Goal: Task Accomplishment & Management: Manage account settings

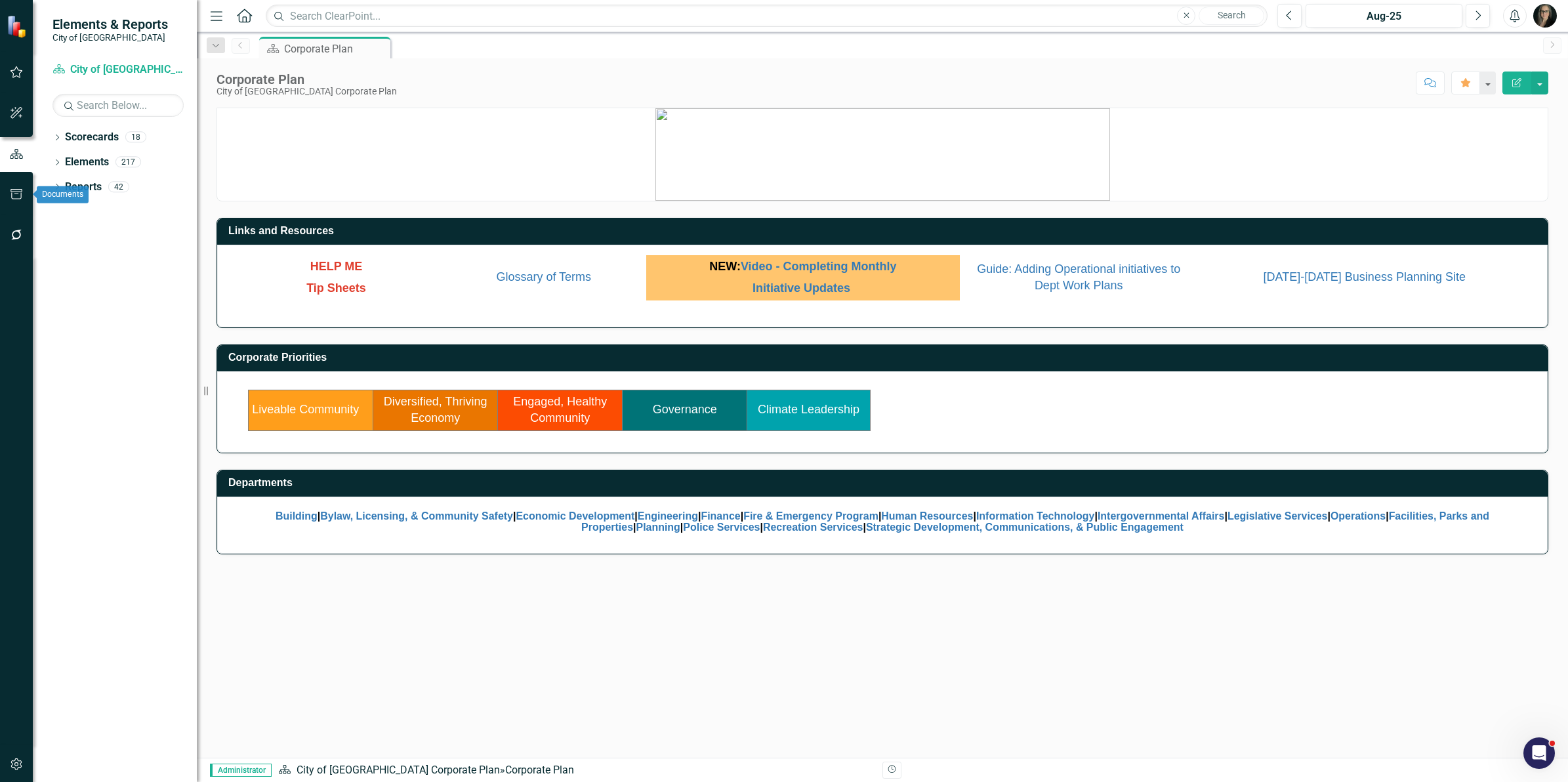
click at [20, 197] on icon "button" at bounding box center [16, 194] width 14 height 10
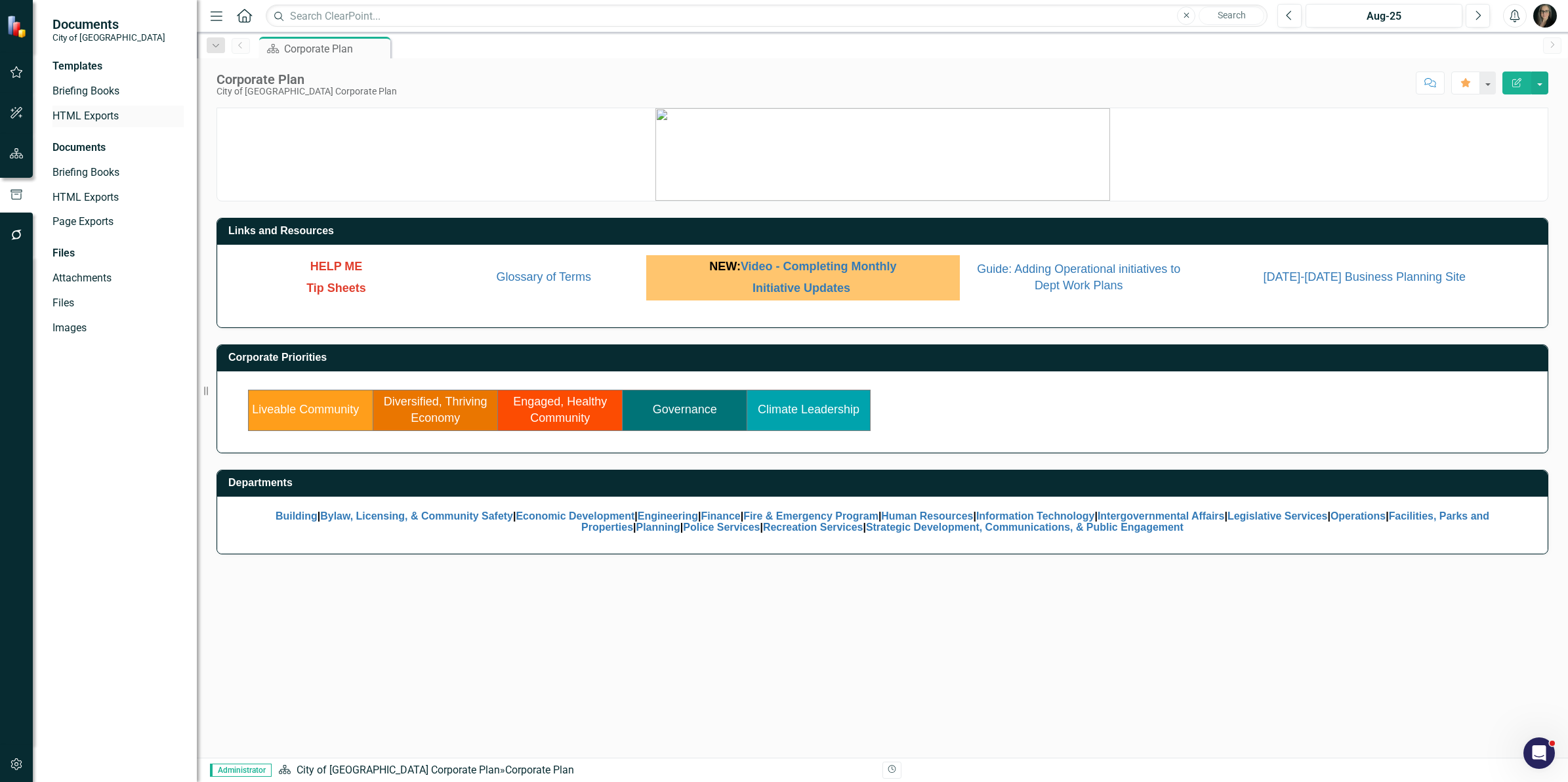
click at [103, 118] on link "HTML Exports" at bounding box center [118, 116] width 131 height 15
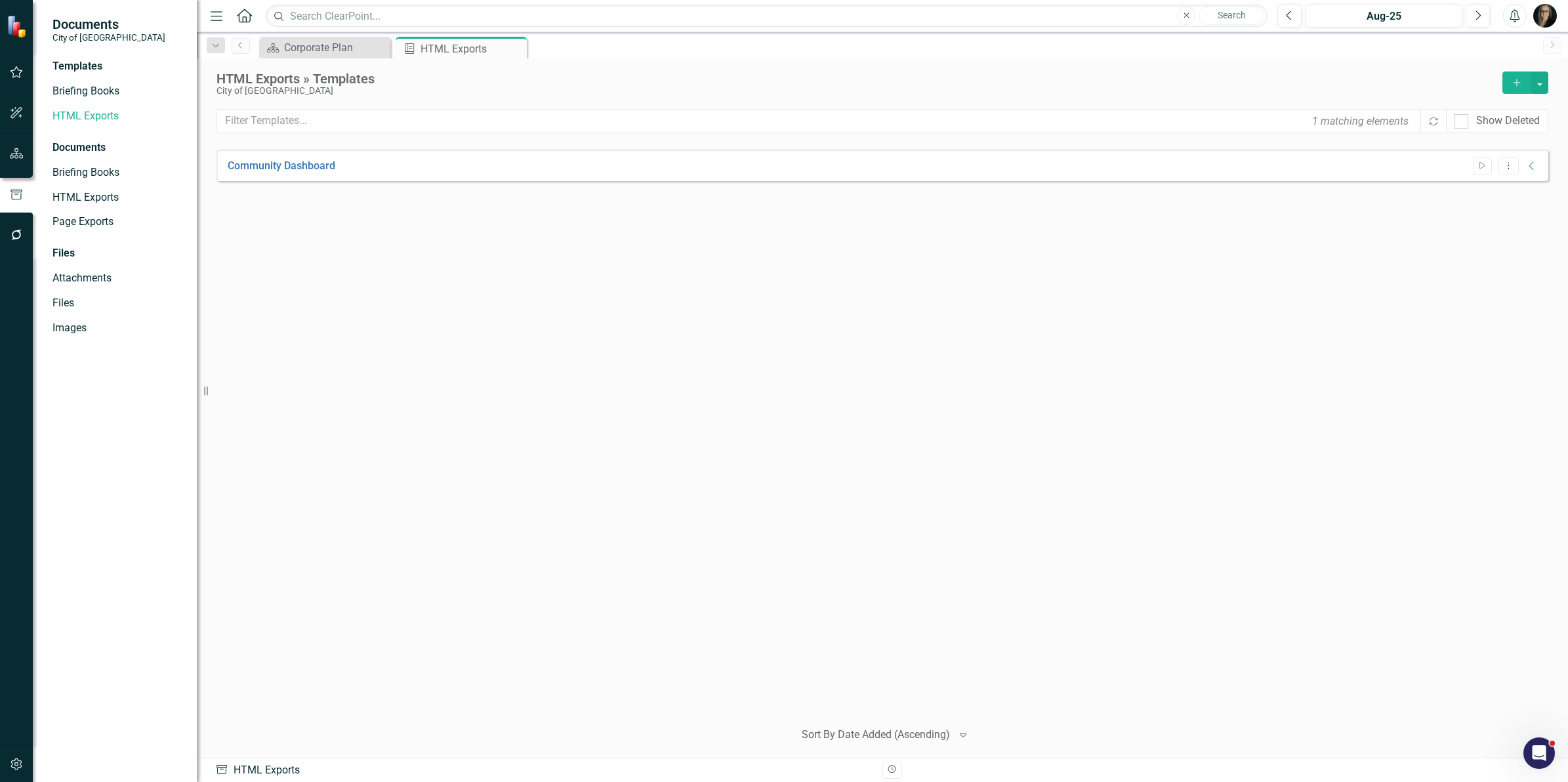
click at [1514, 88] on button "Add" at bounding box center [1516, 82] width 29 height 23
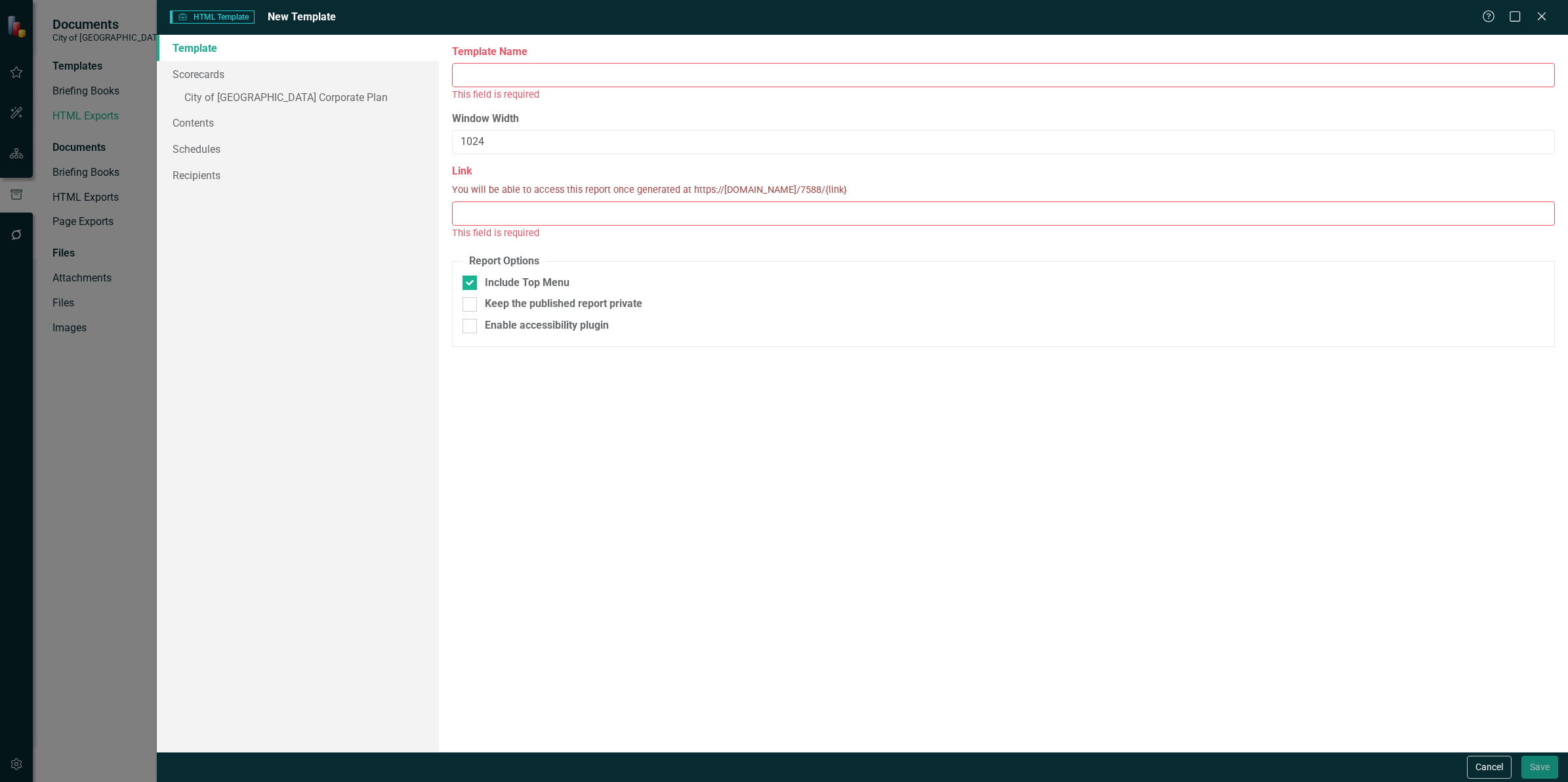
click at [515, 74] on input "Template Name" at bounding box center [1003, 75] width 1103 height 24
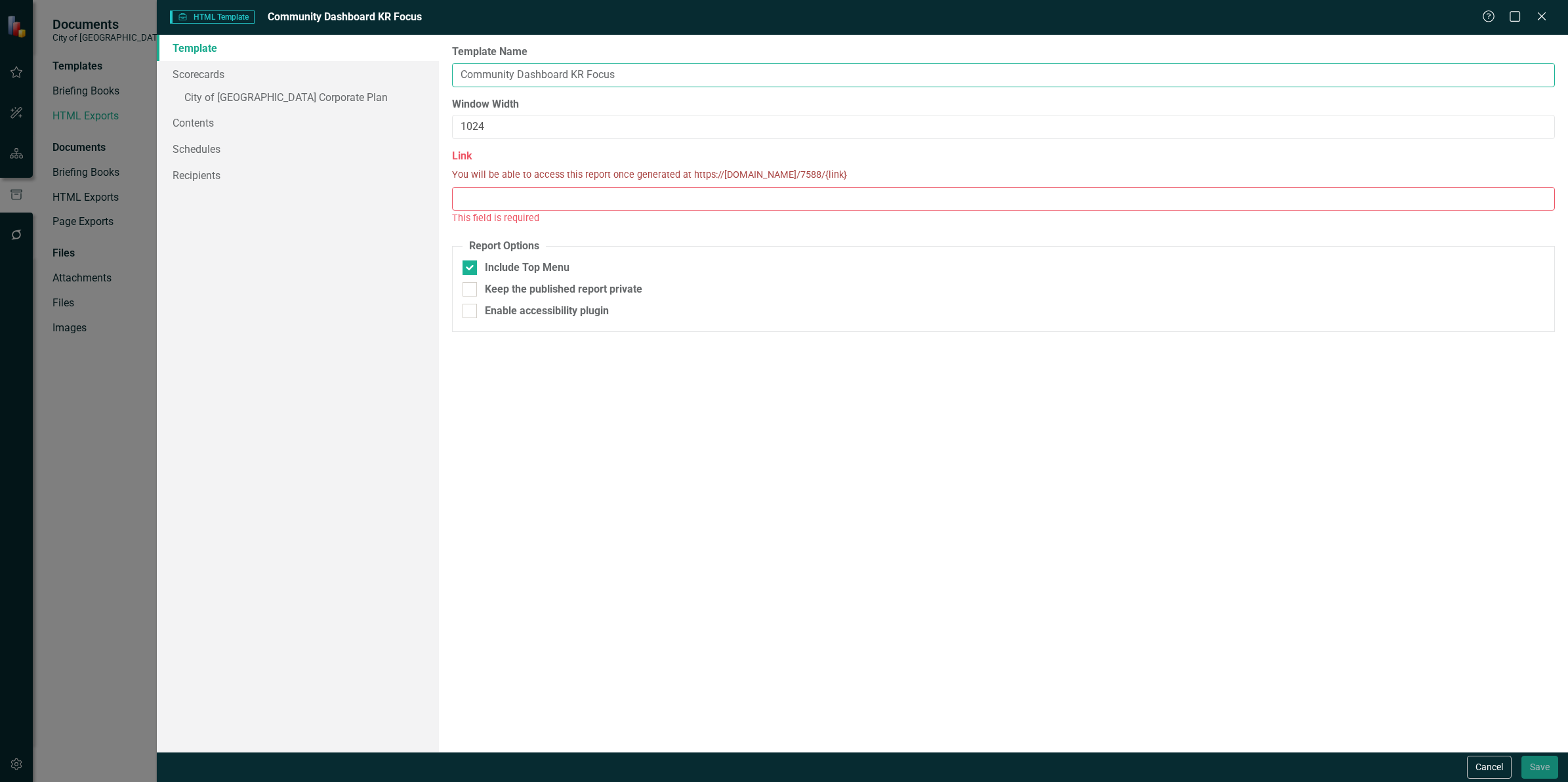
type input "Community Dashboard KR Focus"
click at [546, 200] on input "Link" at bounding box center [1003, 199] width 1103 height 24
click at [310, 102] on link "» City of Maple Ridge Corporate Plan" at bounding box center [297, 99] width 282 height 23
click at [550, 199] on input "Link" at bounding box center [1003, 199] width 1103 height 24
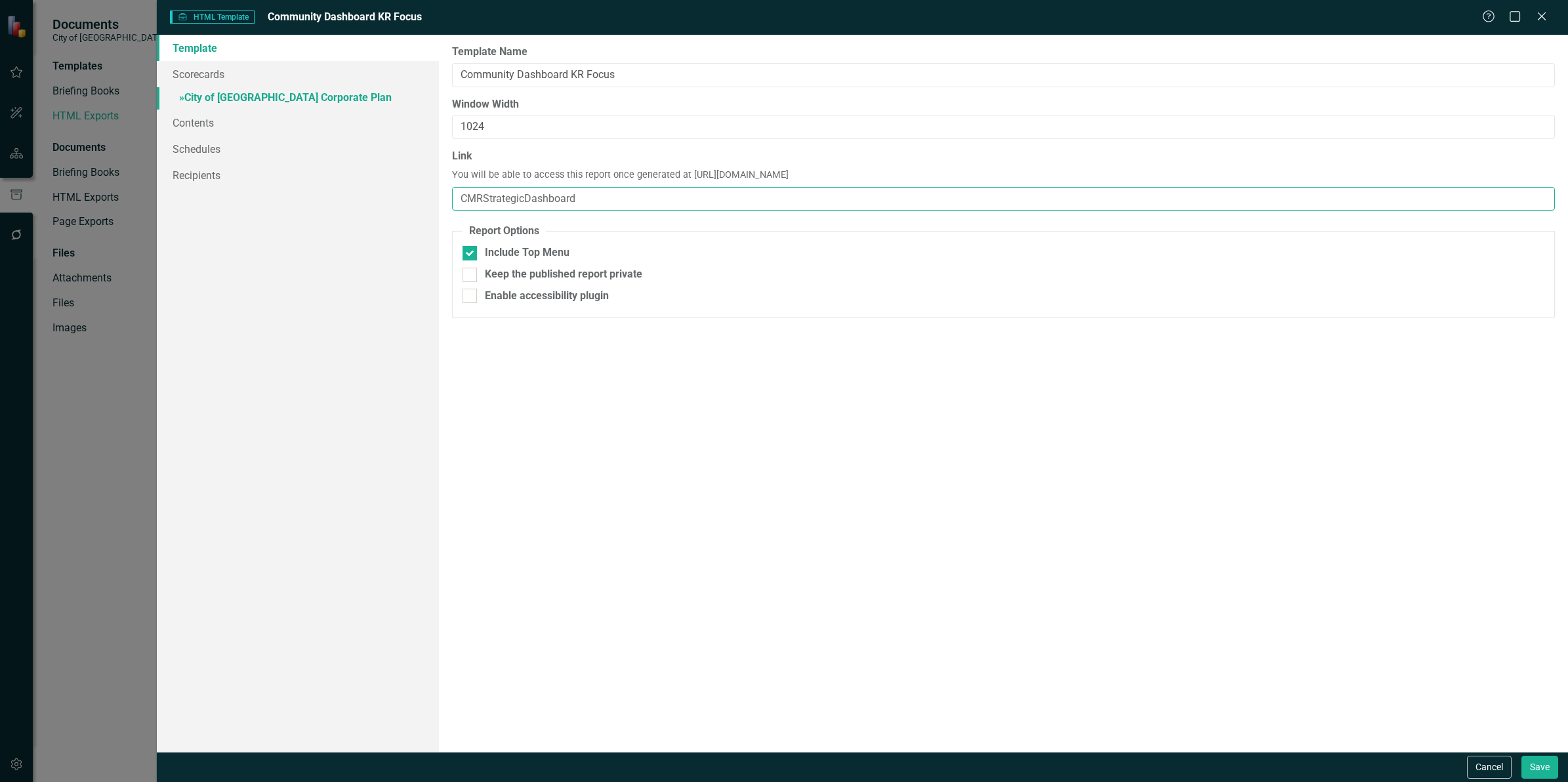
type input "CMRStrategicDashboard"
click at [225, 99] on link "» City of Maple Ridge Corporate Plan" at bounding box center [297, 99] width 282 height 23
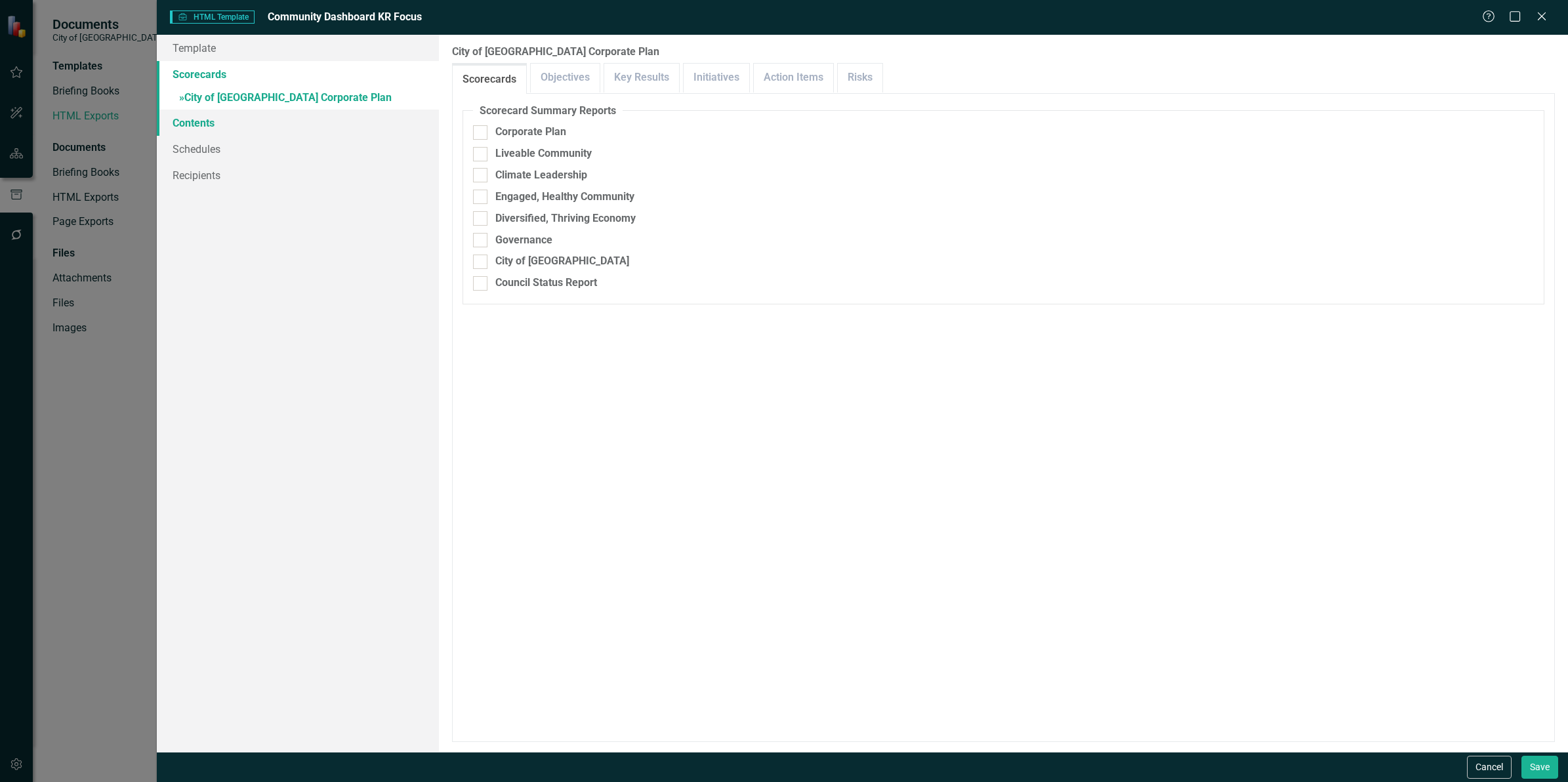
click at [241, 122] on link "Contents" at bounding box center [297, 122] width 282 height 26
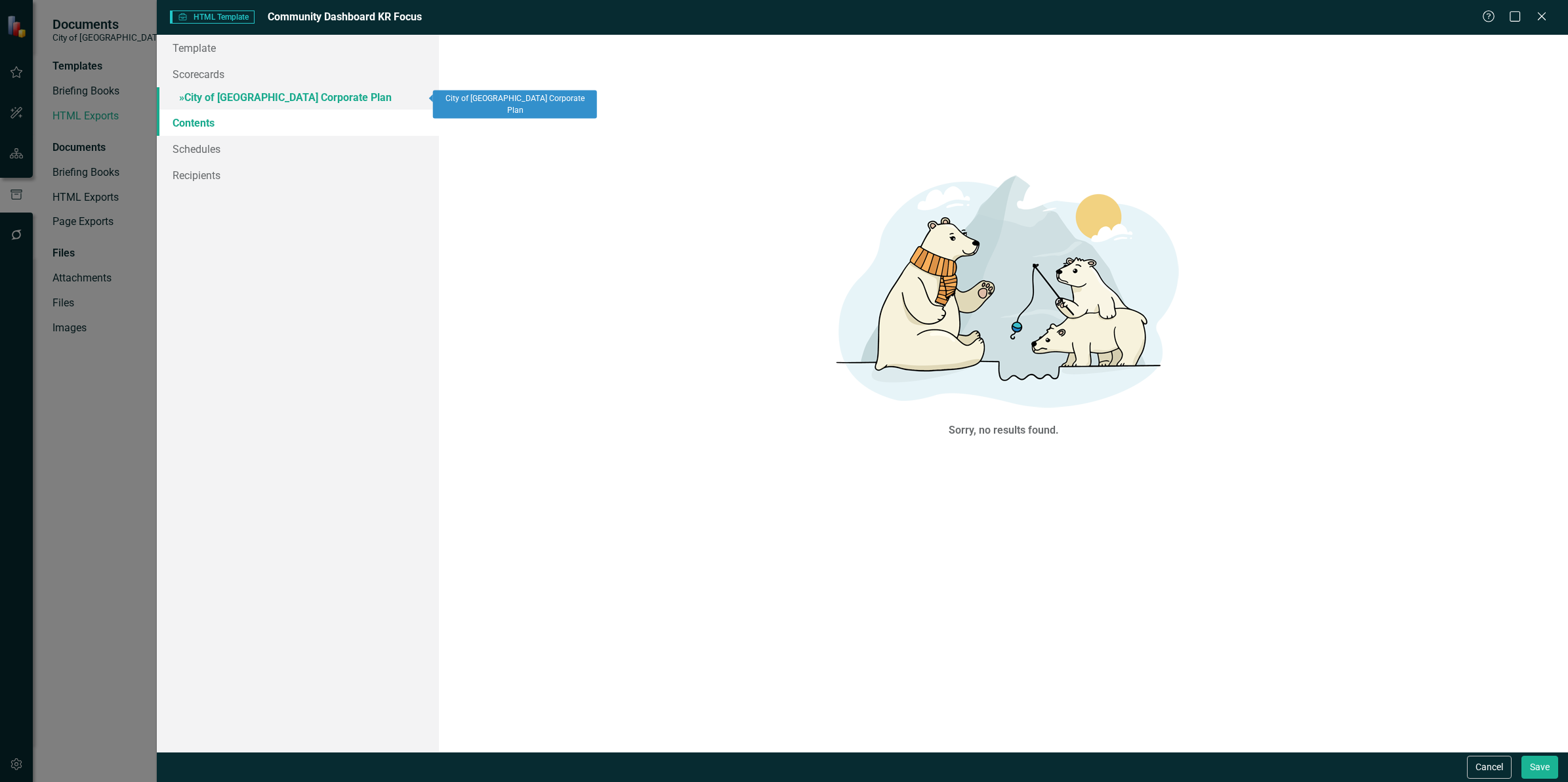
click at [226, 94] on link "» City of Maple Ridge Corporate Plan" at bounding box center [297, 99] width 282 height 23
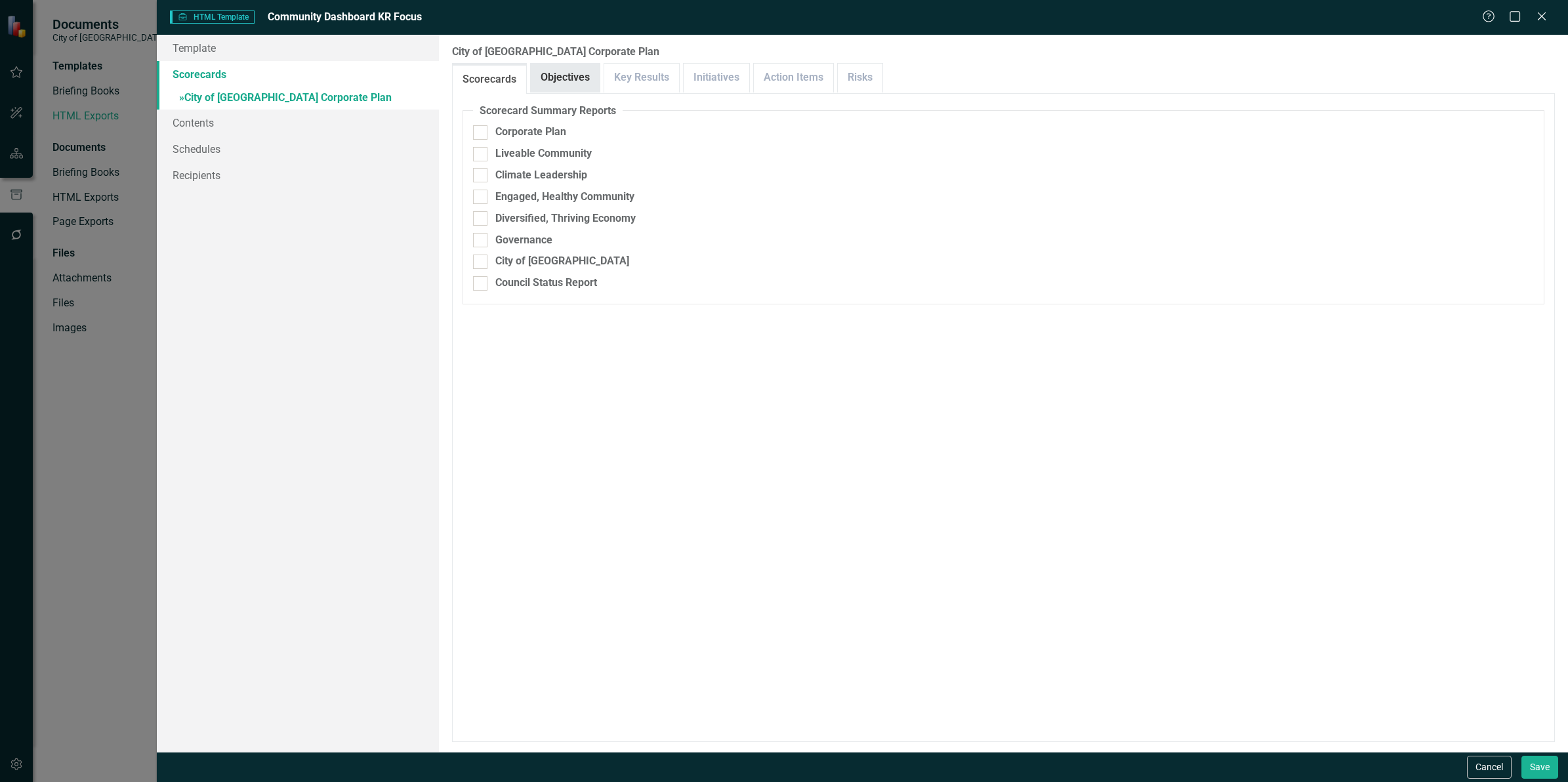
click at [565, 77] on link "Objectives" at bounding box center [565, 77] width 69 height 29
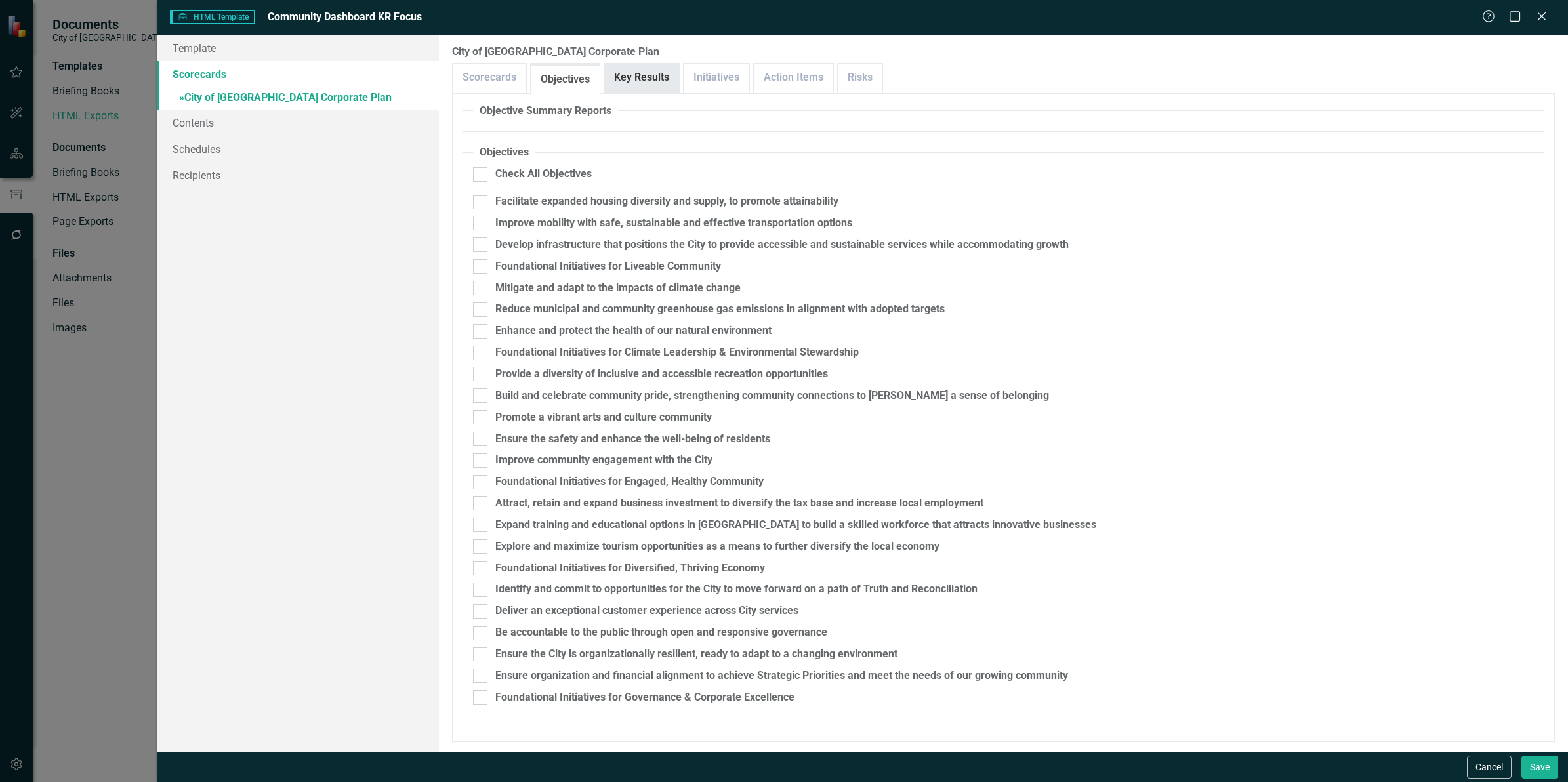
click at [631, 77] on link "Key Results" at bounding box center [642, 77] width 75 height 29
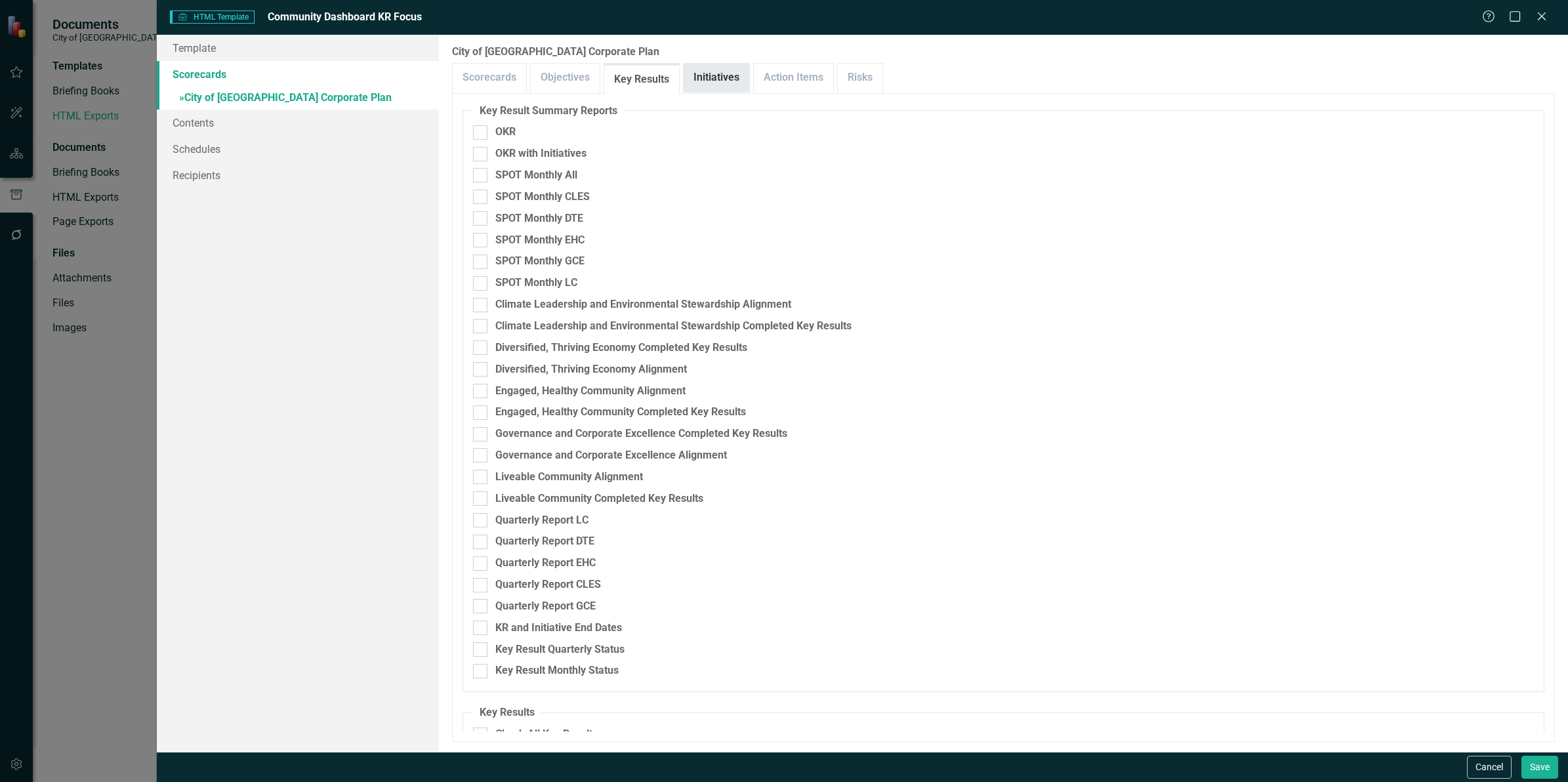
click at [704, 77] on link "Initiatives" at bounding box center [716, 77] width 66 height 29
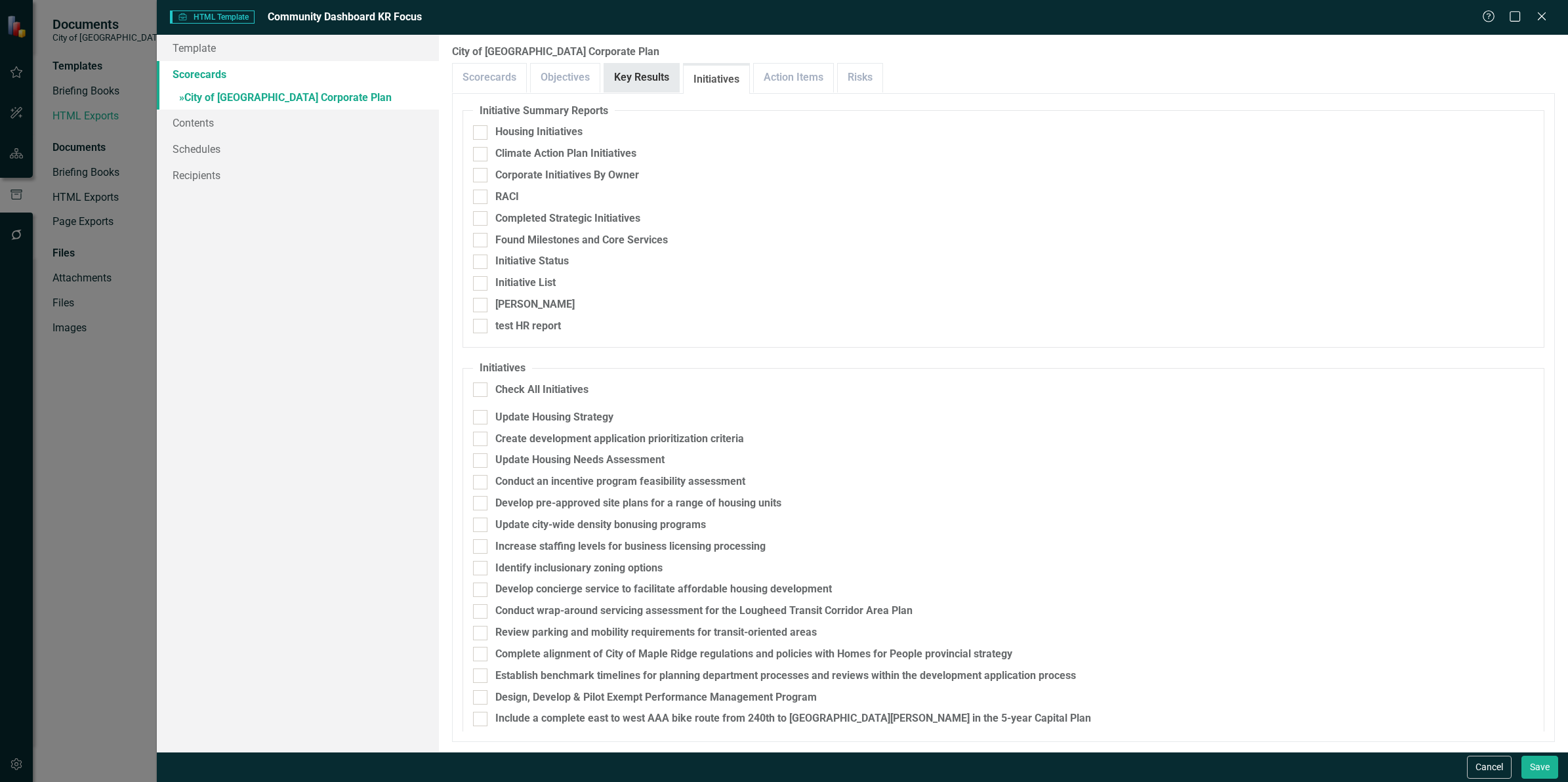
click at [637, 77] on link "Key Results" at bounding box center [642, 77] width 75 height 29
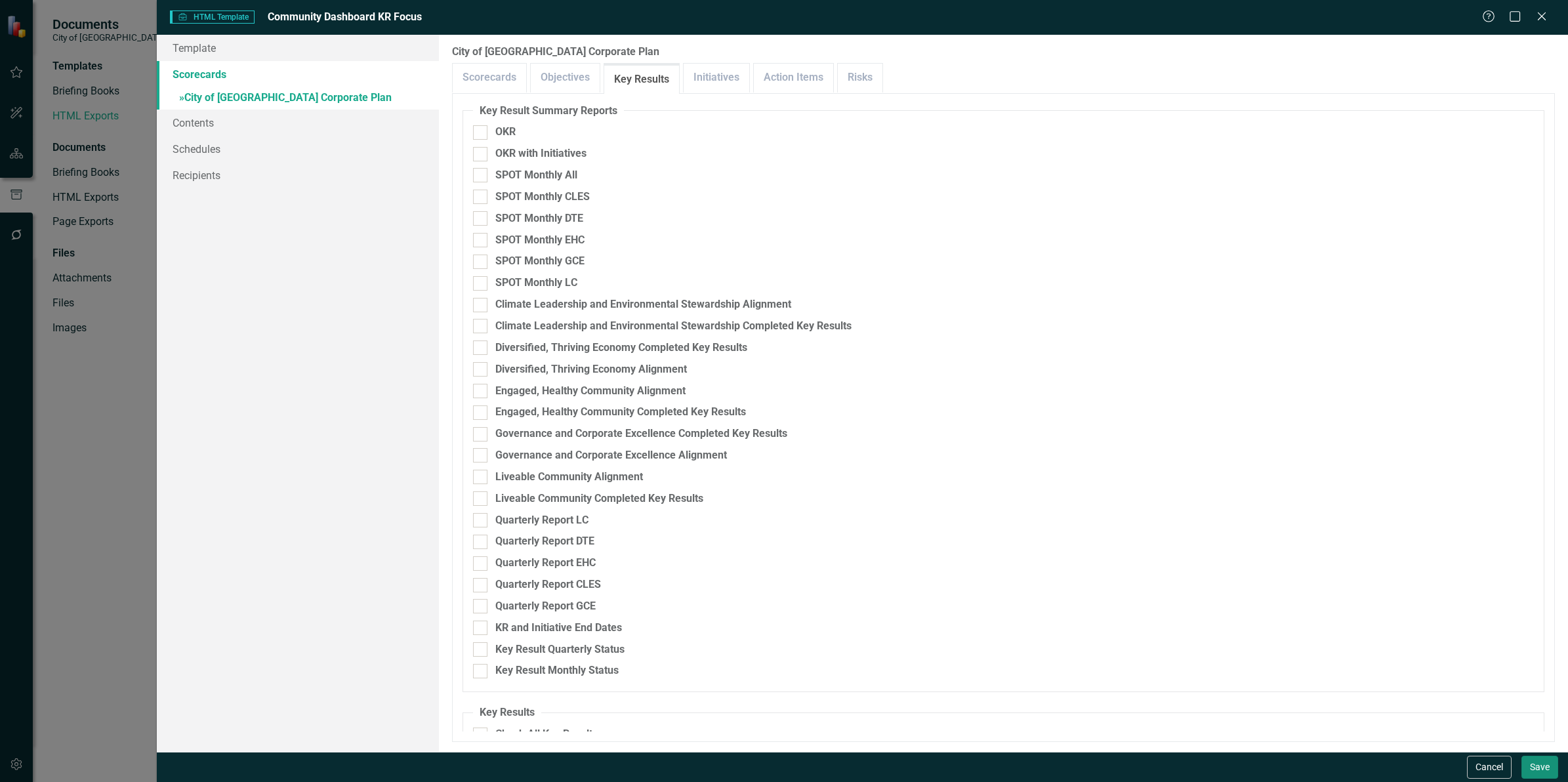
click at [1539, 769] on button "Save" at bounding box center [1539, 766] width 36 height 23
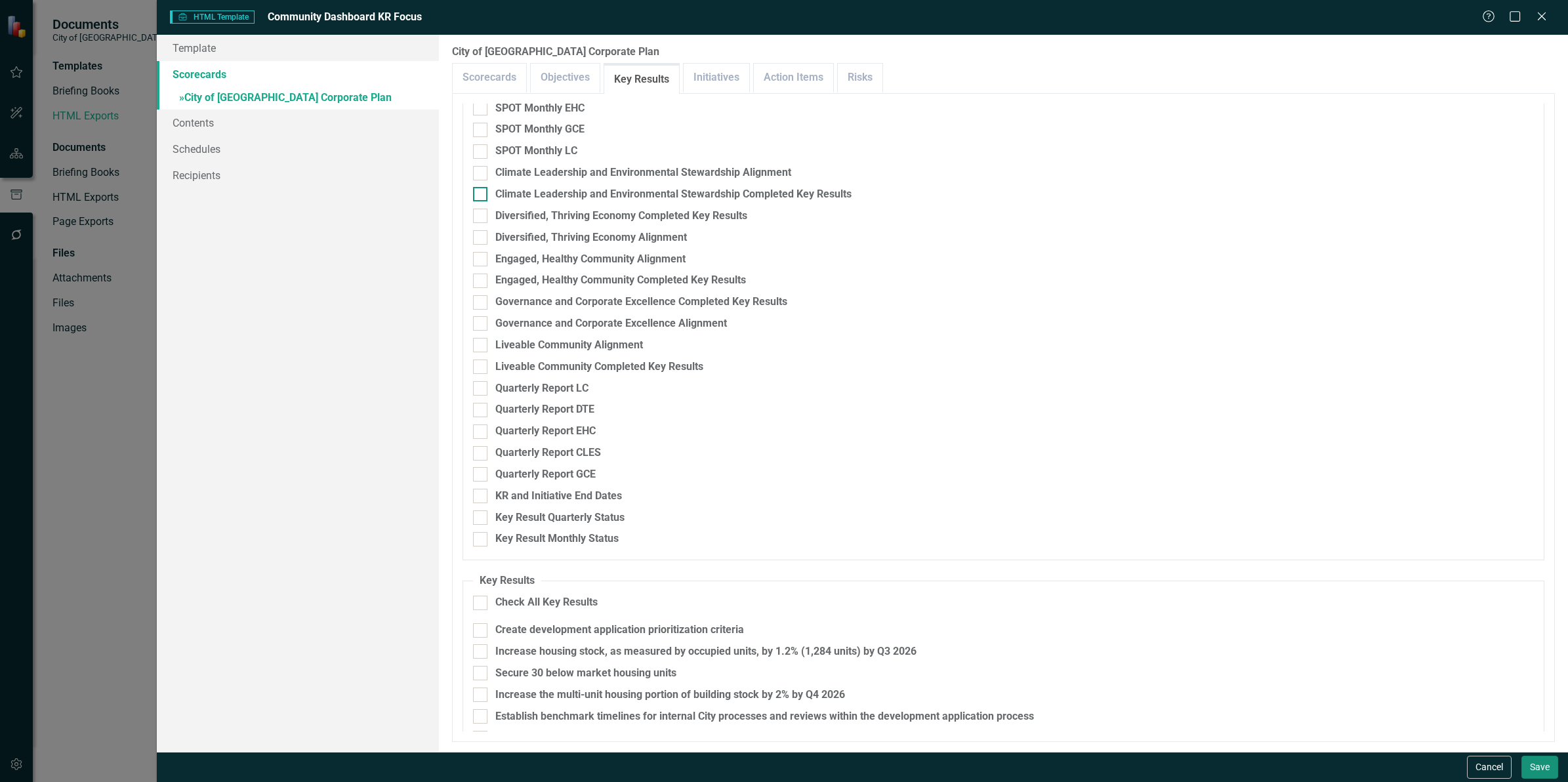
scroll to position [164, 0]
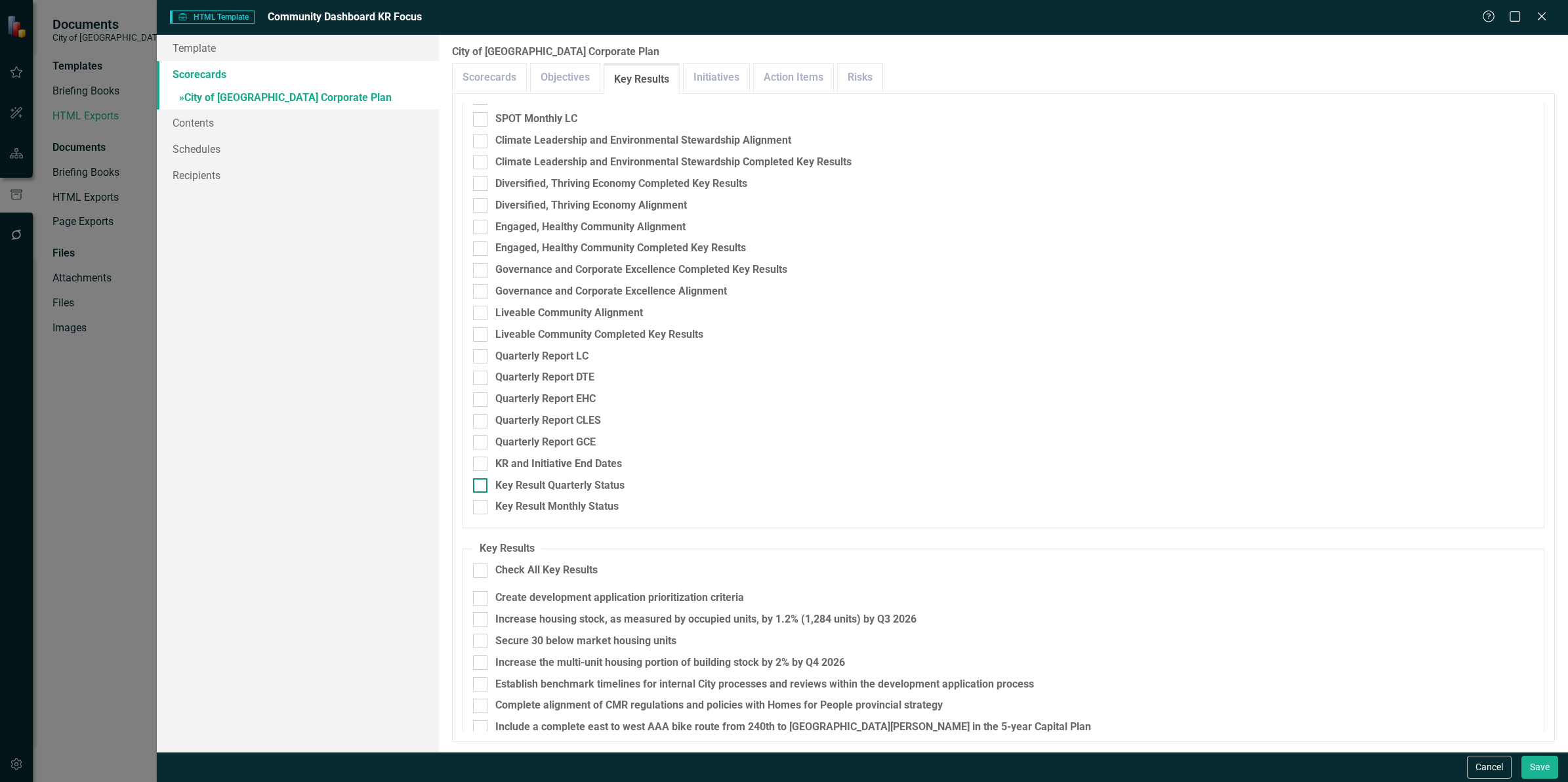
click at [480, 485] on input "Key Result Quarterly Status" at bounding box center [477, 482] width 9 height 9
checkbox input "true"
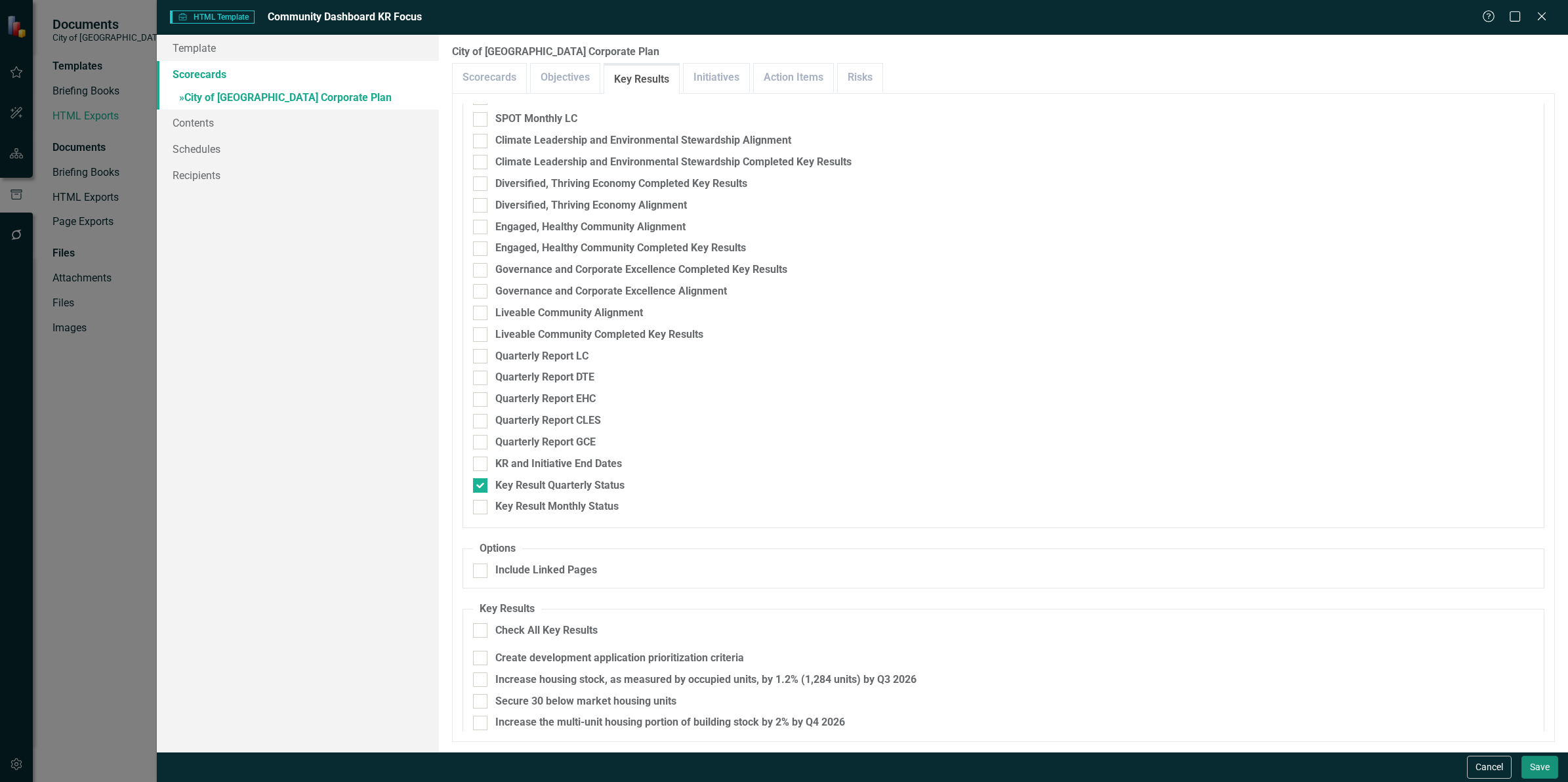
click at [1539, 761] on button "Save" at bounding box center [1539, 766] width 36 height 23
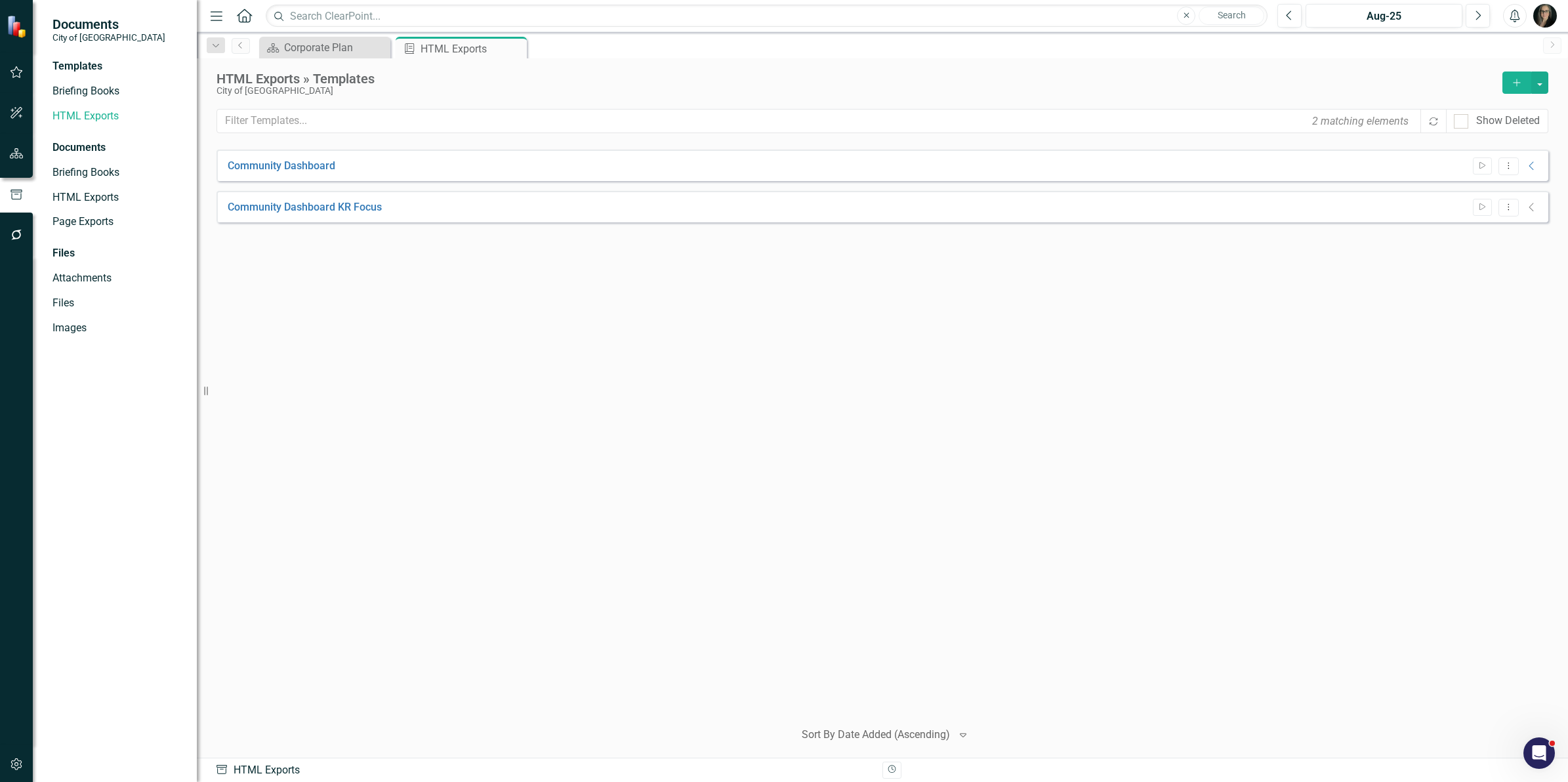
click at [1526, 206] on icon "Collapse" at bounding box center [1532, 207] width 13 height 10
click at [1529, 205] on icon "Collapse" at bounding box center [1532, 207] width 13 height 10
click at [1534, 208] on icon "Collapse" at bounding box center [1532, 207] width 13 height 10
click at [1532, 207] on icon "Collapse" at bounding box center [1532, 207] width 13 height 10
click at [1507, 207] on icon "Dropdown Menu" at bounding box center [1508, 207] width 11 height 9
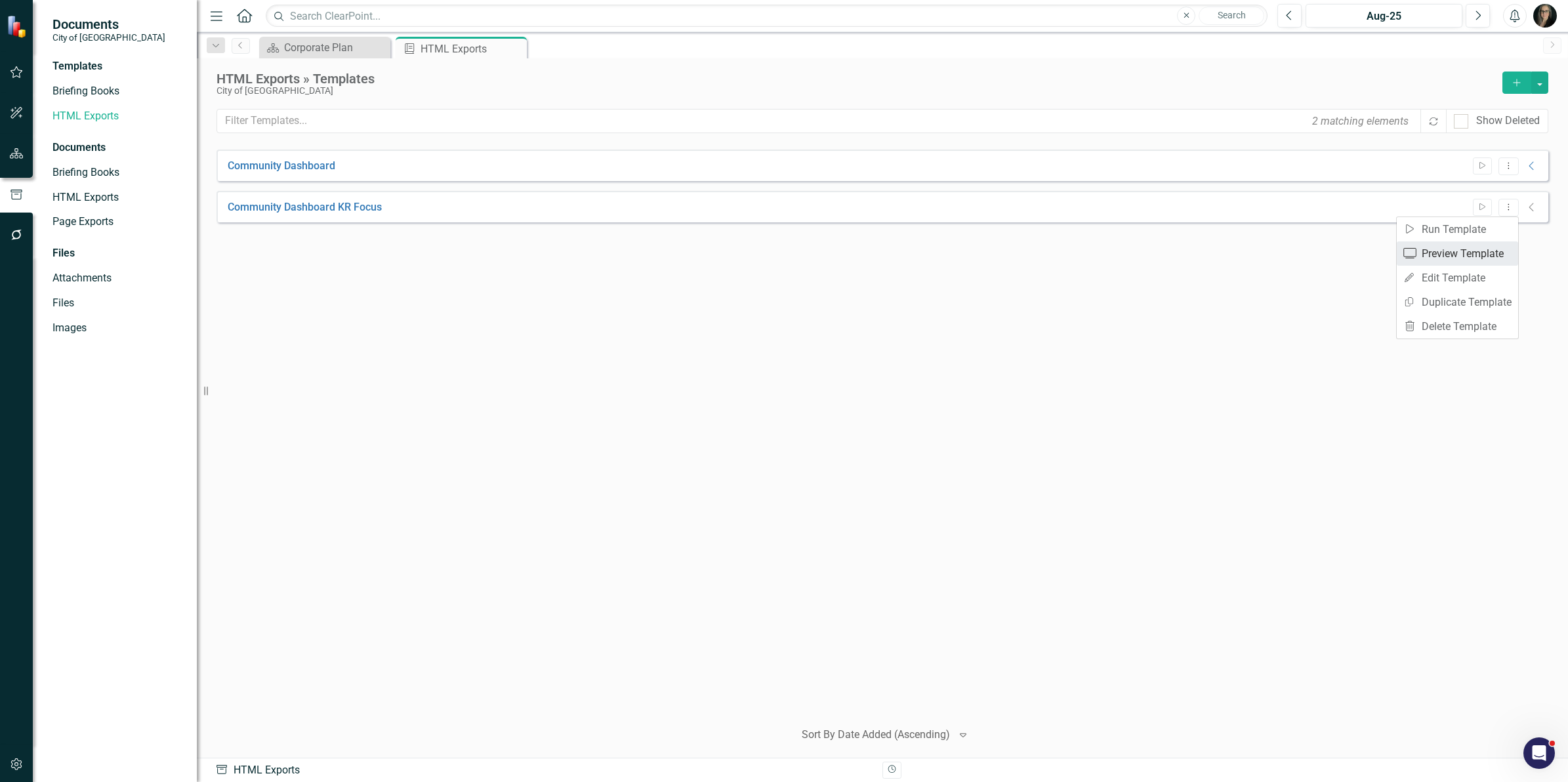
click at [1494, 244] on link "Preview Preview Template" at bounding box center [1458, 253] width 121 height 24
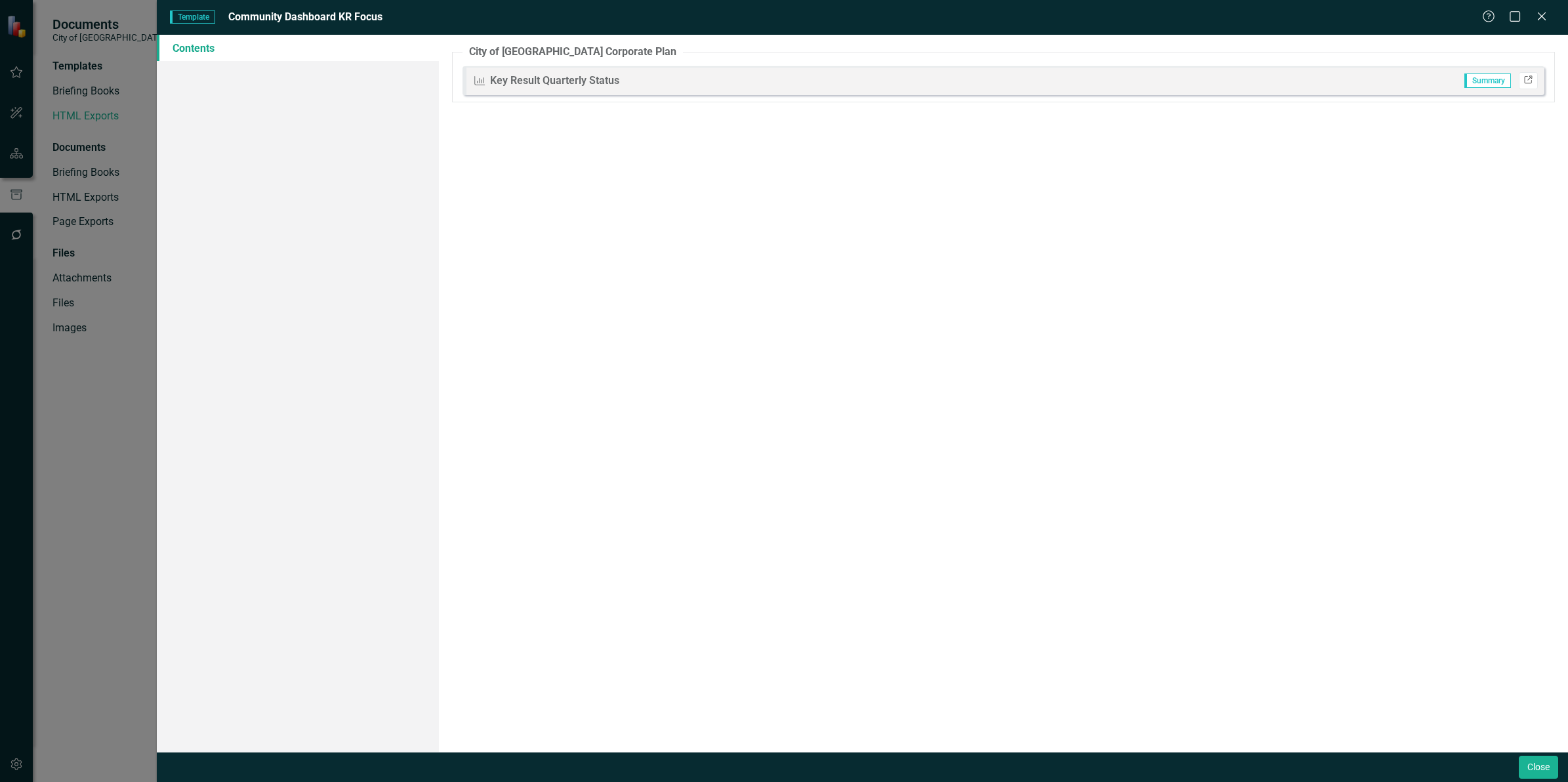
click at [1523, 84] on link "Link" at bounding box center [1528, 81] width 19 height 17
click at [631, 179] on div "The pages that you have selected to include are listed below. If you manually s…" at bounding box center [1003, 393] width 1129 height 717
click at [1529, 84] on link "Link" at bounding box center [1528, 81] width 19 height 17
click at [1534, 774] on button "Close" at bounding box center [1538, 766] width 39 height 23
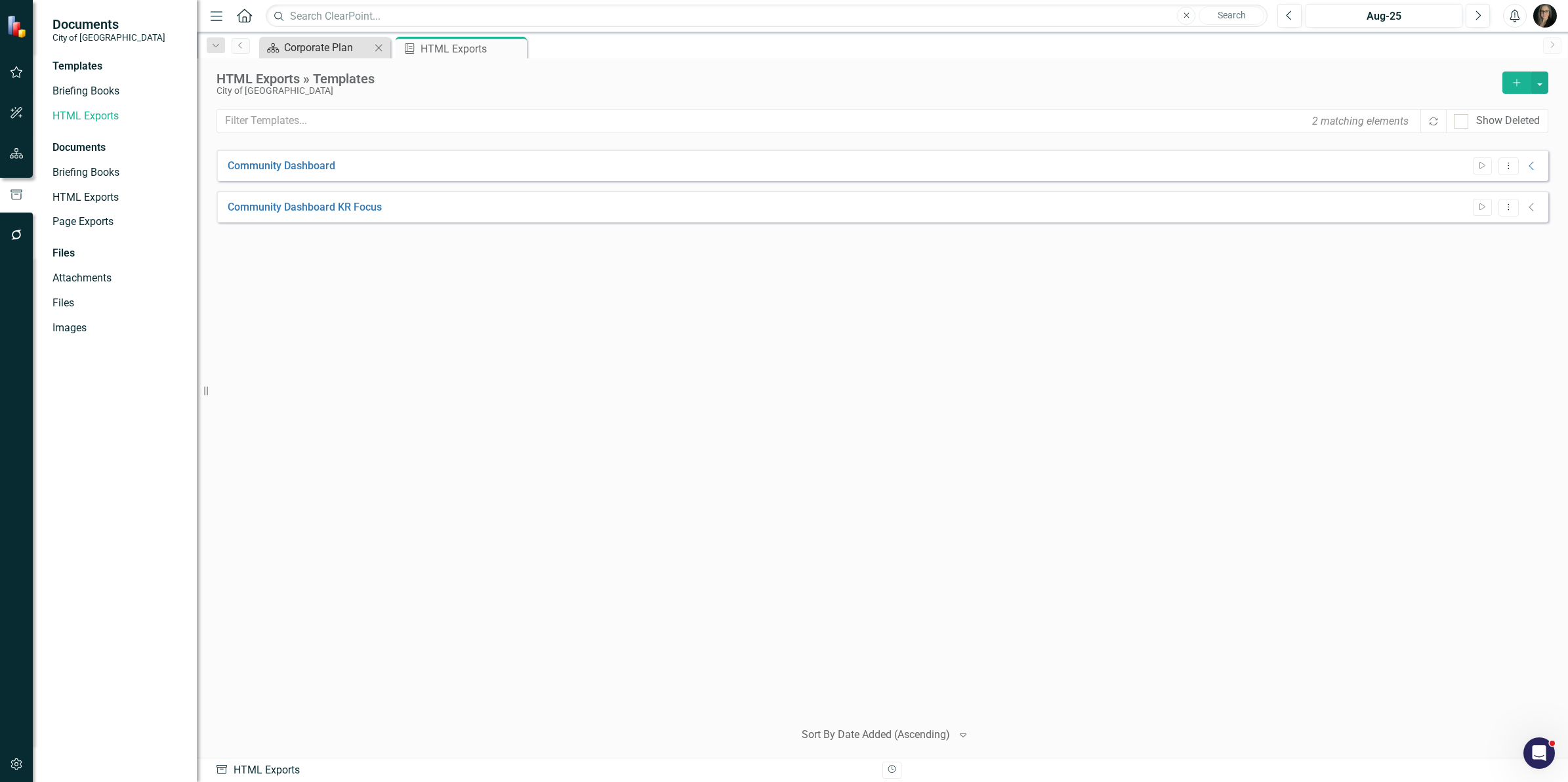
click at [317, 46] on div "Corporate Plan" at bounding box center [328, 47] width 87 height 16
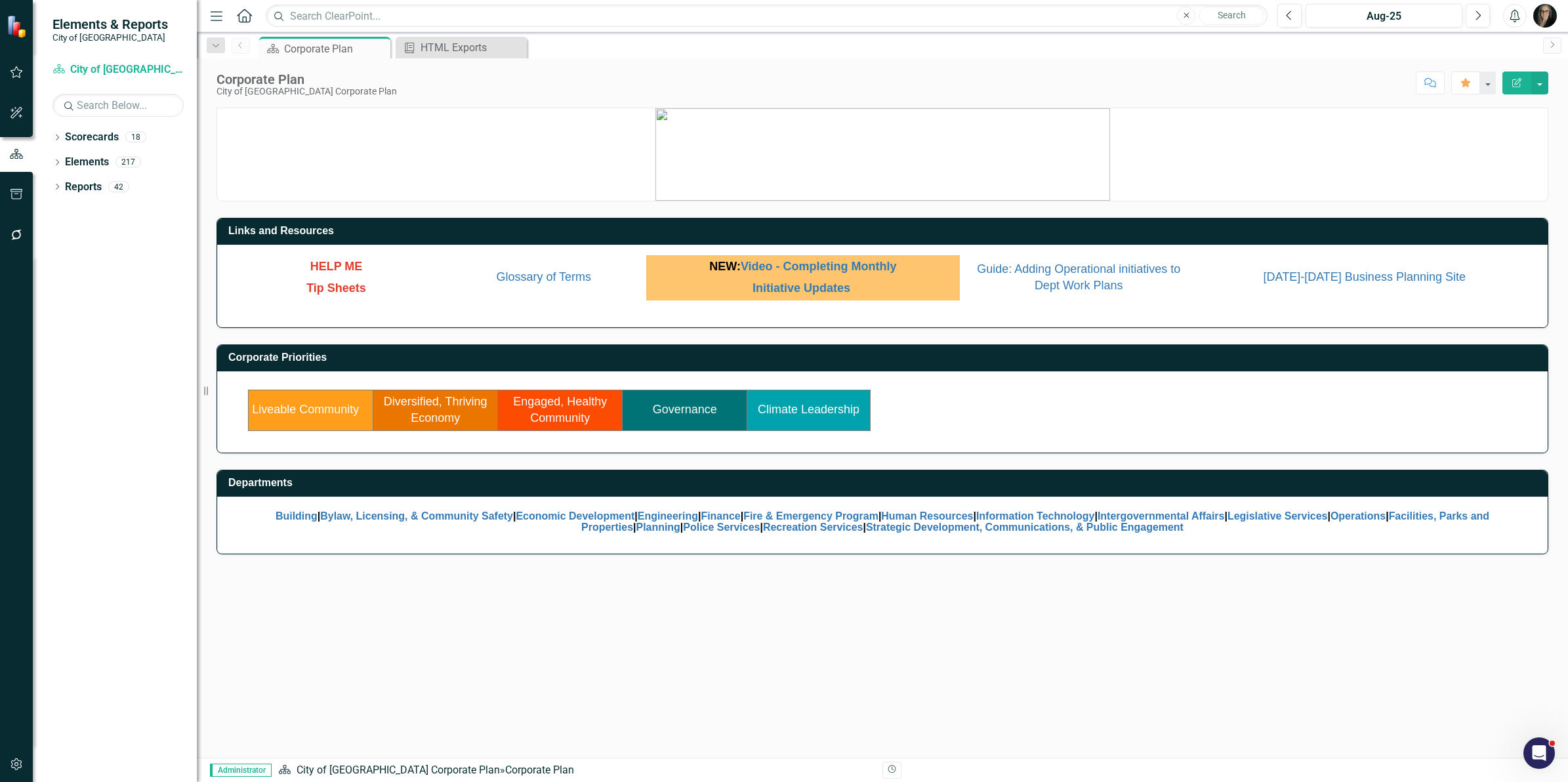
click at [317, 410] on link "Liveable Community" at bounding box center [304, 408] width 107 height 13
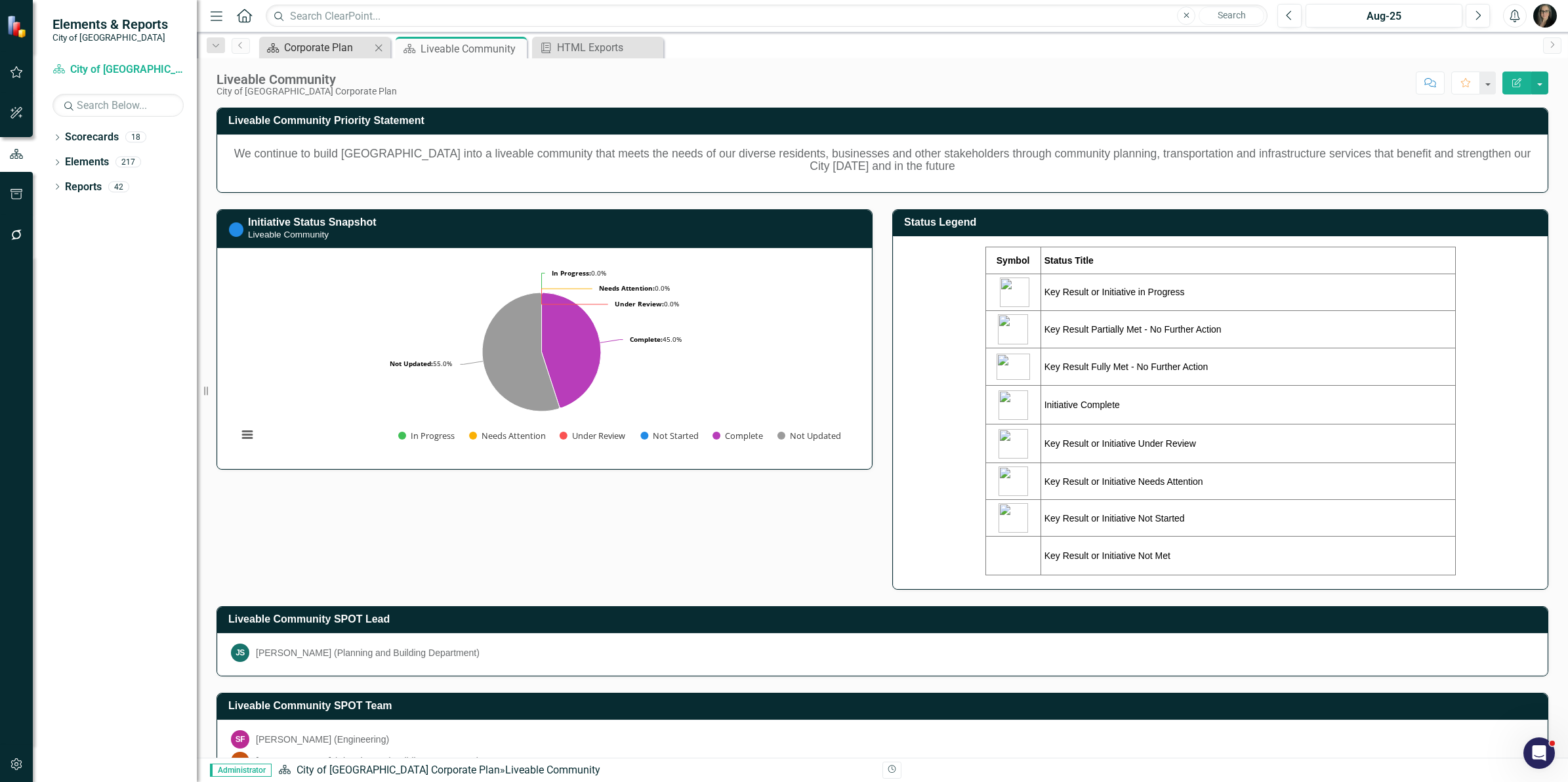
click at [327, 44] on div "Corporate Plan" at bounding box center [328, 47] width 87 height 16
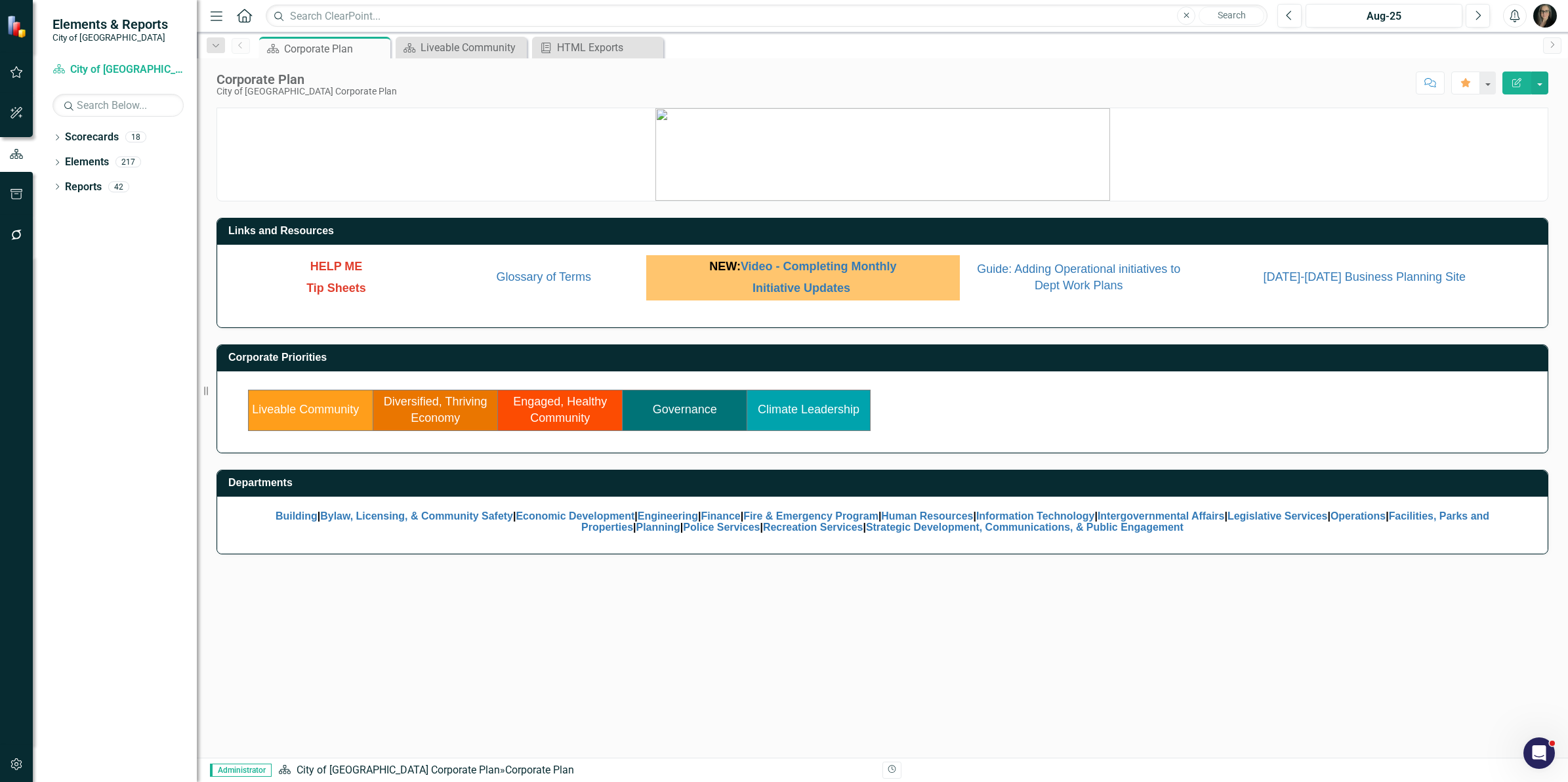
click at [683, 407] on link "Governance" at bounding box center [685, 408] width 64 height 13
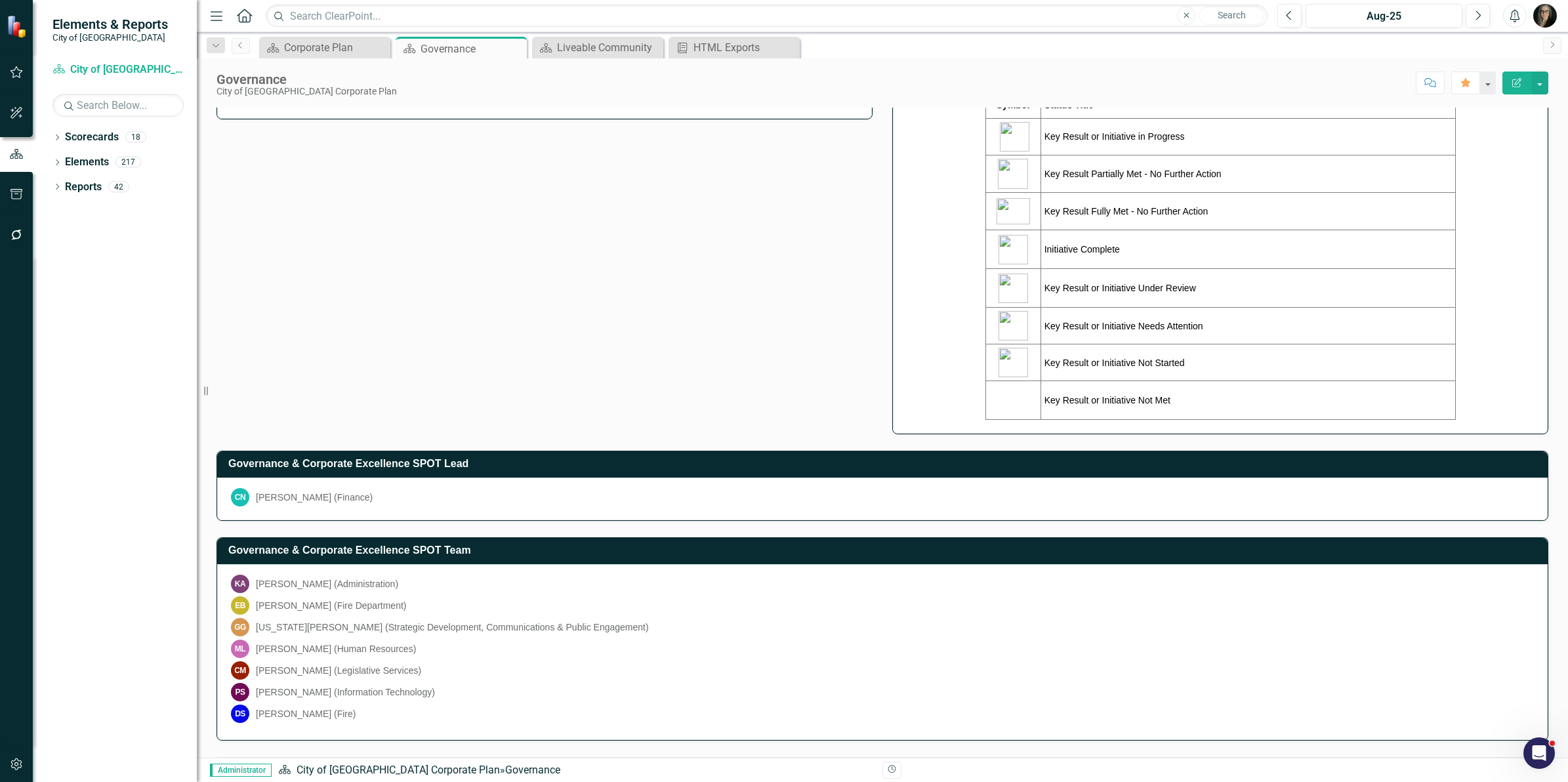
scroll to position [292, 0]
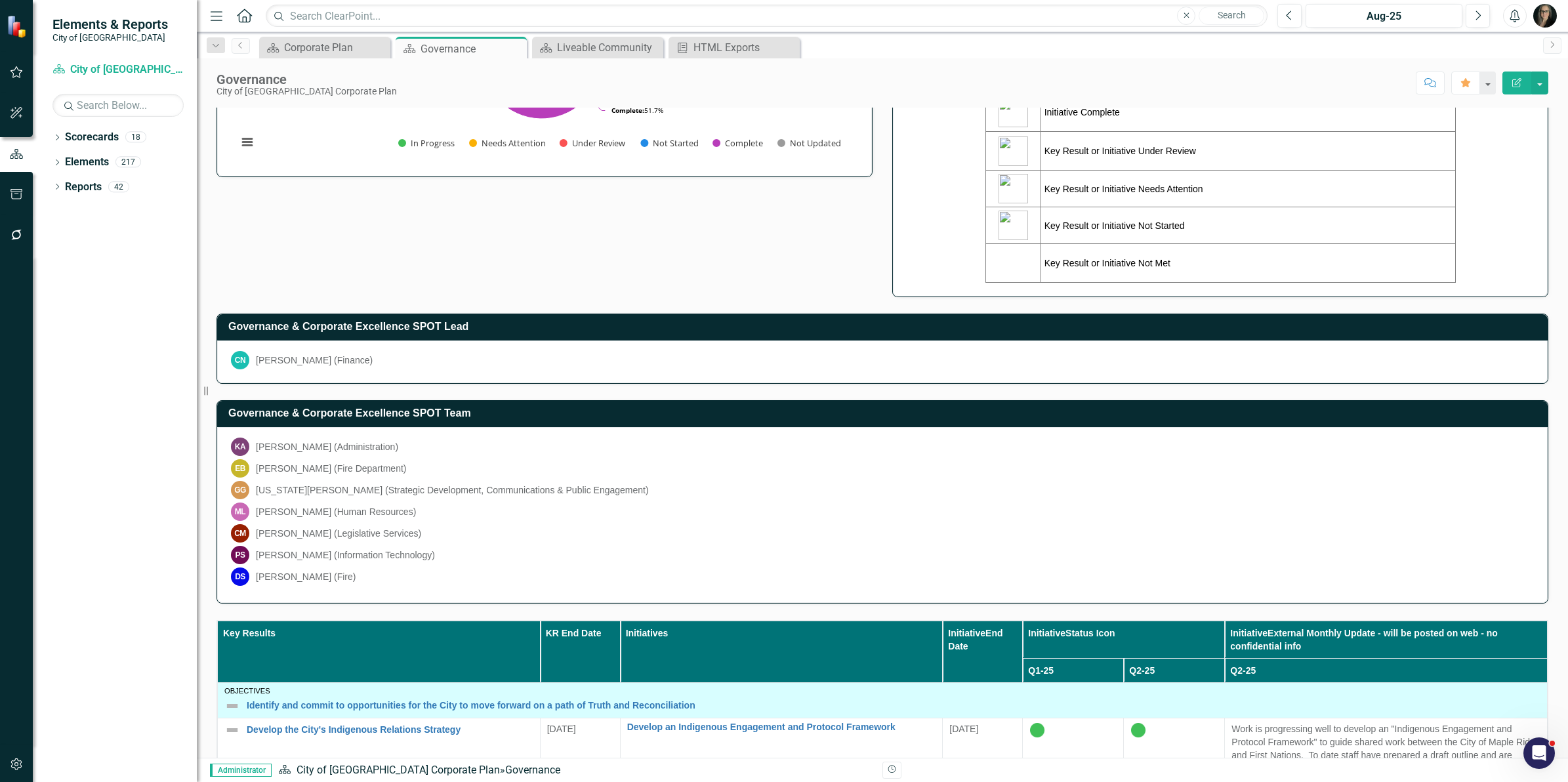
click at [565, 231] on div "Governance & Corporate Excellence Priority Statement Responsive and accessible …" at bounding box center [882, 201] width 1351 height 805
click at [23, 198] on icon "button" at bounding box center [16, 194] width 14 height 10
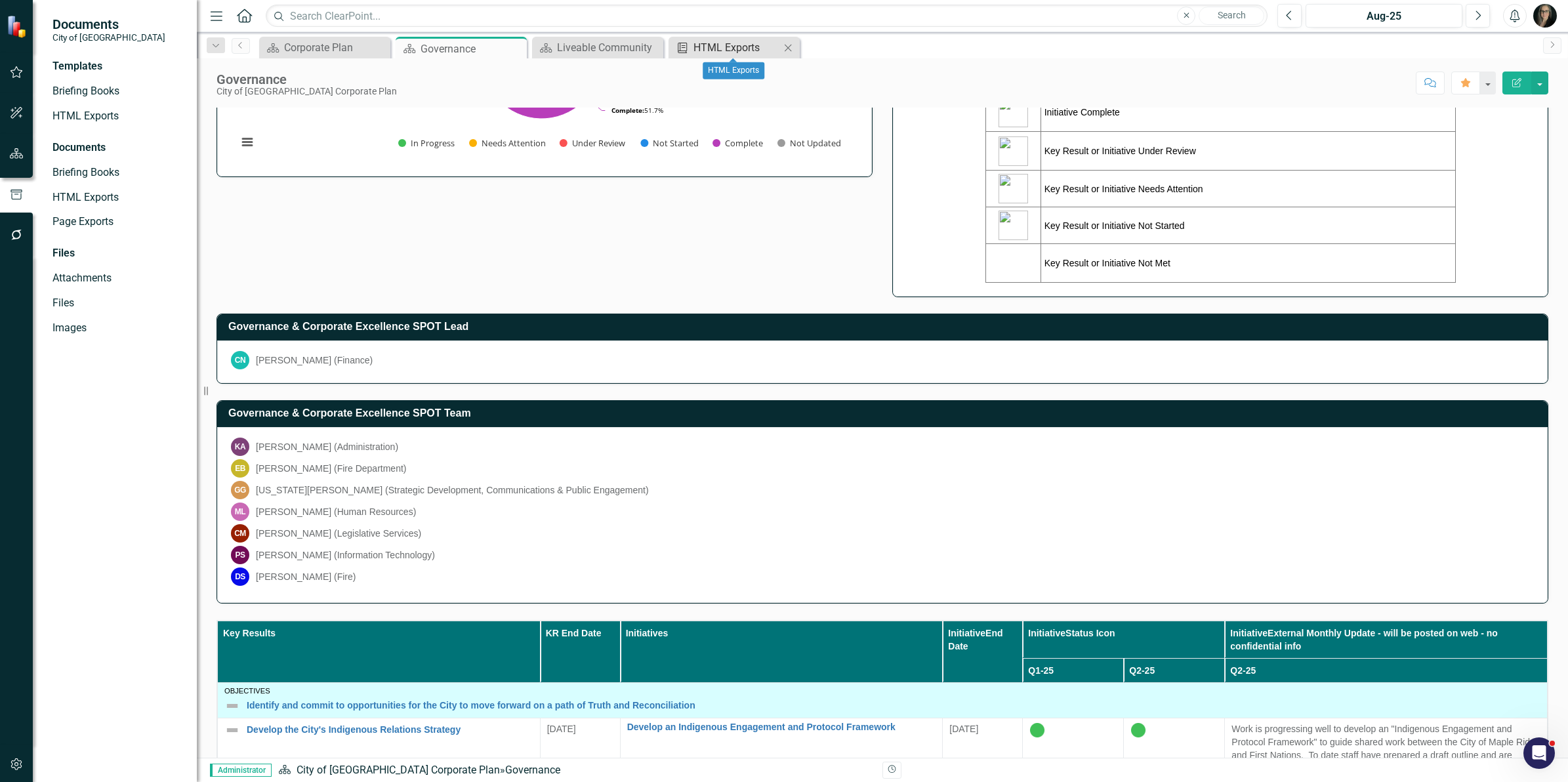
click at [731, 39] on div "HTML Exports" at bounding box center [737, 47] width 87 height 16
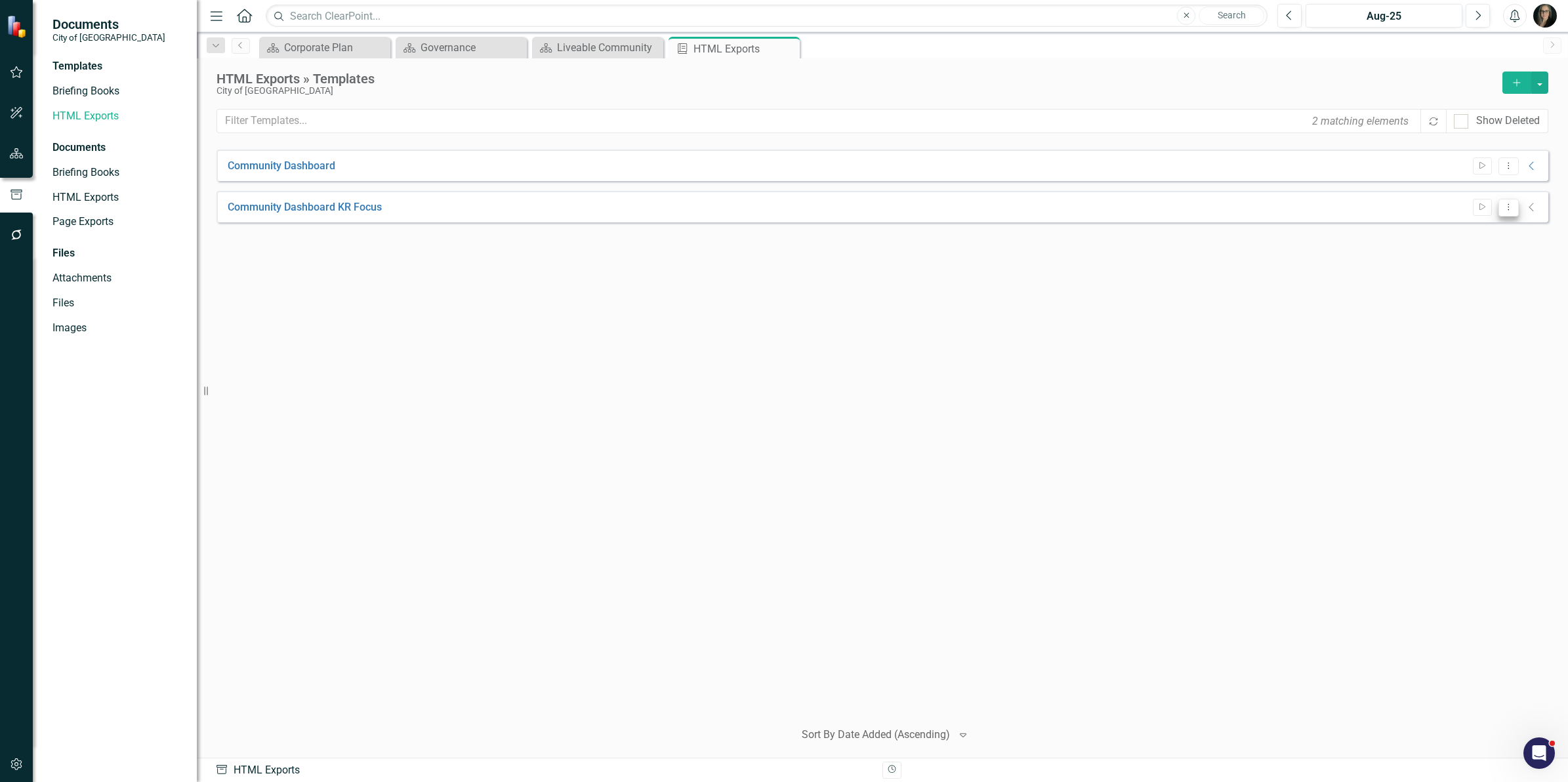
click at [1516, 209] on button "Dropdown Menu" at bounding box center [1508, 207] width 20 height 17
click at [1486, 268] on link "Edit Edit Template" at bounding box center [1458, 277] width 121 height 24
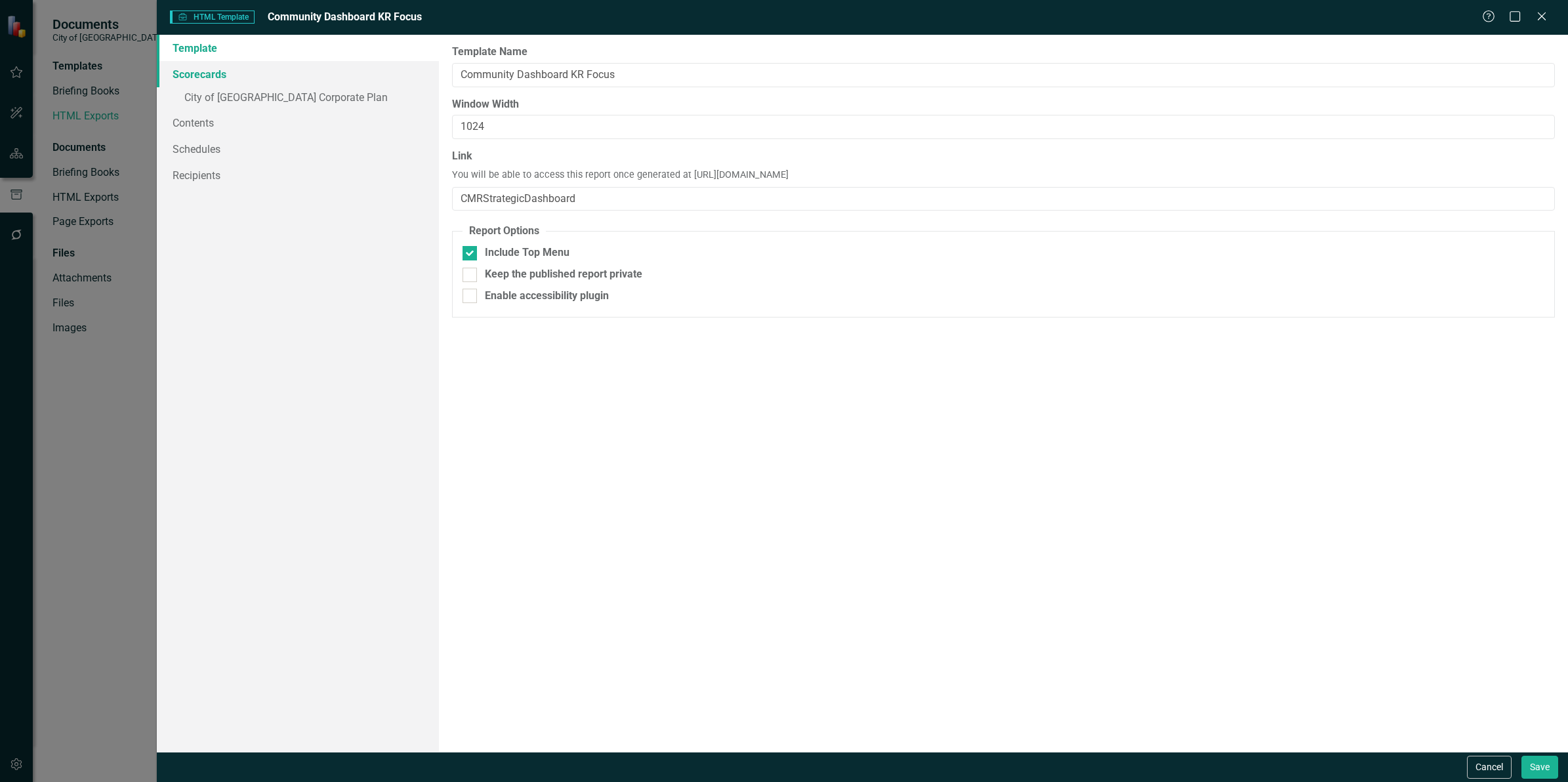
click at [223, 76] on link "Scorecards" at bounding box center [297, 74] width 282 height 26
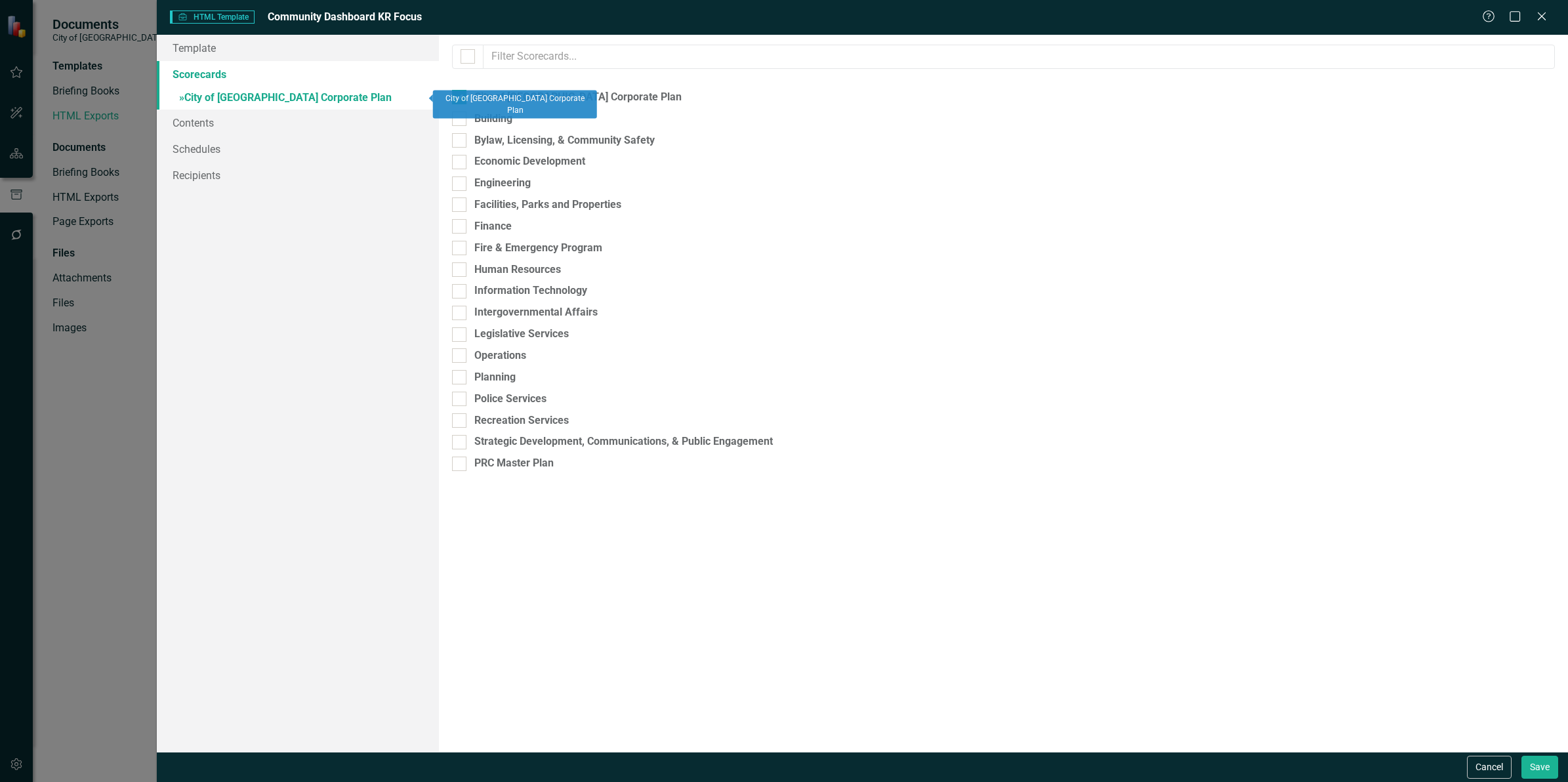
click at [253, 95] on link "» City of Maple Ridge Corporate Plan" at bounding box center [297, 99] width 282 height 23
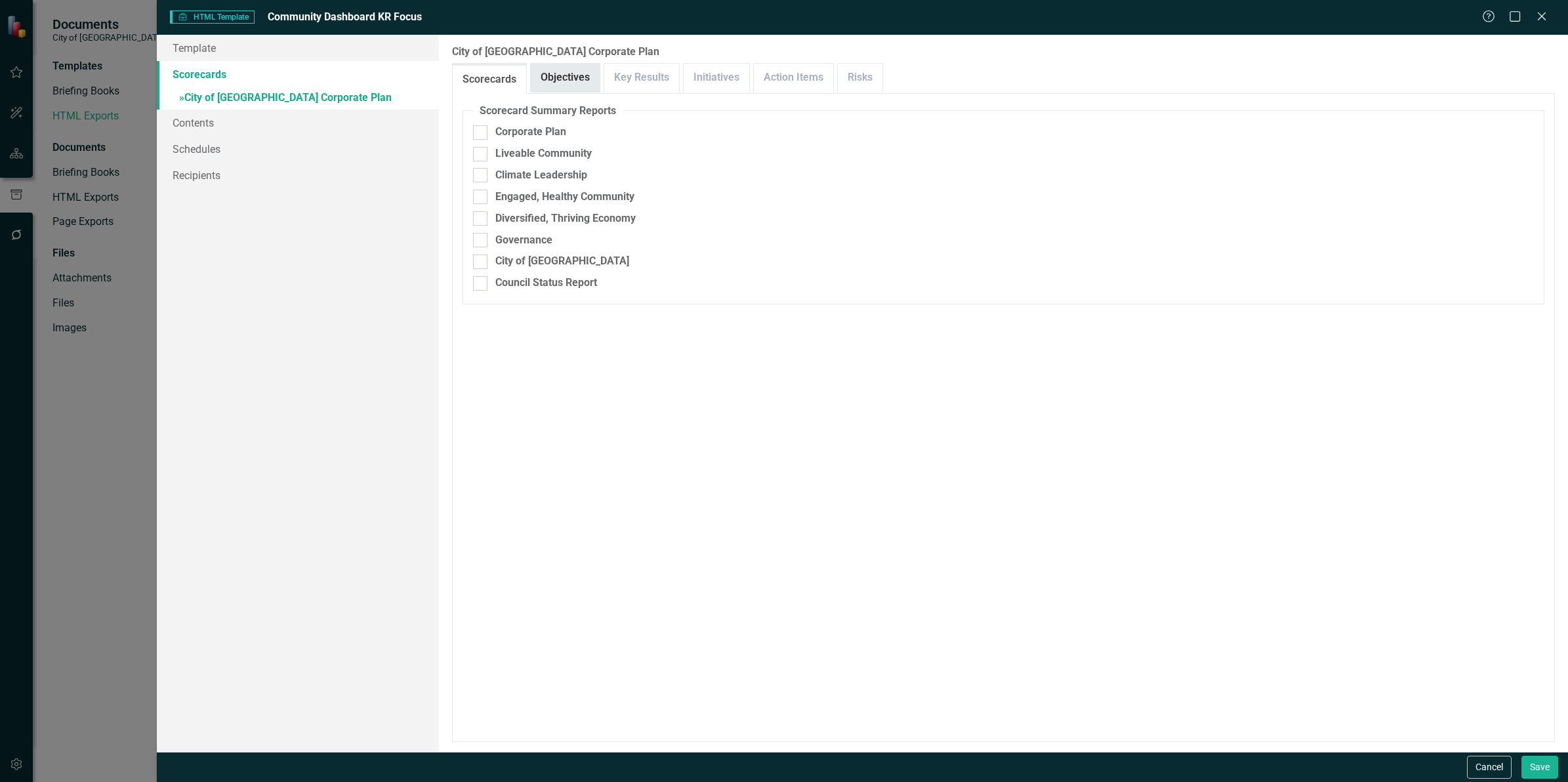
click at [554, 89] on link "Objectives" at bounding box center [565, 77] width 69 height 29
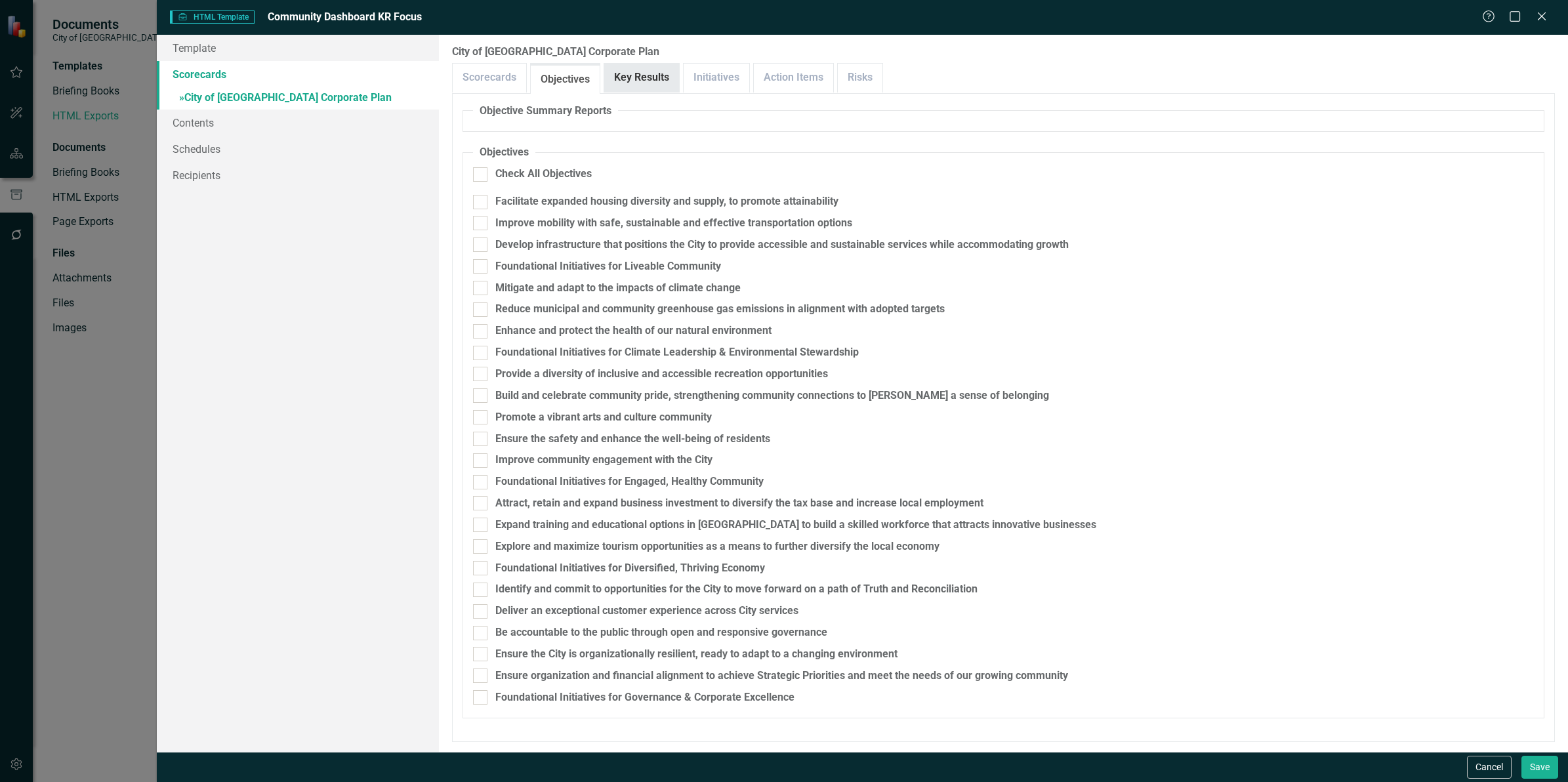
click at [638, 77] on link "Key Results" at bounding box center [642, 77] width 75 height 29
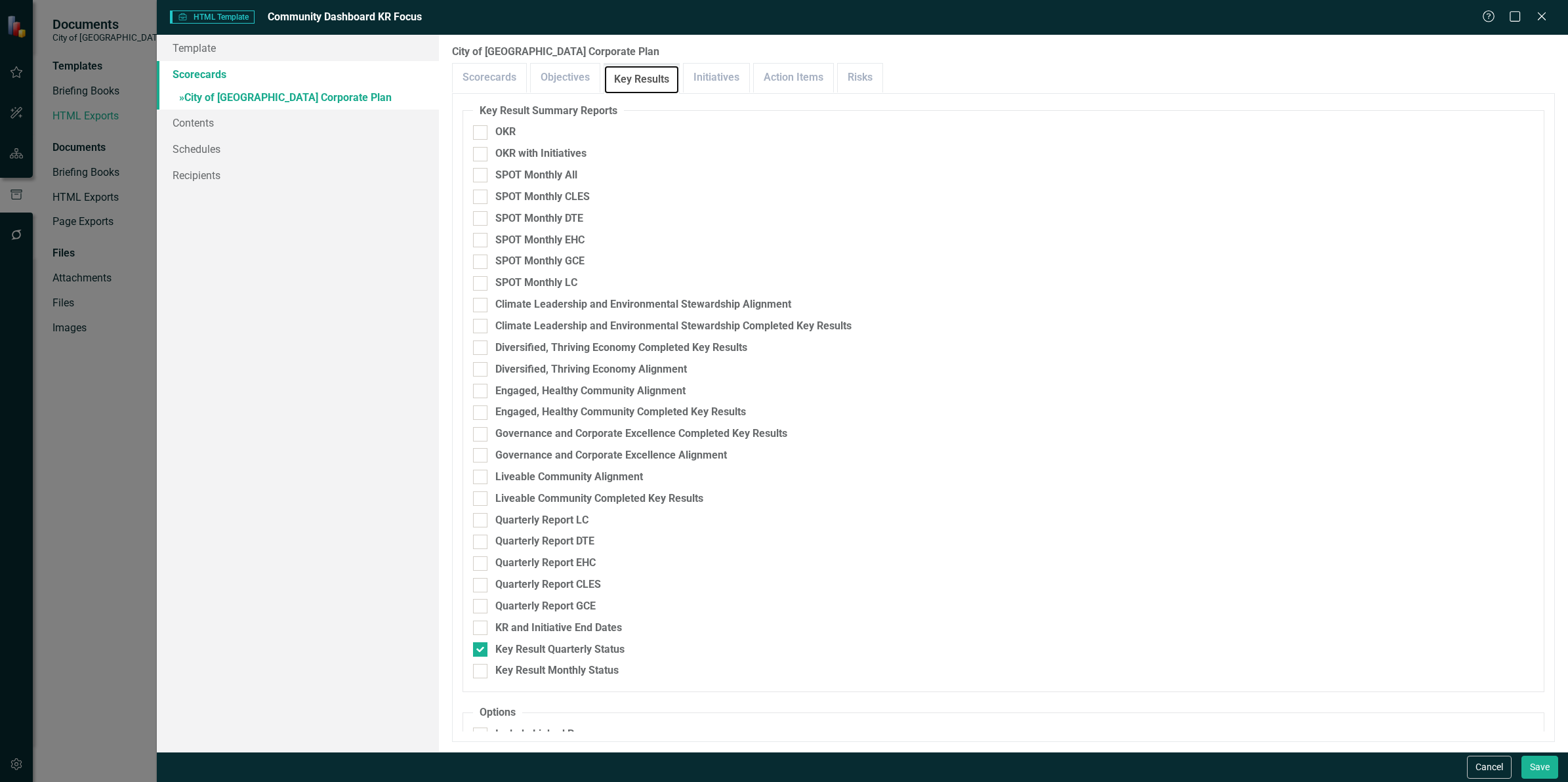
scroll to position [246, 0]
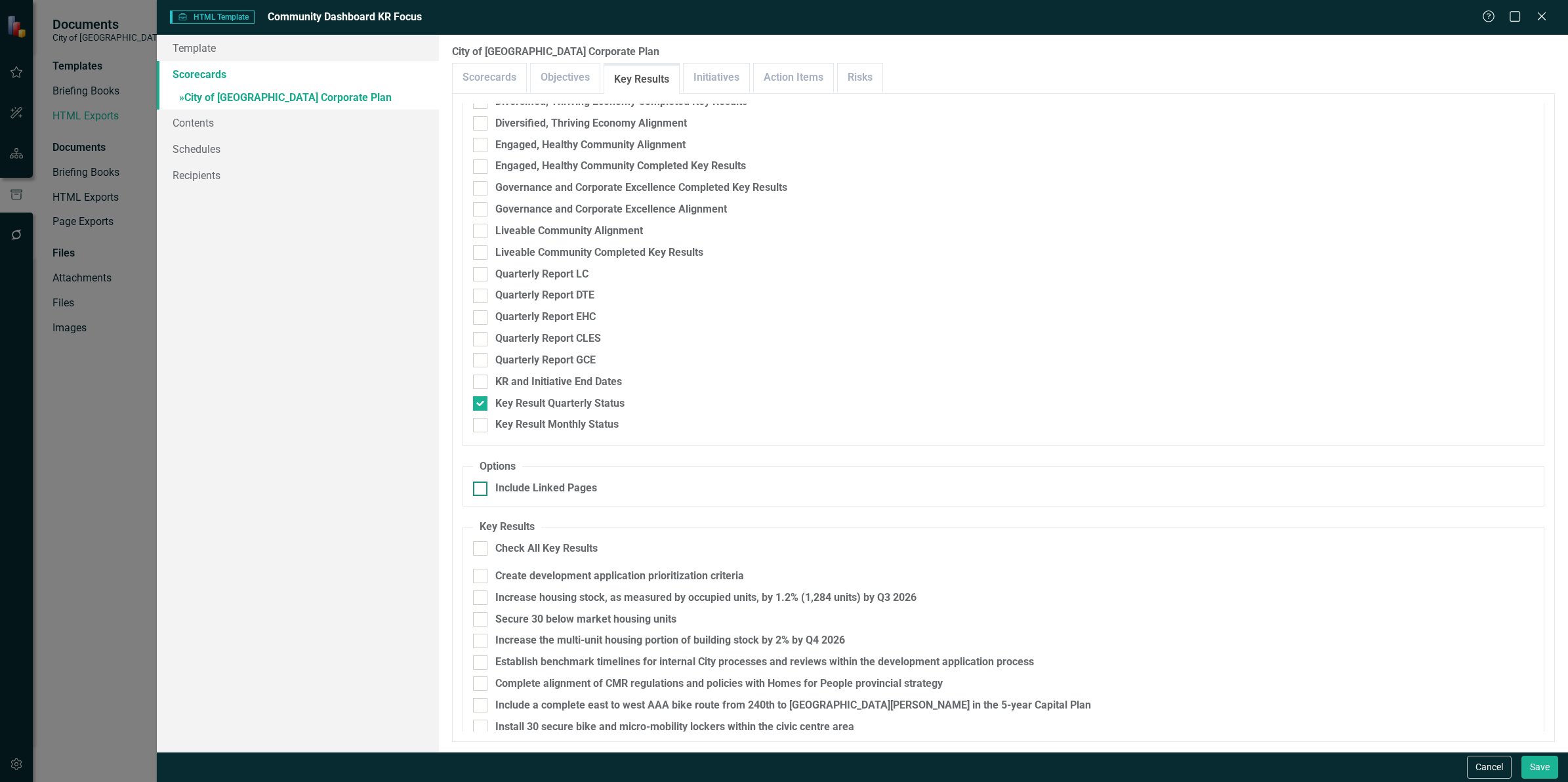
click at [486, 484] on div at bounding box center [480, 488] width 15 height 15
click at [481, 484] on input "Include Linked Pages" at bounding box center [477, 485] width 9 height 9
checkbox input "true"
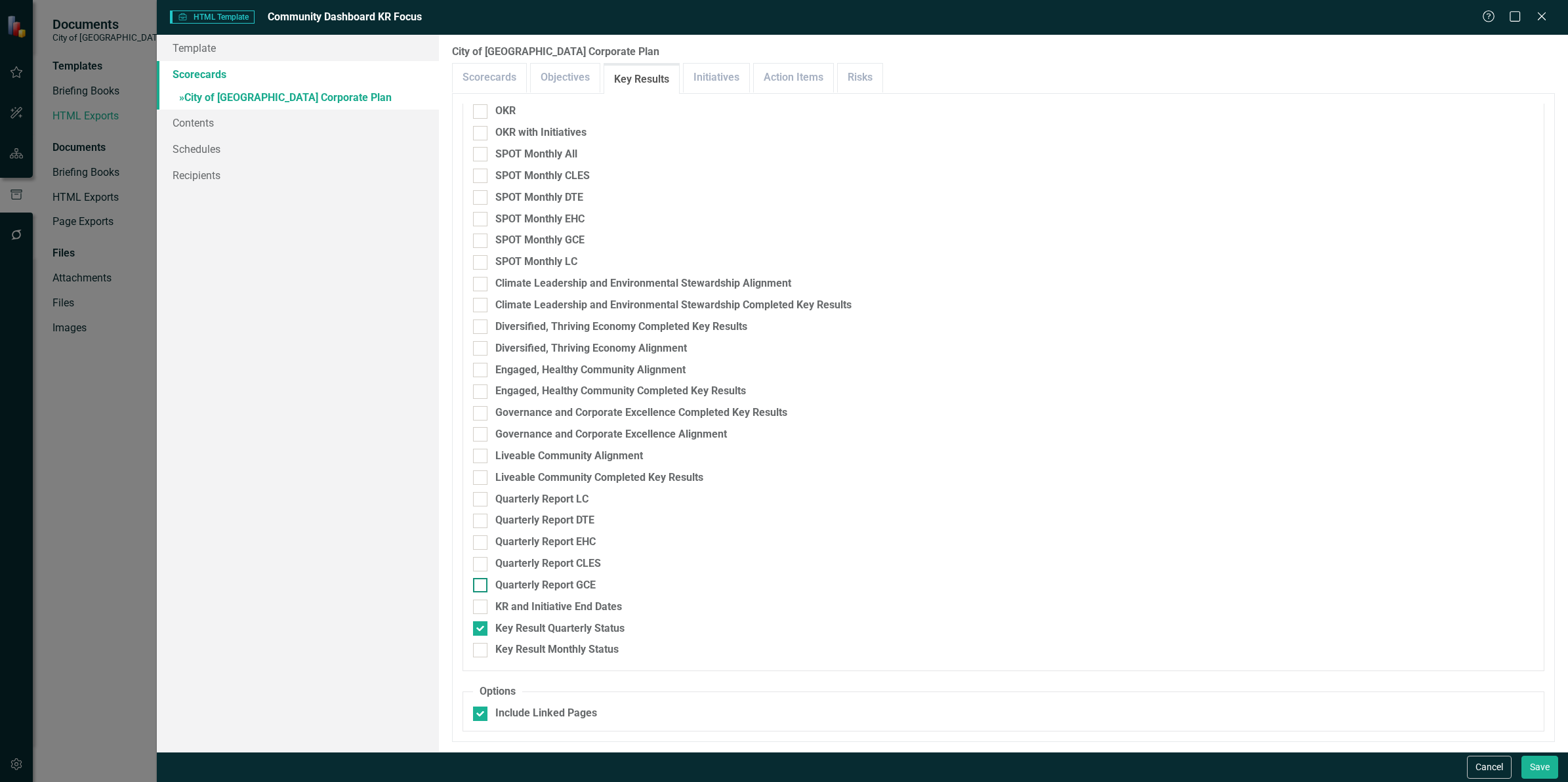
scroll to position [0, 0]
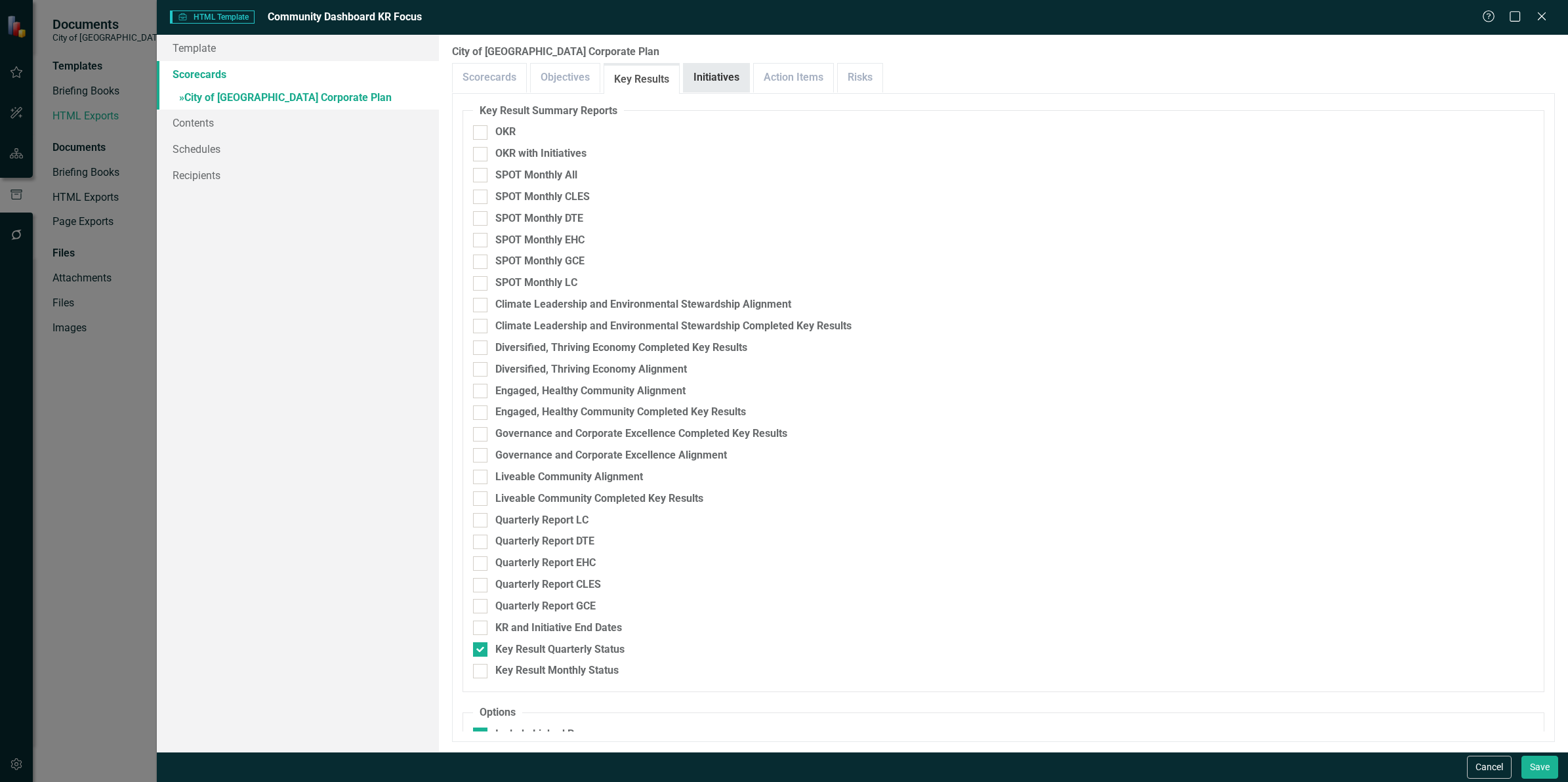
click at [712, 82] on link "Initiatives" at bounding box center [716, 77] width 66 height 29
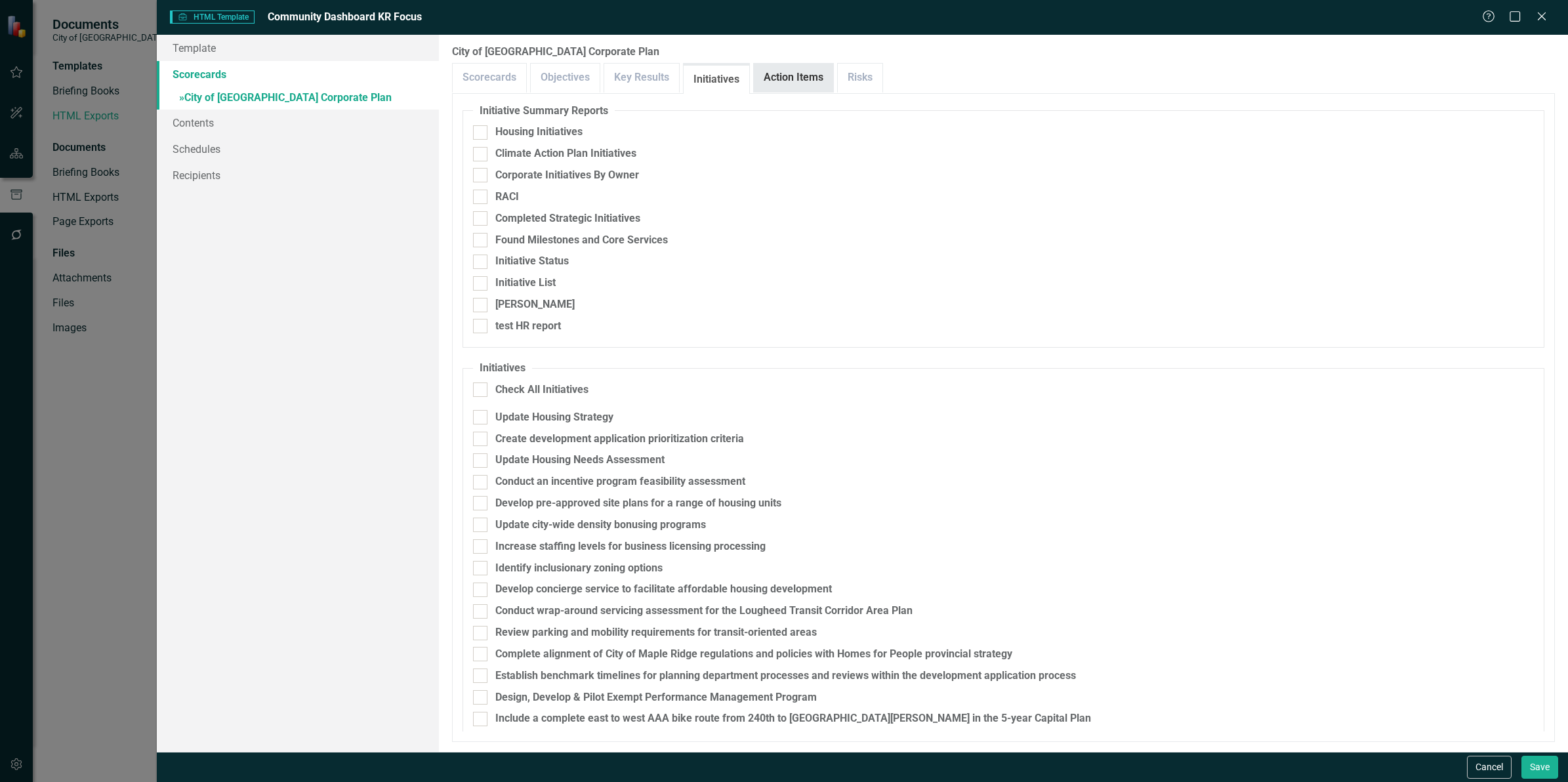
click at [791, 79] on link "Action Items" at bounding box center [794, 77] width 80 height 29
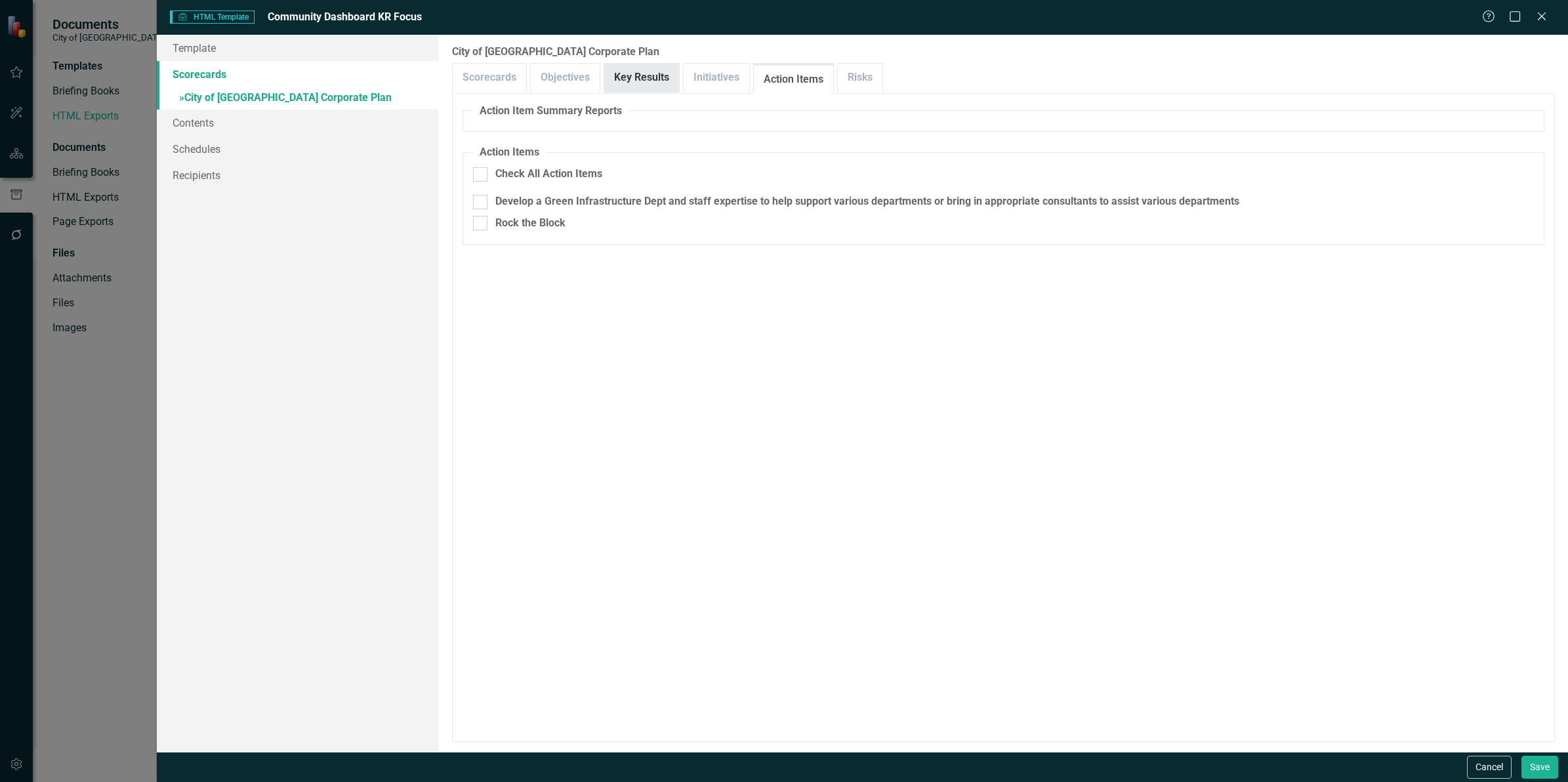
click at [663, 77] on link "Key Results" at bounding box center [642, 77] width 75 height 29
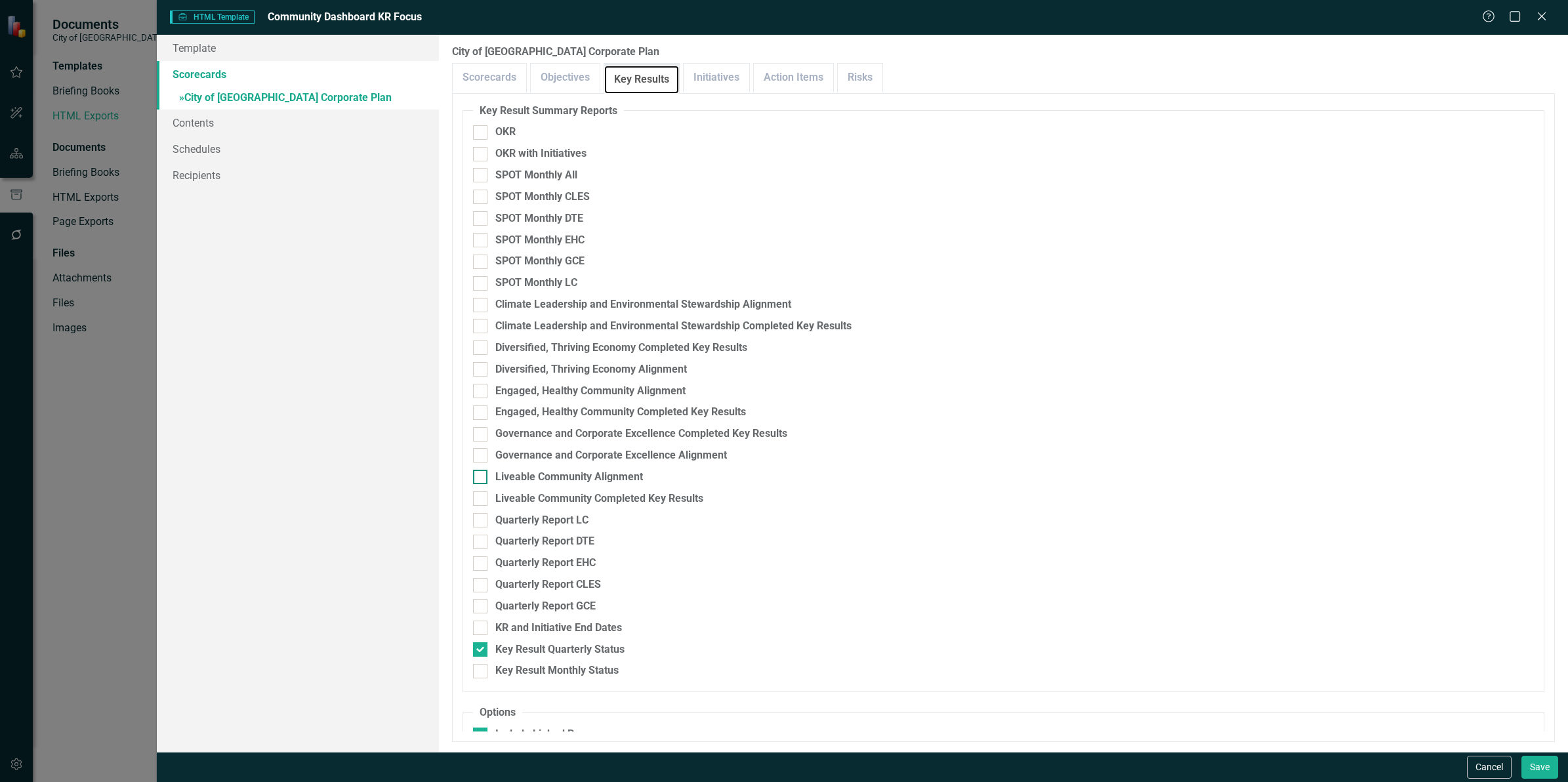
scroll to position [21, 0]
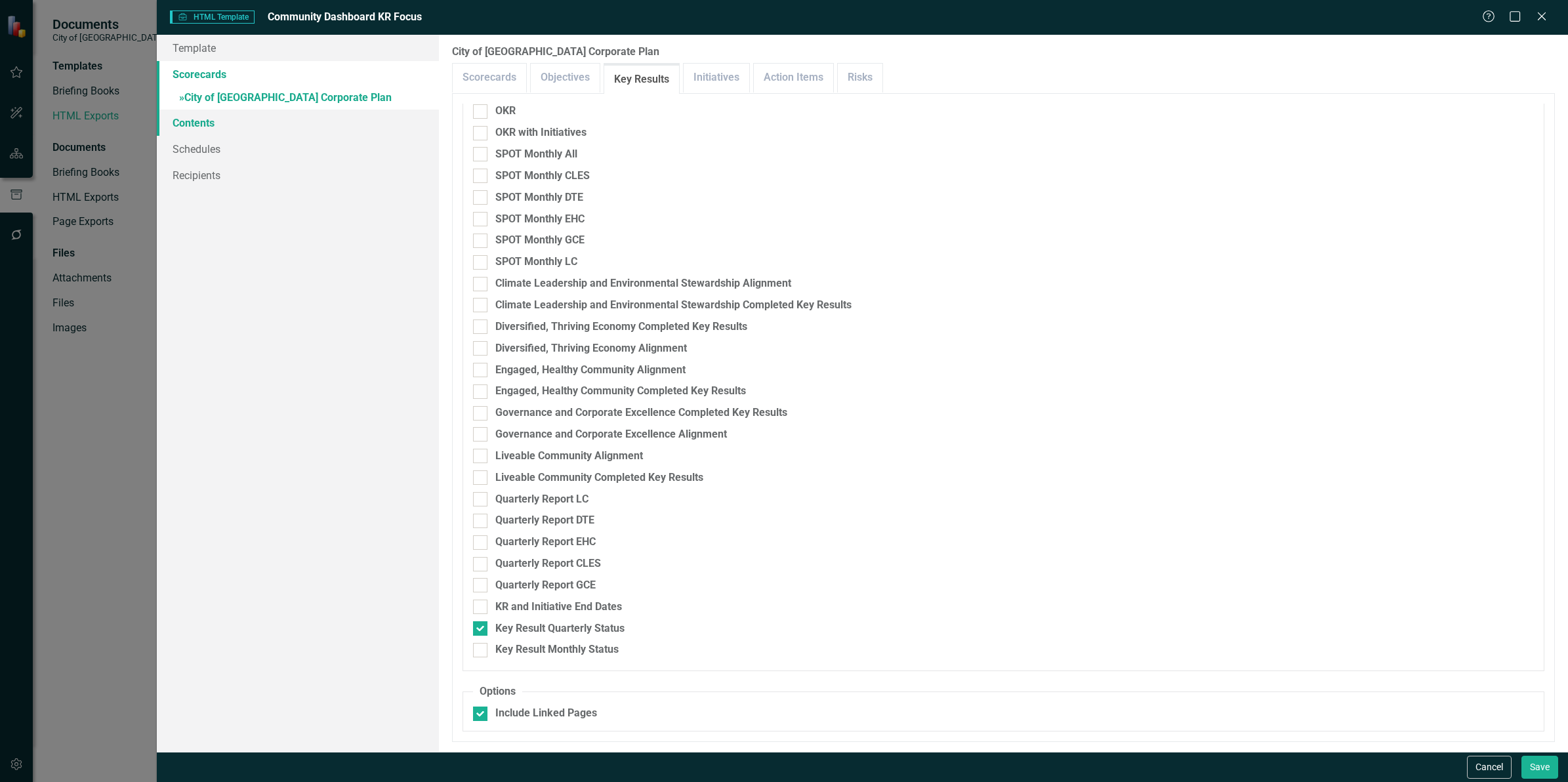
click at [213, 122] on link "Contents" at bounding box center [297, 122] width 282 height 26
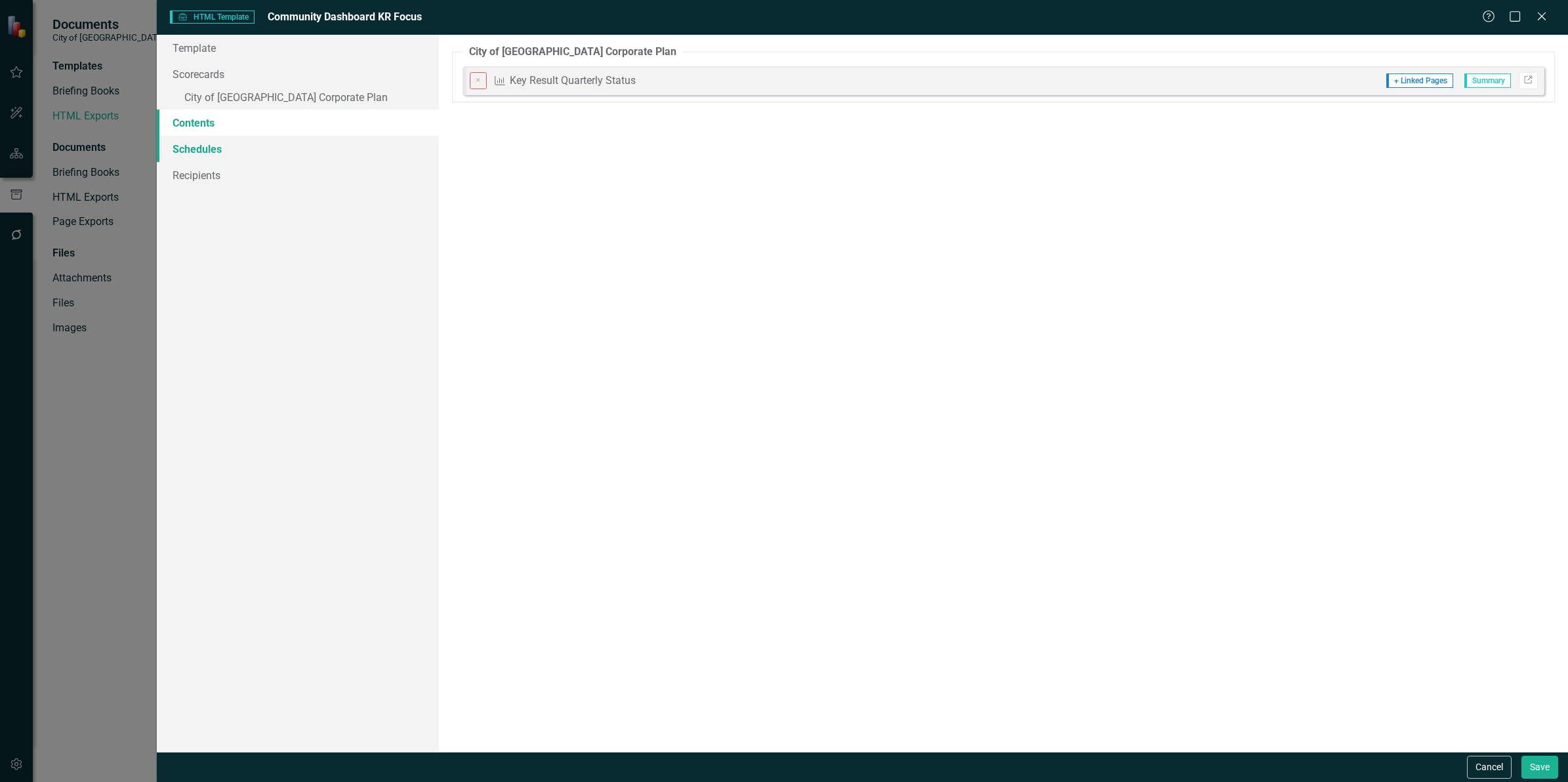
click at [210, 155] on link "Schedules" at bounding box center [297, 149] width 282 height 26
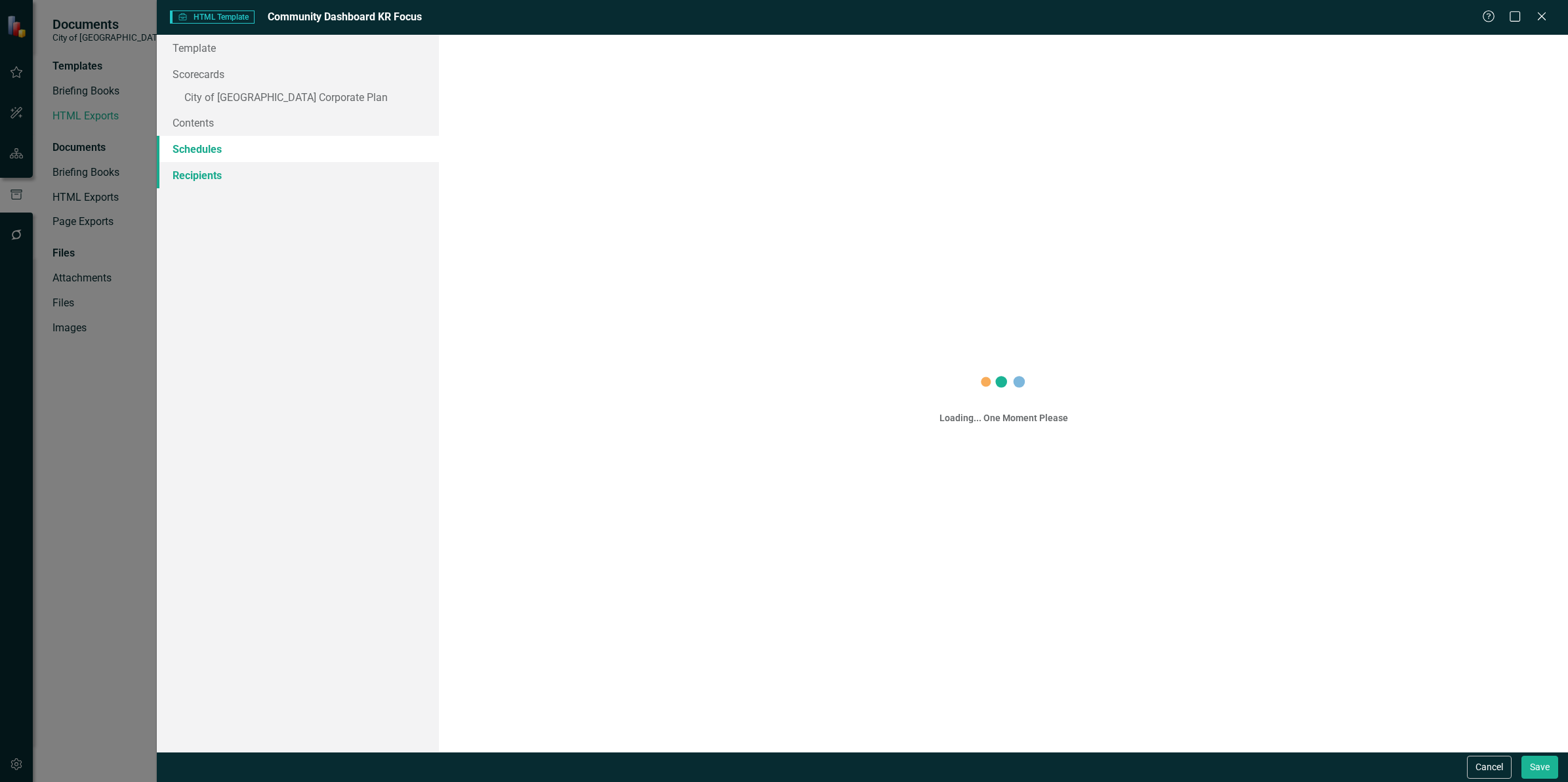
click at [210, 174] on link "Recipients" at bounding box center [297, 175] width 282 height 26
click at [213, 123] on link "Contents" at bounding box center [297, 122] width 282 height 26
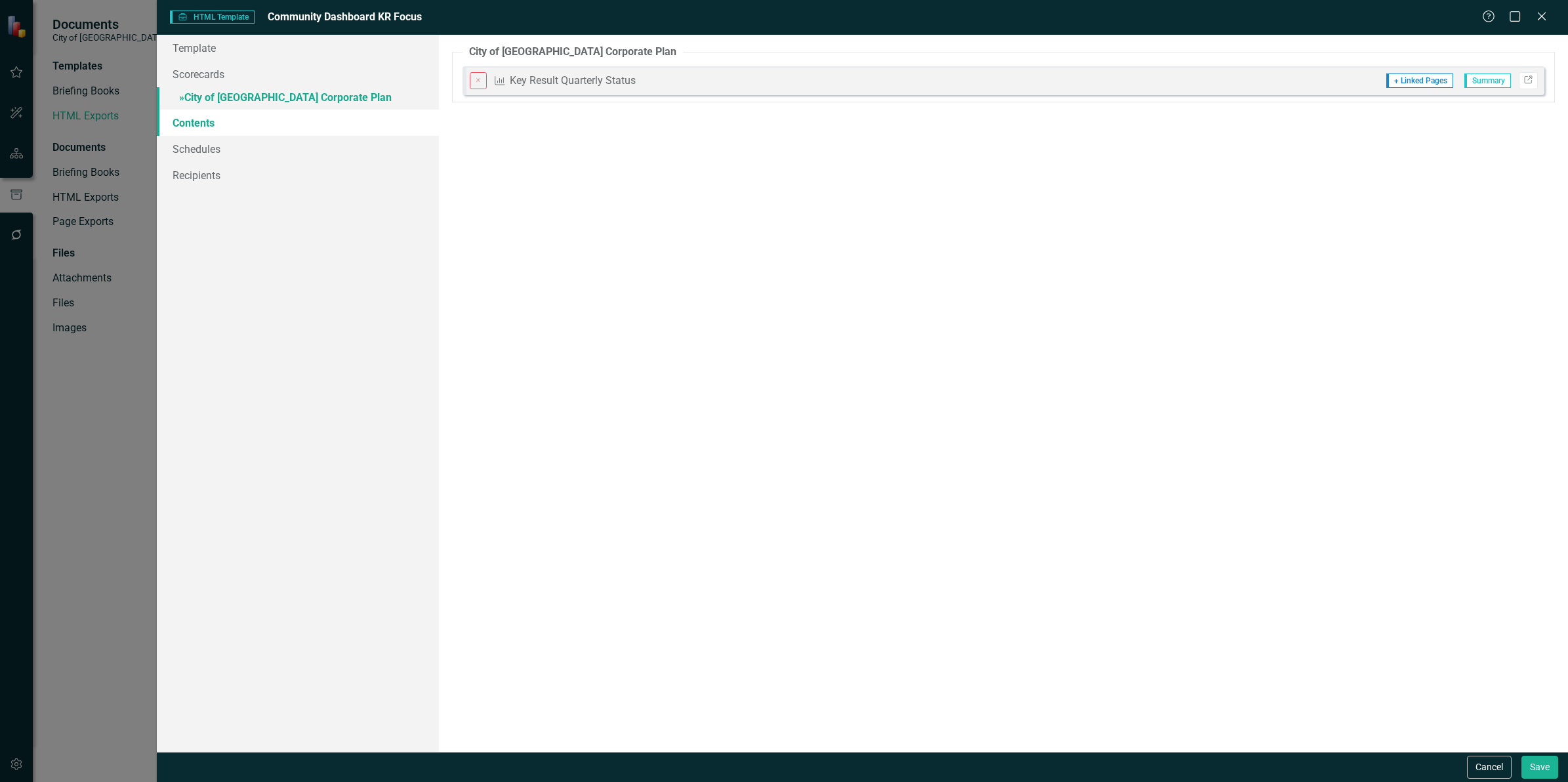
click at [263, 101] on link "» City of Maple Ridge Corporate Plan" at bounding box center [297, 99] width 282 height 23
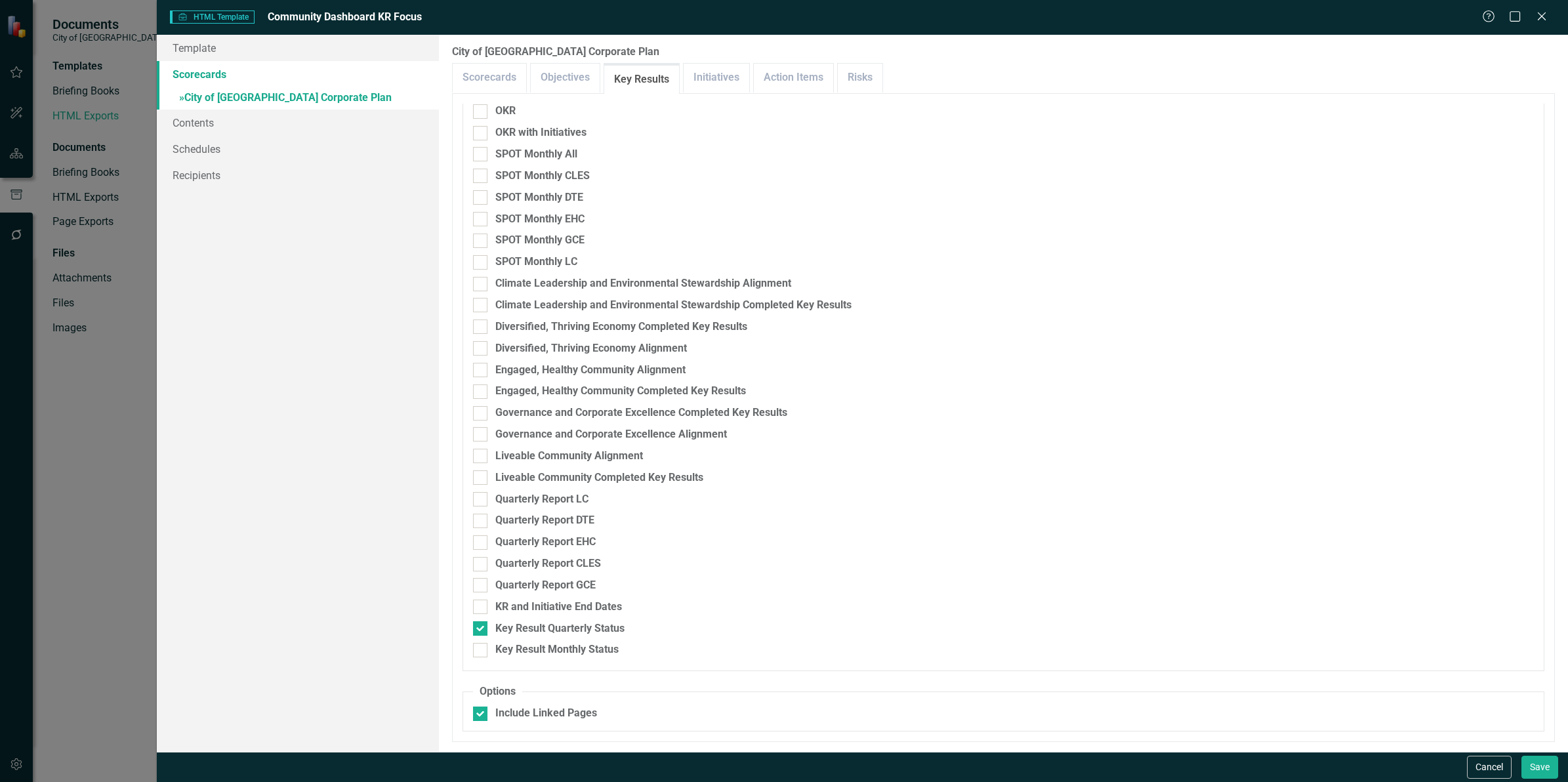
click at [470, 61] on div "City of Maple Ridge Corporate Plan Please select the elements you would like in…" at bounding box center [1003, 393] width 1129 height 717
click at [489, 74] on link "Scorecards" at bounding box center [489, 77] width 74 height 29
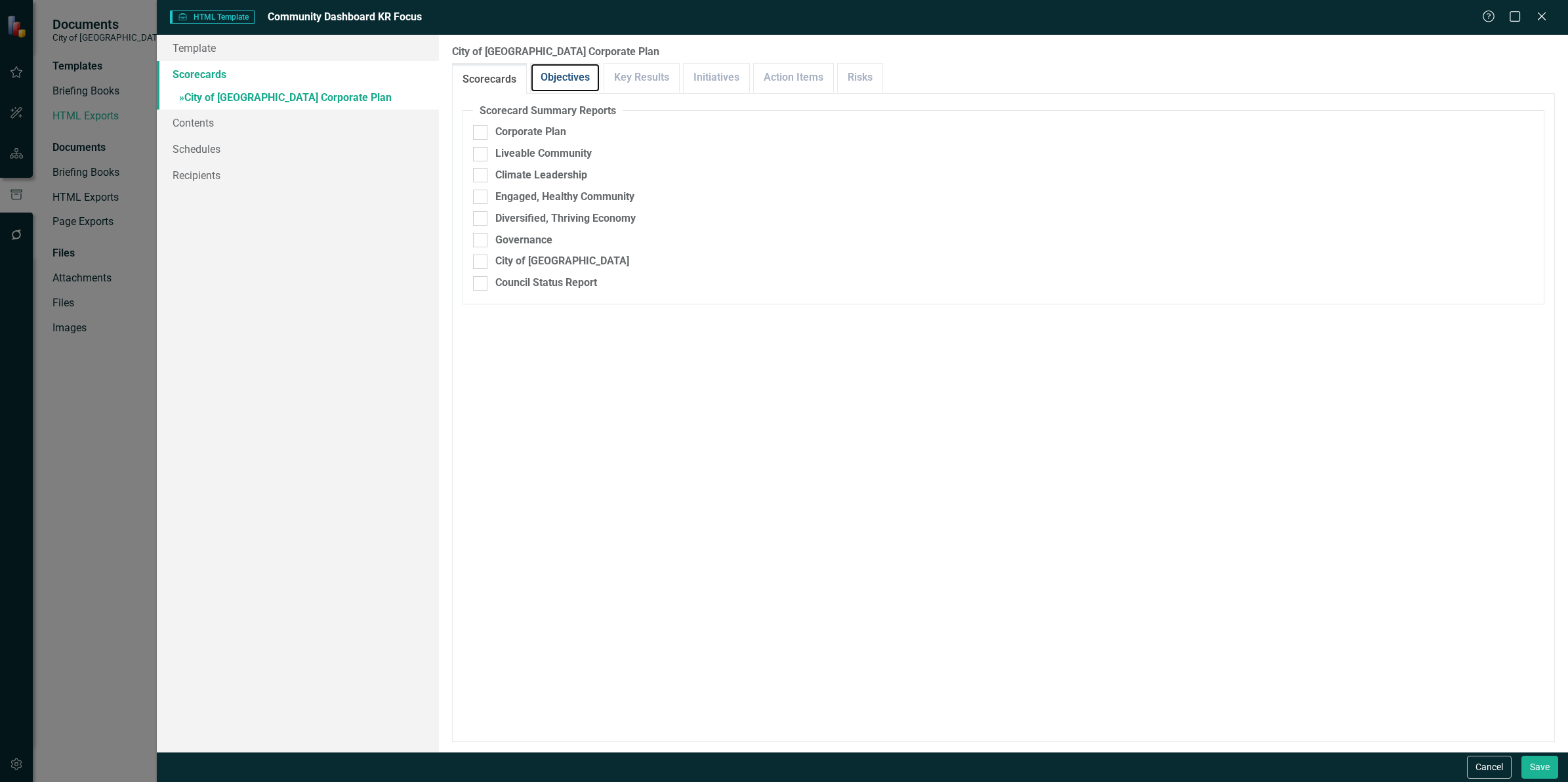
drag, startPoint x: 565, startPoint y: 74, endPoint x: 630, endPoint y: 120, distance: 79.6
click at [563, 74] on link "Objectives" at bounding box center [565, 77] width 69 height 29
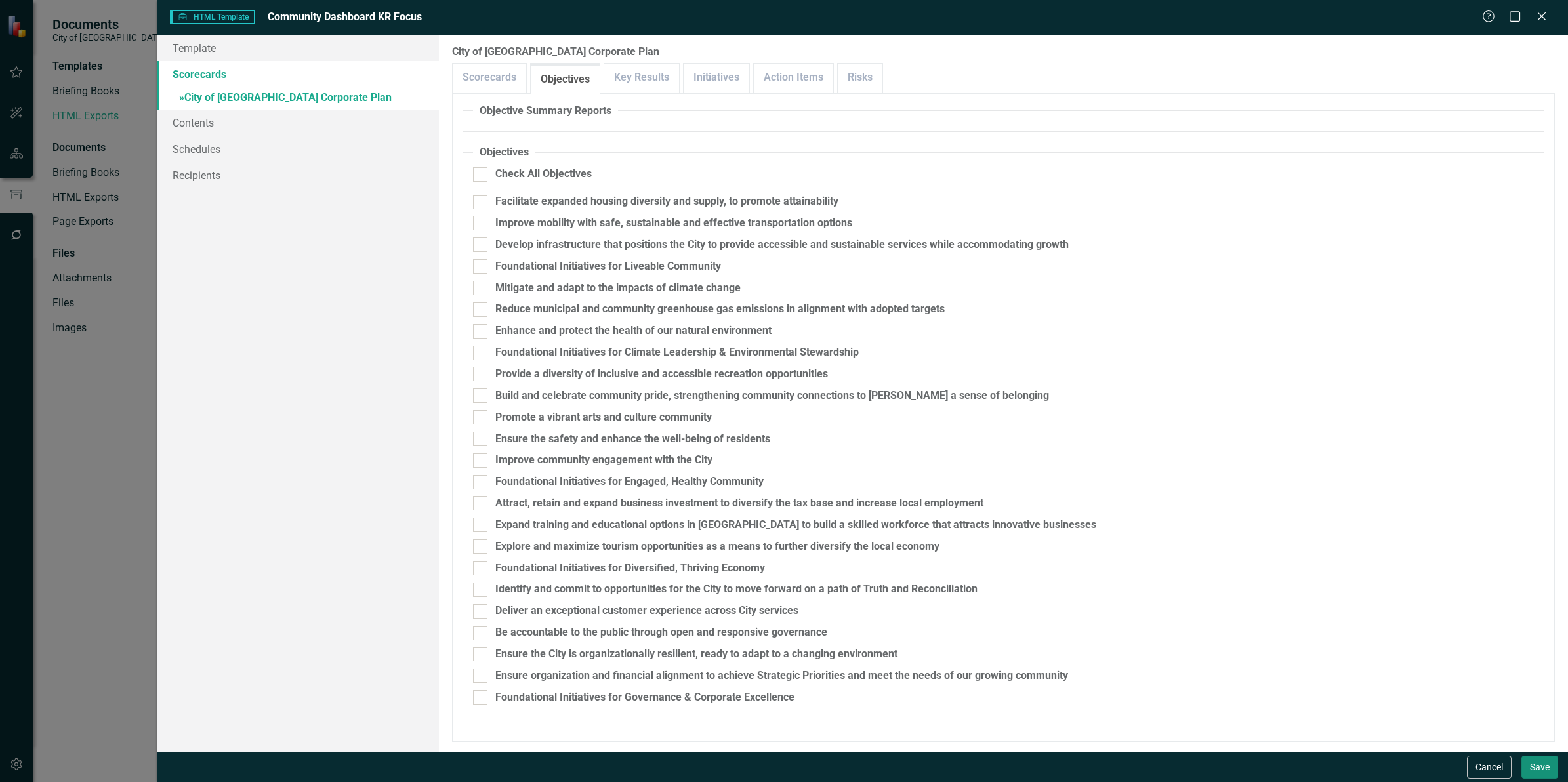
click at [1553, 774] on button "Save" at bounding box center [1539, 766] width 36 height 23
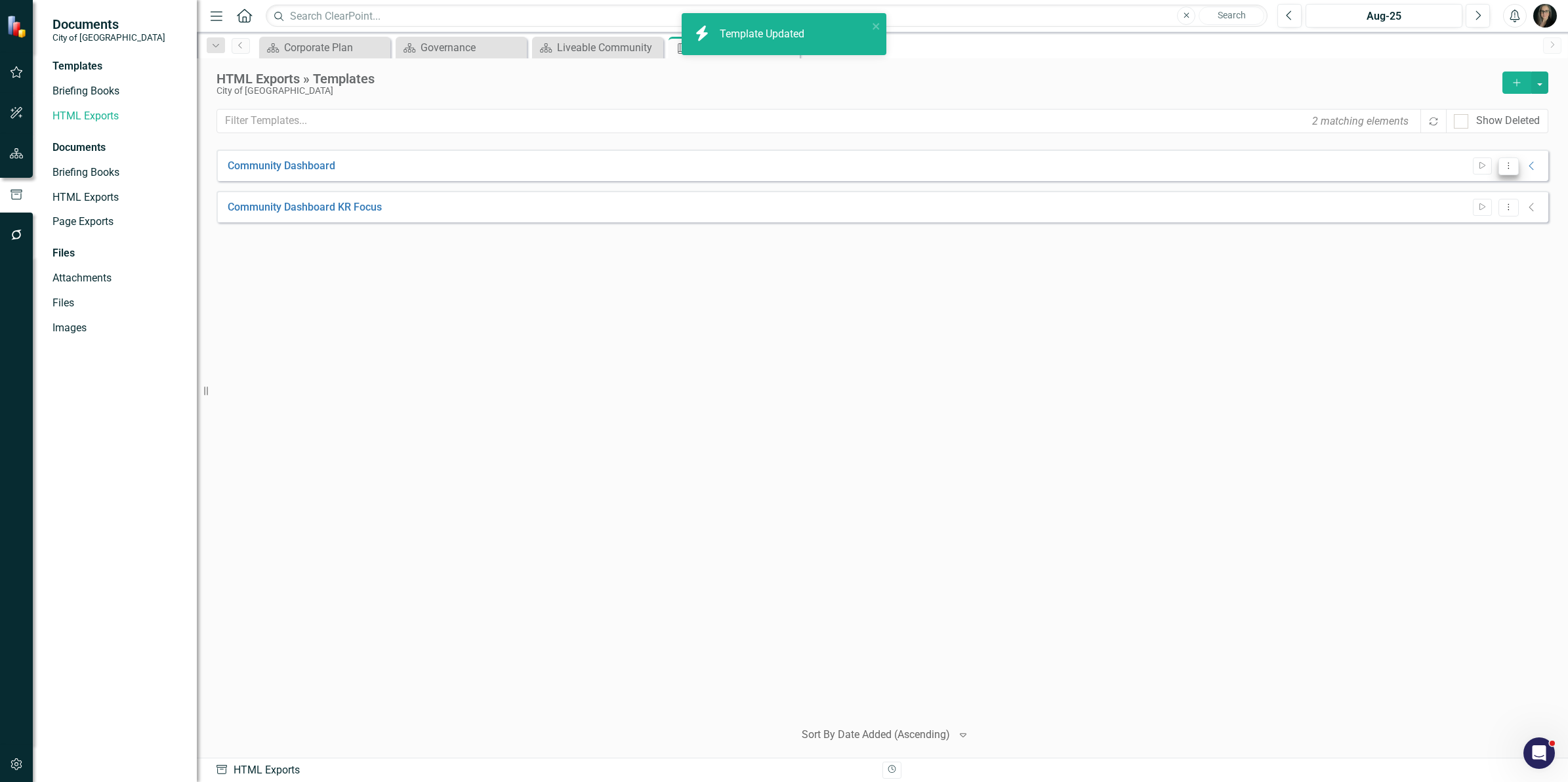
click at [1507, 165] on icon "Dropdown Menu" at bounding box center [1508, 166] width 11 height 9
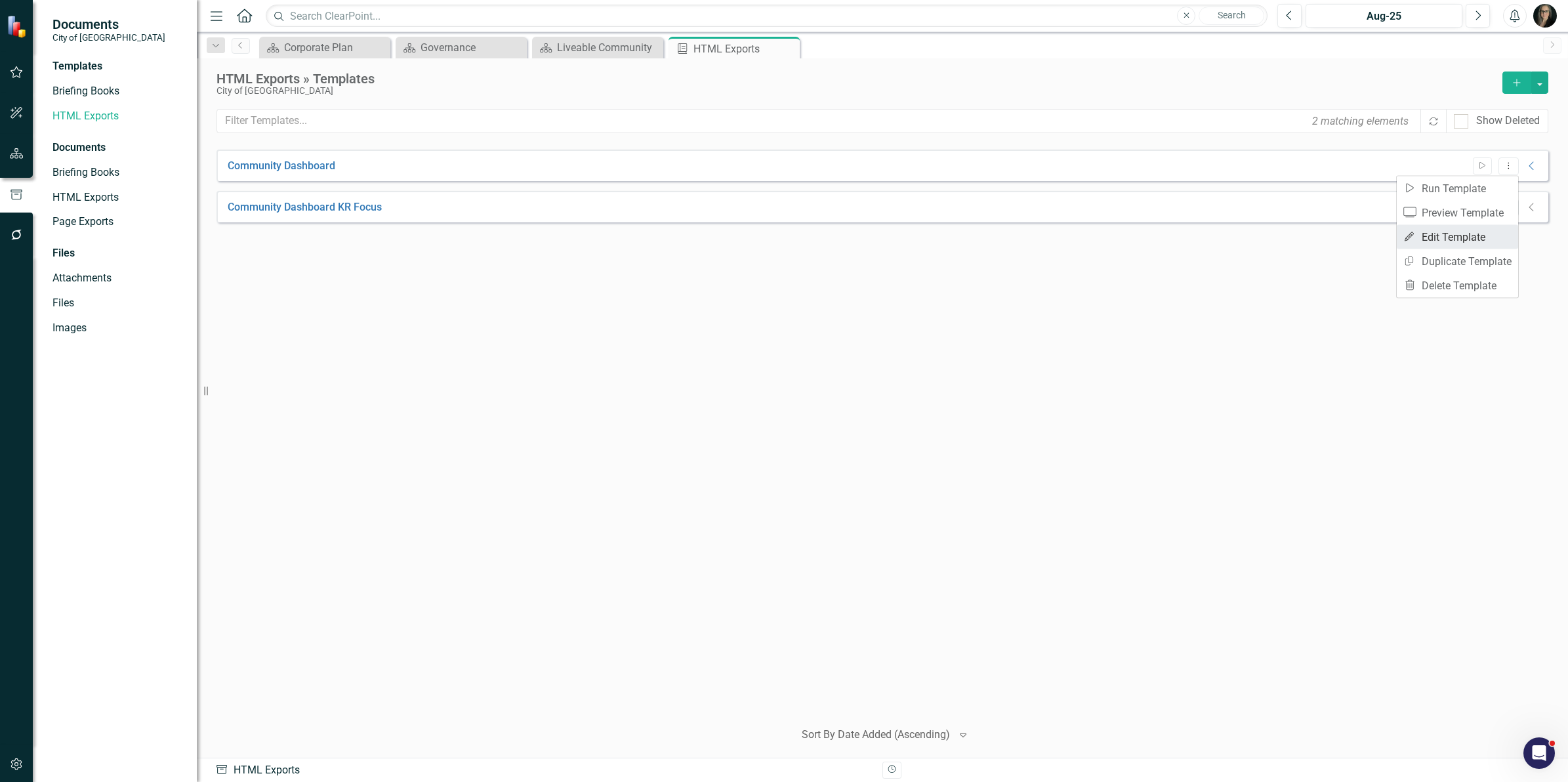
click at [1467, 235] on link "Edit Edit Template" at bounding box center [1458, 237] width 121 height 24
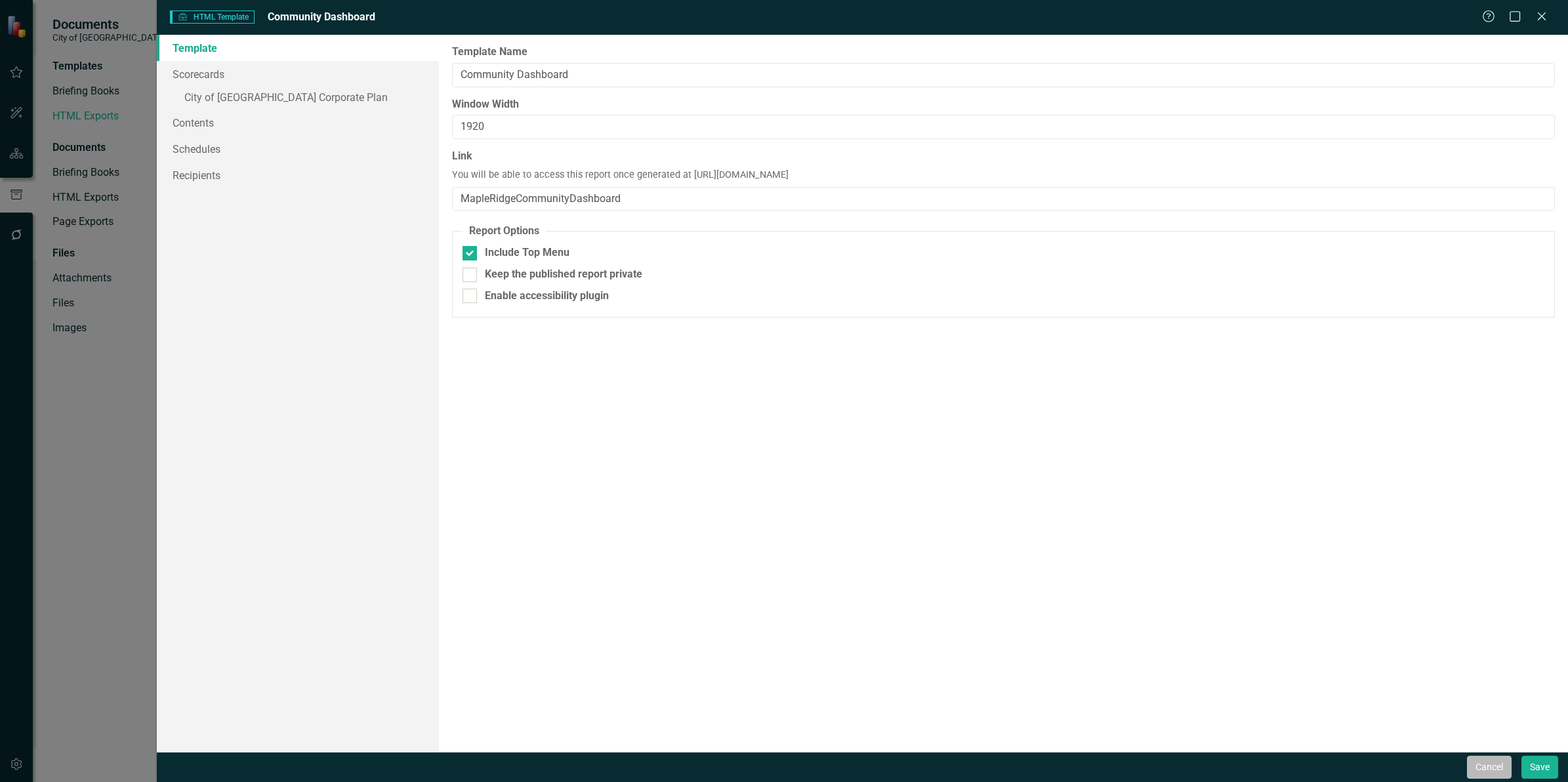
click at [1483, 772] on button "Cancel" at bounding box center [1489, 766] width 44 height 23
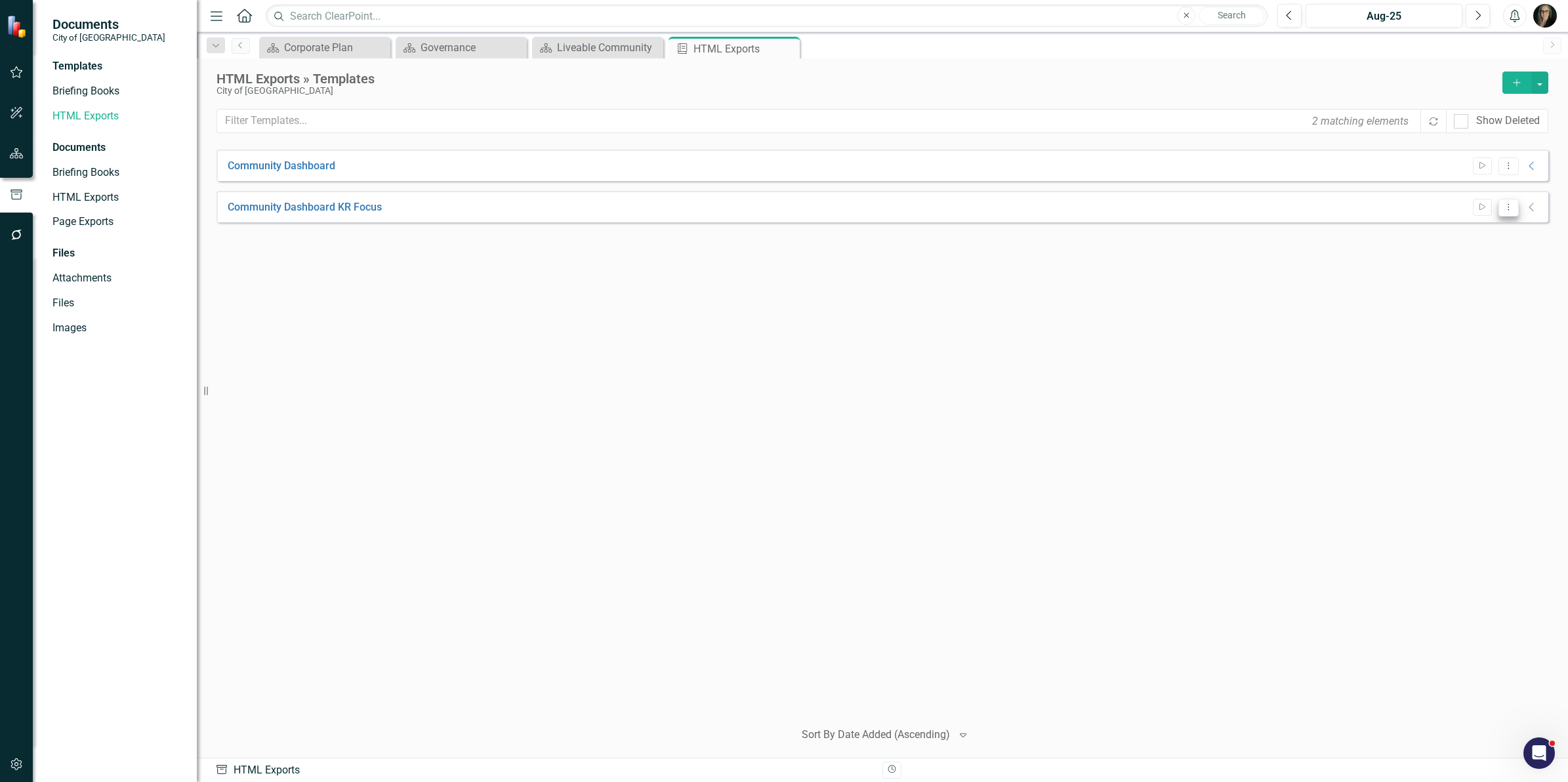
click at [1510, 213] on button "Dropdown Menu" at bounding box center [1508, 207] width 20 height 17
click at [1456, 270] on link "Edit Edit Template" at bounding box center [1458, 277] width 121 height 24
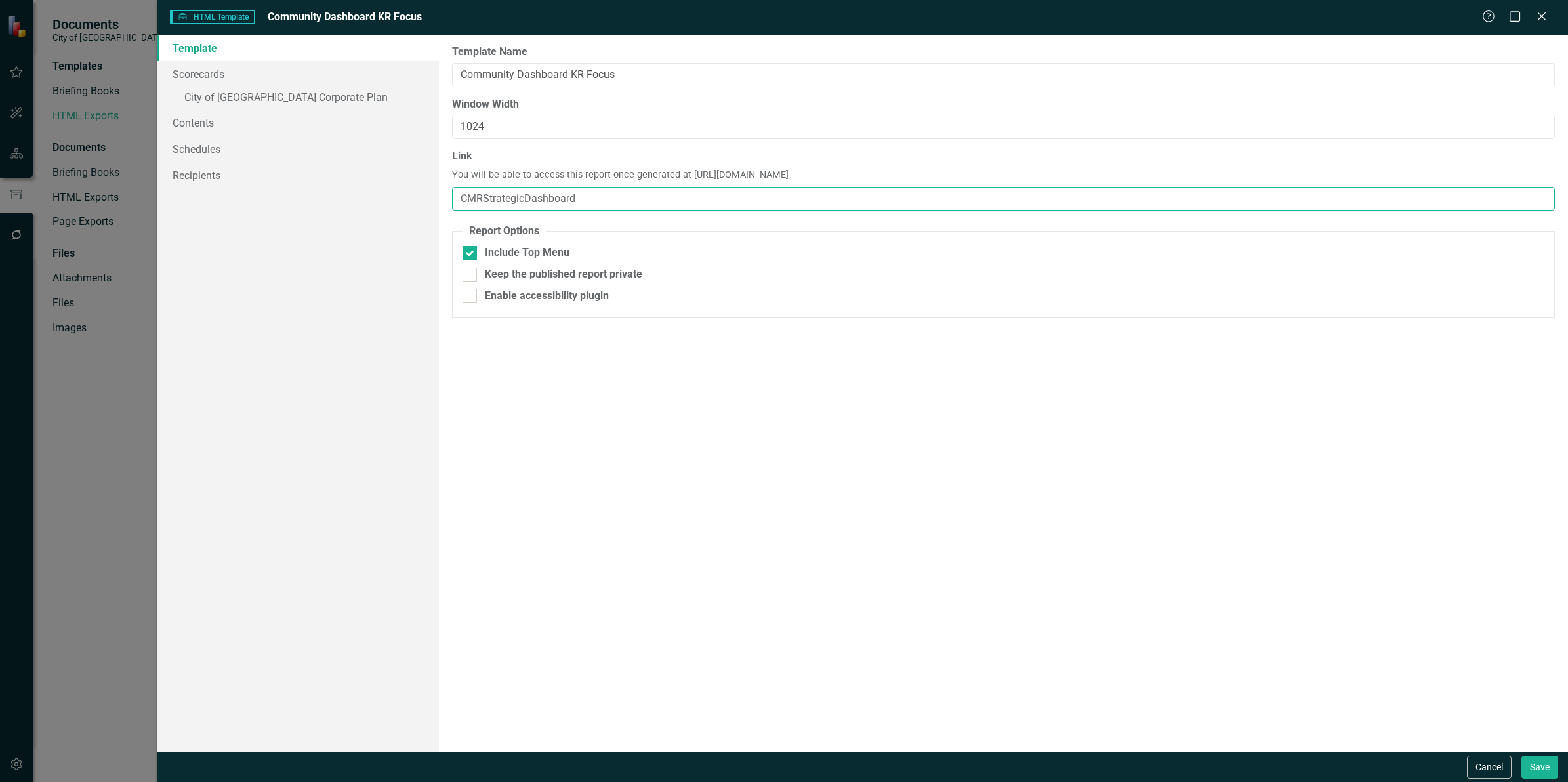
drag, startPoint x: 483, startPoint y: 198, endPoint x: 397, endPoint y: 195, distance: 86.1
click at [397, 195] on div "Template Scorecards » City of Maple Ridge Corporate Plan Contents Schedules Rec…" at bounding box center [862, 393] width 1411 height 717
type input "MapleRidgeStrategicDashboard"
click at [480, 279] on div "Keep the published report private" at bounding box center [1003, 274] width 1081 height 15
click at [471, 276] on input "Keep the published report private" at bounding box center [467, 272] width 9 height 9
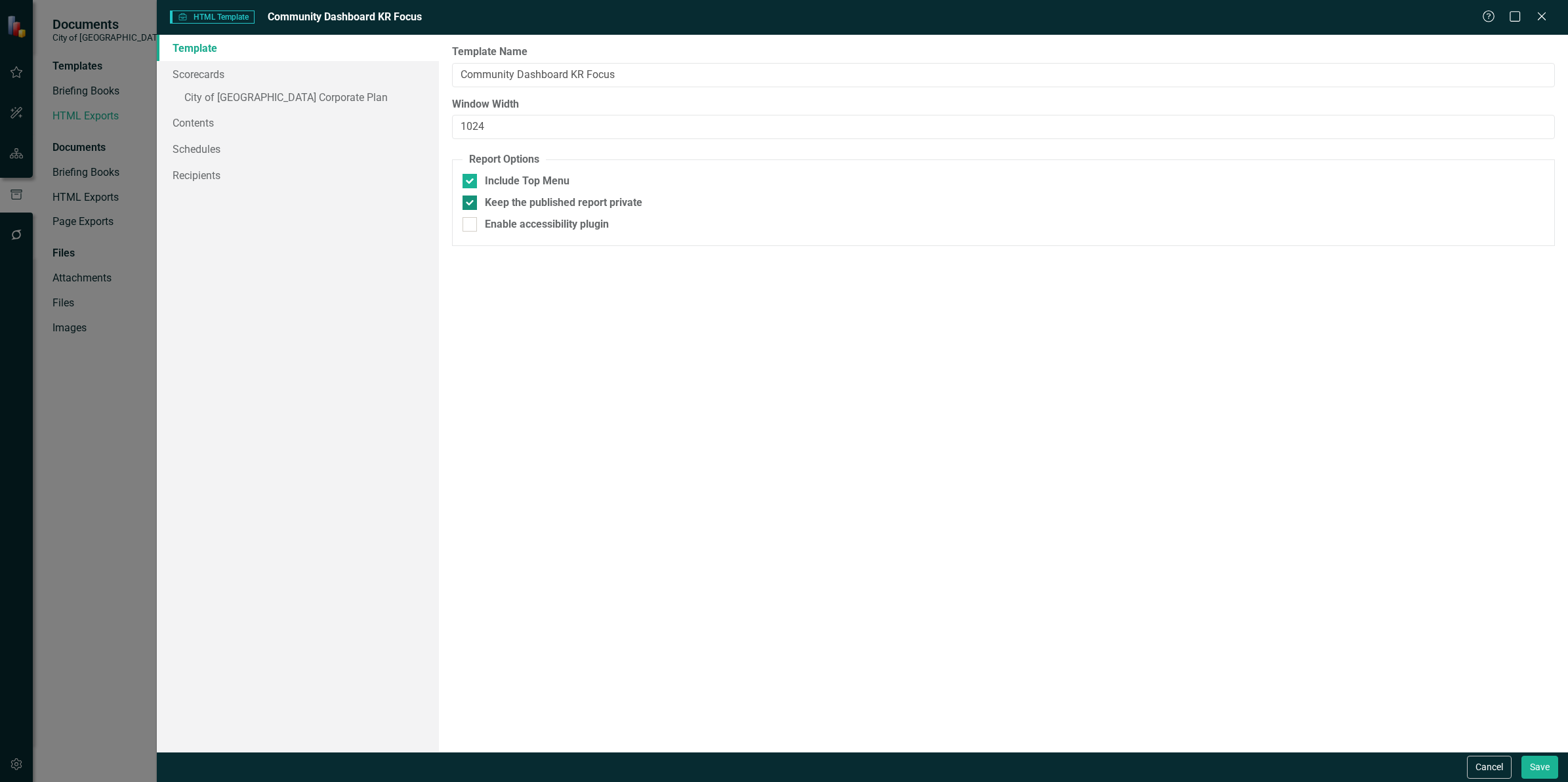
click at [471, 204] on div at bounding box center [469, 202] width 15 height 15
click at [471, 204] on input "Keep the published report private" at bounding box center [467, 199] width 9 height 9
checkbox input "false"
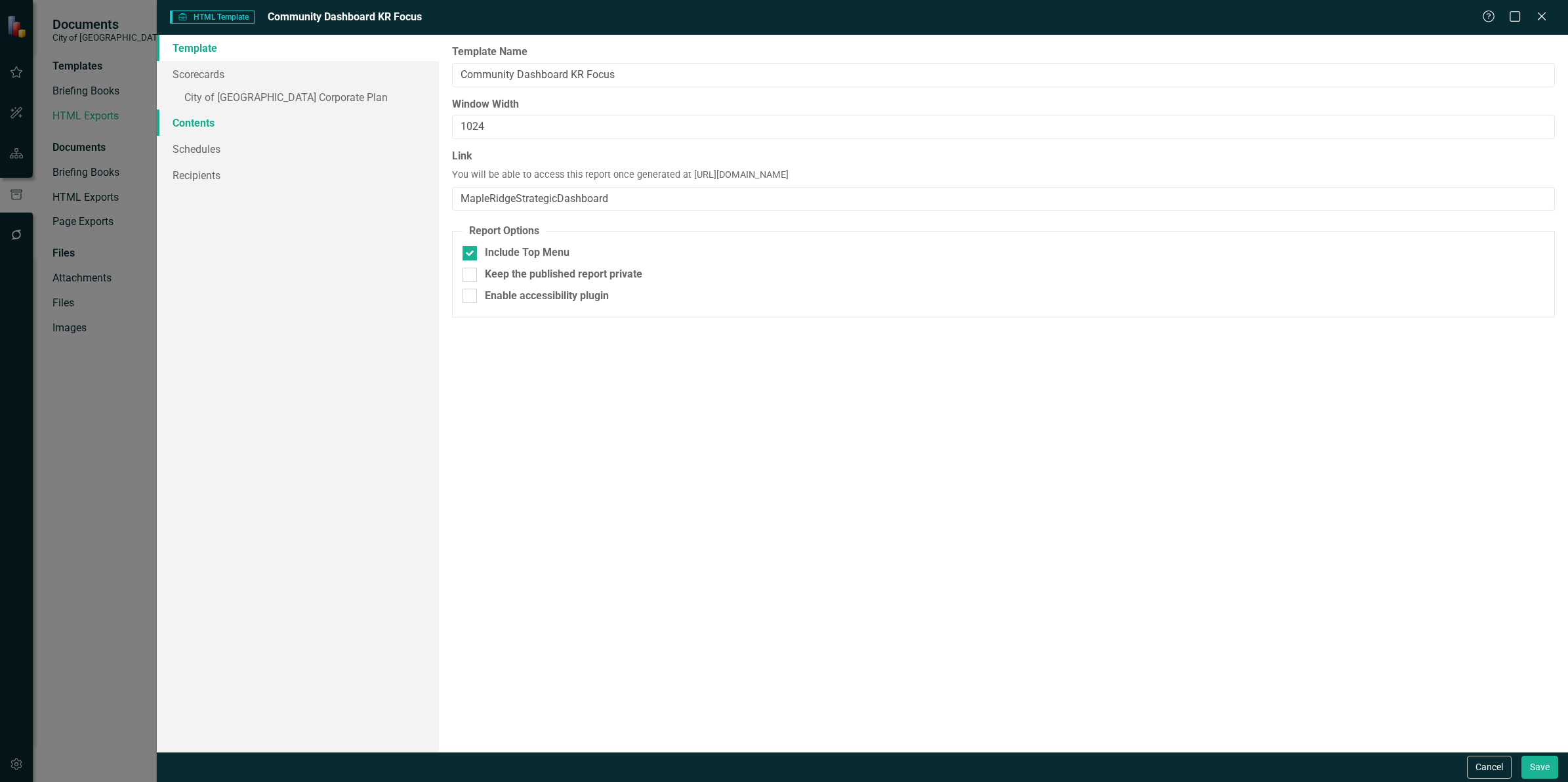
click at [233, 122] on link "Contents" at bounding box center [297, 122] width 282 height 26
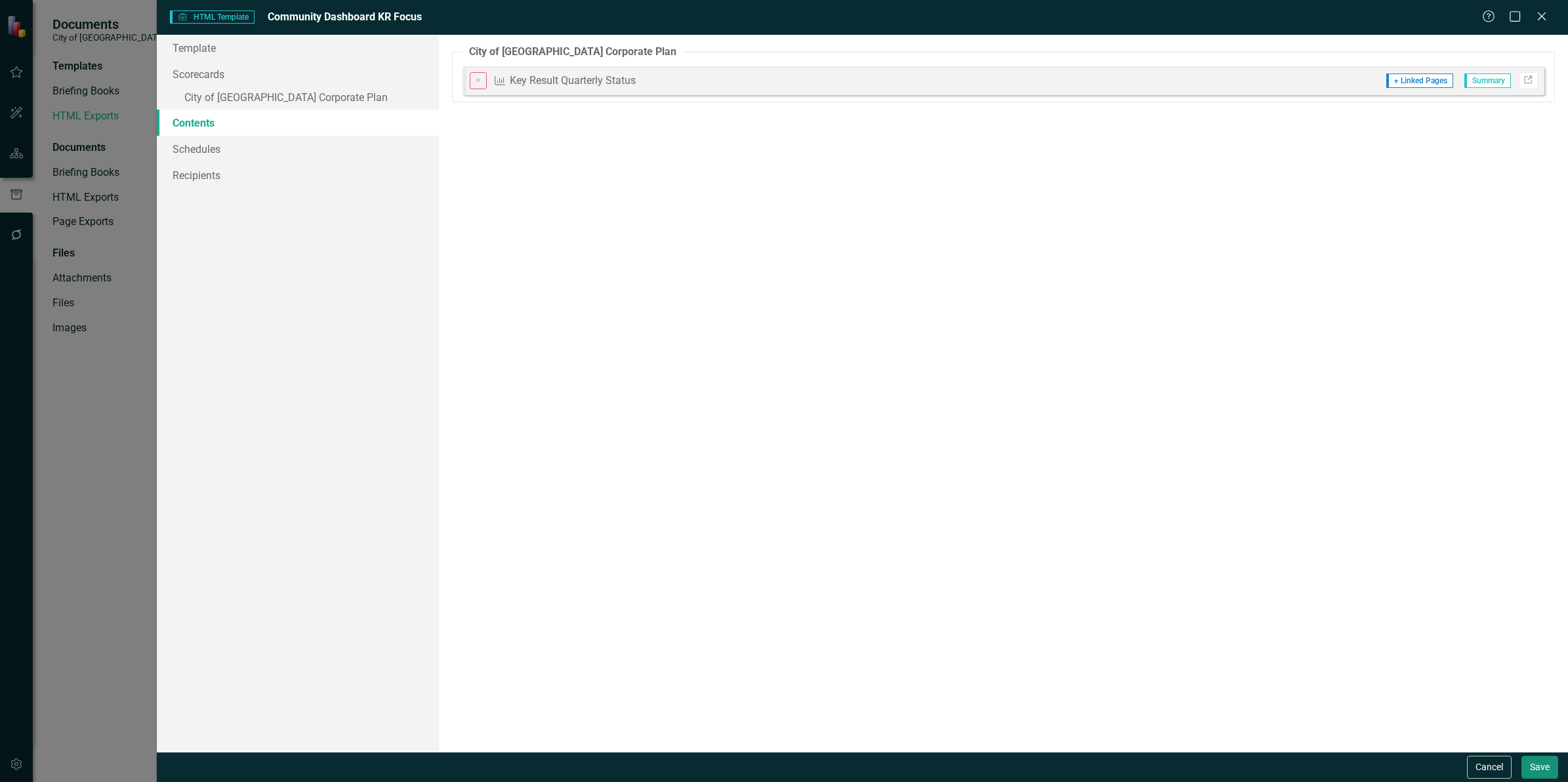
click at [1524, 772] on button "Save" at bounding box center [1539, 766] width 36 height 23
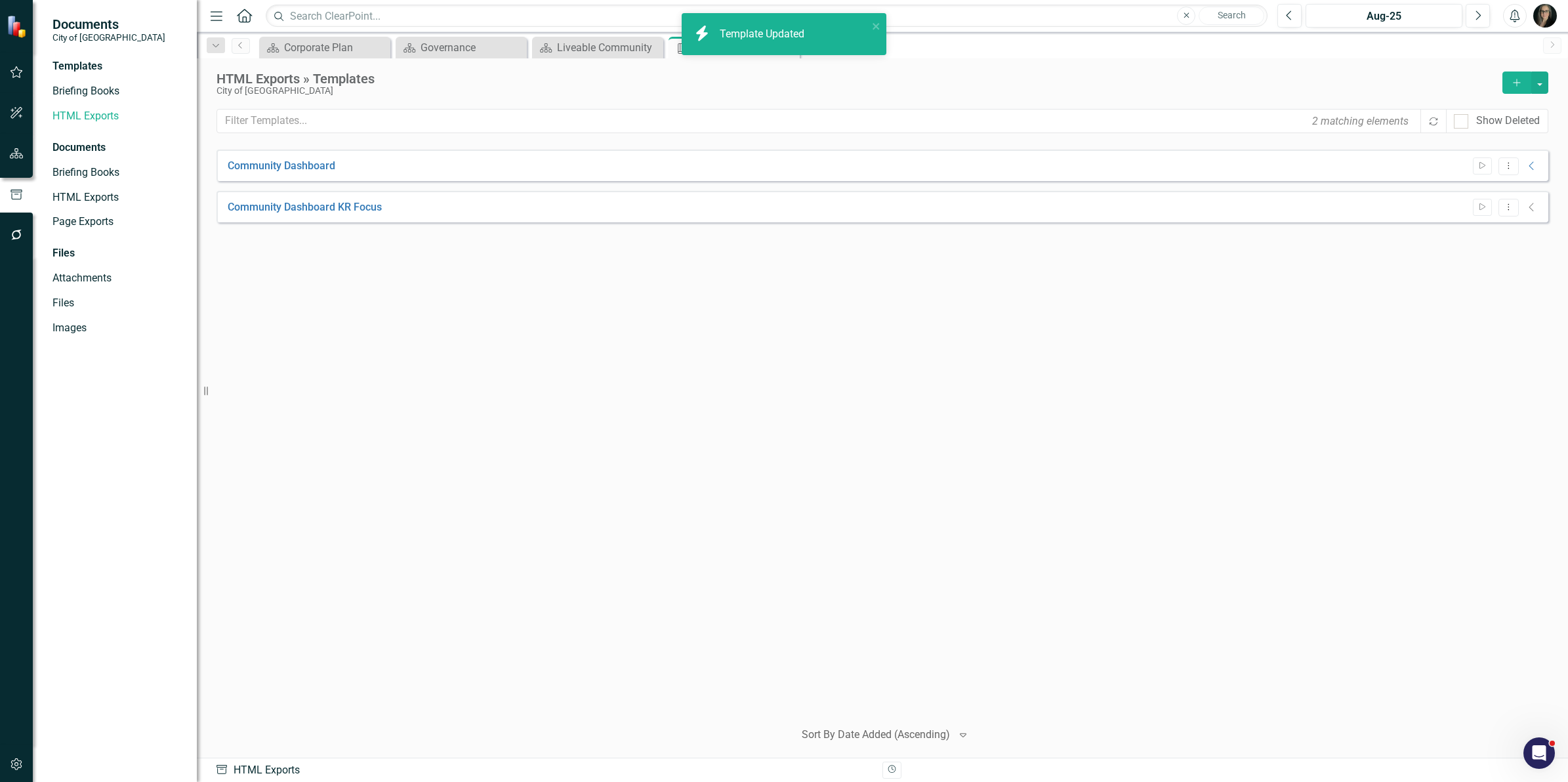
click at [621, 281] on div "Community Dashboard Start Dropdown Menu Collapse HTML Community Dashboard Gener…" at bounding box center [883, 428] width 1332 height 559
click at [1506, 208] on icon "Dropdown Menu" at bounding box center [1508, 207] width 11 height 9
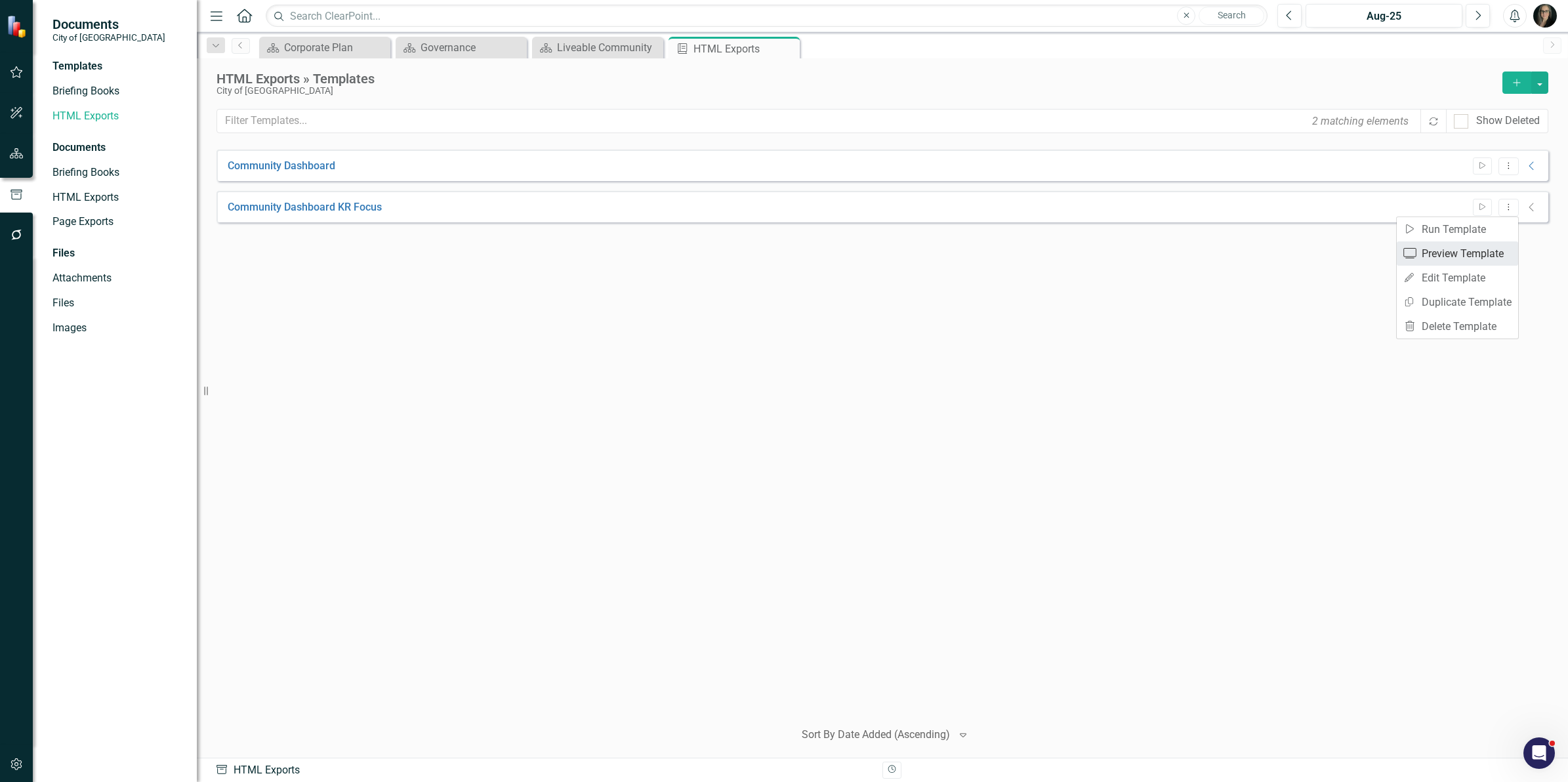
click at [1486, 251] on link "Preview Preview Template" at bounding box center [1458, 253] width 121 height 24
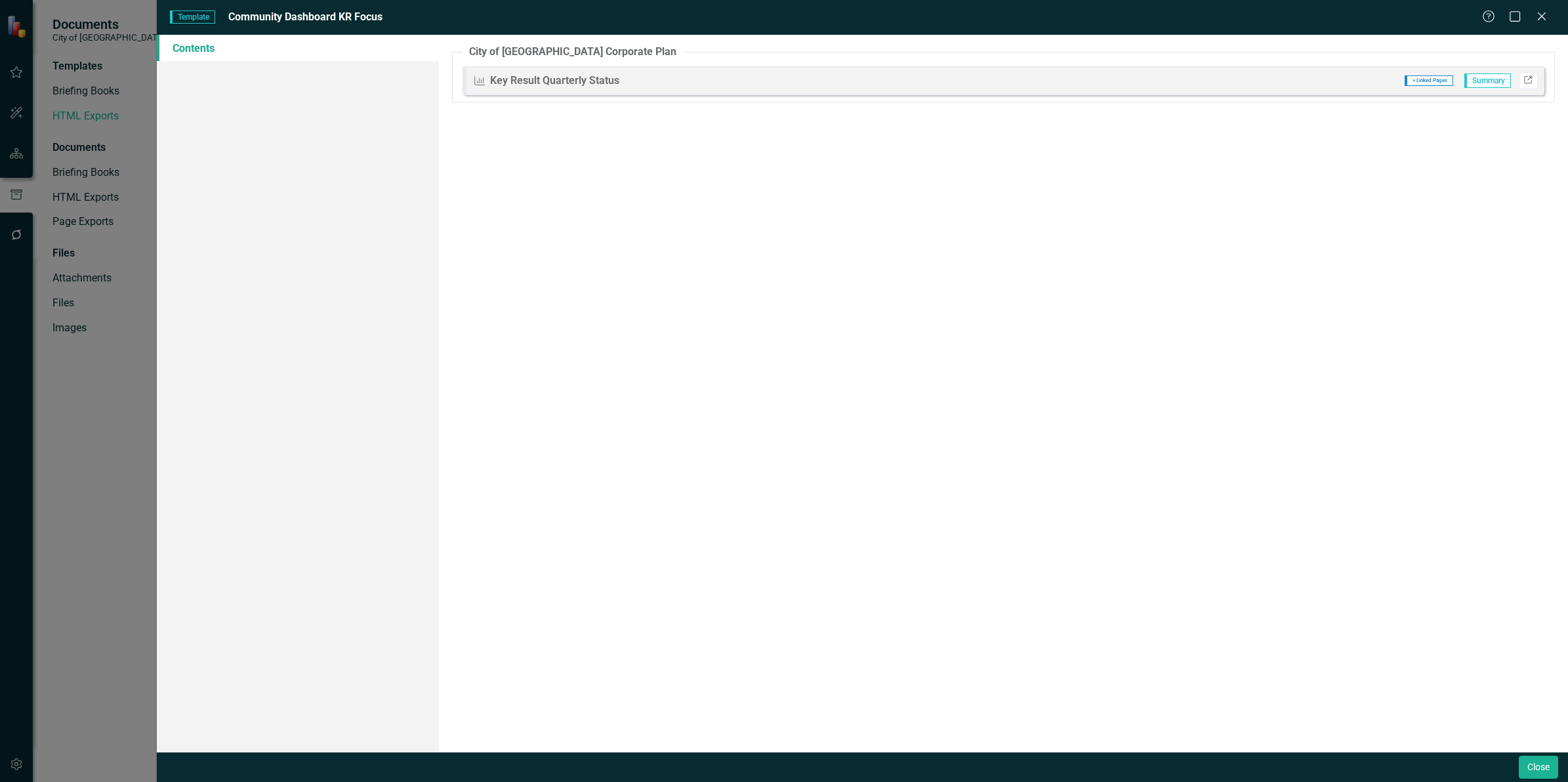
click at [1524, 77] on icon "Link" at bounding box center [1528, 81] width 10 height 8
drag, startPoint x: 1531, startPoint y: 765, endPoint x: 5, endPoint y: 20, distance: 1698.1
click at [1531, 765] on button "Close" at bounding box center [1538, 766] width 39 height 23
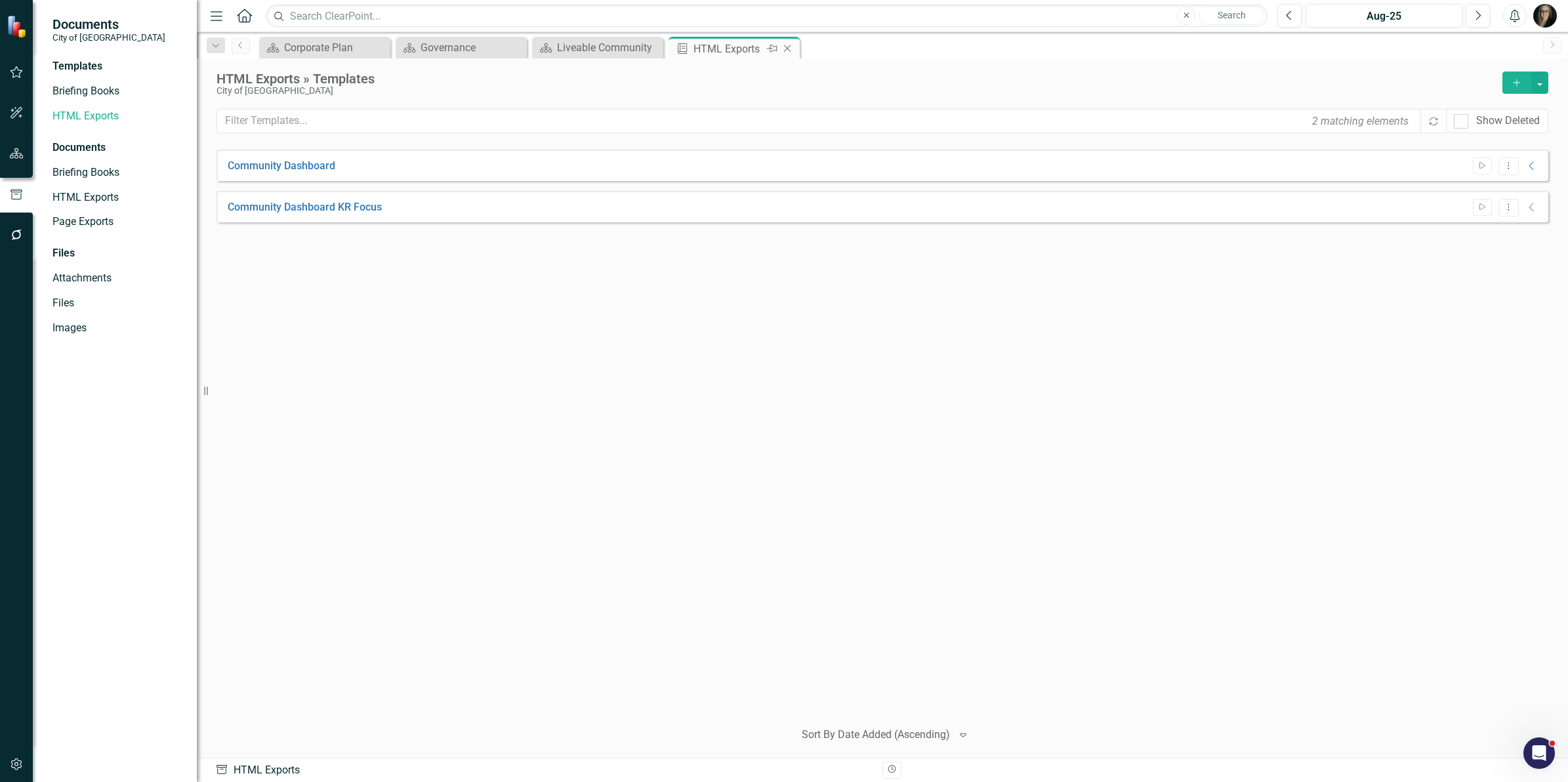
click at [788, 49] on icon "Close" at bounding box center [787, 49] width 13 height 10
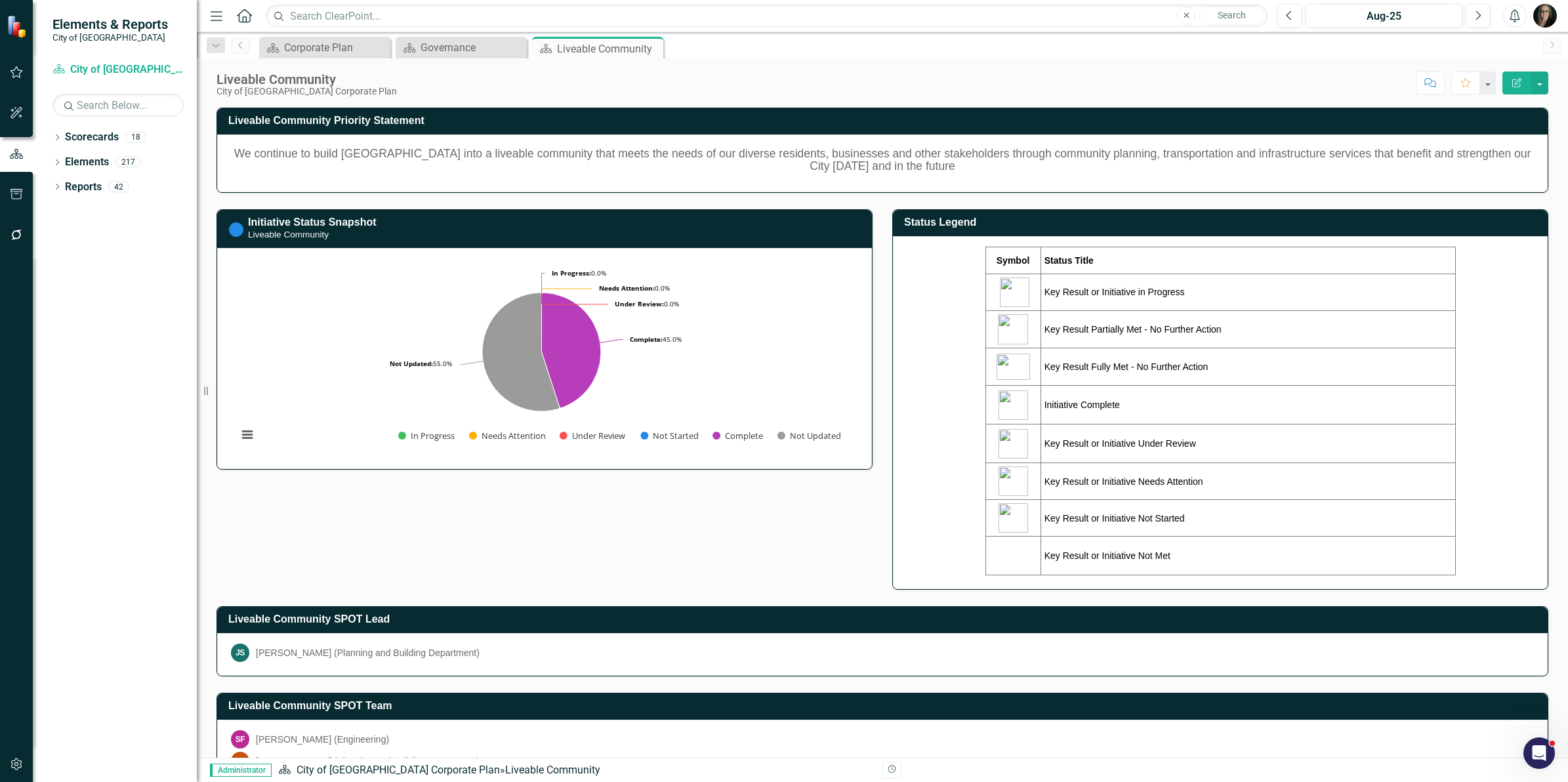
click at [832, 72] on div "Score: N/A Aug-25 Completed Comment Favorite Edit Report" at bounding box center [976, 82] width 1145 height 23
click at [0, 0] on icon "Close" at bounding box center [0, 0] width 0 height 0
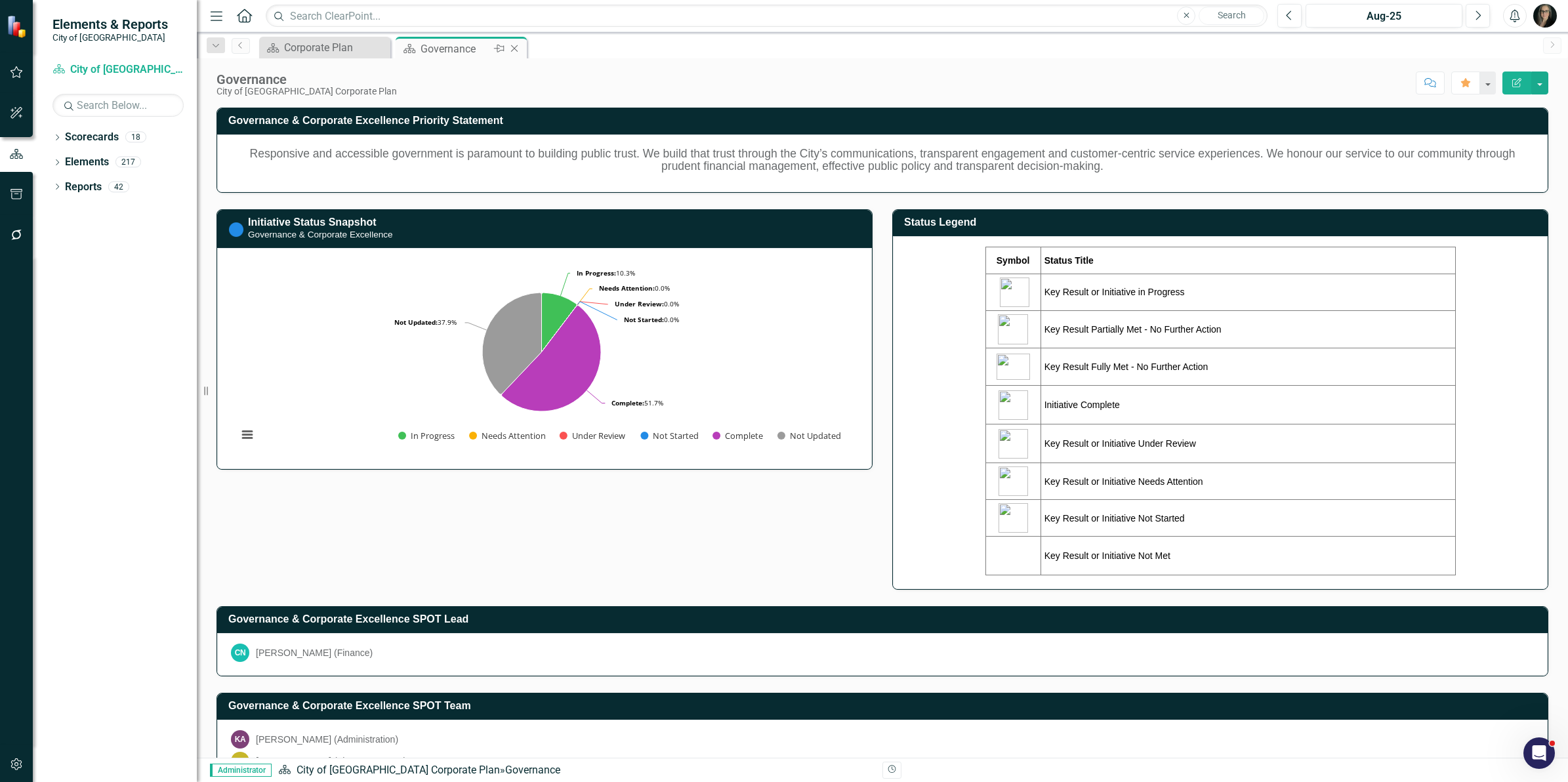
click at [513, 47] on icon "Close" at bounding box center [514, 49] width 13 height 10
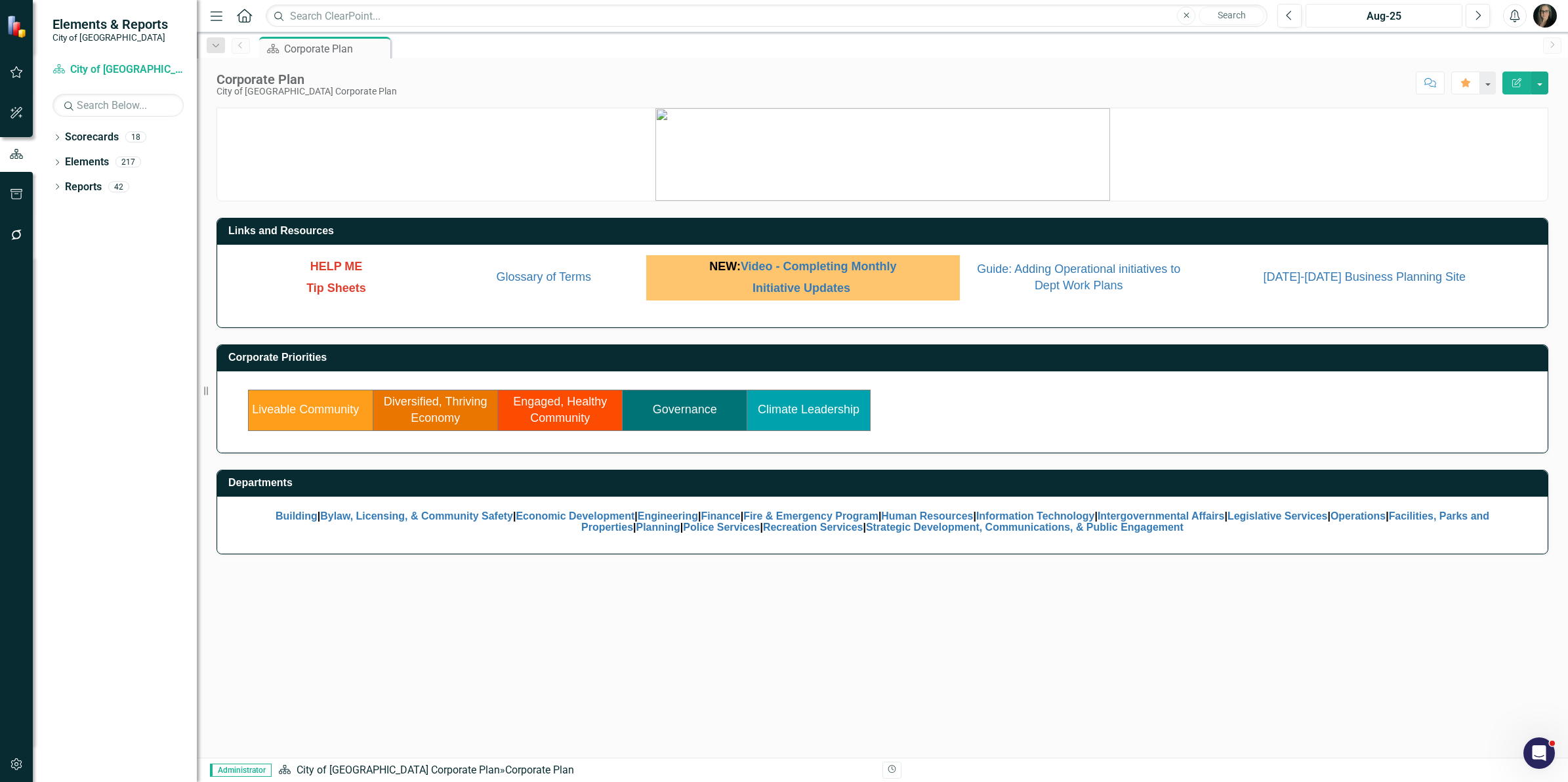
click at [1362, 27] on button "Aug-25" at bounding box center [1383, 16] width 157 height 23
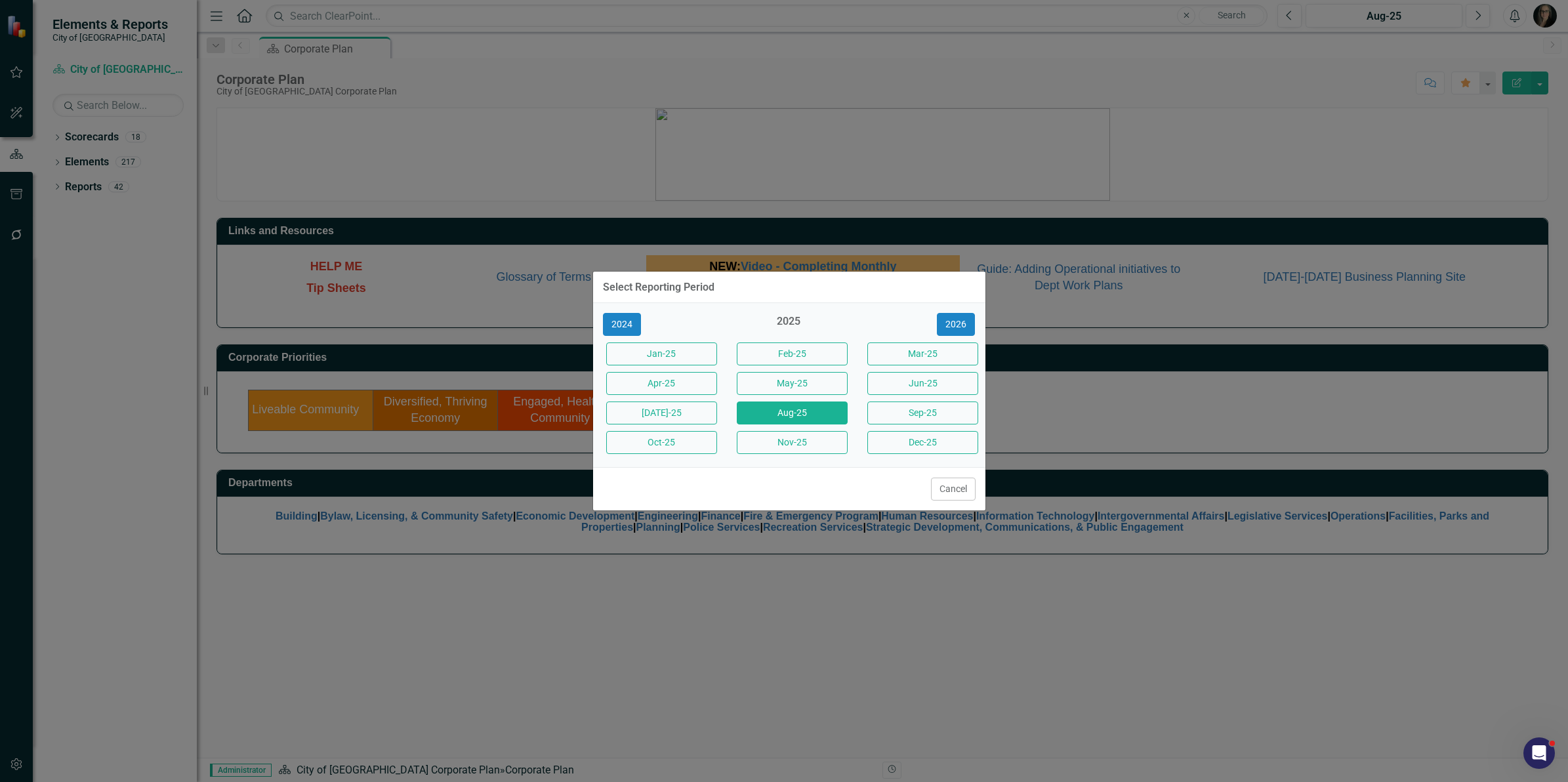
click at [1241, 122] on div "Select Reporting Period 2024 2025 2026 Jan-25 Feb-25 Mar-25 Apr-25 May-25 Jun-2…" at bounding box center [784, 391] width 1568 height 782
click at [966, 492] on button "Cancel" at bounding box center [952, 489] width 44 height 23
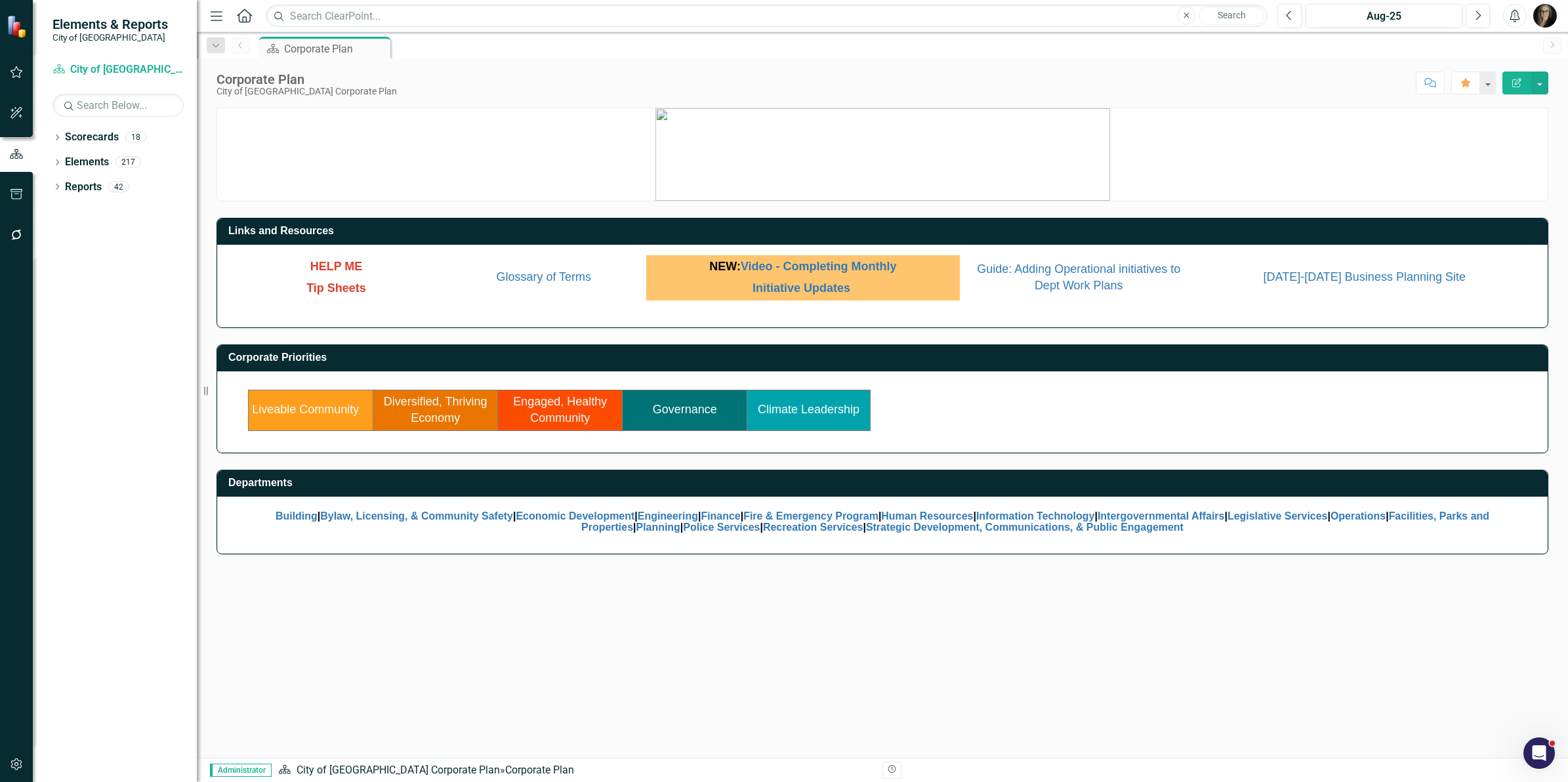
drag, startPoint x: 818, startPoint y: 603, endPoint x: 714, endPoint y: 611, distance: 104.3
click at [818, 604] on div "Links and Resources HELP ME Tip Sheets Glossary of Terms NEW: Video - Completin…" at bounding box center [882, 433] width 1371 height 650
click at [58, 187] on icon at bounding box center [57, 186] width 3 height 6
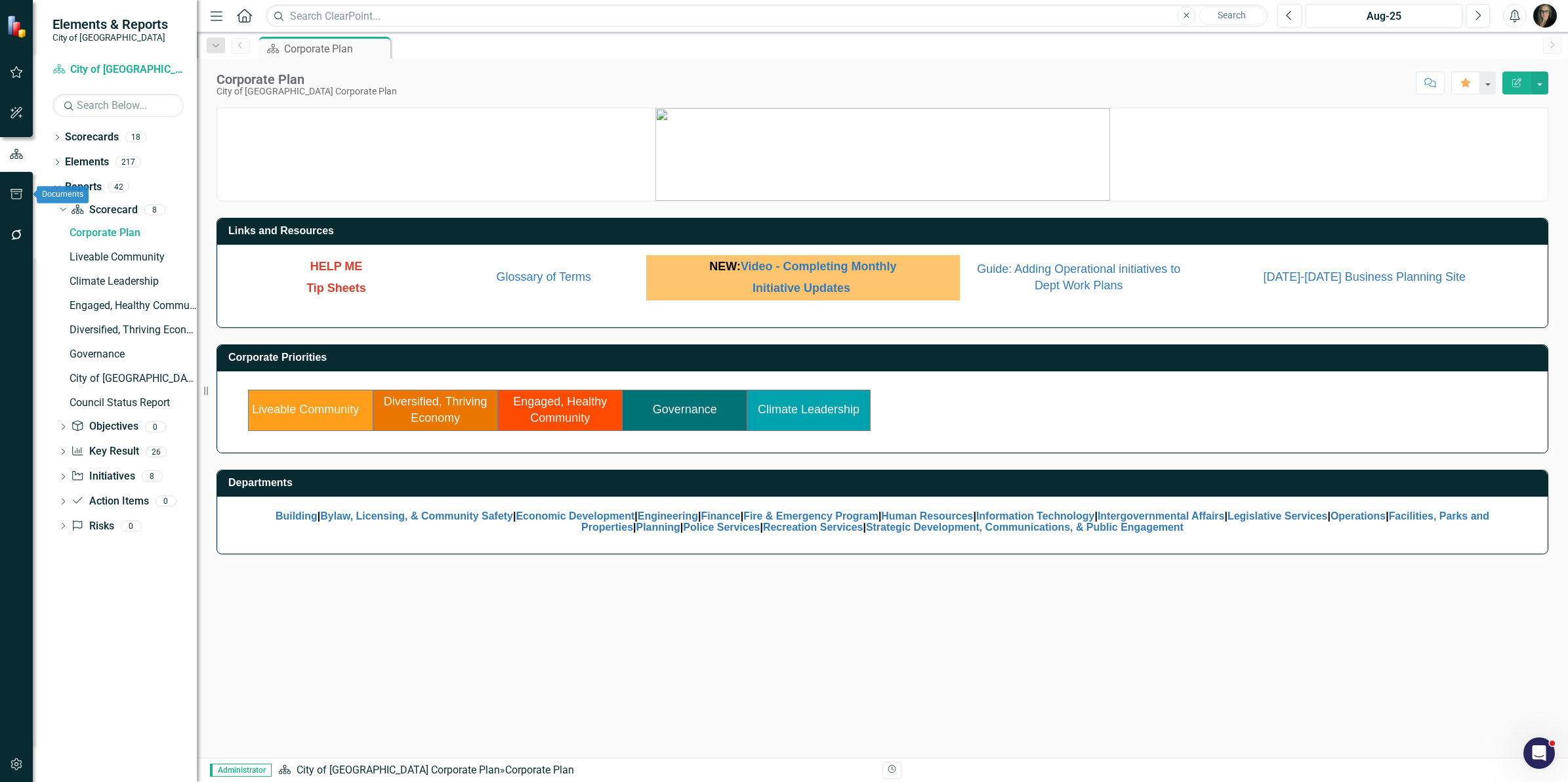
click at [20, 195] on icon "button" at bounding box center [16, 194] width 14 height 10
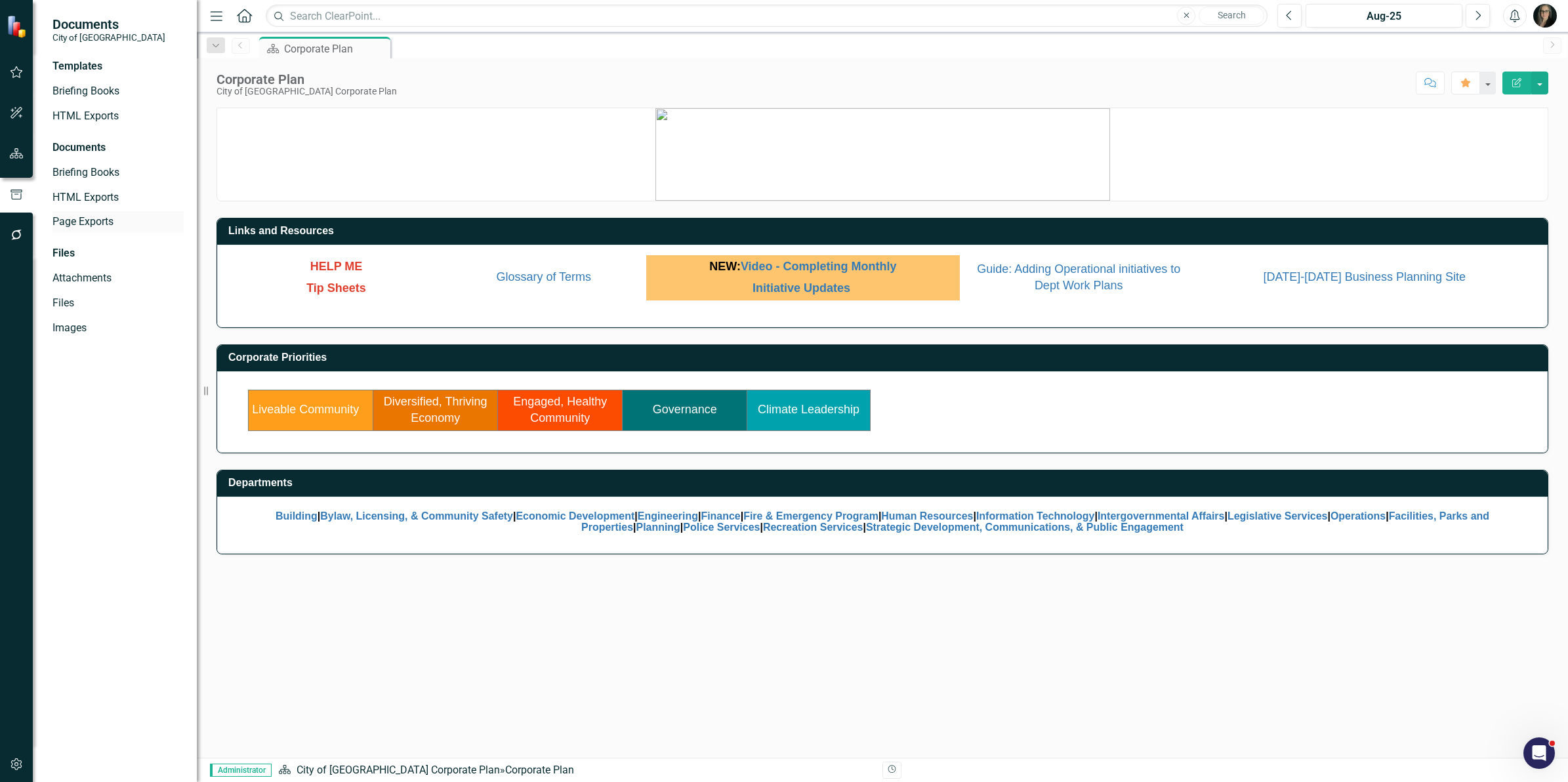
click at [89, 217] on link "Page Exports" at bounding box center [118, 221] width 131 height 15
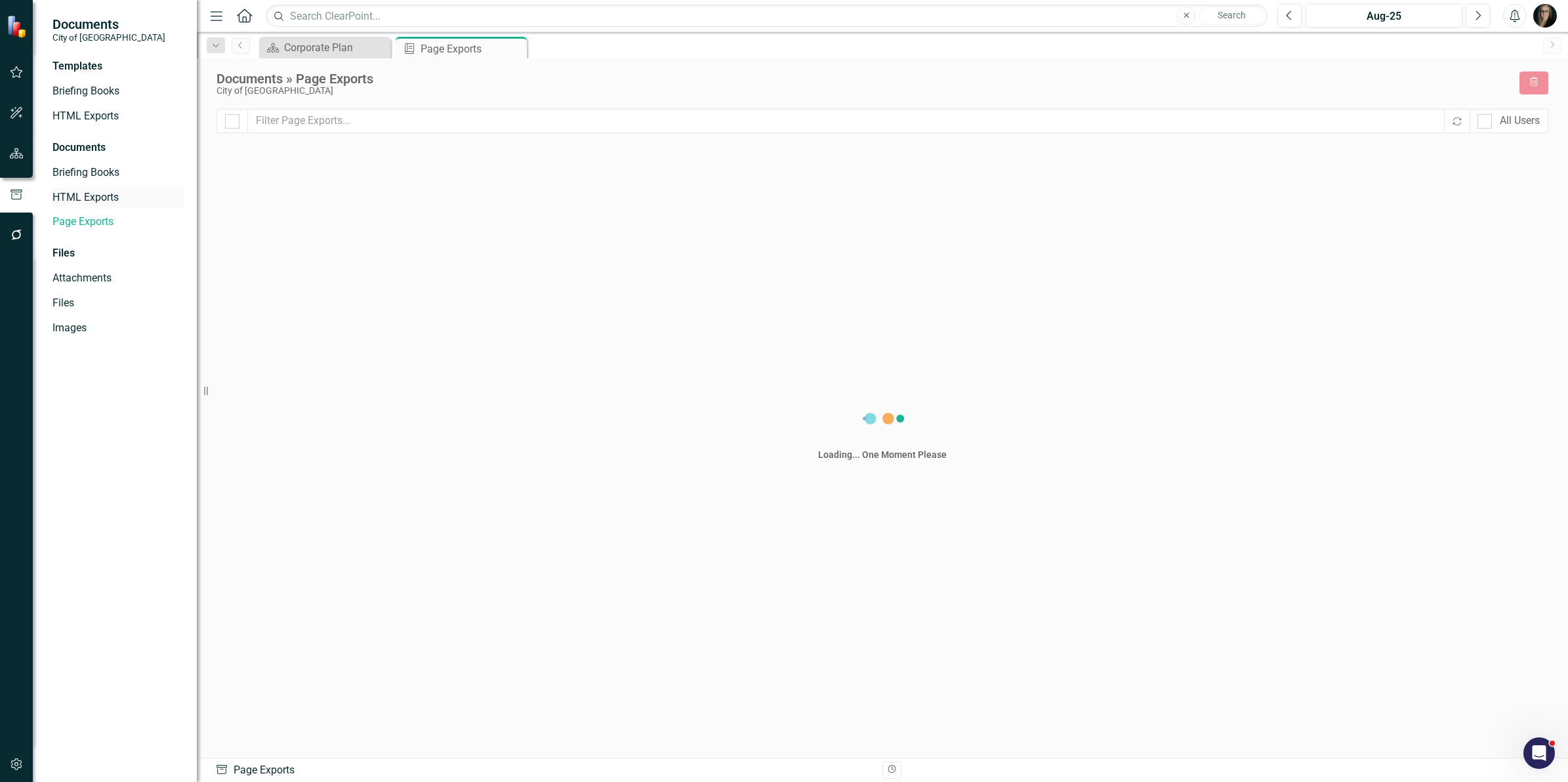
click at [93, 199] on link "HTML Exports" at bounding box center [118, 197] width 131 height 15
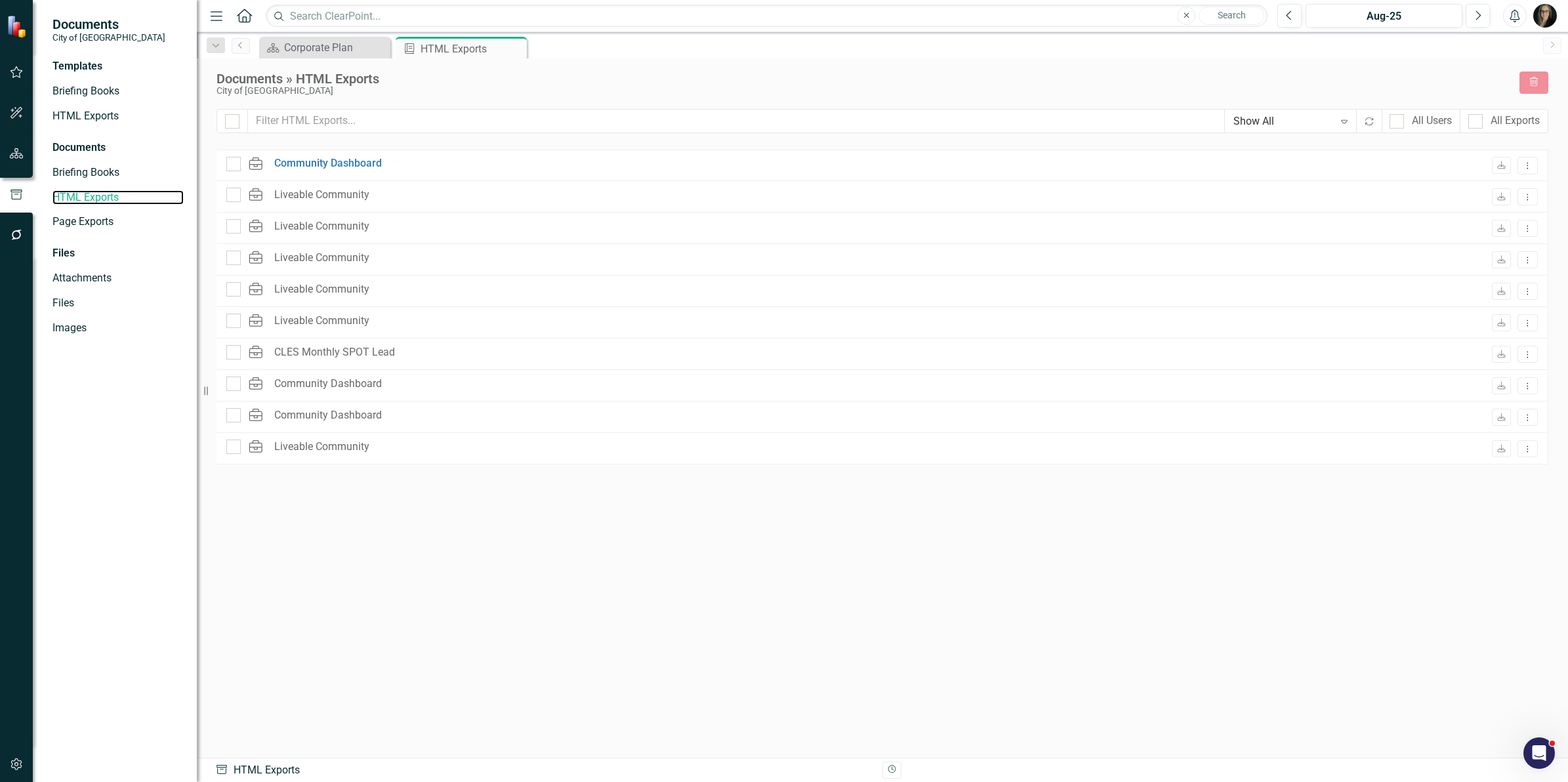
checkbox input "false"
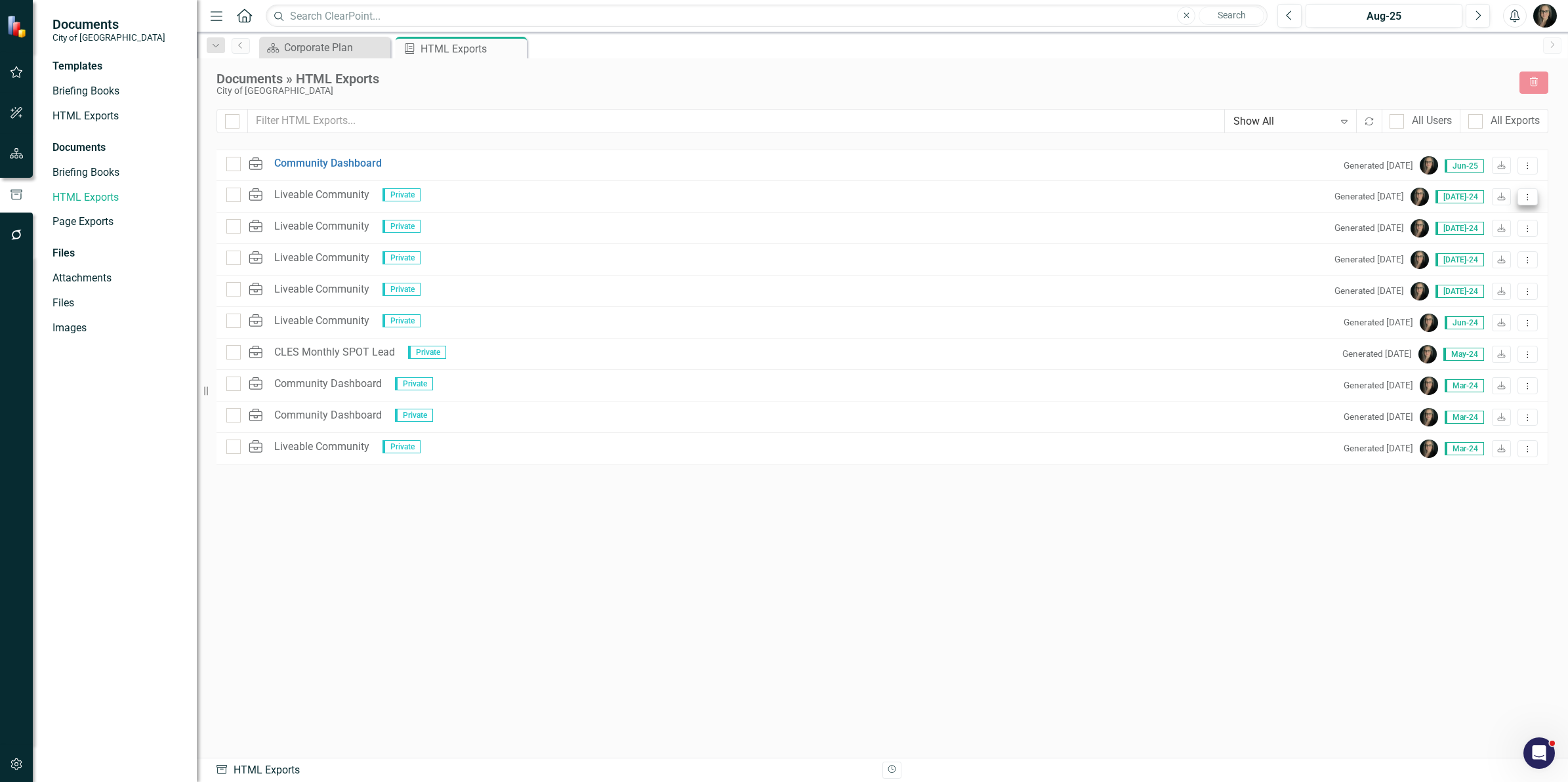
click at [1519, 193] on button "Dropdown Menu" at bounding box center [1527, 197] width 20 height 17
click at [1486, 263] on link "Link Link Report" at bounding box center [1481, 267] width 112 height 24
click at [1529, 197] on icon "Dropdown Menu" at bounding box center [1527, 197] width 11 height 9
click at [1532, 164] on icon "Dropdown Menu" at bounding box center [1527, 166] width 11 height 9
click at [1507, 228] on link "Link Link Report" at bounding box center [1481, 236] width 112 height 24
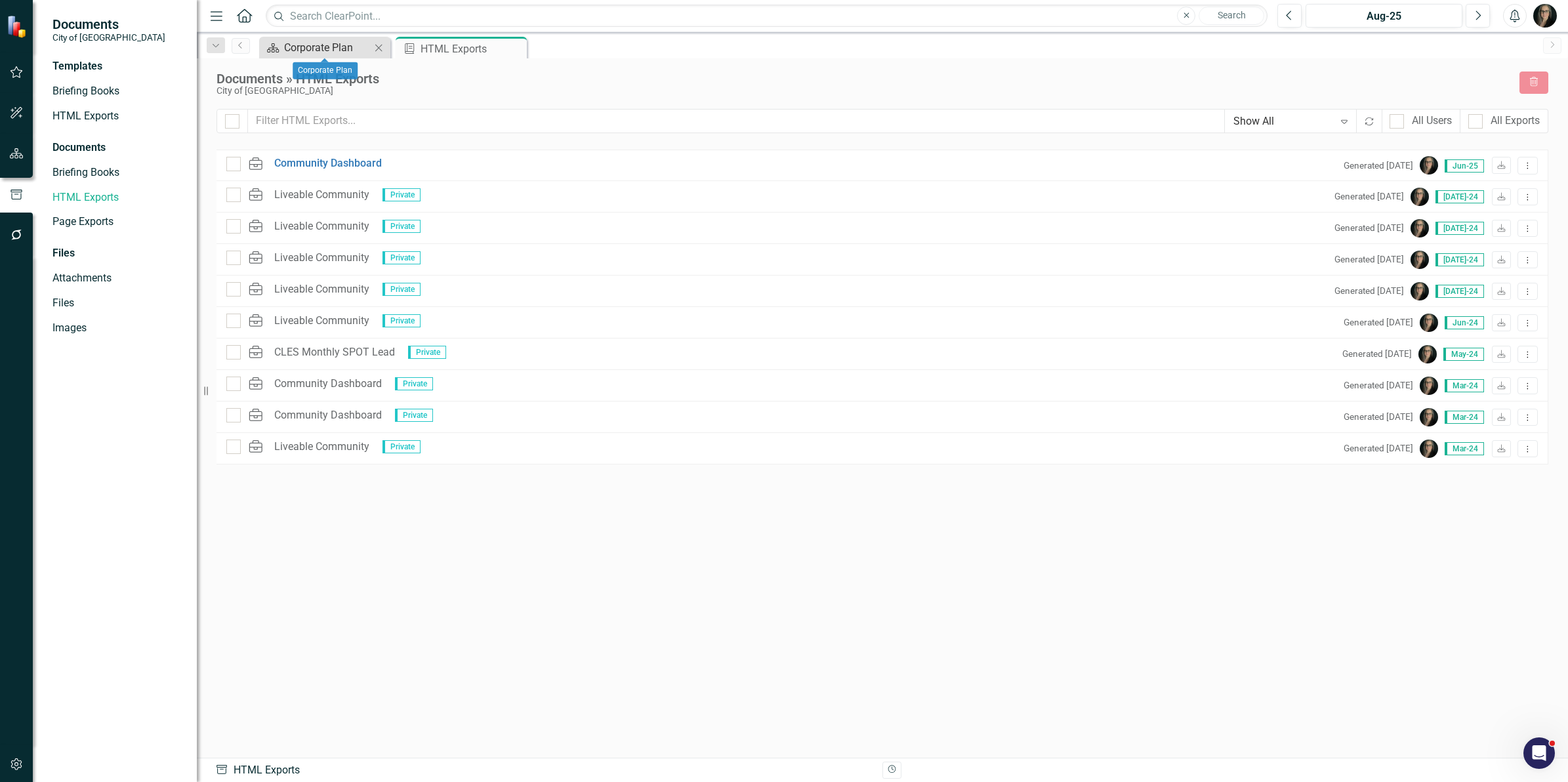
click at [329, 38] on div "Scorecard Corporate Plan Close" at bounding box center [324, 47] width 131 height 22
click at [328, 44] on div "Corporate Plan" at bounding box center [328, 47] width 87 height 16
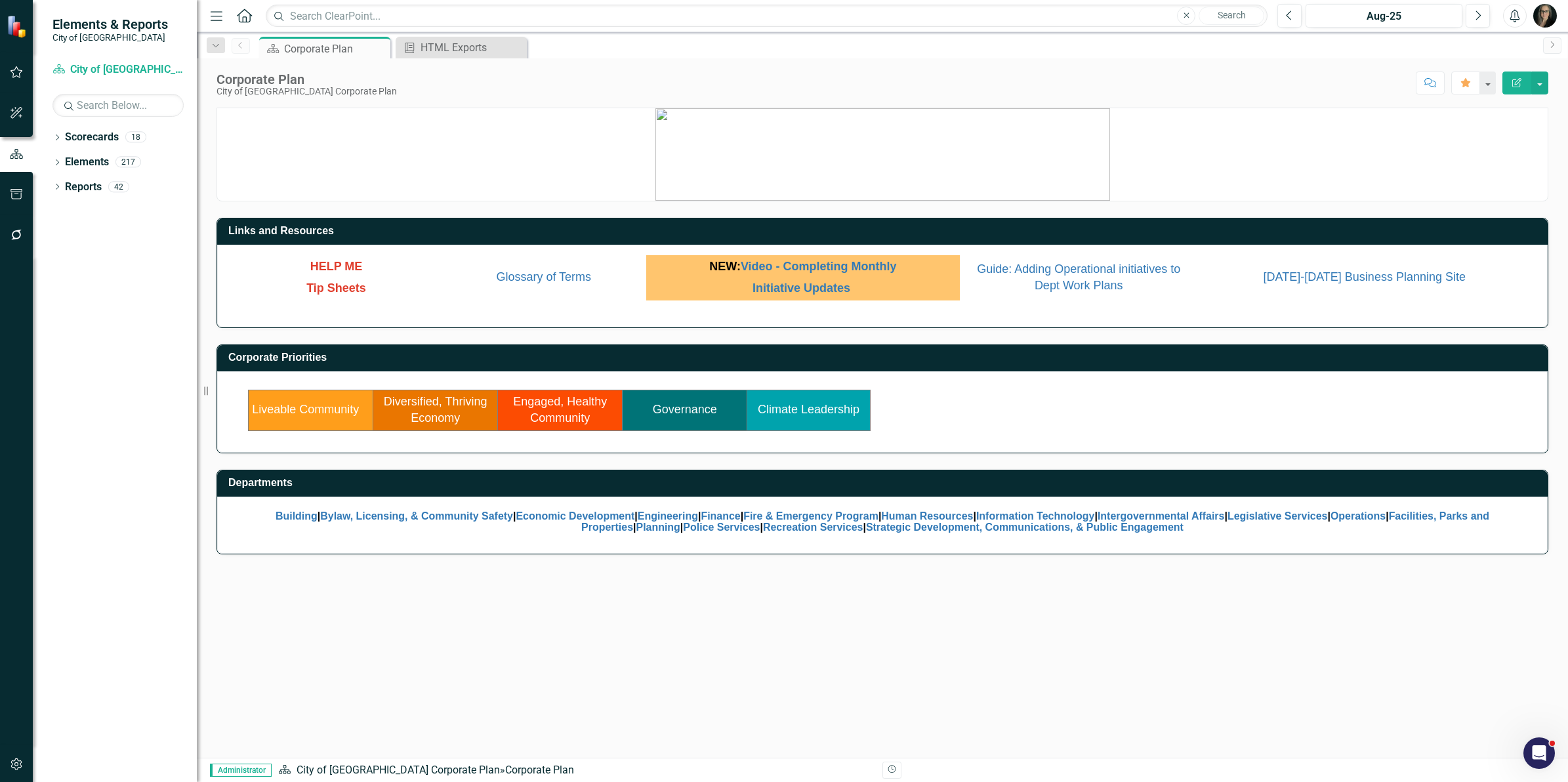
click at [693, 411] on link "Governance" at bounding box center [685, 408] width 64 height 13
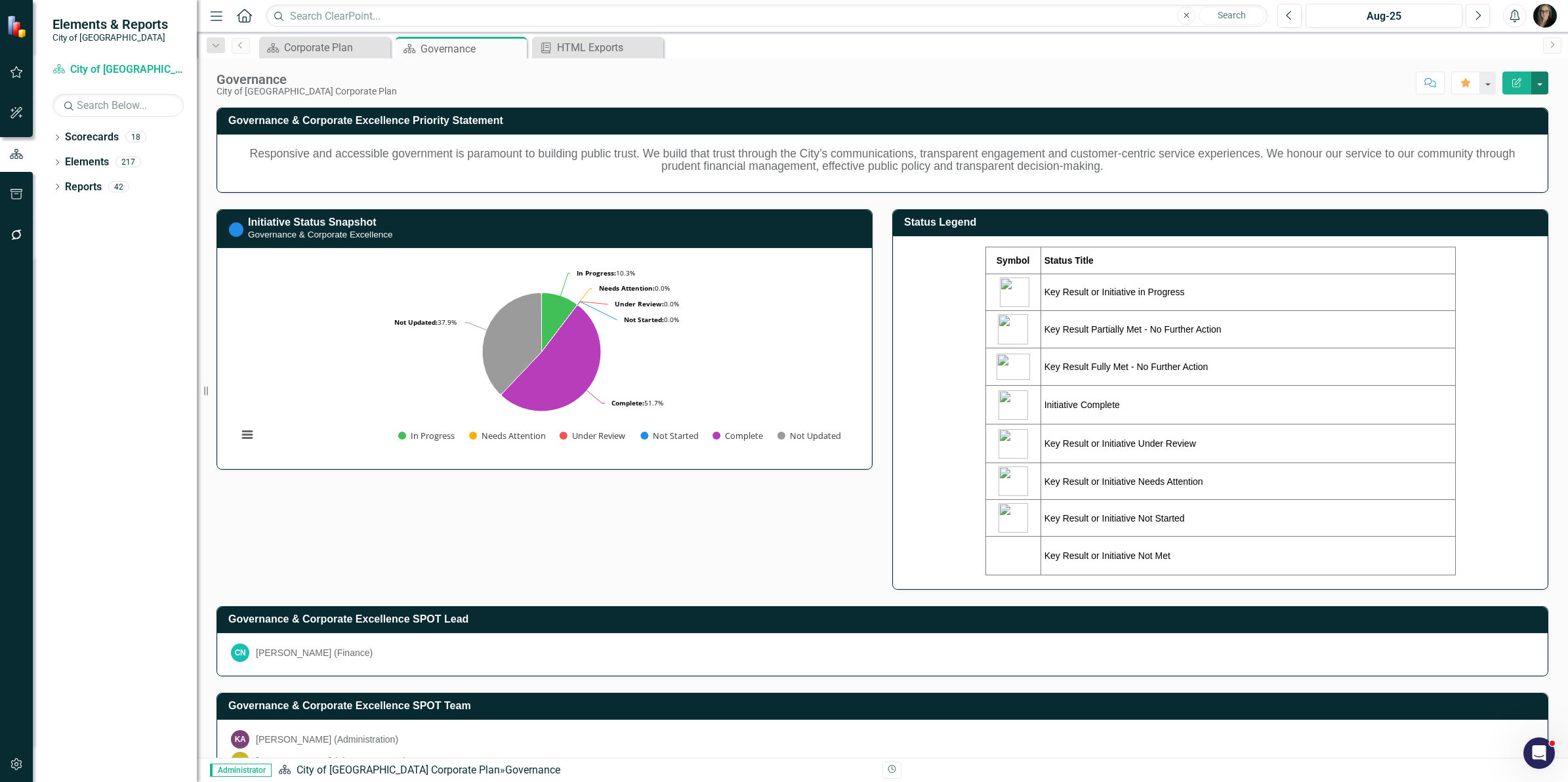
drag, startPoint x: 1534, startPoint y: 92, endPoint x: 1542, endPoint y: 89, distance: 8.5
click at [1539, 90] on button "button" at bounding box center [1540, 82] width 17 height 23
click at [1504, 125] on link "Edit Report Edit Layout" at bounding box center [1494, 132] width 107 height 24
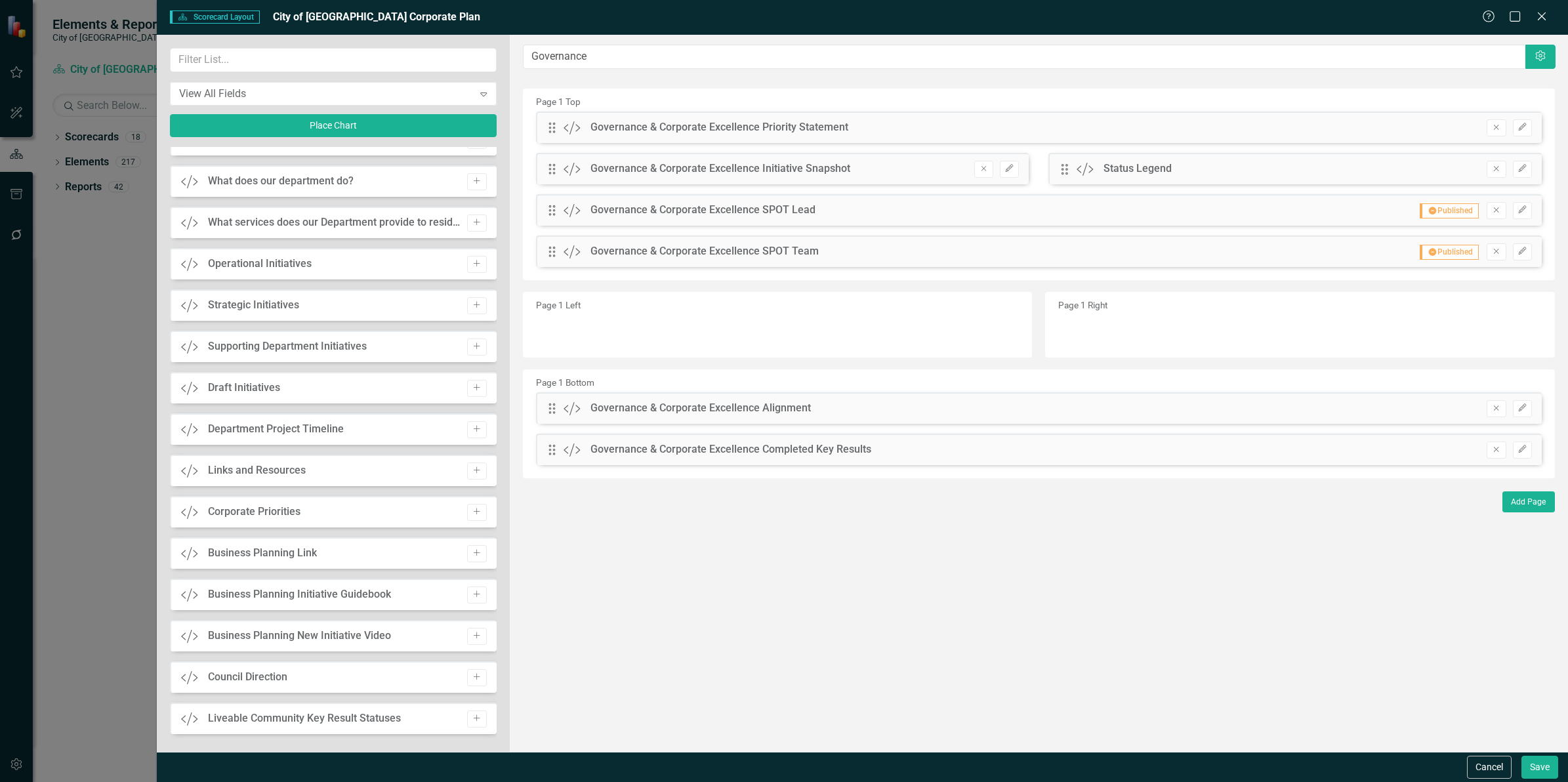
scroll to position [1639, 0]
click at [1478, 772] on button "Cancel" at bounding box center [1489, 766] width 44 height 23
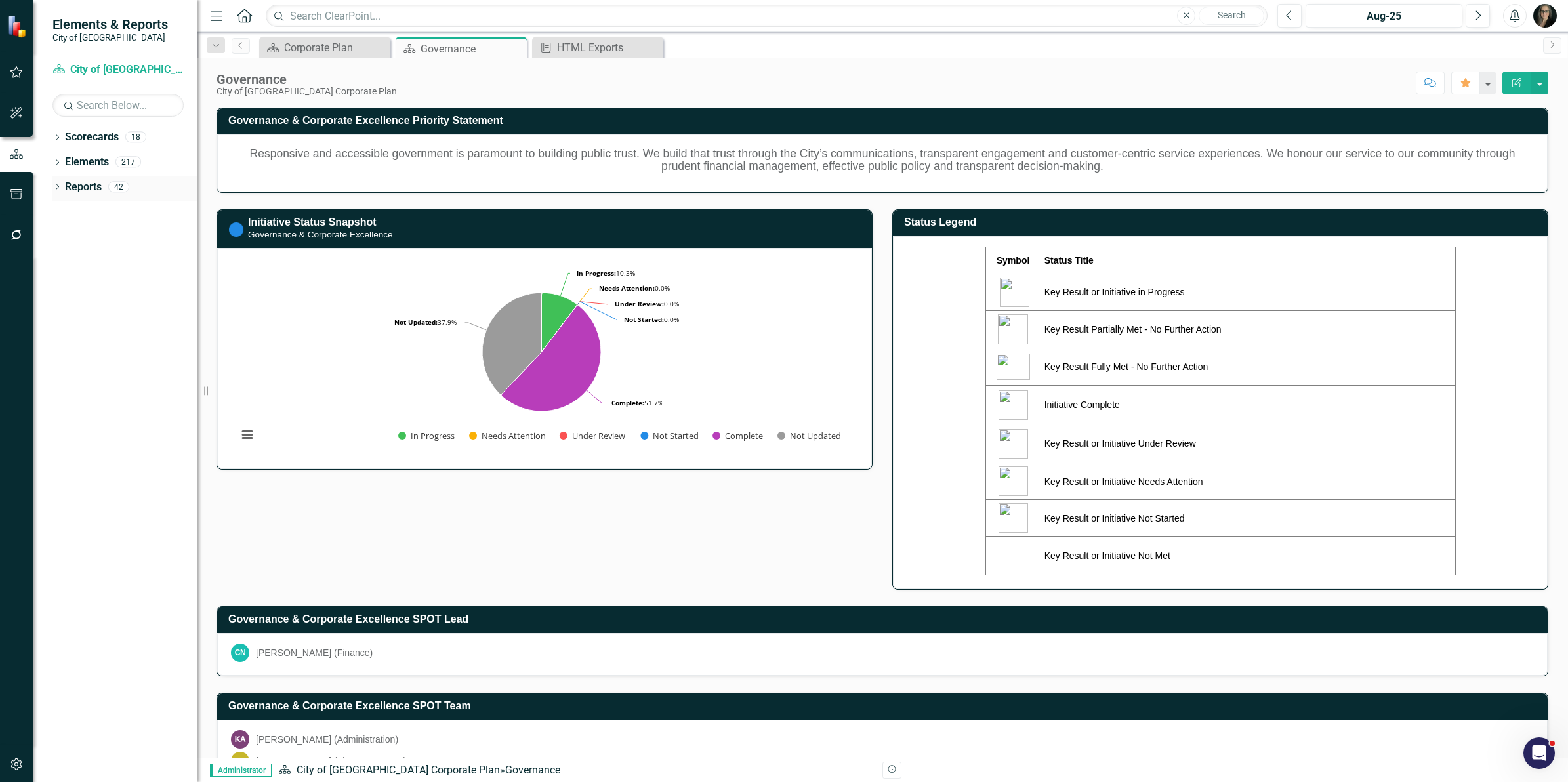
click at [57, 186] on icon at bounding box center [57, 186] width 3 height 6
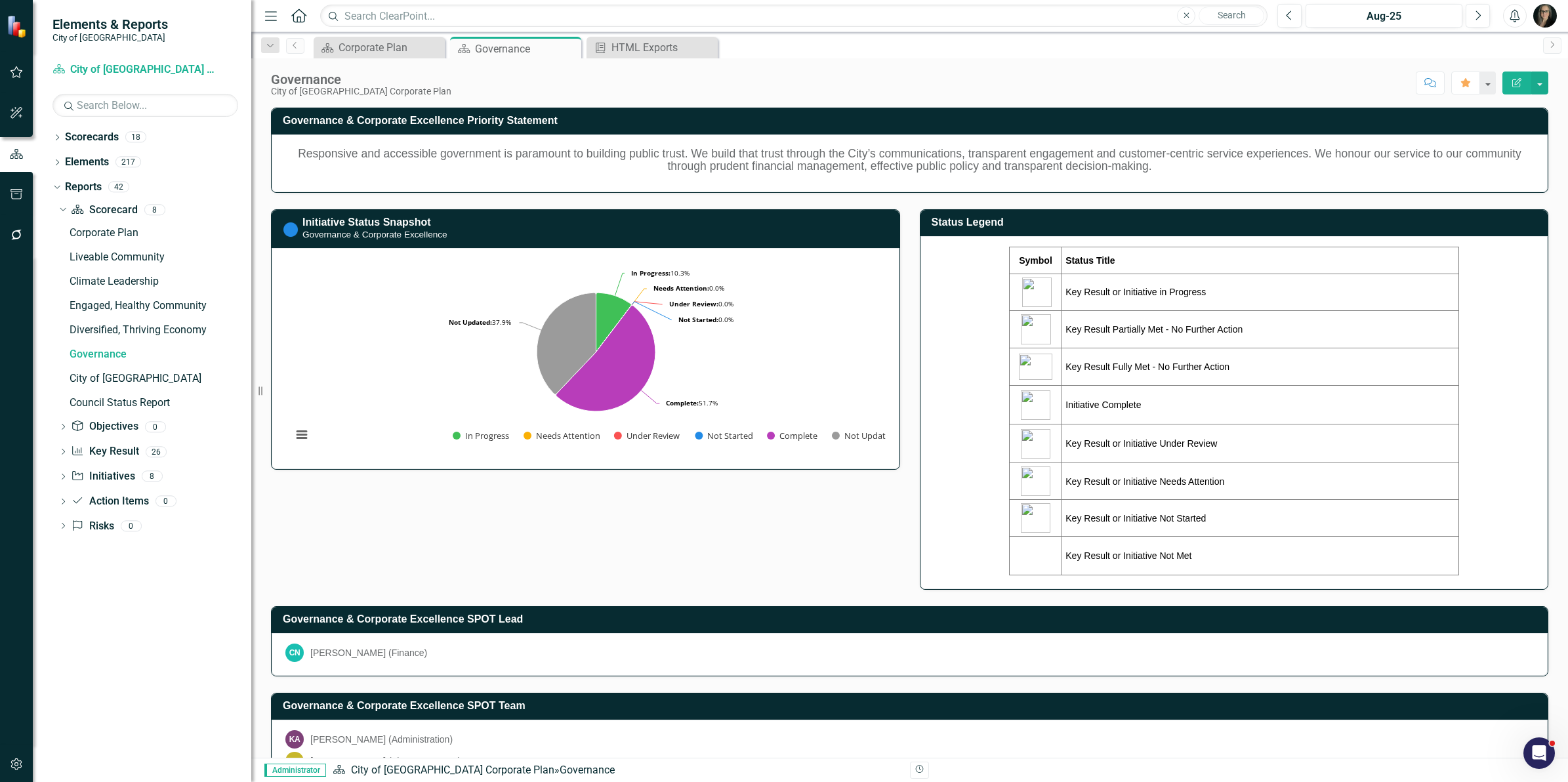
drag, startPoint x: 198, startPoint y: 257, endPoint x: 279, endPoint y: 257, distance: 81.0
click at [262, 257] on div "Resize" at bounding box center [257, 391] width 10 height 782
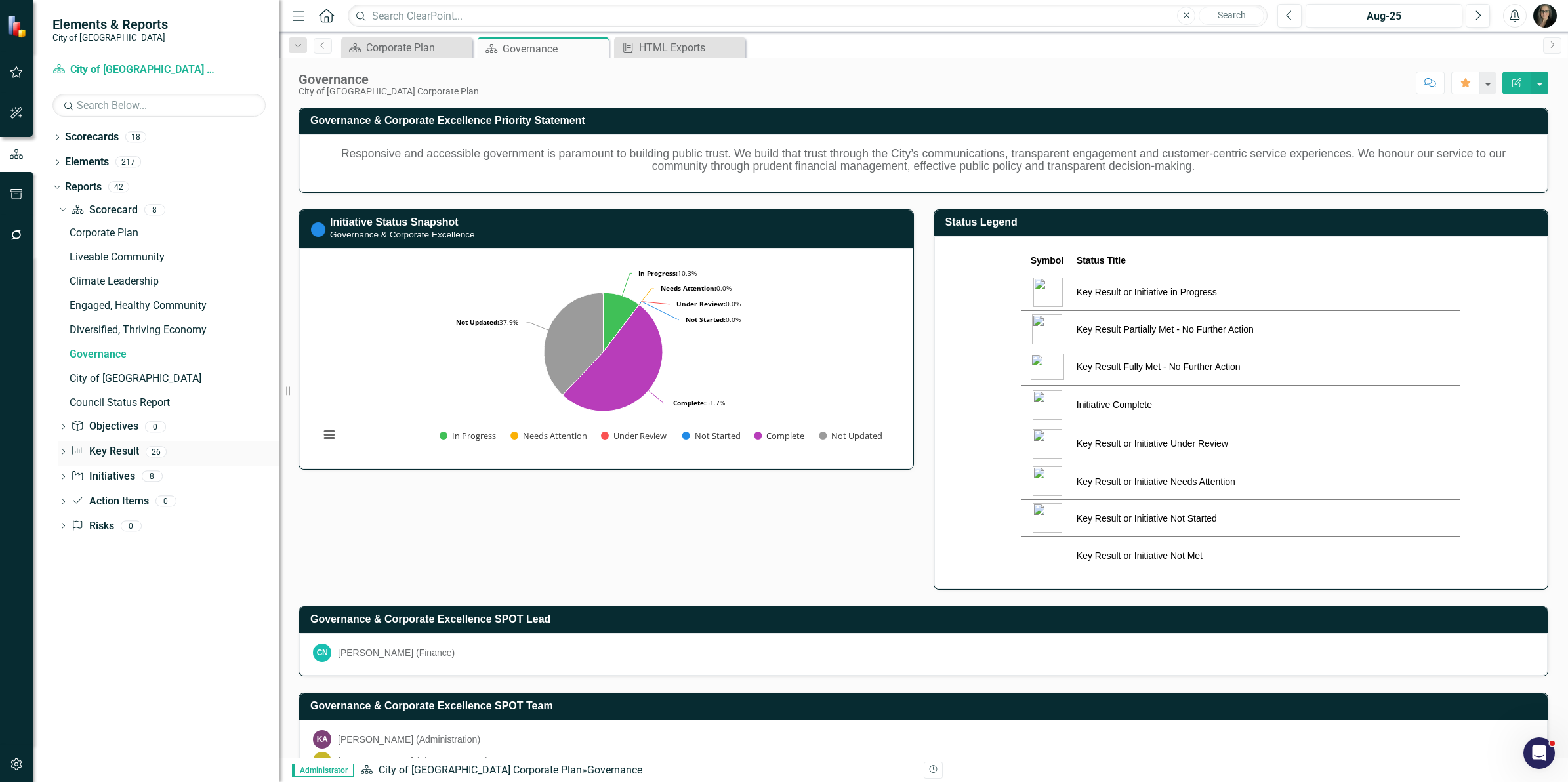
click at [66, 451] on icon "Dropdown" at bounding box center [62, 453] width 10 height 7
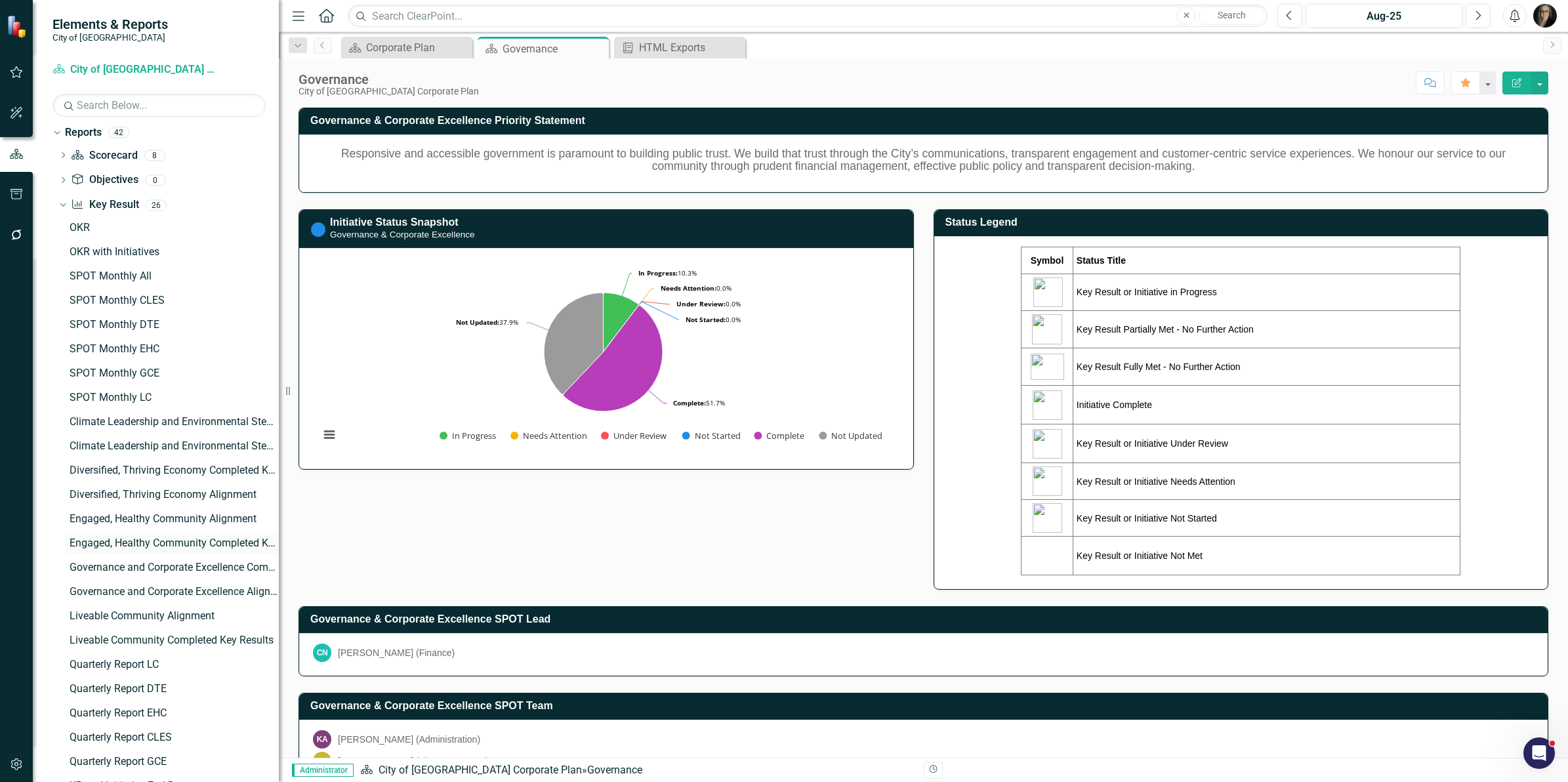
scroll to position [164, 0]
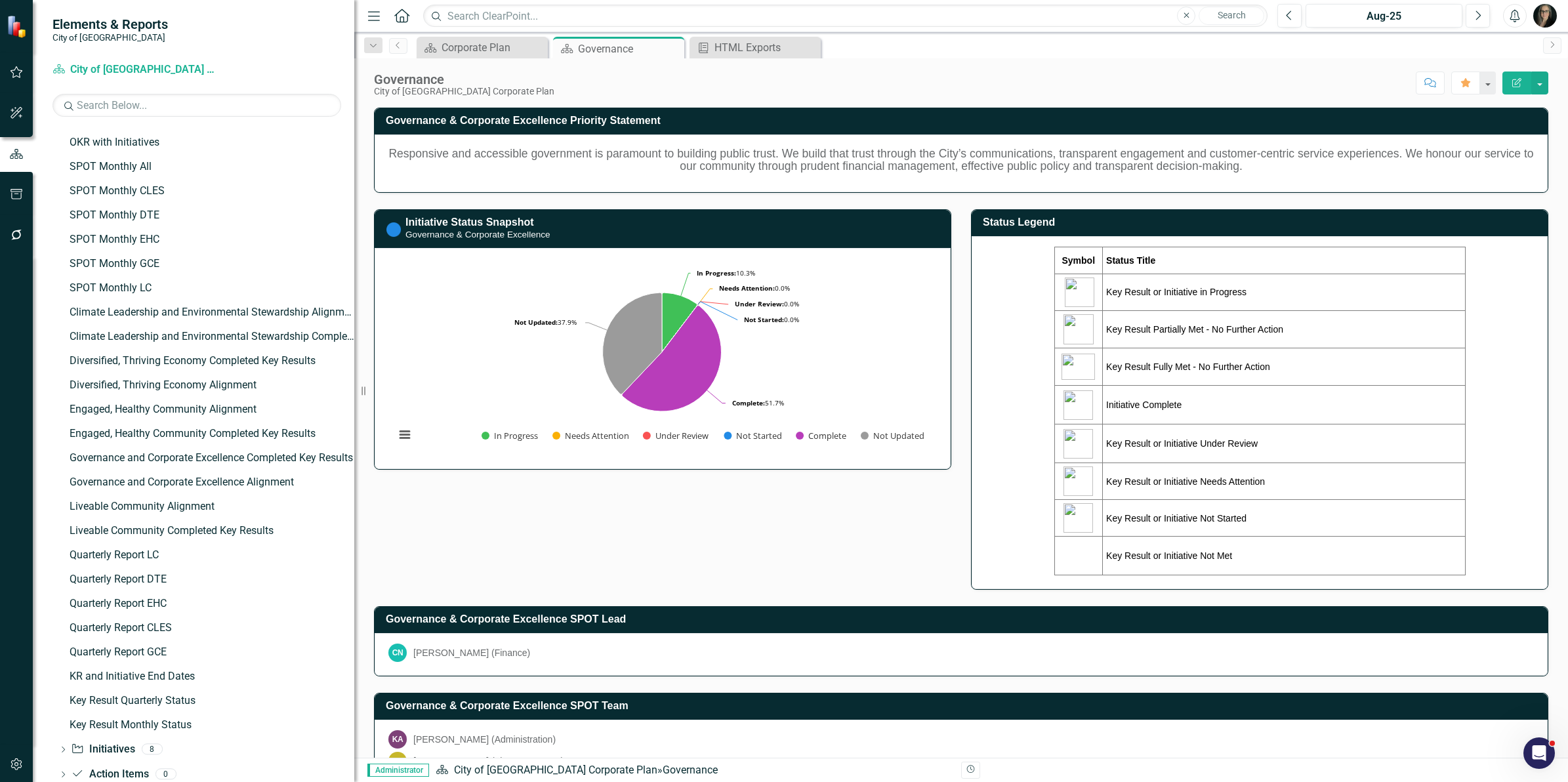
drag, startPoint x: 280, startPoint y: 450, endPoint x: 355, endPoint y: 446, distance: 75.1
click at [355, 446] on div "Resize" at bounding box center [360, 391] width 10 height 782
click at [270, 453] on div "Governance and Corporate Excellence Completed Key Results" at bounding box center [212, 458] width 284 height 12
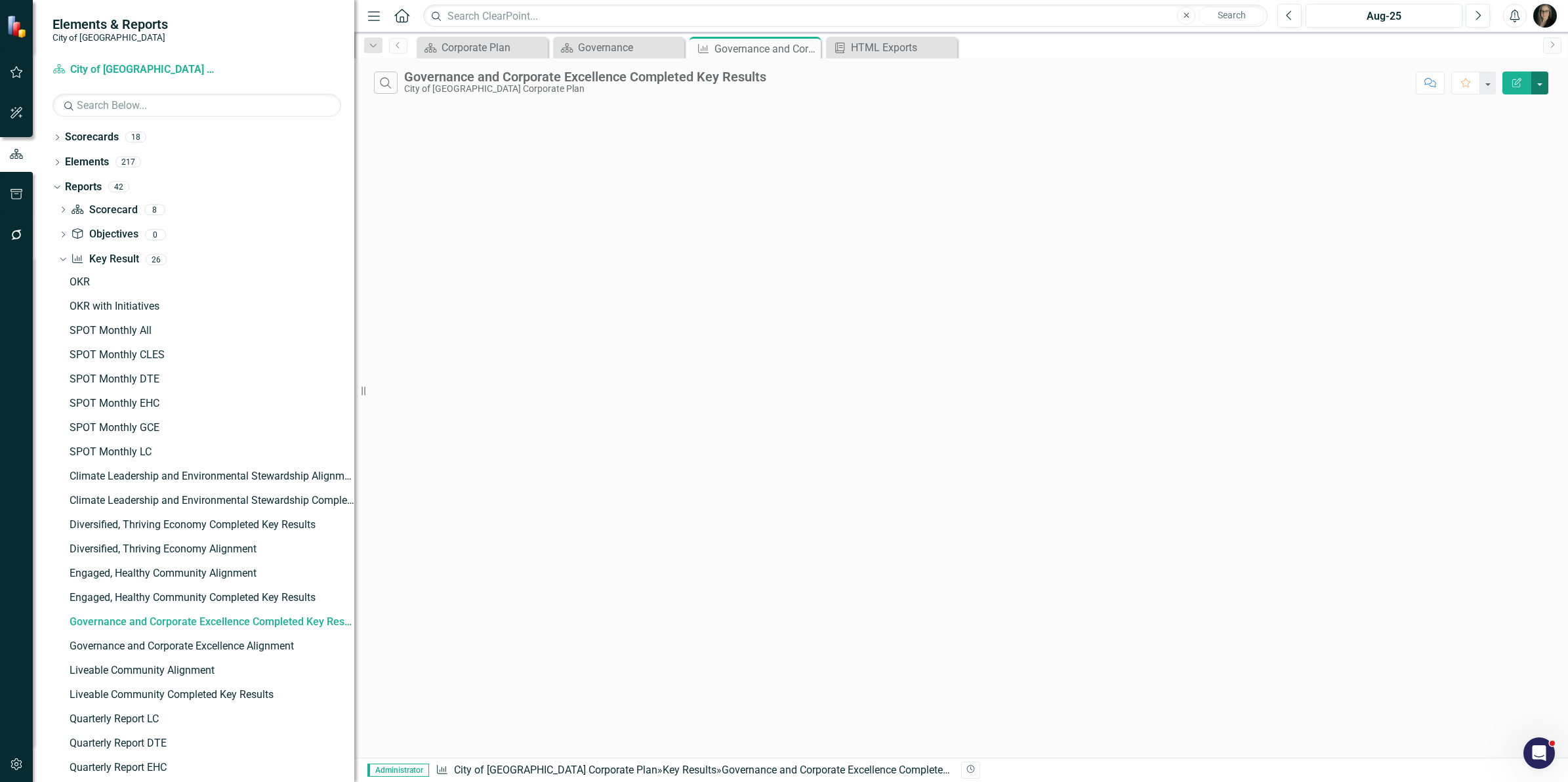
click at [1543, 86] on button "button" at bounding box center [1540, 82] width 17 height 23
click at [786, 86] on div "Search Governance and Corporate Excellence Completed Key Results City of Maple …" at bounding box center [892, 82] width 1036 height 23
click at [808, 47] on icon "Close" at bounding box center [807, 49] width 13 height 10
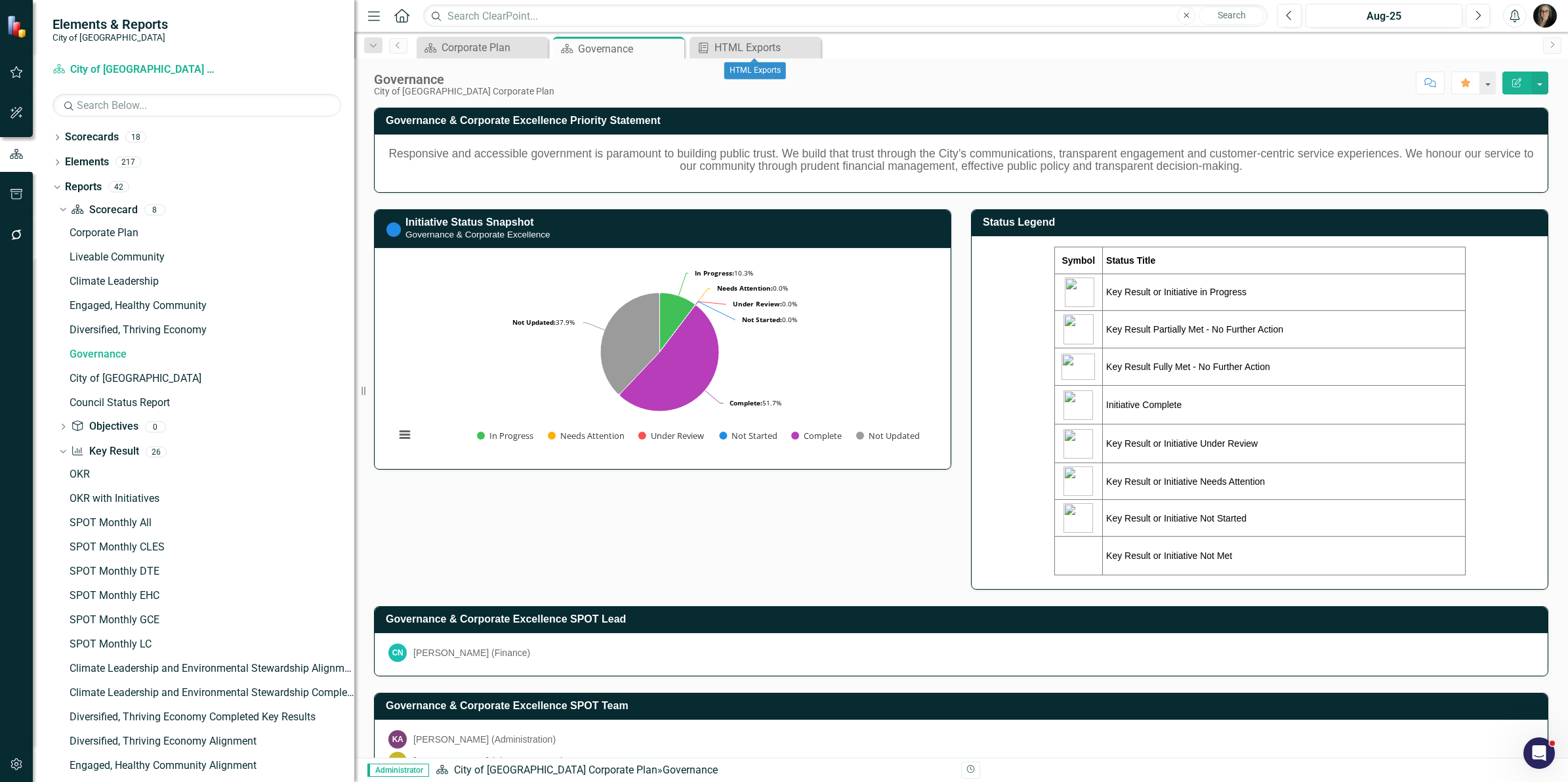
click at [0, 0] on icon "Close" at bounding box center [0, 0] width 0 height 0
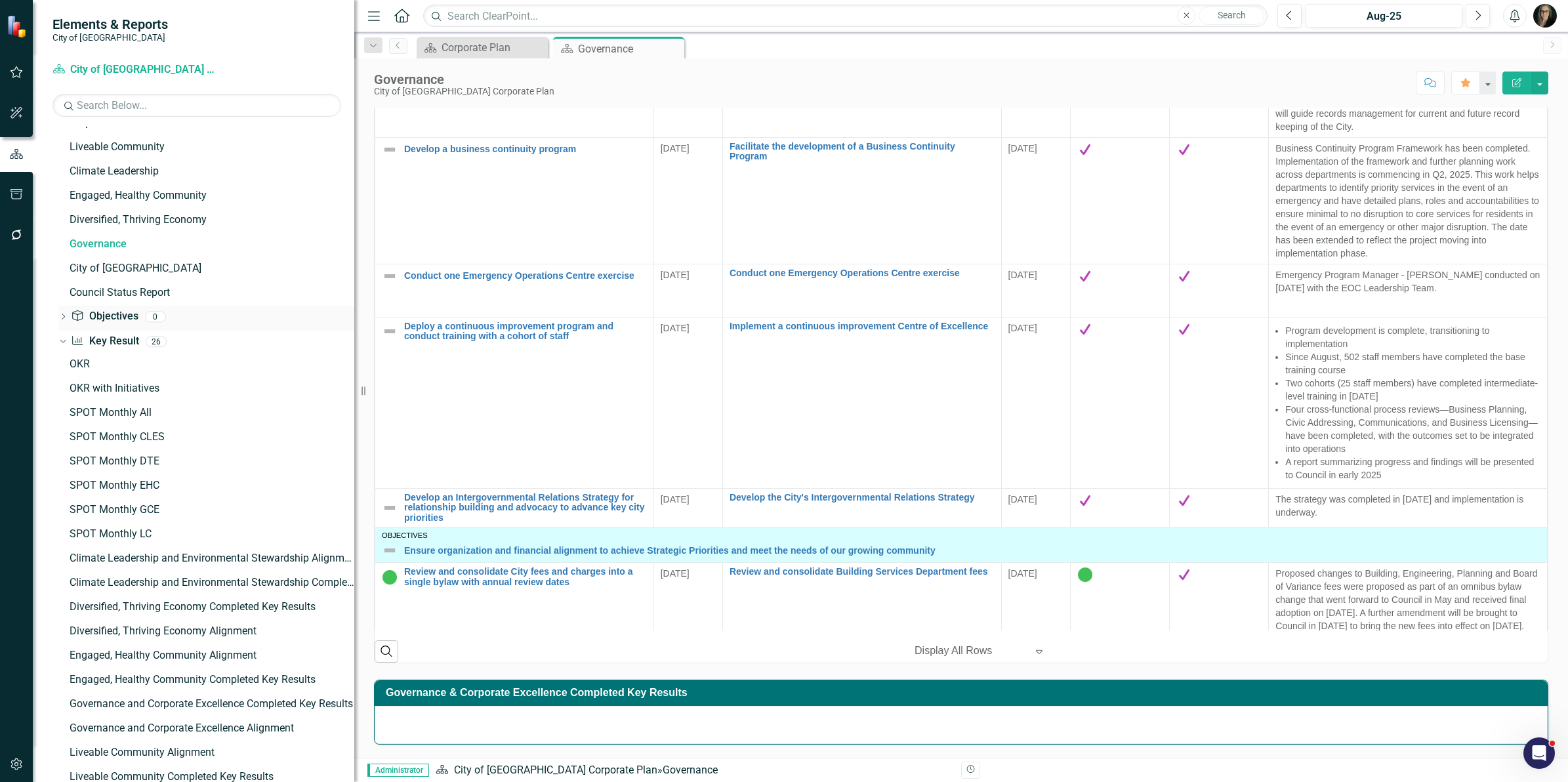
scroll to position [82, 0]
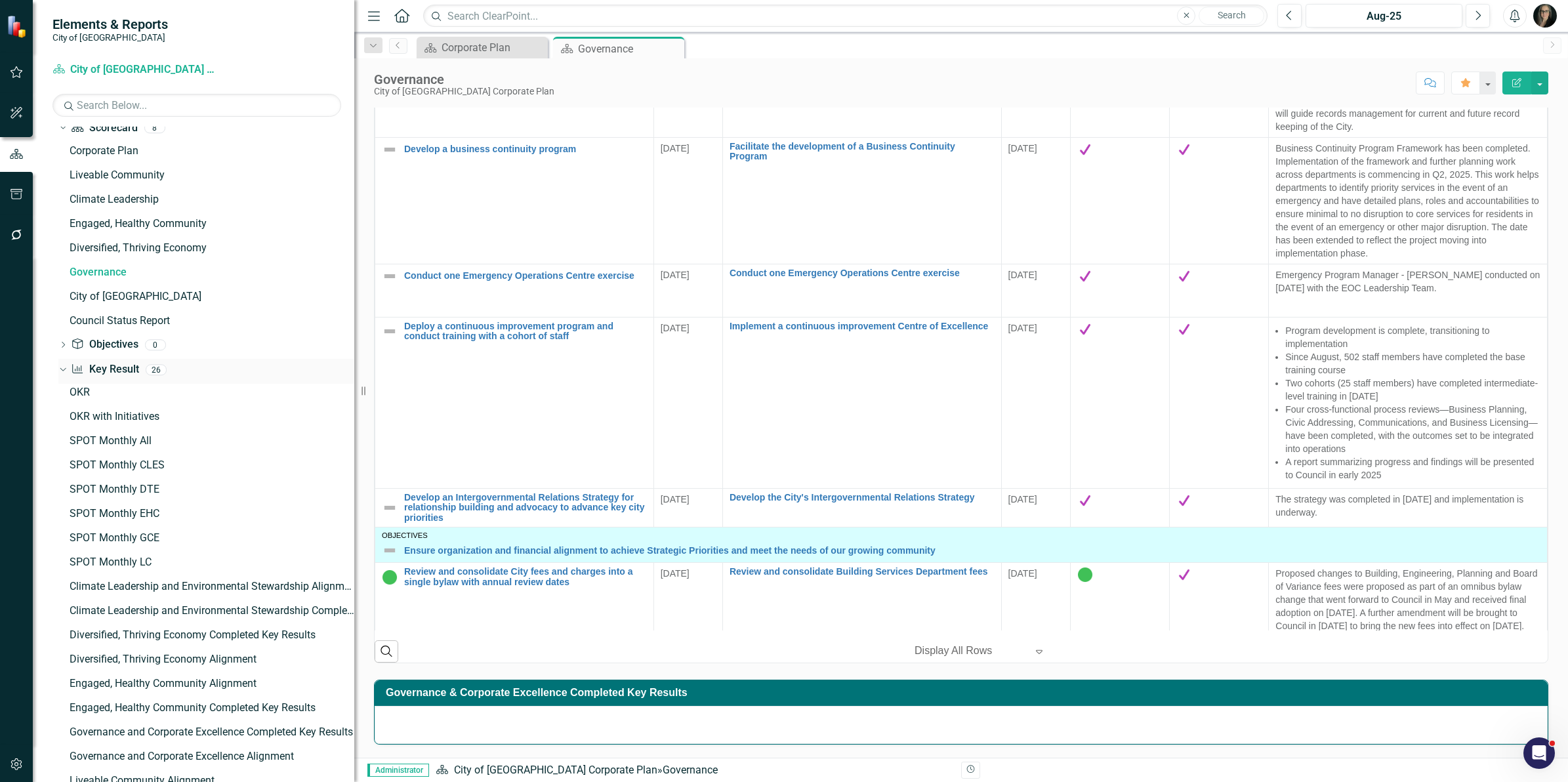
click at [179, 366] on div "Key Result Key Result 26" at bounding box center [212, 371] width 284 height 25
click at [97, 368] on link "Key Result Key Result" at bounding box center [105, 369] width 68 height 15
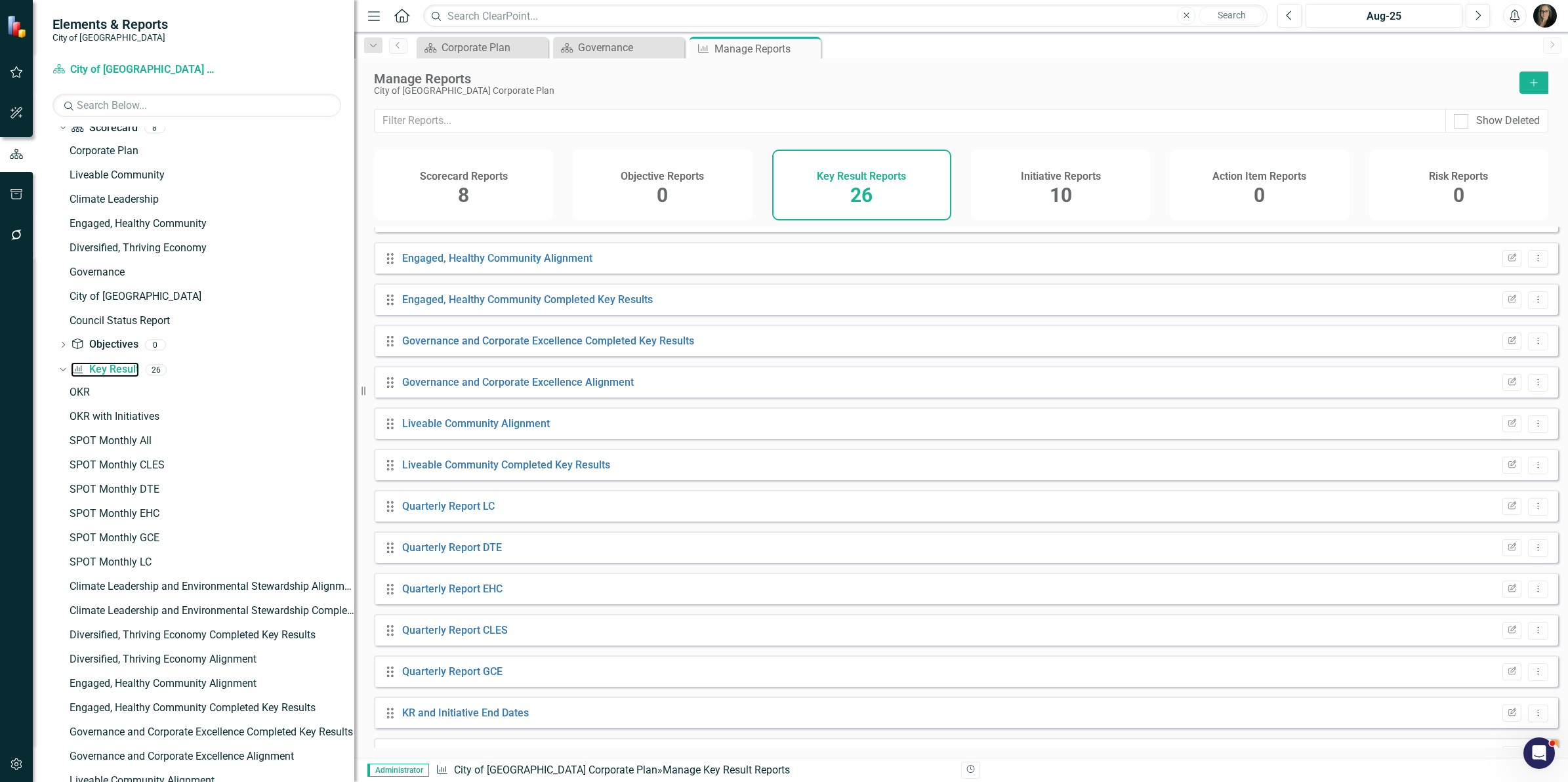
scroll to position [492, 0]
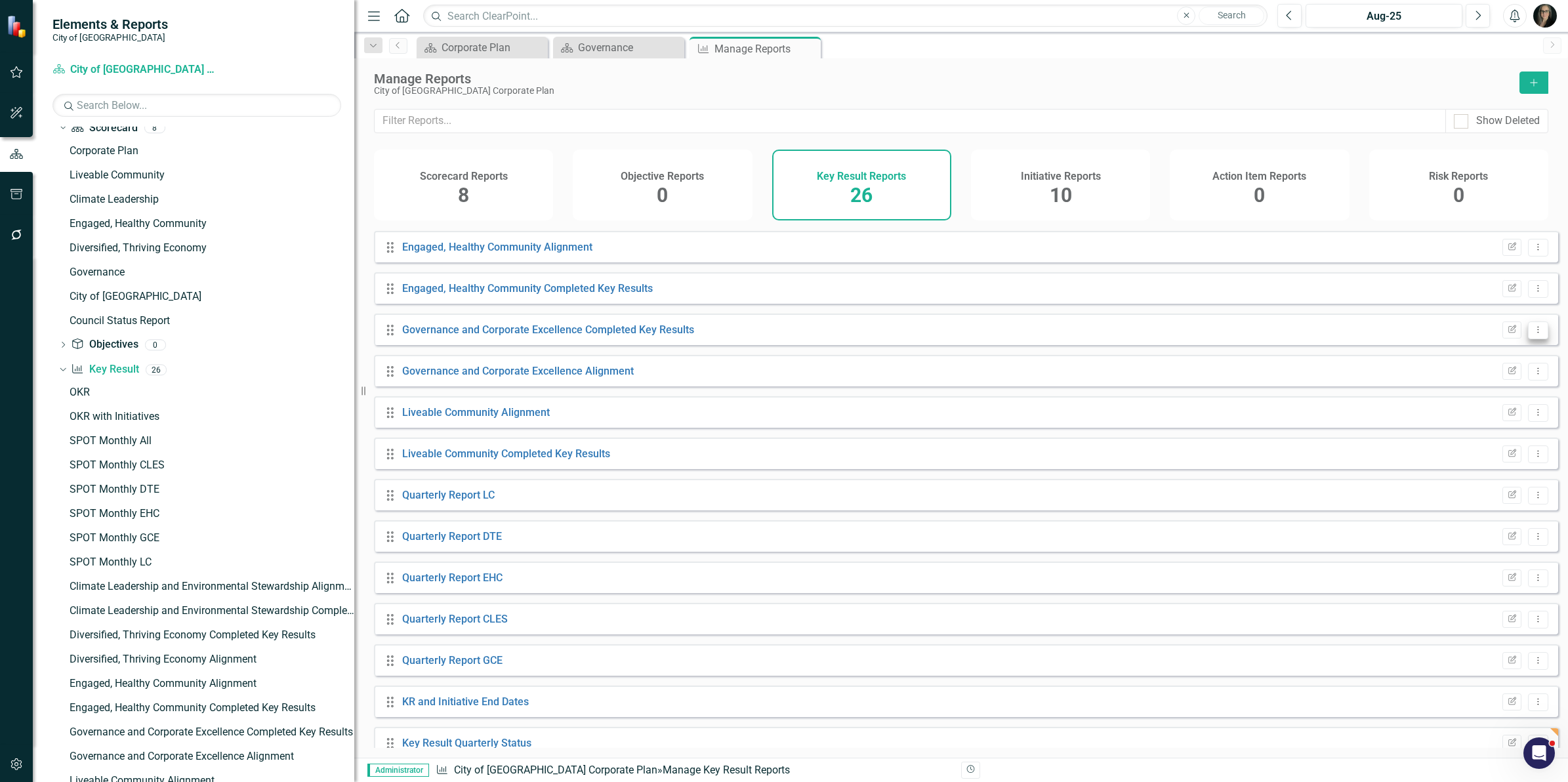
click at [1532, 334] on icon "Dropdown Menu" at bounding box center [1538, 329] width 11 height 9
click at [1491, 405] on link "Copy Duplicate Report" at bounding box center [1483, 411] width 108 height 24
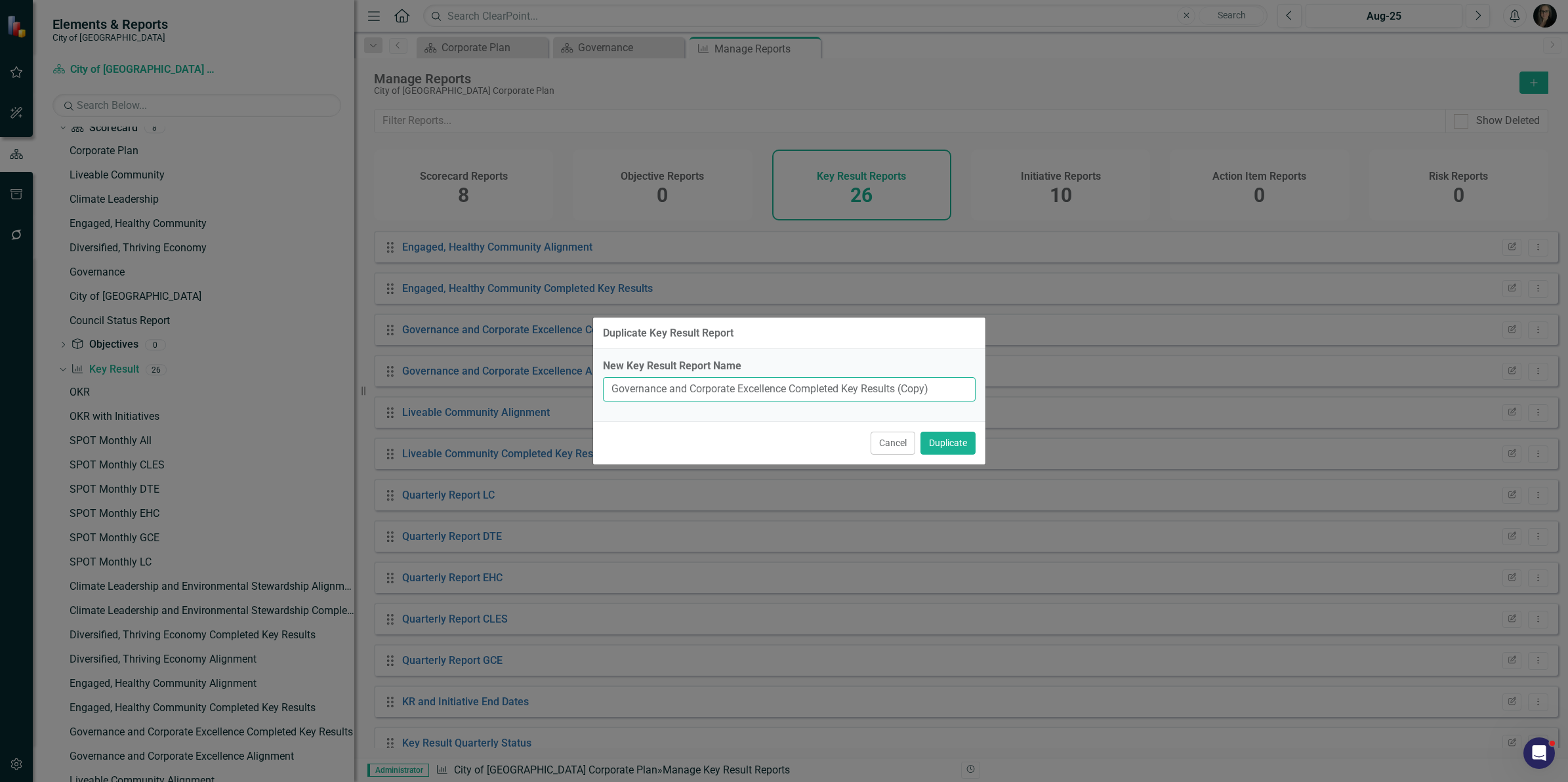
drag, startPoint x: 939, startPoint y: 388, endPoint x: 585, endPoint y: 378, distance: 354.1
click at [569, 375] on div "Duplicate Key Result Report New Key Result Report Name Governance and Corporate…" at bounding box center [784, 391] width 1568 height 782
type input "GCE Key Results Quarterly"
click at [944, 446] on button "Duplicate" at bounding box center [948, 443] width 56 height 23
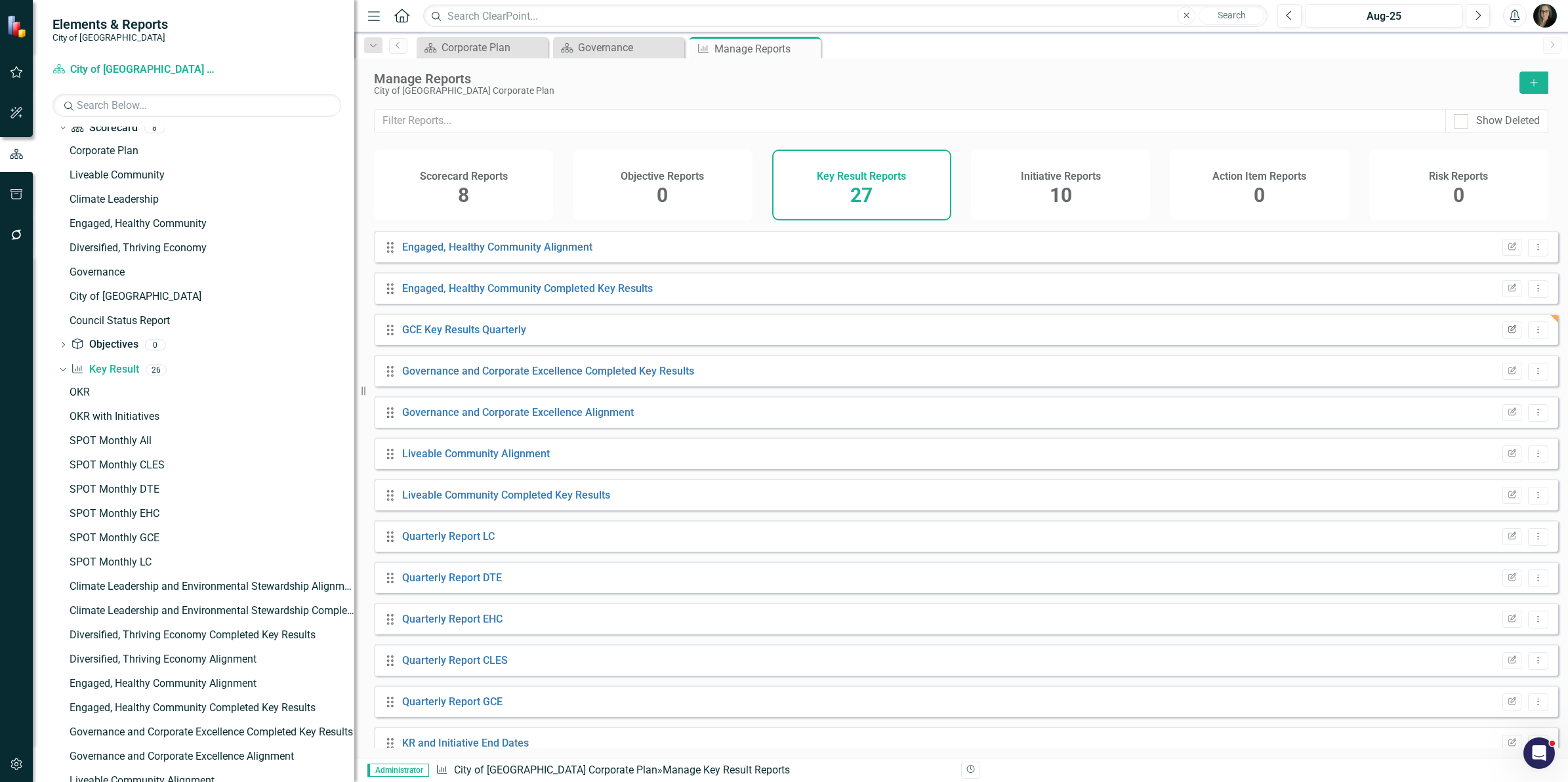
click at [1507, 334] on icon "Edit Report" at bounding box center [1512, 329] width 10 height 8
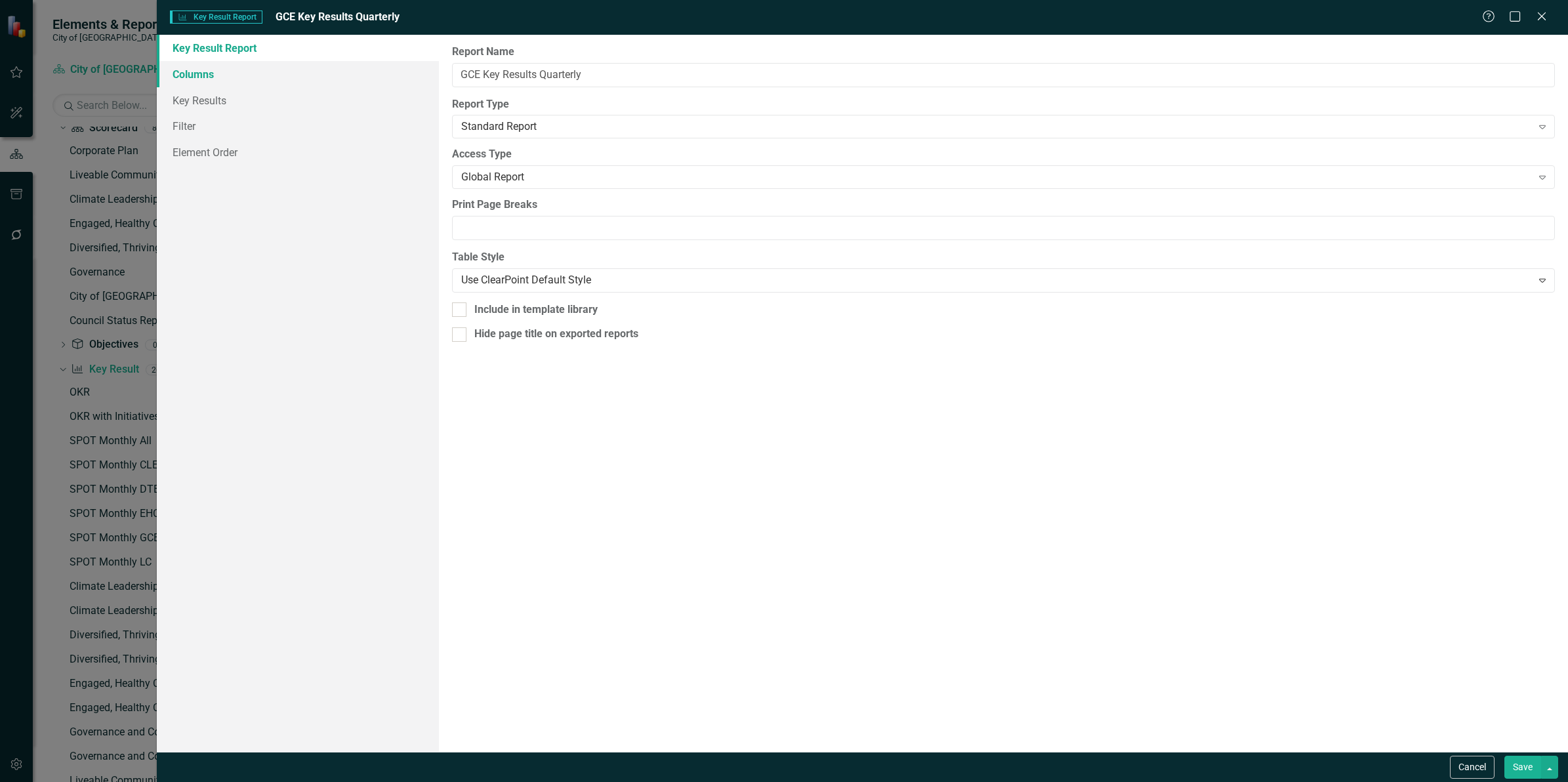
click at [231, 76] on link "Columns" at bounding box center [297, 74] width 282 height 26
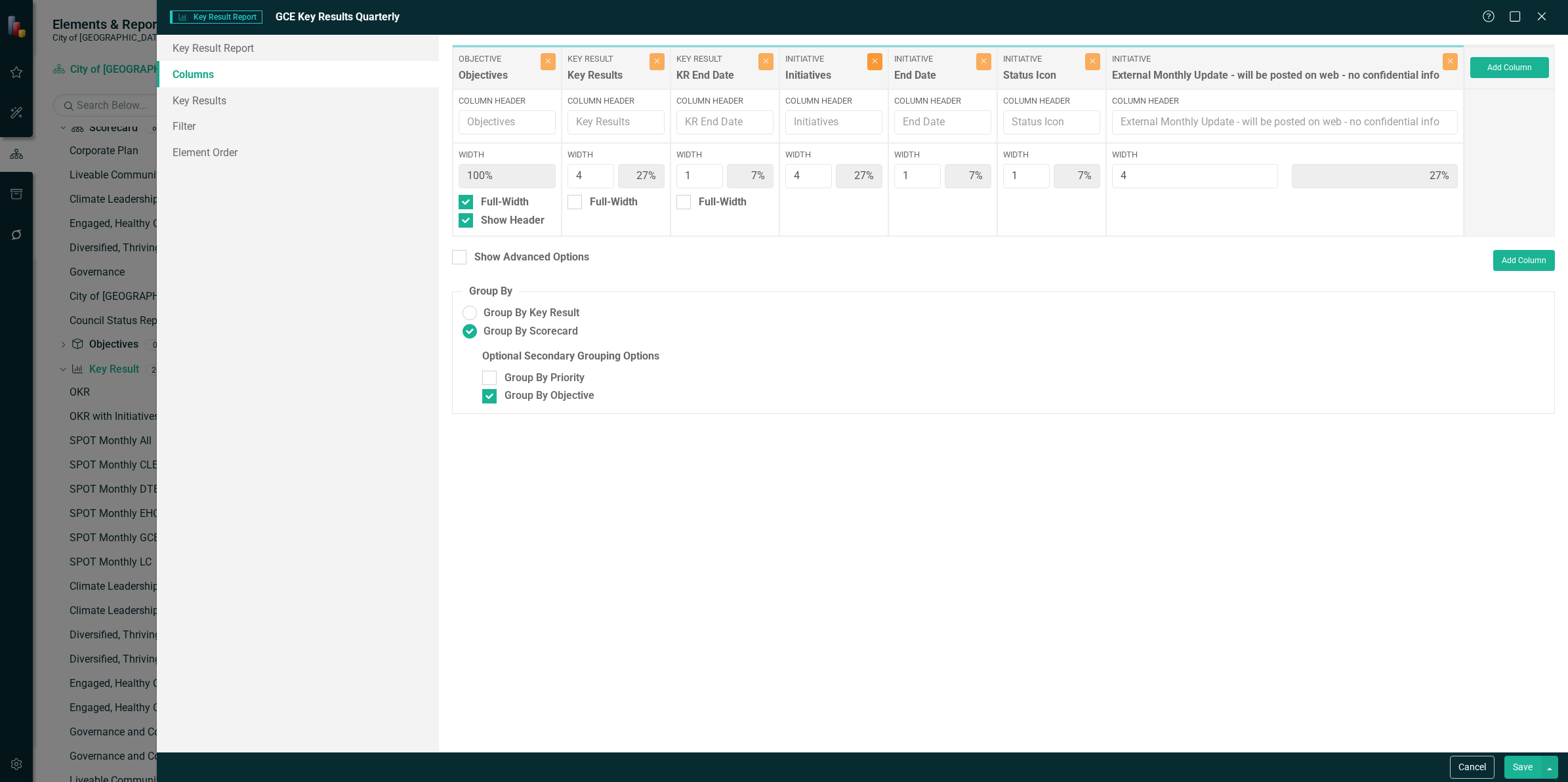
click at [873, 58] on icon "Close" at bounding box center [874, 61] width 6 height 8
type input "36%"
type input "9%"
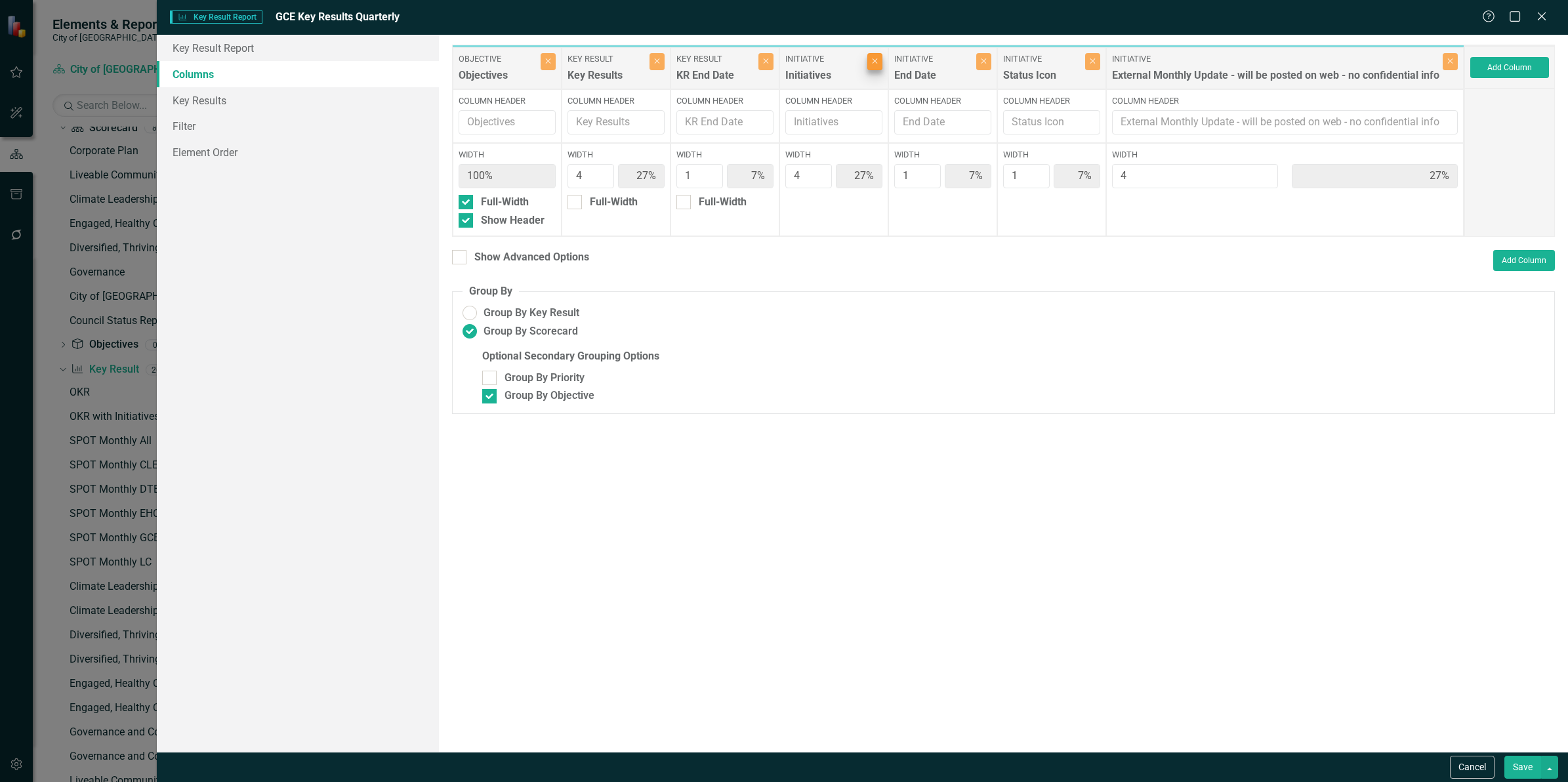
type input "36%"
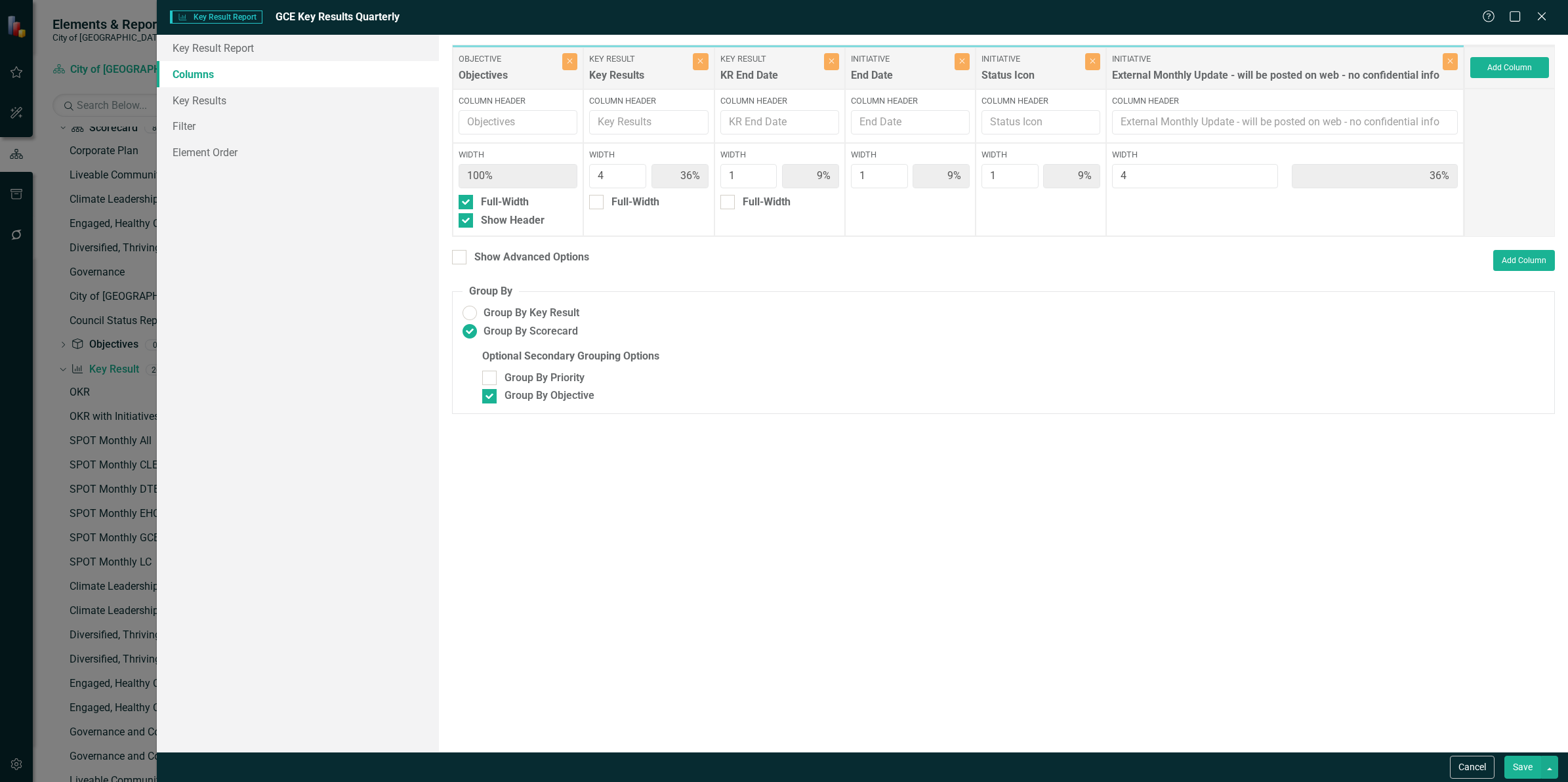
click at [970, 60] on div "Initiative End Date Close" at bounding box center [910, 68] width 131 height 42
click at [1090, 63] on icon "Close" at bounding box center [1093, 61] width 6 height 8
type input "40%"
type input "10%"
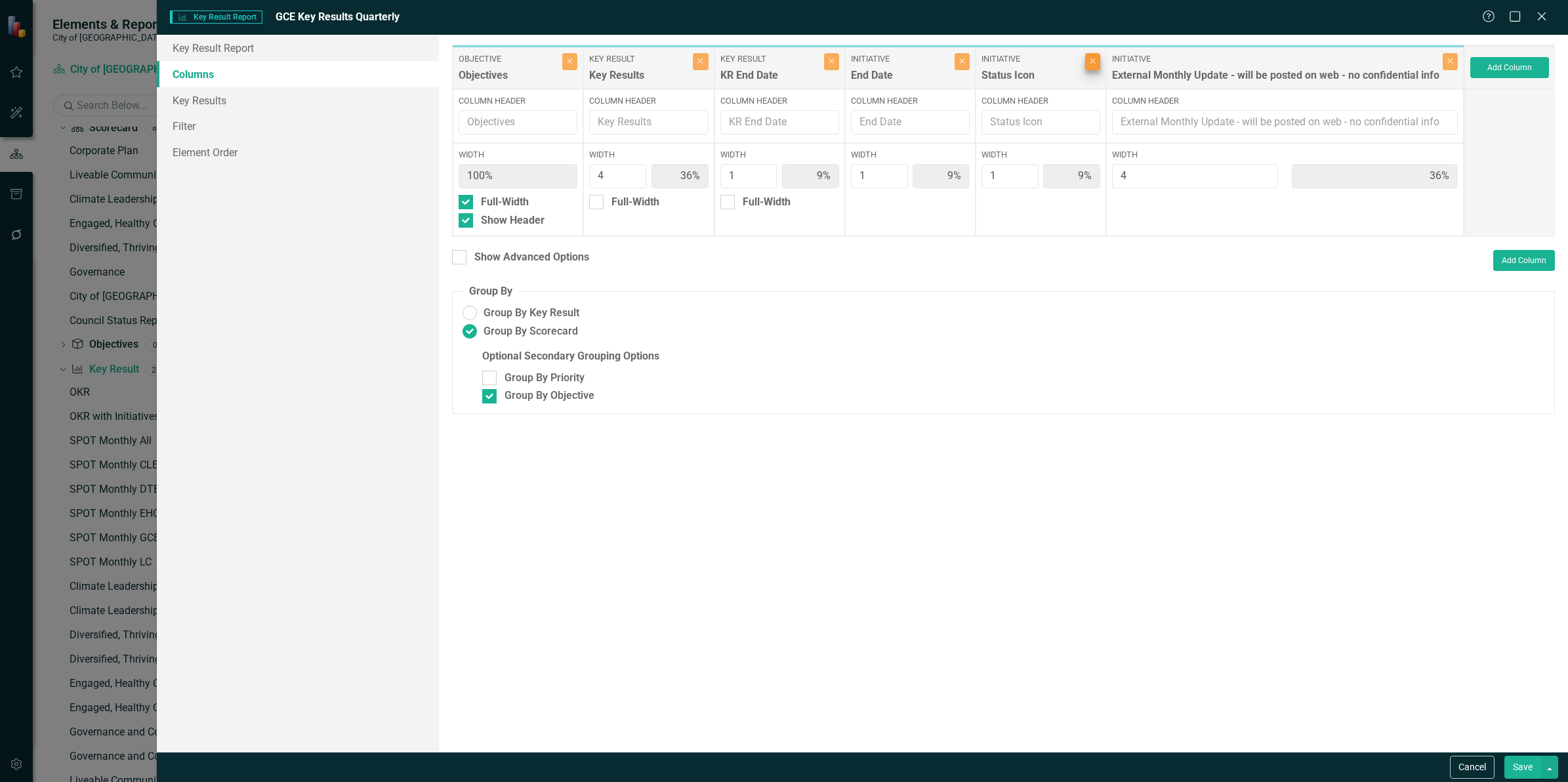
type input "40%"
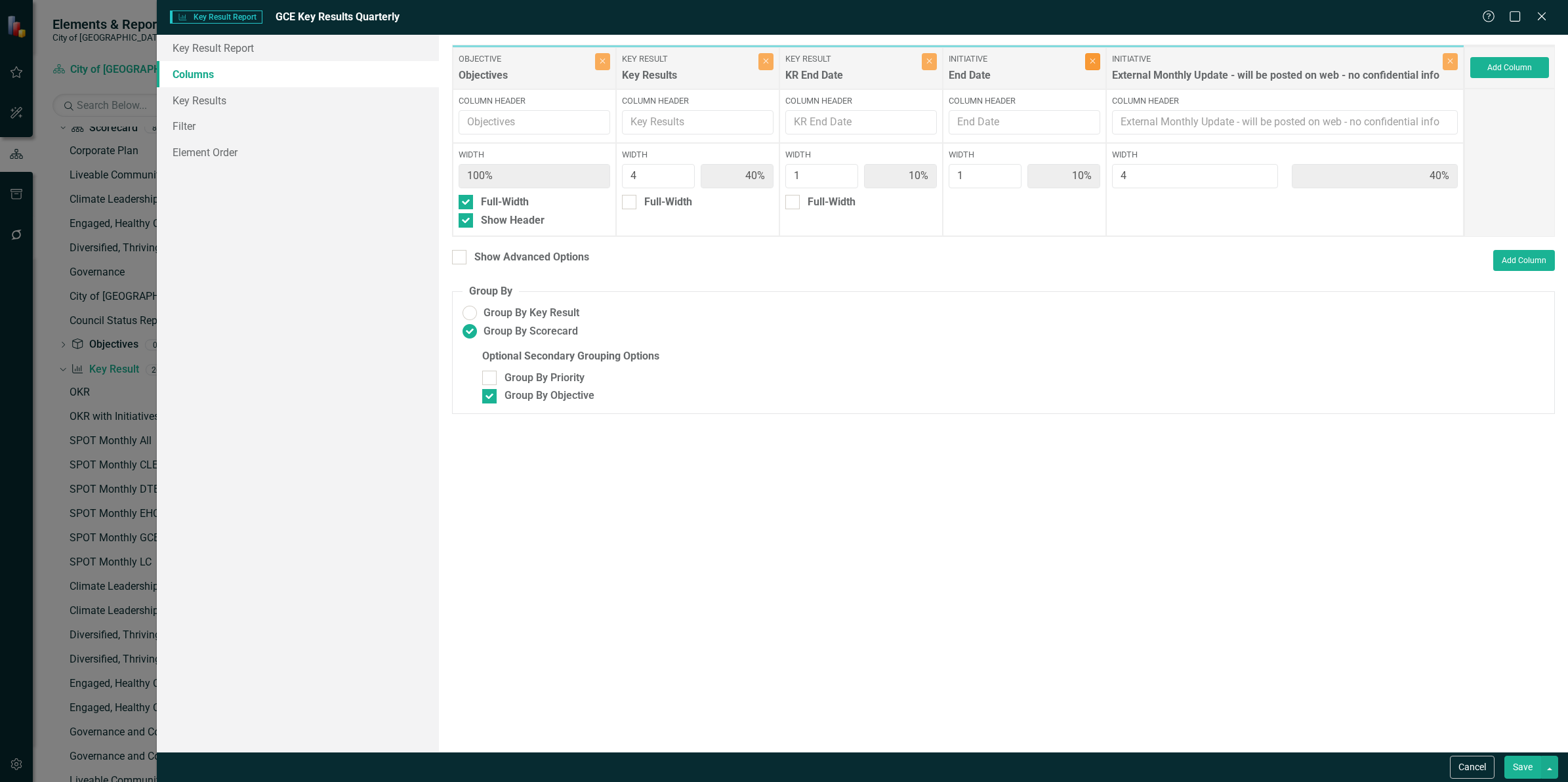
click at [1093, 60] on icon "button" at bounding box center [1093, 62] width 5 height 5
type input "44%"
type input "11%"
type input "44%"
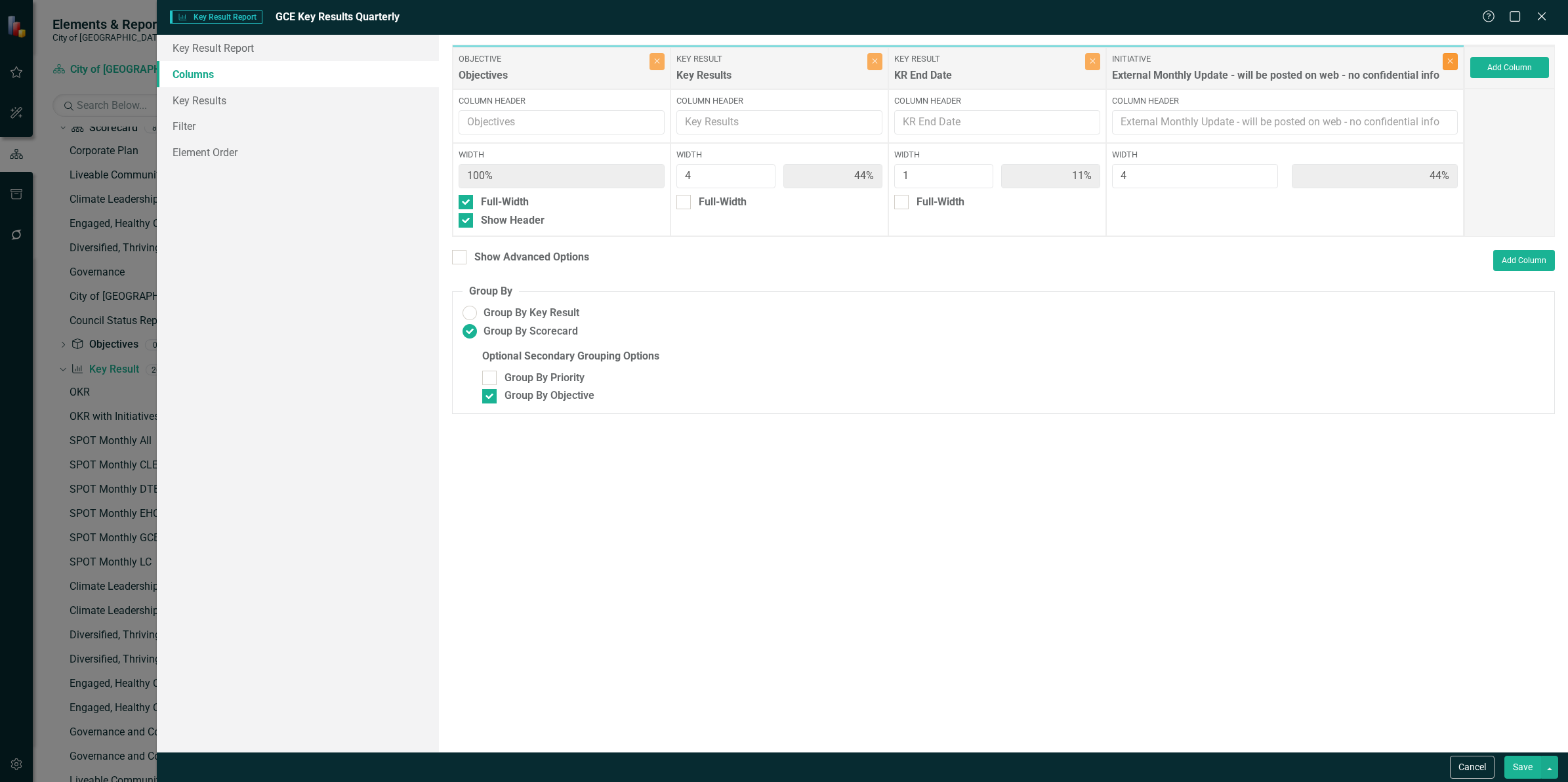
click at [1451, 61] on icon "Close" at bounding box center [1450, 61] width 6 height 8
type input "80%"
type input "20%"
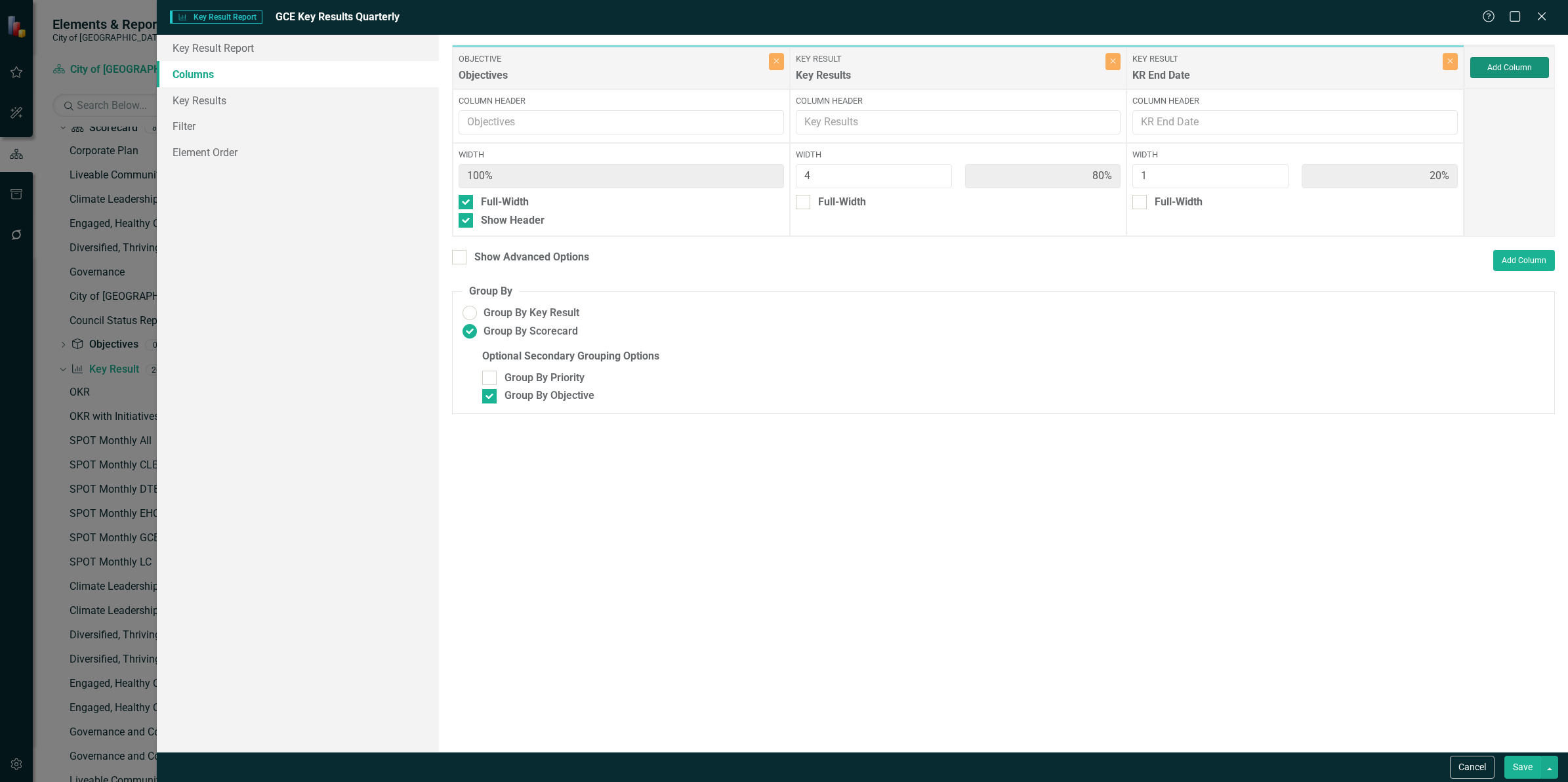
click at [1496, 68] on button "Add Column" at bounding box center [1509, 68] width 79 height 21
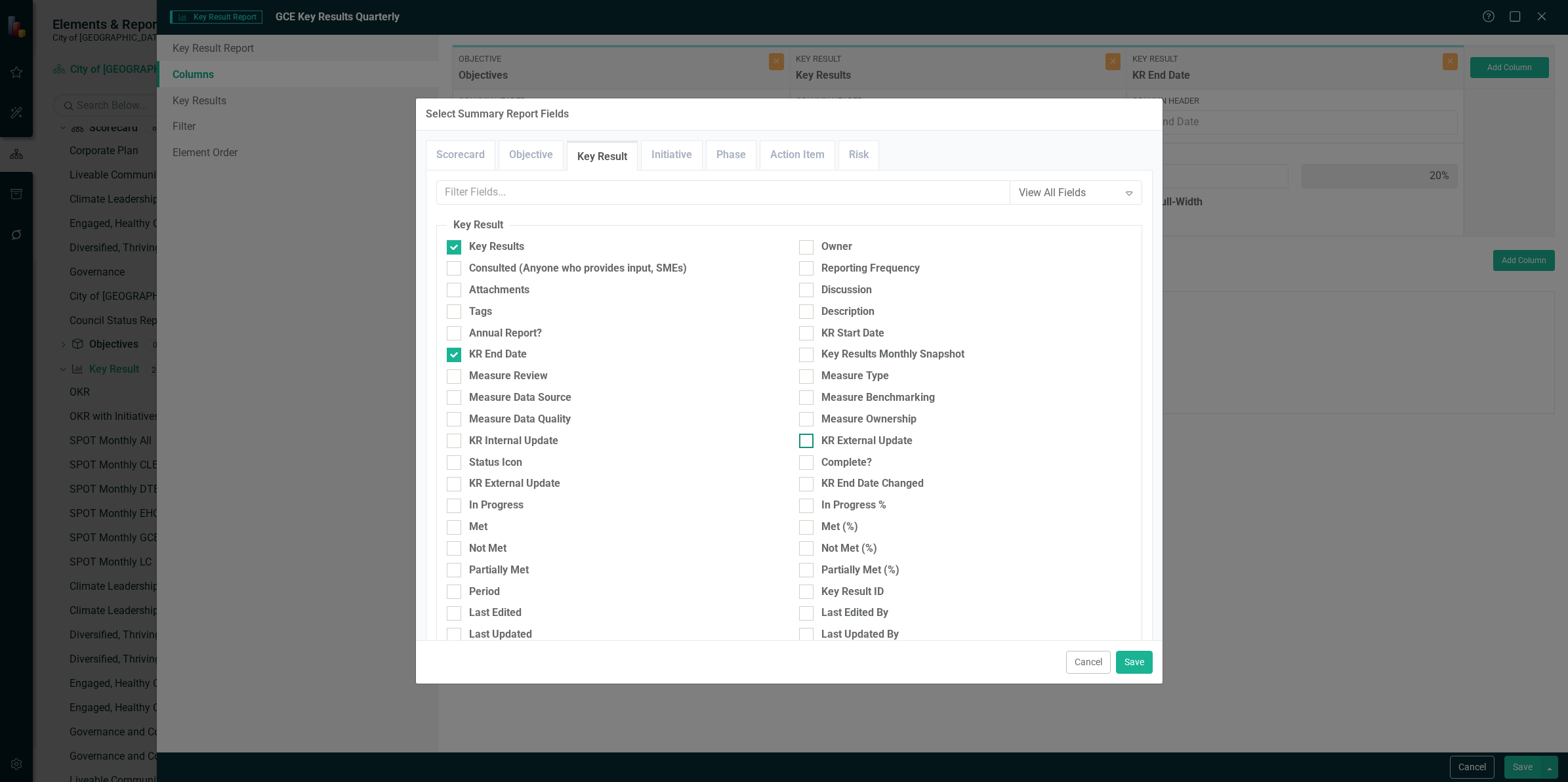
click at [799, 442] on input "KR External Update" at bounding box center [803, 438] width 9 height 9
checkbox input "true"
click at [1132, 657] on button "Save" at bounding box center [1134, 661] width 36 height 23
type input "67%"
type input "17%"
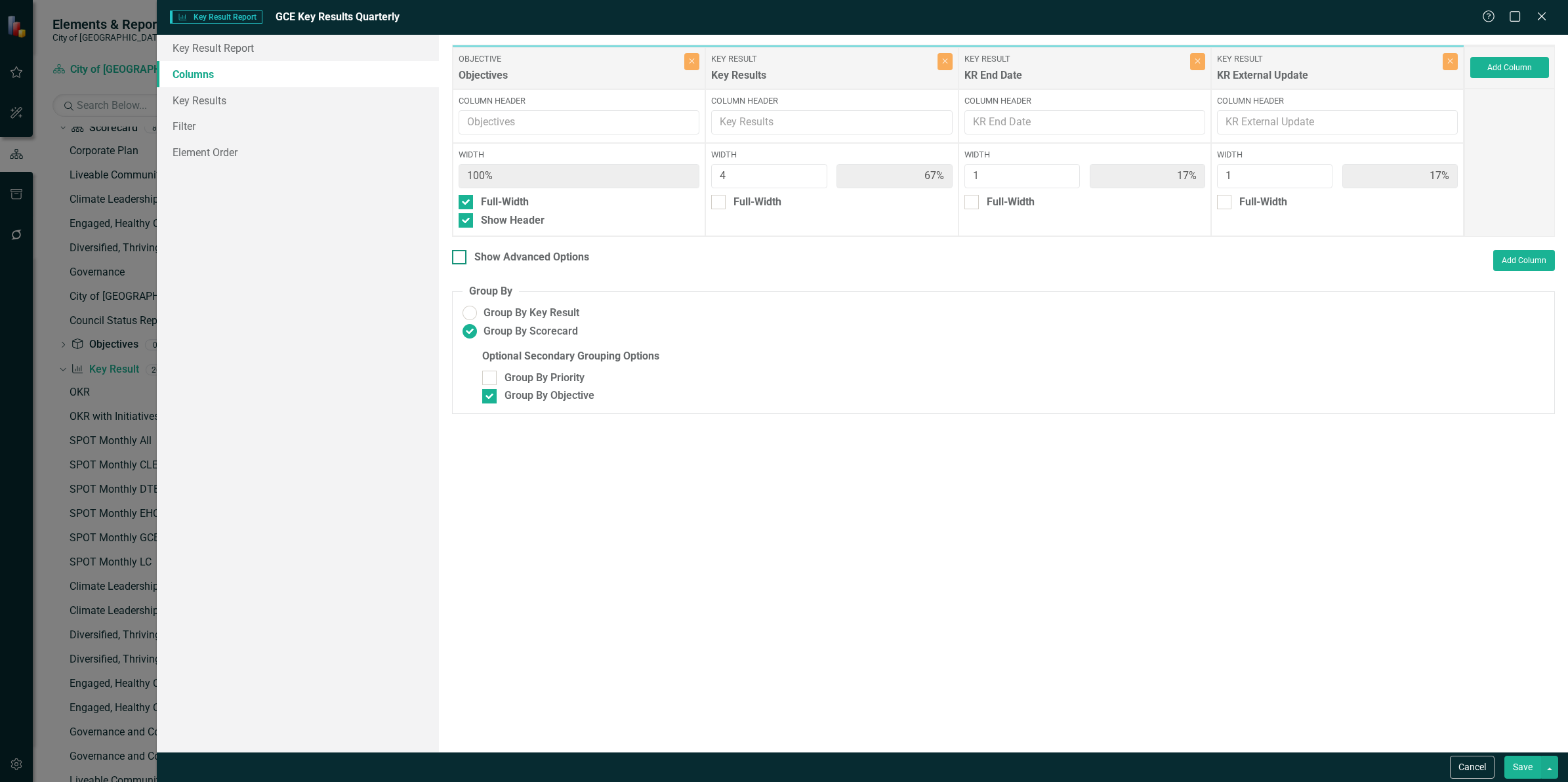
click at [548, 260] on div "Show Advanced Options" at bounding box center [532, 257] width 114 height 15
click at [461, 258] on input "Show Advanced Options" at bounding box center [456, 254] width 9 height 9
checkbox input "true"
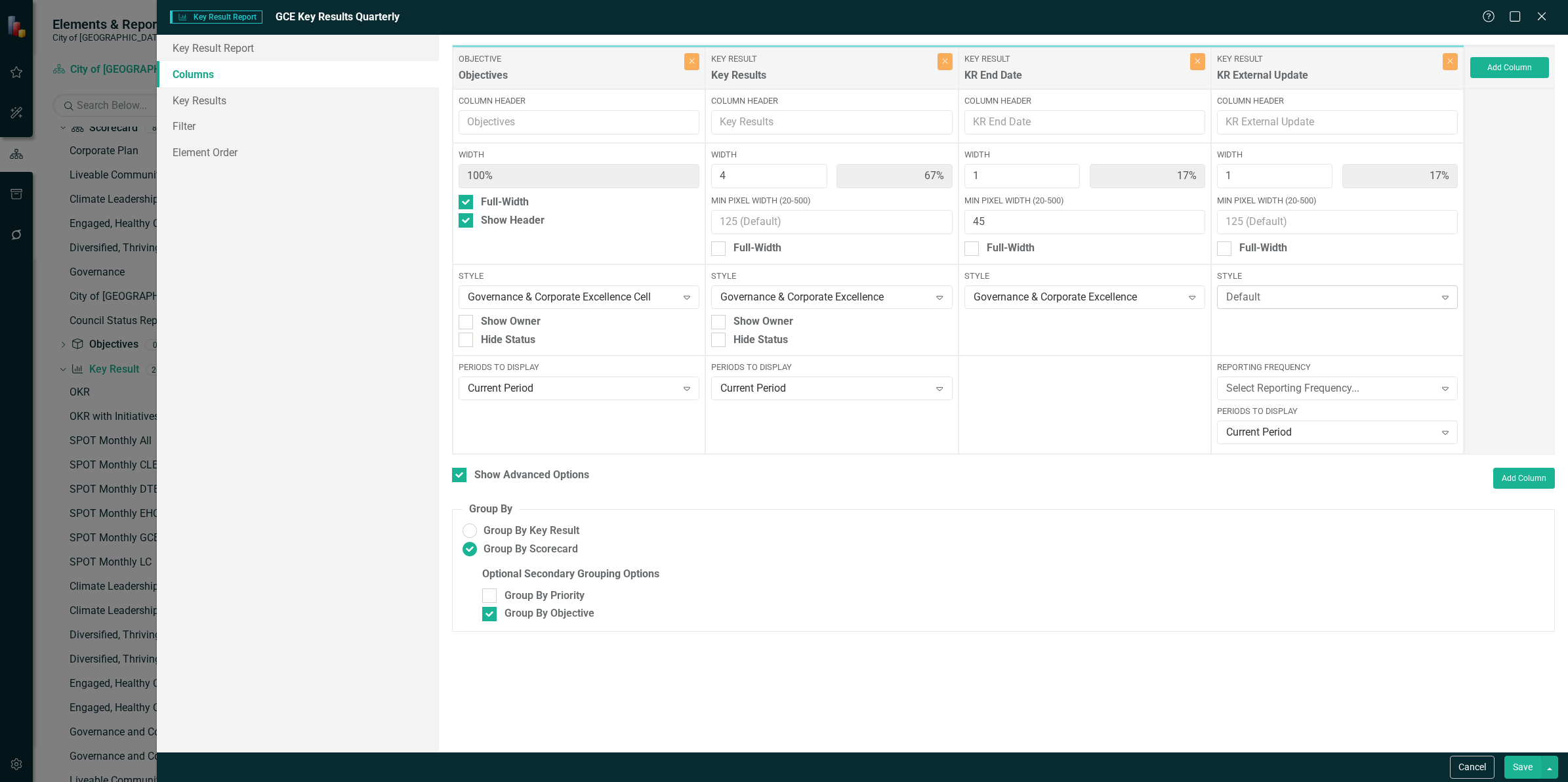
click at [1261, 292] on div "Default" at bounding box center [1330, 297] width 209 height 15
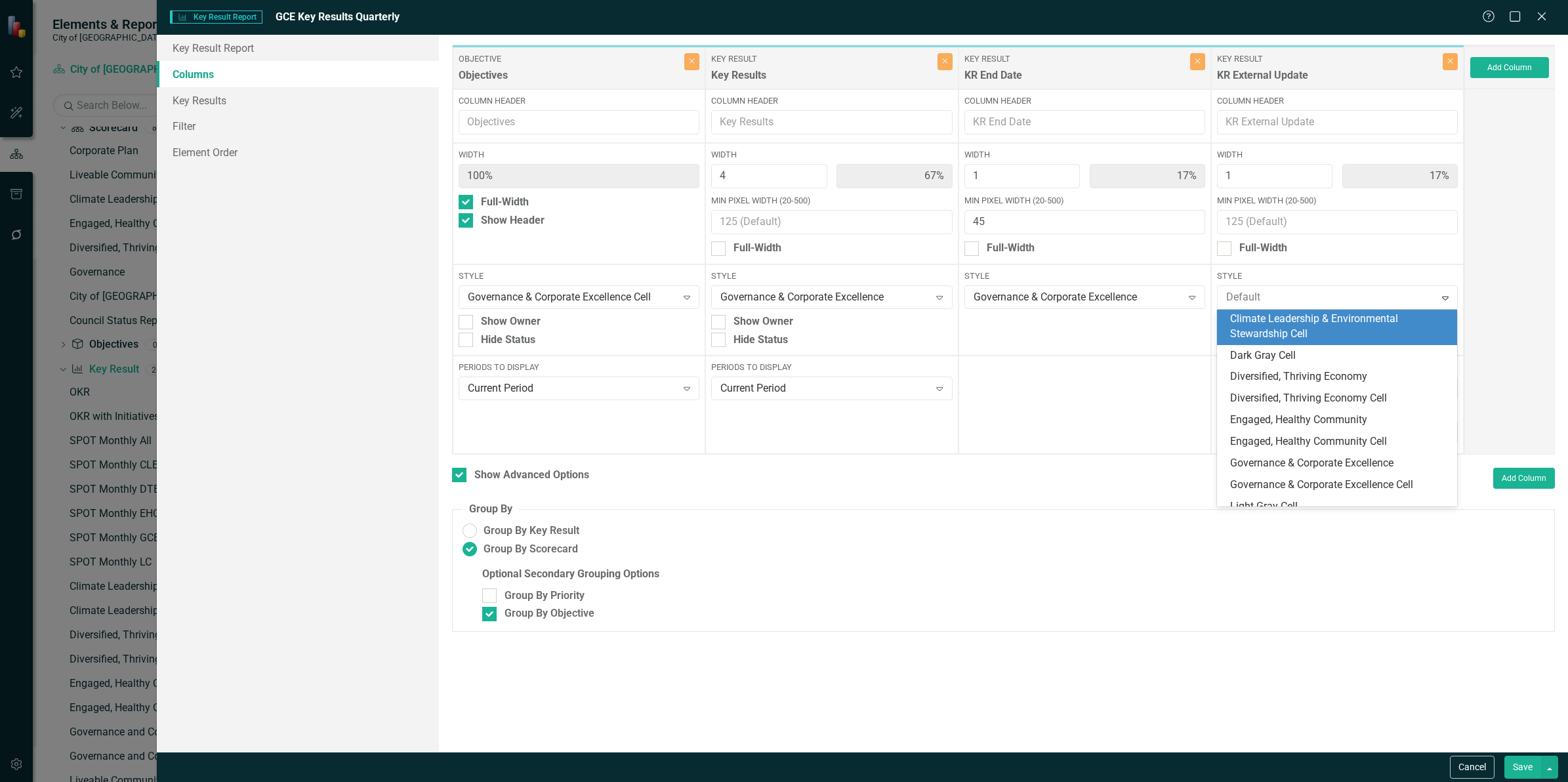
scroll to position [82, 0]
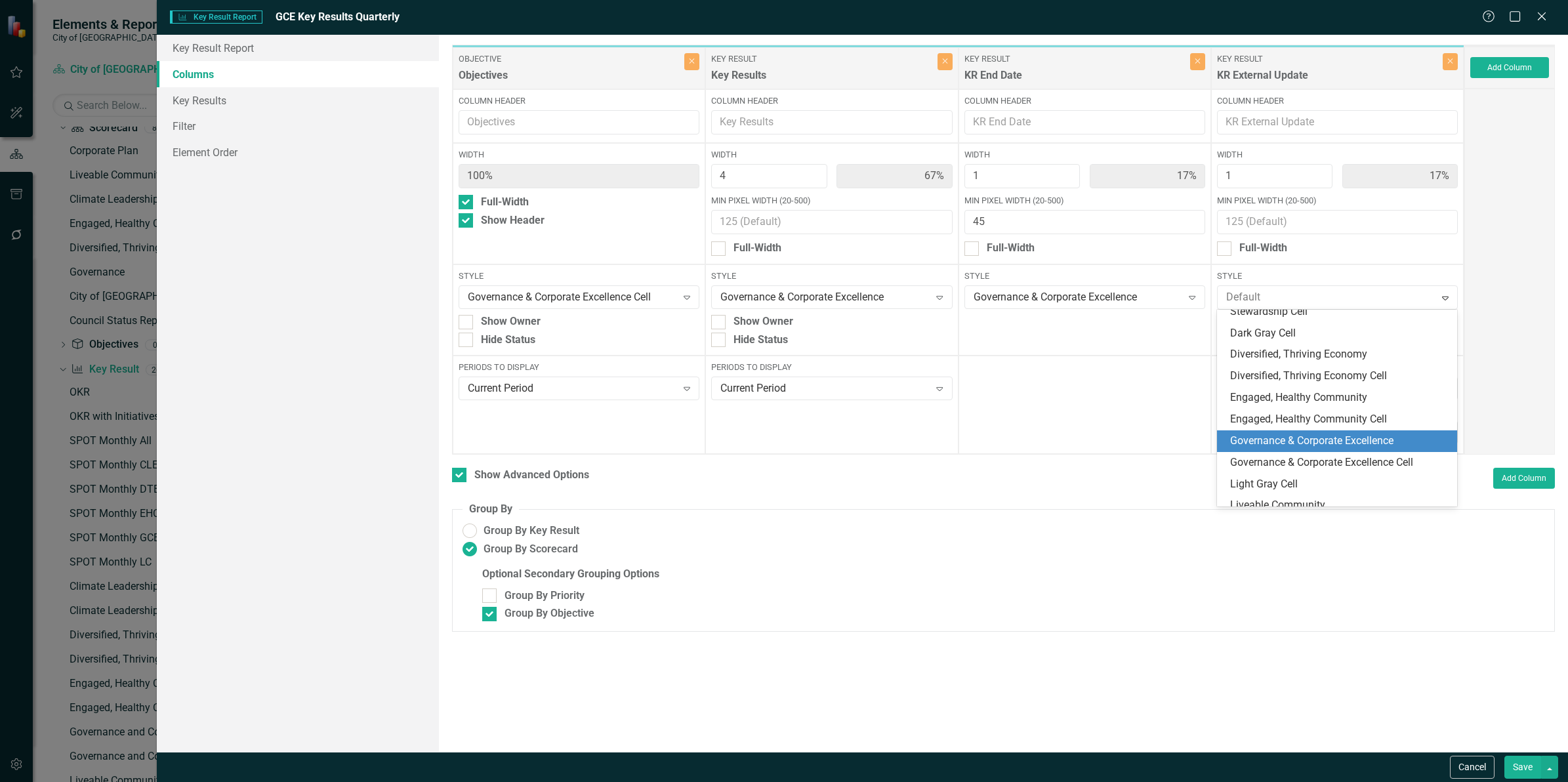
click at [1337, 440] on div "Governance & Corporate Excellence" at bounding box center [1339, 440] width 219 height 15
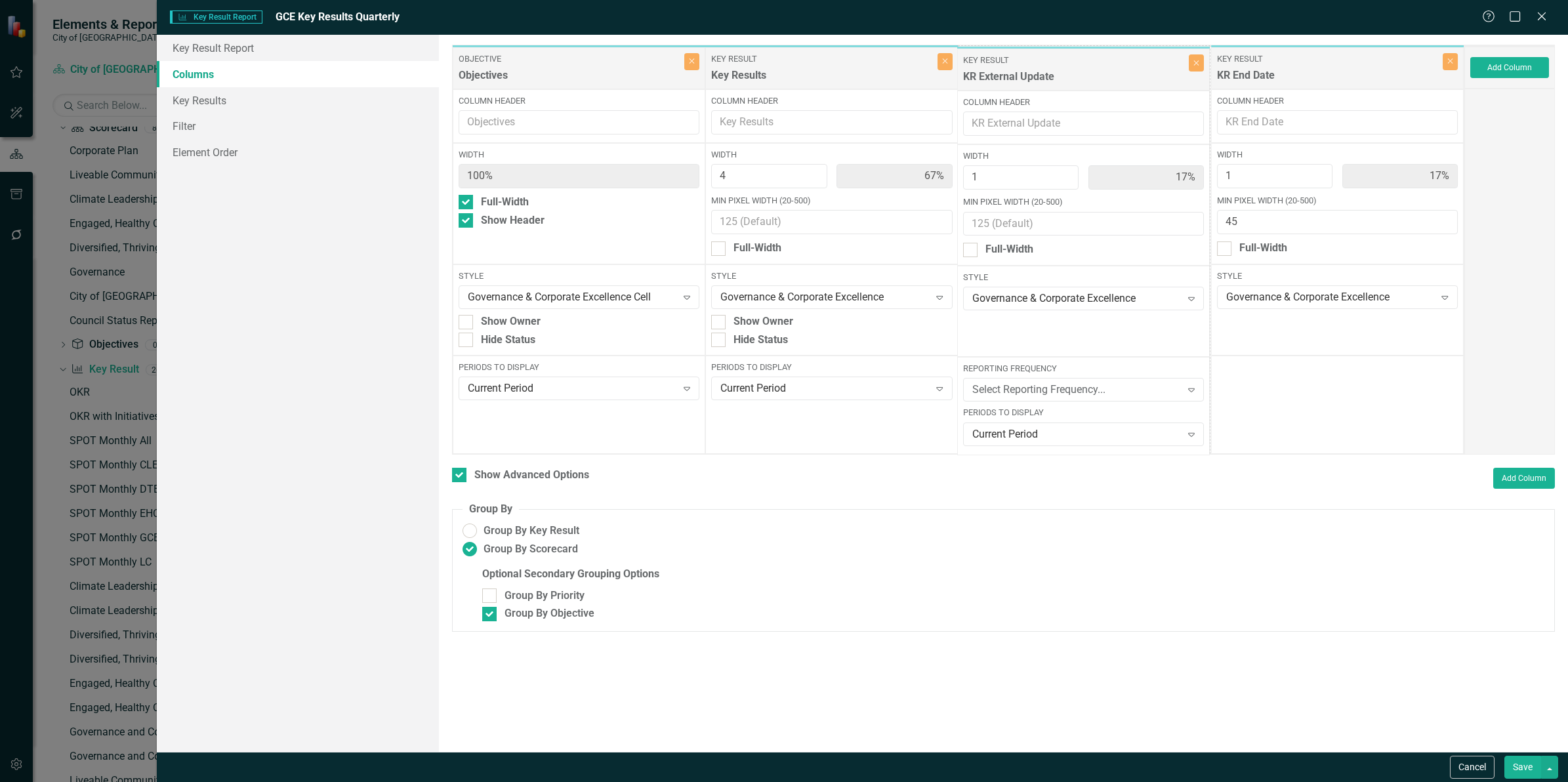
drag, startPoint x: 1288, startPoint y: 63, endPoint x: 1035, endPoint y: 64, distance: 253.0
click at [1035, 64] on div "Objective Objectives Close Column Header Width 100% Full-Width Show Header Styl…" at bounding box center [957, 249] width 1012 height 410
click at [231, 96] on link "Key Results" at bounding box center [297, 101] width 282 height 26
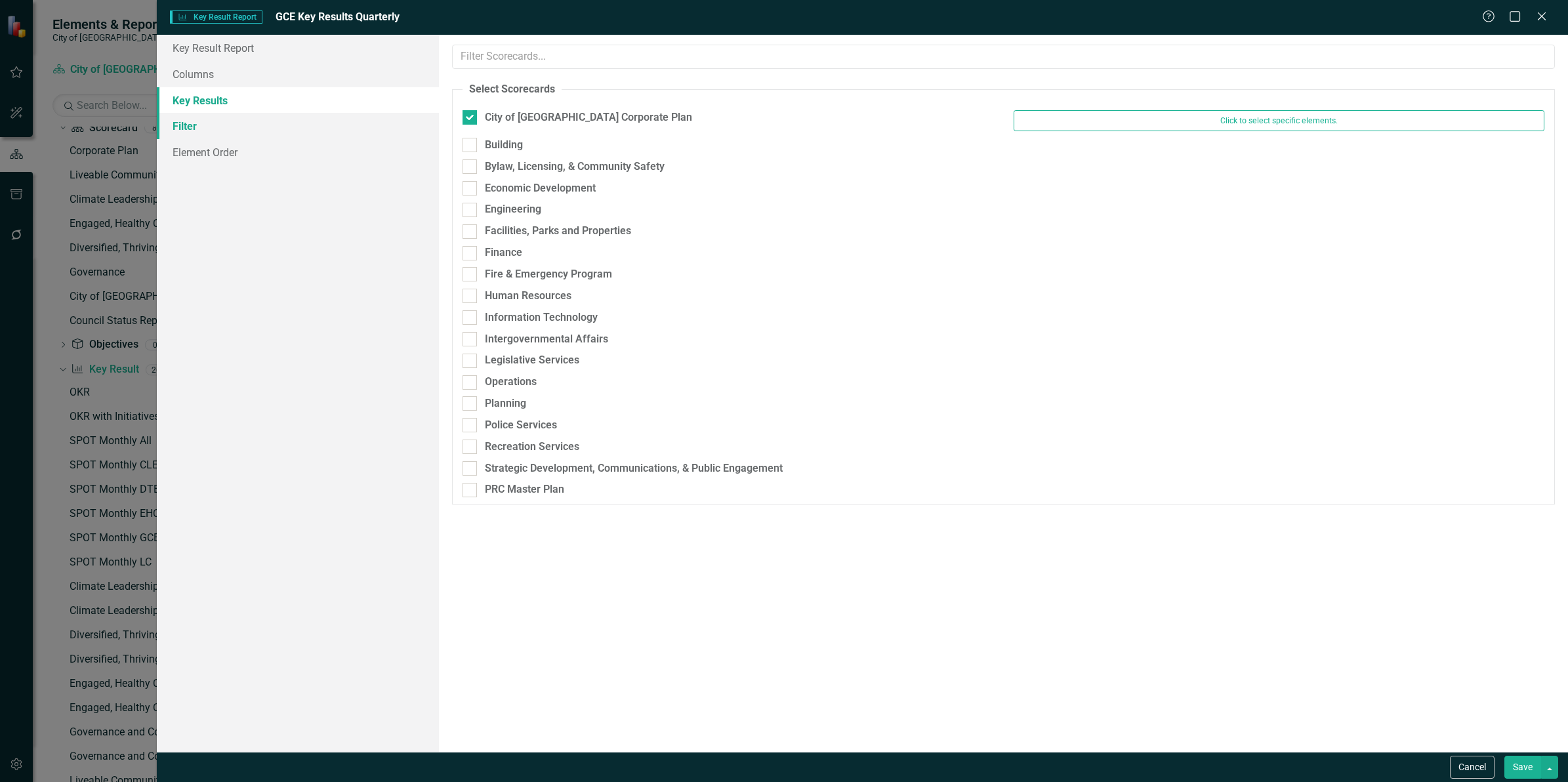
click at [219, 126] on link "Filter" at bounding box center [297, 126] width 282 height 26
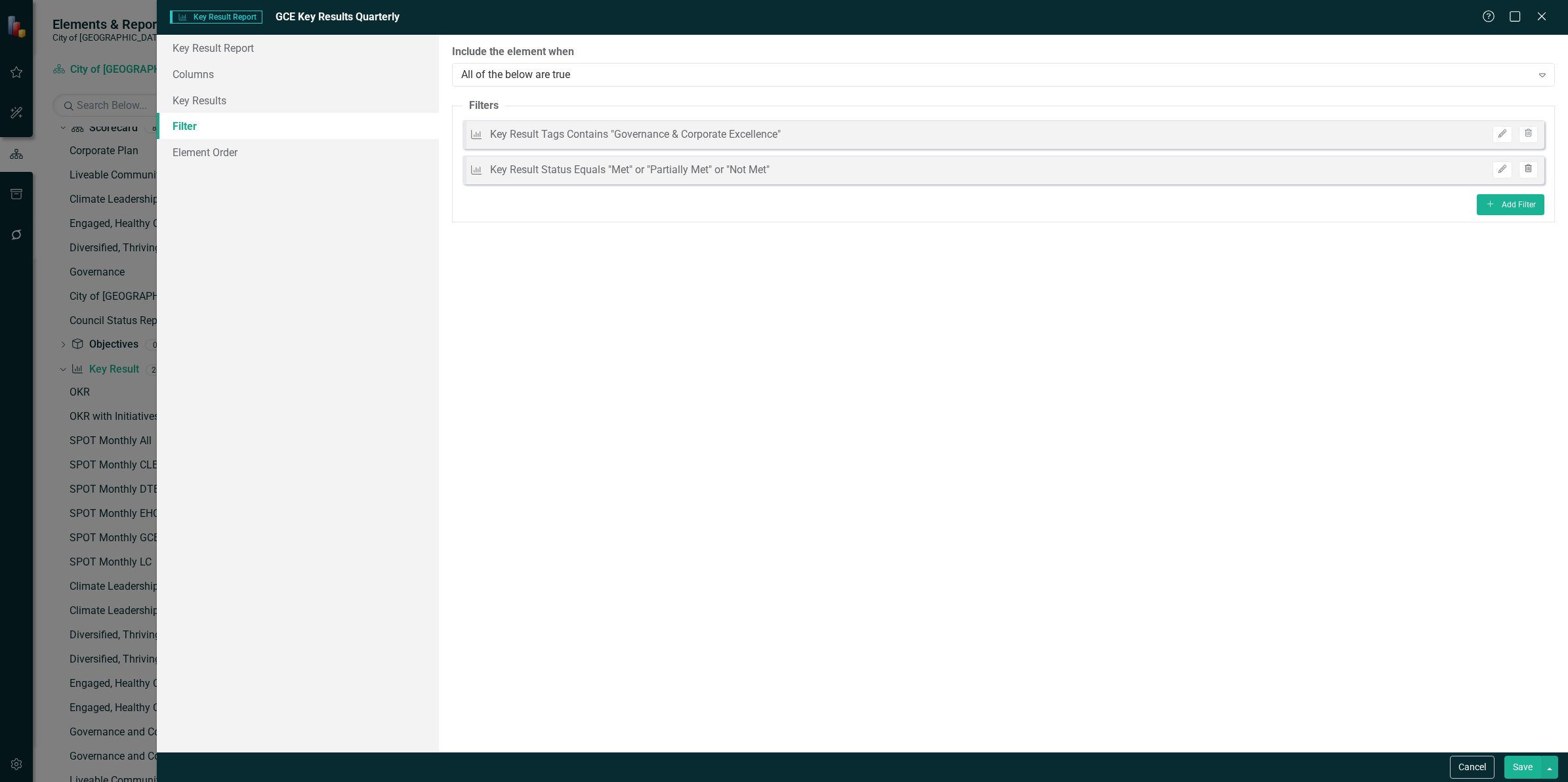
click at [1524, 166] on icon "Trash" at bounding box center [1528, 169] width 10 height 8
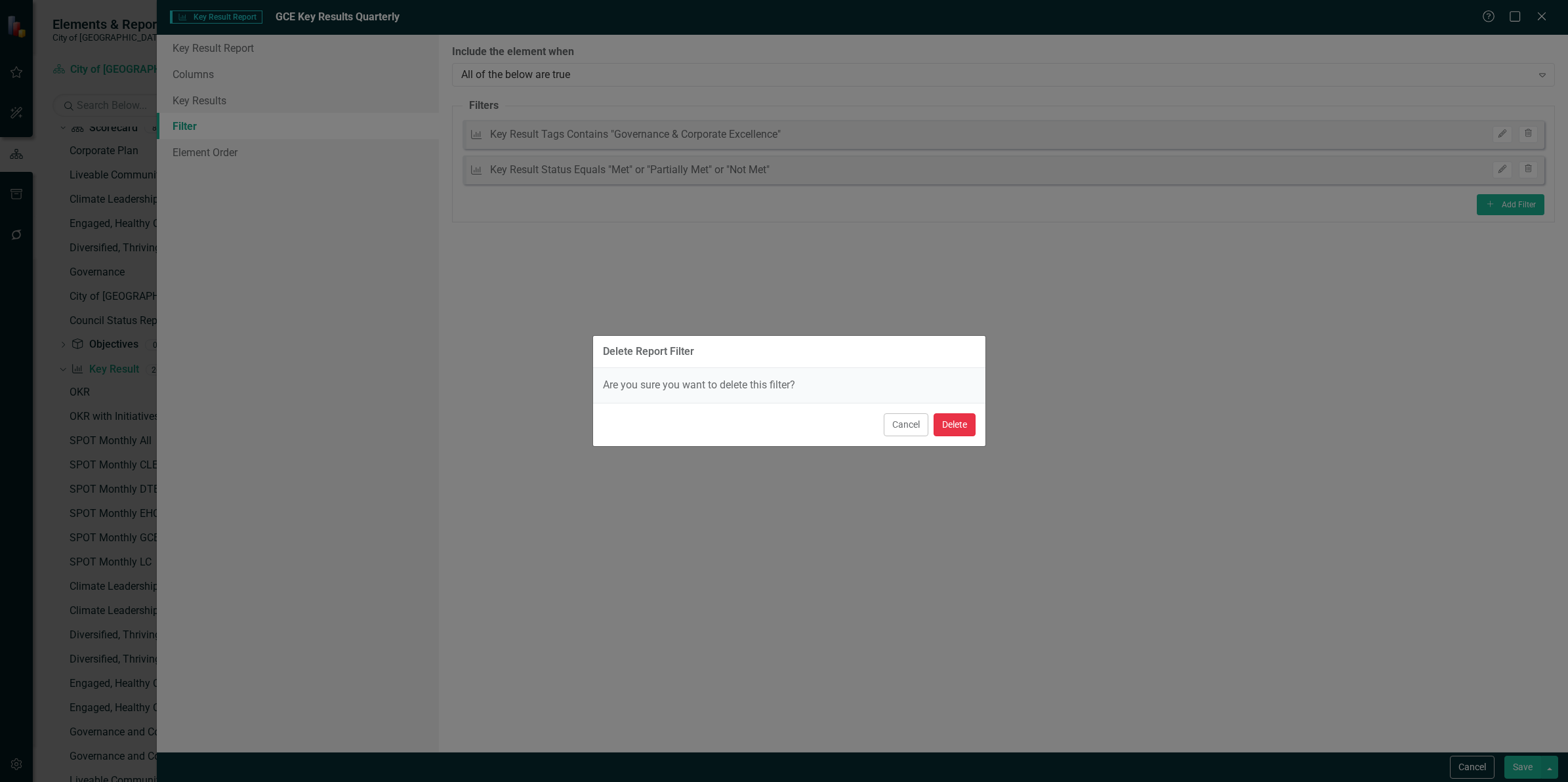
click at [958, 420] on button "Delete" at bounding box center [954, 425] width 42 height 23
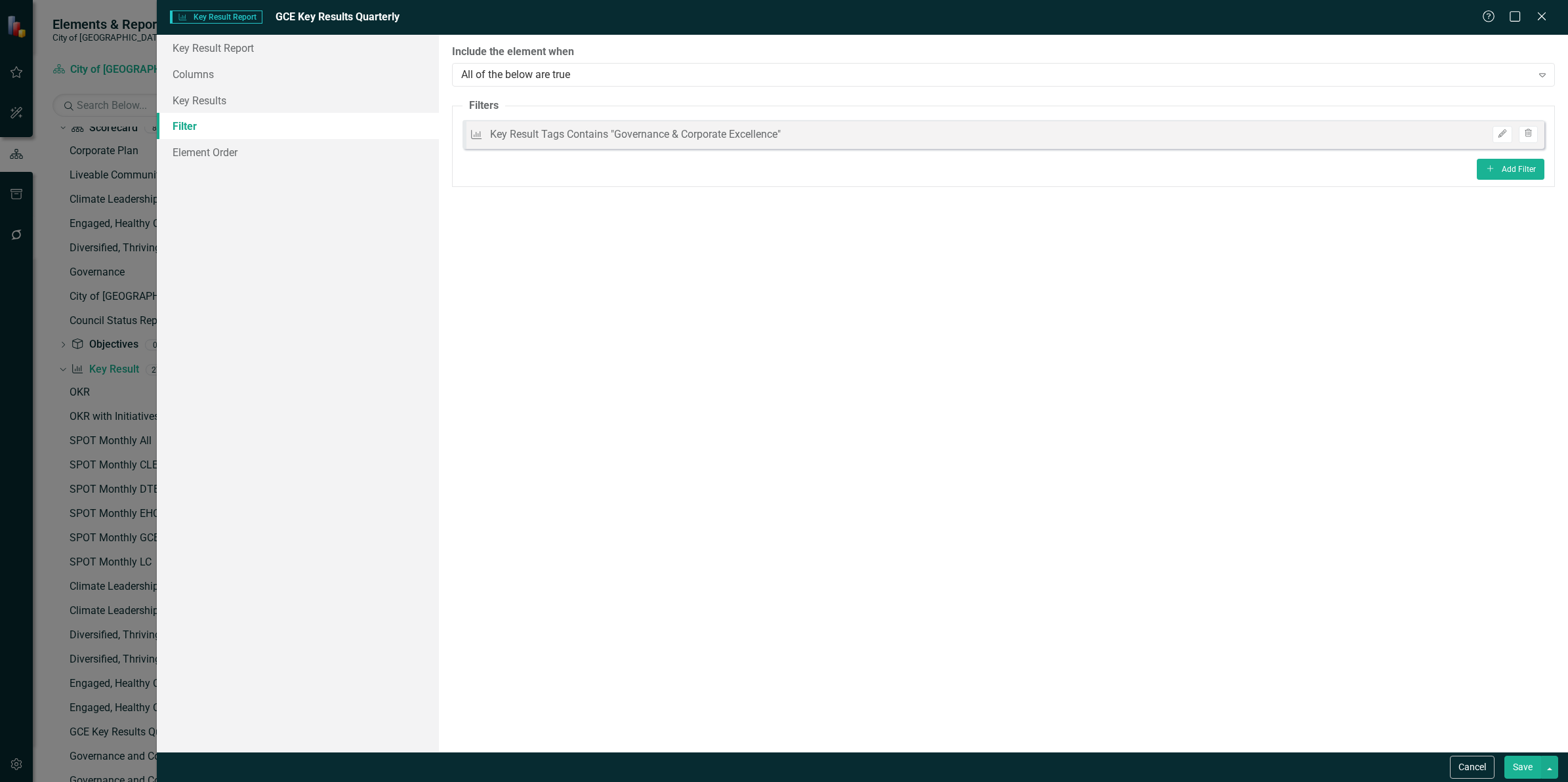
click at [1527, 769] on button "Save" at bounding box center [1523, 766] width 36 height 23
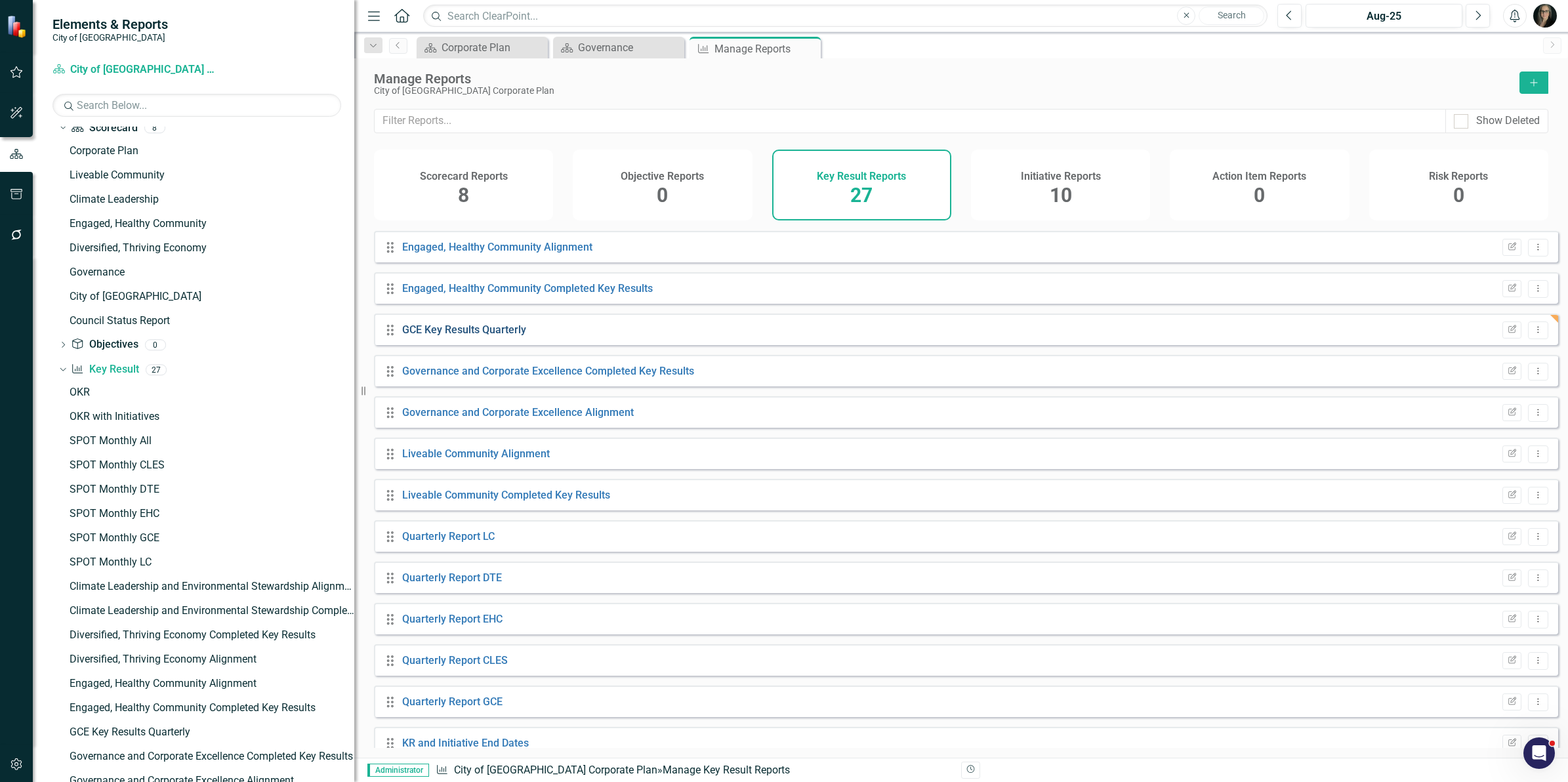
click at [480, 333] on link "GCE Key Results Quarterly" at bounding box center [464, 329] width 124 height 12
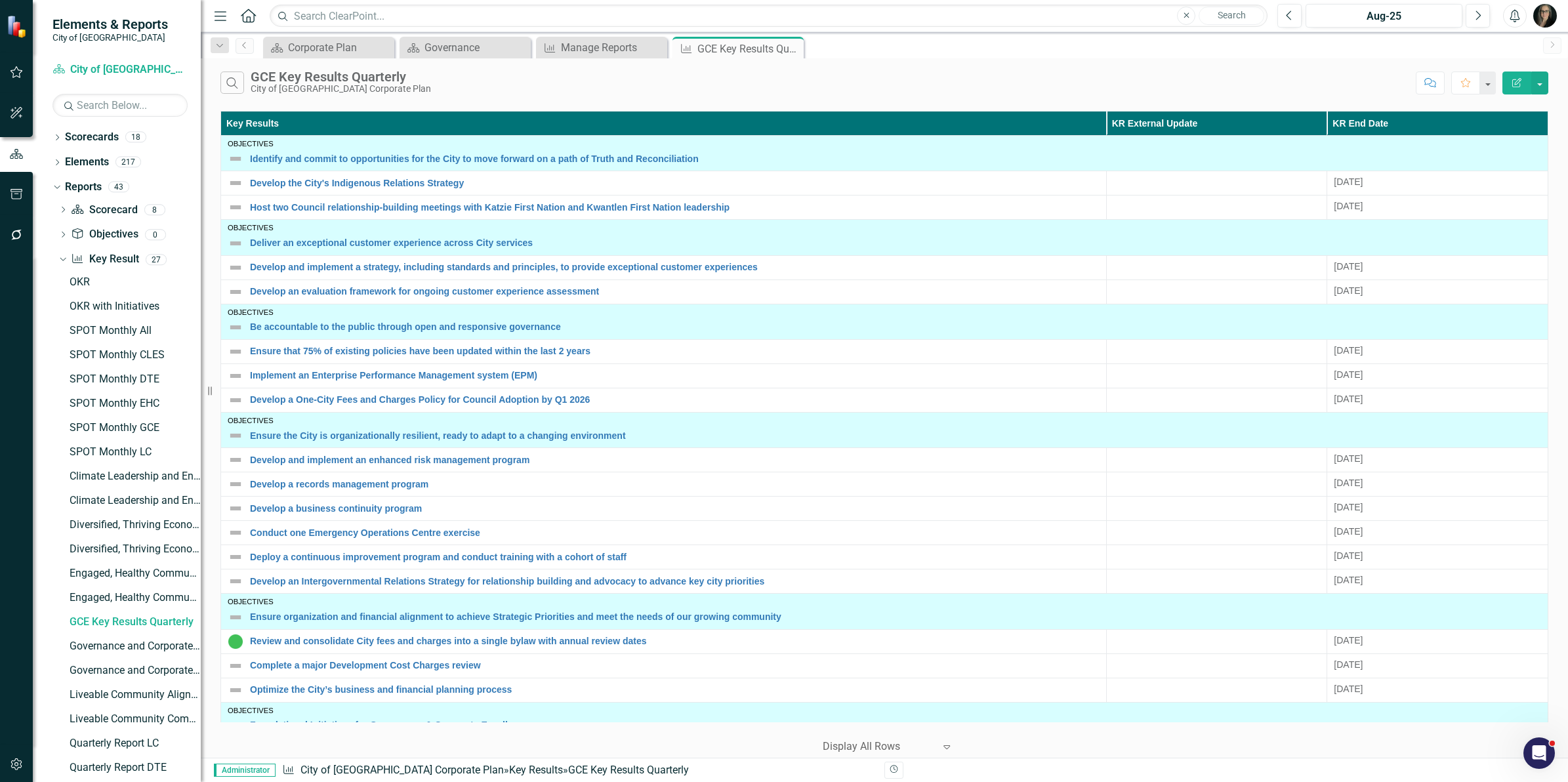
drag, startPoint x: 357, startPoint y: 120, endPoint x: 200, endPoint y: 120, distance: 157.0
click at [200, 120] on div "Resize" at bounding box center [206, 391] width 10 height 782
click at [957, 81] on div "Search GCE Key Results Quarterly City of Maple Ridge Corporate Plan" at bounding box center [814, 82] width 1189 height 23
click at [916, 100] on div "Search GCE Key Results Quarterly City of Maple Ridge Corporate Plan Comment Fav…" at bounding box center [884, 79] width 1368 height 42
click at [788, 46] on icon at bounding box center [792, 49] width 7 height 7
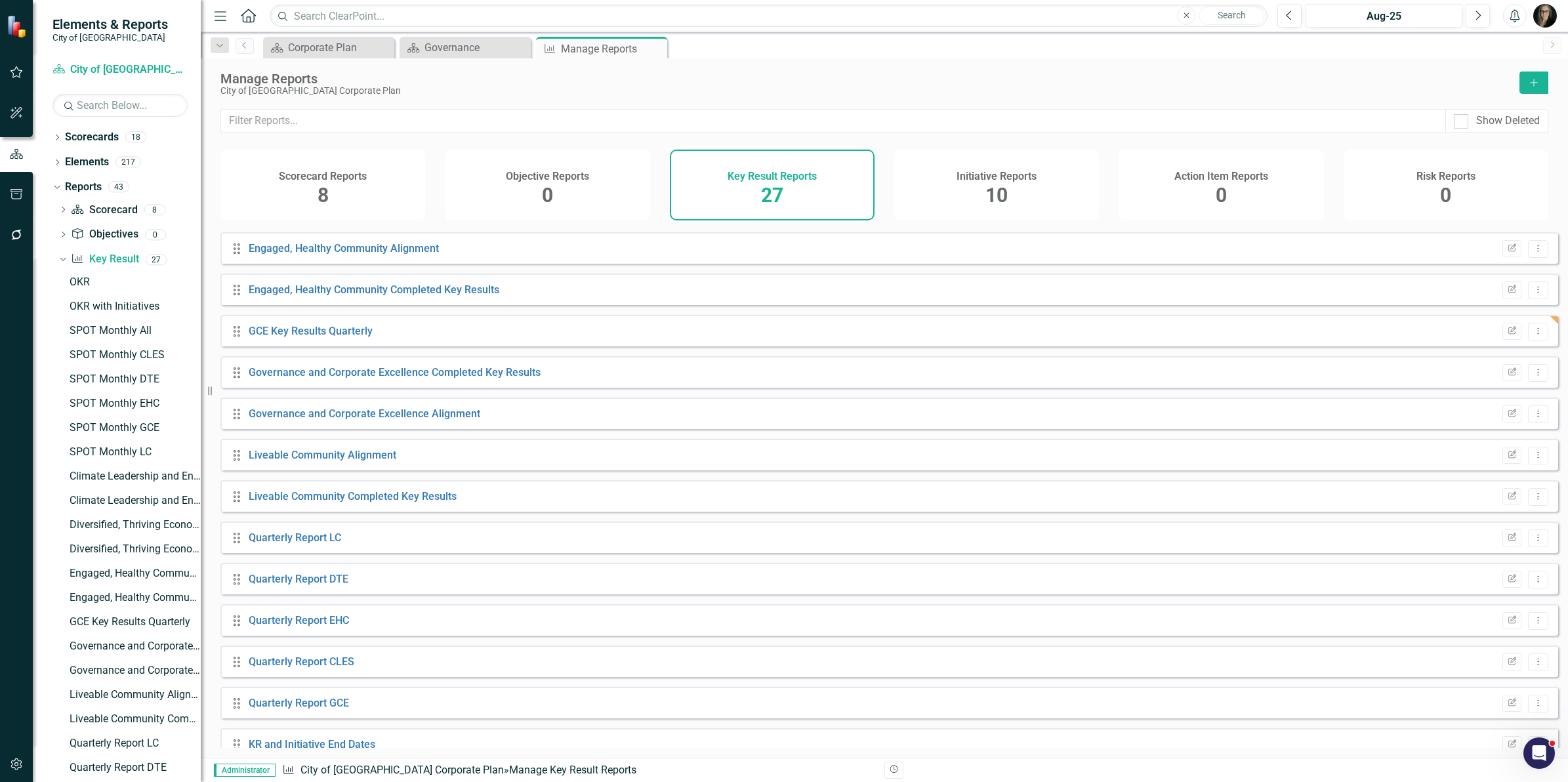
scroll to position [492, 0]
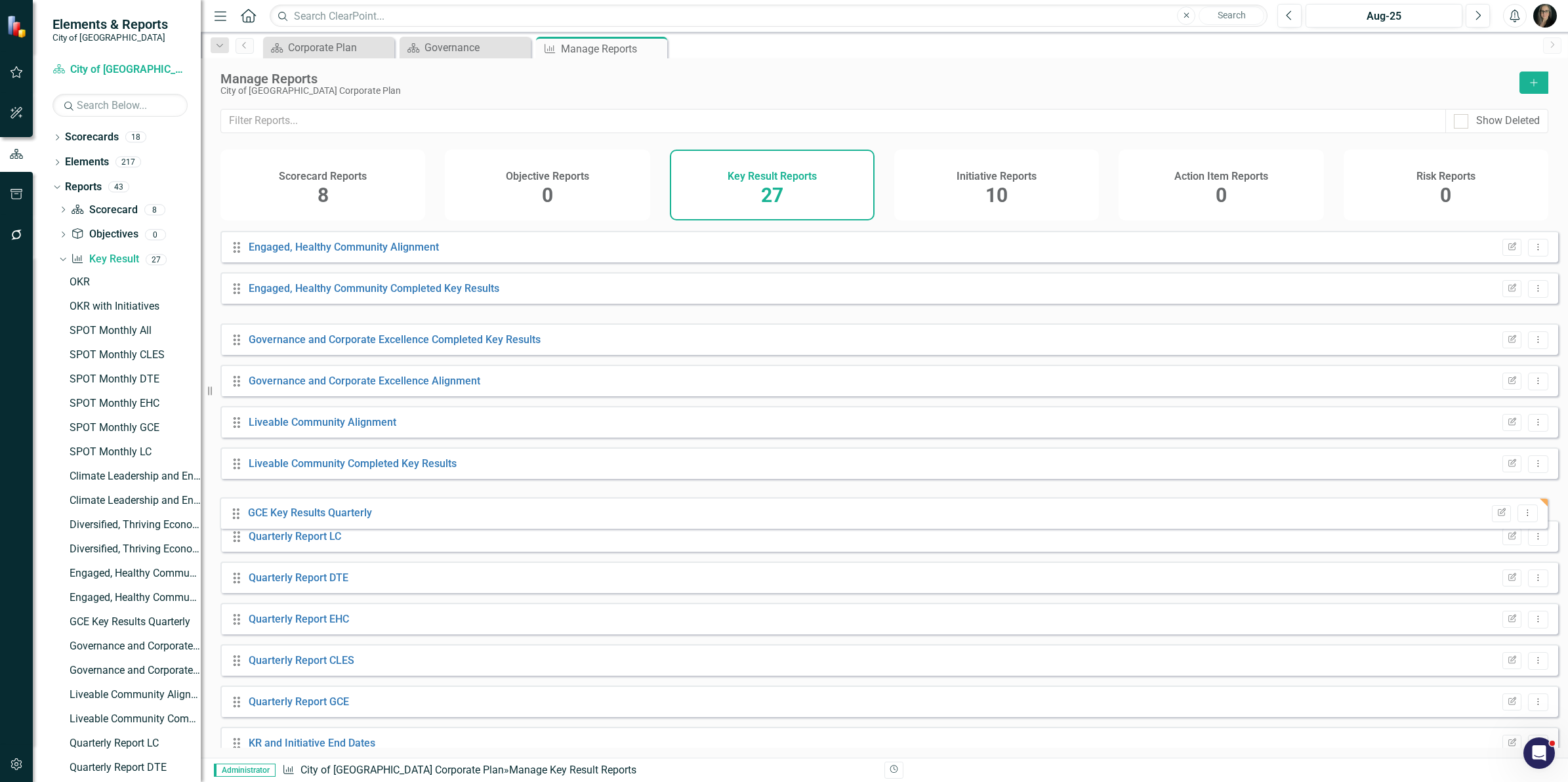
drag, startPoint x: 235, startPoint y: 338, endPoint x: 234, endPoint y: 512, distance: 174.0
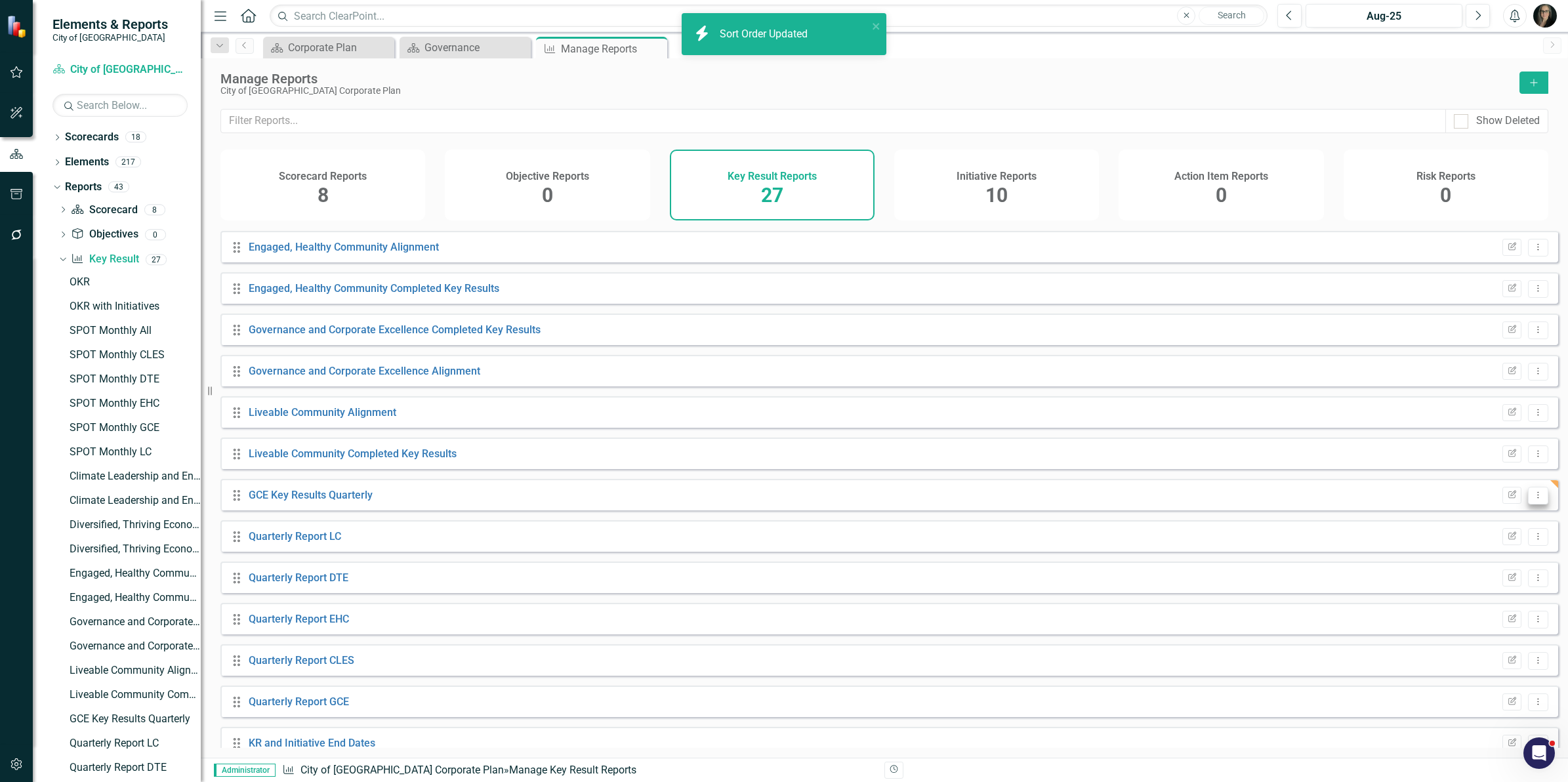
click at [1532, 499] on icon "Dropdown Menu" at bounding box center [1538, 495] width 11 height 9
click at [1497, 577] on link "Copy Duplicate Report" at bounding box center [1483, 576] width 108 height 24
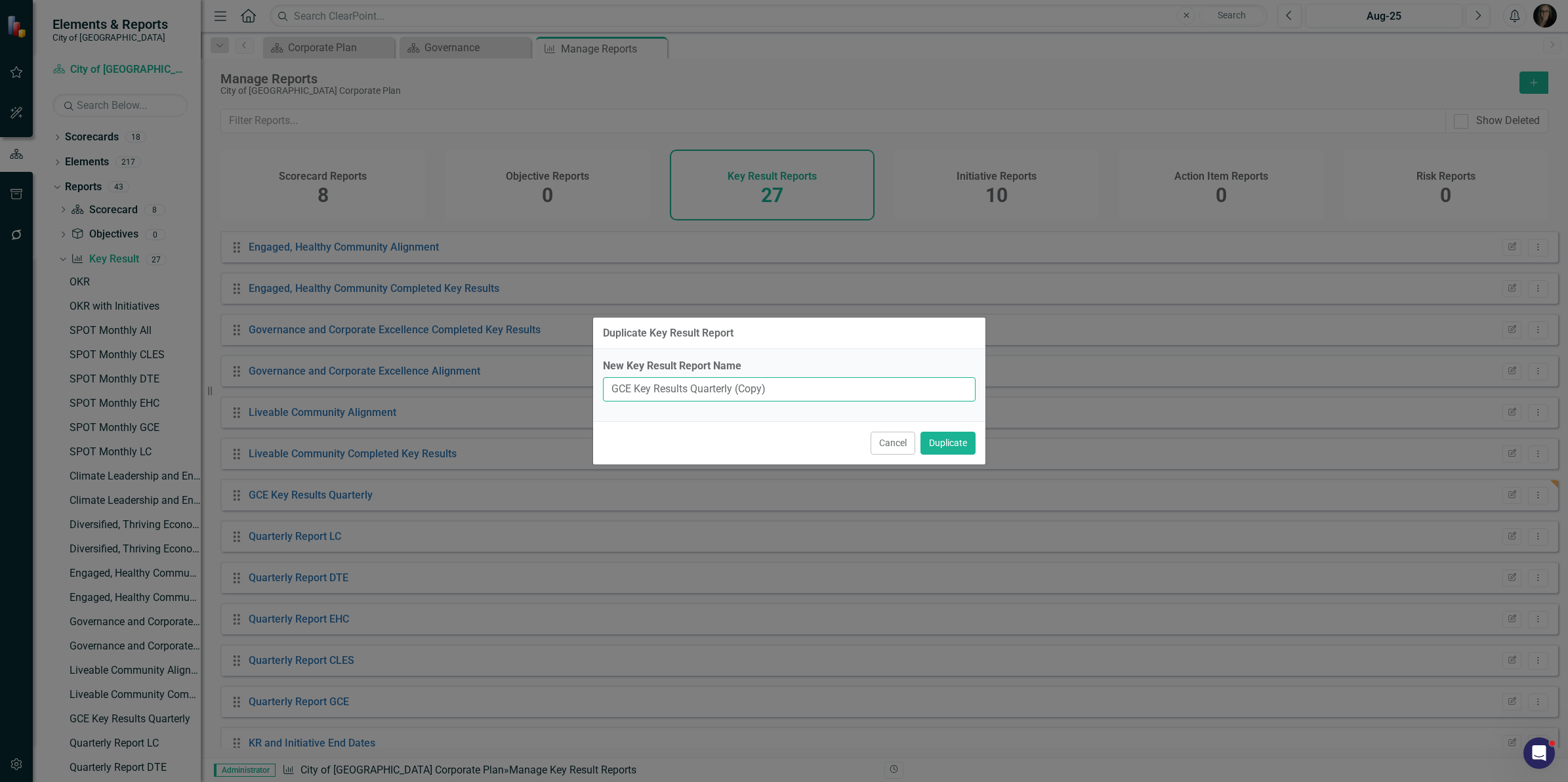
click at [819, 394] on input "GCE Key Results Quarterly (Copy)" at bounding box center [789, 389] width 373 height 24
type input "LC Key Results Quarterly"
click at [955, 449] on button "Duplicate" at bounding box center [948, 443] width 56 height 23
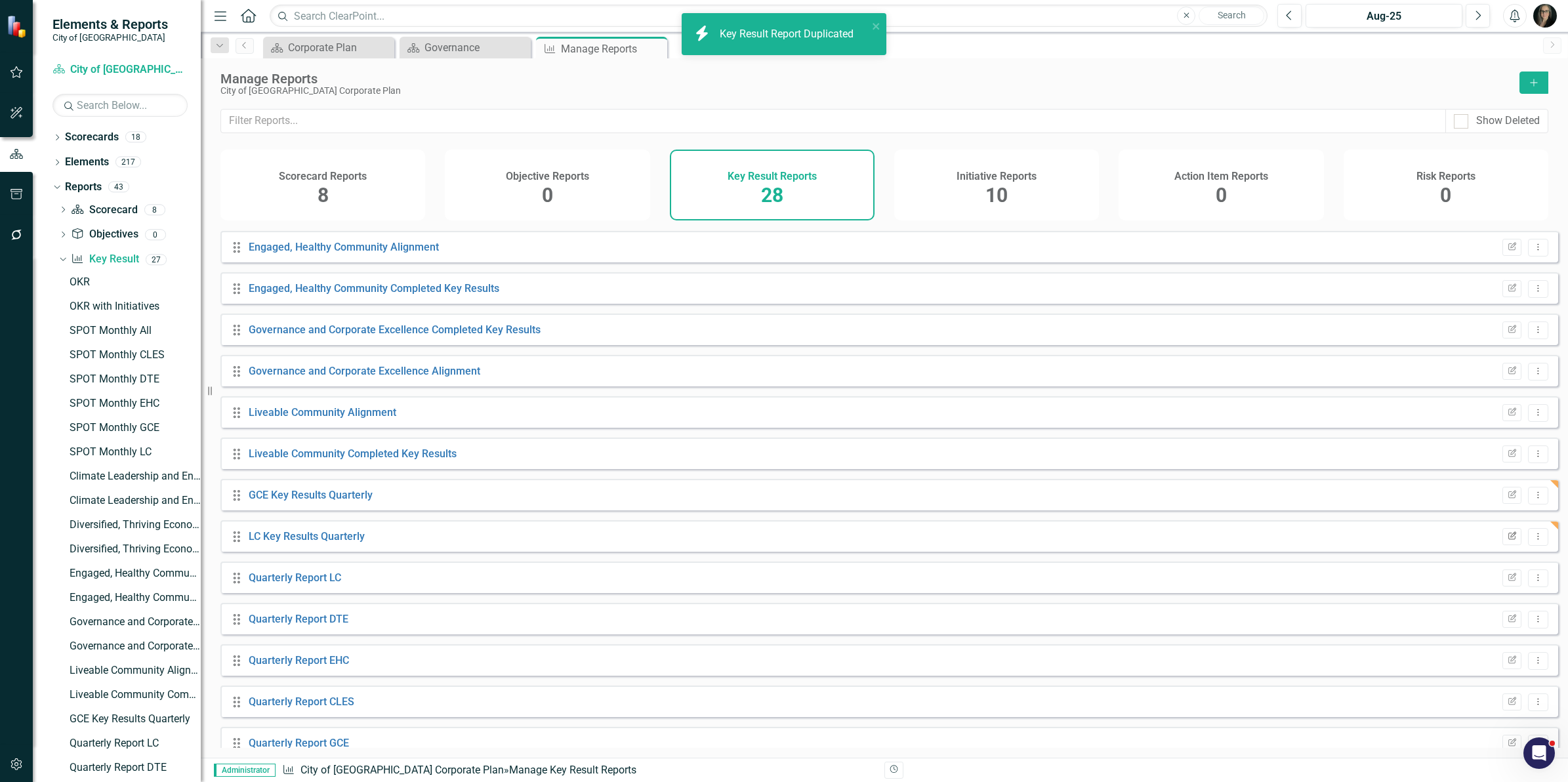
click at [1507, 540] on icon "Edit Report" at bounding box center [1512, 536] width 10 height 8
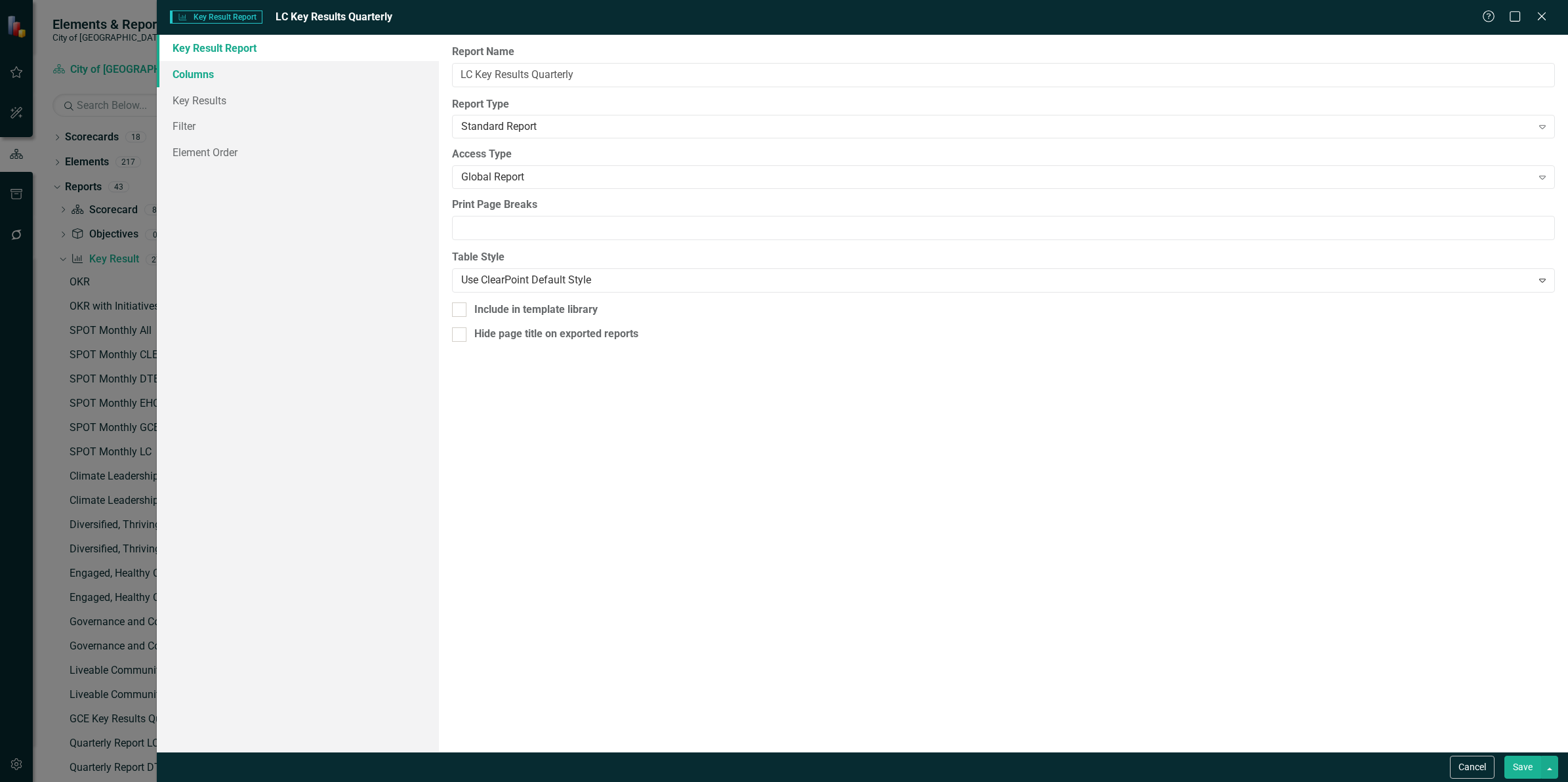
click at [244, 69] on link "Columns" at bounding box center [297, 74] width 282 height 26
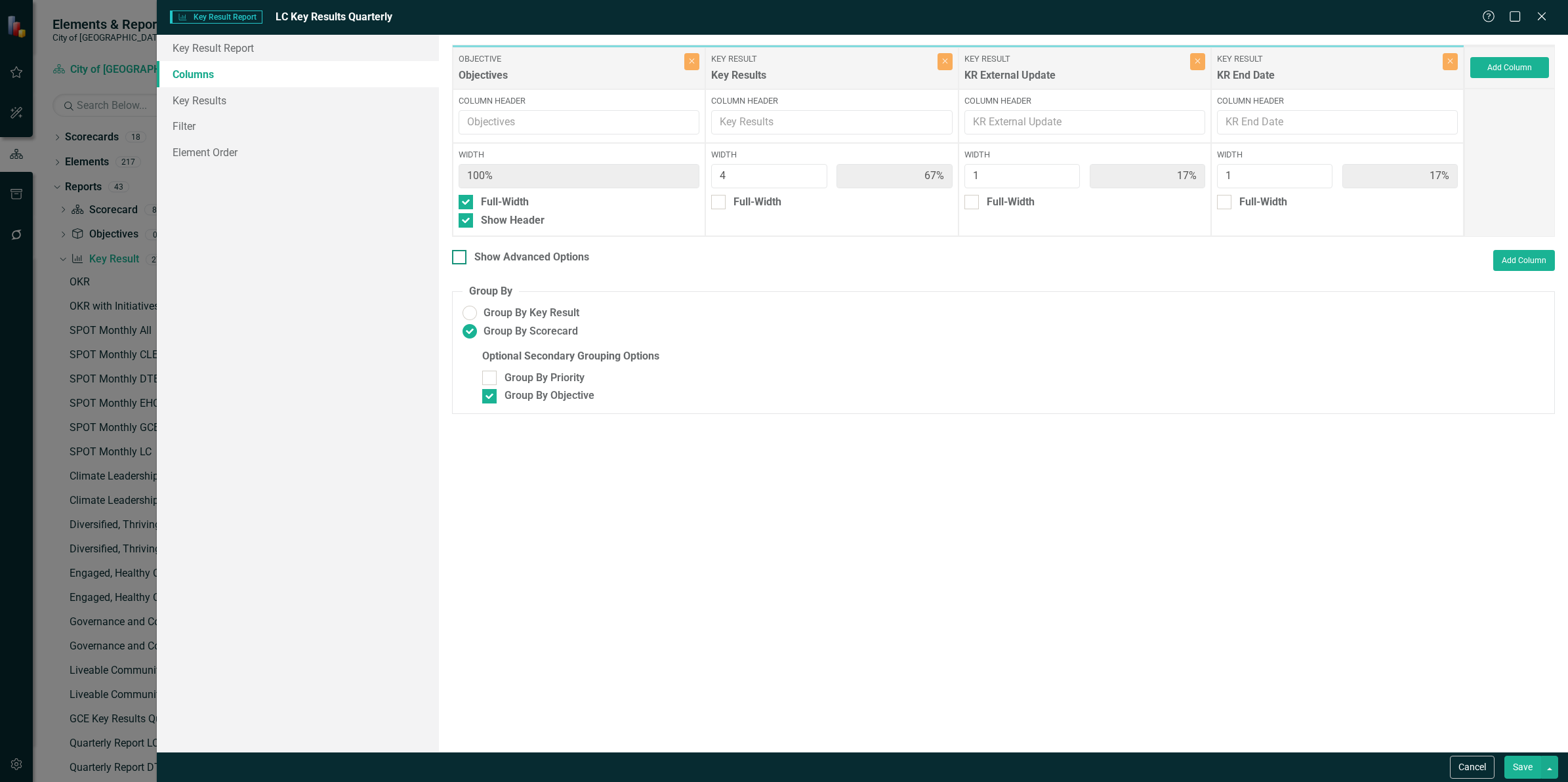
click at [510, 257] on div "Show Advanced Options" at bounding box center [532, 257] width 114 height 15
click at [461, 257] on input "Show Advanced Options" at bounding box center [456, 254] width 9 height 9
checkbox input "true"
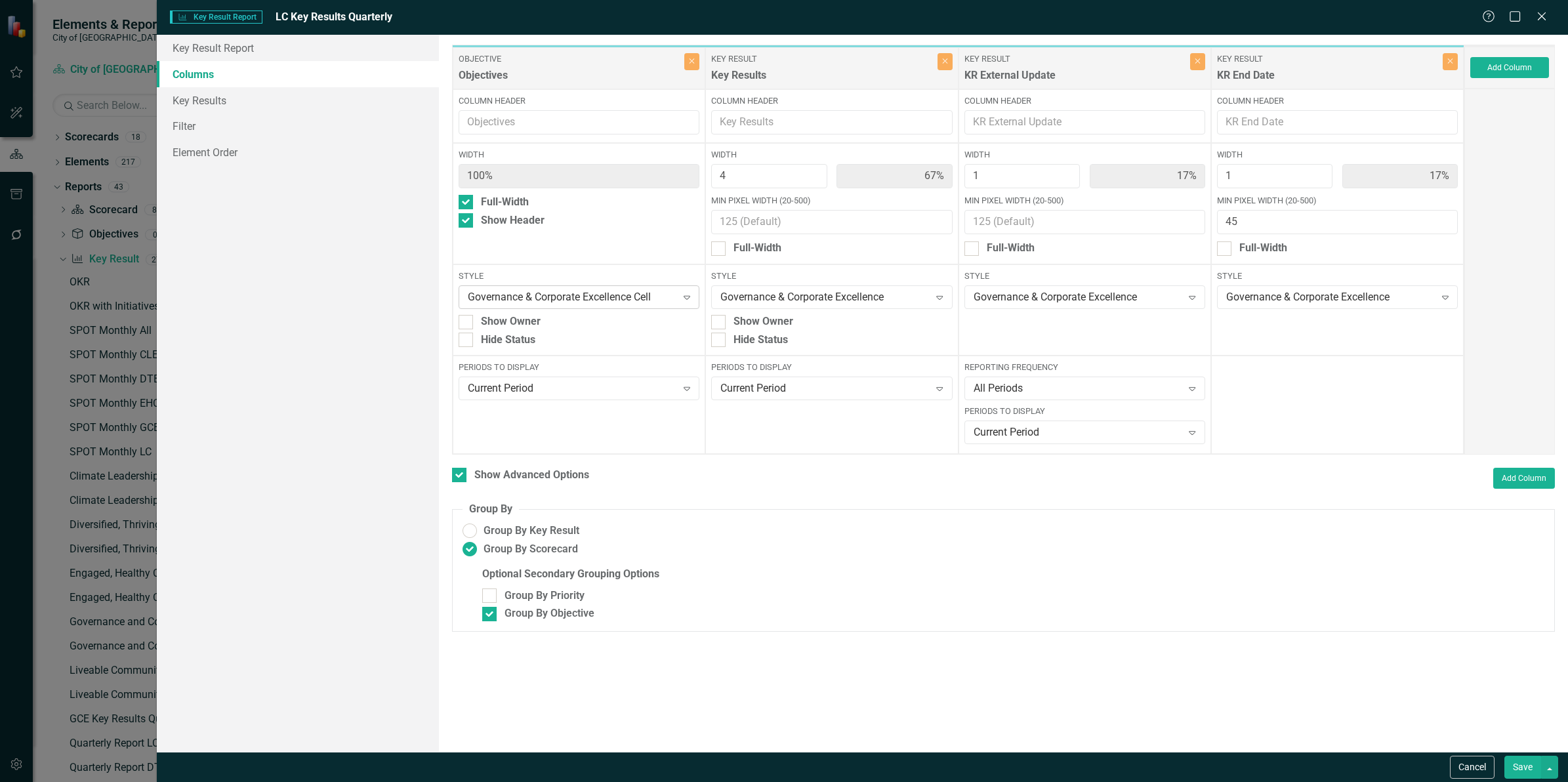
click at [614, 292] on div "Governance & Corporate Excellence Cell" at bounding box center [572, 297] width 209 height 15
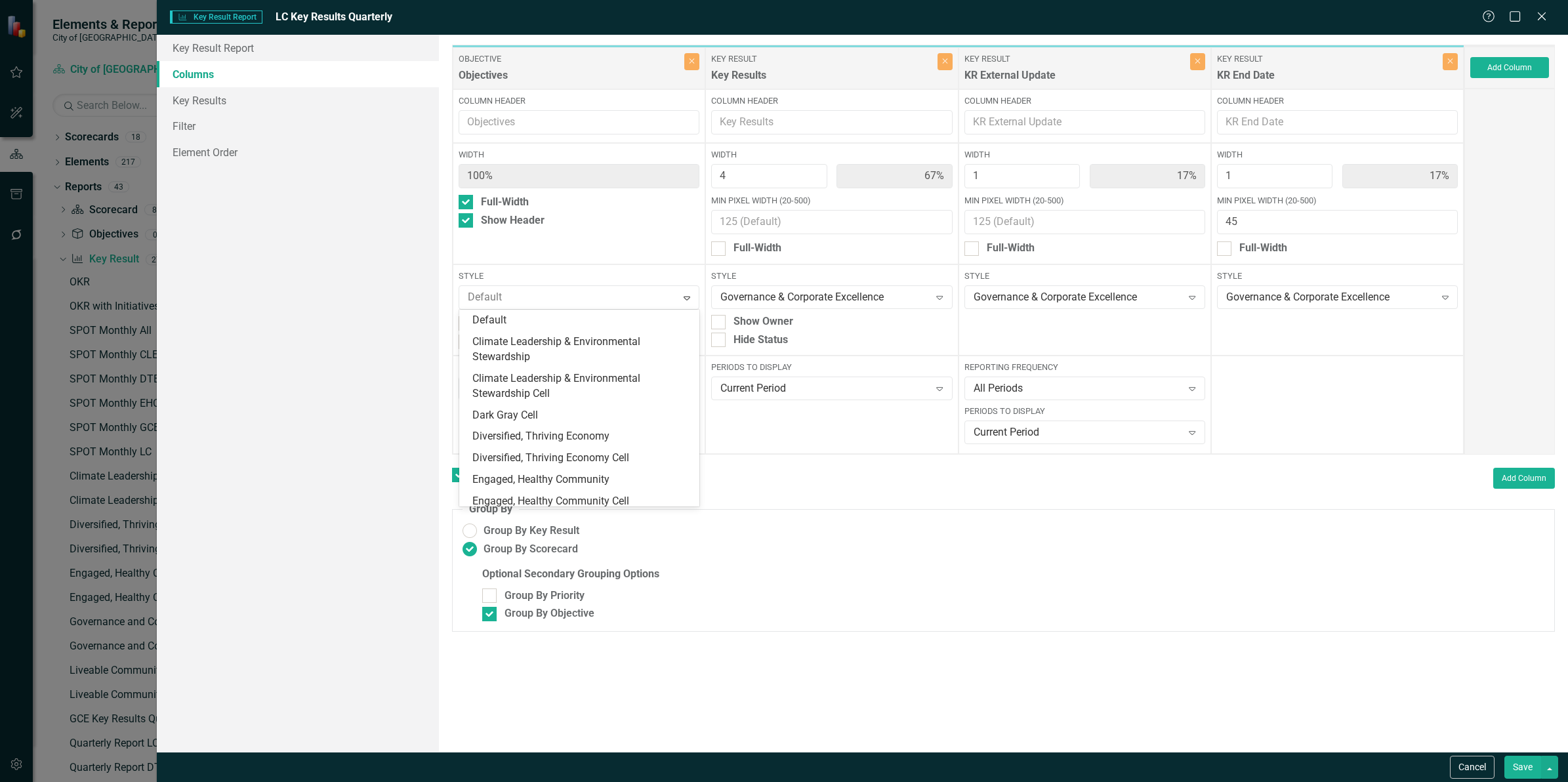
scroll to position [221, 0]
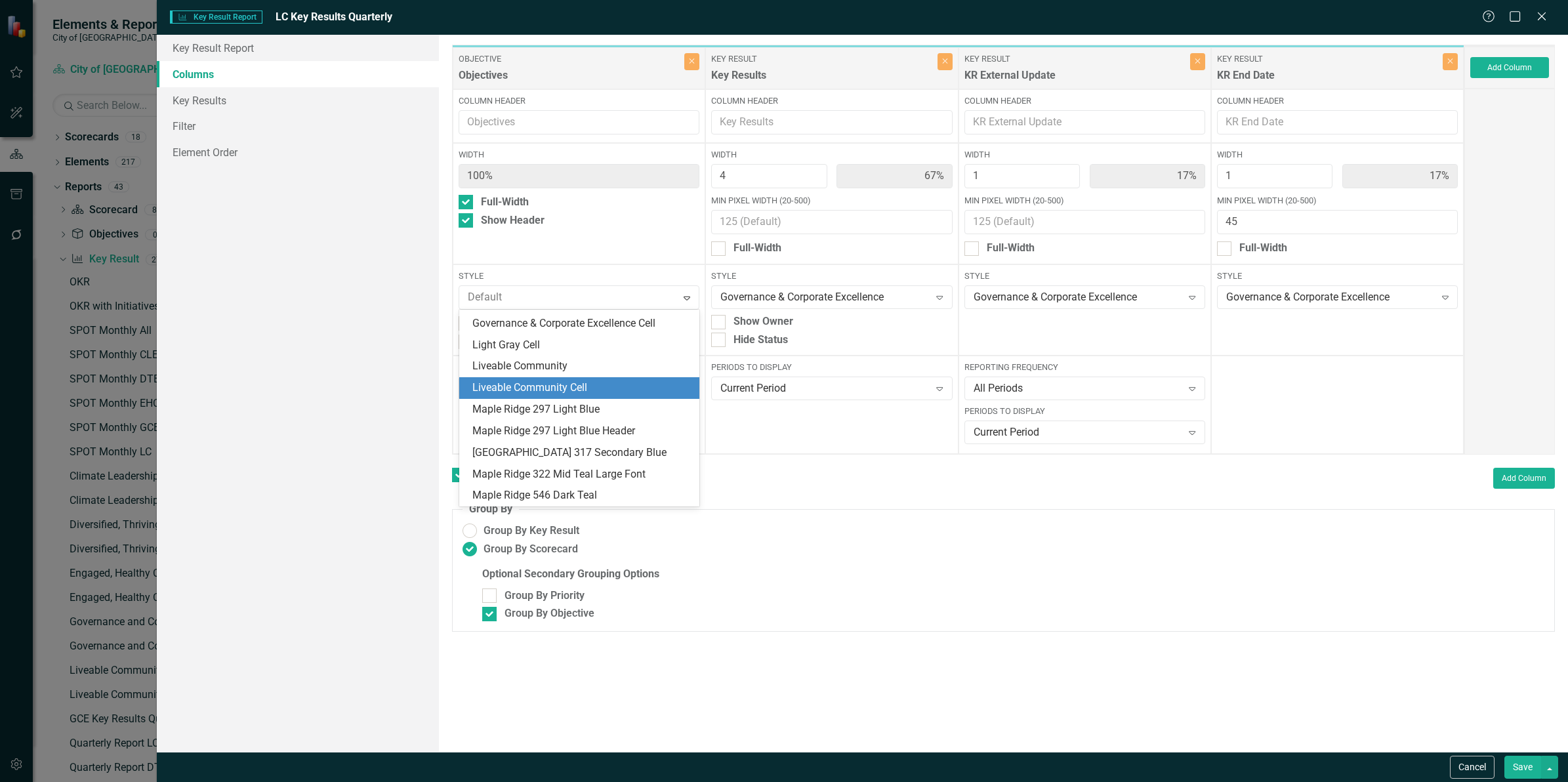
click at [607, 384] on div "Liveable Community Cell" at bounding box center [582, 388] width 219 height 15
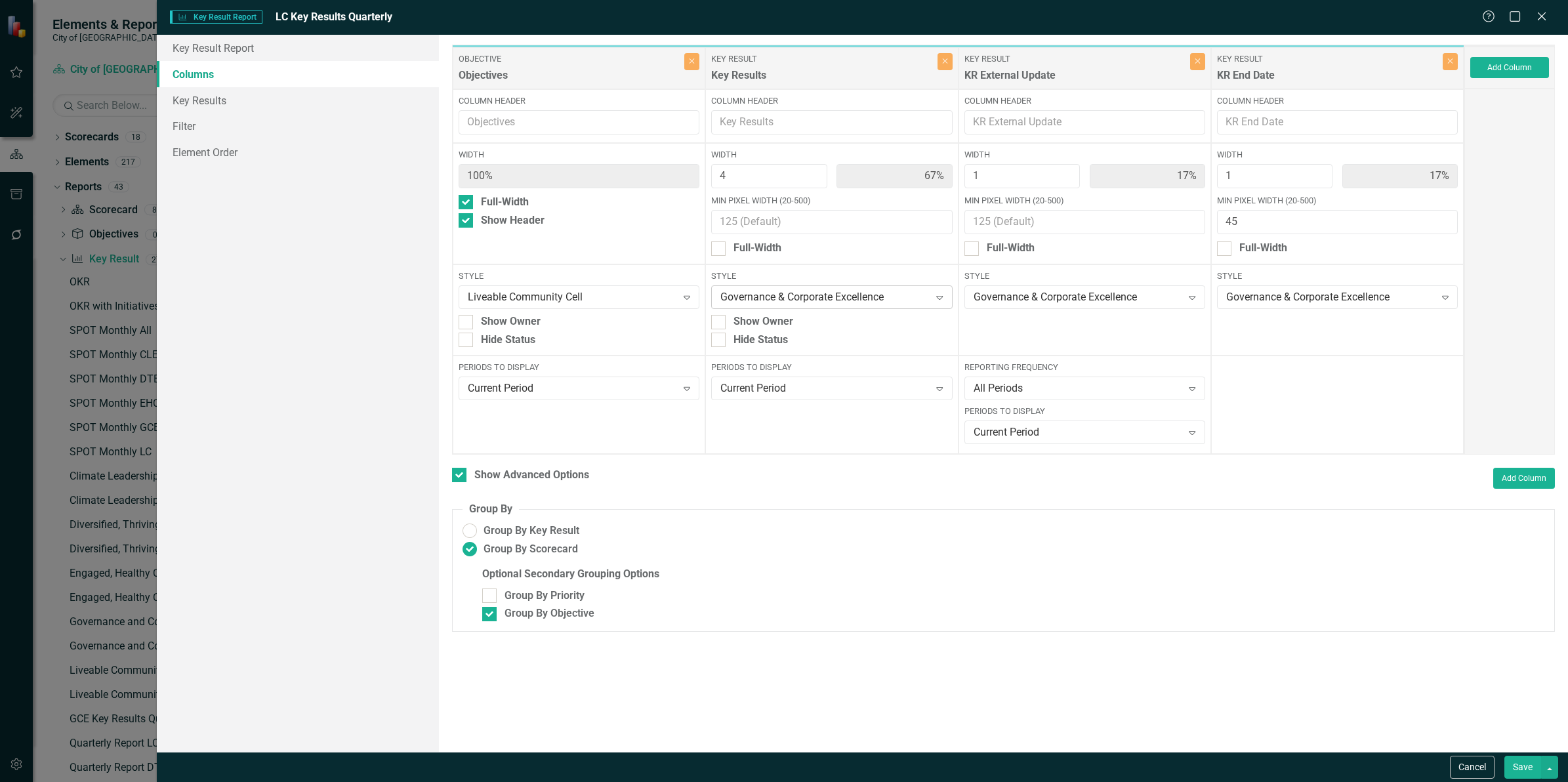
click at [874, 295] on div "Governance & Corporate Excellence" at bounding box center [825, 297] width 209 height 15
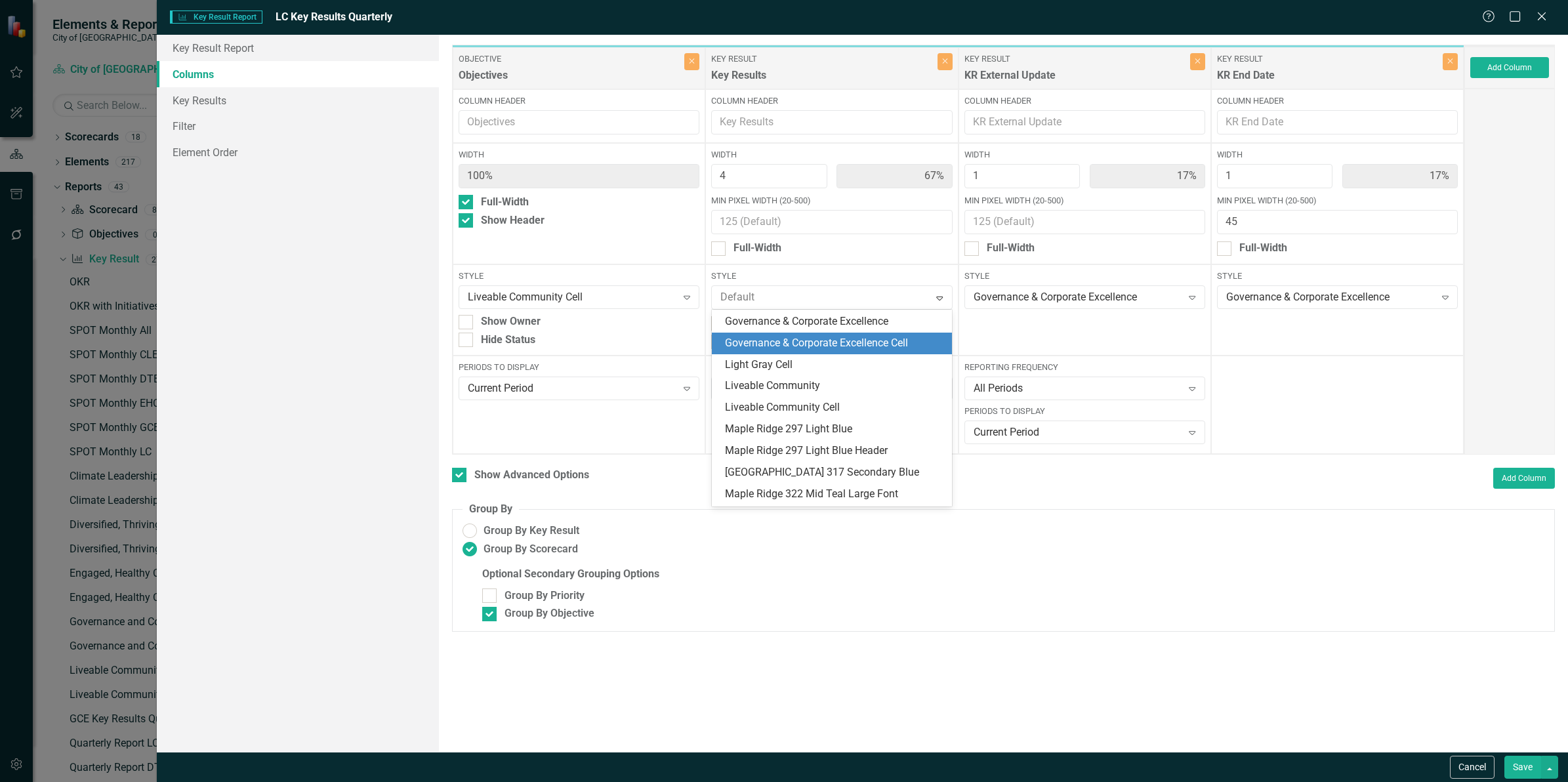
scroll to position [202, 0]
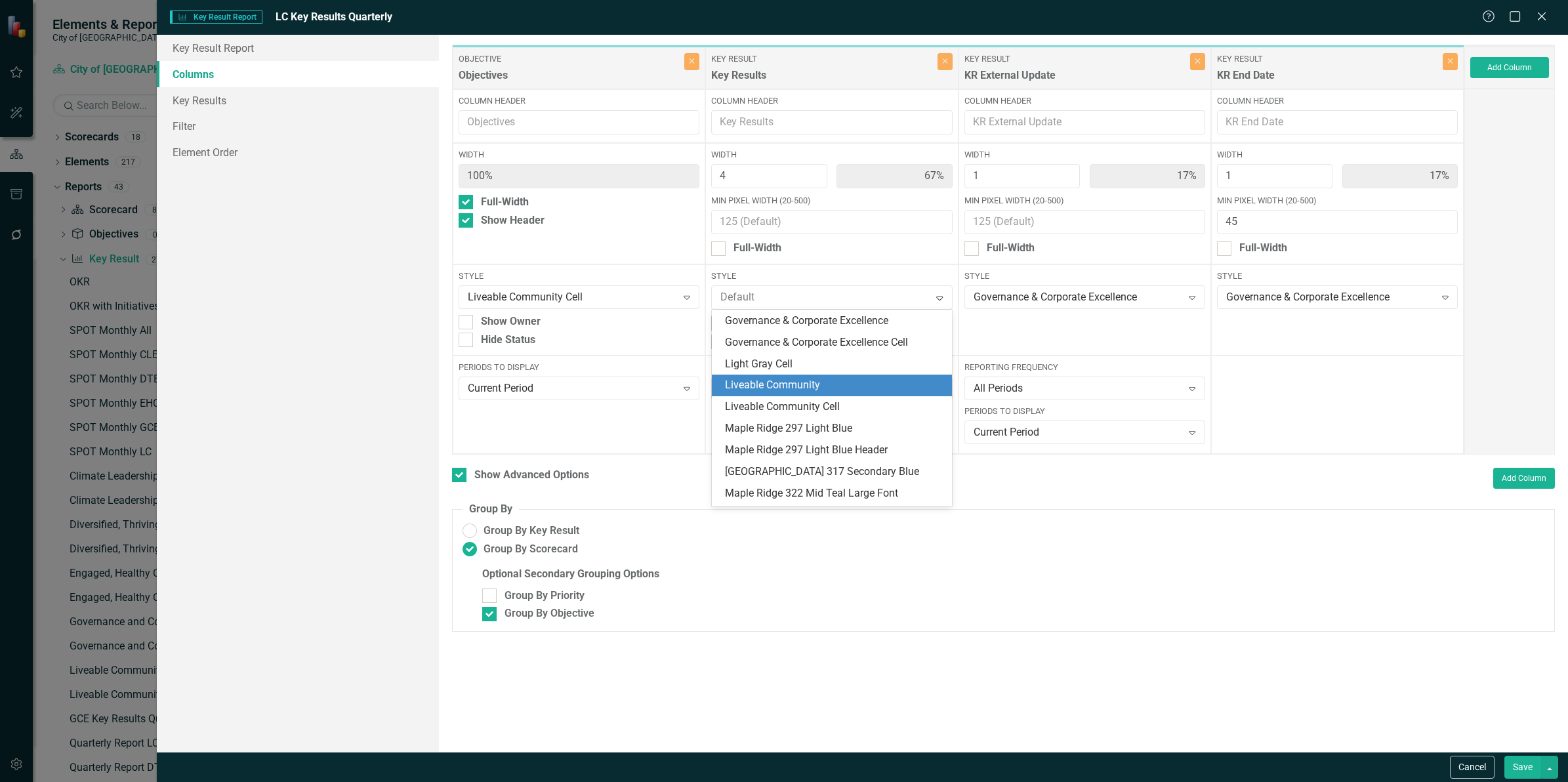
click at [845, 378] on div "Liveable Community" at bounding box center [832, 385] width 240 height 22
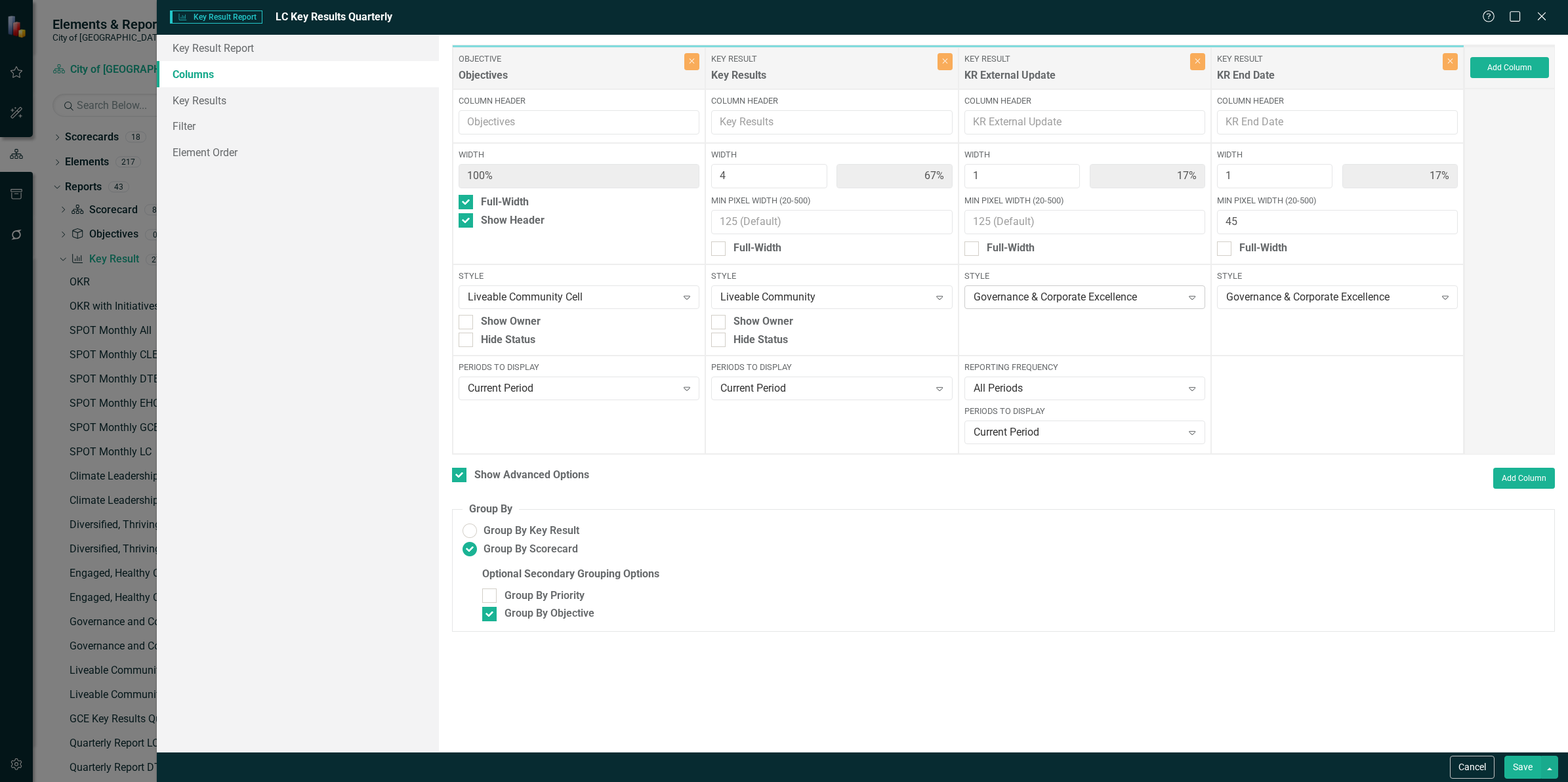
click at [1139, 290] on div "Governance & Corporate Excellence" at bounding box center [1078, 297] width 209 height 15
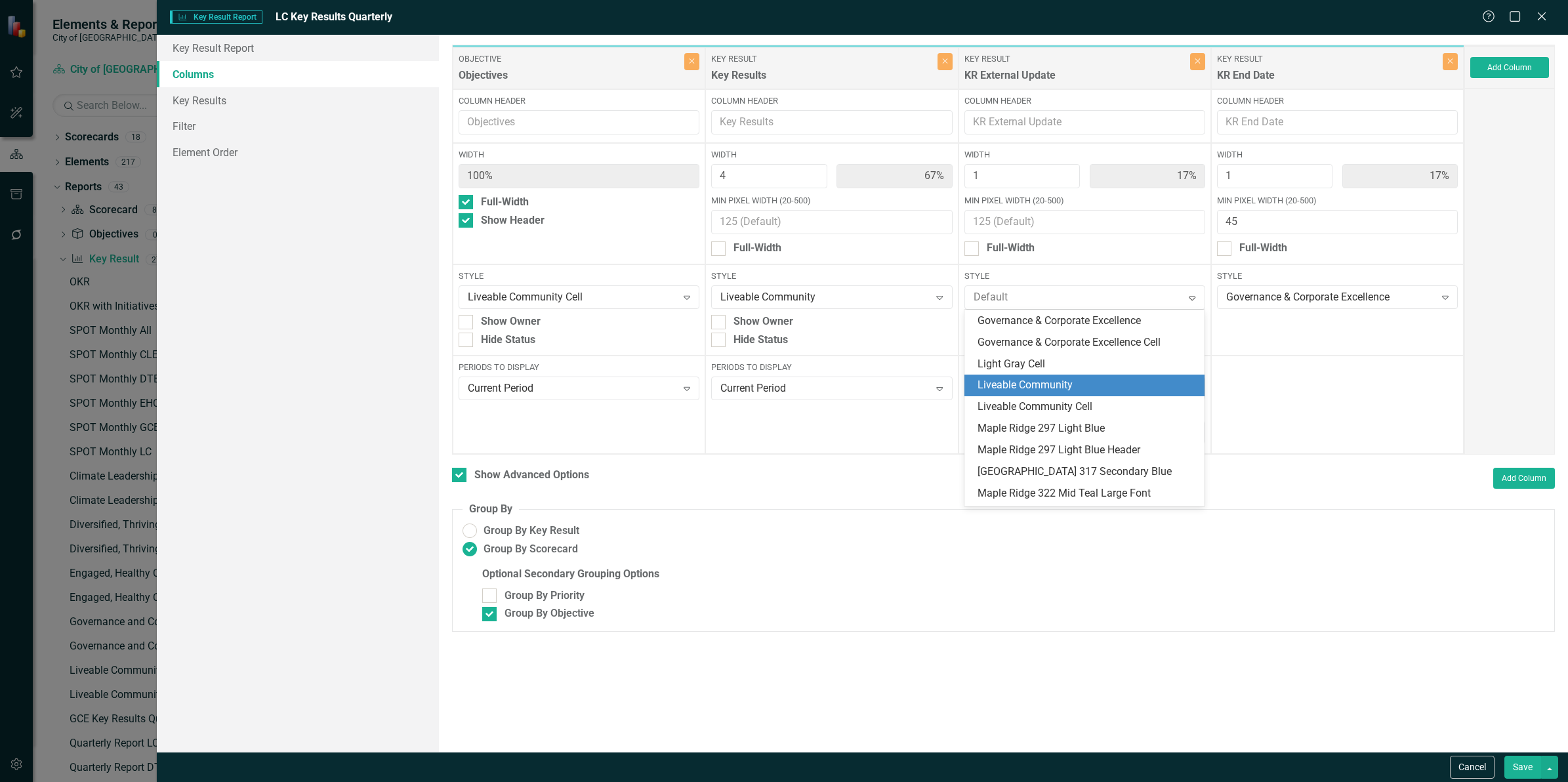
click at [1091, 381] on div "Liveable Community" at bounding box center [1087, 385] width 219 height 15
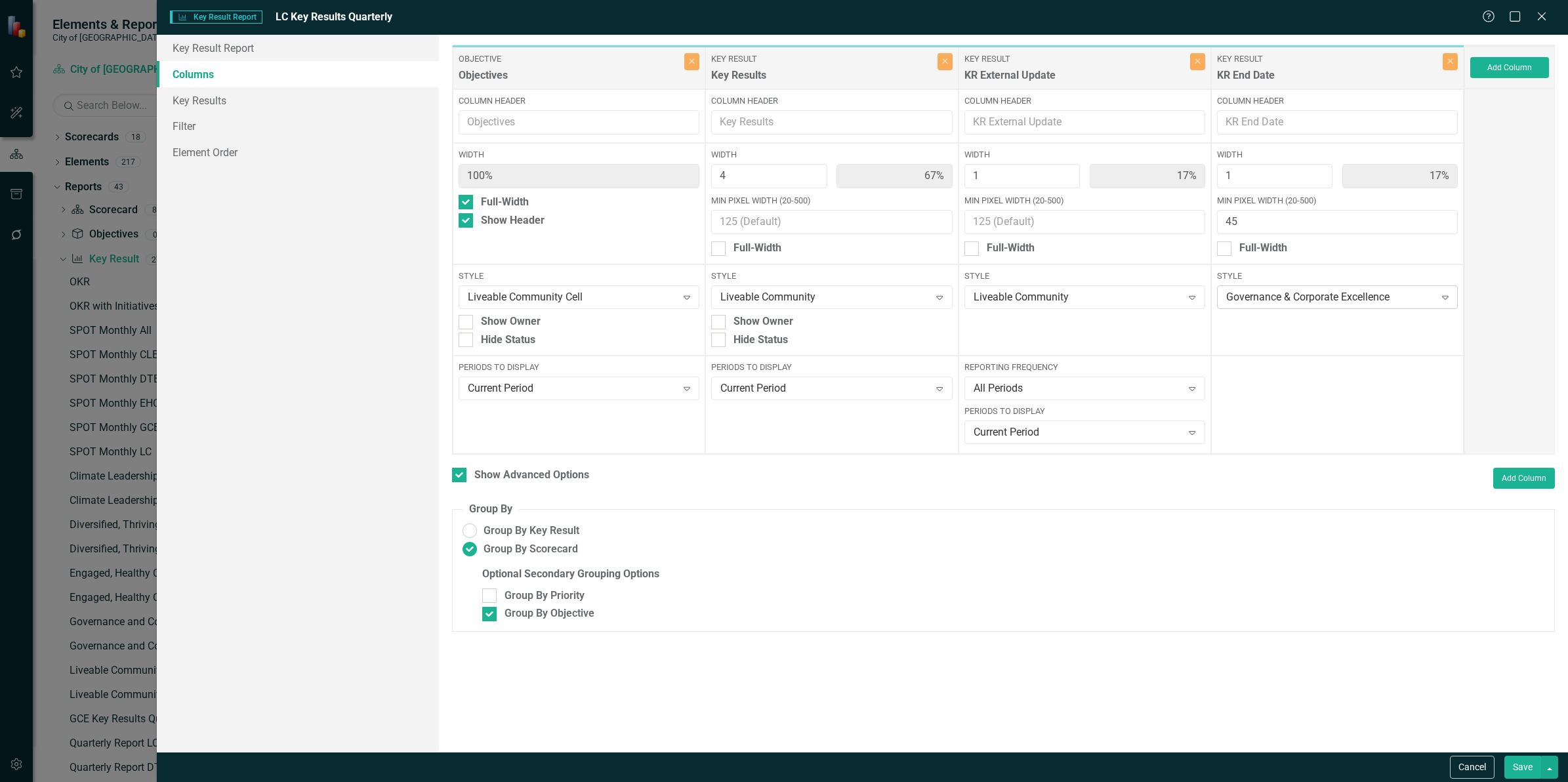
click at [1373, 298] on div "Governance & Corporate Excellence" at bounding box center [1330, 297] width 209 height 15
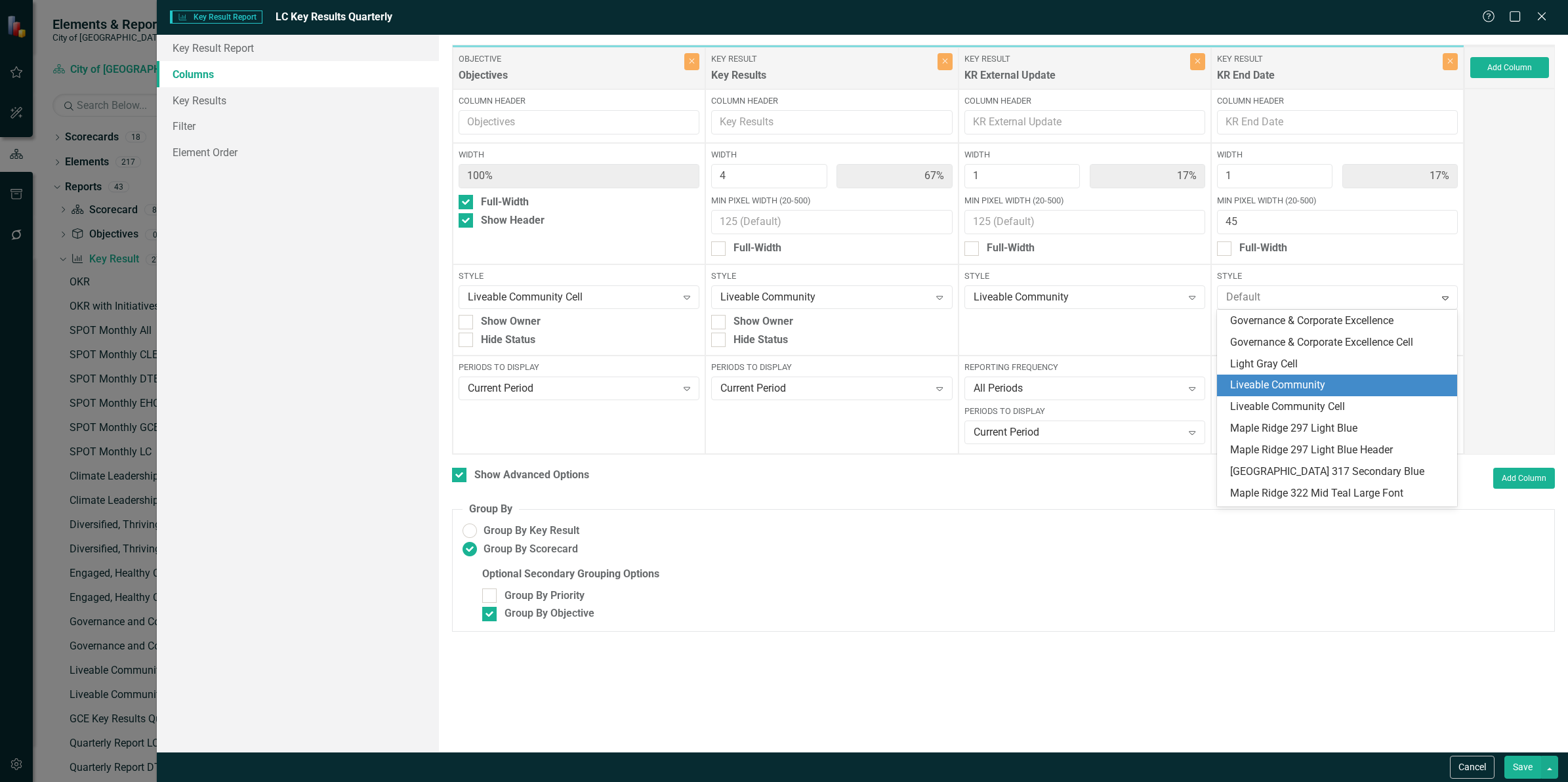
click at [1321, 381] on div "Liveable Community" at bounding box center [1339, 385] width 219 height 15
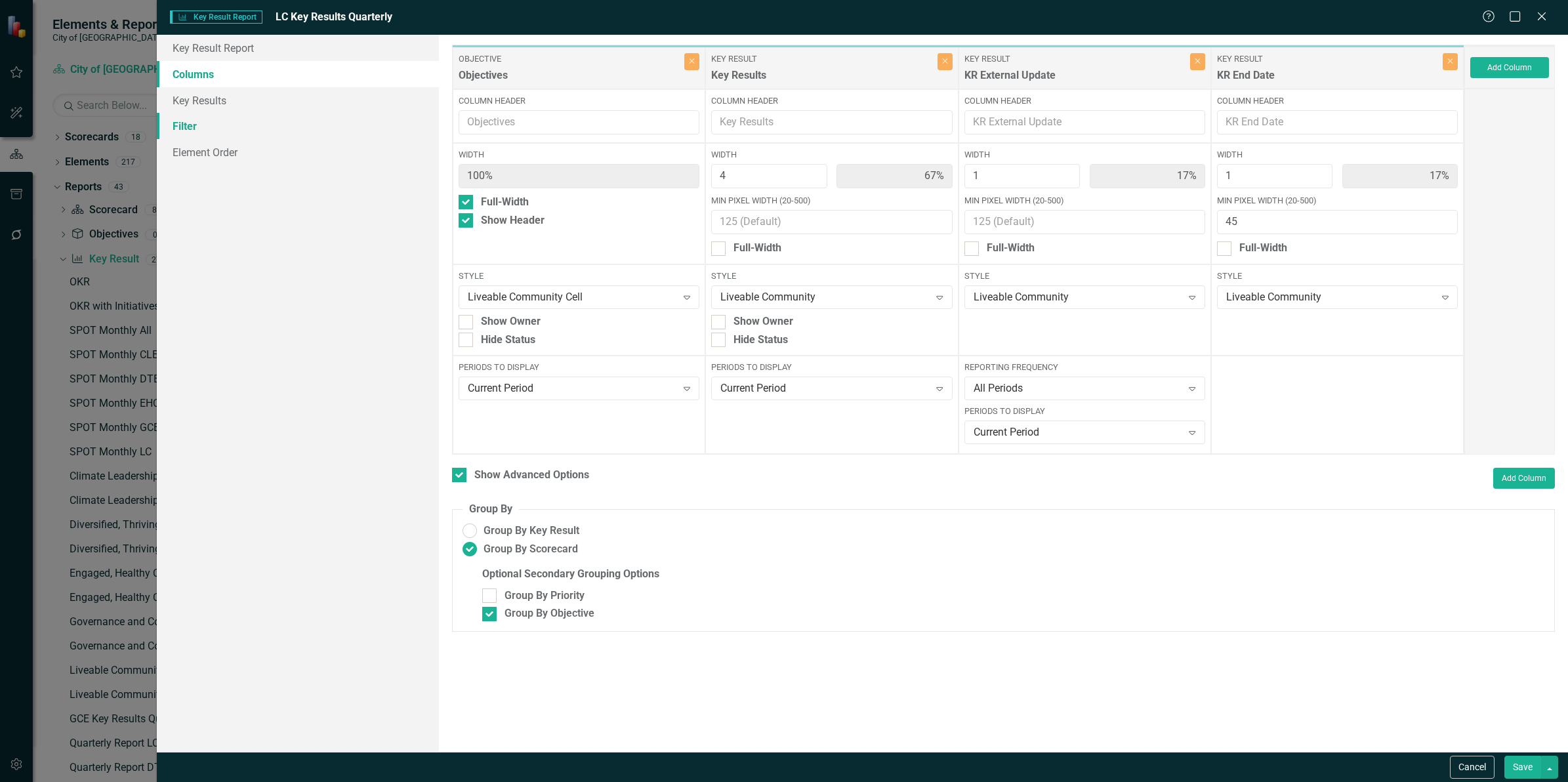
click at [234, 125] on link "Filter" at bounding box center [297, 126] width 282 height 26
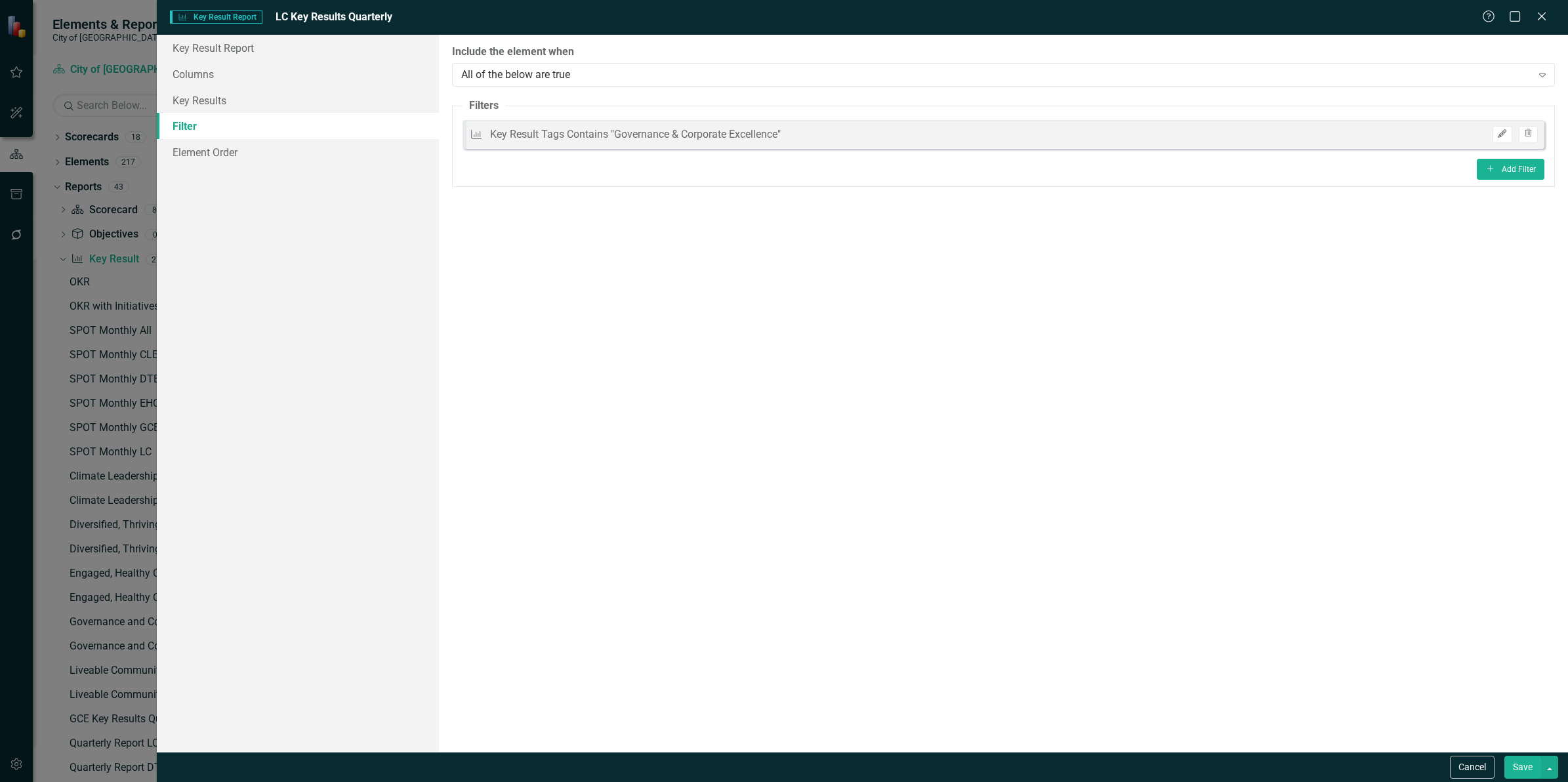
click at [1499, 136] on icon "Edit" at bounding box center [1501, 134] width 10 height 8
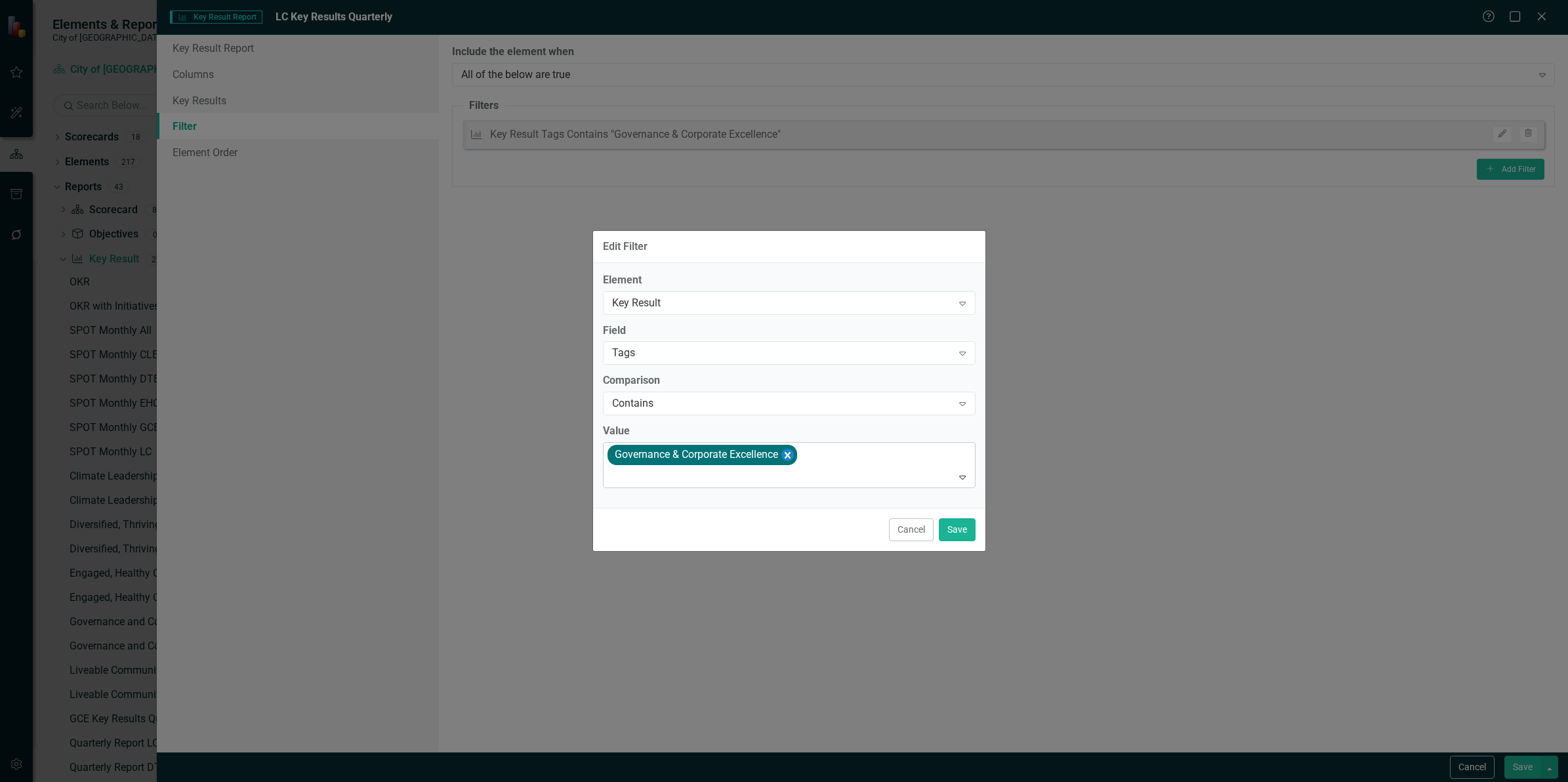
click at [787, 460] on icon "Remove [object Object]" at bounding box center [787, 454] width 12 height 16
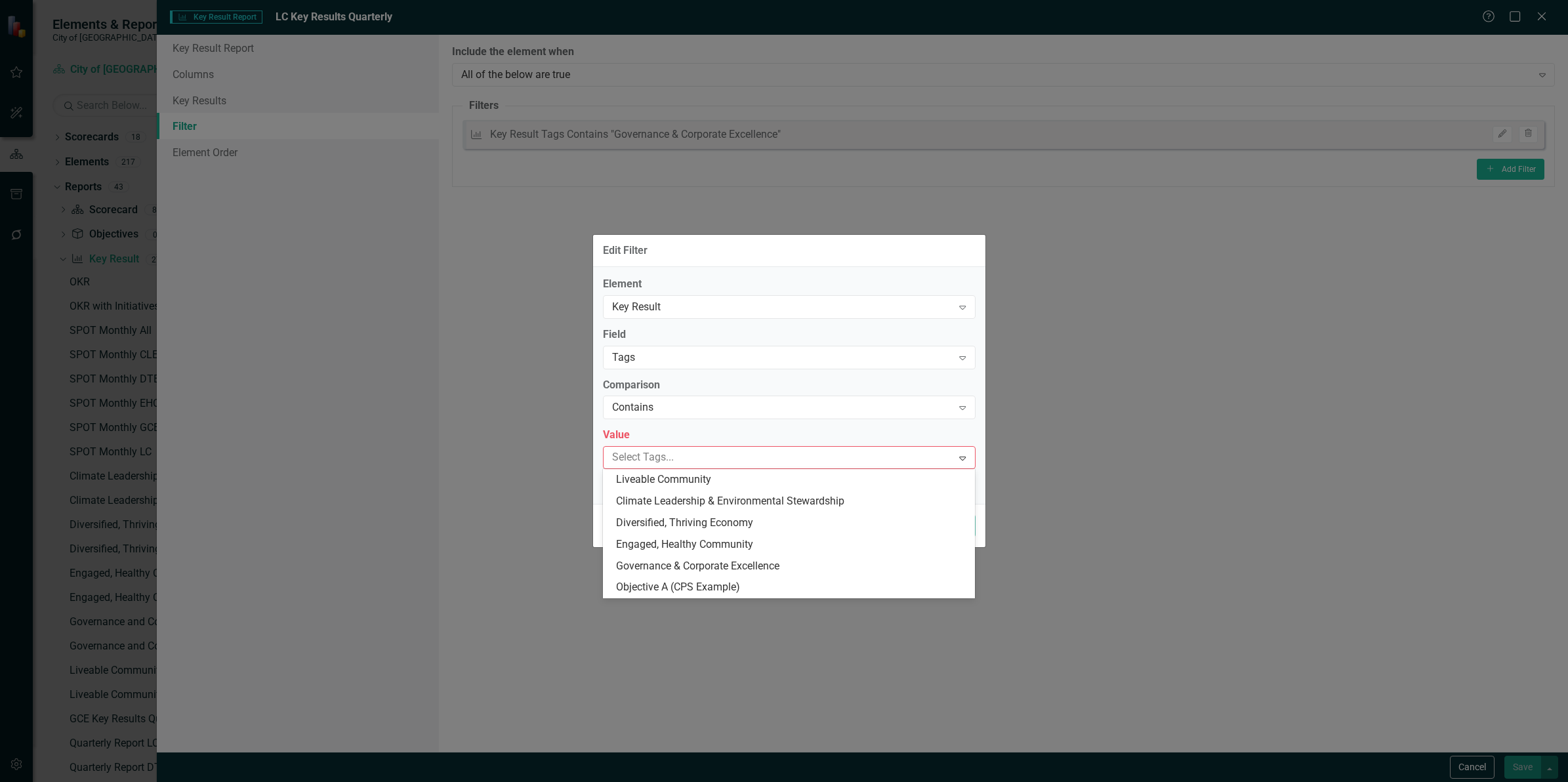
click at [776, 467] on div "Select Tags..." at bounding box center [778, 457] width 346 height 20
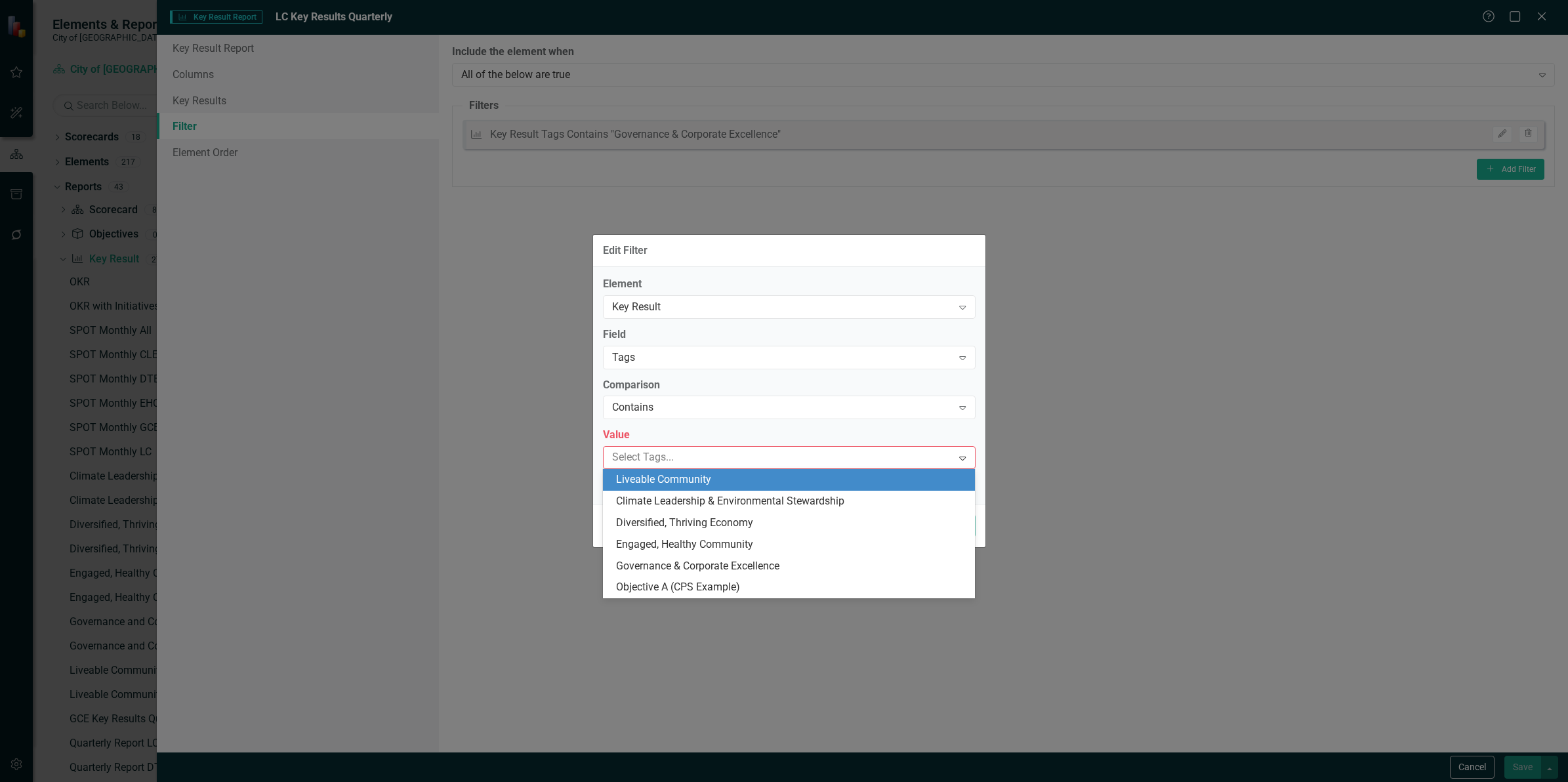
click at [755, 484] on div "Liveable Community" at bounding box center [791, 479] width 351 height 15
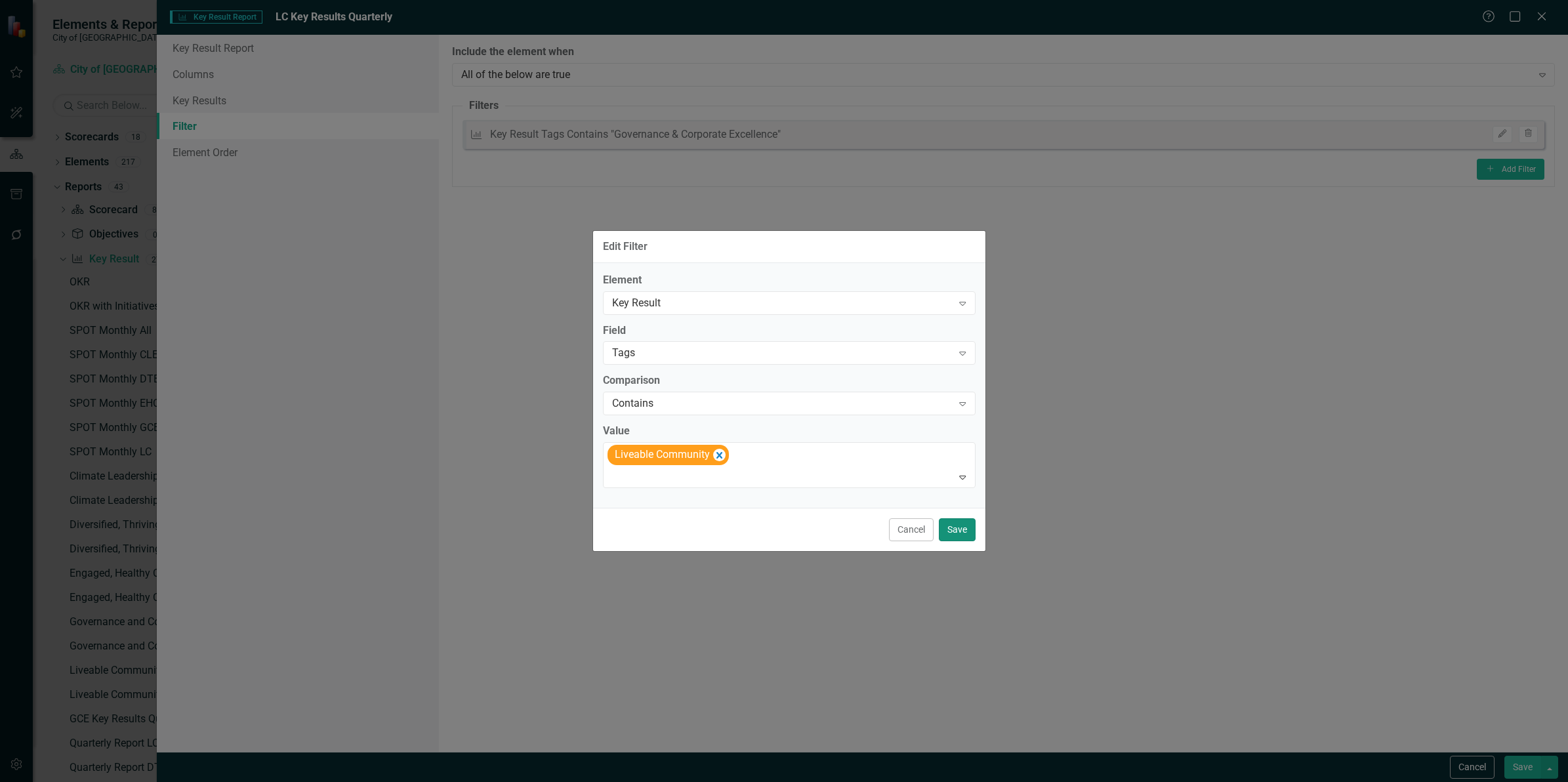
click at [950, 529] on button "Save" at bounding box center [957, 530] width 36 height 23
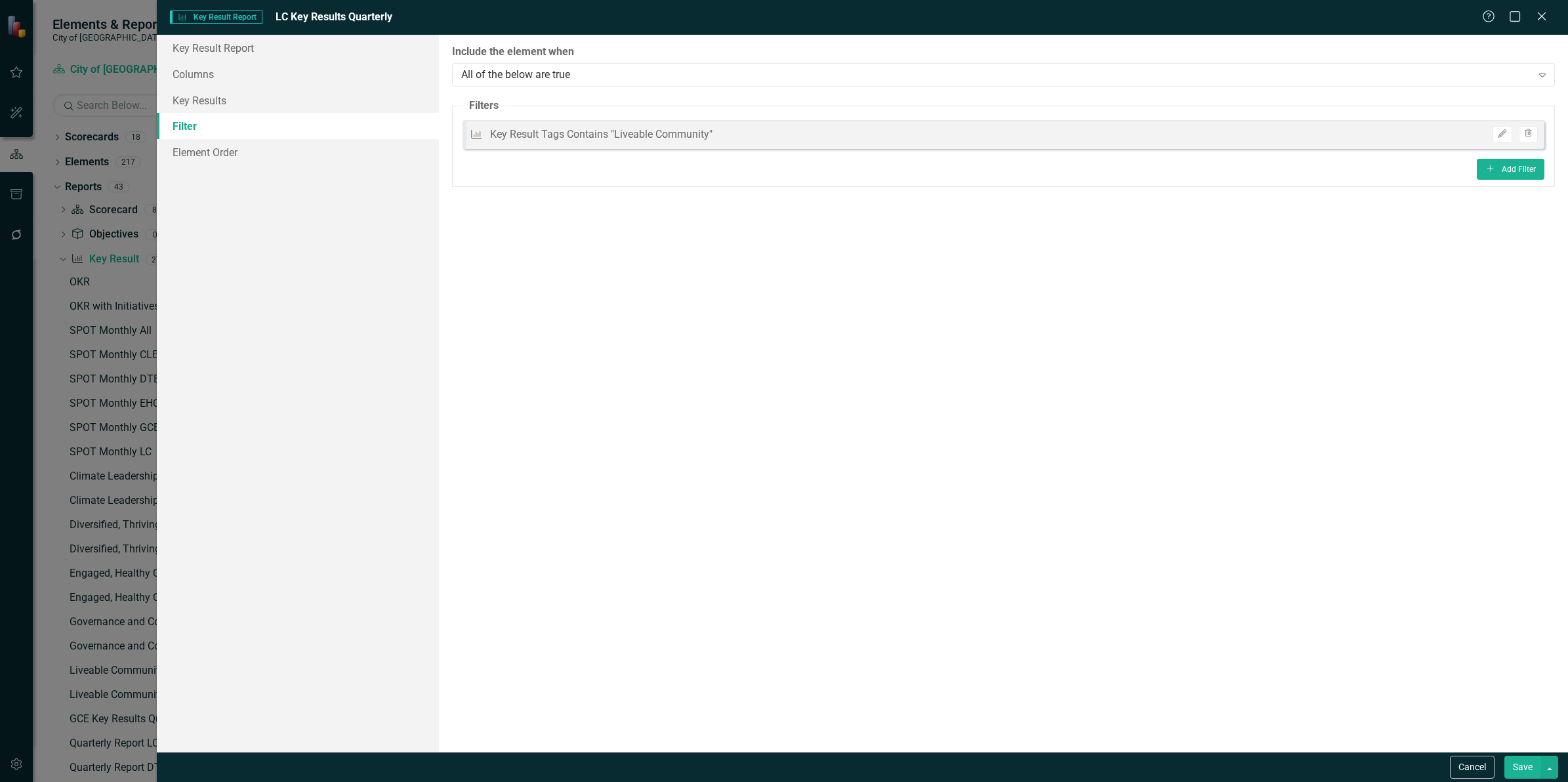
click at [1519, 766] on button "Save" at bounding box center [1523, 766] width 36 height 23
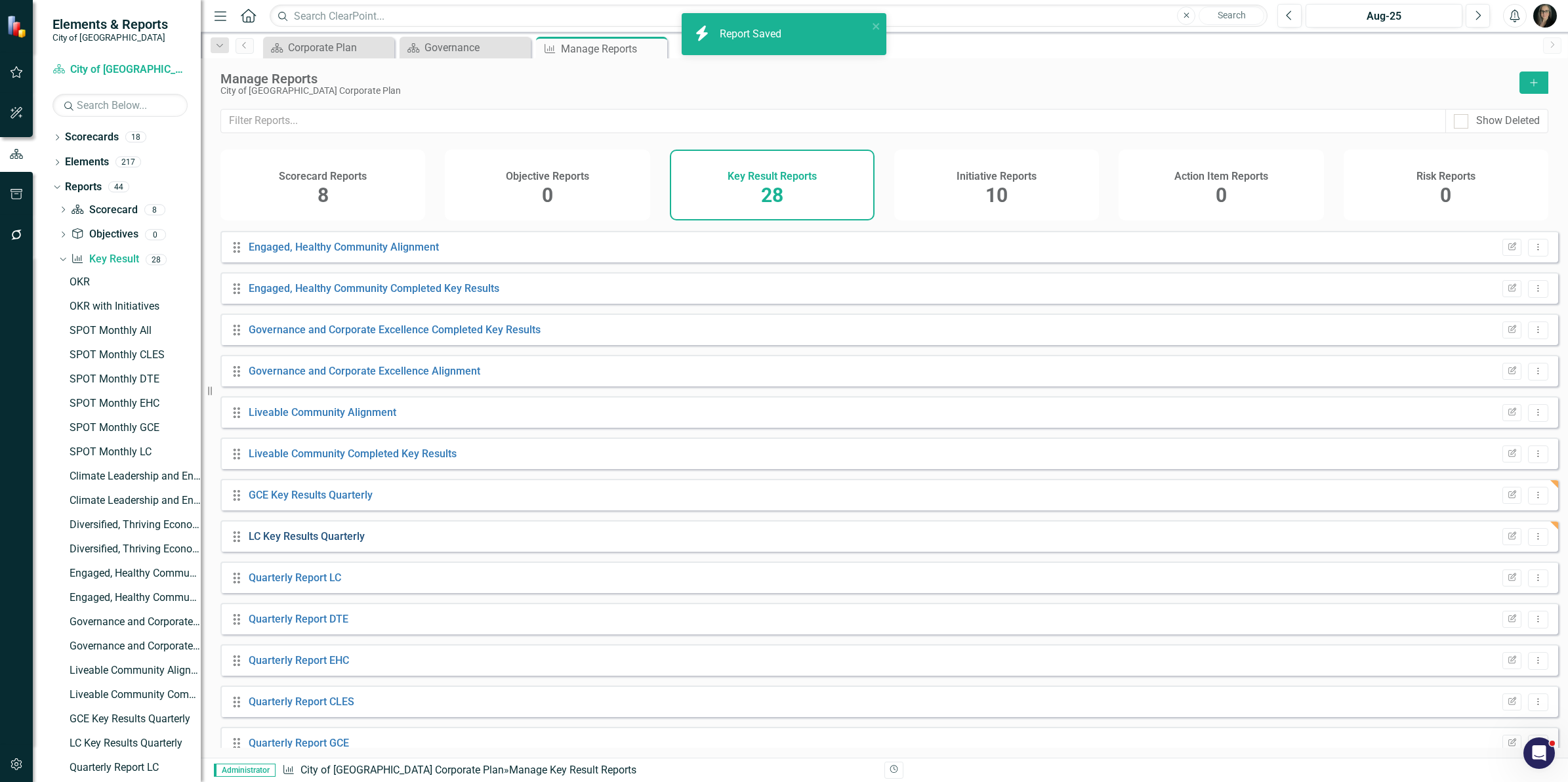
click at [351, 543] on link "LC Key Results Quarterly" at bounding box center [307, 536] width 116 height 12
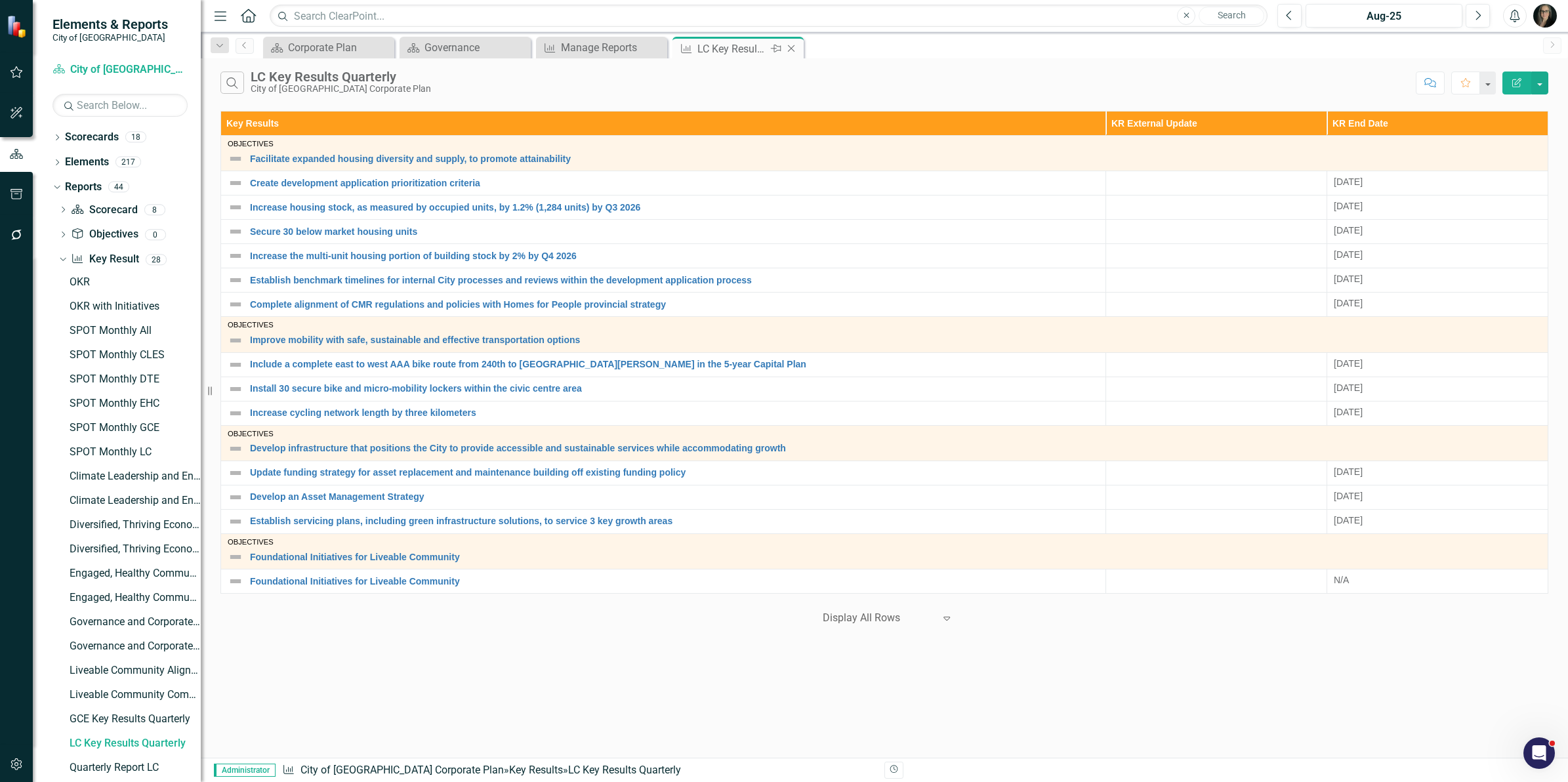
click at [791, 47] on icon at bounding box center [792, 49] width 7 height 7
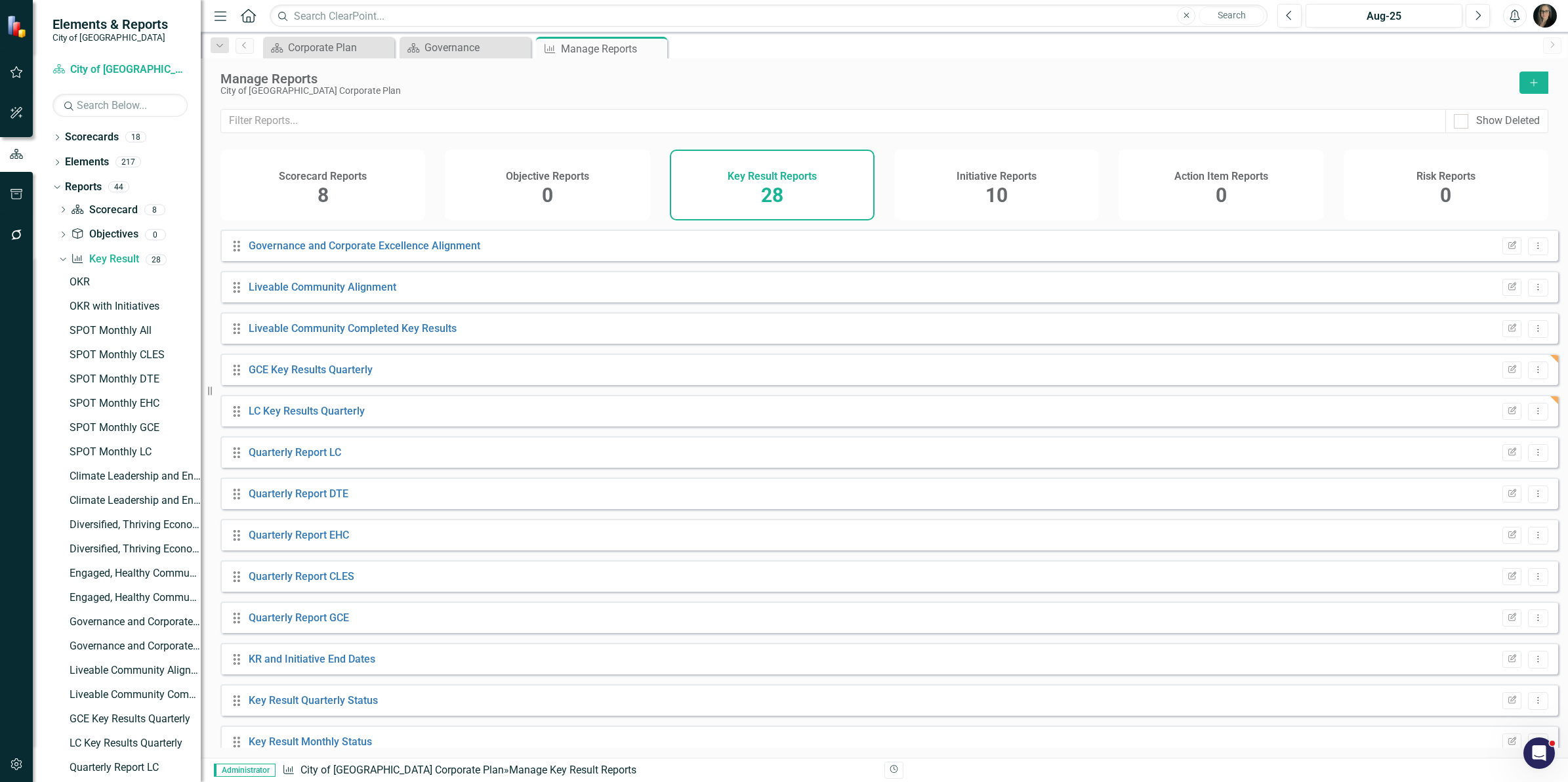
scroll to position [636, 0]
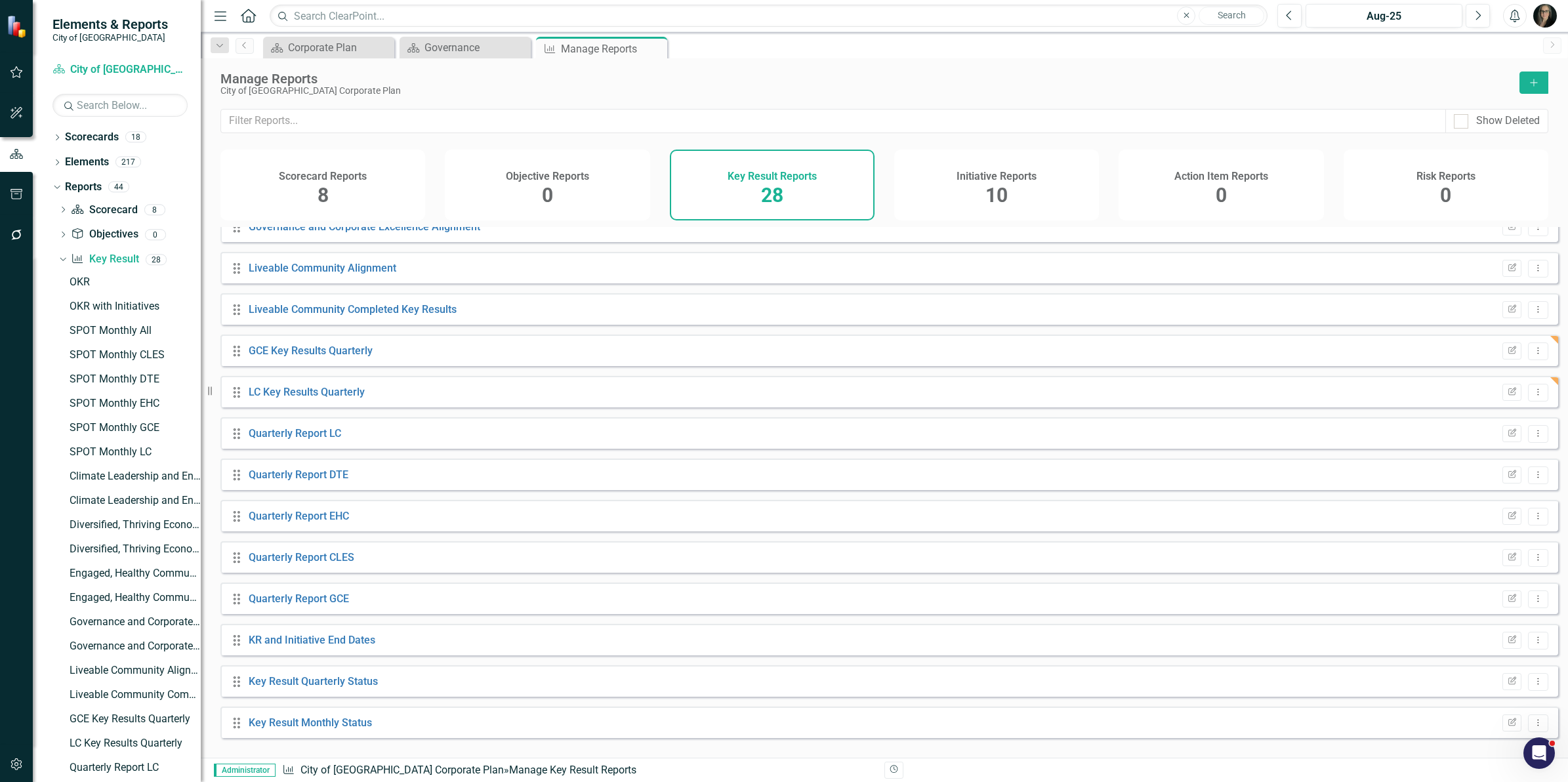
drag, startPoint x: 1544, startPoint y: 402, endPoint x: 1535, endPoint y: 405, distance: 9.5
click at [1543, 402] on div "Drag LC Key Results Quarterly Edit Report Dropdown Menu" at bounding box center [889, 391] width 1337 height 31
click at [1534, 401] on button "Dropdown Menu" at bounding box center [1538, 393] width 20 height 17
click at [1472, 467] on link "Copy Duplicate Report" at bounding box center [1483, 472] width 108 height 24
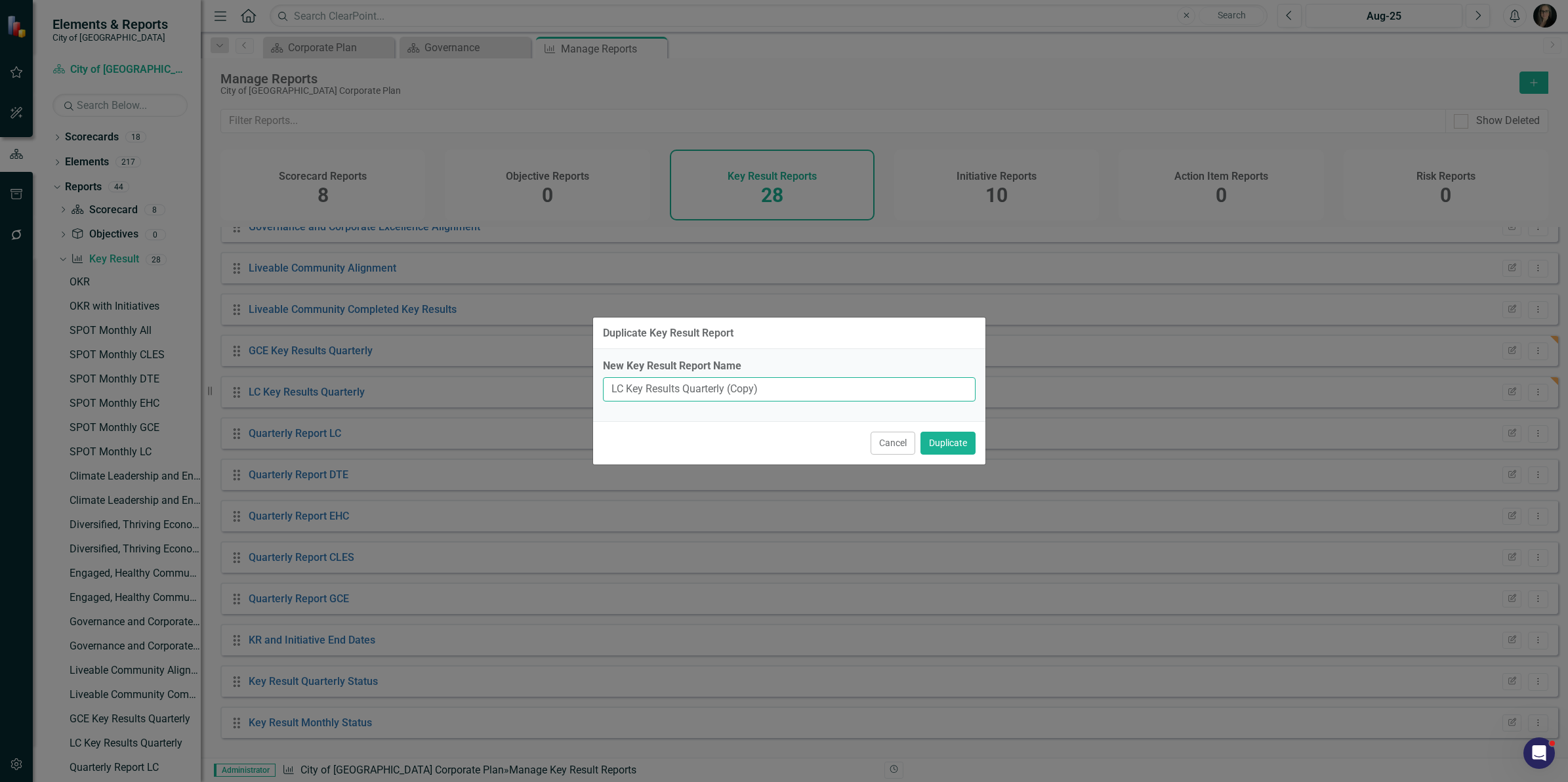
click at [766, 390] on input "LC Key Results Quarterly (Copy)" at bounding box center [789, 389] width 373 height 24
type input "CLES Key Results Quarterly"
click at [958, 444] on button "Duplicate" at bounding box center [948, 443] width 56 height 23
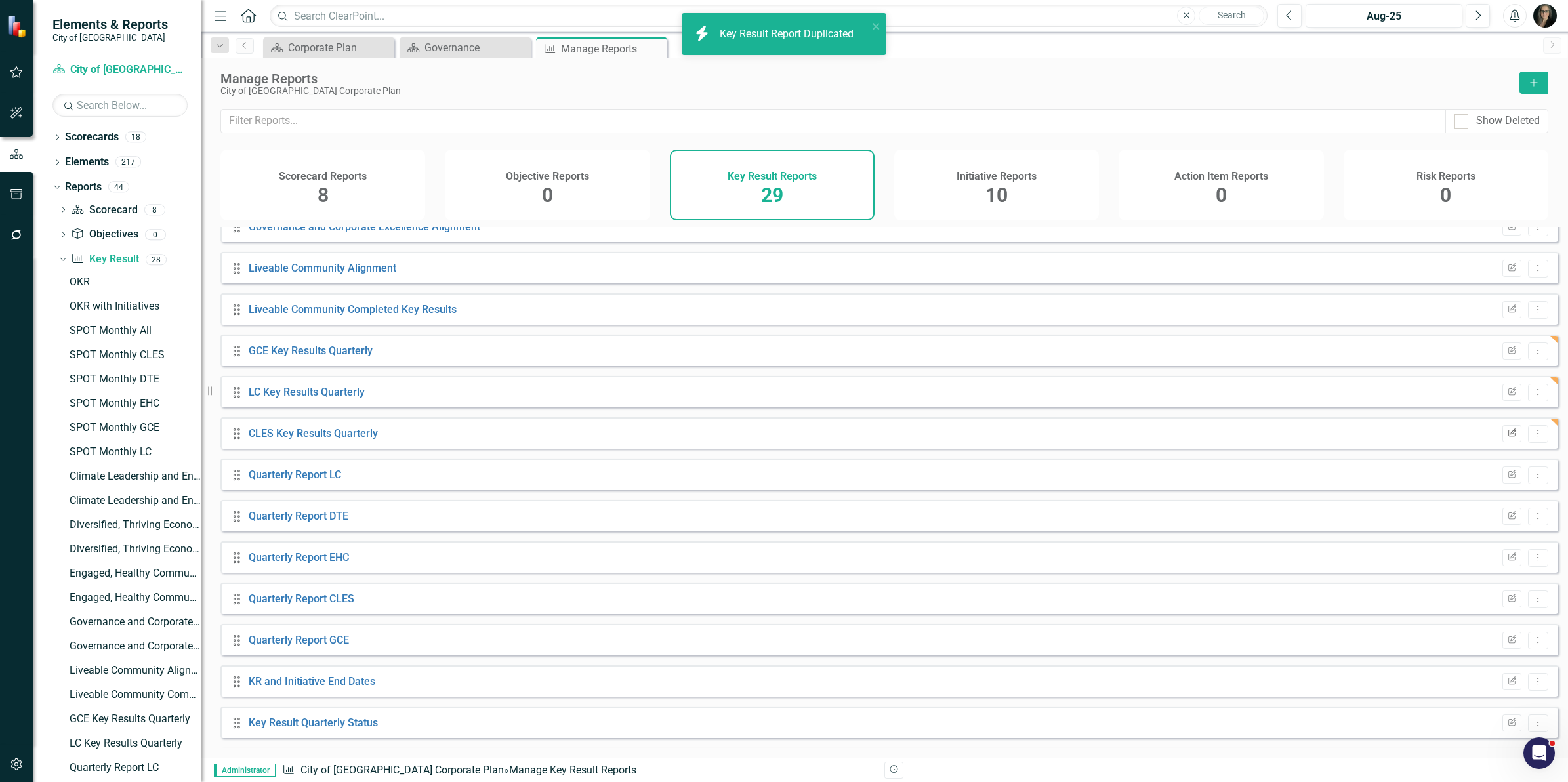
click at [1507, 438] on icon "Edit Report" at bounding box center [1512, 433] width 10 height 8
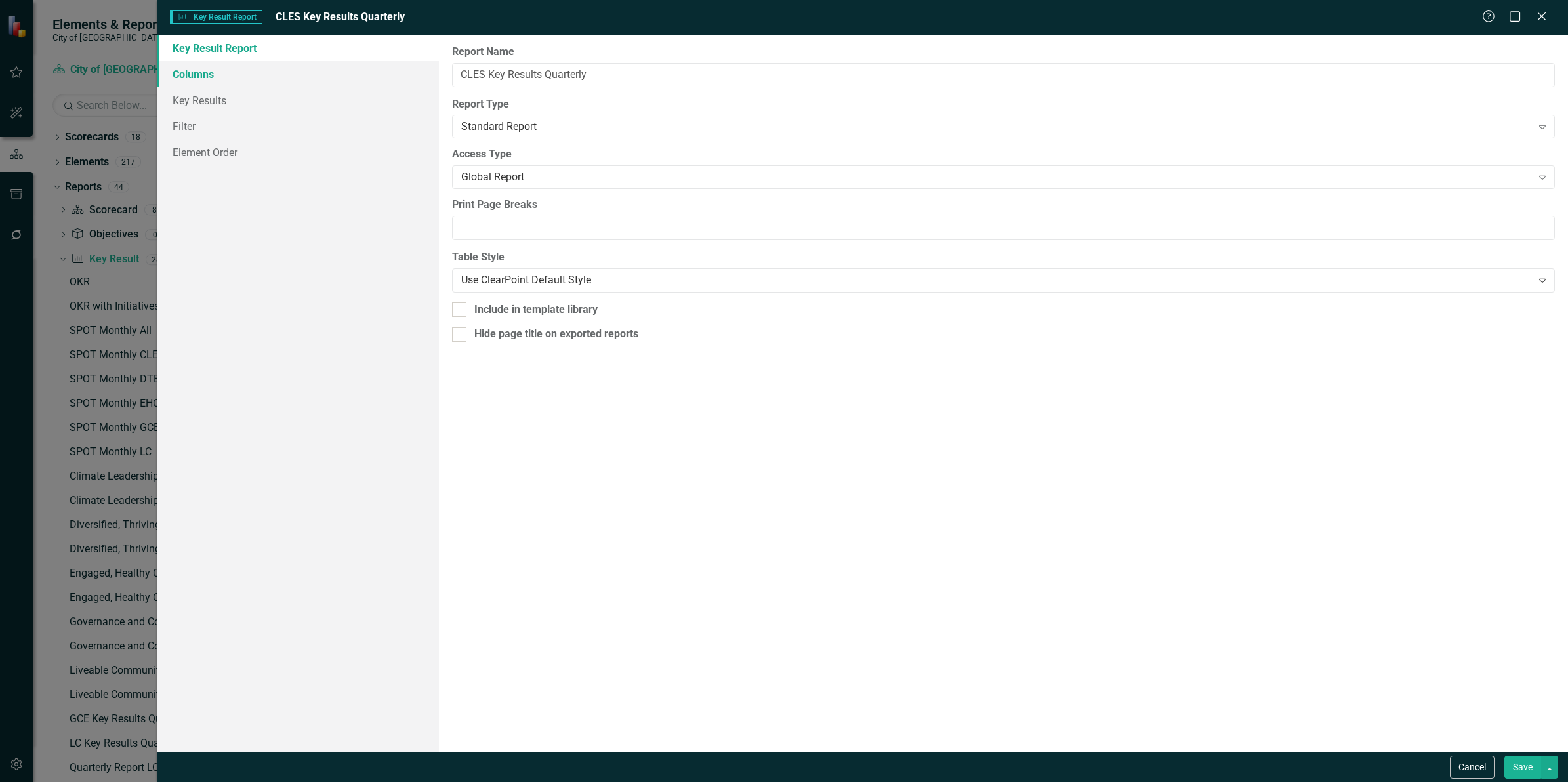
click at [244, 77] on link "Columns" at bounding box center [297, 74] width 282 height 26
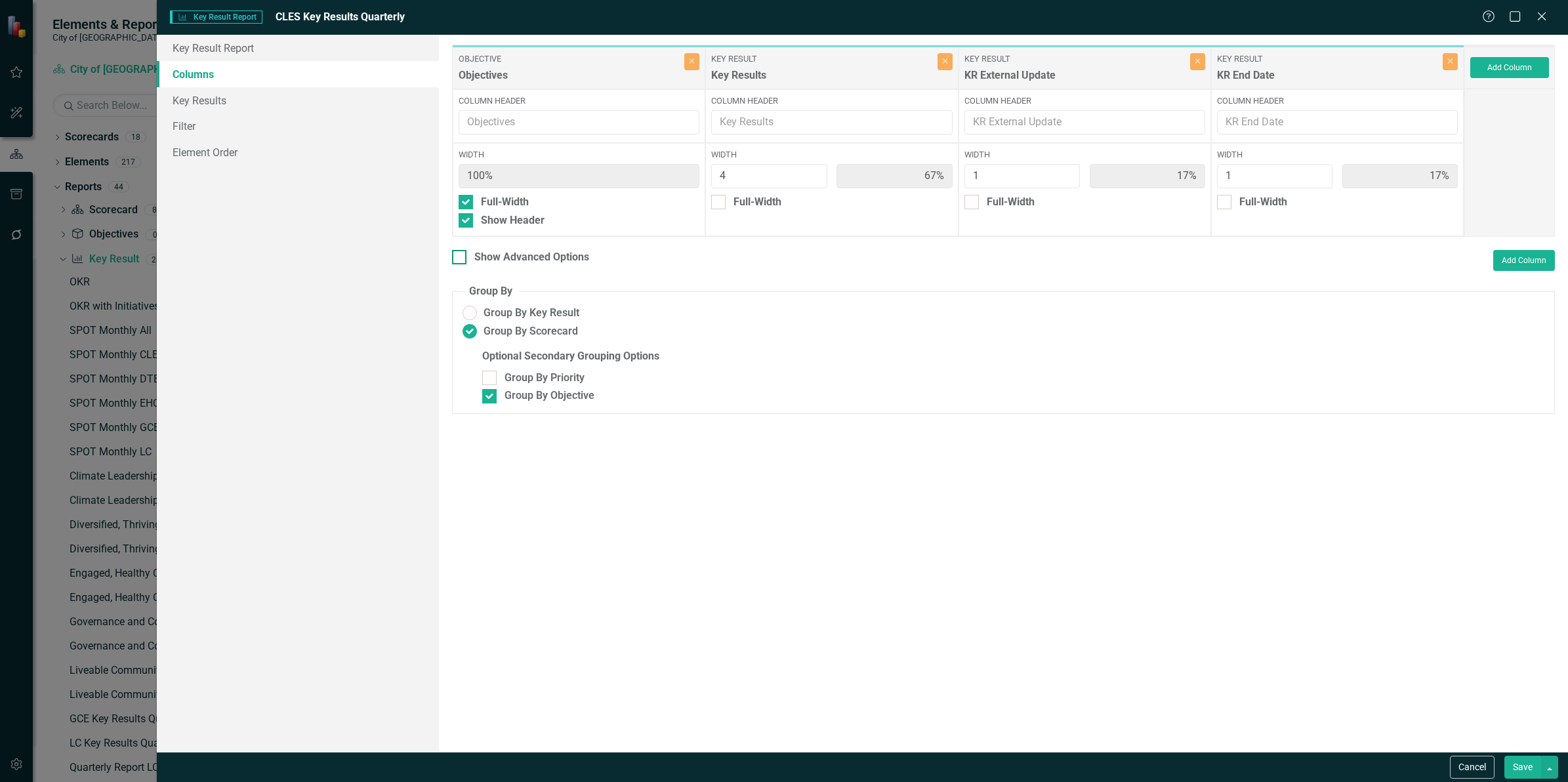
click at [525, 261] on div "Show Advanced Options" at bounding box center [532, 257] width 114 height 15
click at [461, 258] on input "Show Advanced Options" at bounding box center [456, 254] width 9 height 9
checkbox input "true"
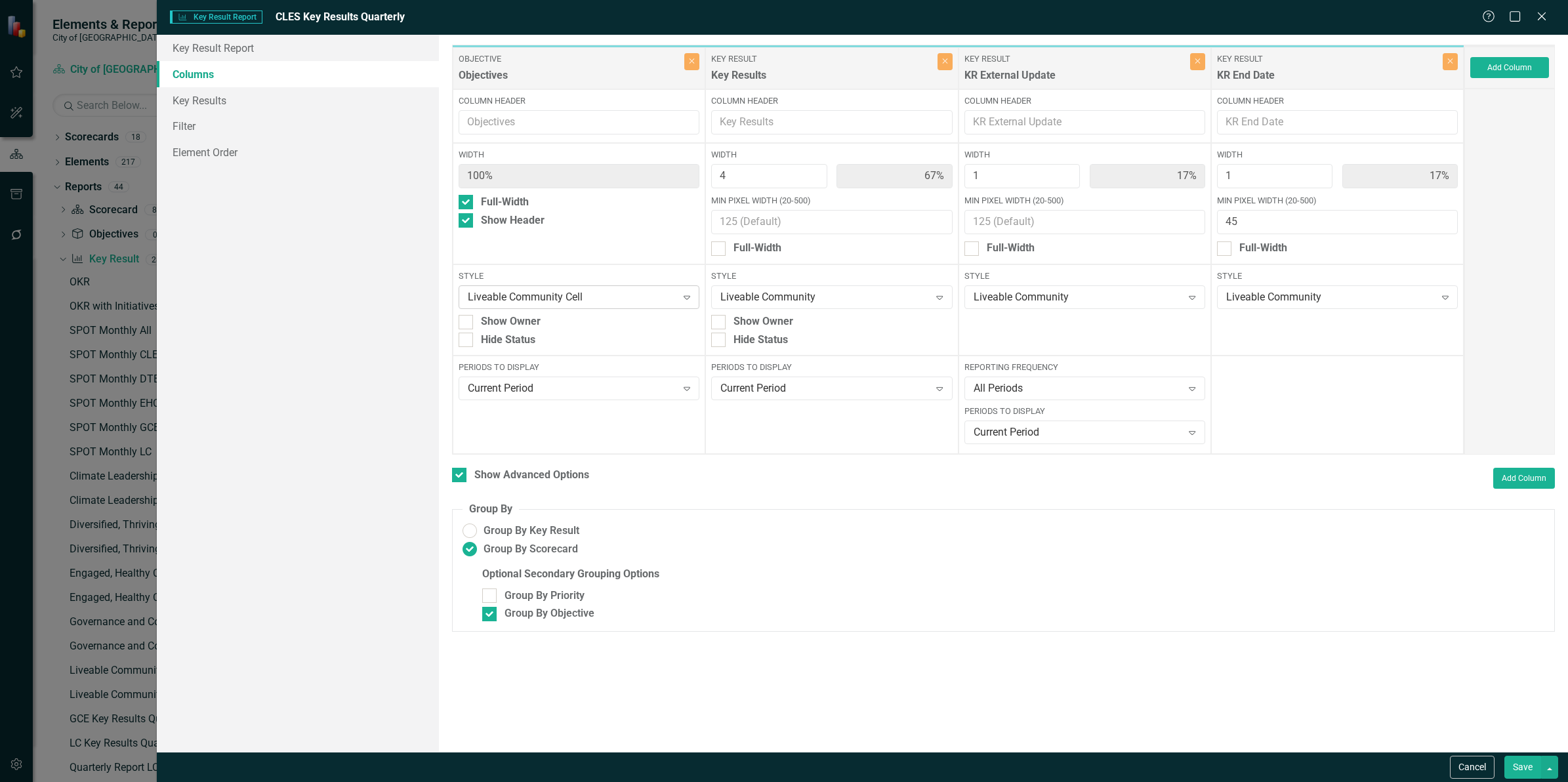
click at [565, 295] on div "Liveable Community Cell" at bounding box center [572, 297] width 209 height 15
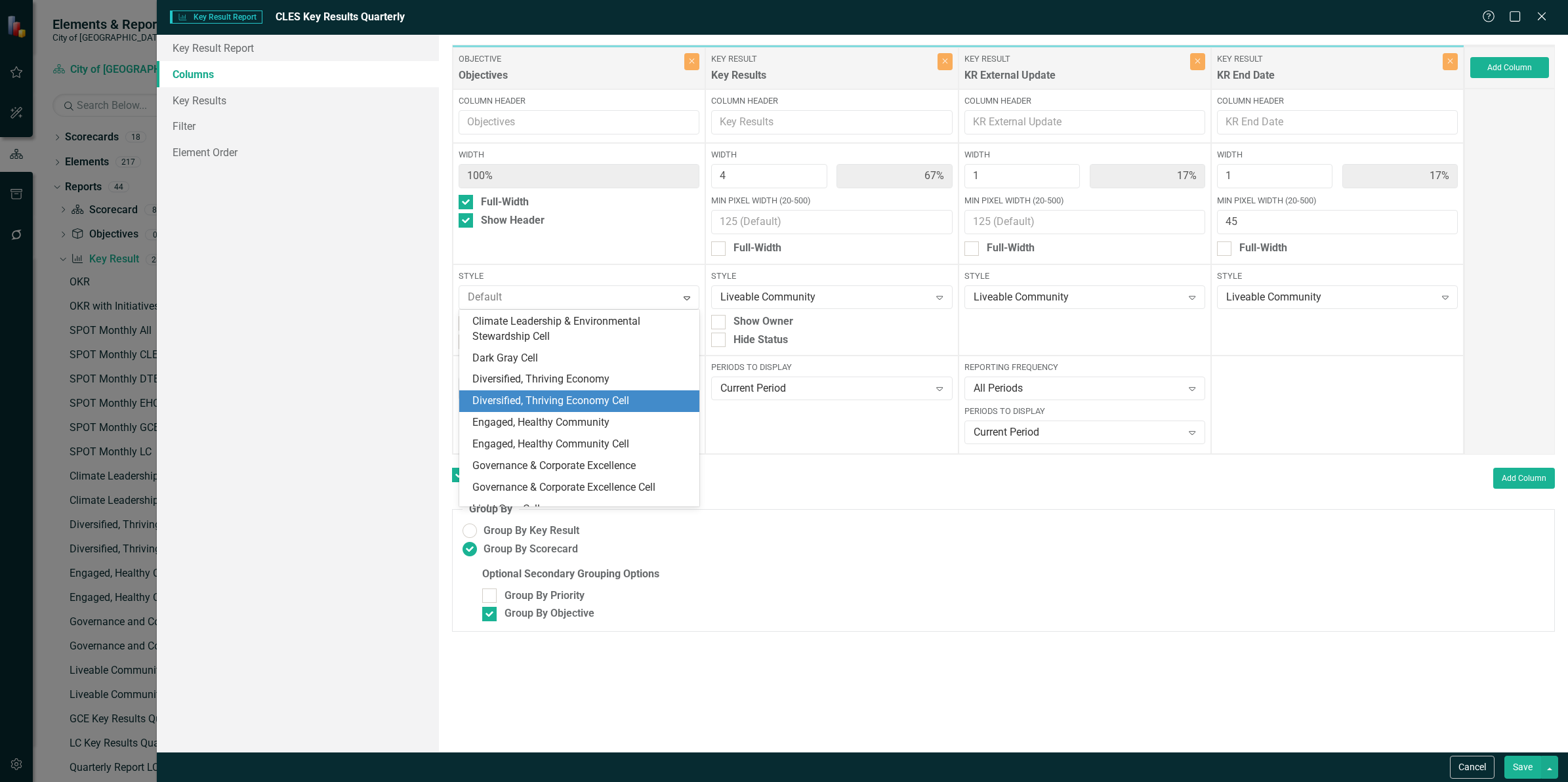
scroll to position [0, 0]
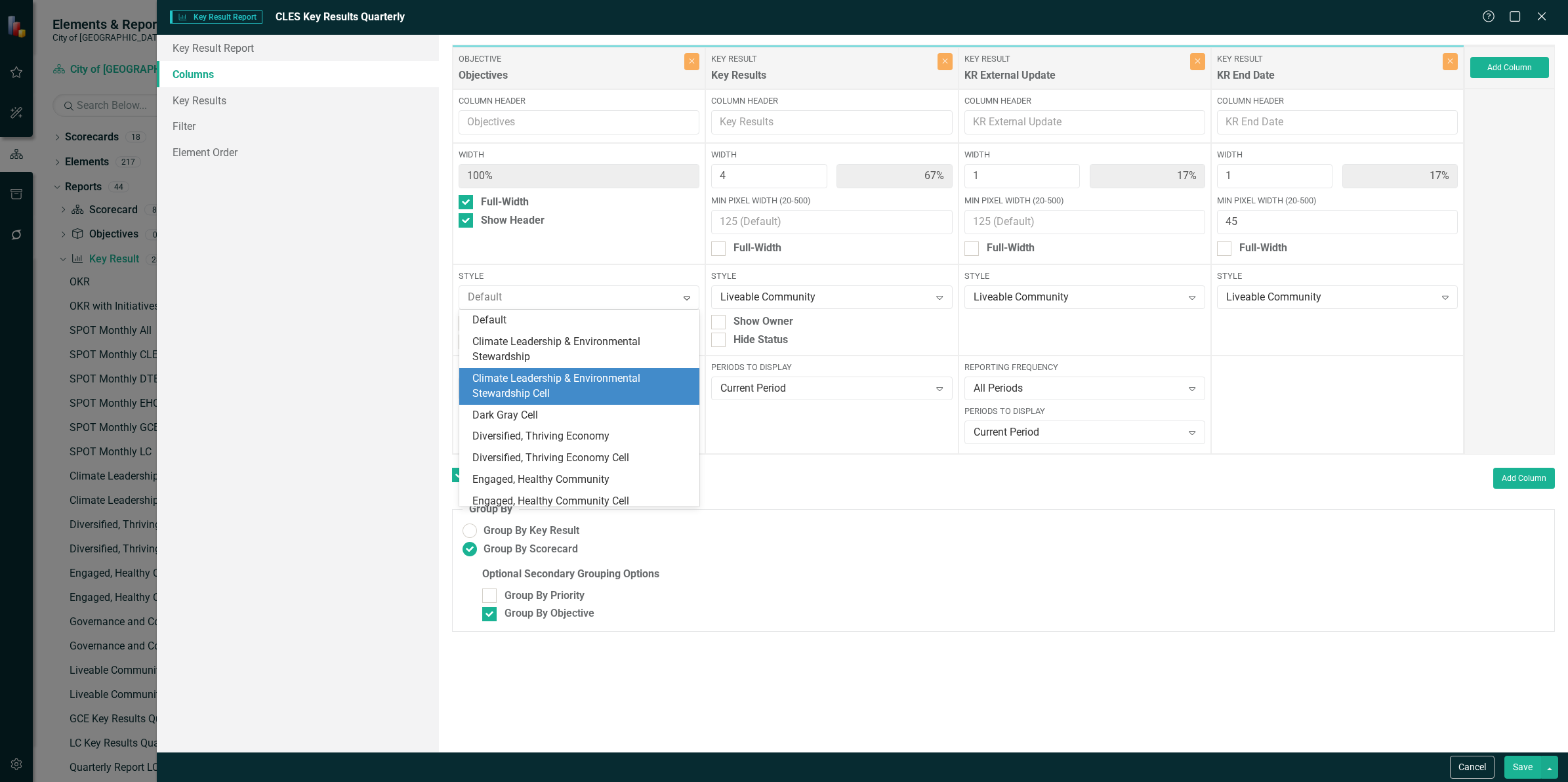
click at [580, 384] on div "Climate Leadership & Environmental Stewardship Cell" at bounding box center [582, 386] width 219 height 30
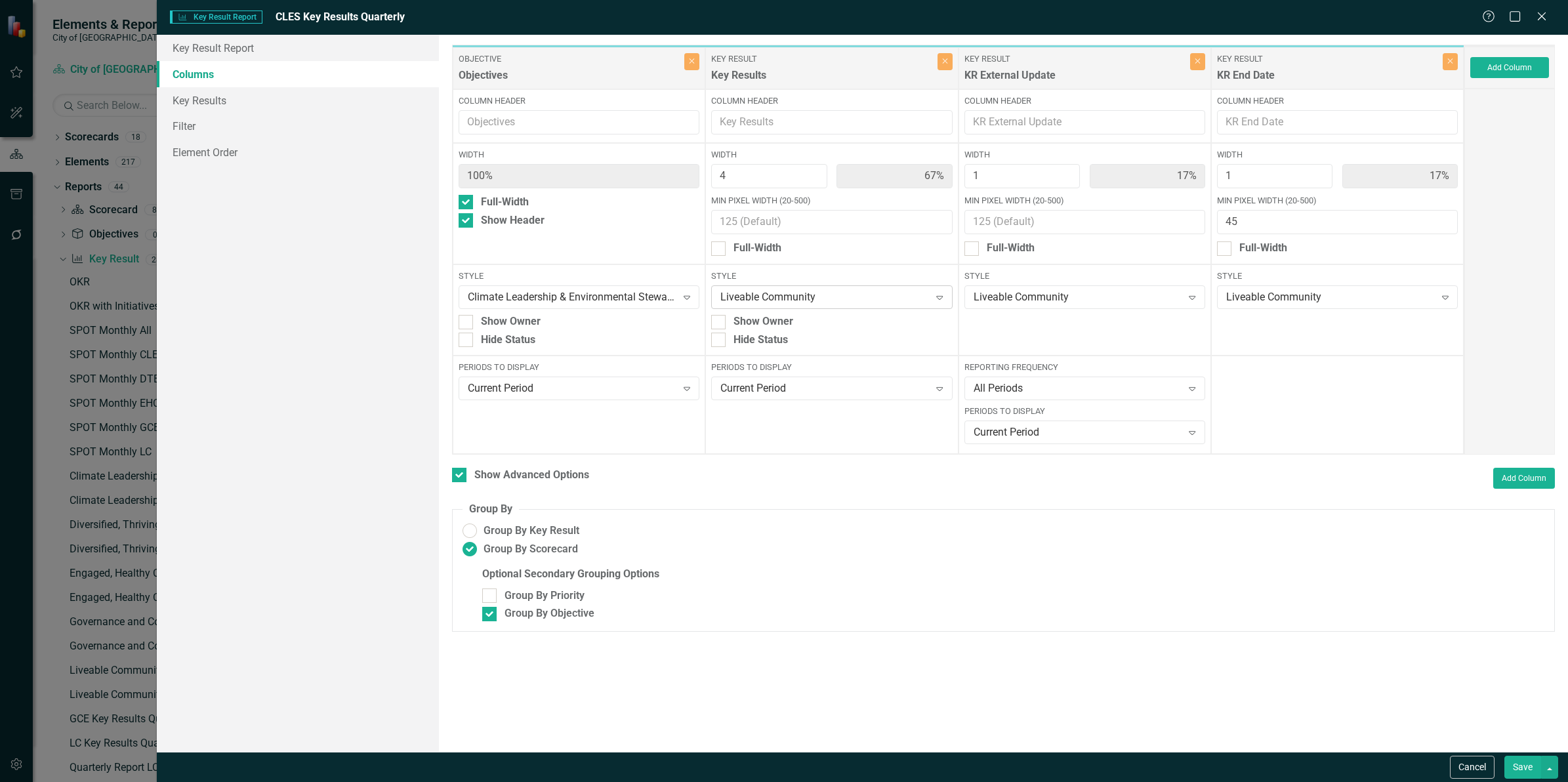
click at [847, 293] on div "Liveable Community" at bounding box center [825, 297] width 209 height 15
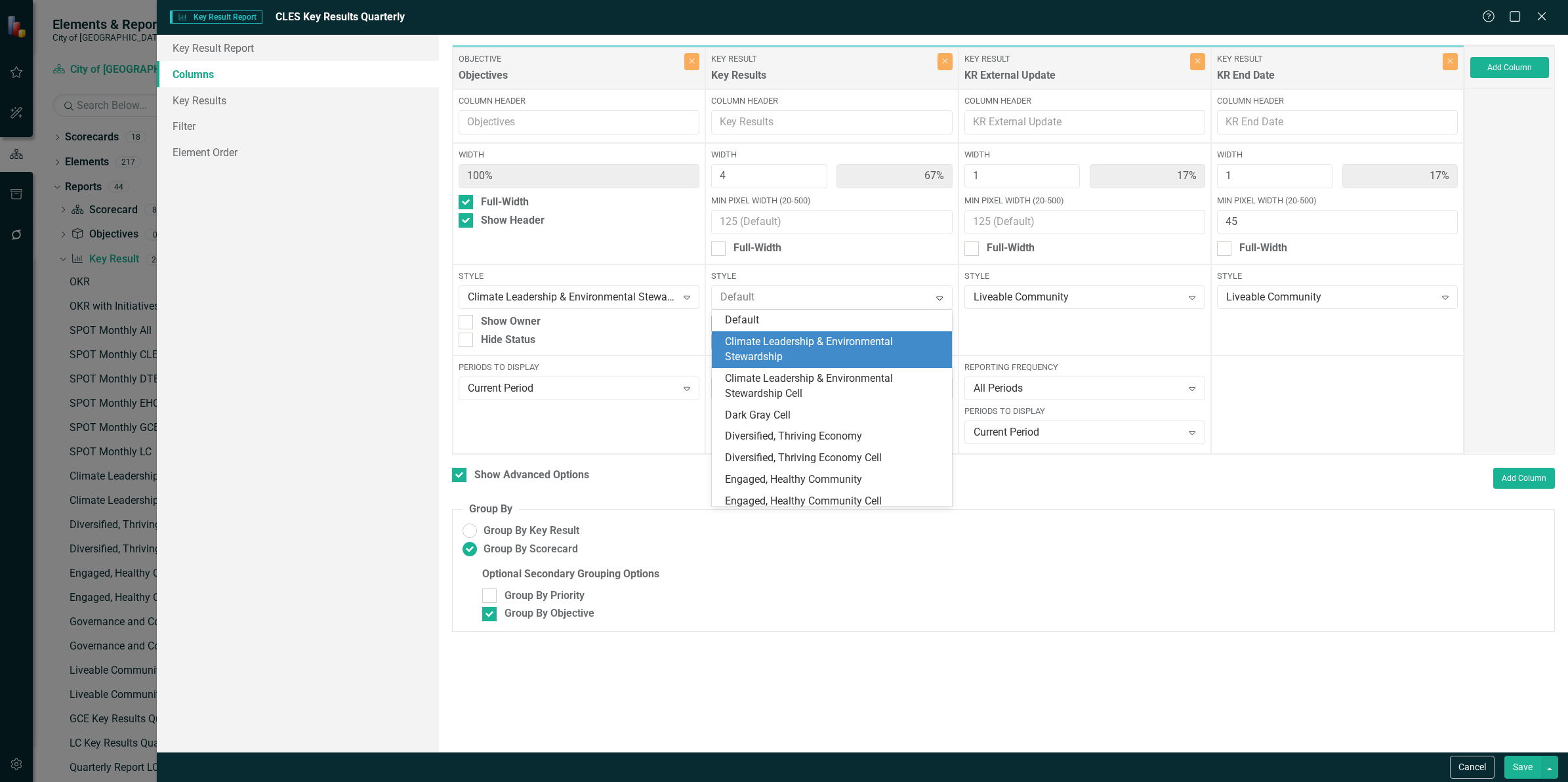
click at [821, 345] on div "Climate Leadership & Environmental Stewardship" at bounding box center [834, 349] width 219 height 30
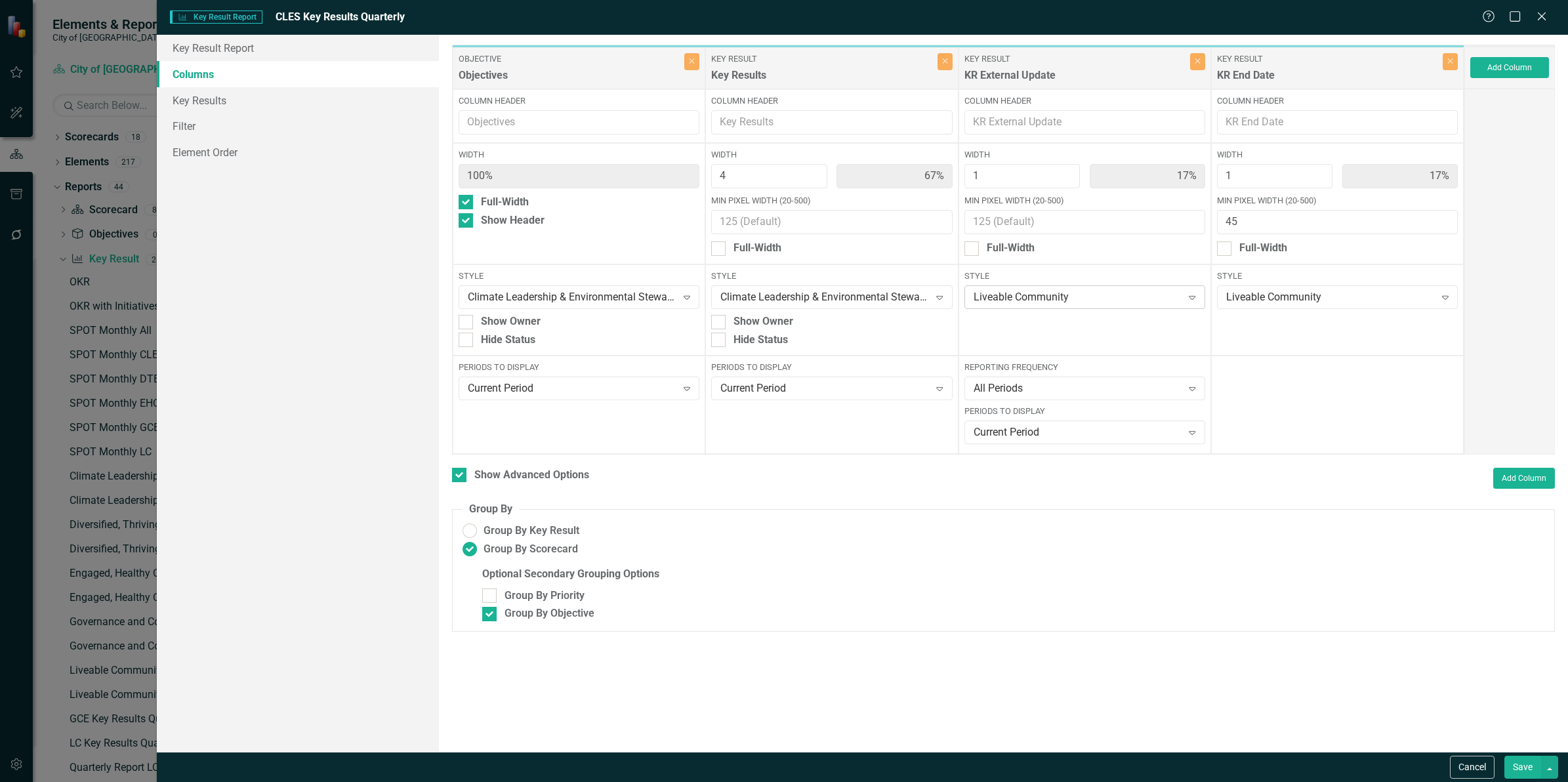
click at [1044, 297] on div "Liveable Community" at bounding box center [1078, 297] width 209 height 15
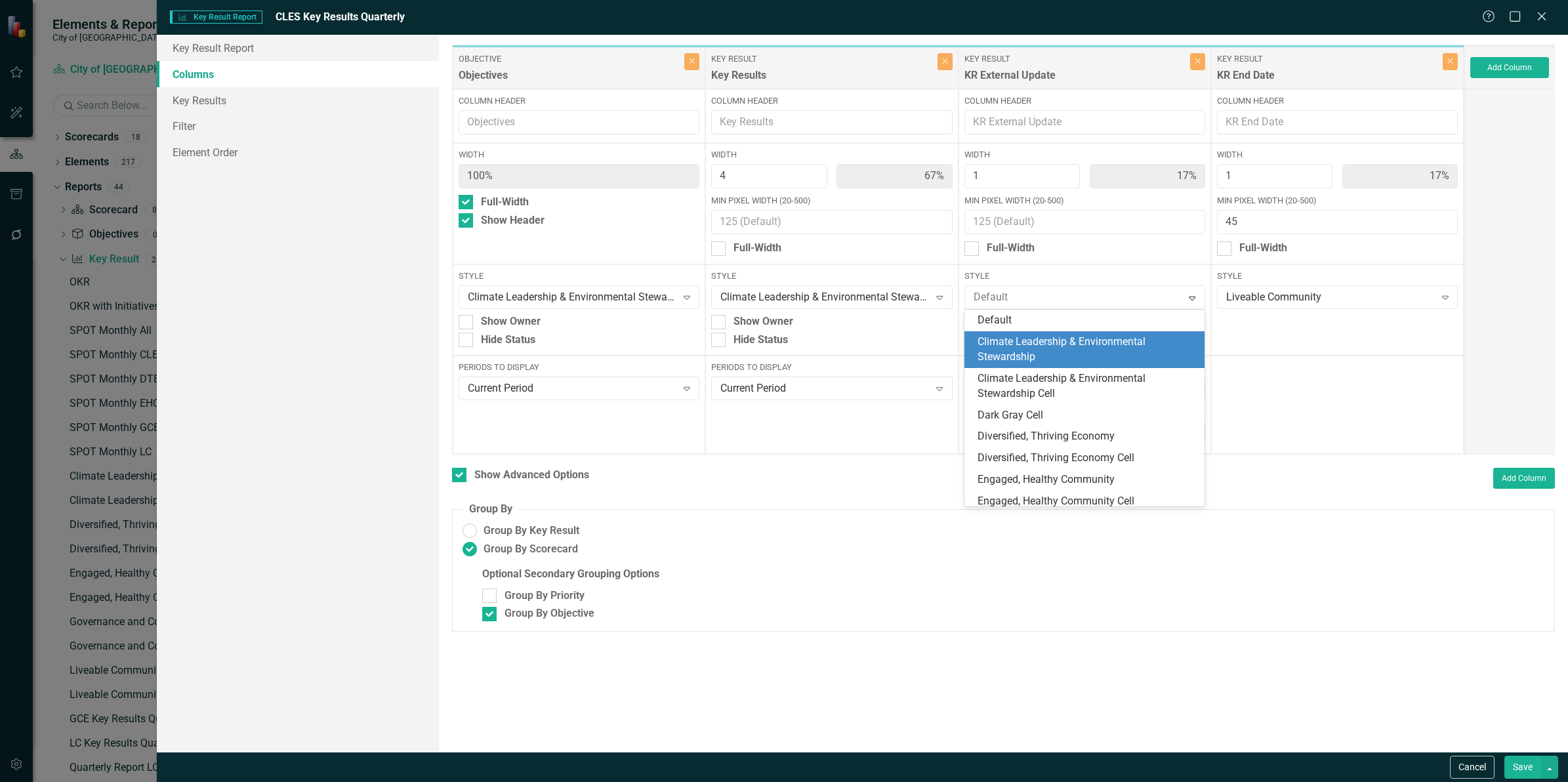
click at [1044, 352] on div "Climate Leadership & Environmental Stewardship" at bounding box center [1087, 349] width 219 height 30
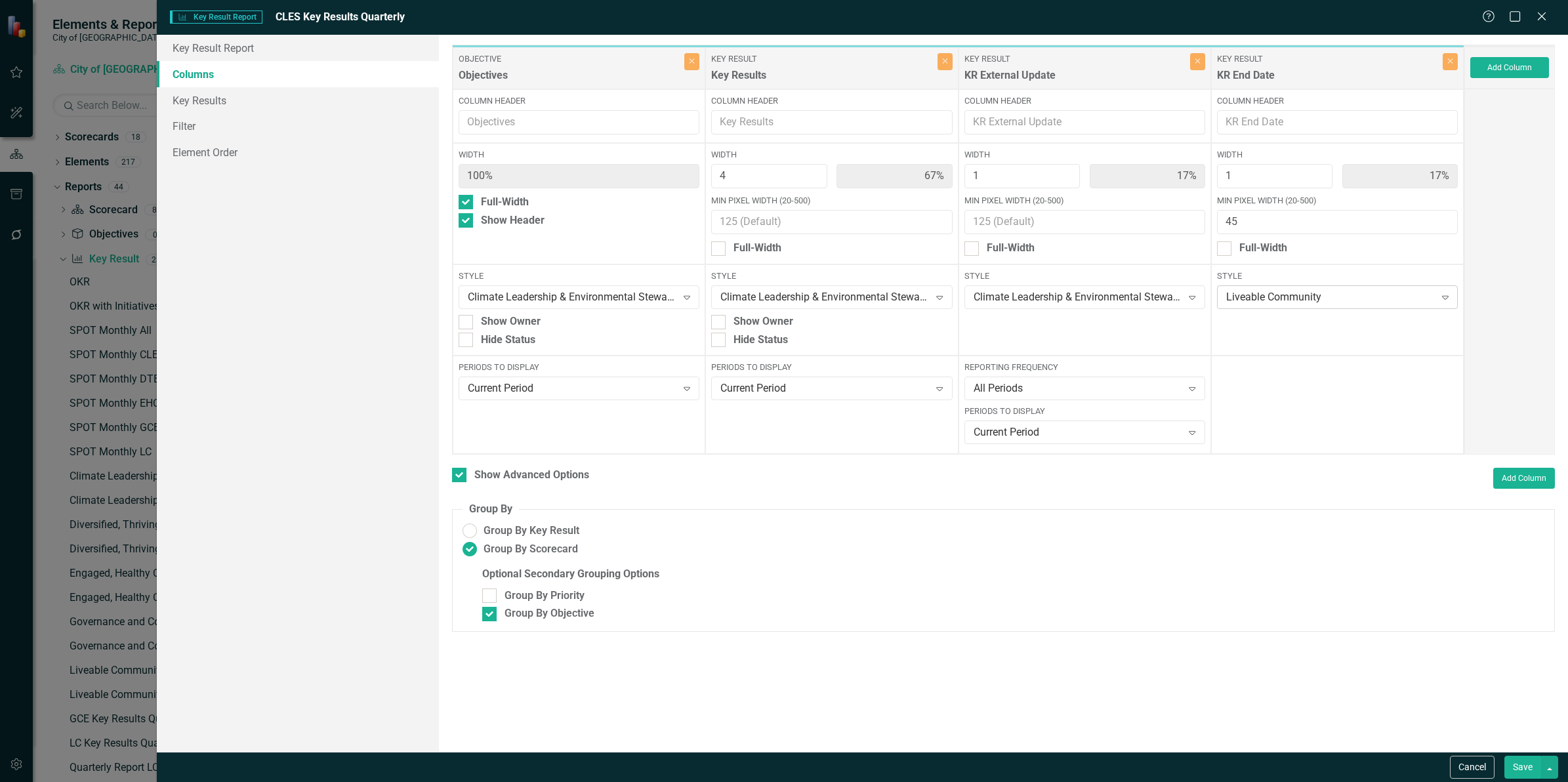
click at [1340, 295] on div "Liveable Community" at bounding box center [1330, 297] width 209 height 15
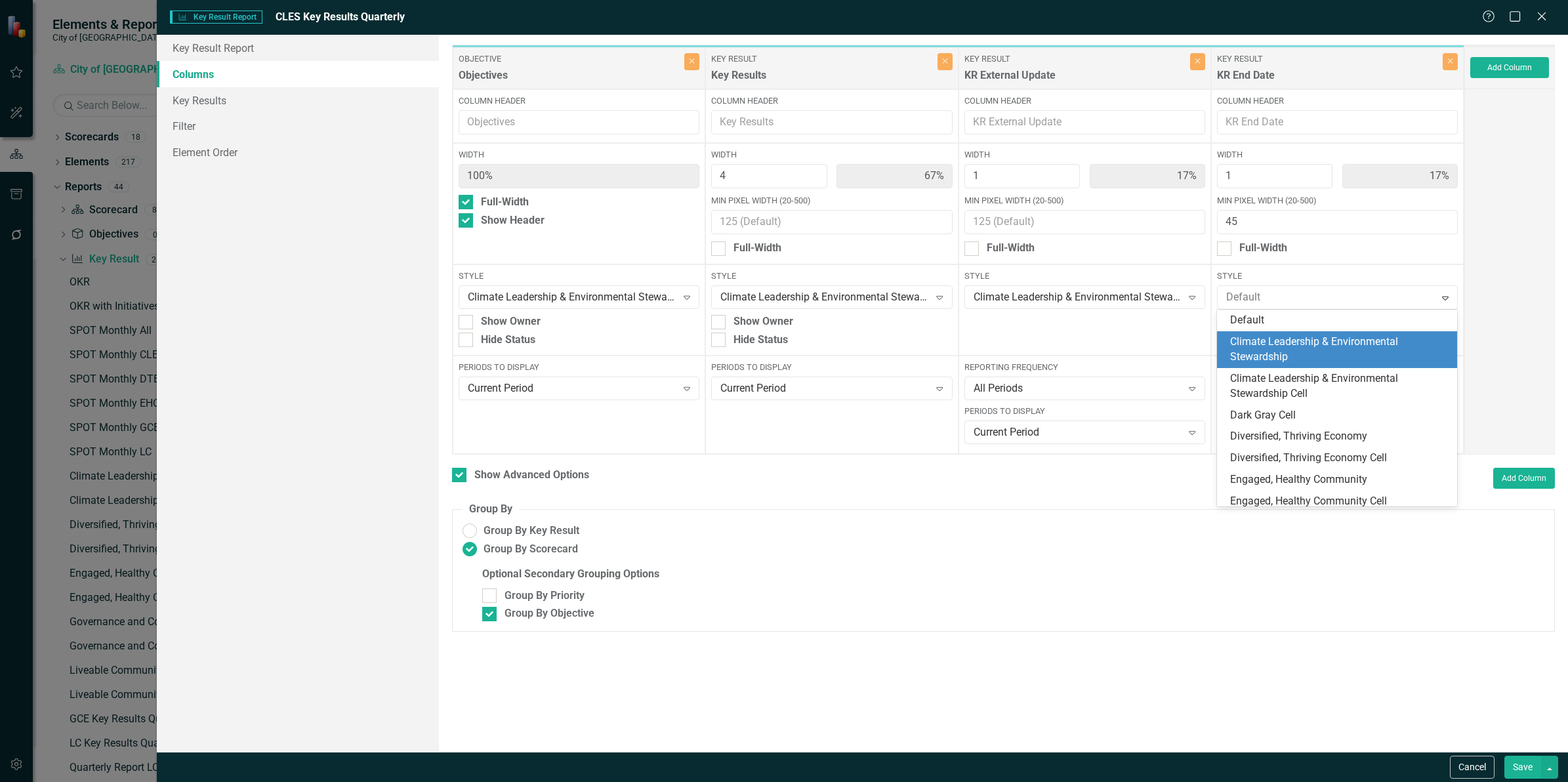
click at [1306, 346] on div "Climate Leadership & Environmental Stewardship" at bounding box center [1339, 349] width 219 height 30
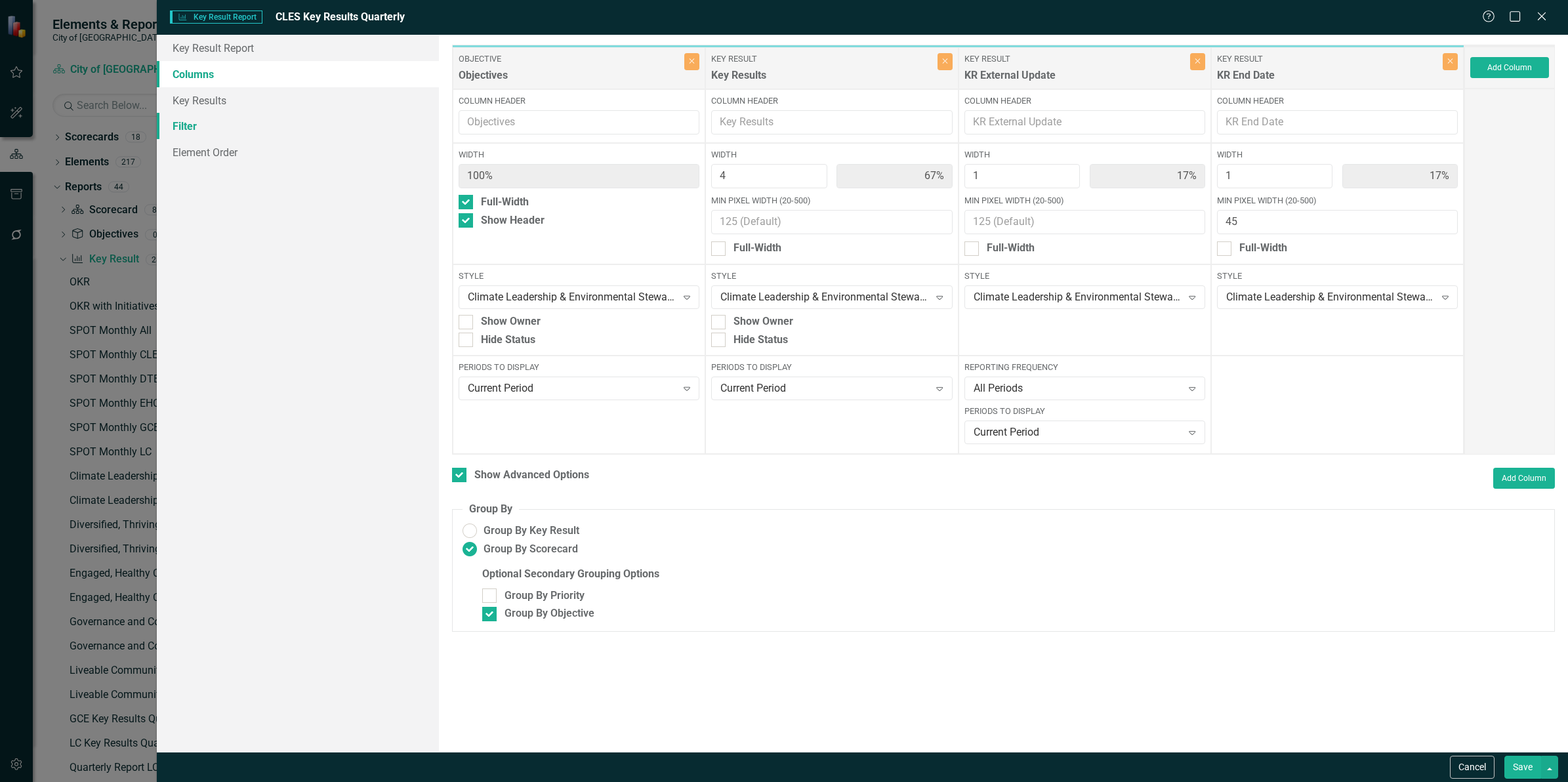
click at [195, 130] on link "Filter" at bounding box center [297, 126] width 282 height 26
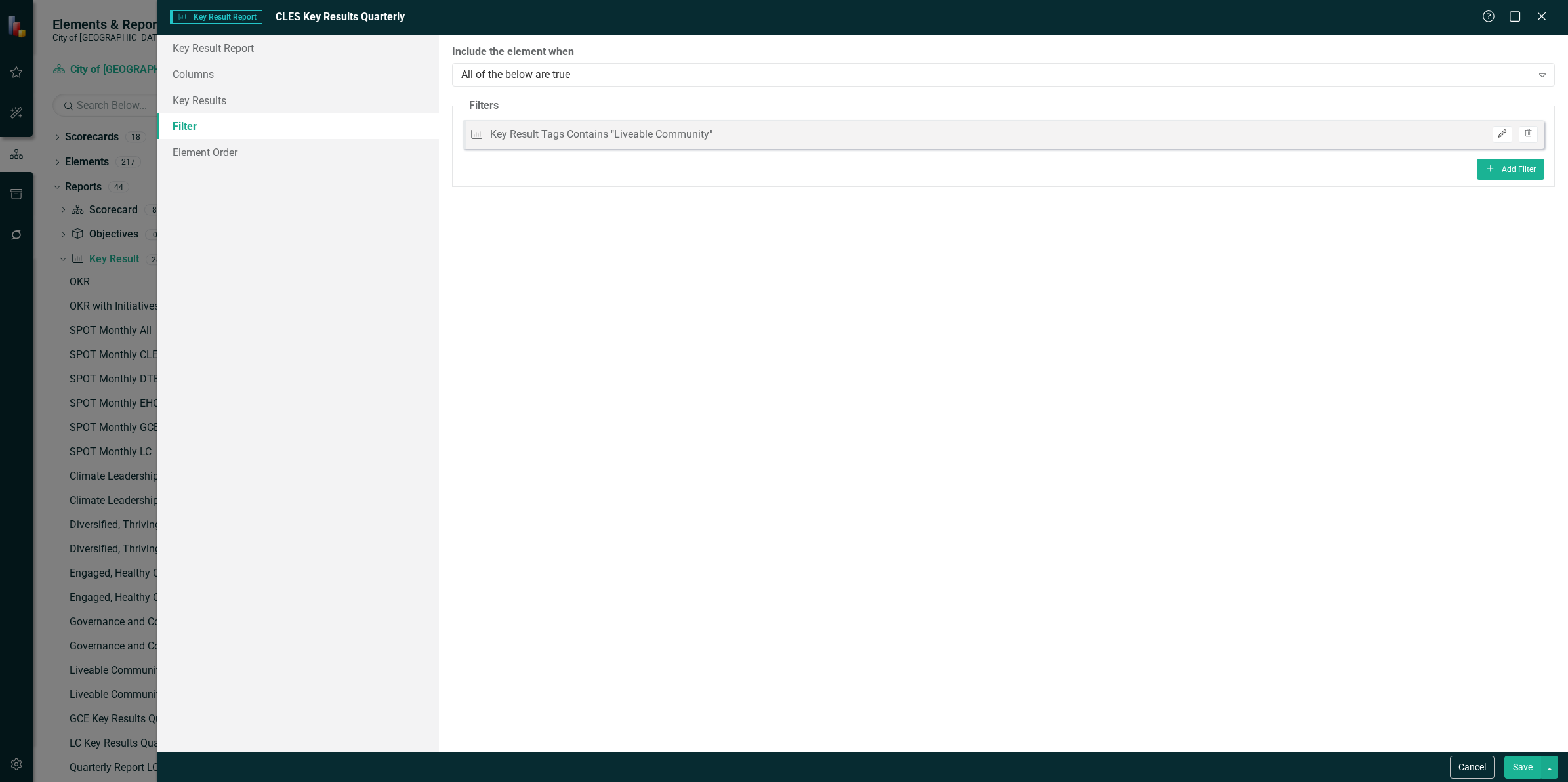
click at [1502, 131] on icon "Edit" at bounding box center [1501, 134] width 10 height 8
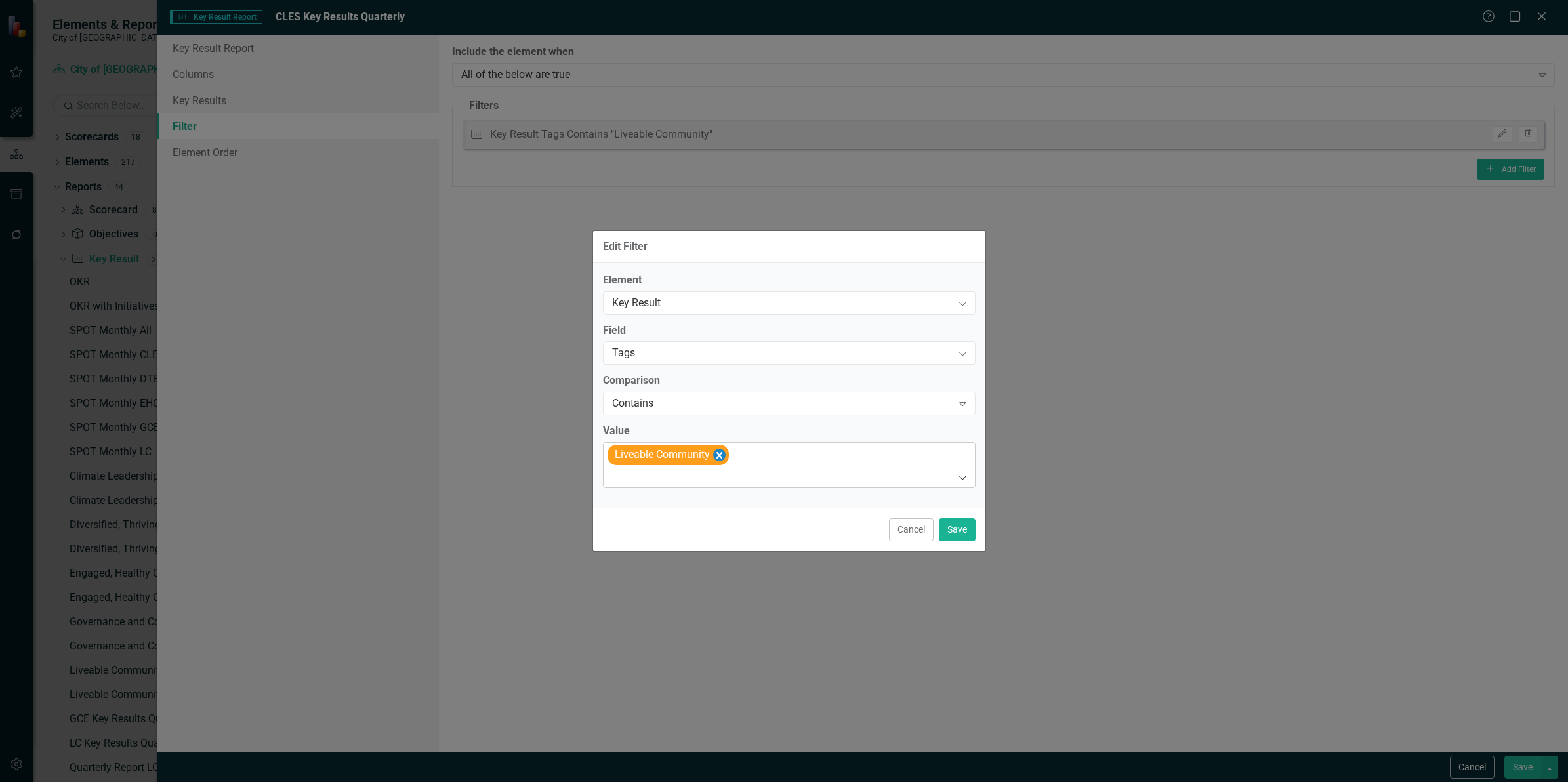
click at [713, 451] on icon "Remove [object Object]" at bounding box center [719, 454] width 12 height 16
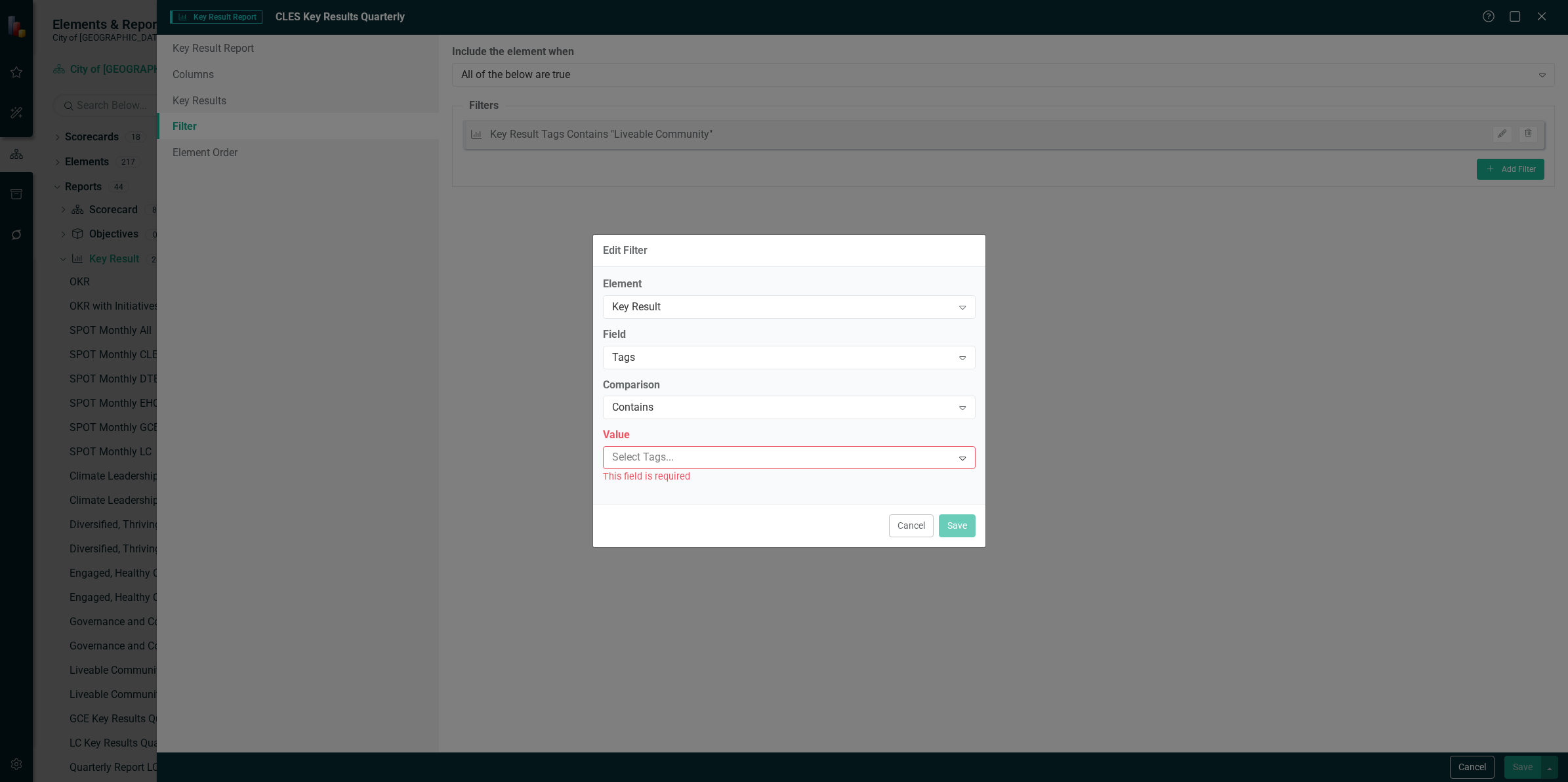
click at [713, 454] on div at bounding box center [780, 457] width 346 height 17
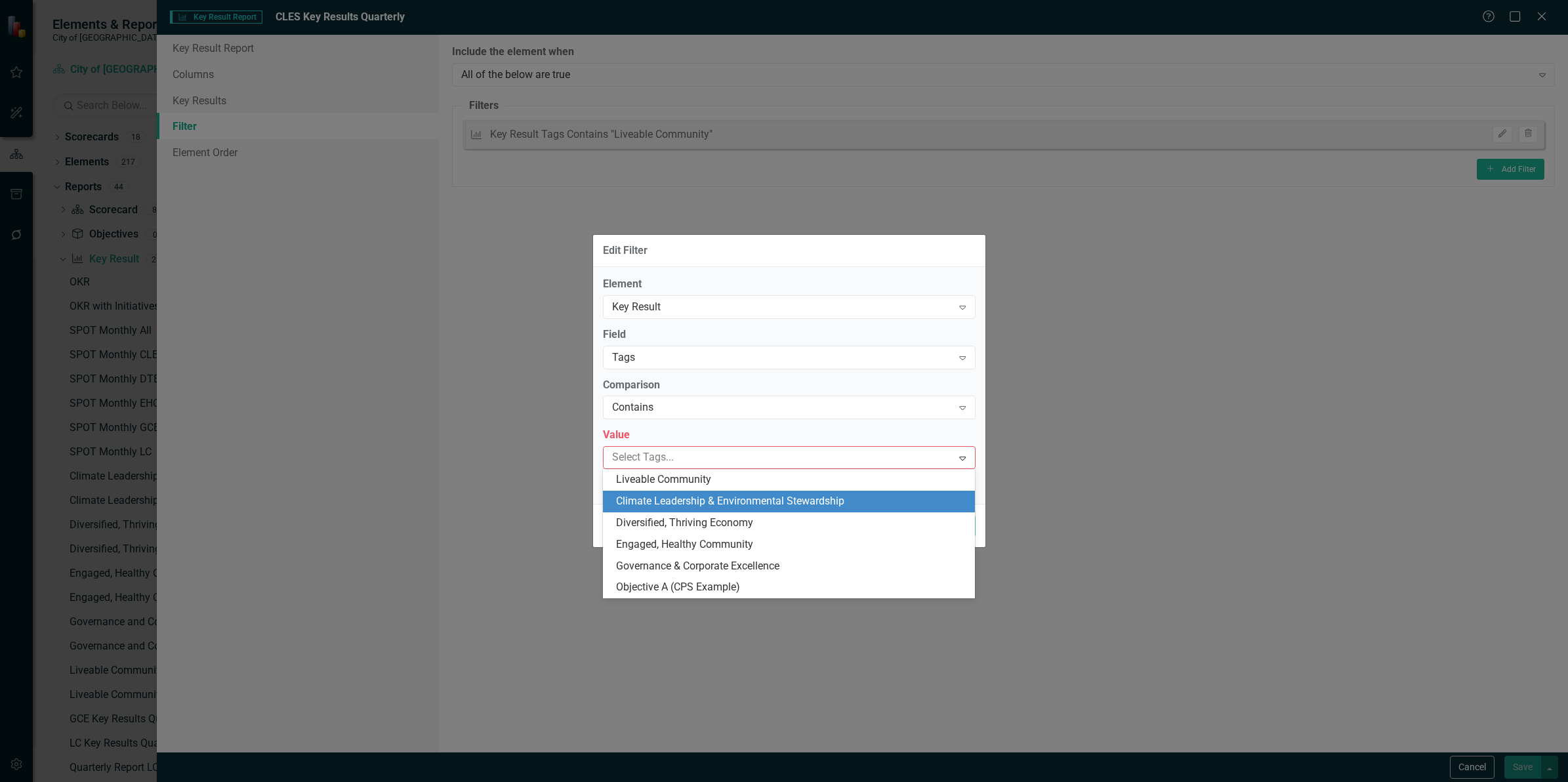
click at [723, 502] on span "Climate Leadership & Environmental Stewardship" at bounding box center [729, 500] width 228 height 12
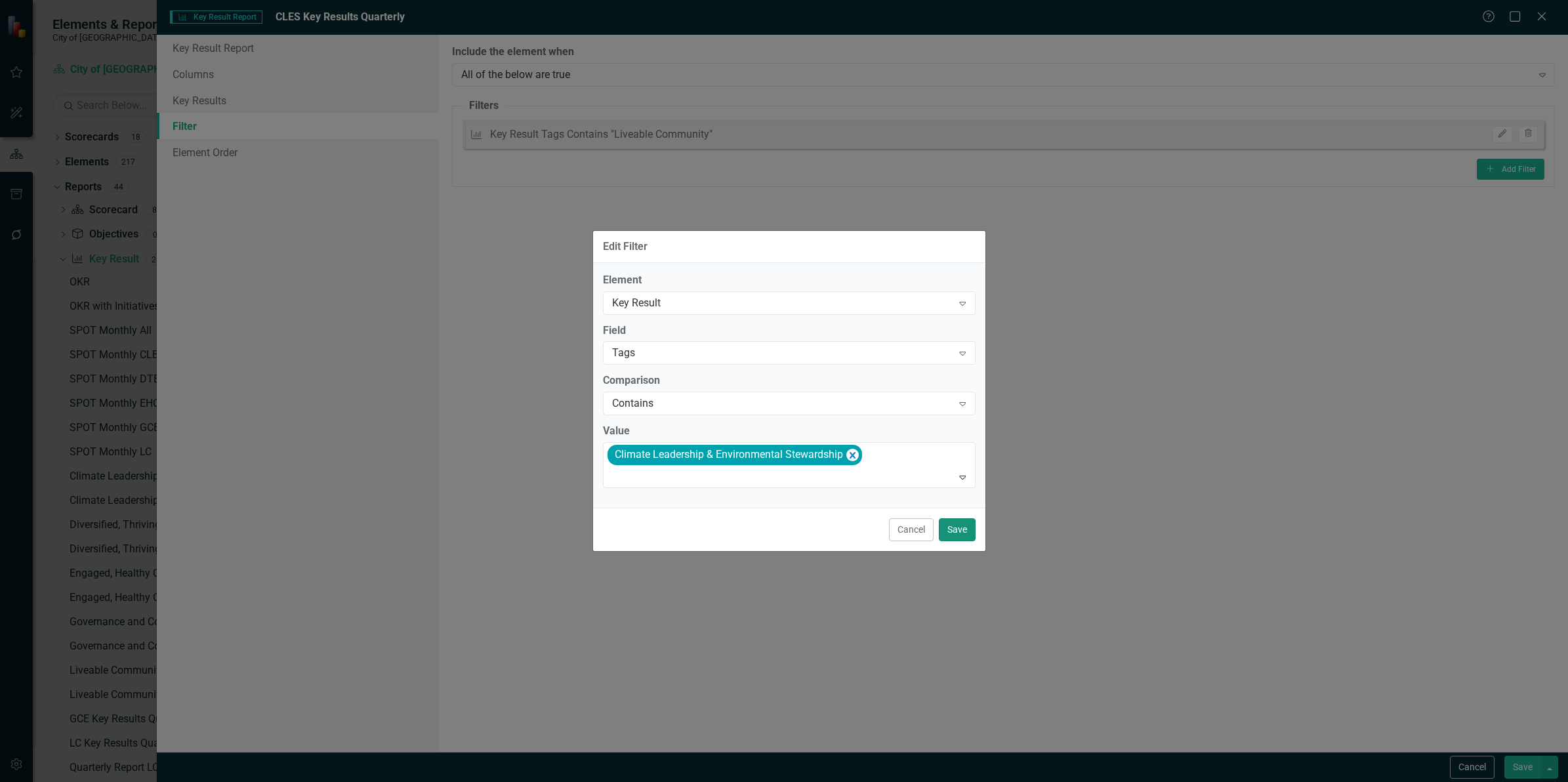
click at [966, 531] on button "Save" at bounding box center [957, 530] width 36 height 23
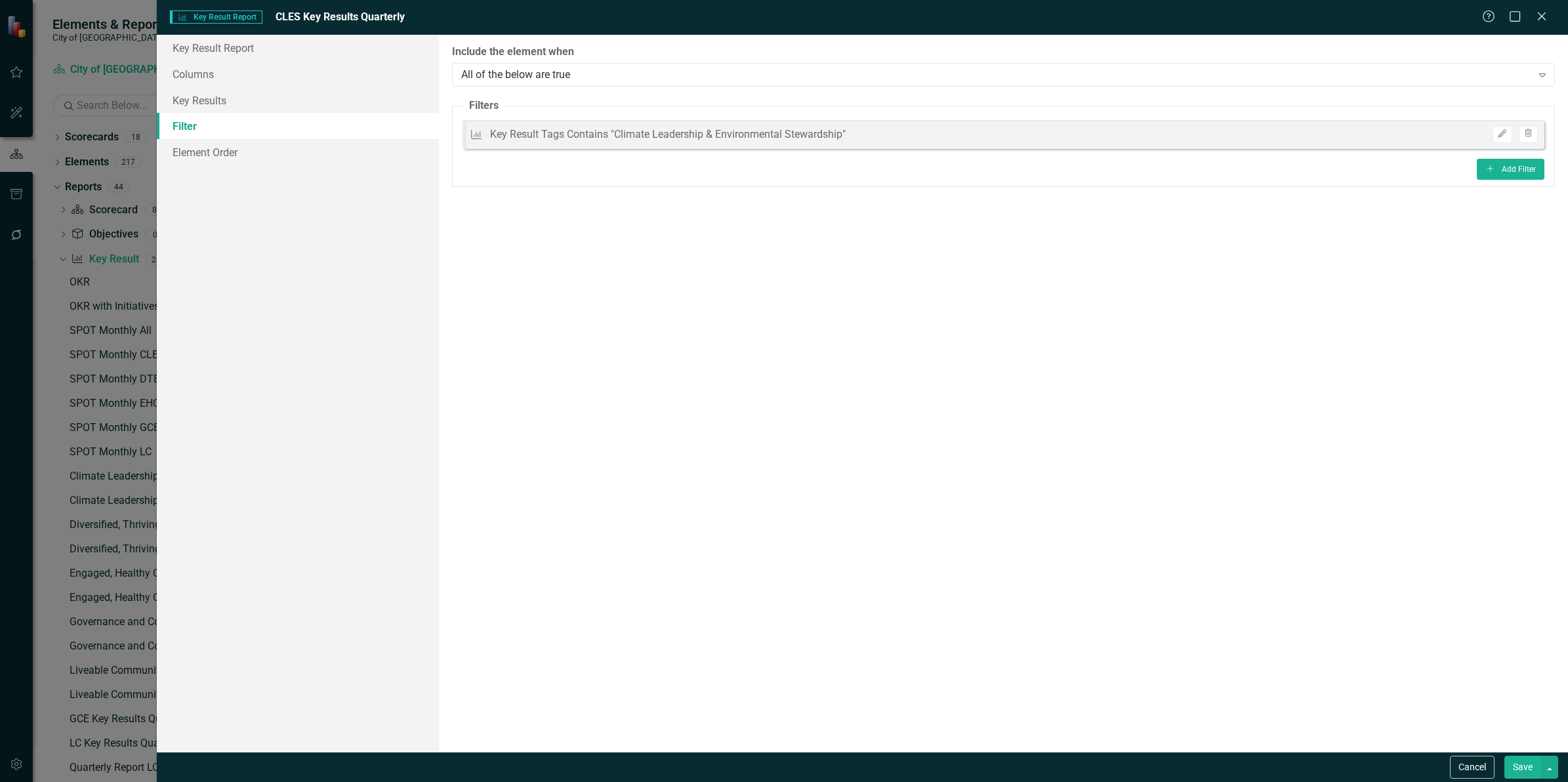
click at [1523, 766] on button "Save" at bounding box center [1523, 766] width 36 height 23
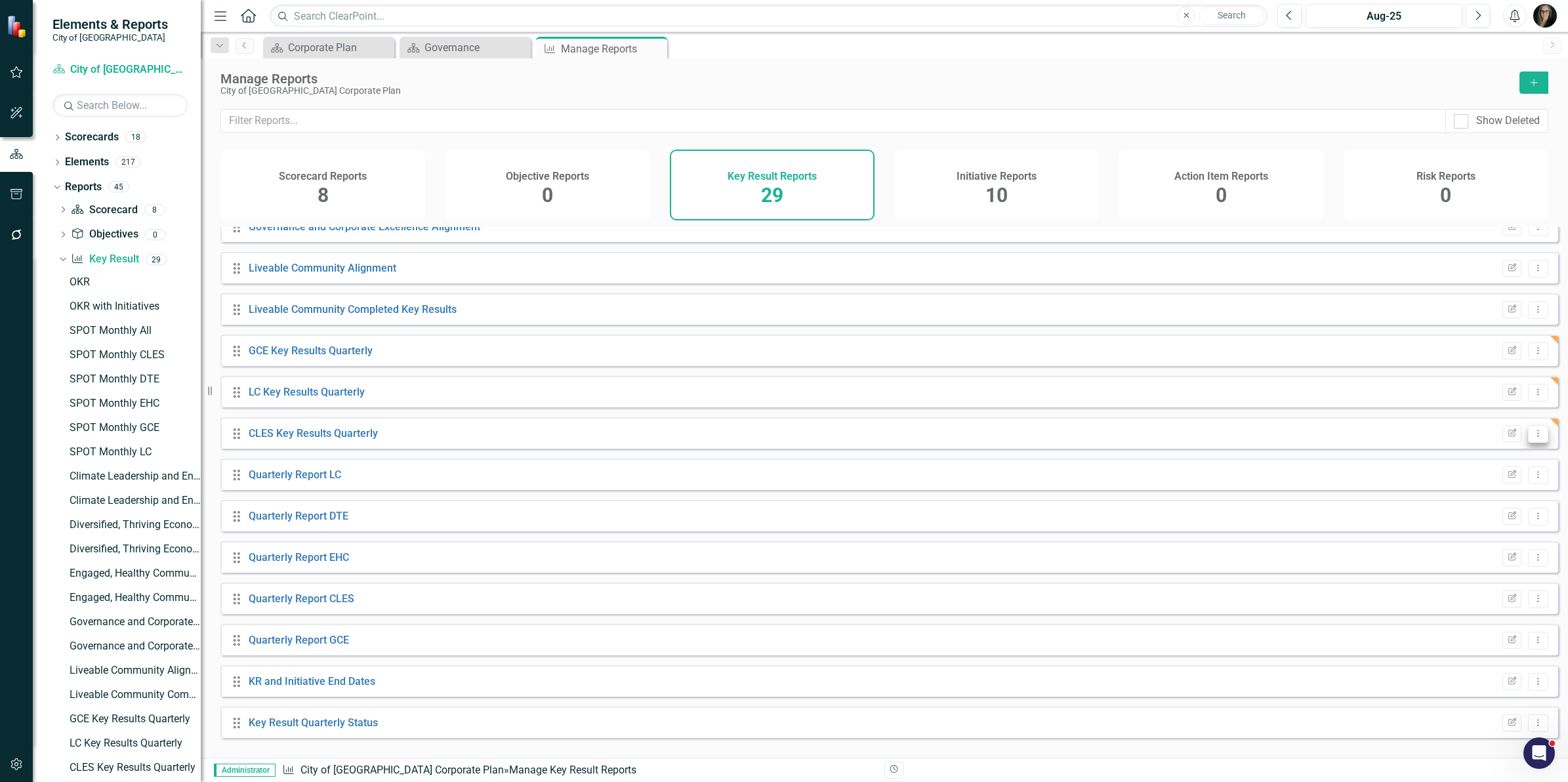
click at [1528, 440] on button "Dropdown Menu" at bounding box center [1538, 433] width 20 height 17
click at [1513, 509] on link "Copy Duplicate Report" at bounding box center [1483, 514] width 108 height 24
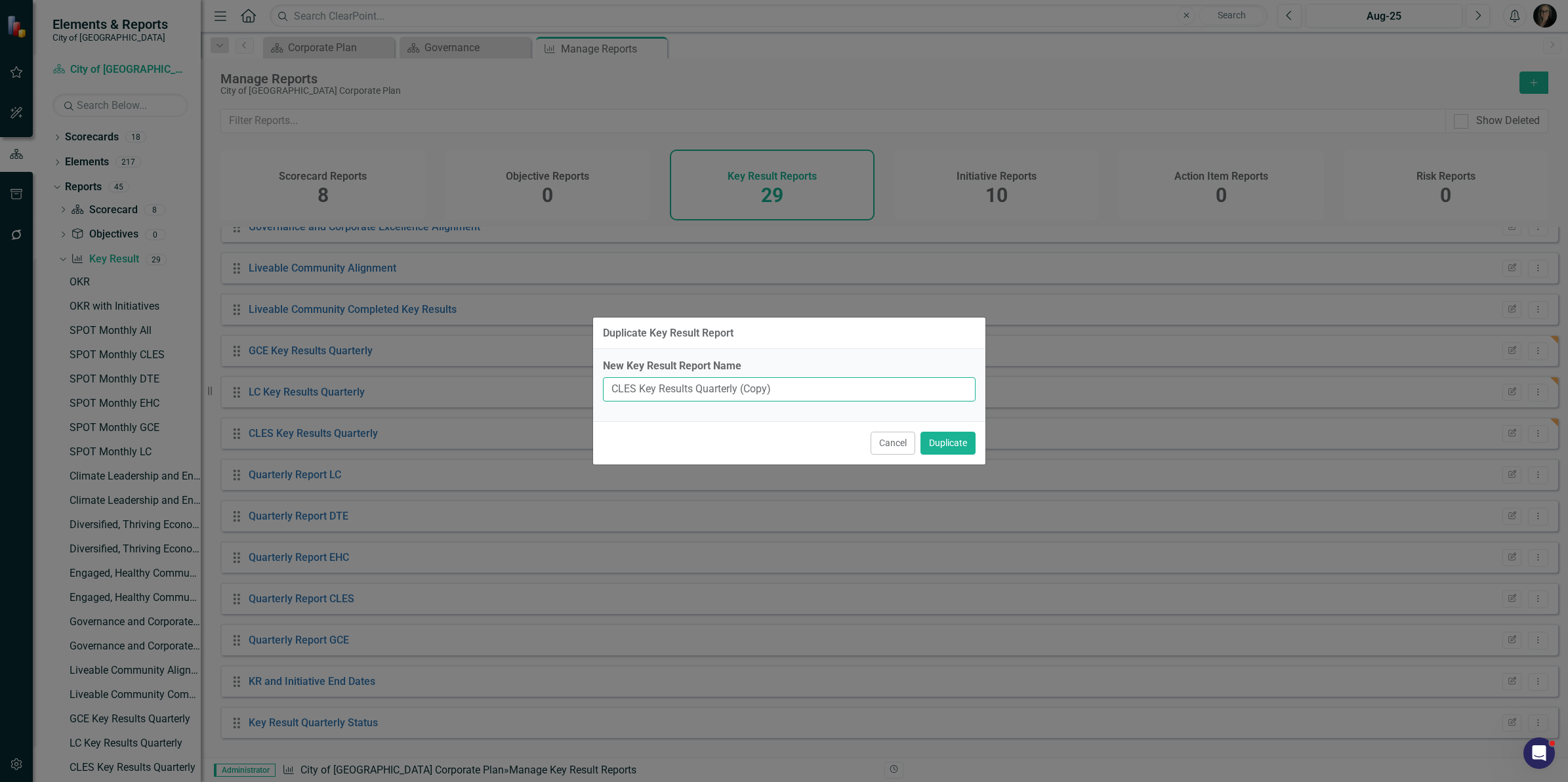
drag, startPoint x: 781, startPoint y: 389, endPoint x: 740, endPoint y: 392, distance: 41.1
click at [740, 392] on input "CLES Key Results Quarterly (Copy)" at bounding box center [789, 389] width 373 height 24
type input "DTE Key Results Quarterly"
click at [939, 443] on button "Duplicate" at bounding box center [948, 443] width 56 height 23
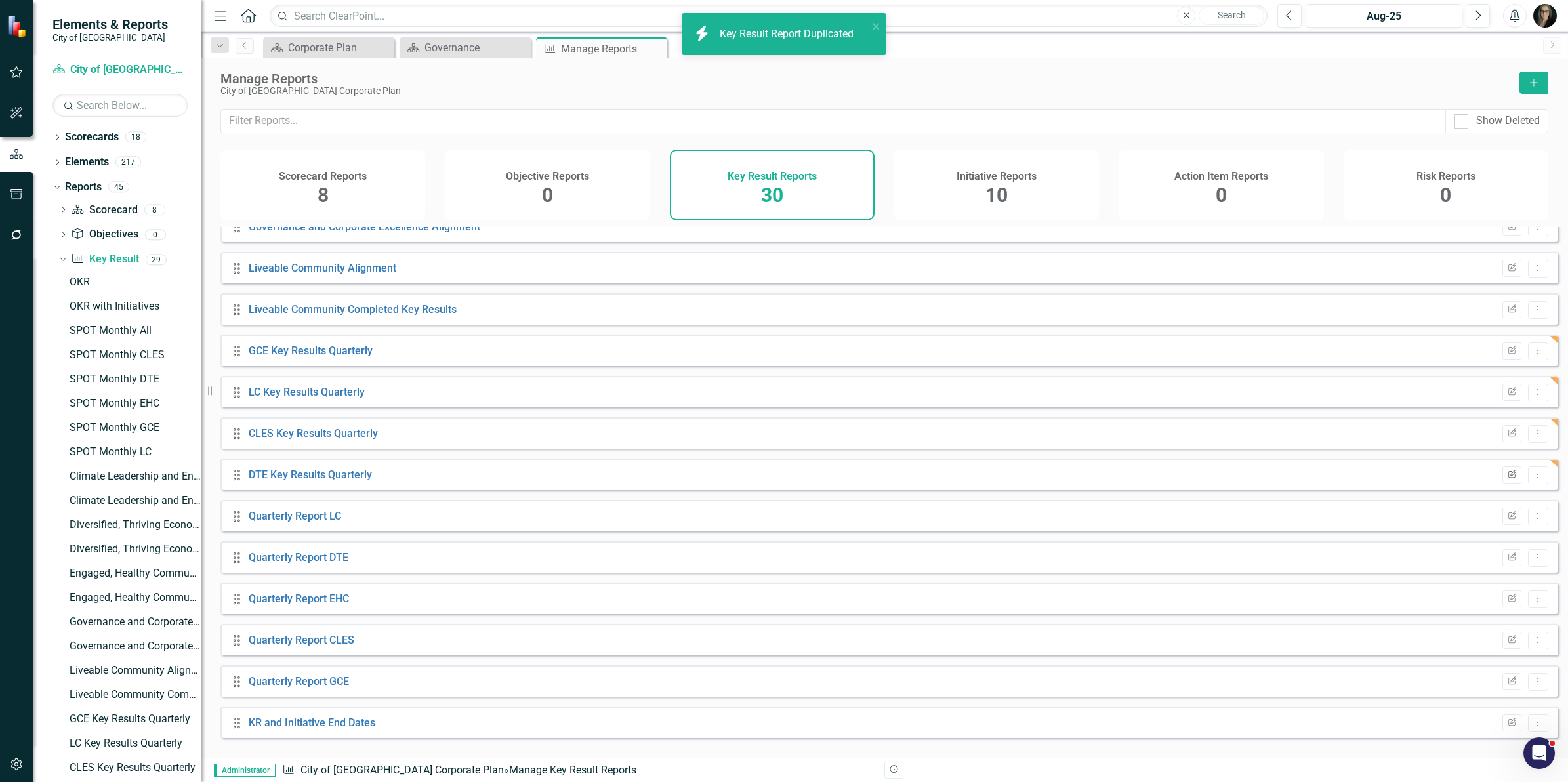
click at [1507, 479] on icon "Edit Report" at bounding box center [1512, 474] width 10 height 8
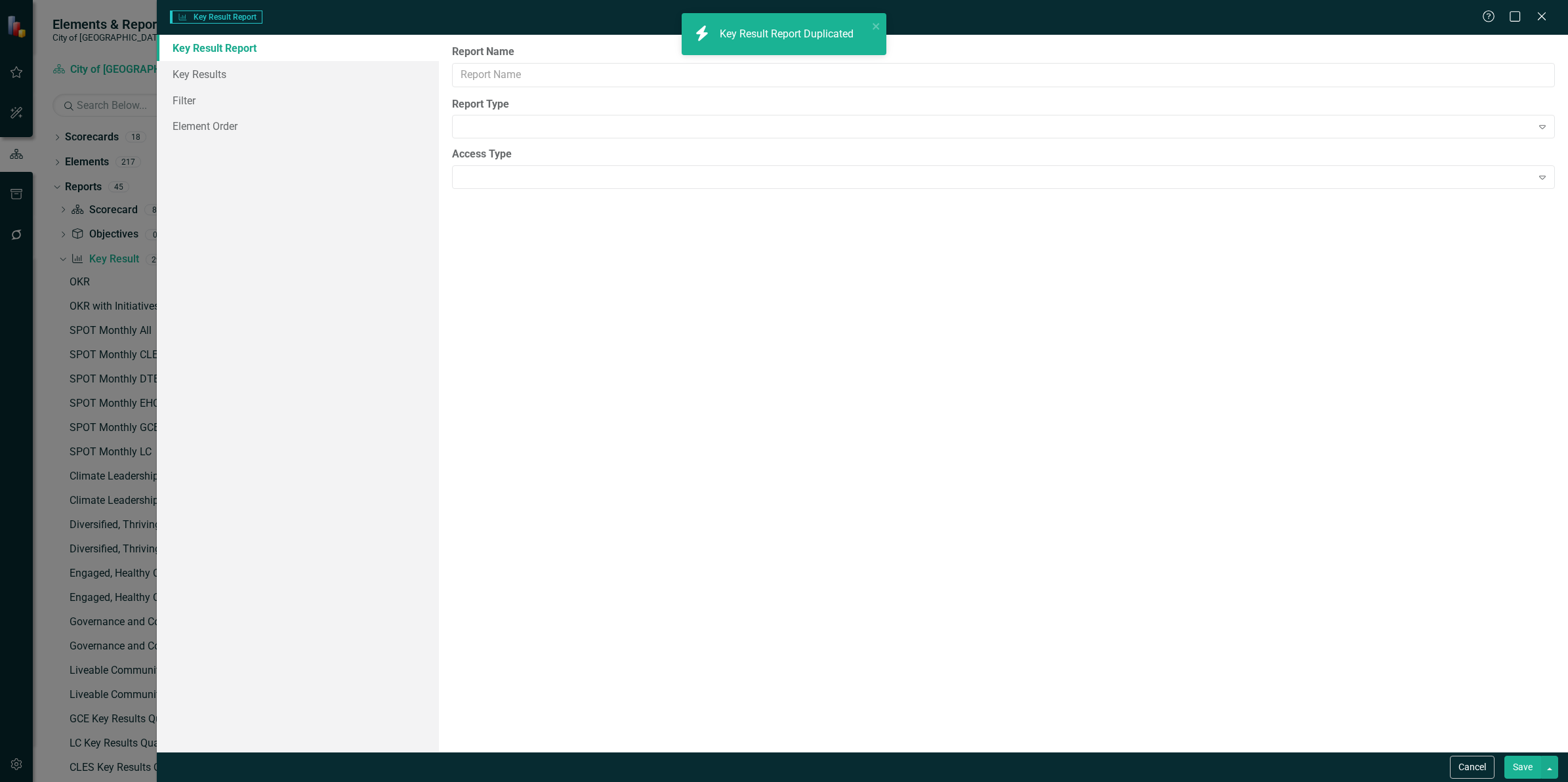
type input "DTE Key Results Quarterly"
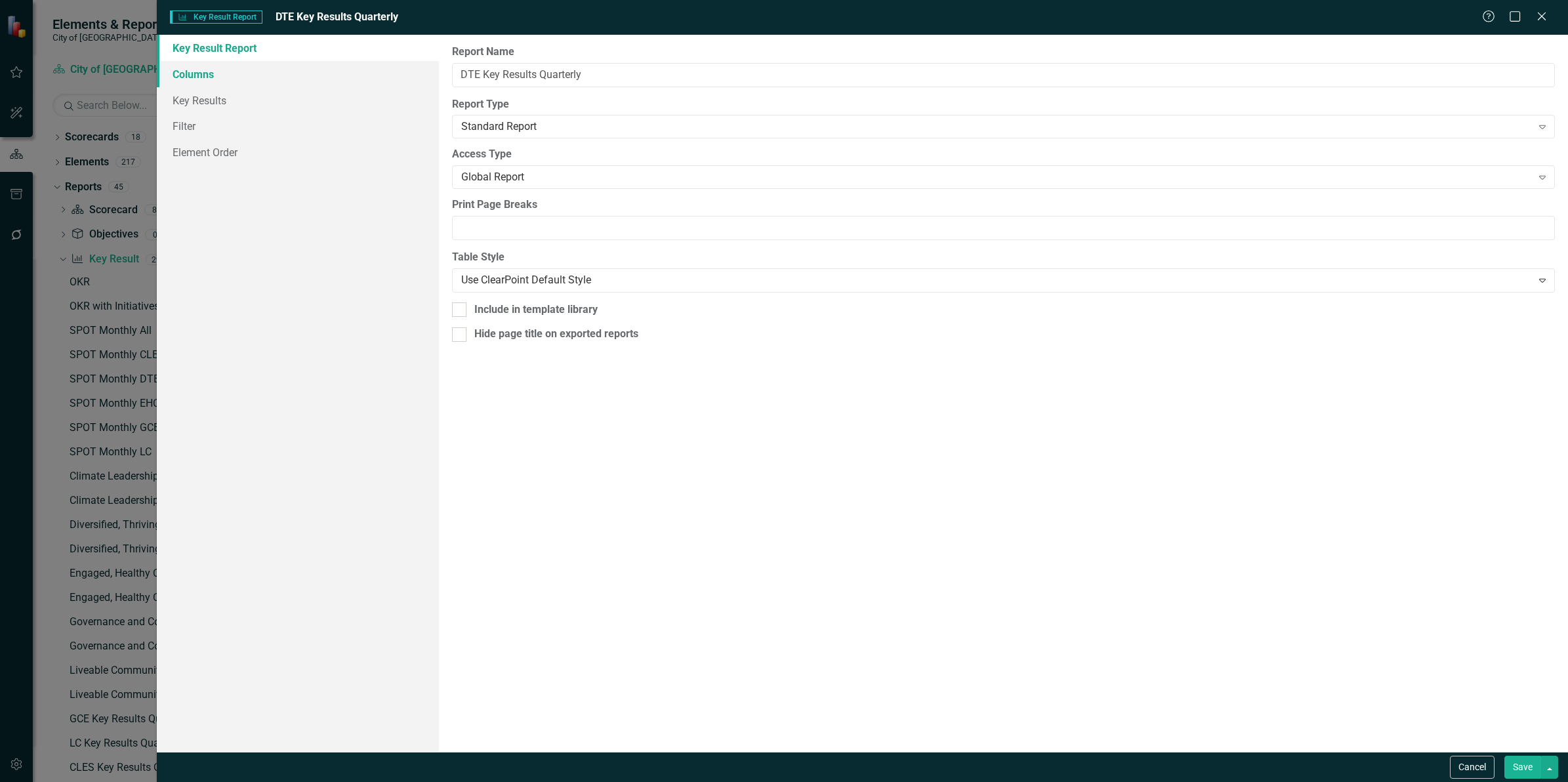
click at [256, 86] on link "Columns" at bounding box center [297, 74] width 282 height 26
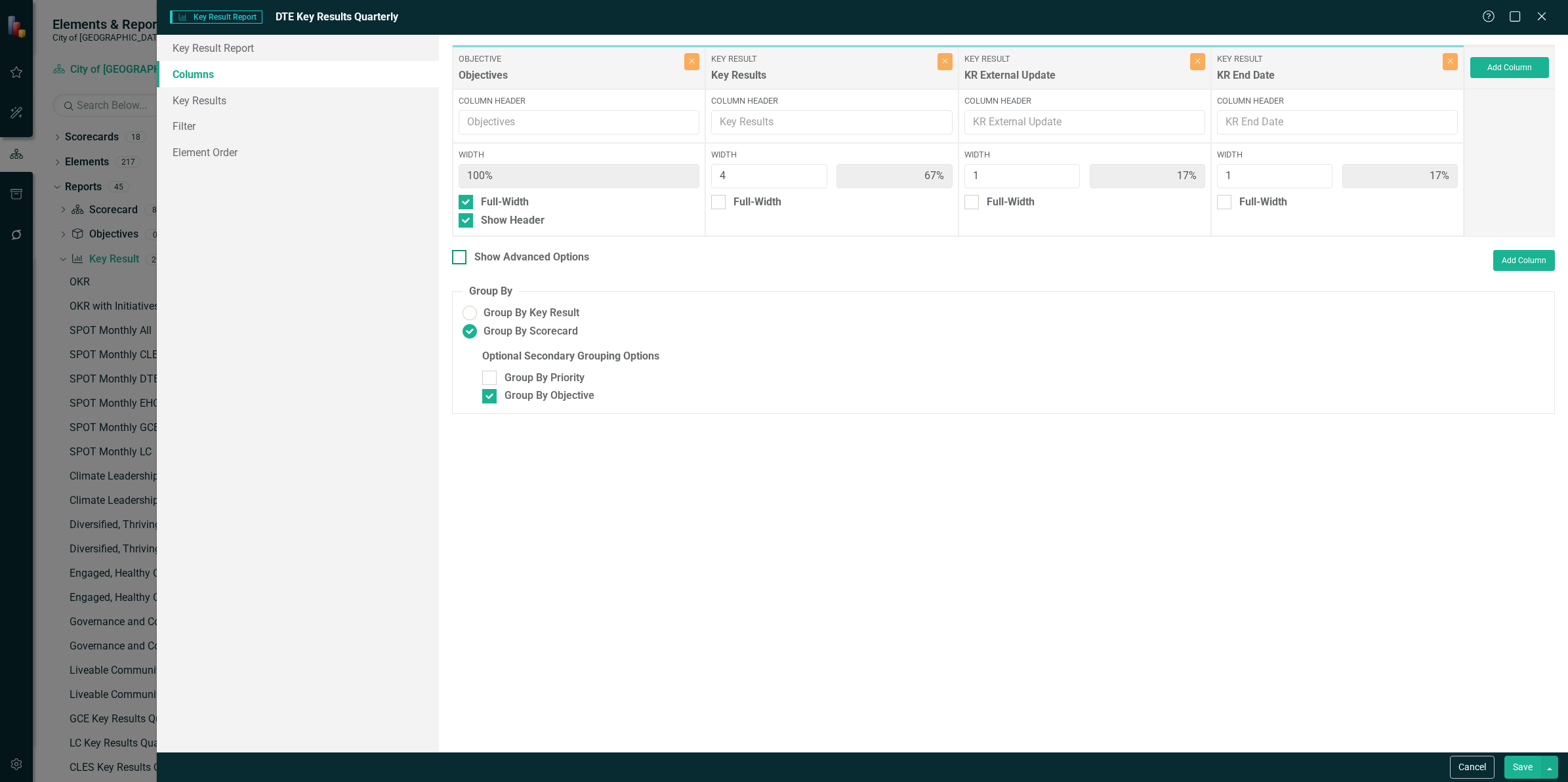
click at [546, 257] on div "Show Advanced Options" at bounding box center [532, 257] width 114 height 15
click at [461, 257] on input "Show Advanced Options" at bounding box center [456, 254] width 9 height 9
checkbox input "true"
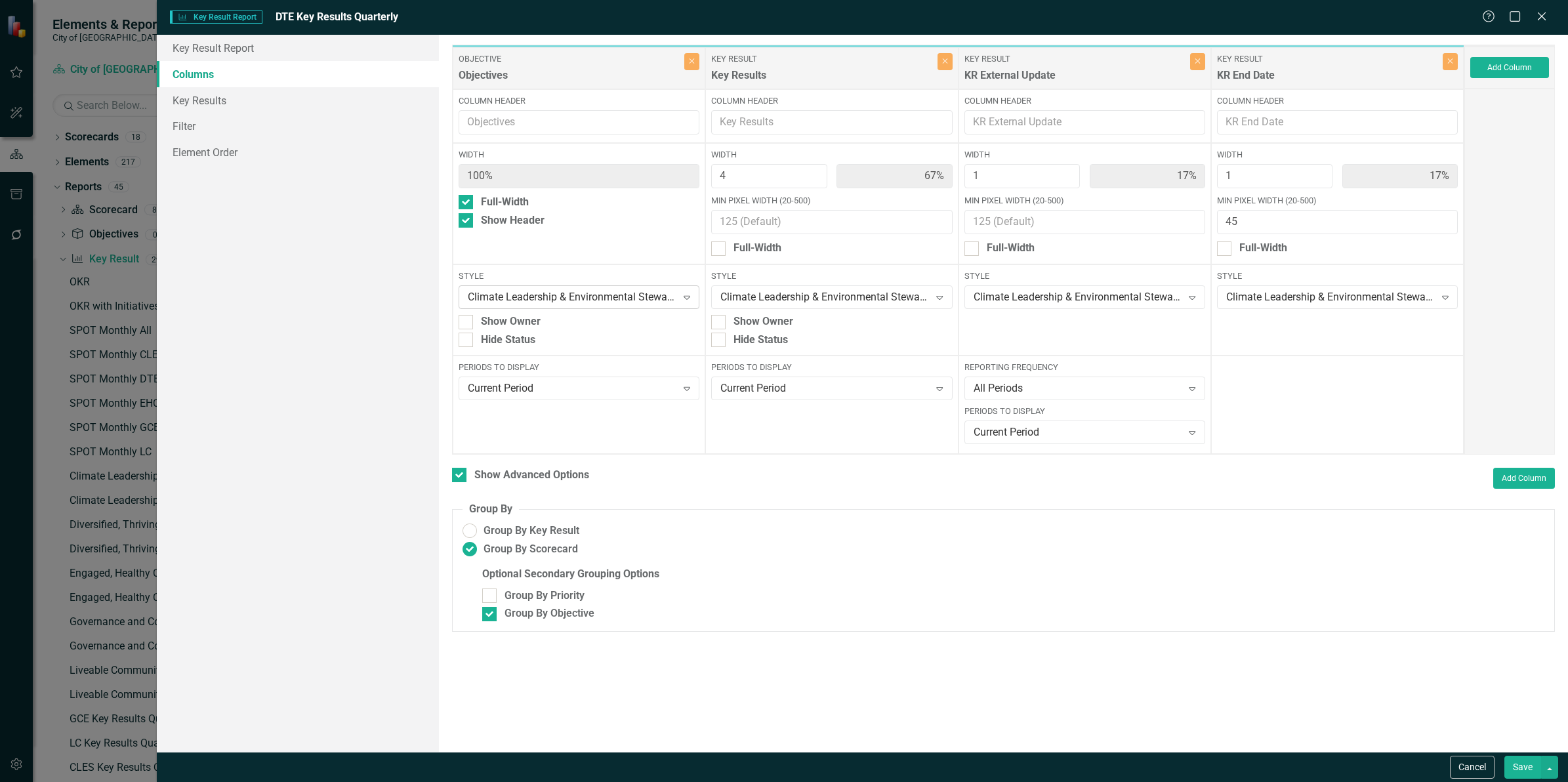
click at [645, 295] on div "Climate Leadership & Environmental Stewardship Cell" at bounding box center [572, 297] width 209 height 15
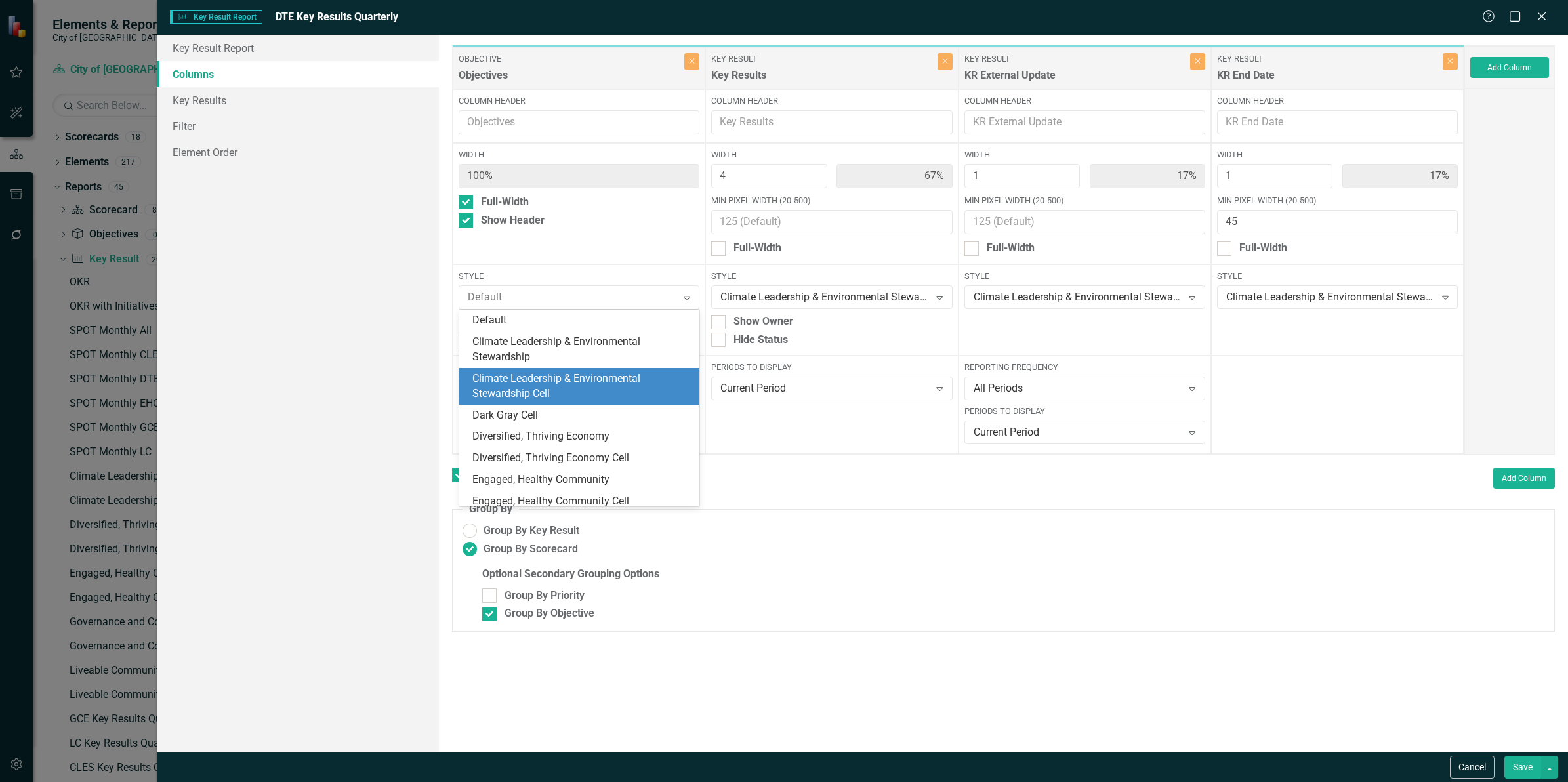
scroll to position [58, 0]
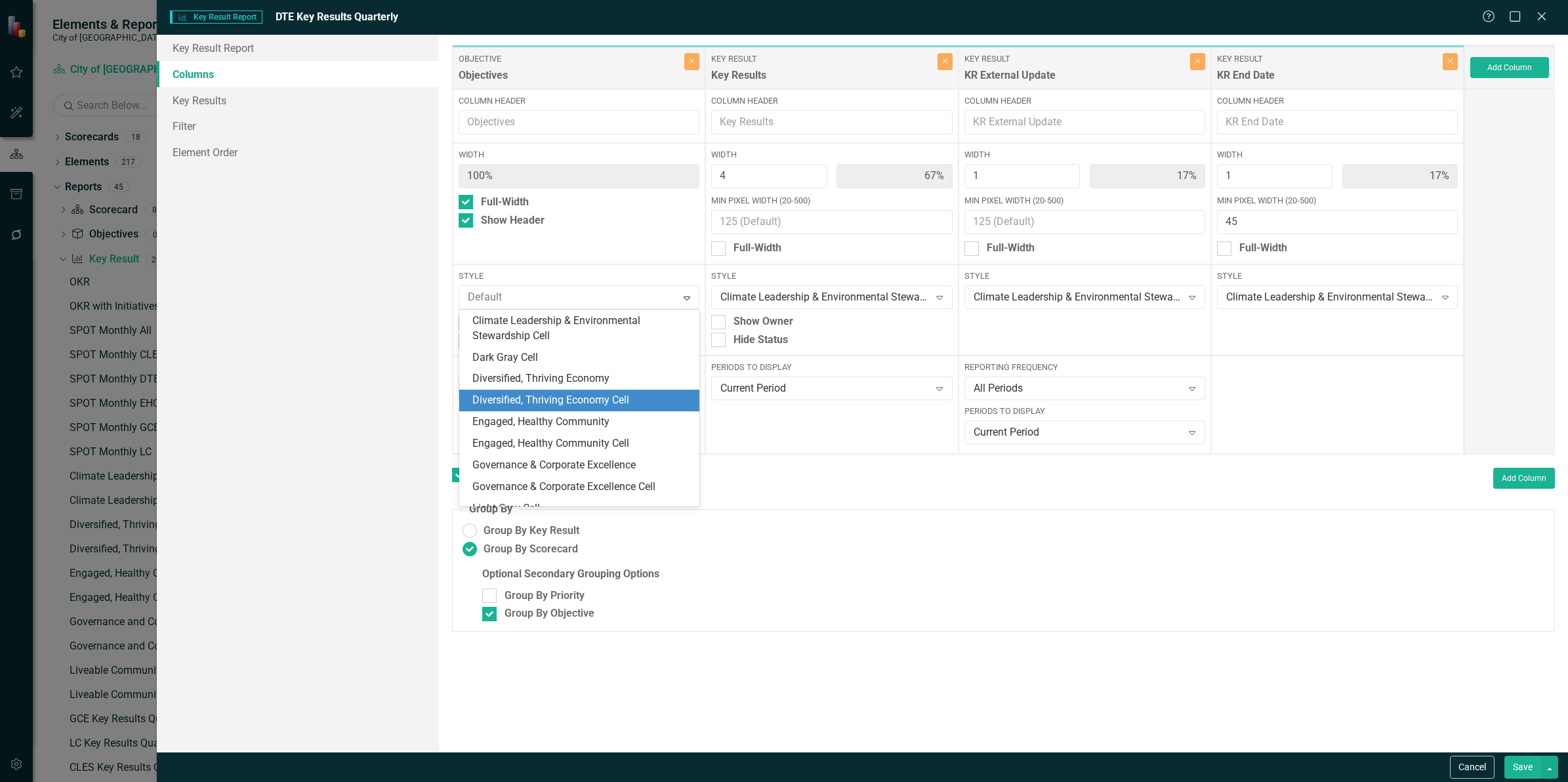
click at [624, 394] on div "Diversified, Thriving Economy Cell" at bounding box center [582, 400] width 219 height 15
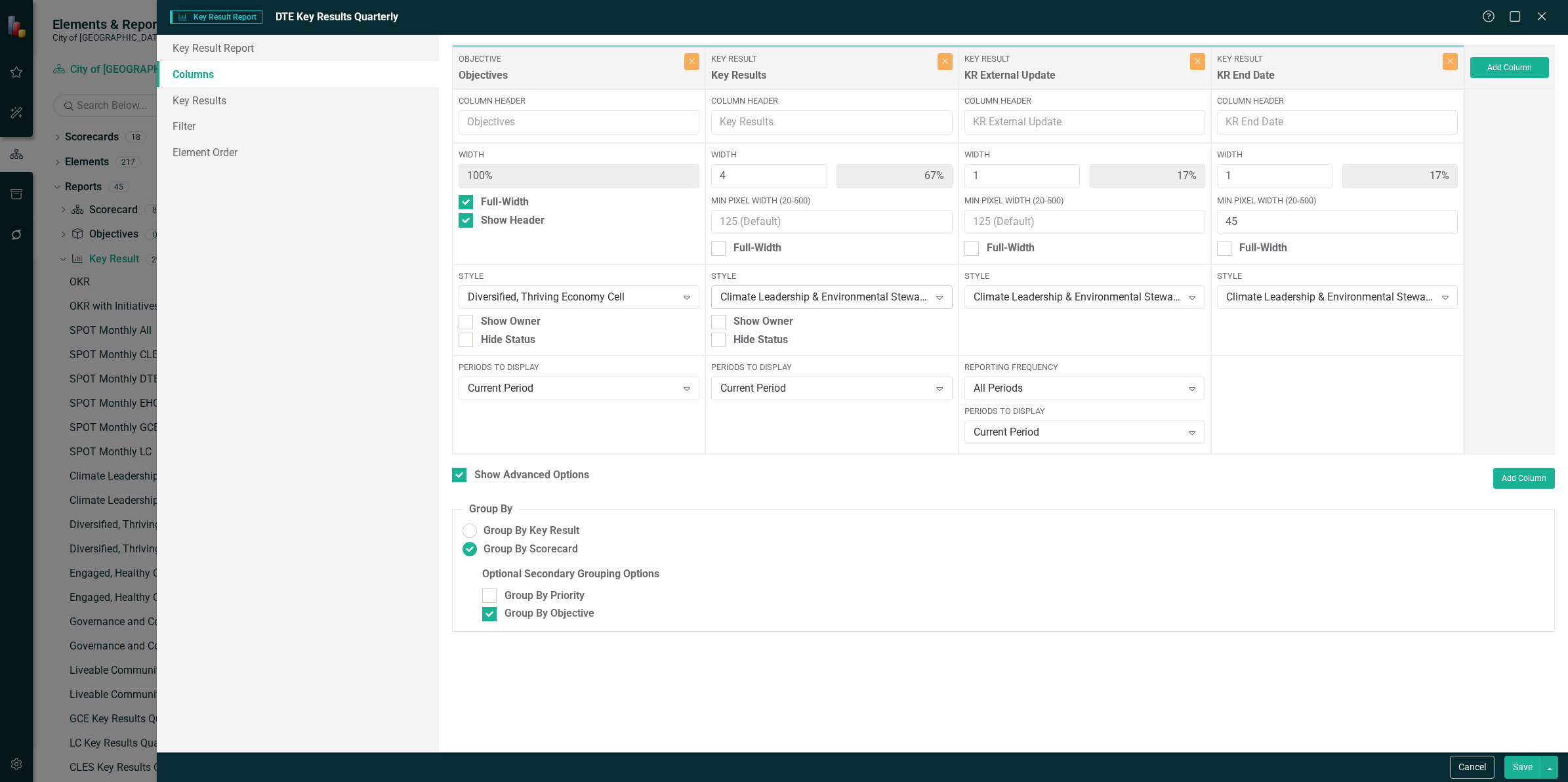
click at [866, 299] on div "Climate Leadership & Environmental Stewardship" at bounding box center [825, 297] width 209 height 15
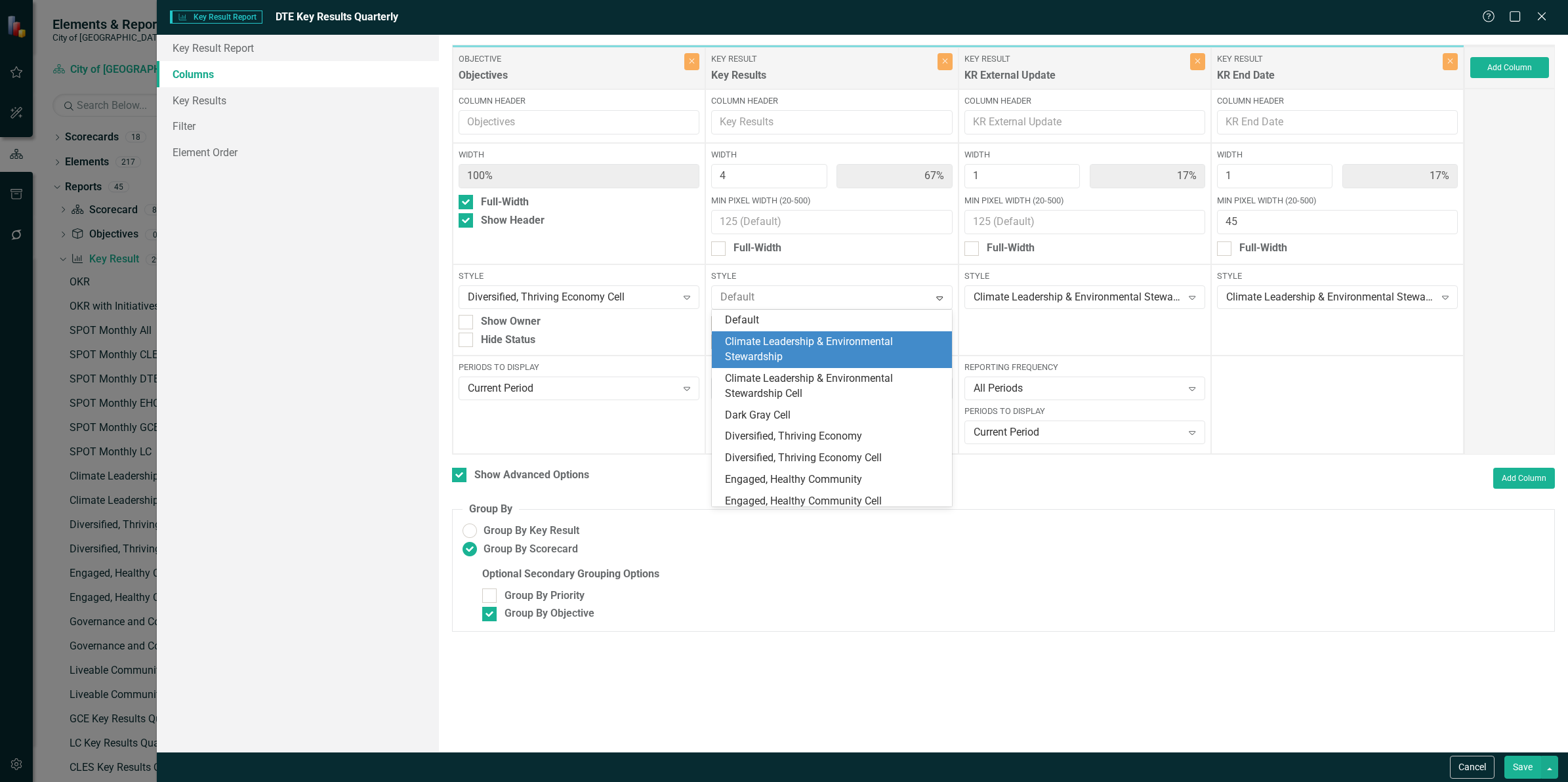
scroll to position [21, 0]
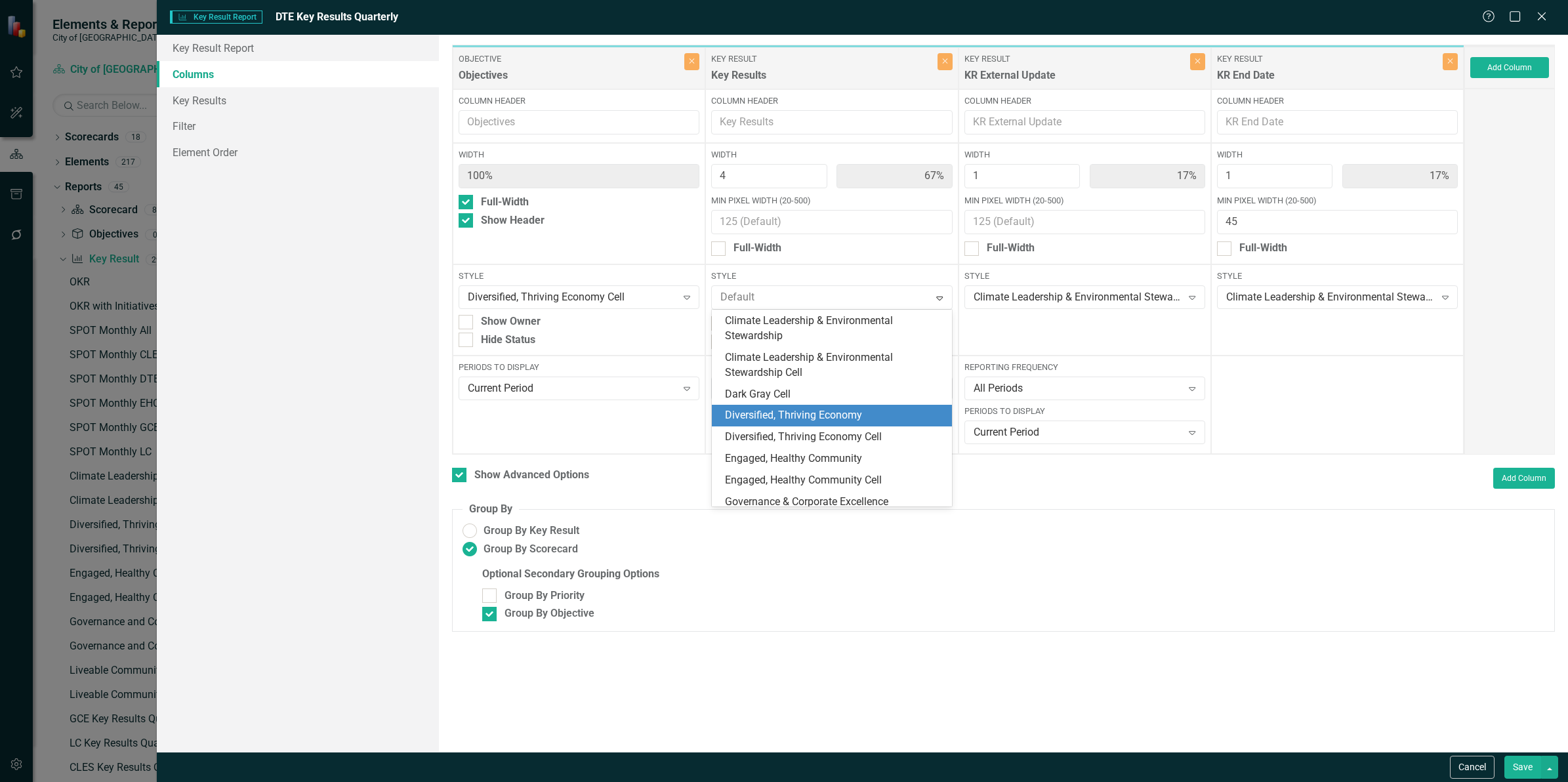
click at [846, 407] on div "Diversified, Thriving Economy" at bounding box center [832, 415] width 240 height 22
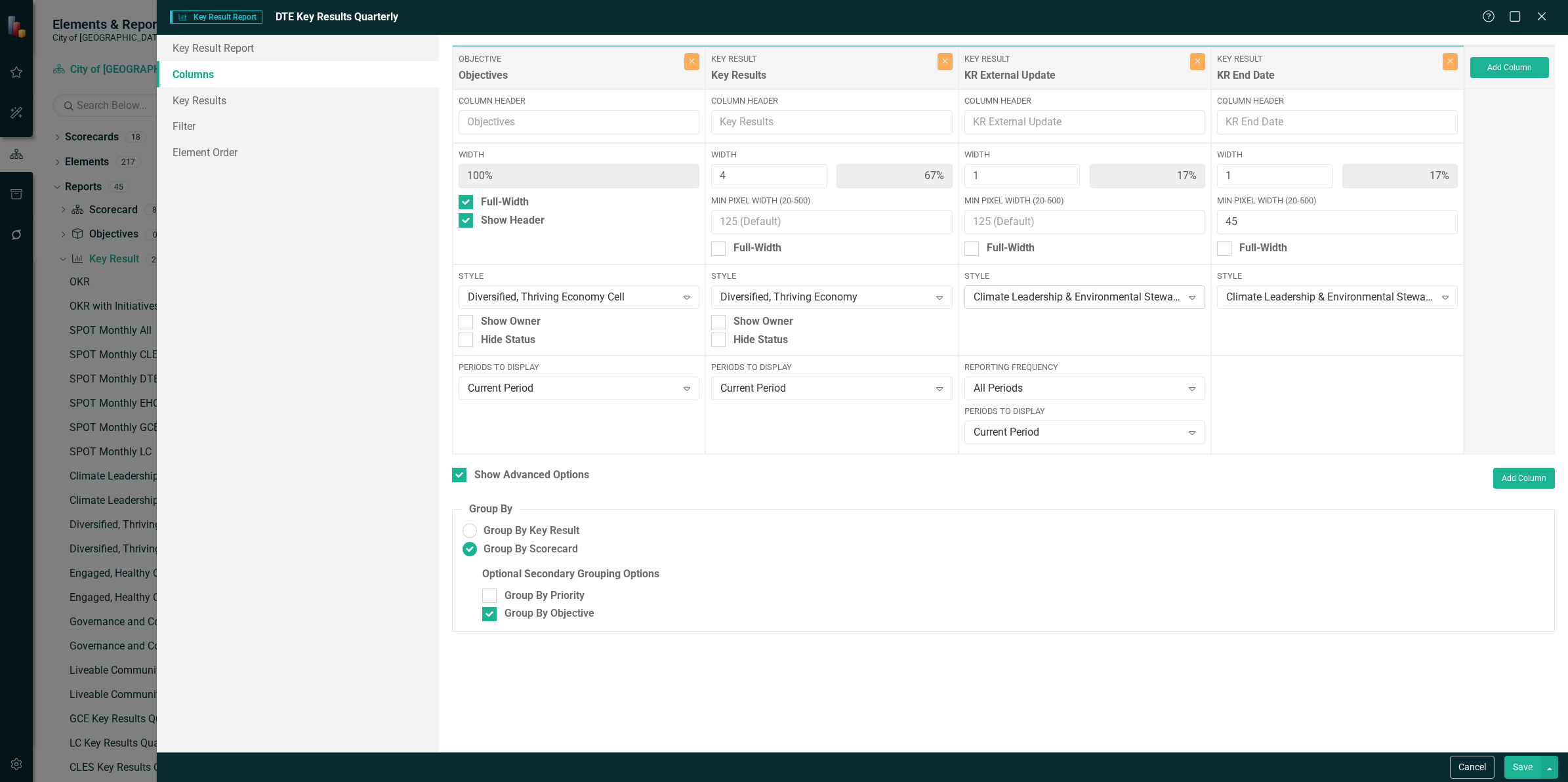
click at [1047, 293] on div "Climate Leadership & Environmental Stewardship" at bounding box center [1078, 297] width 209 height 15
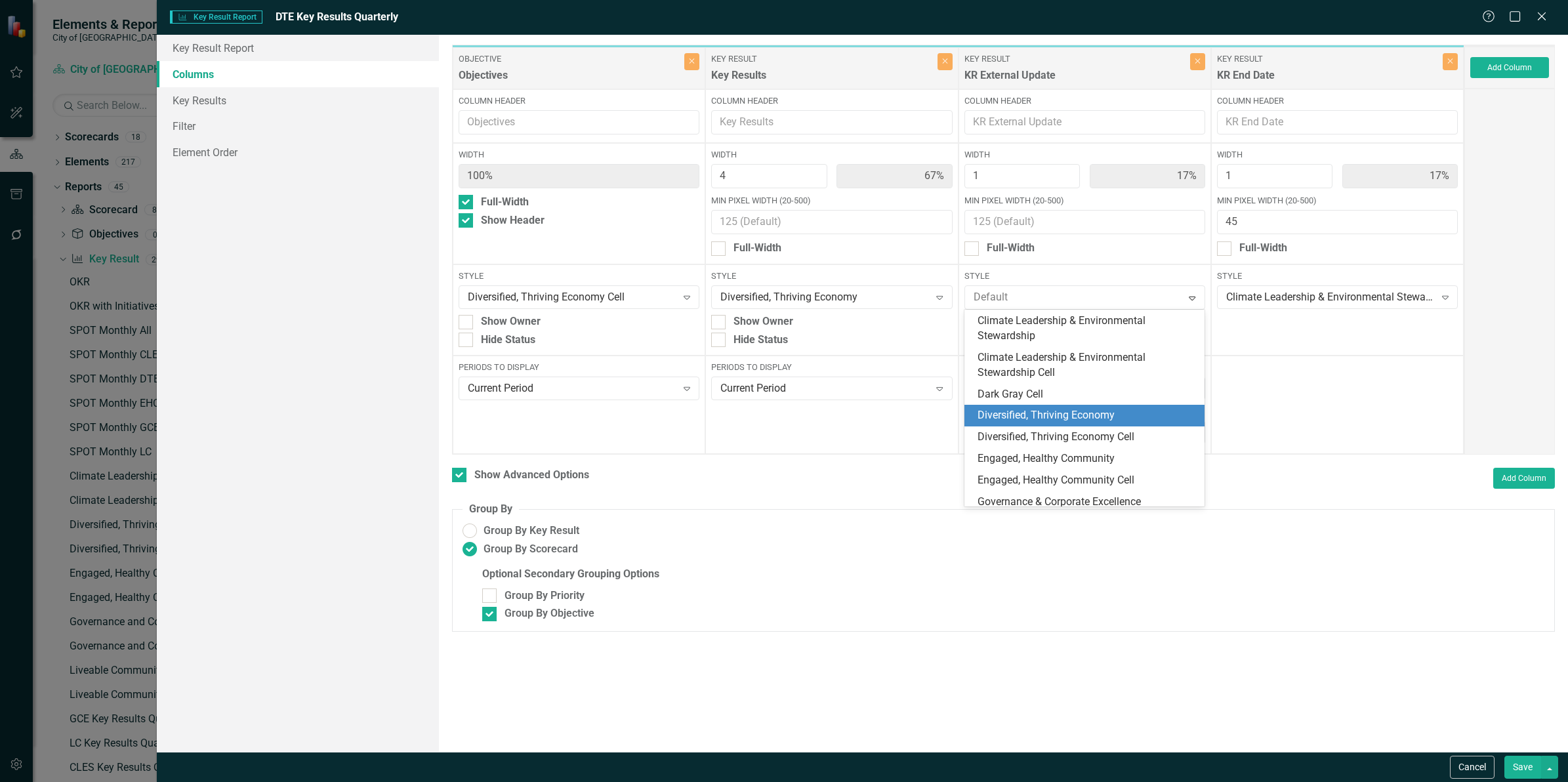
click at [1052, 415] on div "Diversified, Thriving Economy" at bounding box center [1087, 415] width 219 height 15
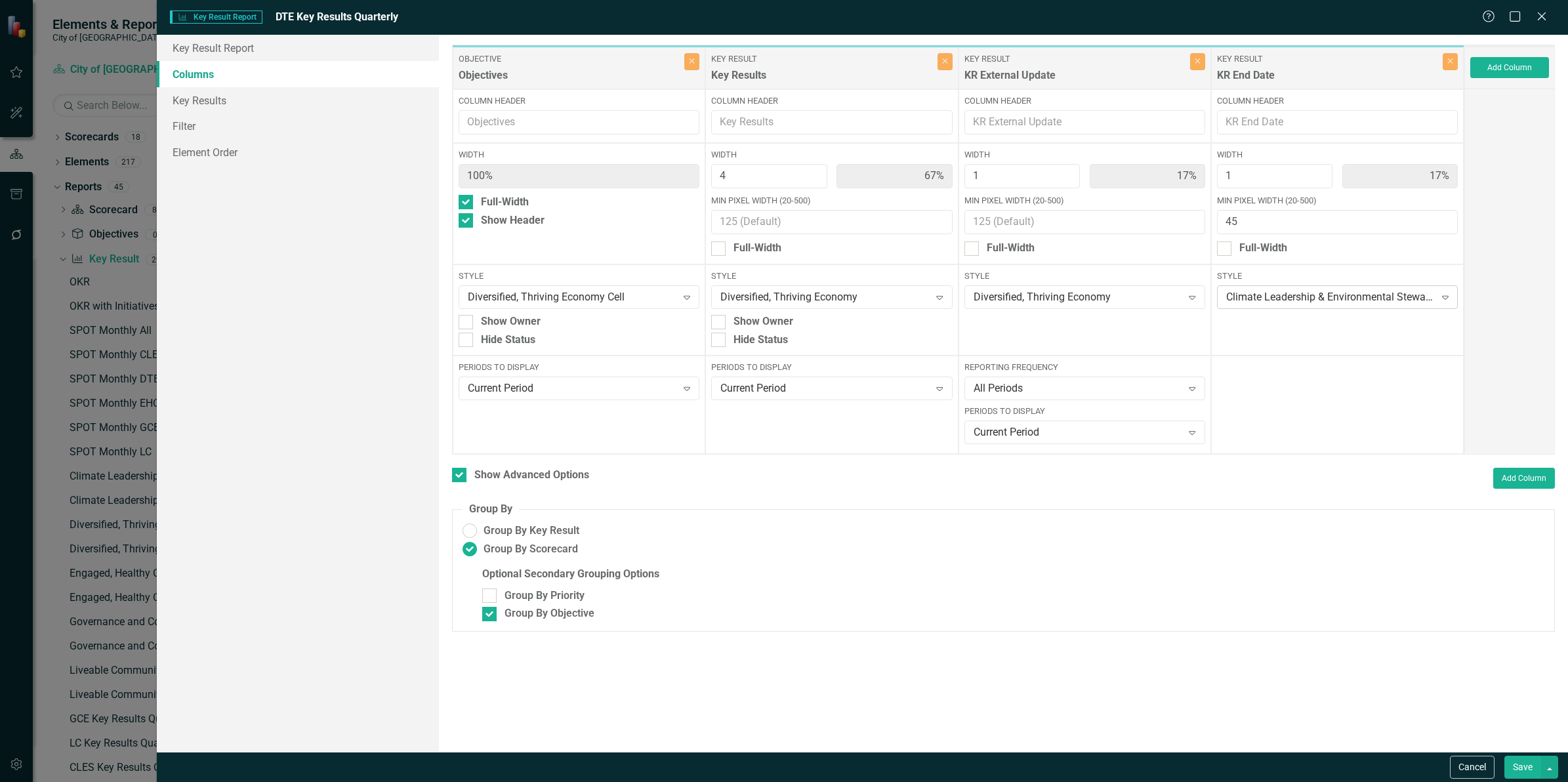
click at [1286, 297] on div "Climate Leadership & Environmental Stewardship" at bounding box center [1330, 297] width 209 height 15
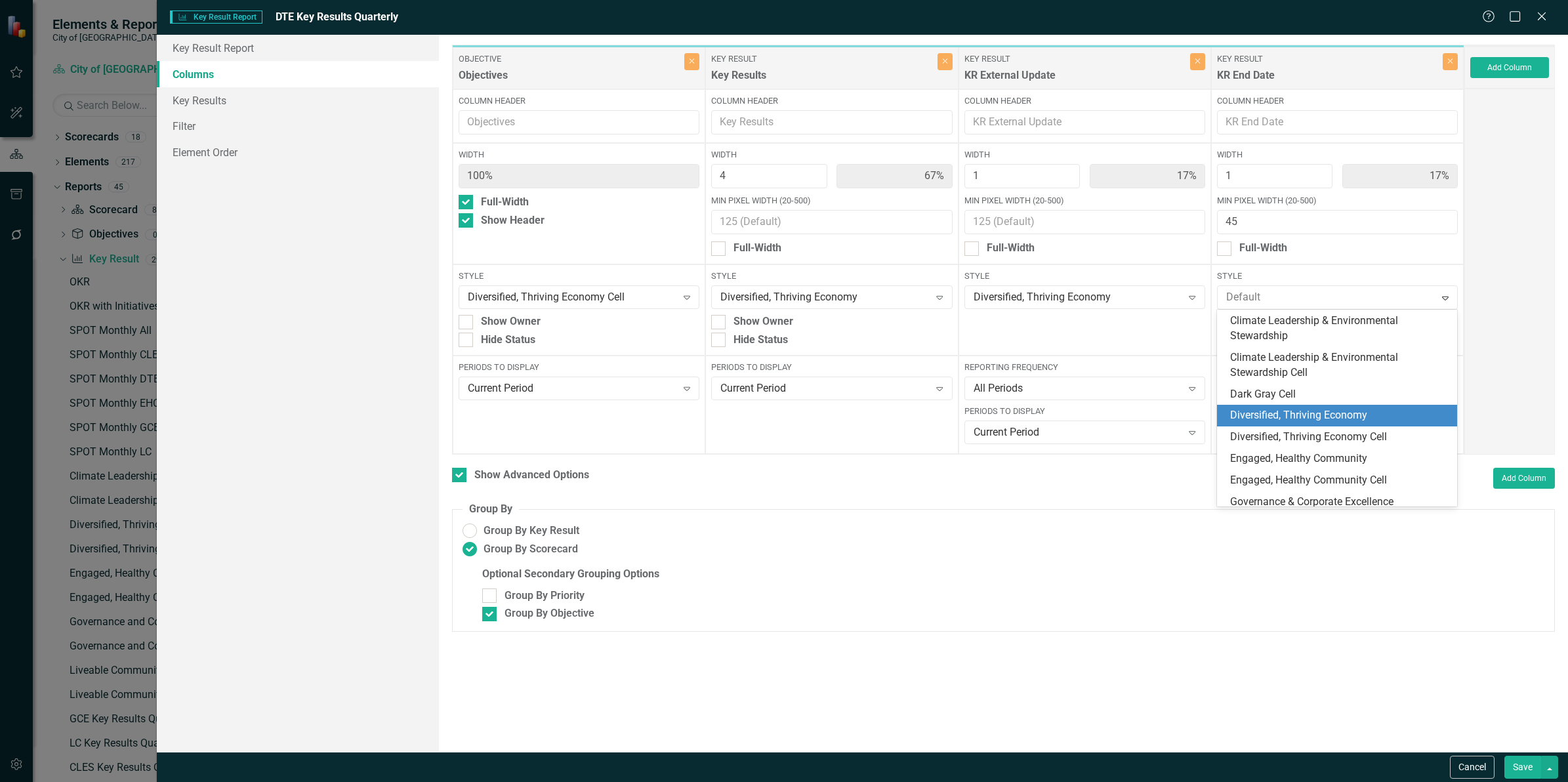
click at [1283, 411] on div "Diversified, Thriving Economy" at bounding box center [1339, 415] width 219 height 15
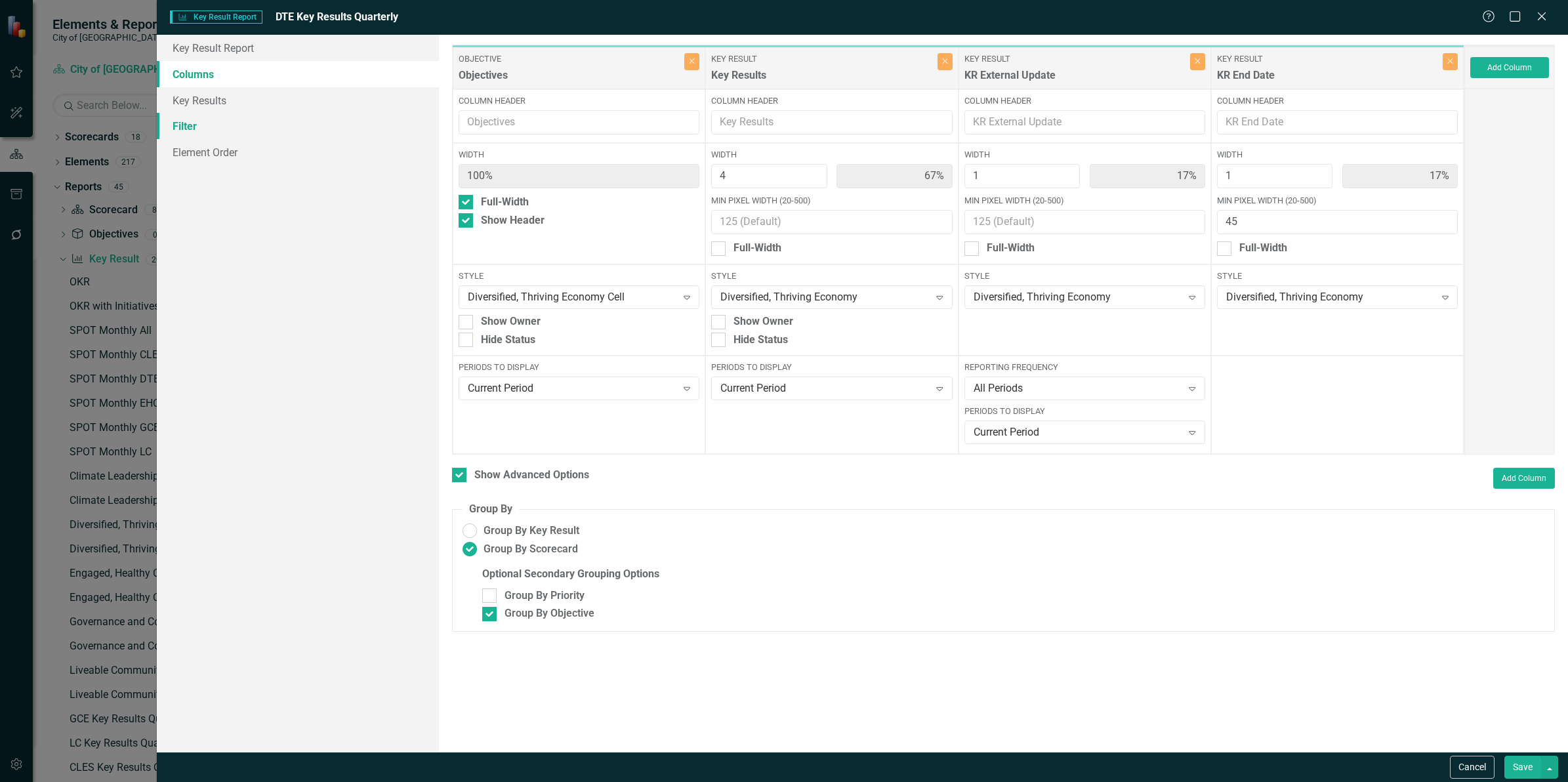
click at [186, 126] on link "Filter" at bounding box center [297, 126] width 282 height 26
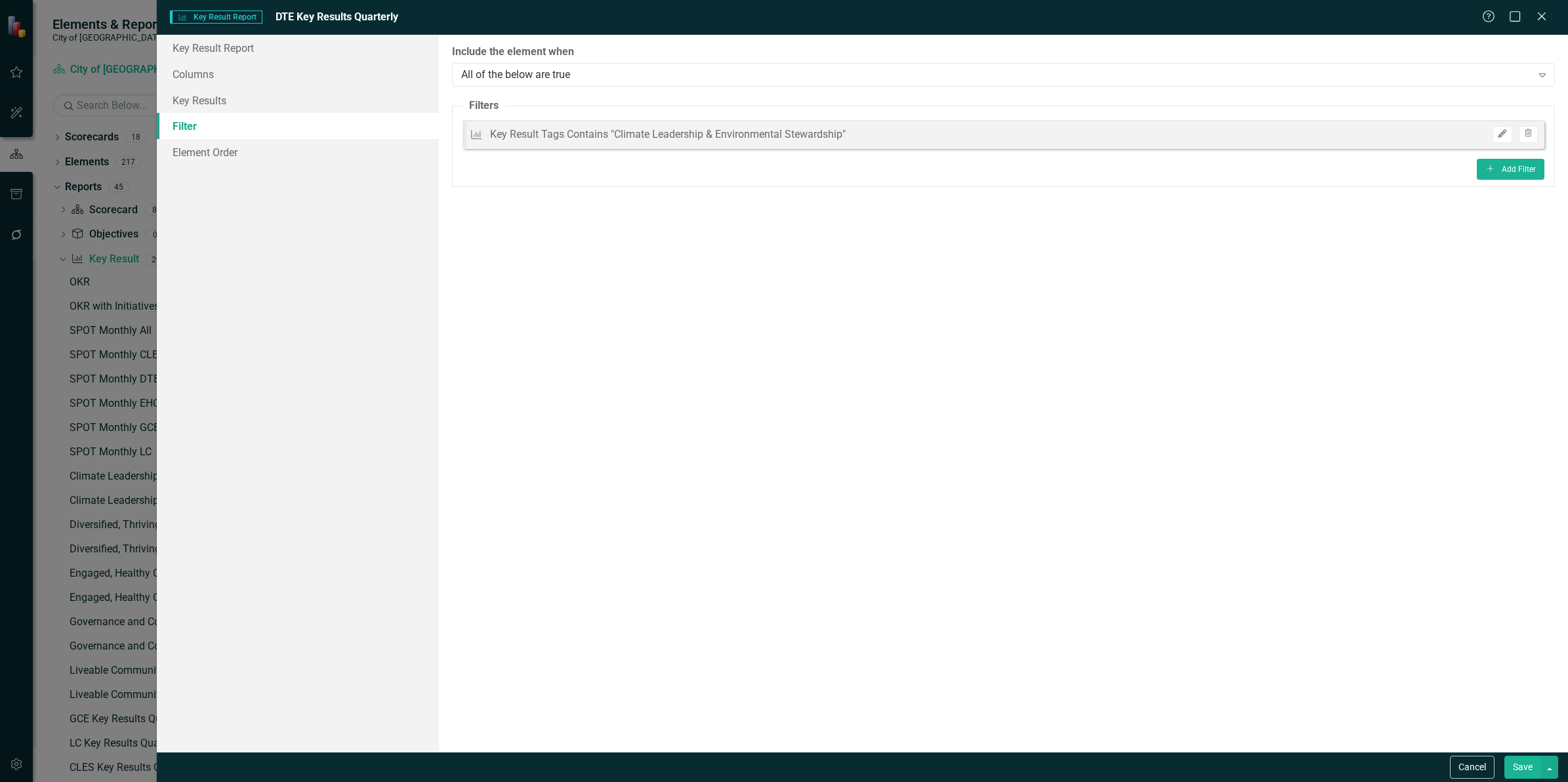
click at [1501, 133] on icon "button" at bounding box center [1502, 134] width 8 height 8
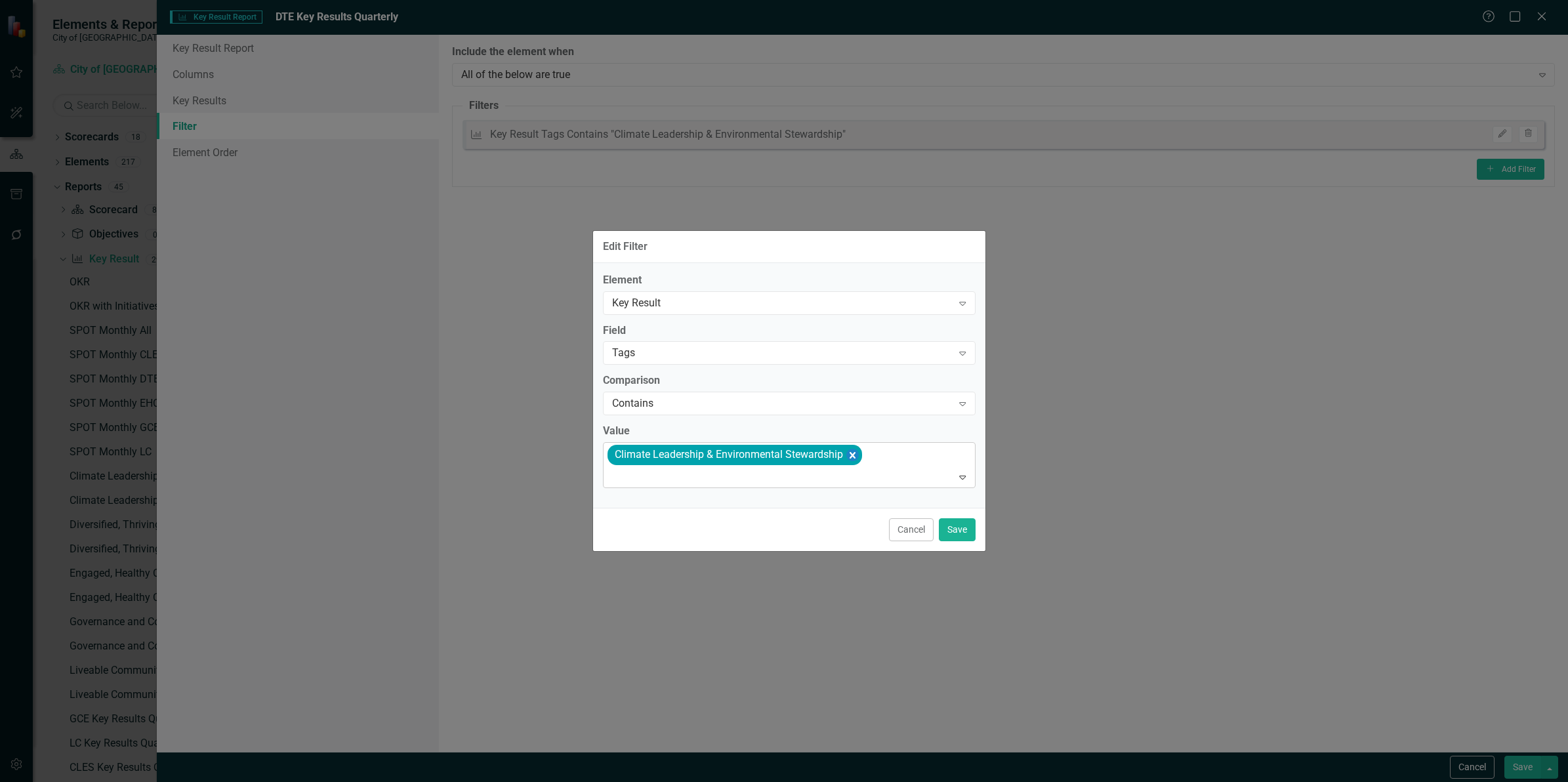
click at [858, 453] on icon "Remove [object Object]" at bounding box center [852, 454] width 12 height 16
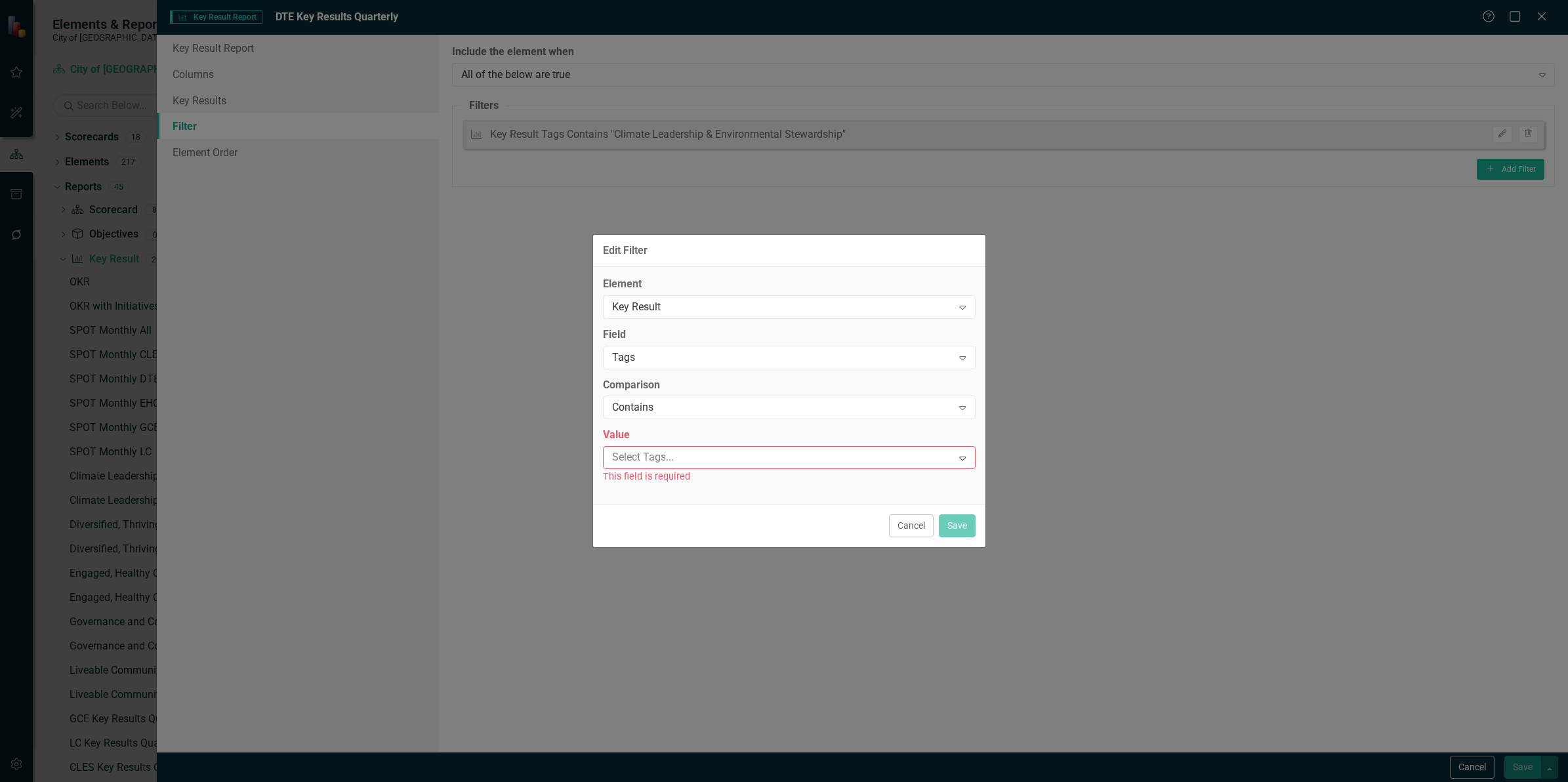
click at [753, 457] on div at bounding box center [780, 457] width 346 height 17
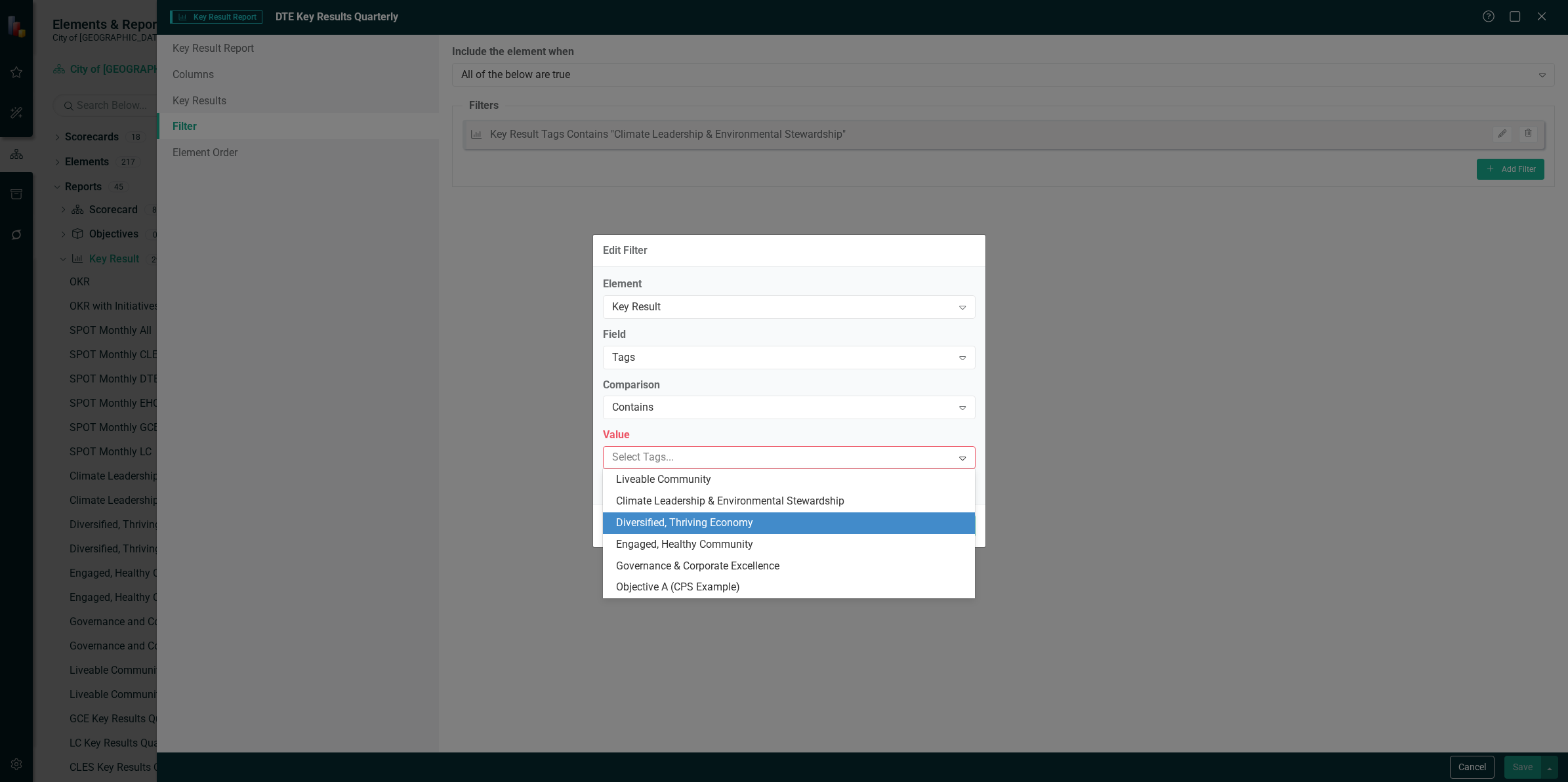
click at [718, 526] on span "Diversified, Thriving Economy" at bounding box center [684, 522] width 137 height 12
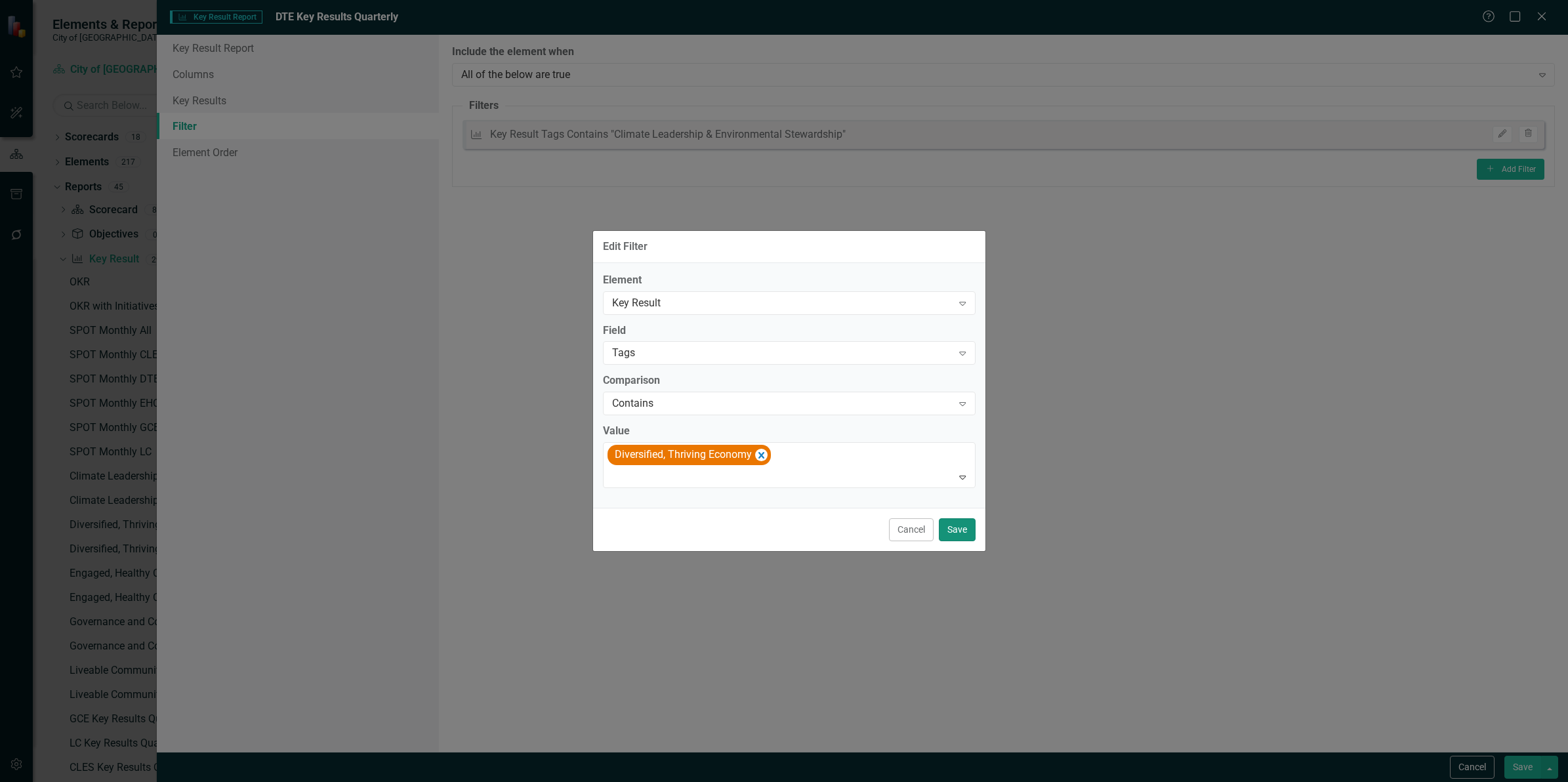
click at [942, 532] on button "Save" at bounding box center [957, 530] width 36 height 23
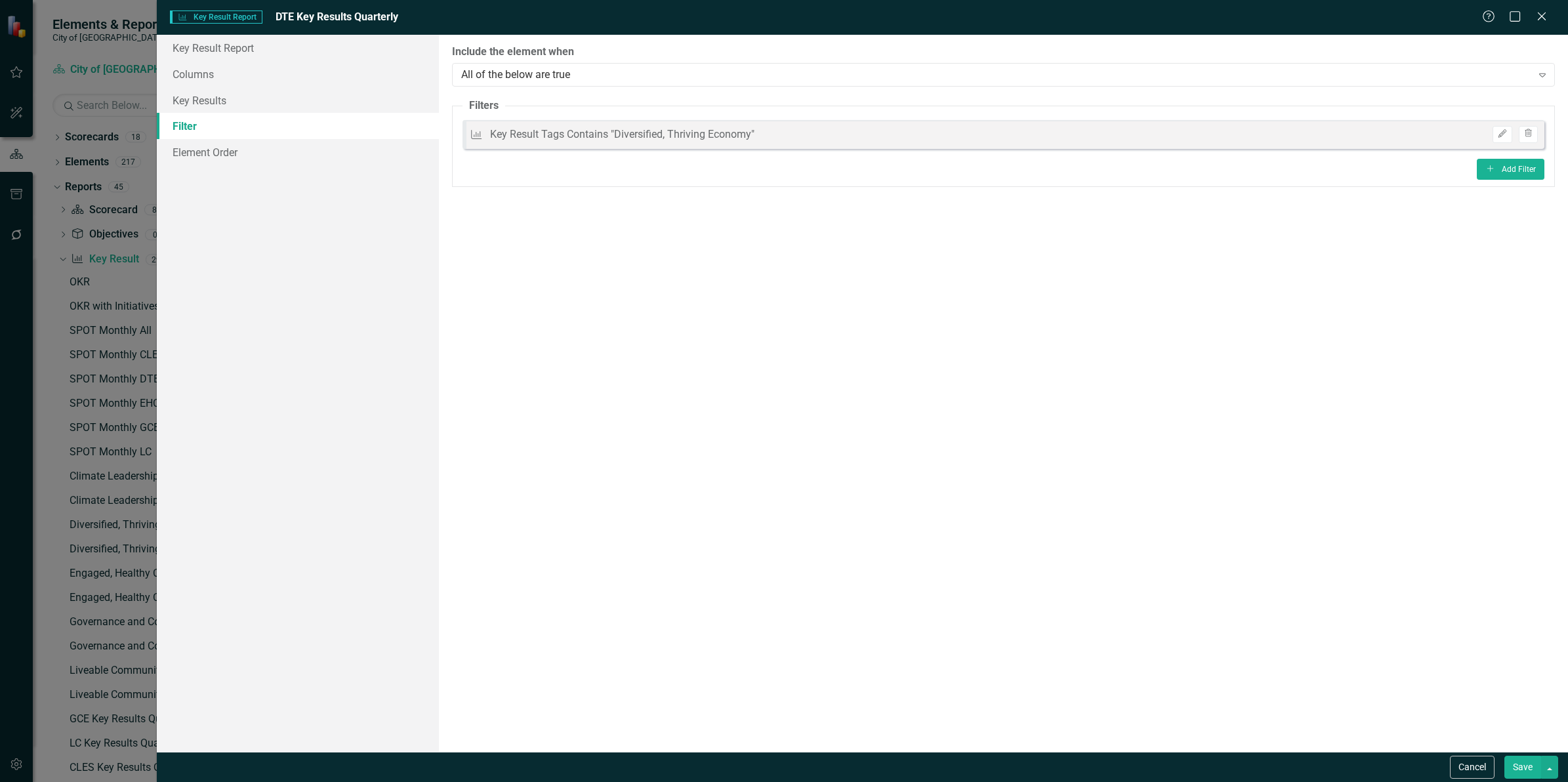
click at [1513, 768] on button "Save" at bounding box center [1523, 766] width 36 height 23
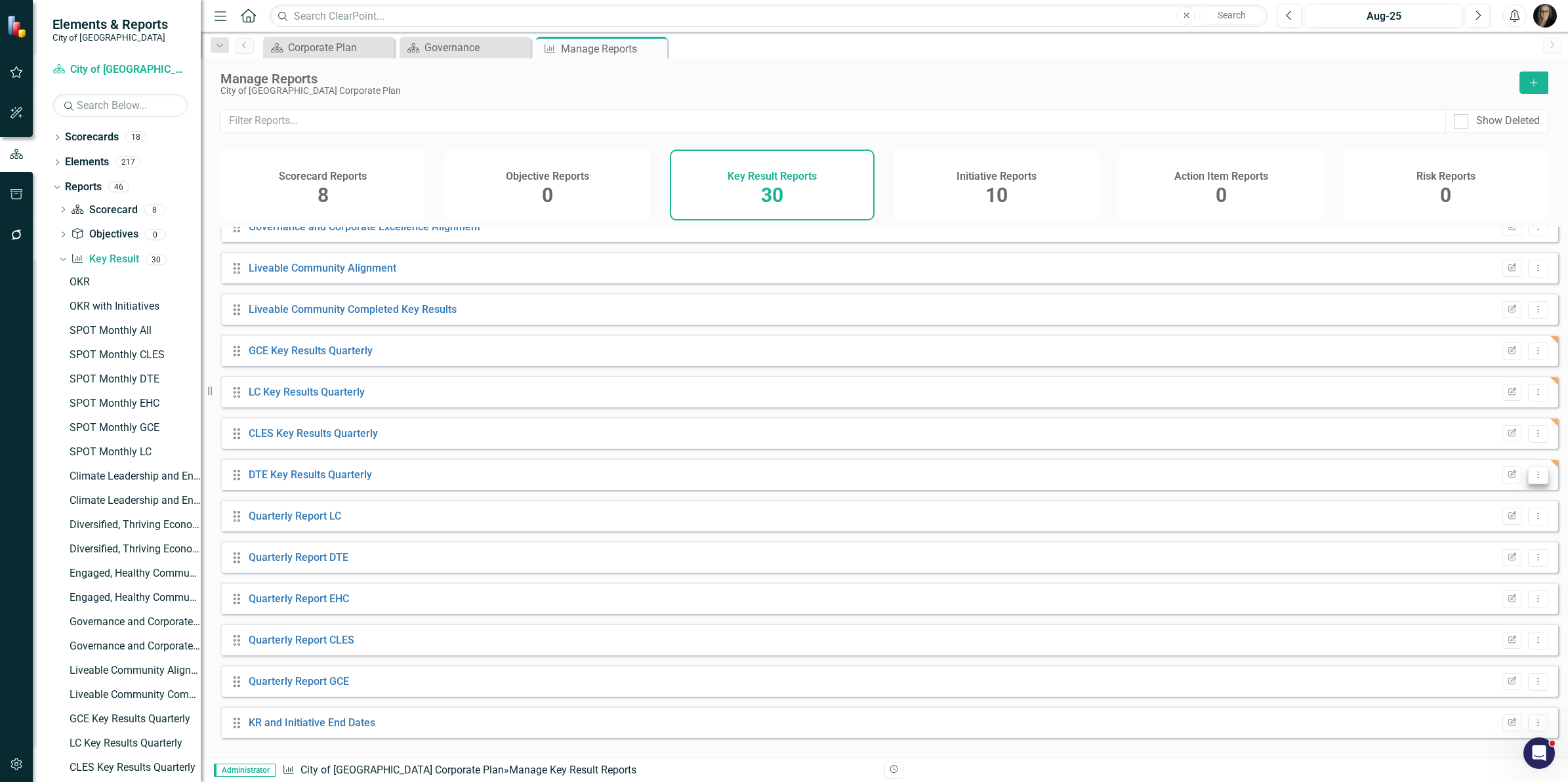
click at [1532, 479] on icon "Dropdown Menu" at bounding box center [1538, 474] width 11 height 9
click at [1478, 553] on link "Copy Duplicate Report" at bounding box center [1483, 555] width 108 height 24
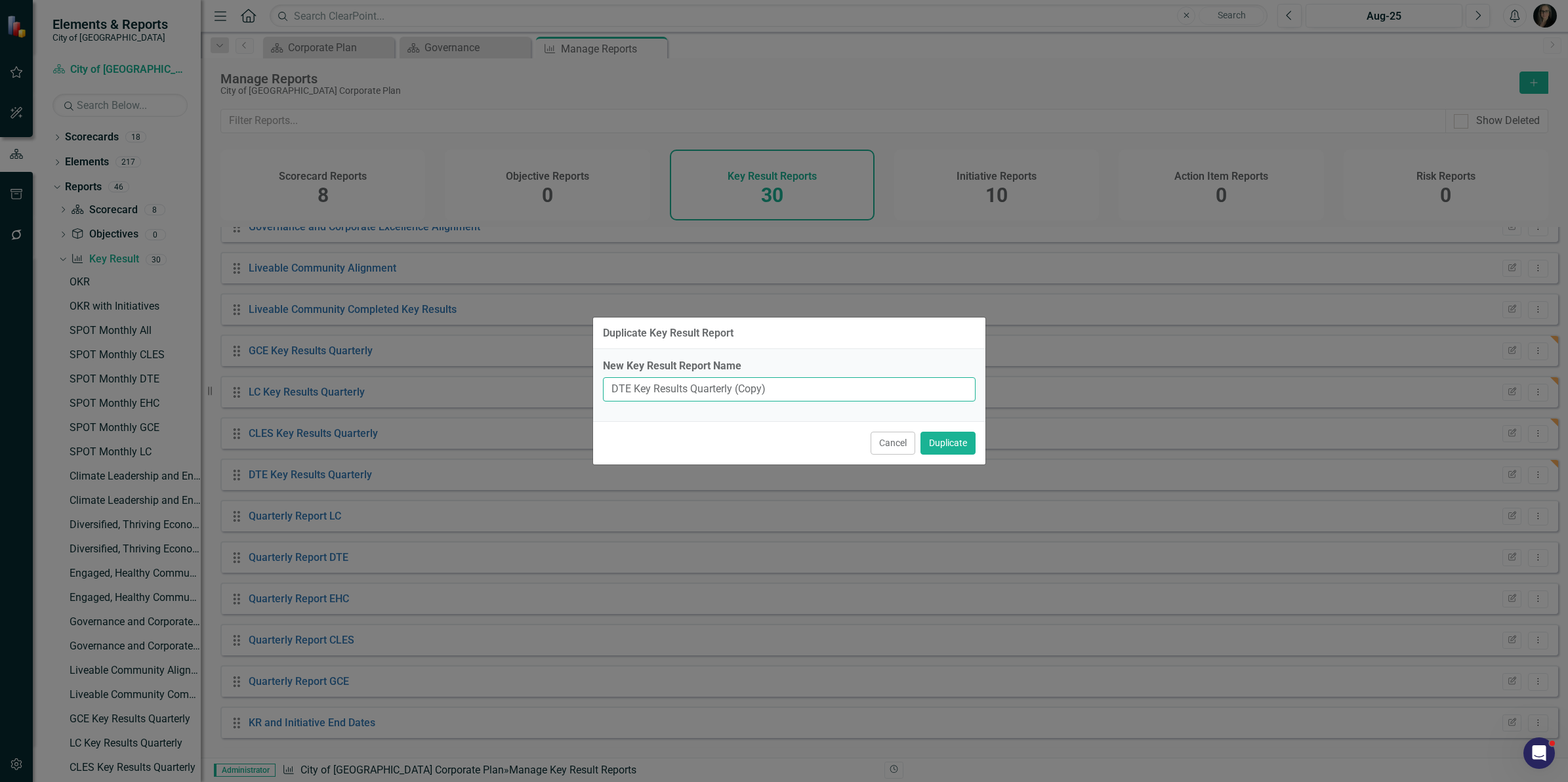
drag, startPoint x: 798, startPoint y: 390, endPoint x: 735, endPoint y: 394, distance: 63.1
click at [735, 394] on input "DTE Key Results Quarterly (Copy)" at bounding box center [789, 389] width 373 height 24
type input "EHC Key Results Quarterly"
click at [949, 444] on button "Duplicate" at bounding box center [948, 443] width 56 height 23
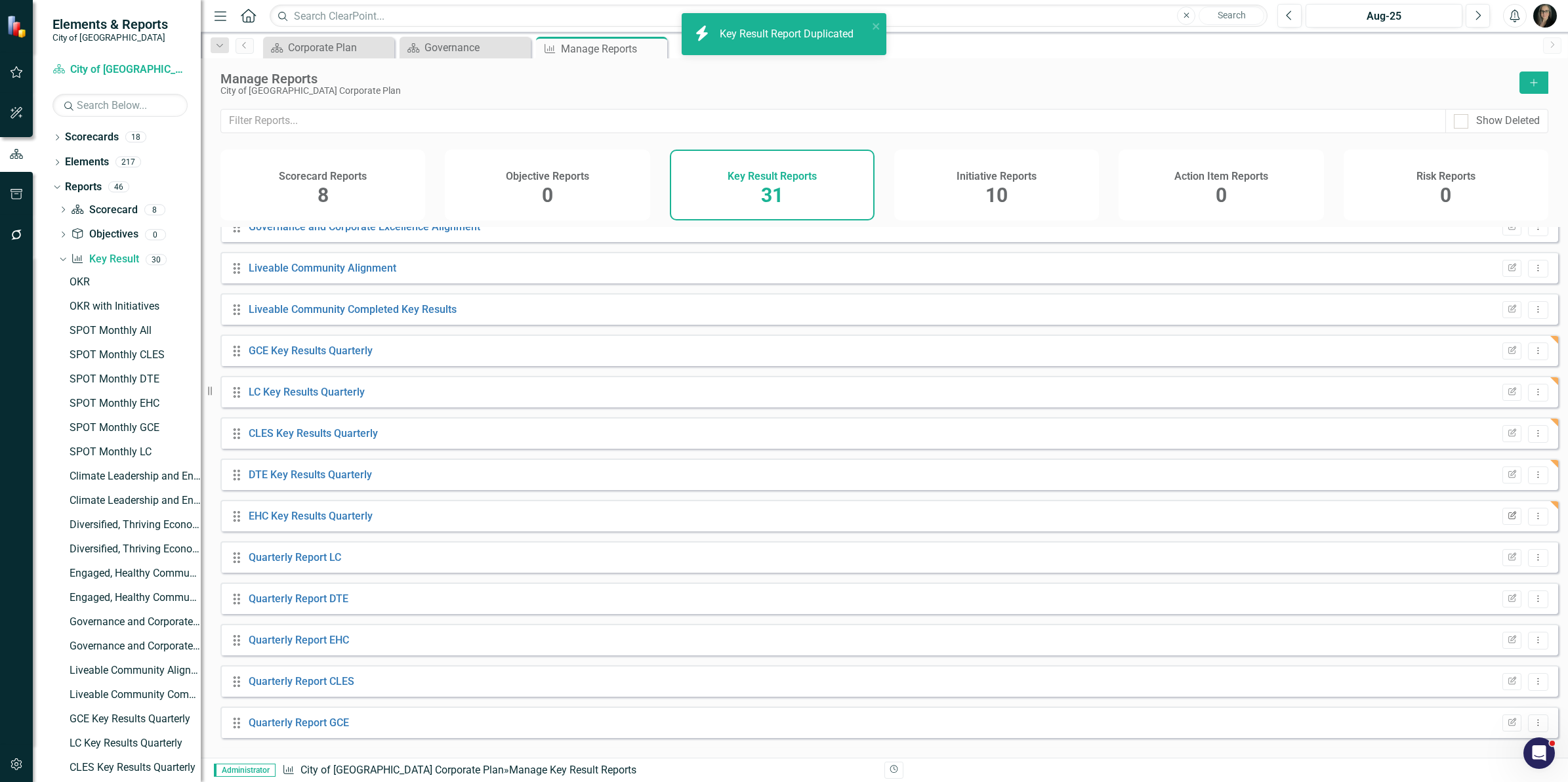
click at [1508, 518] on icon "button" at bounding box center [1512, 514] width 8 height 8
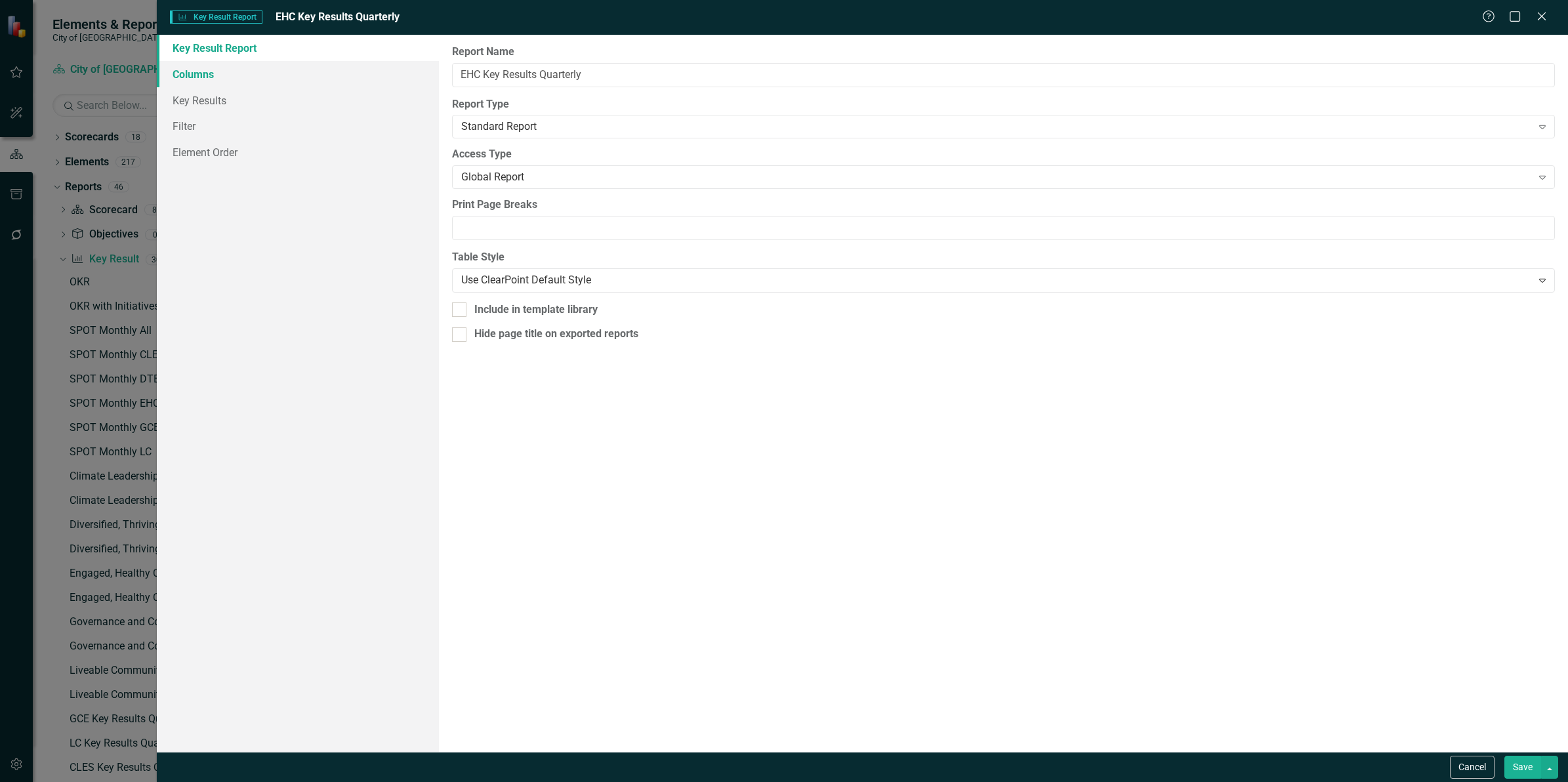
click at [218, 81] on link "Columns" at bounding box center [297, 74] width 282 height 26
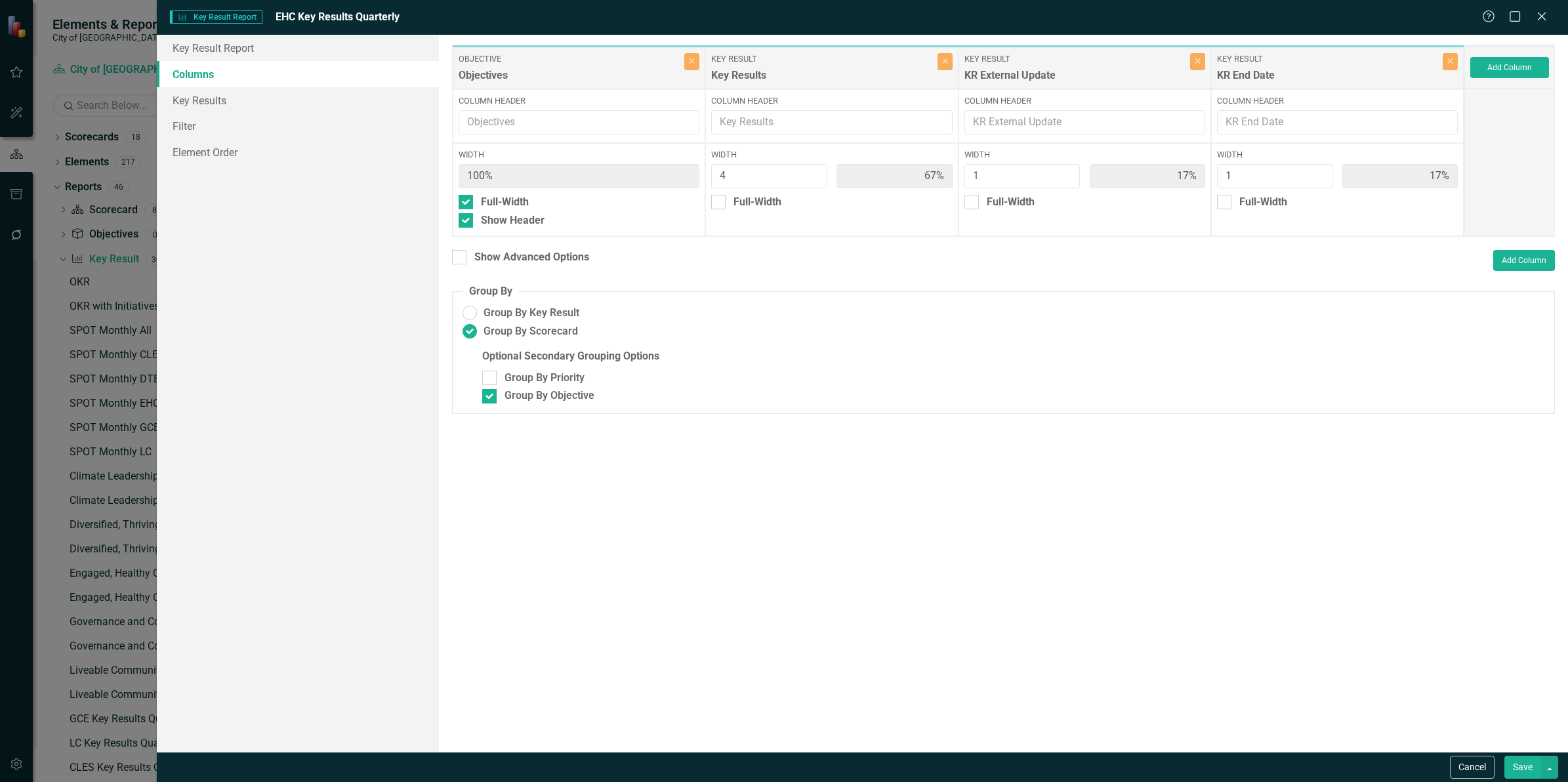
drag, startPoint x: 500, startPoint y: 252, endPoint x: 513, endPoint y: 249, distance: 13.3
click at [500, 254] on div "Show Advanced Options" at bounding box center [532, 257] width 114 height 15
click at [461, 254] on input "Show Advanced Options" at bounding box center [456, 254] width 9 height 9
checkbox input "true"
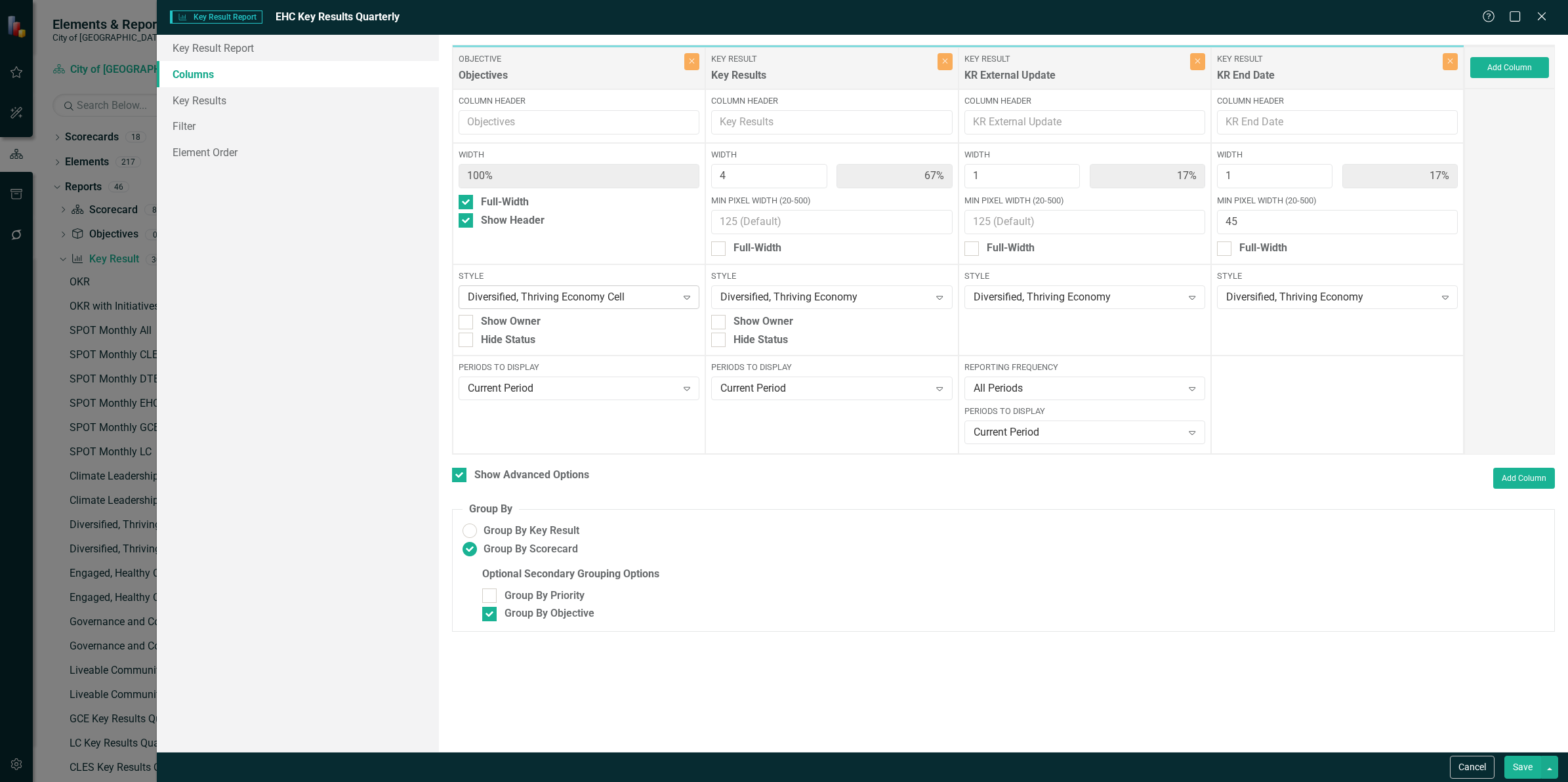
click at [591, 290] on div "Diversified, Thriving Economy Cell" at bounding box center [572, 297] width 209 height 15
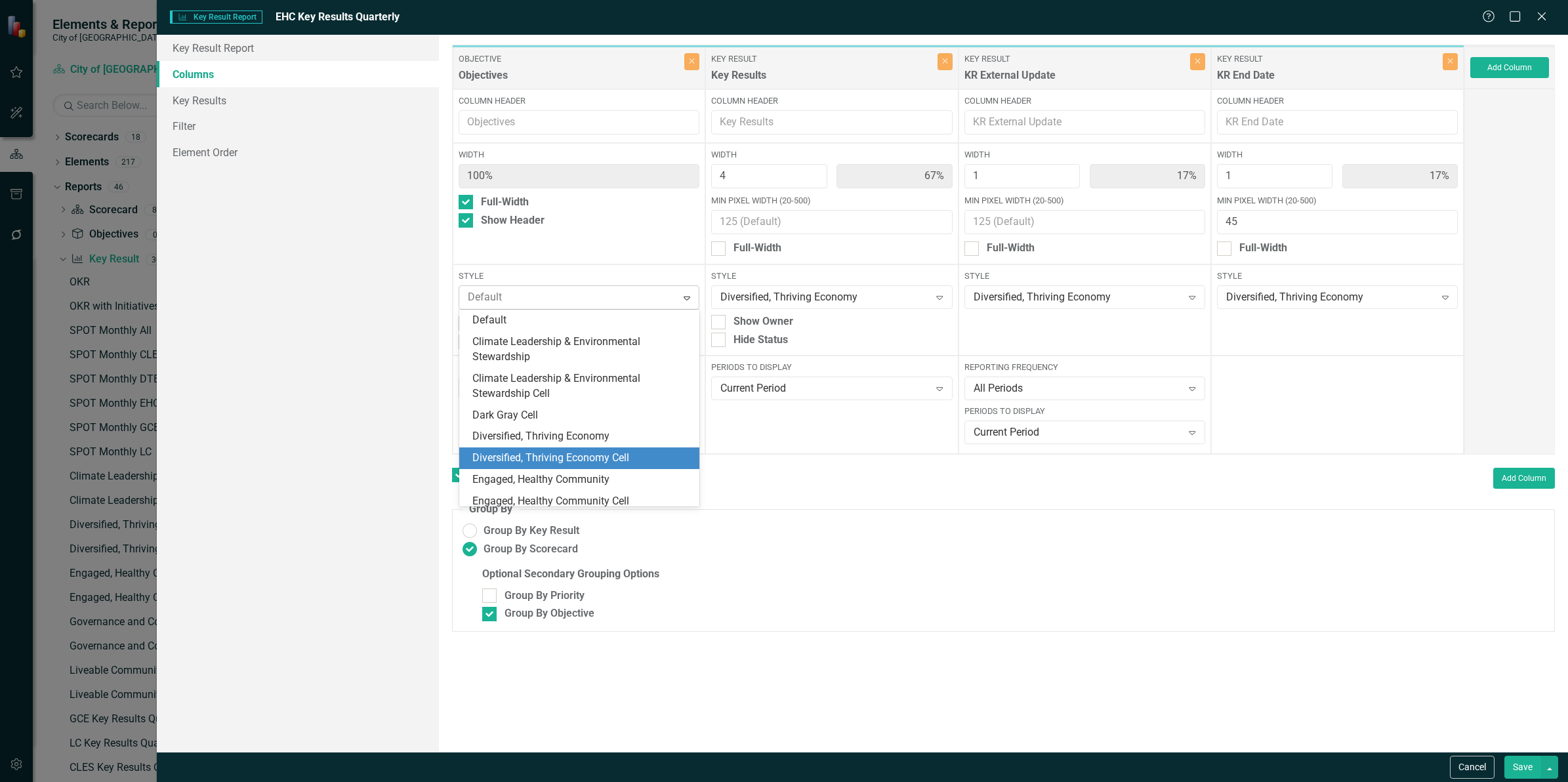
scroll to position [138, 0]
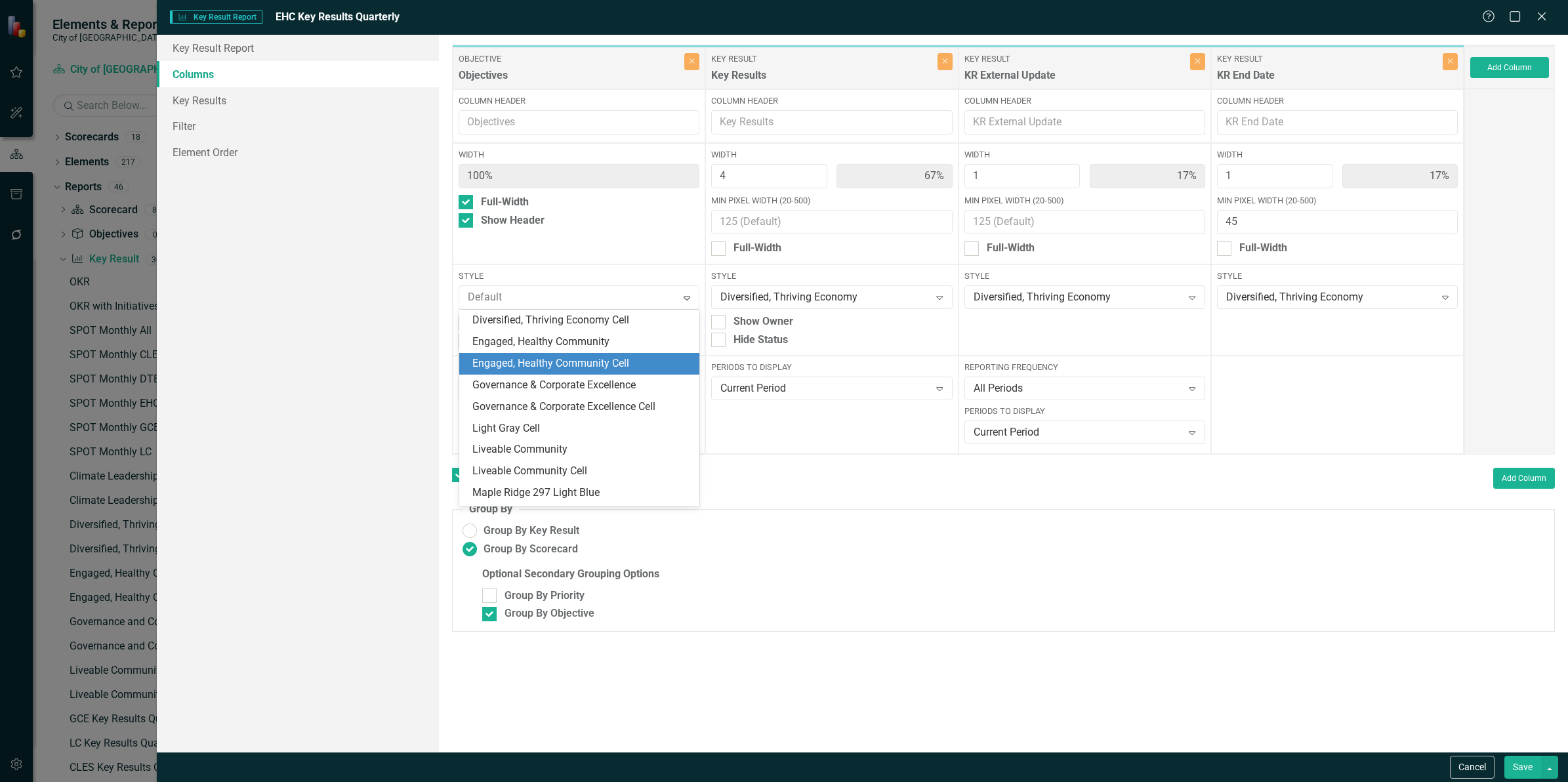
click at [601, 355] on div "Engaged, Healthy Community Cell" at bounding box center [579, 363] width 240 height 22
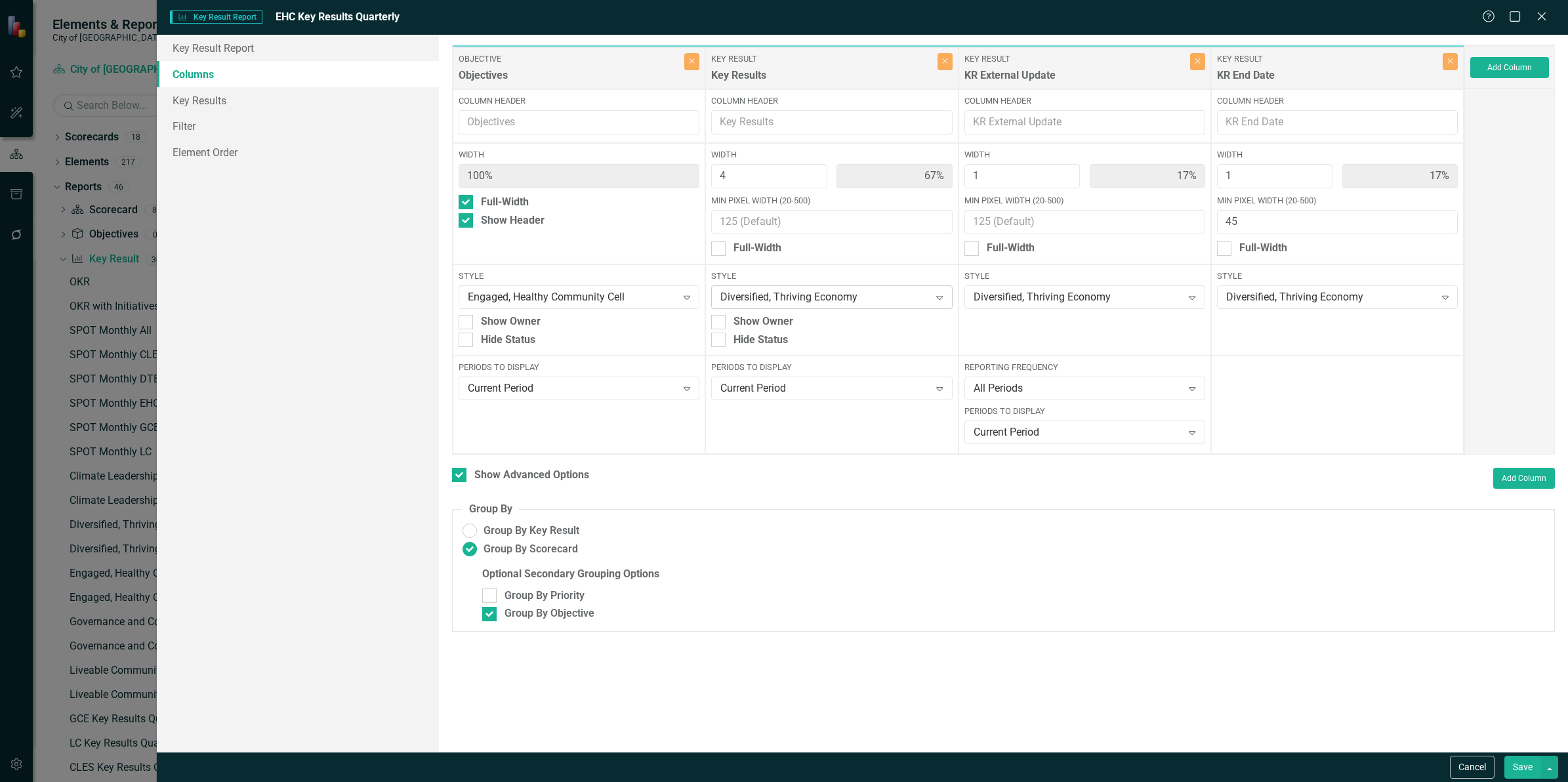
click at [814, 297] on div "Diversified, Thriving Economy" at bounding box center [825, 297] width 209 height 15
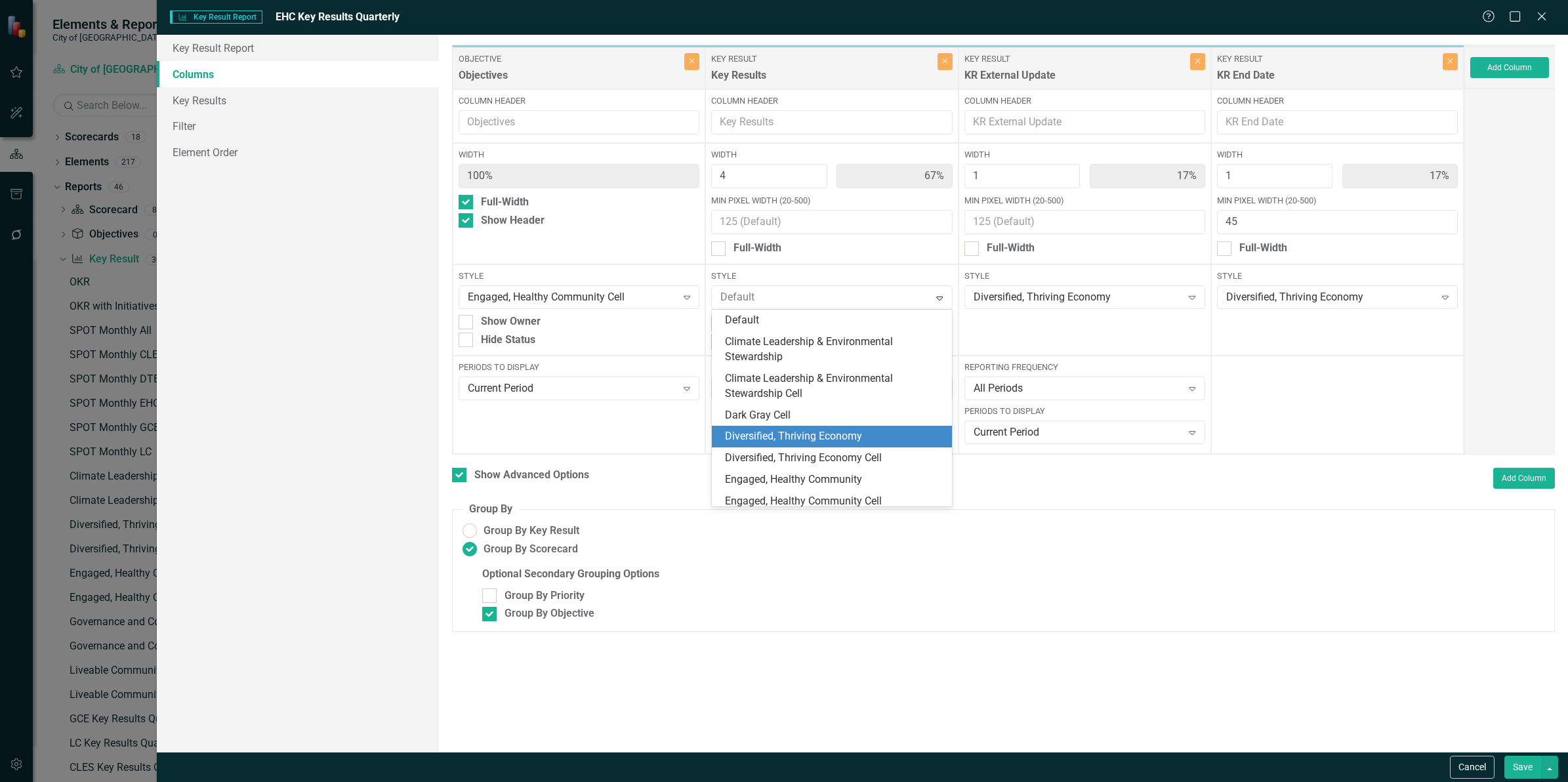
scroll to position [116, 0]
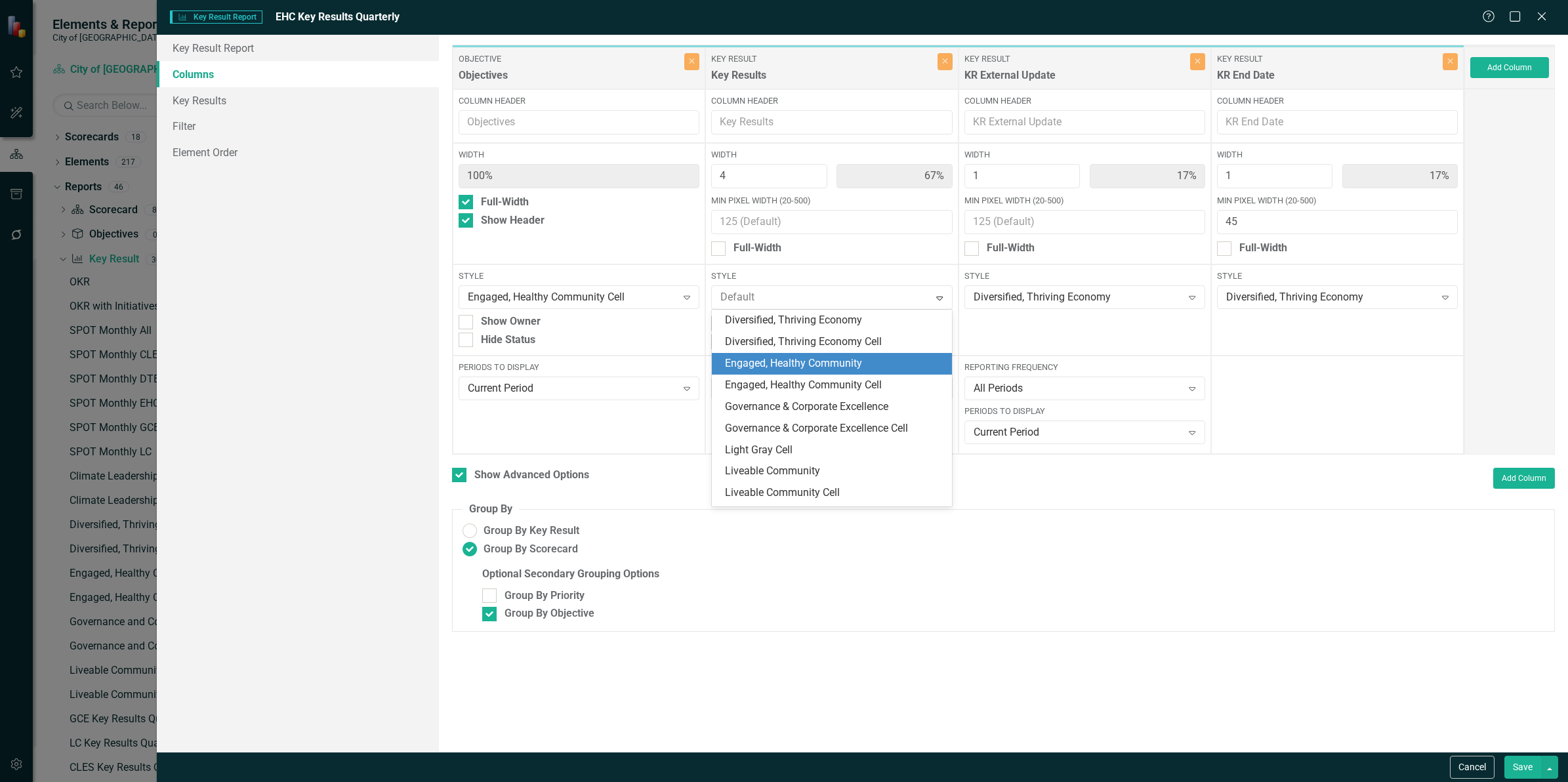
click at [821, 362] on div "Engaged, Healthy Community" at bounding box center [834, 363] width 219 height 15
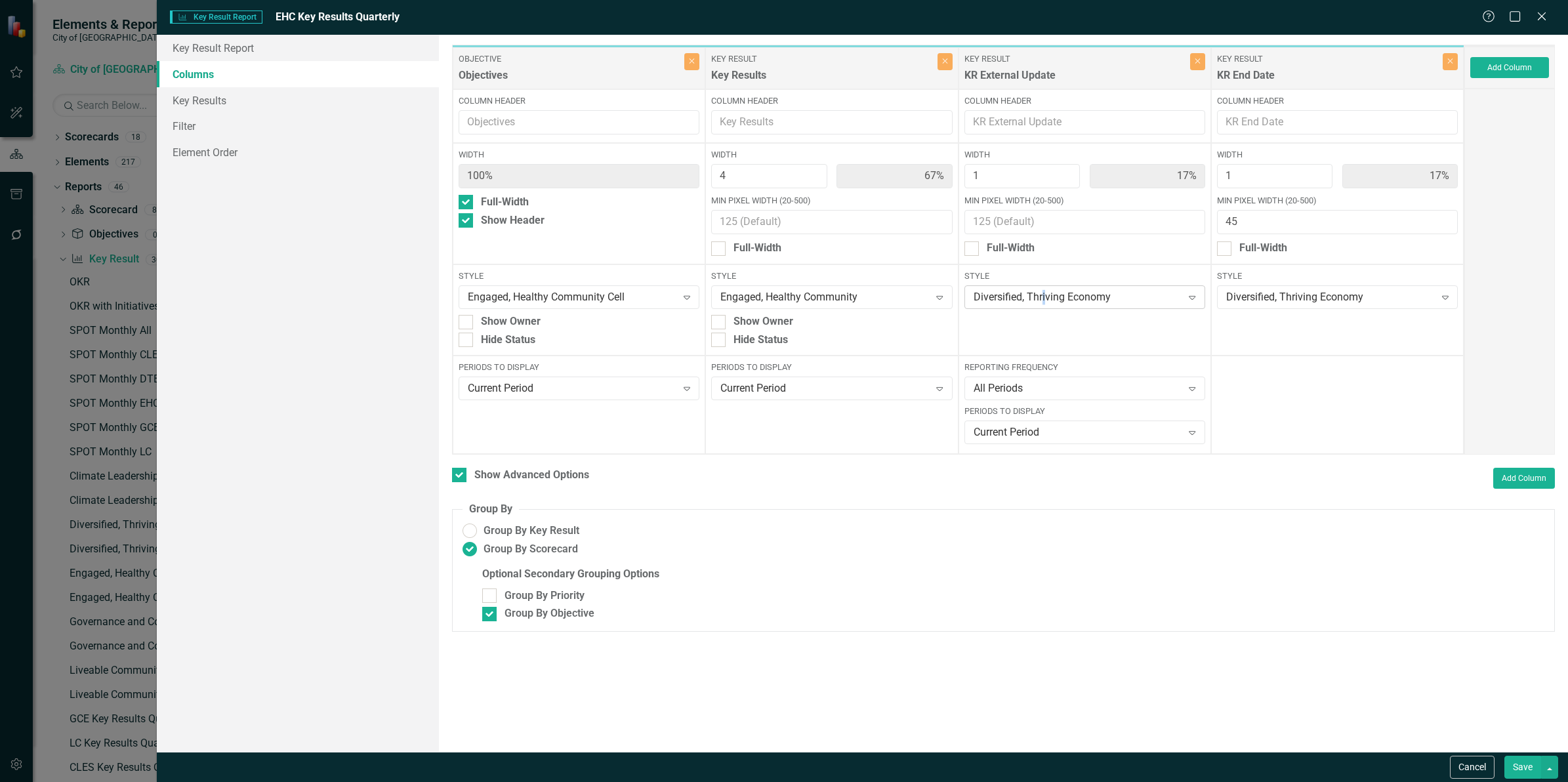
click at [1044, 300] on div "Diversified, Thriving Economy" at bounding box center [1078, 297] width 209 height 15
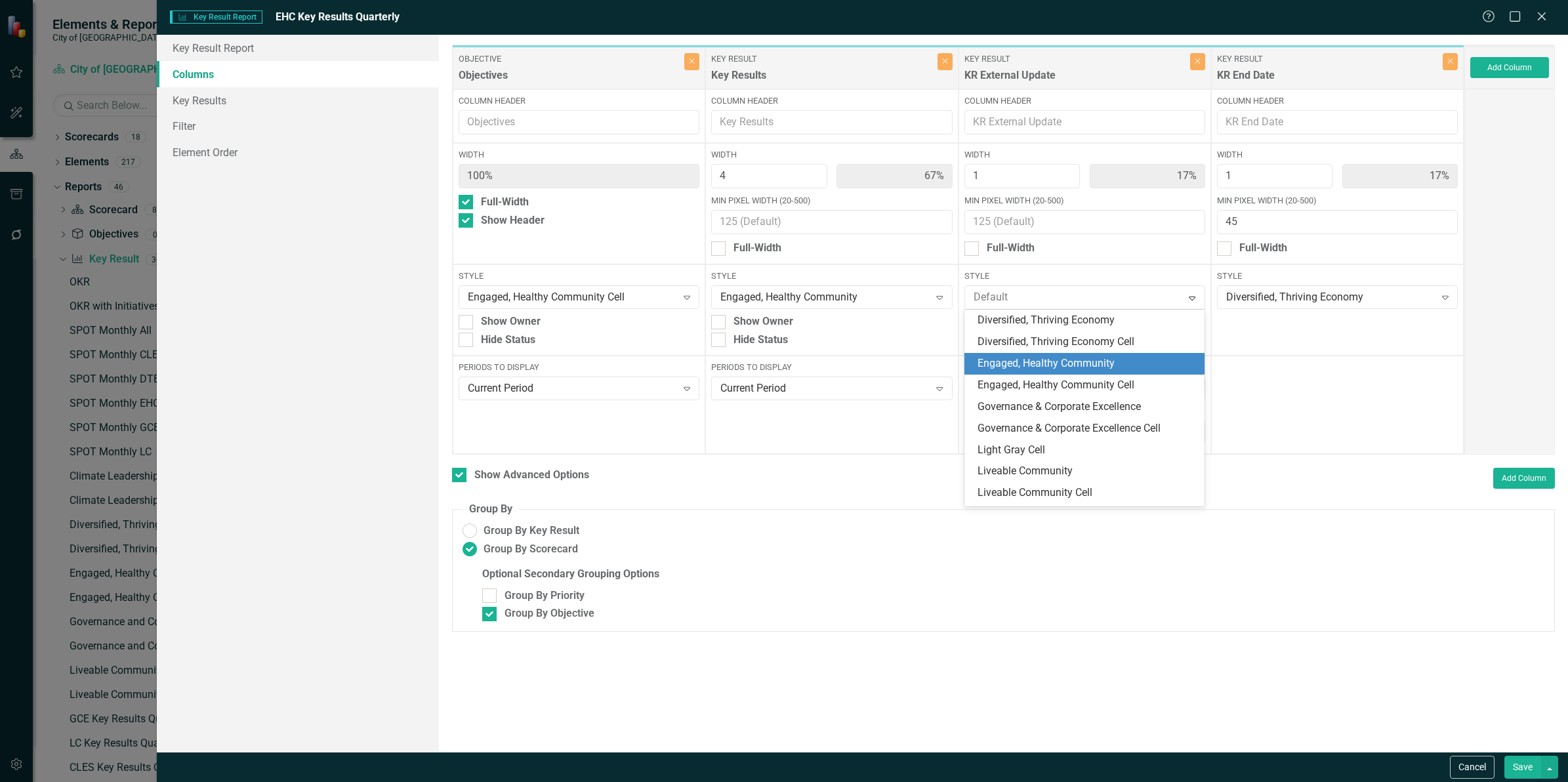
click at [1056, 362] on div "Engaged, Healthy Community" at bounding box center [1087, 363] width 219 height 15
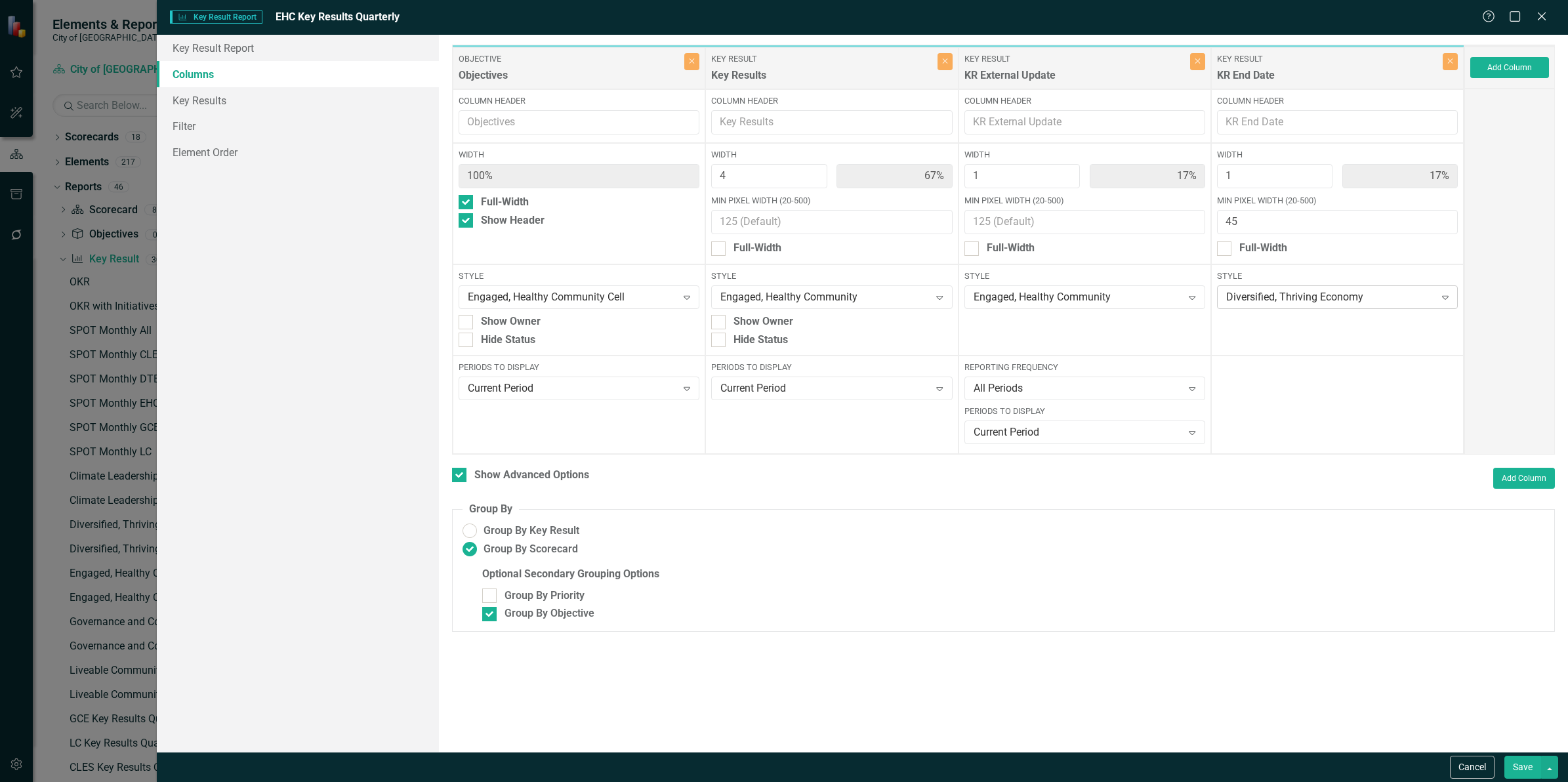
click at [1284, 297] on div "Diversified, Thriving Economy" at bounding box center [1330, 297] width 209 height 15
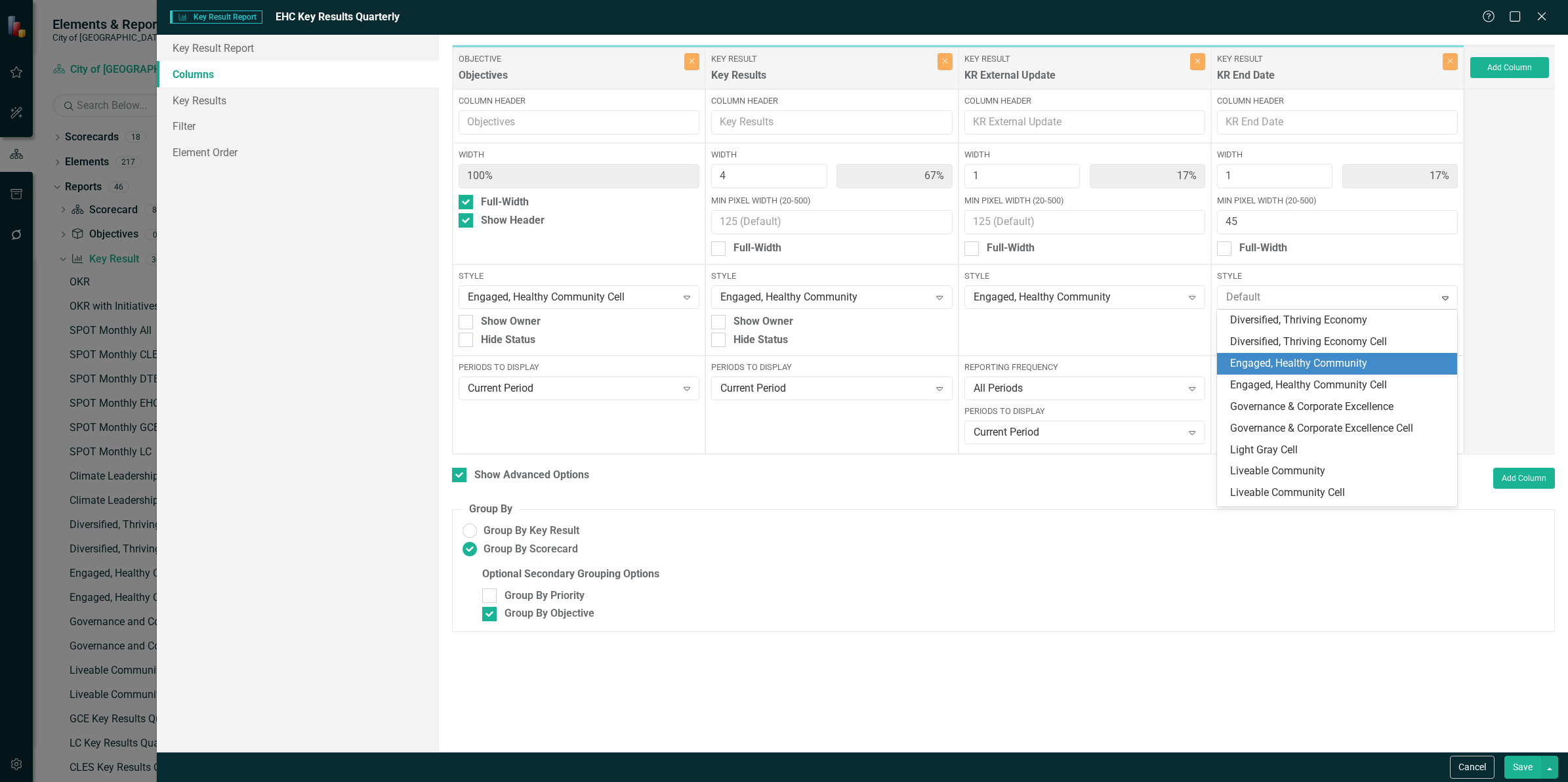
click at [1278, 368] on div "Engaged, Healthy Community" at bounding box center [1339, 363] width 219 height 15
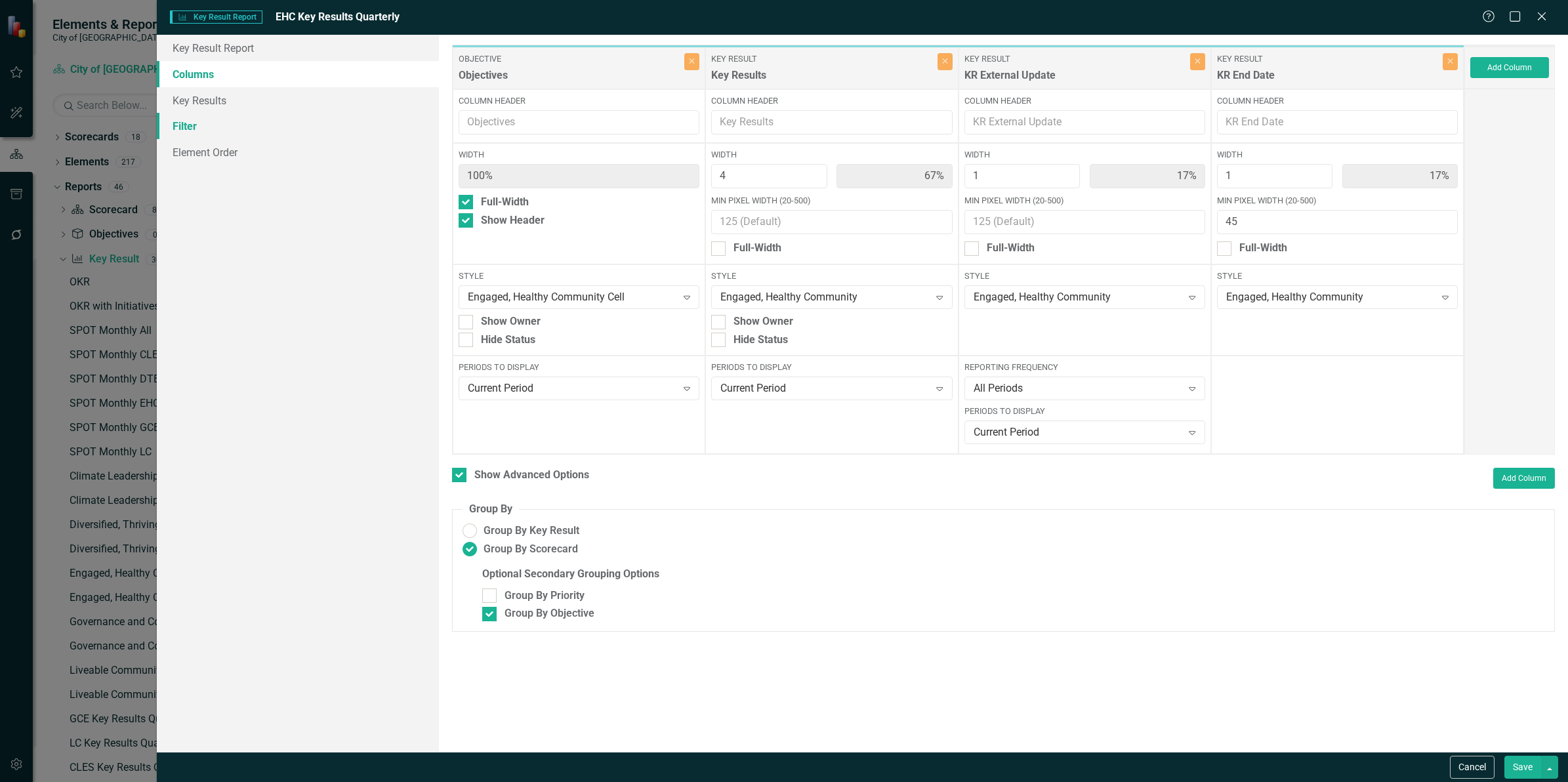
click at [180, 121] on link "Filter" at bounding box center [297, 126] width 282 height 26
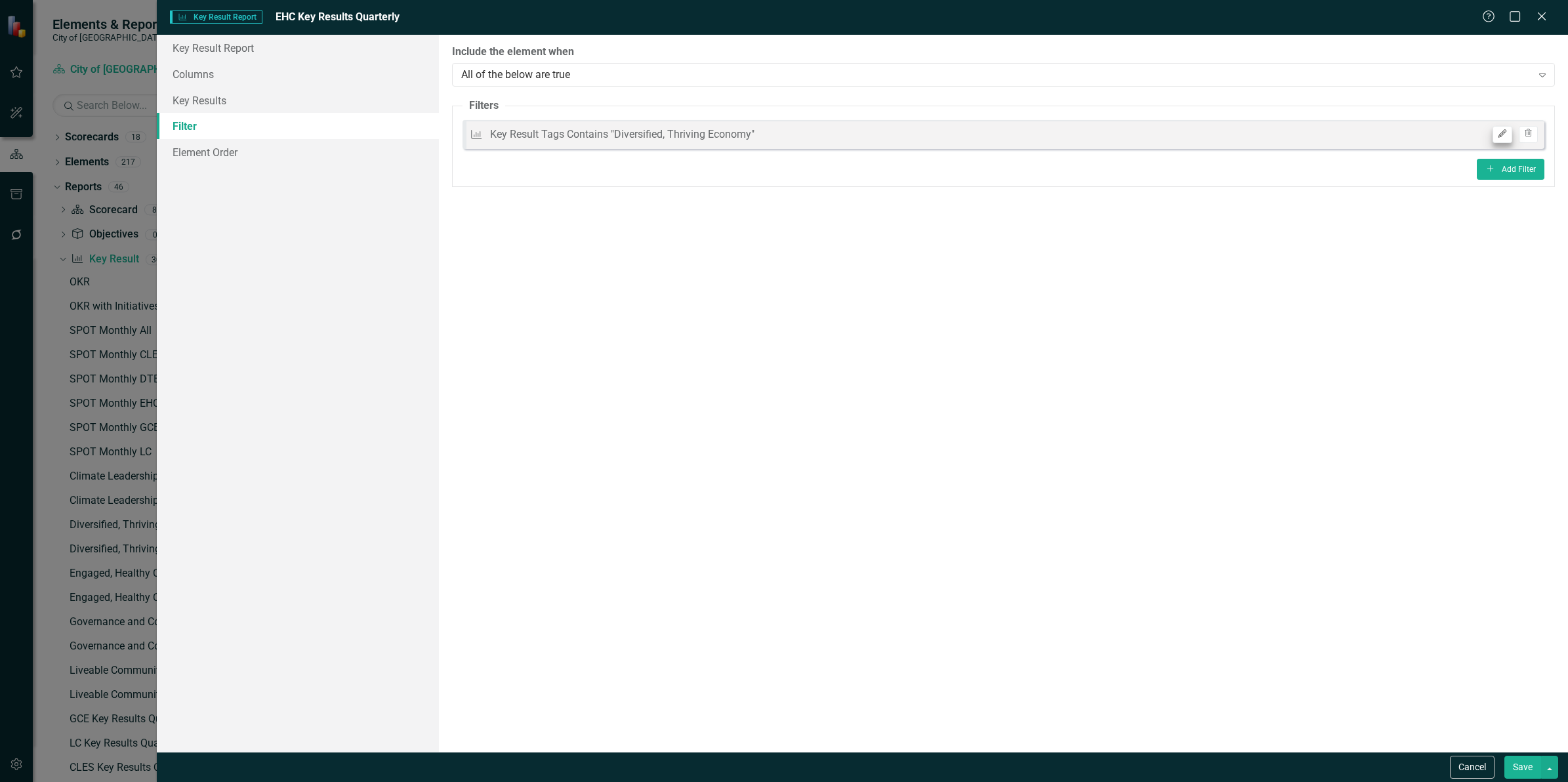
drag, startPoint x: 1526, startPoint y: 133, endPoint x: 1499, endPoint y: 134, distance: 27.0
click at [1494, 138] on div "Edit Trash" at bounding box center [1512, 134] width 52 height 17
click at [1499, 134] on icon "button" at bounding box center [1502, 134] width 8 height 8
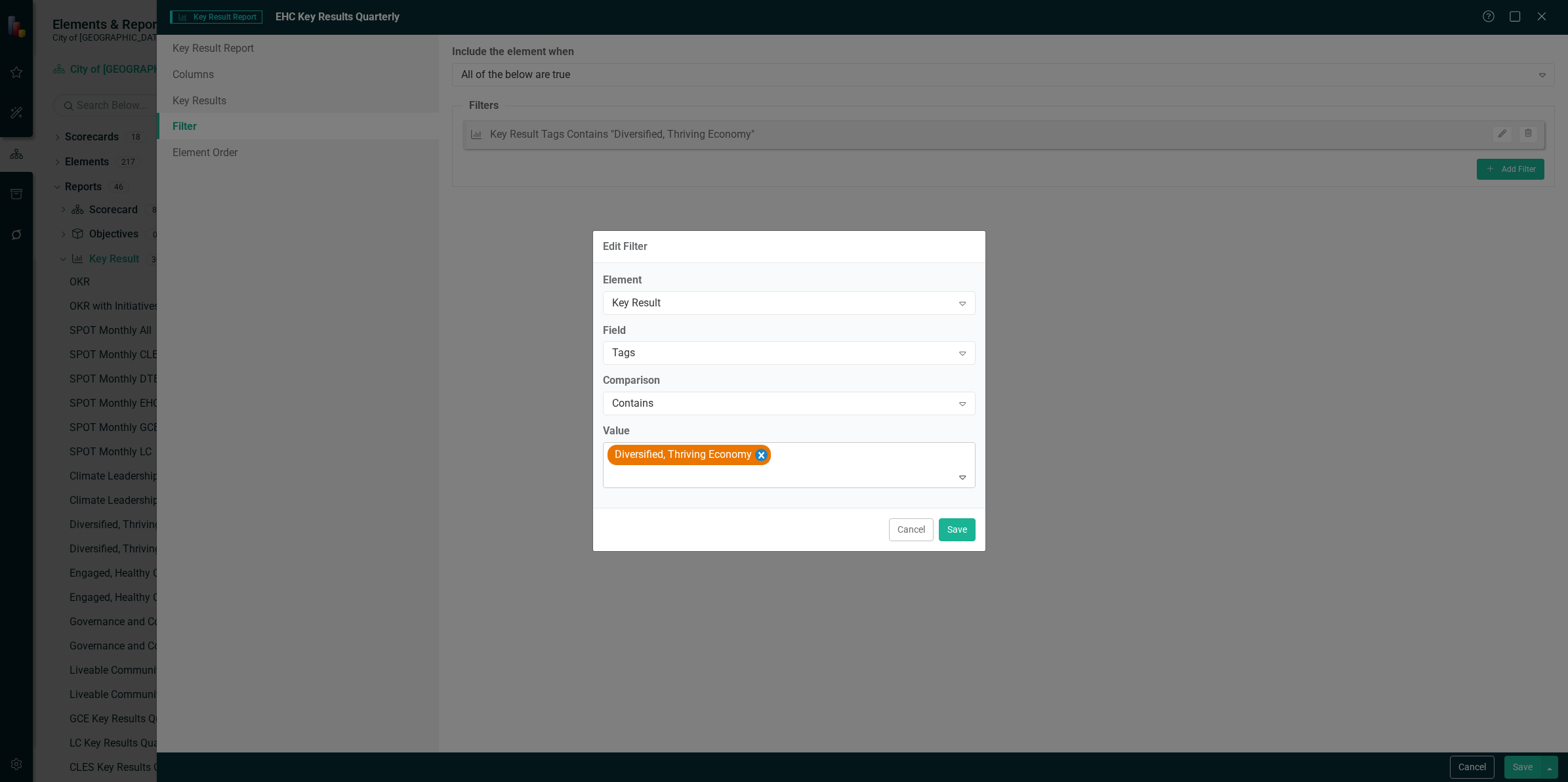
click at [761, 454] on icon "Remove [object Object]" at bounding box center [761, 455] width 6 height 7
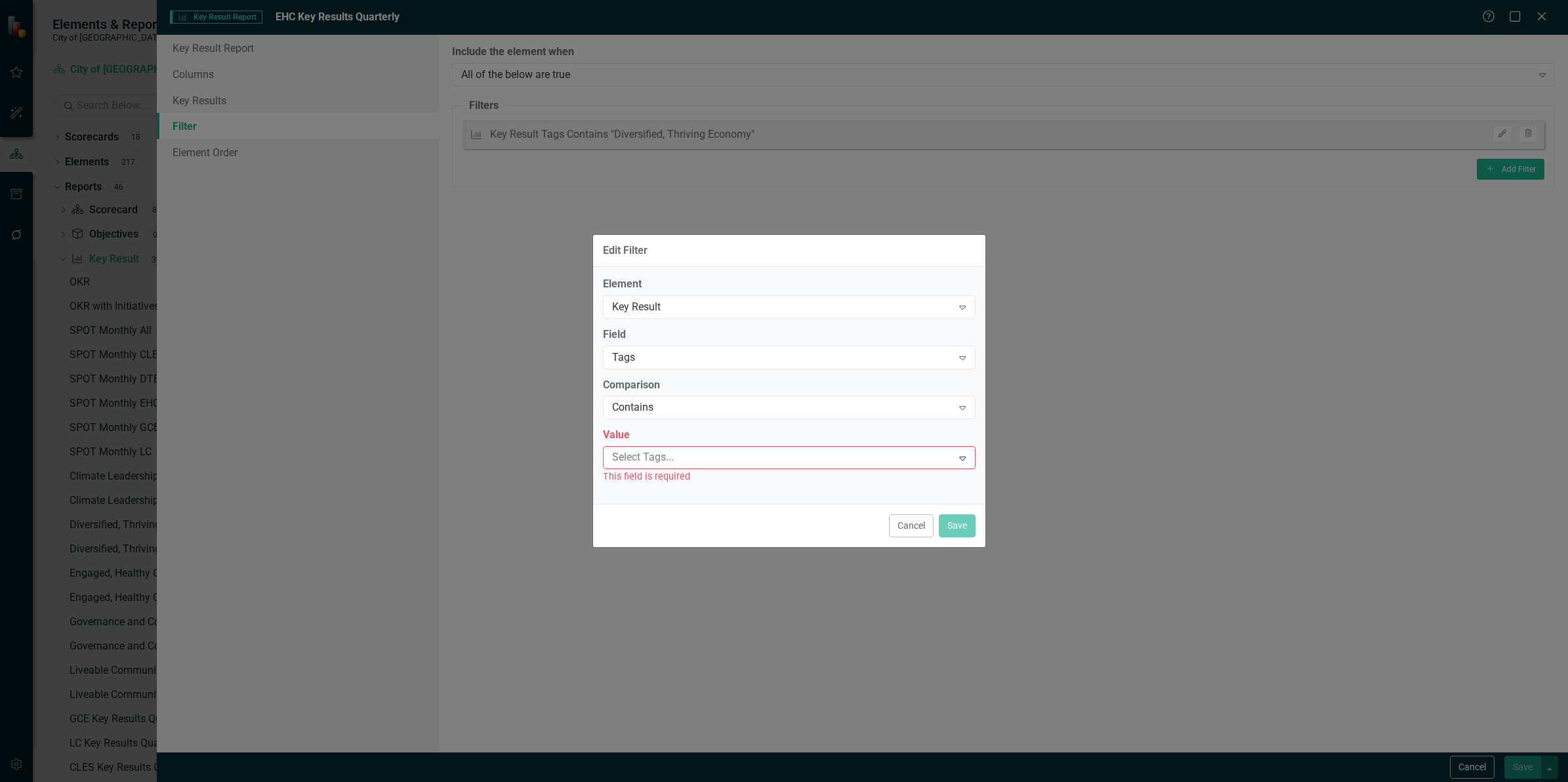
click at [755, 460] on div at bounding box center [780, 457] width 346 height 17
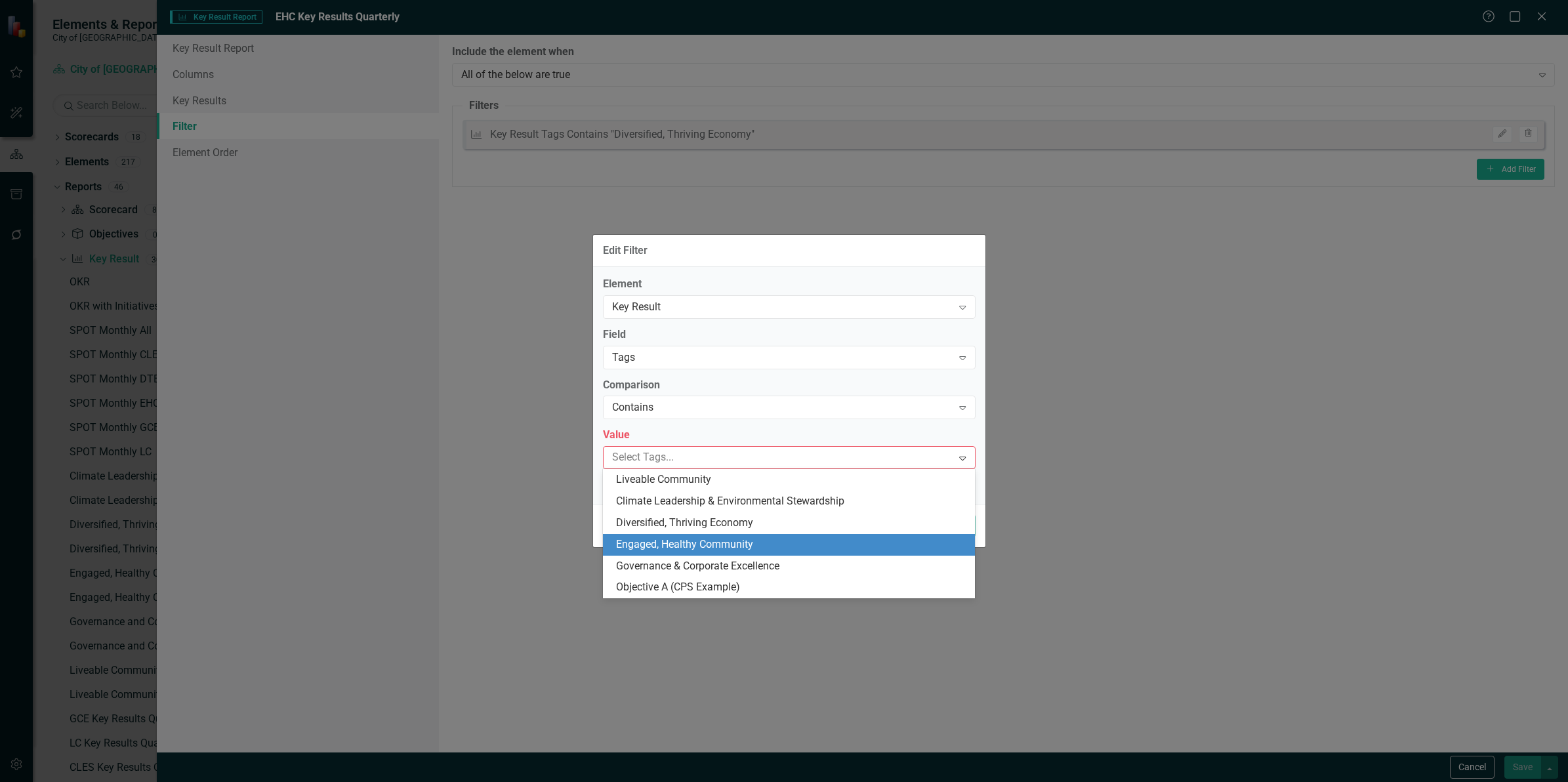
click at [713, 538] on span "Engaged, Healthy Community" at bounding box center [684, 544] width 137 height 12
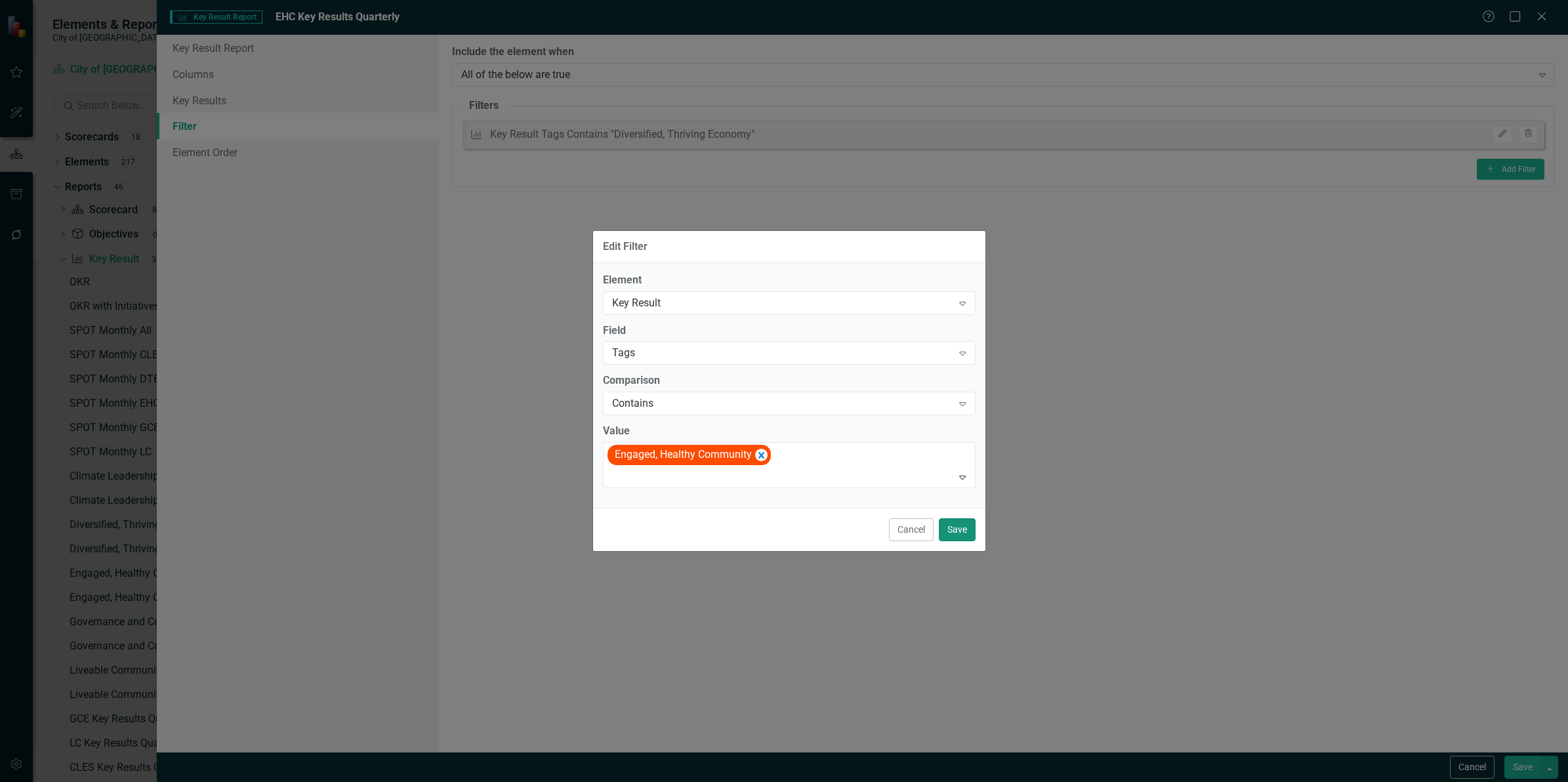
click at [968, 535] on button "Save" at bounding box center [957, 530] width 36 height 23
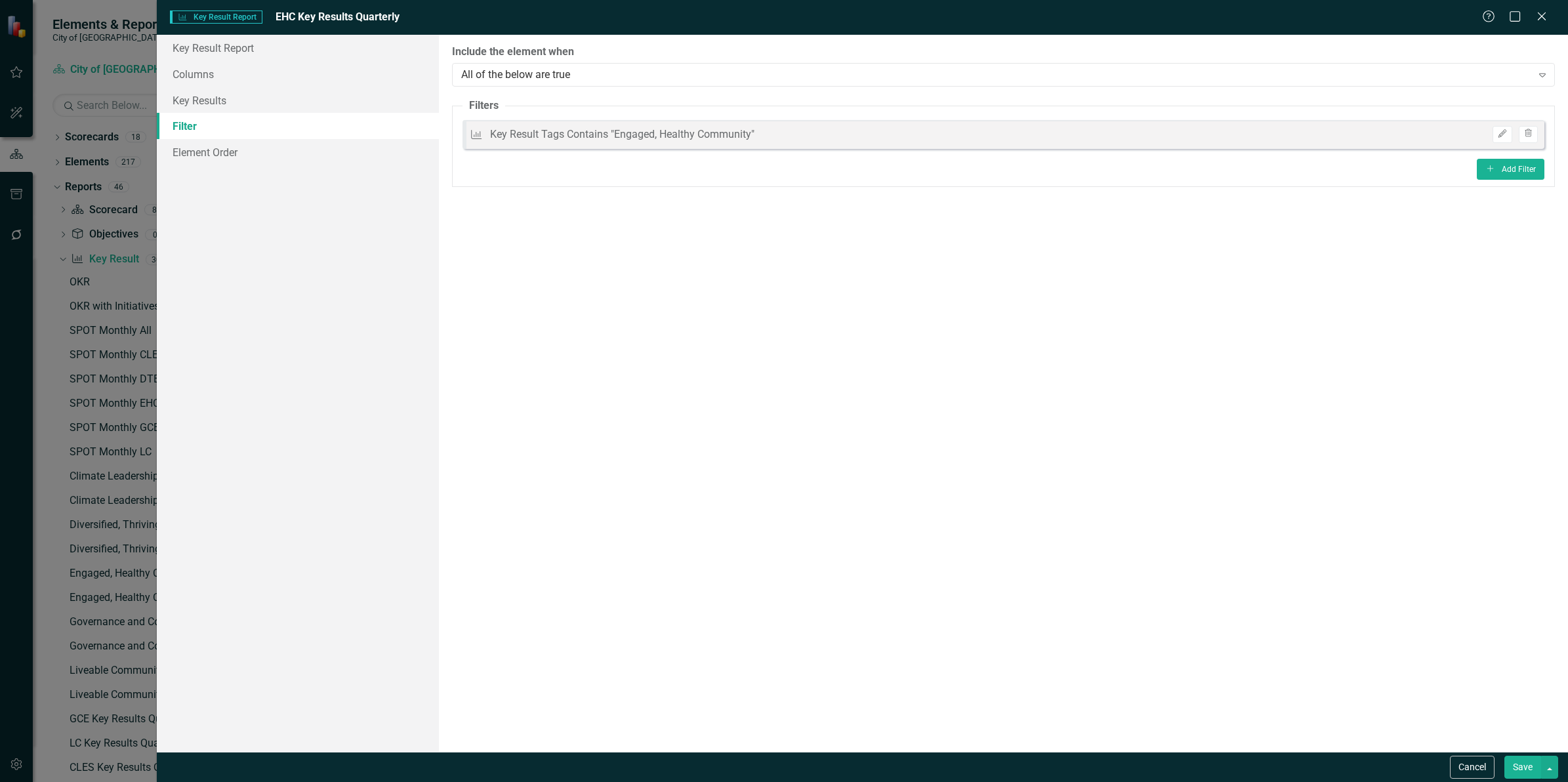
click at [1520, 759] on button "Save" at bounding box center [1523, 766] width 36 height 23
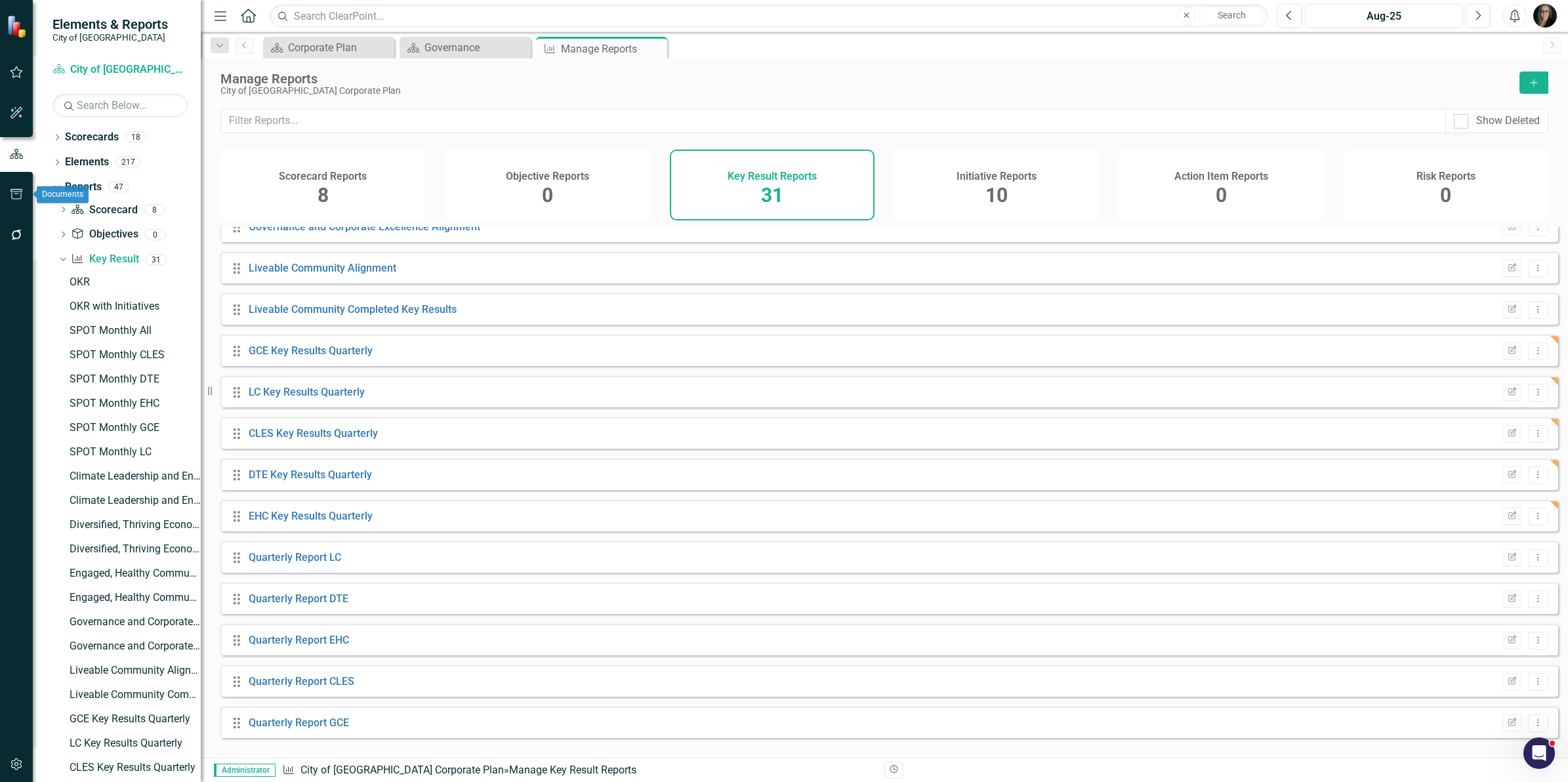
click at [16, 194] on icon "button" at bounding box center [16, 194] width 14 height 10
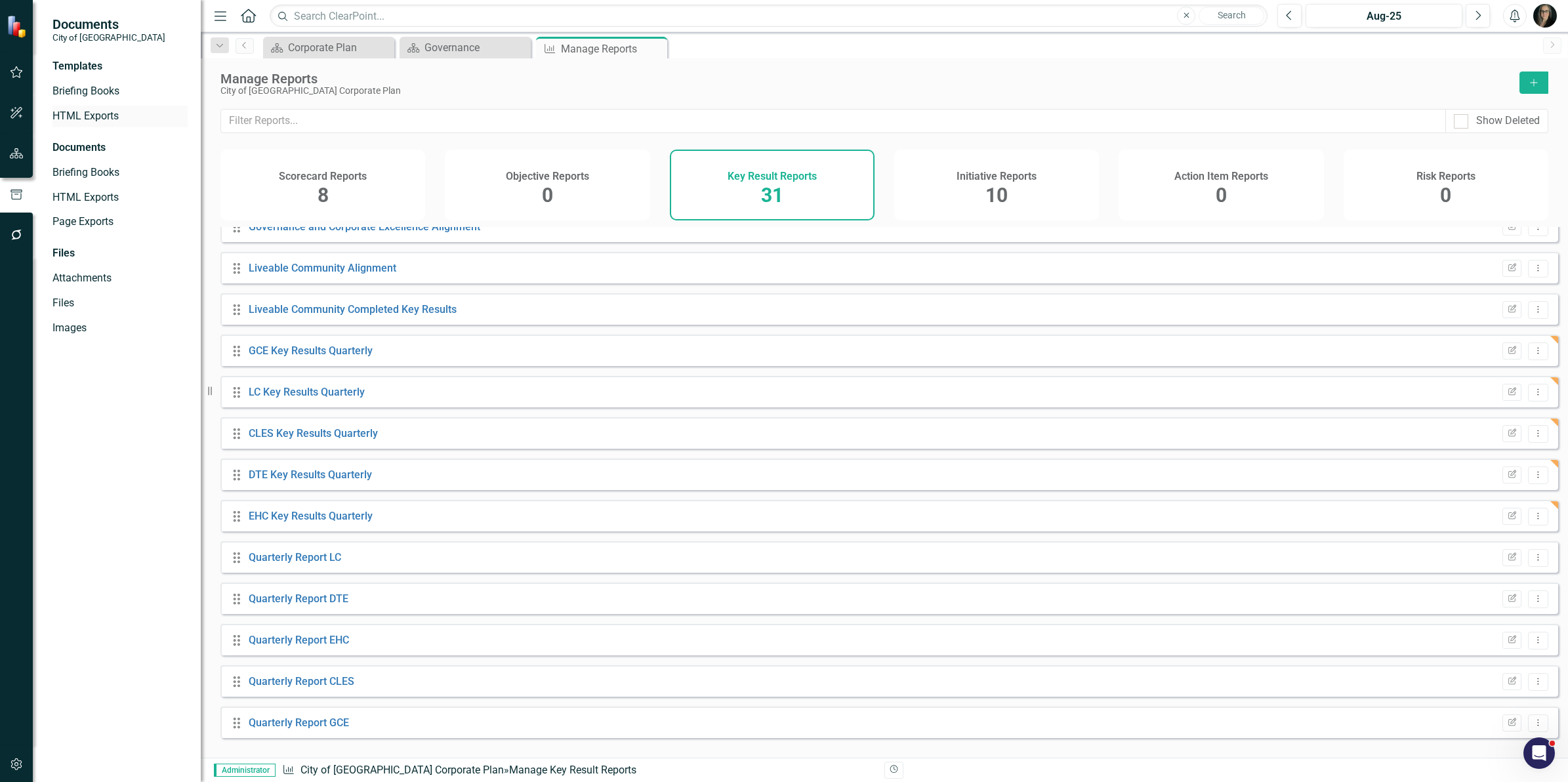
click at [90, 107] on div "HTML Exports" at bounding box center [121, 116] width 135 height 22
click at [107, 114] on link "HTML Exports" at bounding box center [121, 116] width 135 height 15
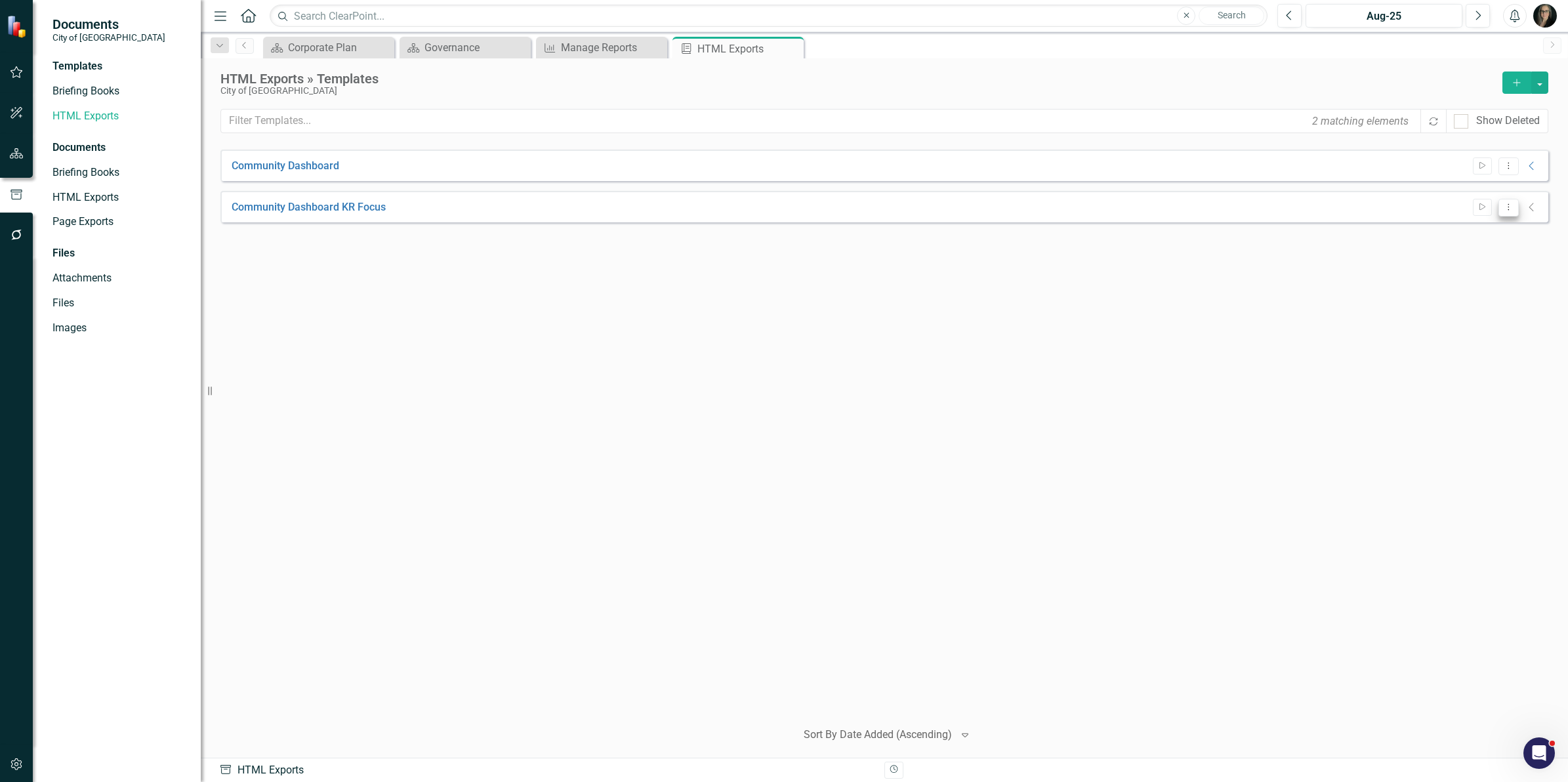
click at [1513, 205] on button "Dropdown Menu" at bounding box center [1508, 207] width 20 height 17
click at [1473, 272] on link "Edit Edit Template" at bounding box center [1458, 277] width 121 height 24
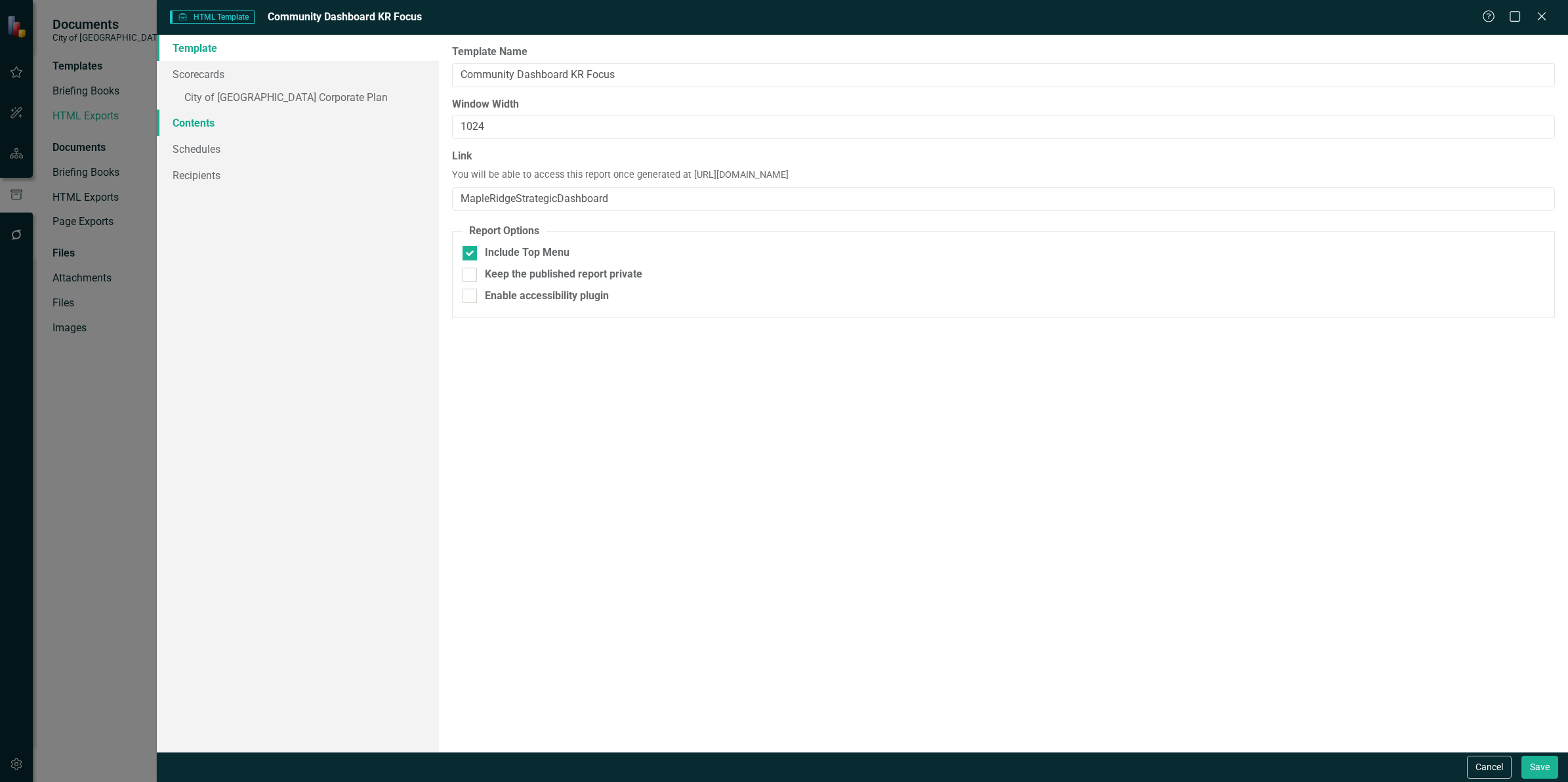
click at [200, 119] on link "Contents" at bounding box center [297, 122] width 282 height 26
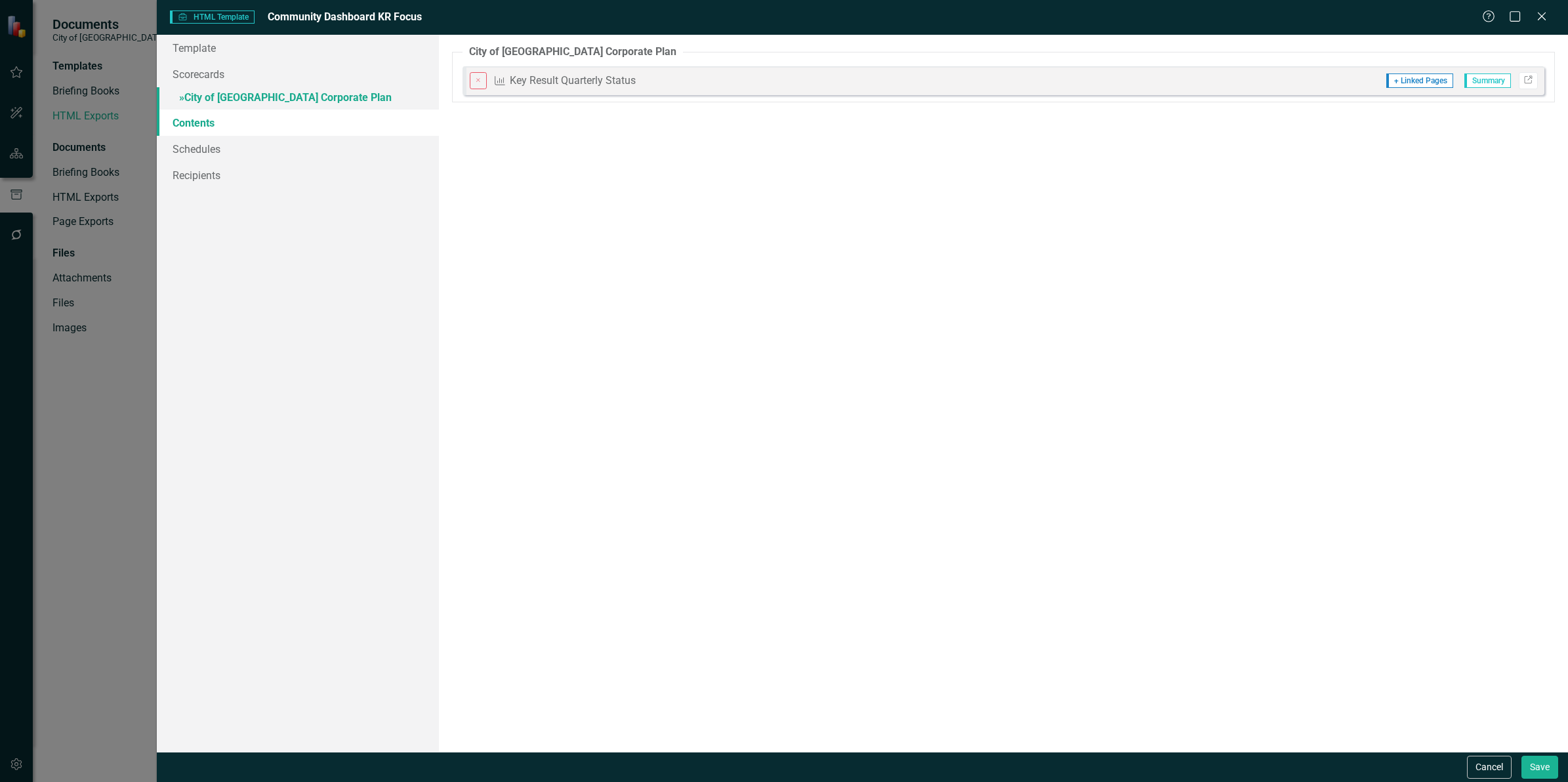
click at [290, 88] on link "» City of Maple Ridge Corporate Plan" at bounding box center [297, 99] width 282 height 23
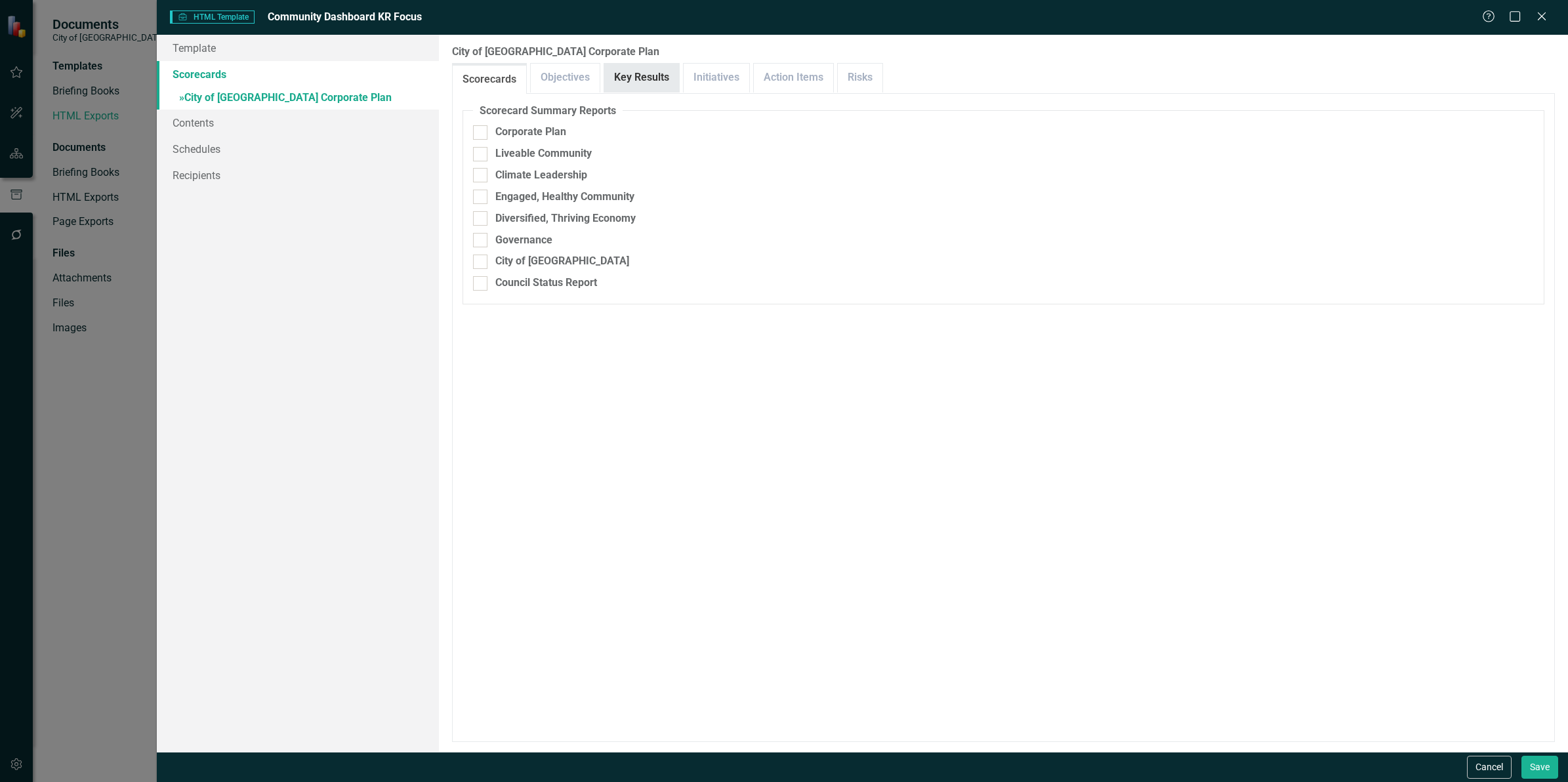
click at [648, 77] on link "Key Results" at bounding box center [642, 77] width 75 height 29
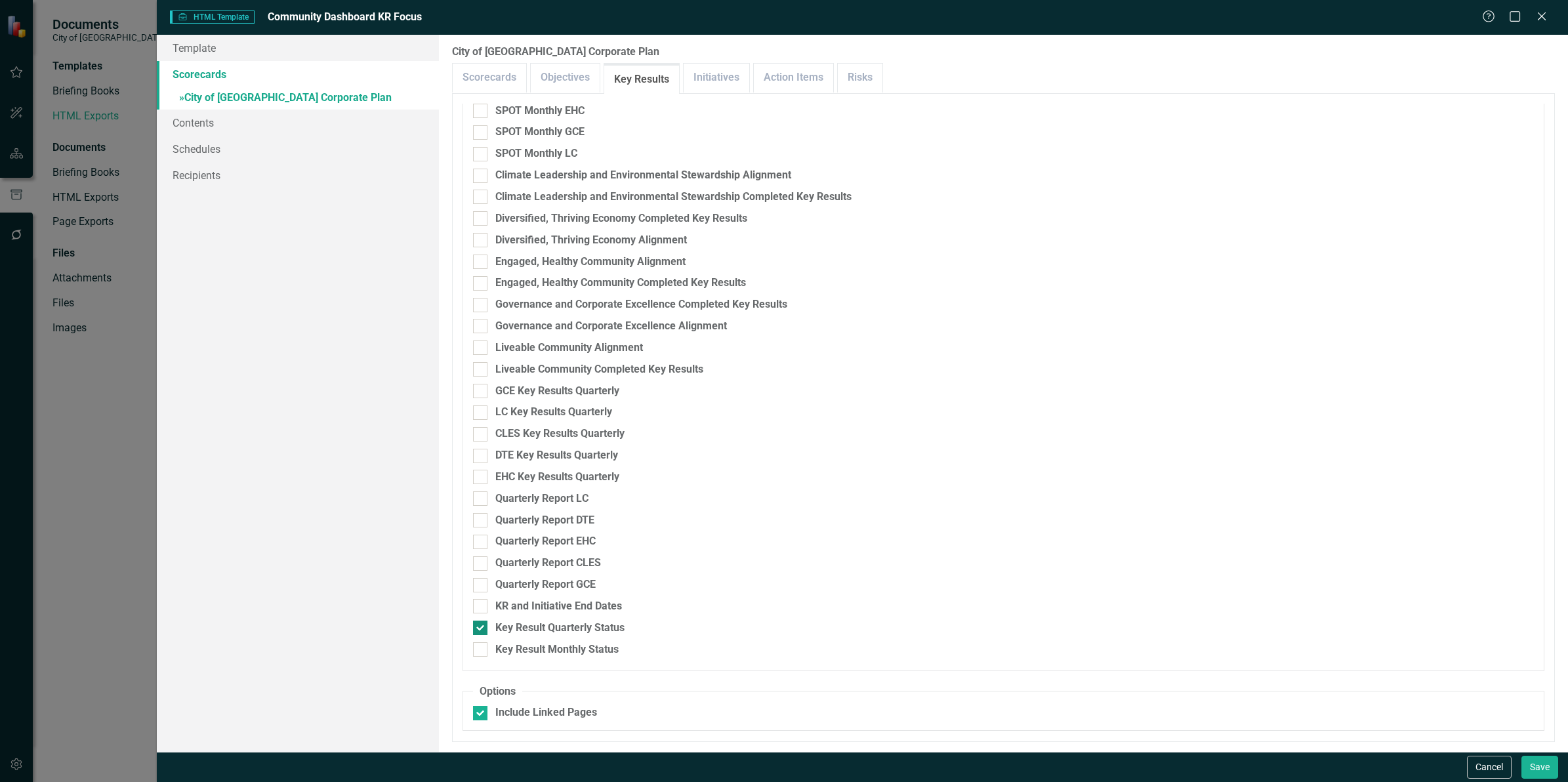
click at [482, 629] on div at bounding box center [480, 628] width 15 height 15
click at [481, 629] on input "Key Result Quarterly Status" at bounding box center [477, 625] width 9 height 9
checkbox input "false"
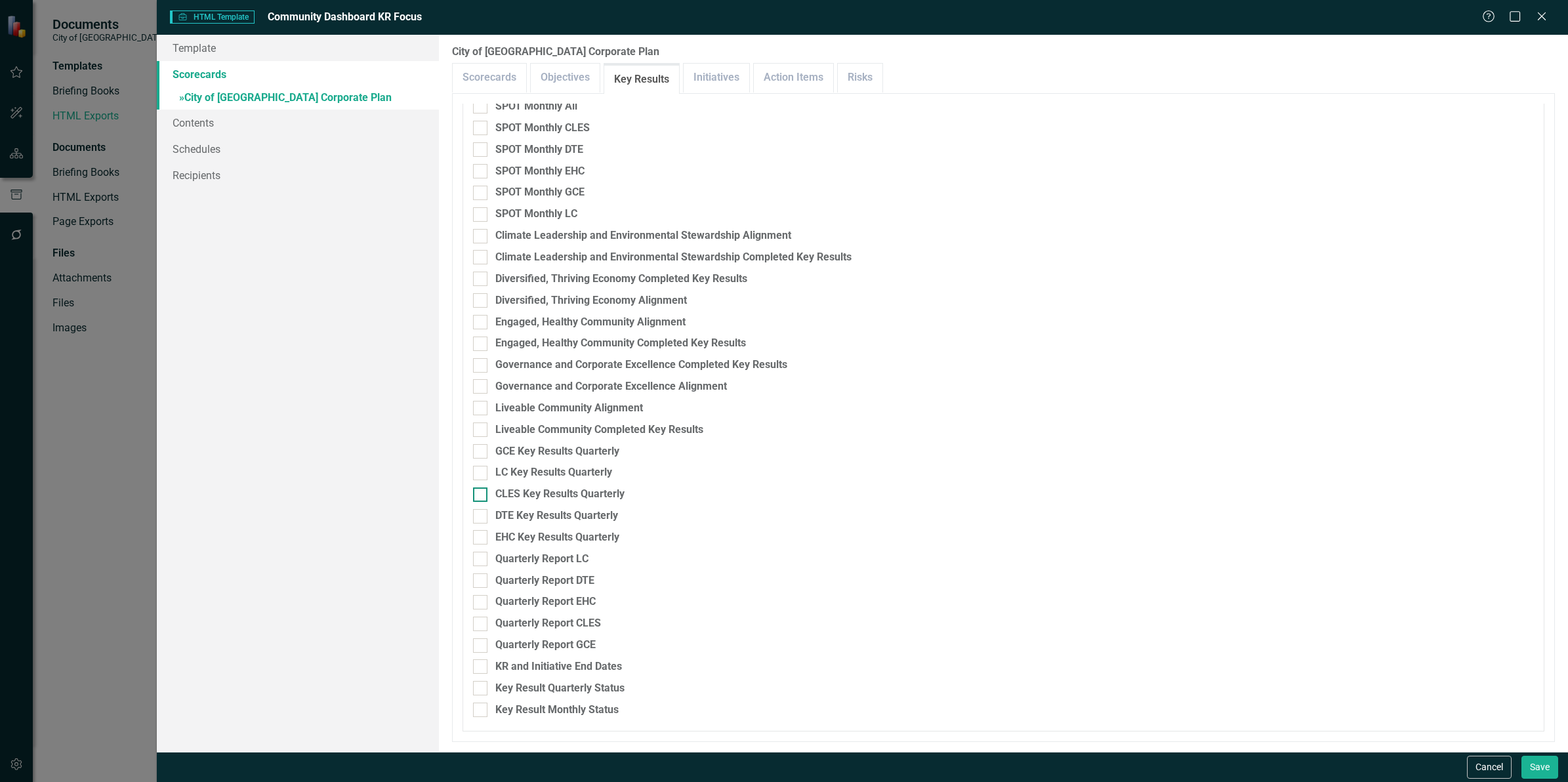
click at [476, 489] on input "CLES Key Results Quarterly" at bounding box center [477, 492] width 9 height 9
checkbox input "true"
drag, startPoint x: 481, startPoint y: 508, endPoint x: 484, endPoint y: 533, distance: 25.2
click at [481, 509] on input "DTE Key Results Quarterly" at bounding box center [477, 513] width 9 height 9
checkbox input "true"
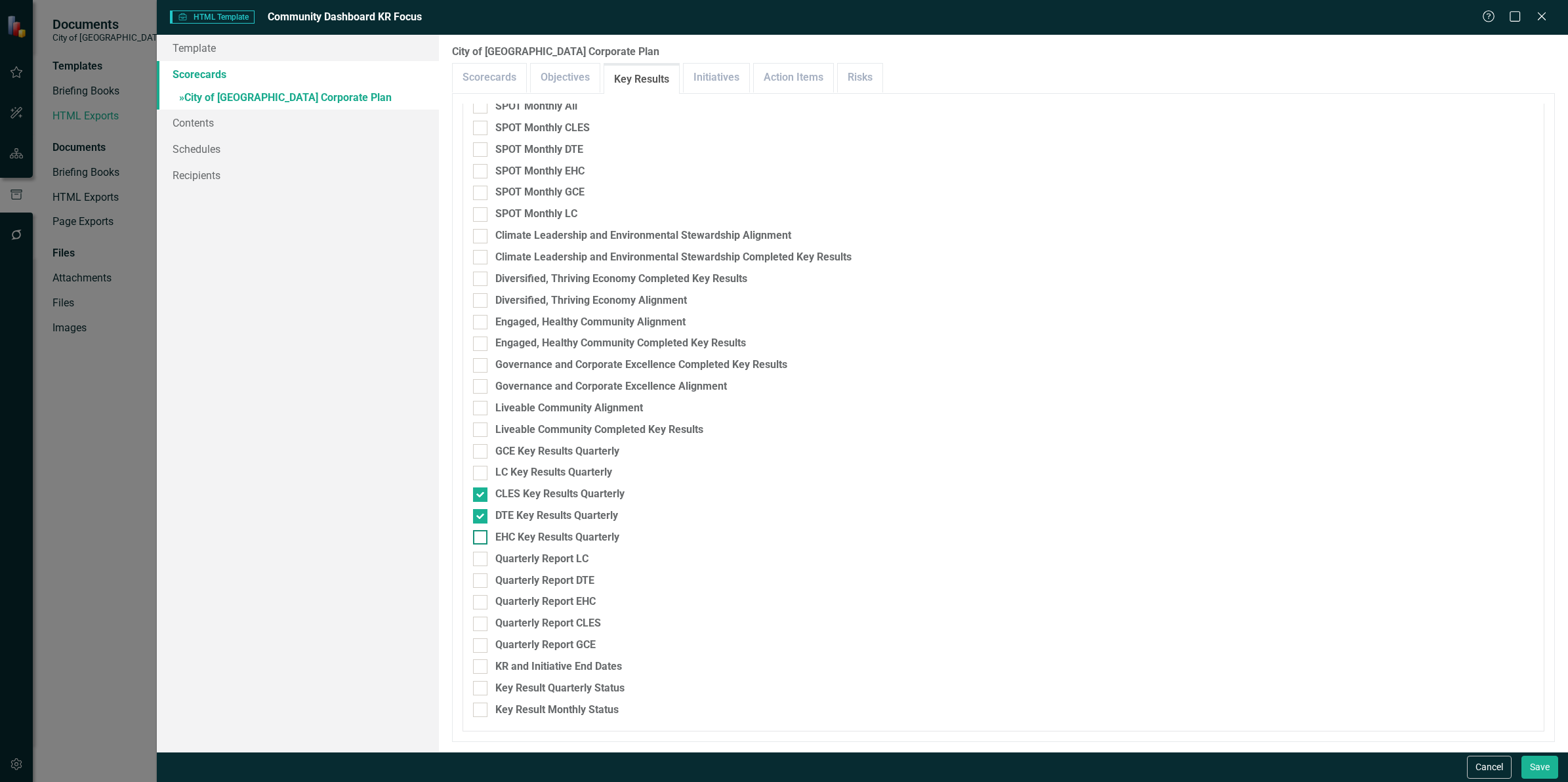
click at [484, 536] on div at bounding box center [480, 537] width 15 height 15
click at [481, 536] on input "EHC Key Results Quarterly" at bounding box center [477, 534] width 9 height 9
checkbox input "true"
click at [480, 457] on div at bounding box center [480, 451] width 15 height 15
click at [480, 453] on input "GCE Key Results Quarterly" at bounding box center [477, 448] width 9 height 9
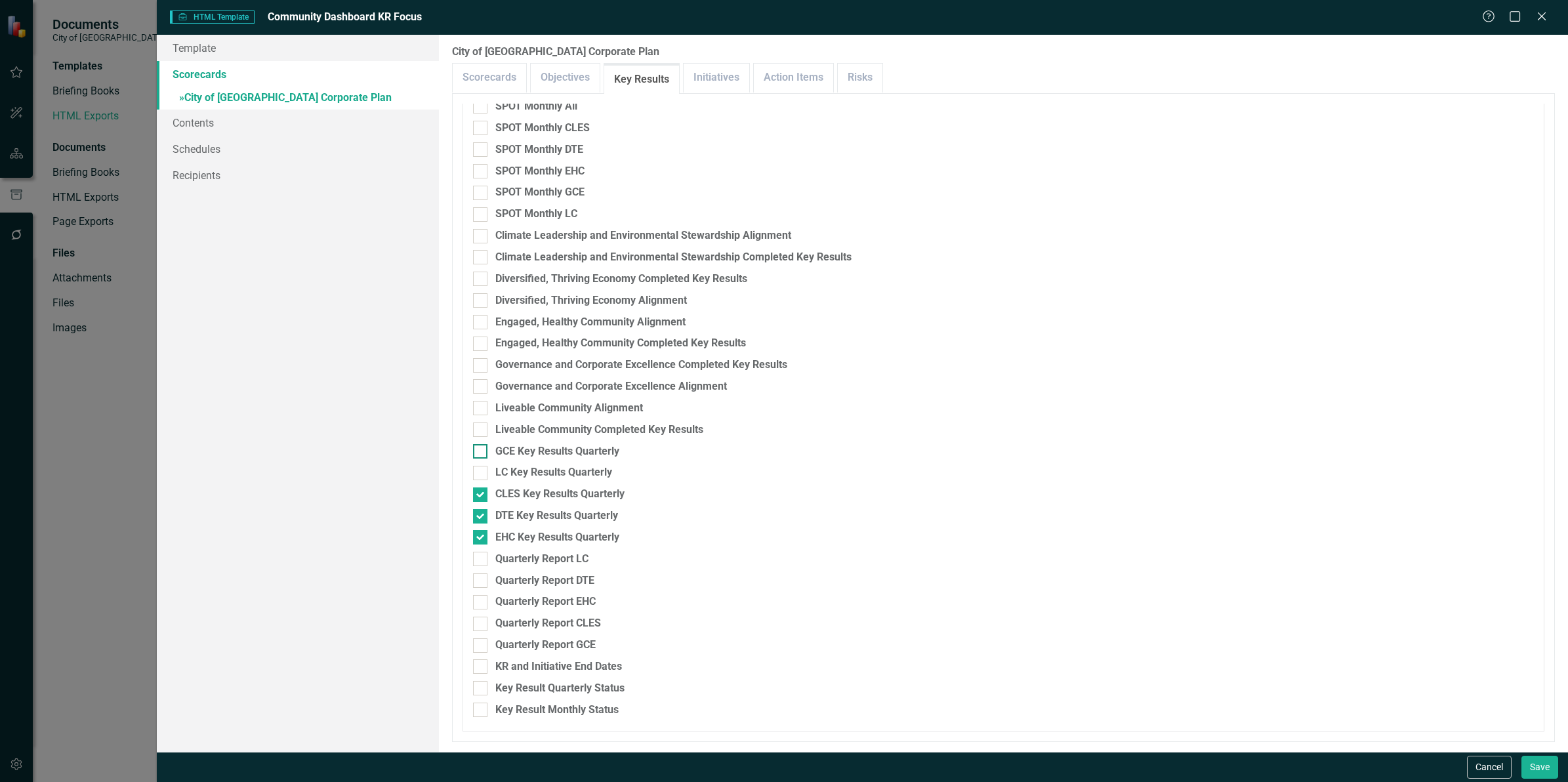
checkbox input "true"
click at [481, 470] on input "LC Key Results Quarterly" at bounding box center [477, 470] width 9 height 9
checkbox input "true"
click at [1539, 766] on button "Save" at bounding box center [1539, 766] width 36 height 23
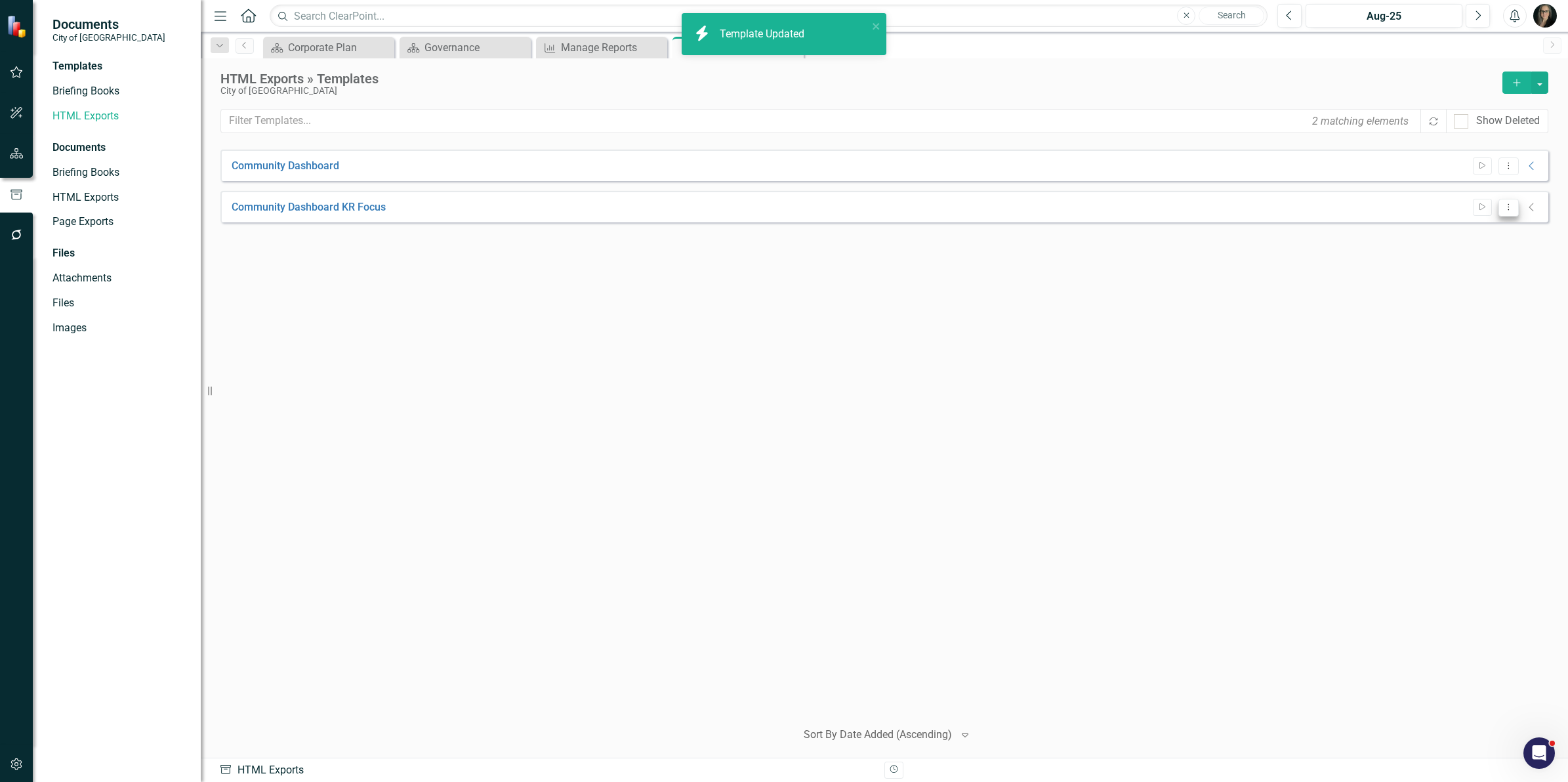
click at [1512, 211] on icon "Dropdown Menu" at bounding box center [1508, 207] width 11 height 9
click at [1494, 251] on link "Preview Preview Template" at bounding box center [1458, 253] width 121 height 24
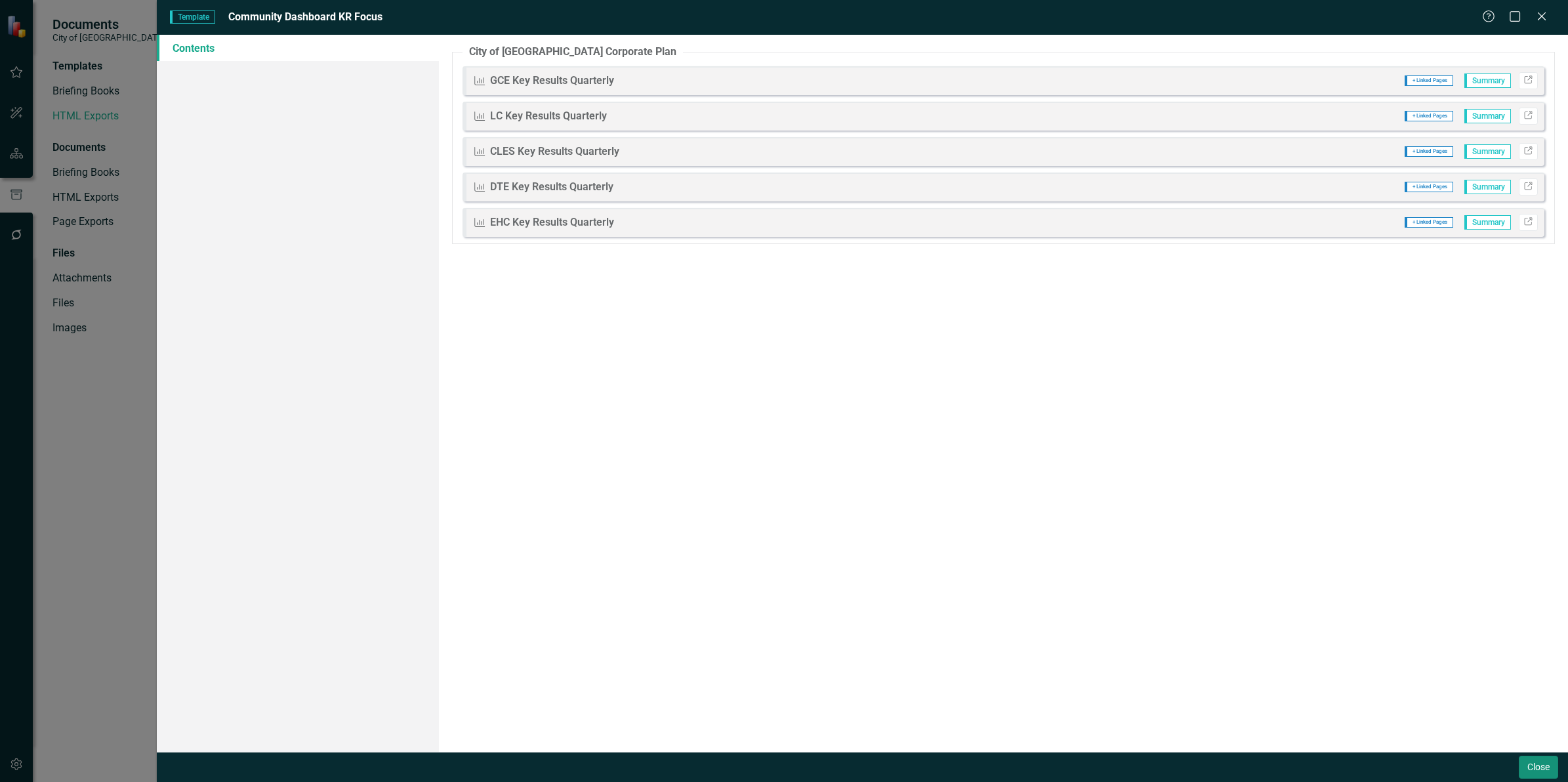
drag, startPoint x: 1536, startPoint y: 767, endPoint x: 4, endPoint y: 20, distance: 1704.4
click at [1536, 767] on button "Close" at bounding box center [1538, 766] width 39 height 23
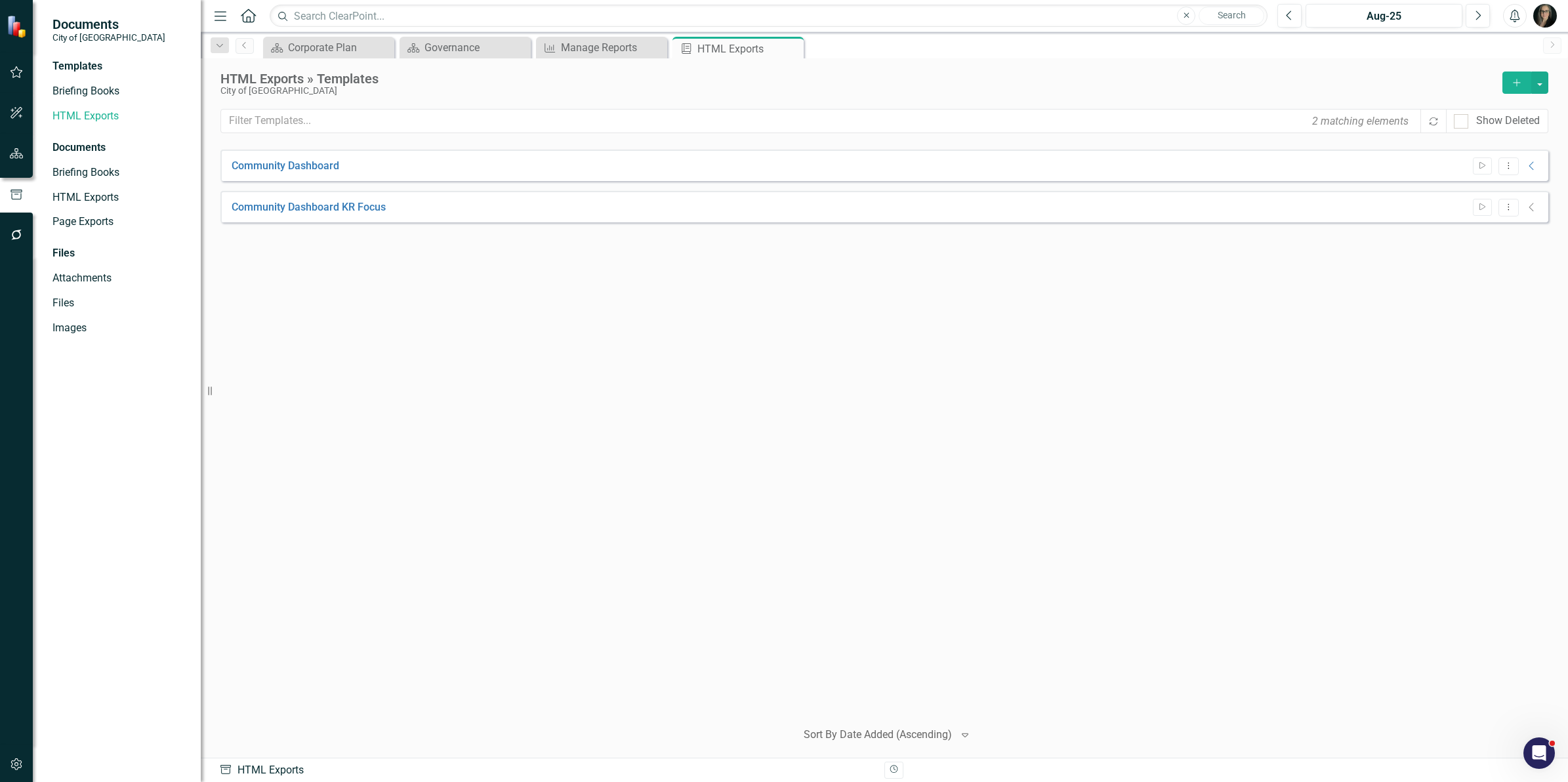
click at [1230, 365] on div "Community Dashboard Start Dropdown Menu Collapse HTML Community Dashboard Gener…" at bounding box center [884, 428] width 1328 height 559
drag, startPoint x: 982, startPoint y: 341, endPoint x: 1277, endPoint y: 259, distance: 306.2
click at [986, 341] on div "Community Dashboard Start Dropdown Menu Collapse HTML Community Dashboard Gener…" at bounding box center [884, 428] width 1328 height 559
click at [1529, 213] on div "Start Dropdown Menu Collapse" at bounding box center [1503, 207] width 73 height 17
click at [1533, 210] on icon "Collapse" at bounding box center [1532, 207] width 13 height 10
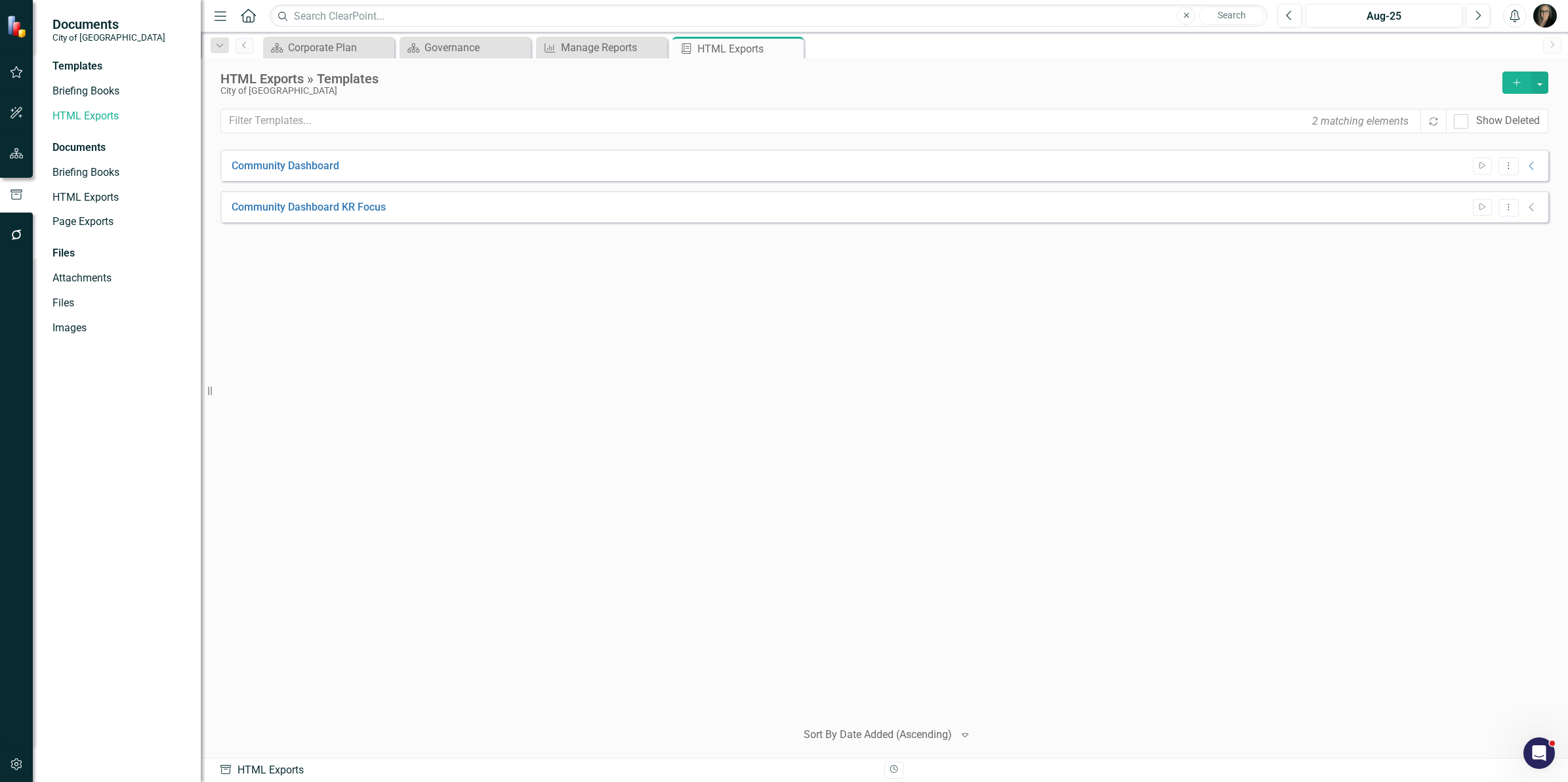
click at [1531, 208] on icon "Collapse" at bounding box center [1532, 207] width 13 height 10
click at [1510, 208] on icon "Dropdown Menu" at bounding box center [1508, 207] width 11 height 9
click at [129, 195] on link "HTML Exports" at bounding box center [121, 197] width 135 height 15
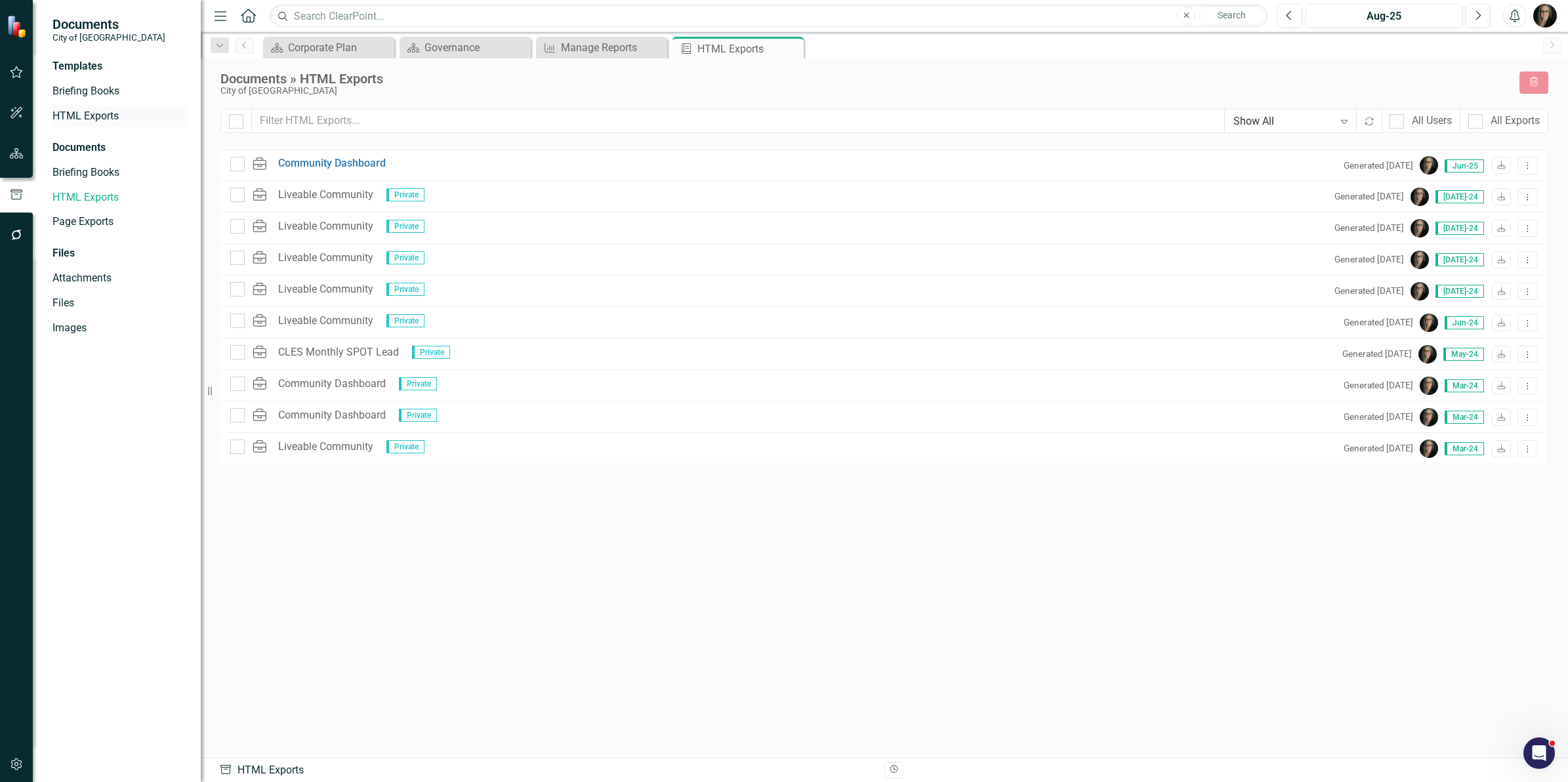
click at [114, 119] on link "HTML Exports" at bounding box center [121, 116] width 135 height 15
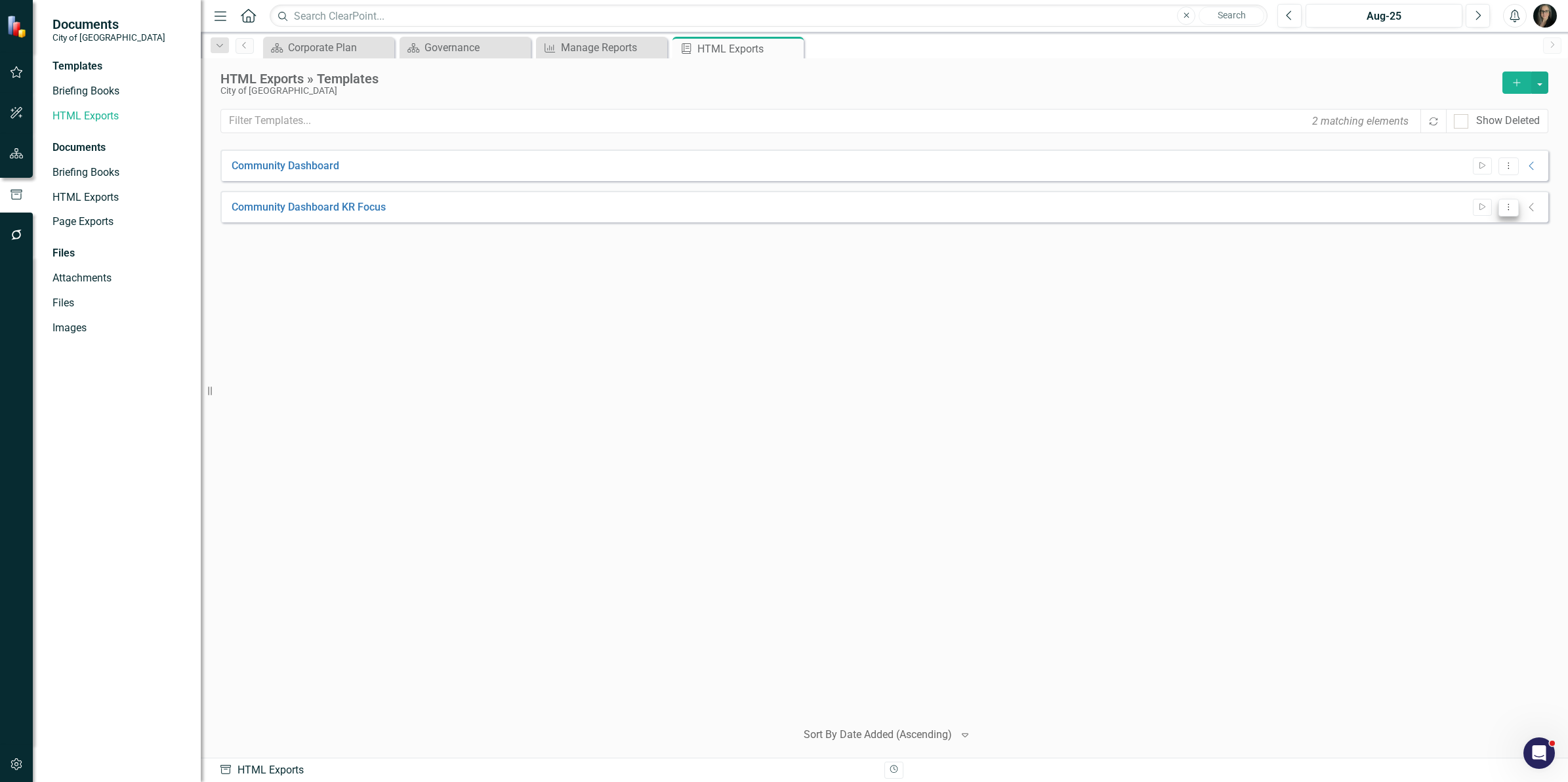
click at [1506, 211] on icon "Dropdown Menu" at bounding box center [1508, 207] width 11 height 9
click at [1493, 227] on link "Start Run Template" at bounding box center [1458, 229] width 121 height 24
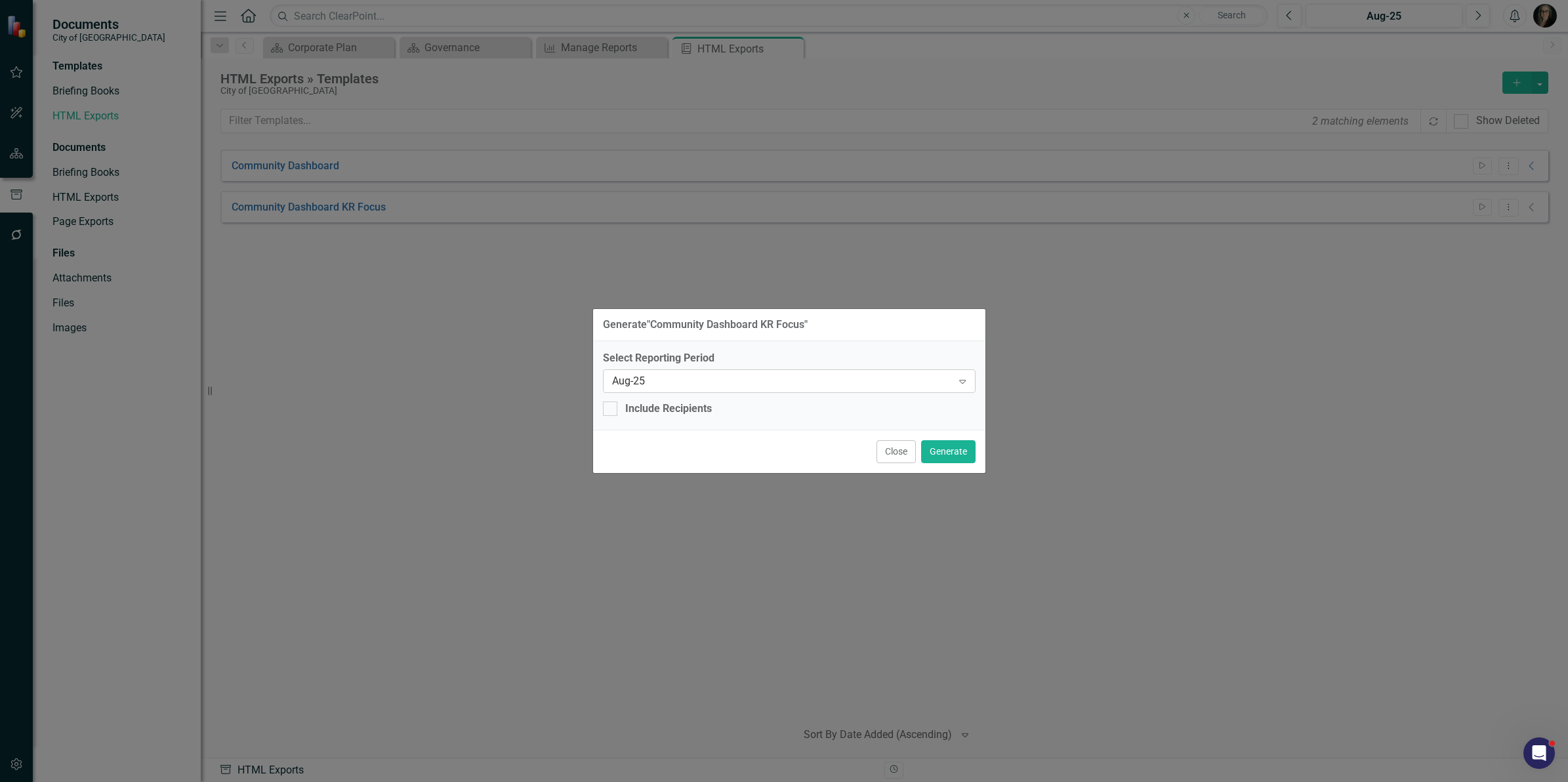
click at [725, 368] on div "Select Reporting Period Aug-25 Expand" at bounding box center [789, 371] width 373 height 41
click at [722, 375] on div "Aug-25" at bounding box center [782, 380] width 341 height 15
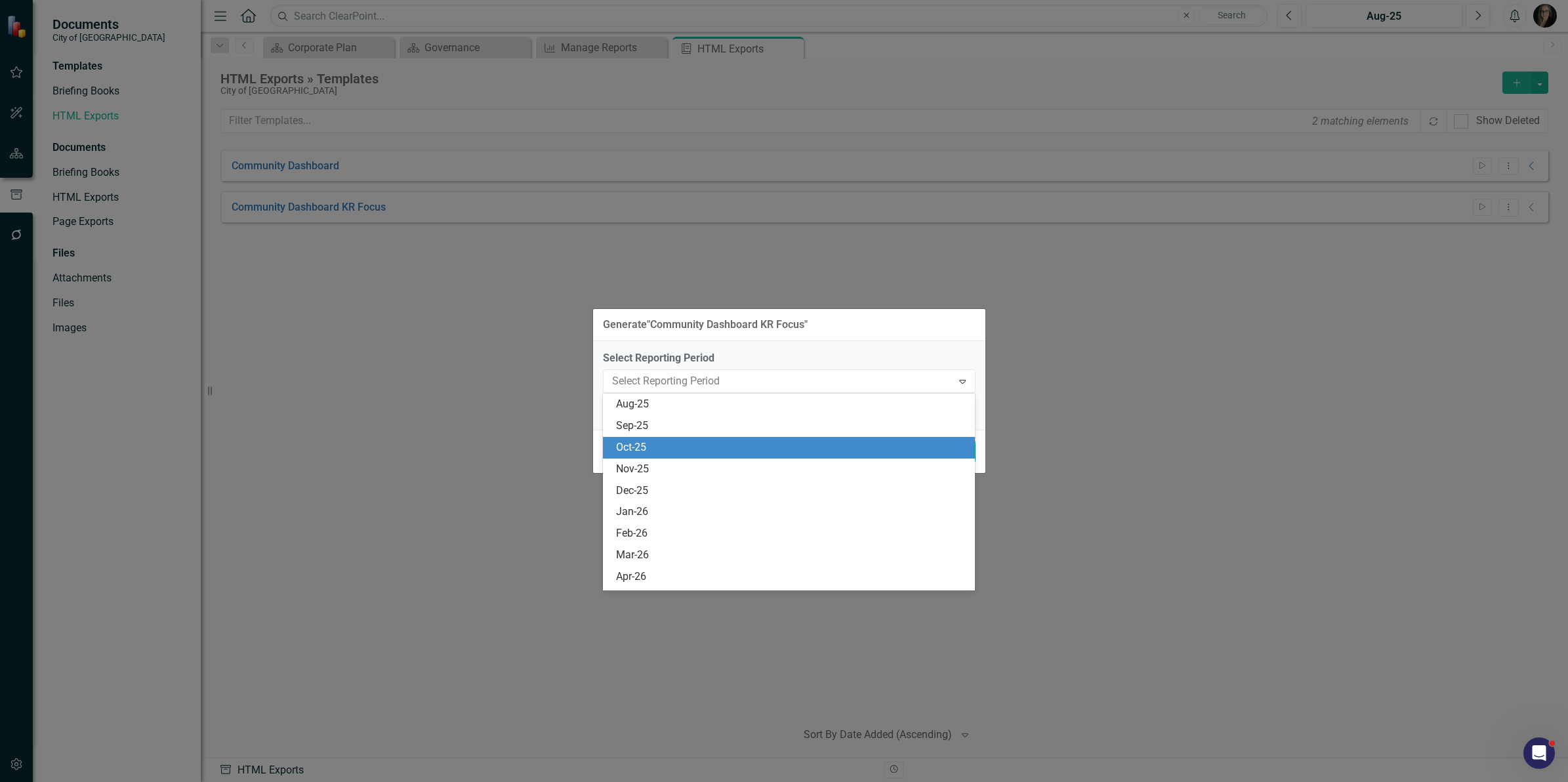
scroll to position [995, 0]
click at [677, 440] on div "Jun-25" at bounding box center [791, 442] width 351 height 15
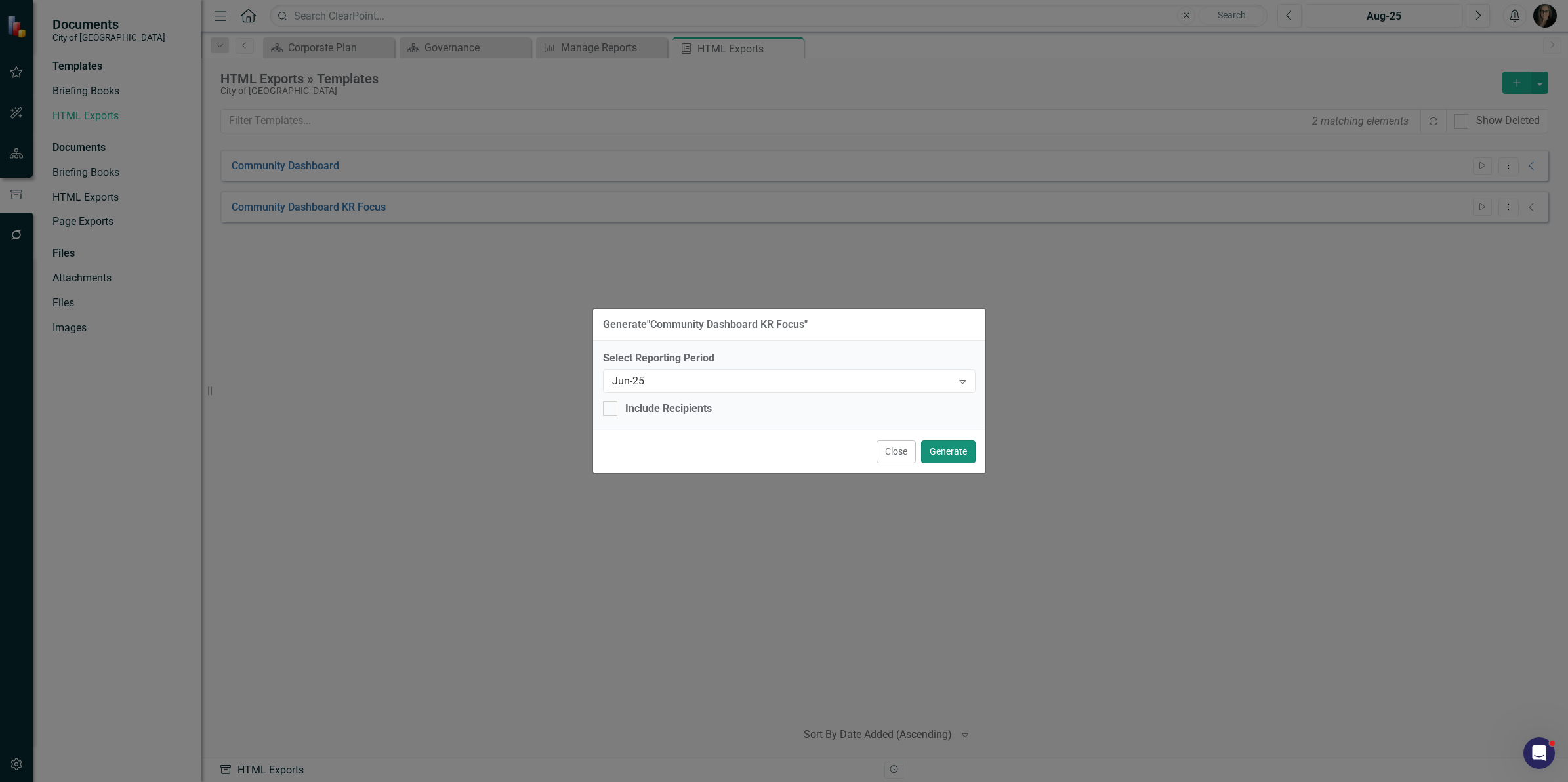
click at [937, 456] on button "Generate" at bounding box center [948, 452] width 55 height 23
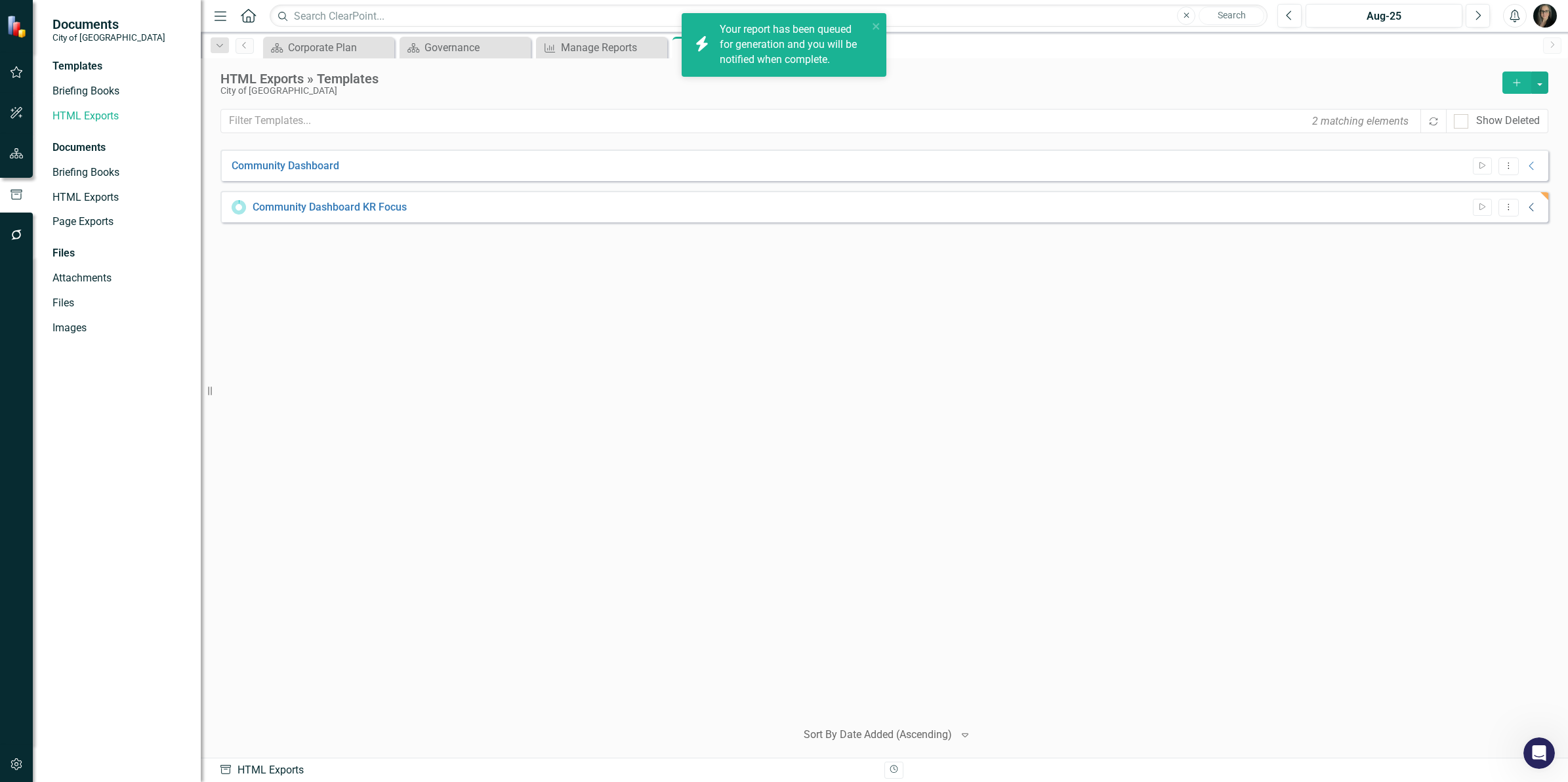
click at [1529, 212] on icon "Collapse" at bounding box center [1532, 207] width 13 height 10
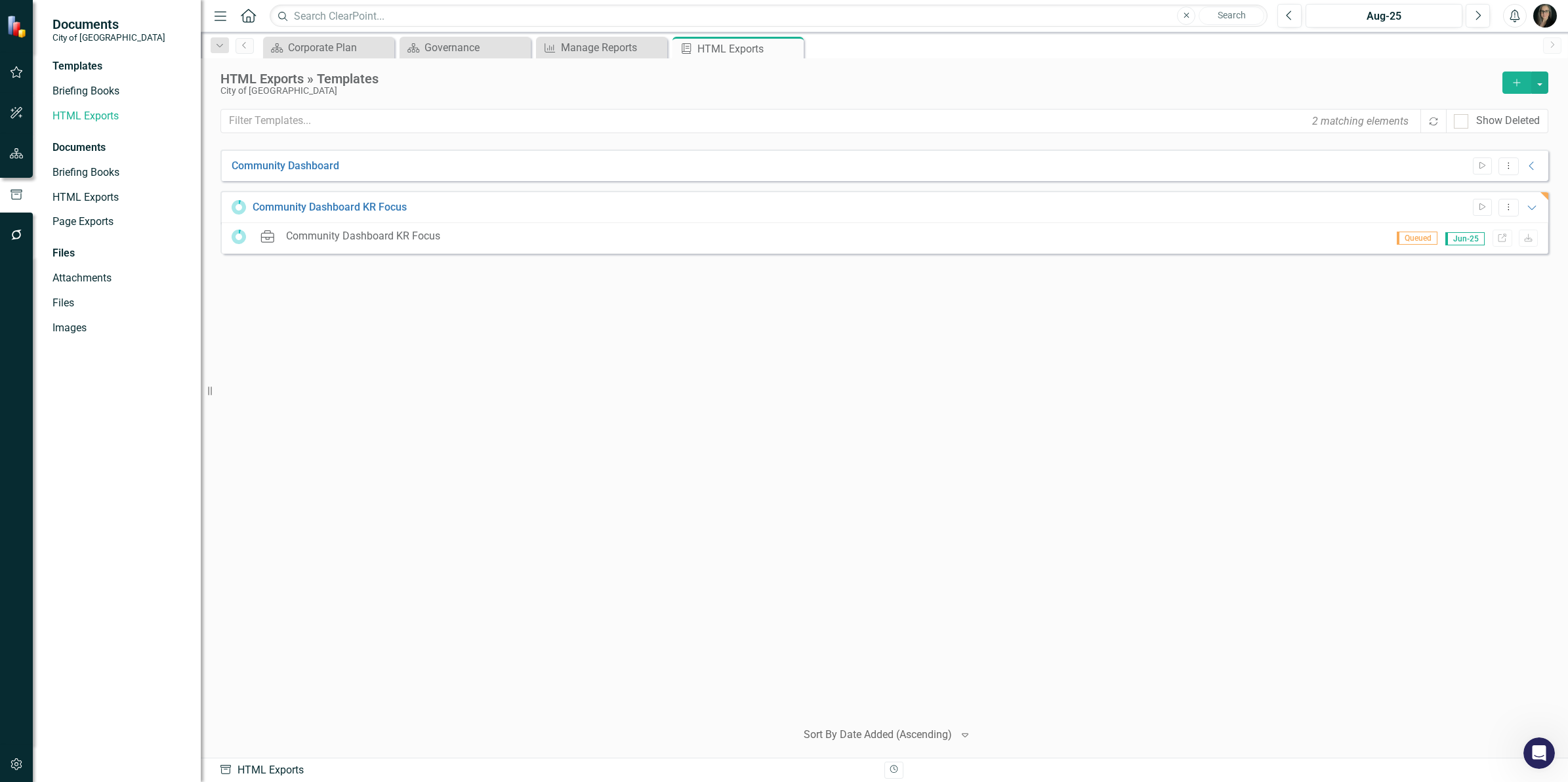
drag, startPoint x: 749, startPoint y: 355, endPoint x: 474, endPoint y: 362, distance: 275.1
click at [748, 355] on div "Community Dashboard Start Dropdown Menu Collapse HTML Community Dashboard Gener…" at bounding box center [884, 428] width 1328 height 559
click at [885, 467] on div "Community Dashboard Start Dropdown Menu Collapse HTML Community Dashboard Gener…" at bounding box center [884, 428] width 1328 height 559
click at [692, 541] on div "Community Dashboard Start Dropdown Menu Collapse HTML Community Dashboard Gener…" at bounding box center [884, 428] width 1328 height 559
click at [578, 290] on div "Community Dashboard Start Dropdown Menu Collapse HTML Community Dashboard Gener…" at bounding box center [884, 428] width 1328 height 559
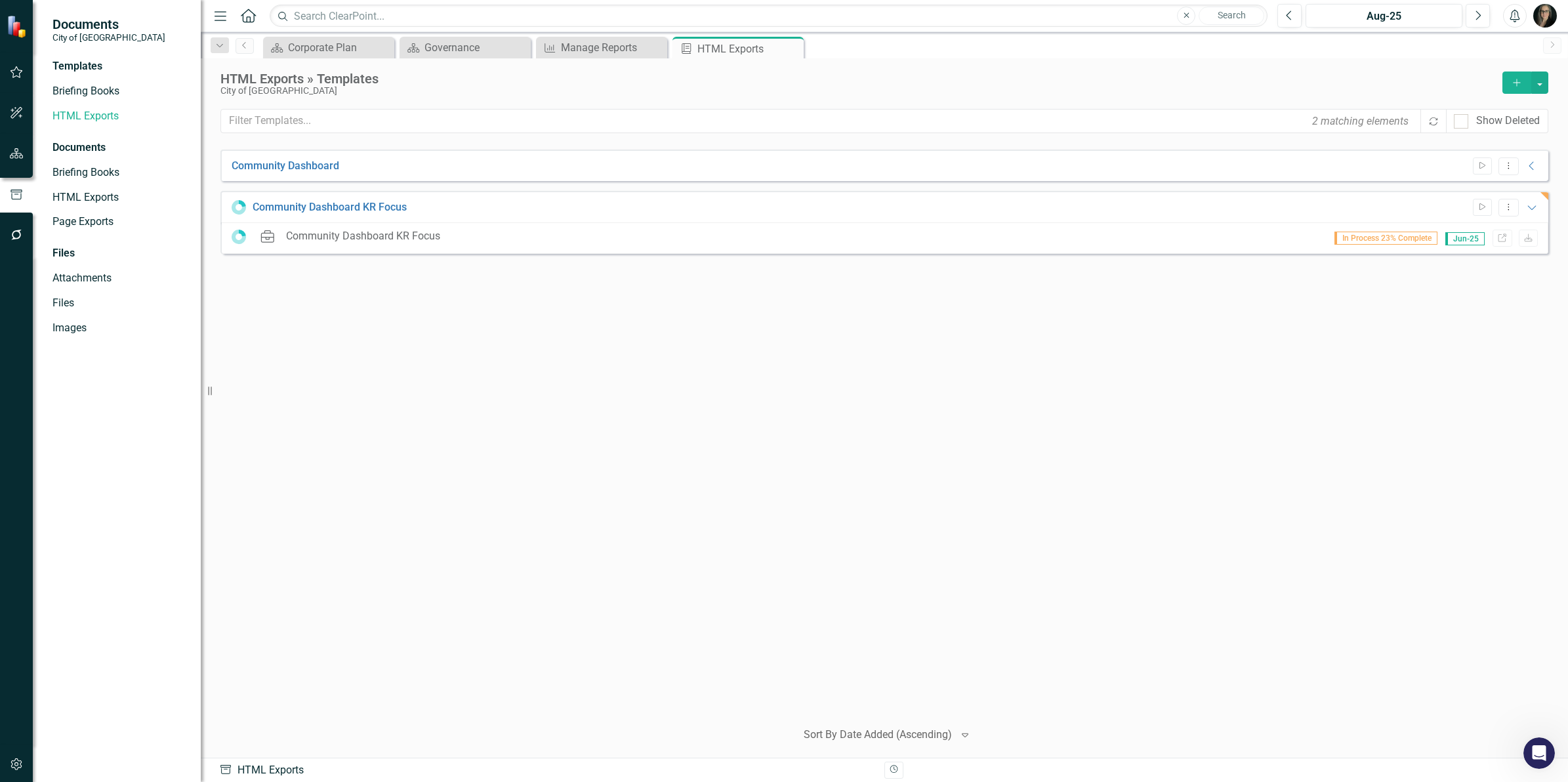
click at [569, 349] on div "Community Dashboard Start Dropdown Menu Collapse HTML Community Dashboard Gener…" at bounding box center [884, 428] width 1328 height 559
click at [742, 375] on div "Community Dashboard Start Dropdown Menu Collapse HTML Community Dashboard Gener…" at bounding box center [884, 428] width 1328 height 559
click at [1516, 210] on button "Dropdown Menu" at bounding box center [1508, 207] width 20 height 17
click at [850, 437] on div "Community Dashboard Start Dropdown Menu Collapse HTML Community Dashboard Gener…" at bounding box center [884, 428] width 1328 height 559
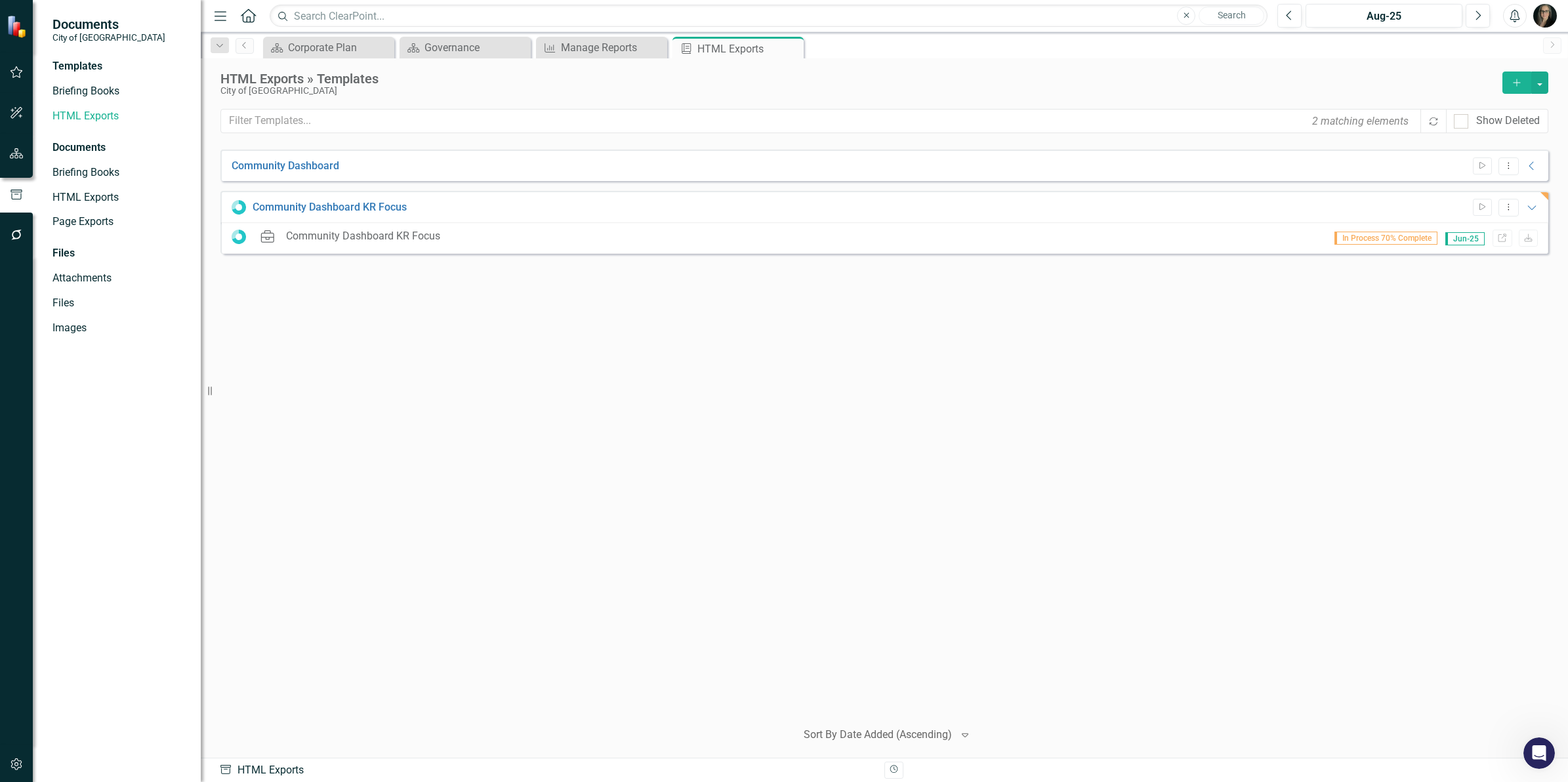
click at [479, 299] on div "Community Dashboard Start Dropdown Menu Collapse HTML Community Dashboard Gener…" at bounding box center [884, 428] width 1328 height 559
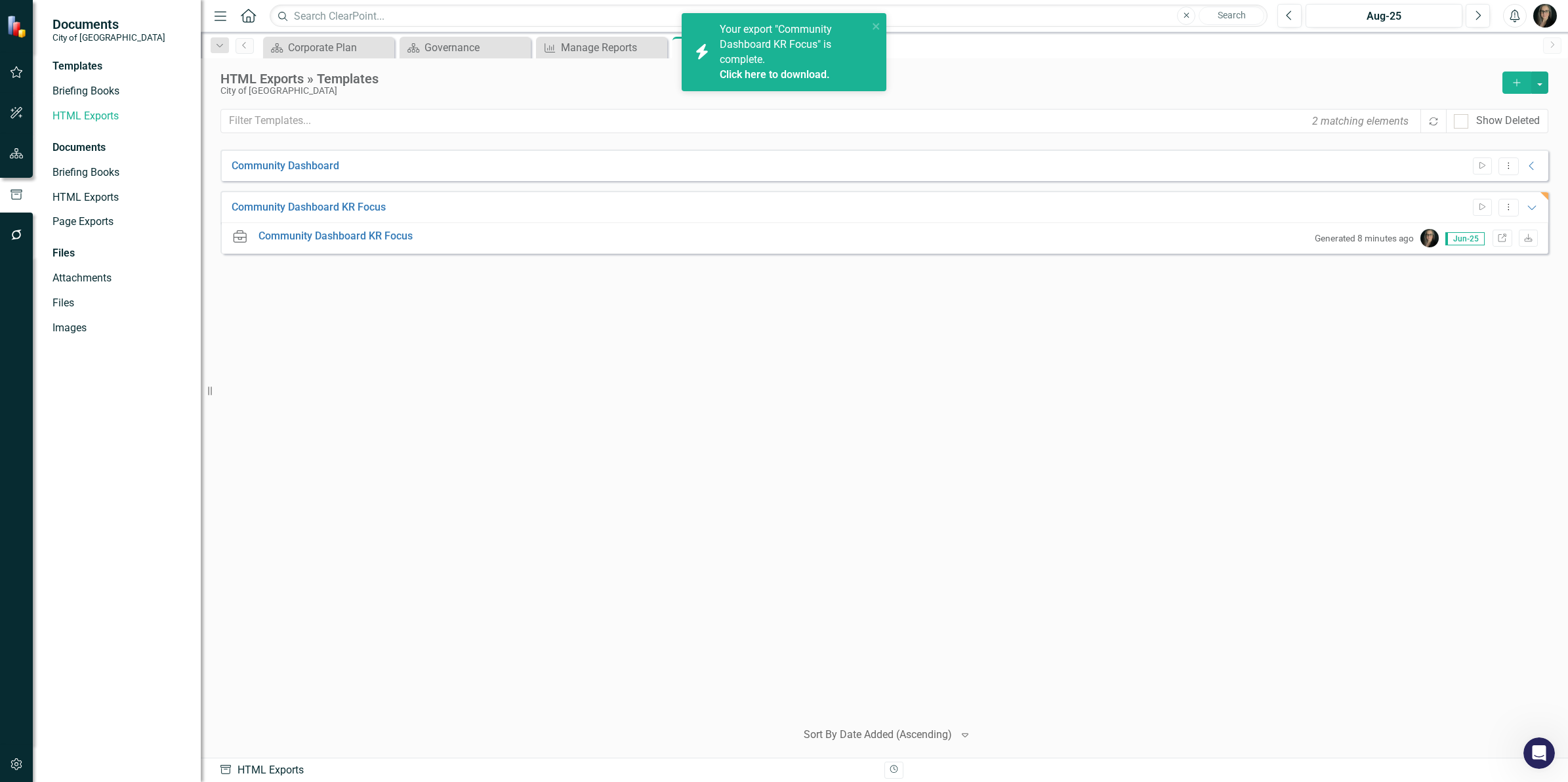
click at [768, 338] on div "Community Dashboard Start Dropdown Menu Collapse HTML Community Dashboard Gener…" at bounding box center [884, 428] width 1328 height 559
click at [1499, 240] on icon "Link" at bounding box center [1501, 238] width 10 height 8
click at [598, 53] on div "Manage Reports" at bounding box center [604, 47] width 87 height 16
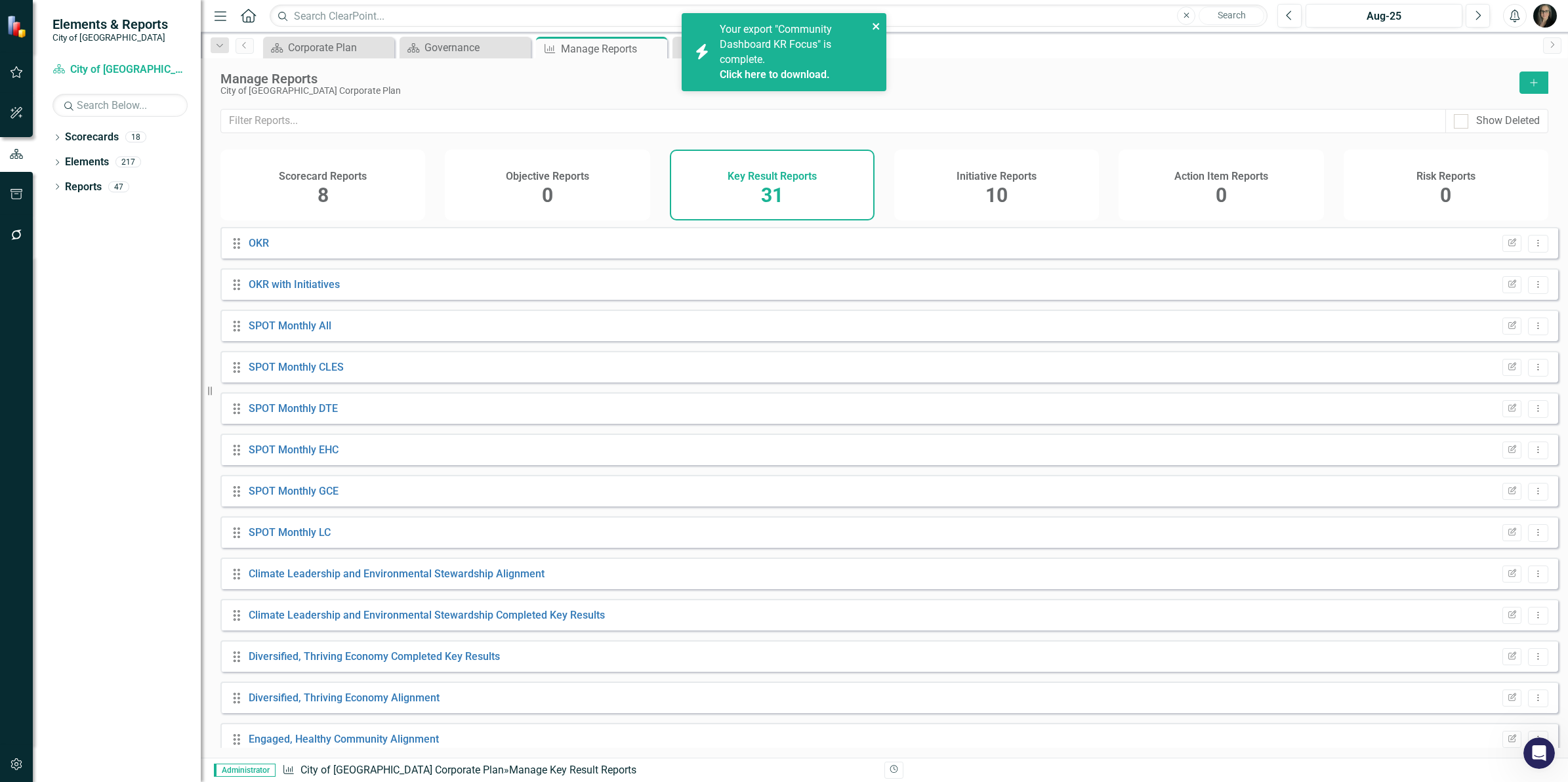
click at [874, 20] on button "close" at bounding box center [876, 25] width 10 height 15
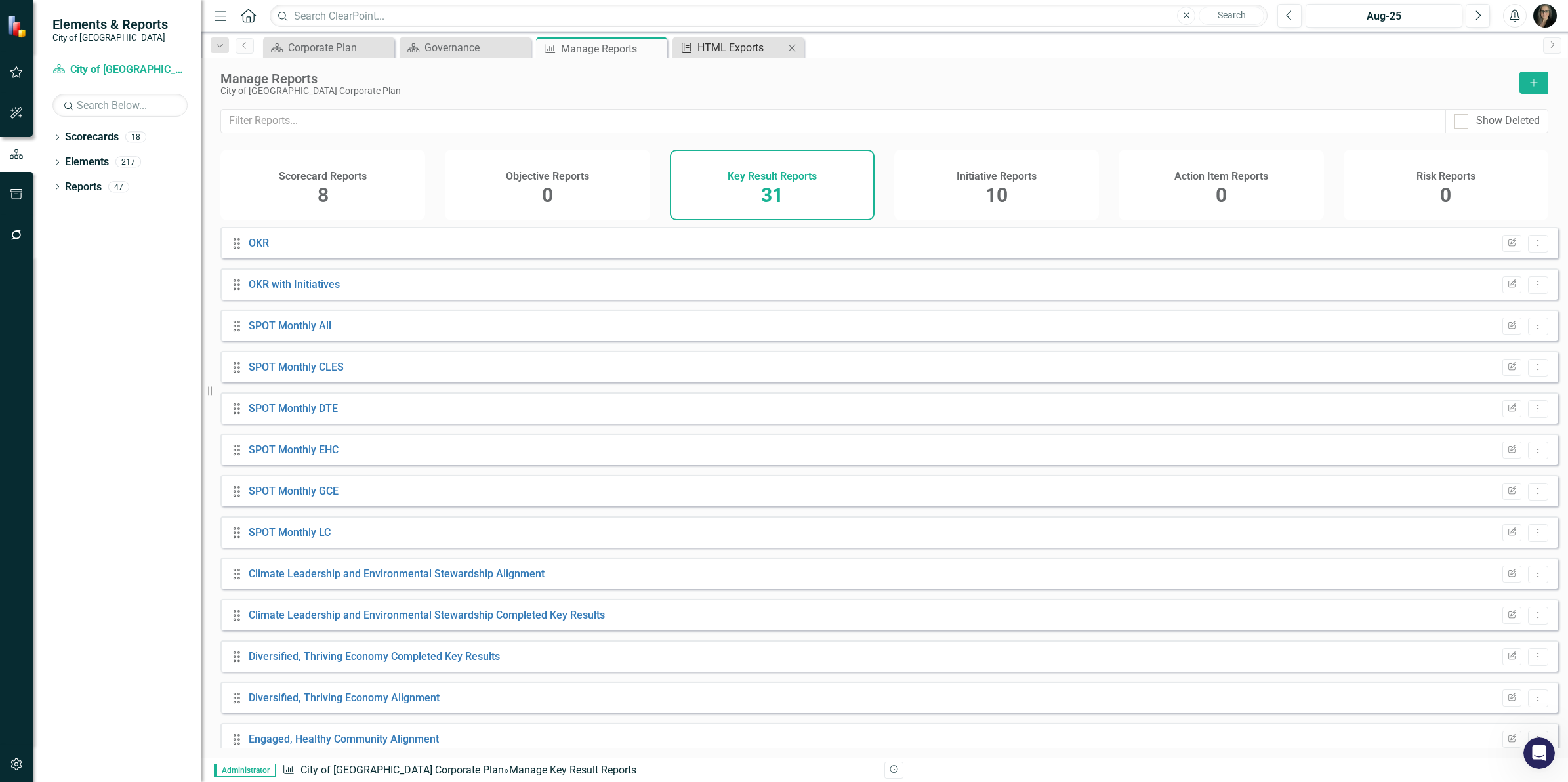
click at [755, 49] on div "HTML Exports" at bounding box center [741, 47] width 87 height 16
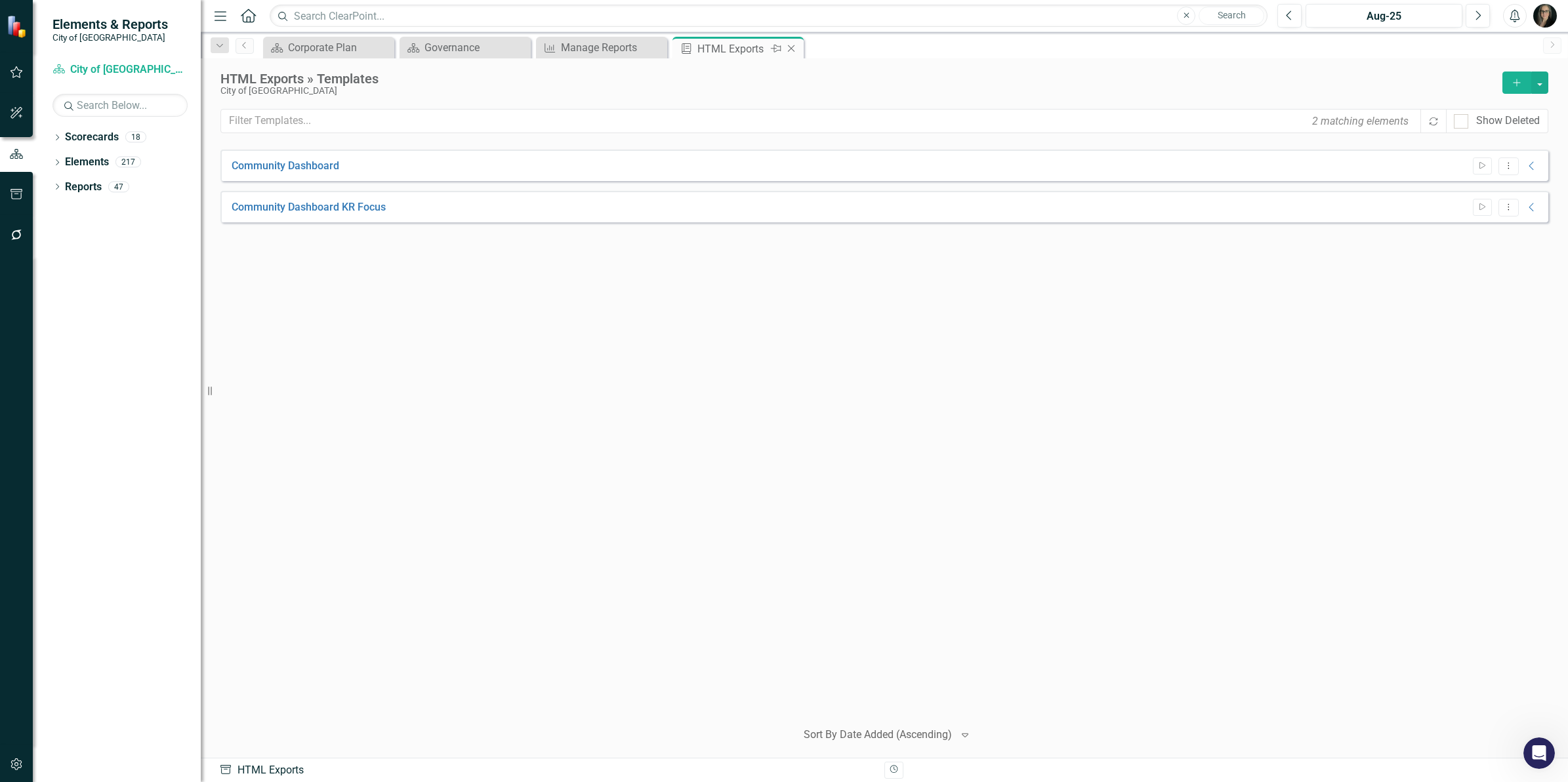
click at [788, 46] on icon at bounding box center [792, 49] width 7 height 7
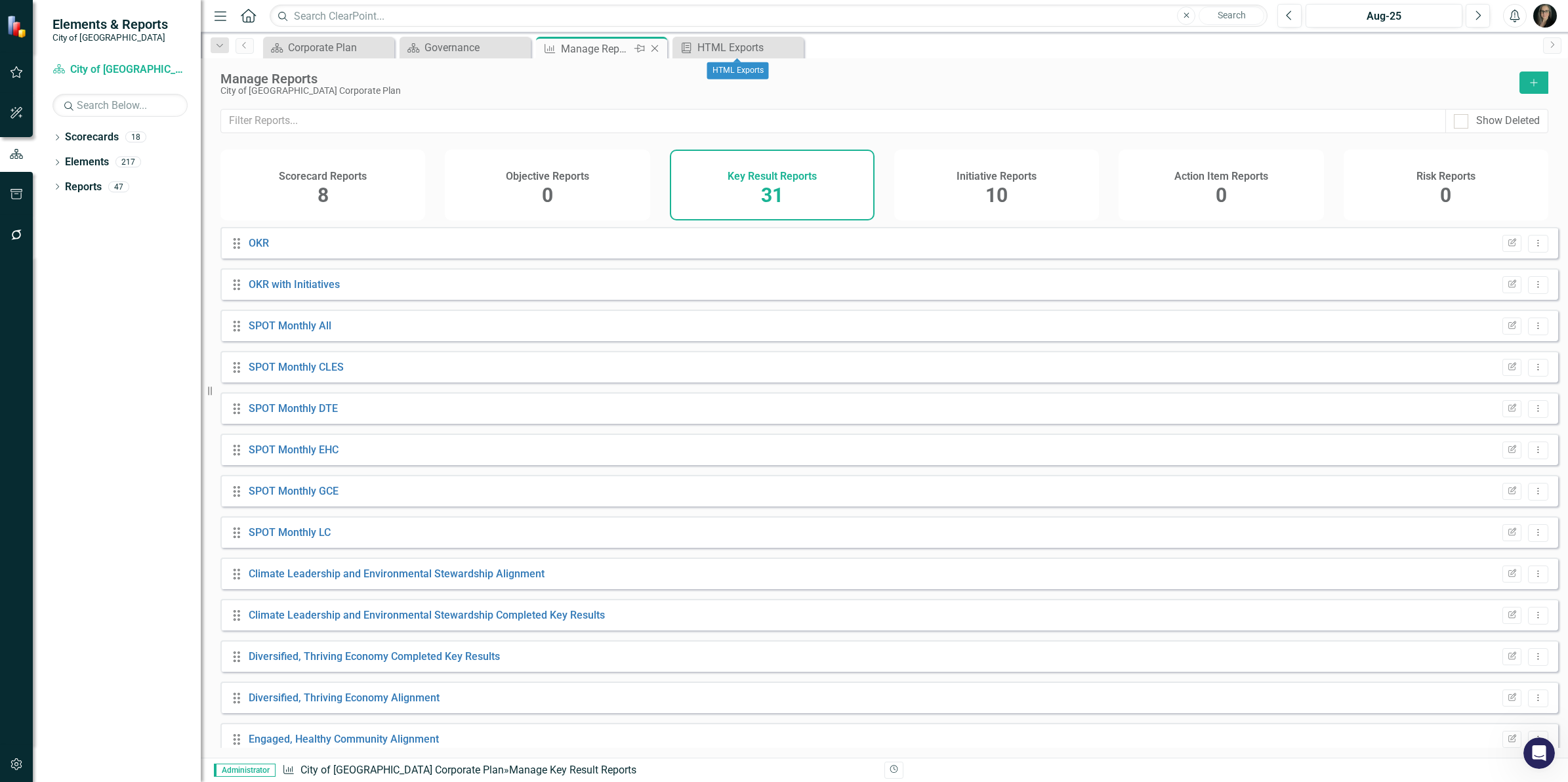
click at [655, 48] on icon at bounding box center [655, 49] width 7 height 7
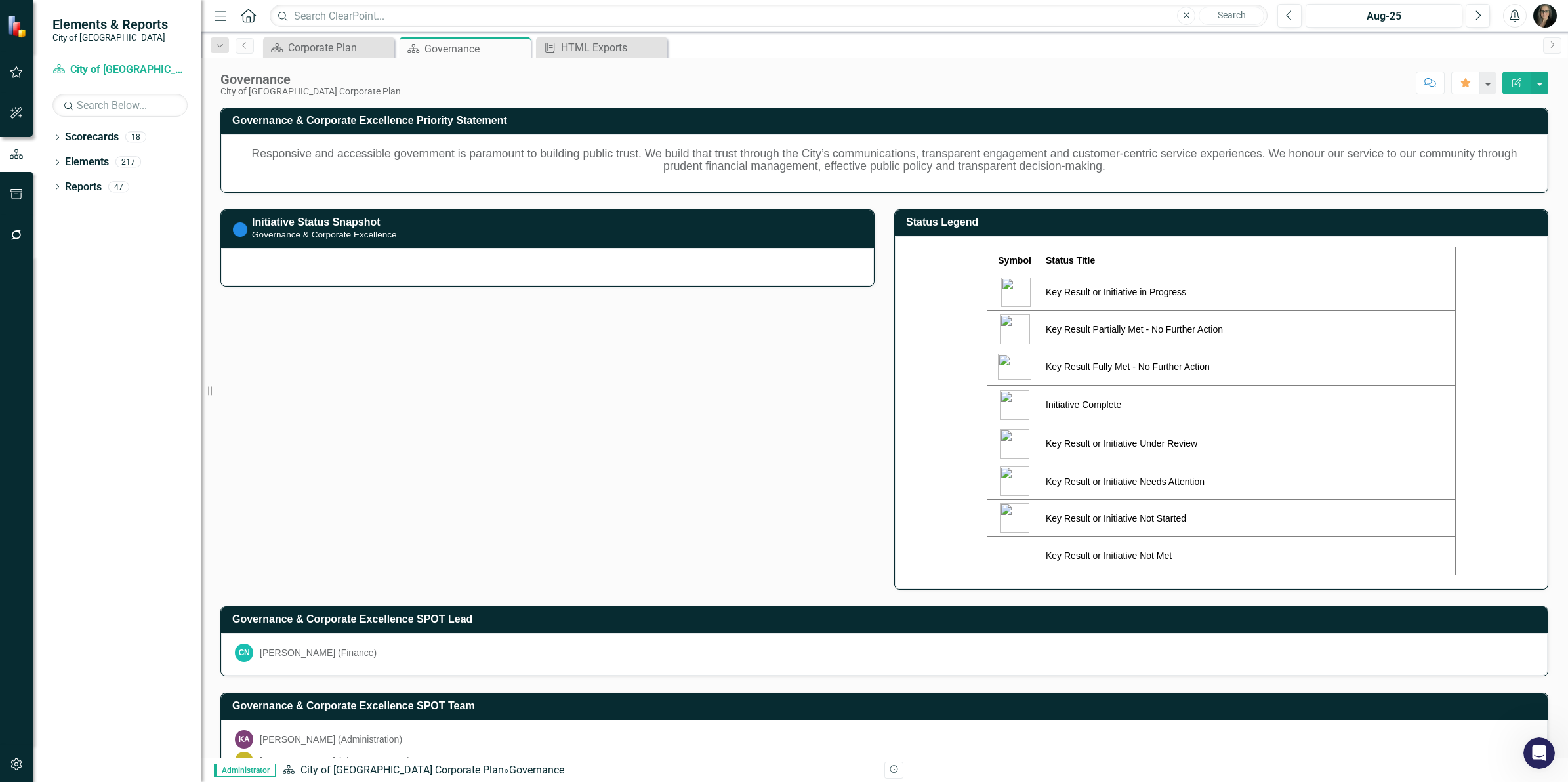
click at [0, 0] on icon at bounding box center [0, 0] width 0 height 0
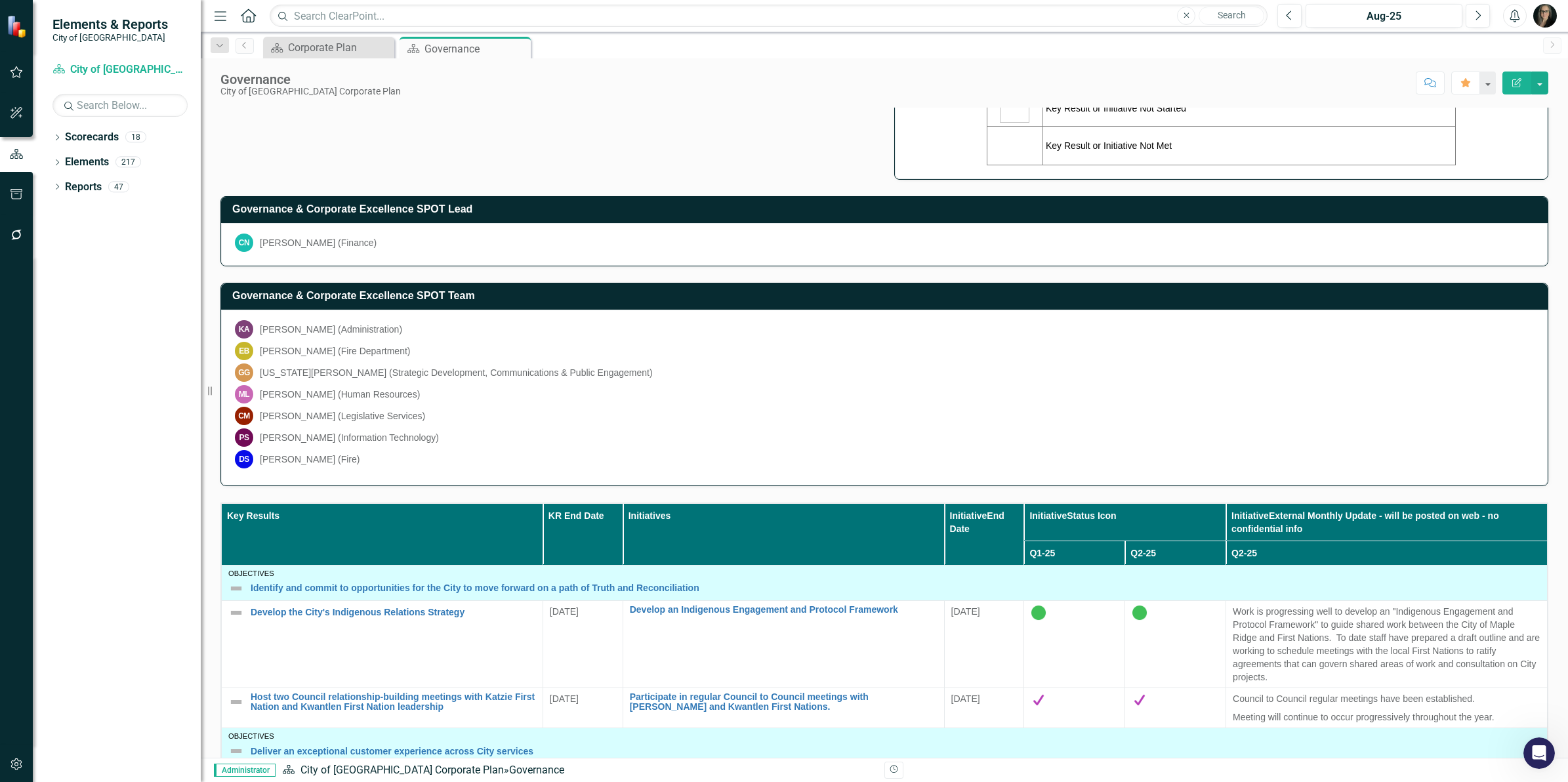
scroll to position [492, 0]
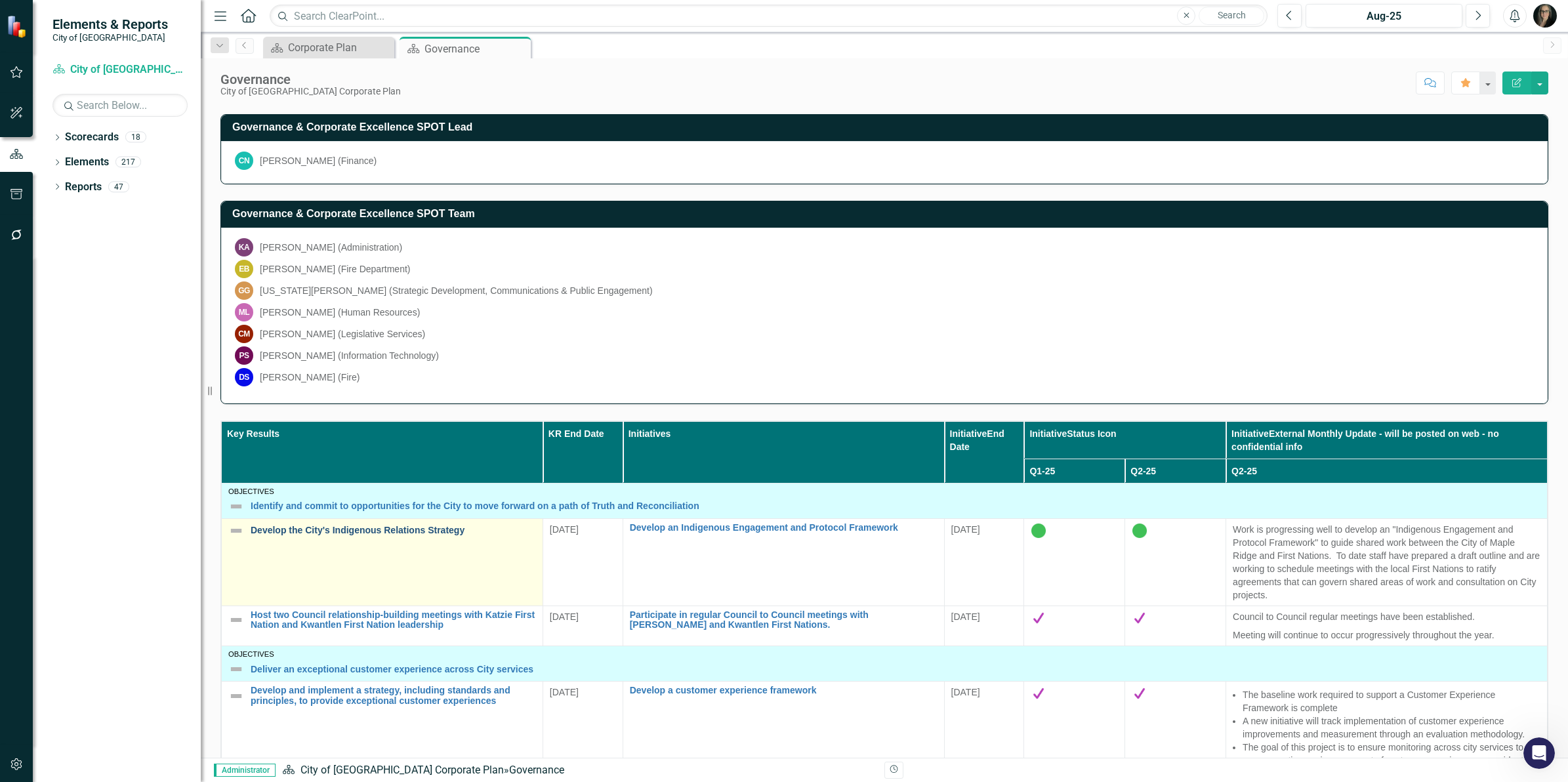
click at [384, 535] on link "Develop the City's Indigenous Relations Strategy" at bounding box center [393, 530] width 285 height 10
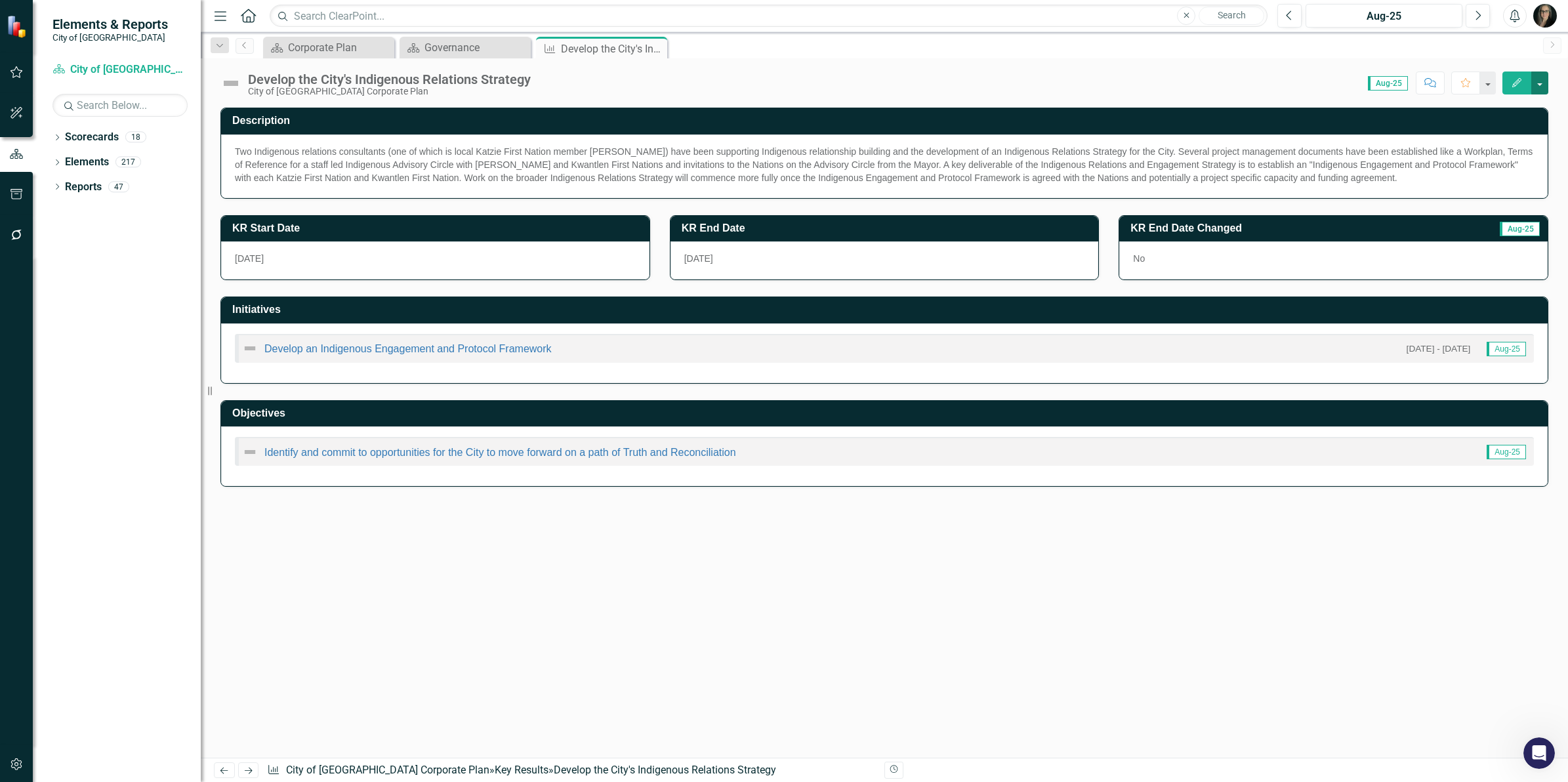
click at [1543, 83] on button "button" at bounding box center [1540, 82] width 17 height 23
click at [628, 64] on div "Develop the City's Indigenous Relations Strategy City of Maple Ridge Corporate …" at bounding box center [884, 77] width 1368 height 39
click at [653, 47] on icon "Close" at bounding box center [654, 49] width 13 height 10
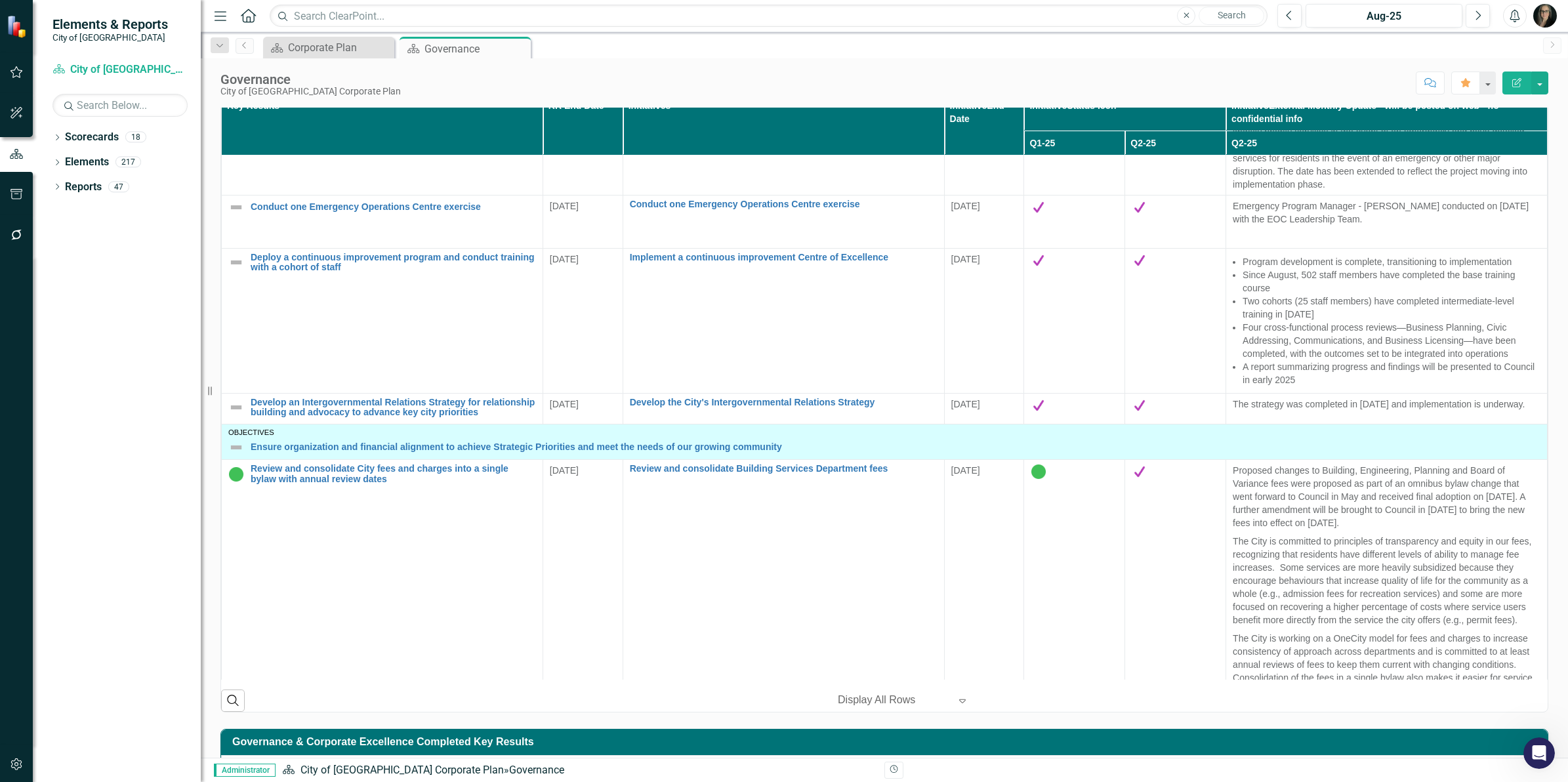
scroll to position [1065, 0]
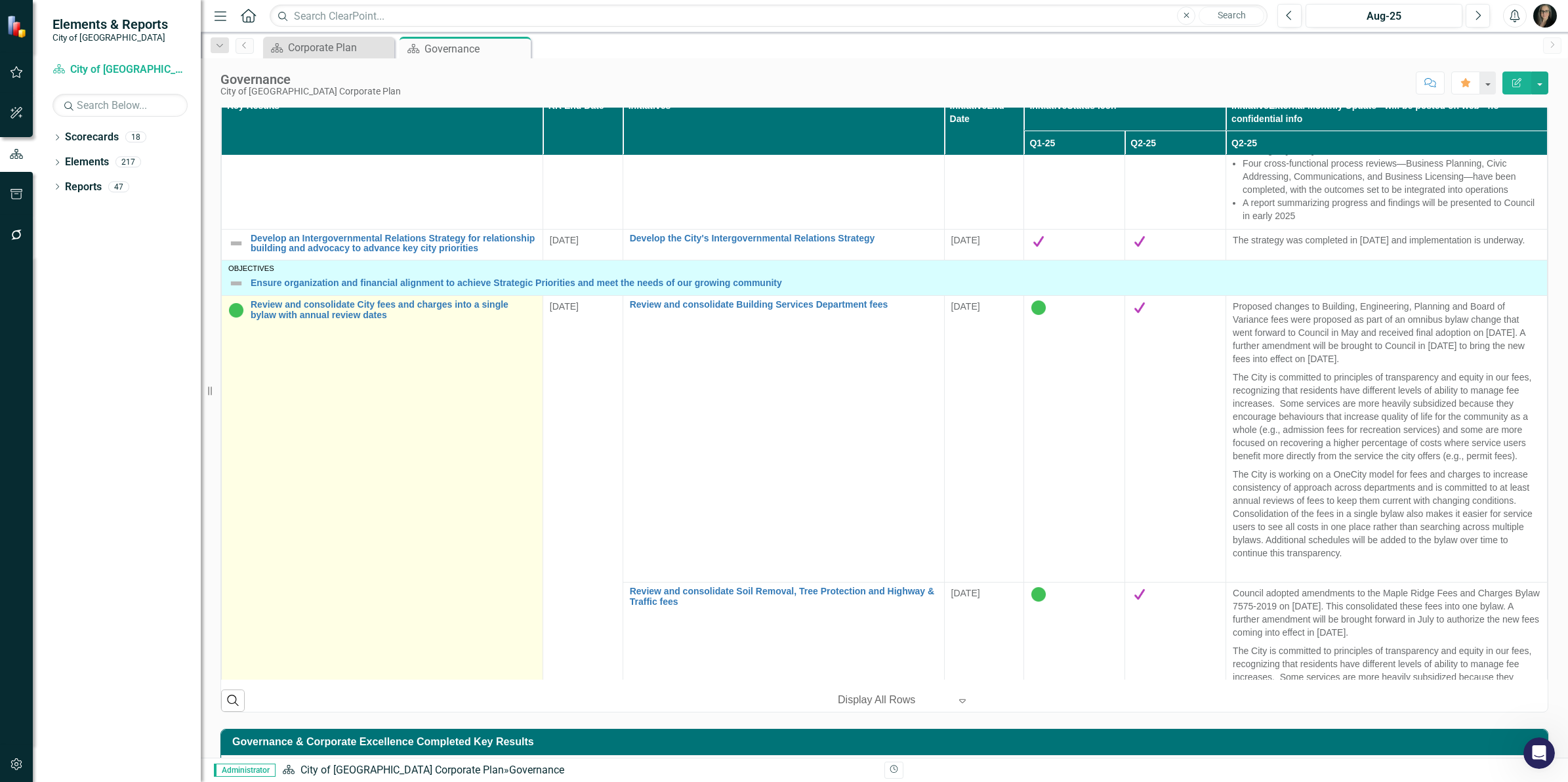
click at [336, 351] on td "Review and consolidate City fees and charges into a single bylaw with annual re…" at bounding box center [382, 718] width 322 height 844
click at [336, 320] on link "Review and consolidate City fees and charges into a single bylaw with annual re…" at bounding box center [393, 310] width 285 height 20
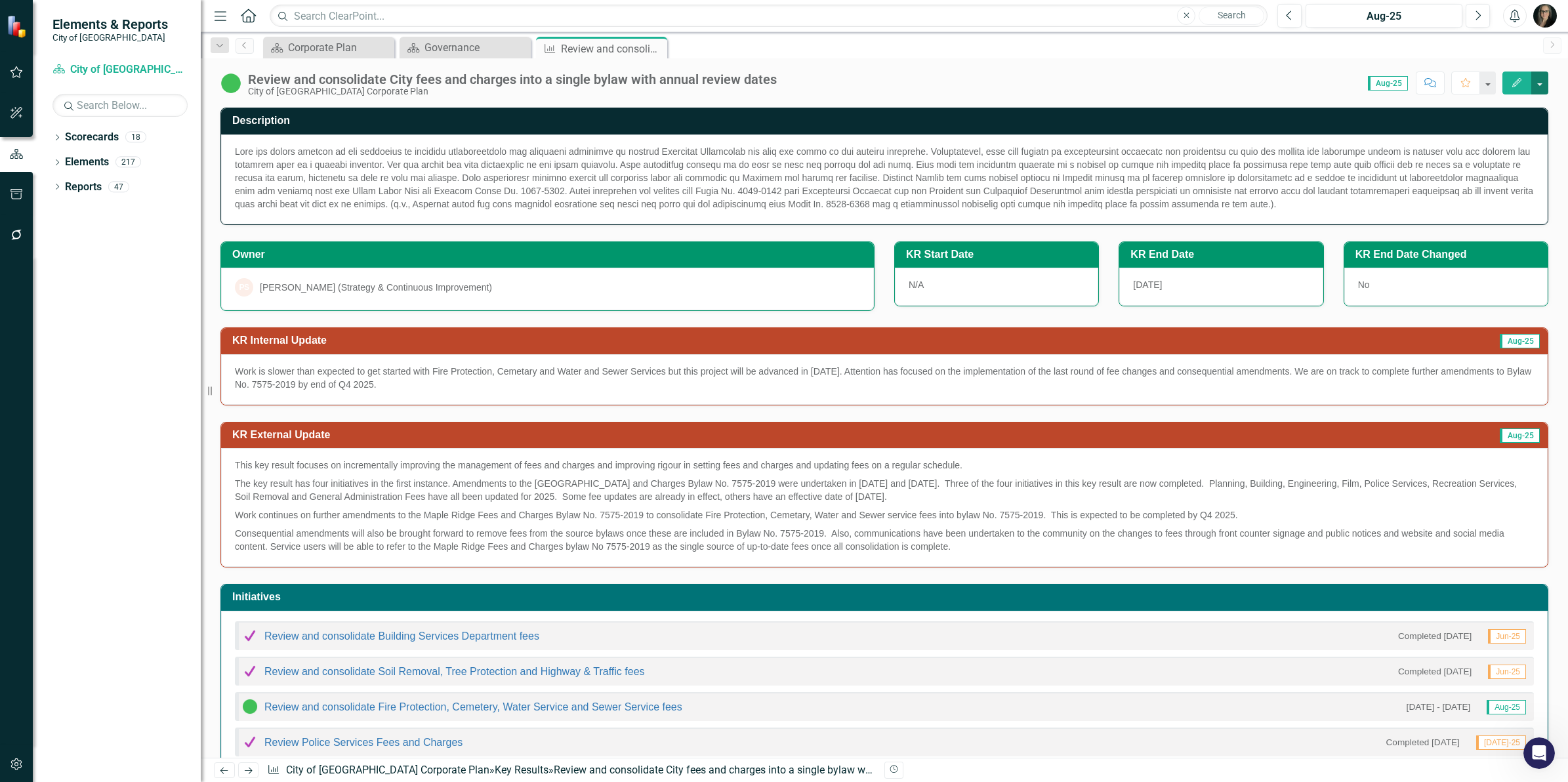
click at [1532, 82] on button "button" at bounding box center [1540, 82] width 17 height 23
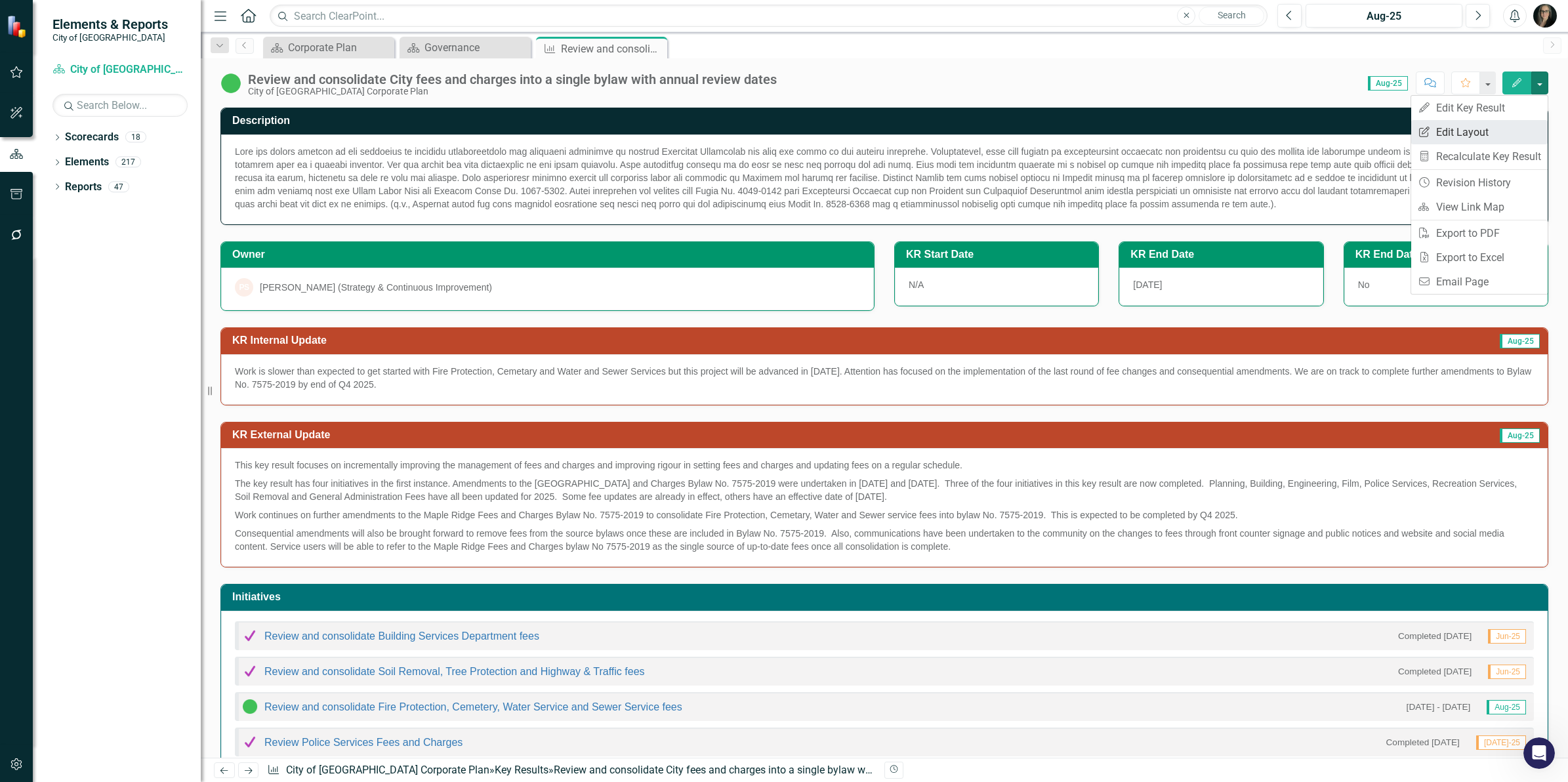
click at [1480, 129] on link "Edit Report Edit Layout" at bounding box center [1479, 132] width 136 height 24
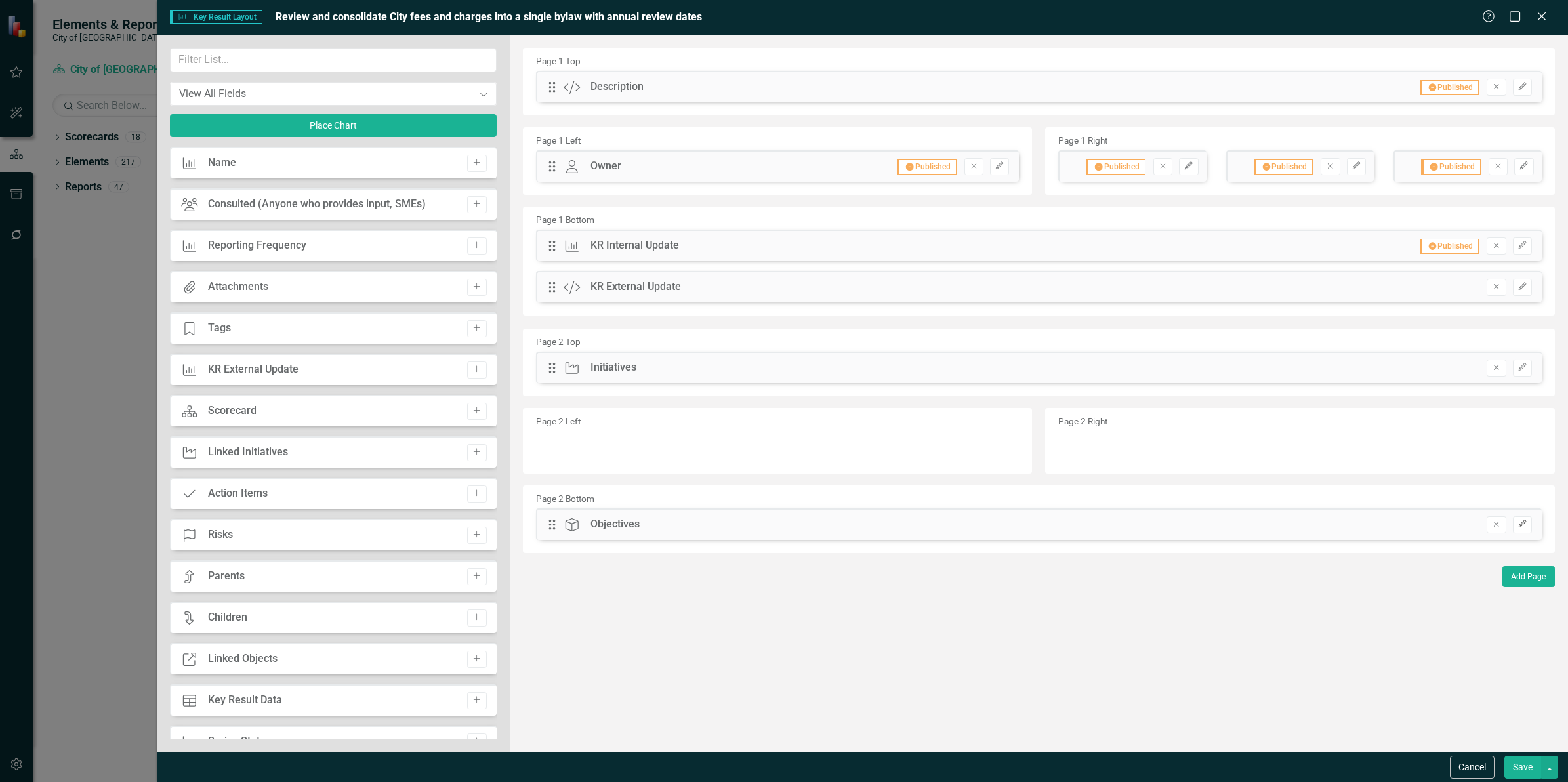
click at [1524, 525] on icon "Edit" at bounding box center [1522, 524] width 10 height 8
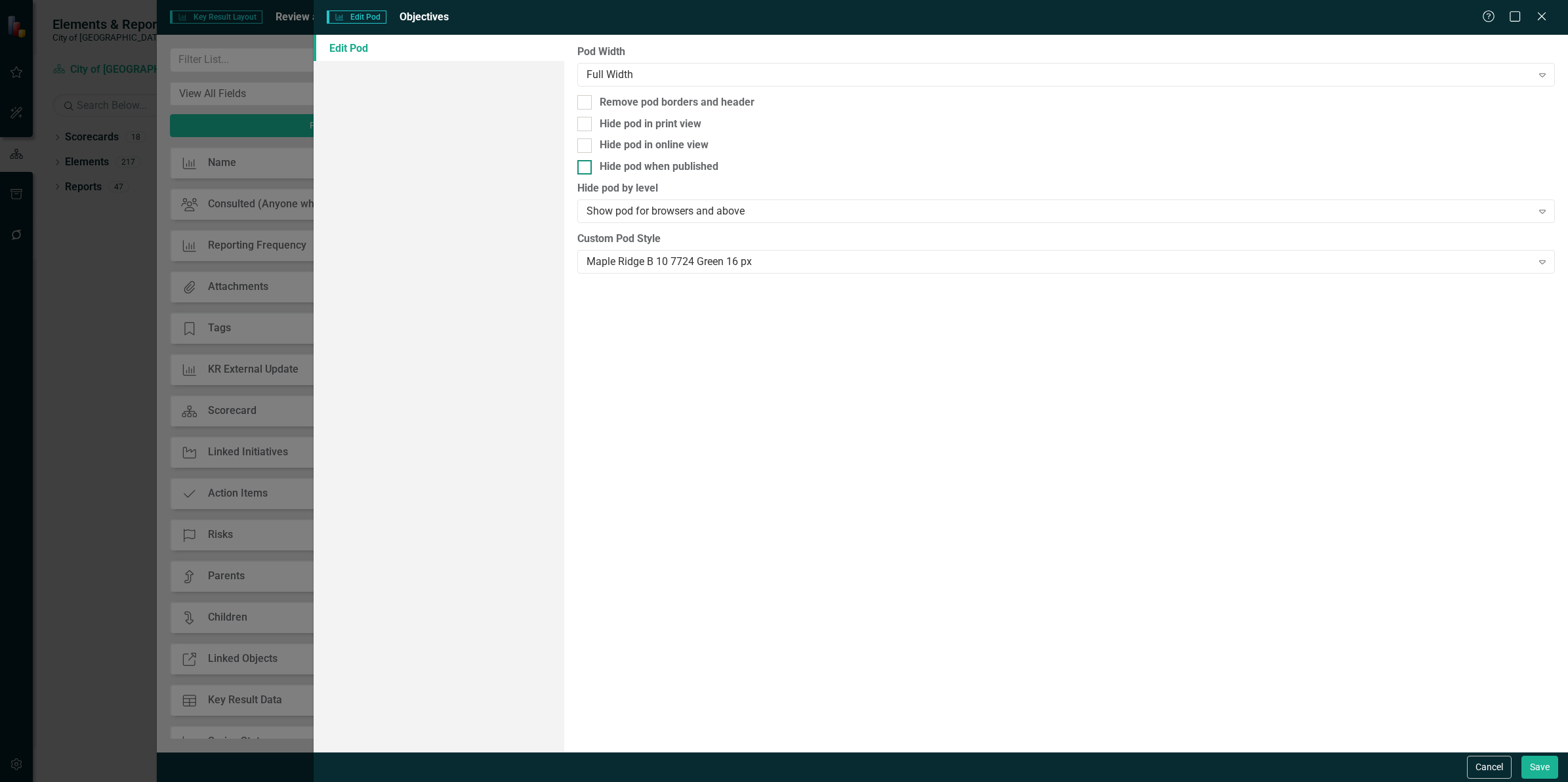
click at [586, 166] on div at bounding box center [585, 167] width 15 height 15
click at [586, 166] on input "Hide pod when published" at bounding box center [582, 165] width 9 height 9
checkbox input "true"
click at [1533, 772] on button "Save" at bounding box center [1539, 766] width 36 height 23
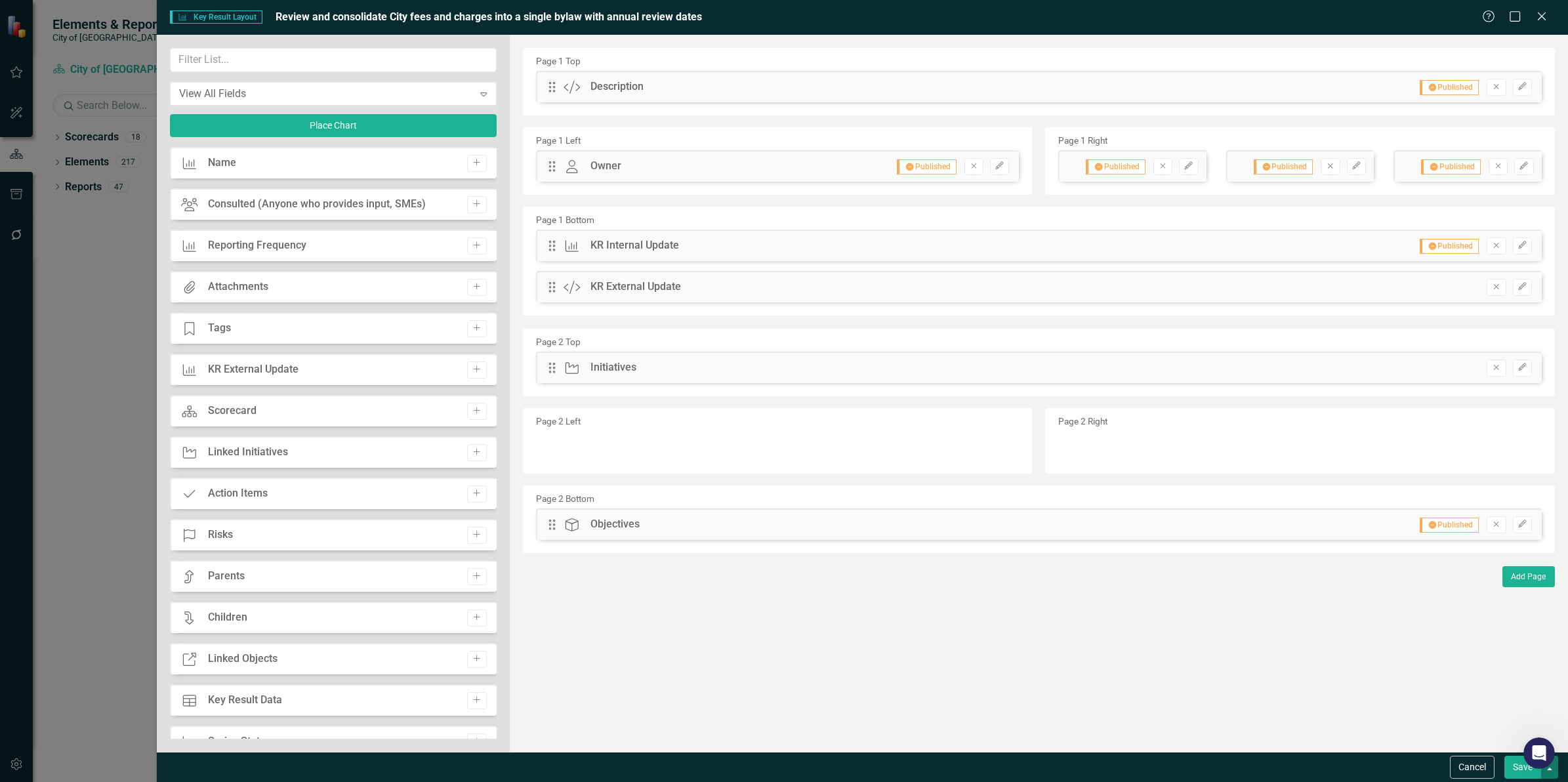
click at [1553, 772] on button "button" at bounding box center [1550, 766] width 17 height 23
click at [1424, 693] on link "Update all Key Results in this Scorecard" at bounding box center [1427, 694] width 261 height 24
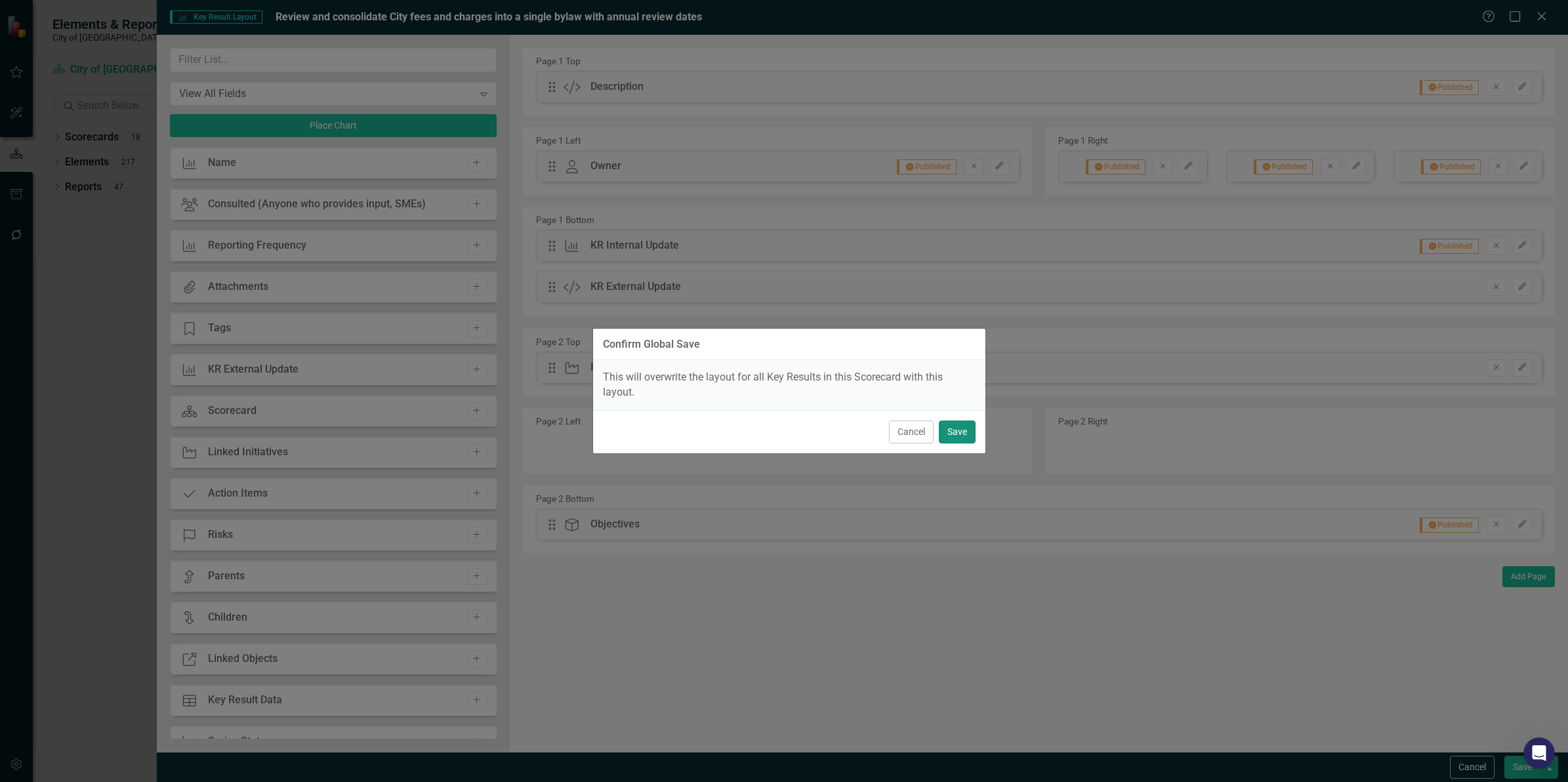
click at [955, 433] on button "Save" at bounding box center [957, 432] width 36 height 23
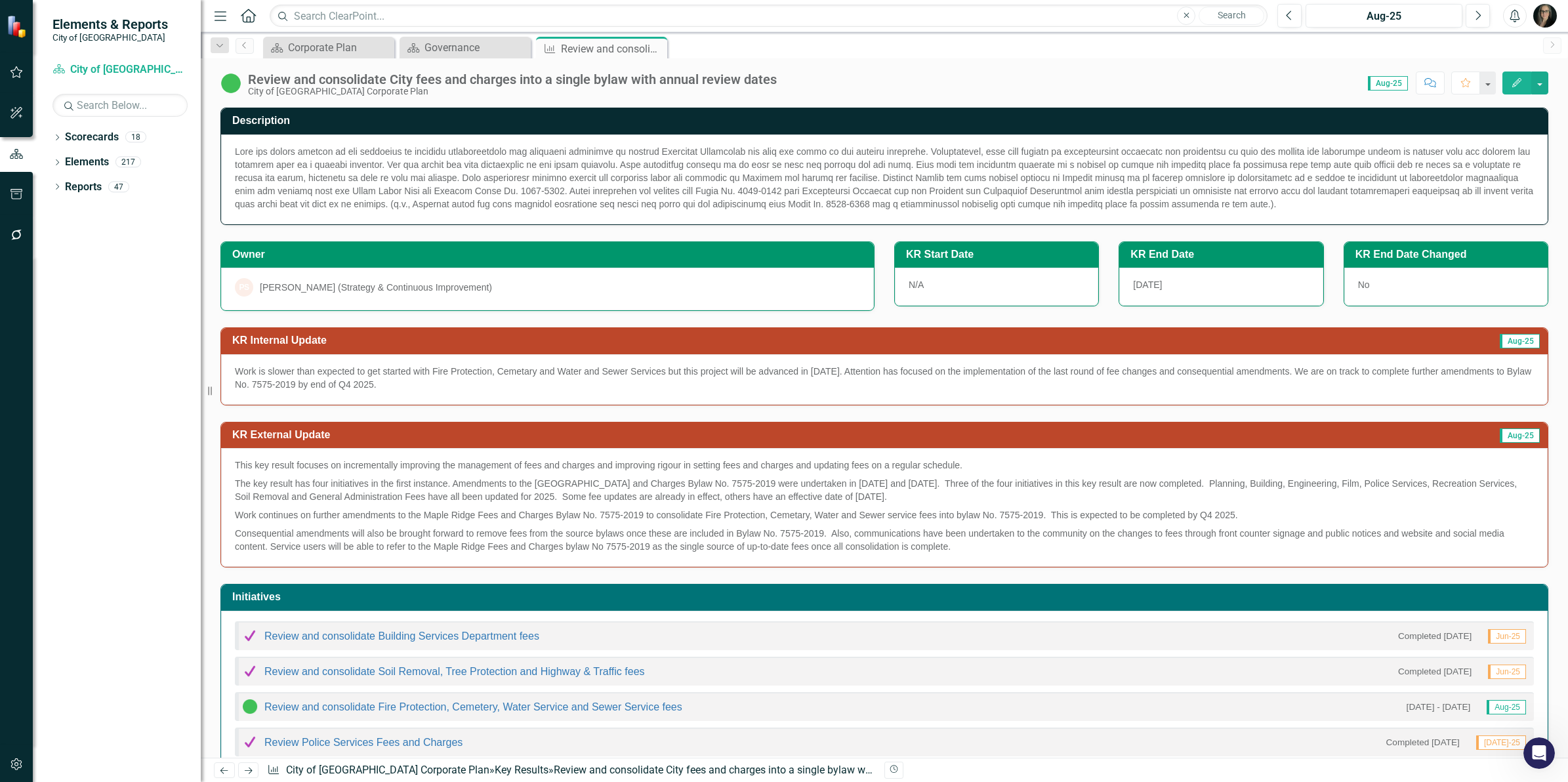
click at [624, 88] on div "City of [GEOGRAPHIC_DATA] Corporate Plan" at bounding box center [513, 91] width 529 height 10
click at [653, 47] on icon "Close" at bounding box center [654, 49] width 13 height 10
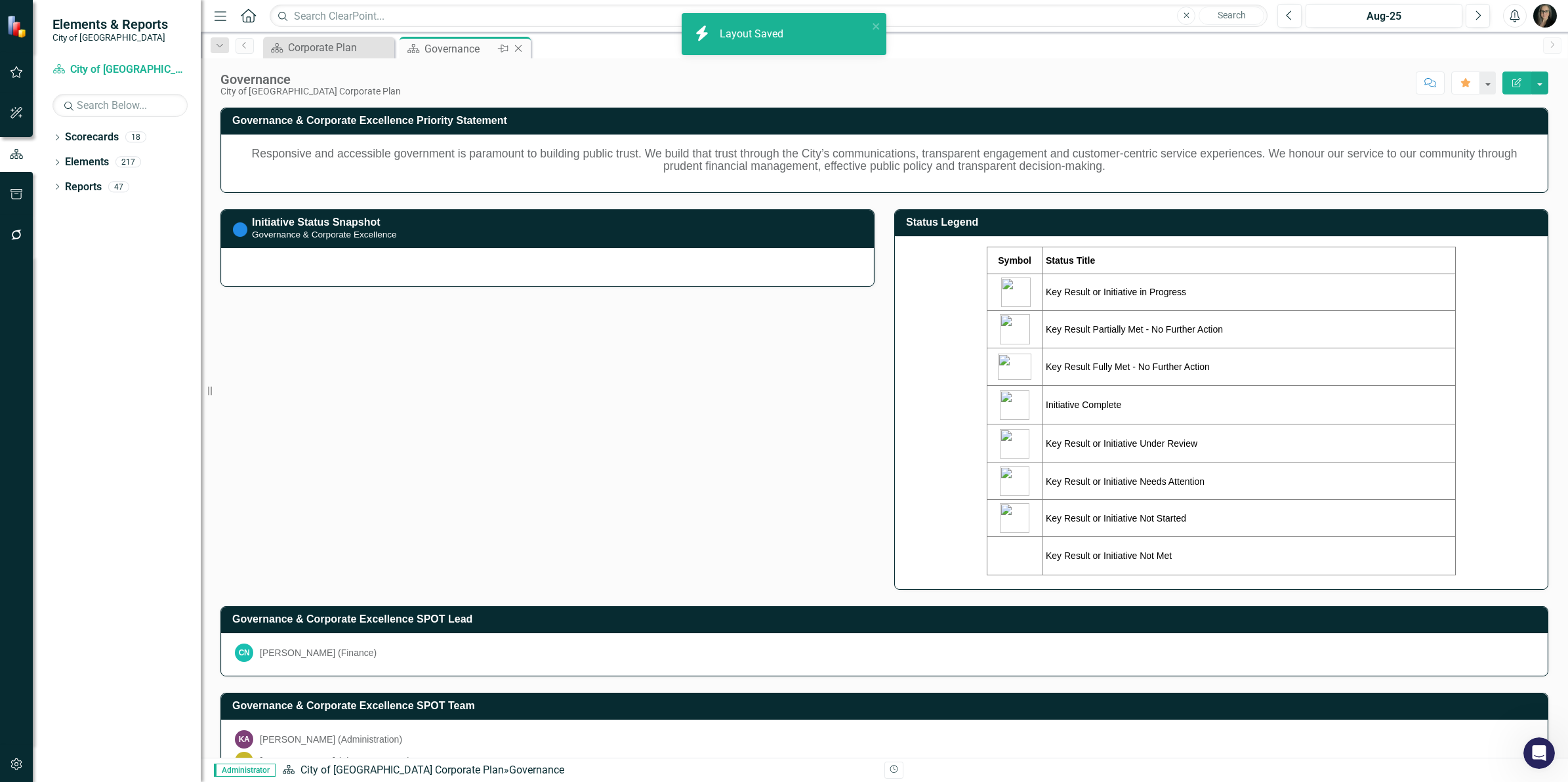
click at [519, 49] on icon "Close" at bounding box center [518, 49] width 13 height 10
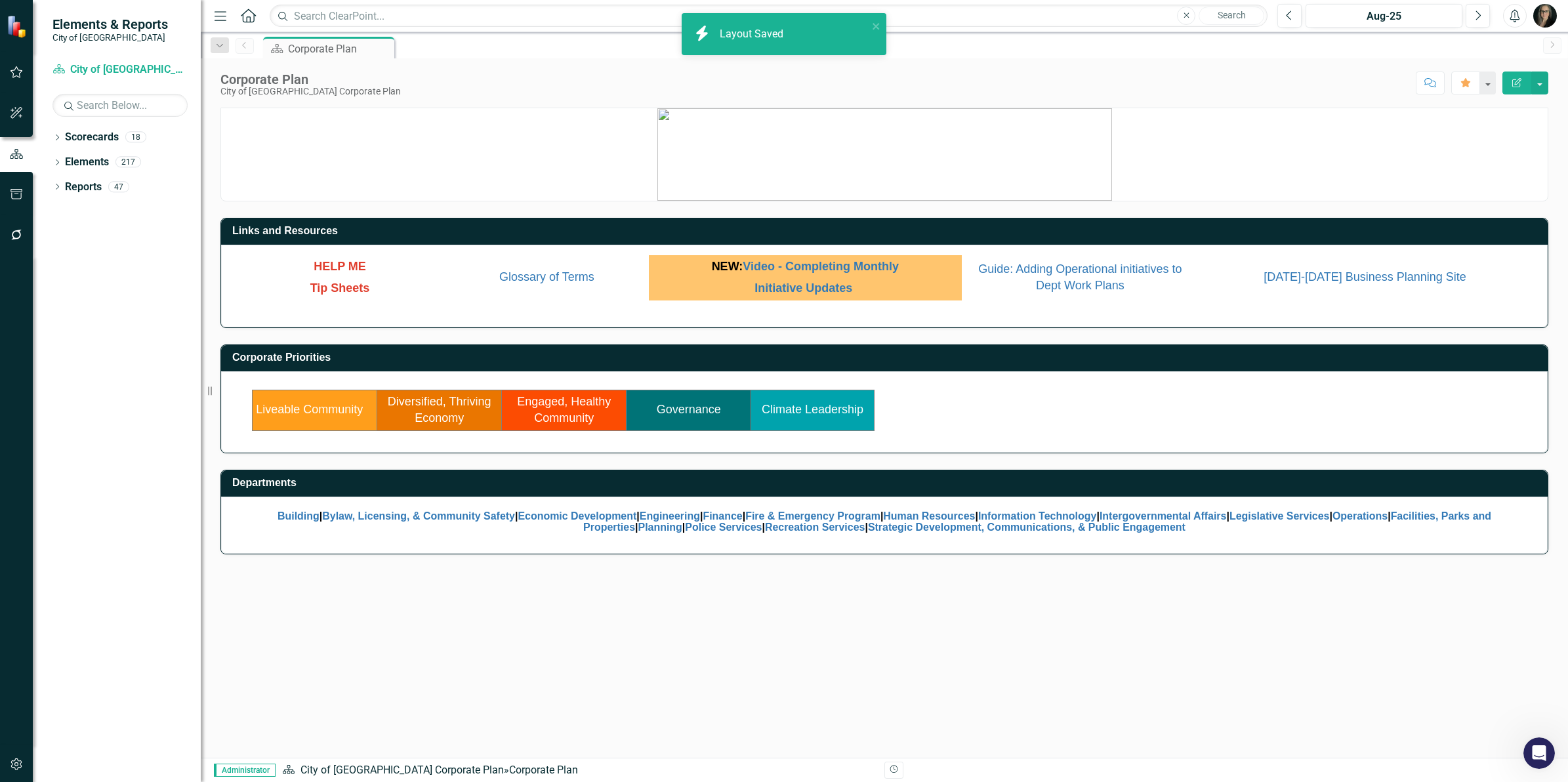
click at [438, 56] on div "Scorecard Corporate Plan Pin" at bounding box center [898, 47] width 1276 height 21
click at [57, 186] on icon "Dropdown" at bounding box center [57, 188] width 10 height 7
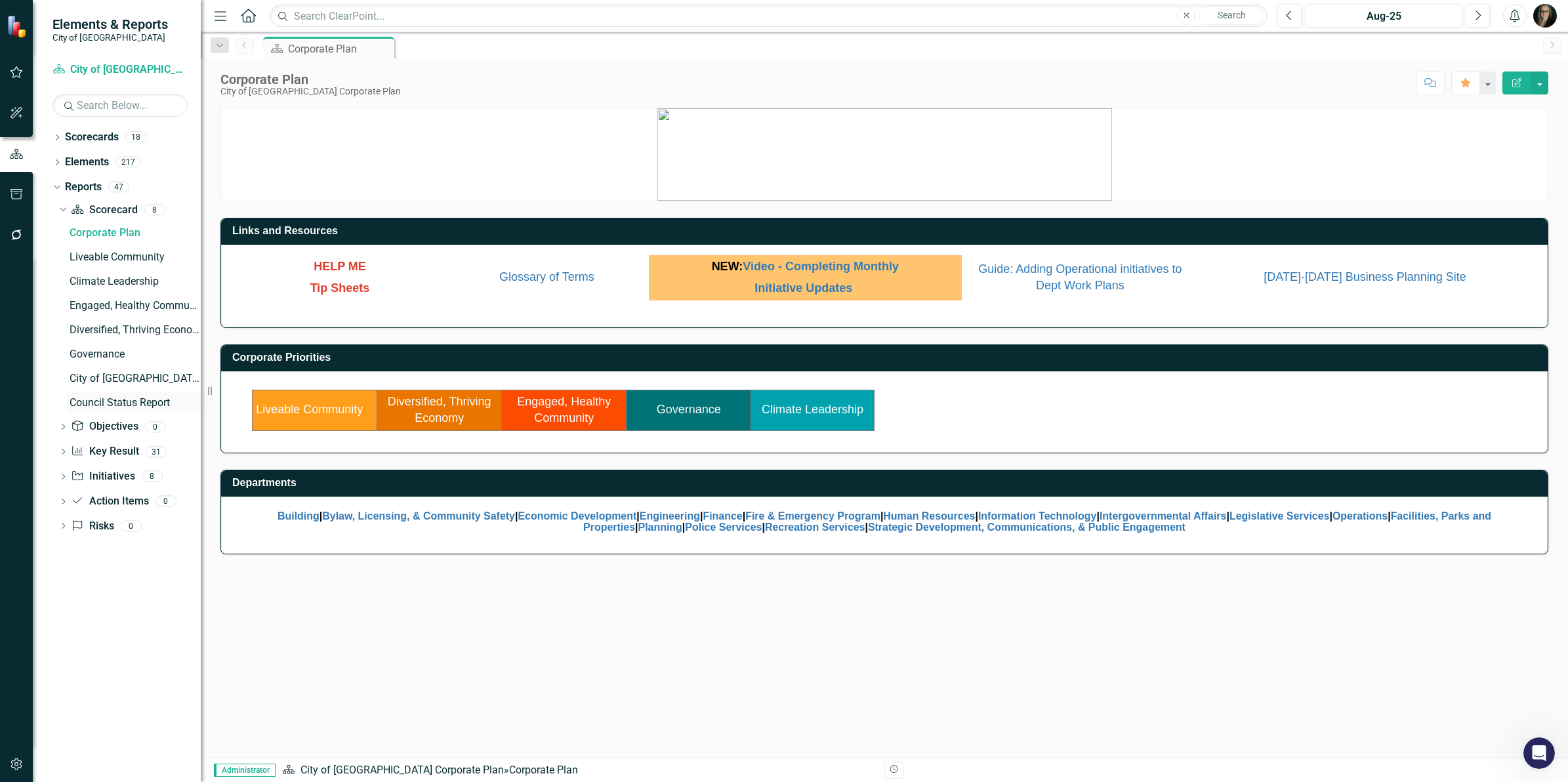
click at [116, 402] on div "Council Status Report" at bounding box center [134, 403] width 131 height 12
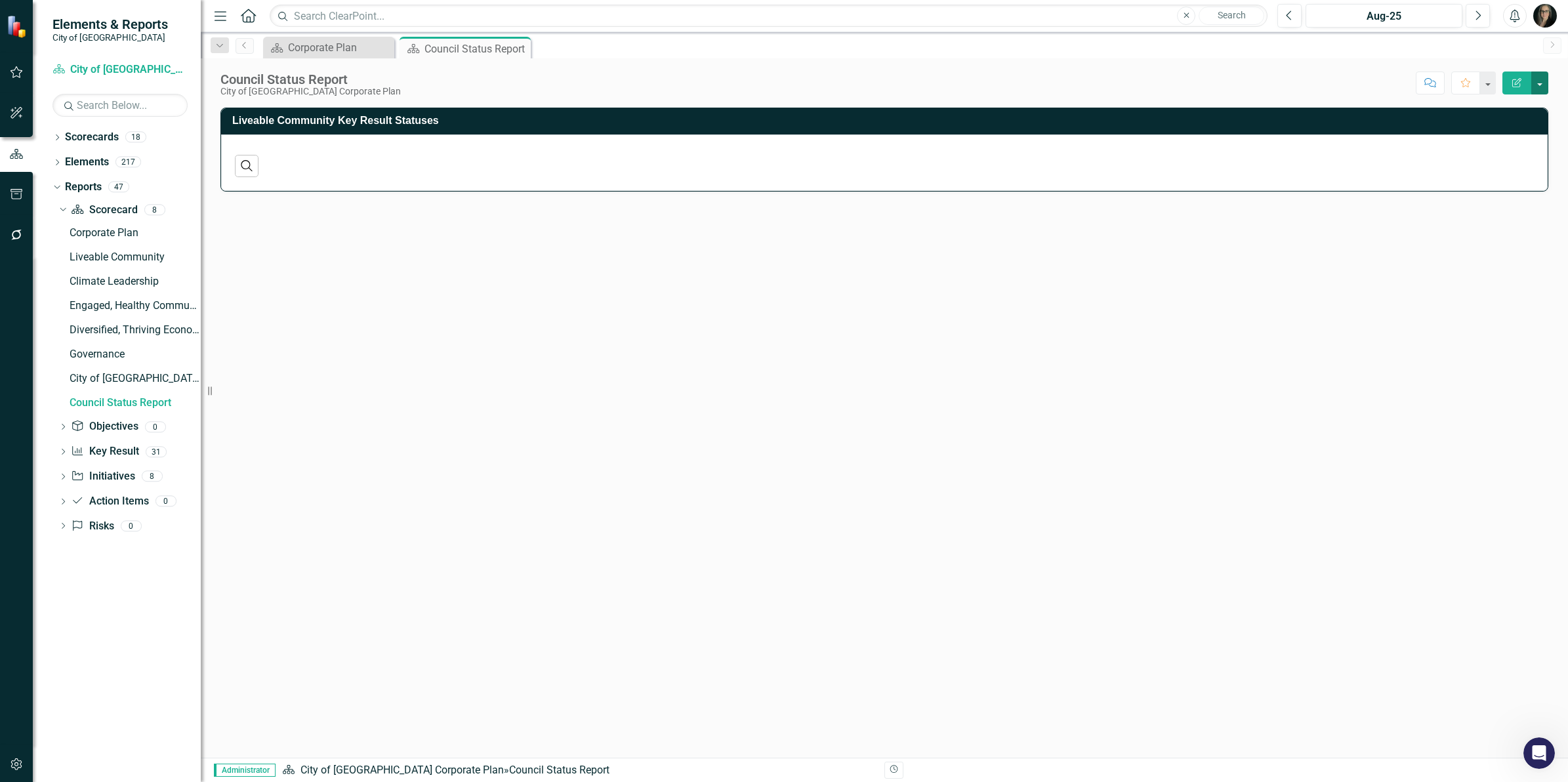
click at [1537, 87] on button "button" at bounding box center [1540, 82] width 17 height 23
click at [1537, 84] on button "button" at bounding box center [1540, 82] width 17 height 23
drag, startPoint x: 490, startPoint y: 322, endPoint x: 187, endPoint y: 195, distance: 328.5
click at [487, 322] on div "Liveable Community Key Result Statuses Search ‹ Previous › Next" at bounding box center [884, 433] width 1368 height 650
click at [115, 207] on link "Scorecard Scorecard" at bounding box center [104, 210] width 66 height 15
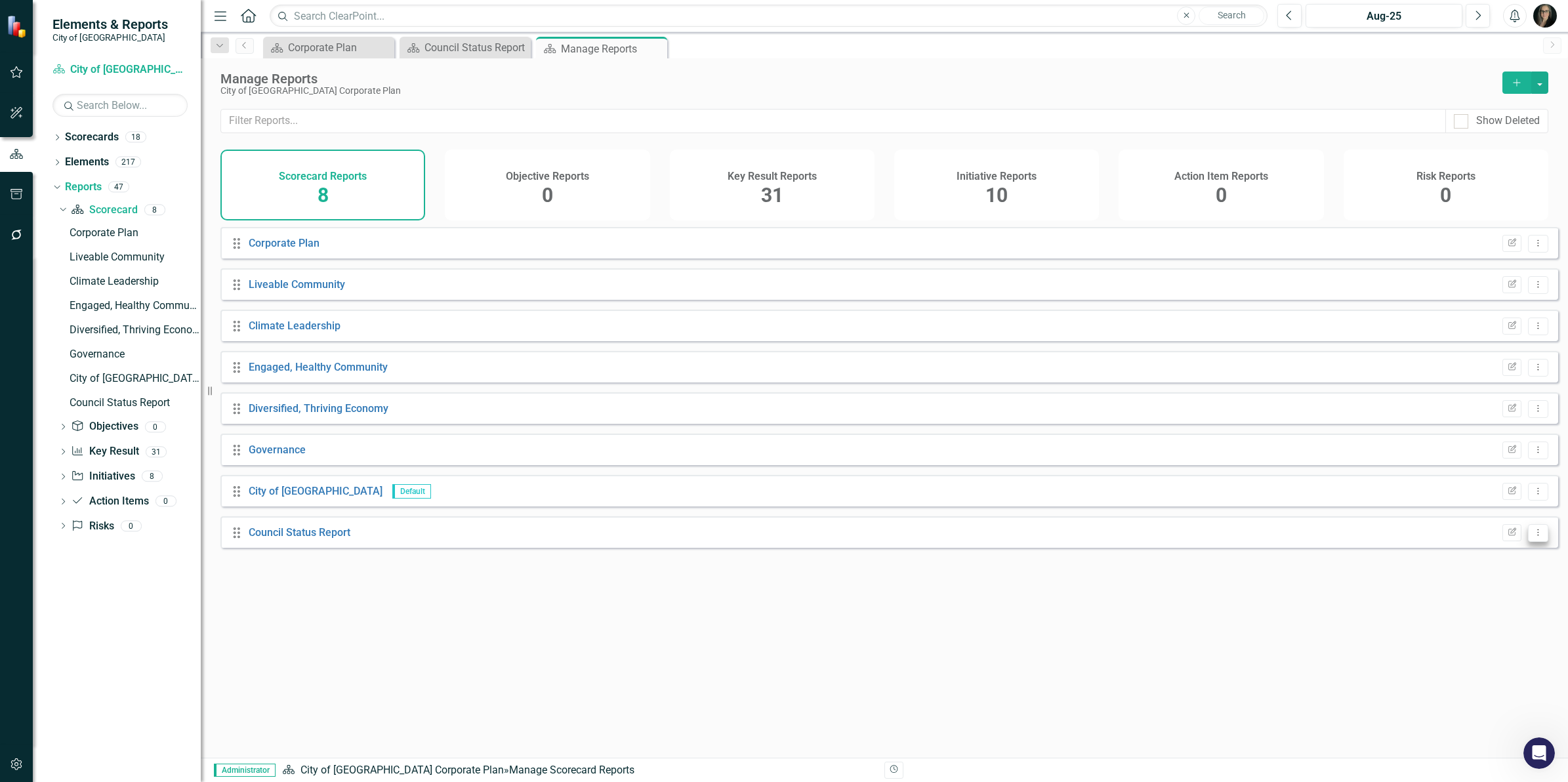
click at [1532, 537] on icon "Dropdown Menu" at bounding box center [1538, 532] width 11 height 9
click at [309, 538] on link "Council Status Report" at bounding box center [299, 532] width 101 height 12
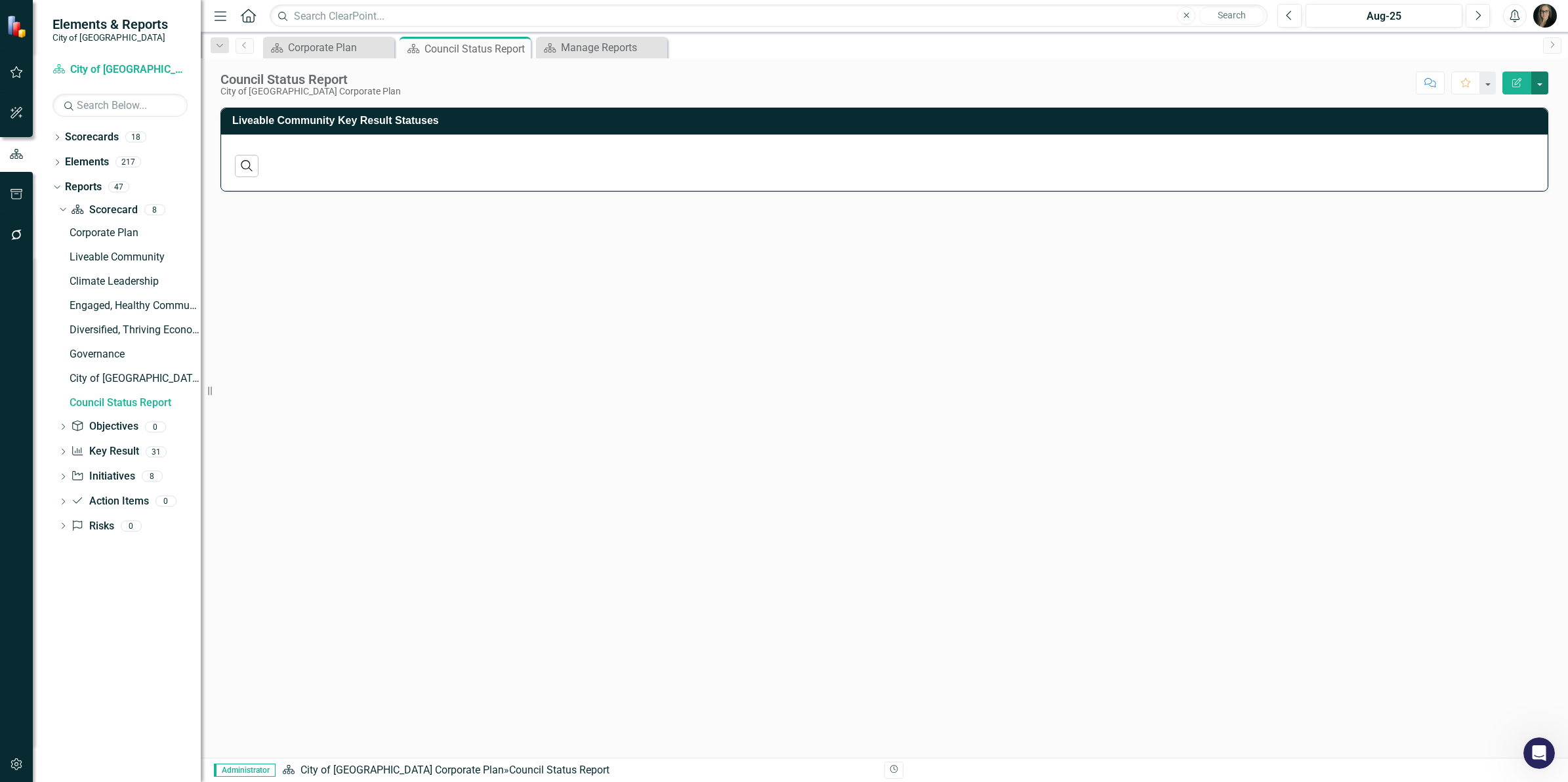
click at [1536, 77] on button "button" at bounding box center [1540, 82] width 17 height 23
click at [1494, 128] on link "Edit Report Edit Layout" at bounding box center [1494, 132] width 107 height 24
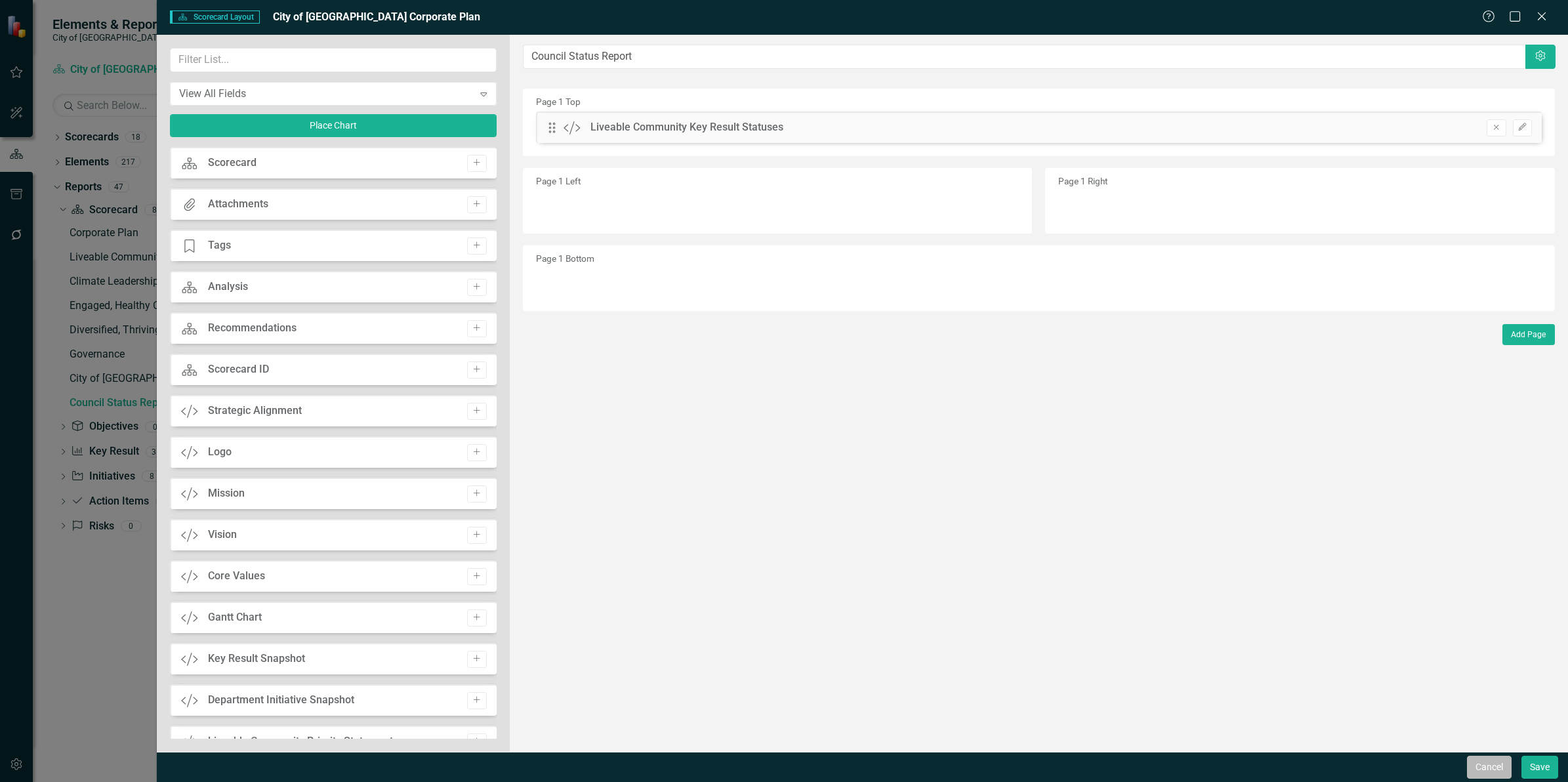
click at [1470, 769] on button "Cancel" at bounding box center [1489, 766] width 44 height 23
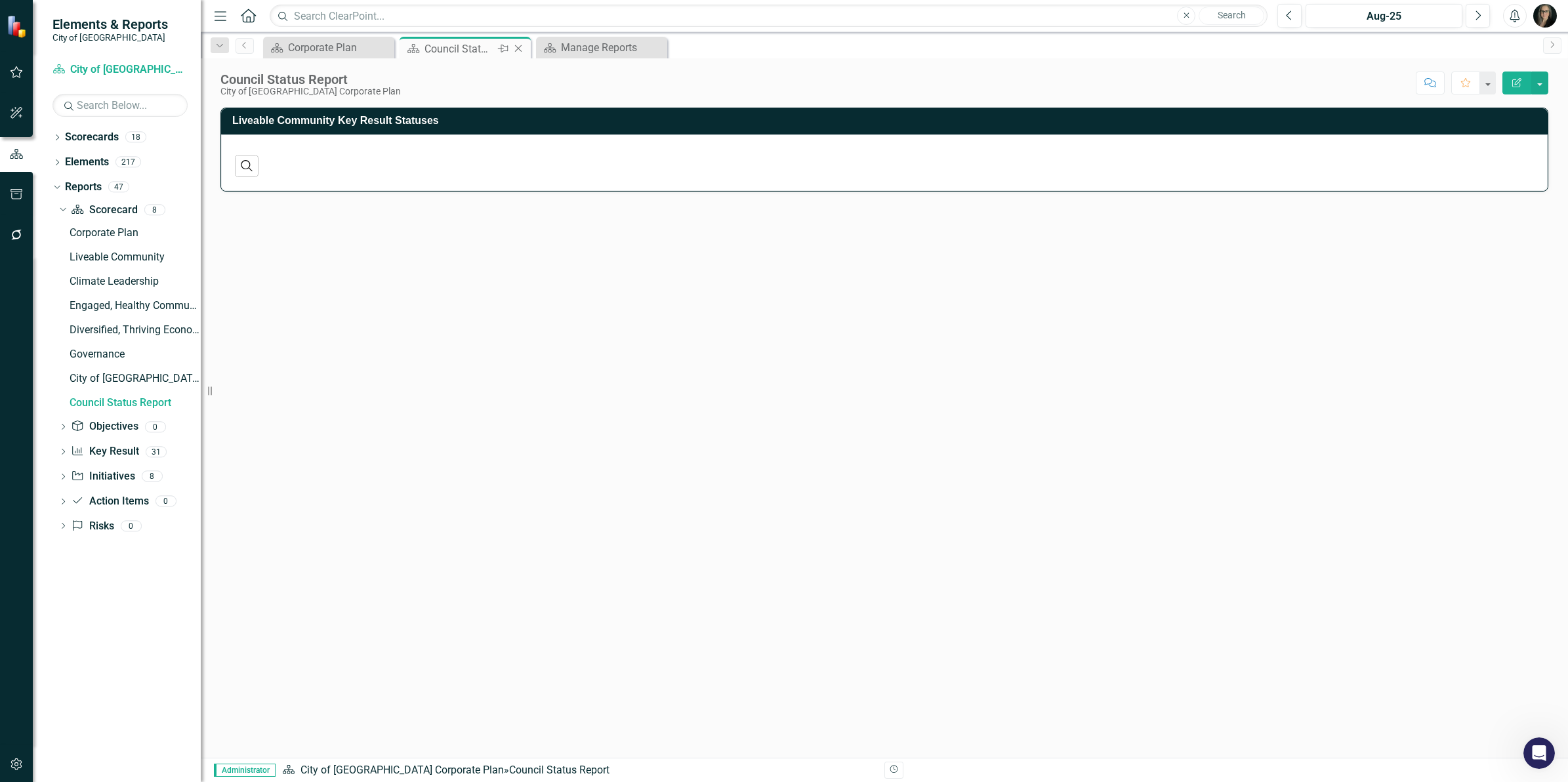
click at [516, 44] on icon "Close" at bounding box center [518, 49] width 13 height 10
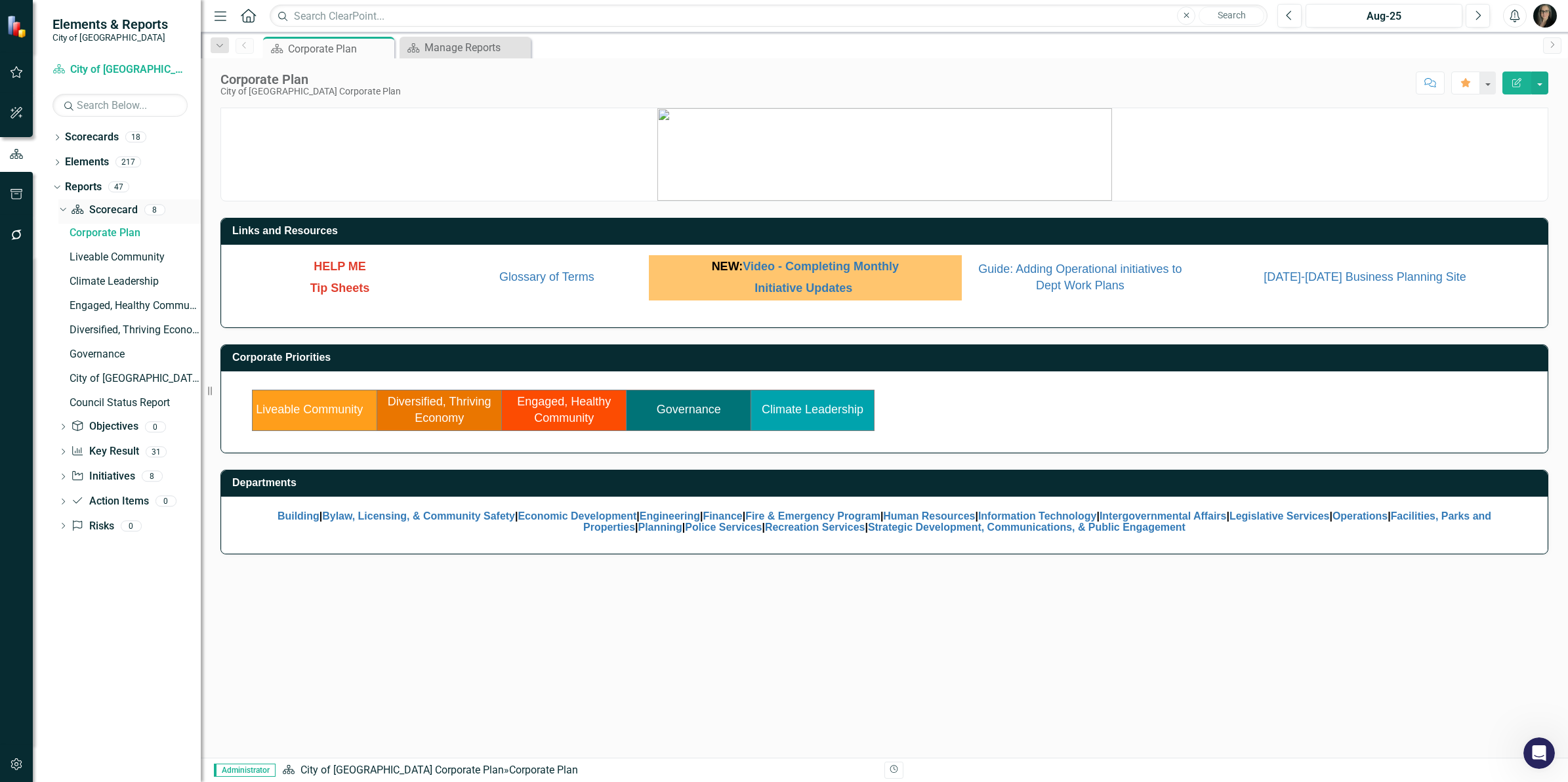
click at [114, 204] on link "Scorecard Scorecard" at bounding box center [104, 210] width 66 height 15
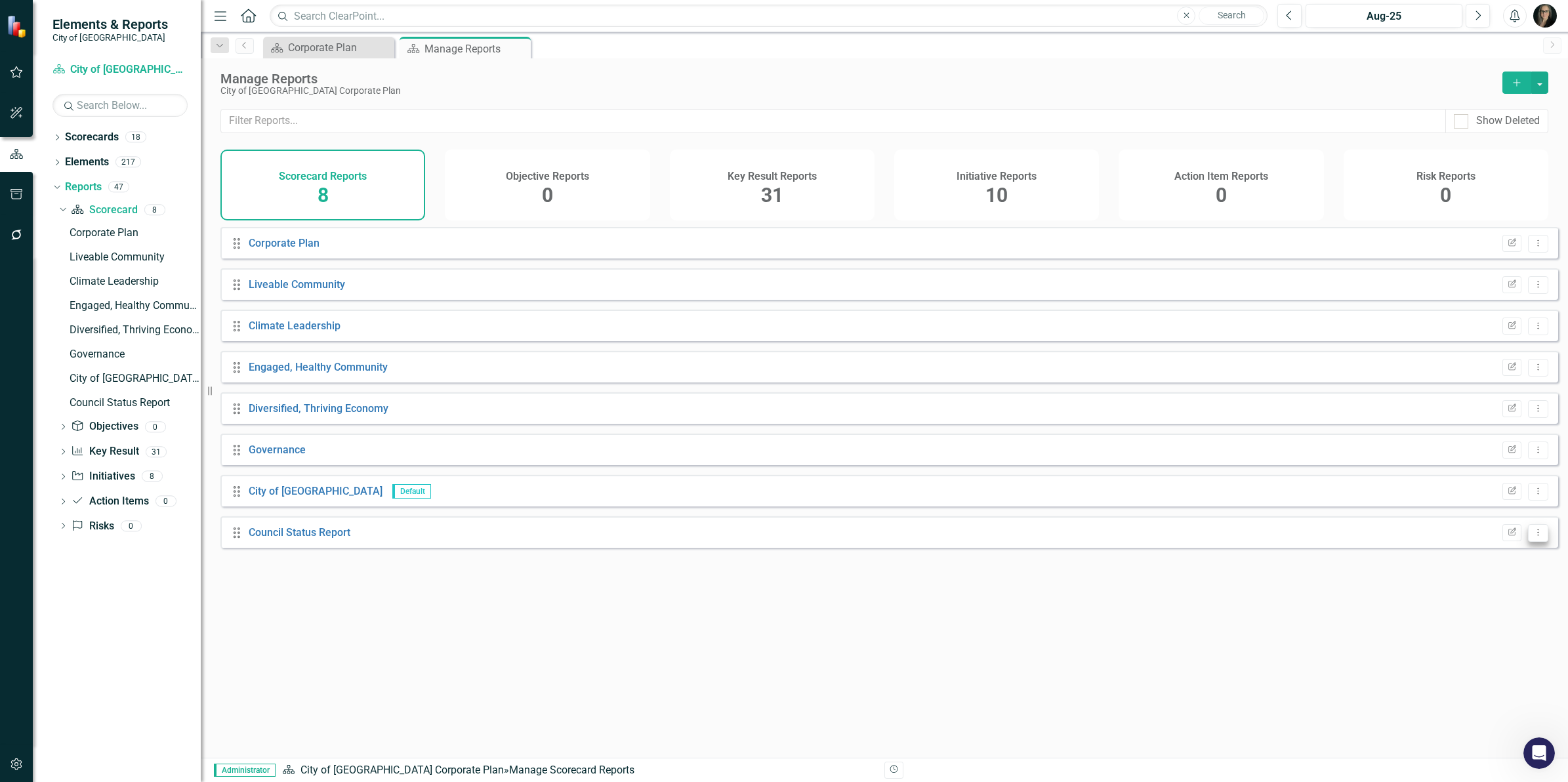
click at [1529, 542] on button "Dropdown Menu" at bounding box center [1538, 532] width 20 height 17
click at [1508, 535] on icon "button" at bounding box center [1512, 531] width 8 height 8
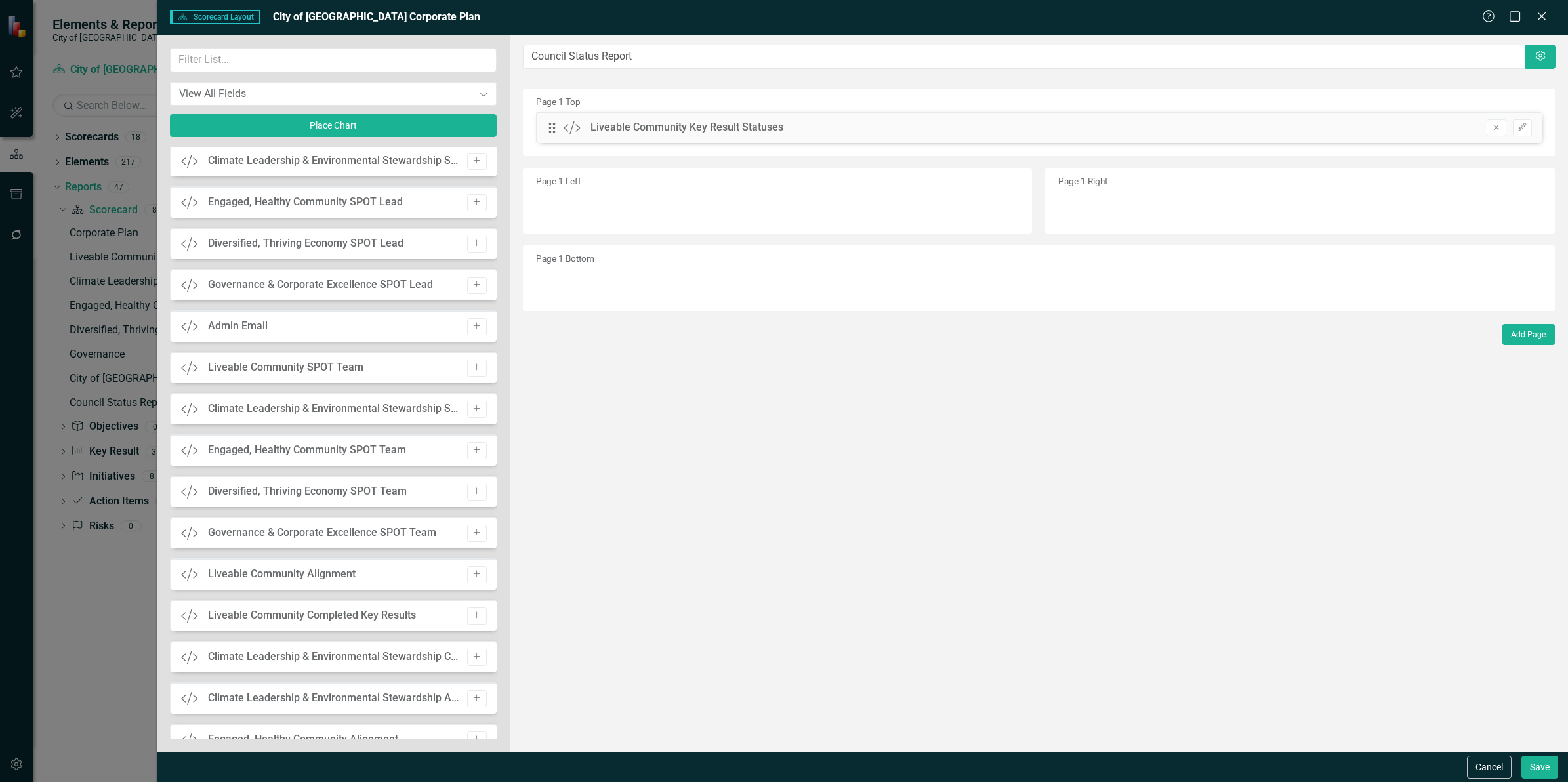
scroll to position [1065, 0]
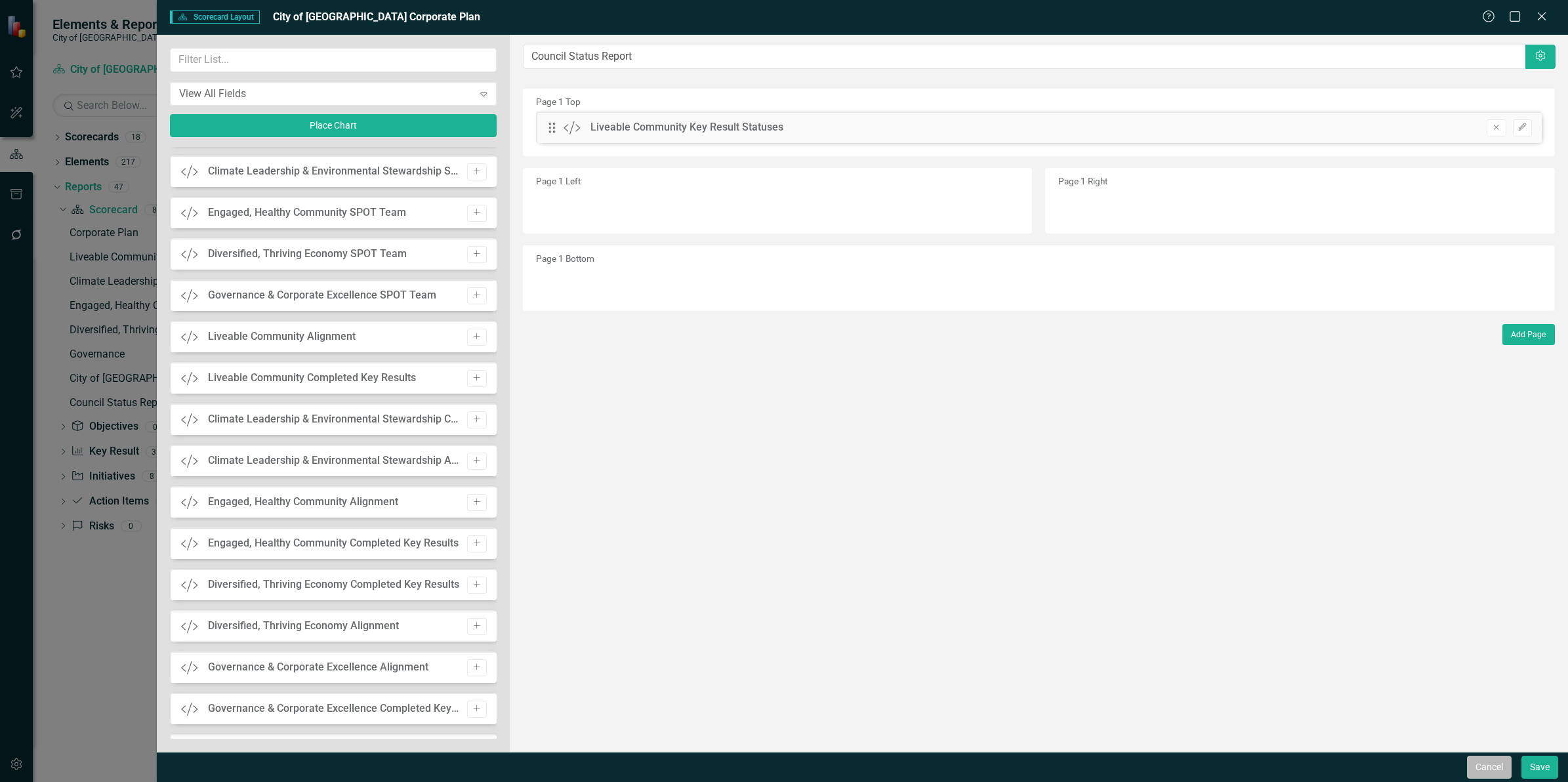
click at [1489, 766] on button "Cancel" at bounding box center [1489, 766] width 44 height 23
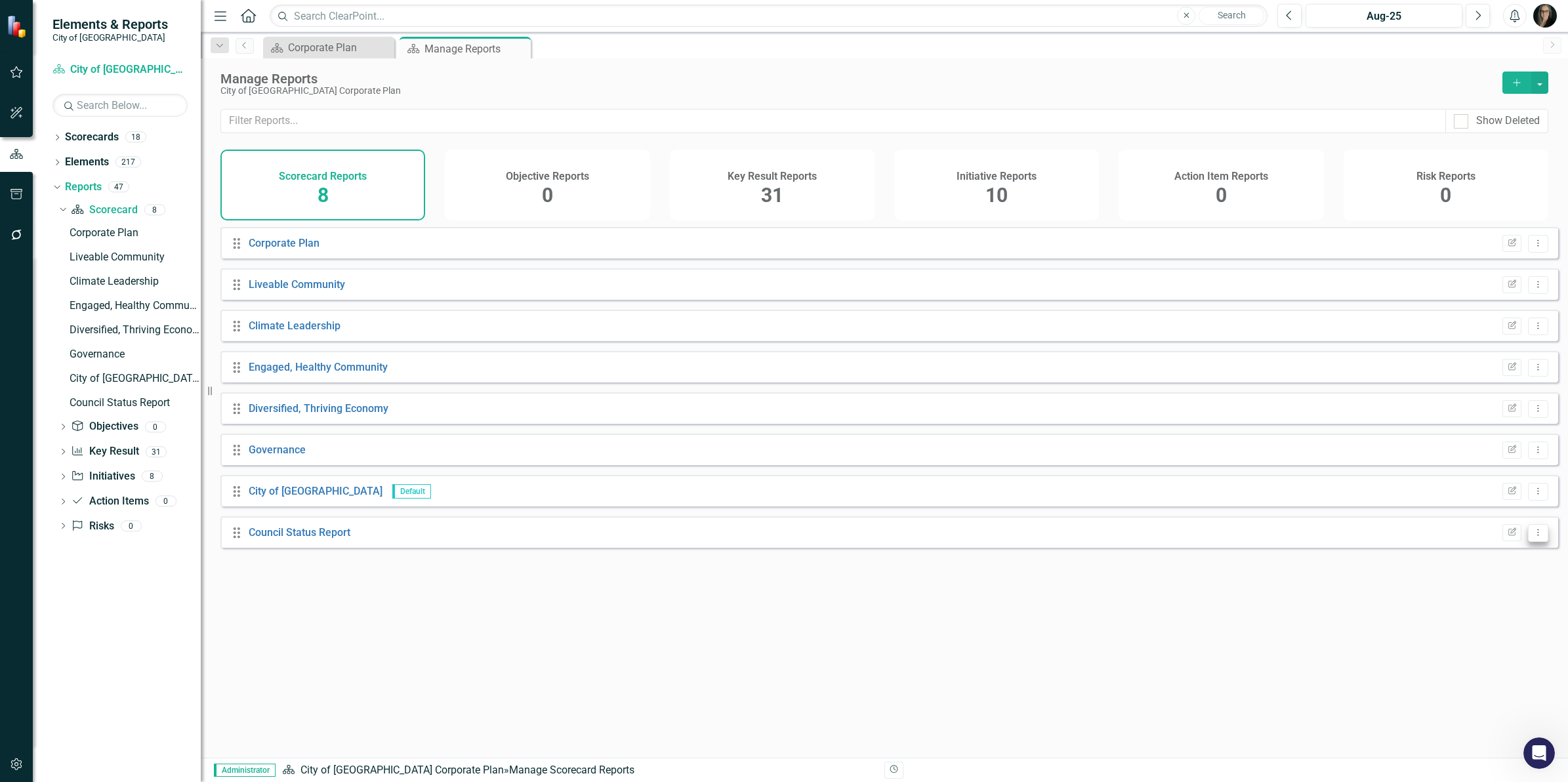
click at [1529, 542] on button "Dropdown Menu" at bounding box center [1538, 532] width 20 height 17
click at [1498, 636] on link "Trash Delete Report" at bounding box center [1483, 637] width 108 height 24
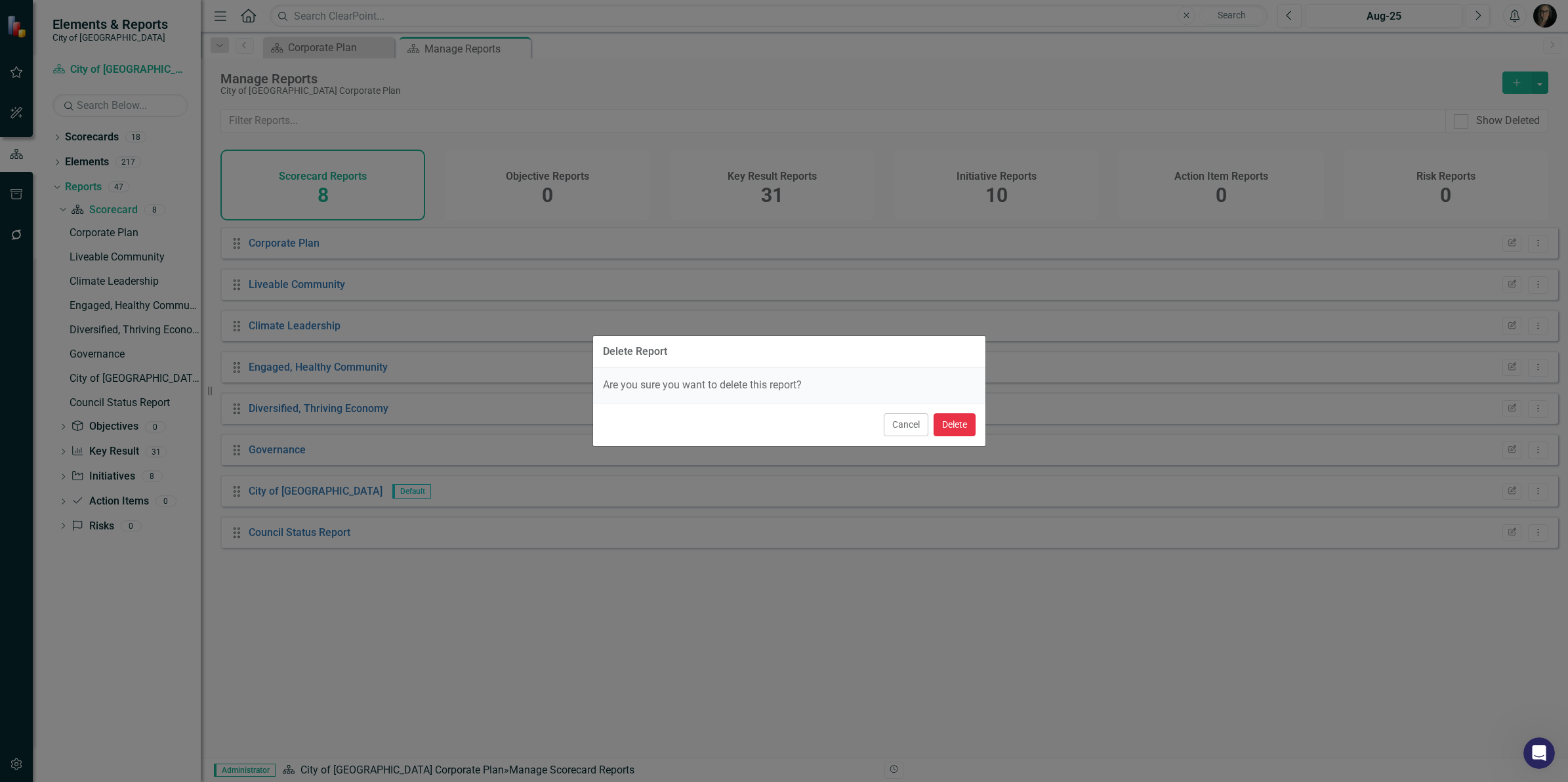
click at [963, 416] on button "Delete" at bounding box center [954, 425] width 42 height 23
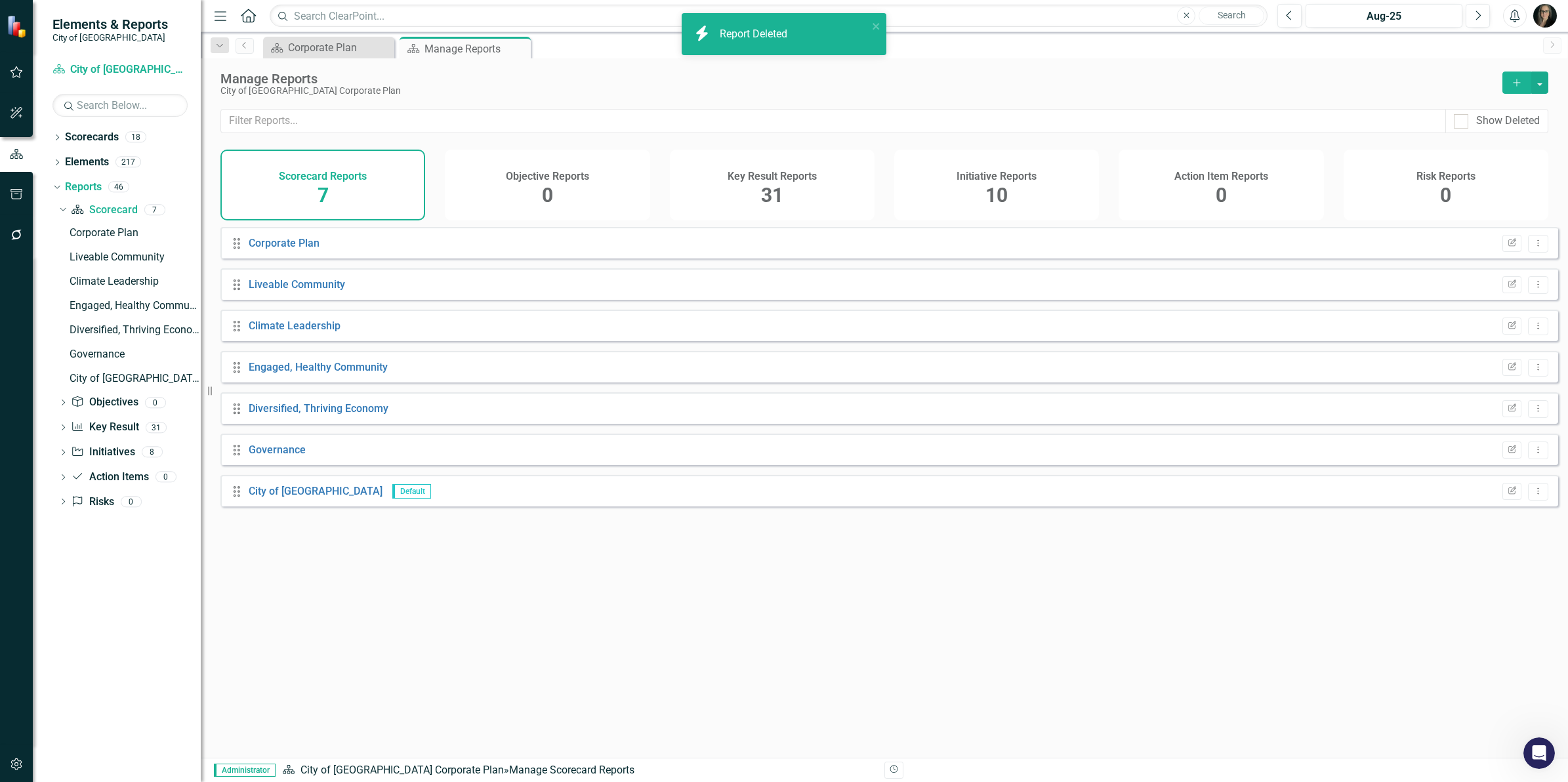
click at [386, 600] on div "Drag Corporate Plan Edit Report Dropdown Menu Drag Liveable Community Edit Repo…" at bounding box center [884, 487] width 1368 height 521
click at [113, 405] on link "Objective Objectives" at bounding box center [104, 401] width 67 height 15
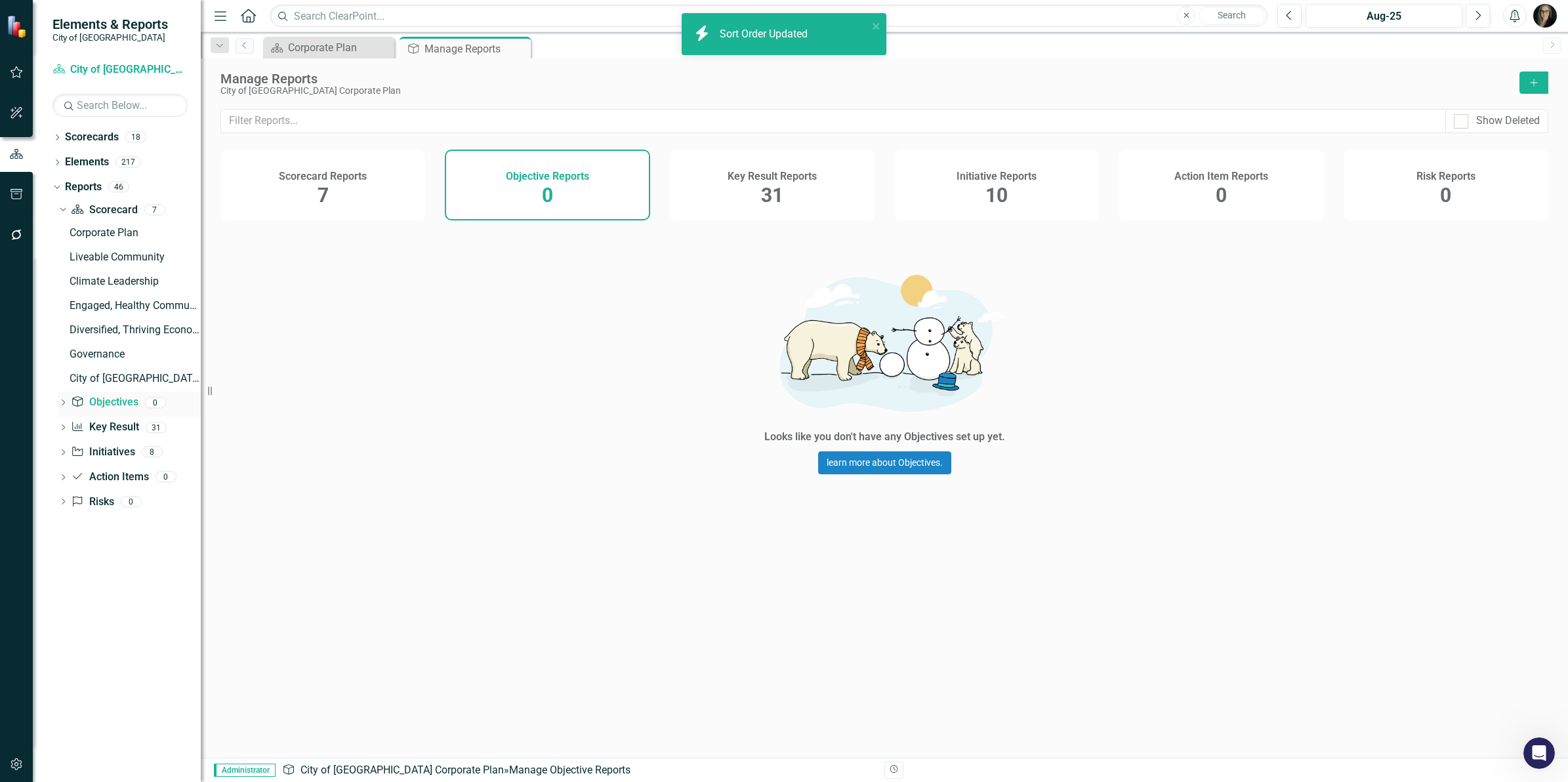
click at [66, 405] on icon "Dropdown" at bounding box center [62, 403] width 10 height 7
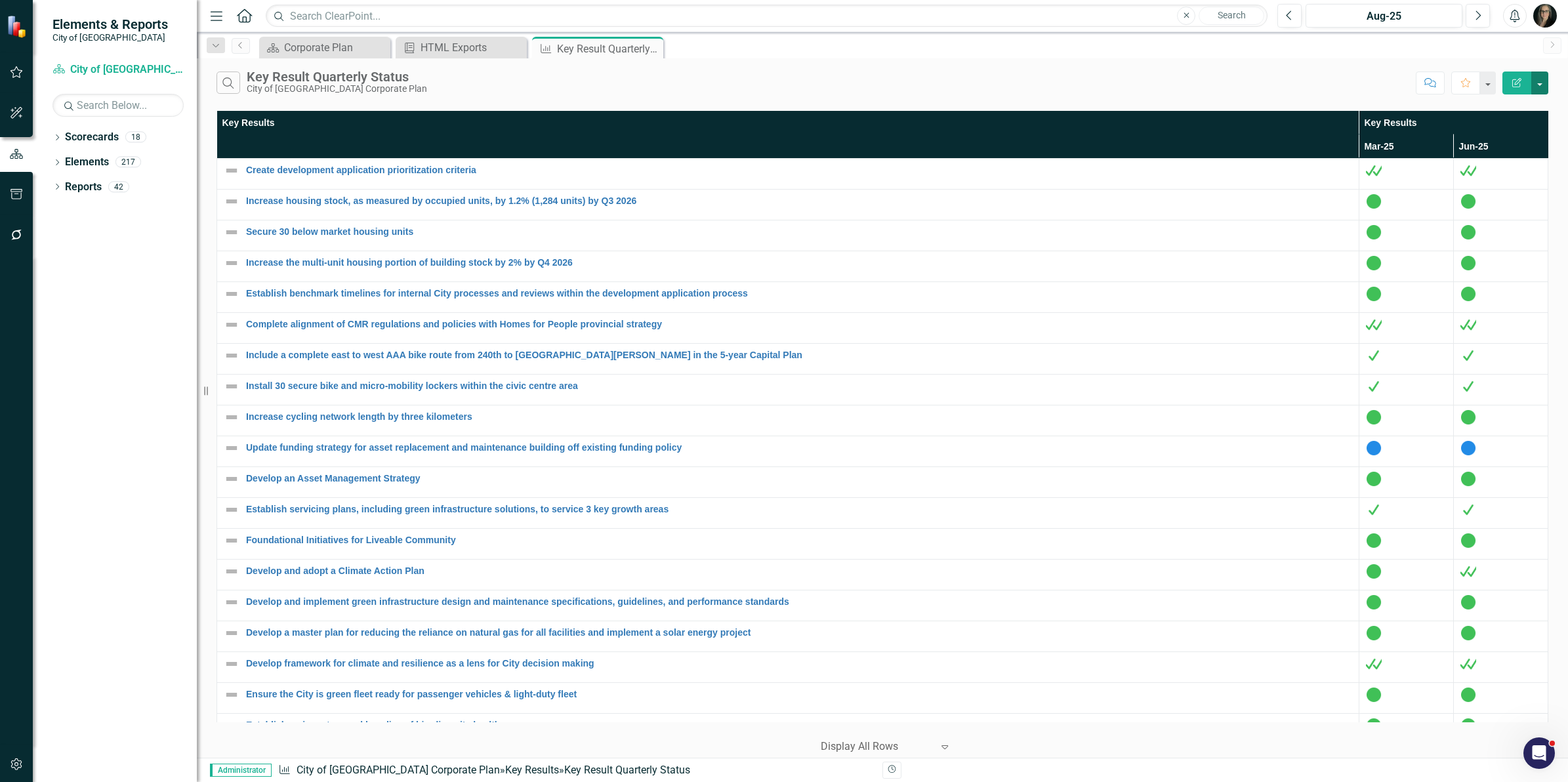
click at [1542, 88] on button "button" at bounding box center [1540, 82] width 17 height 23
click at [1532, 98] on link "Edit Report Edit Report" at bounding box center [1496, 108] width 104 height 24
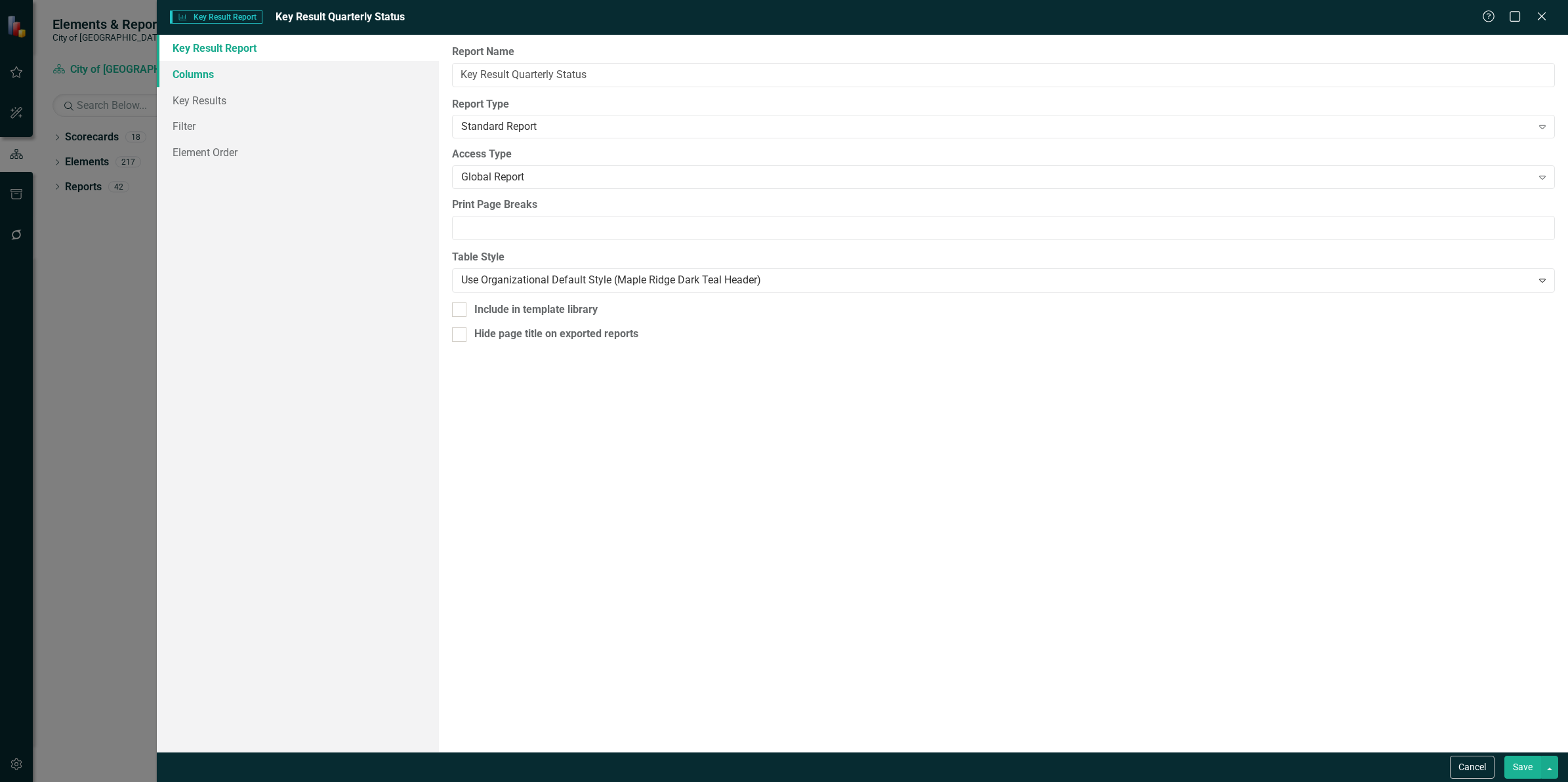
click at [241, 77] on link "Columns" at bounding box center [297, 74] width 282 height 26
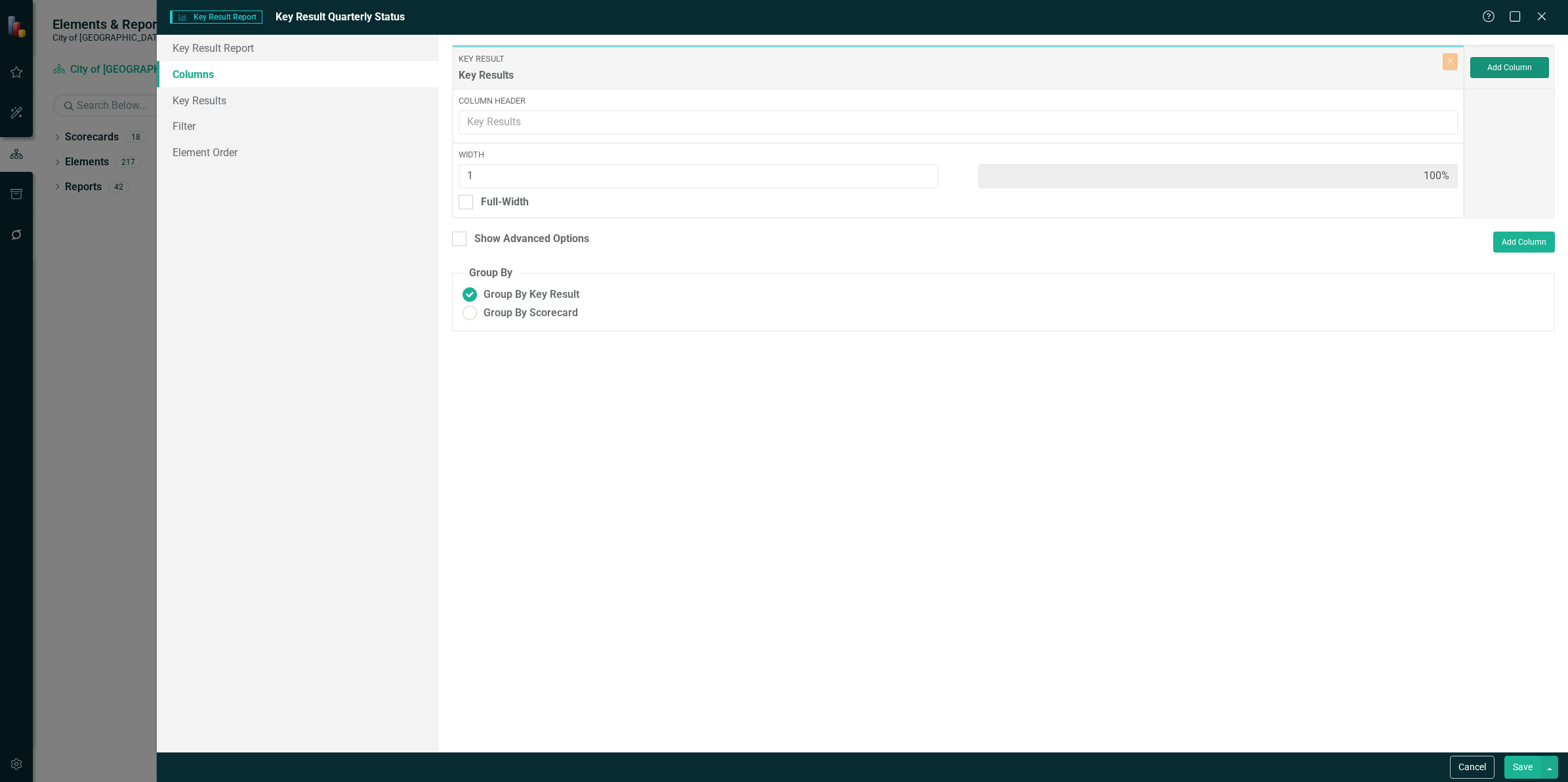
click at [1524, 73] on button "Add Column" at bounding box center [1509, 68] width 79 height 21
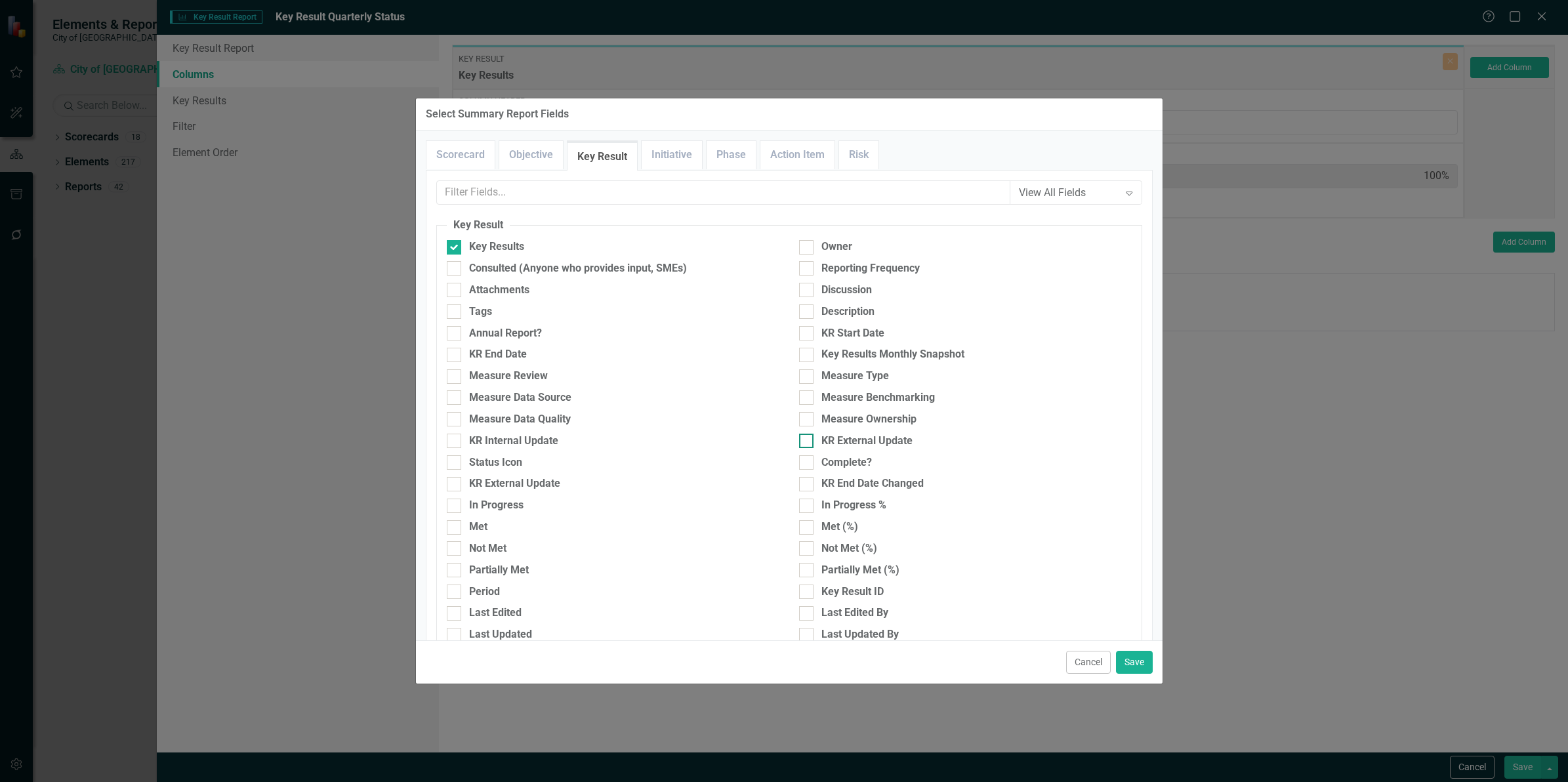
click at [827, 446] on div "KR External Update" at bounding box center [866, 440] width 91 height 15
click at [807, 442] on input "KR External Update" at bounding box center [803, 438] width 9 height 9
checkbox input "true"
click at [1137, 662] on button "Save" at bounding box center [1134, 661] width 36 height 23
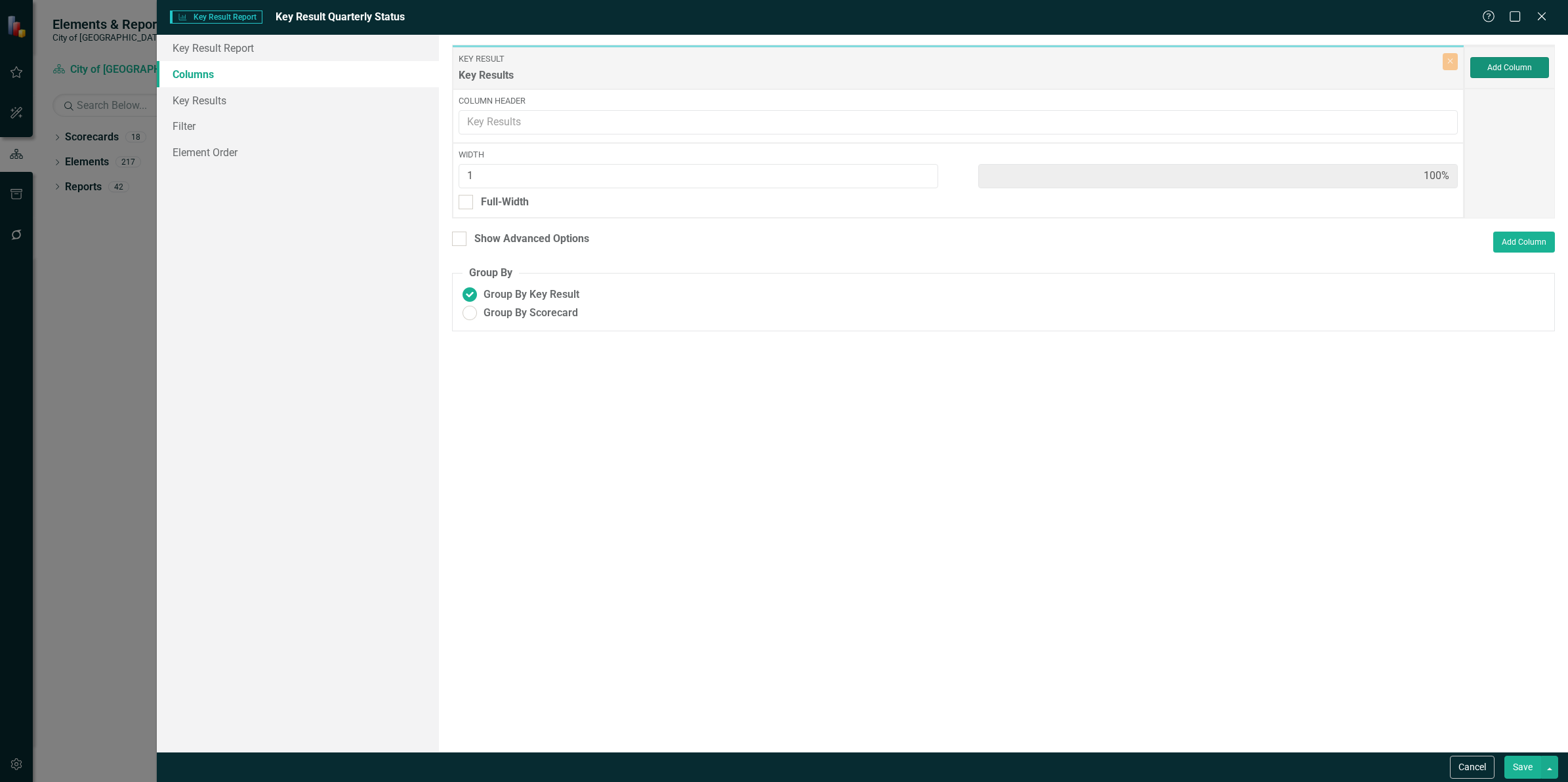
type input "50%"
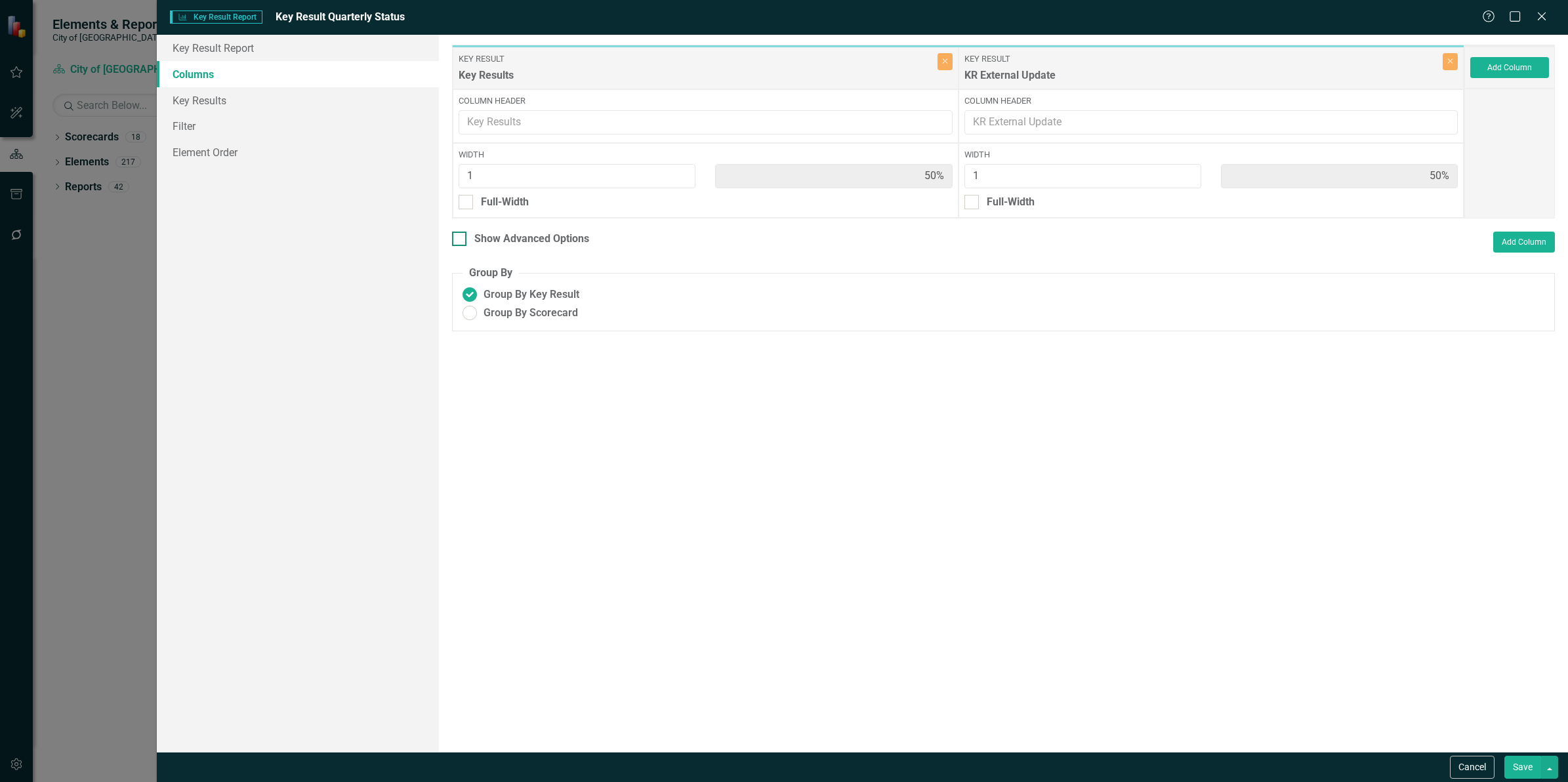
click at [567, 238] on div "Show Advanced Options" at bounding box center [532, 238] width 114 height 15
click at [461, 238] on input "Show Advanced Options" at bounding box center [456, 236] width 9 height 9
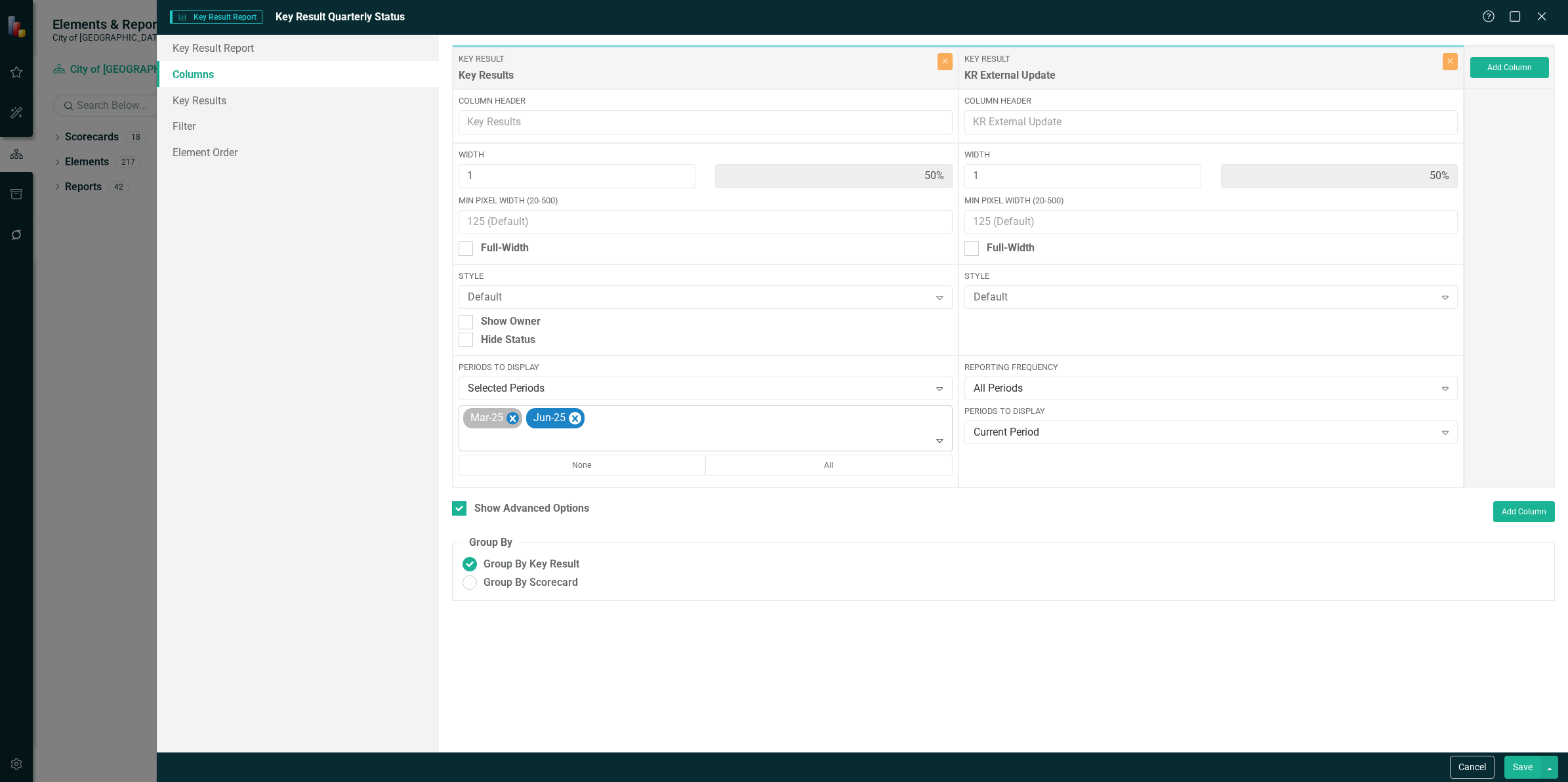
click at [513, 419] on icon "Remove Mar-25" at bounding box center [513, 419] width 6 height 7
click at [586, 427] on div "Jun-25" at bounding box center [706, 427] width 490 height 44
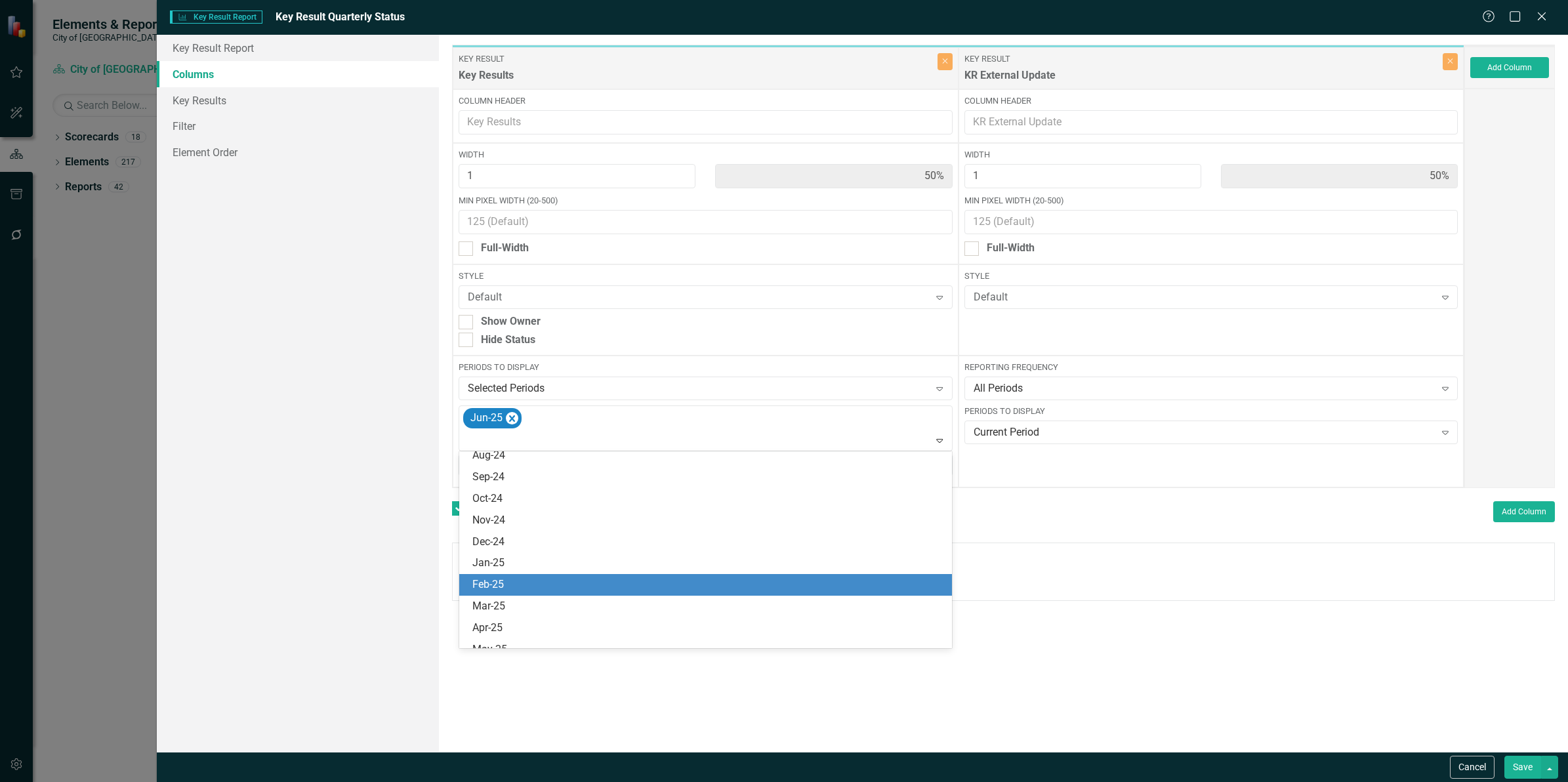
click at [572, 596] on div "Mar-25" at bounding box center [706, 606] width 493 height 22
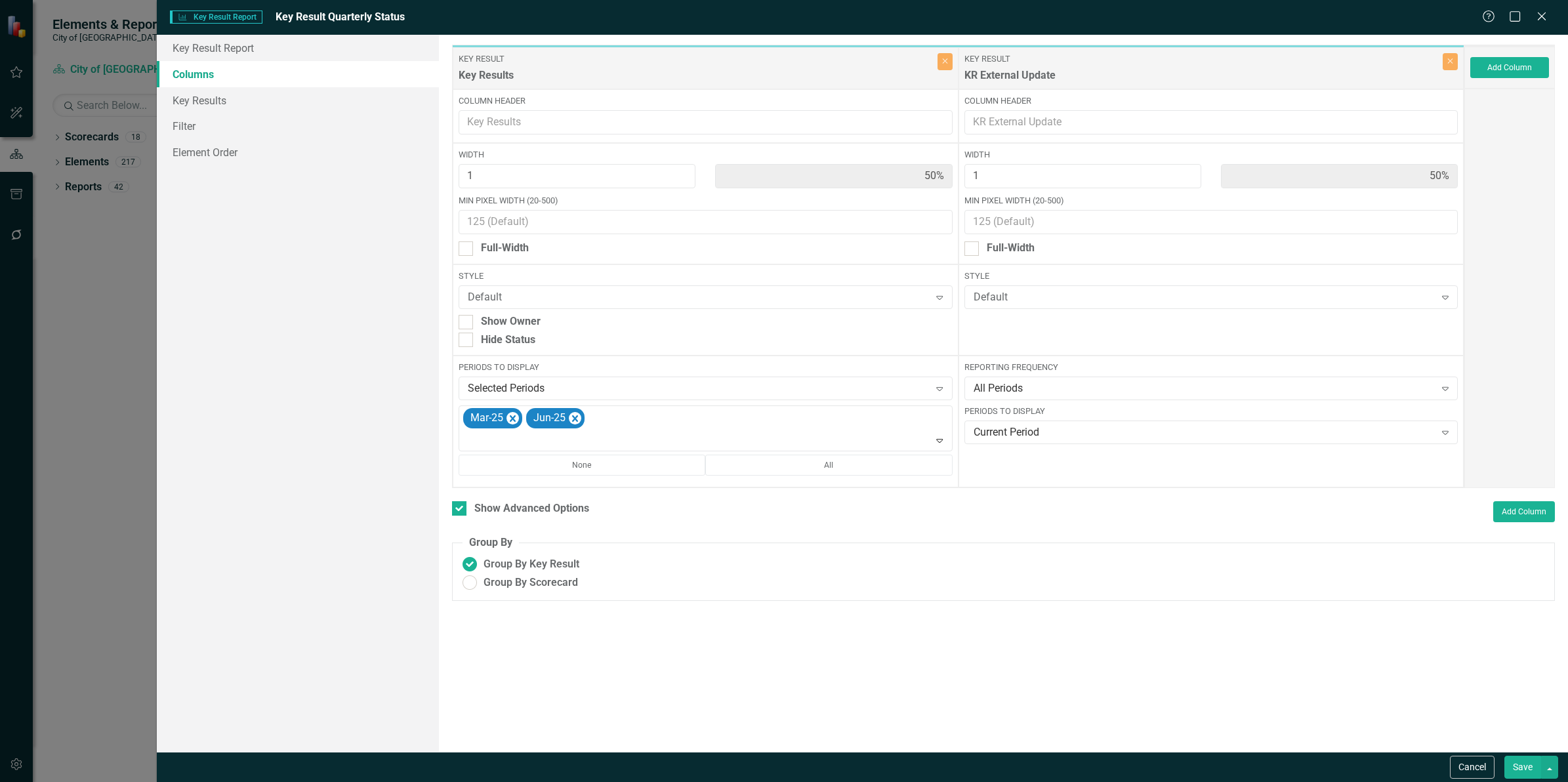
click at [1516, 765] on button "Save" at bounding box center [1523, 766] width 36 height 23
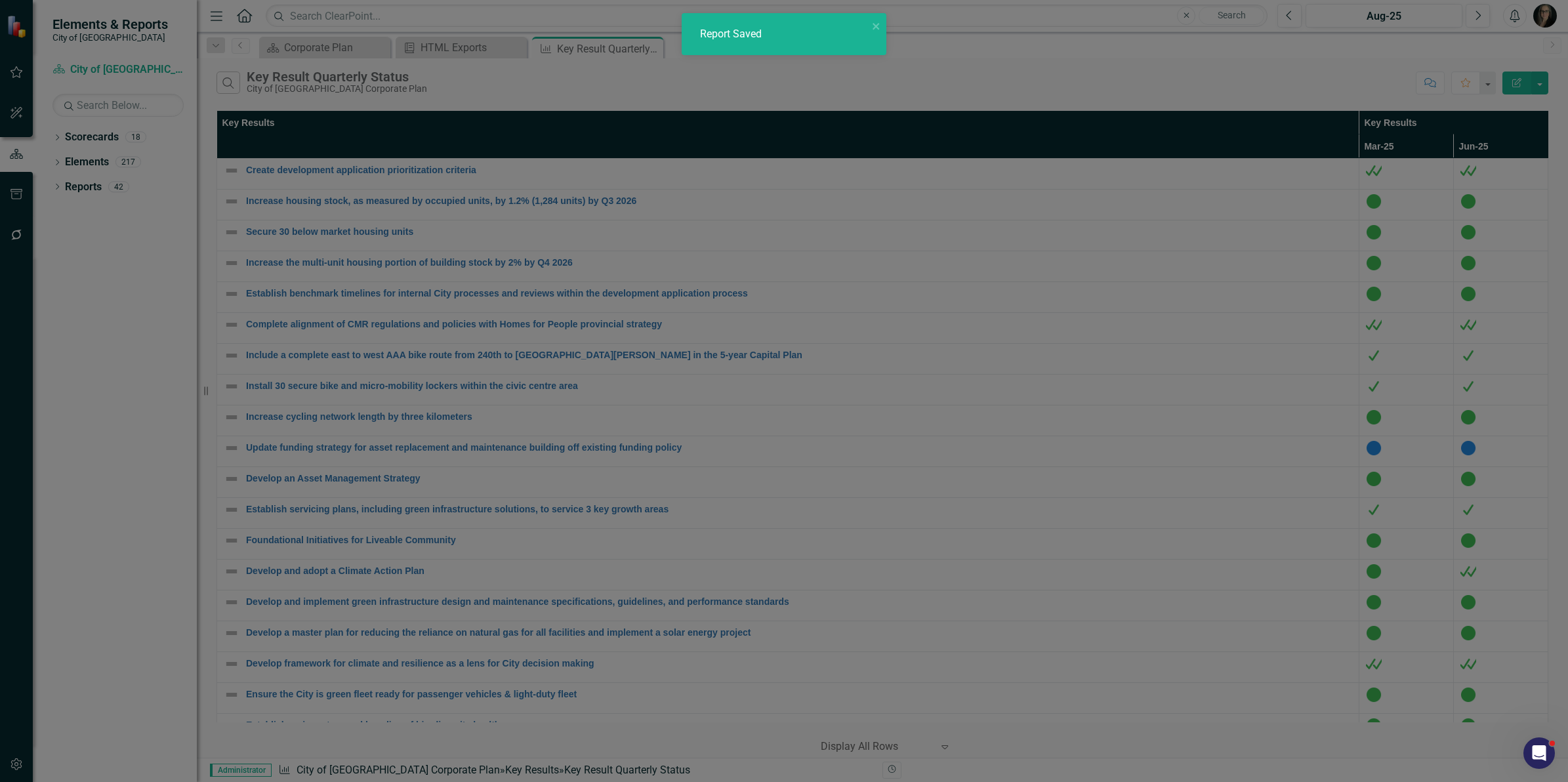
checkbox input "false"
radio input "false"
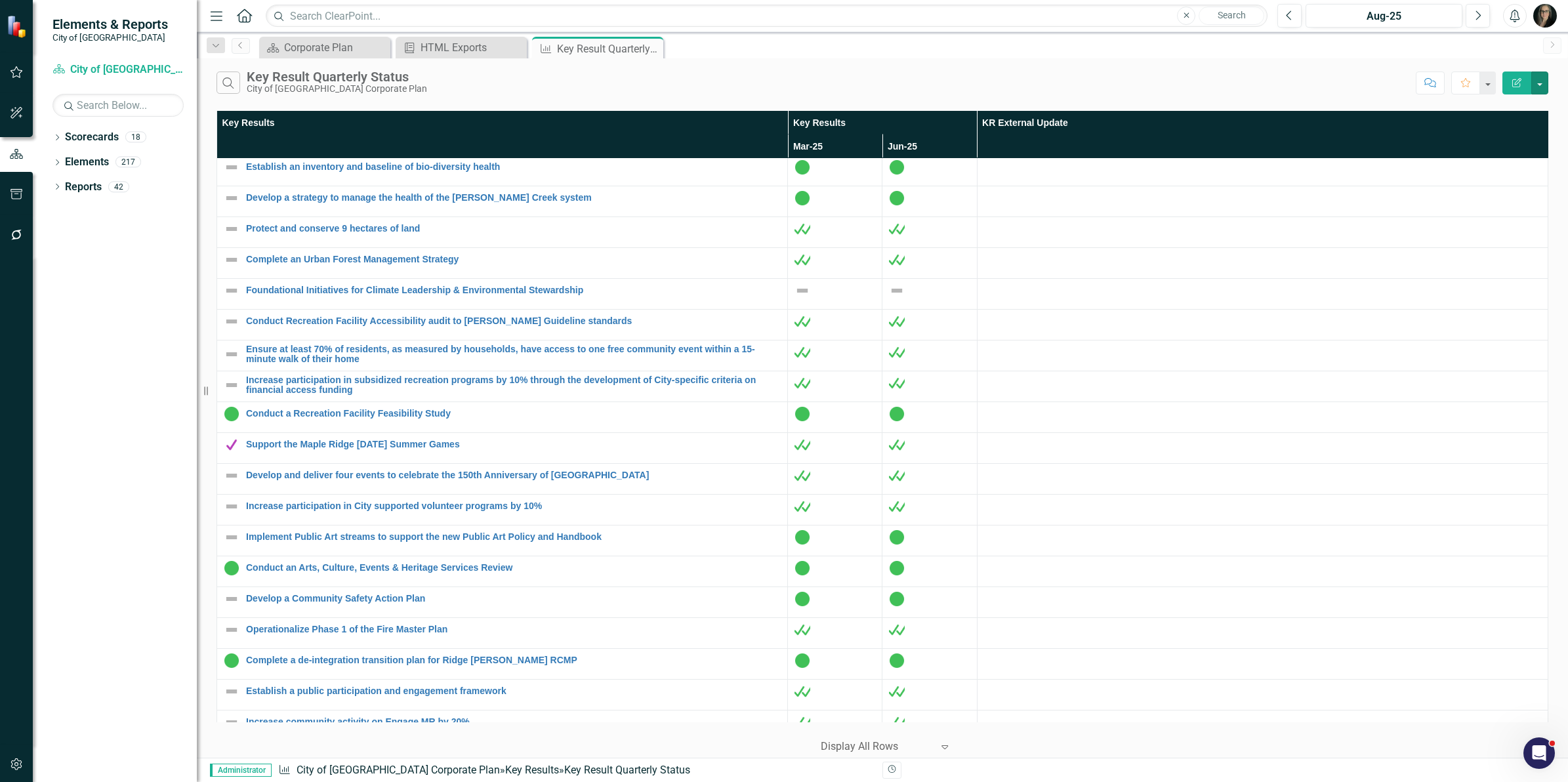
scroll to position [574, 0]
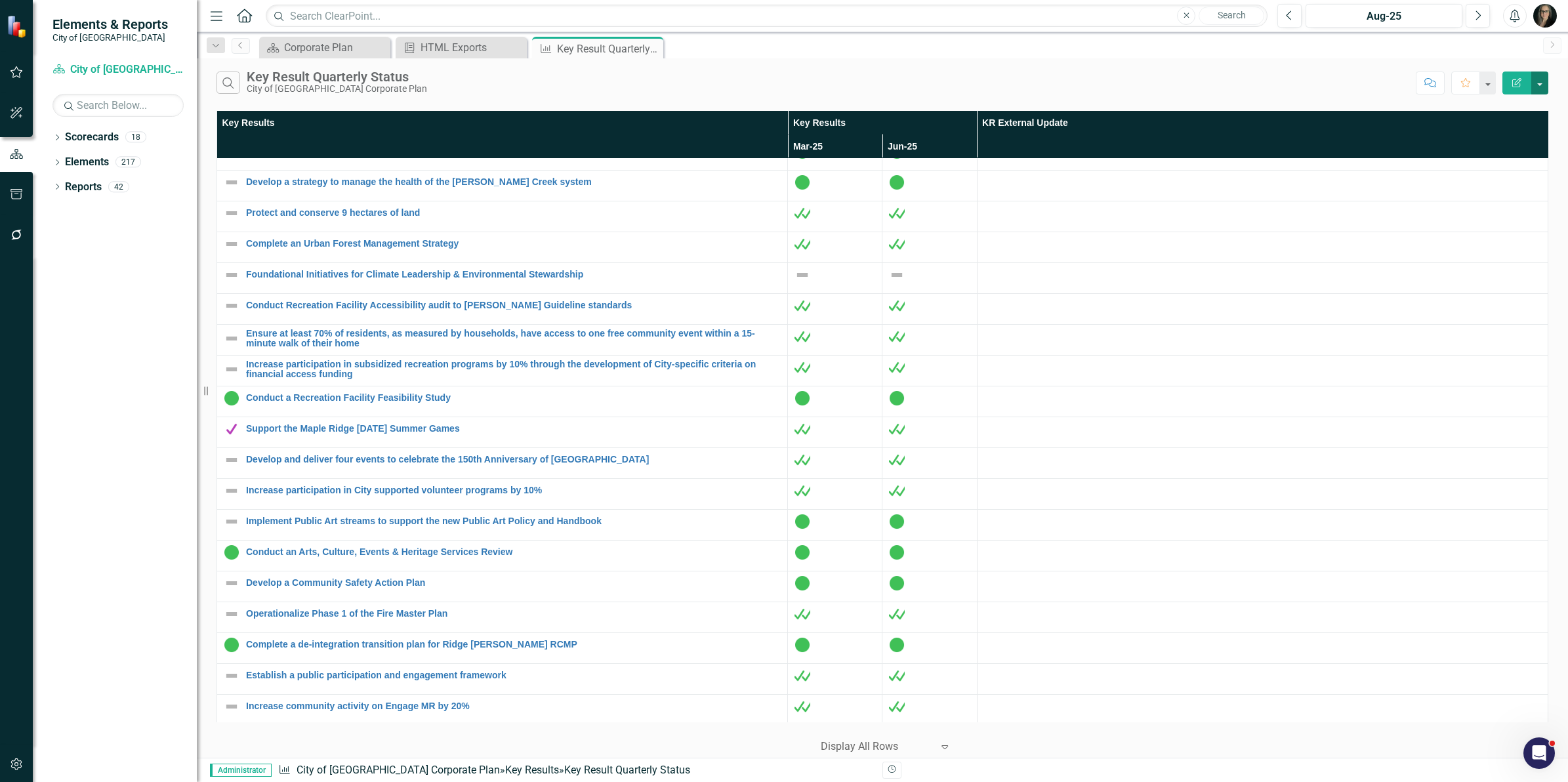
click at [1543, 88] on button "button" at bounding box center [1540, 82] width 17 height 23
click at [1483, 112] on link "Edit Report Edit Report" at bounding box center [1496, 108] width 104 height 24
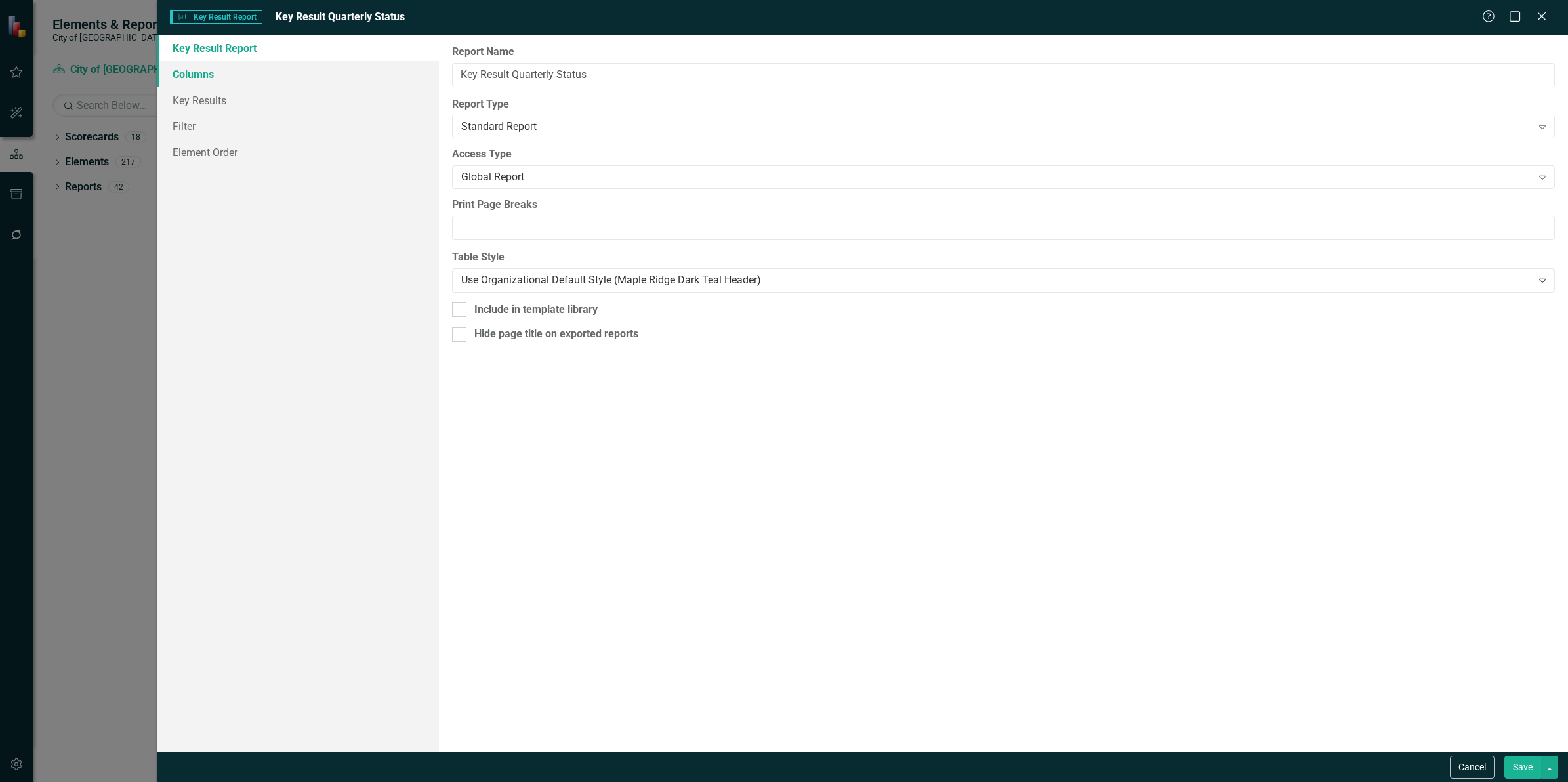
click at [266, 76] on link "Columns" at bounding box center [297, 74] width 282 height 26
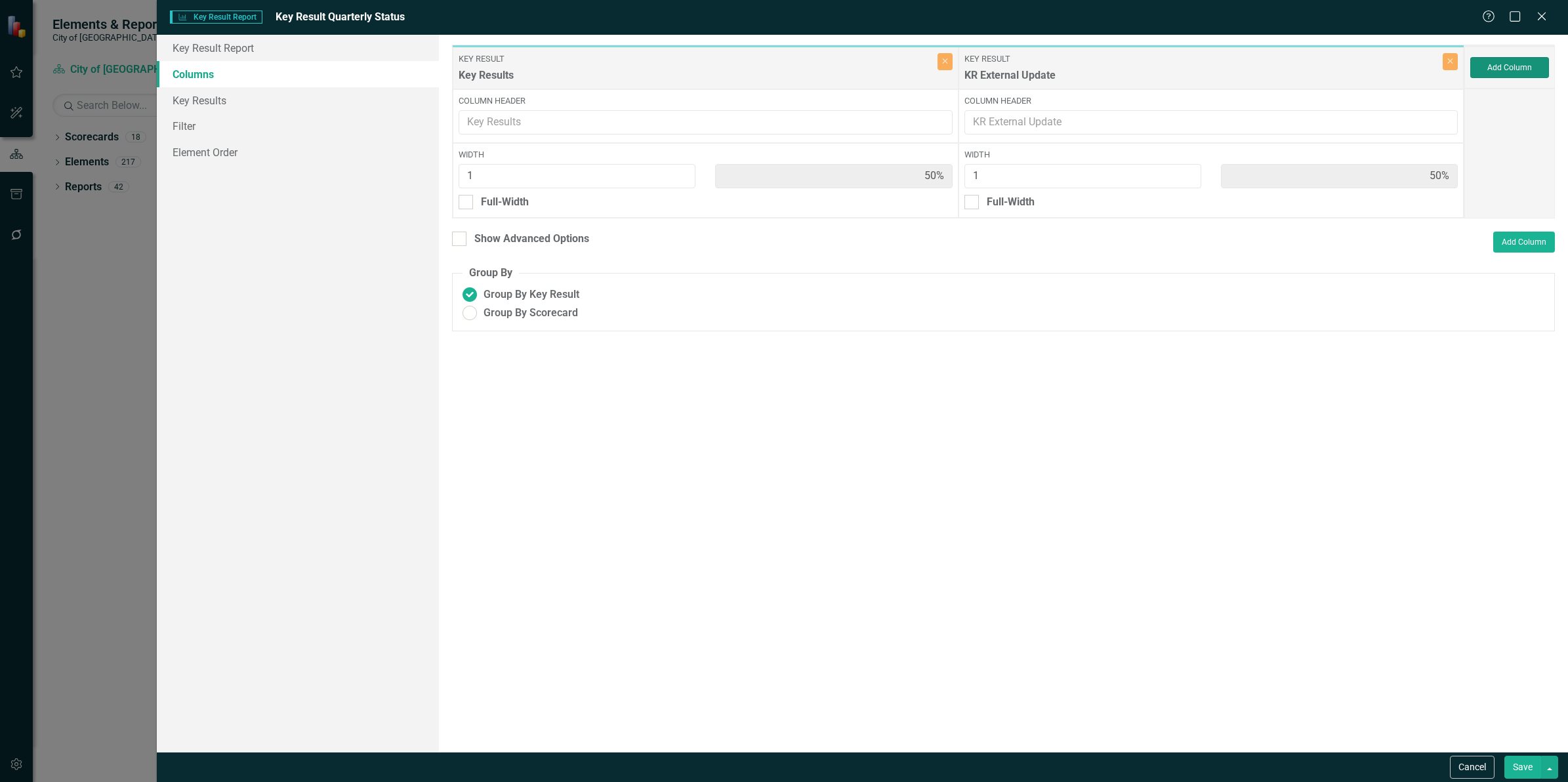
click at [1504, 69] on button "Add Column" at bounding box center [1509, 68] width 79 height 21
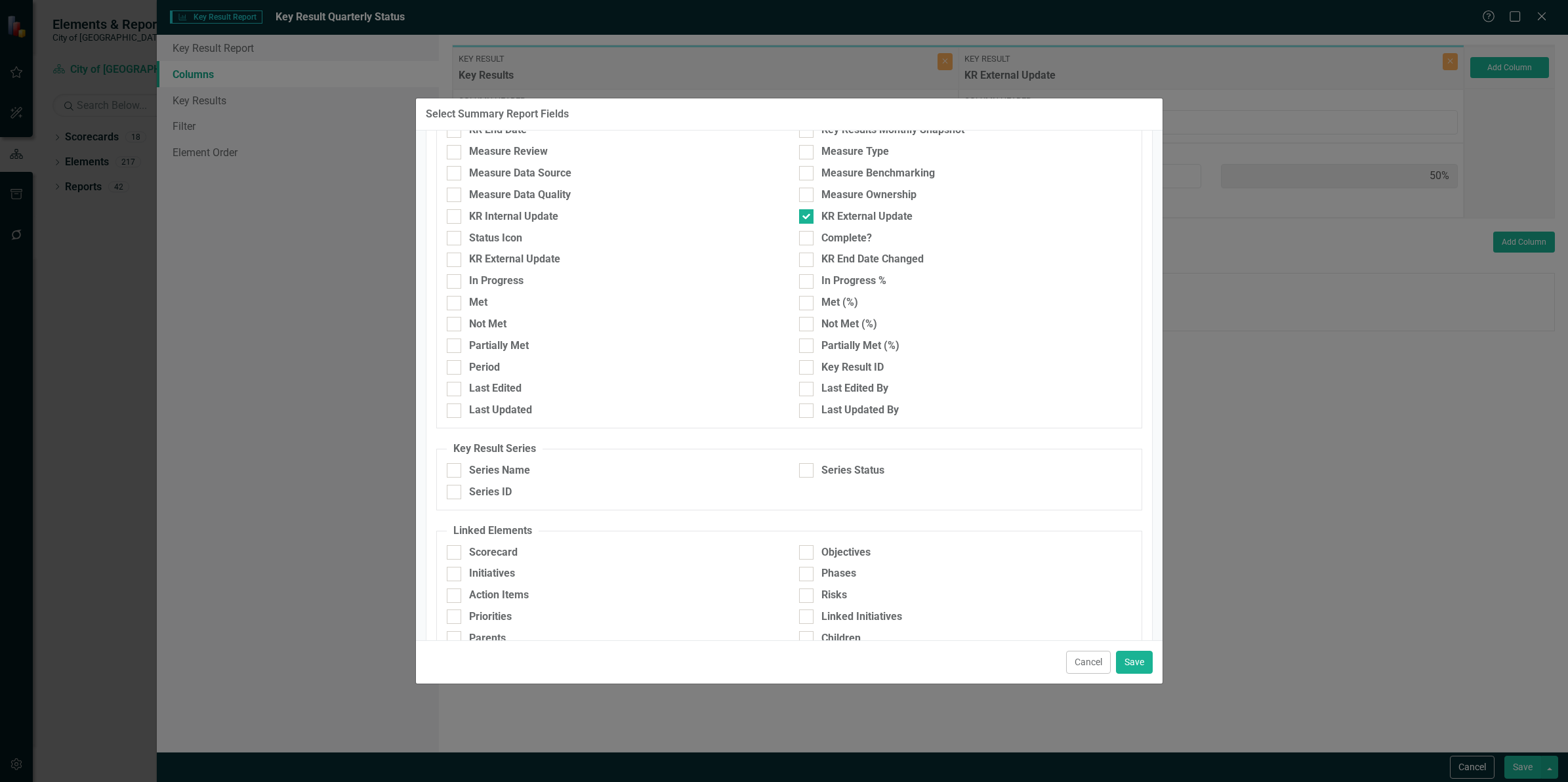
scroll to position [284, 0]
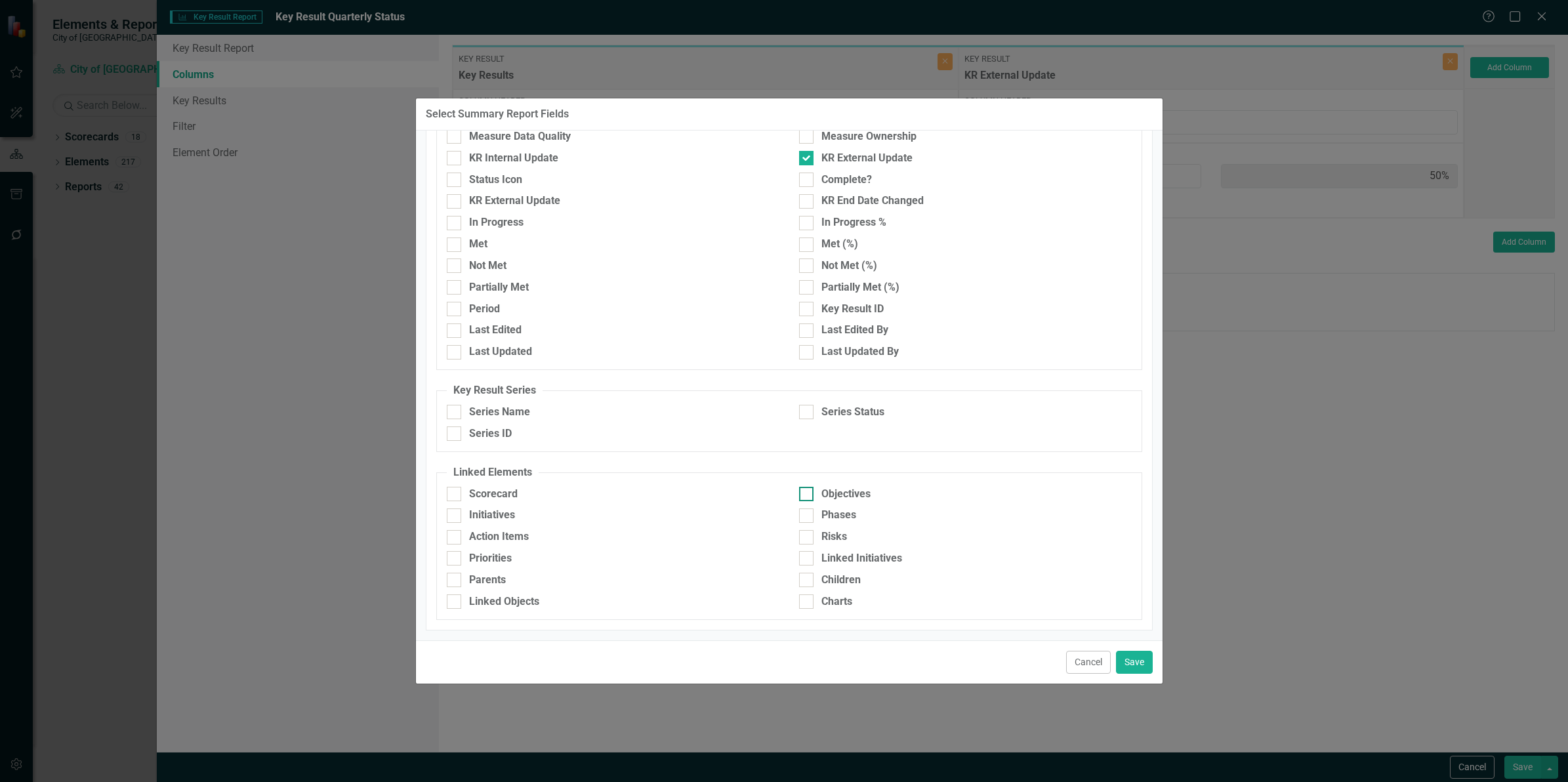
click at [806, 493] on div at bounding box center [806, 493] width 15 height 15
click at [806, 493] on input "Objectives" at bounding box center [803, 491] width 9 height 9
checkbox input "true"
click at [496, 559] on div "Priorities" at bounding box center [490, 557] width 42 height 15
click at [455, 559] on input "Priorities" at bounding box center [451, 555] width 9 height 9
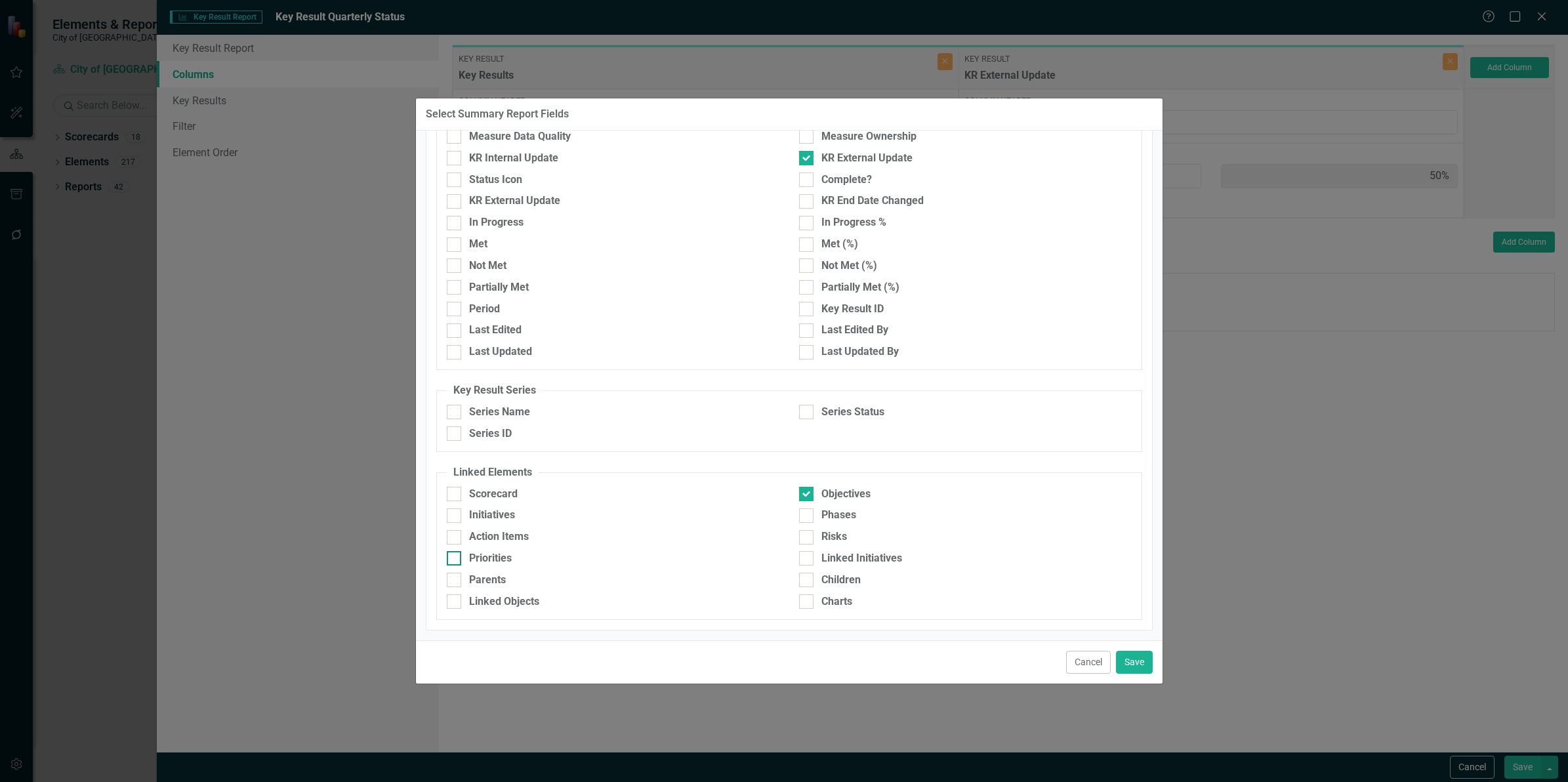
checkbox input "true"
click at [1133, 658] on button "Save" at bounding box center [1134, 661] width 36 height 23
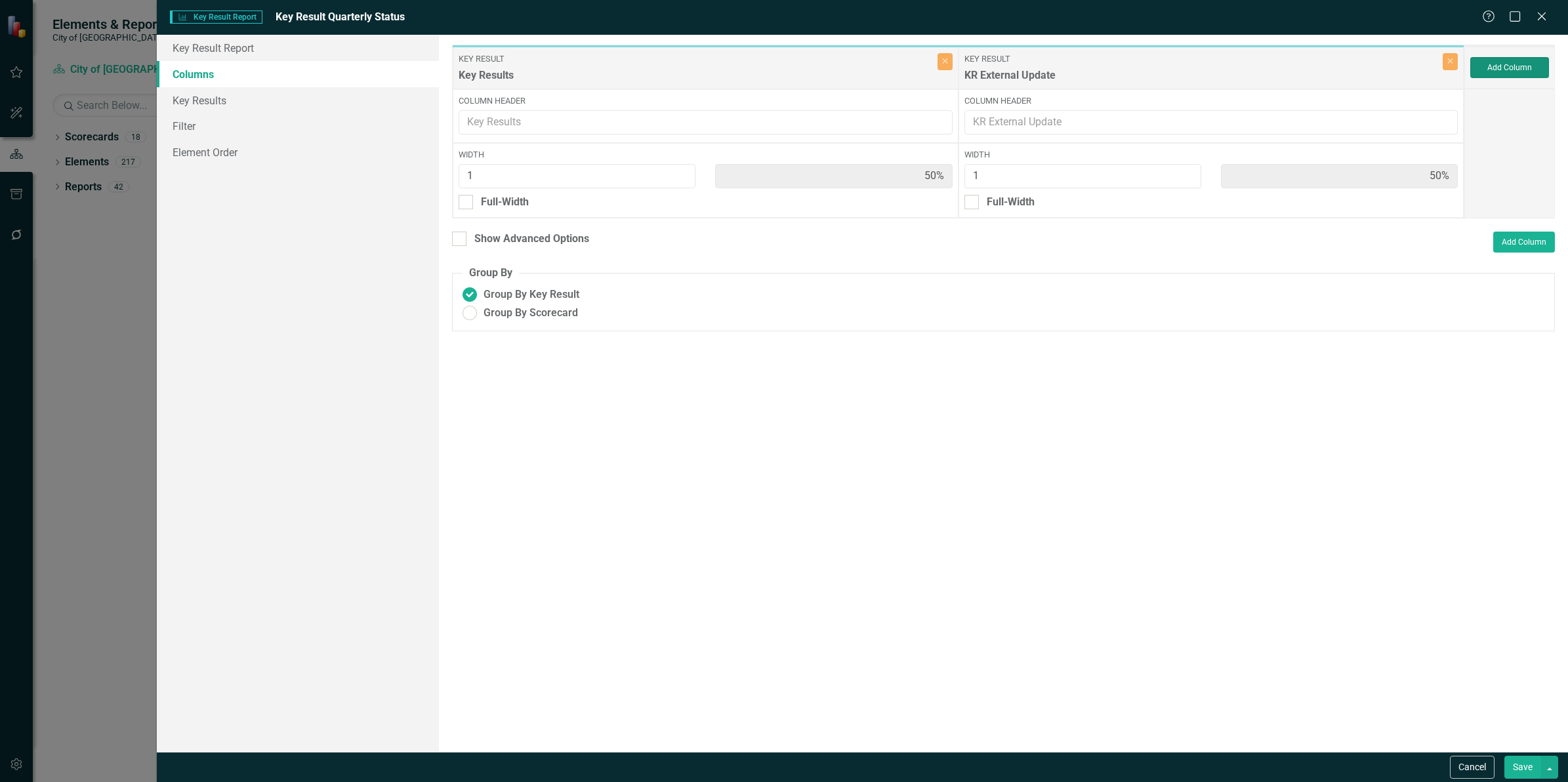
type input "25%"
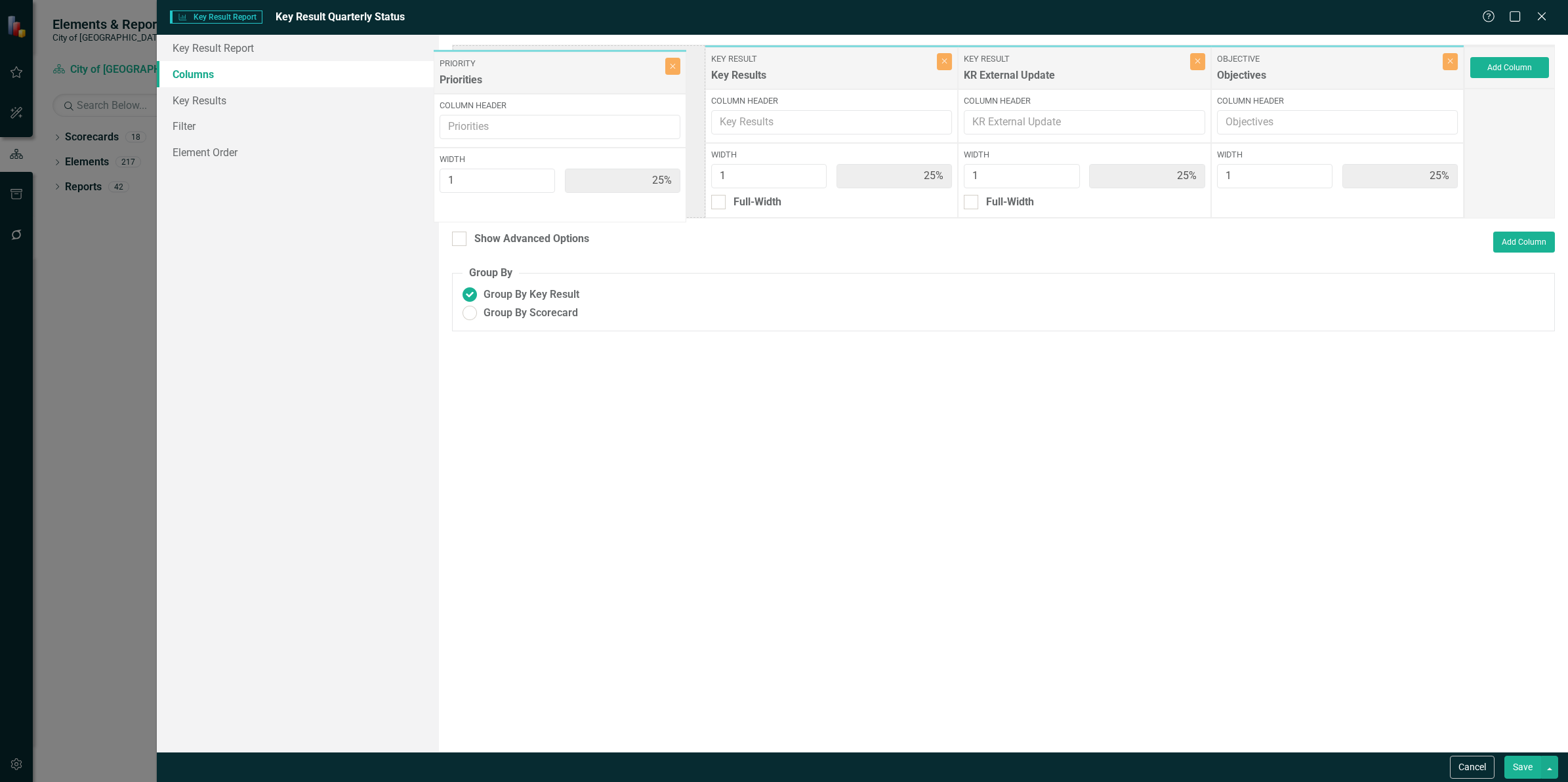
drag, startPoint x: 1235, startPoint y: 79, endPoint x: 513, endPoint y: 75, distance: 722.0
click at [513, 75] on div "Key Result Key Results Close Column Header Width 1 25% Full-Width Key Result KR…" at bounding box center [957, 131] width 1012 height 173
drag, startPoint x: 1277, startPoint y: 74, endPoint x: 768, endPoint y: 73, distance: 509.0
click at [768, 73] on div "Priority Priorities Close Column Header Width 1 25% Key Result Key Results Clos…" at bounding box center [957, 131] width 1012 height 173
click at [526, 235] on div "Show Advanced Options" at bounding box center [532, 238] width 114 height 15
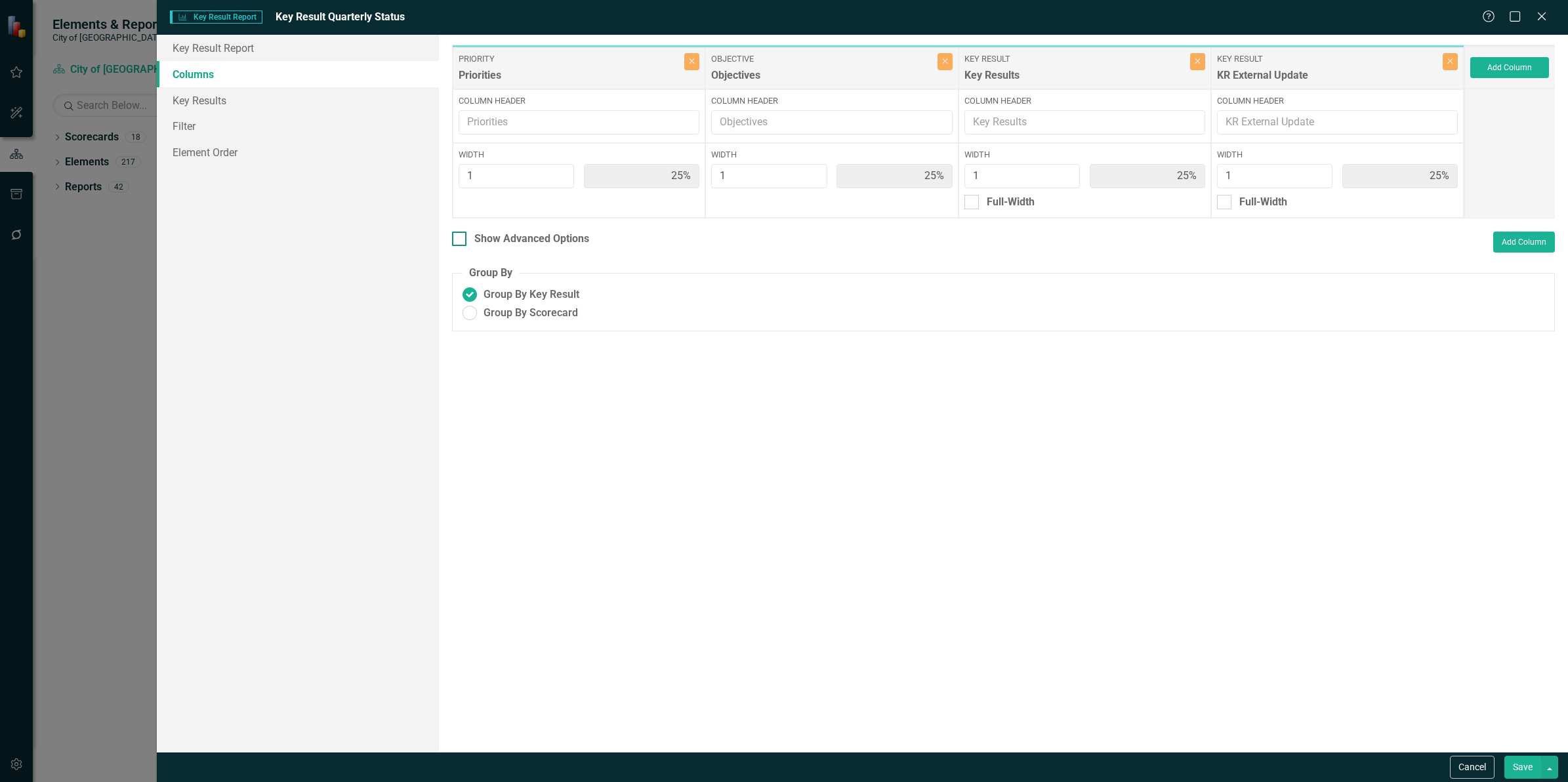
click at [461, 235] on input "Show Advanced Options" at bounding box center [456, 236] width 9 height 9
checkbox input "true"
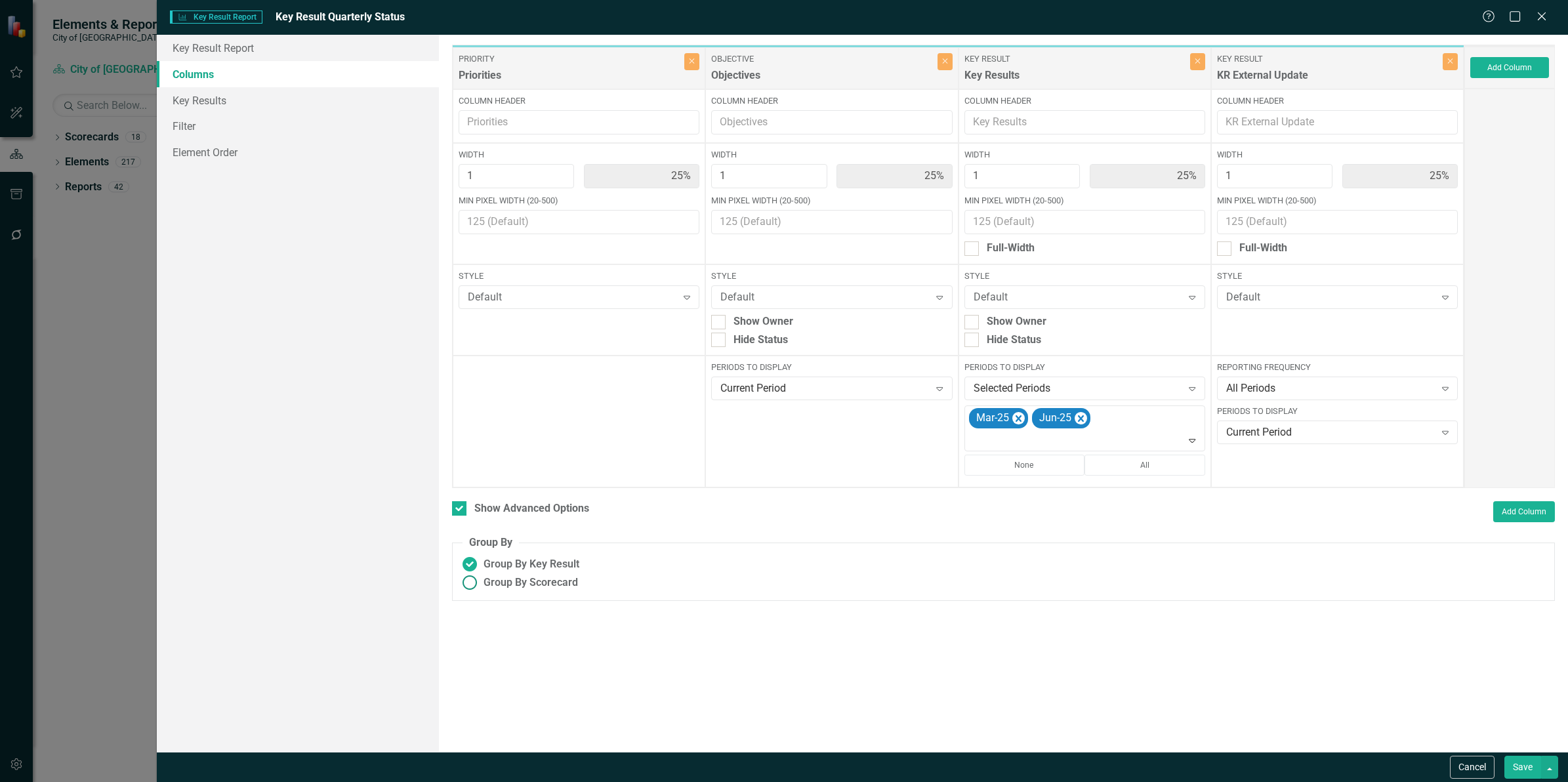
click at [471, 586] on ins at bounding box center [469, 582] width 20 height 20
click at [471, 586] on input "Group By Scorecard" at bounding box center [469, 582] width 20 height 20
radio input "true"
click at [495, 629] on div at bounding box center [489, 629] width 15 height 15
click at [491, 629] on input "Group By Priority" at bounding box center [487, 626] width 9 height 9
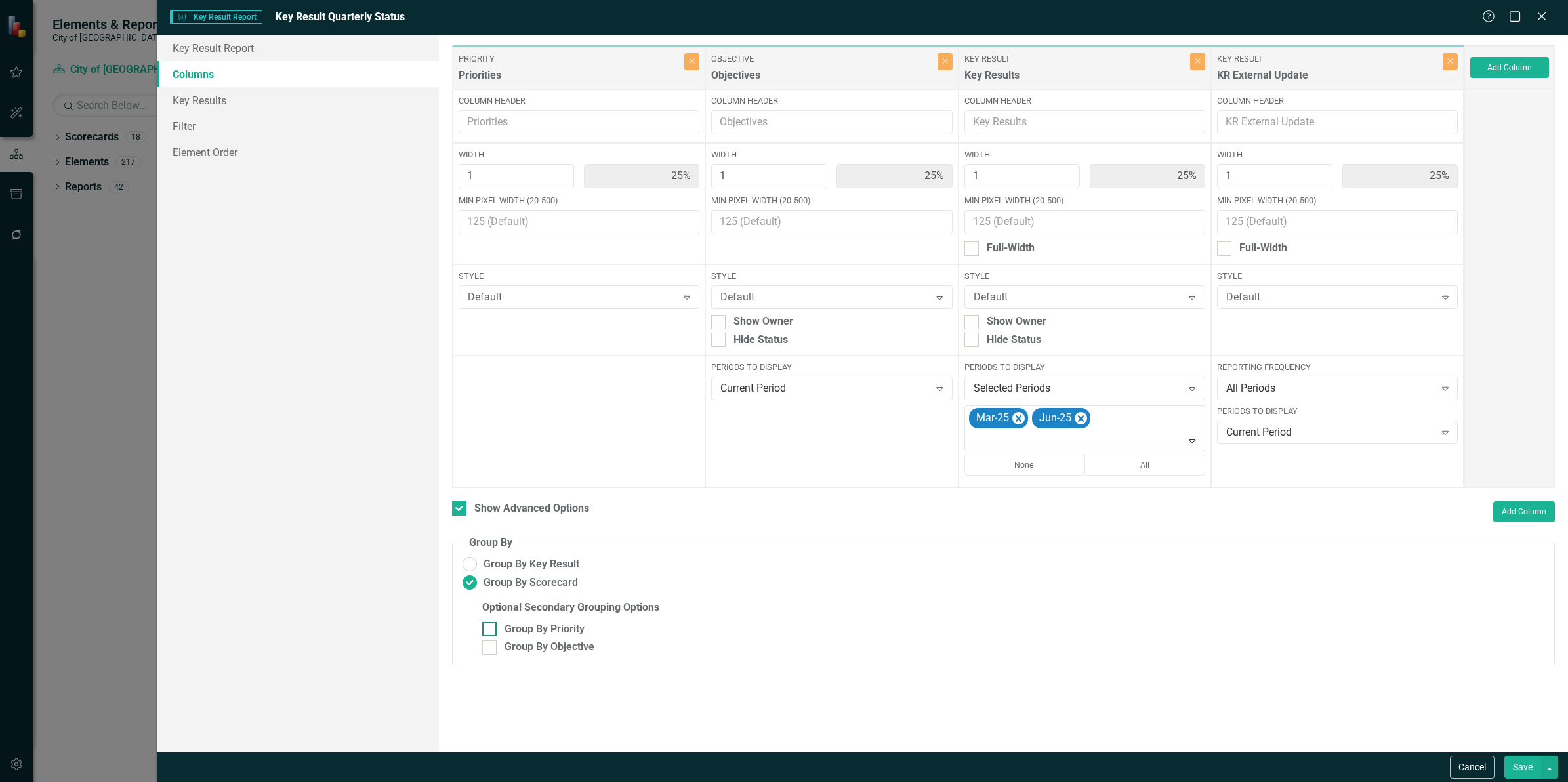
checkbox input "true"
click at [489, 646] on input "Group By Objective" at bounding box center [487, 644] width 9 height 9
checkbox input "true"
click at [470, 254] on div at bounding box center [466, 248] width 15 height 15
click at [467, 250] on input "Full-Width" at bounding box center [463, 245] width 9 height 9
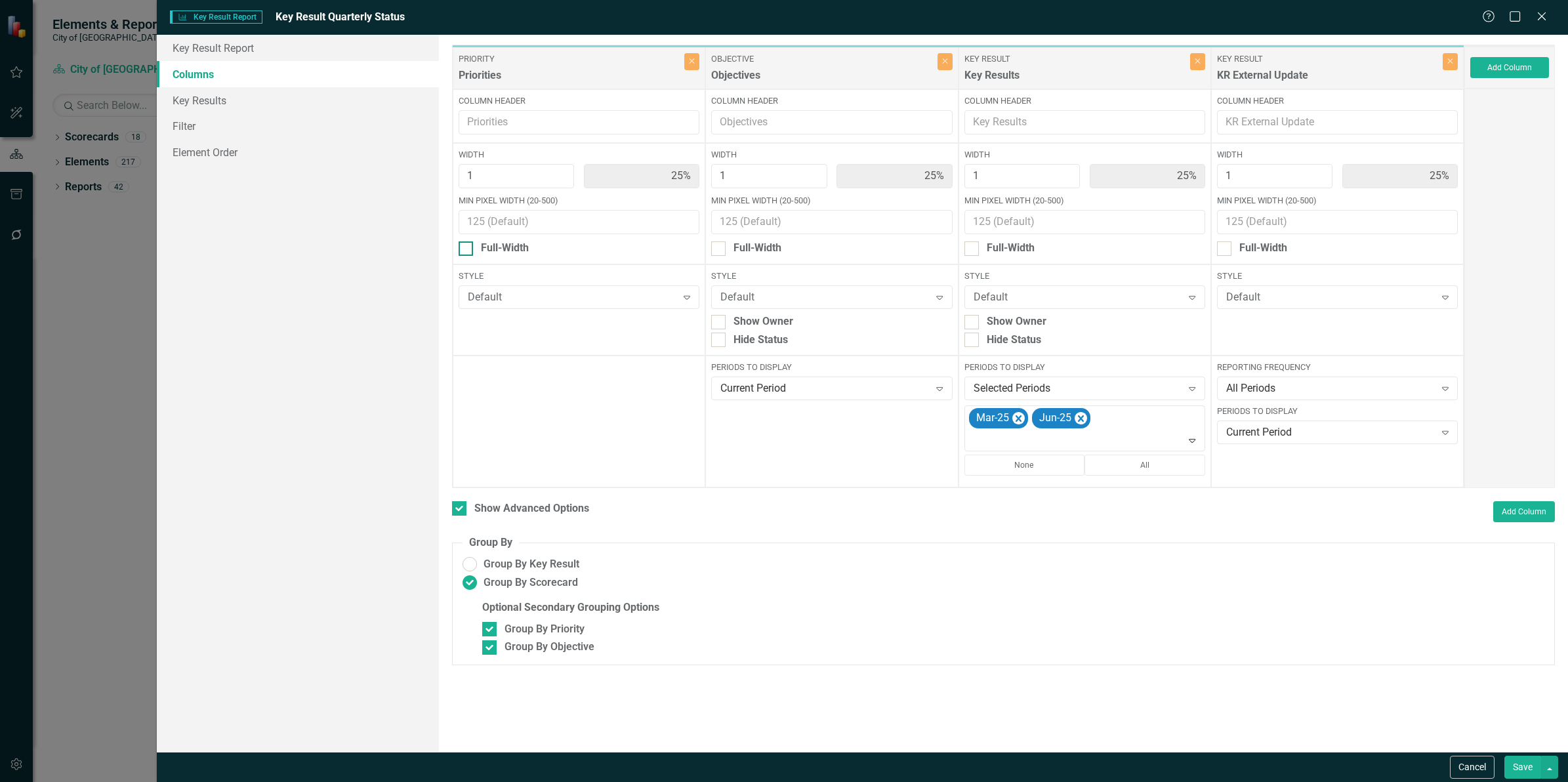
checkbox input "true"
type input "100%"
type input "33%"
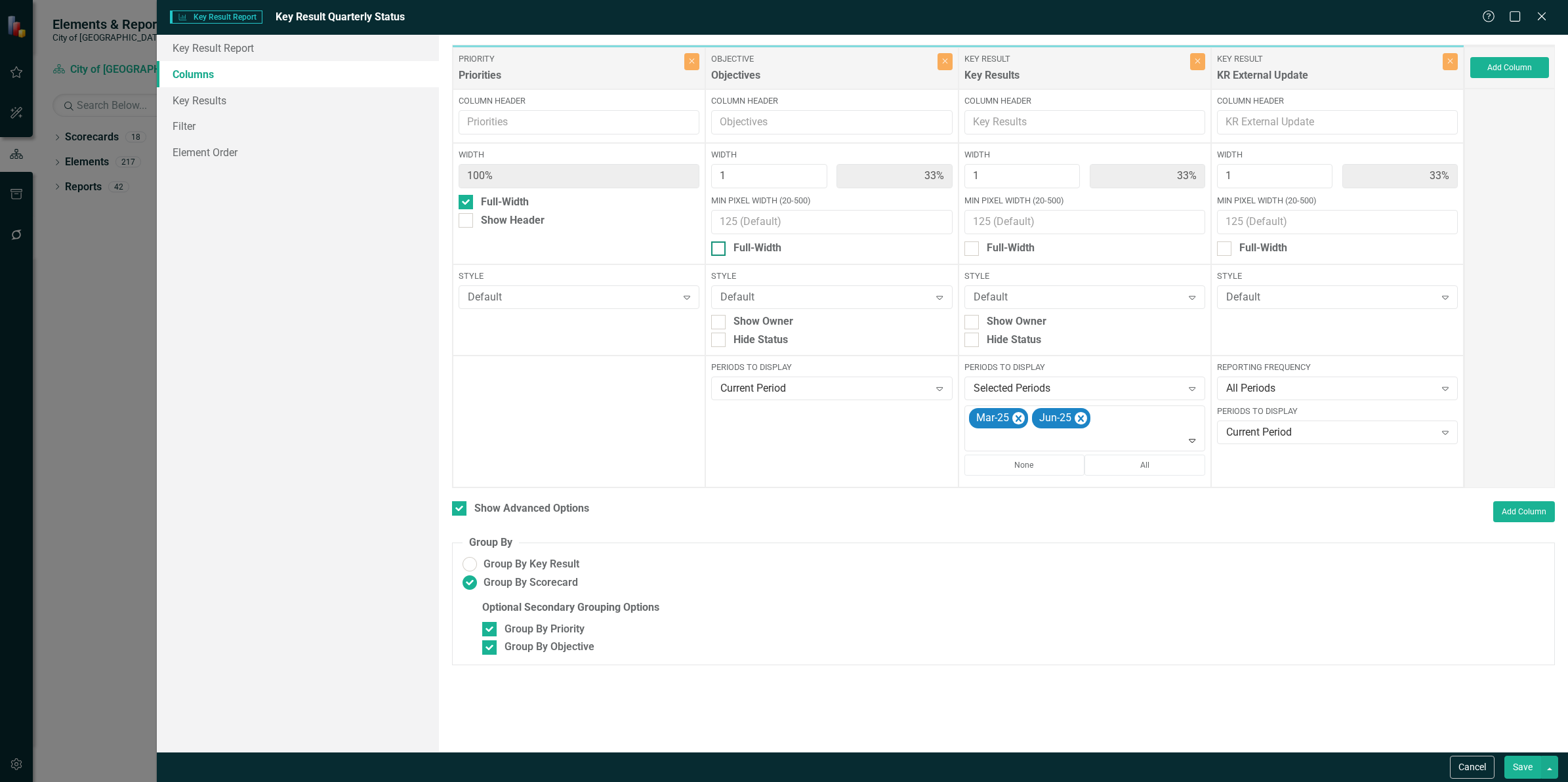
click at [751, 249] on div "Full-Width" at bounding box center [757, 248] width 48 height 15
click at [720, 249] on input "Full-Width" at bounding box center [715, 245] width 9 height 9
checkbox input "true"
type input "100%"
type input "50%"
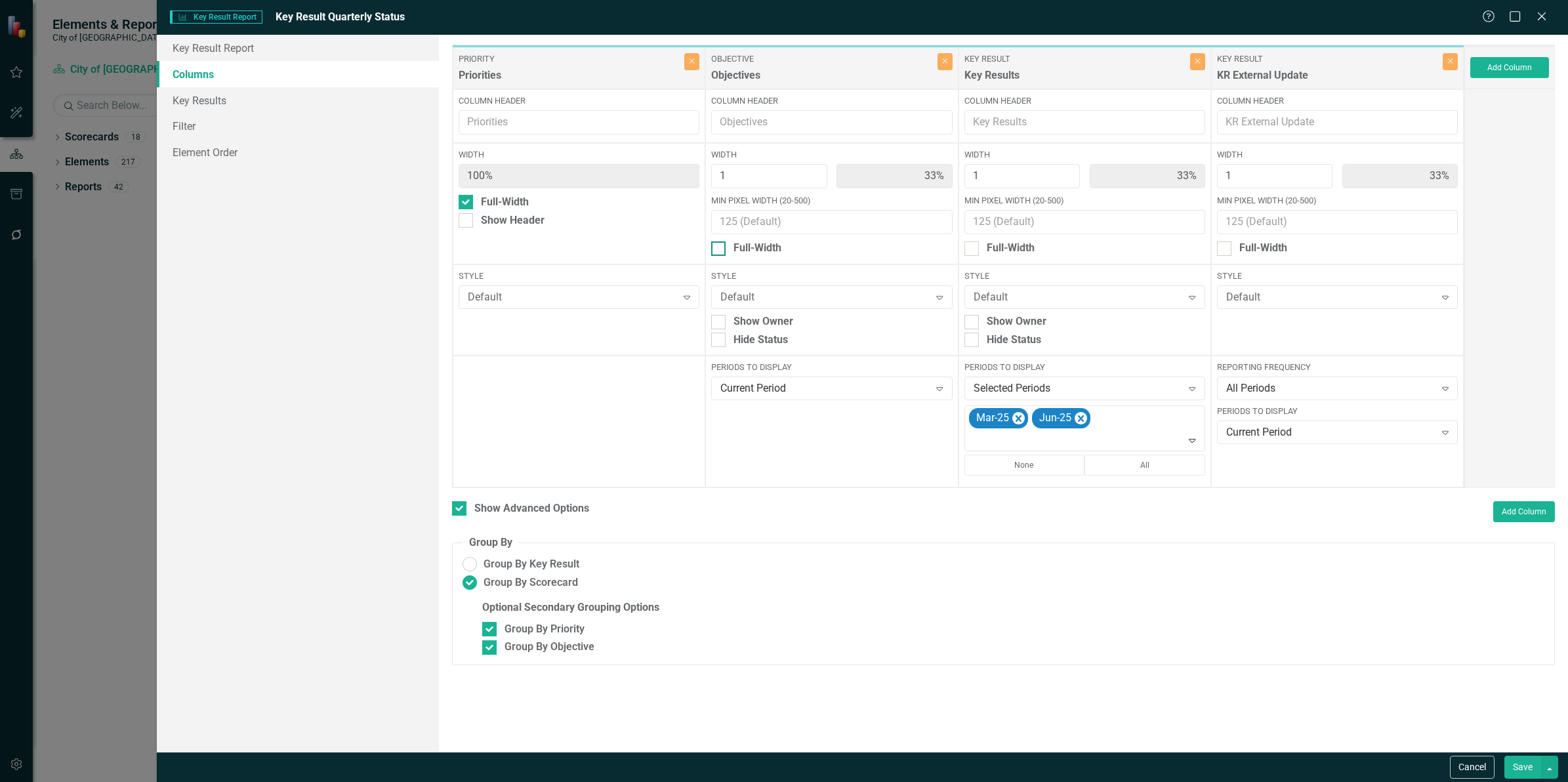
type input "50%"
click at [1526, 767] on button "Save" at bounding box center [1523, 766] width 36 height 23
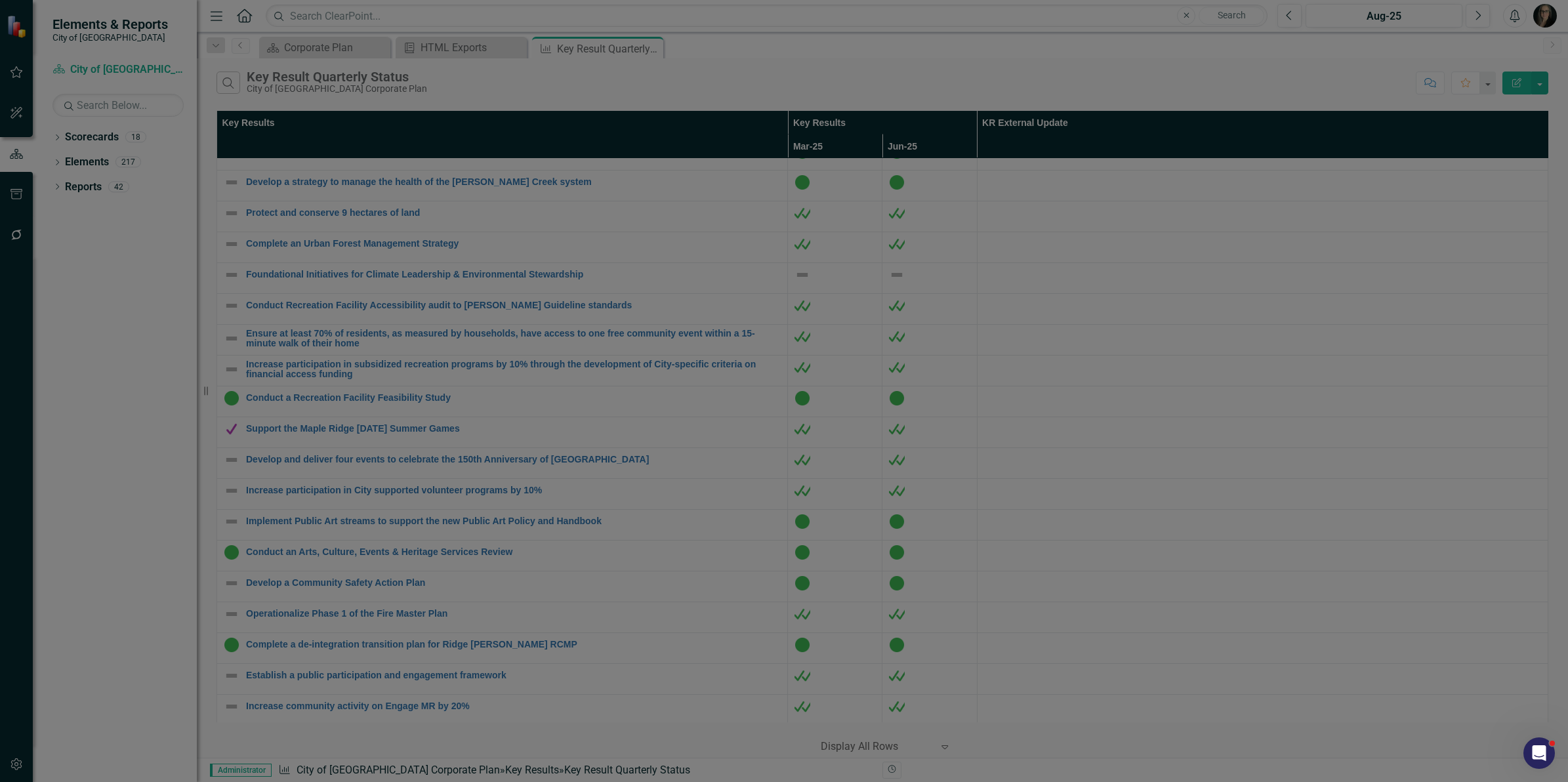
checkbox input "false"
radio input "false"
checkbox input "false"
radio input "true"
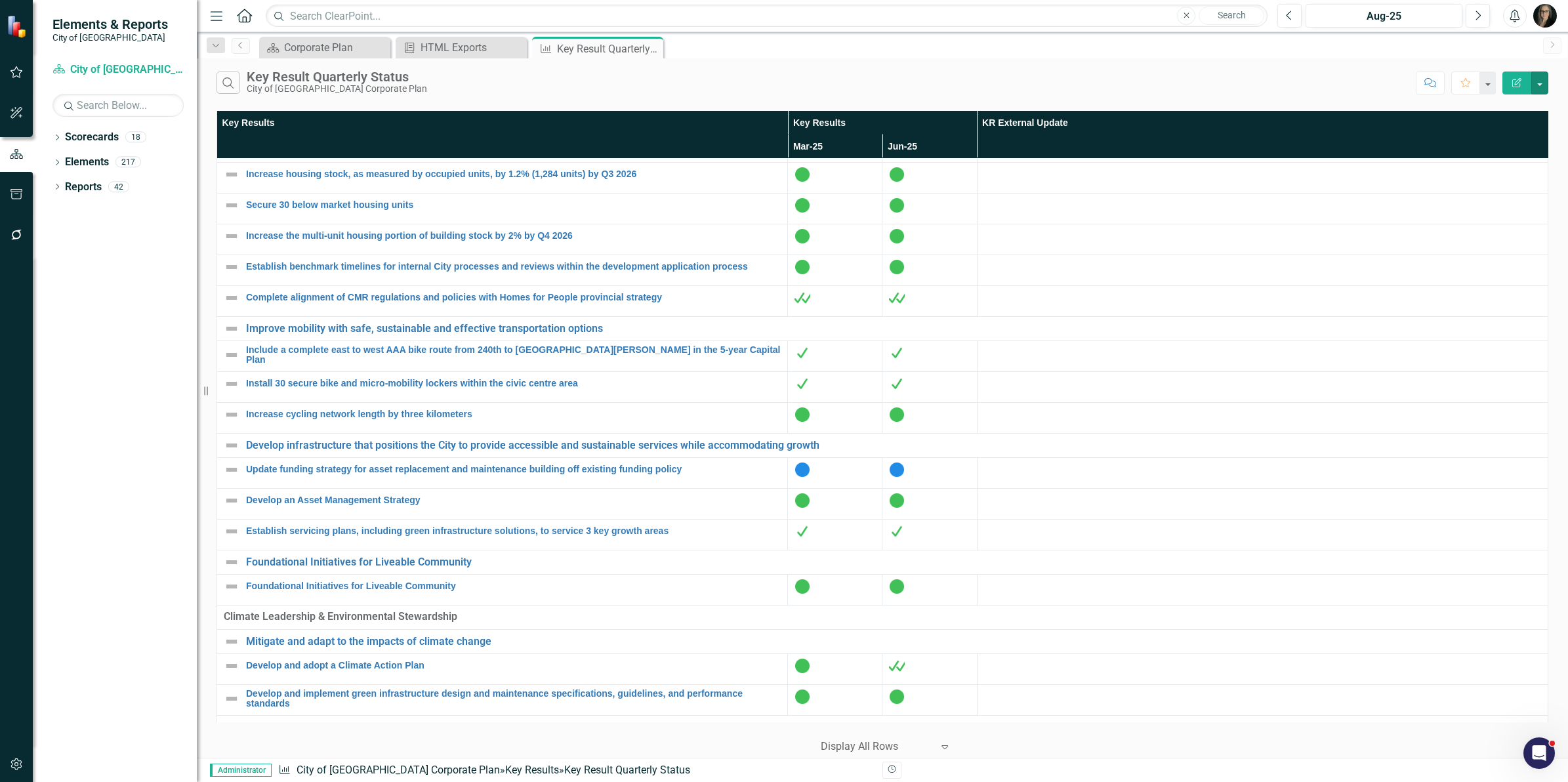
scroll to position [0, 0]
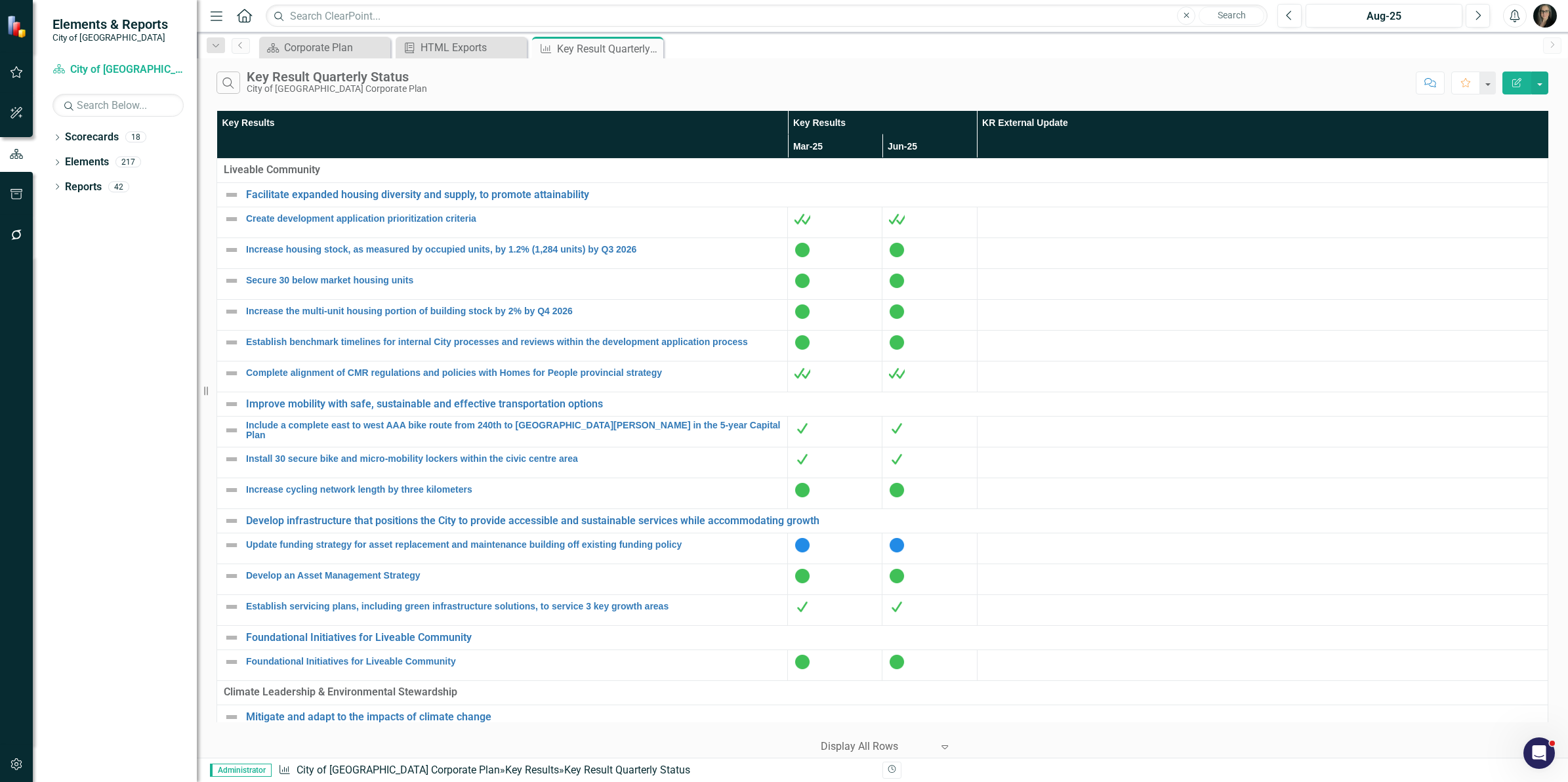
click at [1548, 80] on div "Search Key Result Quarterly Status City of Maple Ridge Corporate Plan Comment F…" at bounding box center [882, 79] width 1371 height 42
click at [1539, 86] on button "button" at bounding box center [1540, 82] width 17 height 23
click at [1499, 108] on link "Edit Report Edit Report" at bounding box center [1496, 108] width 104 height 24
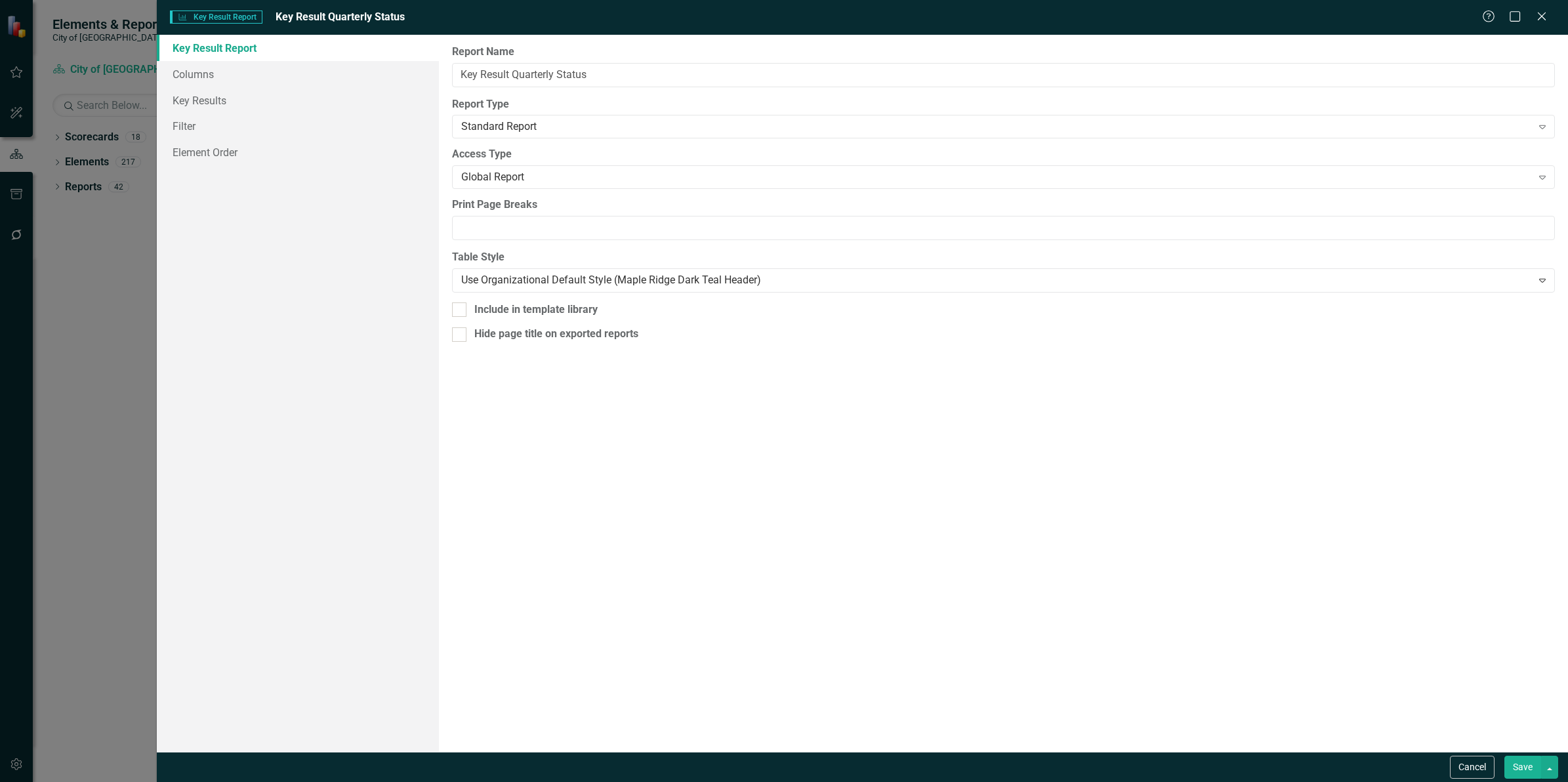
click at [274, 59] on link "Key Result Report" at bounding box center [297, 48] width 282 height 26
click at [274, 63] on link "Columns" at bounding box center [297, 74] width 282 height 26
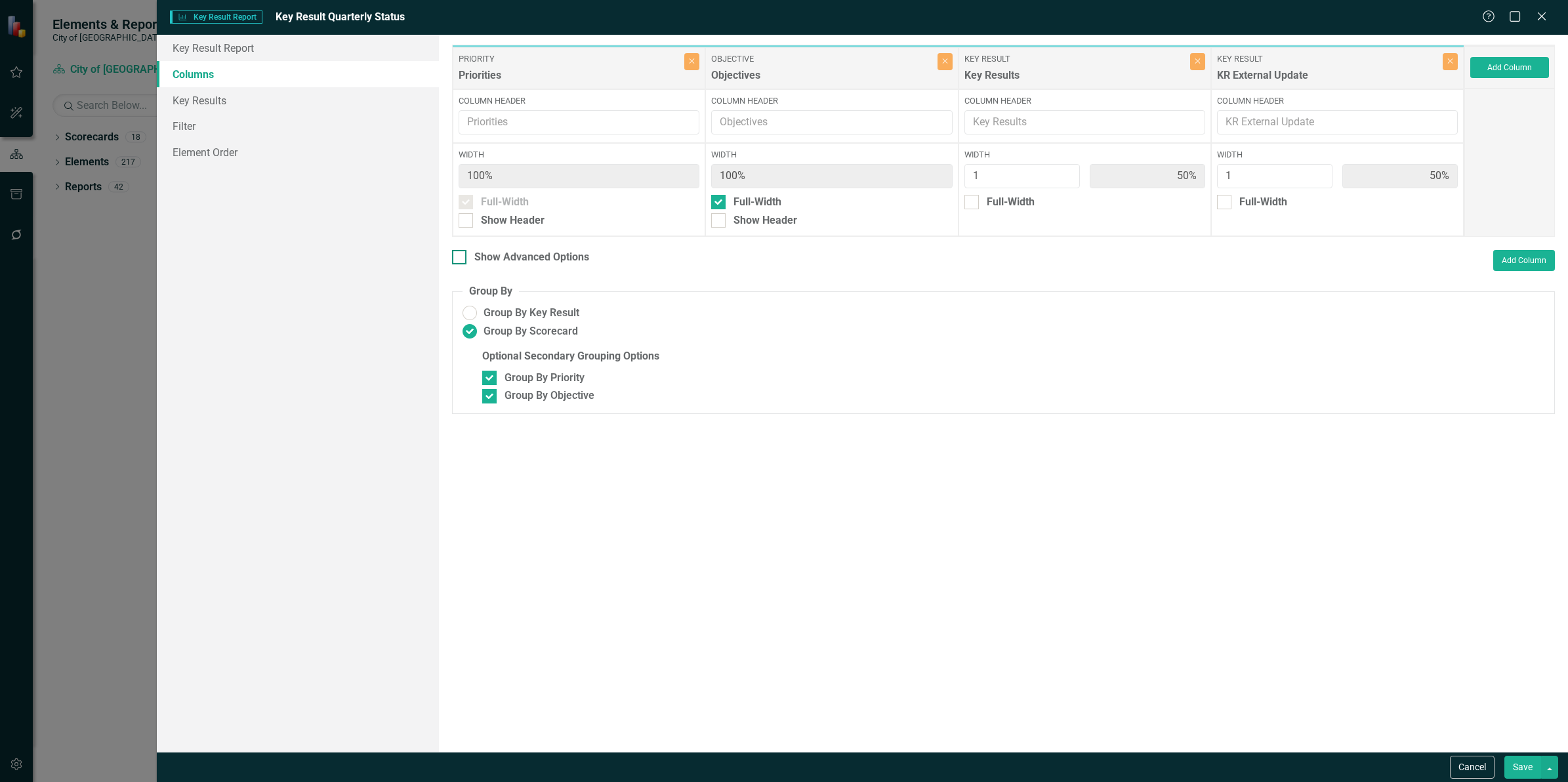
click at [506, 260] on div "Show Advanced Options" at bounding box center [532, 257] width 114 height 15
click at [461, 258] on input "Show Advanced Options" at bounding box center [456, 254] width 9 height 9
checkbox input "true"
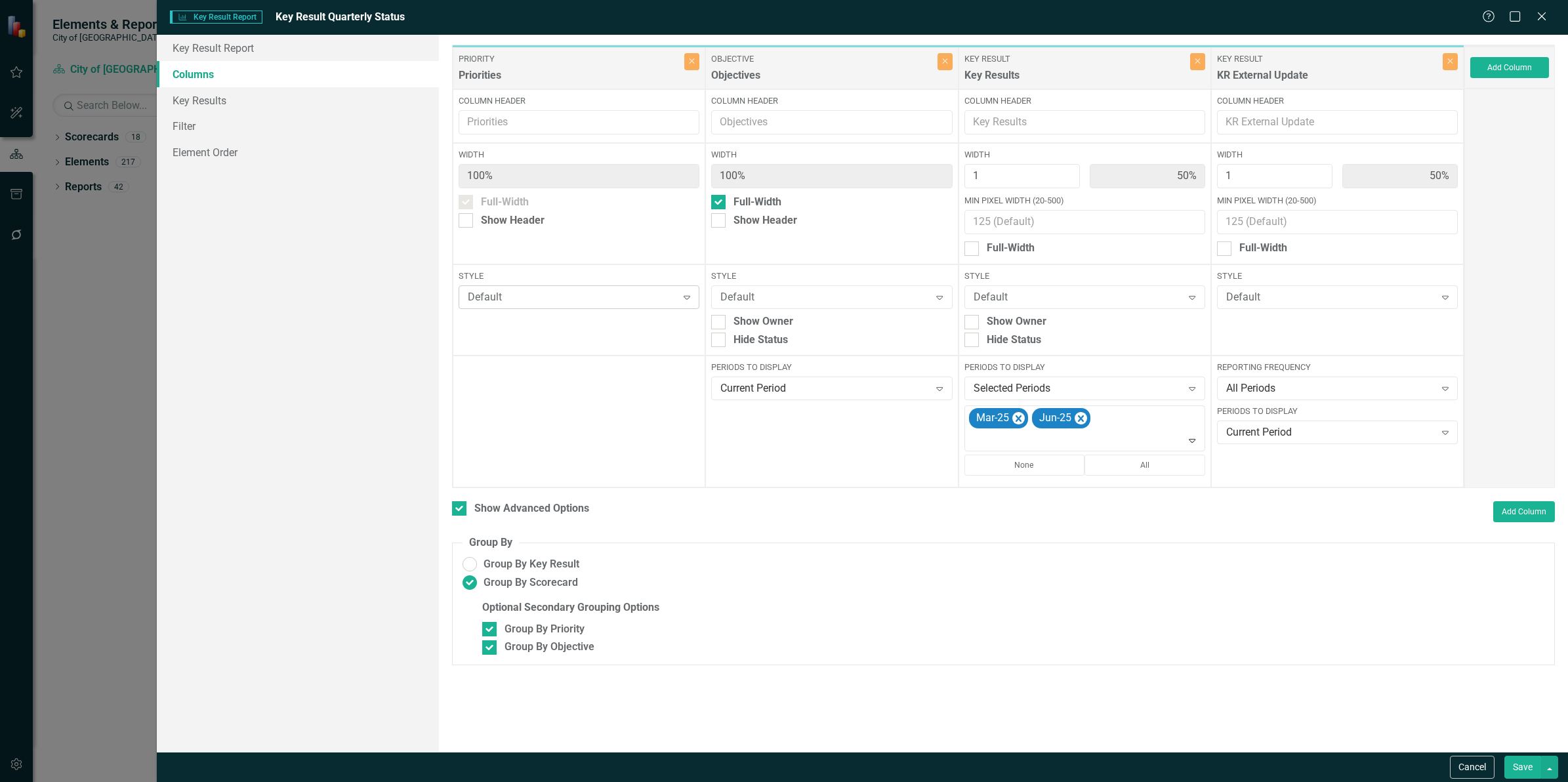
click at [562, 294] on div "Default" at bounding box center [572, 297] width 209 height 15
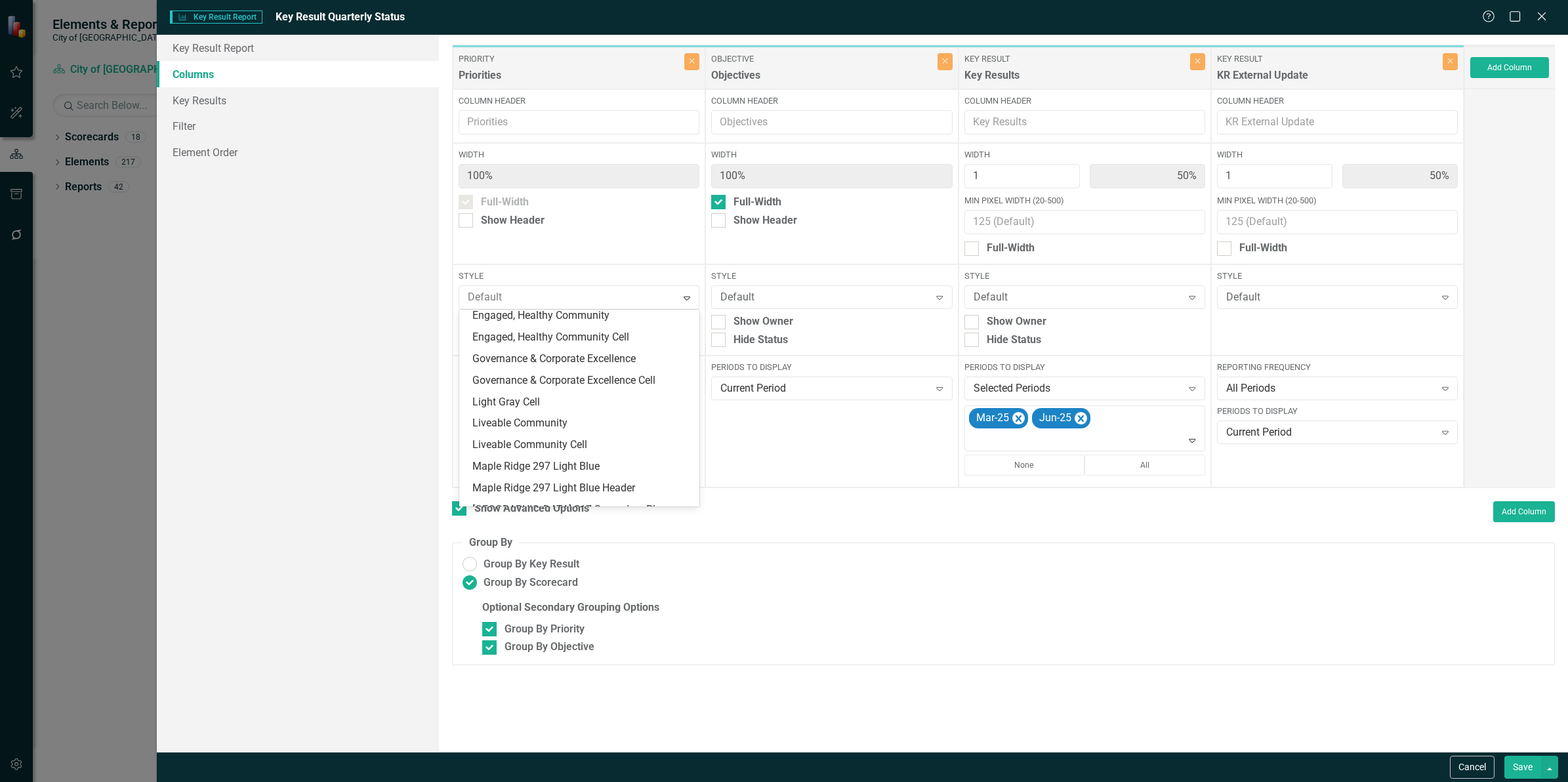
scroll to position [221, 0]
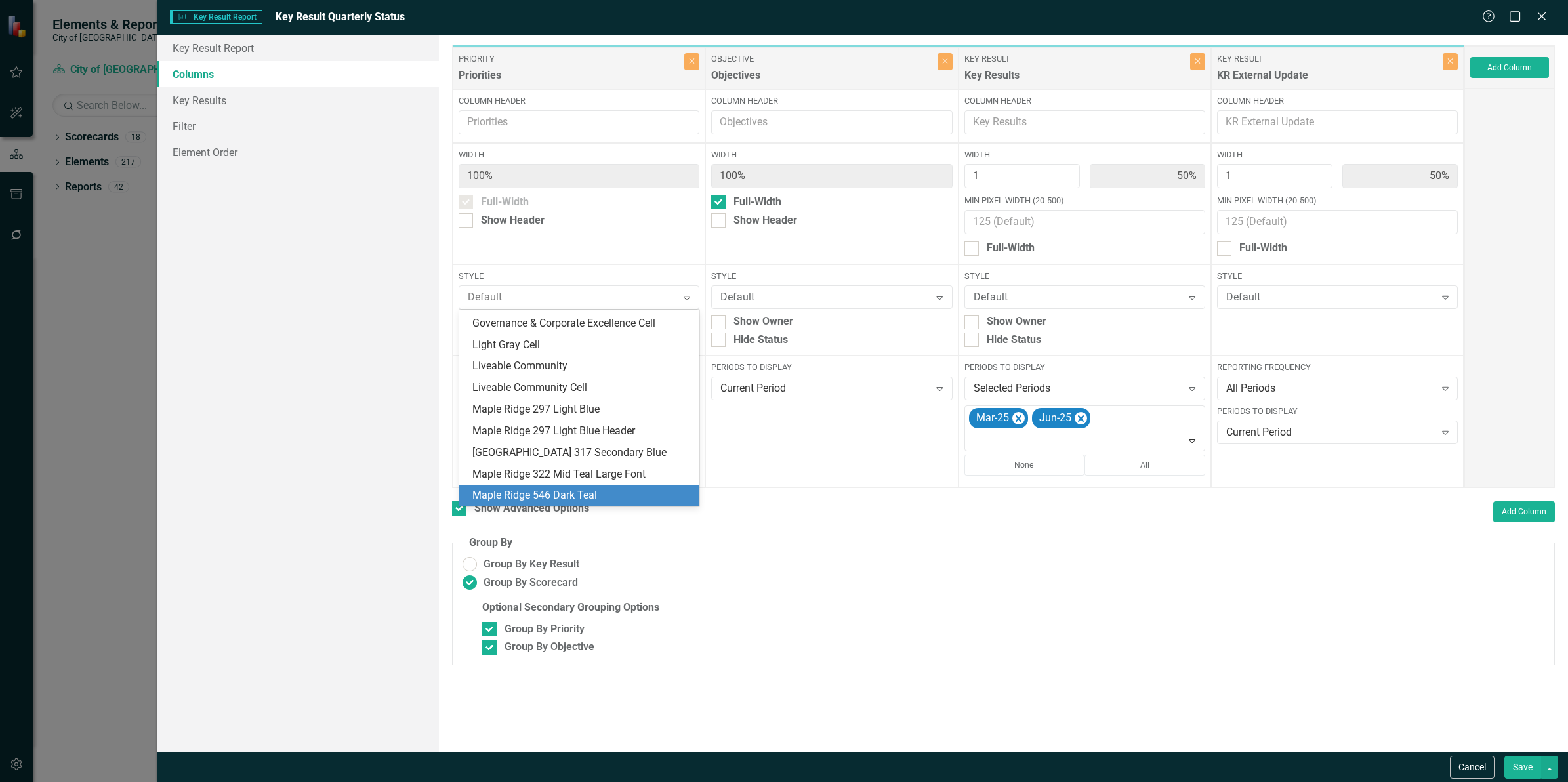
click at [640, 492] on div "Maple Ridge 546 Dark Teal" at bounding box center [582, 495] width 219 height 15
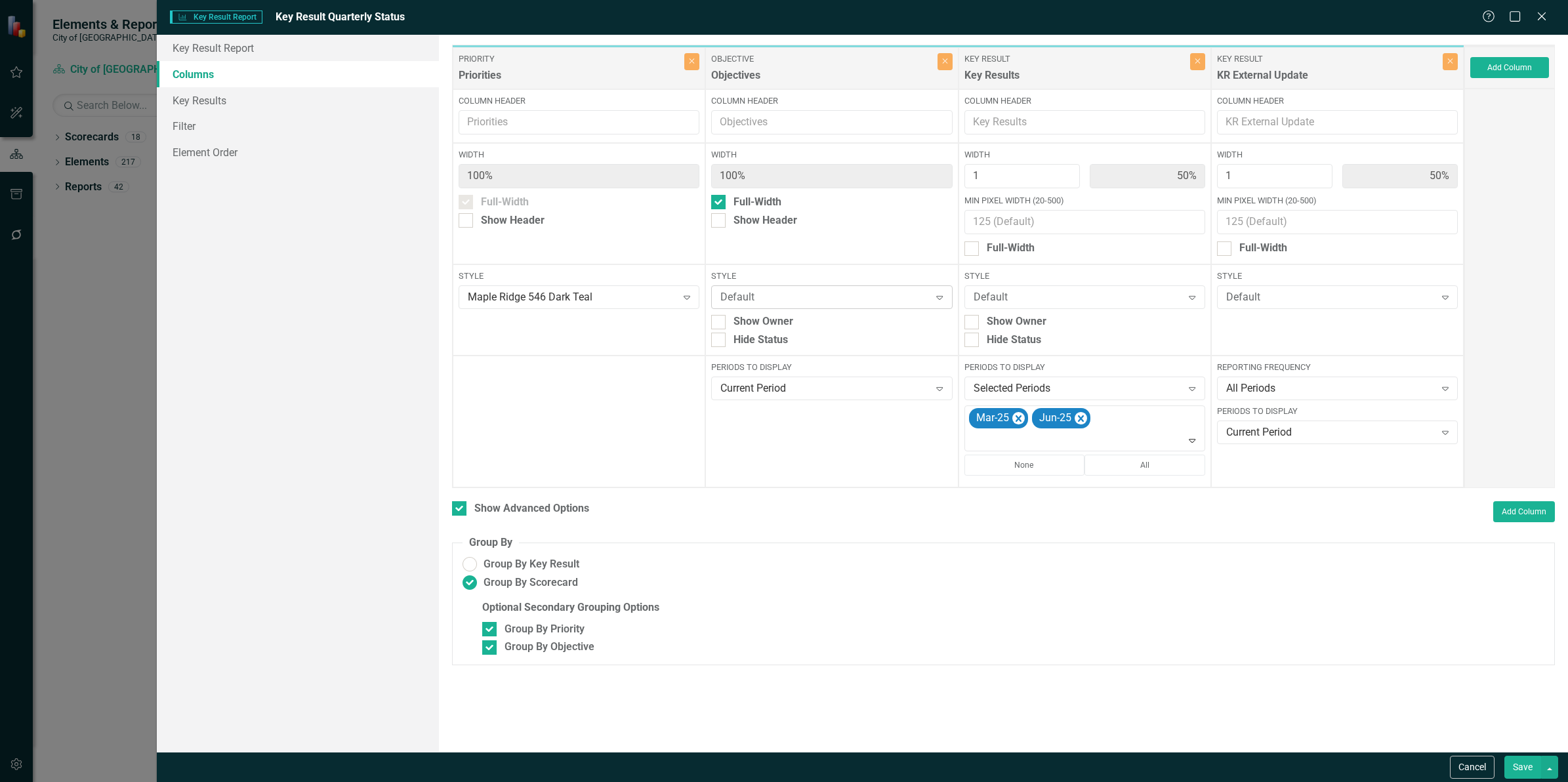
click at [822, 292] on div "Default" at bounding box center [825, 297] width 209 height 15
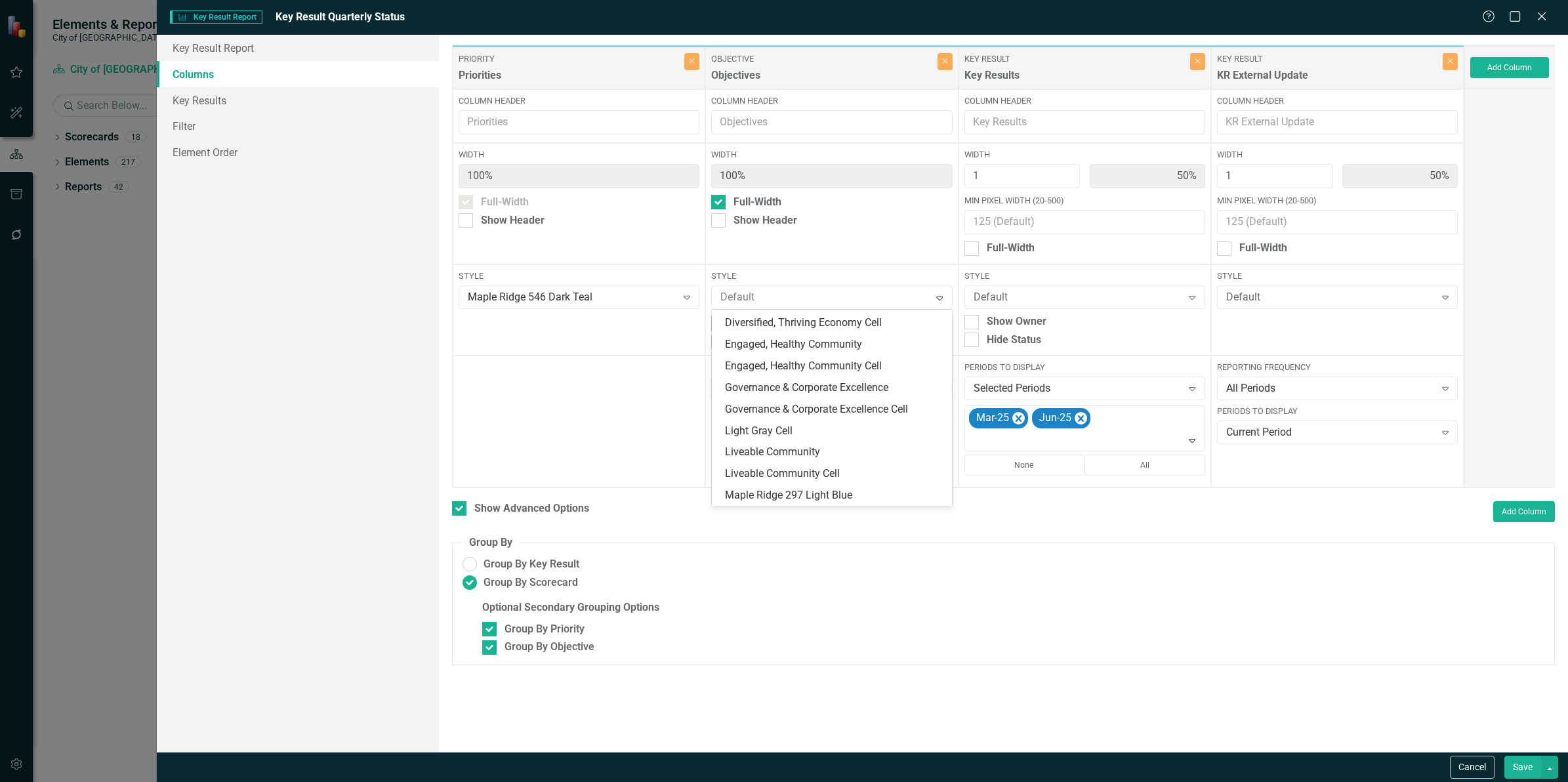
scroll to position [164, 0]
click at [859, 408] on div "Light Gray Cell" at bounding box center [834, 401] width 219 height 15
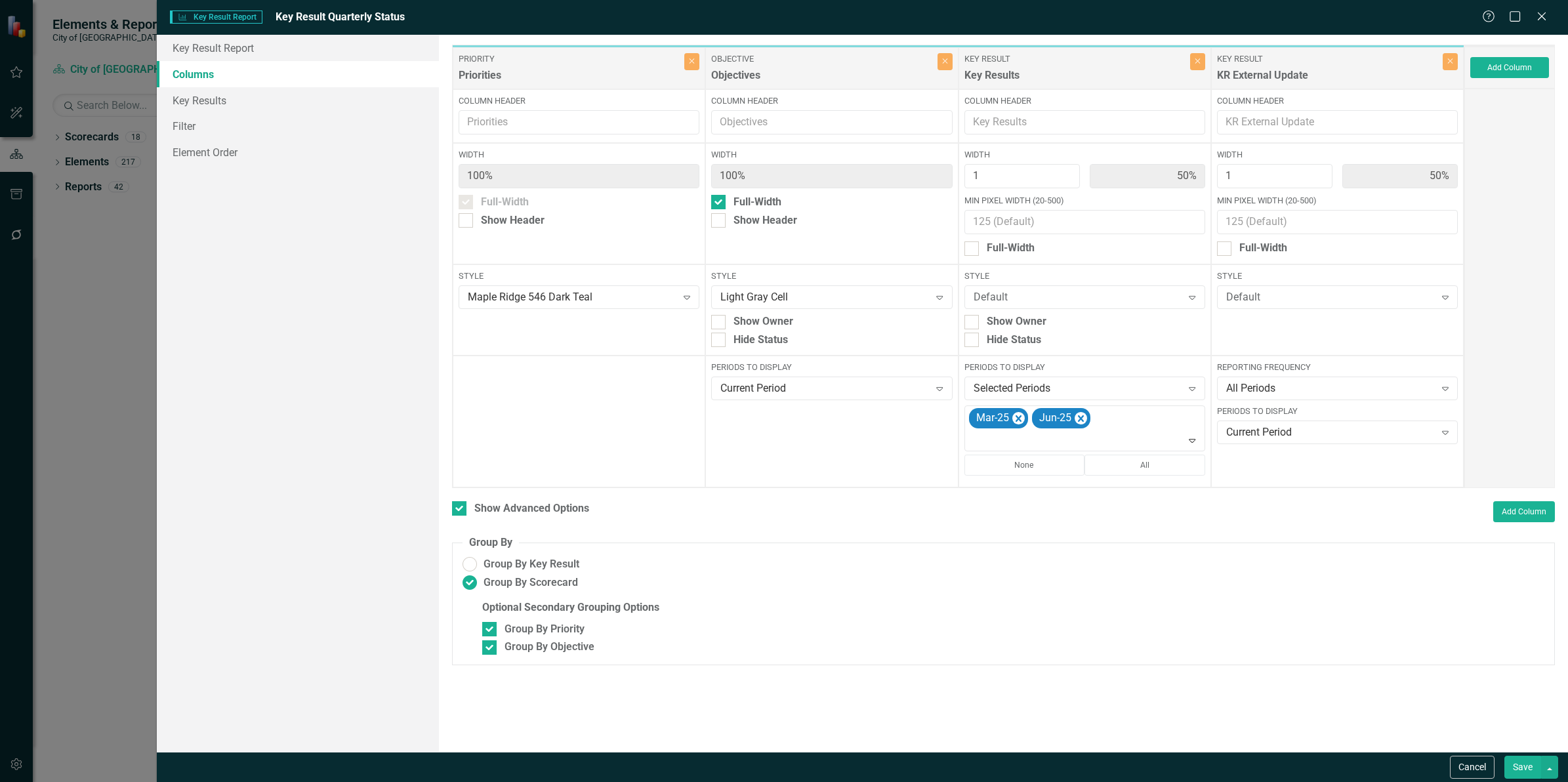
click at [1523, 766] on button "Save" at bounding box center [1523, 766] width 36 height 23
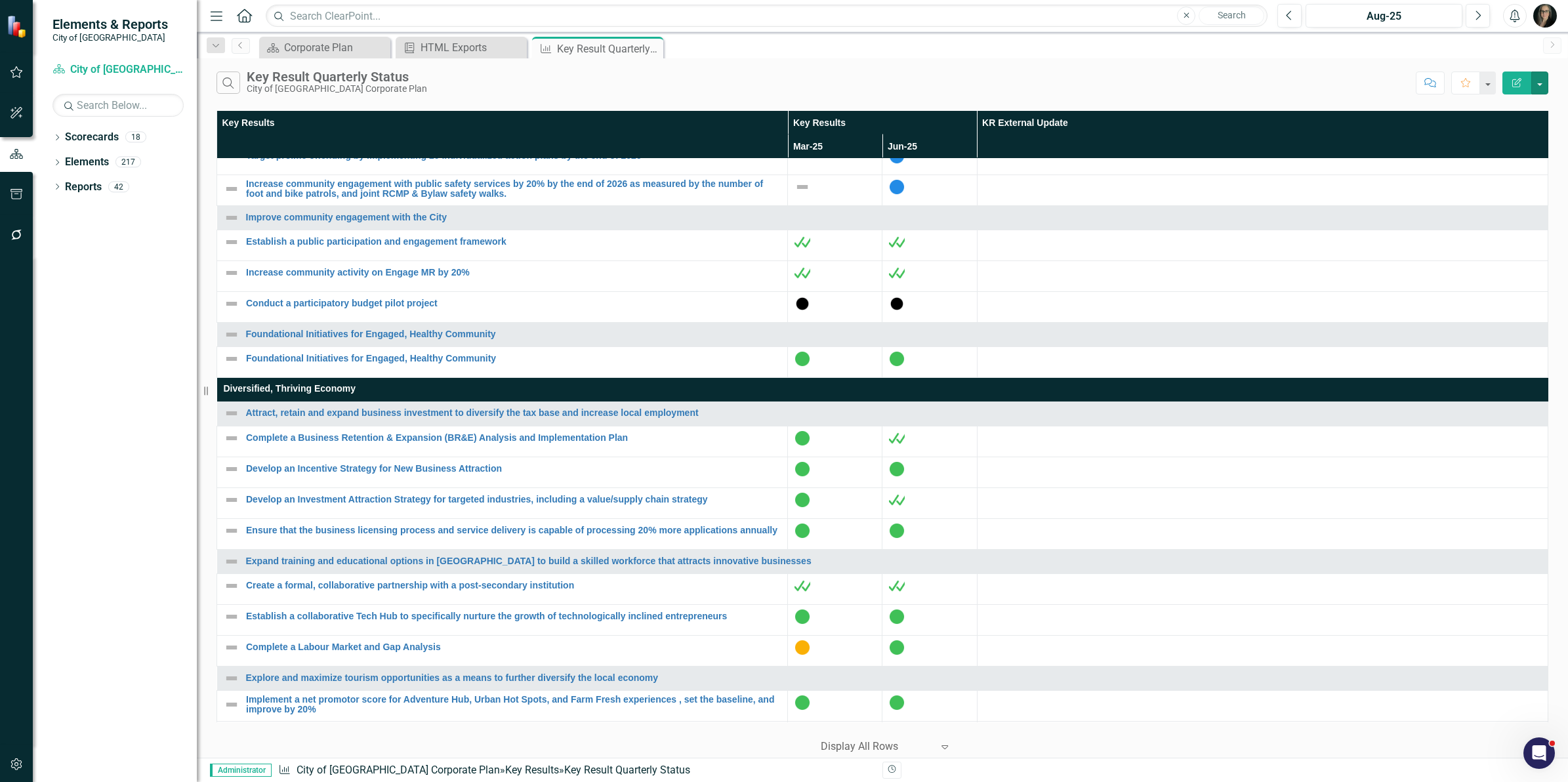
scroll to position [1803, 0]
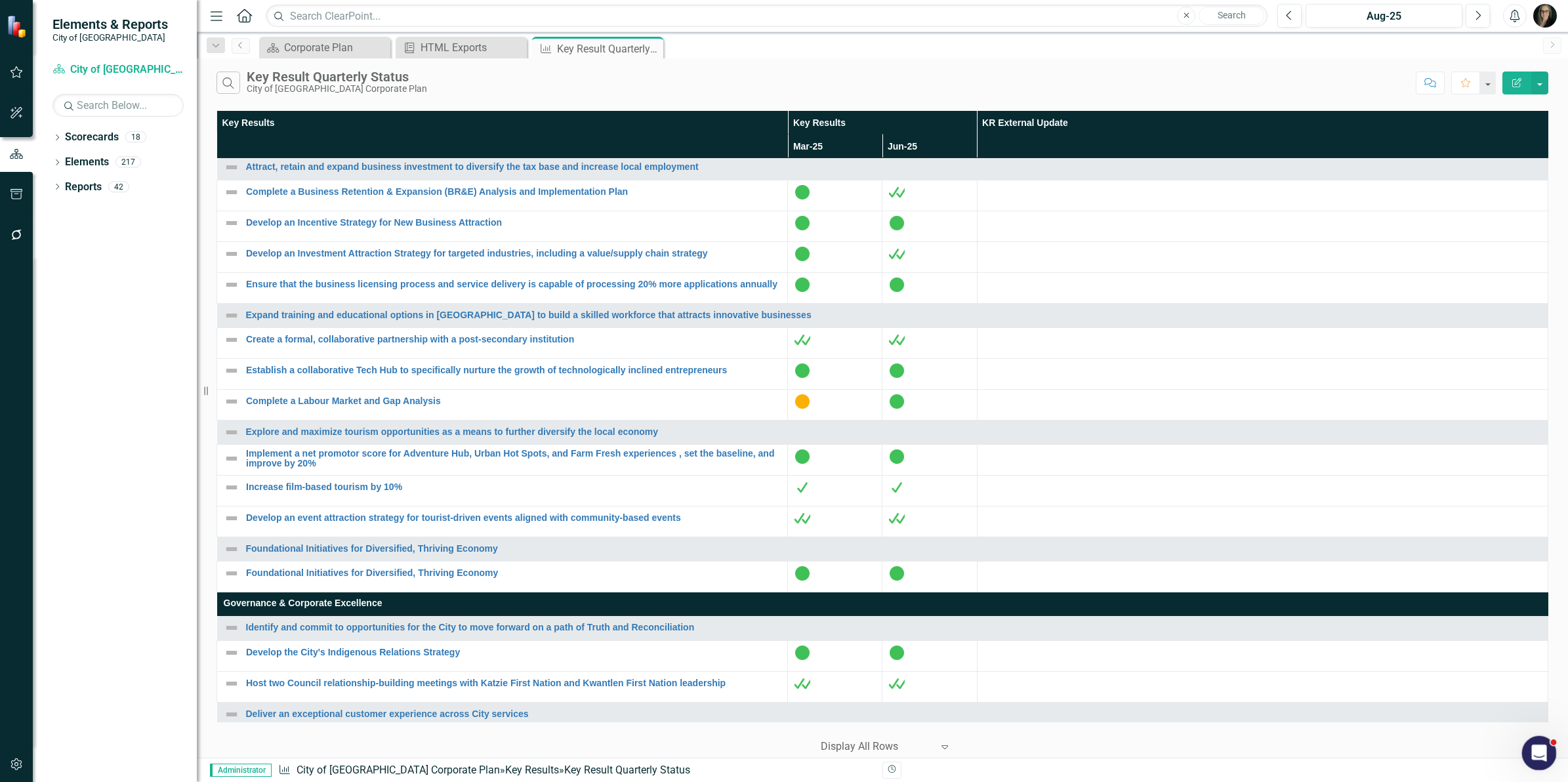
click at [1530, 752] on icon "Open Intercom Messenger" at bounding box center [1537, 751] width 22 height 22
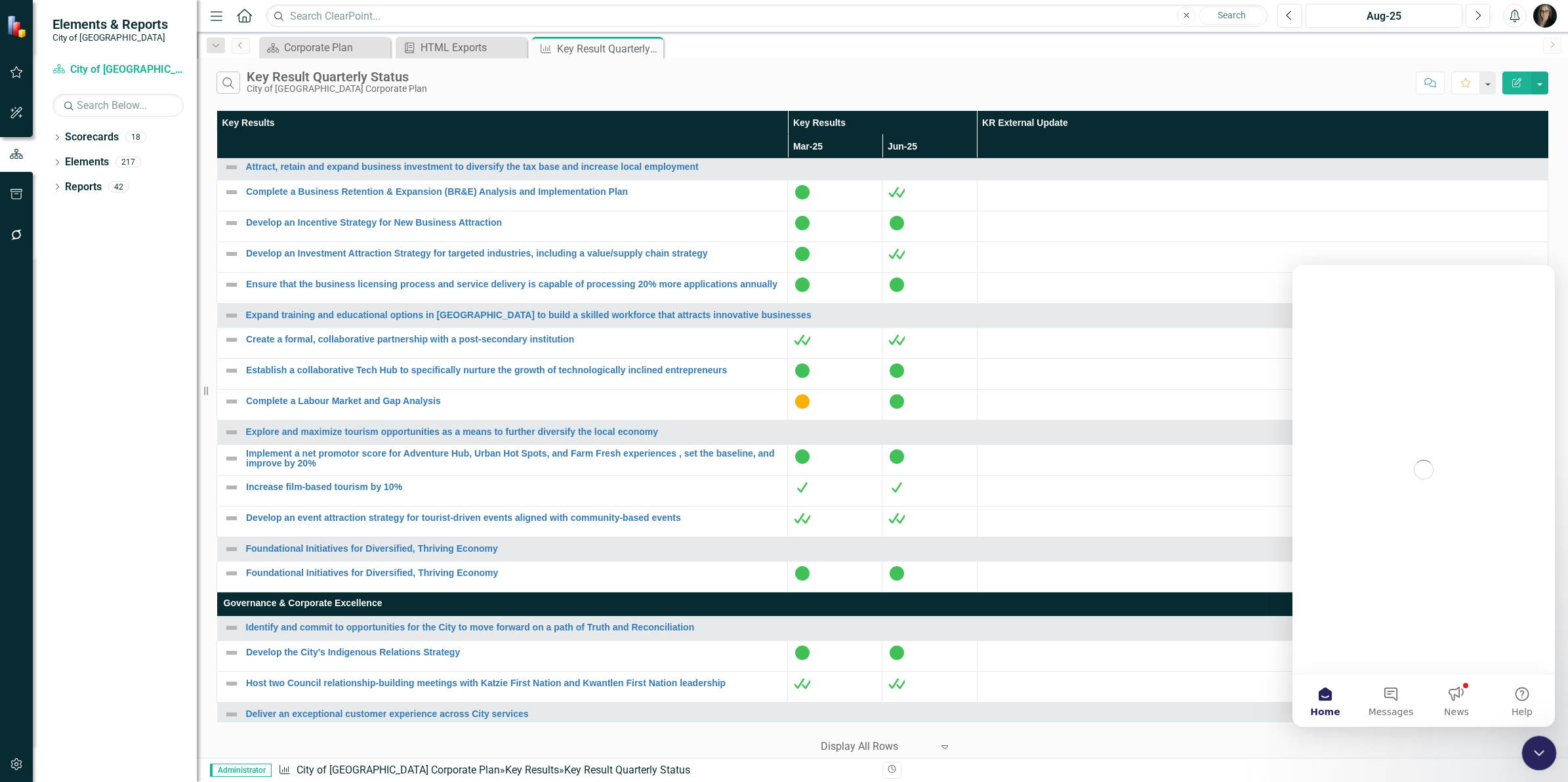
scroll to position [0, 0]
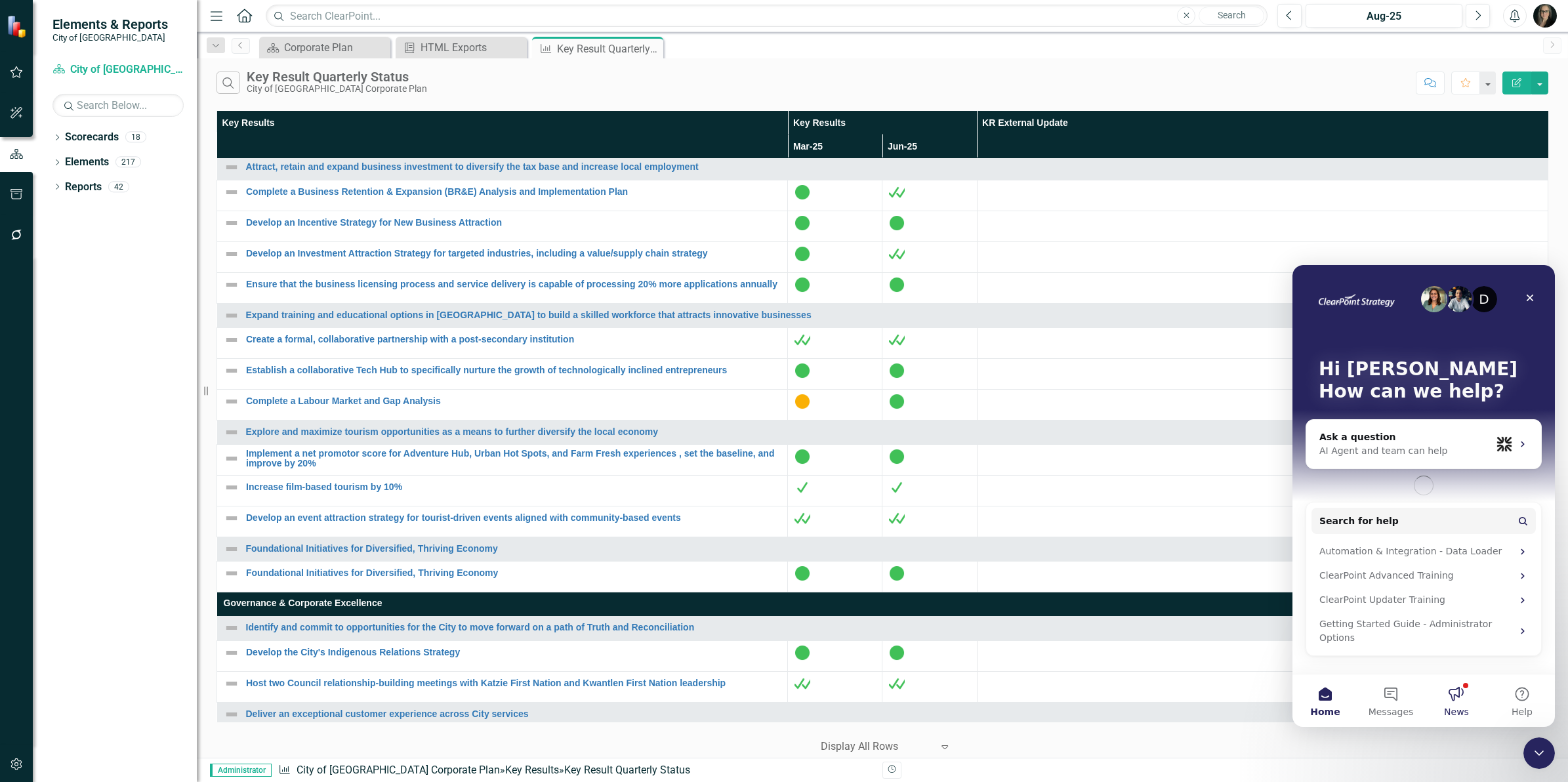
click at [1450, 688] on button "News" at bounding box center [1457, 701] width 66 height 53
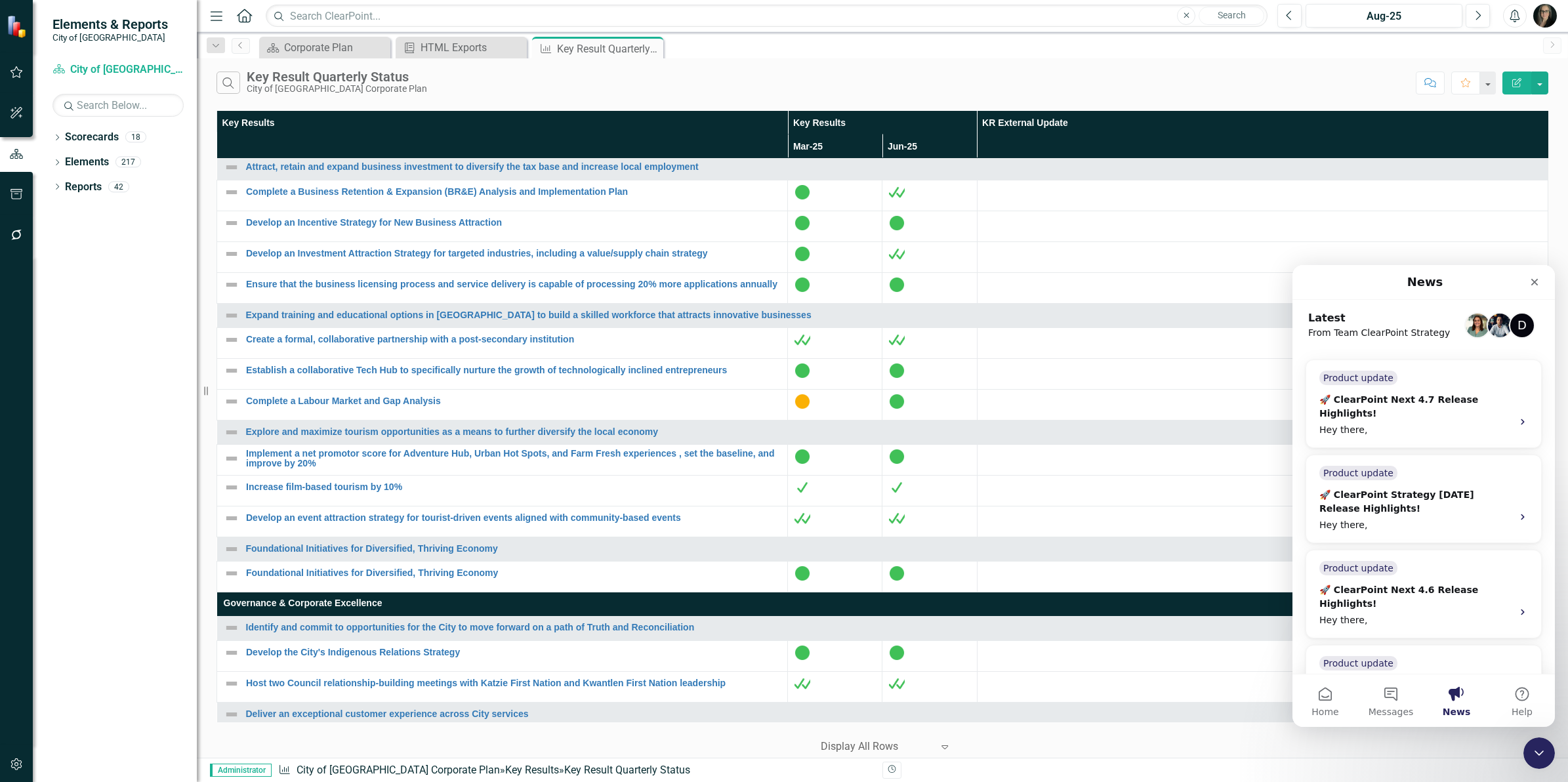
click at [1454, 694] on button "News" at bounding box center [1457, 701] width 66 height 53
click at [1539, 753] on icon "Close Intercom Messenger" at bounding box center [1537, 751] width 16 height 16
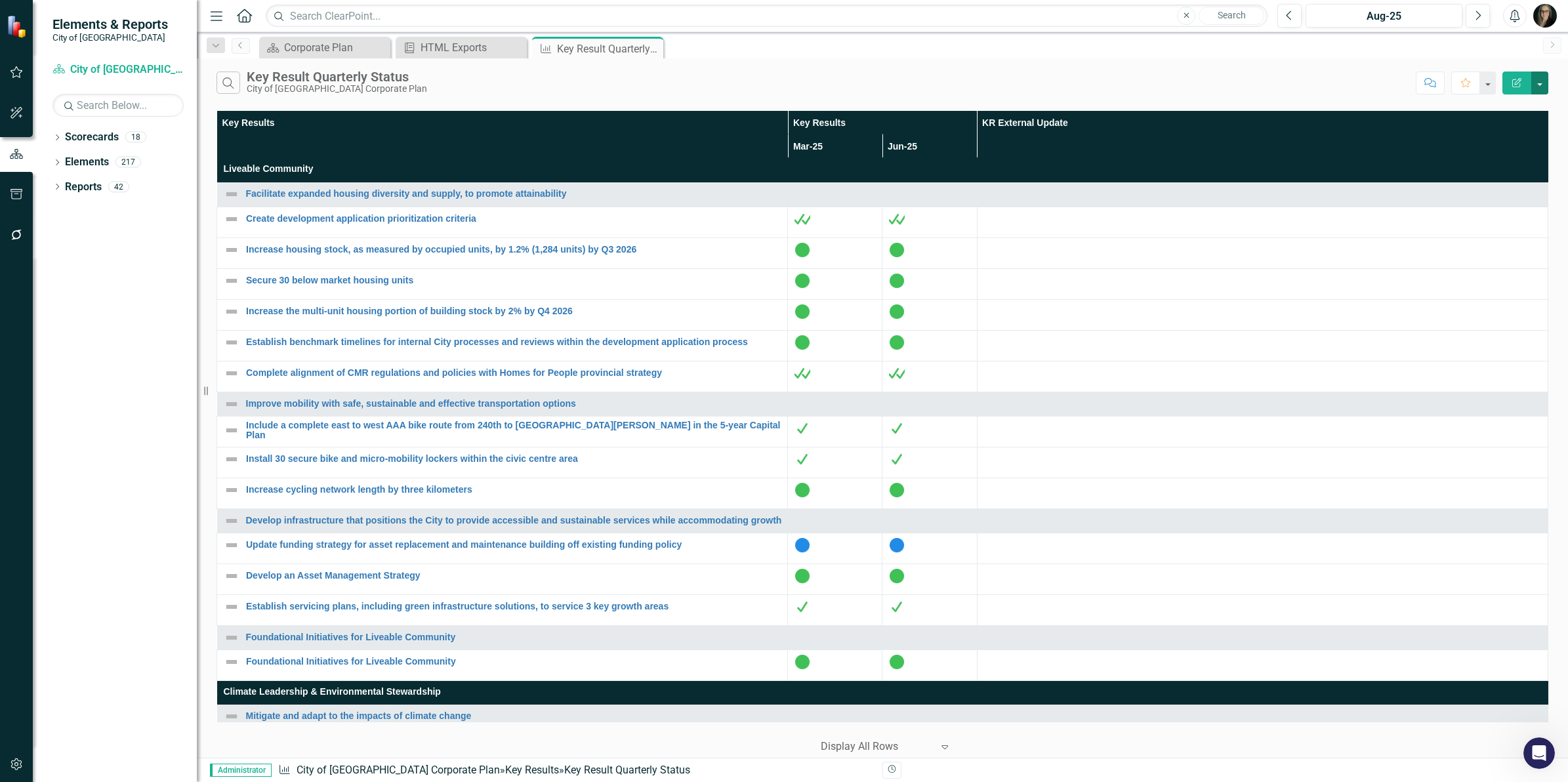
click at [1547, 83] on button "button" at bounding box center [1540, 82] width 17 height 23
click at [555, 93] on div "Search Key Result Quarterly Status City of Maple Ridge Corporate Plan" at bounding box center [813, 82] width 1192 height 23
click at [532, 93] on div "Search Key Result Quarterly Status City of Maple Ridge Corporate Plan" at bounding box center [813, 82] width 1192 height 23
click at [817, 79] on div "Search Key Result Quarterly Status City of Maple Ridge Corporate Plan" at bounding box center [813, 82] width 1192 height 23
click at [579, 92] on div "Search Key Result Quarterly Status City of Maple Ridge Corporate Plan" at bounding box center [813, 82] width 1192 height 23
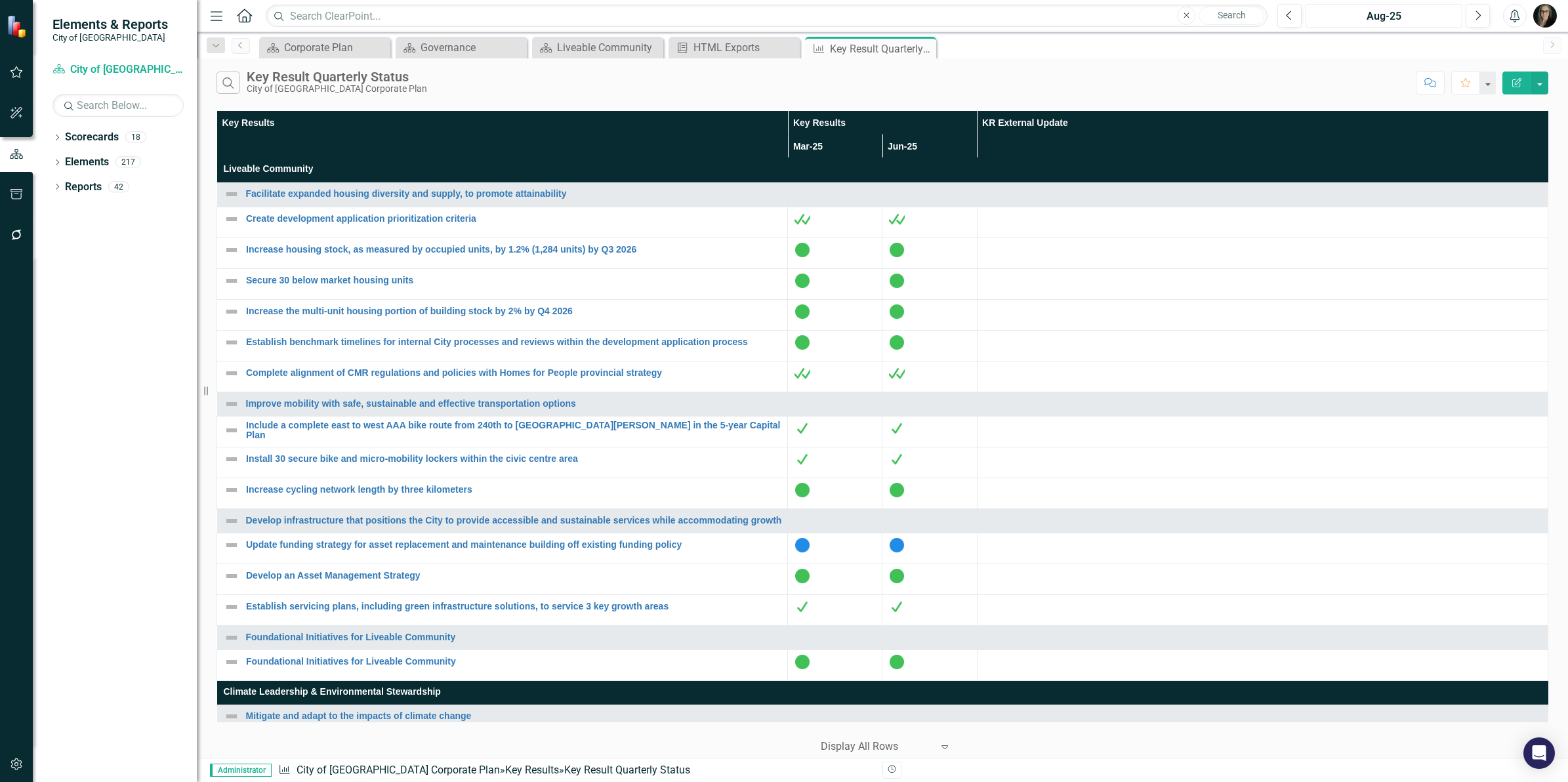
click at [1356, 15] on div "Aug-25" at bounding box center [1384, 16] width 147 height 16
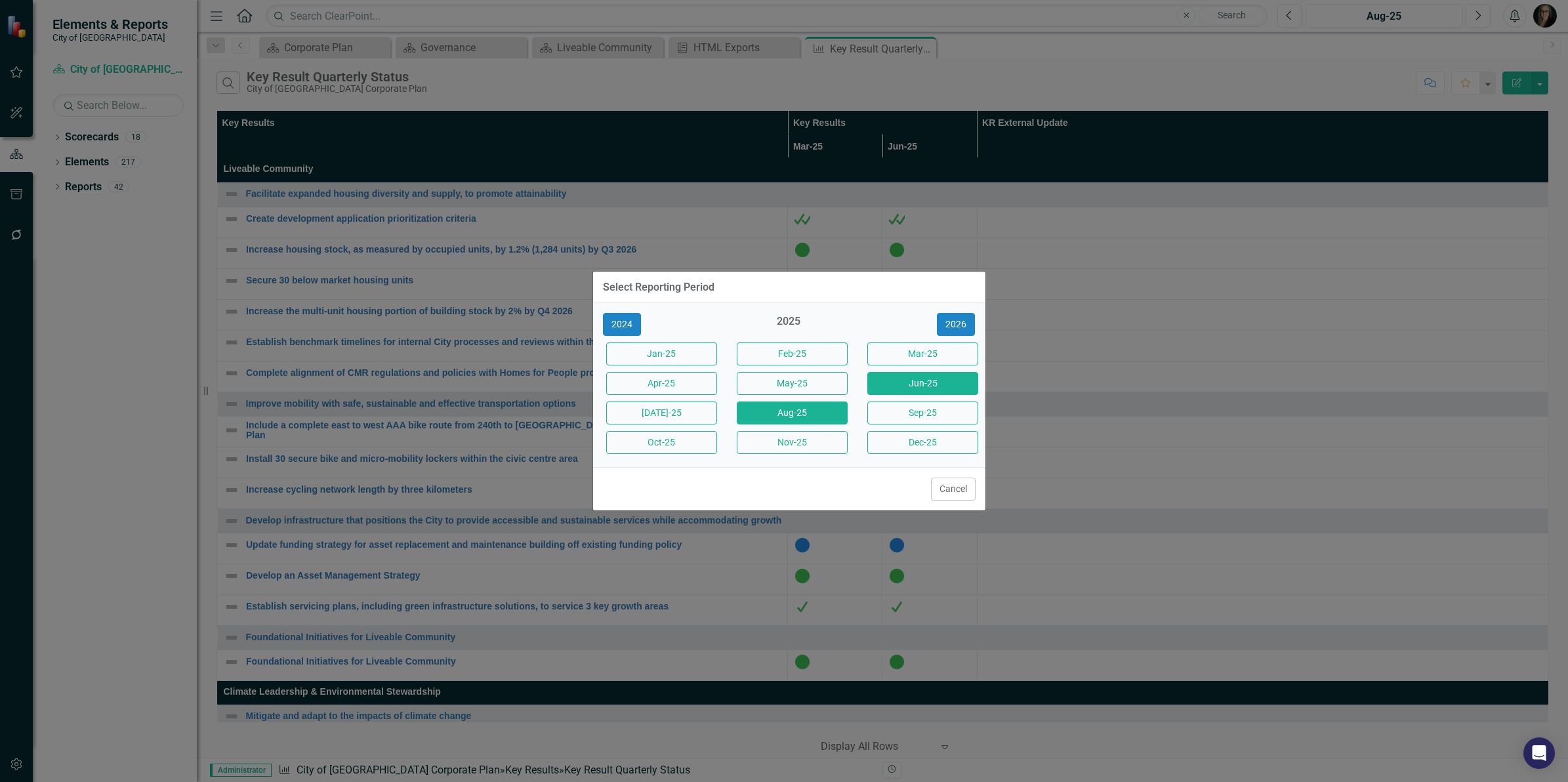
click at [893, 381] on button "Jun-25" at bounding box center [923, 383] width 111 height 23
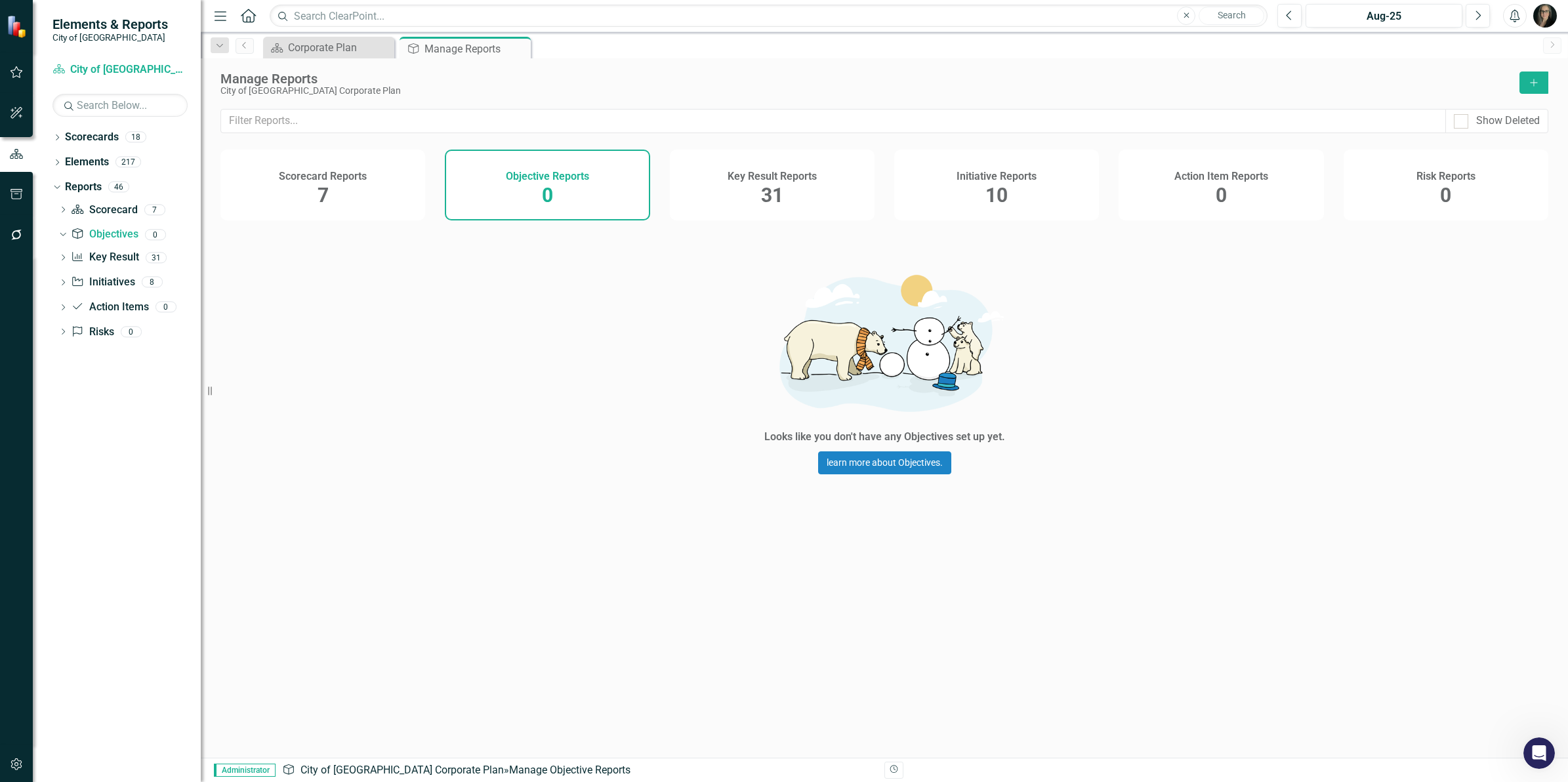
click at [61, 254] on div "Dropdown" at bounding box center [62, 259] width 10 height 11
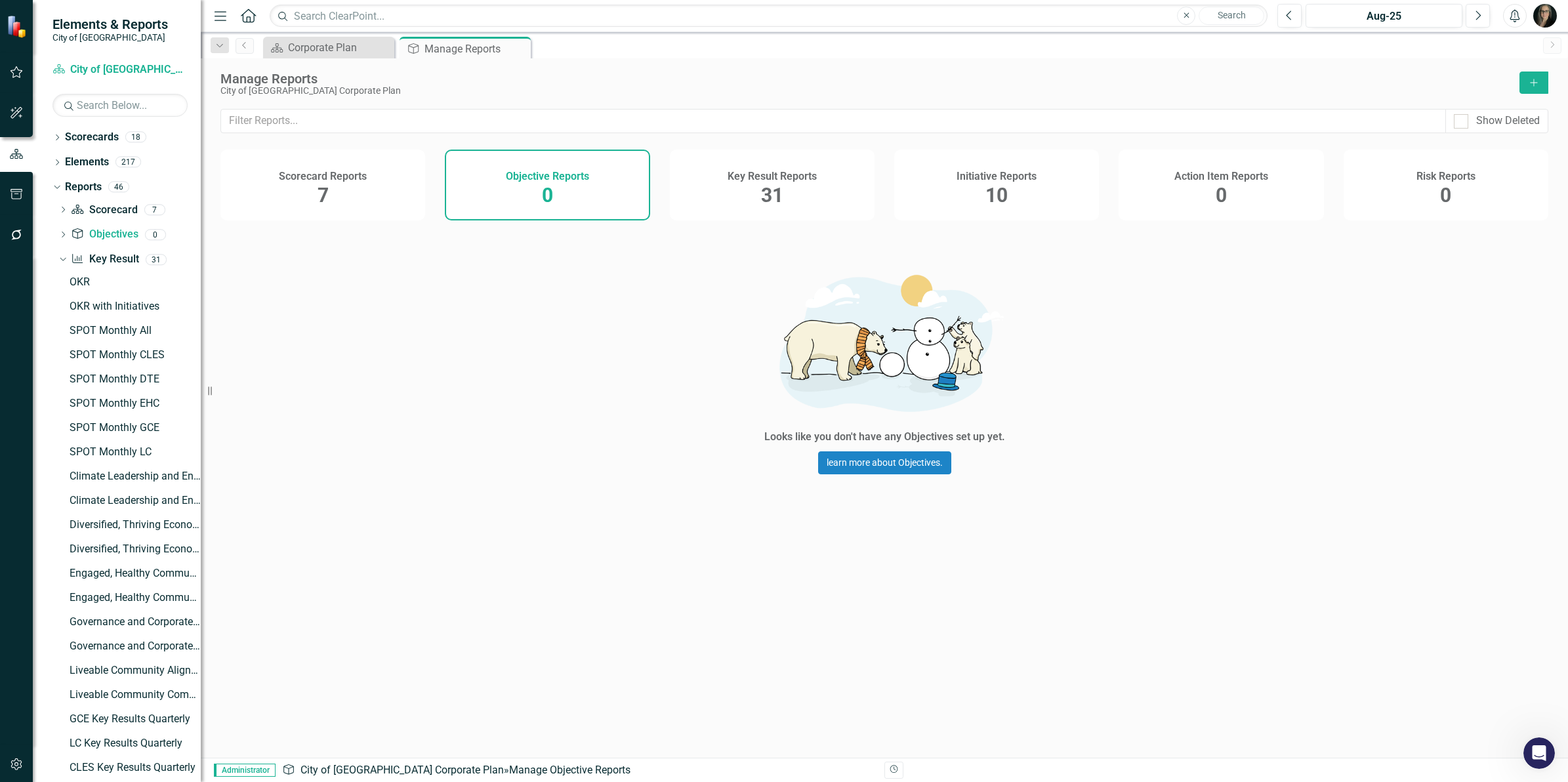
click at [61, 253] on div "Dropdown Key Result Key Result 31" at bounding box center [129, 261] width 142 height 25
click at [61, 255] on icon "Dropdown" at bounding box center [62, 259] width 7 height 10
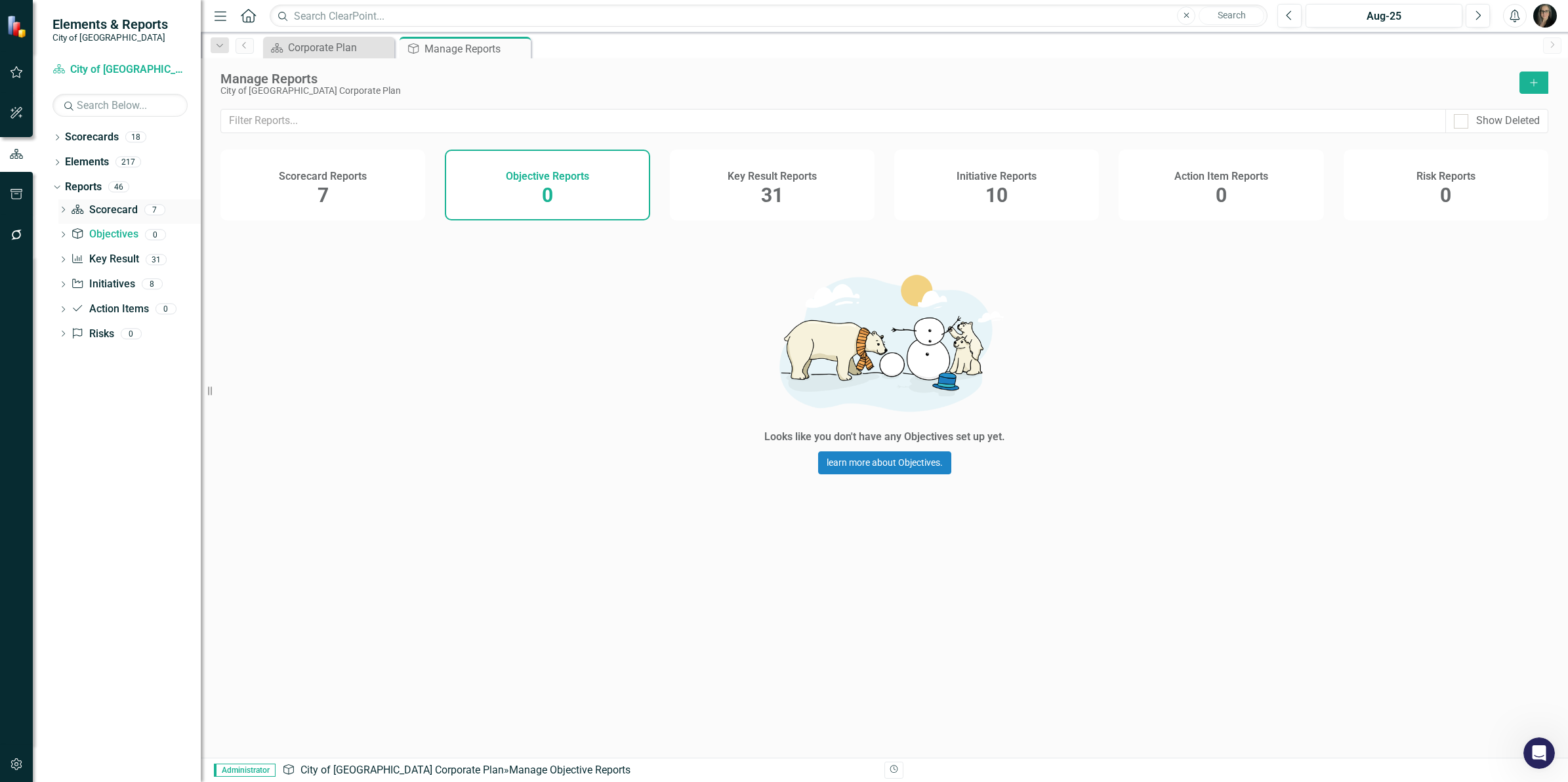
click at [63, 207] on icon "Dropdown" at bounding box center [62, 211] width 10 height 7
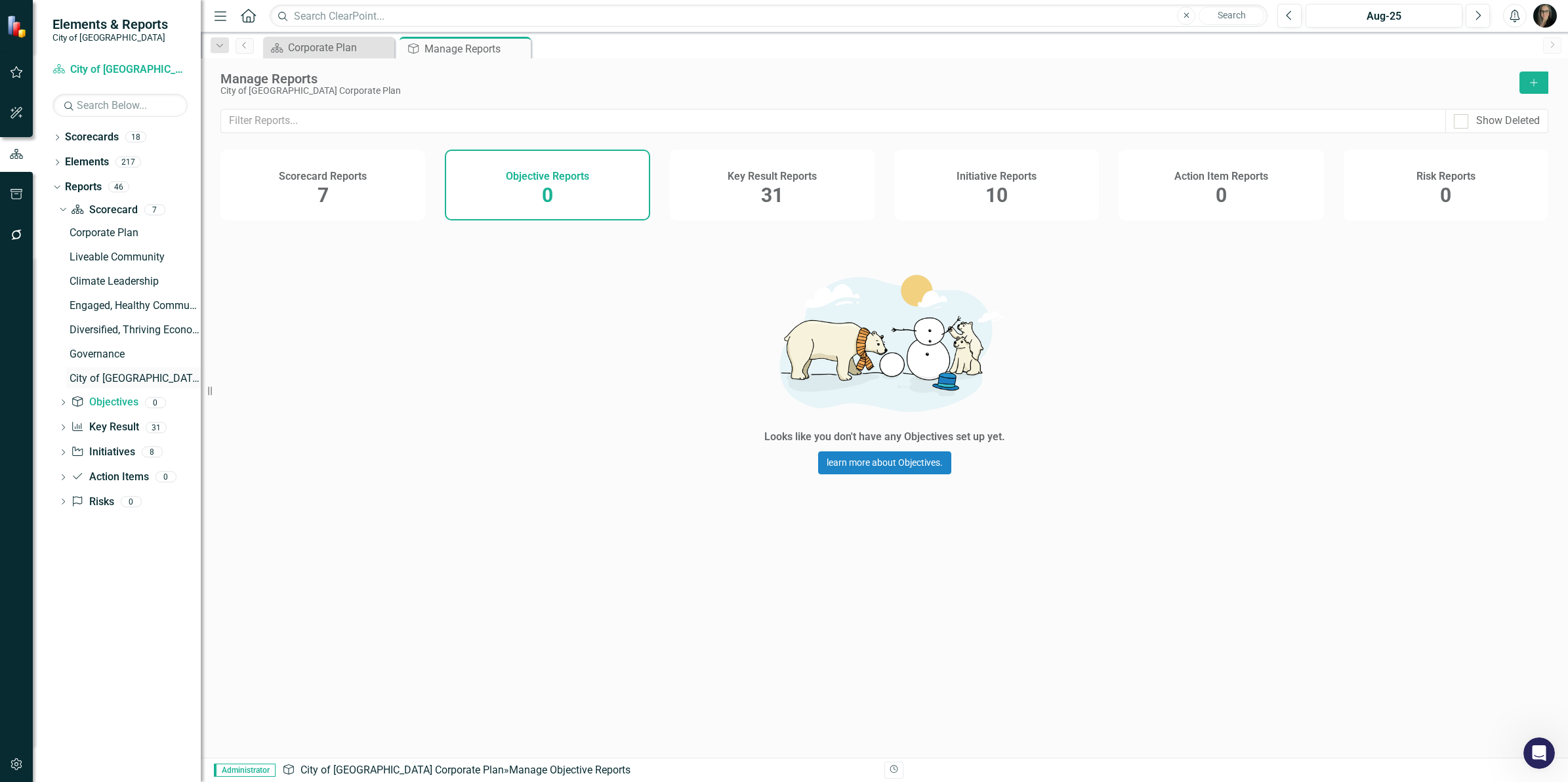
click at [130, 375] on div "City of [GEOGRAPHIC_DATA]" at bounding box center [134, 379] width 131 height 12
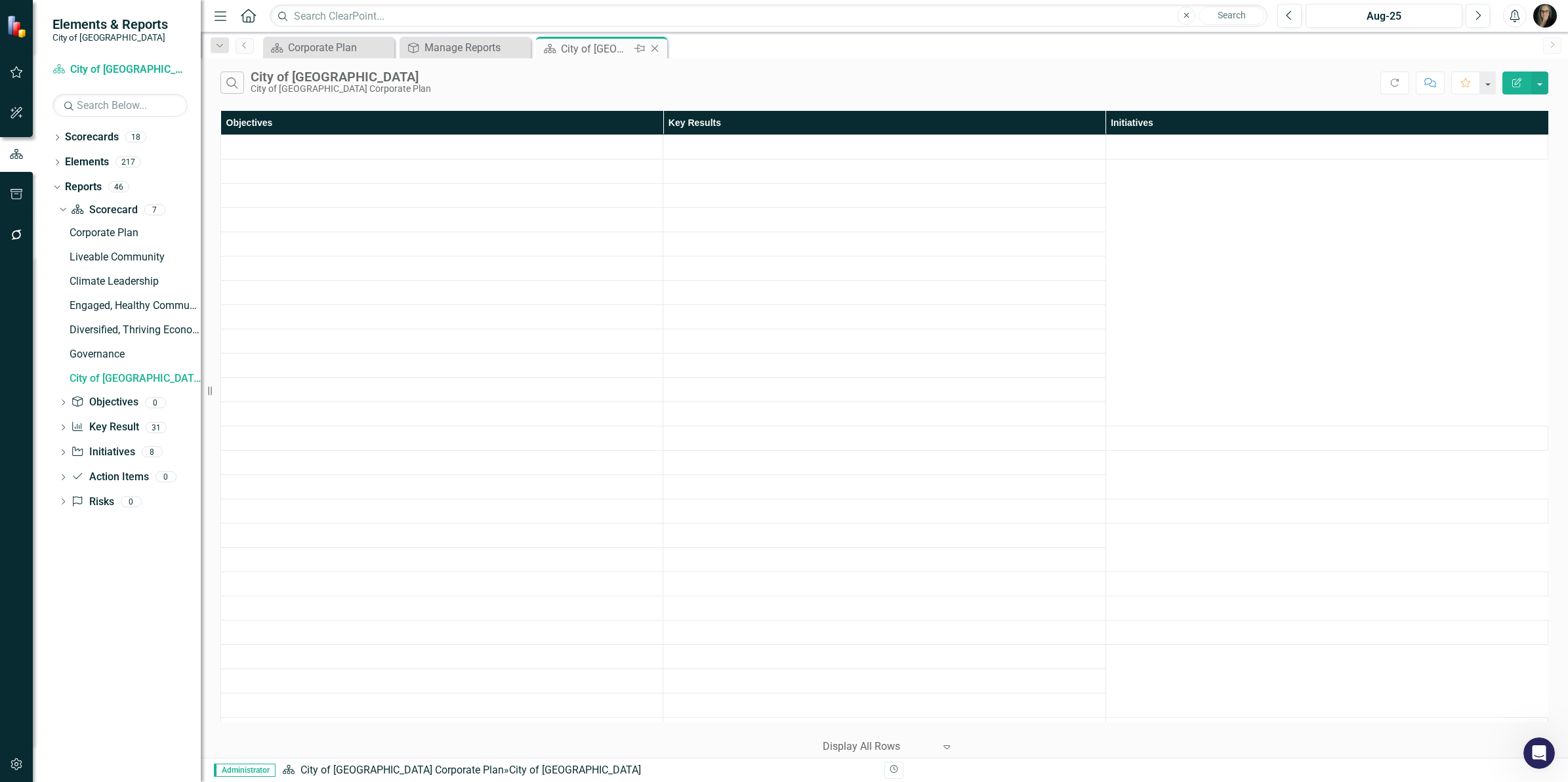
click at [656, 49] on icon "Close" at bounding box center [654, 49] width 13 height 10
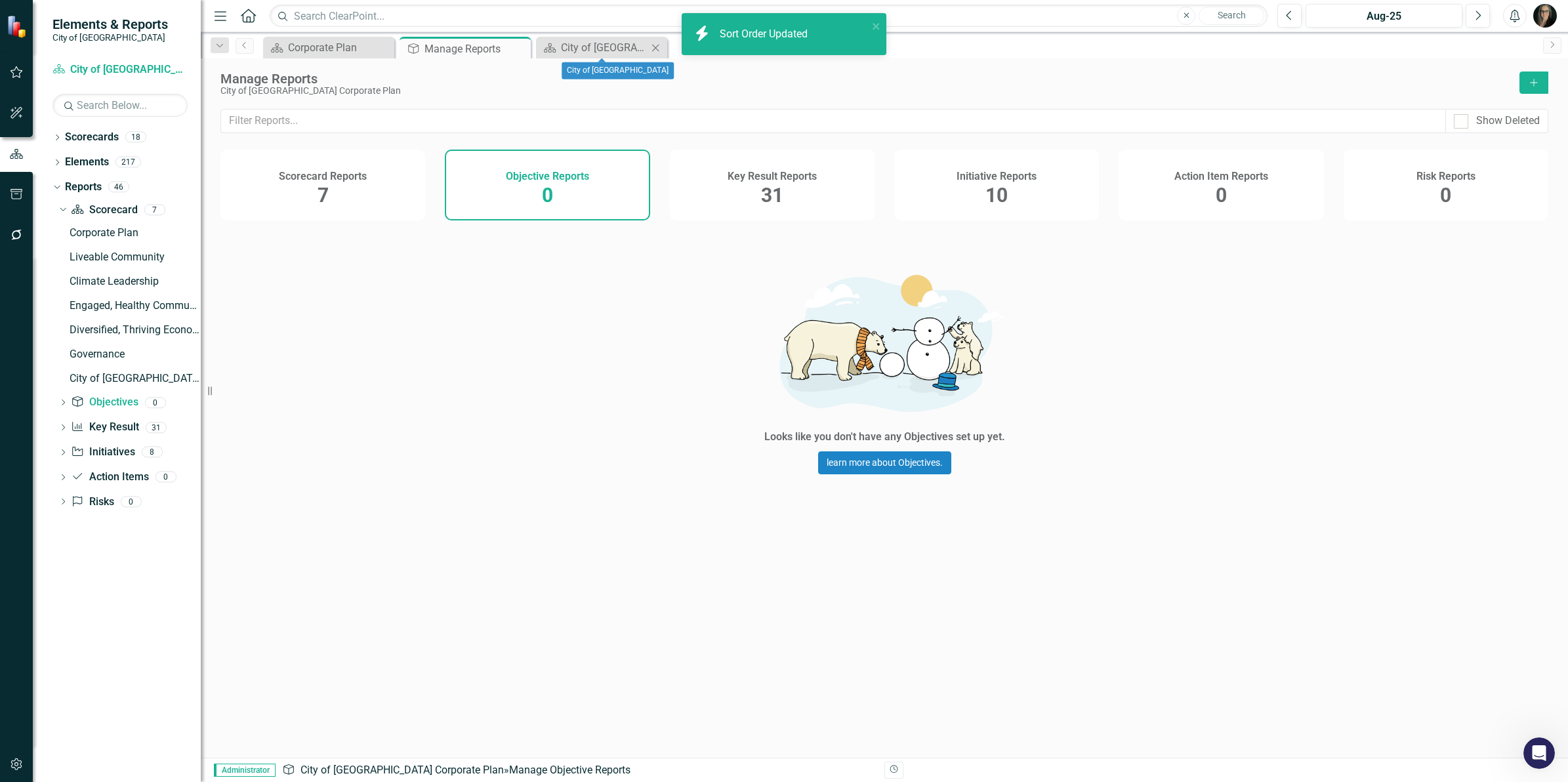
click at [657, 46] on icon at bounding box center [656, 48] width 7 height 7
click at [654, 47] on icon at bounding box center [656, 48] width 7 height 7
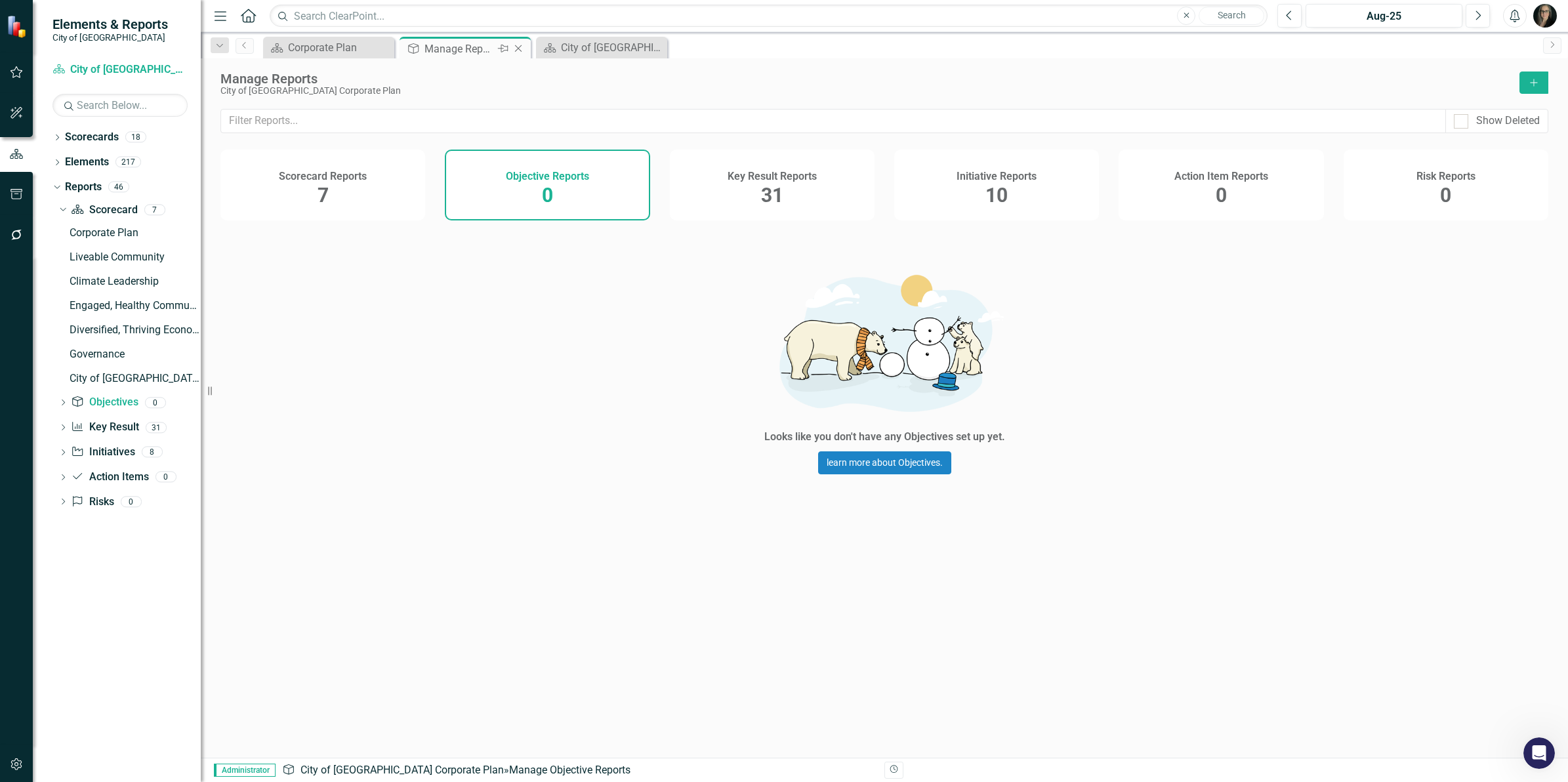
click at [521, 51] on icon at bounding box center [519, 49] width 7 height 7
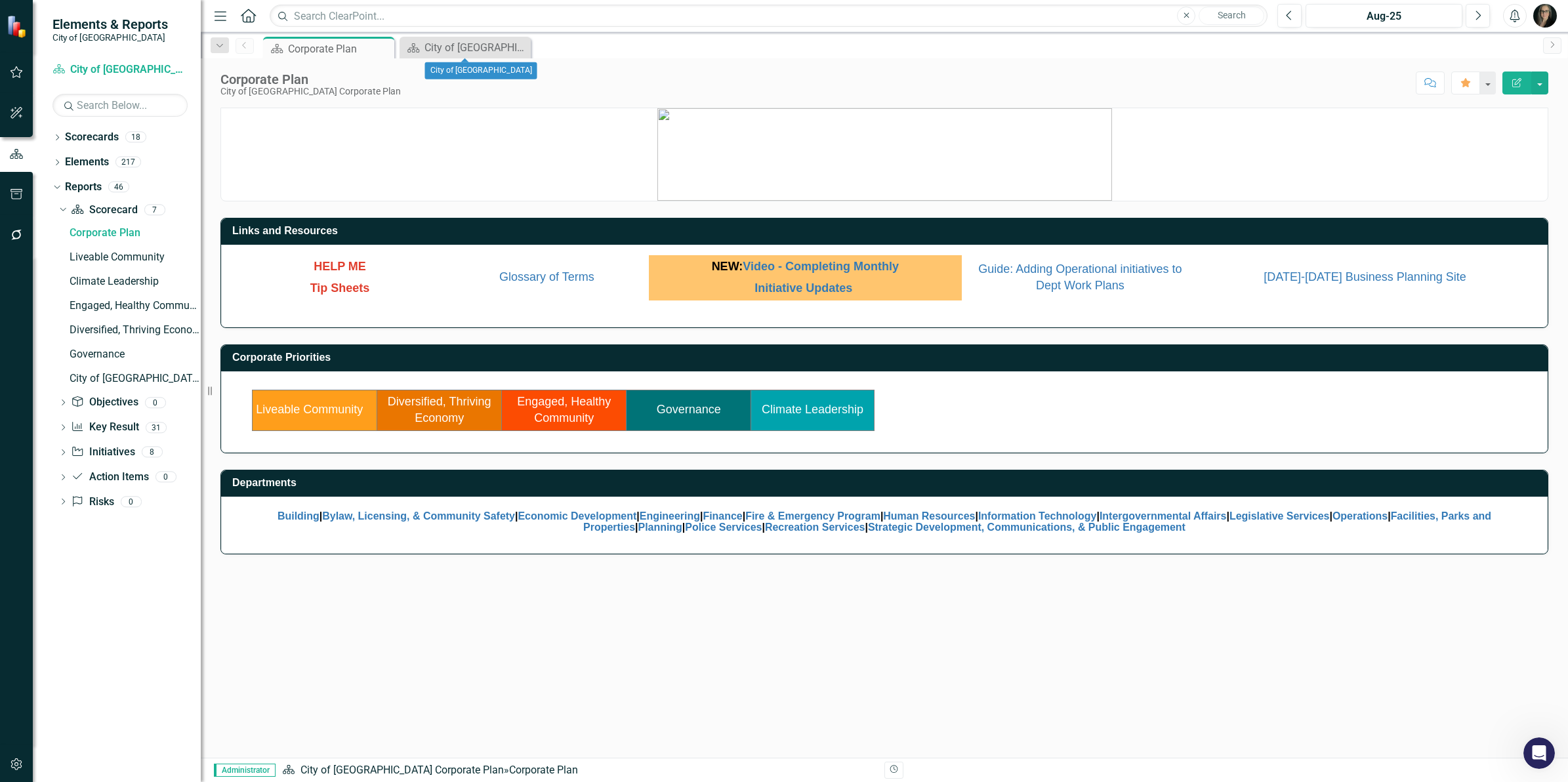
click at [0, 0] on icon "Close" at bounding box center [0, 0] width 0 height 0
click at [17, 193] on icon "button" at bounding box center [16, 194] width 12 height 10
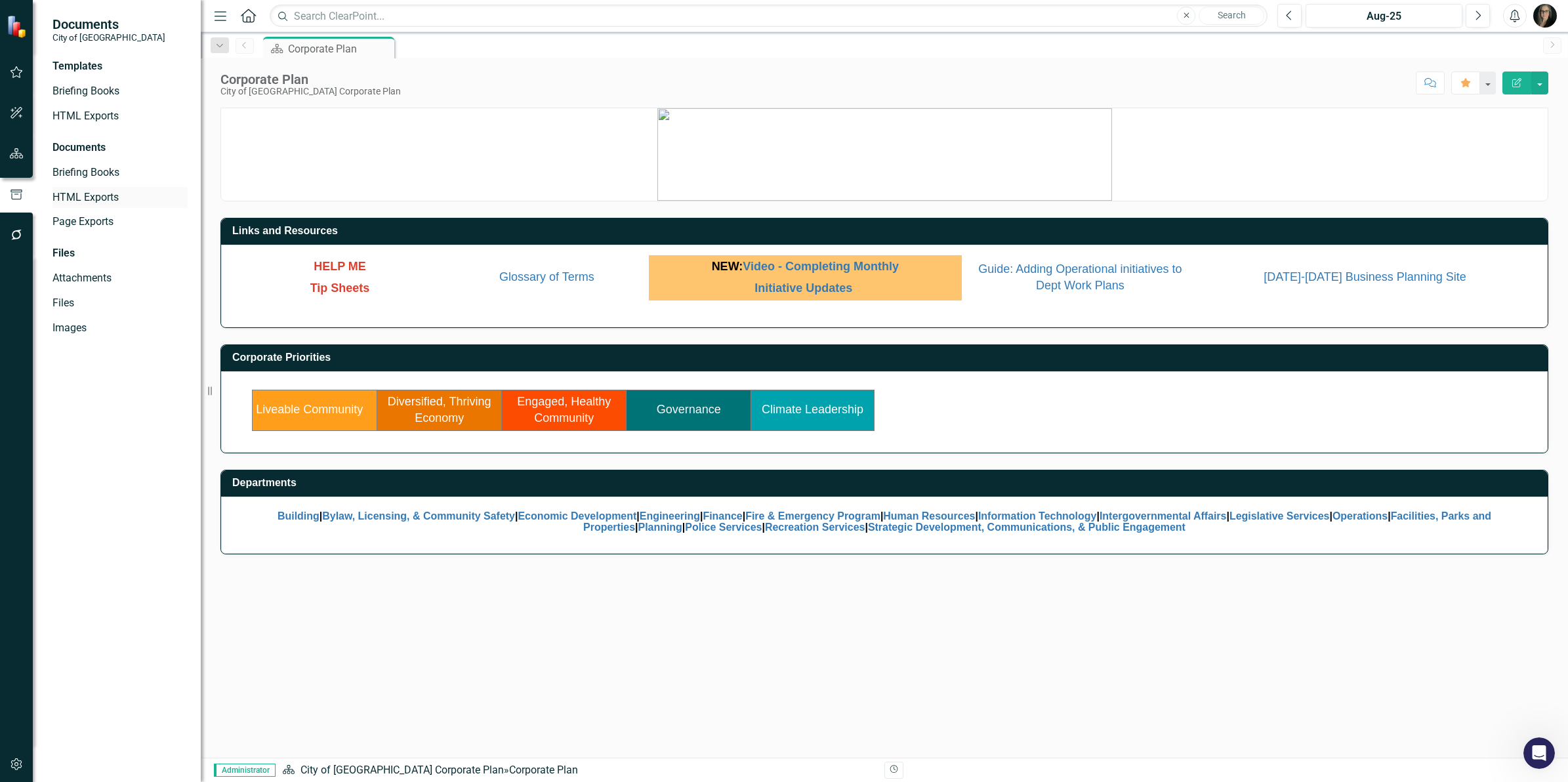
click at [101, 192] on link "HTML Exports" at bounding box center [121, 197] width 135 height 15
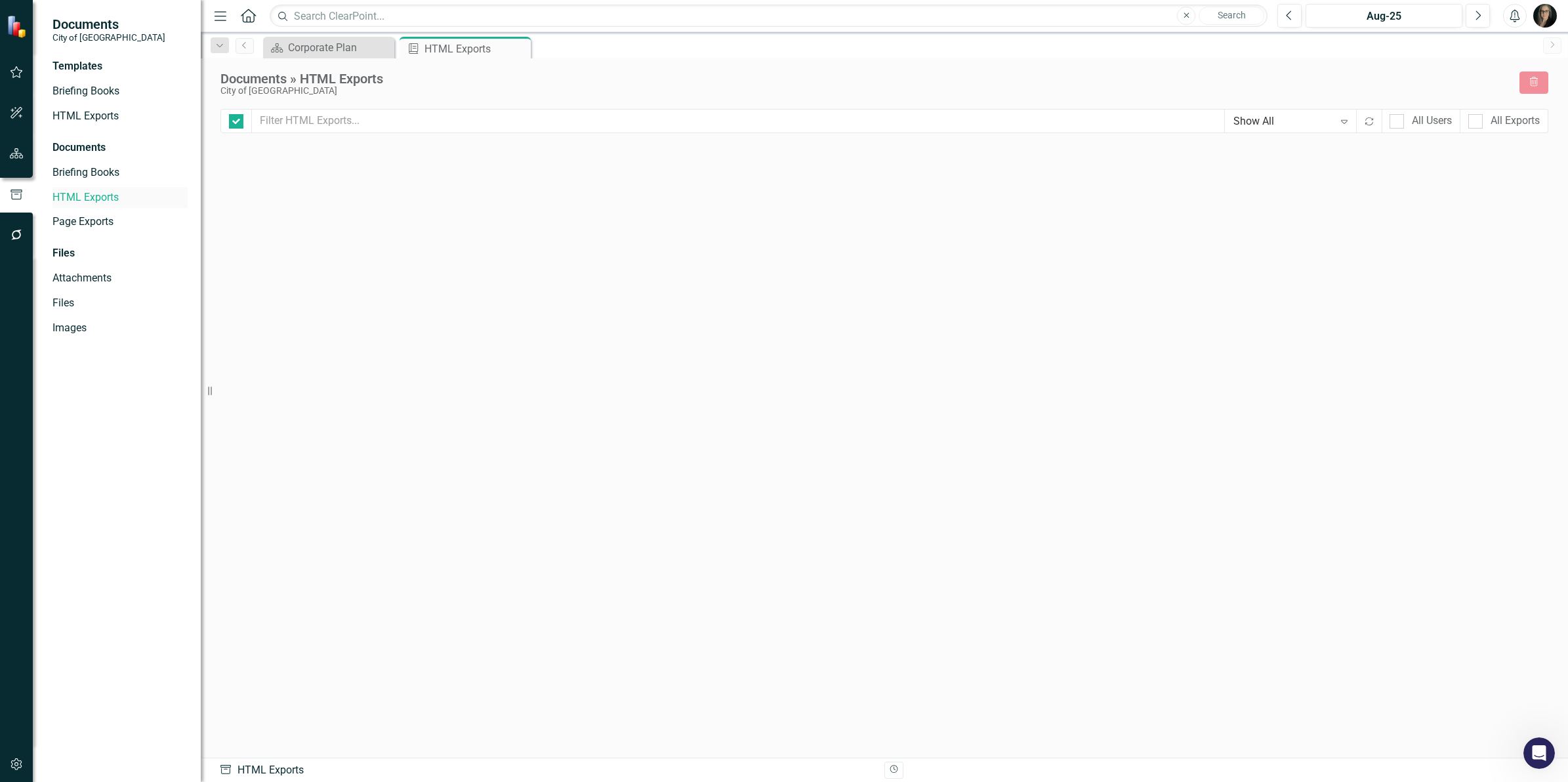
checkbox input "false"
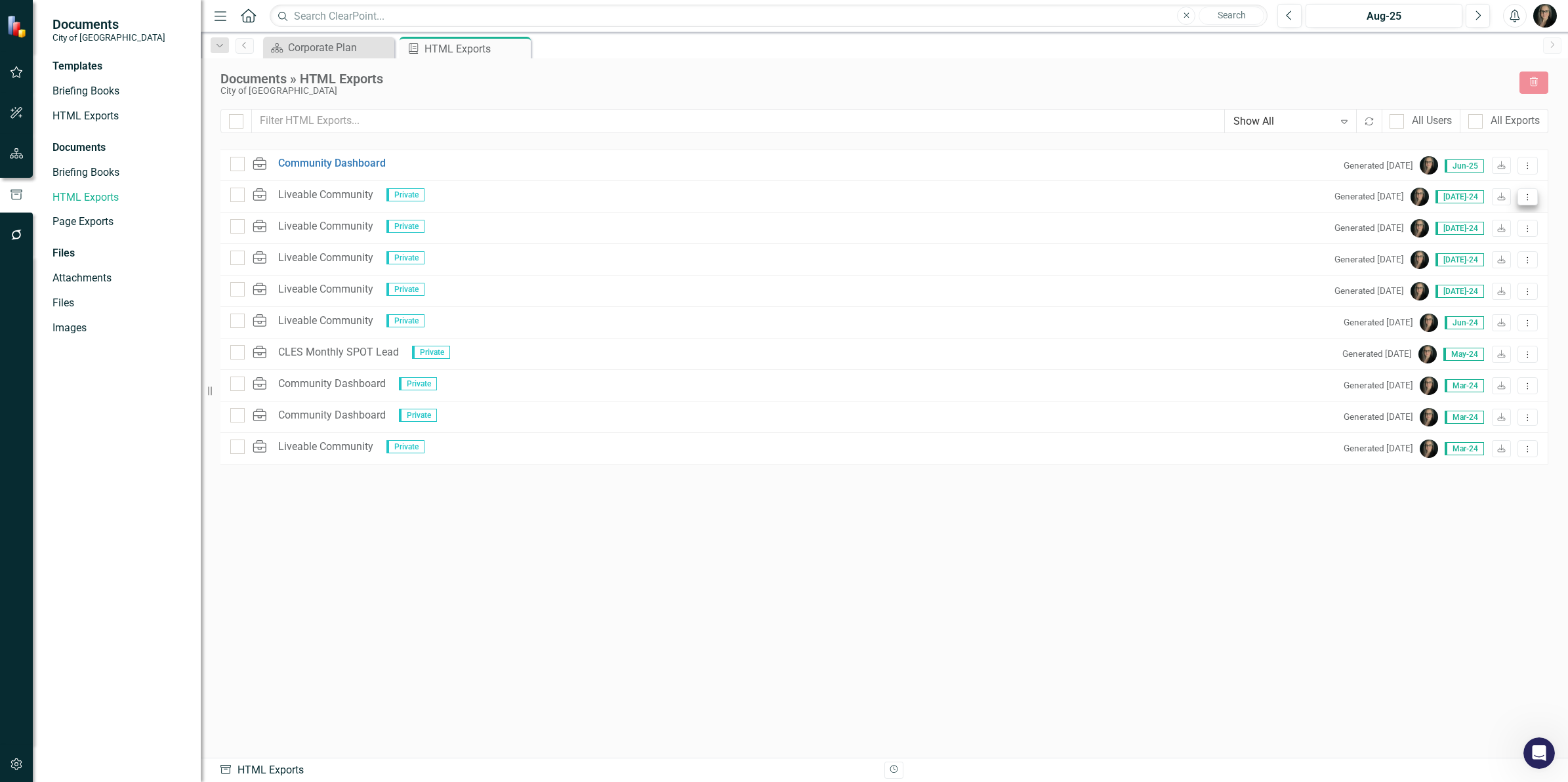
click at [1522, 195] on icon "Dropdown Menu" at bounding box center [1527, 197] width 11 height 9
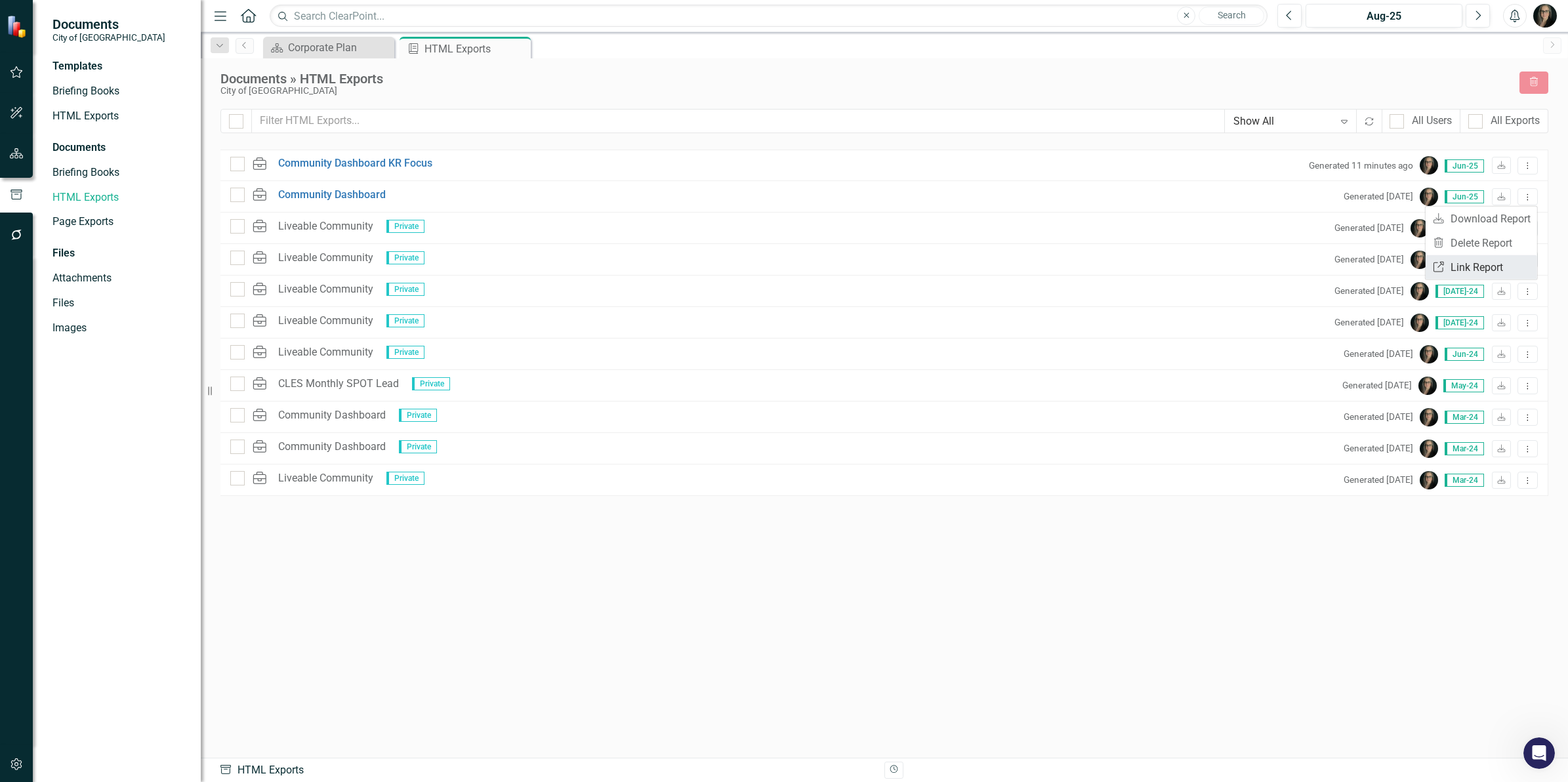
click at [1500, 263] on link "Link Link Report" at bounding box center [1481, 267] width 112 height 24
click at [1532, 198] on icon "Dropdown Menu" at bounding box center [1527, 197] width 11 height 9
click at [1492, 265] on link "Link Link Report" at bounding box center [1481, 267] width 112 height 24
click at [1524, 166] on icon "Dropdown Menu" at bounding box center [1527, 166] width 11 height 9
click at [1499, 212] on link "Trash Delete Report" at bounding box center [1481, 212] width 112 height 24
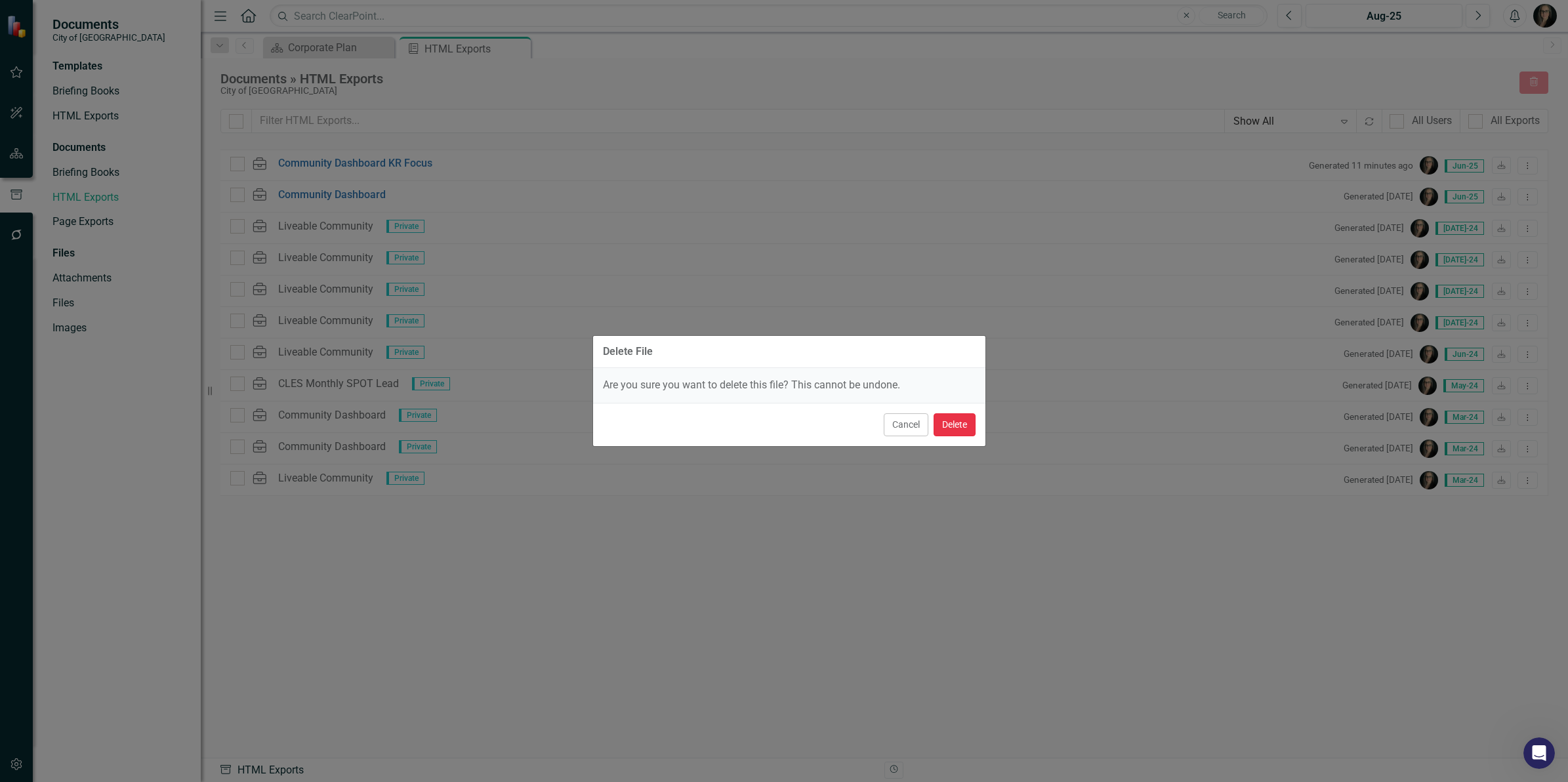
click at [956, 427] on button "Delete" at bounding box center [954, 425] width 42 height 23
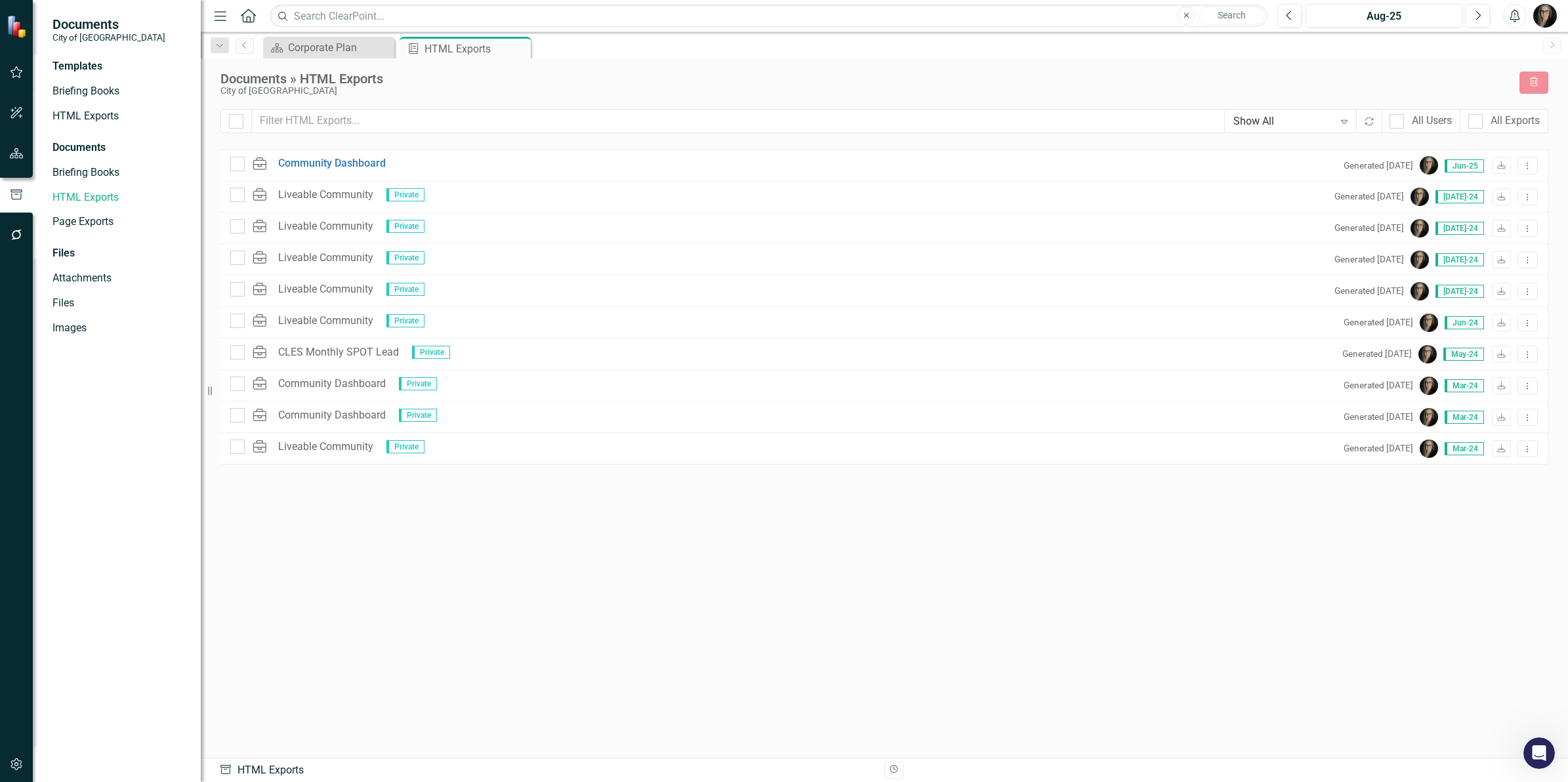
click at [536, 89] on div "City of [GEOGRAPHIC_DATA]" at bounding box center [863, 90] width 1286 height 10
click at [329, 50] on div "Corporate Plan" at bounding box center [331, 47] width 87 height 16
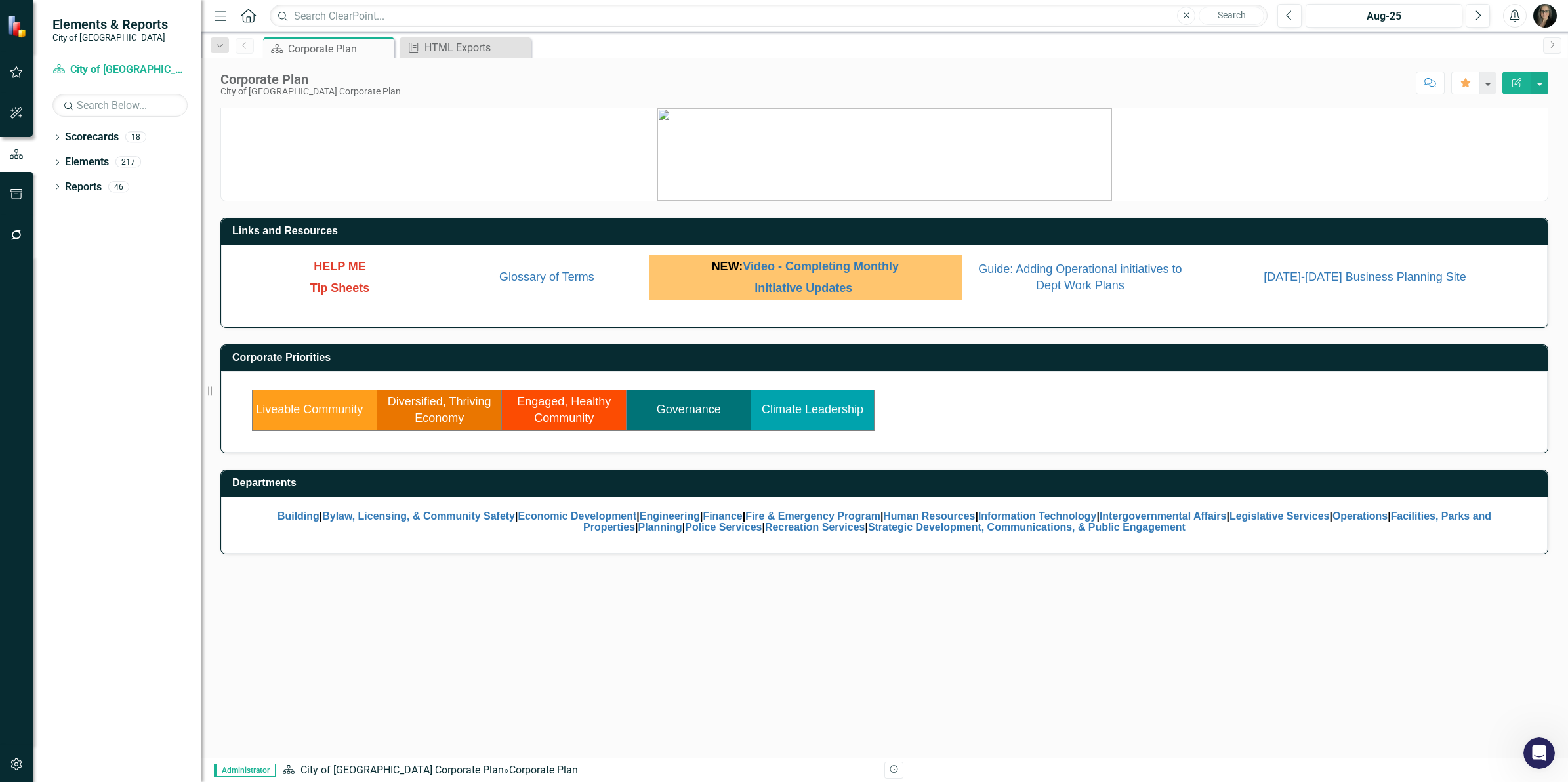
click at [715, 414] on link "Governance" at bounding box center [689, 408] width 64 height 13
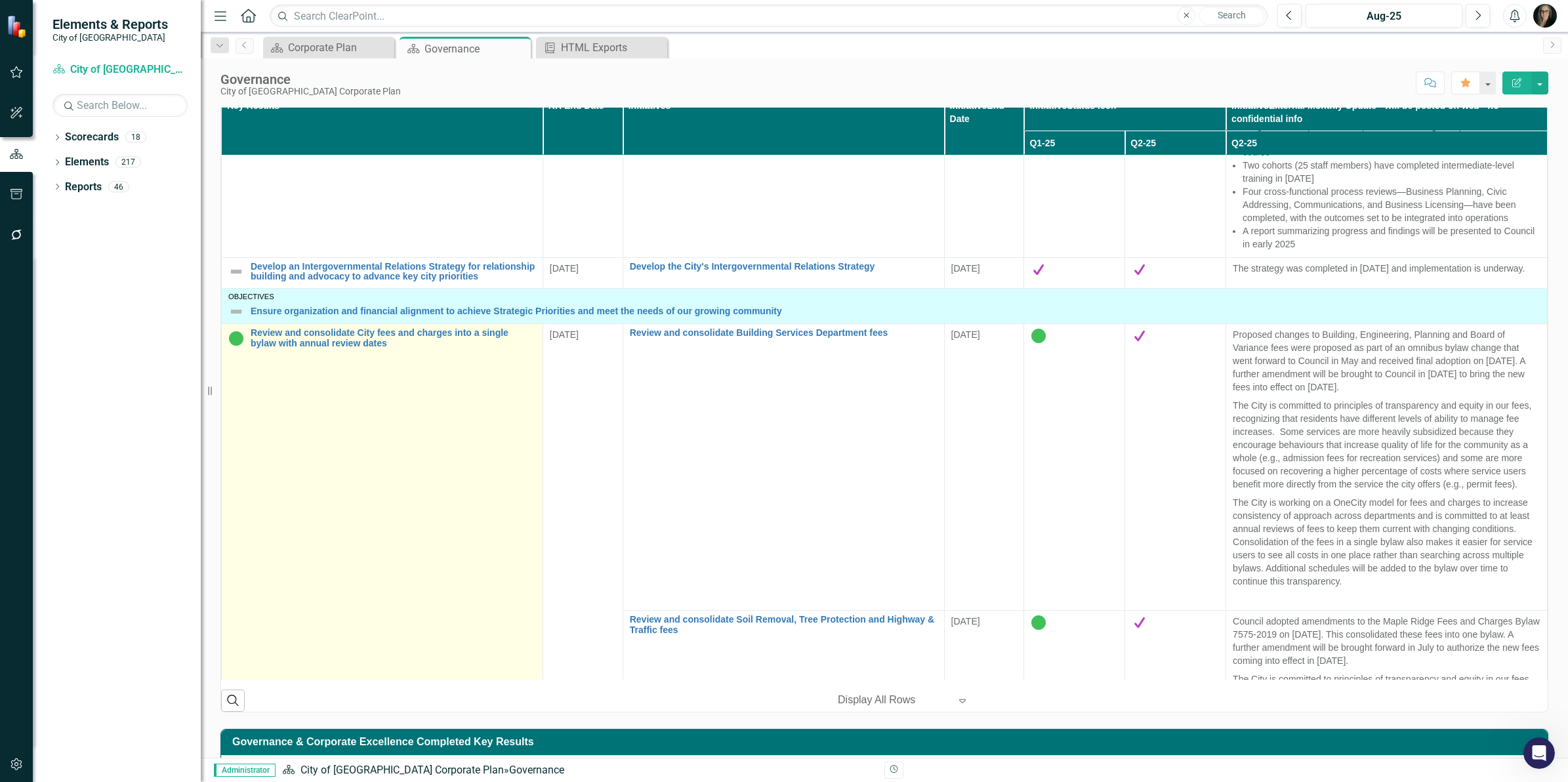
scroll to position [1148, 0]
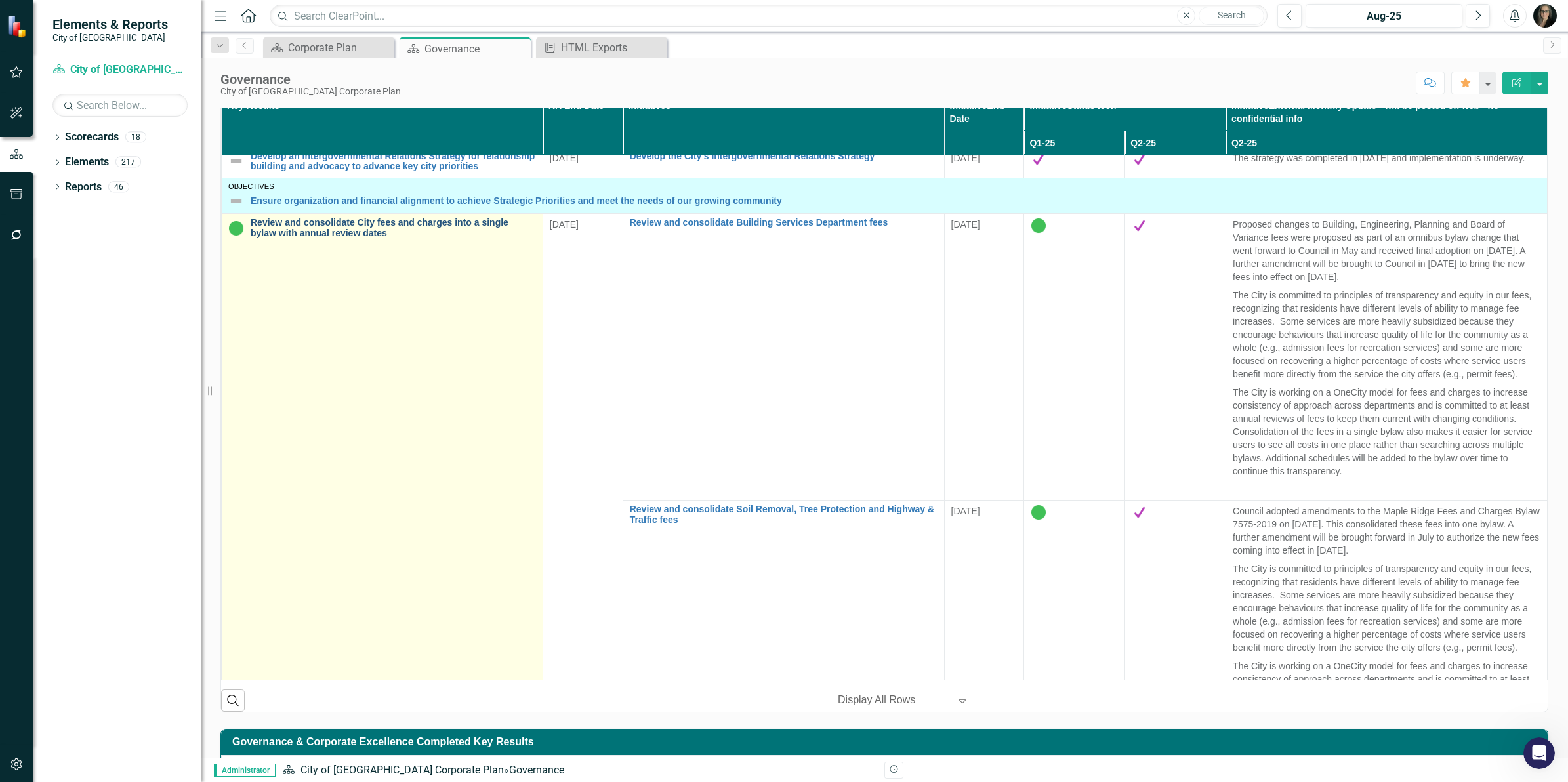
click at [351, 238] on link "Review and consolidate City fees and charges into a single bylaw with annual re…" at bounding box center [393, 227] width 285 height 20
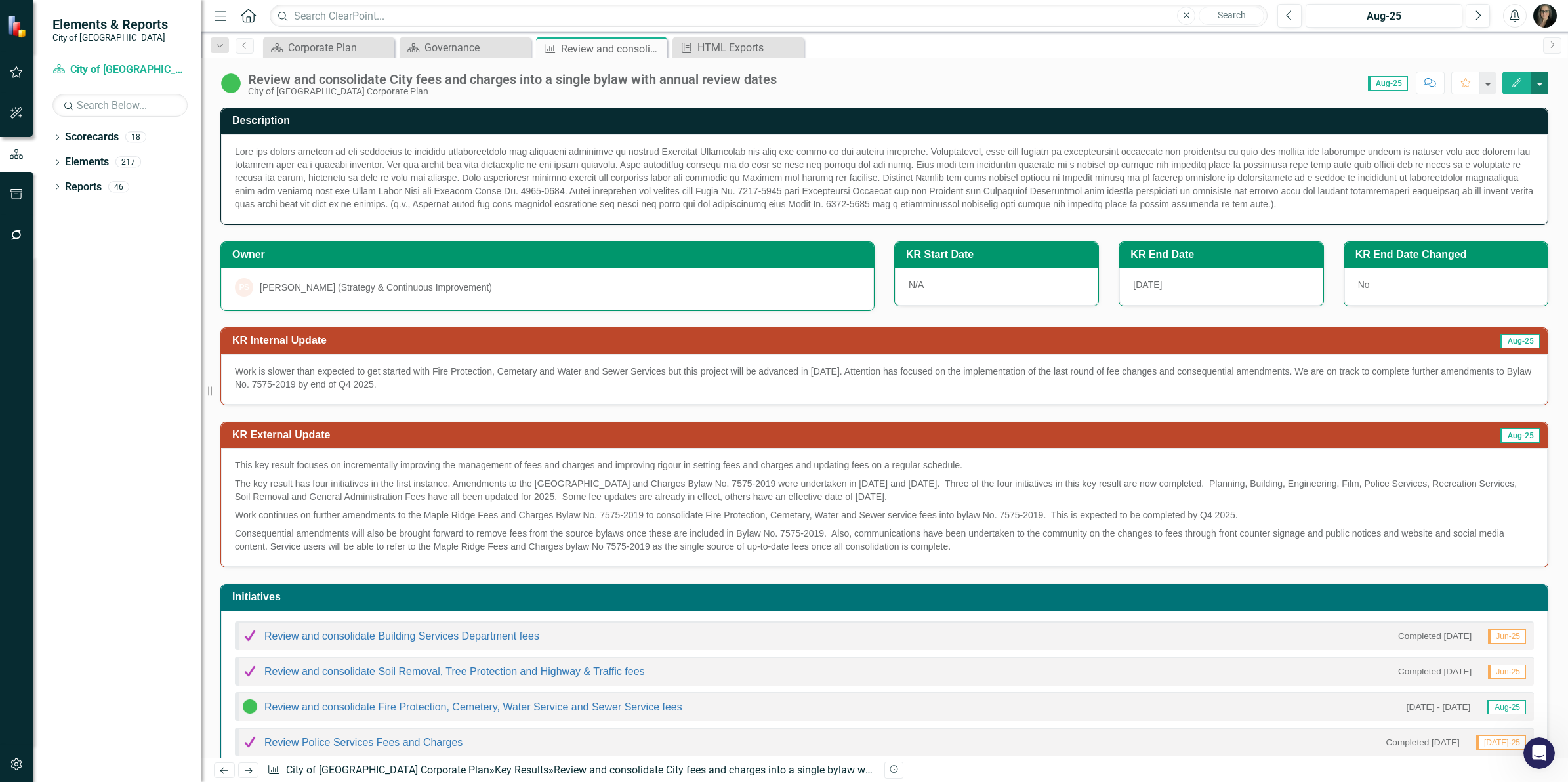
click at [1532, 79] on button "button" at bounding box center [1540, 82] width 17 height 23
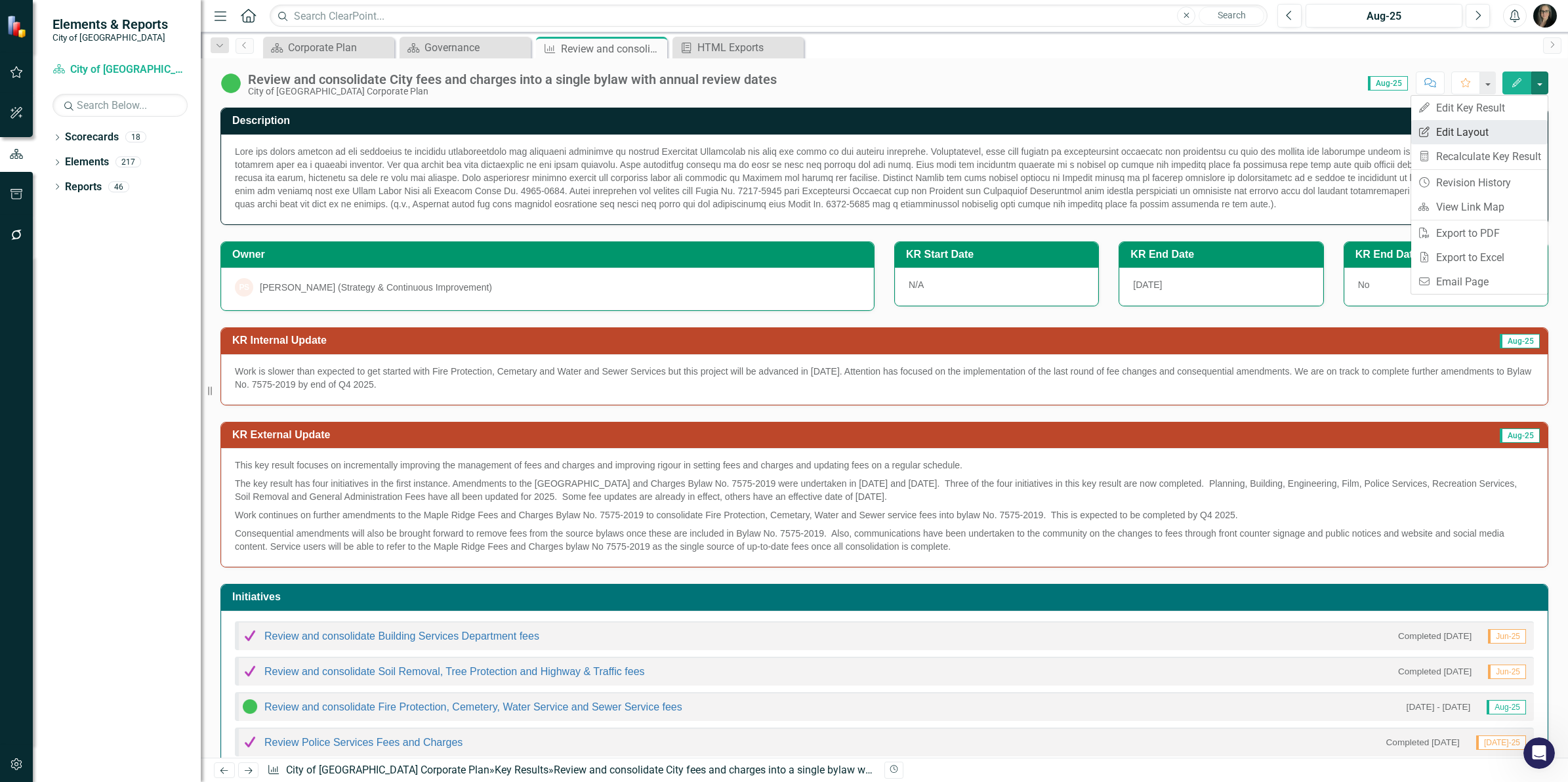
click at [1486, 130] on link "Edit Report Edit Layout" at bounding box center [1479, 132] width 136 height 24
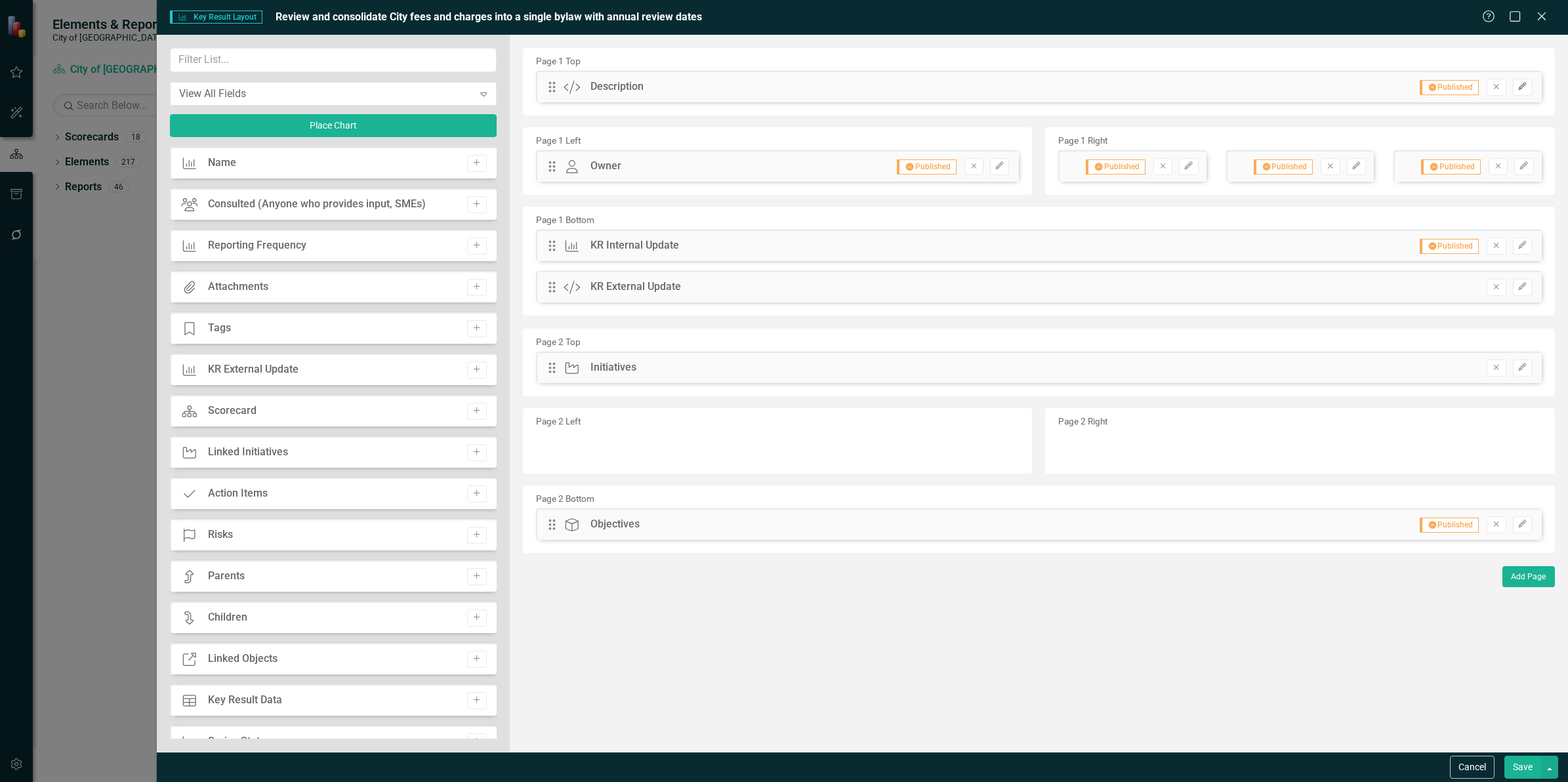
click at [1519, 83] on icon "Edit" at bounding box center [1522, 86] width 10 height 8
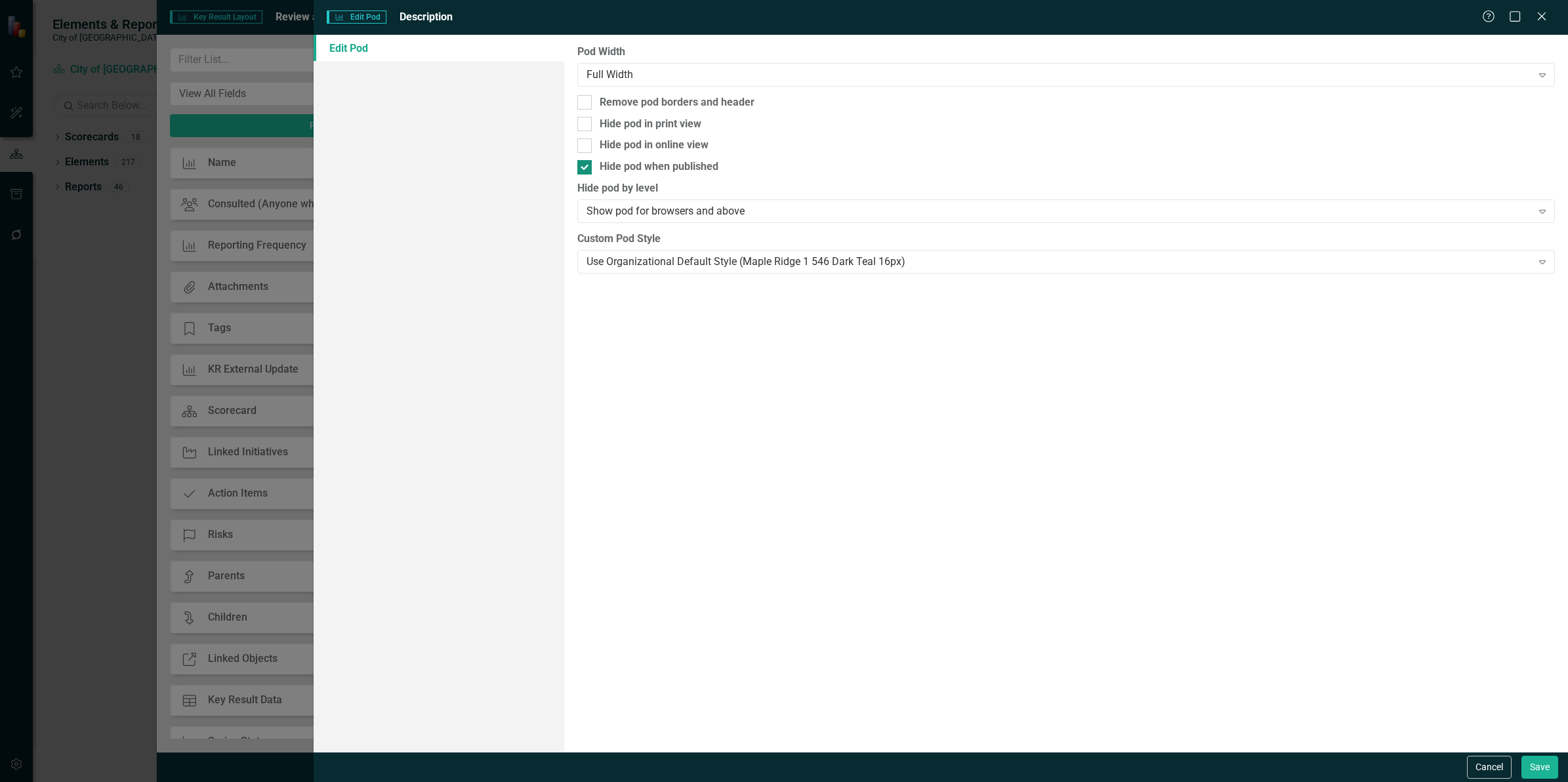
click at [584, 168] on div at bounding box center [585, 167] width 15 height 15
click at [584, 168] on input "Hide pod when published" at bounding box center [582, 165] width 9 height 9
checkbox input "false"
click at [1533, 761] on button "Save" at bounding box center [1539, 766] width 36 height 23
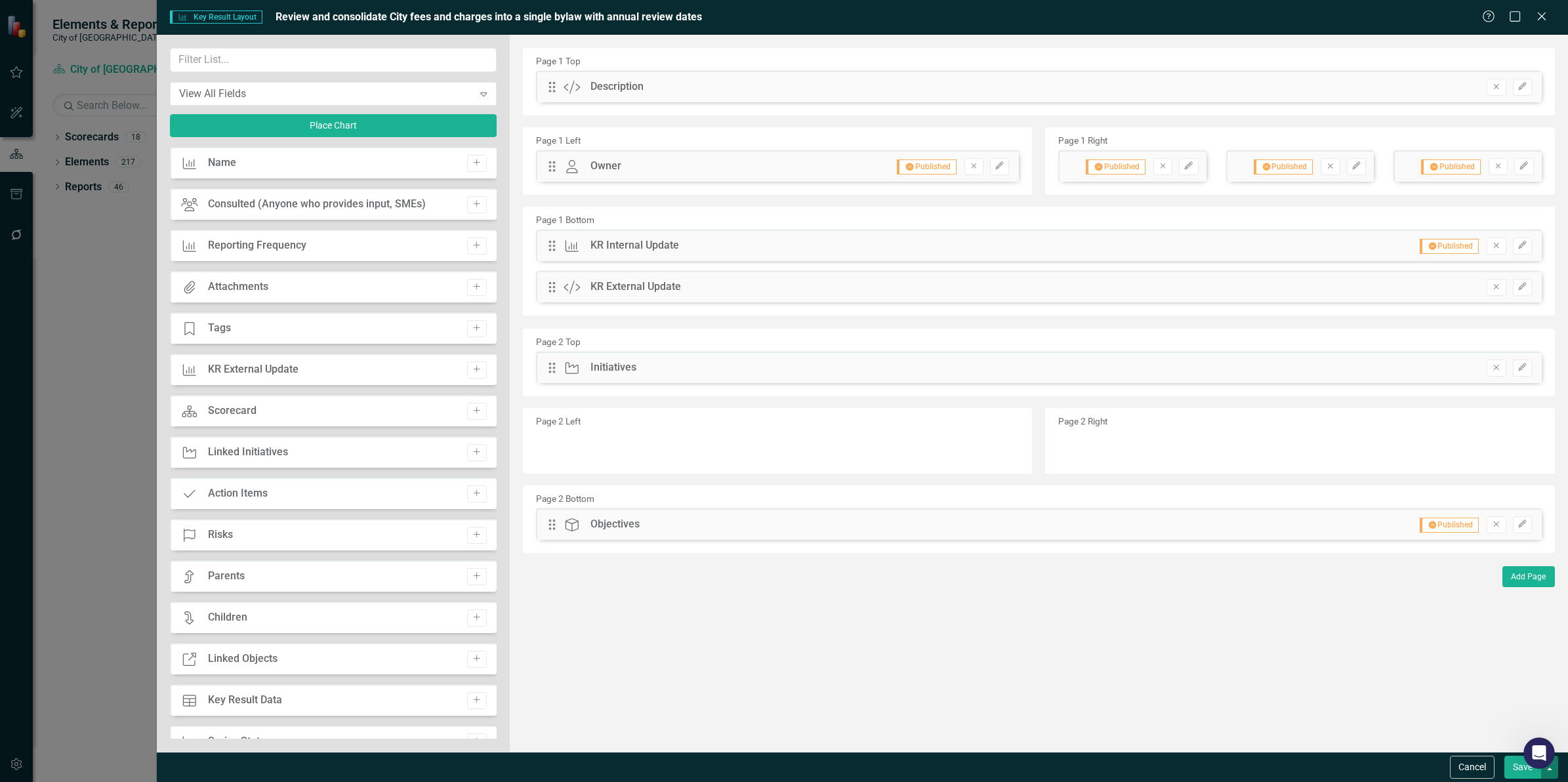
click at [1556, 774] on button "button" at bounding box center [1550, 766] width 17 height 23
click at [1491, 691] on link "Update all Key Results in this Scorecard" at bounding box center [1427, 694] width 261 height 24
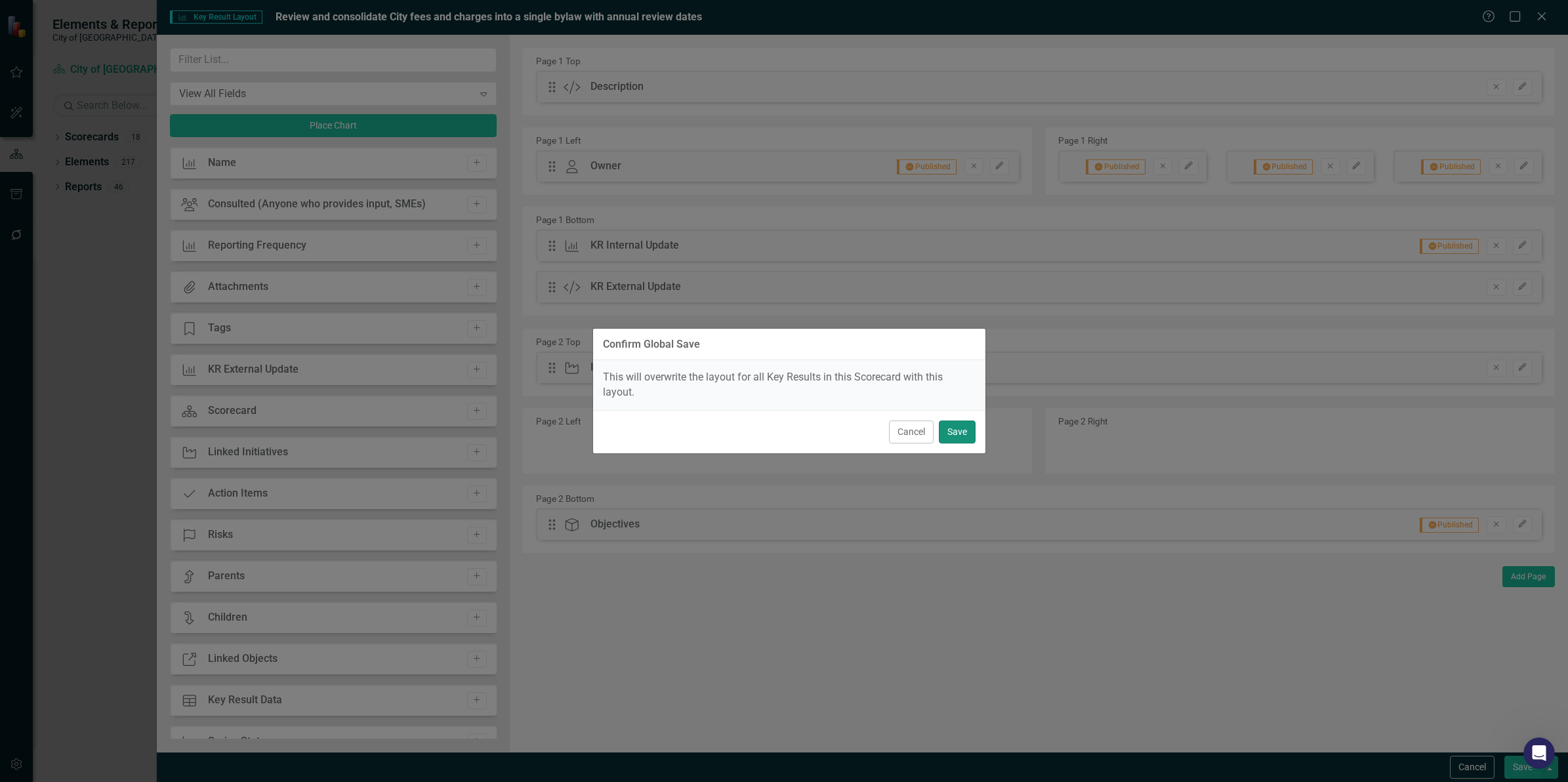
click at [950, 428] on button "Save" at bounding box center [957, 432] width 36 height 23
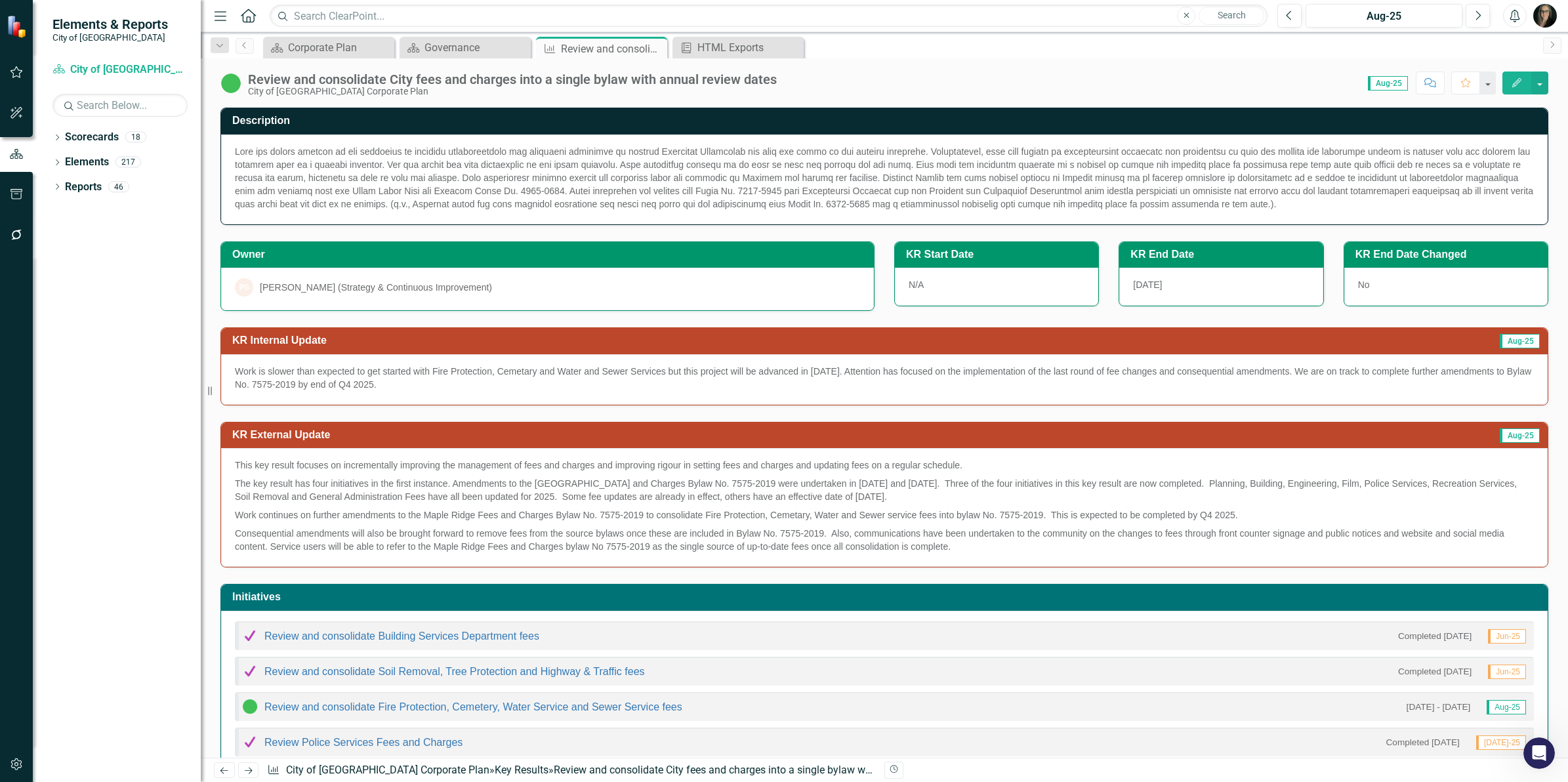
click at [506, 405] on div "Work is slower than expected to get started with Fire Protection, Cemetary and …" at bounding box center [885, 380] width 1327 height 50
click at [579, 93] on div "City of [GEOGRAPHIC_DATA] Corporate Plan" at bounding box center [513, 91] width 529 height 10
click at [656, 49] on icon at bounding box center [655, 49] width 7 height 7
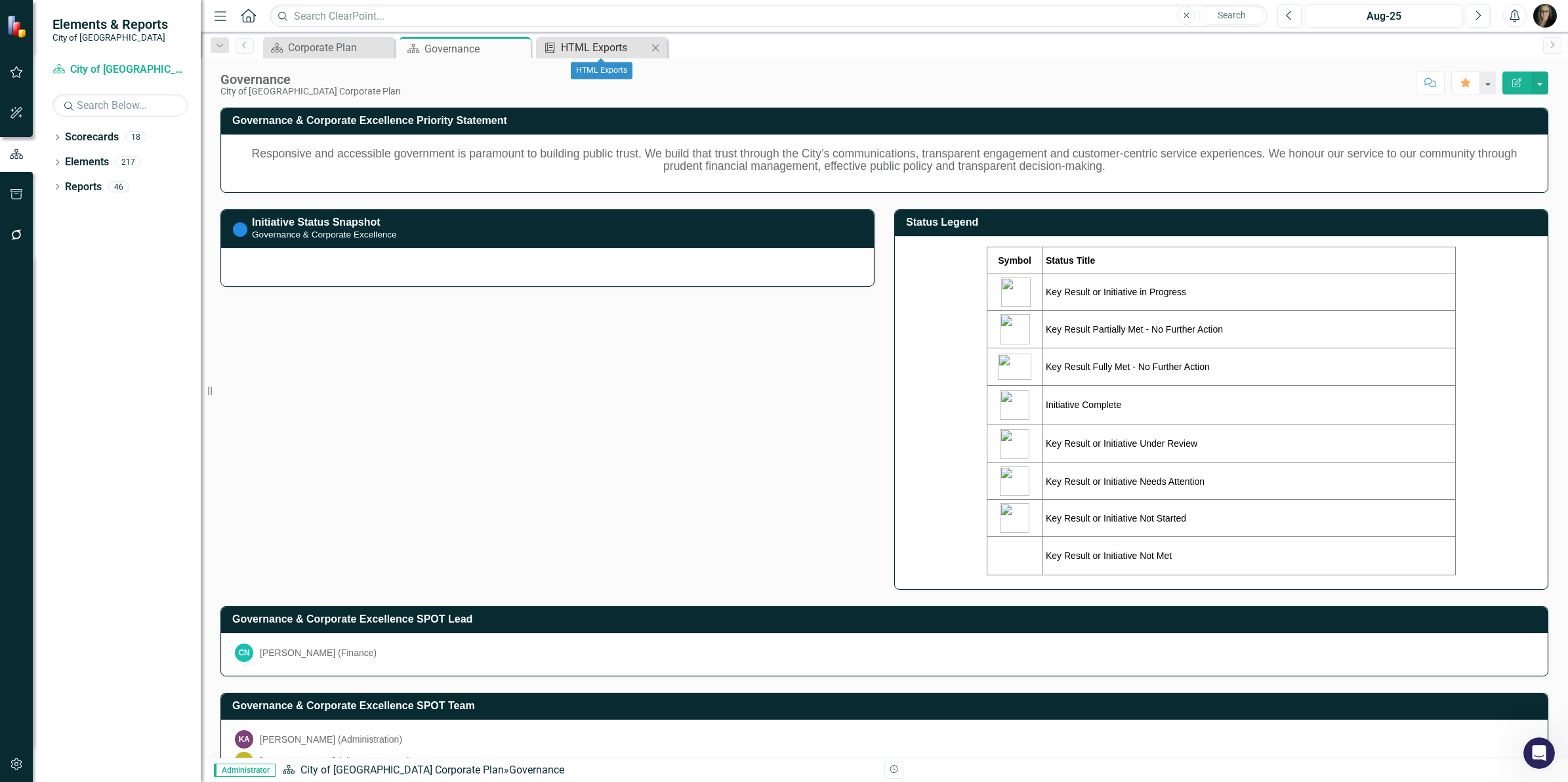
click at [612, 47] on div "HTML Exports" at bounding box center [604, 47] width 87 height 16
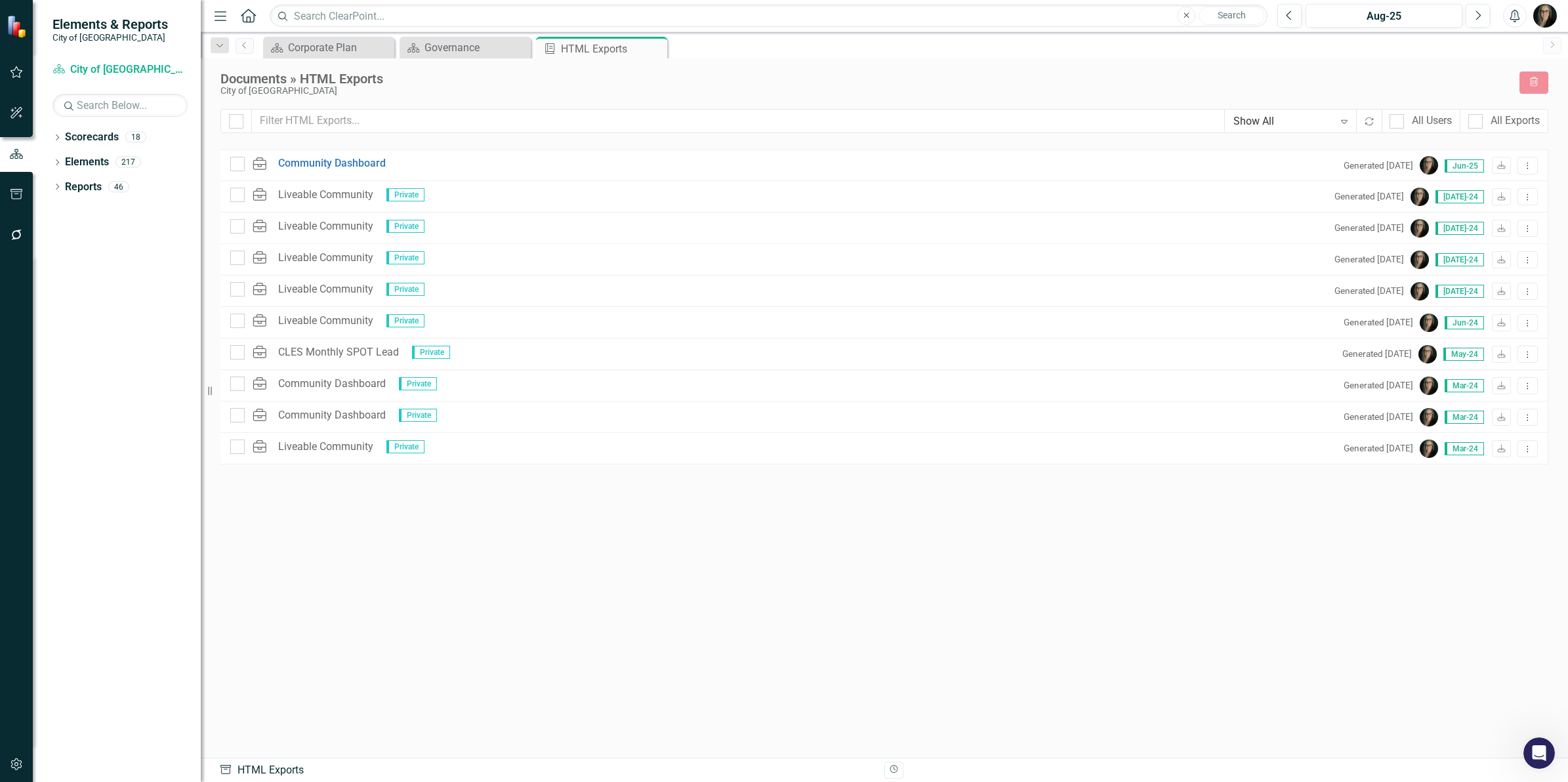
click at [17, 189] on icon "button" at bounding box center [16, 194] width 12 height 10
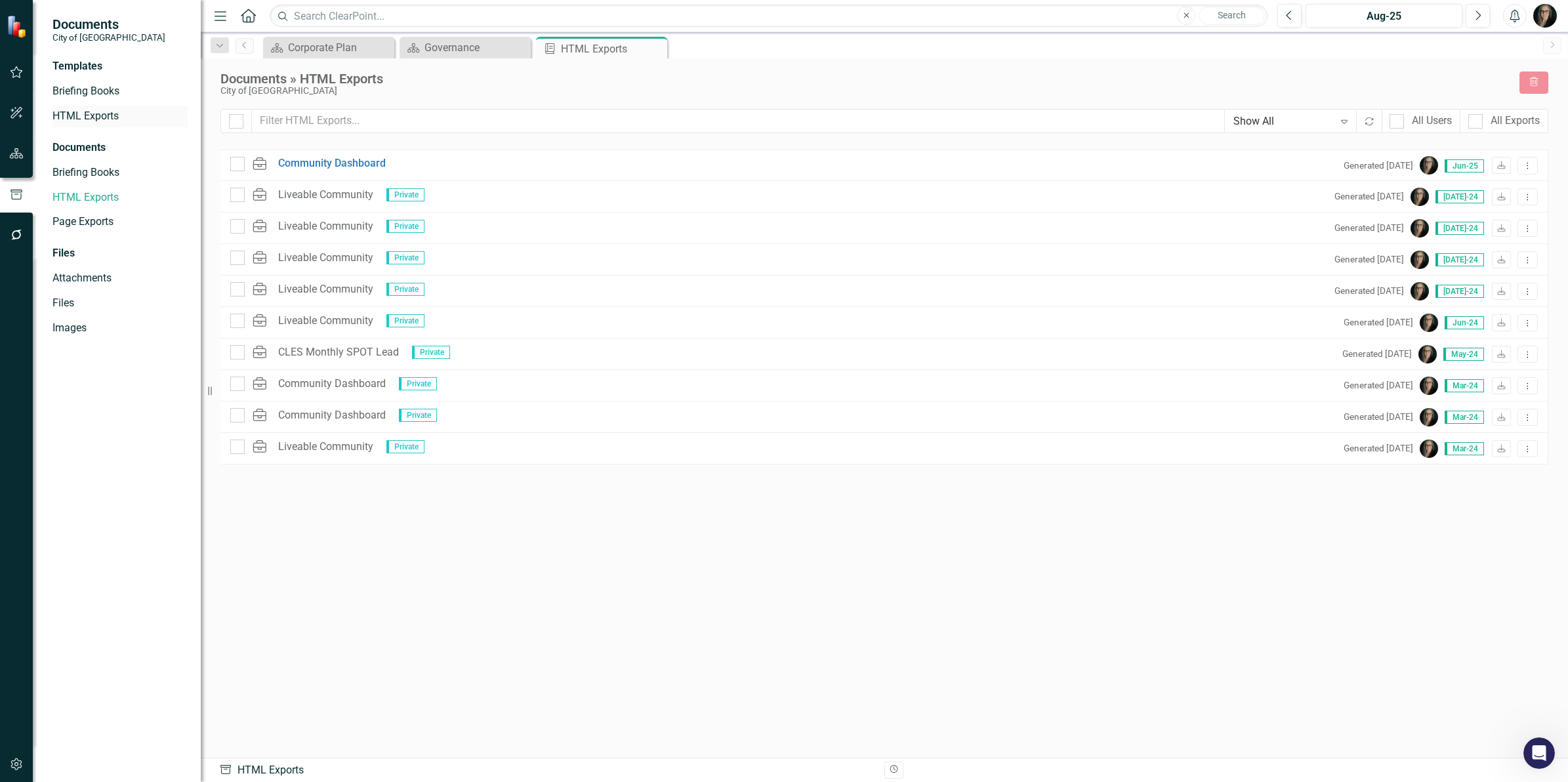
click at [69, 120] on link "HTML Exports" at bounding box center [121, 116] width 135 height 15
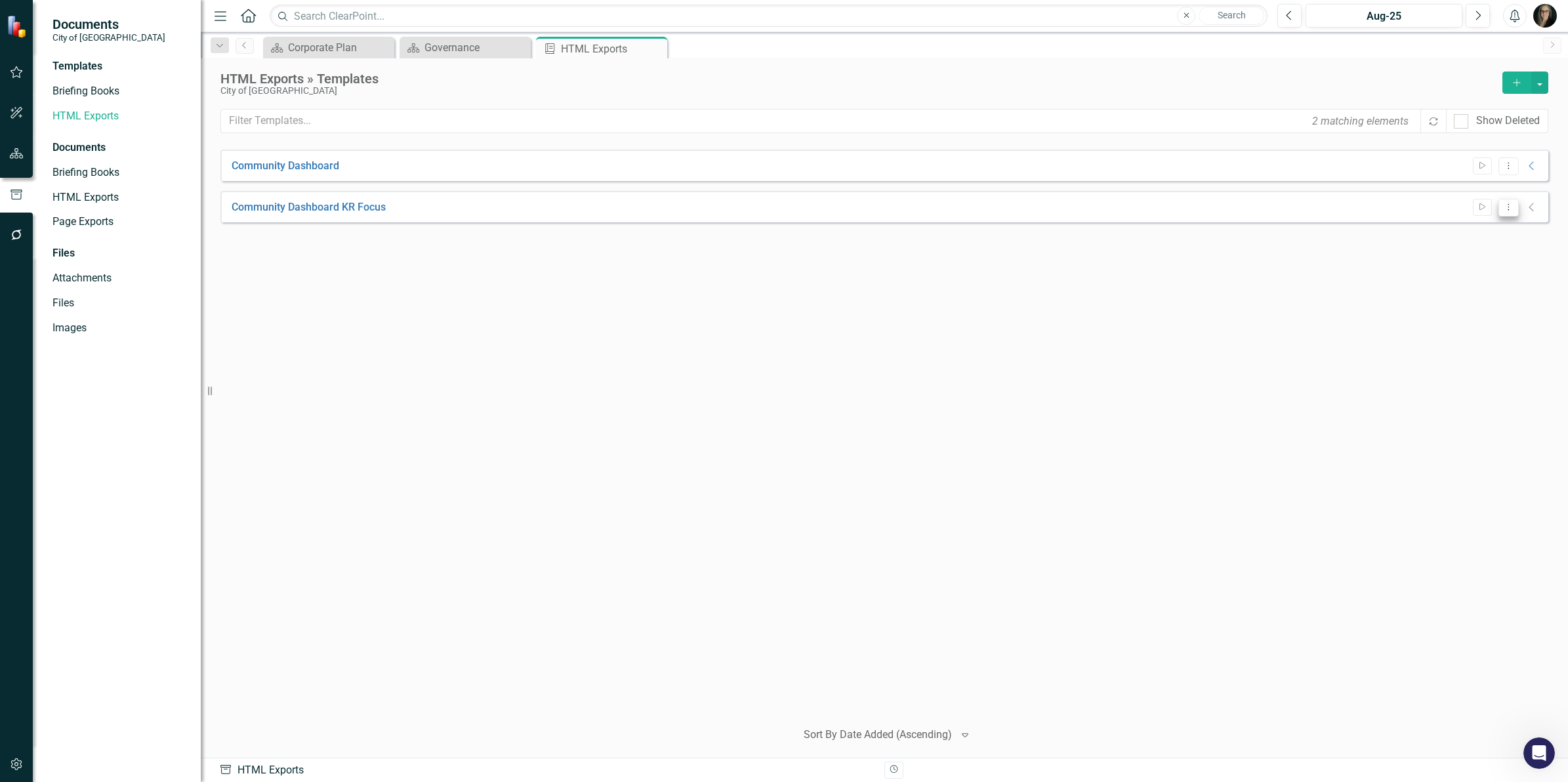
click at [1504, 211] on icon "Dropdown Menu" at bounding box center [1508, 207] width 11 height 9
click at [1494, 249] on link "Preview Preview Template" at bounding box center [1458, 253] width 121 height 24
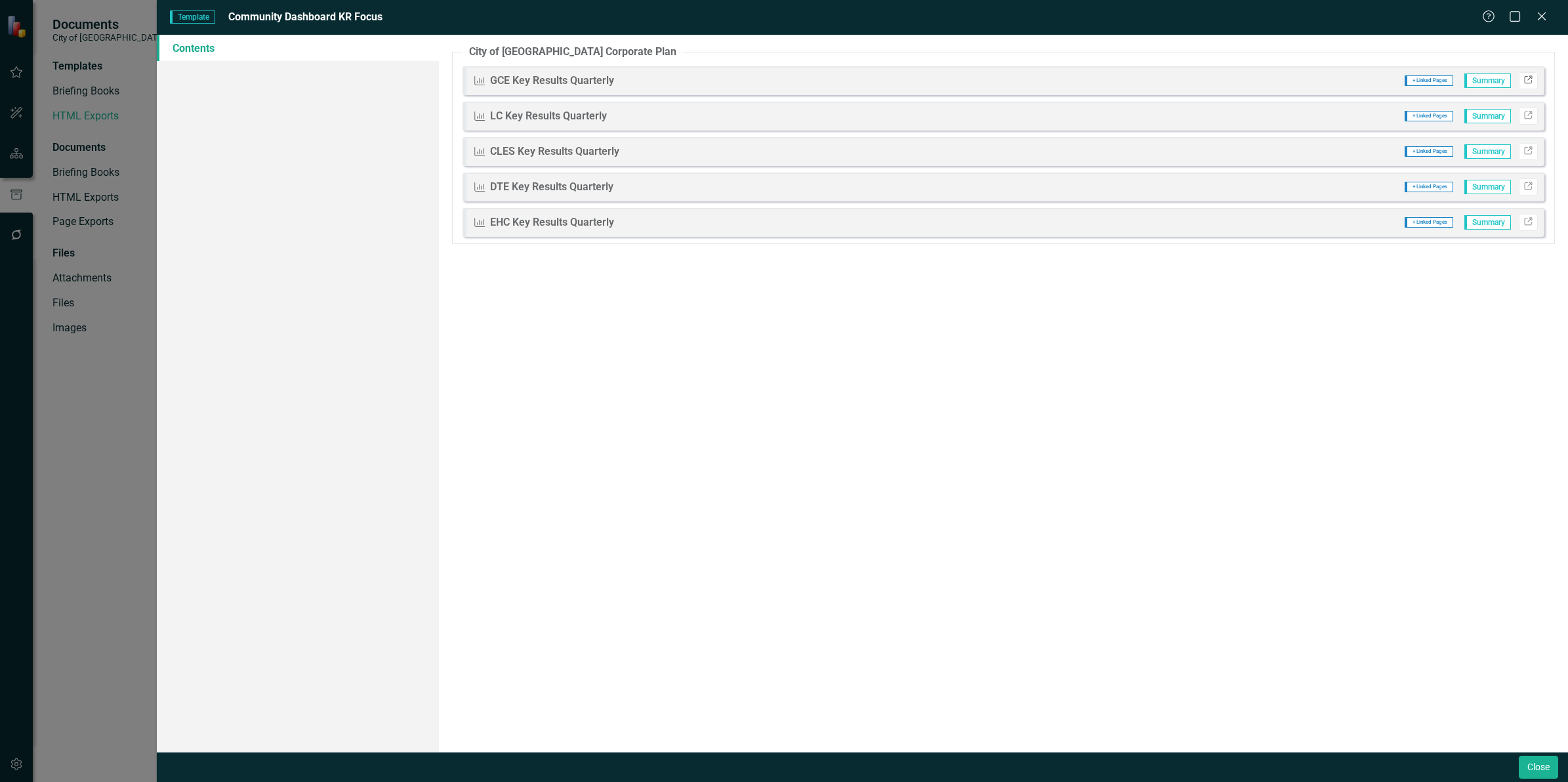
click at [1526, 81] on icon "Link" at bounding box center [1528, 81] width 10 height 8
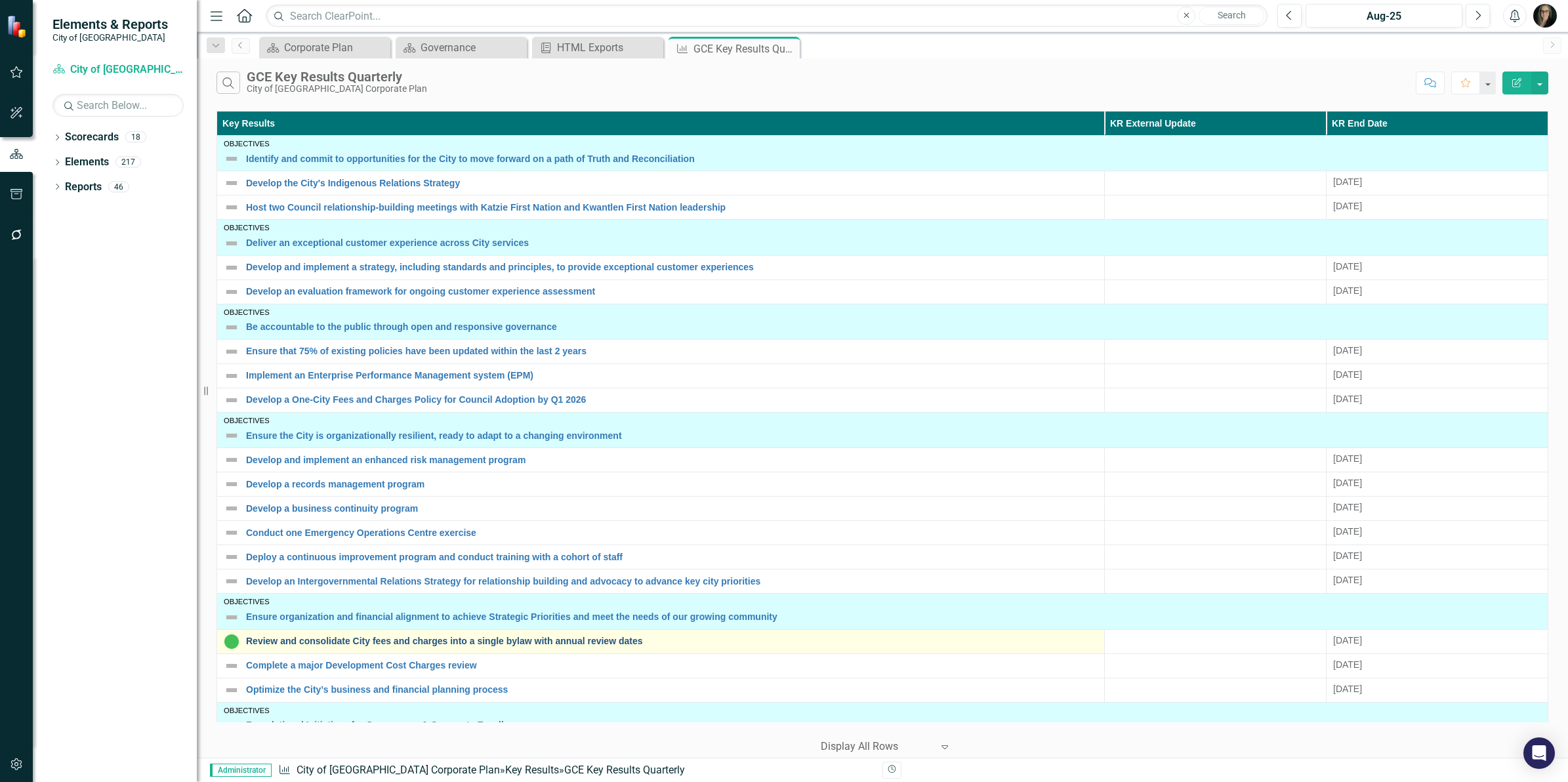
click at [500, 641] on link "Review and consolidate City fees and charges into a single bylaw with annual re…" at bounding box center [672, 641] width 852 height 10
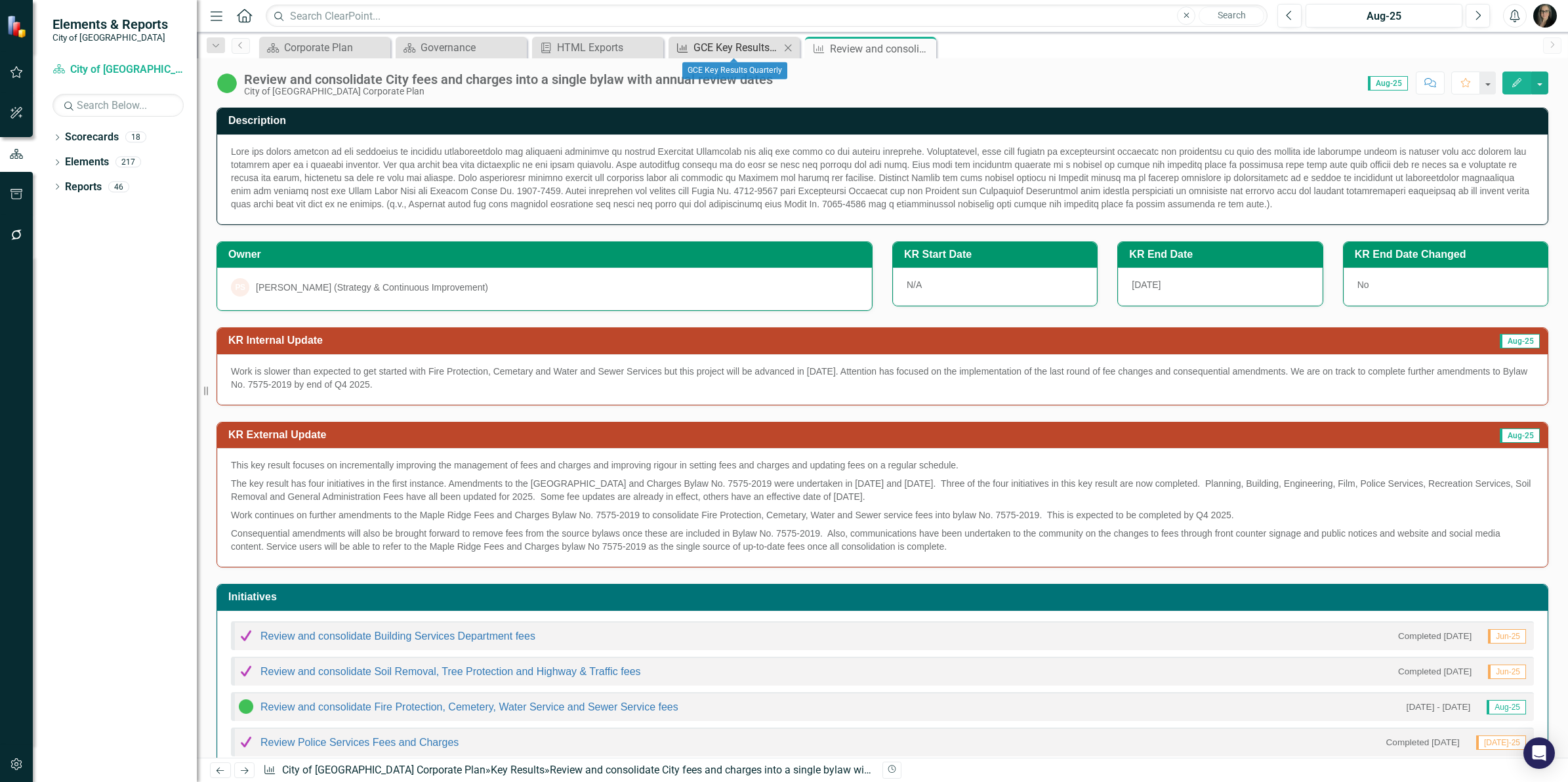
click at [748, 49] on div "GCE Key Results Quarterly" at bounding box center [737, 47] width 87 height 16
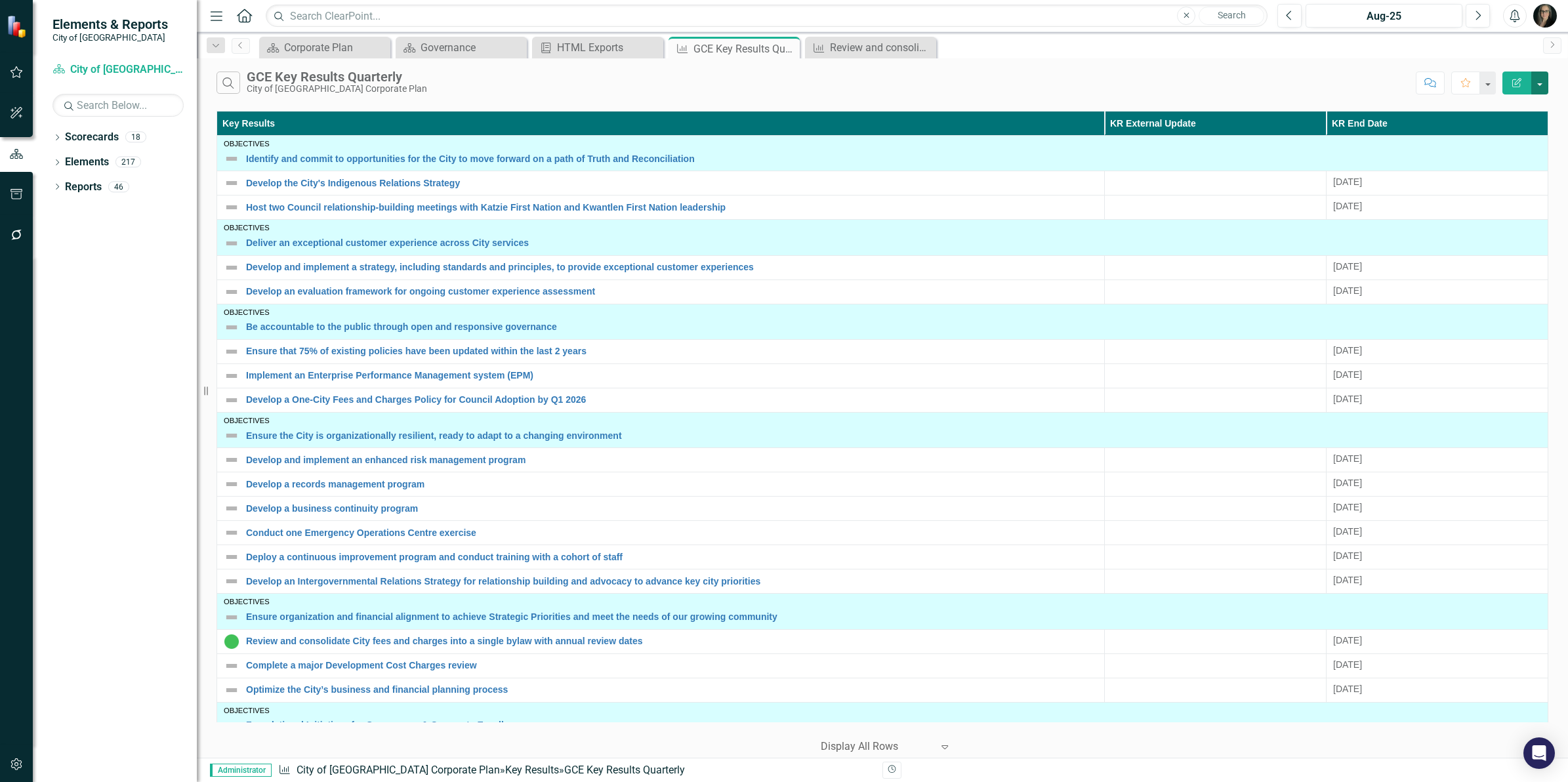
click at [1543, 83] on button "button" at bounding box center [1540, 82] width 17 height 23
click at [1517, 107] on link "Edit Report Edit Report" at bounding box center [1496, 108] width 104 height 24
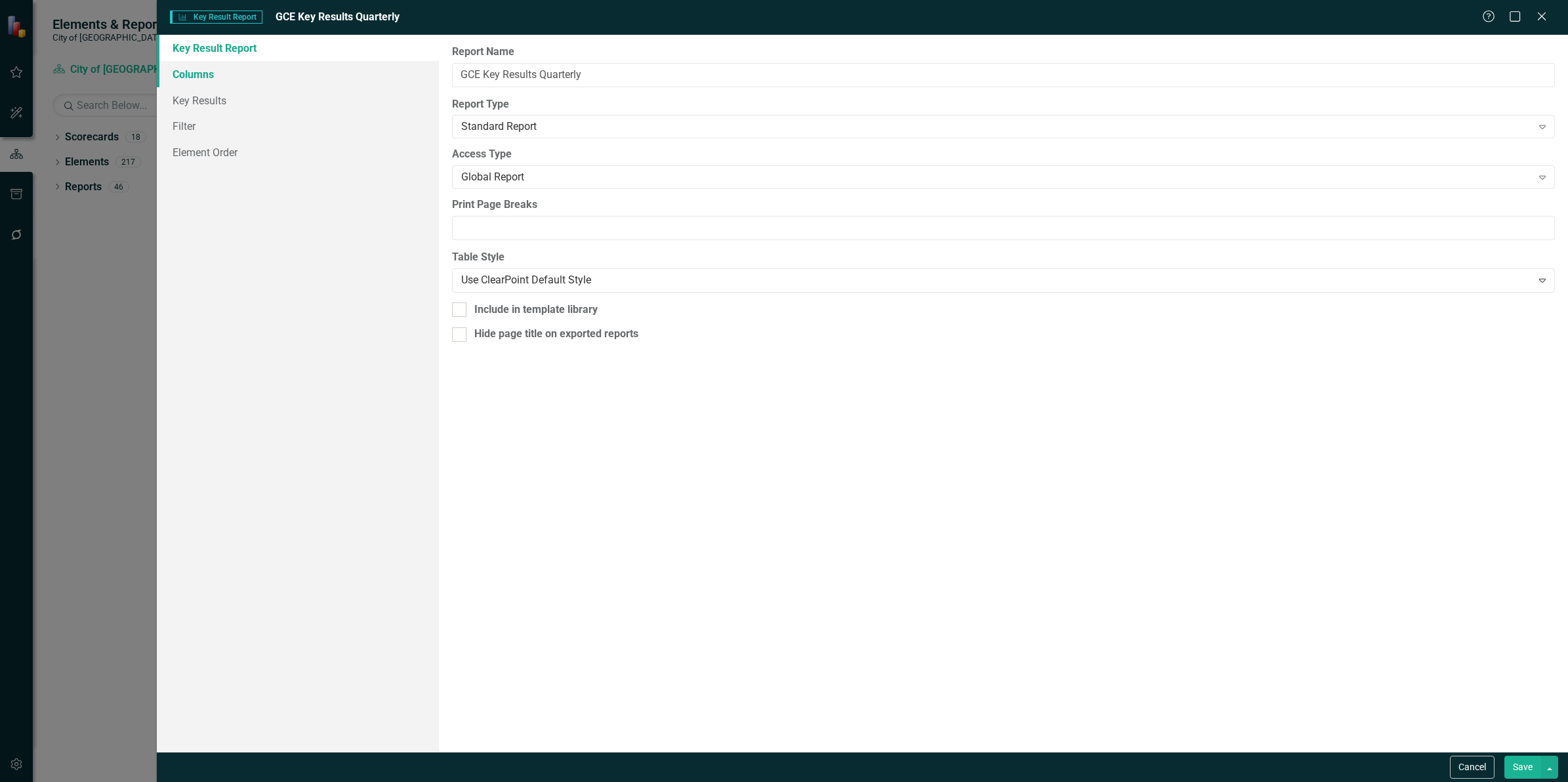
click at [235, 75] on link "Columns" at bounding box center [297, 74] width 282 height 26
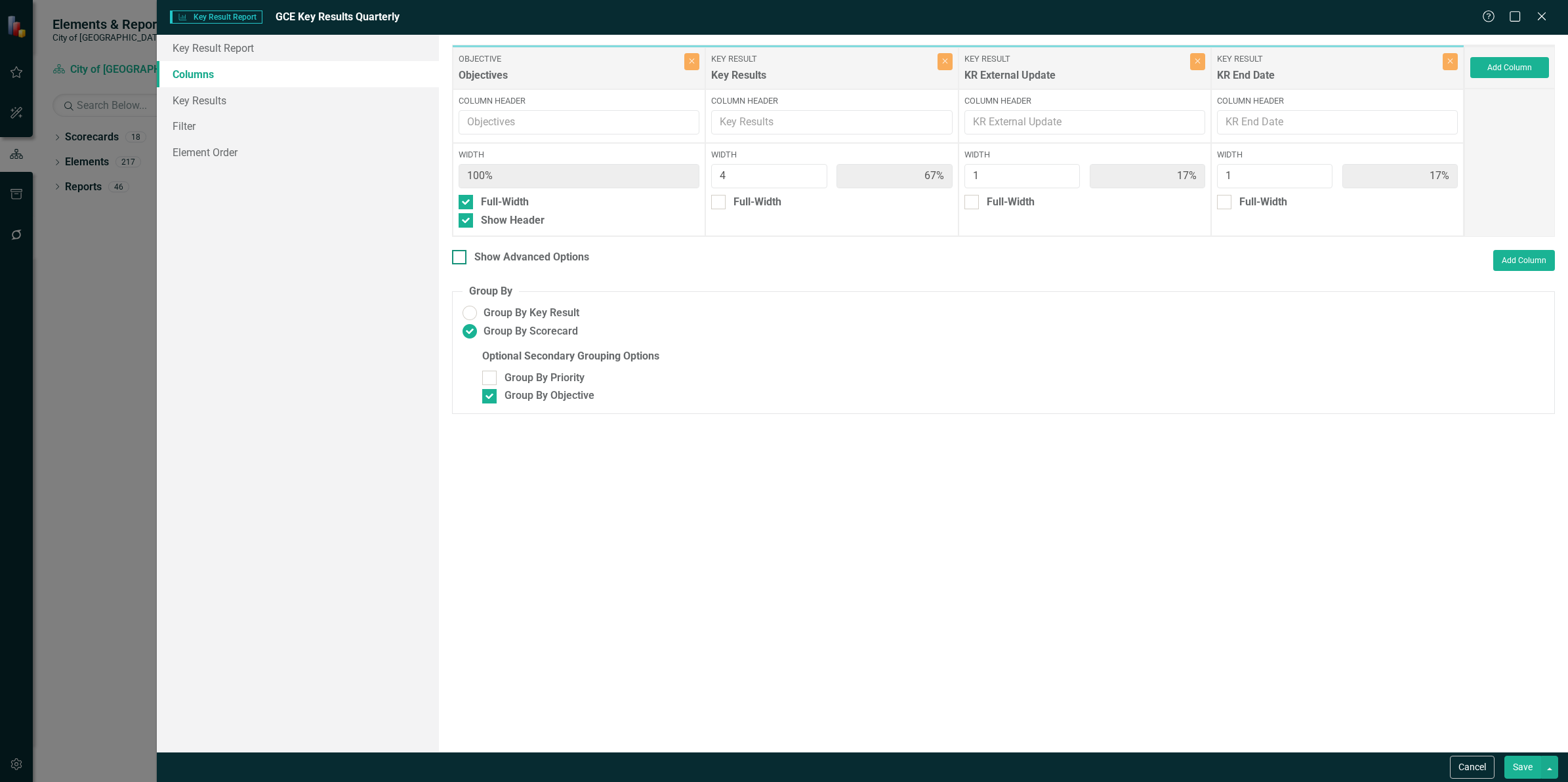
click at [539, 261] on div "Show Advanced Options" at bounding box center [532, 257] width 114 height 15
click at [461, 258] on input "Show Advanced Options" at bounding box center [456, 254] width 9 height 9
checkbox input "true"
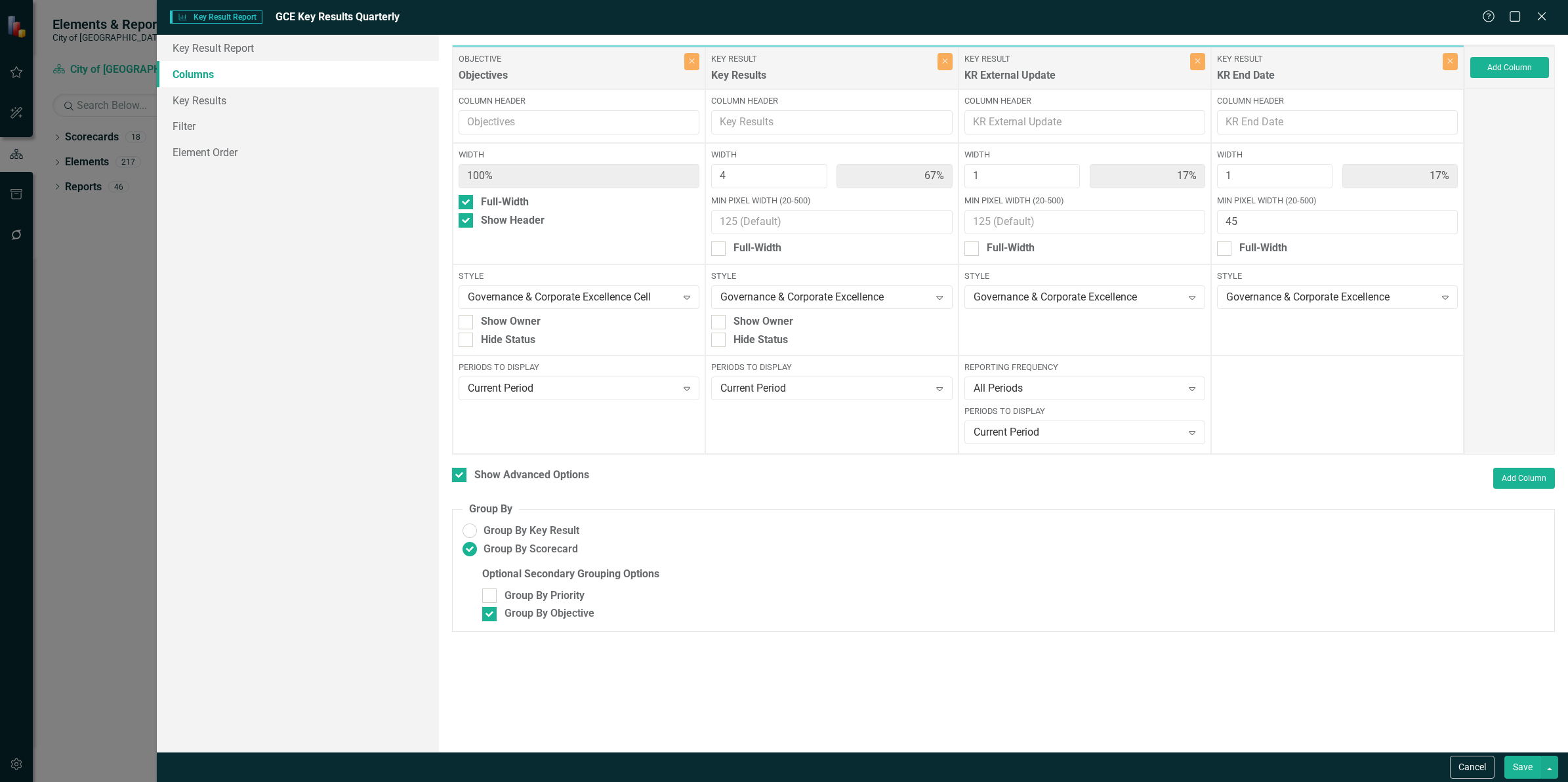
click at [1526, 761] on button "Save" at bounding box center [1523, 766] width 36 height 23
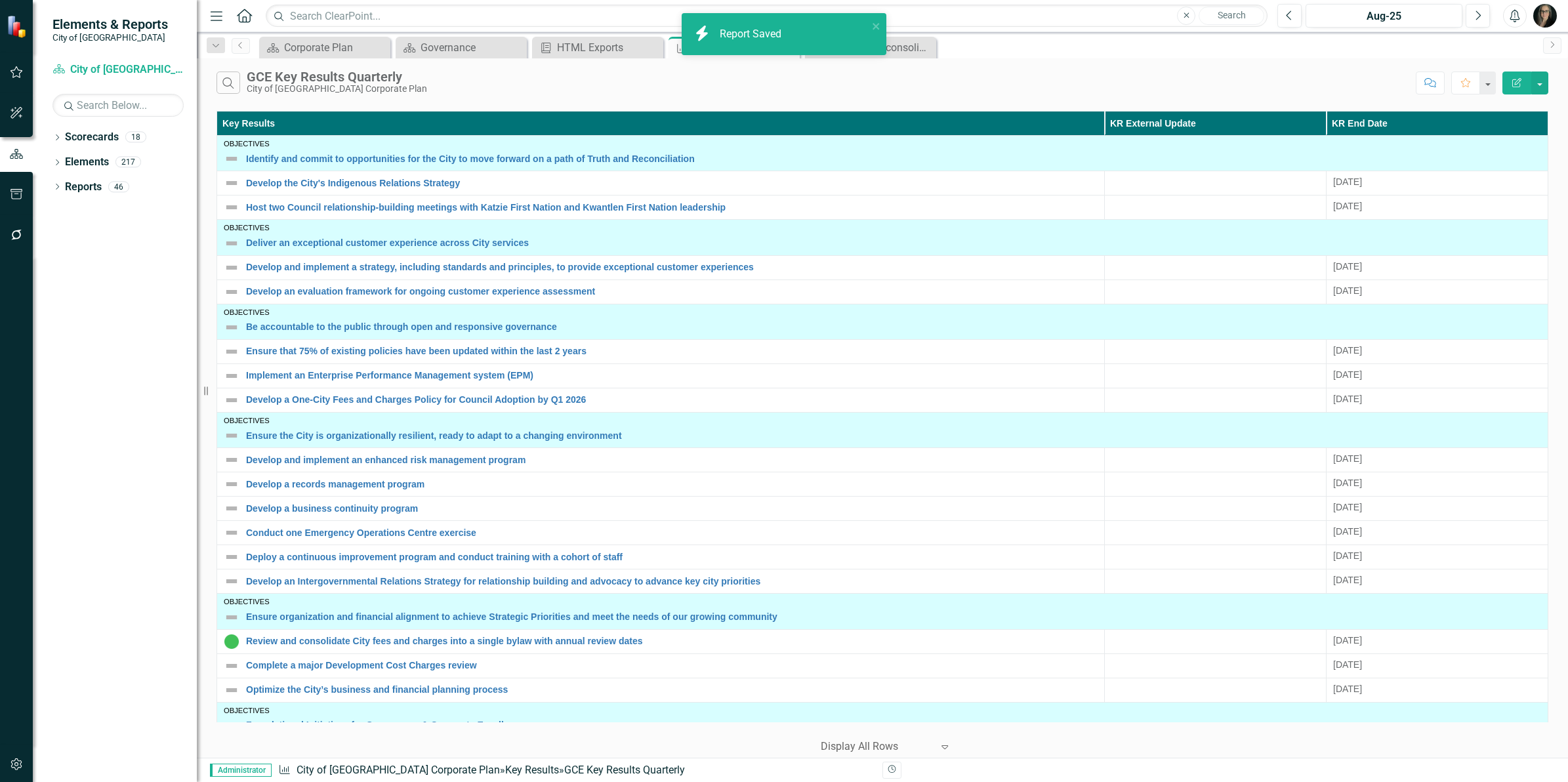
click at [467, 94] on div "Search GCE Key Results Quarterly City of [GEOGRAPHIC_DATA] Corporate Plan" at bounding box center [813, 82] width 1192 height 23
click at [20, 231] on icon "button" at bounding box center [16, 235] width 14 height 10
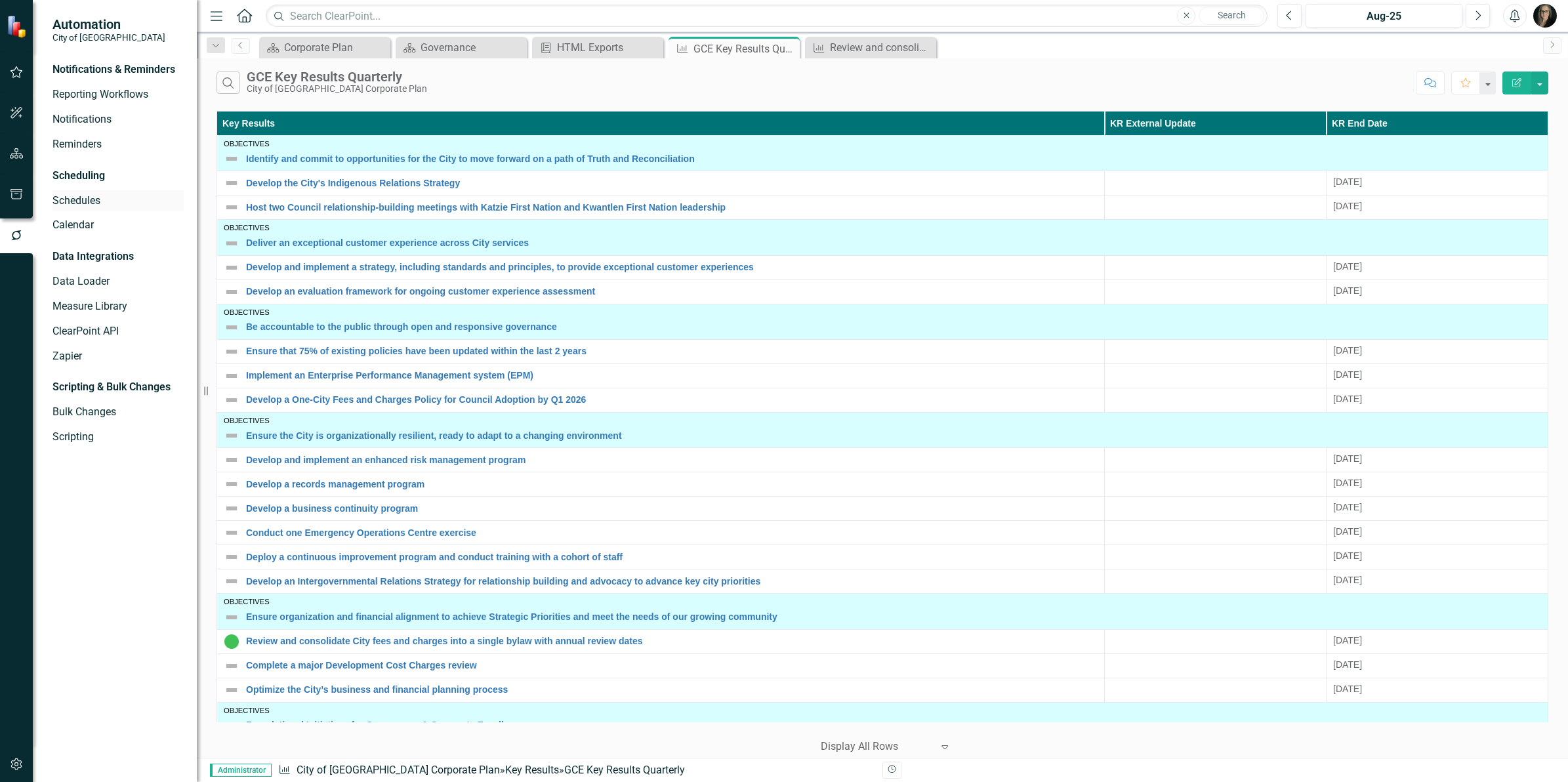
click at [74, 198] on link "Schedules" at bounding box center [118, 200] width 131 height 15
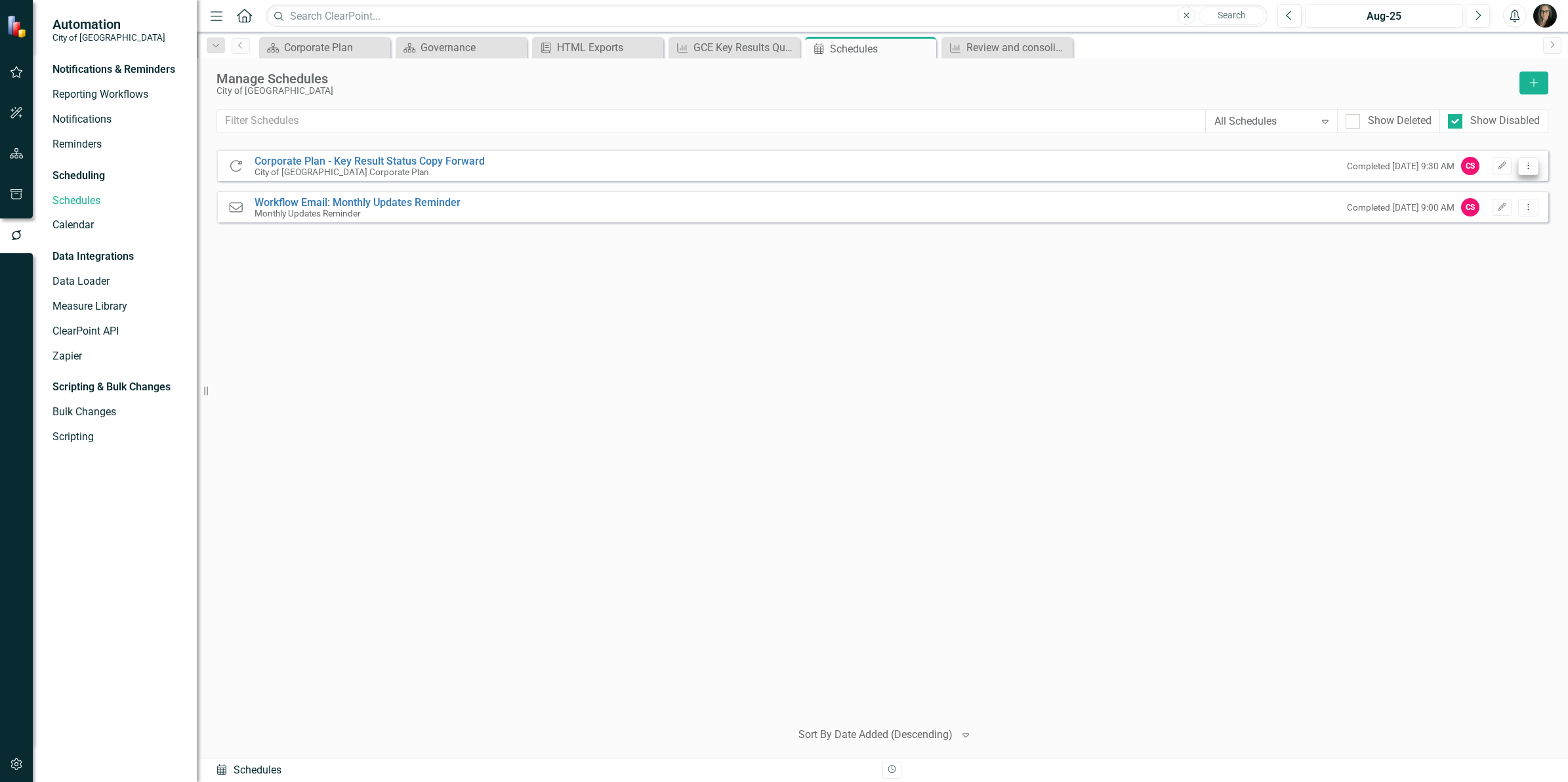
click at [1536, 168] on button "Dropdown Menu" at bounding box center [1528, 166] width 20 height 17
click at [1506, 166] on icon "Edit" at bounding box center [1501, 166] width 10 height 8
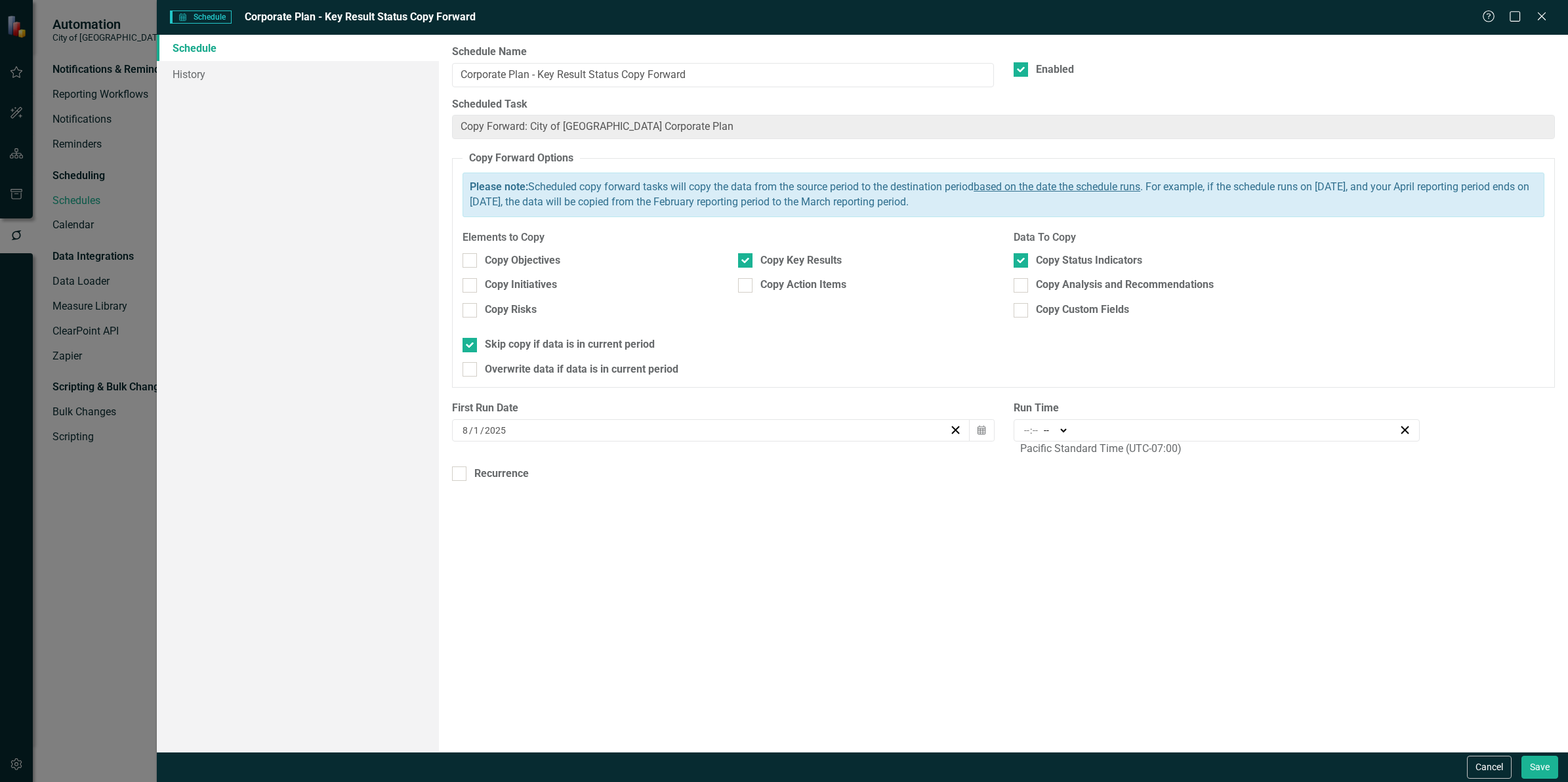
type input "09:30"
type input "9"
type input "30"
select select "am"
click at [981, 432] on icon "Calendar" at bounding box center [981, 430] width 8 height 10
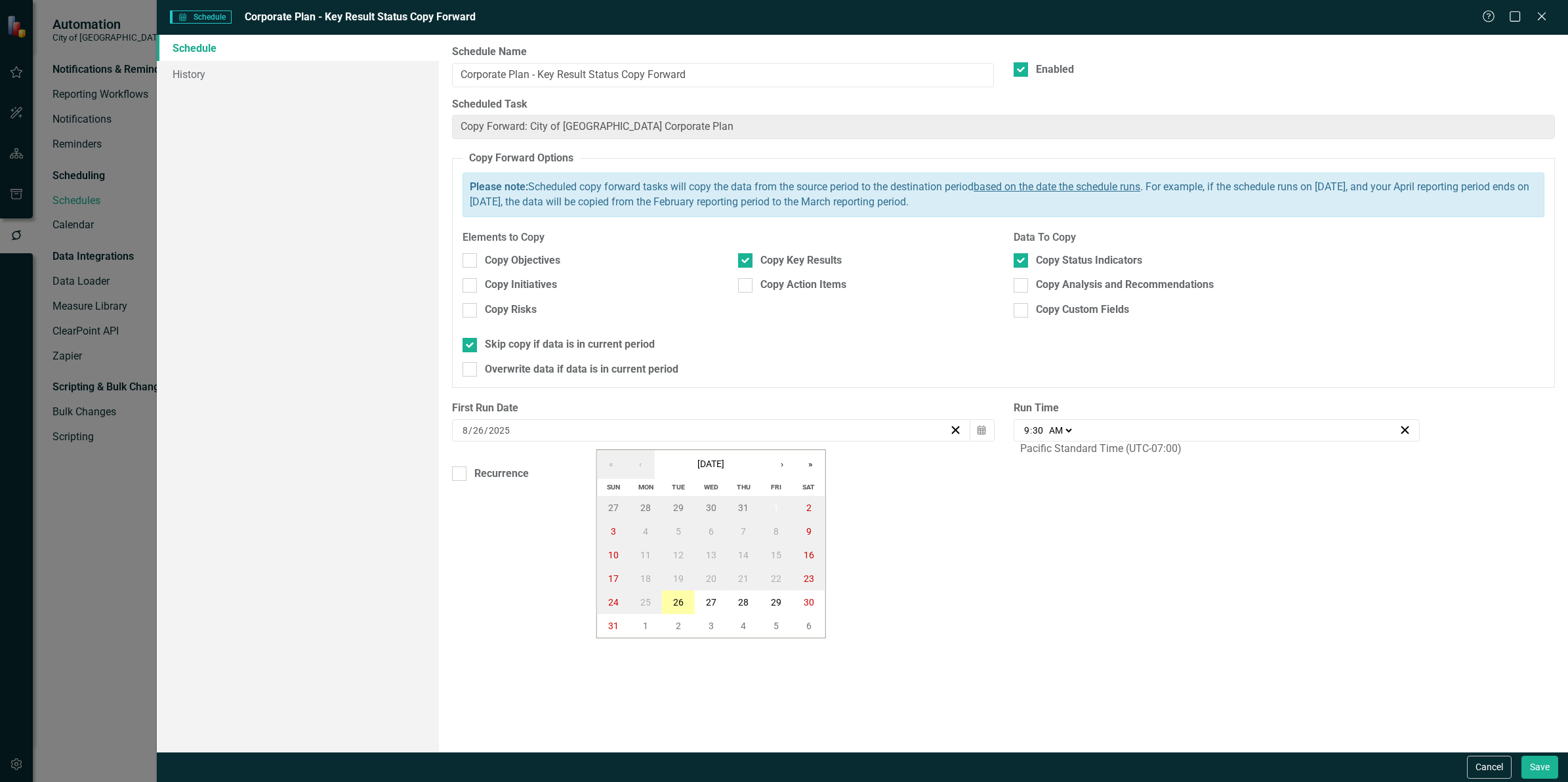
click at [681, 604] on abbr "26" at bounding box center [678, 602] width 10 height 10
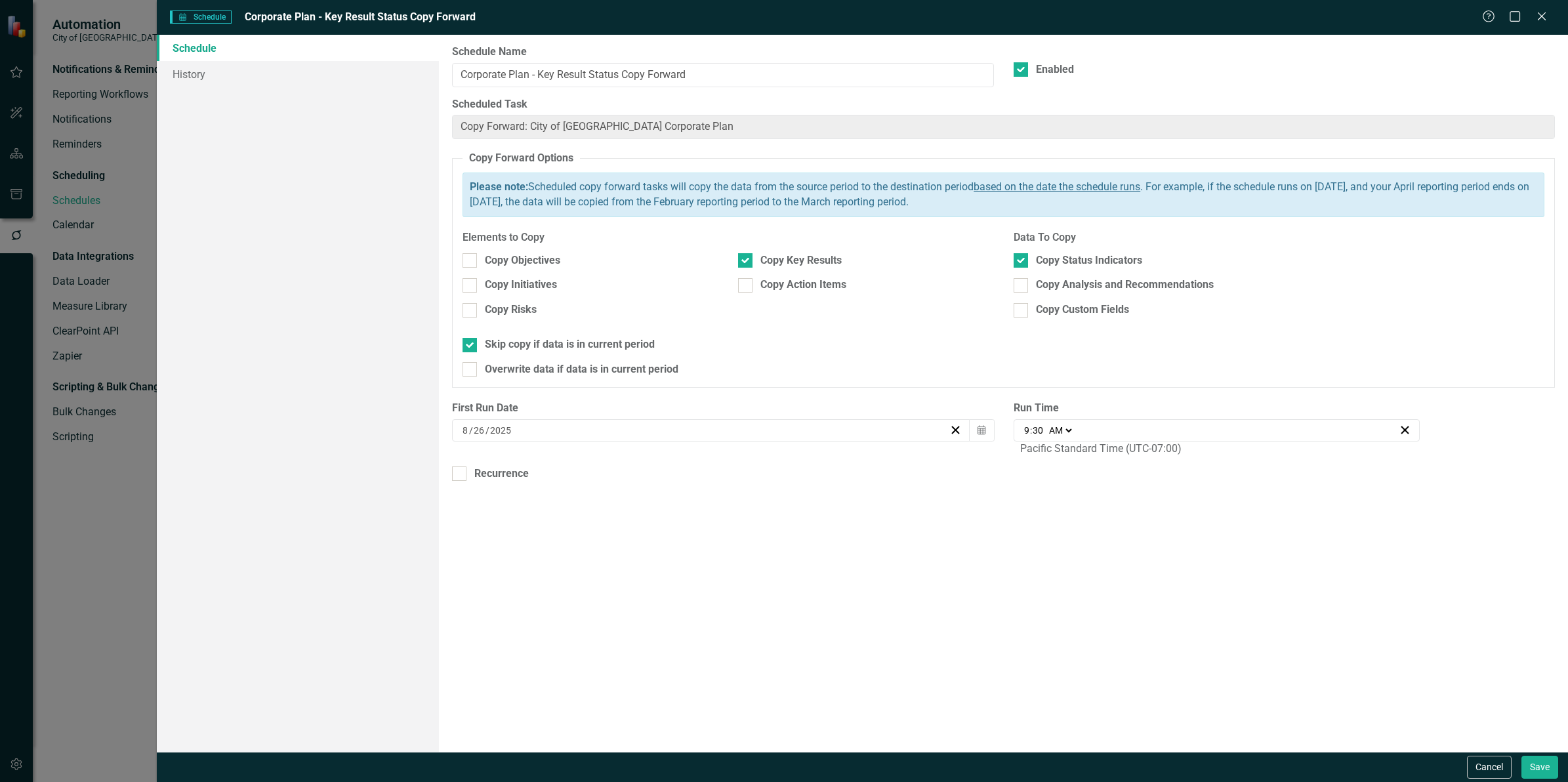
click at [1071, 428] on select "AM PM" at bounding box center [1060, 430] width 29 height 13
click at [1068, 432] on select "AM PM" at bounding box center [1060, 430] width 29 height 13
click at [1038, 435] on input "30" at bounding box center [1038, 430] width 12 height 13
type input "09:03"
type input "3"
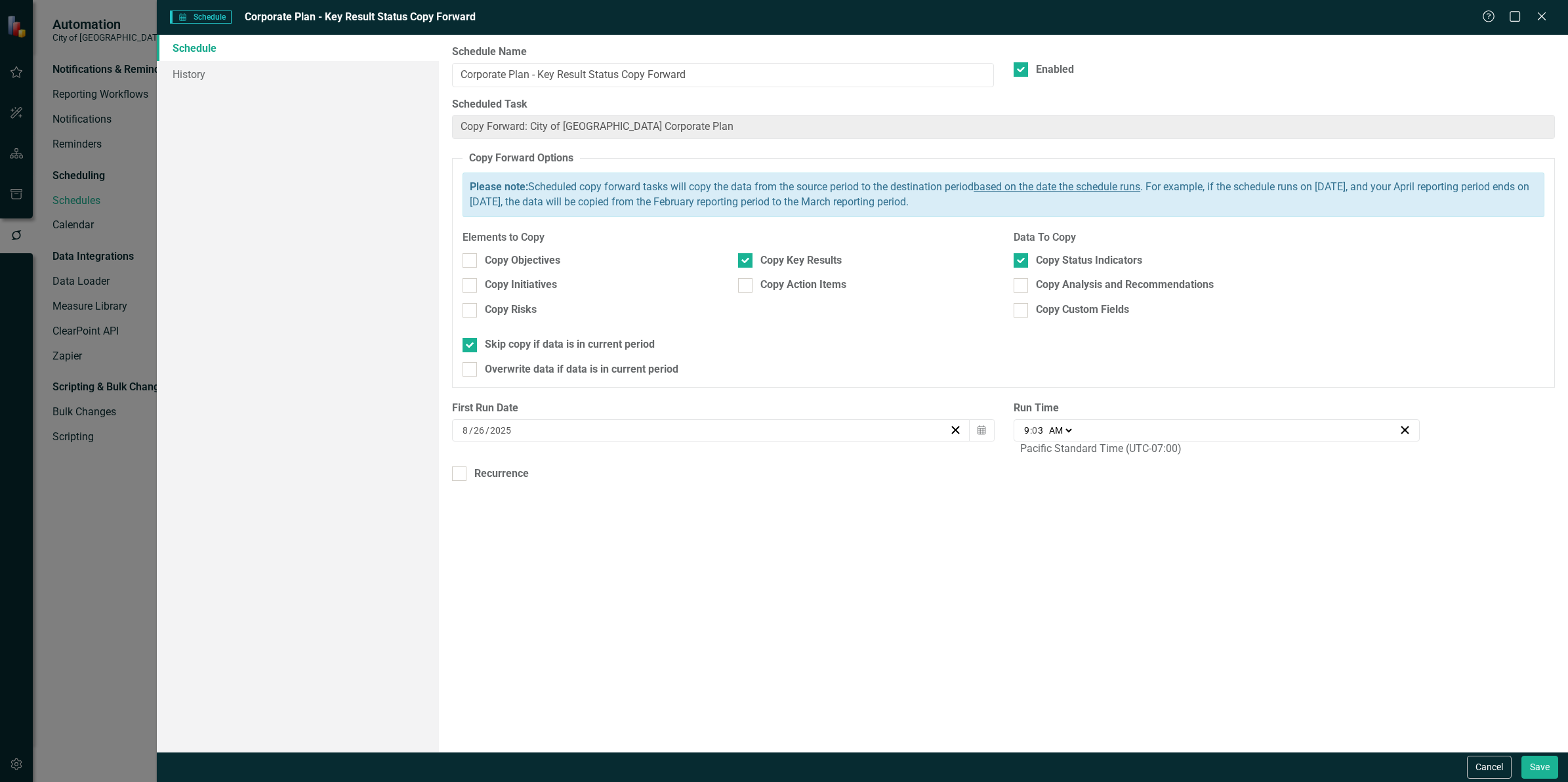
type input "09:32"
type input "32"
type input "09:30"
type input "30"
click at [1081, 504] on div "Schedule Name Corporate Plan - Key Result Status Copy Forward Enabled Scheduled…" at bounding box center [1003, 393] width 1129 height 717
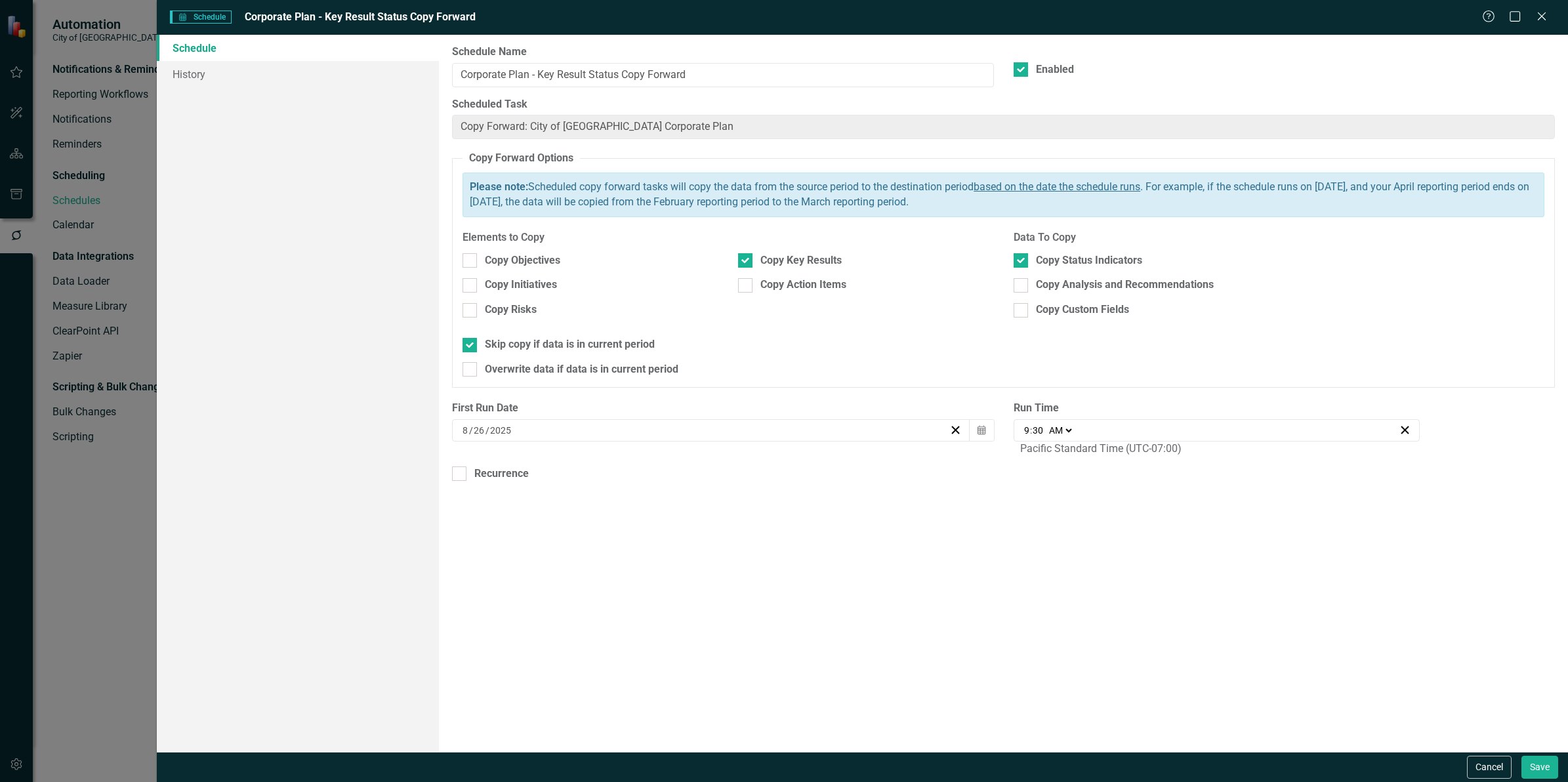
drag, startPoint x: 1042, startPoint y: 433, endPoint x: 1054, endPoint y: 440, distance: 13.9
click at [1042, 435] on input "30" at bounding box center [1038, 430] width 12 height 13
type input "09:03"
type input "3"
type input "09:32"
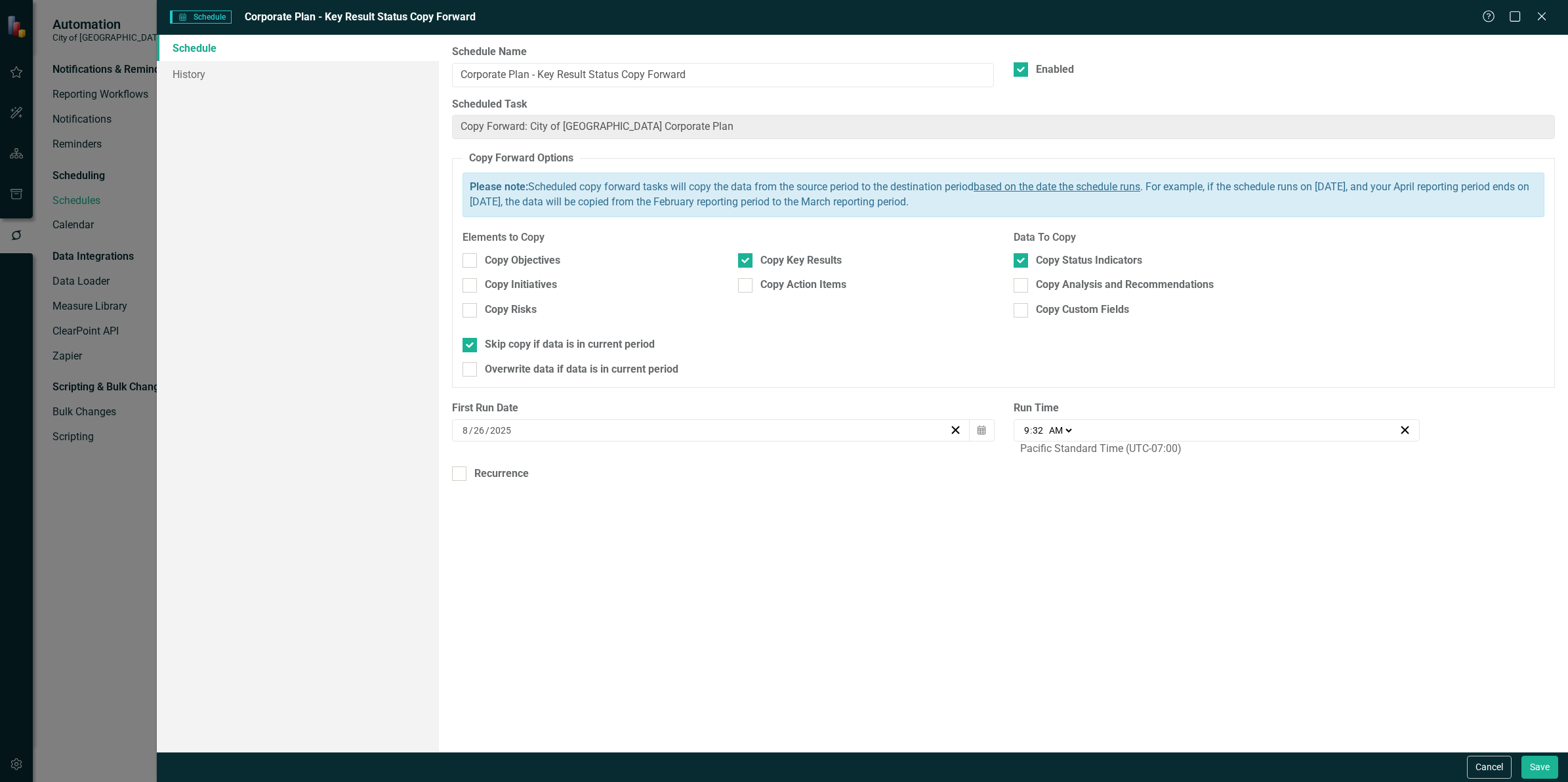
type input "32"
click at [1038, 432] on input "32" at bounding box center [1038, 430] width 12 height 13
type input "09:30"
type input "30"
click at [1147, 536] on div "Schedule Name Corporate Plan - Key Result Status Copy Forward Enabled Scheduled…" at bounding box center [1003, 393] width 1129 height 717
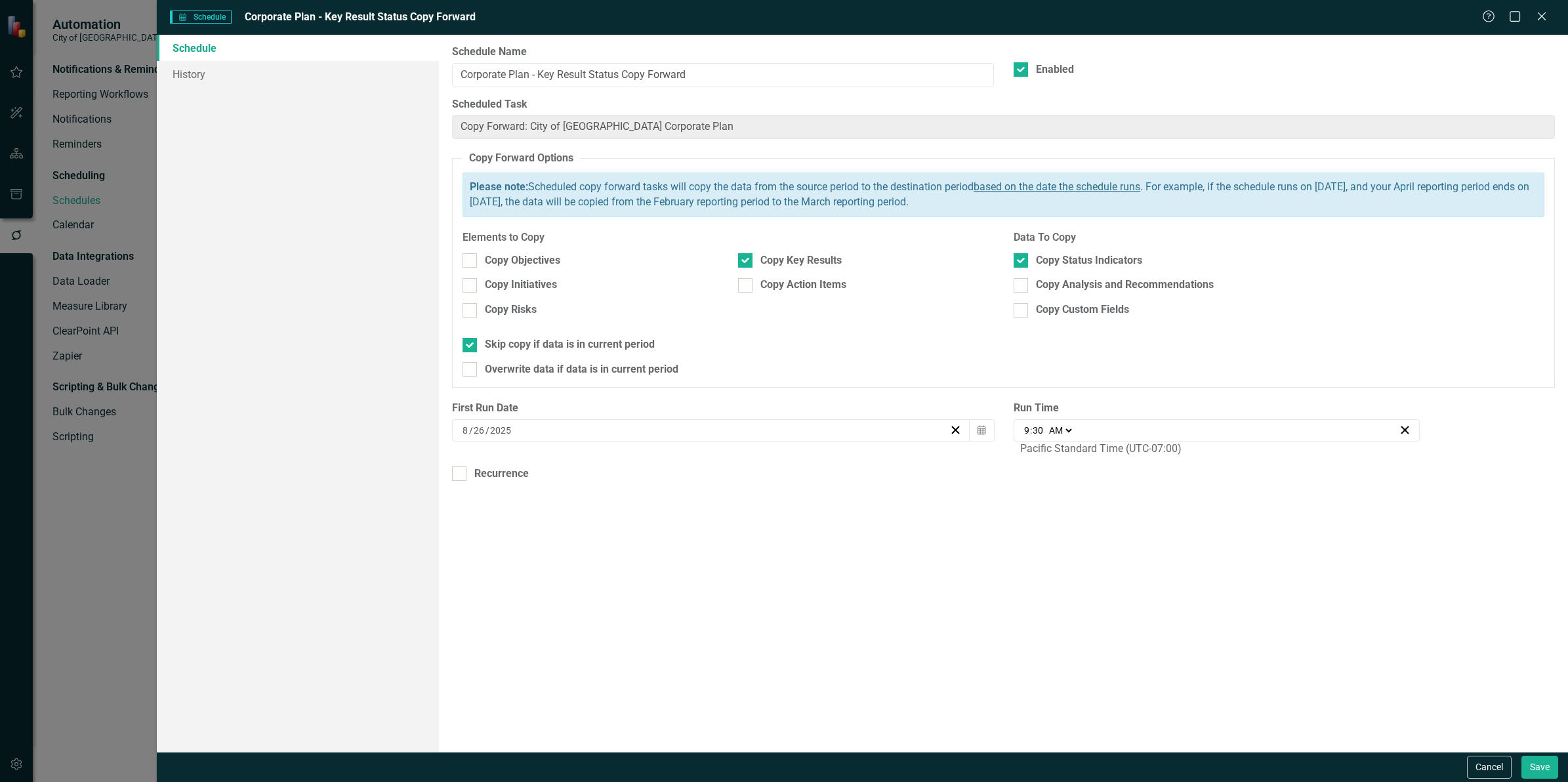
click at [1039, 431] on input "30" at bounding box center [1038, 430] width 12 height 13
type input "09:03"
type input "3"
type input "09:35"
type input "35"
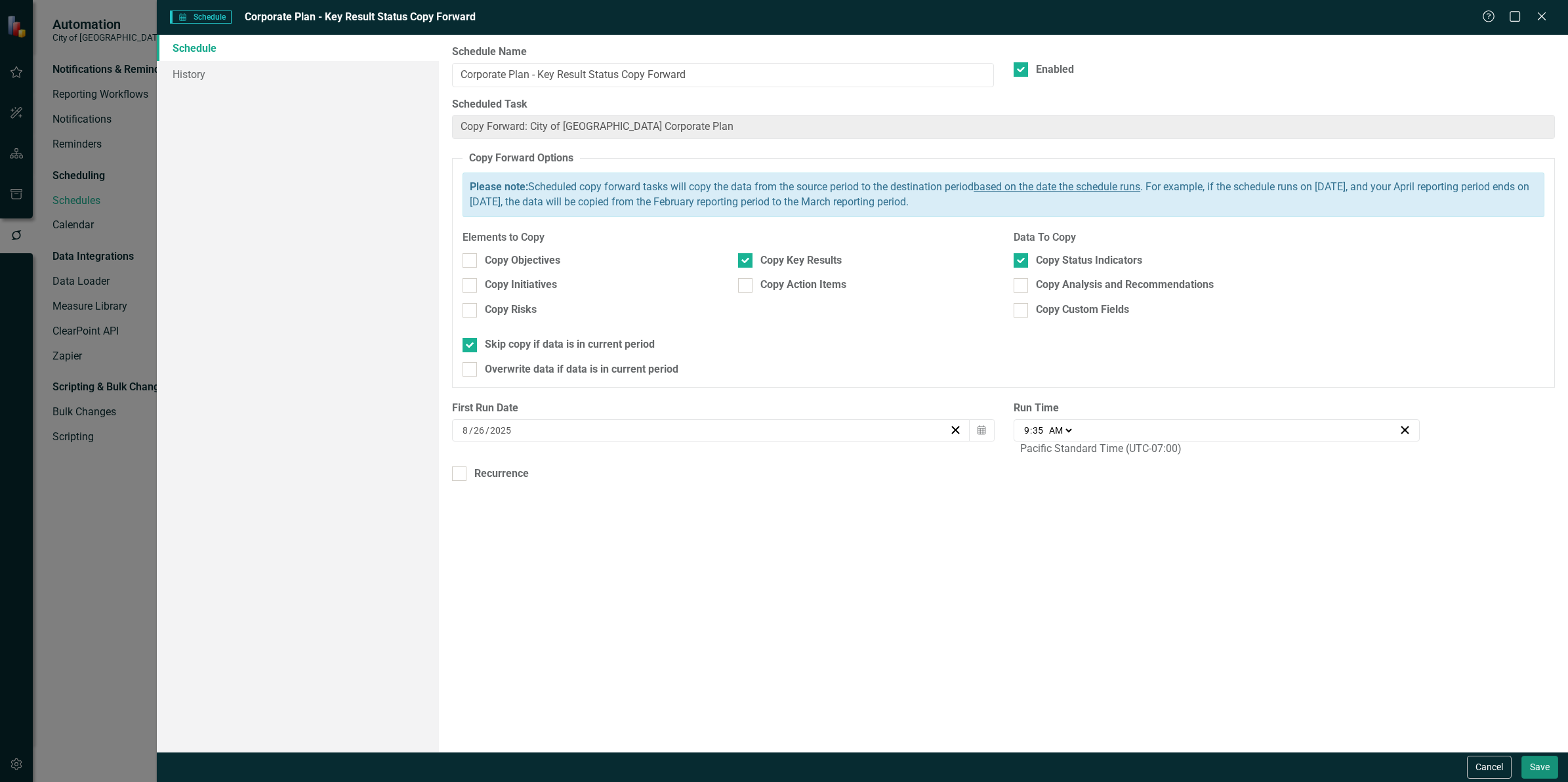
type input "09:30"
type input "30"
drag, startPoint x: 1532, startPoint y: 766, endPoint x: 1112, endPoint y: 551, distance: 471.8
click at [1114, 552] on form "Schedule Schedule Corporate Plan - Key Result Status Copy Forward Help Maximize…" at bounding box center [862, 391] width 1411 height 782
drag, startPoint x: 1044, startPoint y: 428, endPoint x: 1071, endPoint y: 433, distance: 27.5
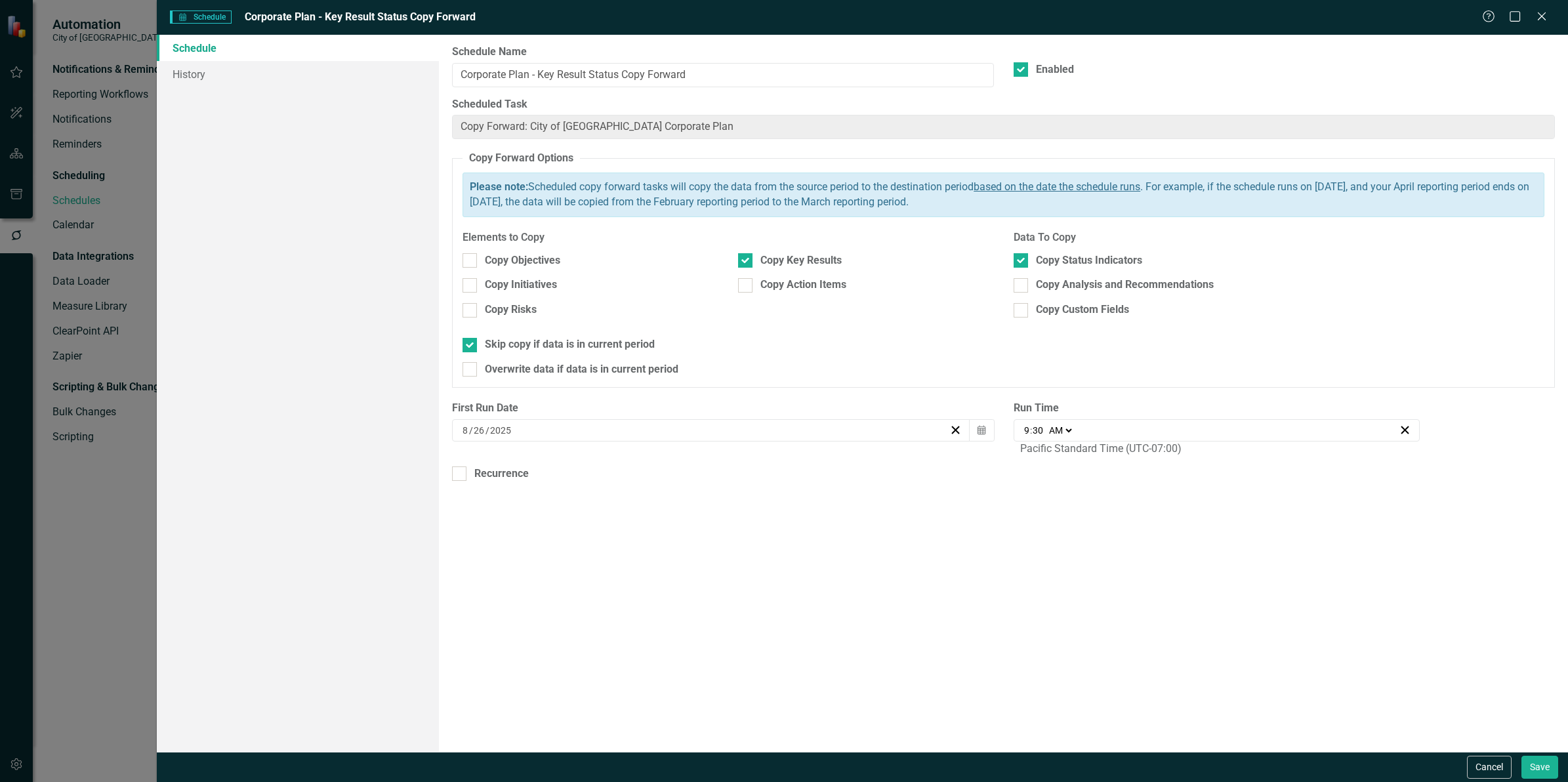
click at [1044, 430] on span at bounding box center [1045, 430] width 2 height 12
click at [1033, 430] on input "30" at bounding box center [1038, 430] width 12 height 13
type input "09:03"
type input "3"
type input "09:35"
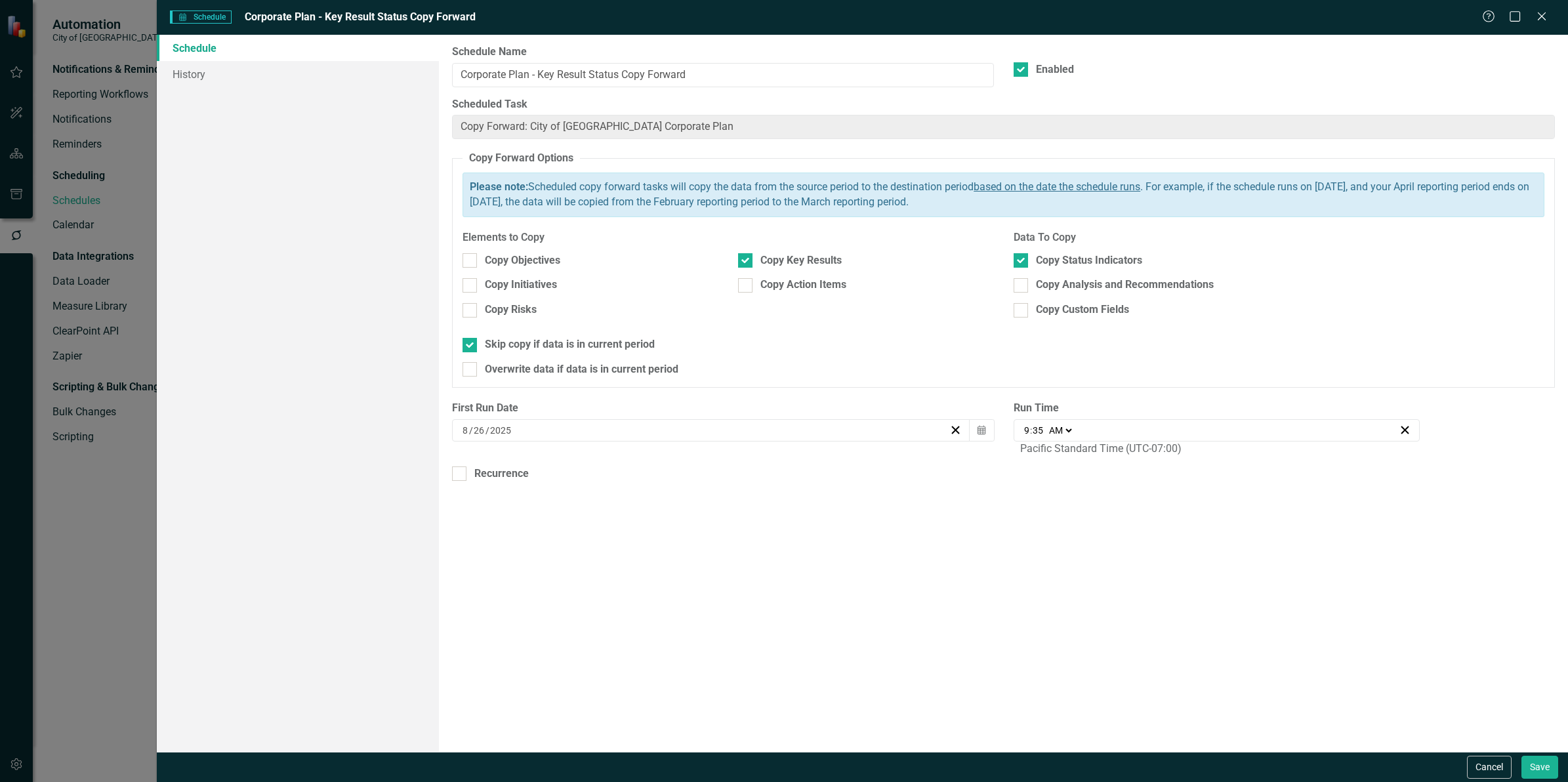
type input "35"
type input "09:30"
type input "30"
click at [1544, 769] on button "Save" at bounding box center [1539, 766] width 36 height 23
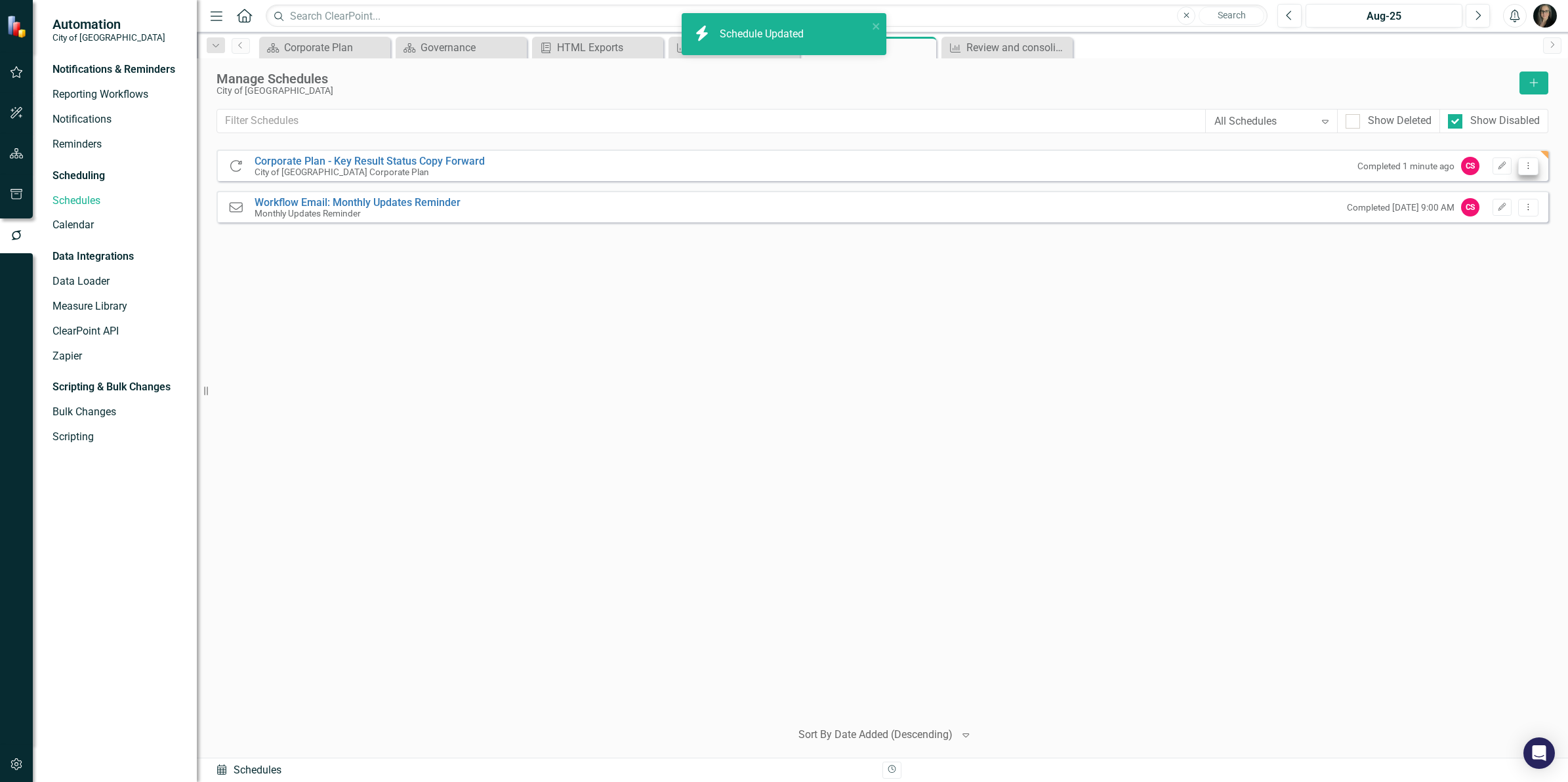
click at [1532, 167] on icon "Dropdown Menu" at bounding box center [1528, 166] width 11 height 9
click at [1492, 187] on link "Edit Edit Schedule" at bounding box center [1477, 188] width 121 height 24
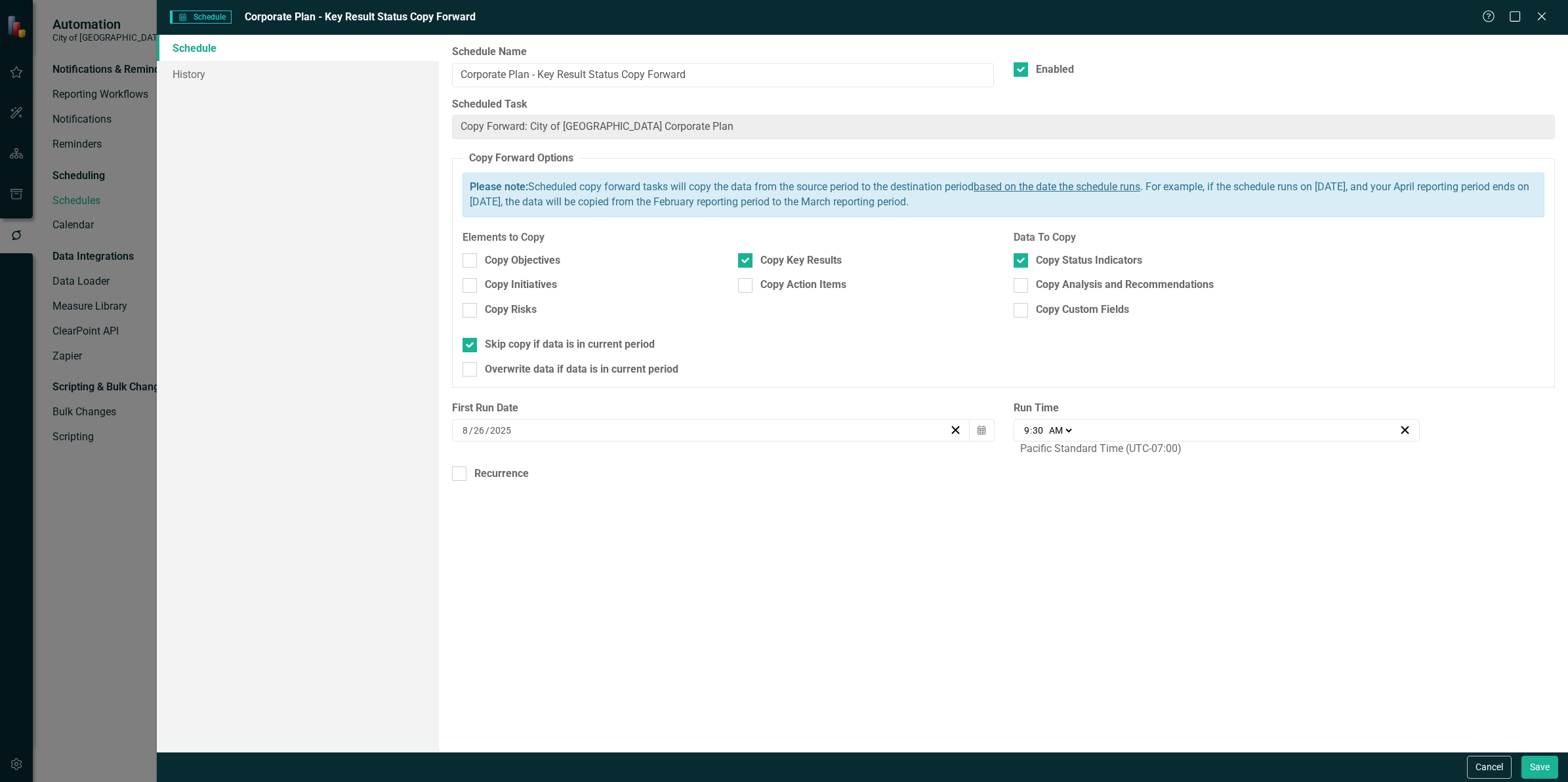
click at [1036, 434] on input "30" at bounding box center [1038, 430] width 12 height 13
type input "09:04"
type input "4"
type input "09:45"
type input "45"
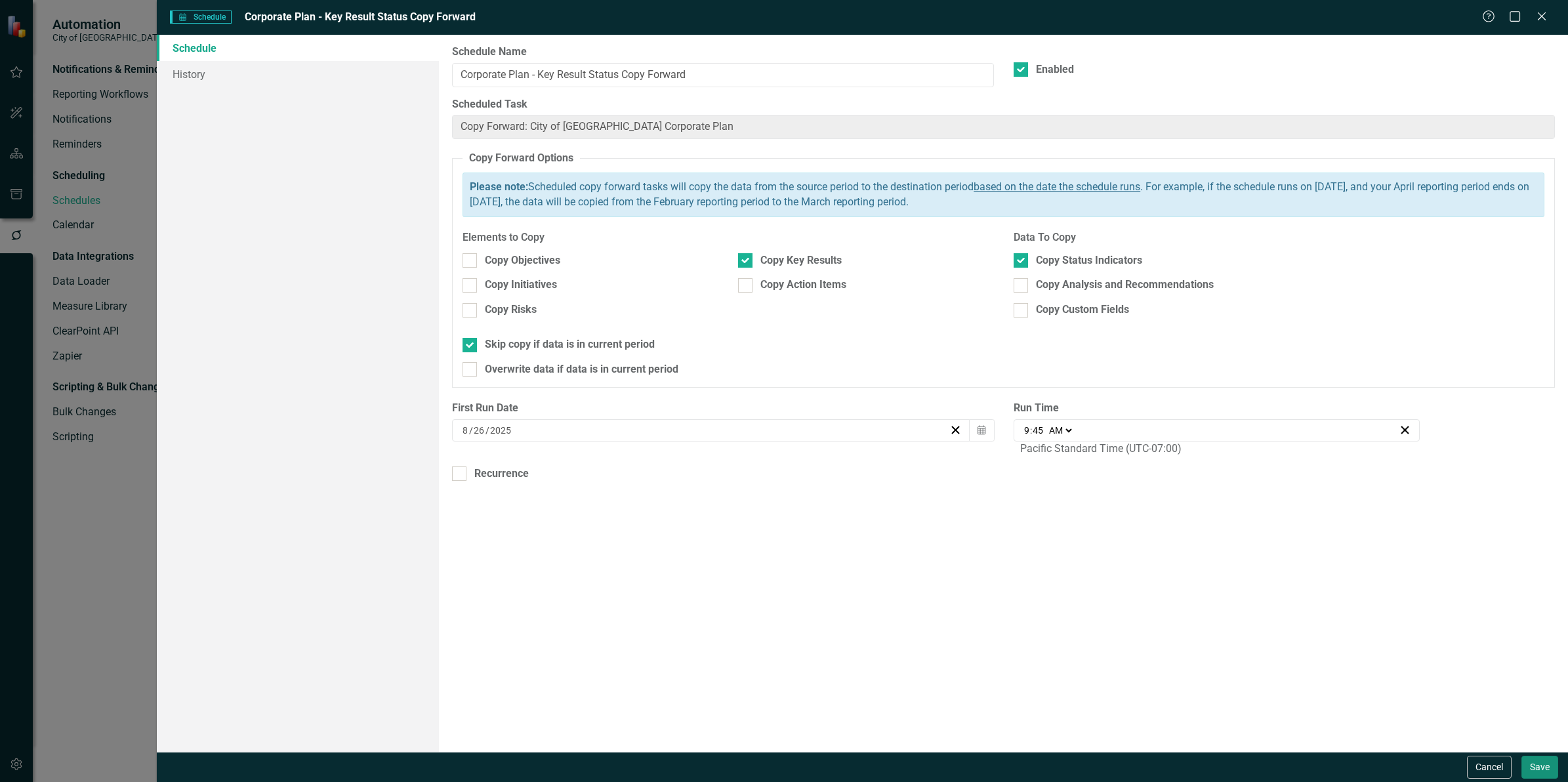
click at [1542, 769] on button "Save" at bounding box center [1539, 766] width 36 height 23
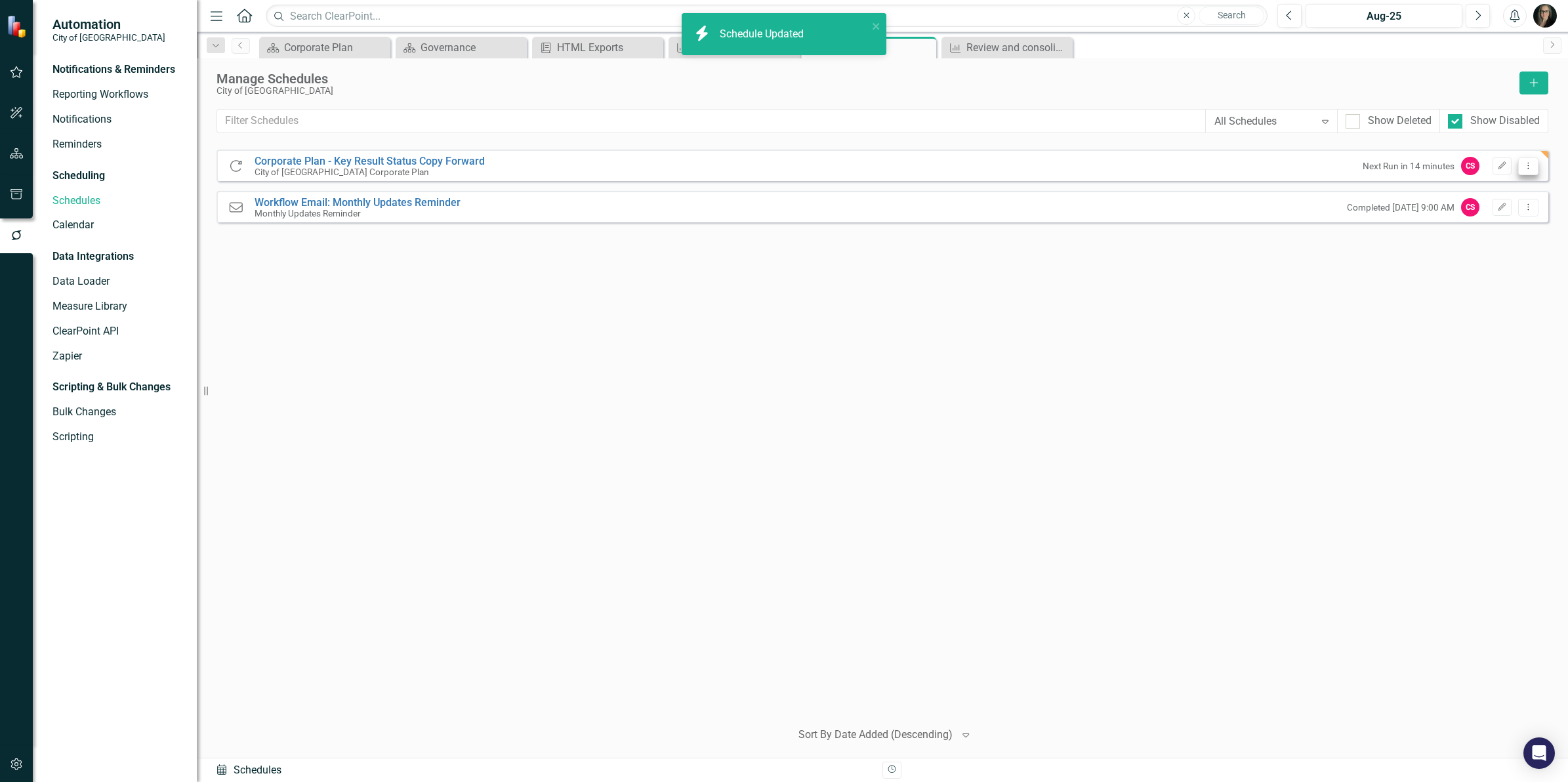
click at [1526, 168] on icon "Dropdown Menu" at bounding box center [1528, 166] width 11 height 9
click at [1464, 191] on link "Edit Edit Schedule" at bounding box center [1477, 188] width 121 height 24
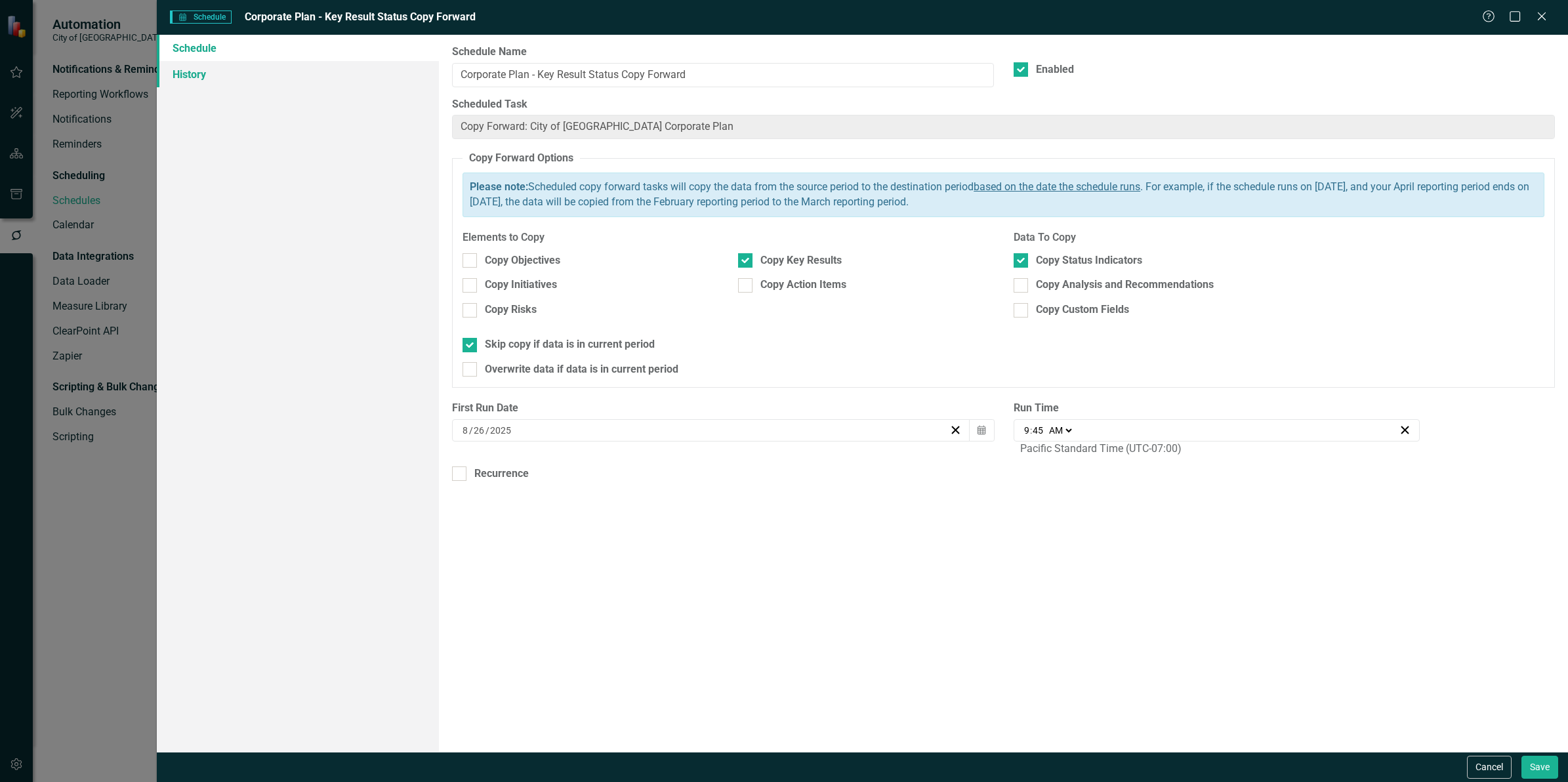
click at [189, 76] on link "History" at bounding box center [297, 74] width 282 height 26
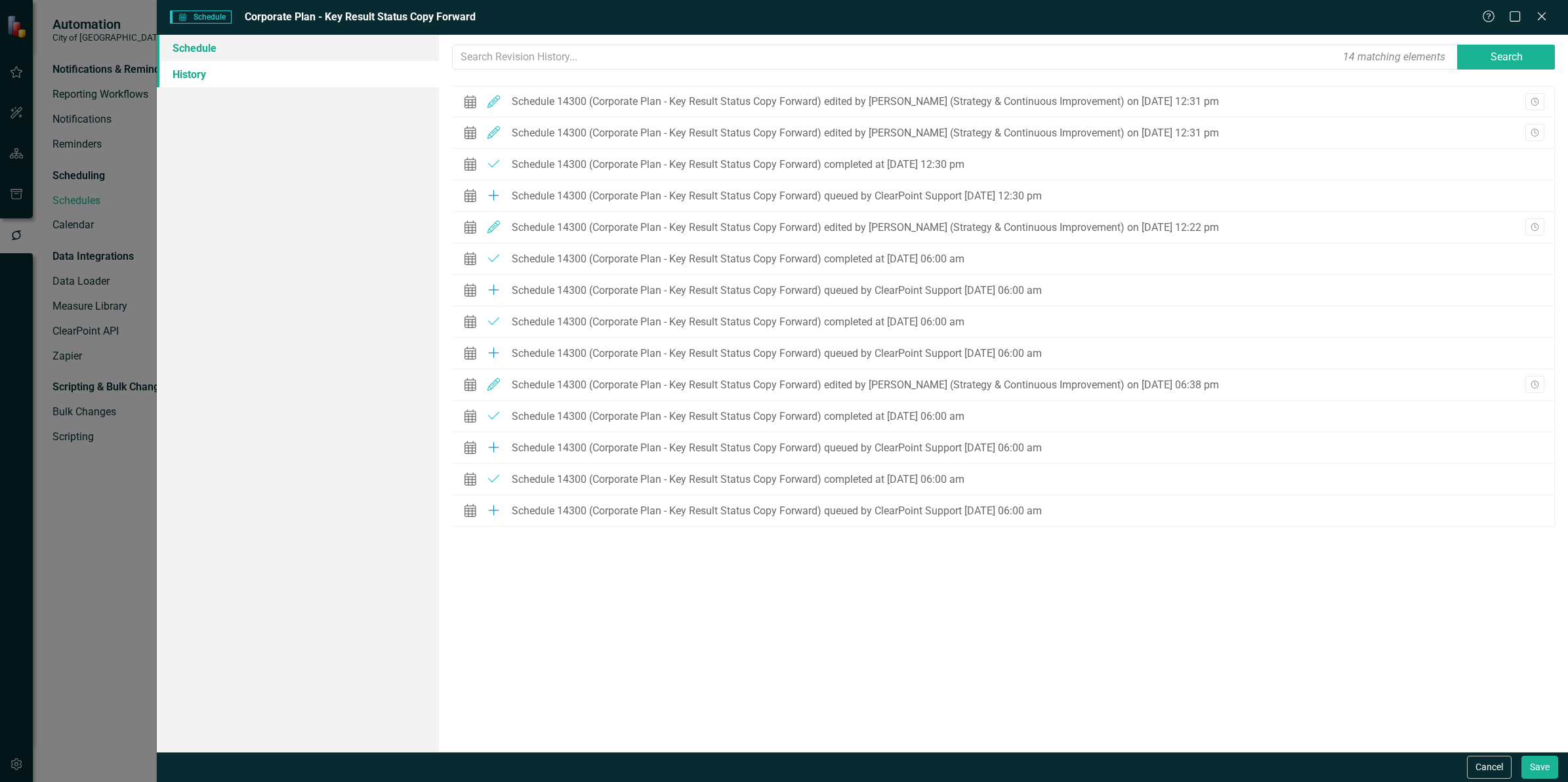
click at [189, 57] on link "Schedule" at bounding box center [297, 48] width 282 height 26
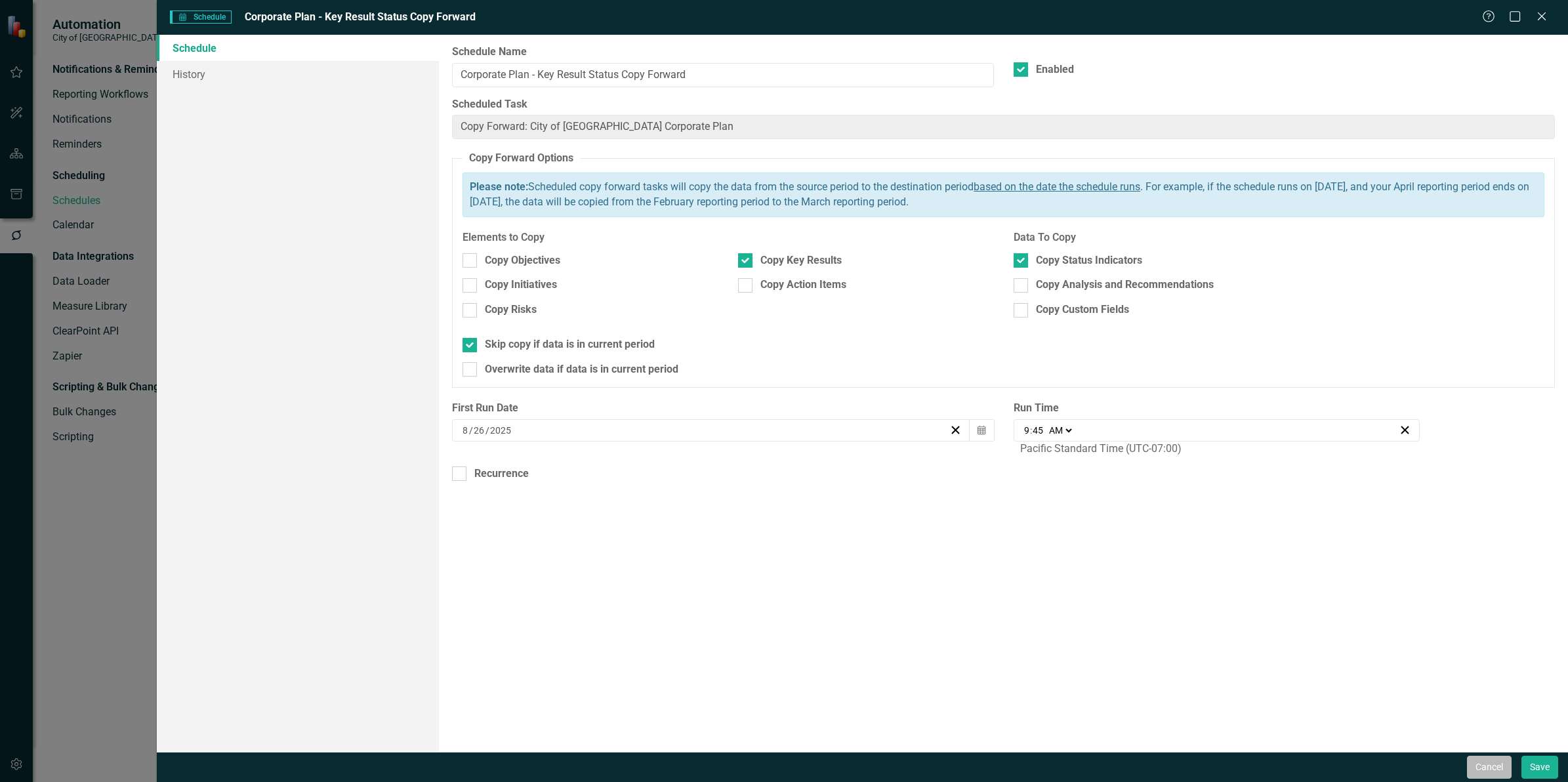
click at [1493, 775] on button "Cancel" at bounding box center [1489, 766] width 44 height 23
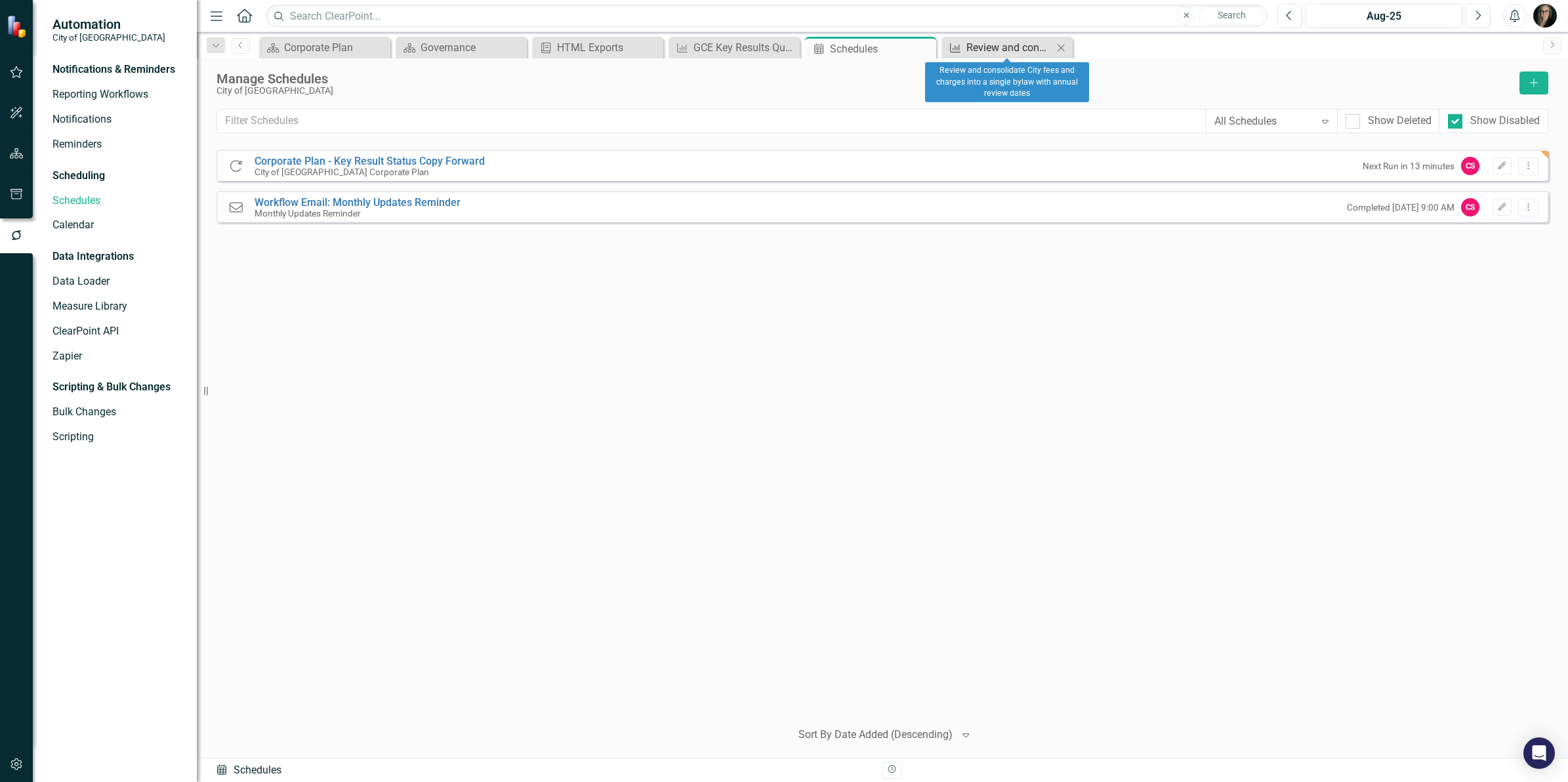
click at [997, 49] on div "Review and consolidate City fees and charges into a single bylaw with annual re…" at bounding box center [1009, 47] width 87 height 16
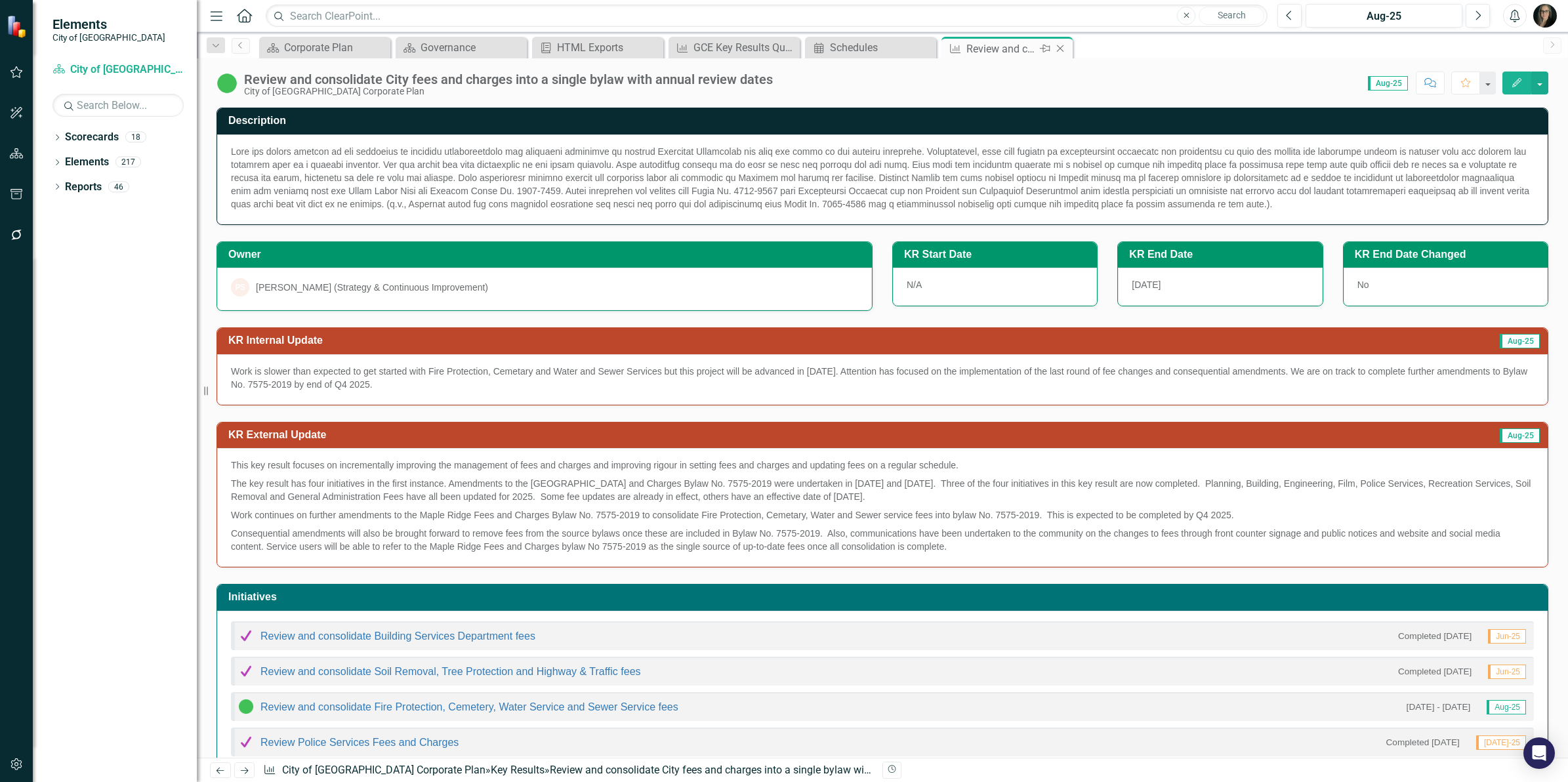
click at [1060, 48] on icon at bounding box center [1061, 49] width 7 height 7
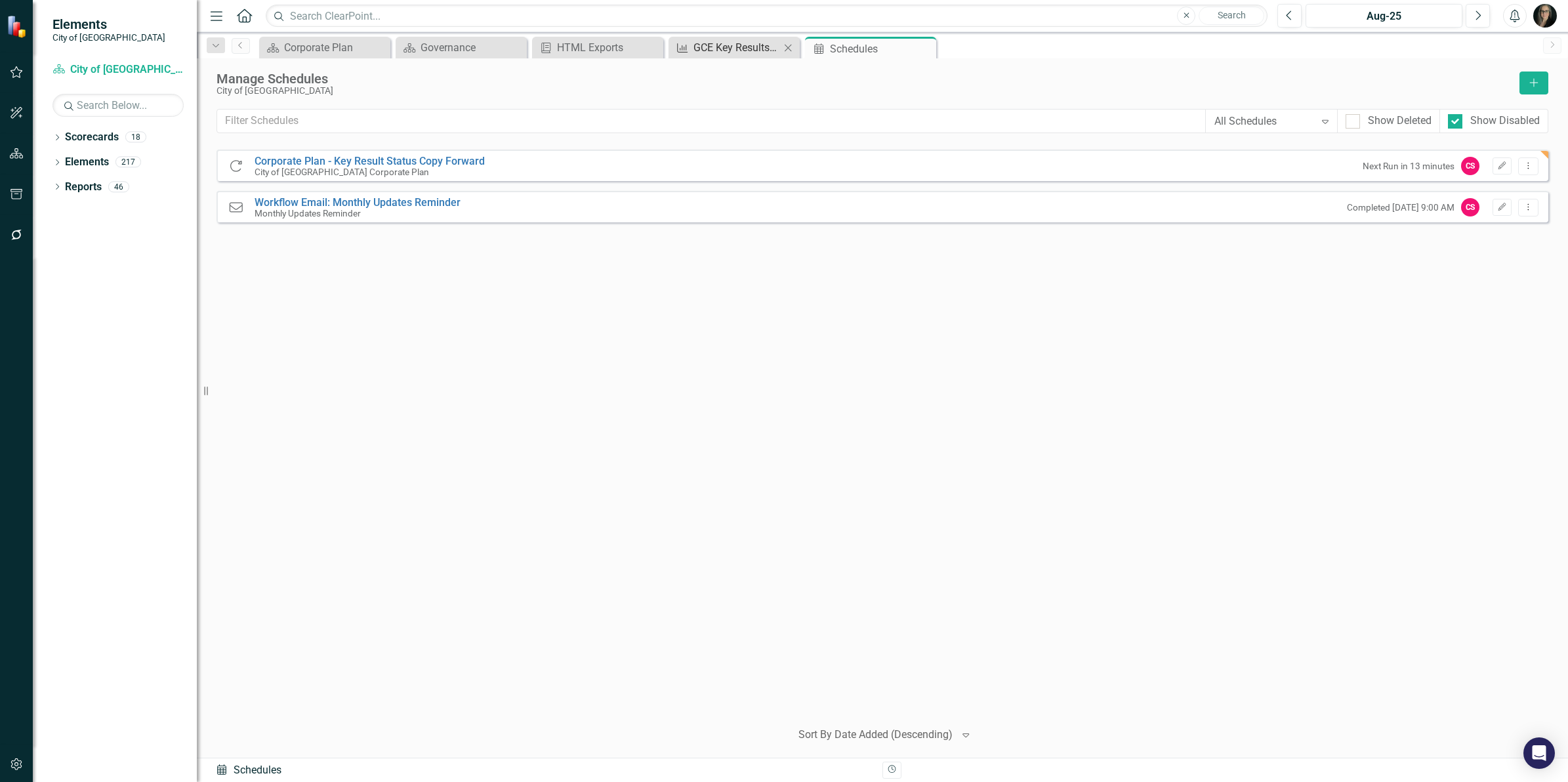
click at [713, 49] on div "GCE Key Results Quarterly" at bounding box center [737, 47] width 87 height 16
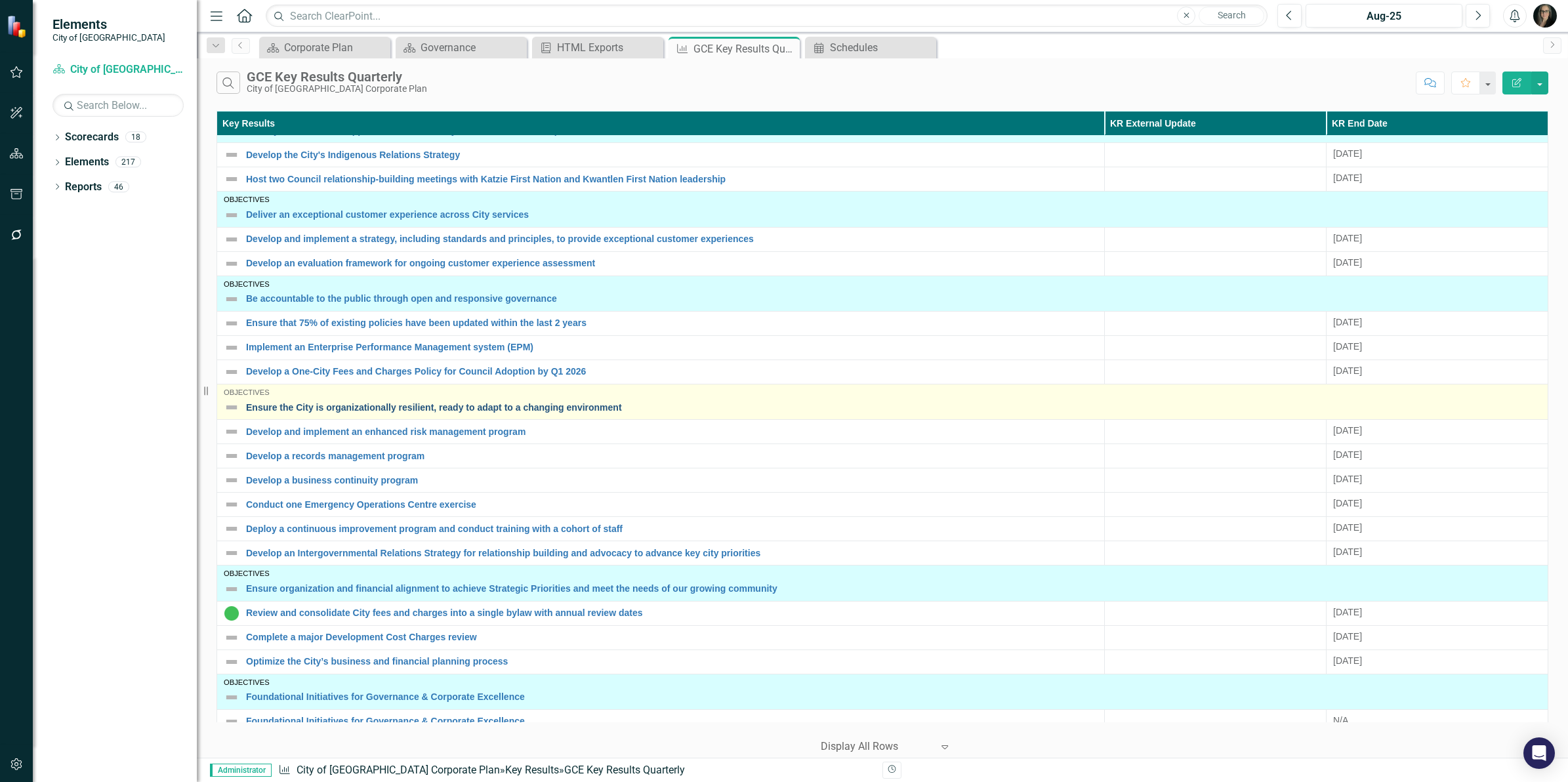
scroll to position [55, 0]
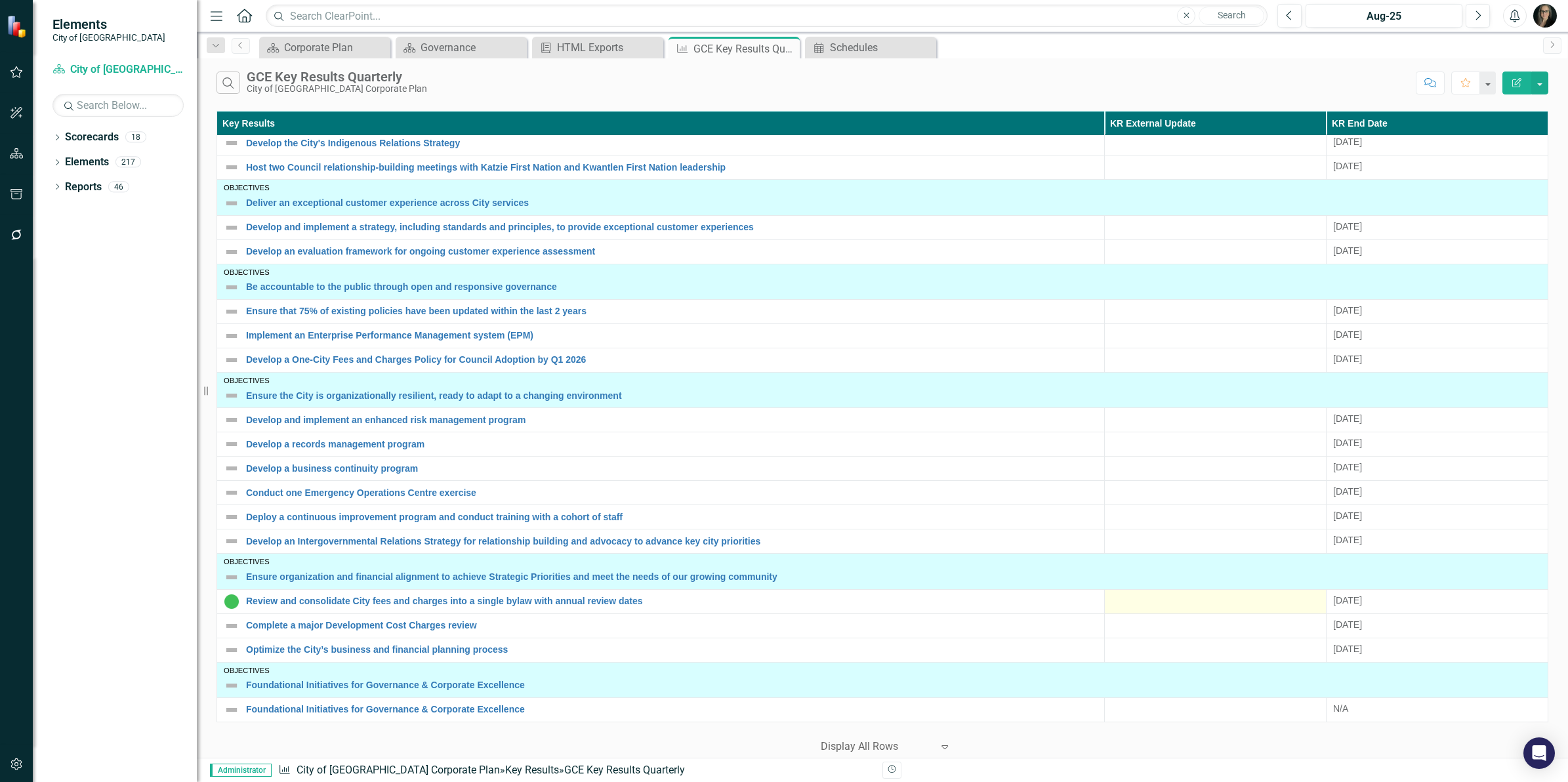
click at [1173, 594] on div at bounding box center [1216, 602] width 208 height 16
drag, startPoint x: 1530, startPoint y: 86, endPoint x: 1537, endPoint y: 85, distance: 7.1
click at [1534, 85] on div "Edit Report" at bounding box center [1522, 82] width 53 height 23
click at [1537, 85] on button "button" at bounding box center [1540, 82] width 17 height 23
click at [1500, 107] on link "Edit Report Edit Report" at bounding box center [1496, 108] width 104 height 24
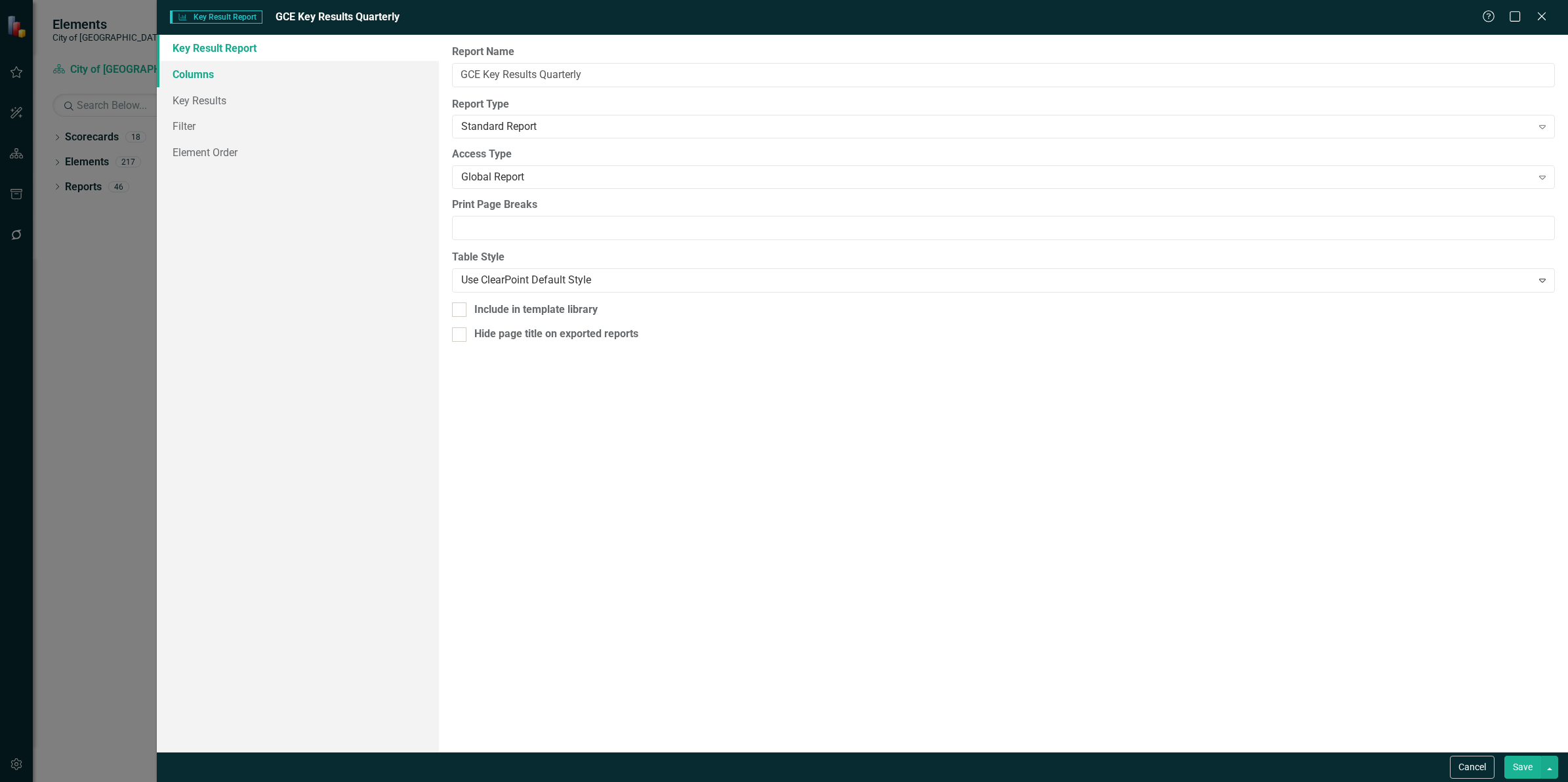
click at [219, 68] on link "Columns" at bounding box center [297, 74] width 282 height 26
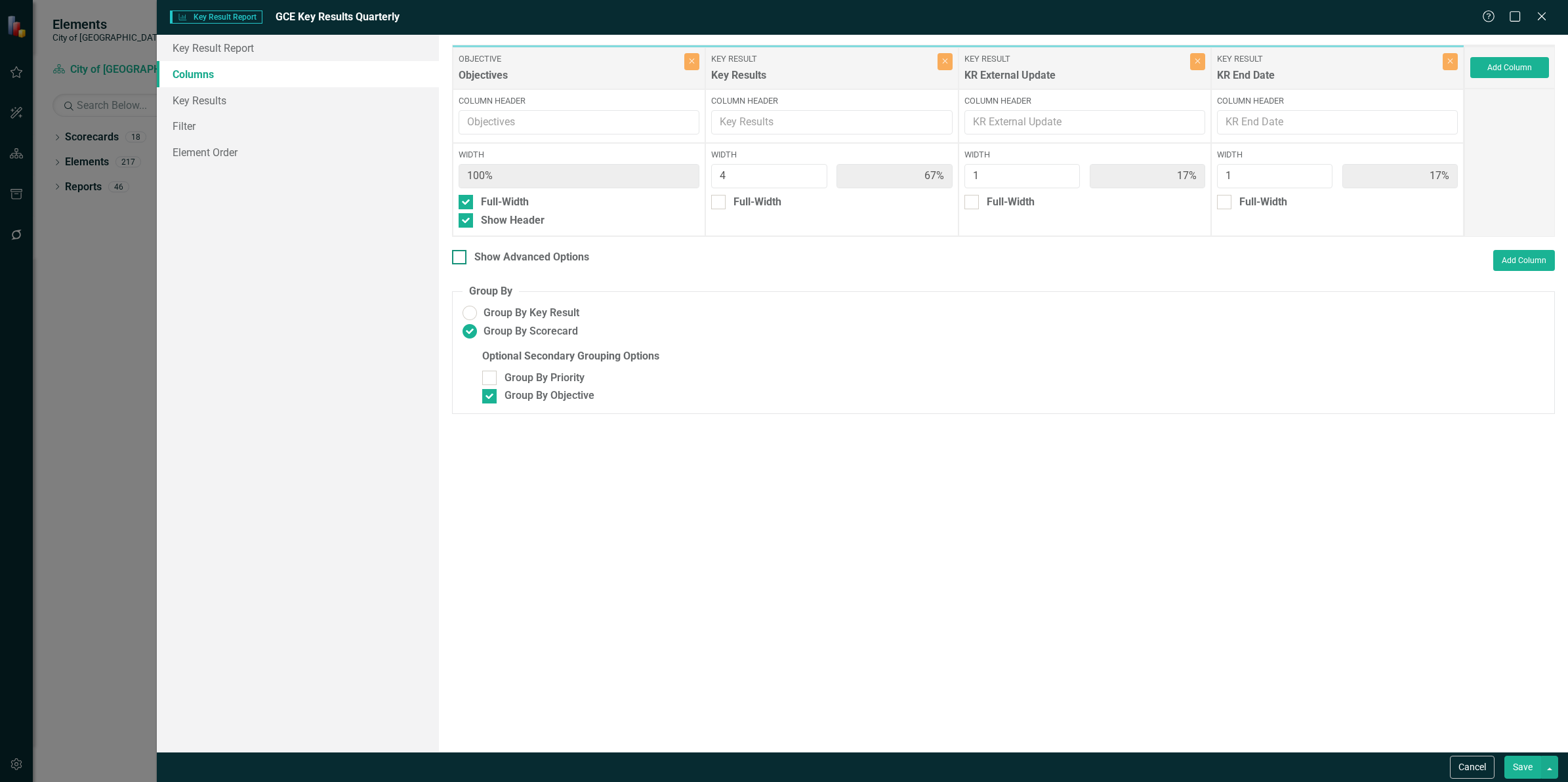
click at [583, 257] on div "Show Advanced Options" at bounding box center [532, 257] width 114 height 15
click at [461, 257] on input "Show Advanced Options" at bounding box center [456, 254] width 9 height 9
checkbox input "true"
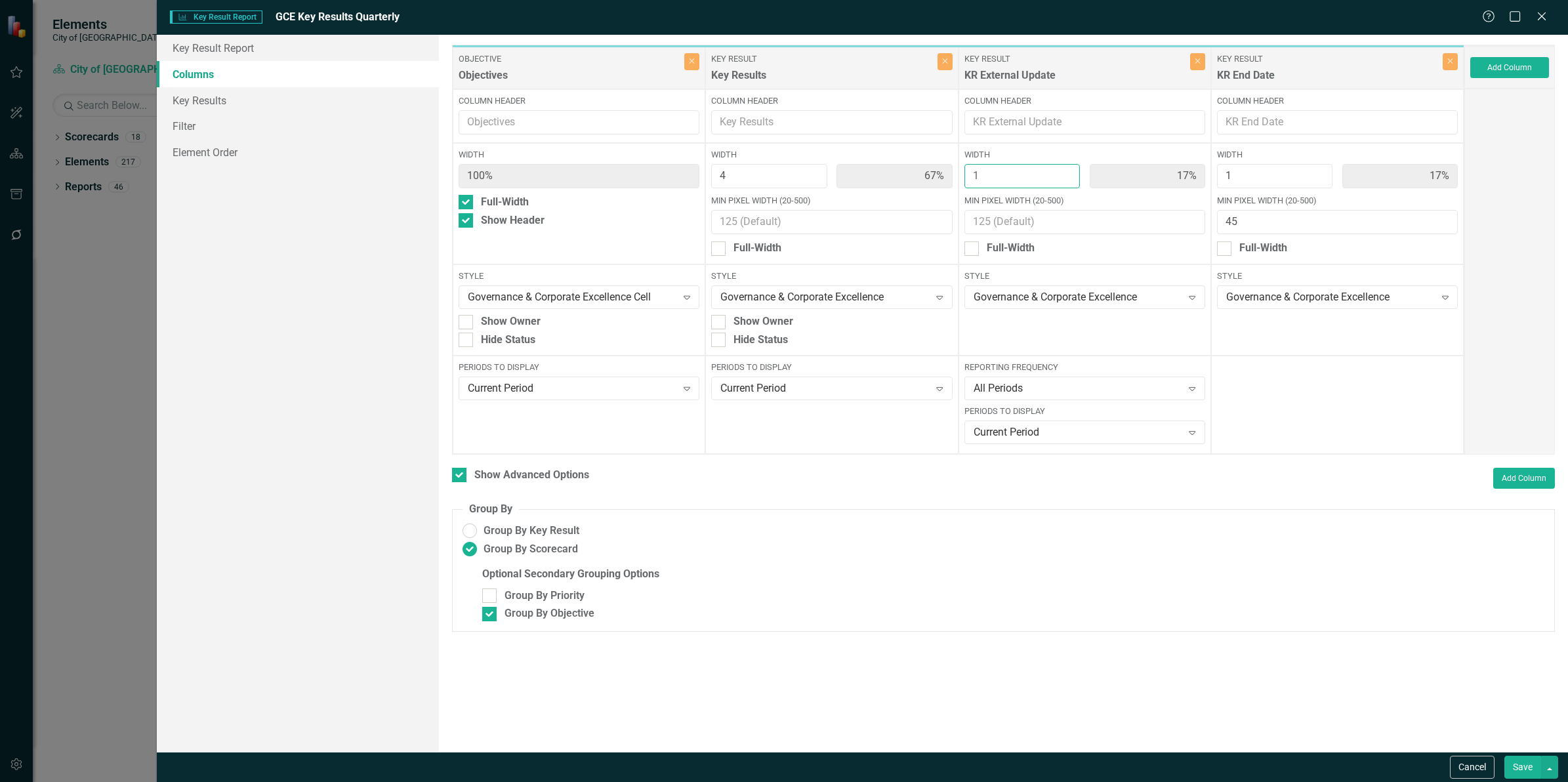
type input "2"
type input "57%"
type input "29%"
type input "14%"
click at [1068, 169] on input "2" at bounding box center [1022, 176] width 115 height 24
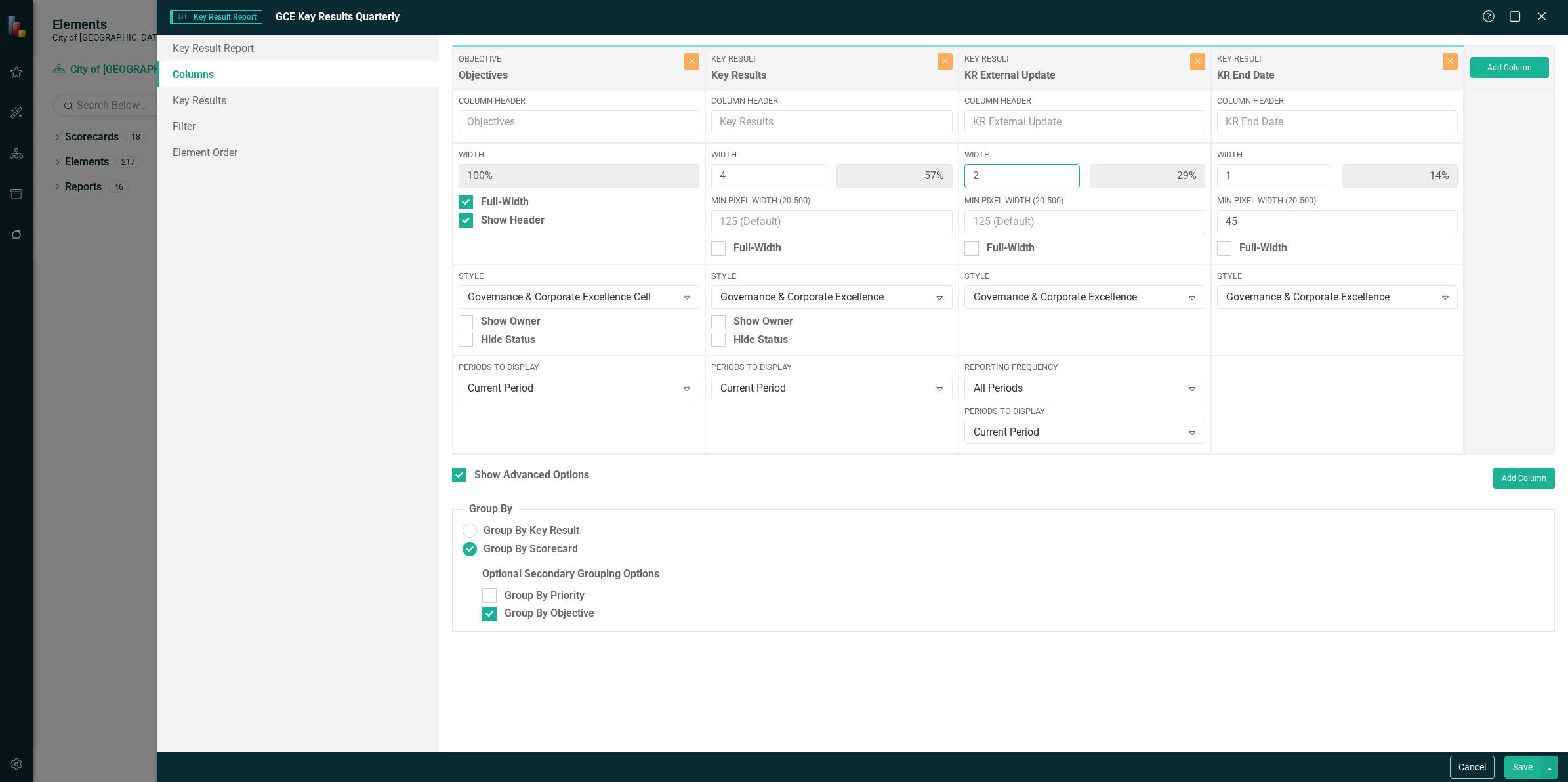
type input "3"
type input "50%"
type input "38%"
type input "13%"
click at [1068, 169] on input "3" at bounding box center [1022, 176] width 115 height 24
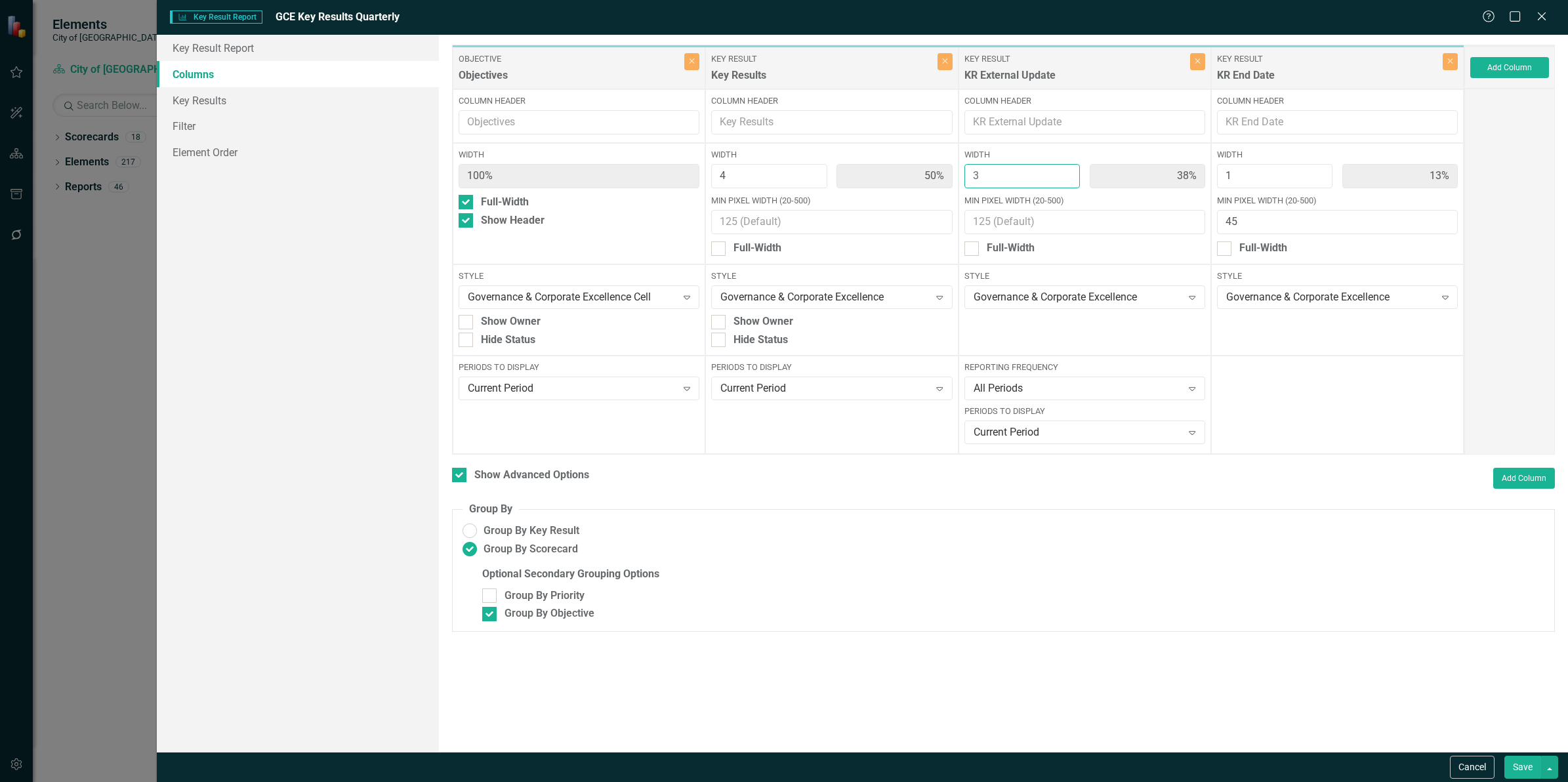
type input "4"
type input "44%"
type input "11%"
type input "4"
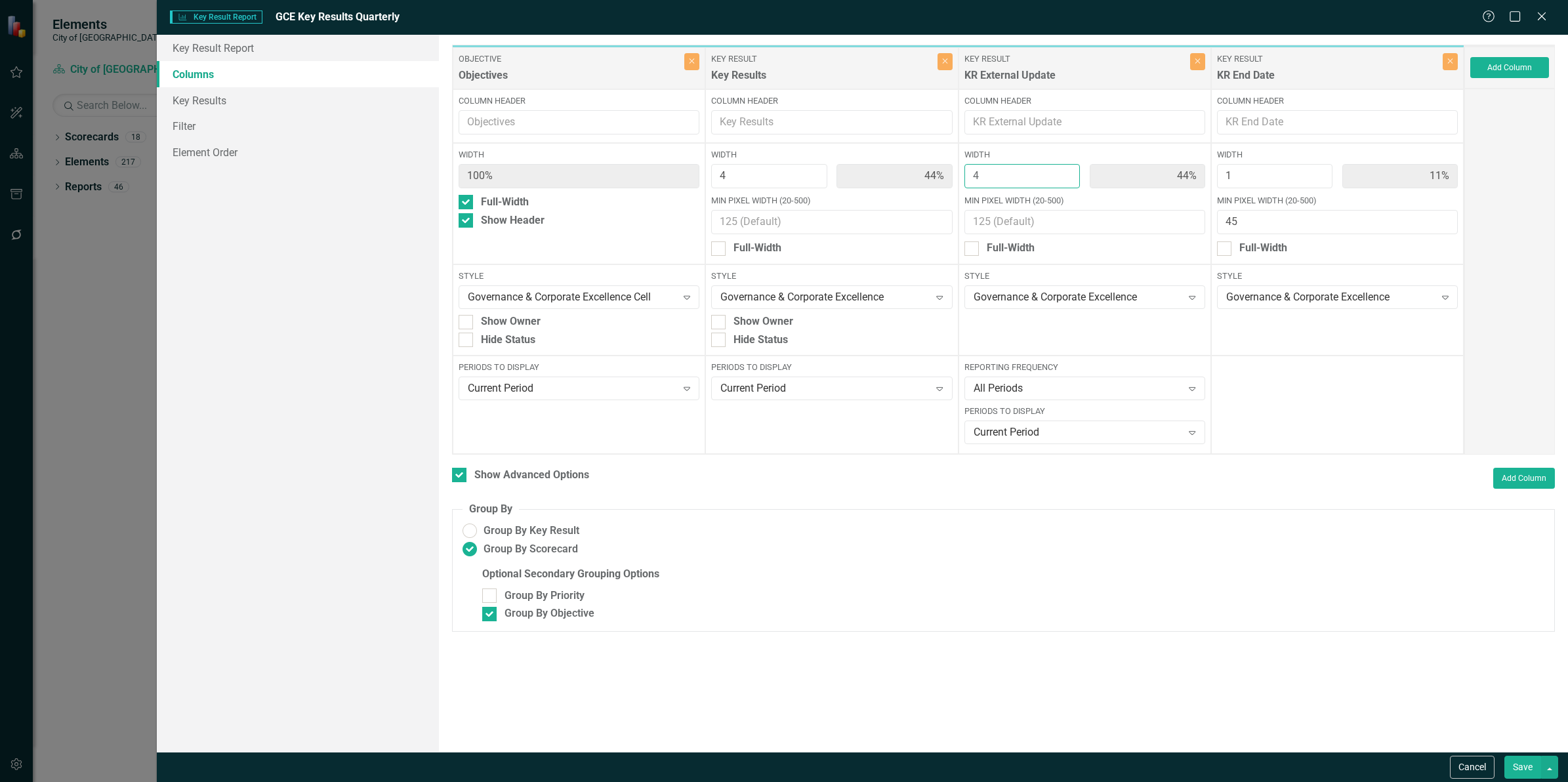
click at [1068, 169] on input "4" at bounding box center [1022, 176] width 115 height 24
click at [1527, 774] on button "Save" at bounding box center [1523, 766] width 36 height 23
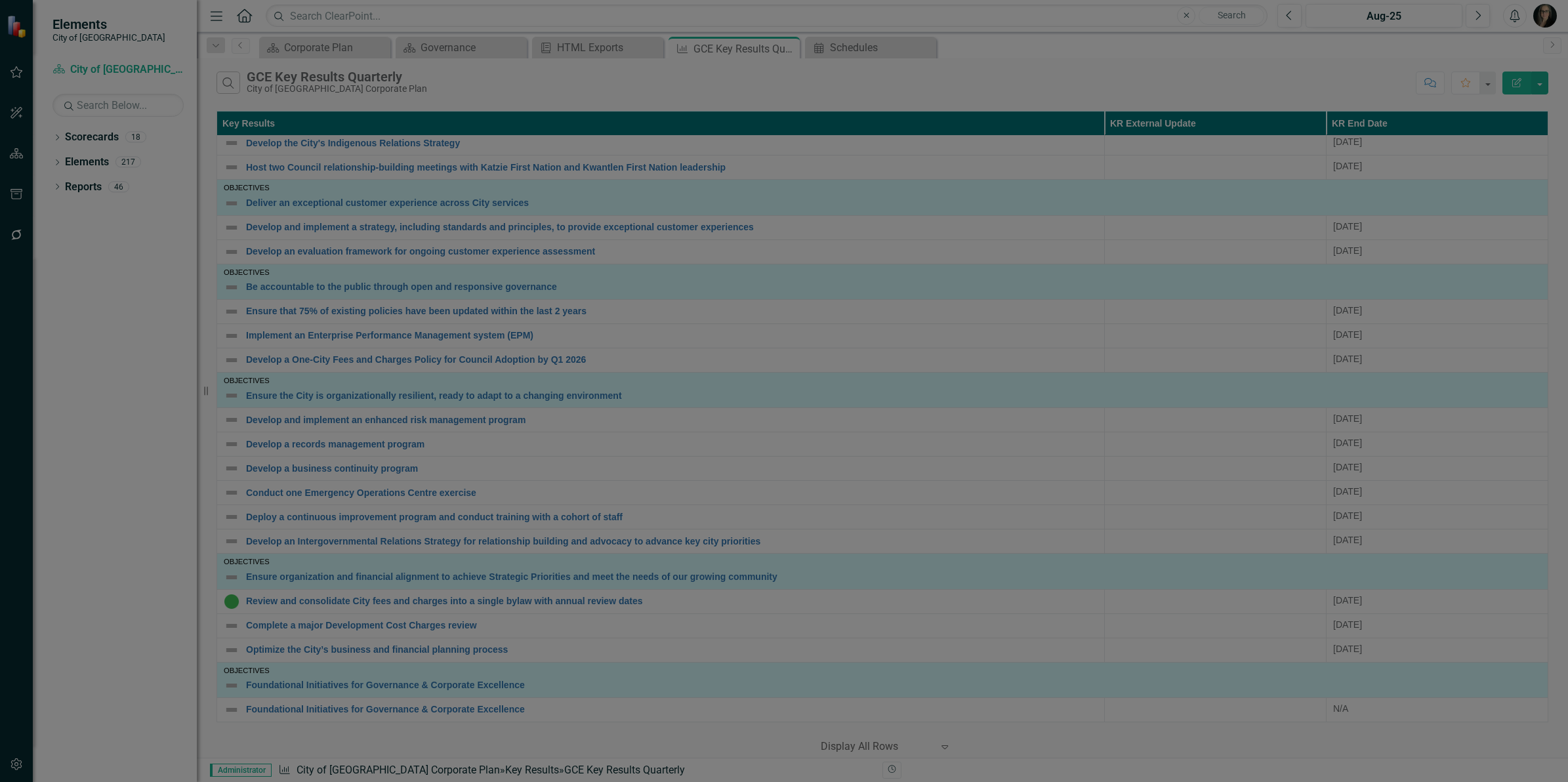
checkbox input "false"
radio input "false"
checkbox input "false"
radio input "true"
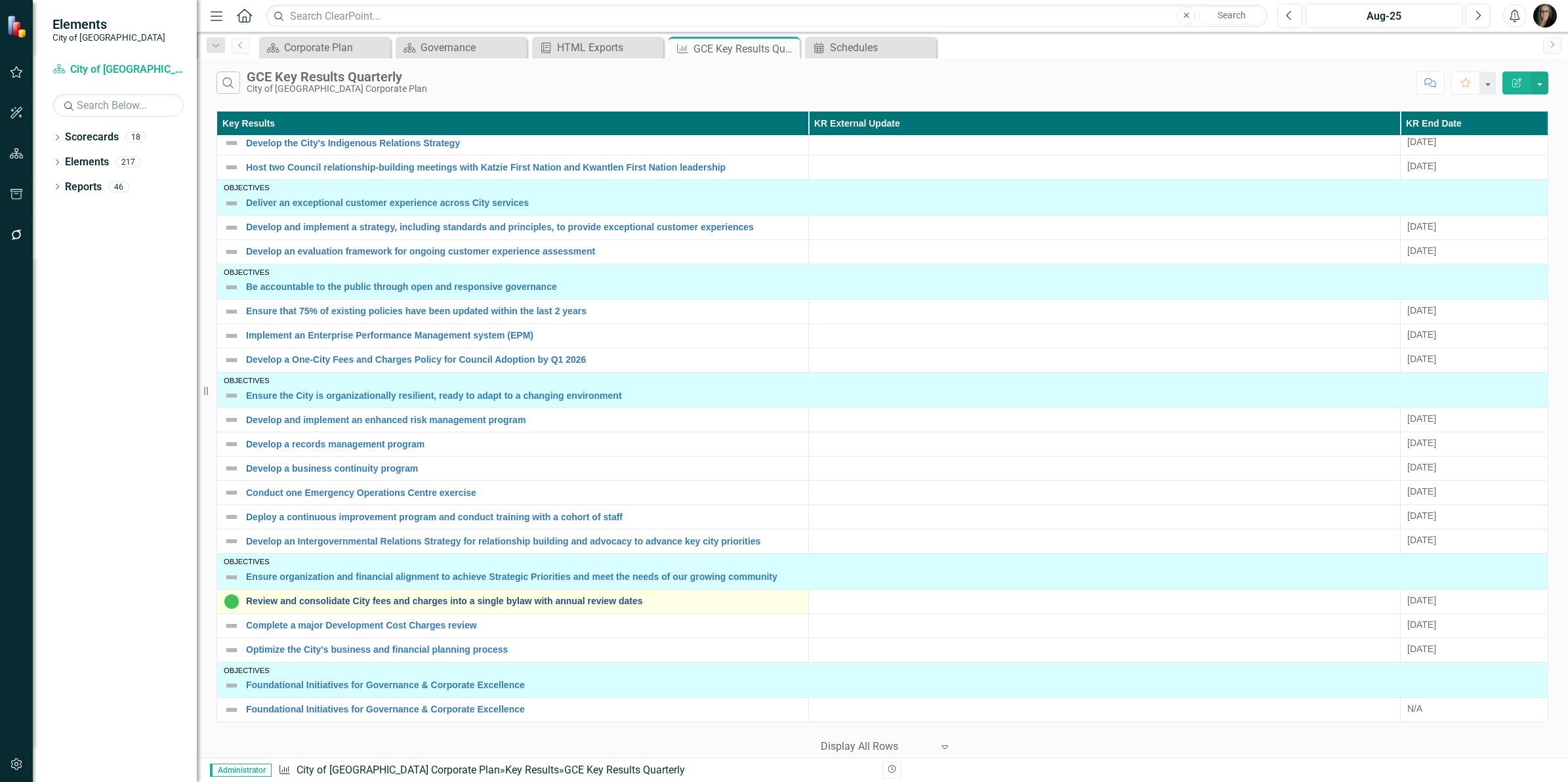
click at [582, 596] on link "Review and consolidate City fees and charges into a single bylaw with annual re…" at bounding box center [524, 601] width 556 height 10
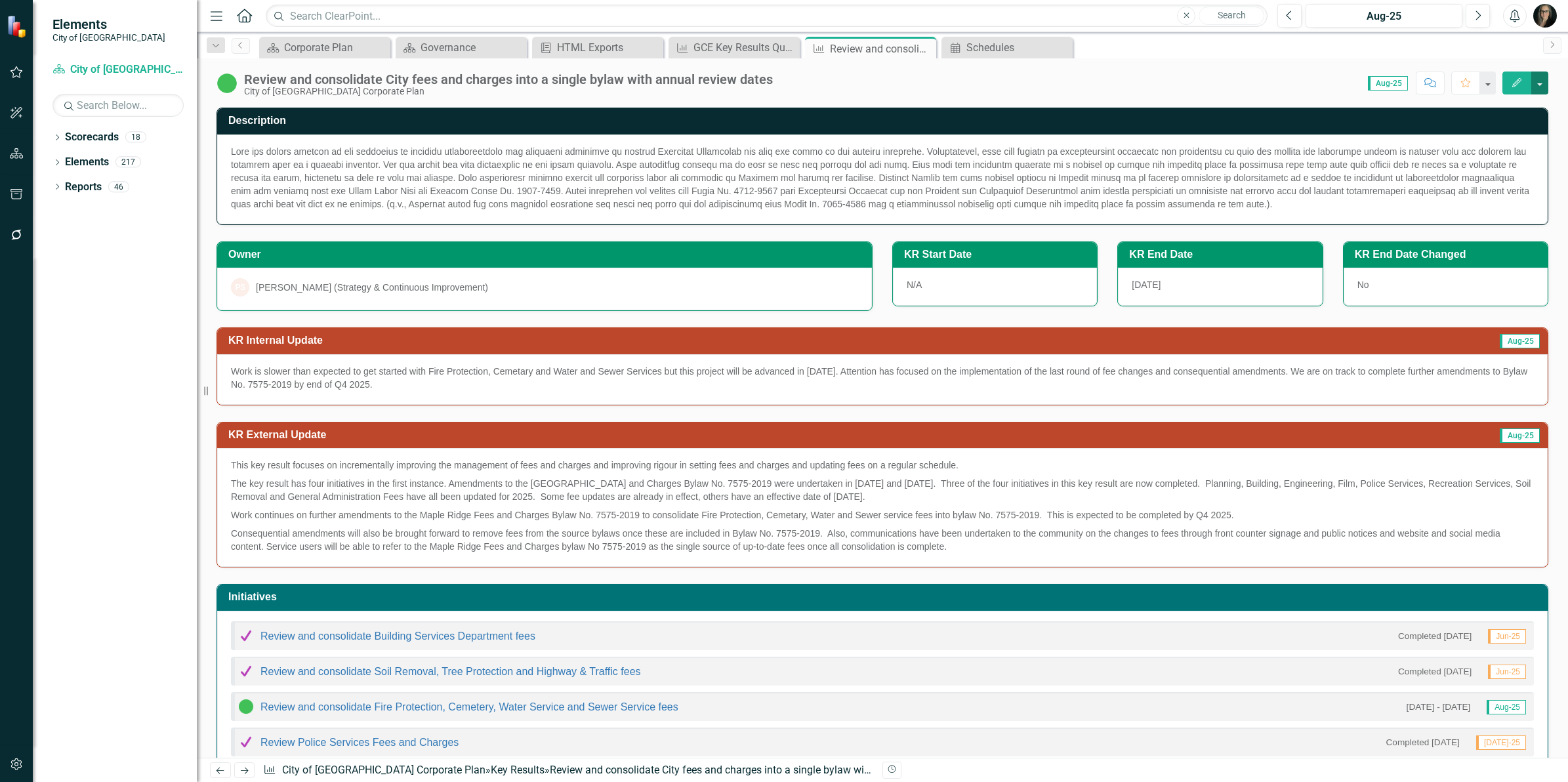
click at [1545, 82] on button "button" at bounding box center [1540, 82] width 17 height 23
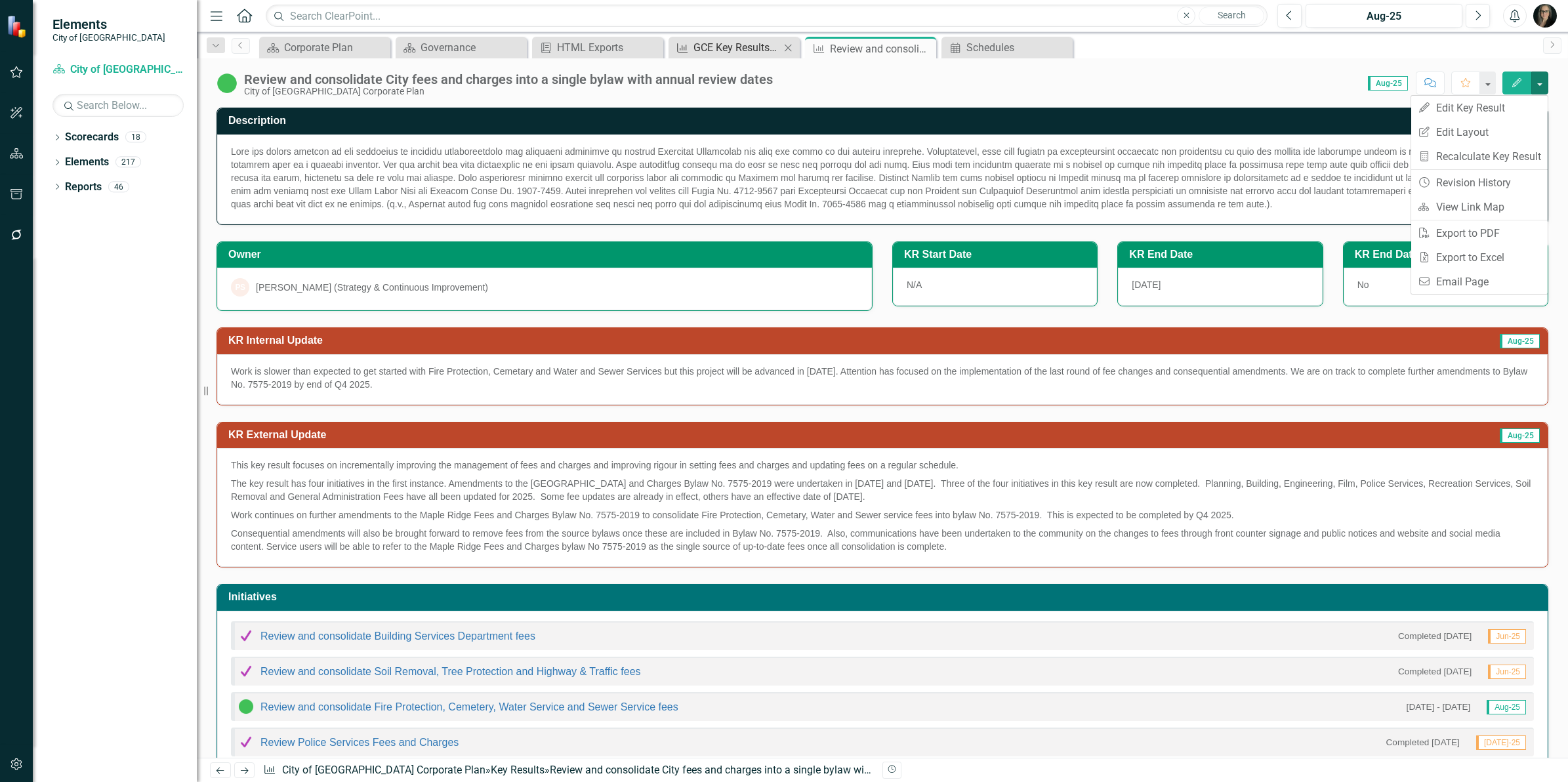
drag, startPoint x: 951, startPoint y: 84, endPoint x: 787, endPoint y: 53, distance: 166.9
click at [943, 84] on div "Score: 0.00 Aug-25 Completed Comment Favorite Edit" at bounding box center [1164, 82] width 769 height 23
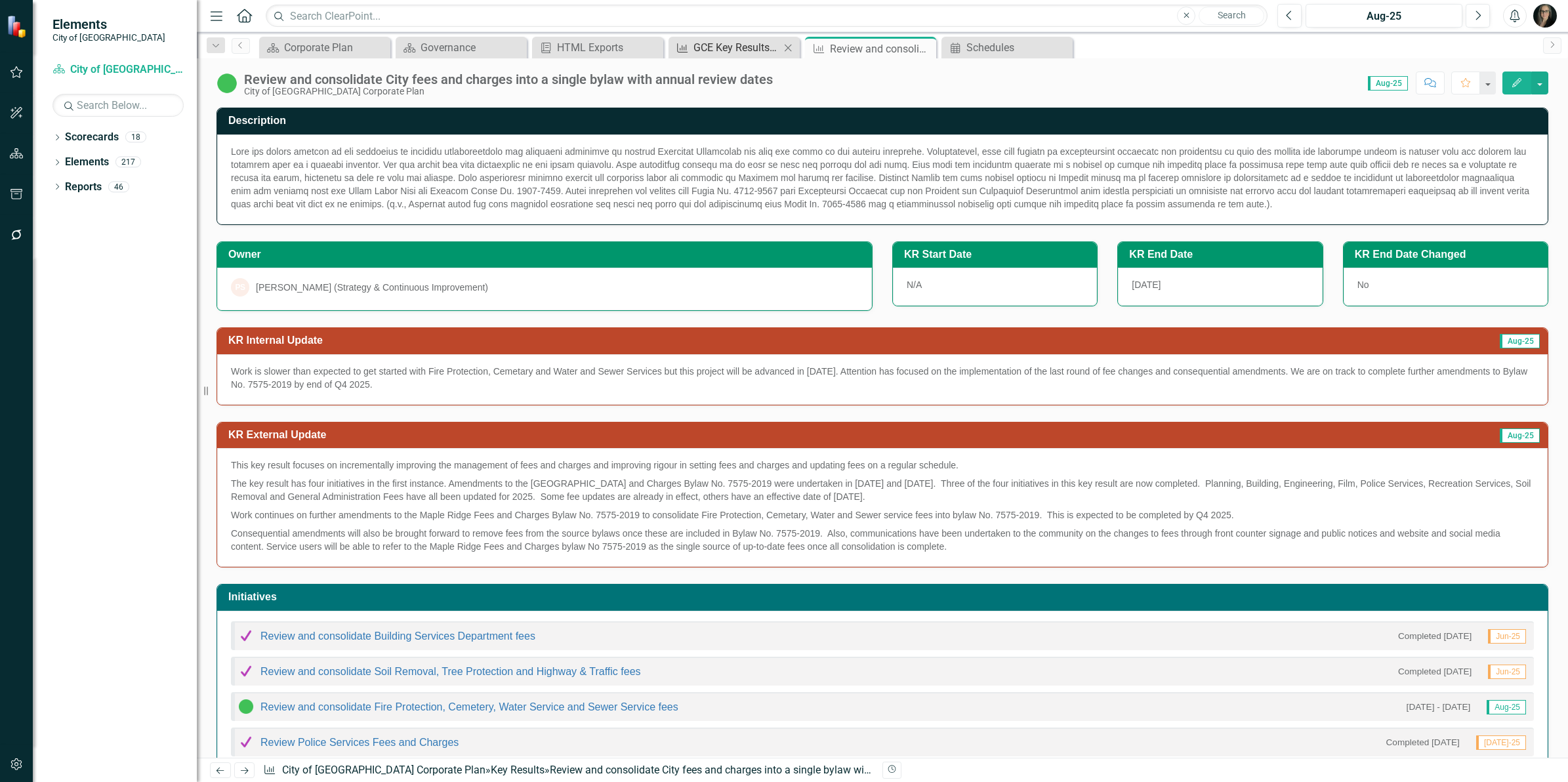
click at [742, 46] on div "GCE Key Results Quarterly" at bounding box center [737, 47] width 87 height 16
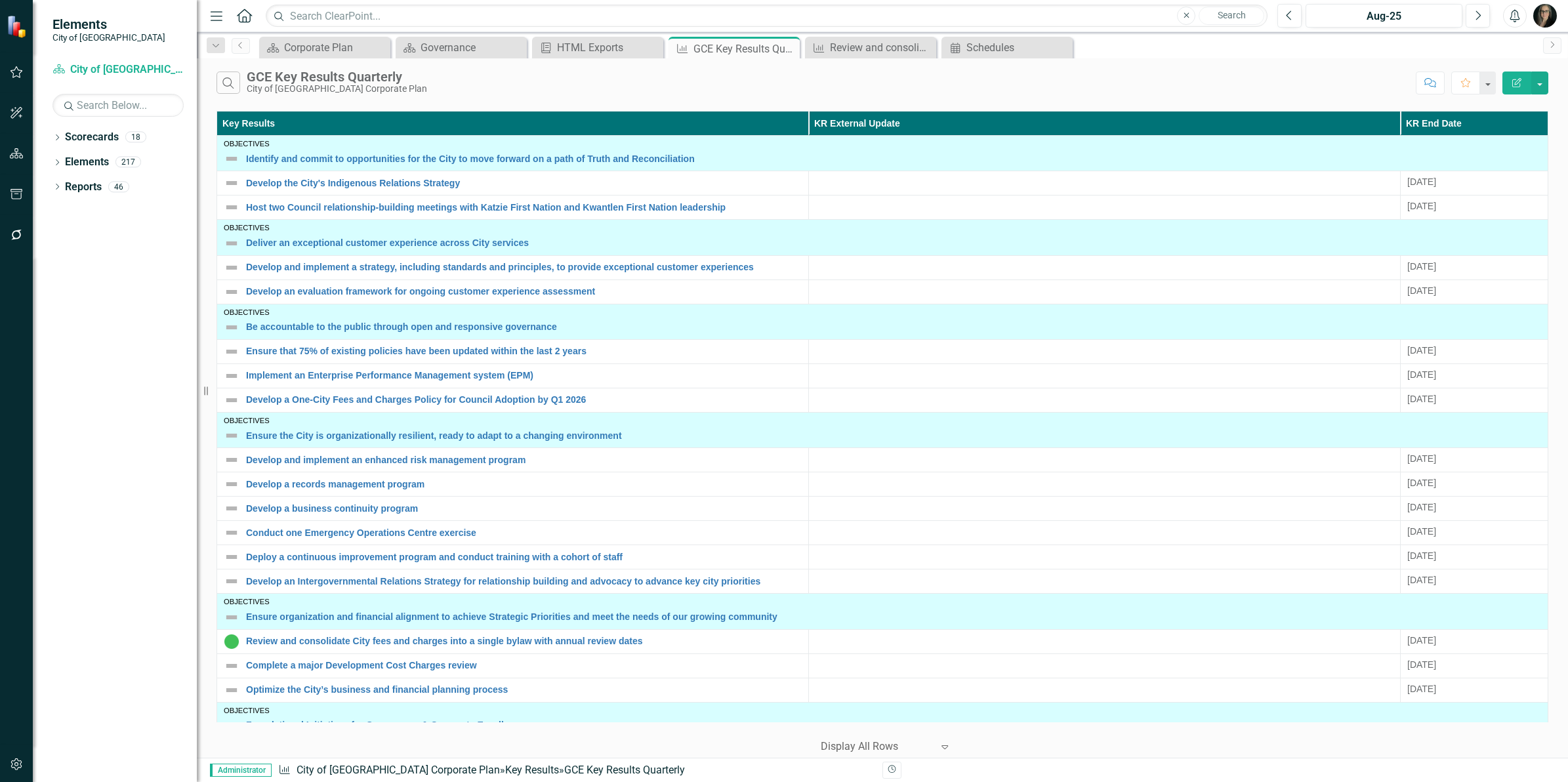
click at [1545, 95] on div "Search GCE Key Results Quarterly City of Maple Ridge Corporate Plan Comment Fav…" at bounding box center [882, 79] width 1371 height 42
click at [1543, 95] on div "Search GCE Key Results Quarterly City of Maple Ridge Corporate Plan Comment Fav…" at bounding box center [882, 79] width 1371 height 42
click at [1545, 82] on button "button" at bounding box center [1540, 82] width 17 height 23
click at [1499, 101] on link "Edit Report Edit Report" at bounding box center [1496, 108] width 104 height 24
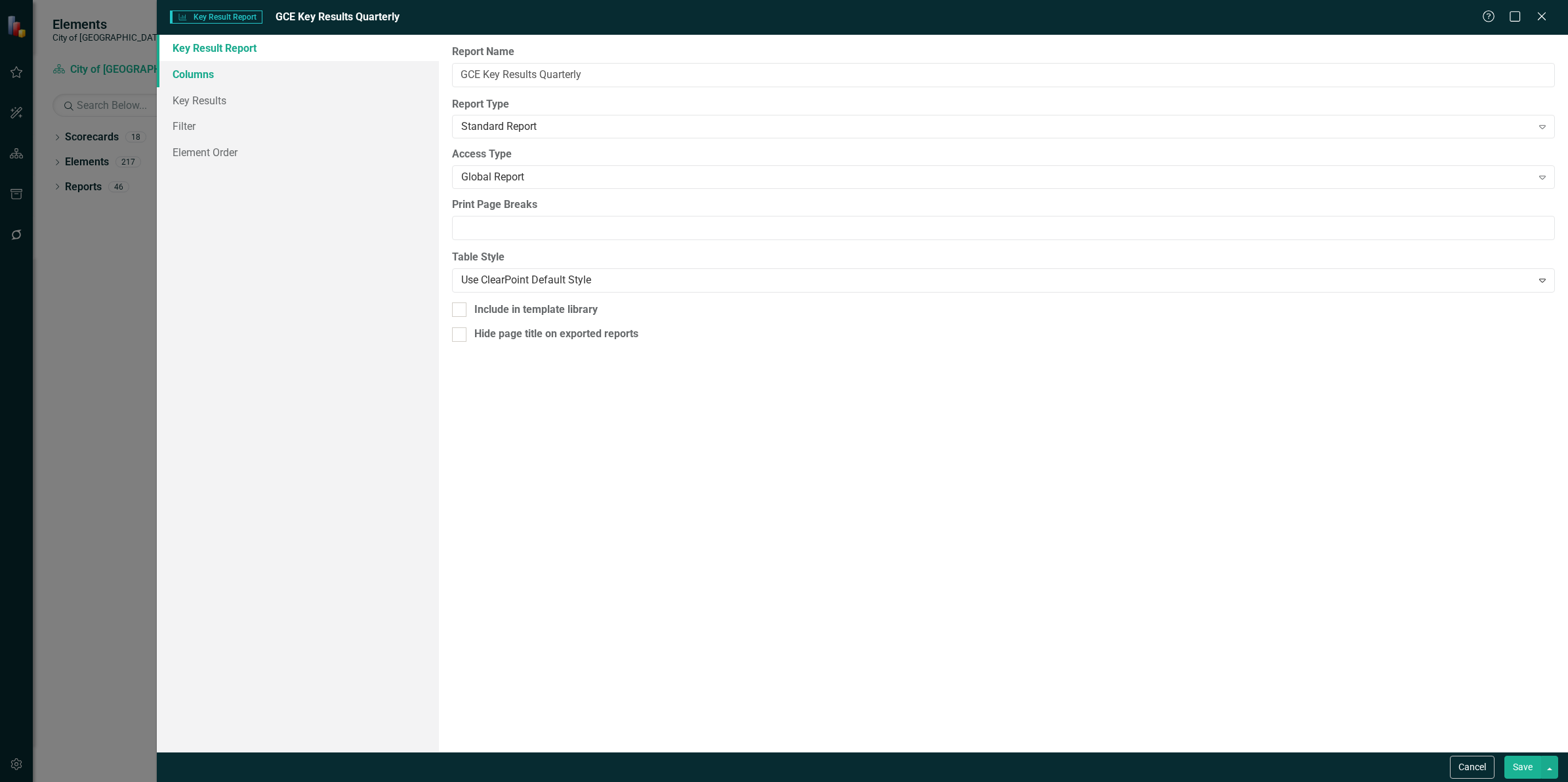
click at [190, 79] on link "Columns" at bounding box center [297, 74] width 282 height 26
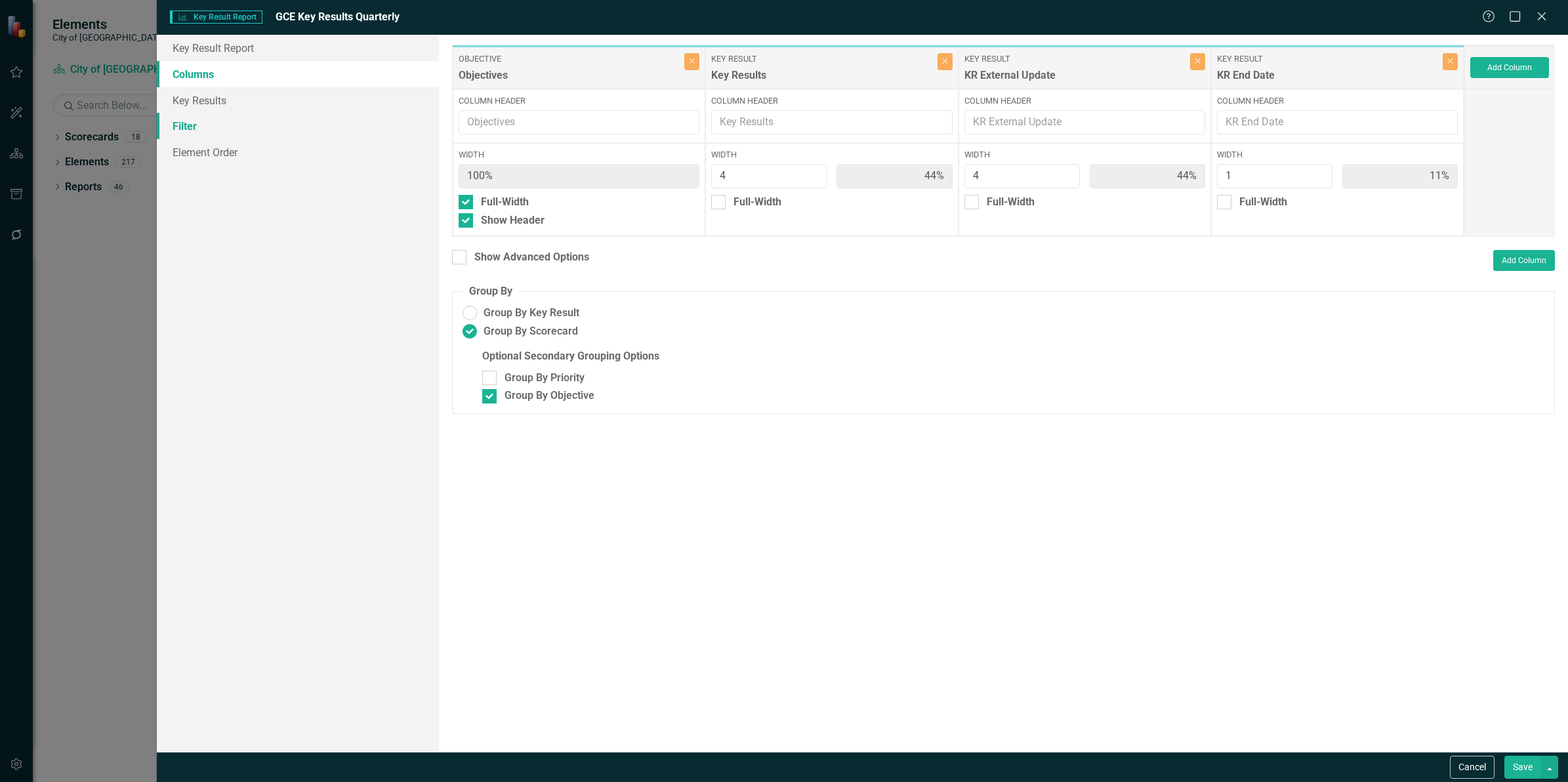
click at [188, 133] on link "Filter" at bounding box center [297, 126] width 282 height 26
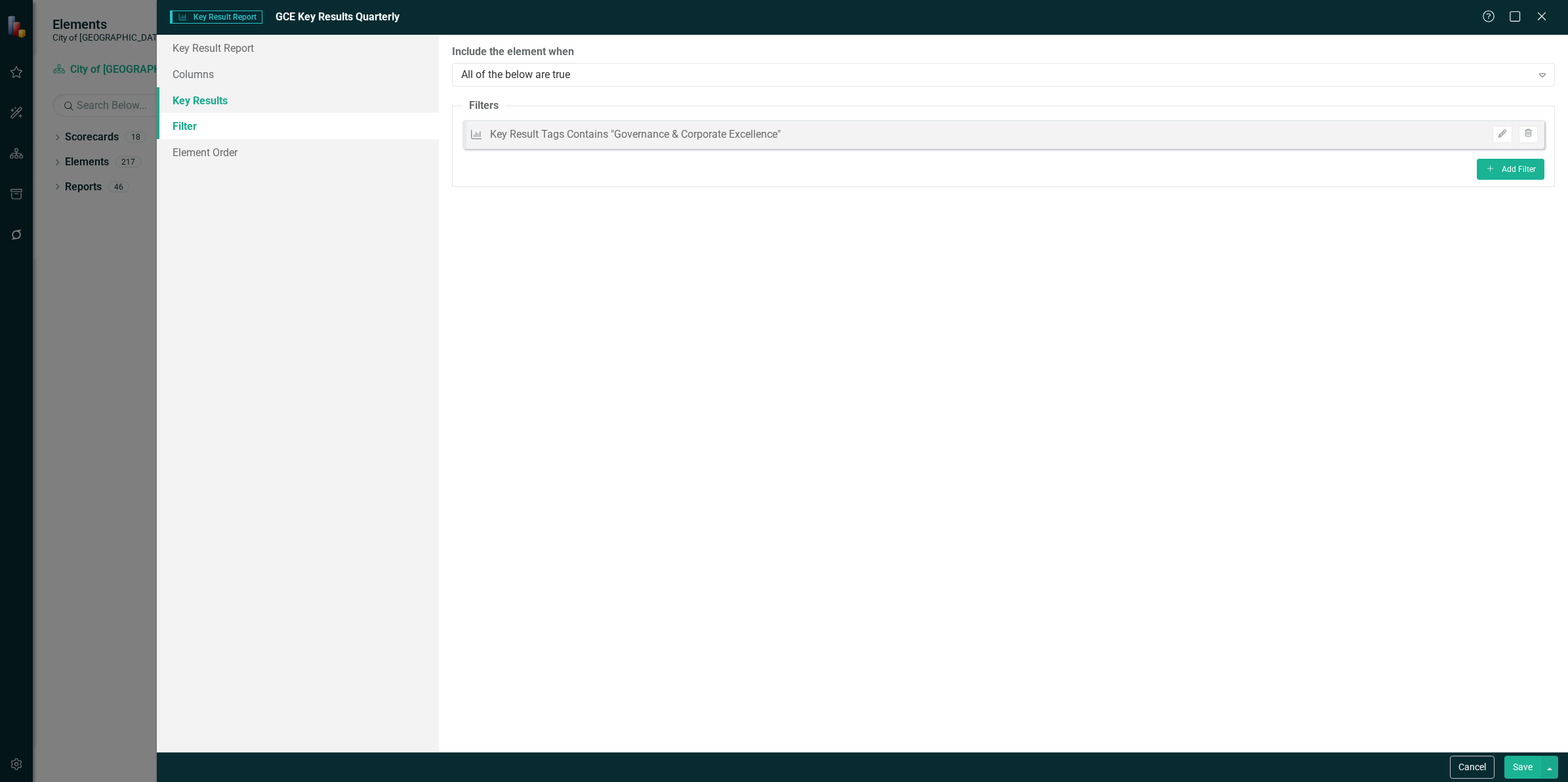
click at [214, 98] on link "Key Results" at bounding box center [297, 101] width 282 height 26
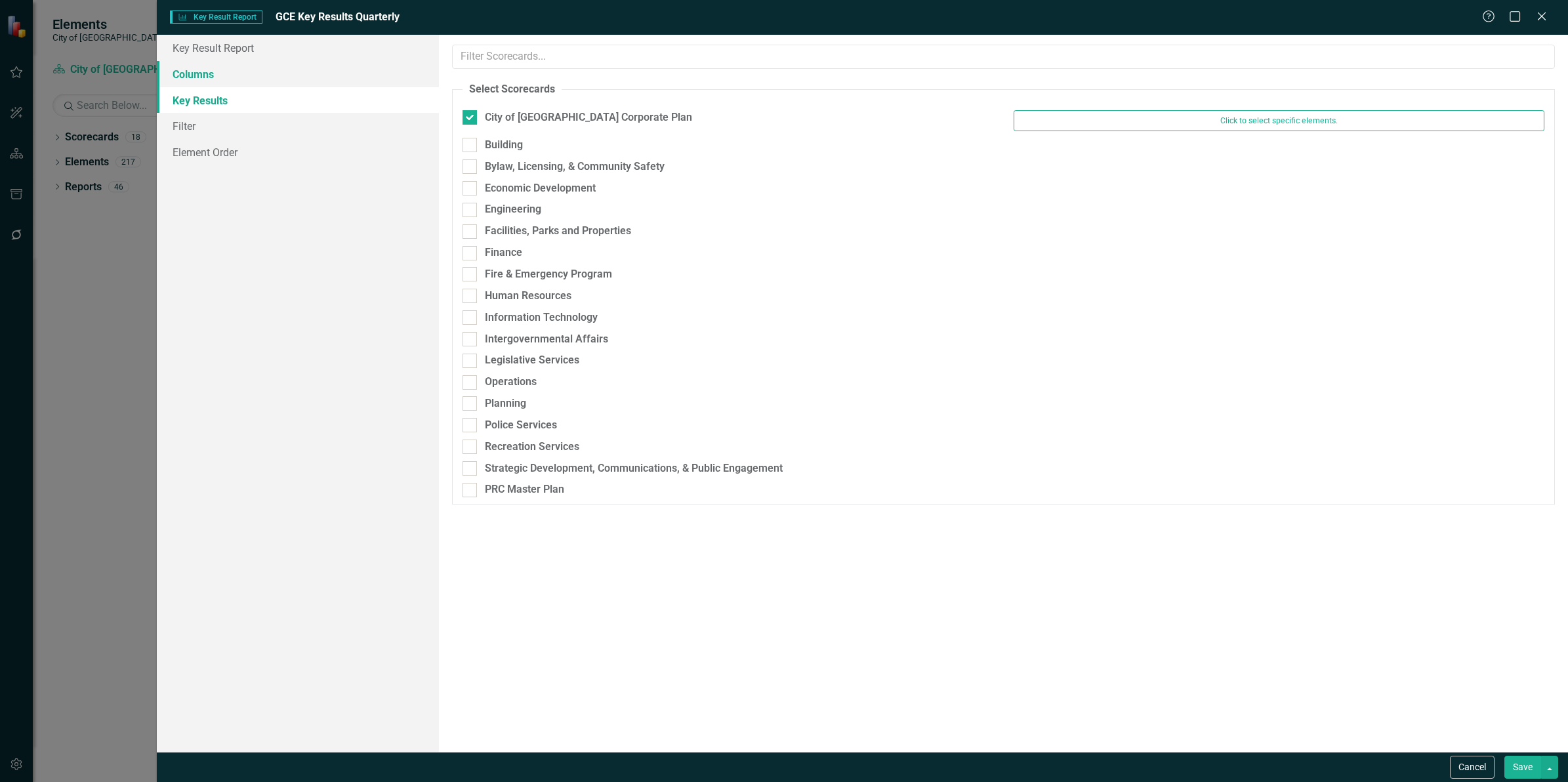
click at [207, 77] on link "Columns" at bounding box center [297, 74] width 282 height 26
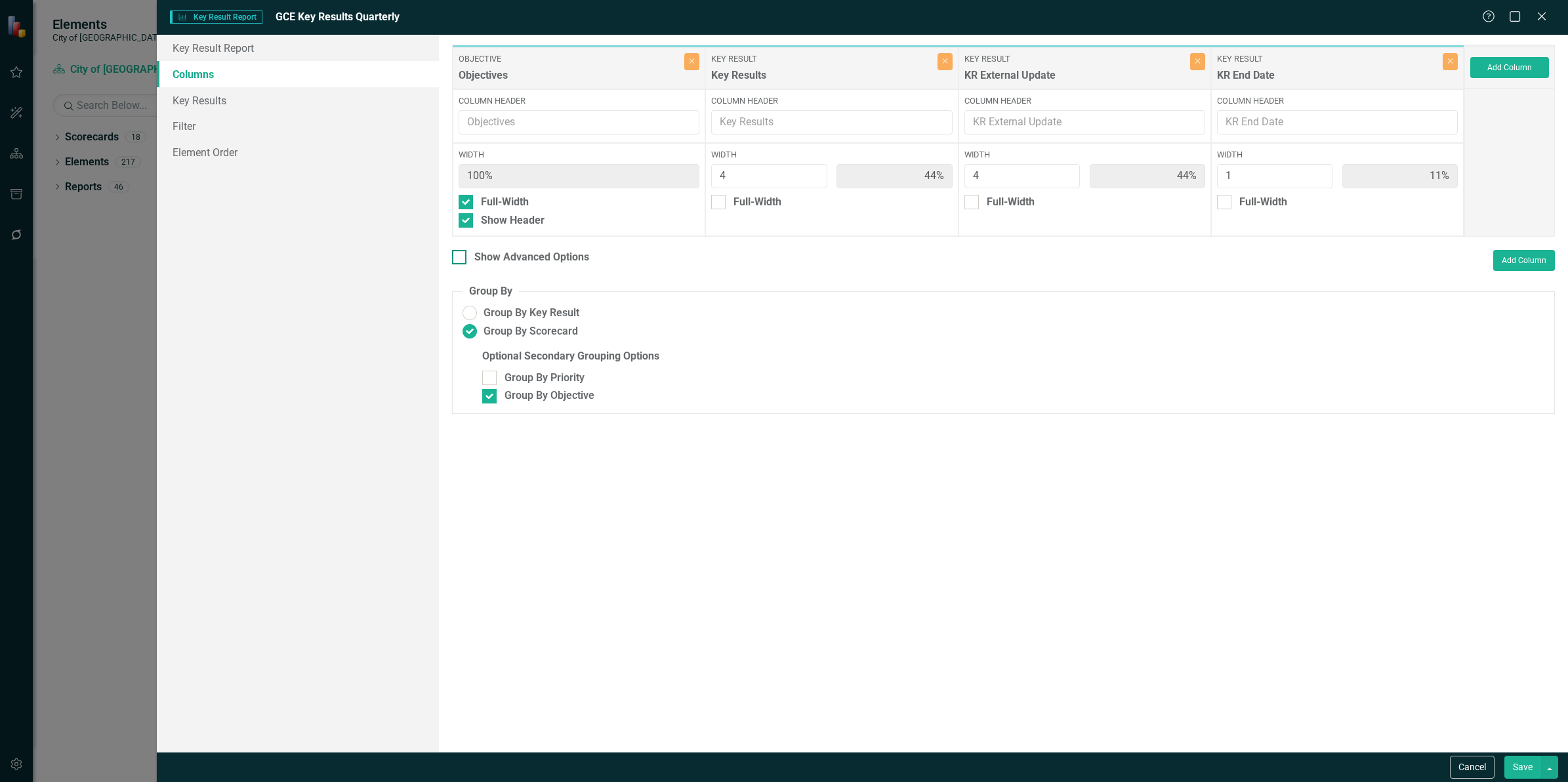
click at [490, 250] on div "Show Advanced Options" at bounding box center [532, 257] width 114 height 15
click at [461, 250] on input "Show Advanced Options" at bounding box center [456, 254] width 9 height 9
checkbox input "true"
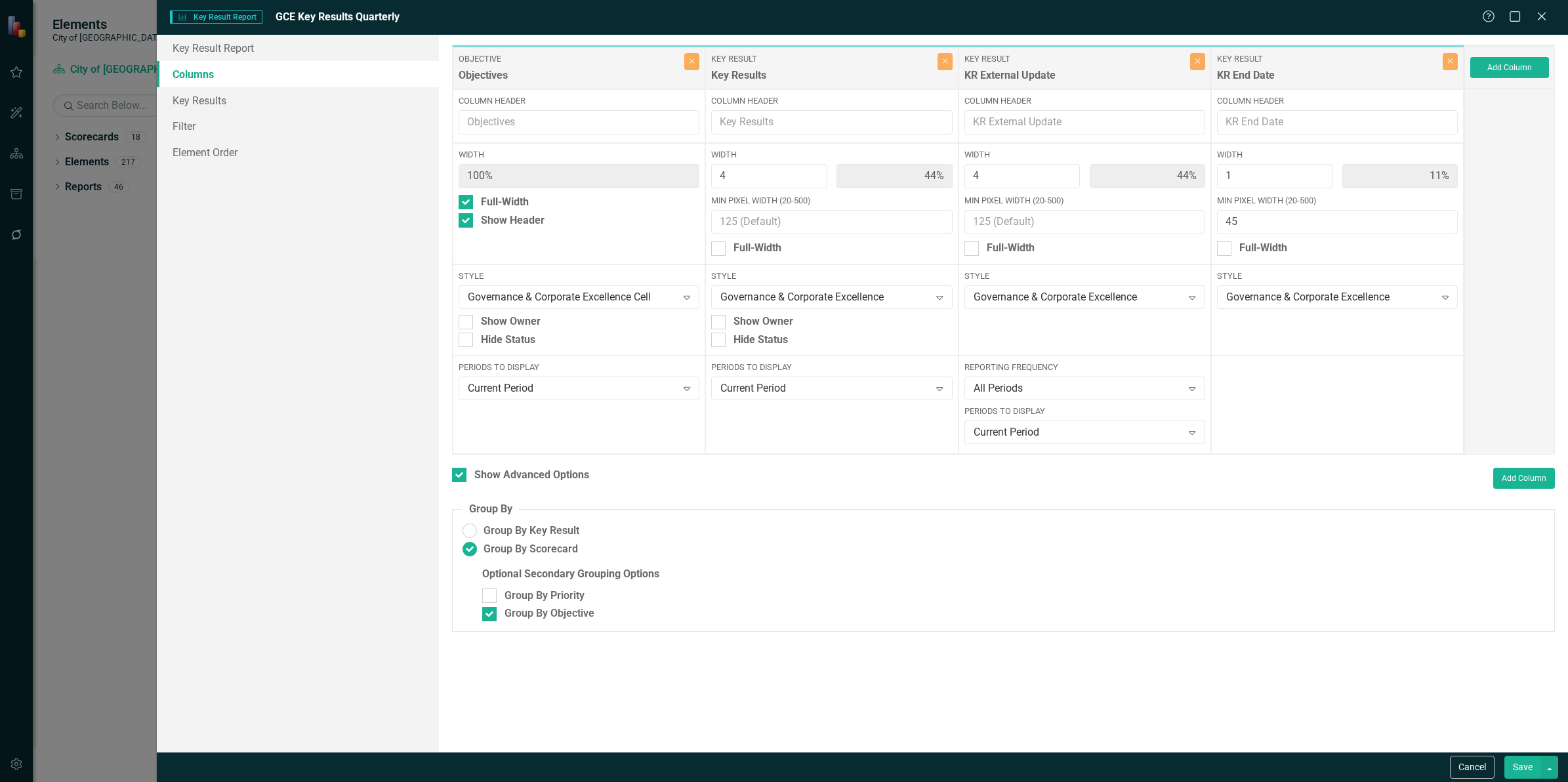
click at [953, 487] on div "Show Advanced Options Add Column" at bounding box center [1003, 478] width 1103 height 21
click at [1519, 772] on button "Save" at bounding box center [1523, 766] width 36 height 23
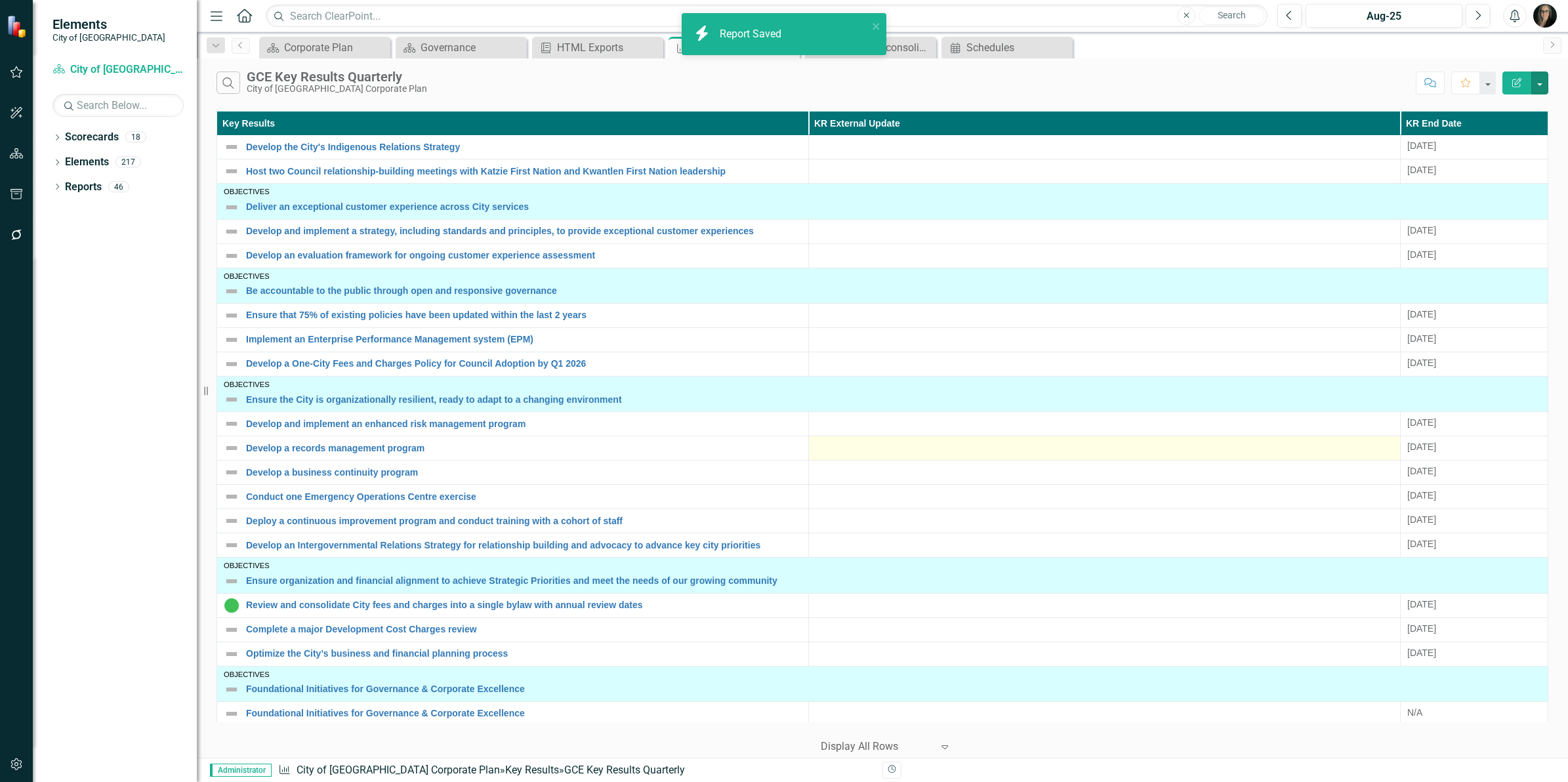
scroll to position [55, 0]
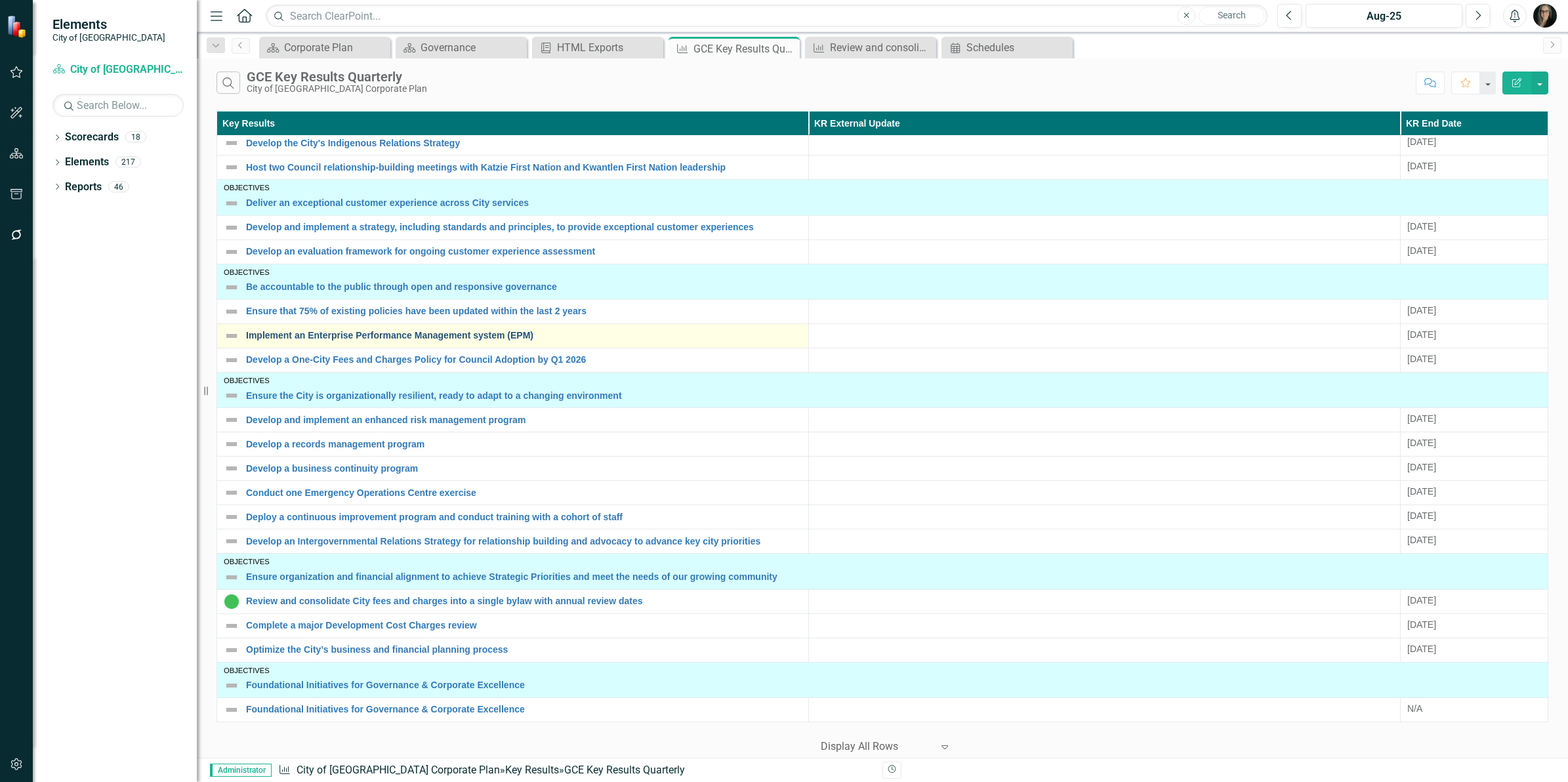
click at [450, 330] on link "Implement an Enterprise Performance Management system (EPM)" at bounding box center [524, 335] width 556 height 10
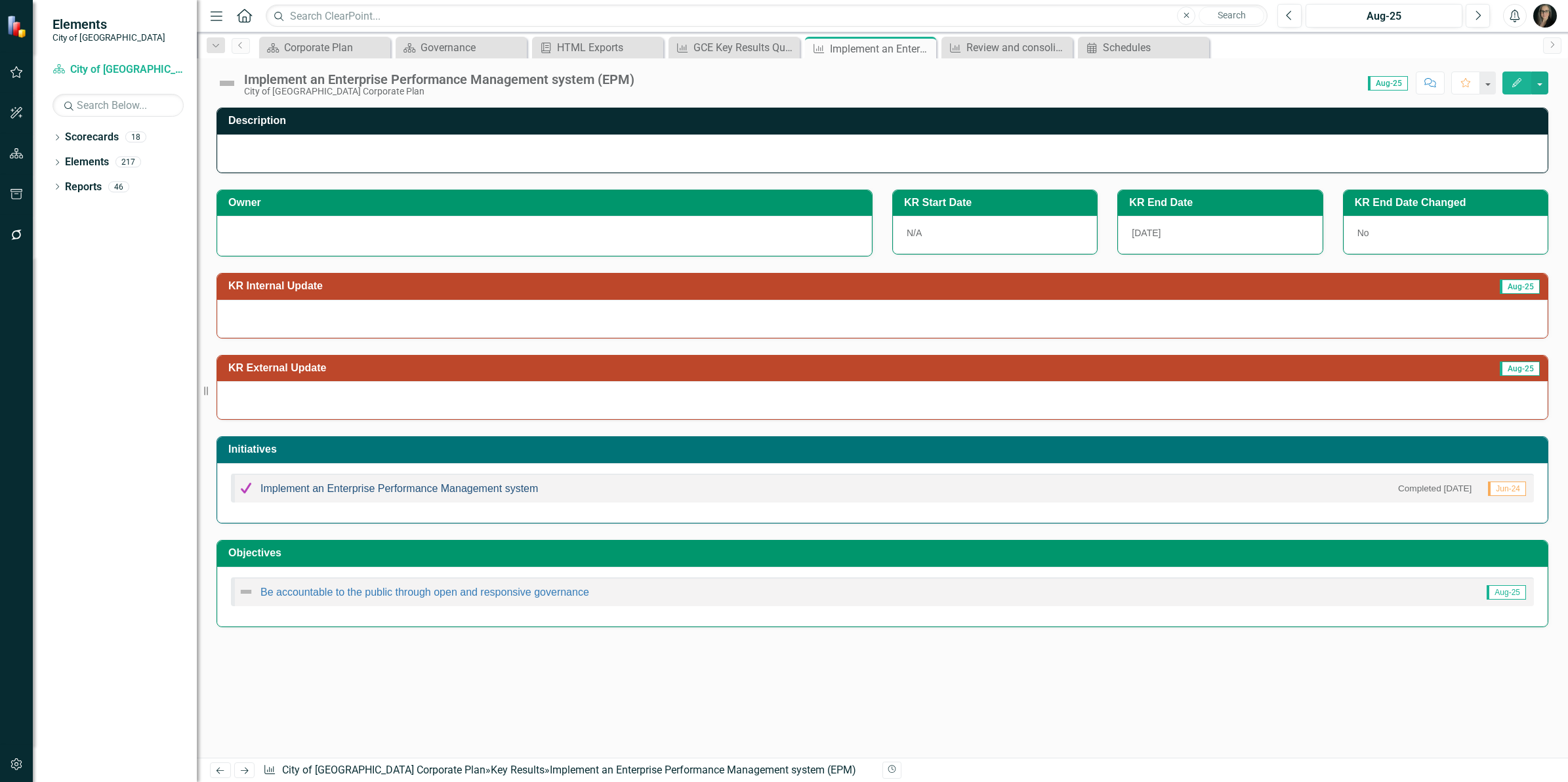
click at [415, 491] on link "Implement an Enterprise Performance Management system" at bounding box center [399, 488] width 278 height 11
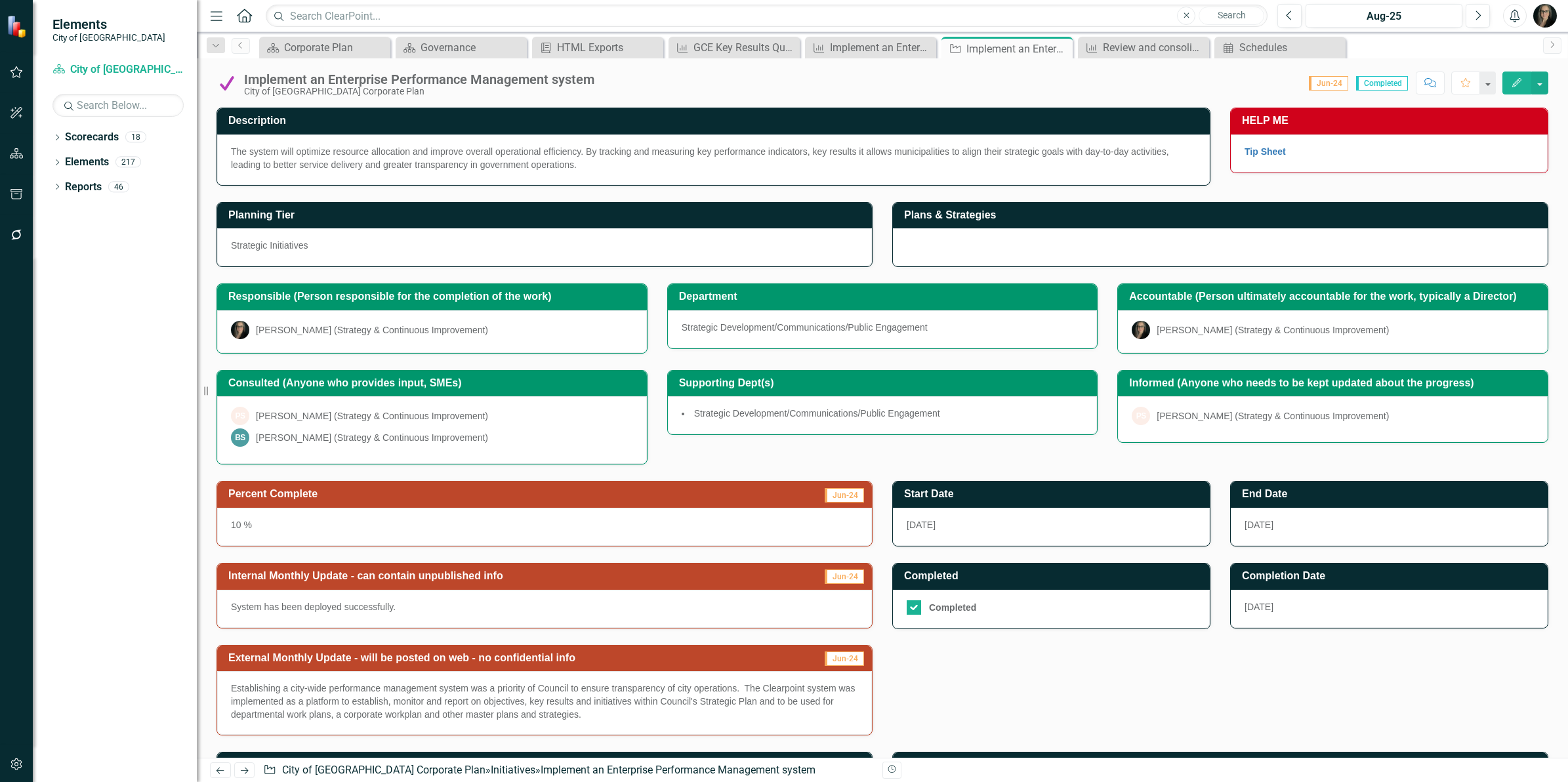
drag, startPoint x: 591, startPoint y: 719, endPoint x: 284, endPoint y: 694, distance: 308.0
click at [284, 694] on p "Establishing a city-wide performance management system was a priority of Counci…" at bounding box center [544, 701] width 627 height 39
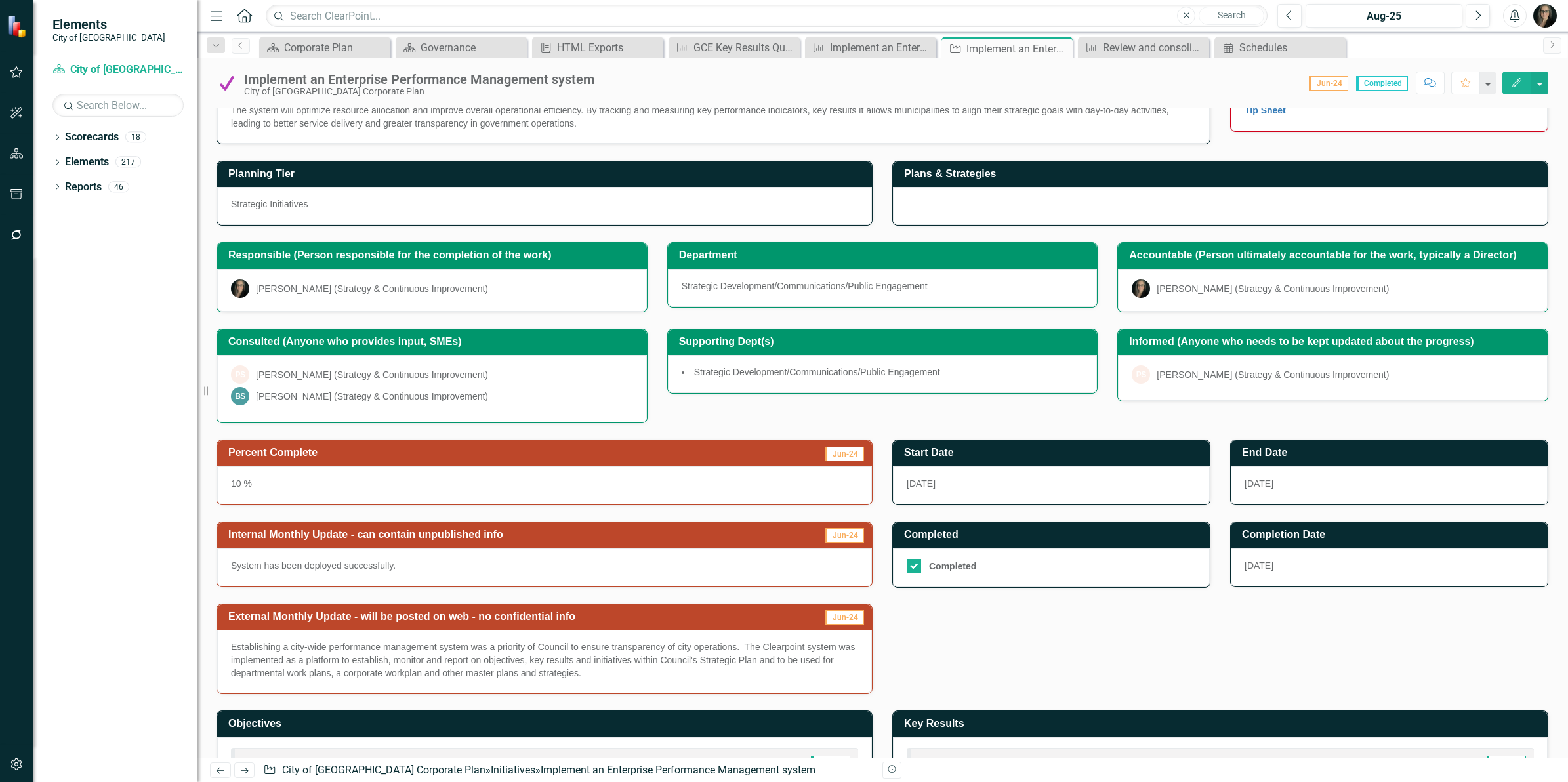
scroll to position [82, 0]
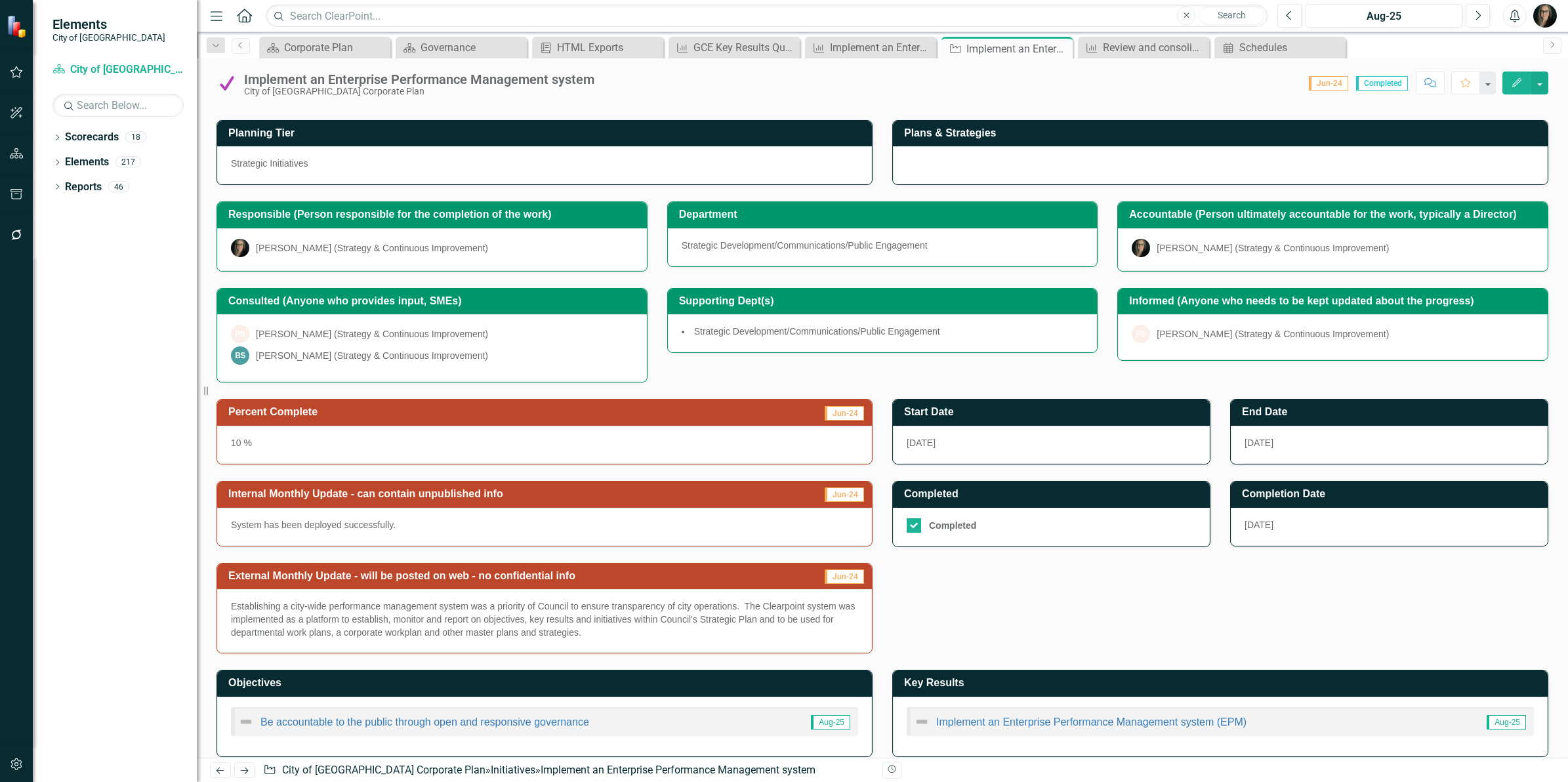
click at [417, 621] on p "Establishing a city-wide performance management system was a priority of Counci…" at bounding box center [544, 618] width 627 height 39
click at [570, 634] on p "Establishing a city-wide performance management system was a priority of Counci…" at bounding box center [544, 618] width 627 height 39
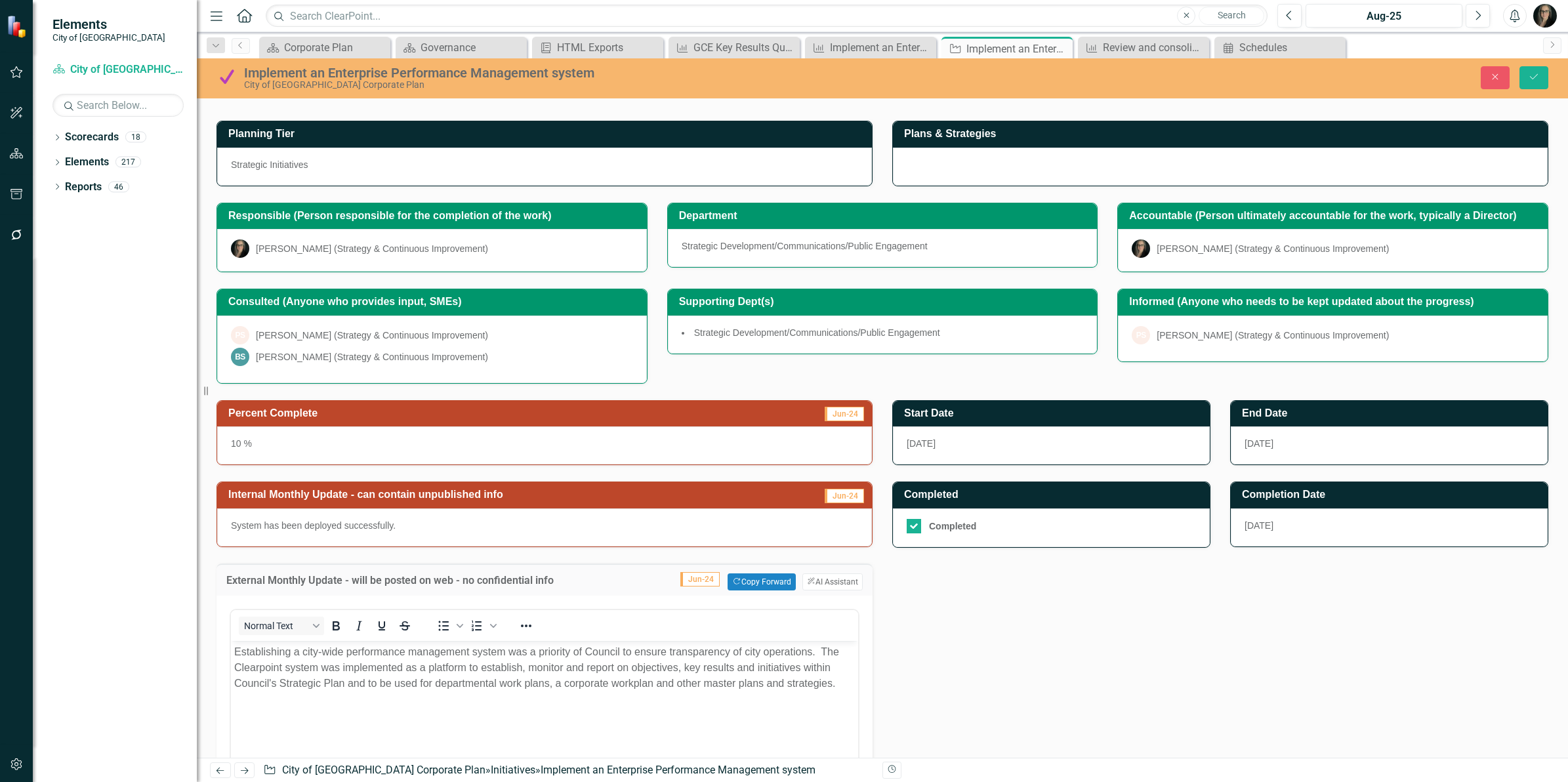
scroll to position [0, 0]
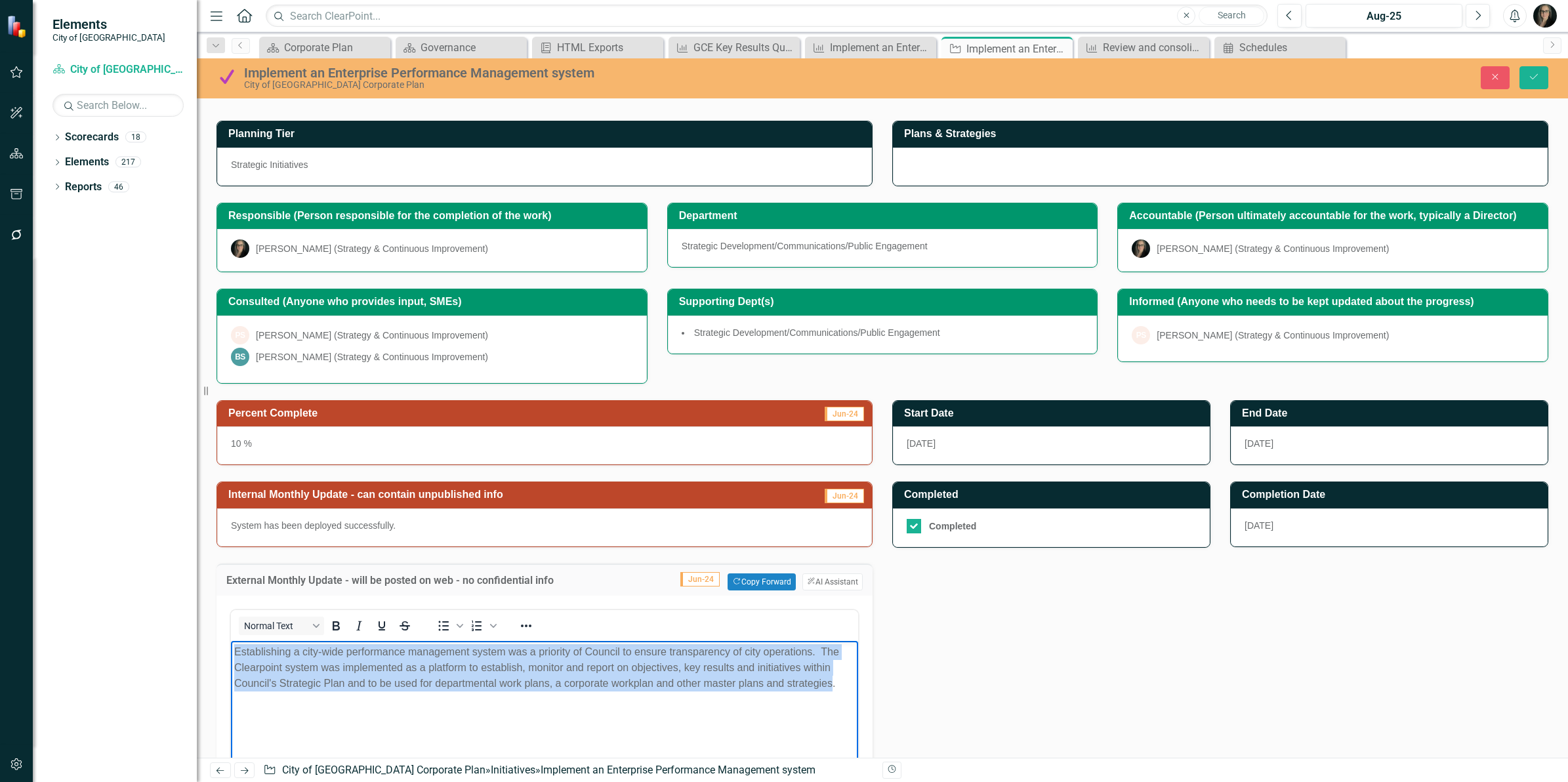
drag, startPoint x: 833, startPoint y: 682, endPoint x: 432, endPoint y: 1297, distance: 734.2
click at [231, 653] on html "Establishing a city-wide performance management system was a priority of Counci…" at bounding box center [544, 739] width 627 height 197
copy p "Establishing a city-wide performance management system was a priority of Counci…"
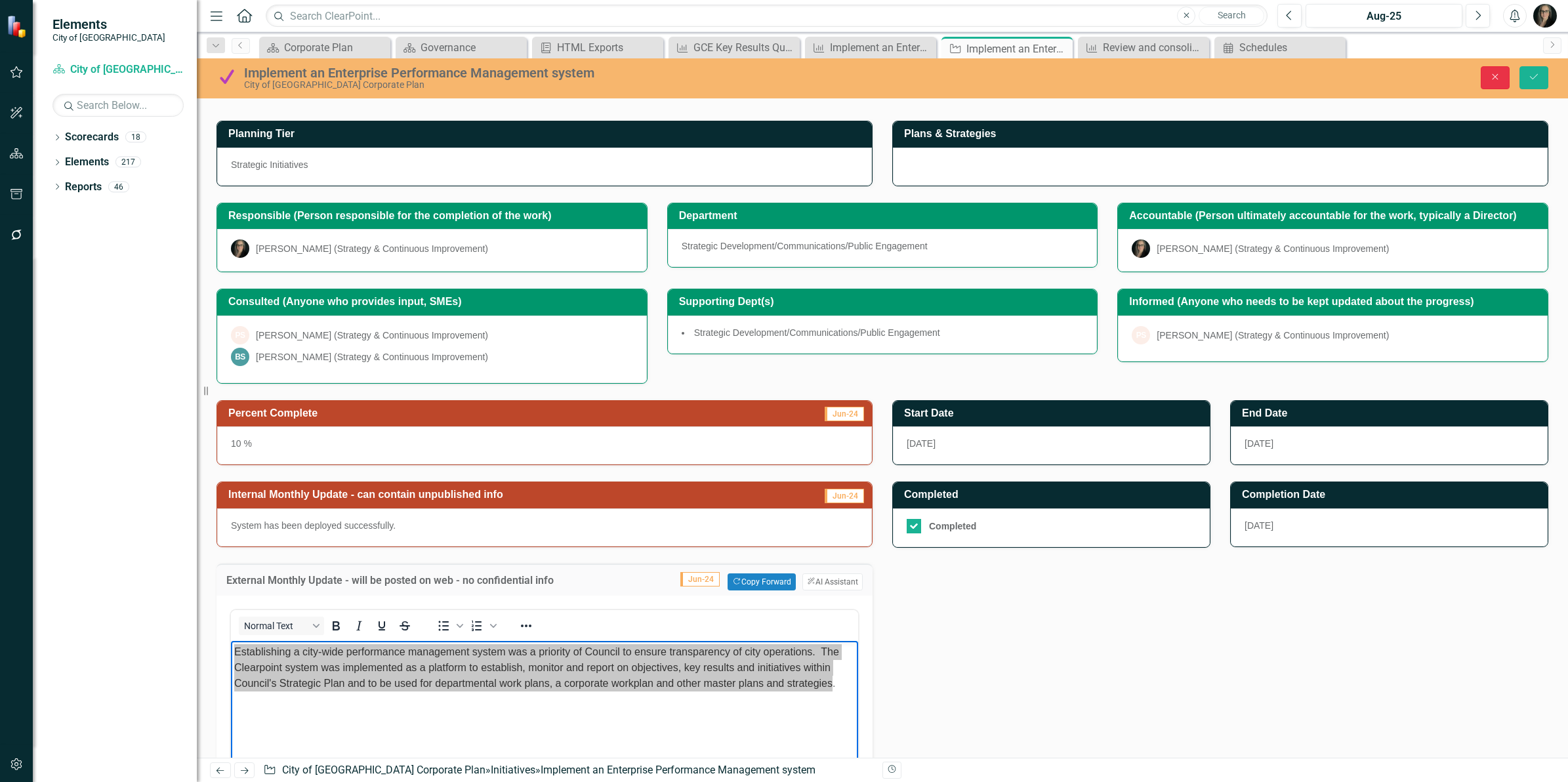
click at [1500, 74] on button "Close" at bounding box center [1494, 77] width 29 height 23
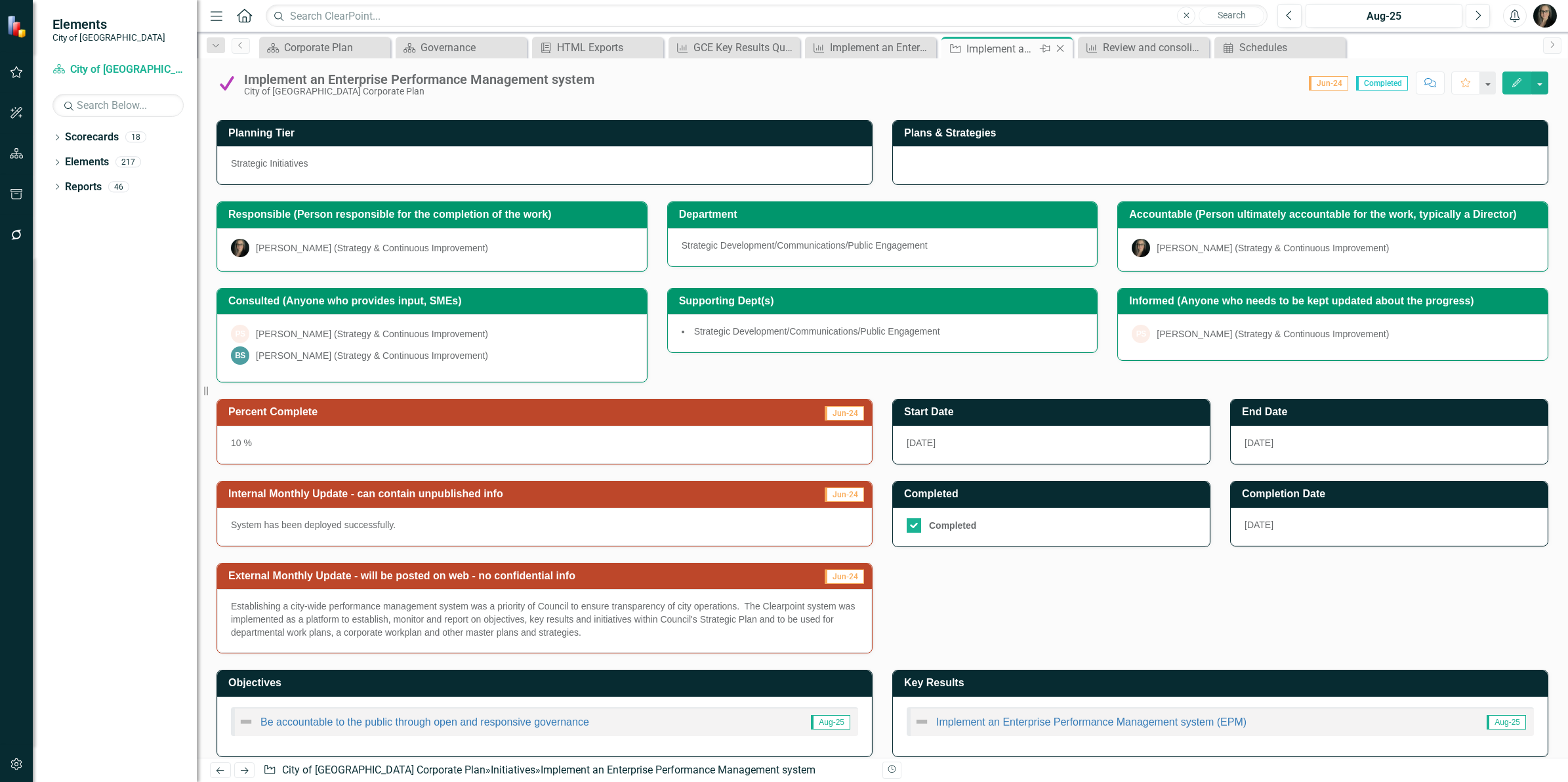
click at [1062, 47] on icon "Close" at bounding box center [1060, 49] width 13 height 10
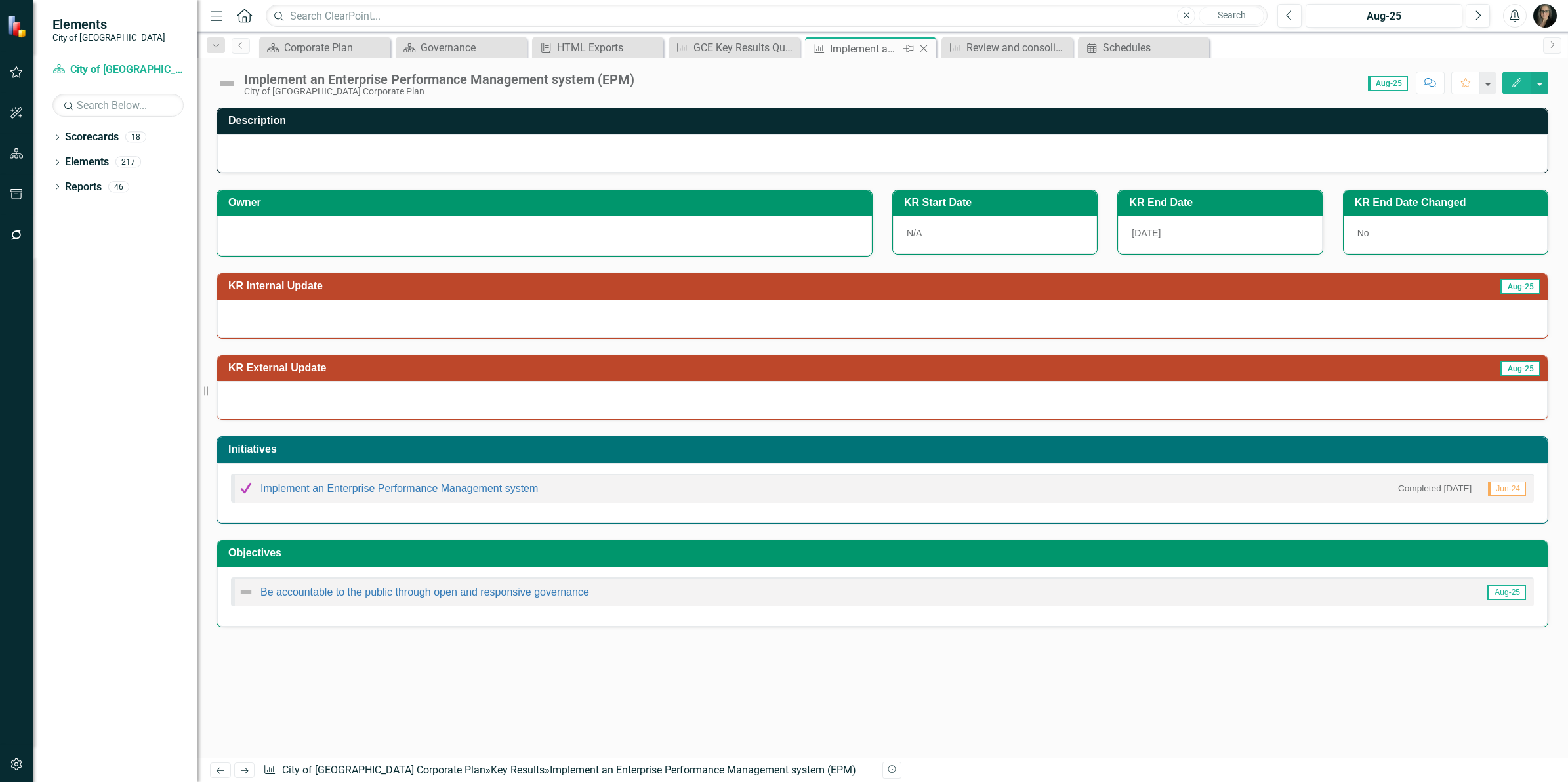
click at [873, 55] on div "Implement an Enterprise Performance Management system (EPM)" at bounding box center [865, 49] width 70 height 16
click at [392, 374] on h3 "KR External Update" at bounding box center [689, 368] width 923 height 12
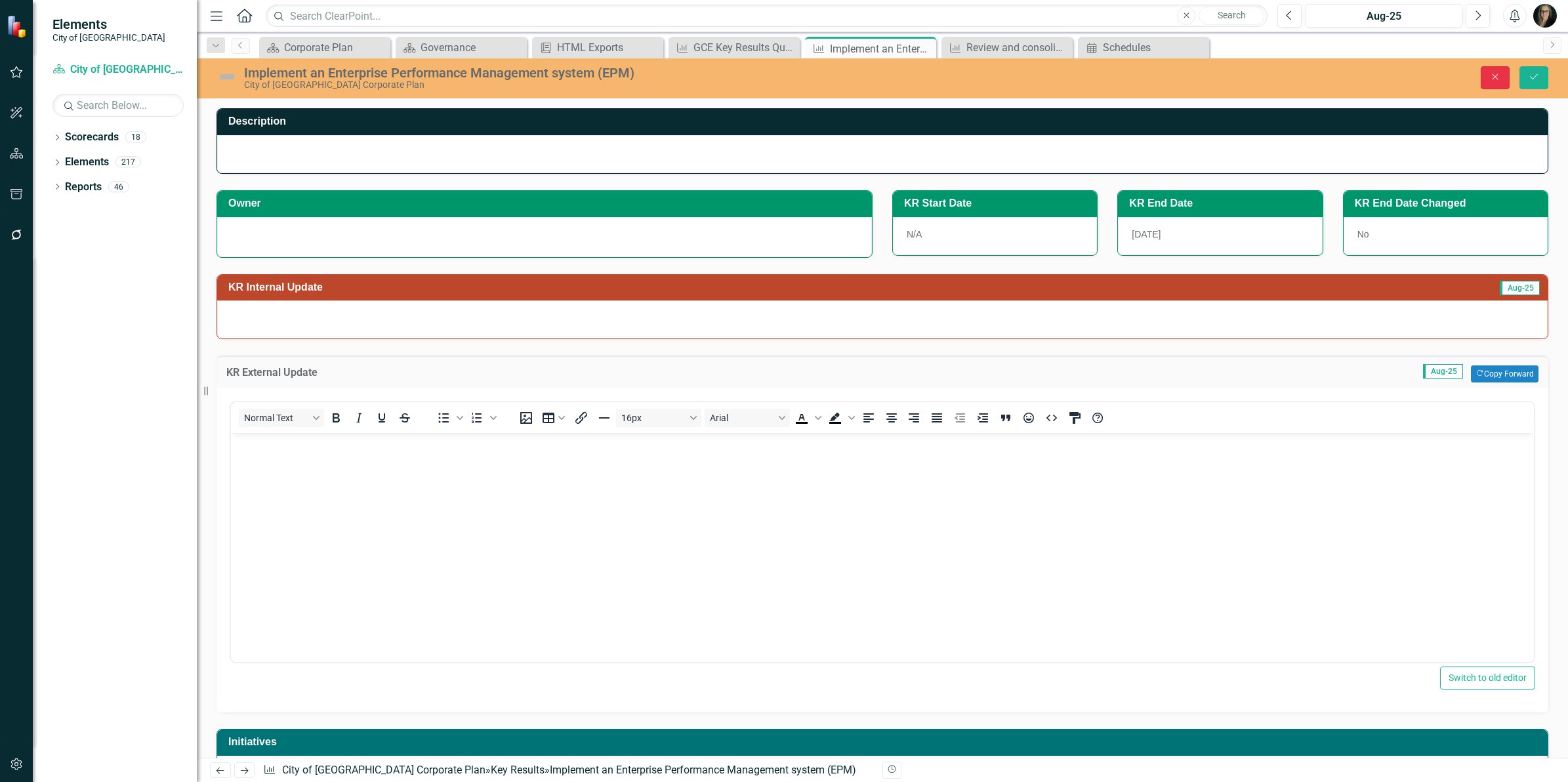
click at [1493, 83] on button "Close" at bounding box center [1494, 77] width 29 height 23
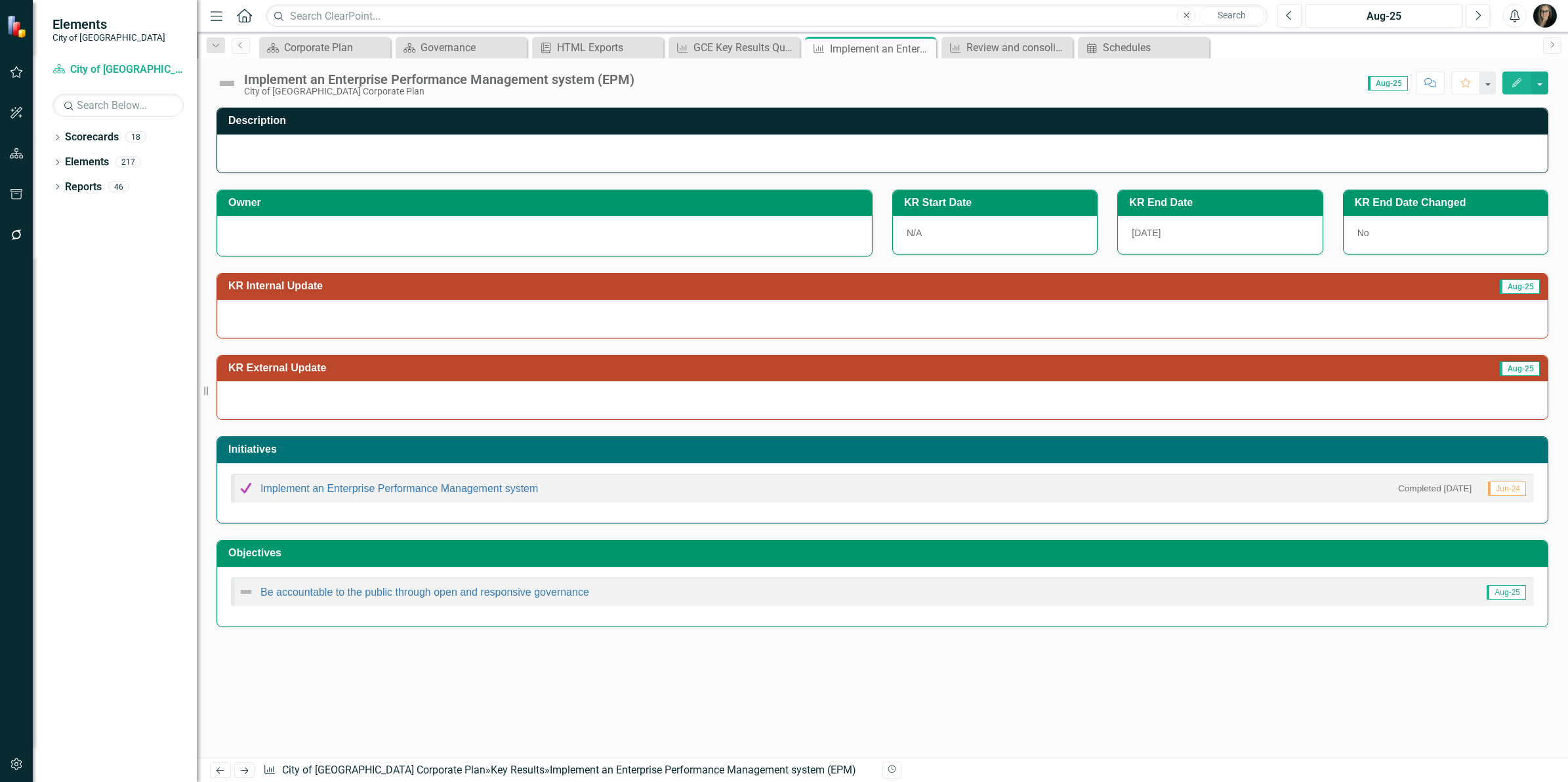
drag, startPoint x: 831, startPoint y: 82, endPoint x: 853, endPoint y: 81, distance: 22.0
click at [833, 82] on div "Score: 0.00 Aug-25 Completed Comment Favorite Edit" at bounding box center [1094, 82] width 907 height 23
click at [1369, 12] on div "Aug-25" at bounding box center [1384, 16] width 147 height 16
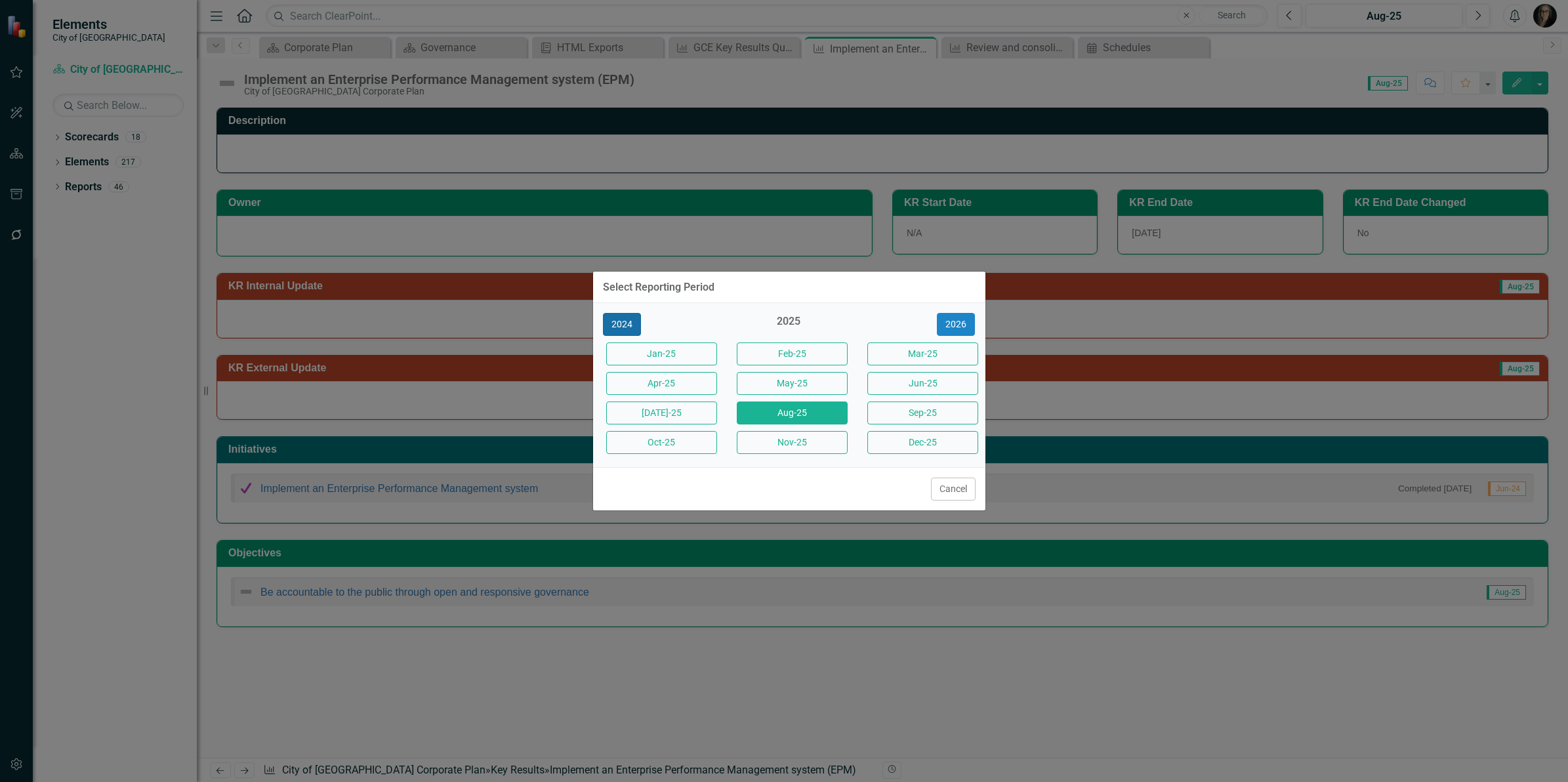
click at [624, 322] on button "2024" at bounding box center [622, 324] width 38 height 23
click at [914, 385] on button "Jun-24" at bounding box center [923, 383] width 111 height 23
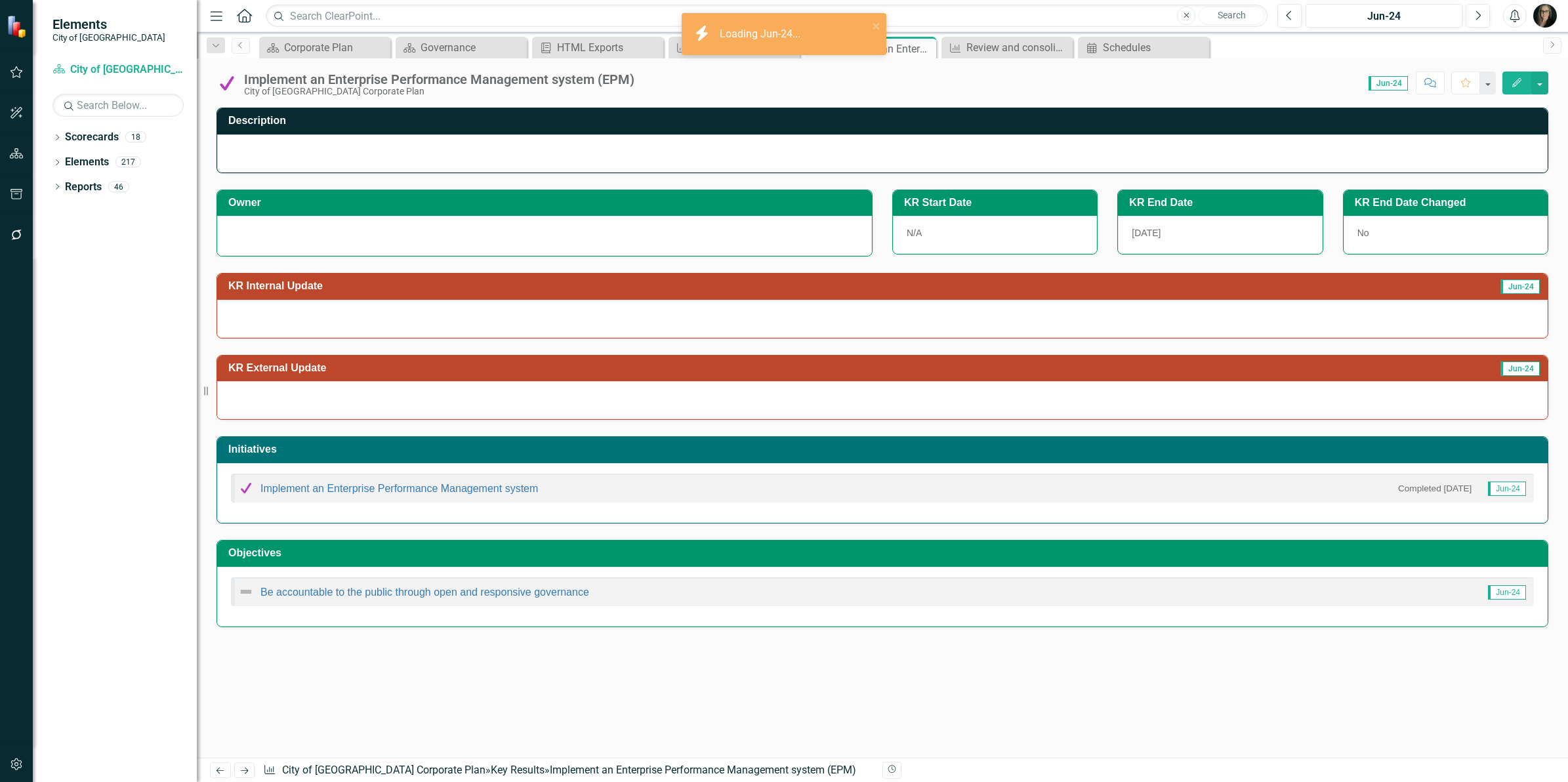
click at [510, 366] on h3 "KR External Update" at bounding box center [692, 368] width 928 height 12
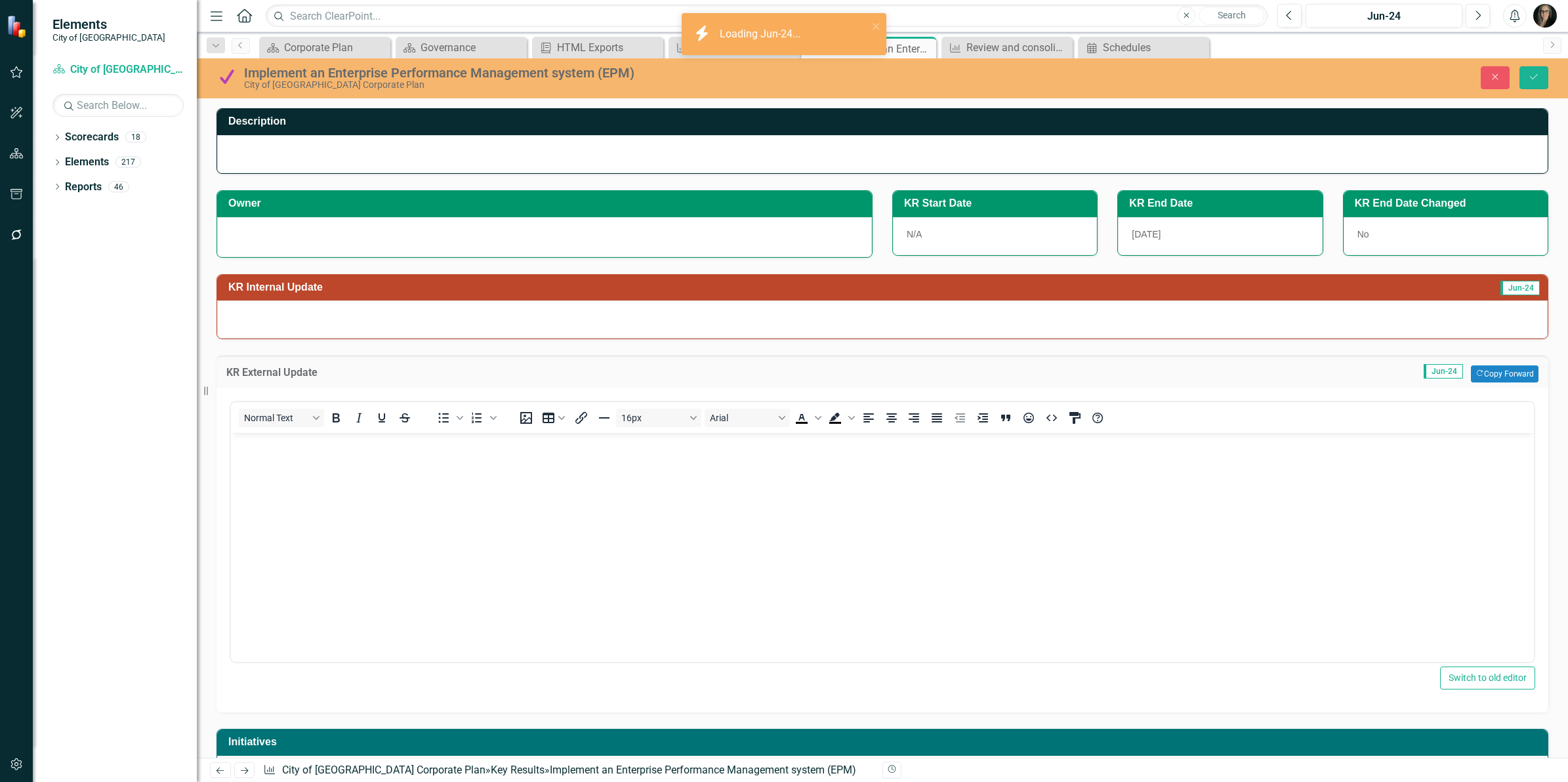
click at [530, 502] on body "Rich Text Area. Press ALT-0 for help." at bounding box center [882, 531] width 1303 height 197
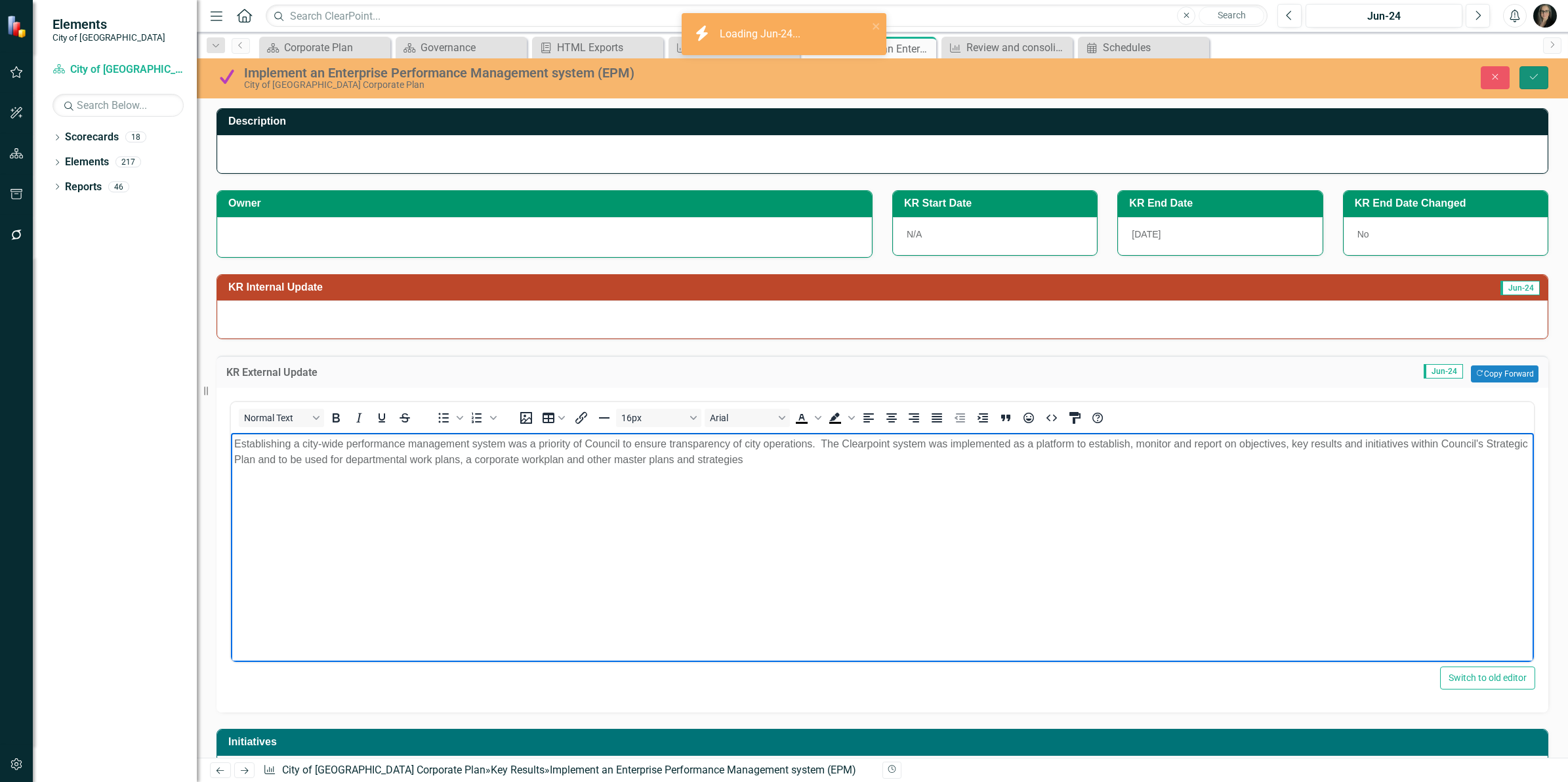
click at [1533, 76] on icon "Save" at bounding box center [1534, 76] width 12 height 10
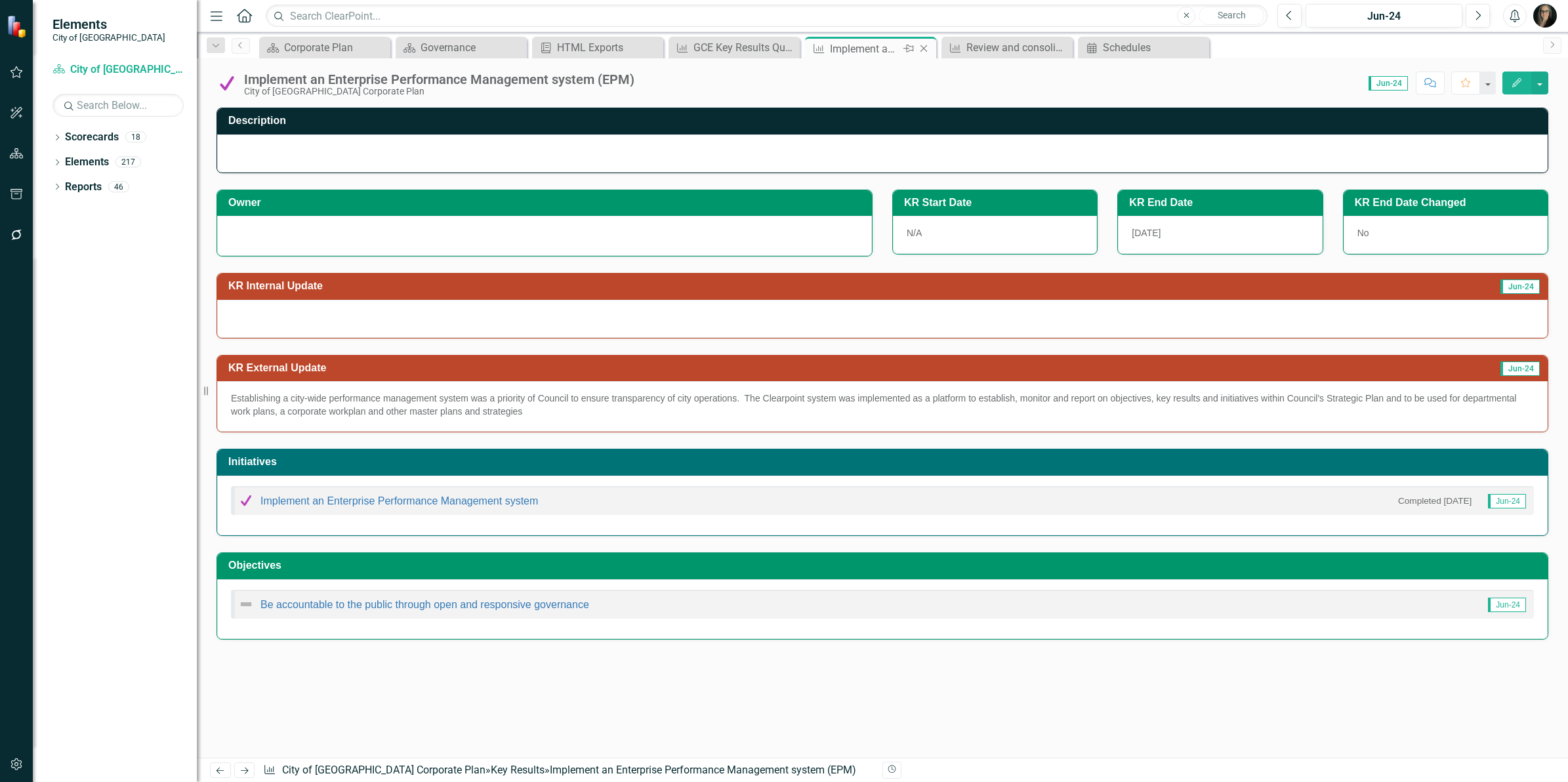
click at [923, 48] on icon at bounding box center [924, 49] width 7 height 7
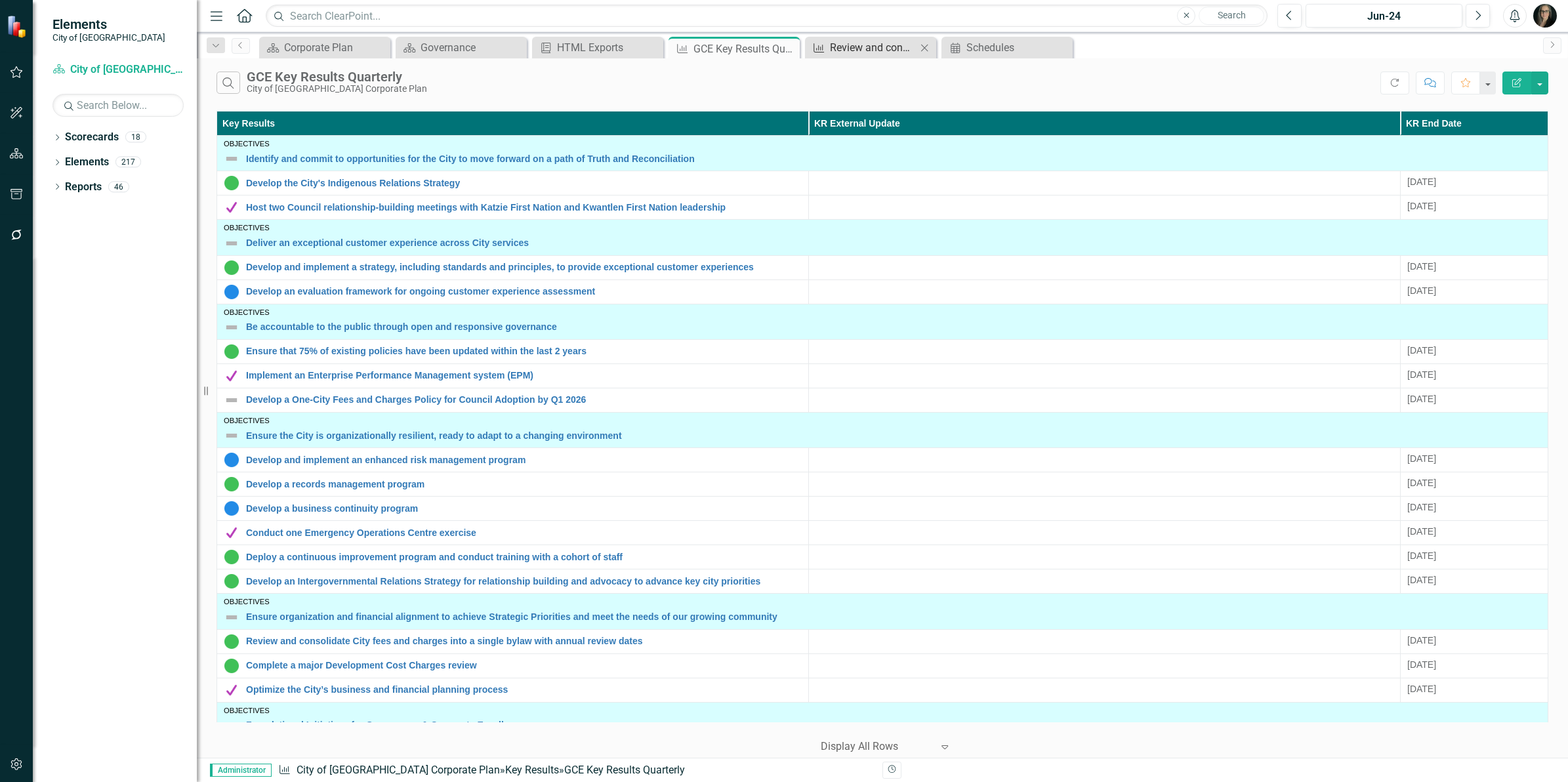
click at [870, 42] on div "Review and consolidate City fees and charges into a single bylaw with annual re…" at bounding box center [873, 47] width 87 height 16
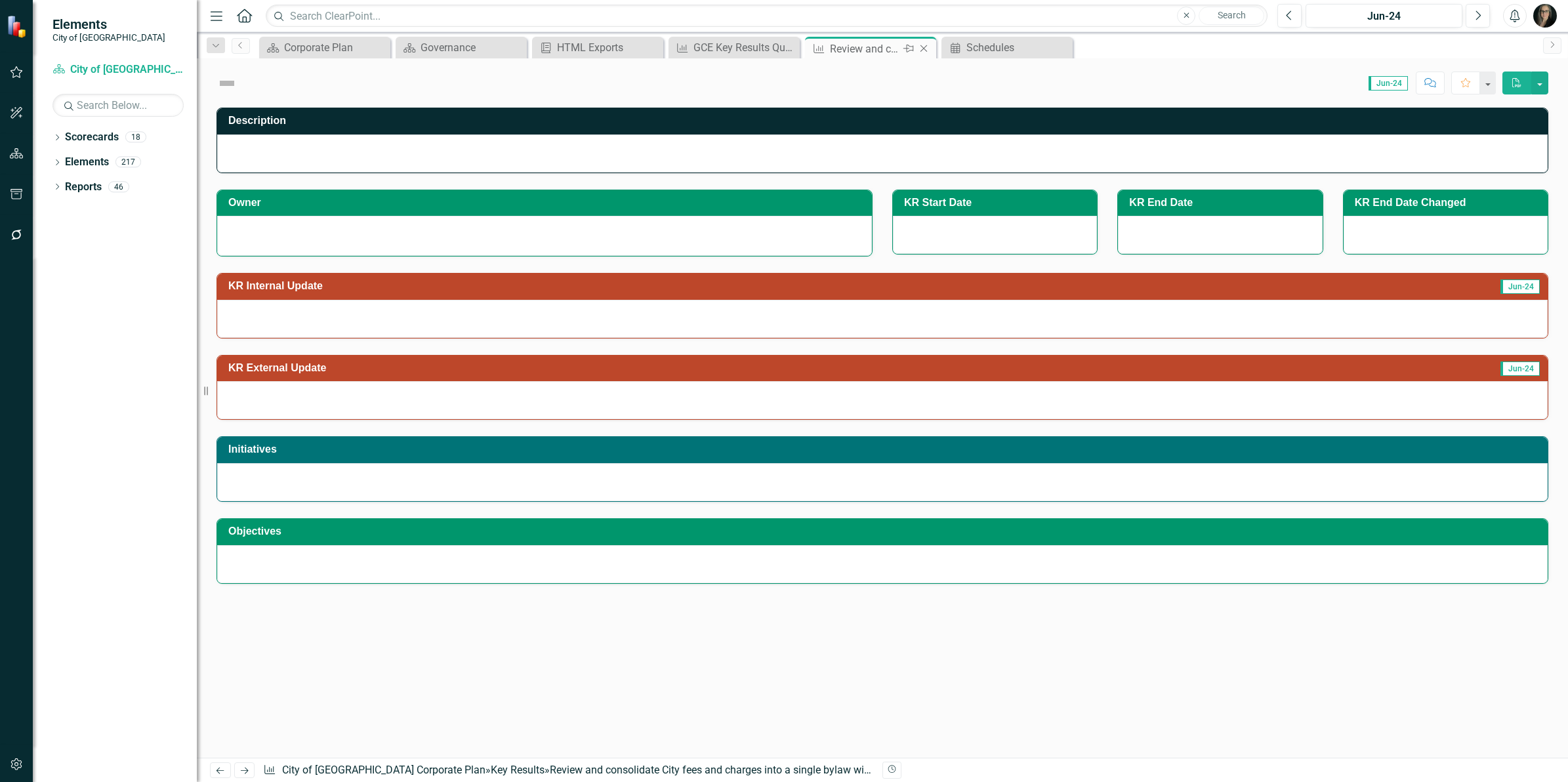
click at [918, 46] on icon "Close" at bounding box center [924, 49] width 13 height 10
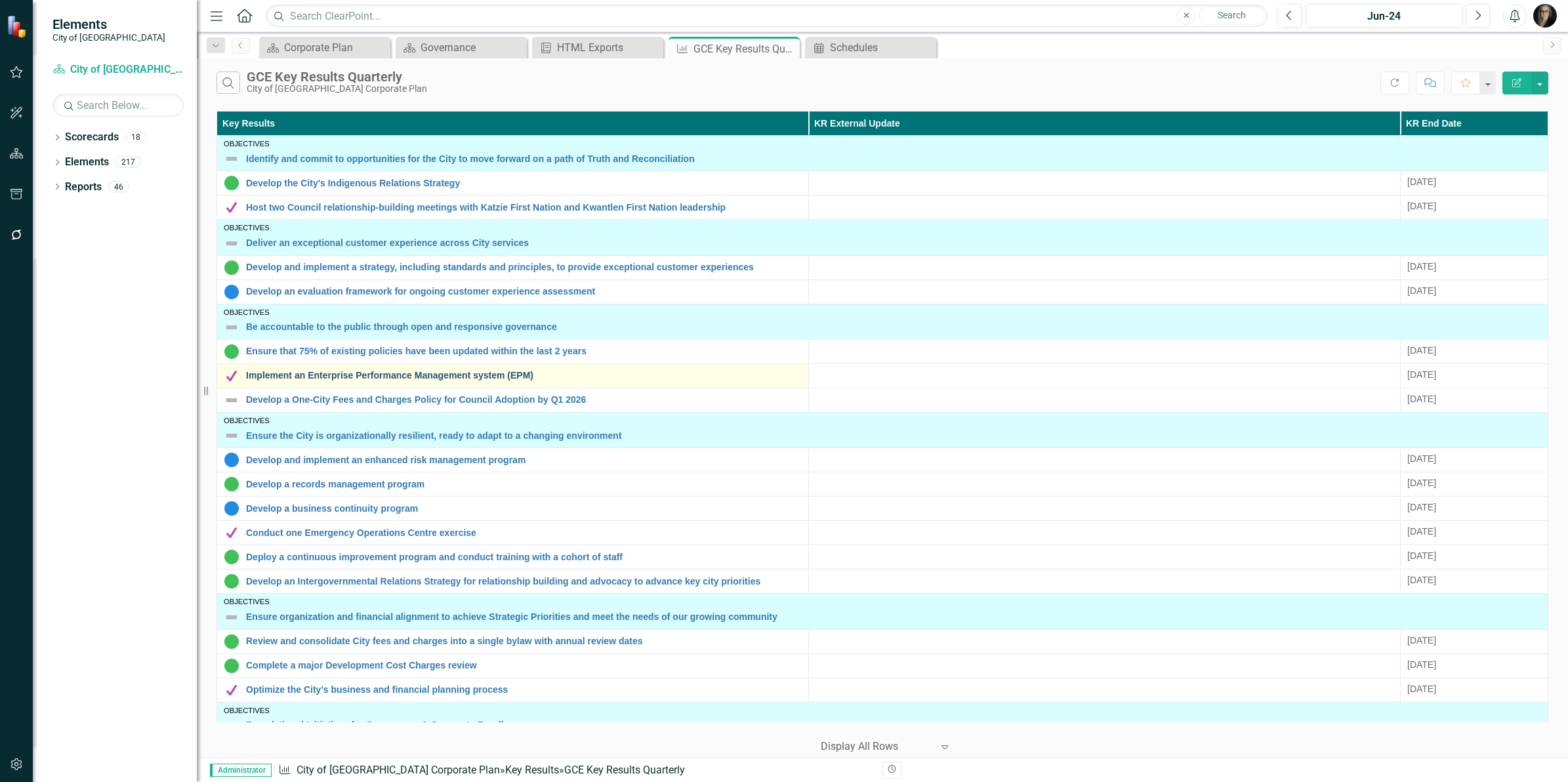
click at [408, 381] on link "Implement an Enterprise Performance Management system (EPM)" at bounding box center [524, 375] width 556 height 10
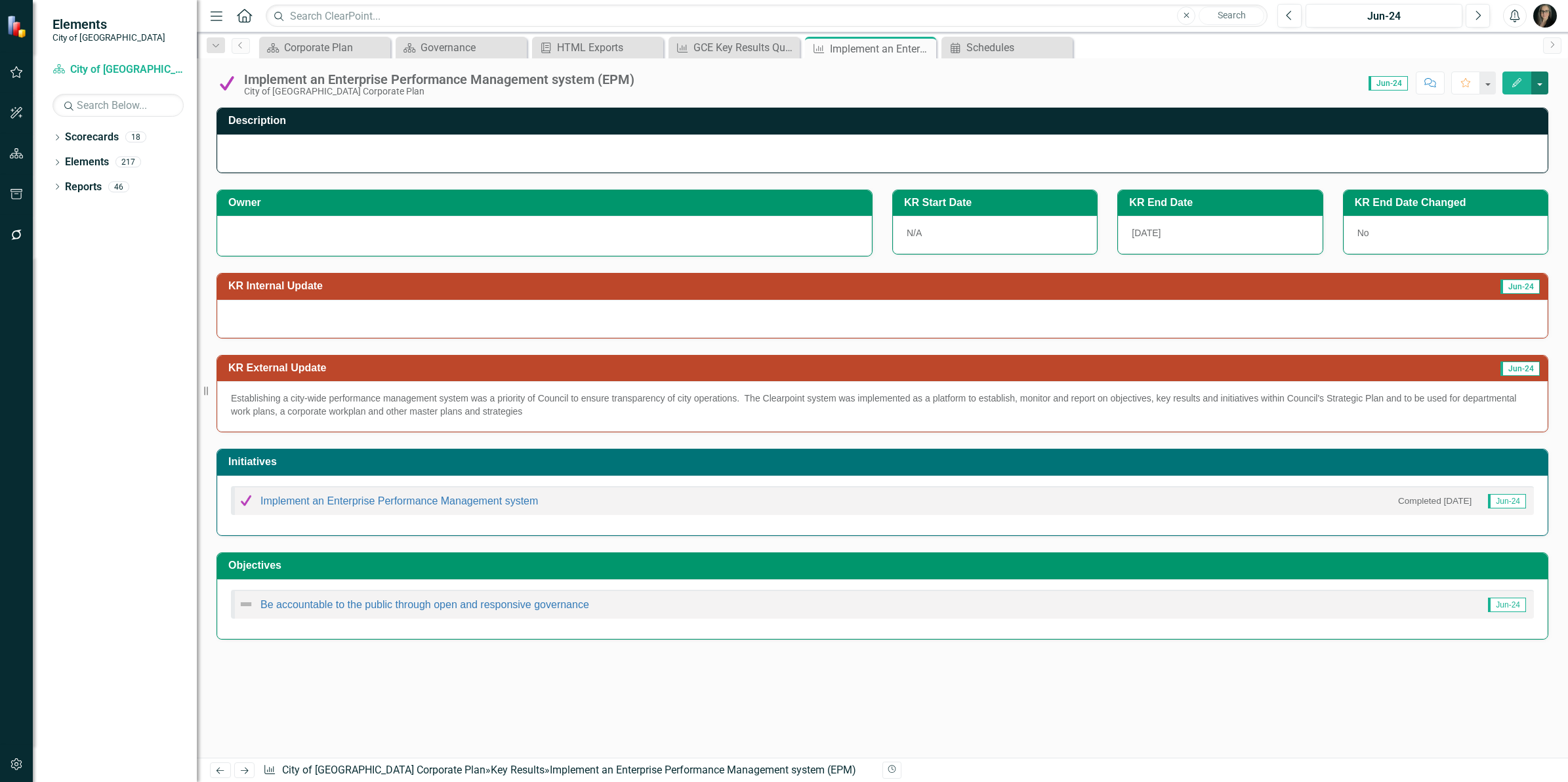
click at [1543, 83] on button "button" at bounding box center [1540, 82] width 17 height 23
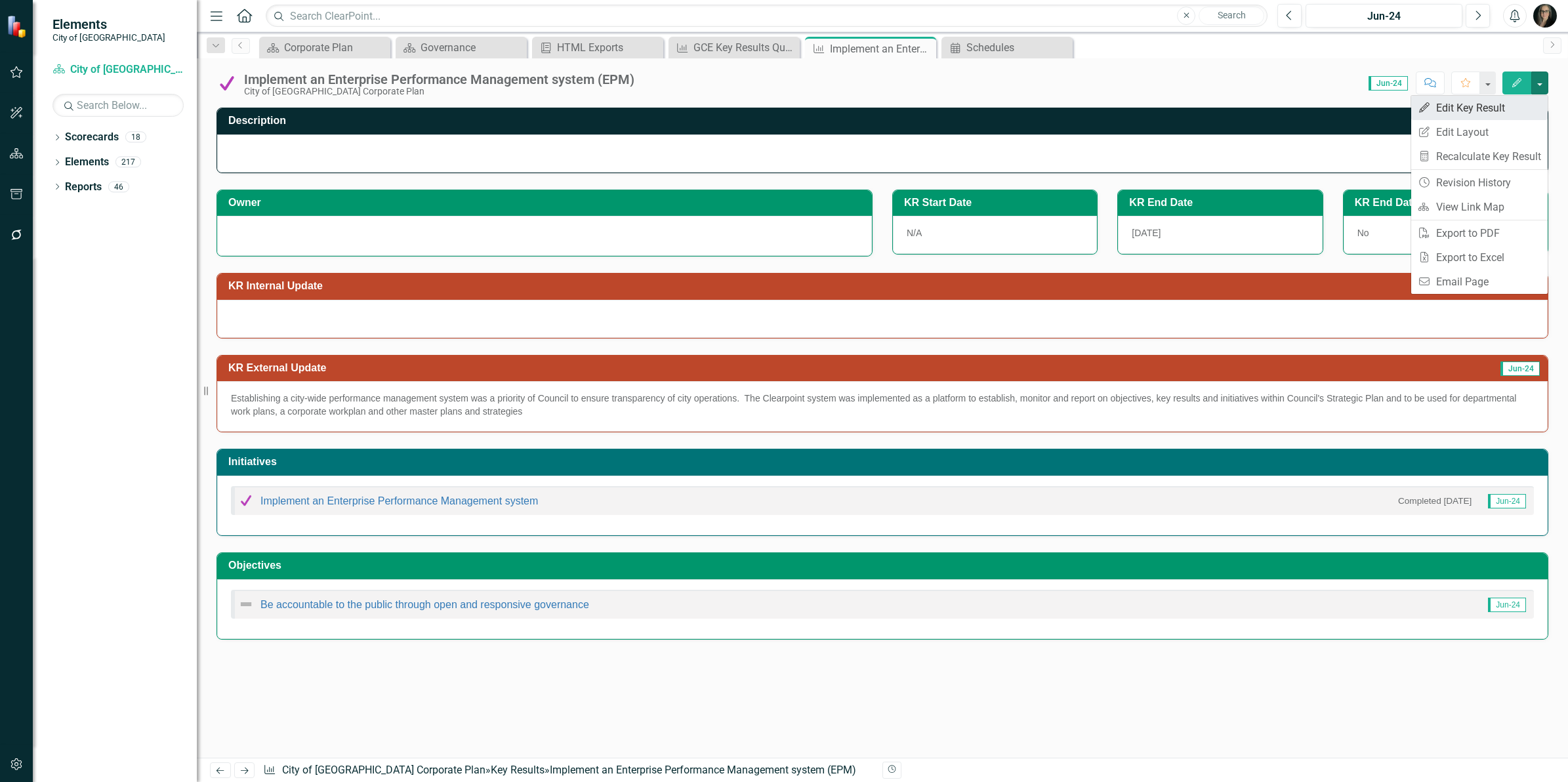
click at [1526, 101] on link "Edit Edit Key Result" at bounding box center [1479, 108] width 136 height 24
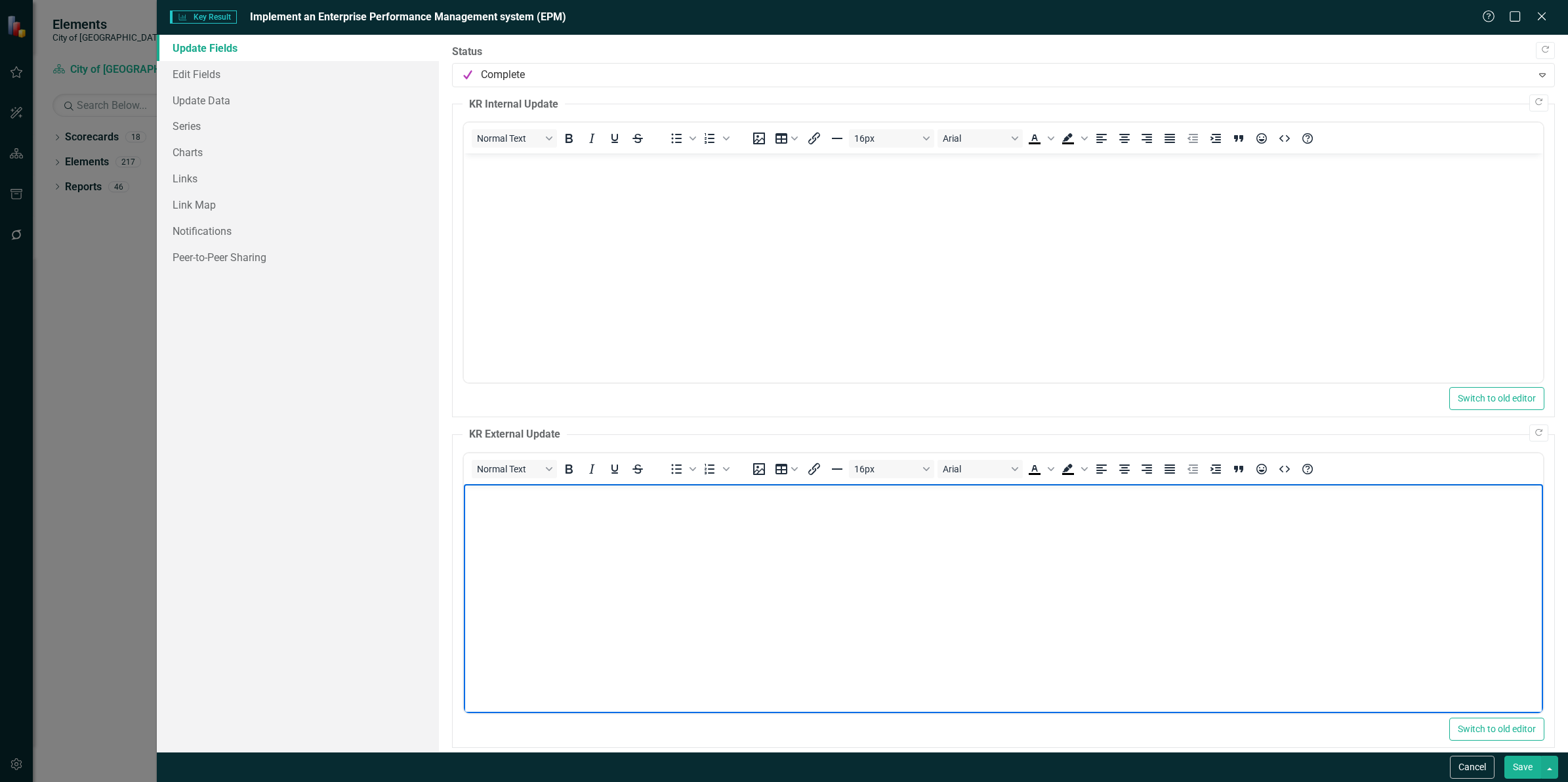
click at [675, 543] on body "Rich Text Area. Press ALT-0 for help." at bounding box center [1003, 582] width 1079 height 197
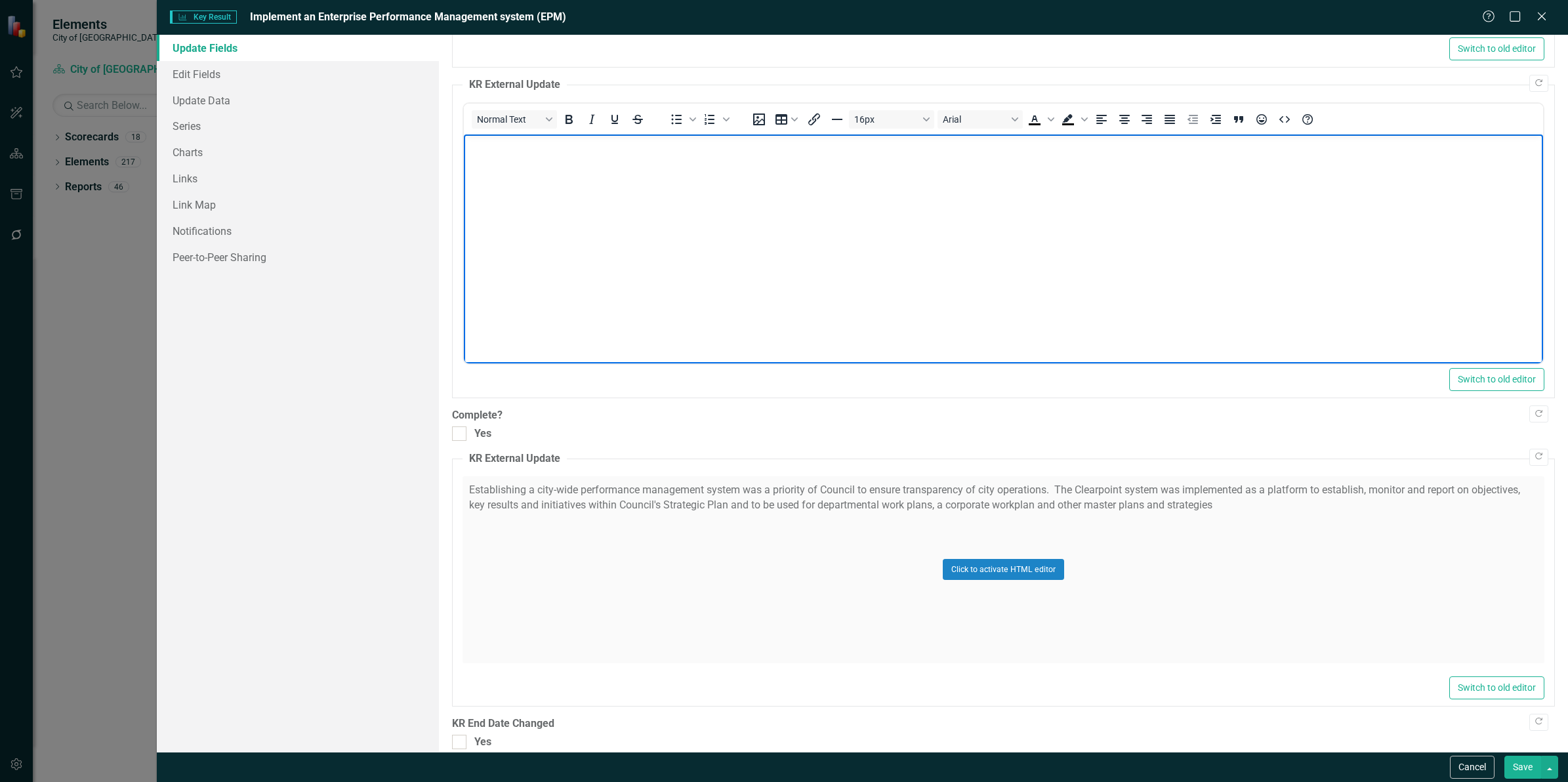
scroll to position [368, 0]
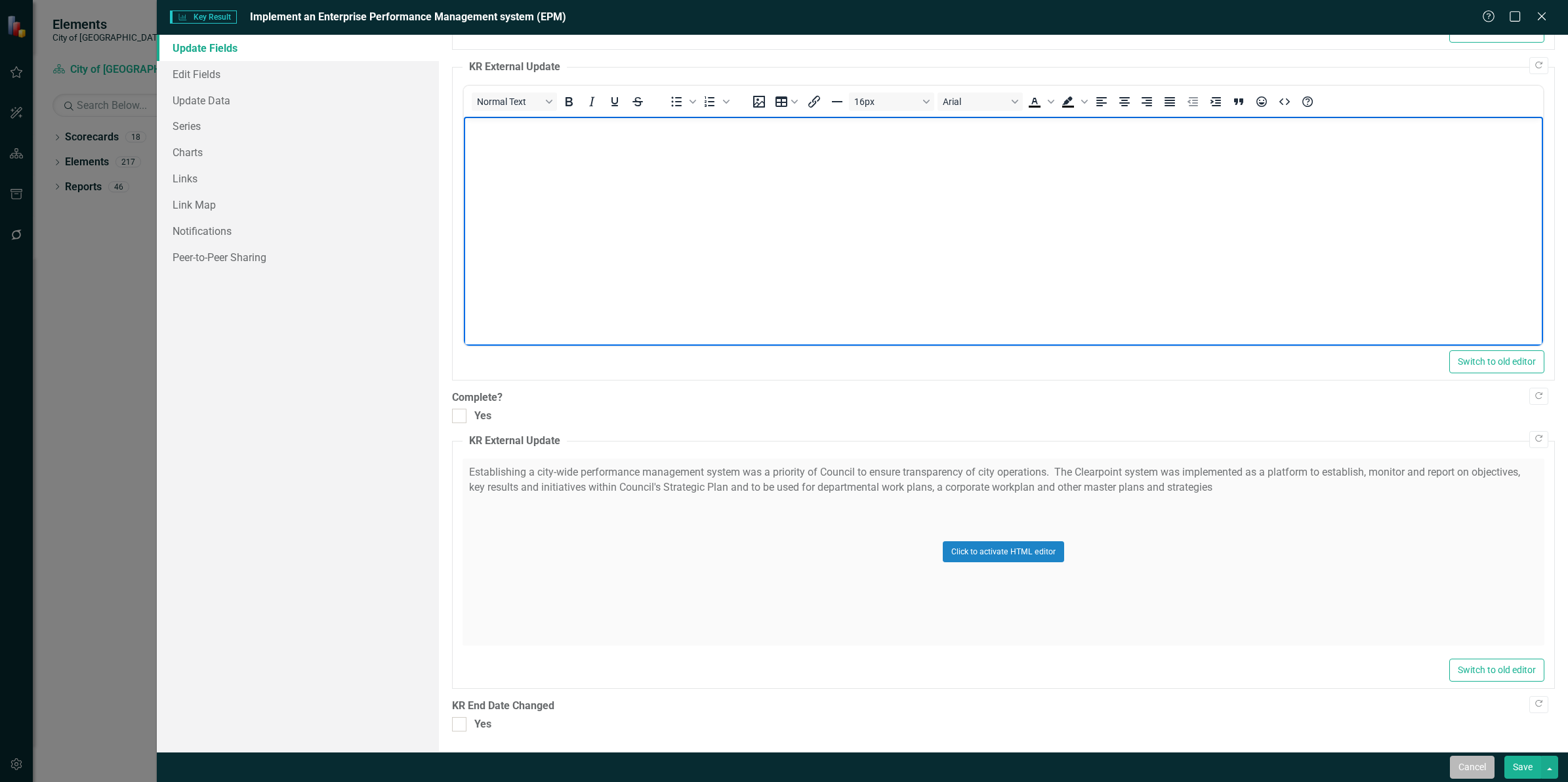
click at [1467, 775] on button "Cancel" at bounding box center [1472, 766] width 44 height 23
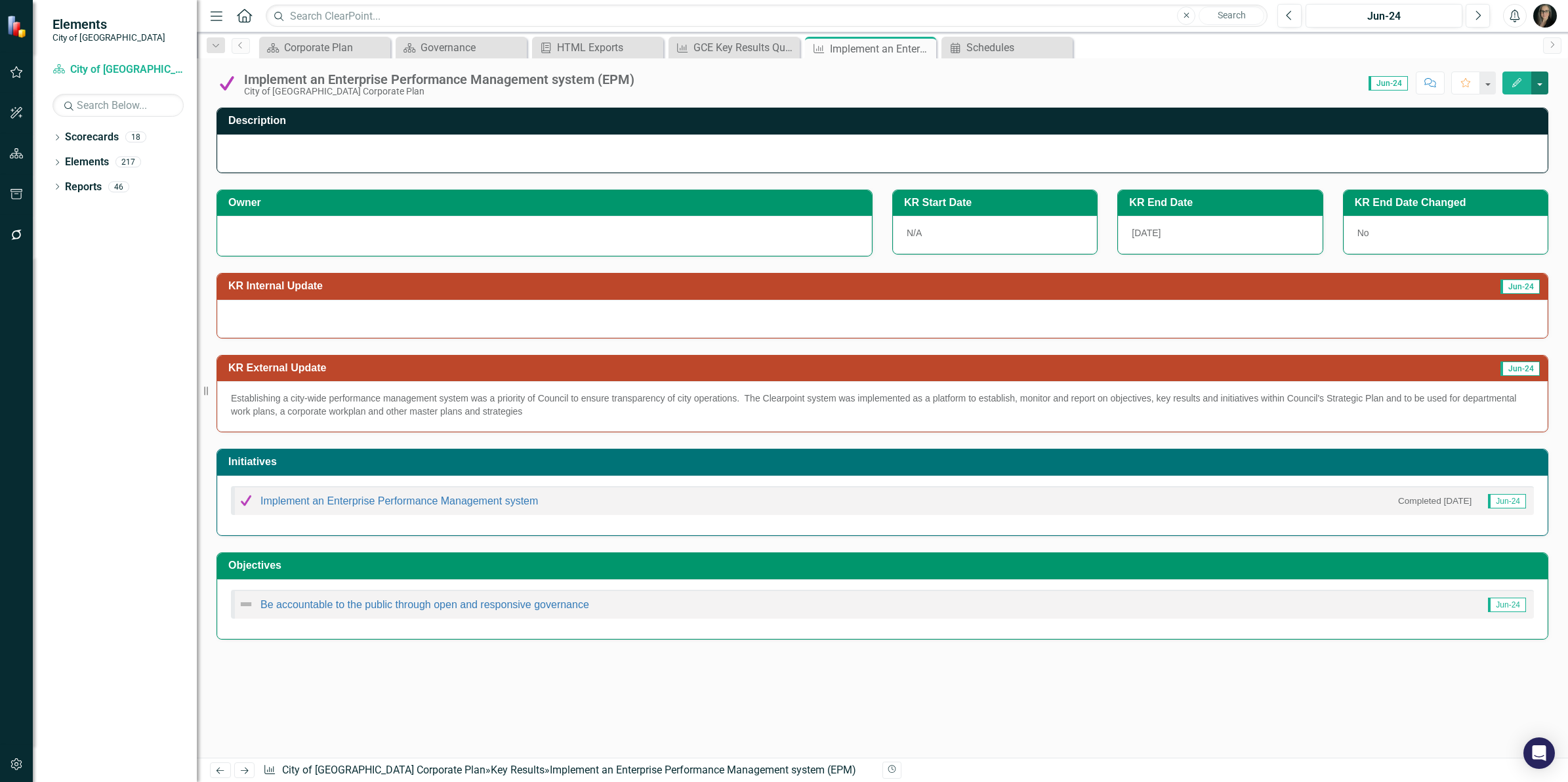
click at [1535, 85] on button "button" at bounding box center [1540, 82] width 17 height 23
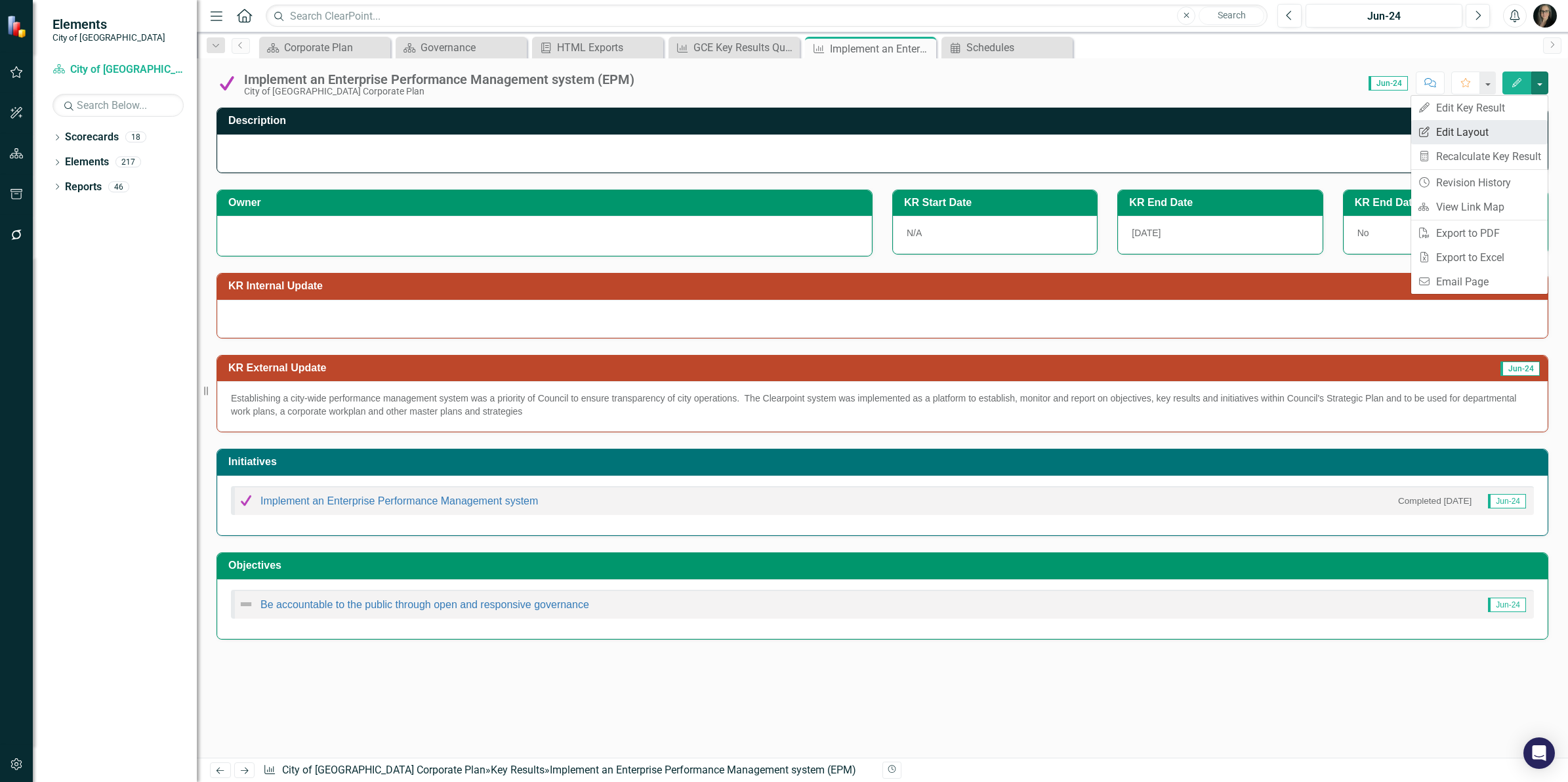
click at [1490, 123] on link "Edit Report Edit Layout" at bounding box center [1479, 132] width 136 height 24
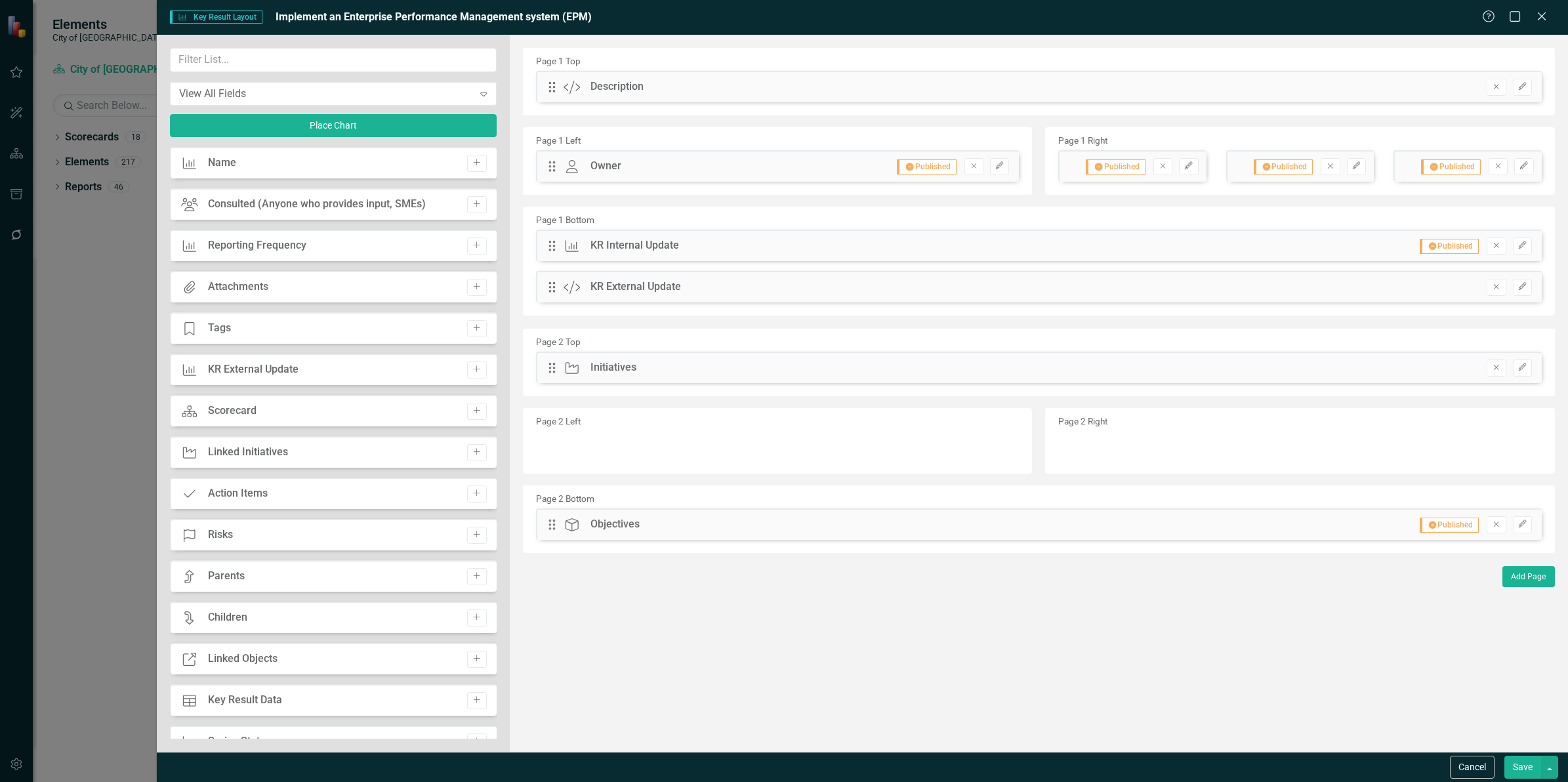
drag, startPoint x: 269, startPoint y: 368, endPoint x: 448, endPoint y: 368, distance: 179.0
click at [445, 368] on div "Key Result KR External Update Add" at bounding box center [333, 369] width 327 height 31
click at [467, 372] on button "Add" at bounding box center [477, 370] width 19 height 17
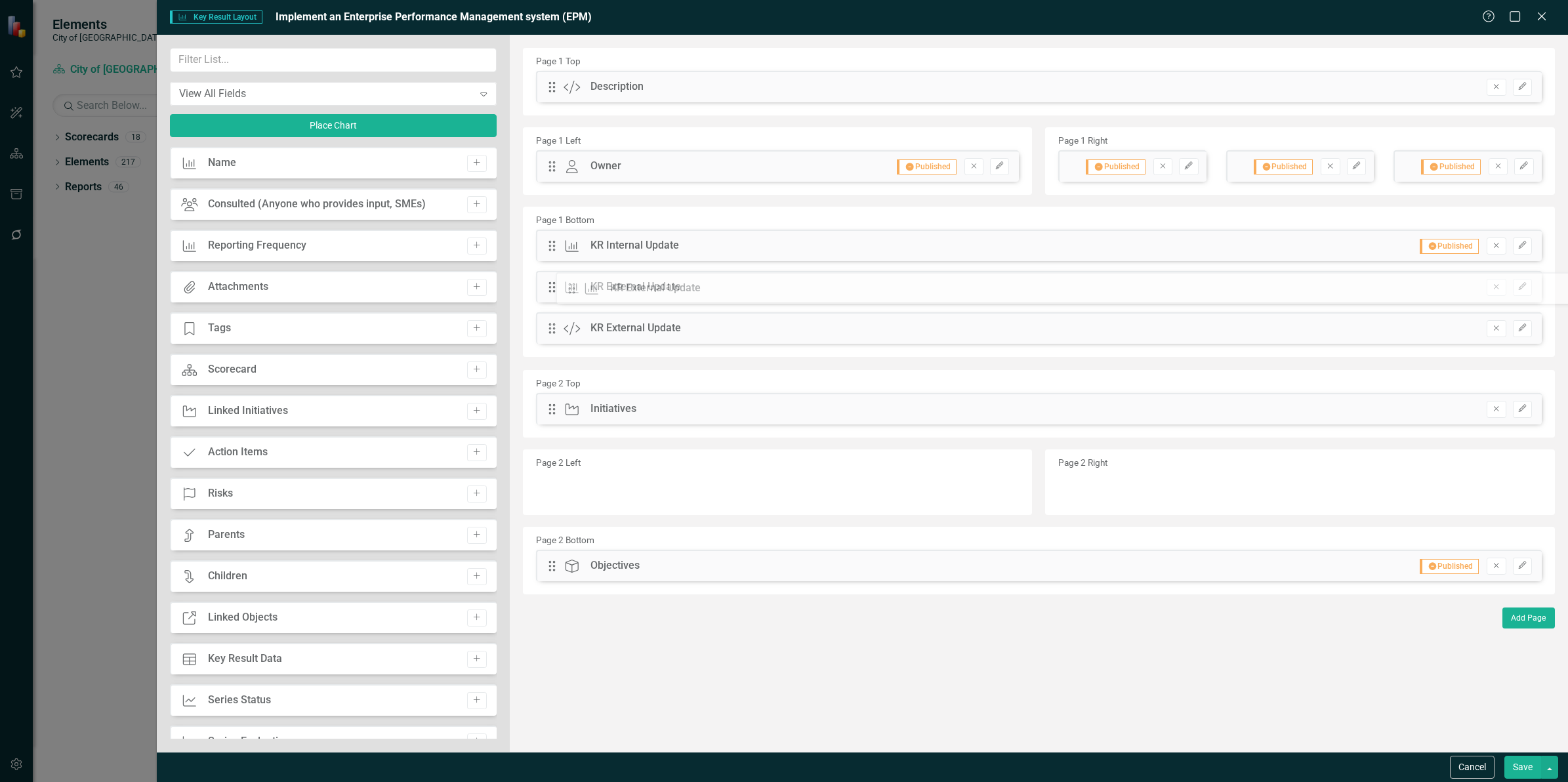
drag, startPoint x: 551, startPoint y: 88, endPoint x: 574, endPoint y: 290, distance: 203.3
click at [1524, 769] on button "Save" at bounding box center [1523, 766] width 36 height 23
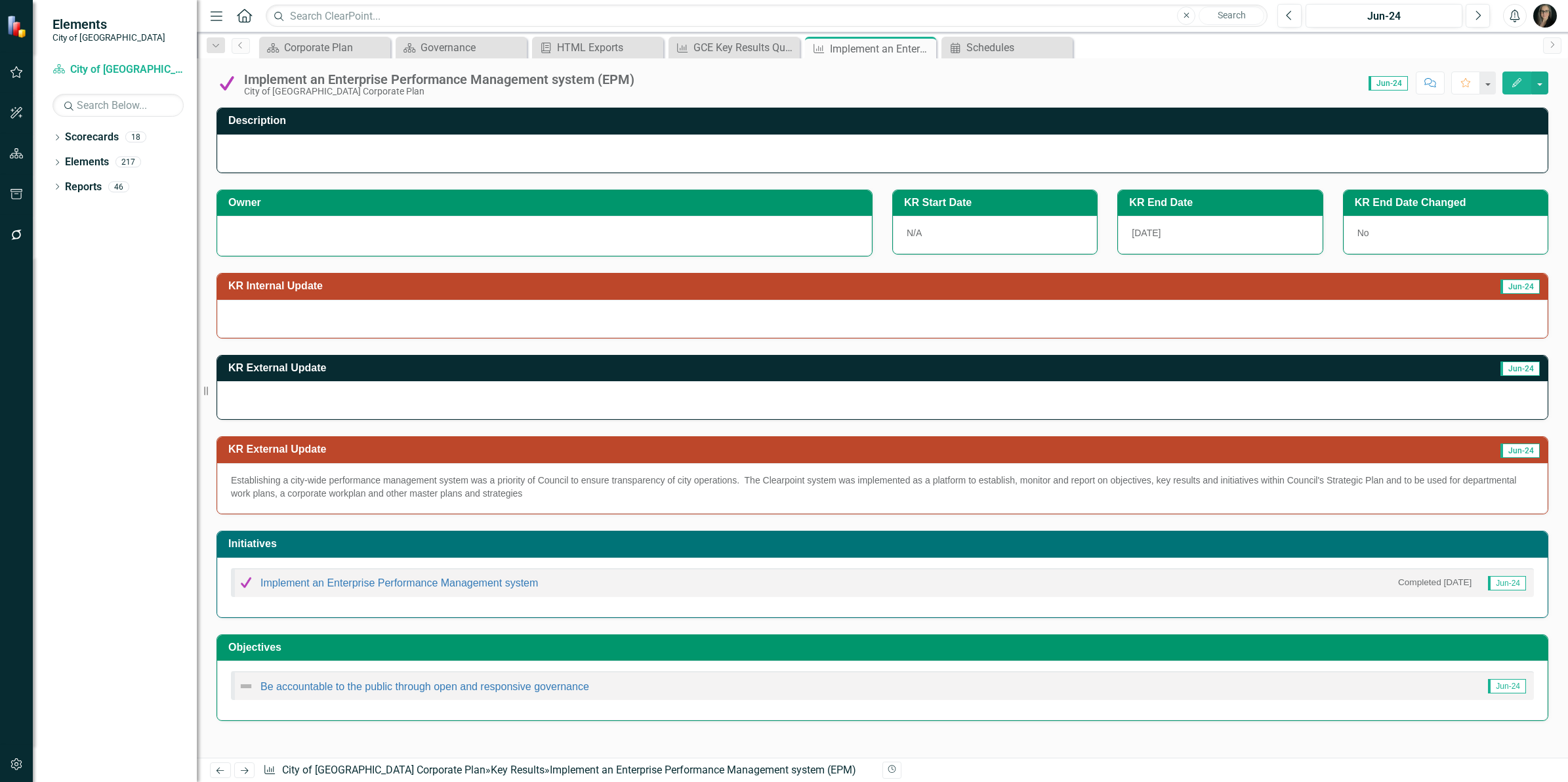
click at [648, 446] on h3 "KR External Update" at bounding box center [692, 449] width 928 height 12
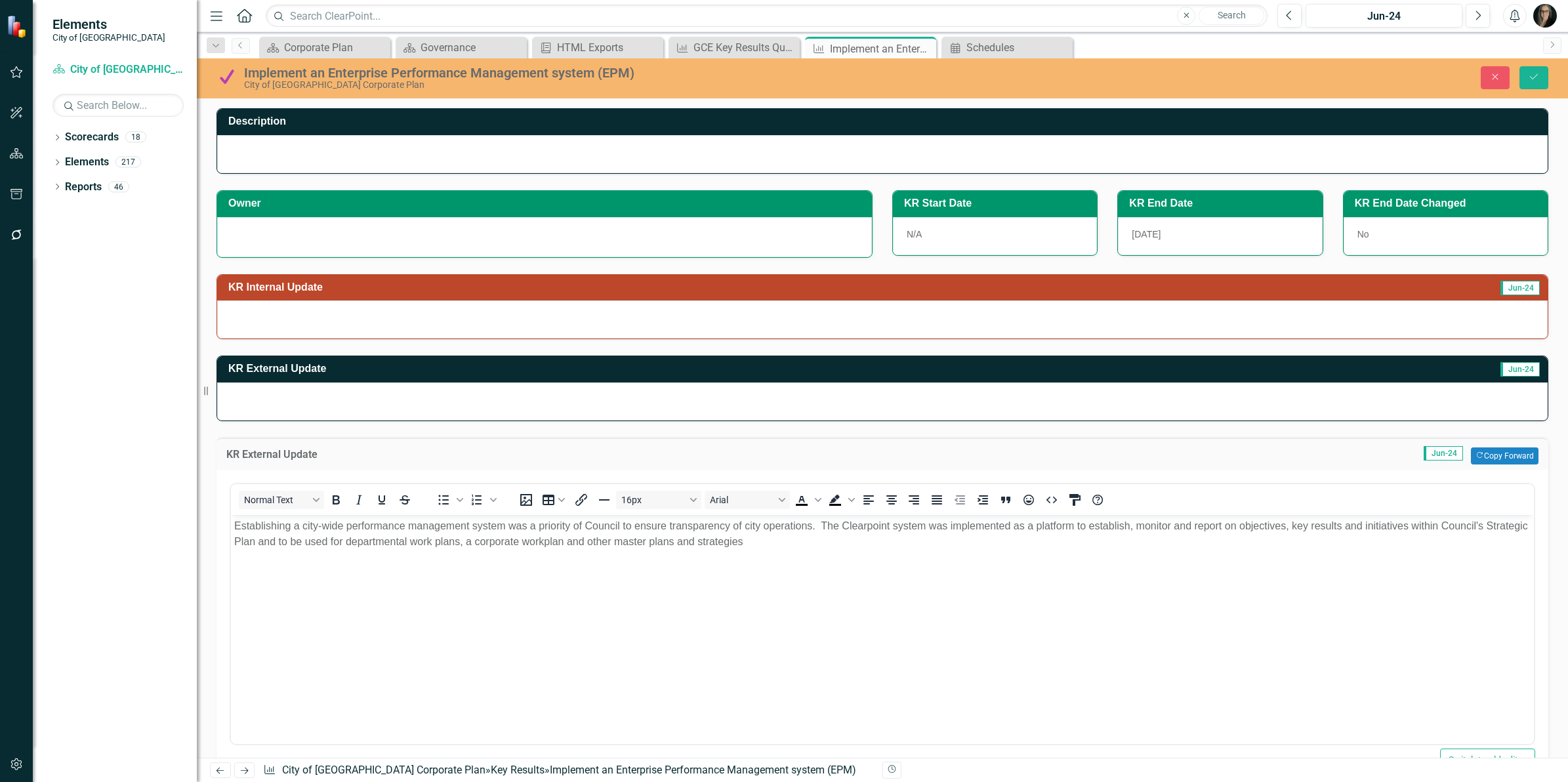
scroll to position [0, 0]
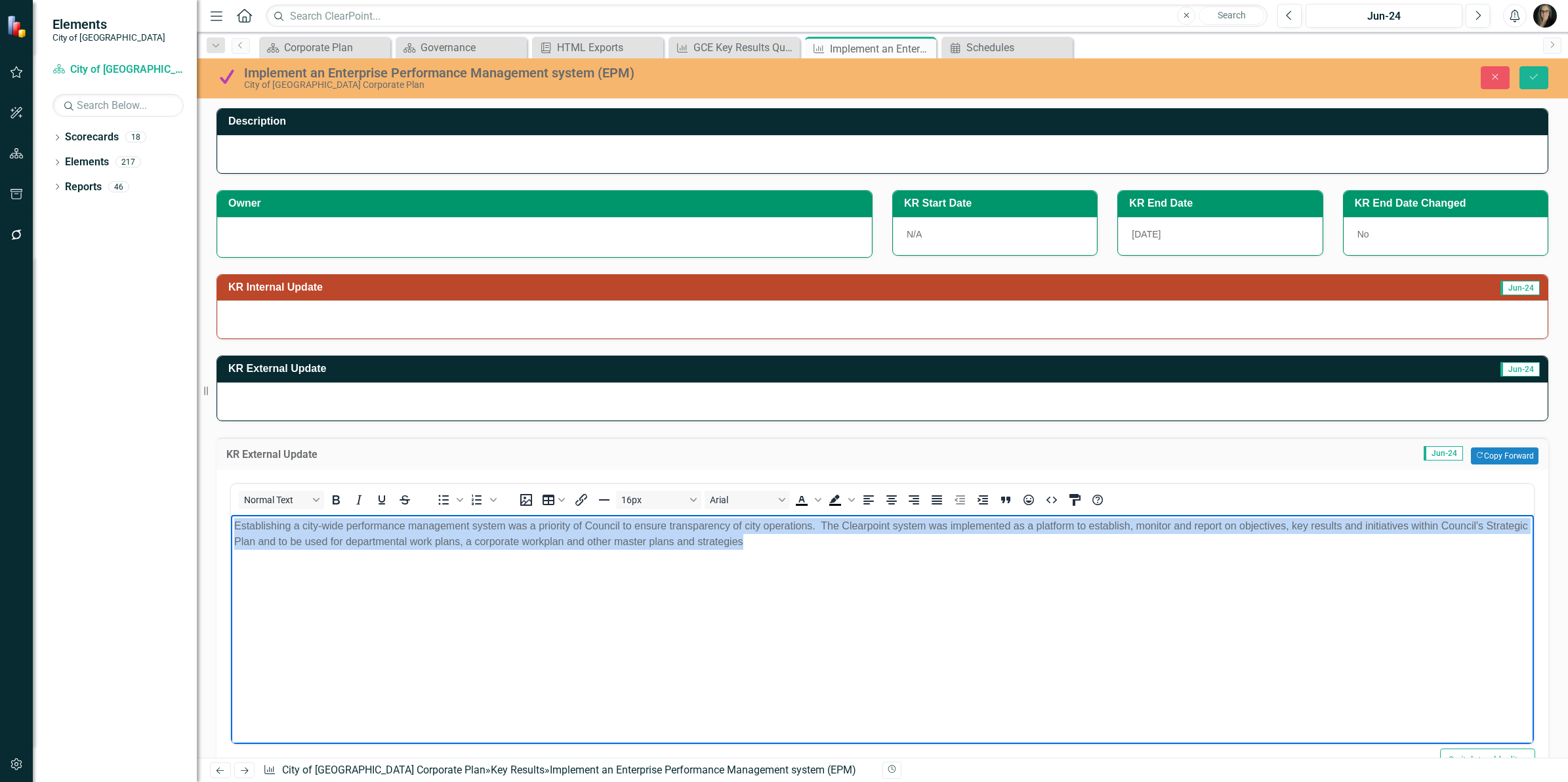
drag, startPoint x: 633, startPoint y: 536, endPoint x: 385, endPoint y: 1024, distance: 547.4
click at [231, 523] on html "Establishing a city-wide performance management system was a priority of Counci…" at bounding box center [882, 612] width 1303 height 197
copy p "Establishing a city-wide performance management system was a priority of Counci…"
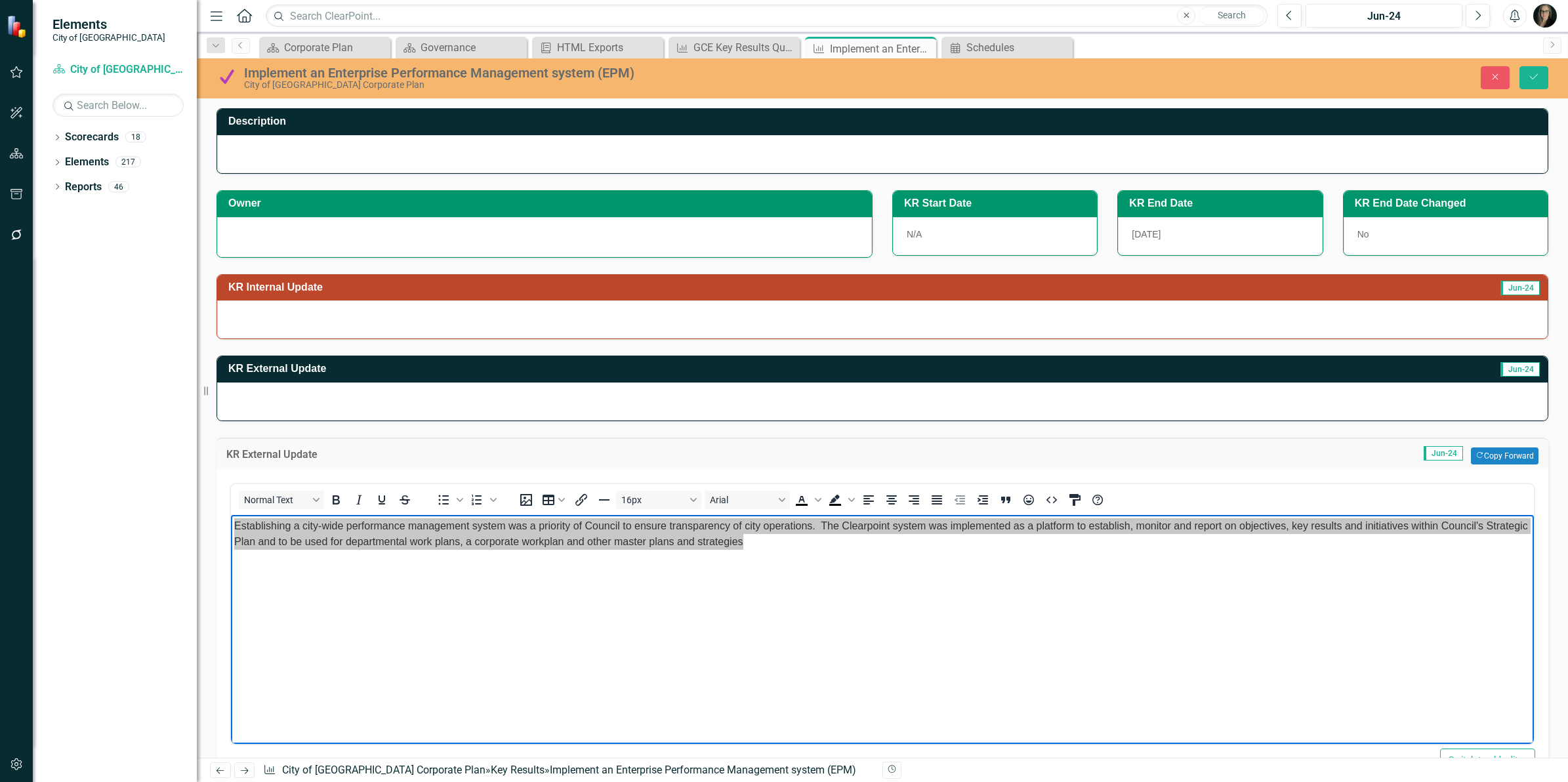
click at [484, 372] on h3 "KR External Update" at bounding box center [692, 368] width 928 height 12
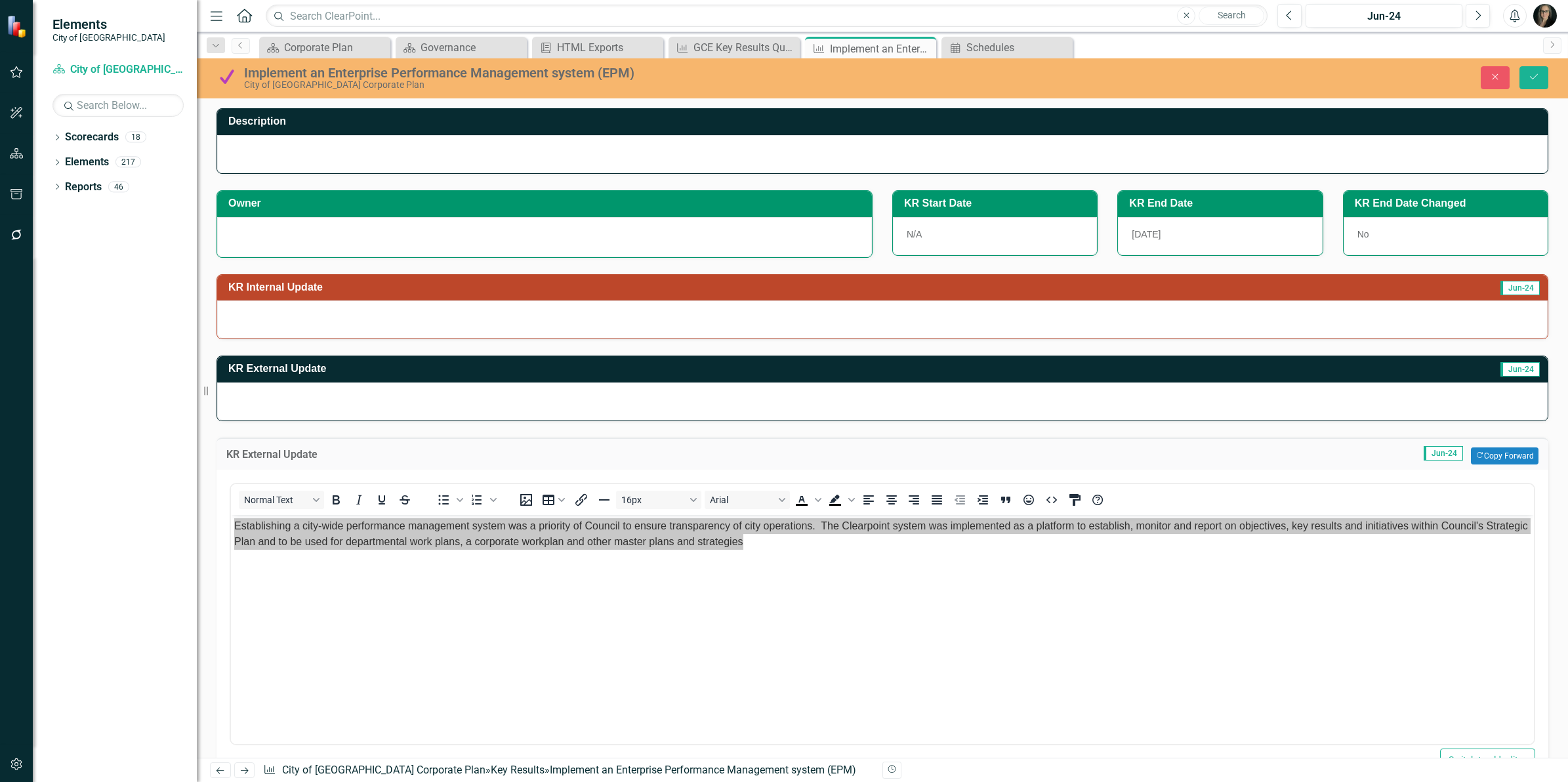
click at [484, 372] on h3 "KR External Update" at bounding box center [692, 368] width 928 height 12
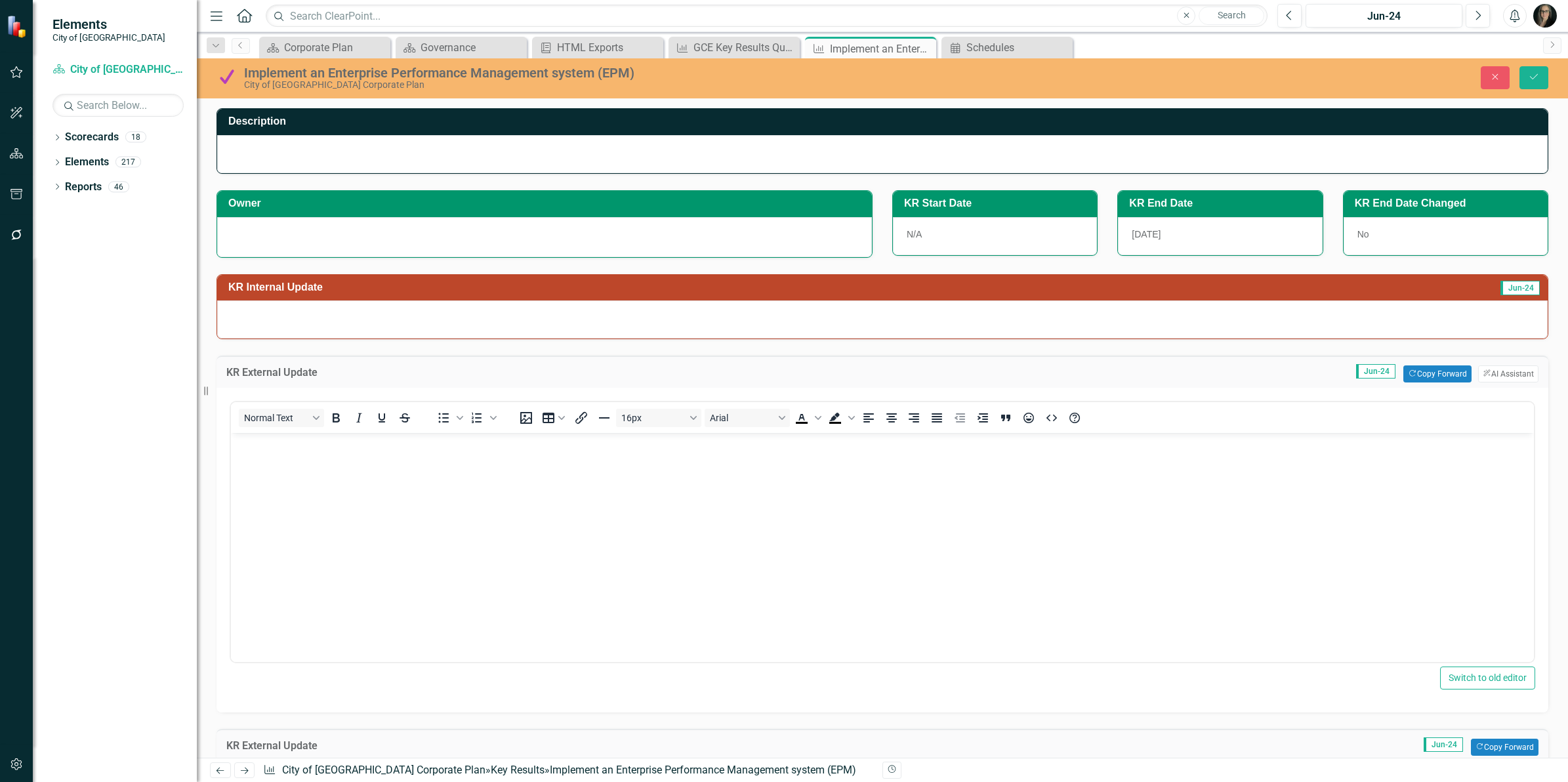
click at [438, 466] on body "Rich Text Area. Press ALT-0 for help." at bounding box center [882, 531] width 1303 height 197
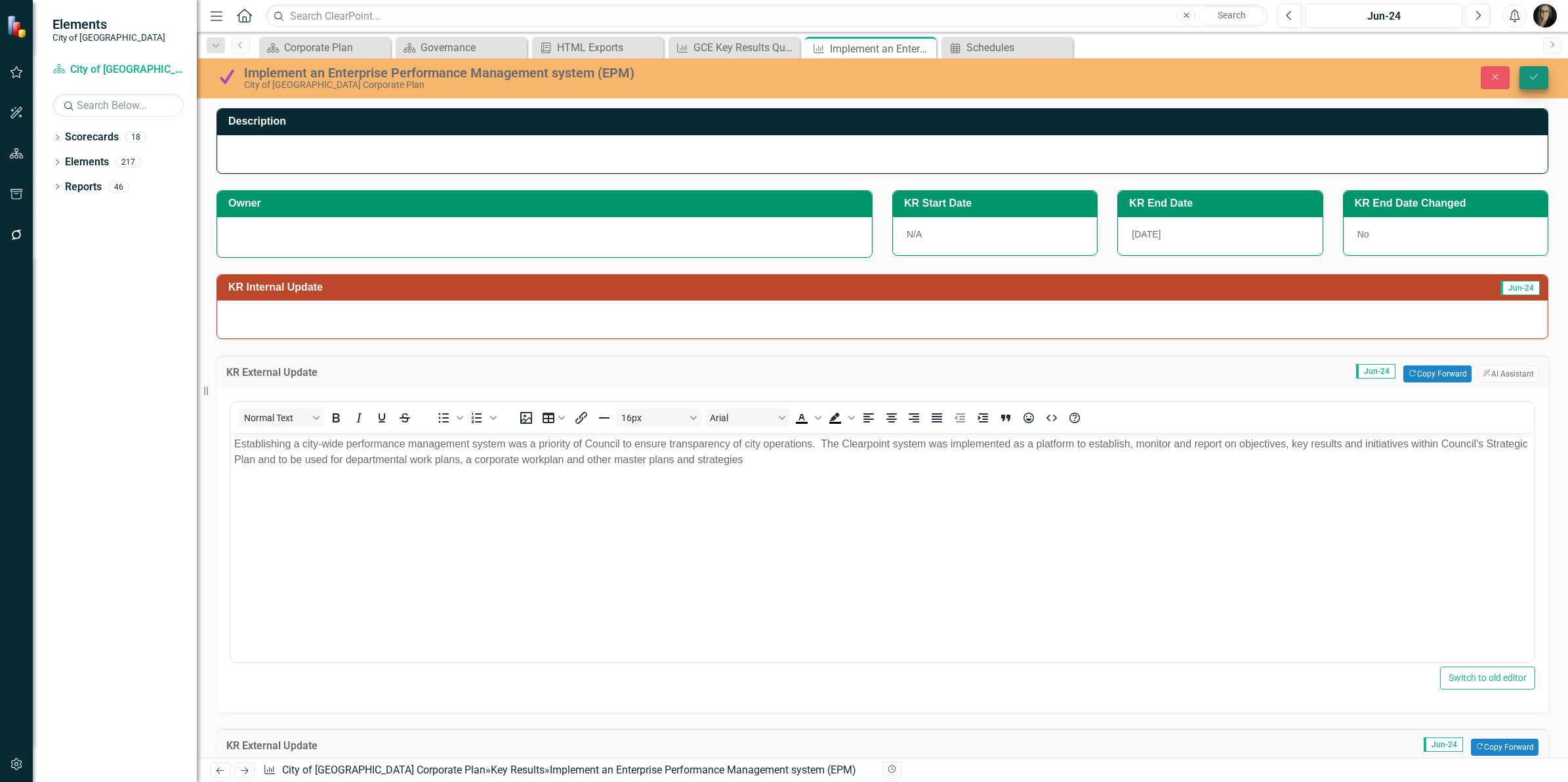
click at [1534, 77] on icon "submit" at bounding box center [1533, 76] width 8 height 5
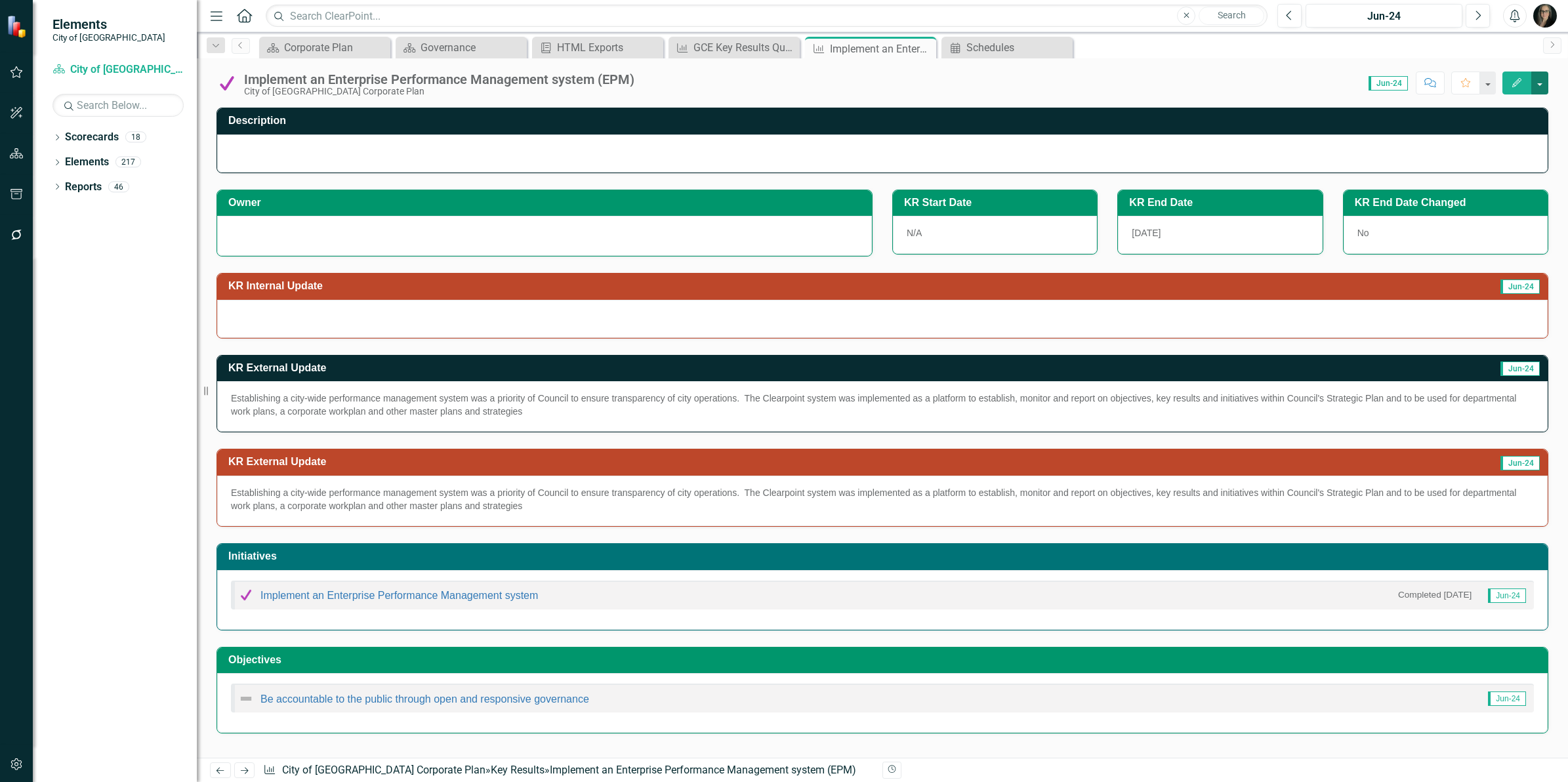
click at [1543, 82] on button "button" at bounding box center [1540, 82] width 17 height 23
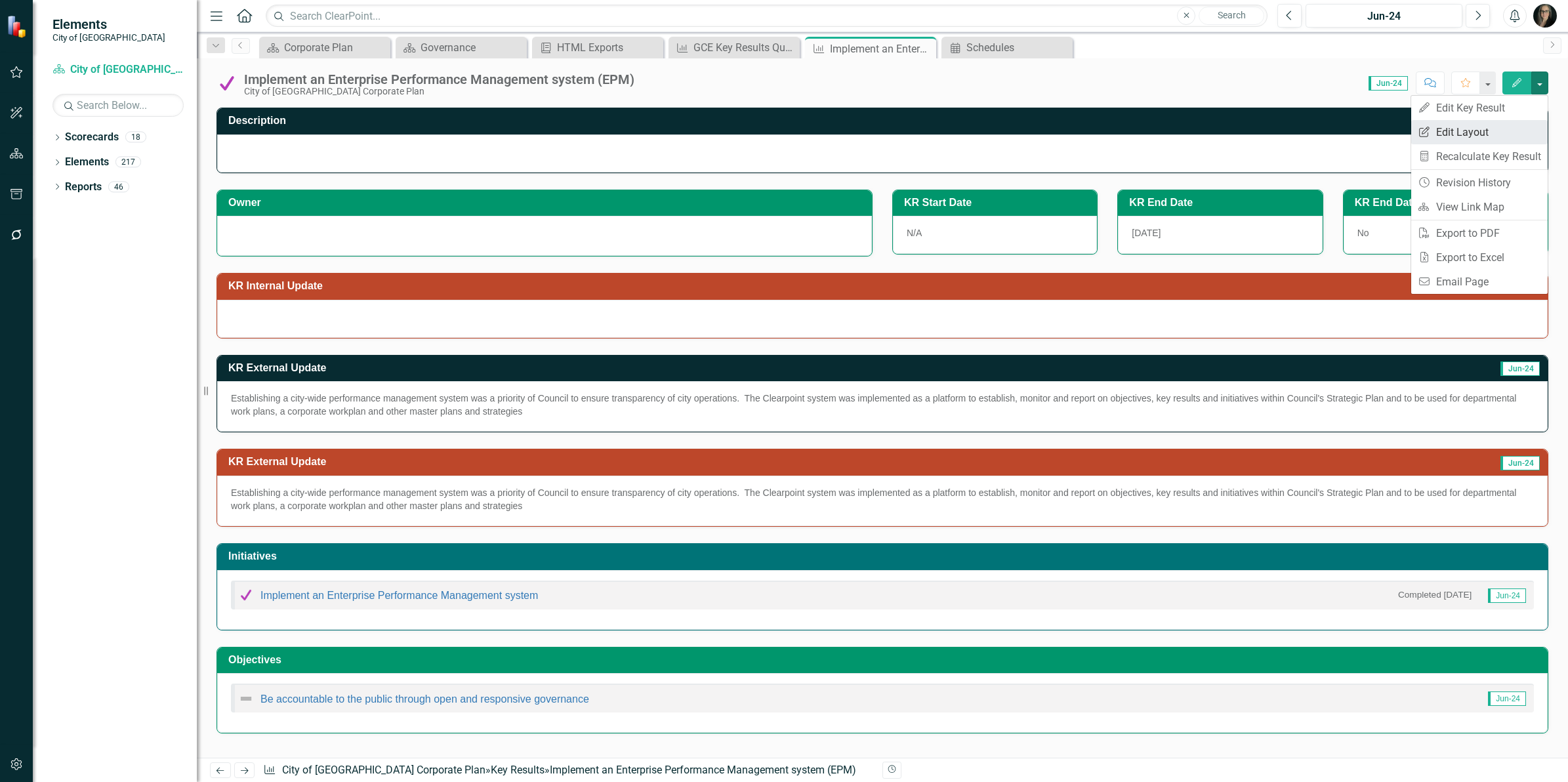
click at [1501, 126] on link "Edit Report Edit Layout" at bounding box center [1479, 132] width 136 height 24
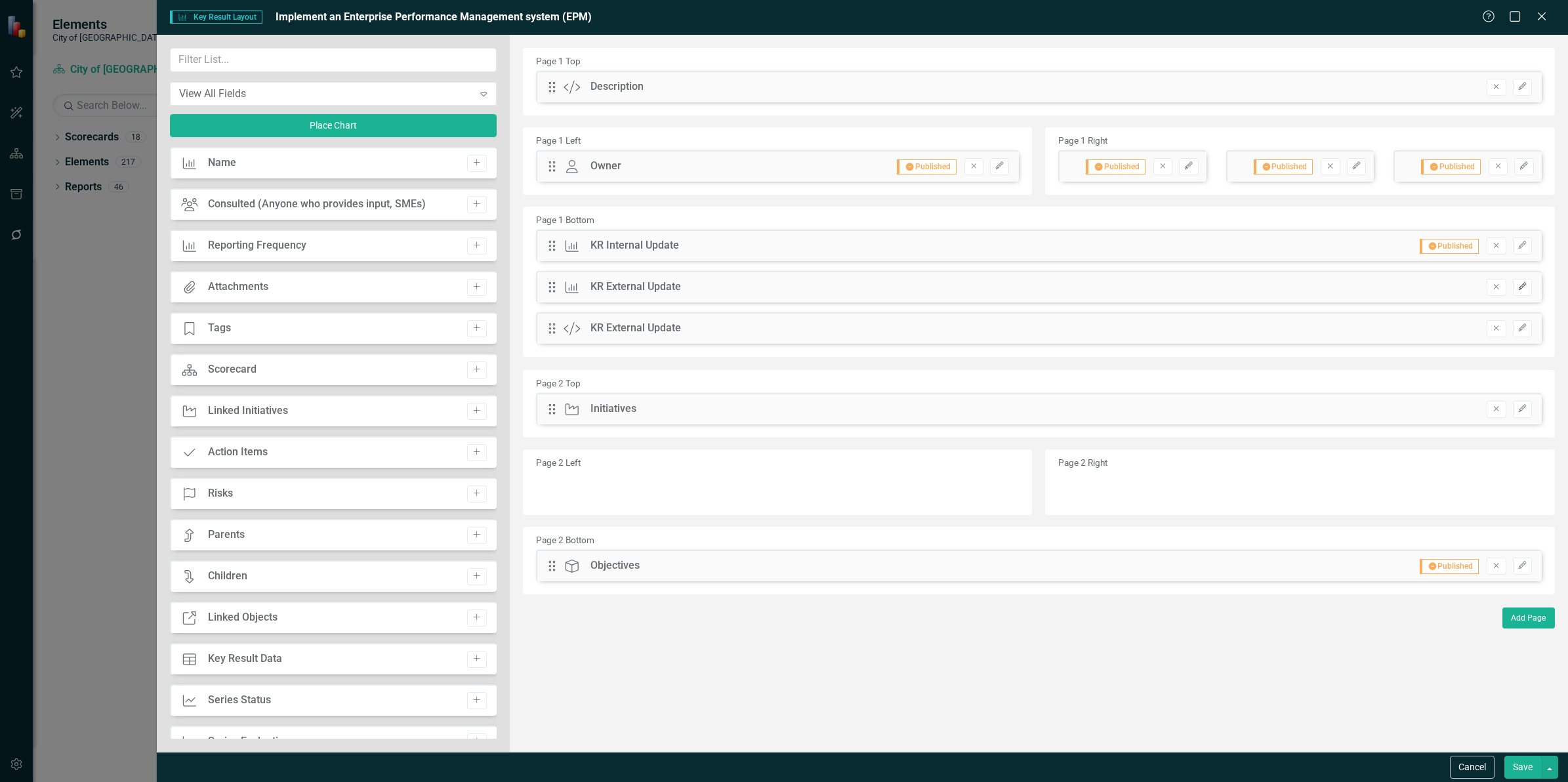
click at [1529, 290] on button "Edit" at bounding box center [1522, 288] width 19 height 17
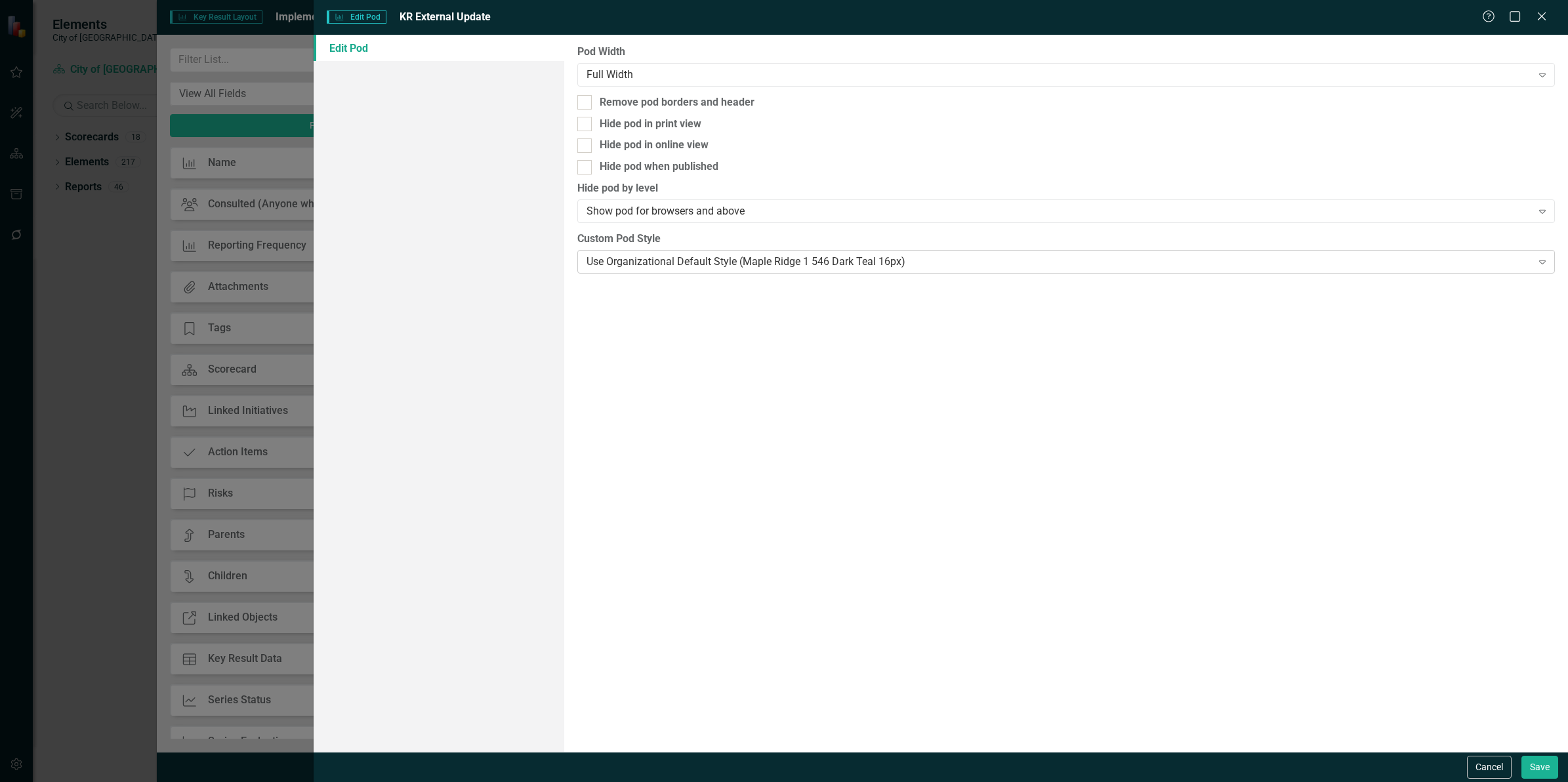
click at [725, 257] on div "Use Organizational Default Style (Maple Ridge 1 546 Dark Teal 16px)" at bounding box center [1058, 261] width 944 height 15
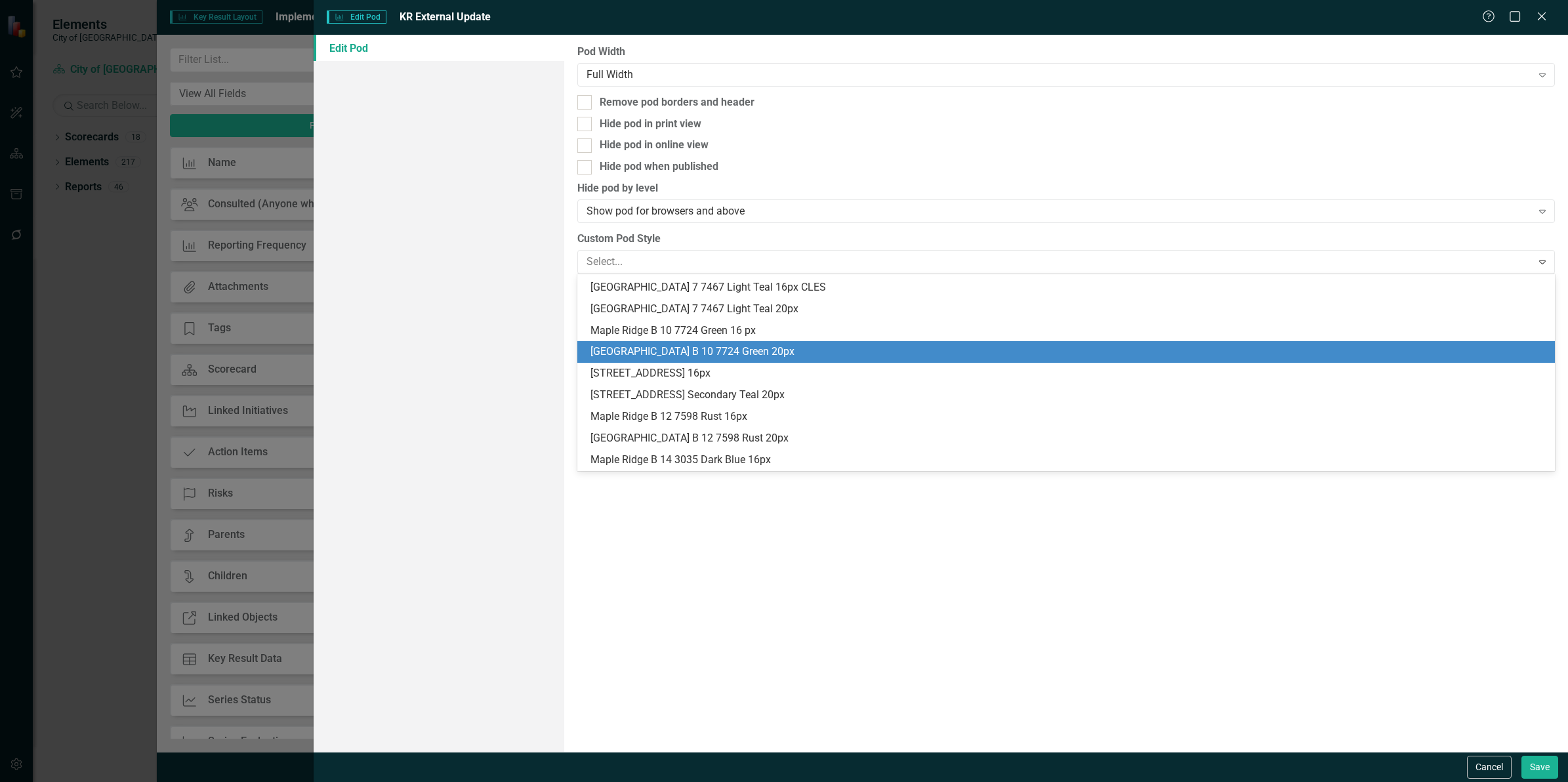
scroll to position [328, 0]
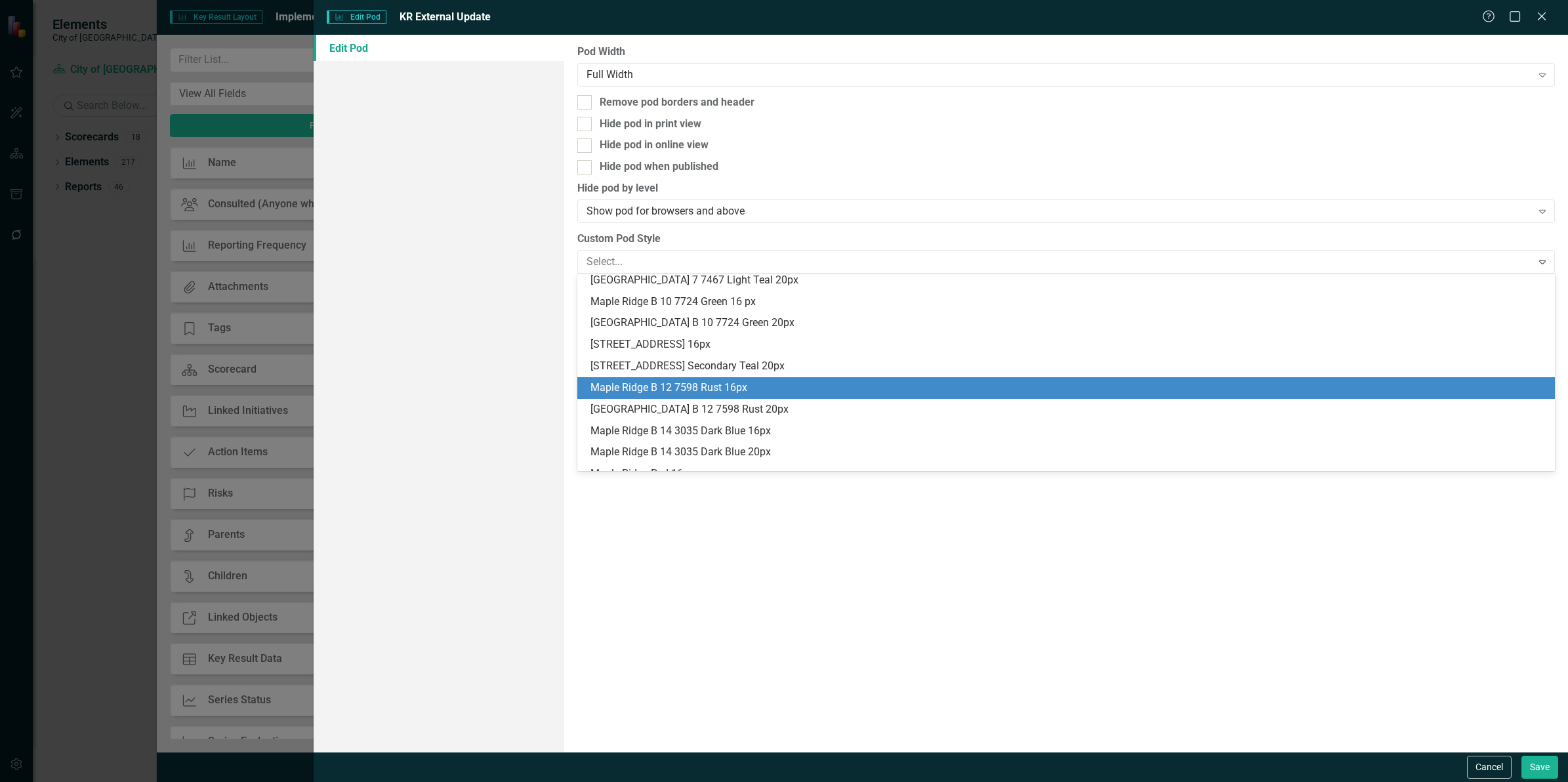
click at [779, 384] on div "Maple Ridge B 12 7598 Rust 16px" at bounding box center [1068, 388] width 957 height 15
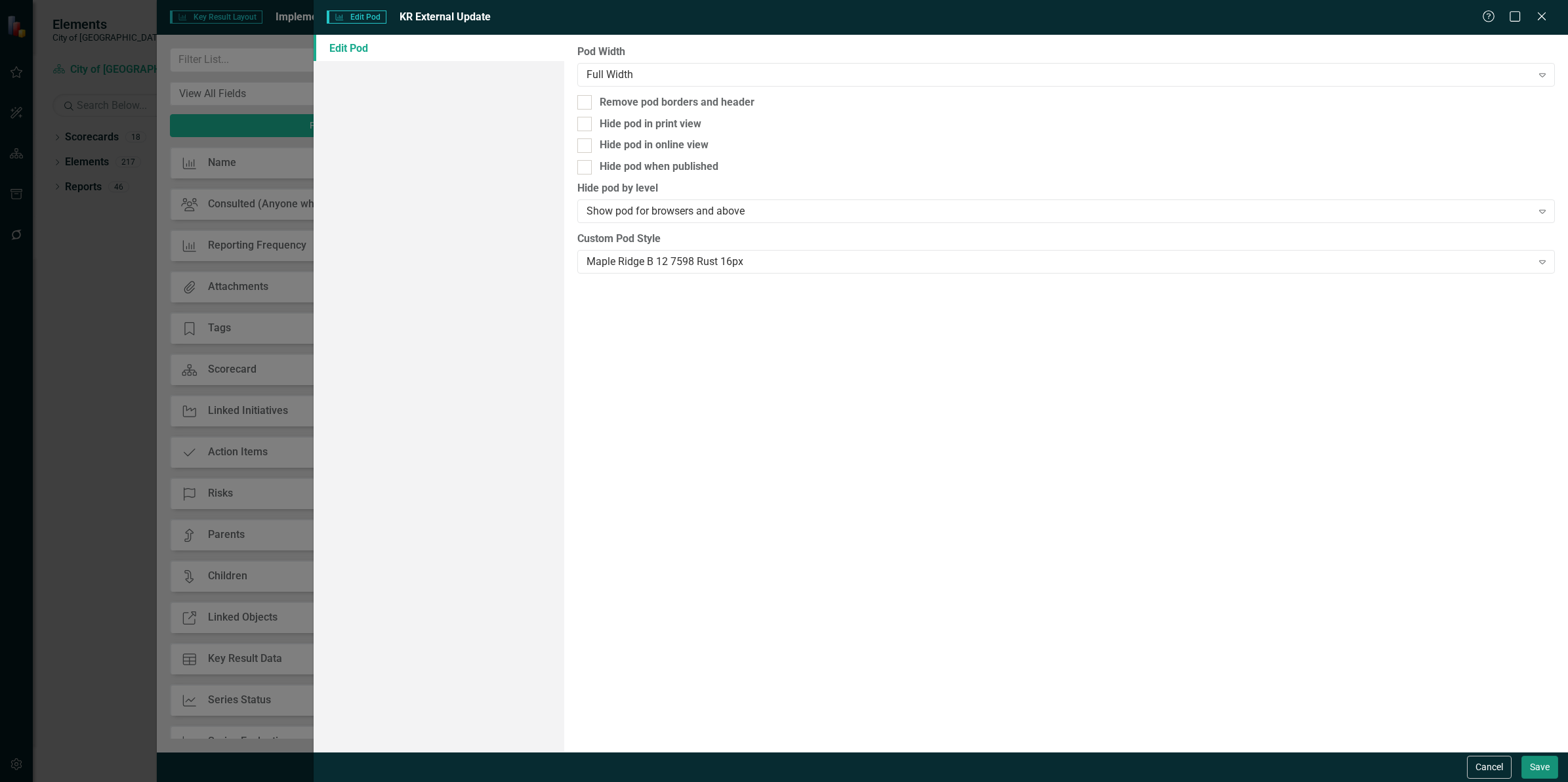
click at [1540, 761] on button "Save" at bounding box center [1539, 766] width 36 height 23
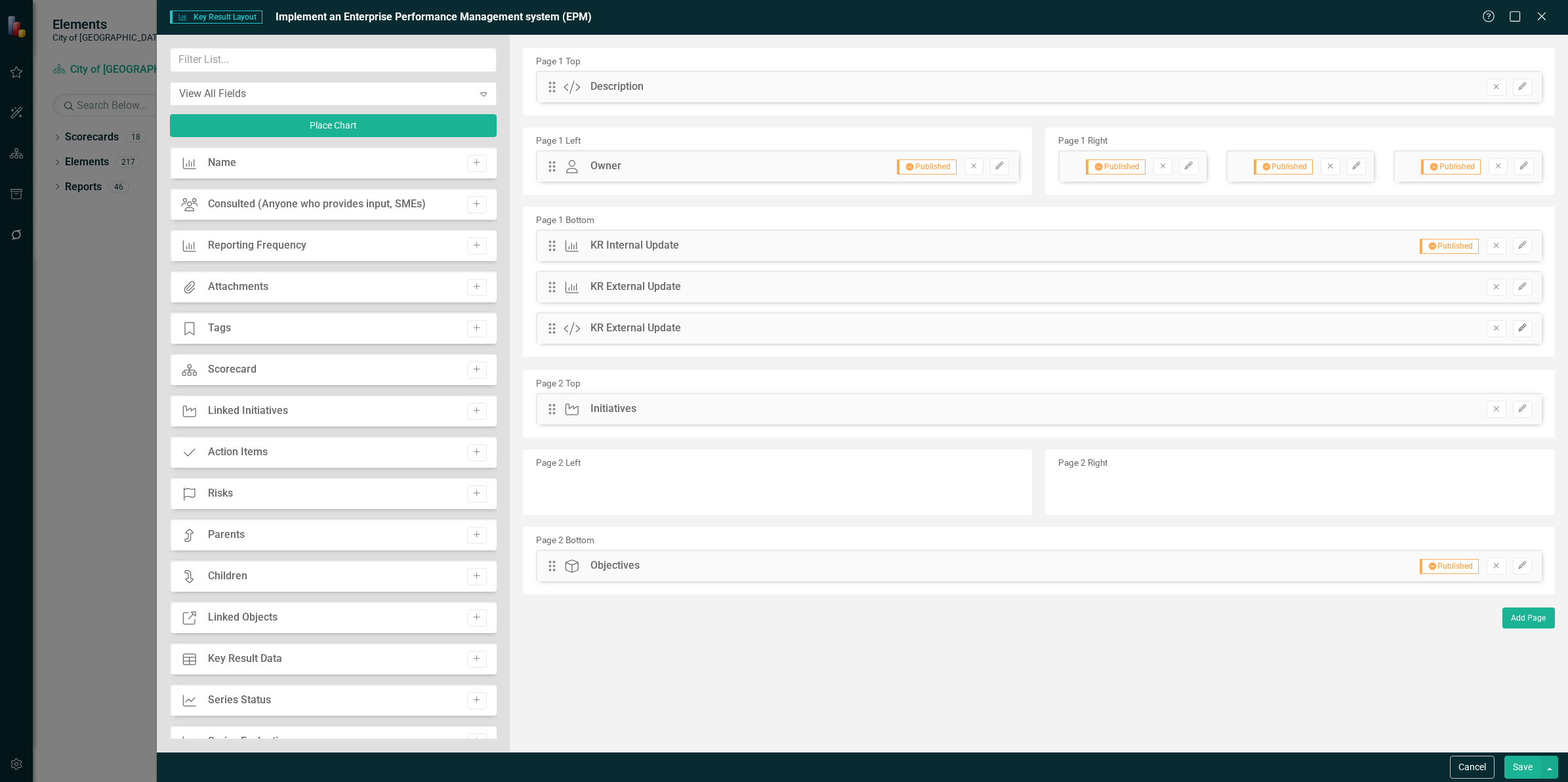
click at [1526, 330] on icon "Edit" at bounding box center [1522, 328] width 10 height 8
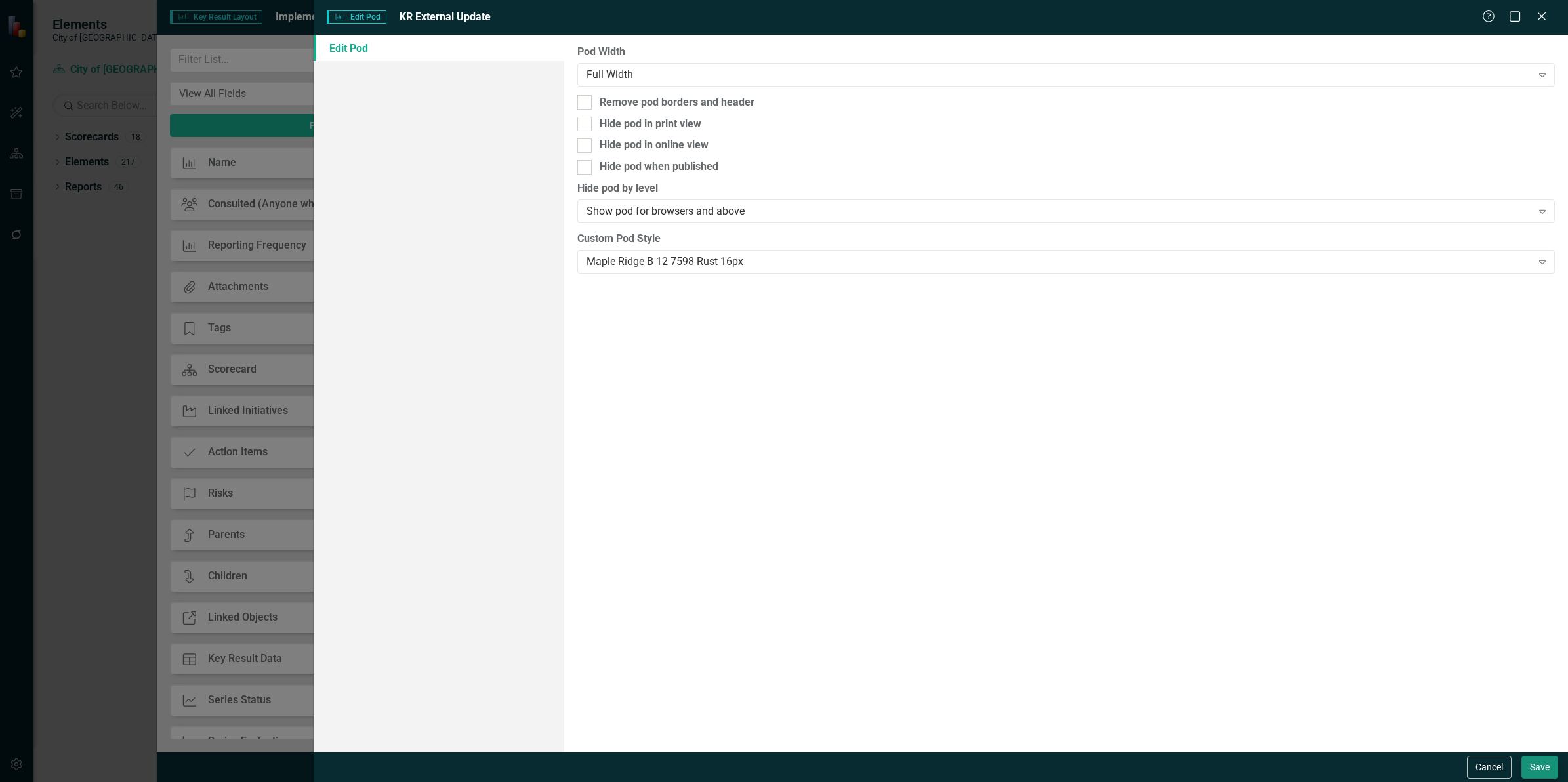
drag, startPoint x: 1506, startPoint y: 765, endPoint x: 1533, endPoint y: 766, distance: 27.0
click at [1533, 766] on div "Cancel Save" at bounding box center [1511, 766] width 95 height 23
click at [1534, 766] on button "Save" at bounding box center [1539, 766] width 36 height 23
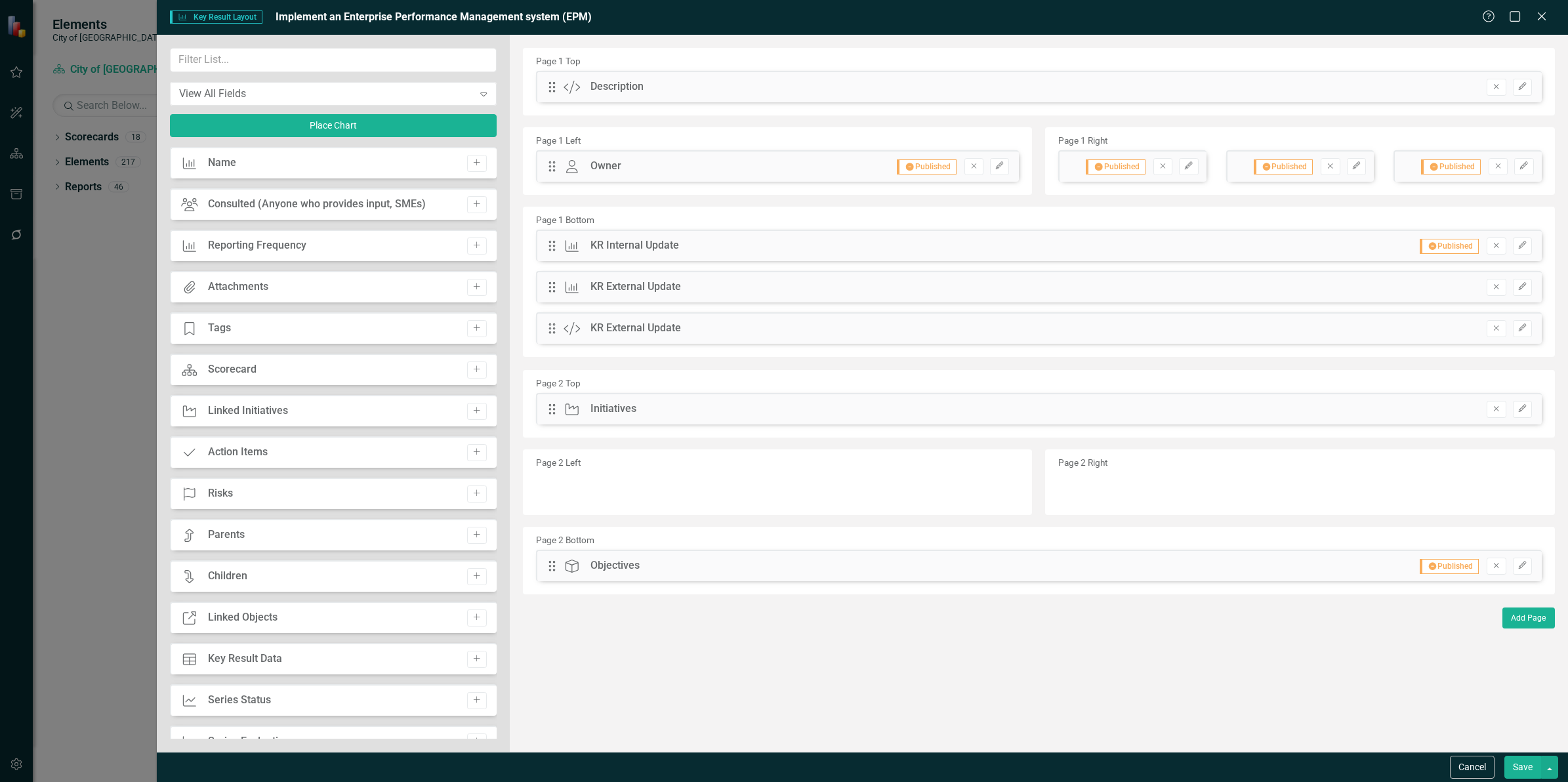
click at [1533, 766] on button "Save" at bounding box center [1523, 766] width 36 height 23
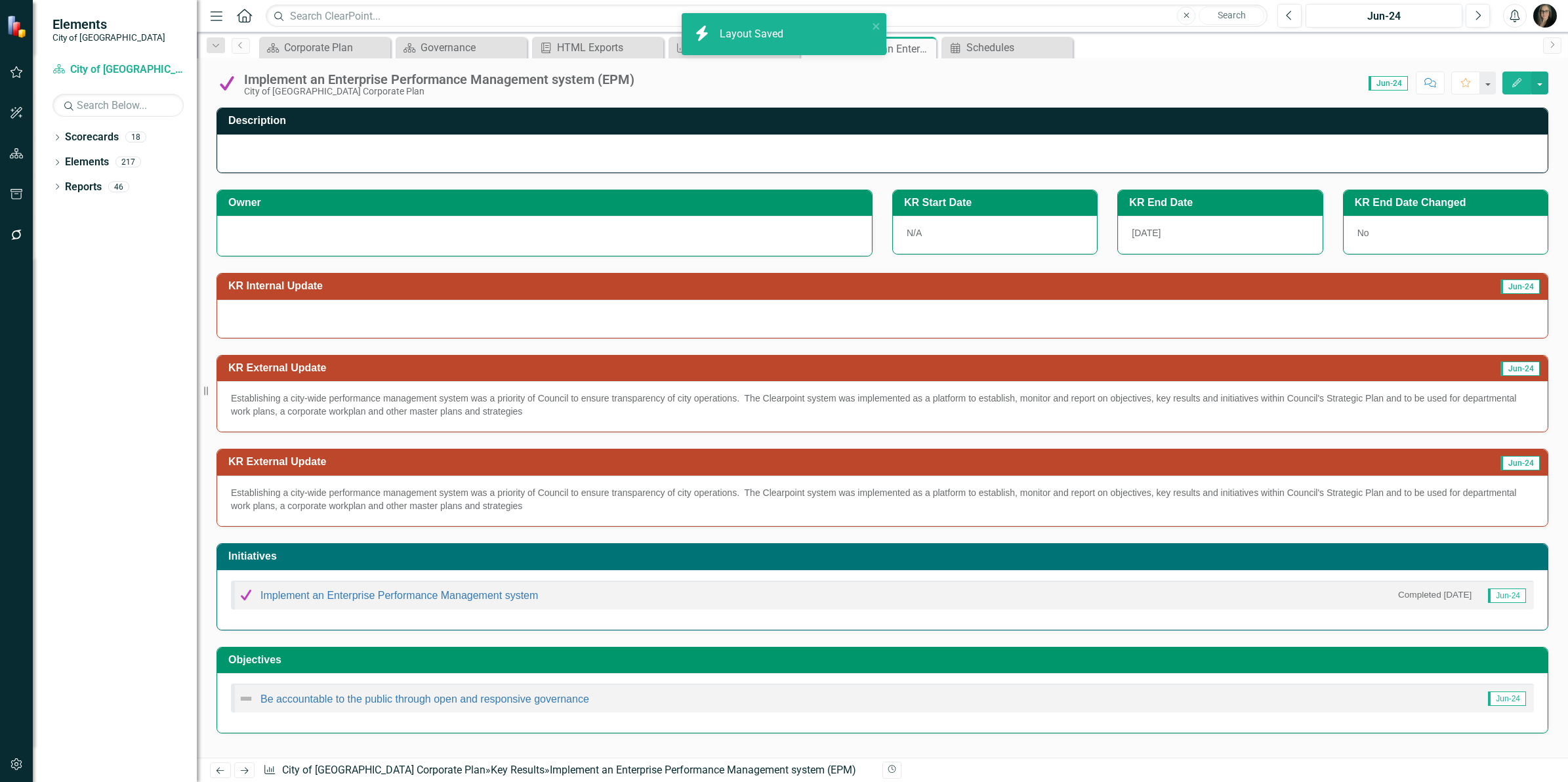
click at [684, 84] on div "Score: 0.00 Jun-24 Completed Comment Favorite Edit" at bounding box center [1094, 82] width 907 height 23
click at [1349, 16] on div "Jun-24" at bounding box center [1384, 16] width 147 height 16
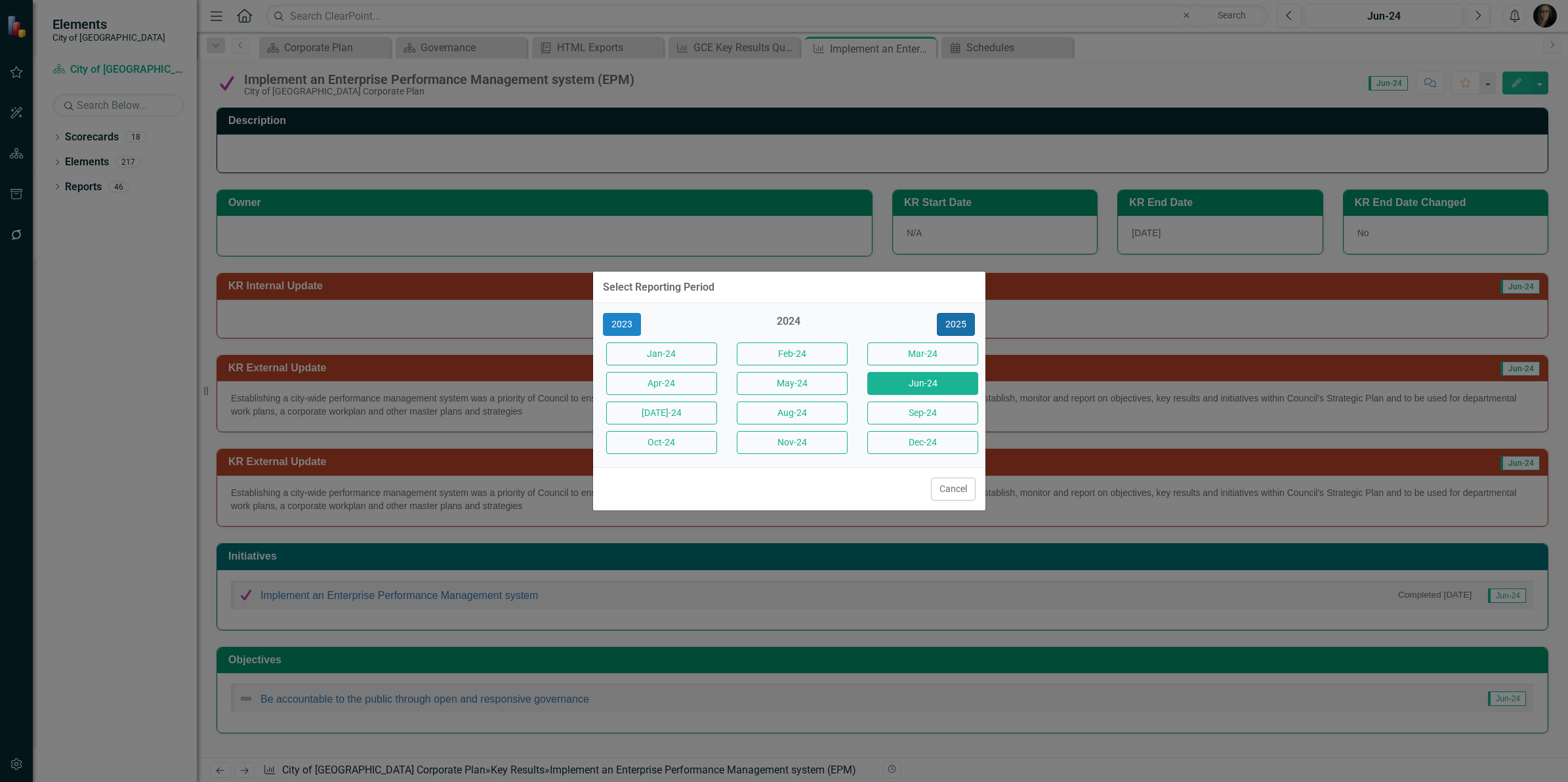
click at [971, 328] on button "2025" at bounding box center [956, 324] width 38 height 23
drag, startPoint x: 826, startPoint y: 406, endPoint x: 831, endPoint y: 412, distance: 7.8
click at [826, 406] on button "Aug-25" at bounding box center [793, 413] width 111 height 23
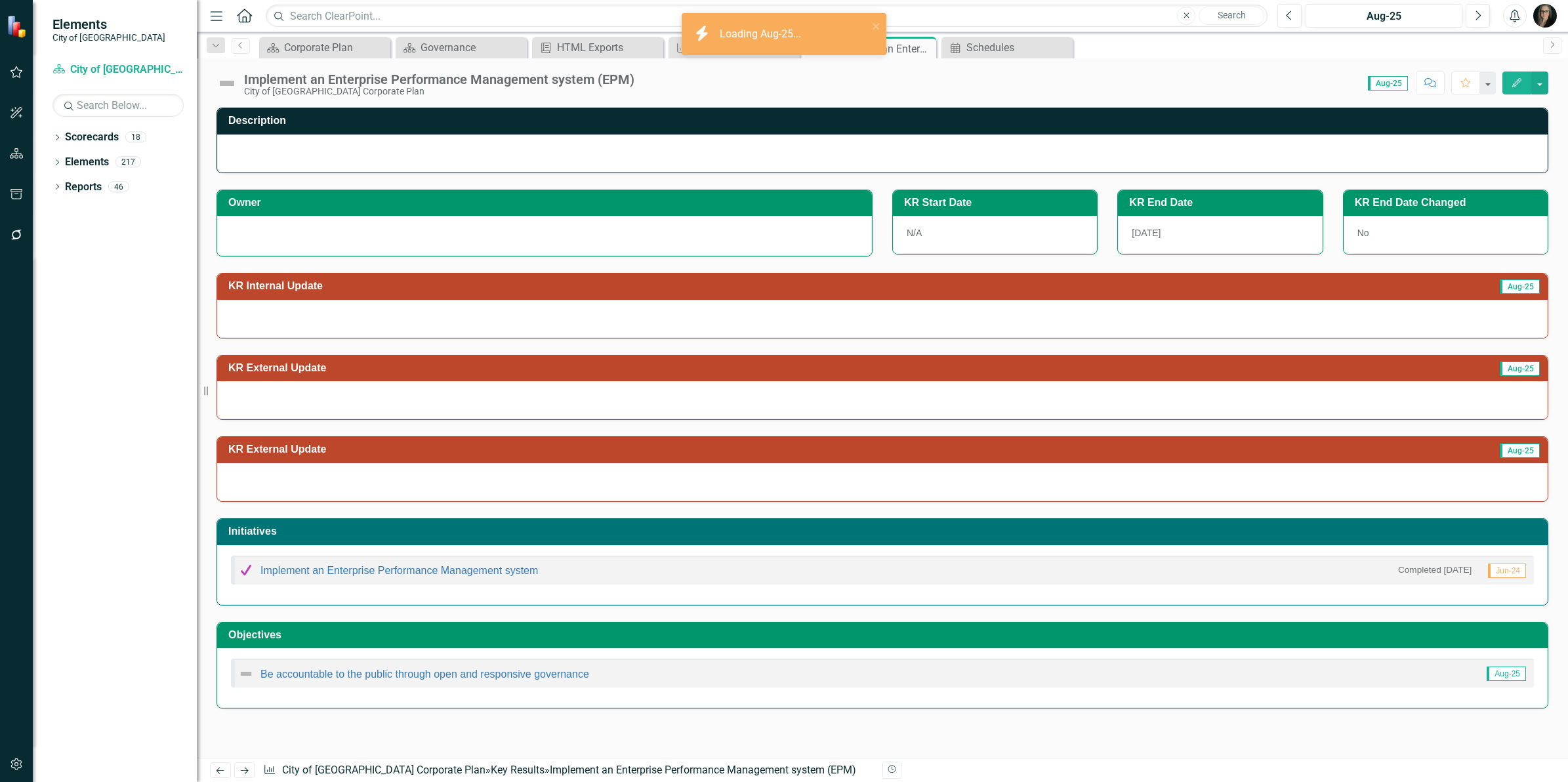
click at [675, 83] on div "Score: 0.00 Aug-25 Completed Comment Favorite Edit" at bounding box center [1094, 82] width 907 height 23
click at [740, 48] on div "GCE Key Results Quarterly" at bounding box center [737, 47] width 87 height 16
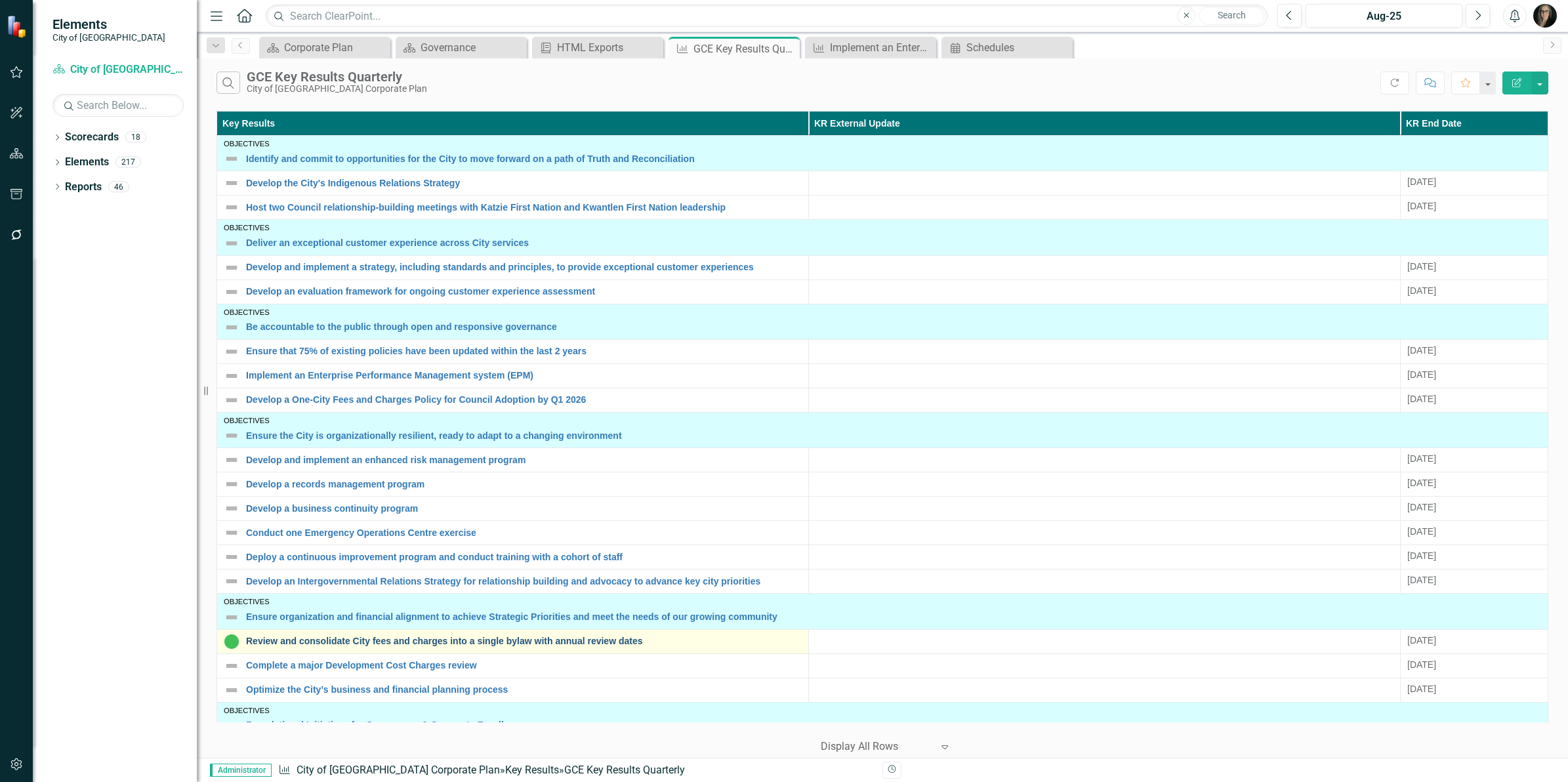
click at [388, 640] on link "Review and consolidate City fees and charges into a single bylaw with annual re…" at bounding box center [524, 641] width 556 height 10
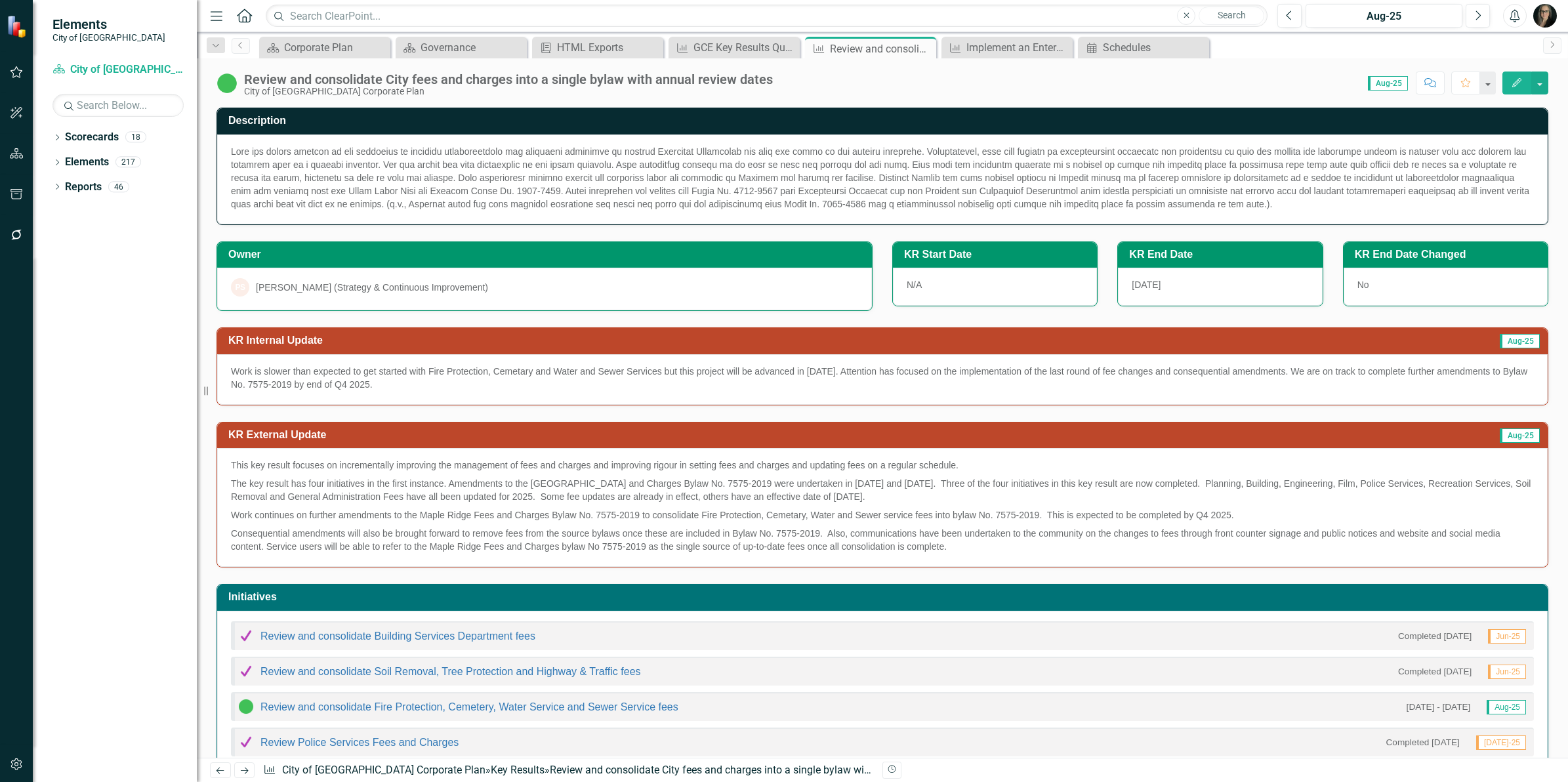
click at [1526, 87] on button "Edit" at bounding box center [1516, 82] width 29 height 23
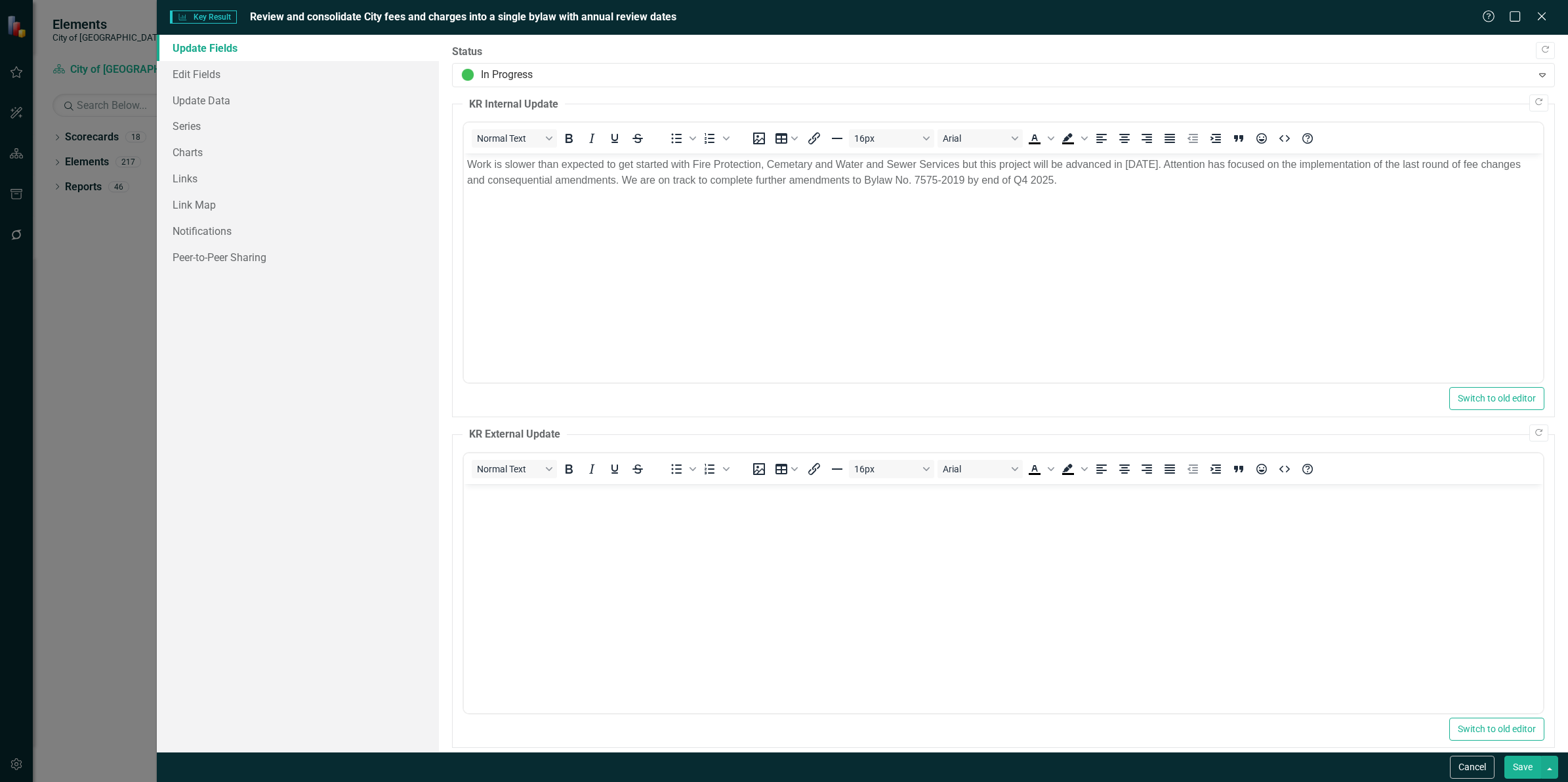
drag, startPoint x: 1186, startPoint y: 186, endPoint x: 1126, endPoint y: 188, distance: 60.0
click at [1126, 188] on body "Work is slower than expected to get started with Fire Protection, Cemetary and …" at bounding box center [1003, 251] width 1079 height 197
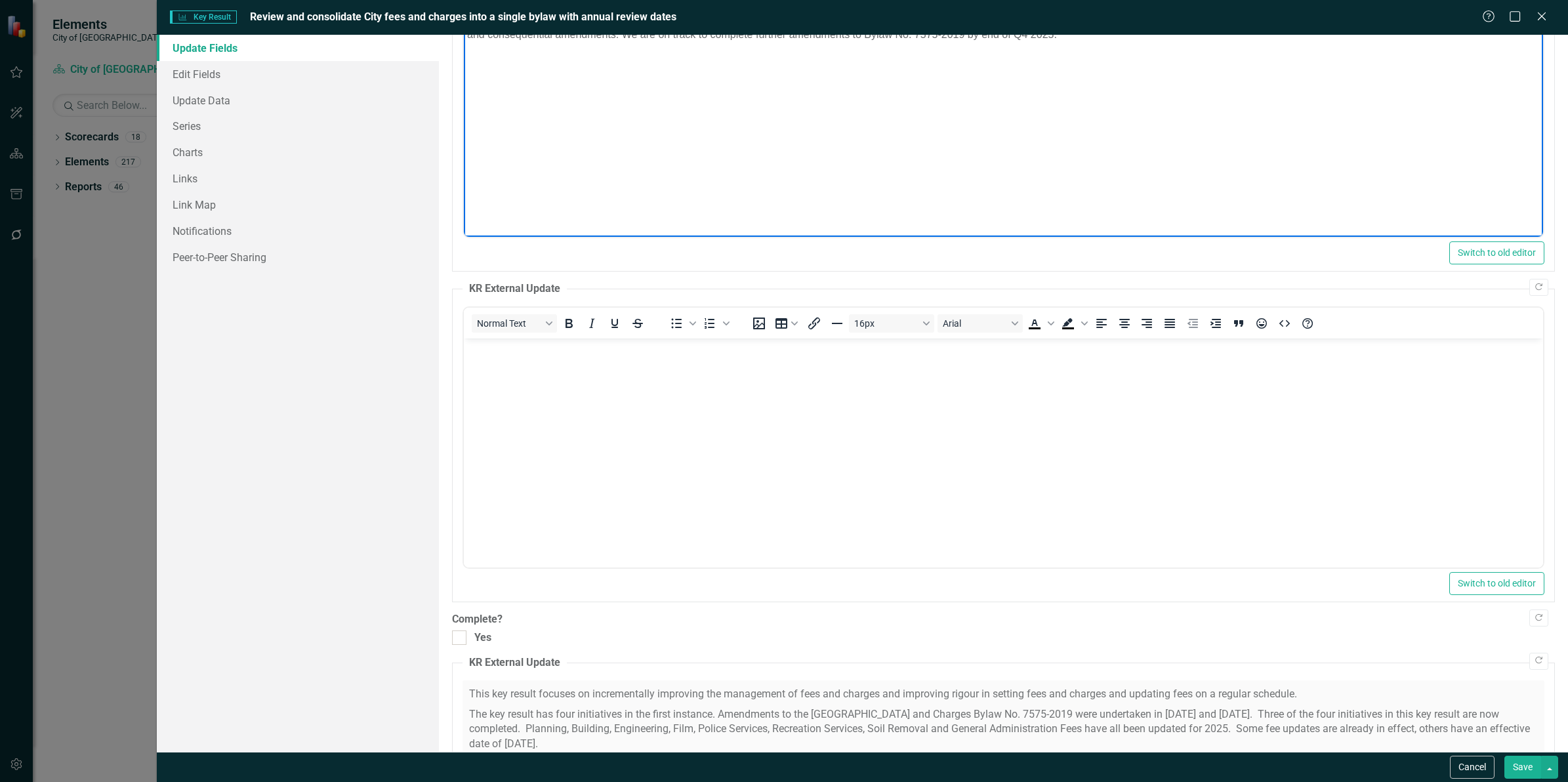
scroll to position [328, 0]
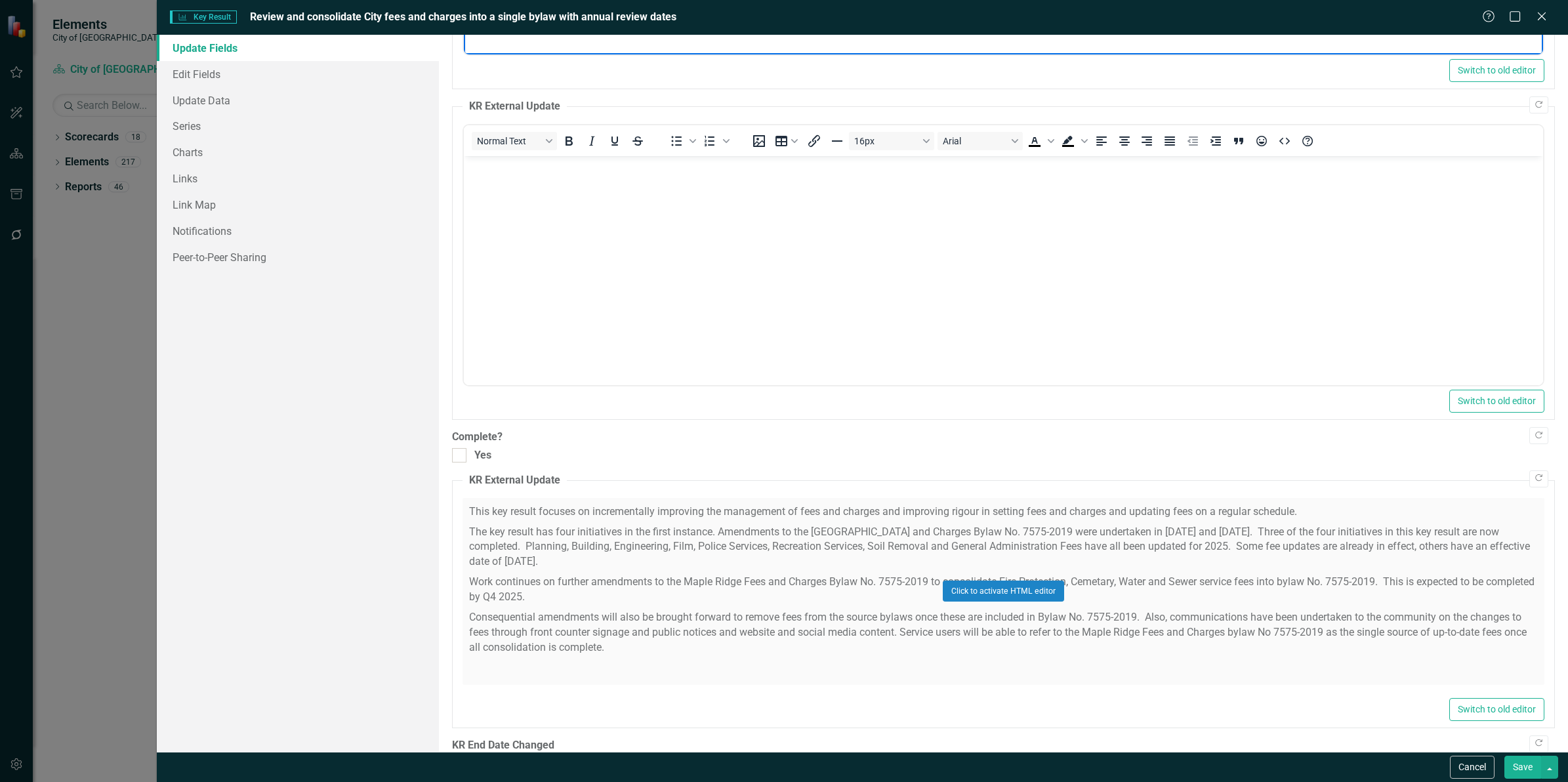
click at [699, 612] on div "Click to activate HTML editor" at bounding box center [1003, 591] width 1081 height 187
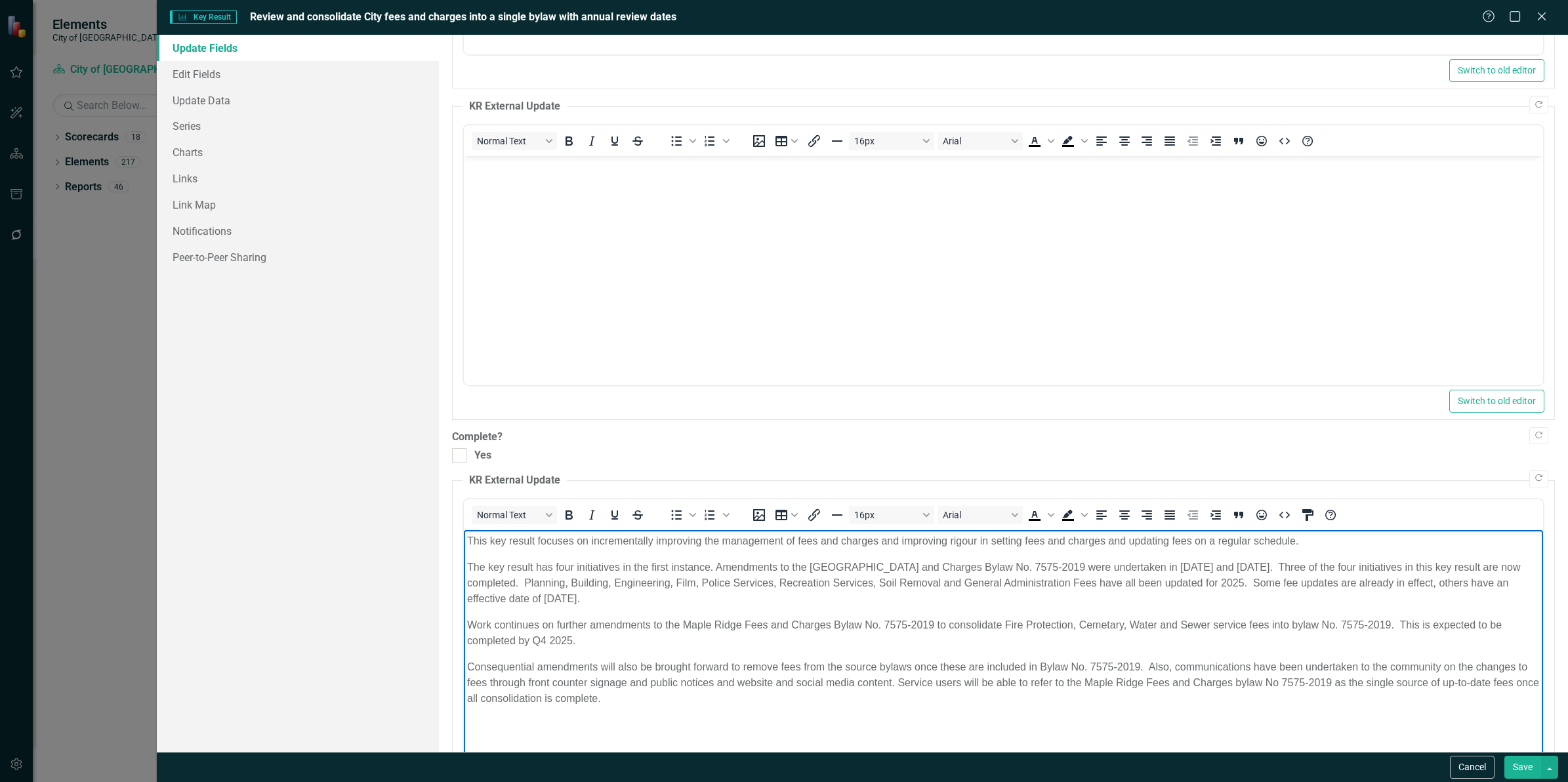
scroll to position [0, 0]
drag, startPoint x: 597, startPoint y: 699, endPoint x: 928, endPoint y: 961, distance: 422.1
click at [464, 529] on html "This key result focuses on incrementally improving the management of fees and c…" at bounding box center [1003, 627] width 1079 height 197
copy body "This key result focuses on incrementally improving the management of fees and c…"
click at [578, 259] on body "Rich Text Area. Press ALT-0 for help." at bounding box center [1003, 254] width 1079 height 197
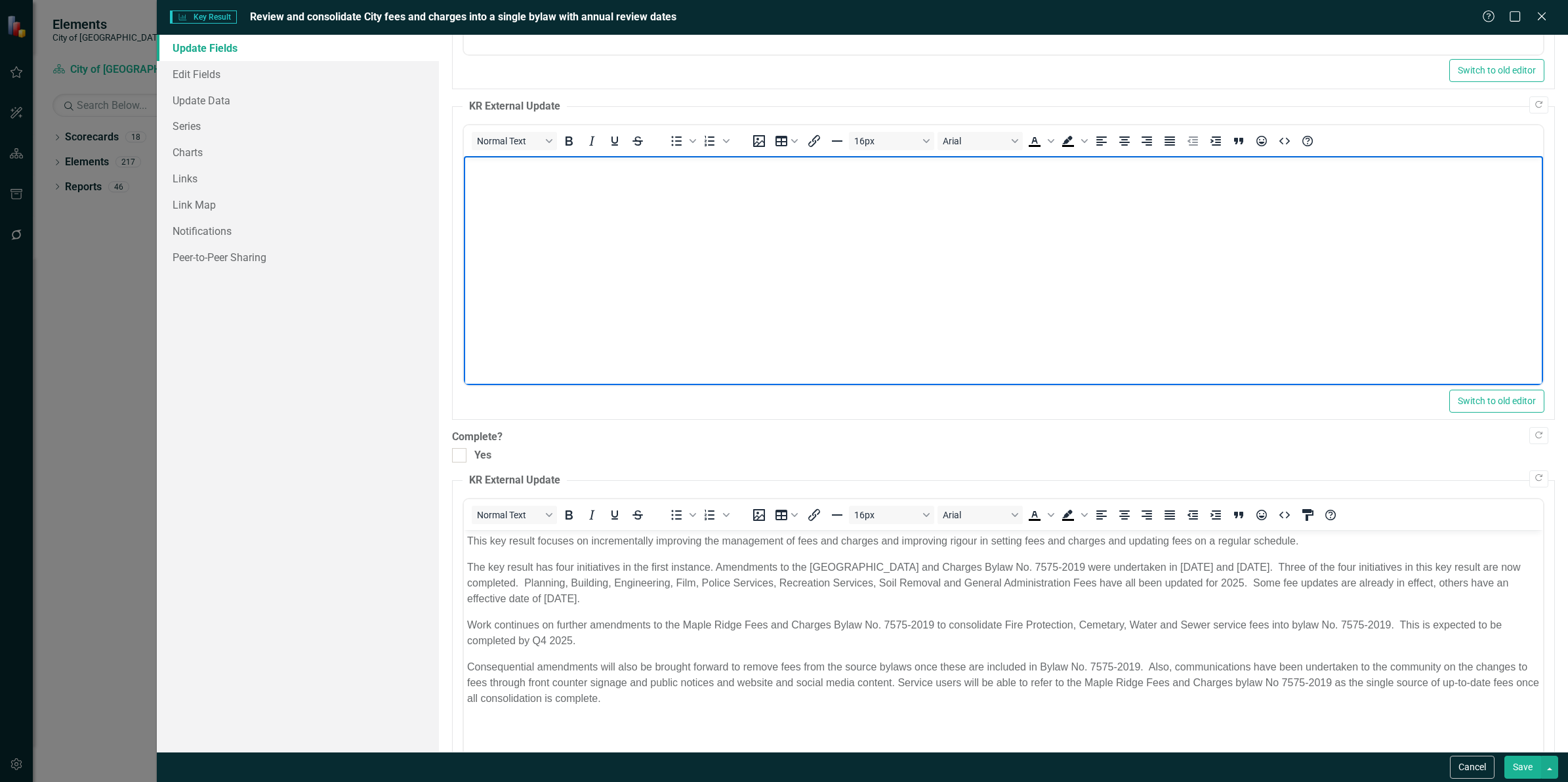
click at [578, 259] on body "Rich Text Area. Press ALT-0 for help." at bounding box center [1003, 254] width 1079 height 197
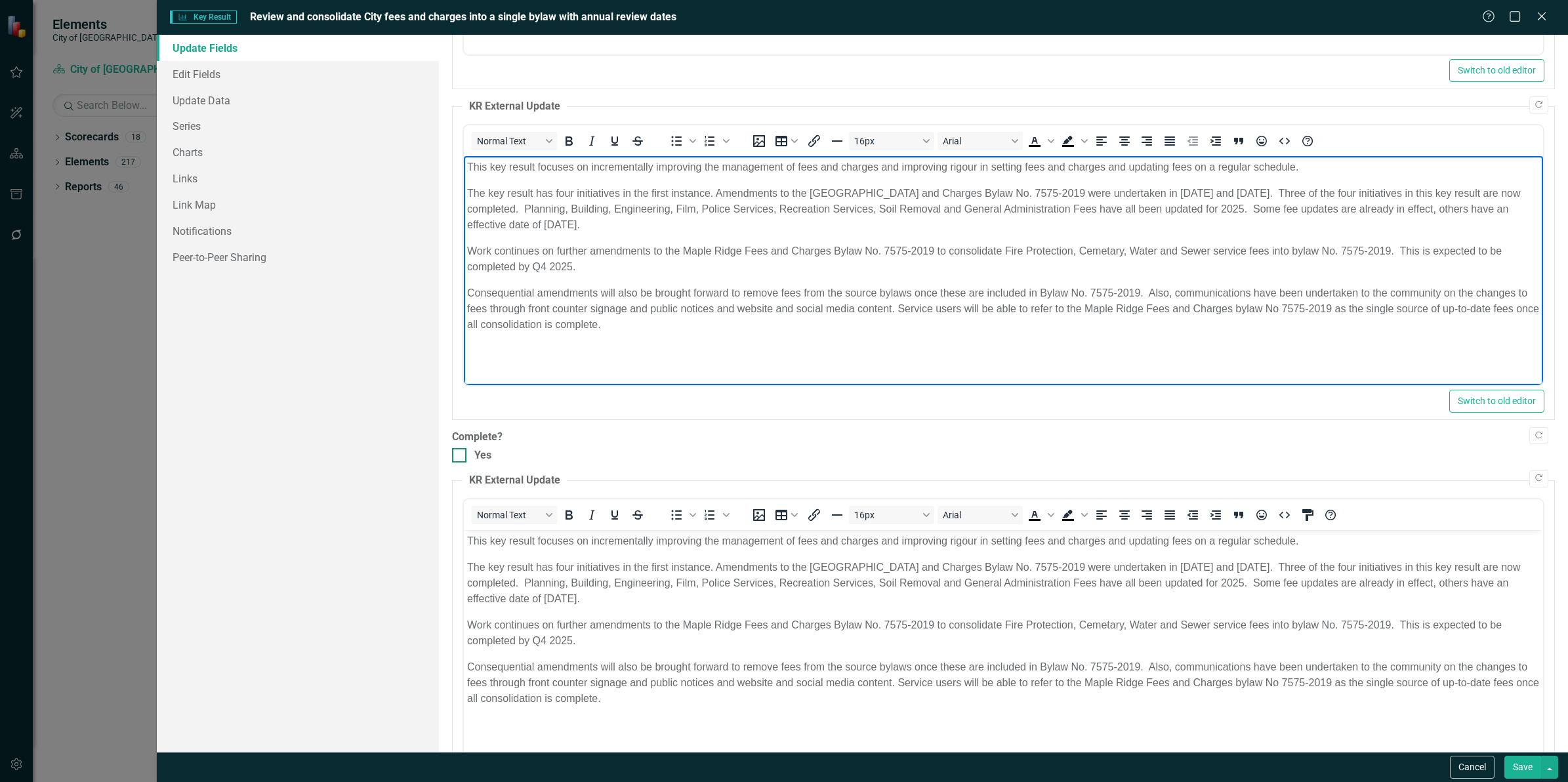
click at [460, 458] on div at bounding box center [459, 455] width 15 height 15
click at [460, 457] on input "Yes" at bounding box center [456, 453] width 9 height 9
checkbox input "true"
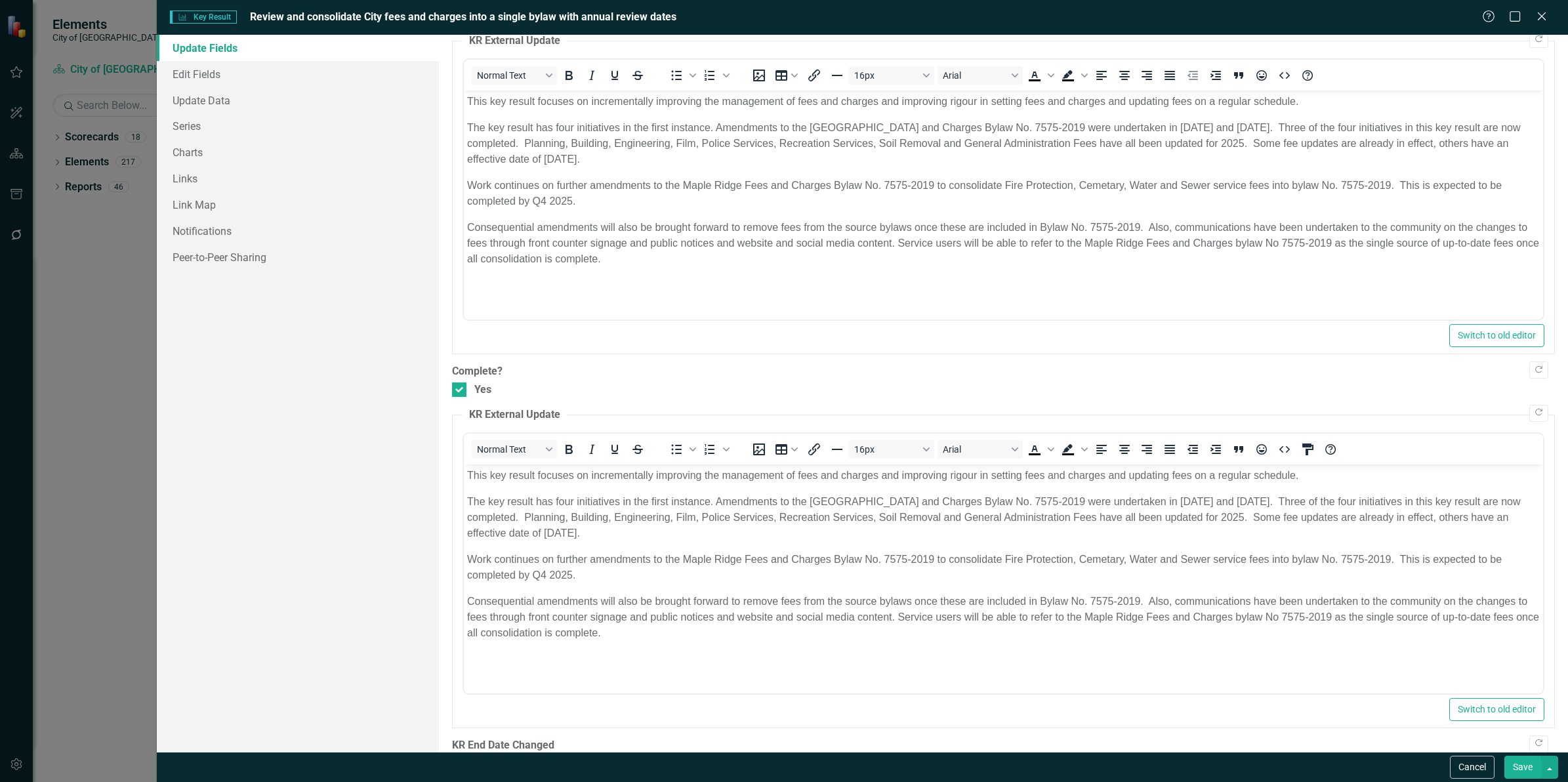
scroll to position [433, 0]
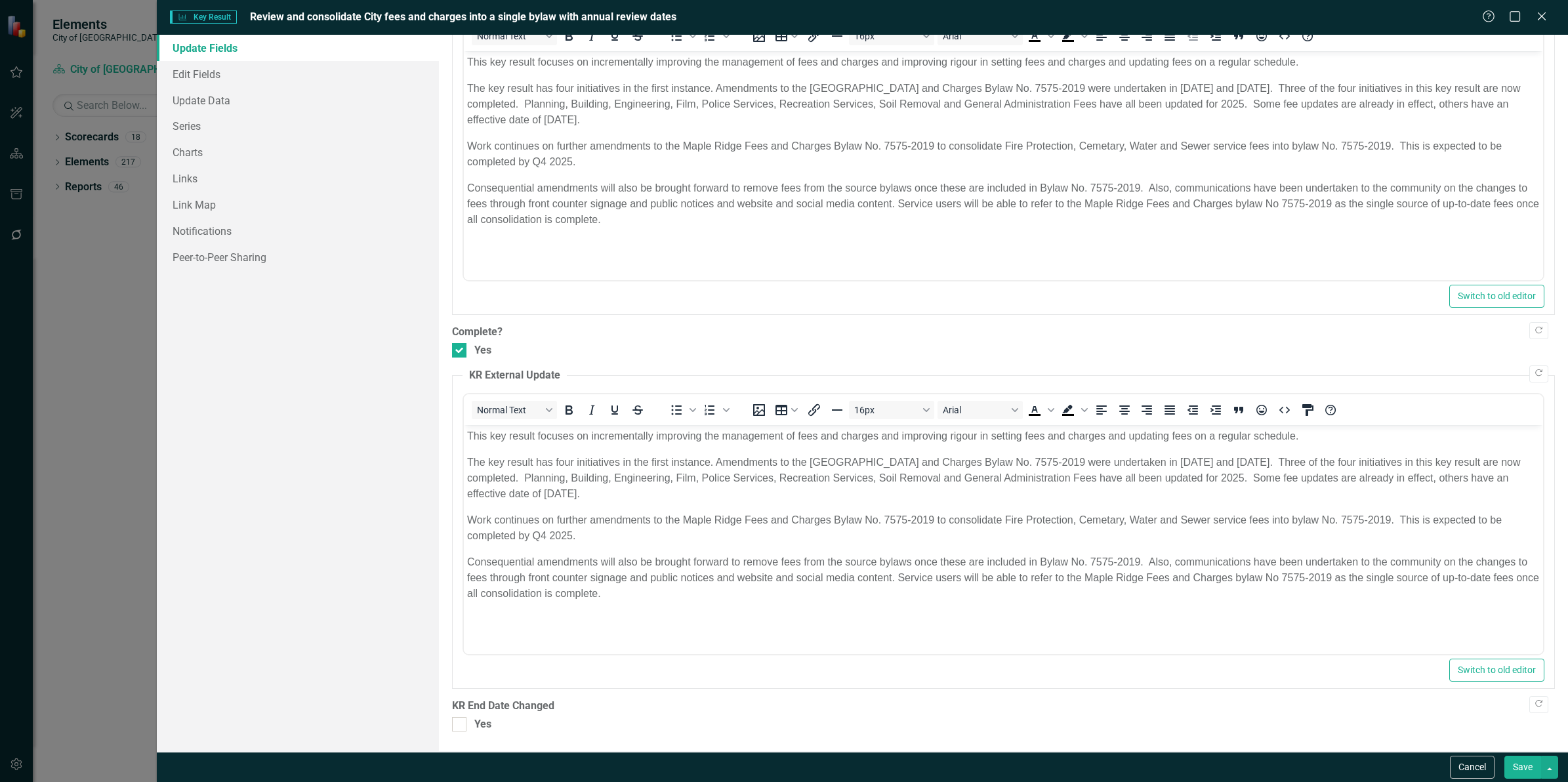
click at [1520, 771] on button "Save" at bounding box center [1523, 766] width 36 height 23
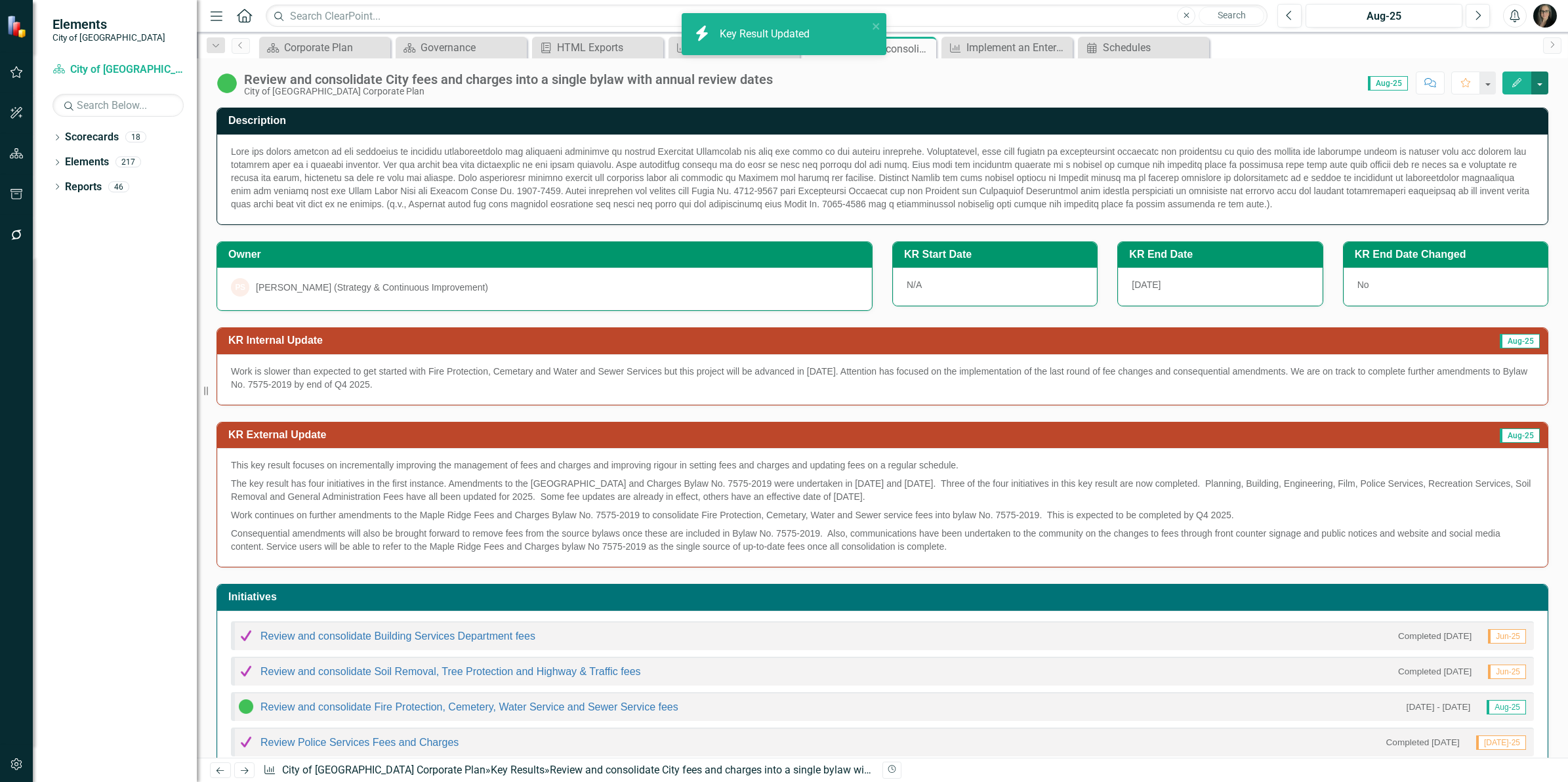
click at [1545, 85] on button "button" at bounding box center [1540, 82] width 17 height 23
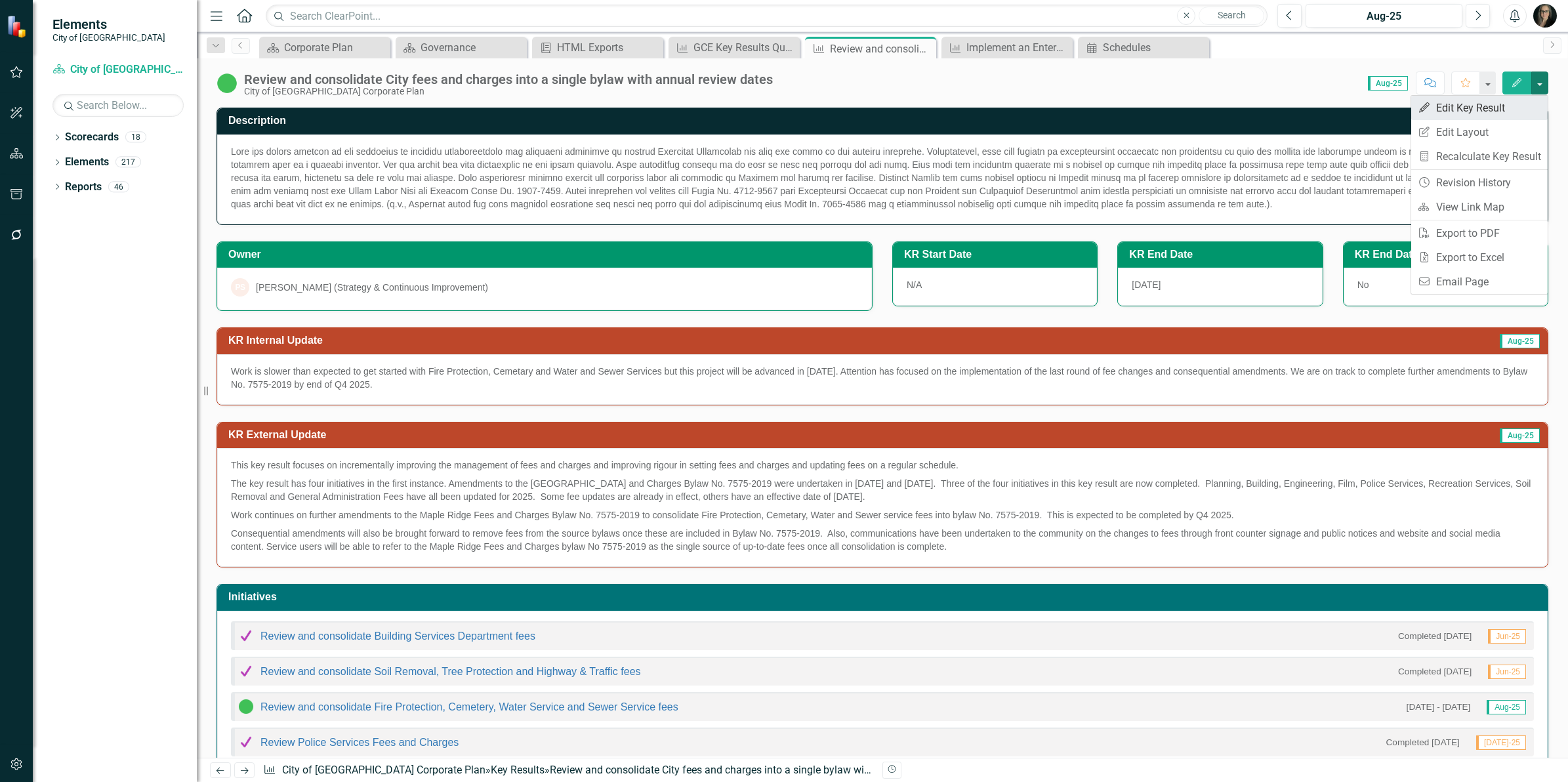
click at [1513, 101] on link "Edit Edit Key Result" at bounding box center [1479, 108] width 136 height 24
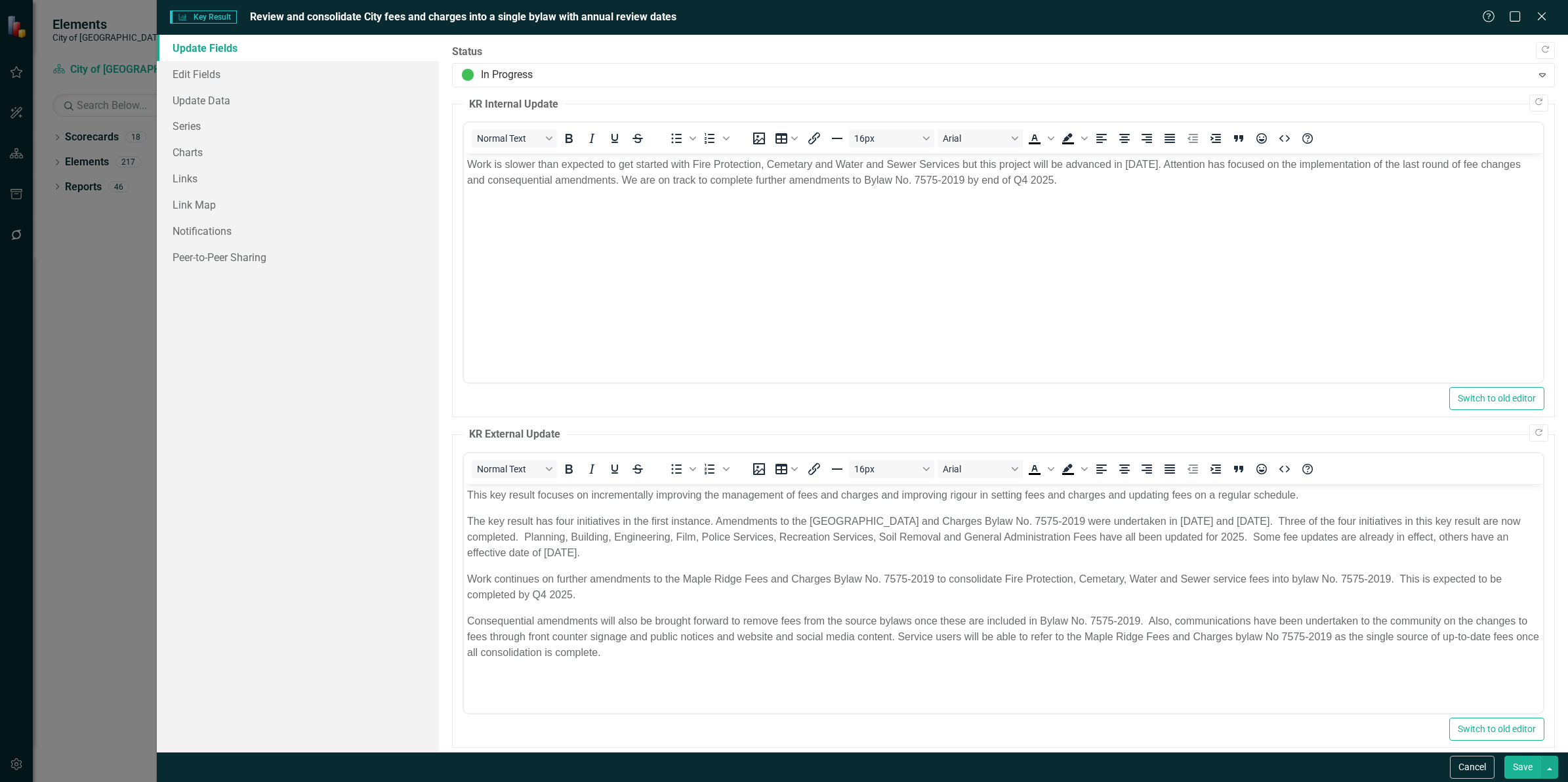
scroll to position [0, 0]
click at [1473, 769] on button "Cancel" at bounding box center [1472, 766] width 44 height 23
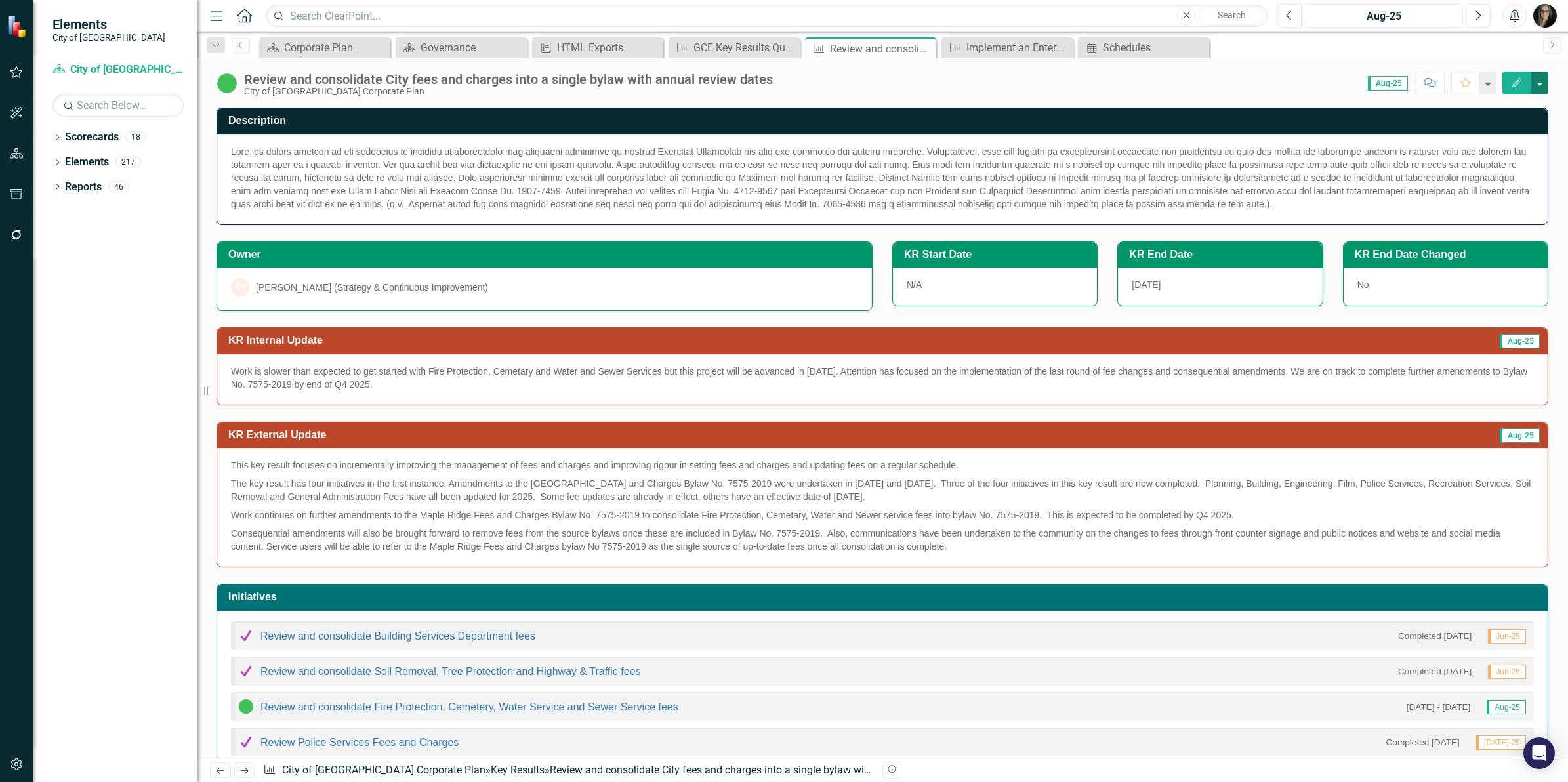
click at [1535, 80] on button "button" at bounding box center [1540, 82] width 17 height 23
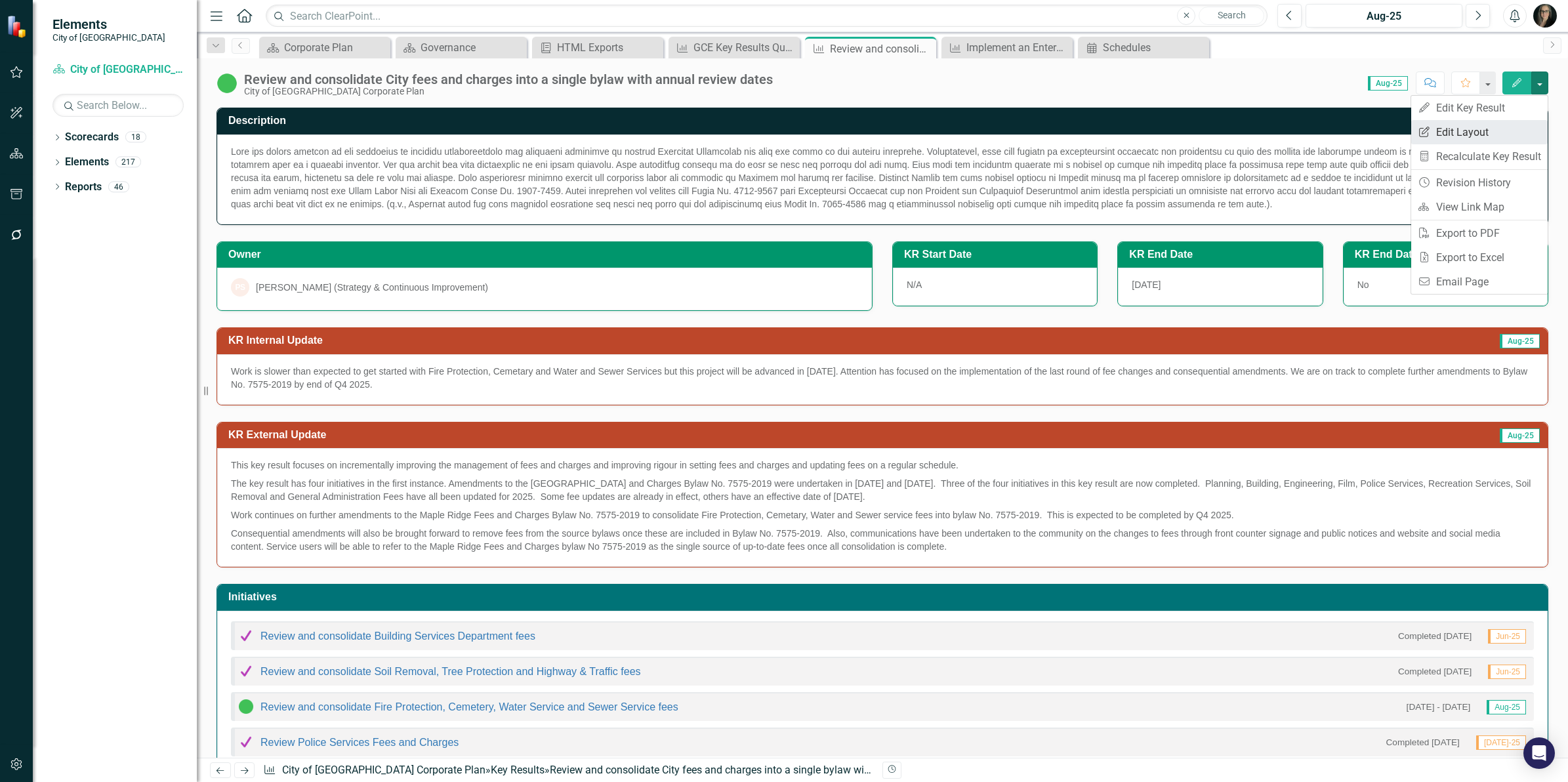
click at [1487, 134] on link "Edit Report Edit Layout" at bounding box center [1479, 132] width 136 height 24
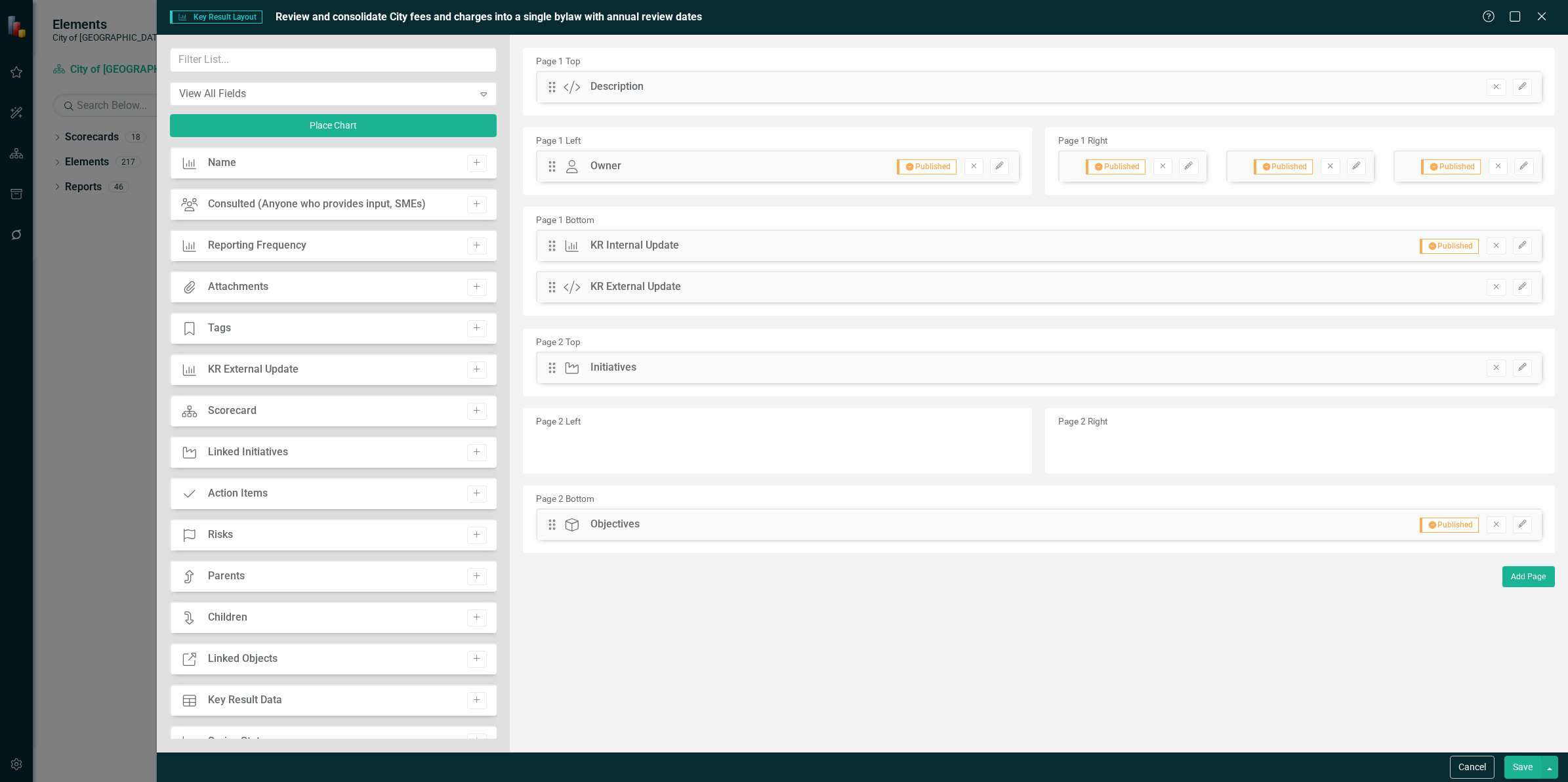
drag, startPoint x: 245, startPoint y: 371, endPoint x: 591, endPoint y: 295, distance: 354.2
click at [601, 292] on div "View All Fields Expand Place Chart Key Result Name Add Consulted (Anyone who pr…" at bounding box center [862, 393] width 1411 height 717
click at [467, 374] on button "Add" at bounding box center [477, 370] width 19 height 17
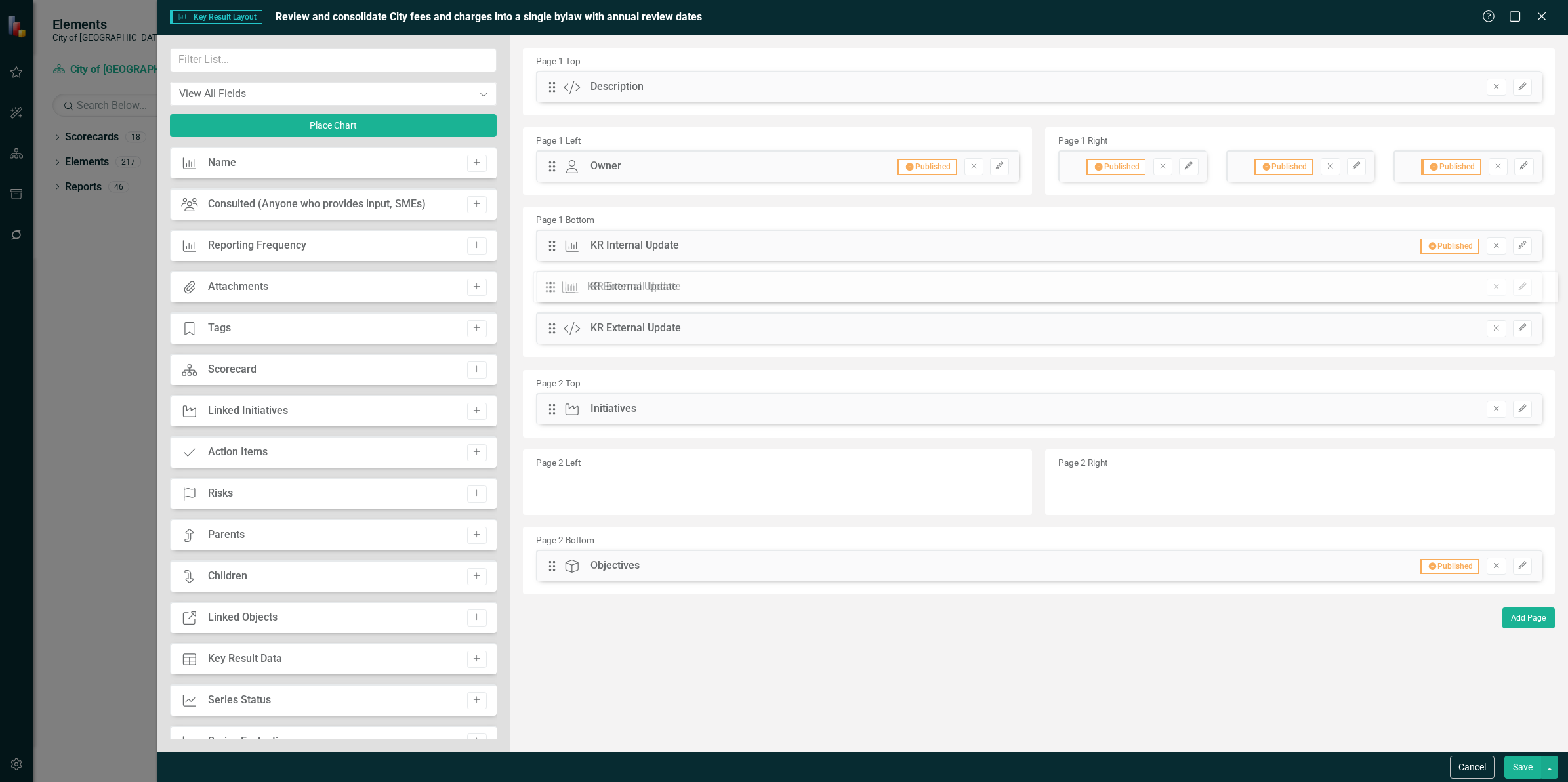
drag, startPoint x: 550, startPoint y: 86, endPoint x: 557, endPoint y: 286, distance: 200.1
click at [1498, 329] on icon "button" at bounding box center [1497, 329] width 5 height 5
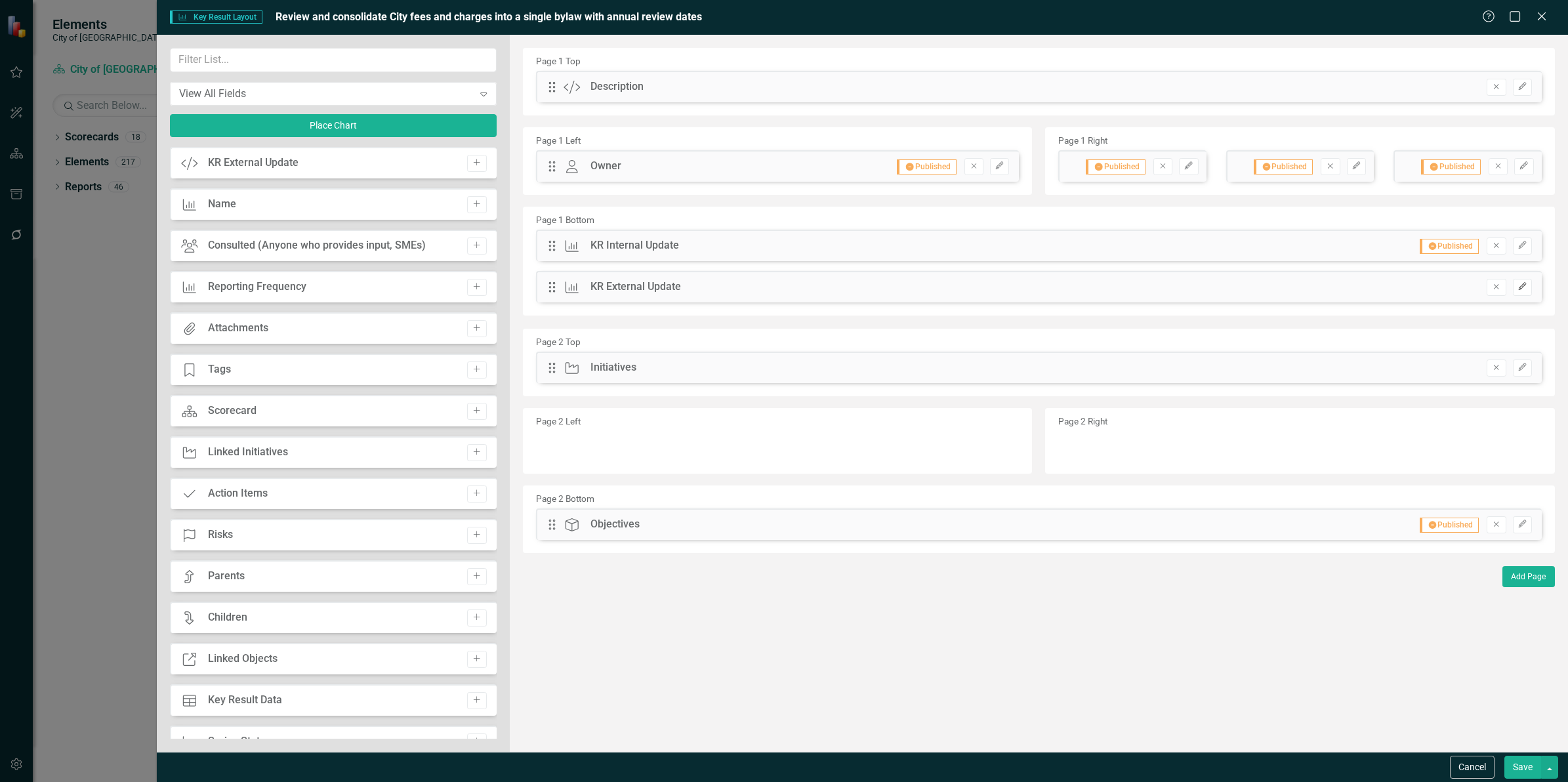
click at [1518, 287] on icon "Edit" at bounding box center [1522, 286] width 10 height 8
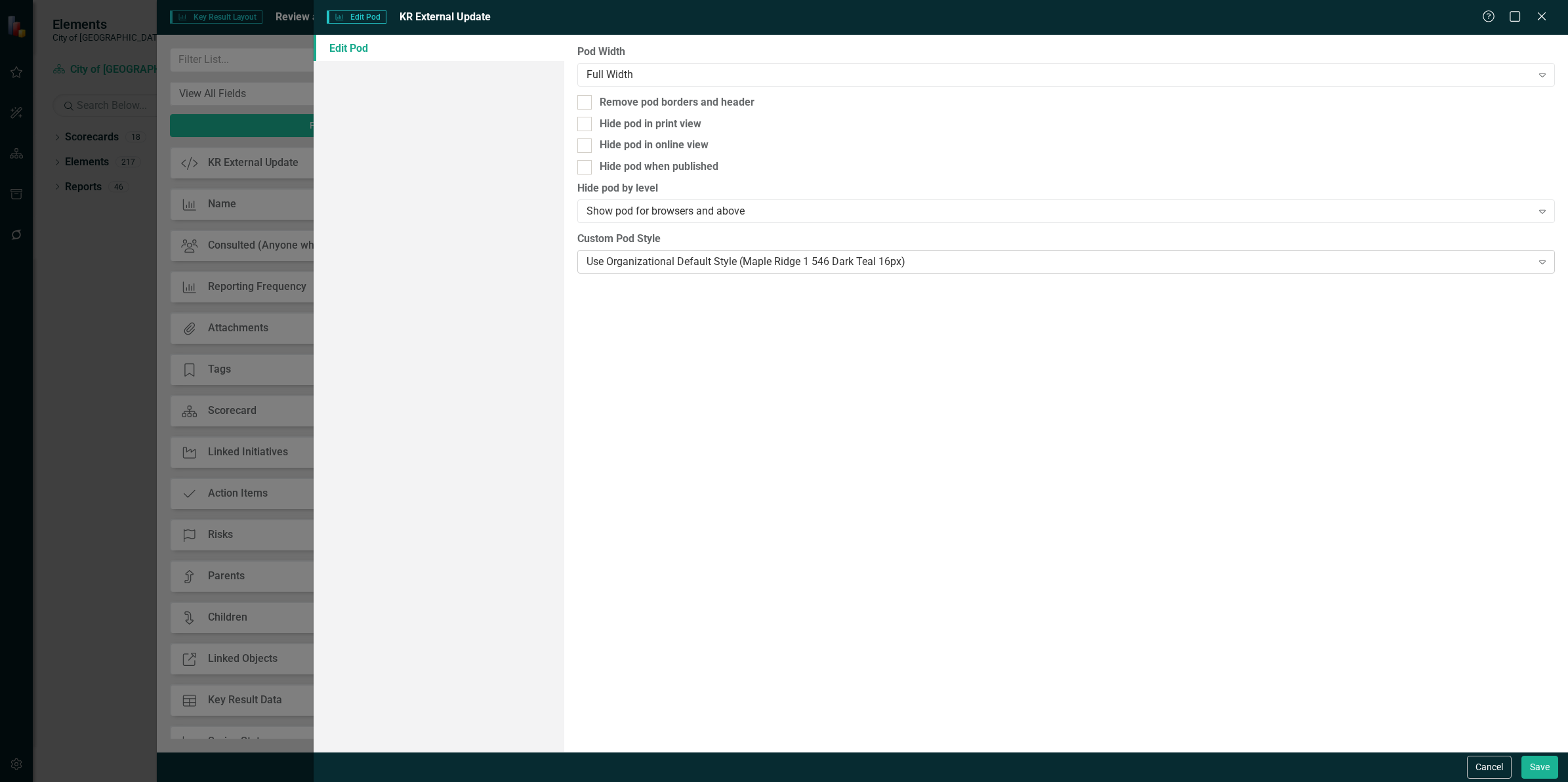
click at [794, 264] on div "Use Organizational Default Style (Maple Ridge 1 546 Dark Teal 16px)" at bounding box center [1058, 261] width 944 height 15
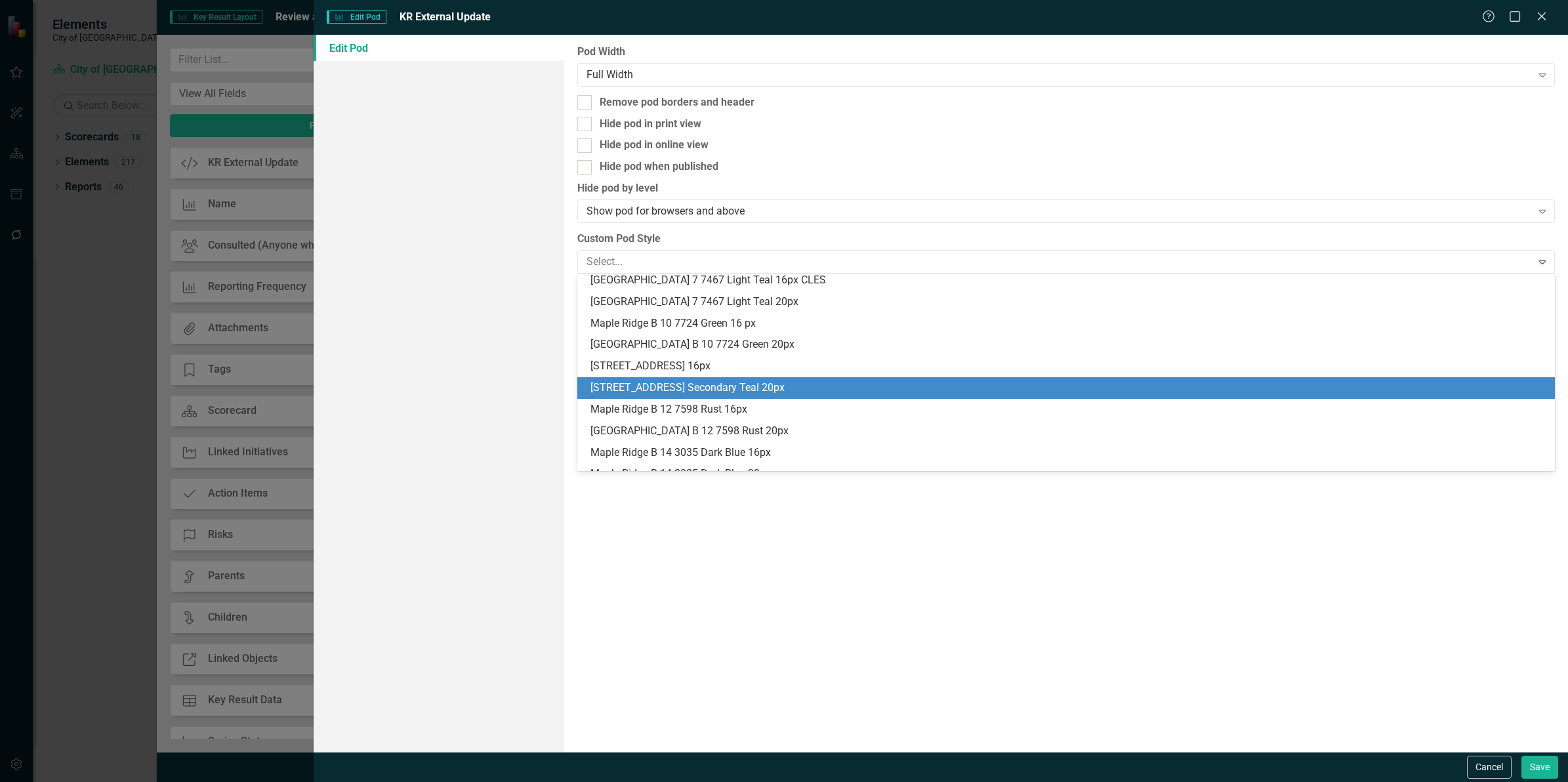
scroll to position [328, 0]
click at [745, 385] on div "Maple Ridge B 12 7598 Rust 16px" at bounding box center [1068, 388] width 957 height 15
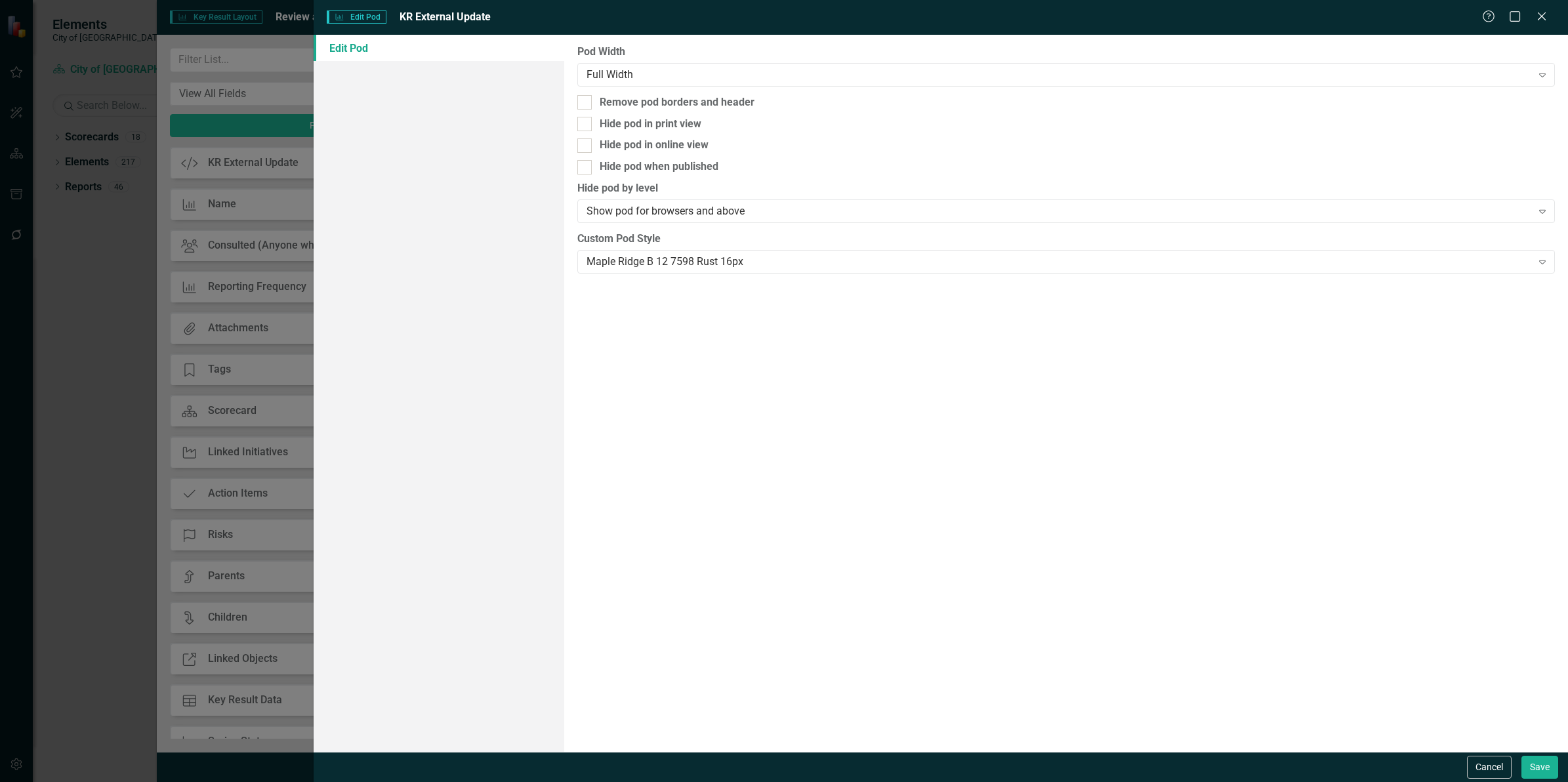
drag, startPoint x: 1021, startPoint y: 443, endPoint x: 1178, endPoint y: 608, distance: 227.8
click at [1022, 445] on div "Pod Width Full Width Expand Remove pod borders and header Hide pod in print vie…" at bounding box center [1066, 393] width 1003 height 717
click at [1531, 766] on button "Save" at bounding box center [1539, 766] width 36 height 23
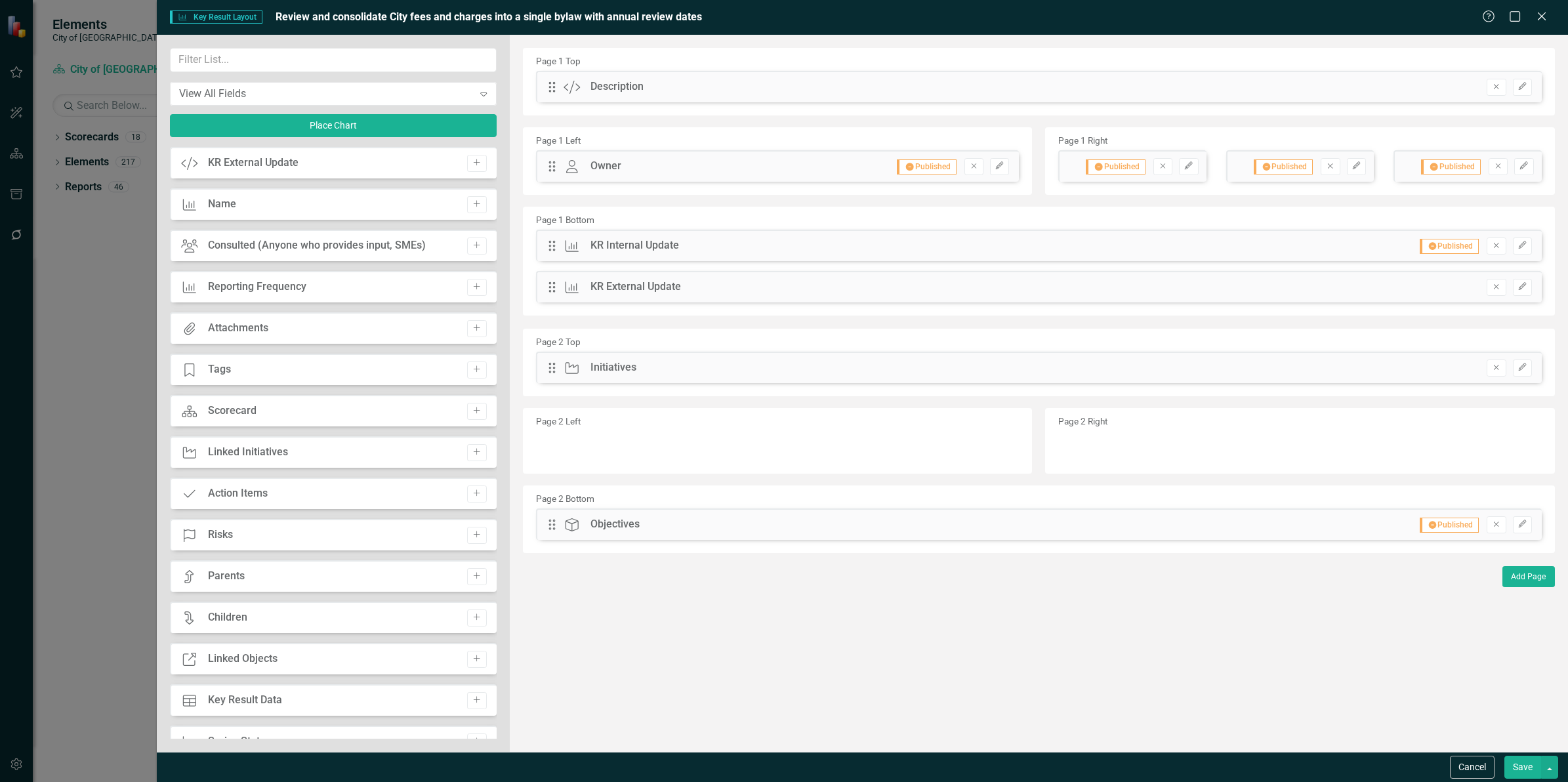
click at [1535, 771] on button "Save" at bounding box center [1523, 766] width 36 height 23
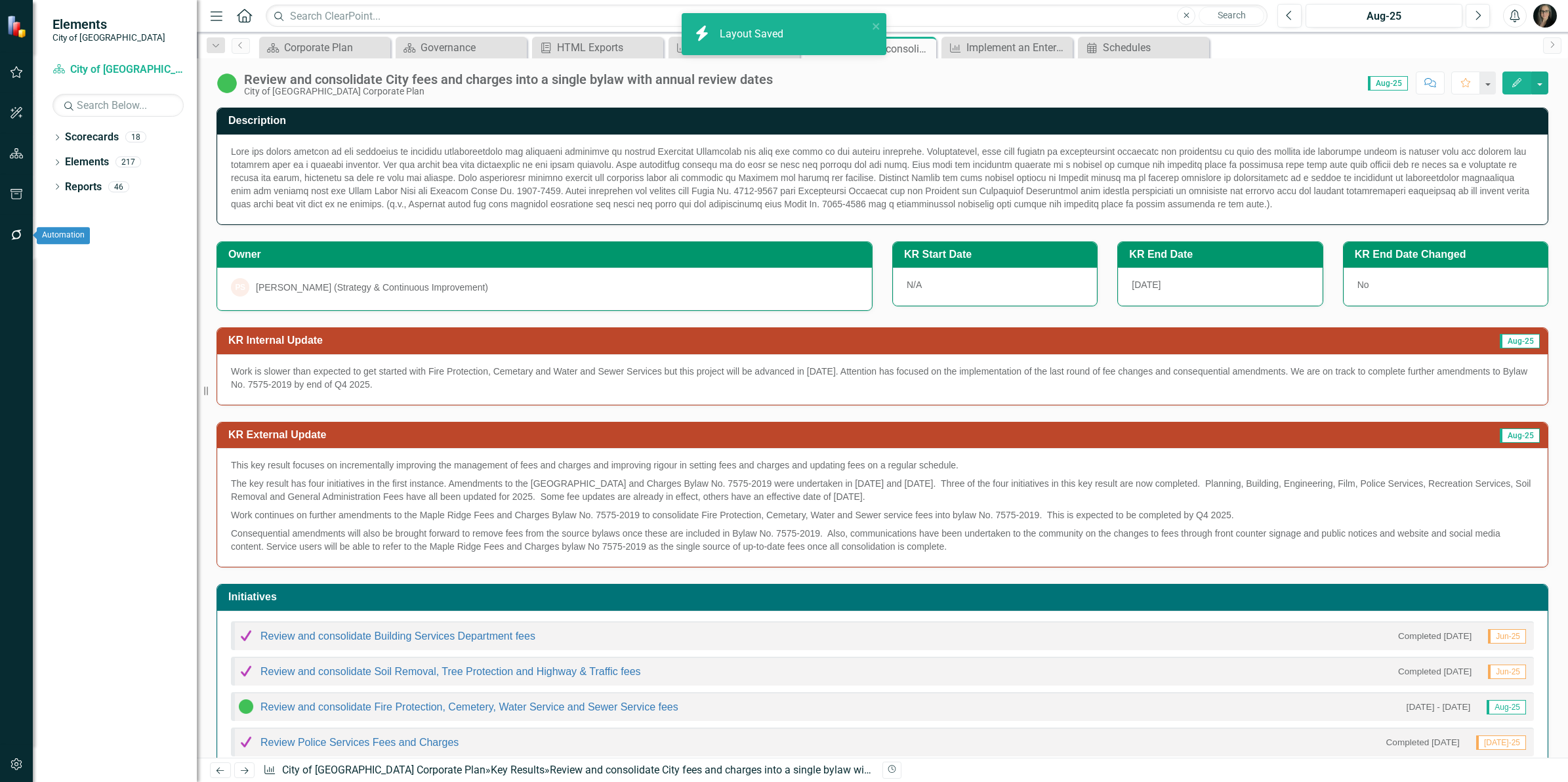
click at [21, 233] on icon "button" at bounding box center [16, 235] width 14 height 10
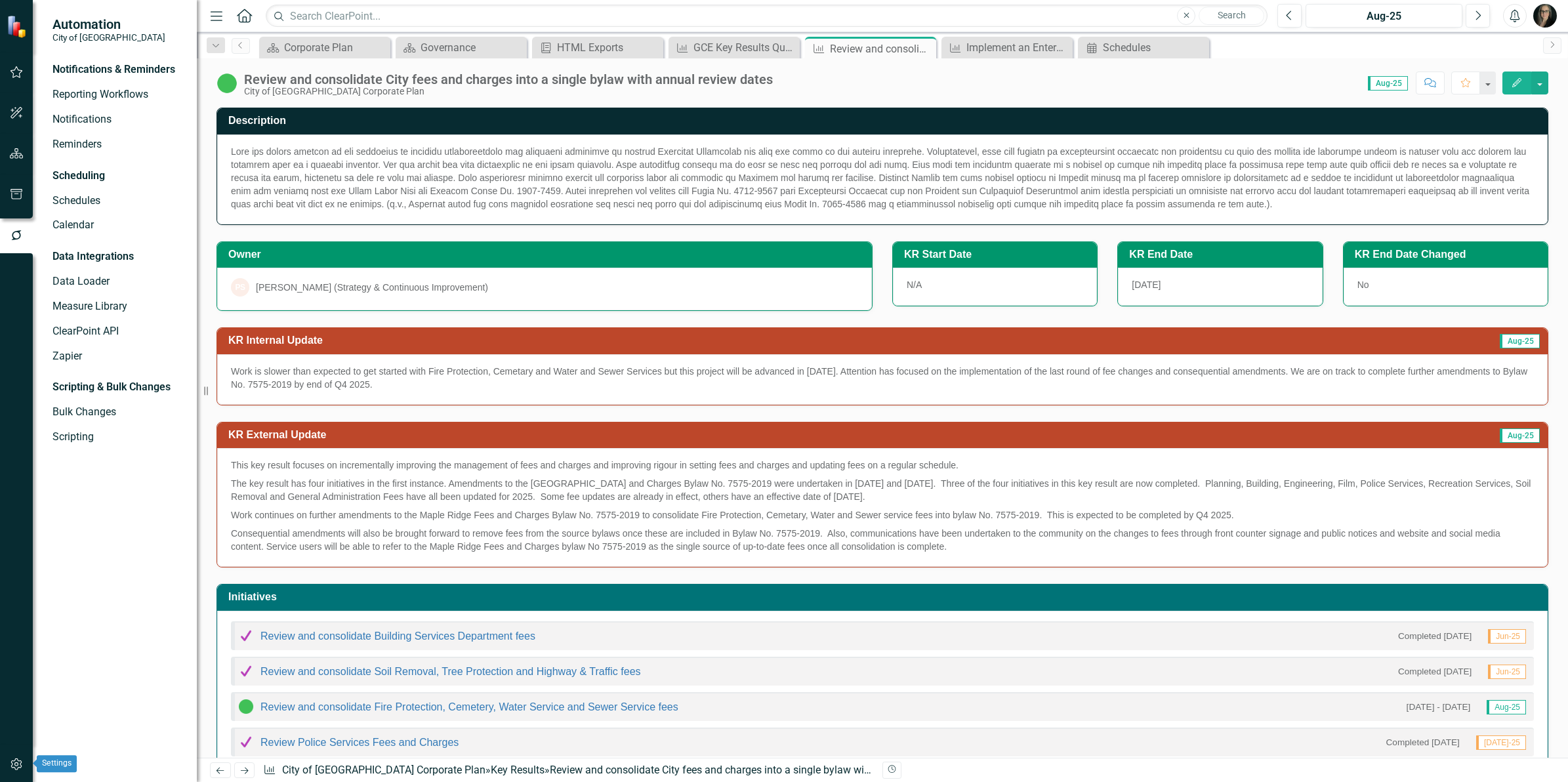
click at [20, 759] on icon "button" at bounding box center [16, 764] width 14 height 10
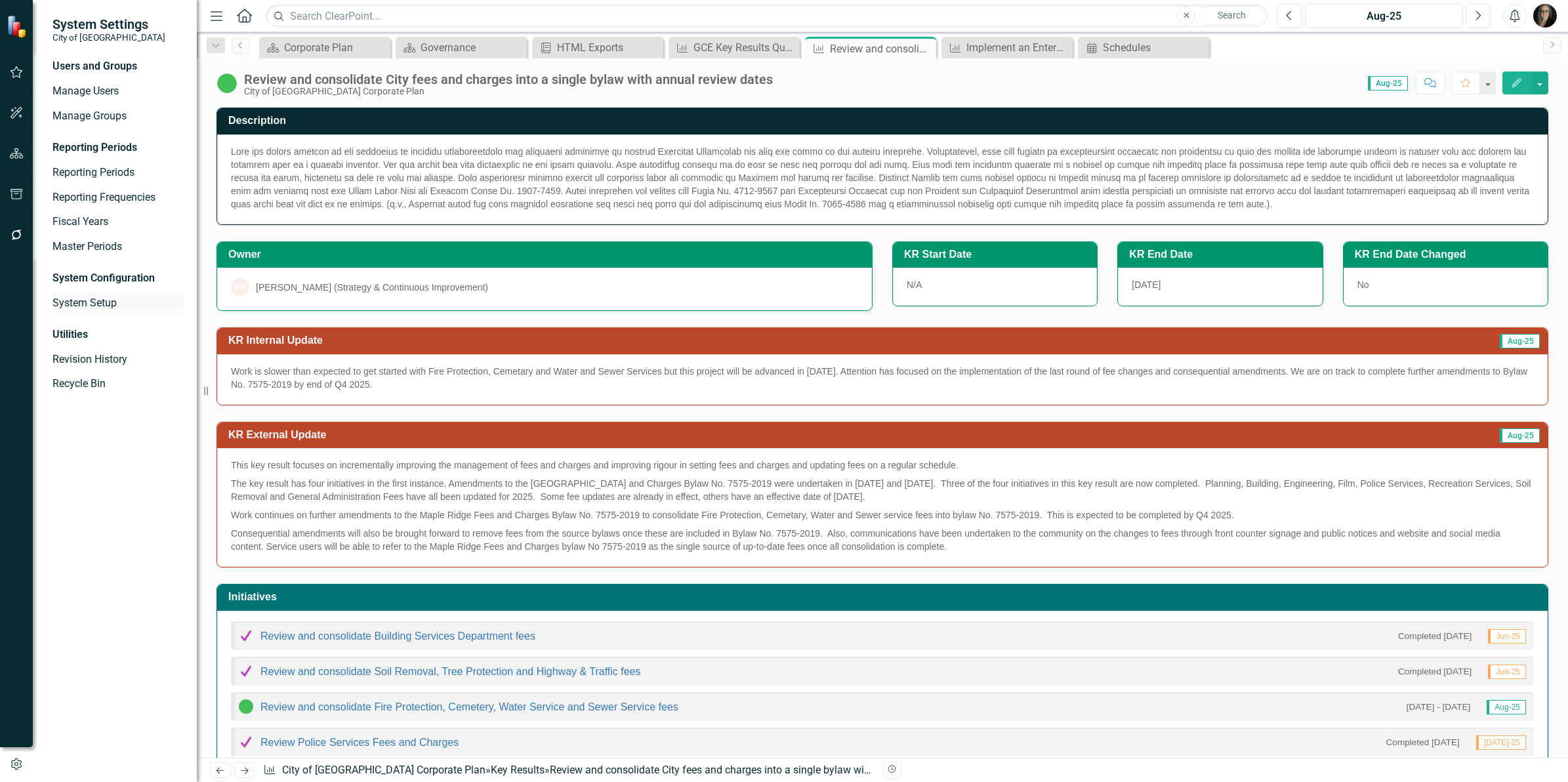
click at [103, 297] on link "System Setup" at bounding box center [118, 303] width 131 height 15
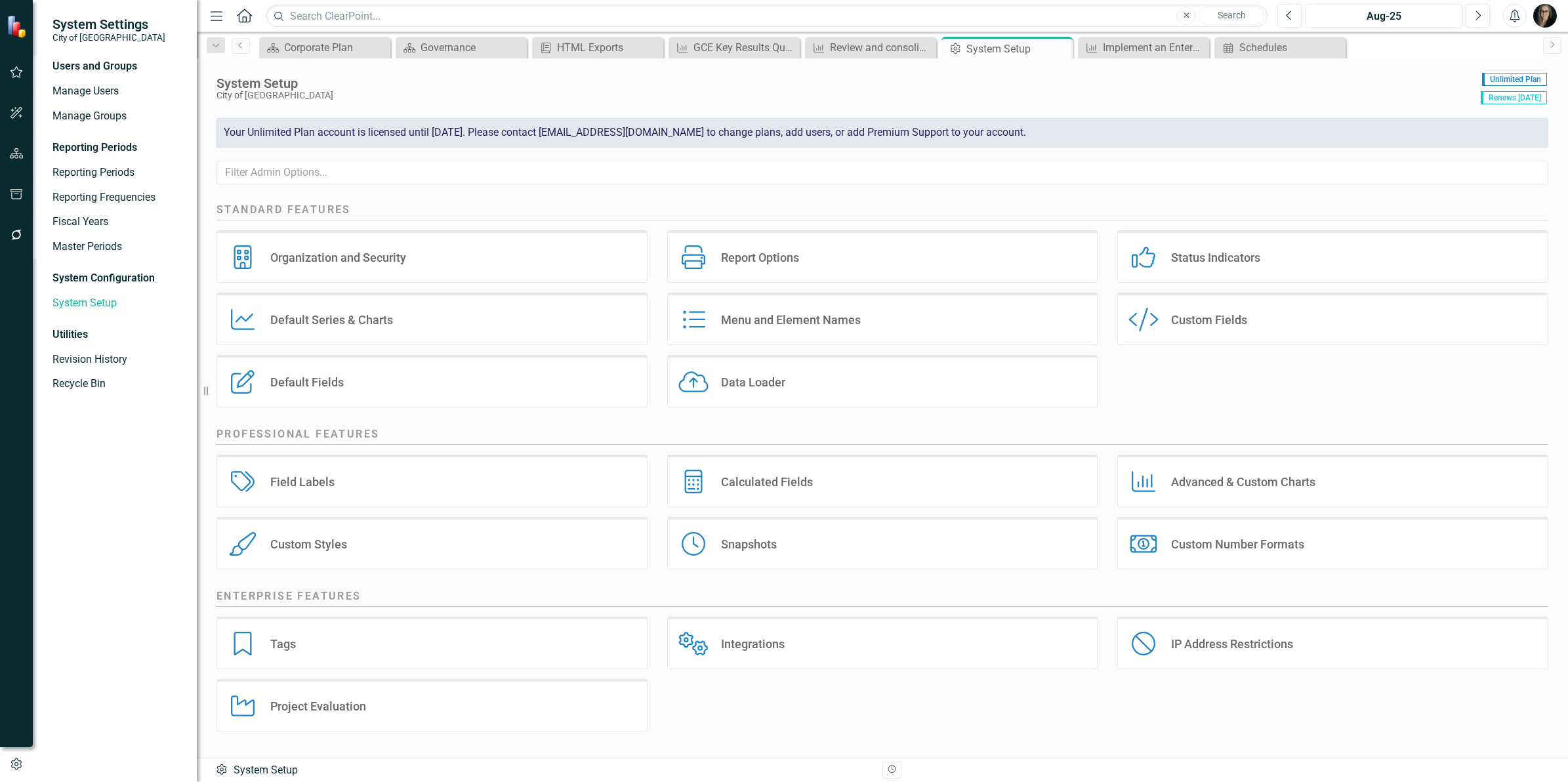
click at [1179, 315] on div "Custom Fields" at bounding box center [1209, 319] width 76 height 15
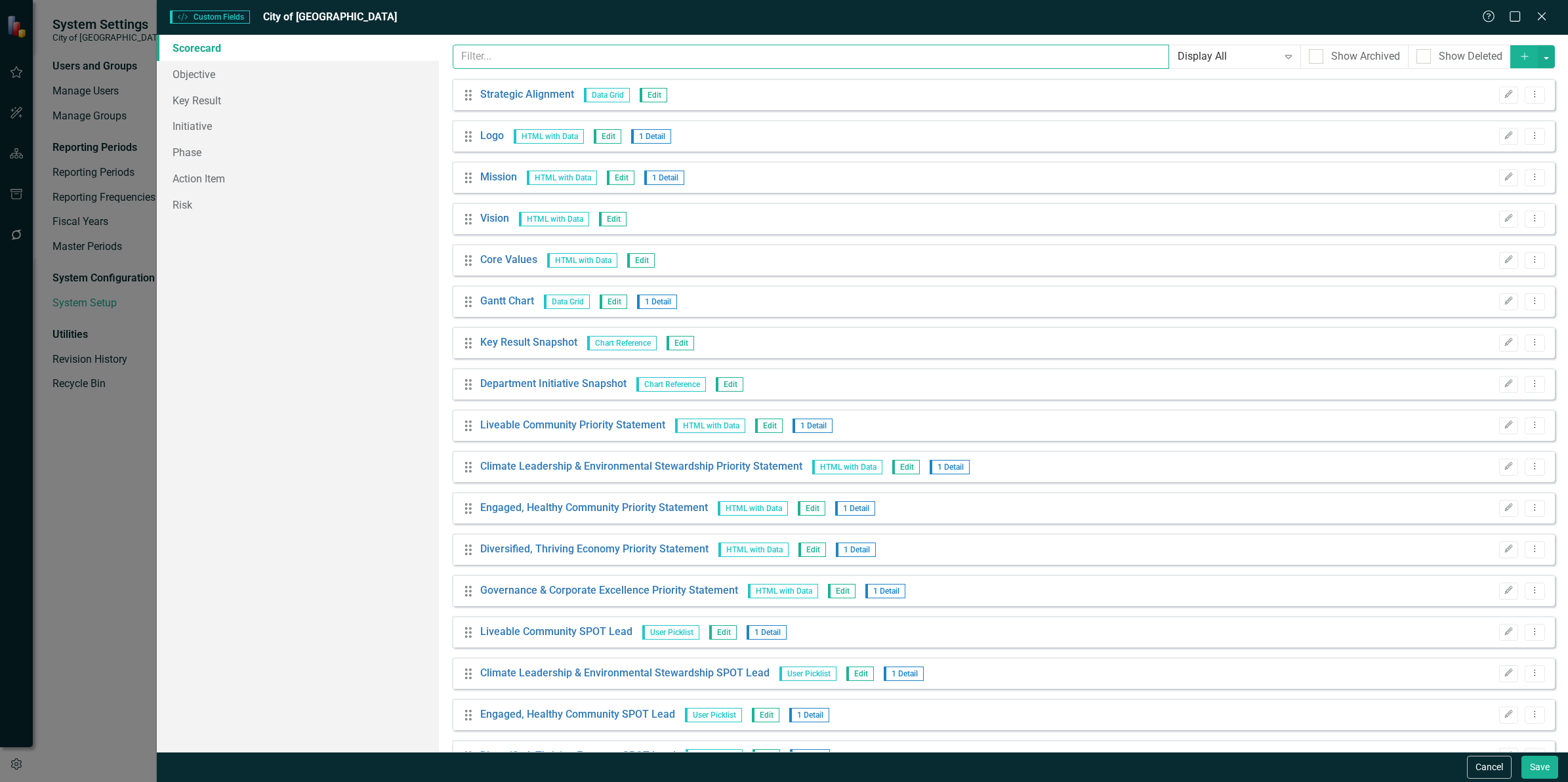
click at [539, 55] on input "text" at bounding box center [811, 56] width 716 height 24
click at [270, 103] on link "Key Result" at bounding box center [297, 101] width 282 height 26
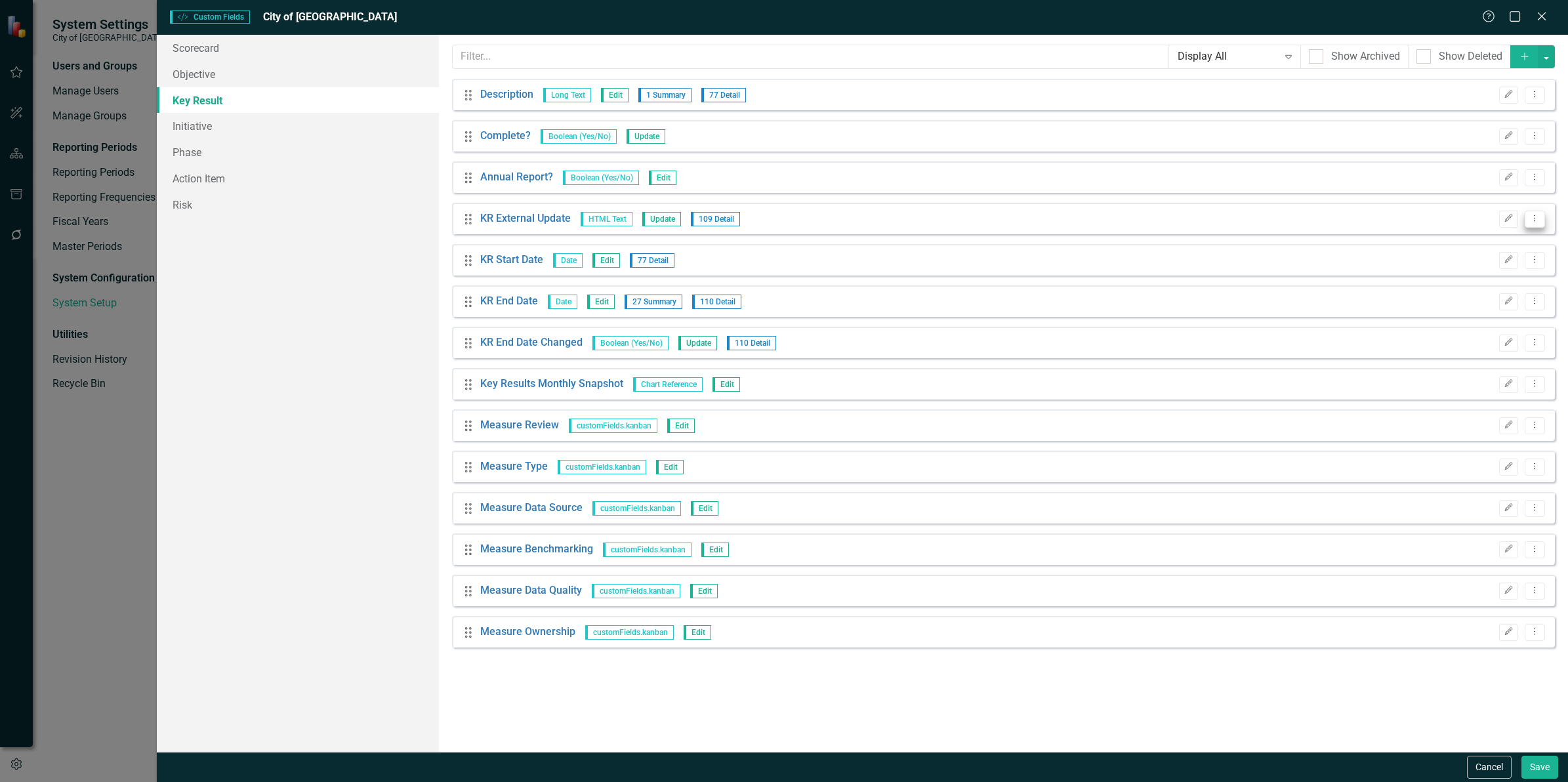
click at [1536, 222] on icon "Dropdown Menu" at bounding box center [1534, 218] width 11 height 9
click at [1496, 284] on link "Trash Delete Custom Field" at bounding box center [1474, 290] width 139 height 24
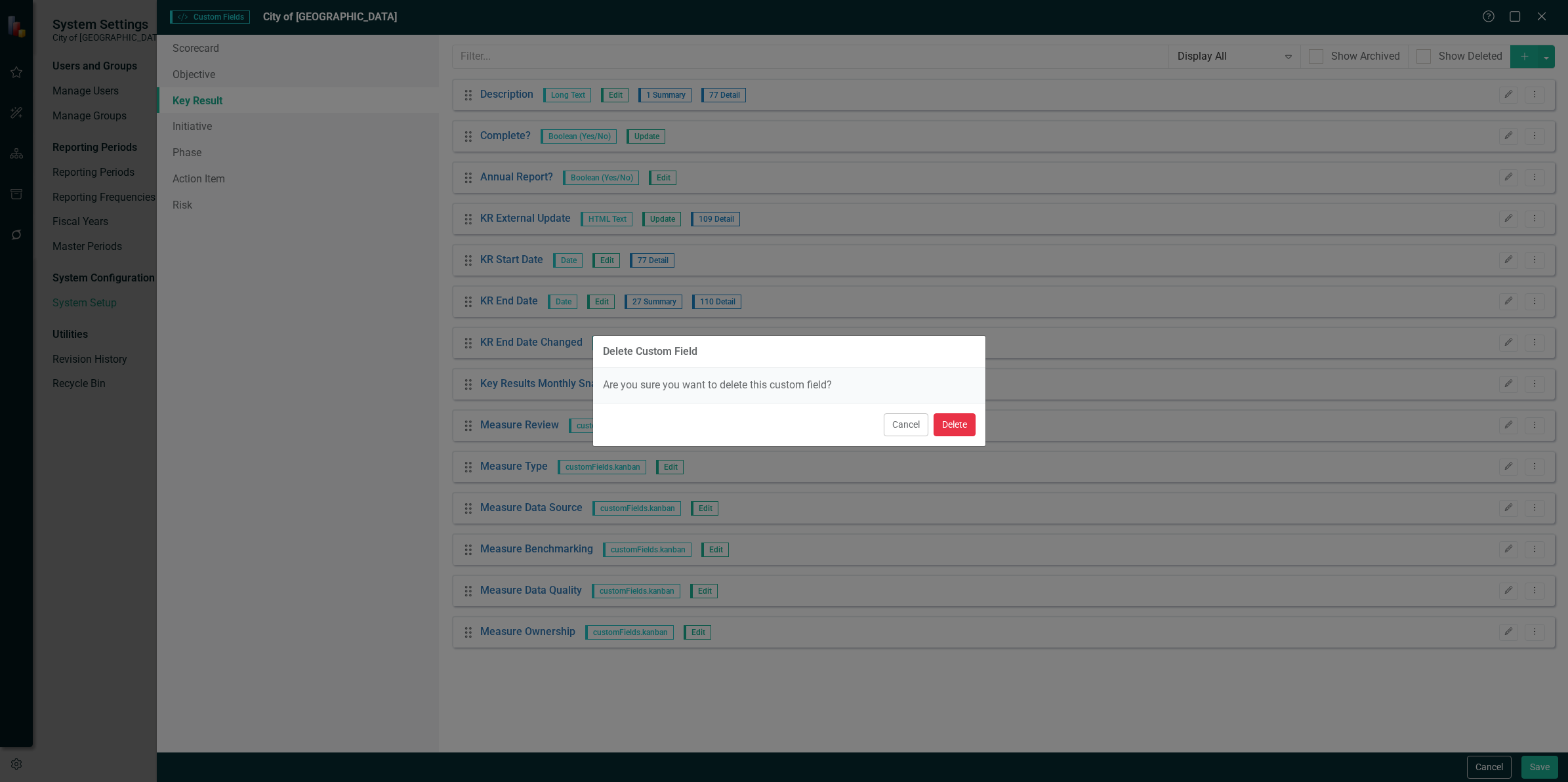
click at [969, 423] on button "Delete" at bounding box center [954, 425] width 42 height 23
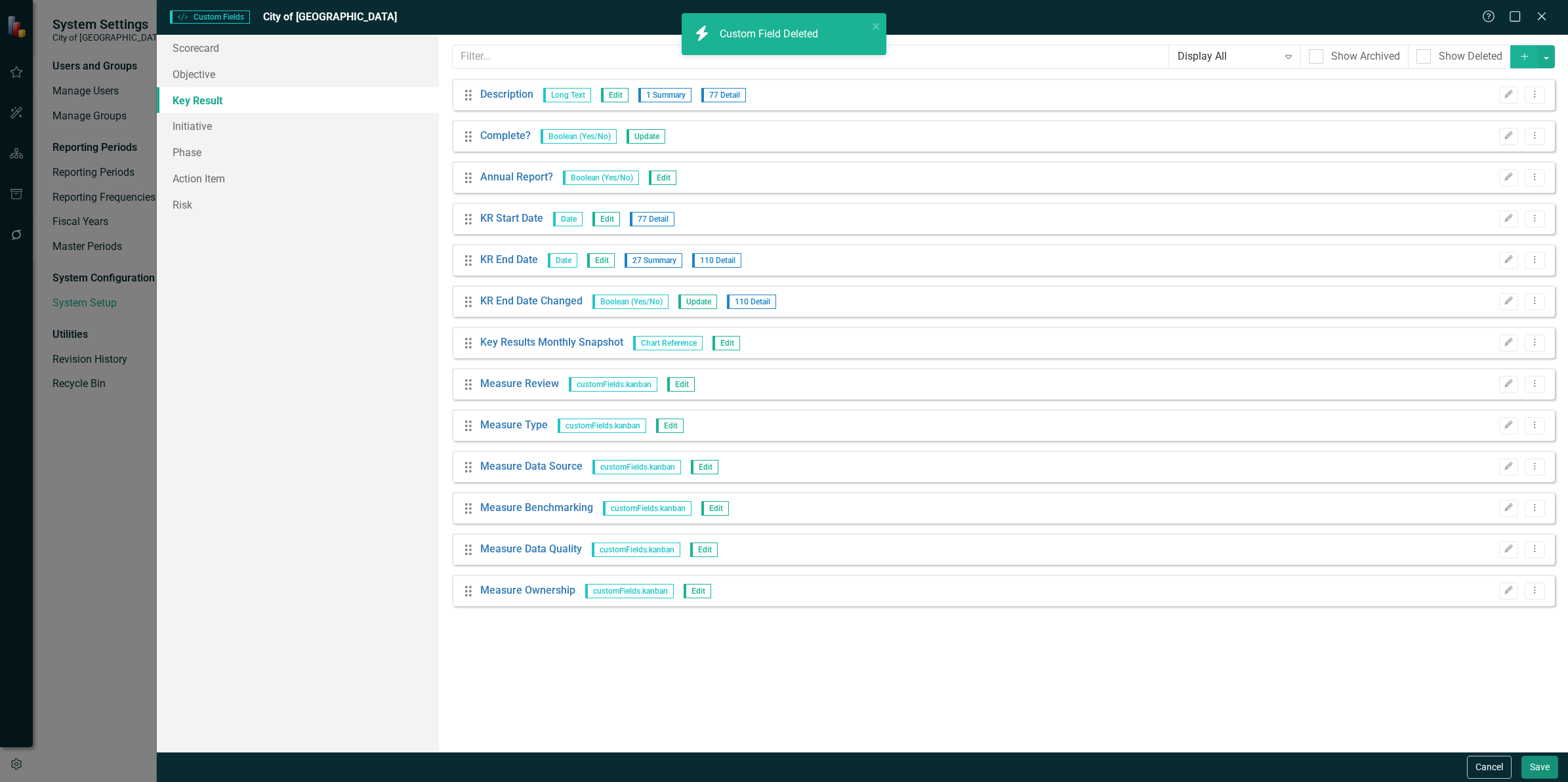
click at [1539, 769] on button "Save" at bounding box center [1539, 766] width 36 height 23
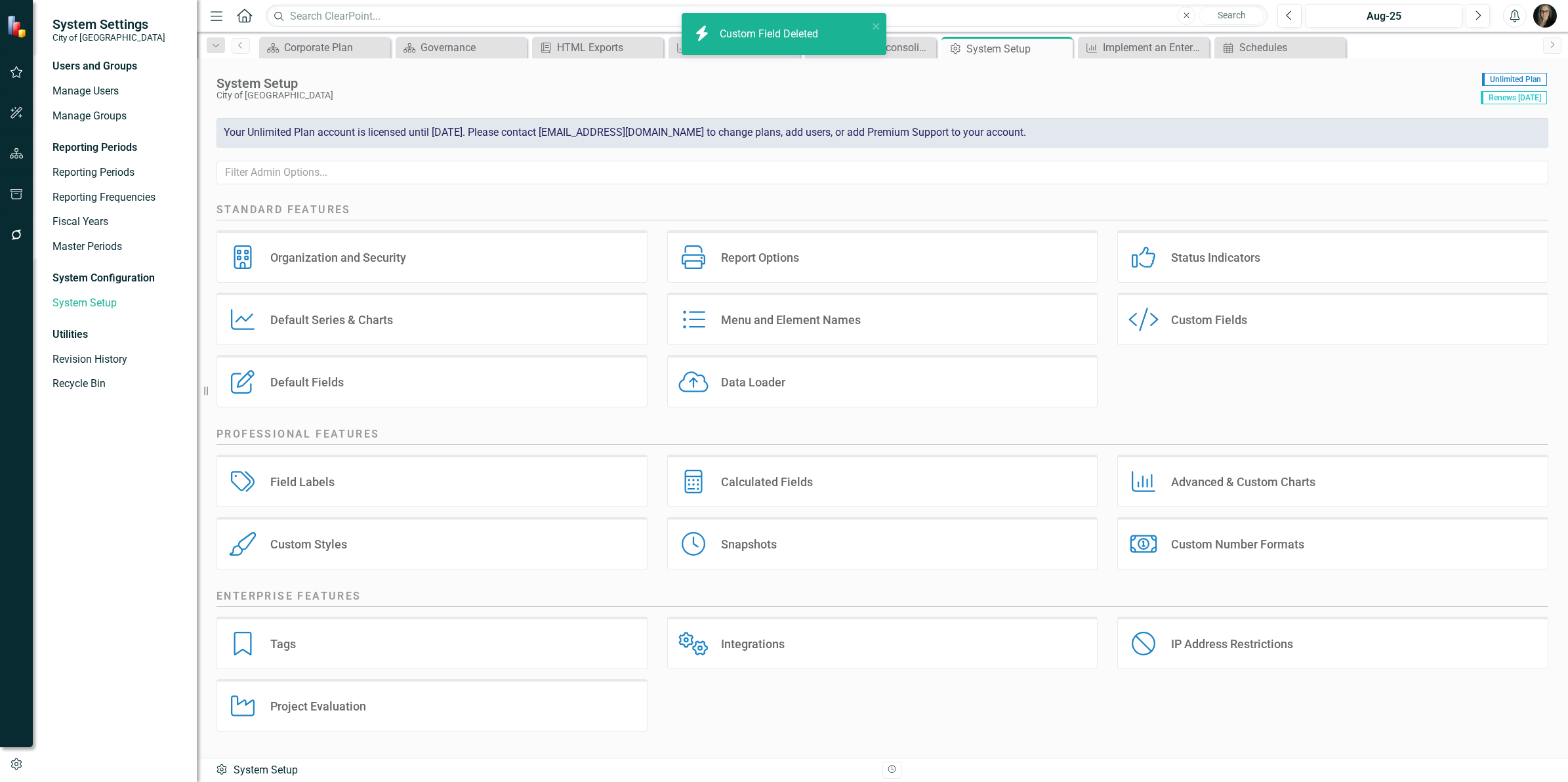
click at [1017, 82] on div "System Setup" at bounding box center [846, 83] width 1258 height 15
click at [1057, 46] on icon at bounding box center [1061, 49] width 7 height 7
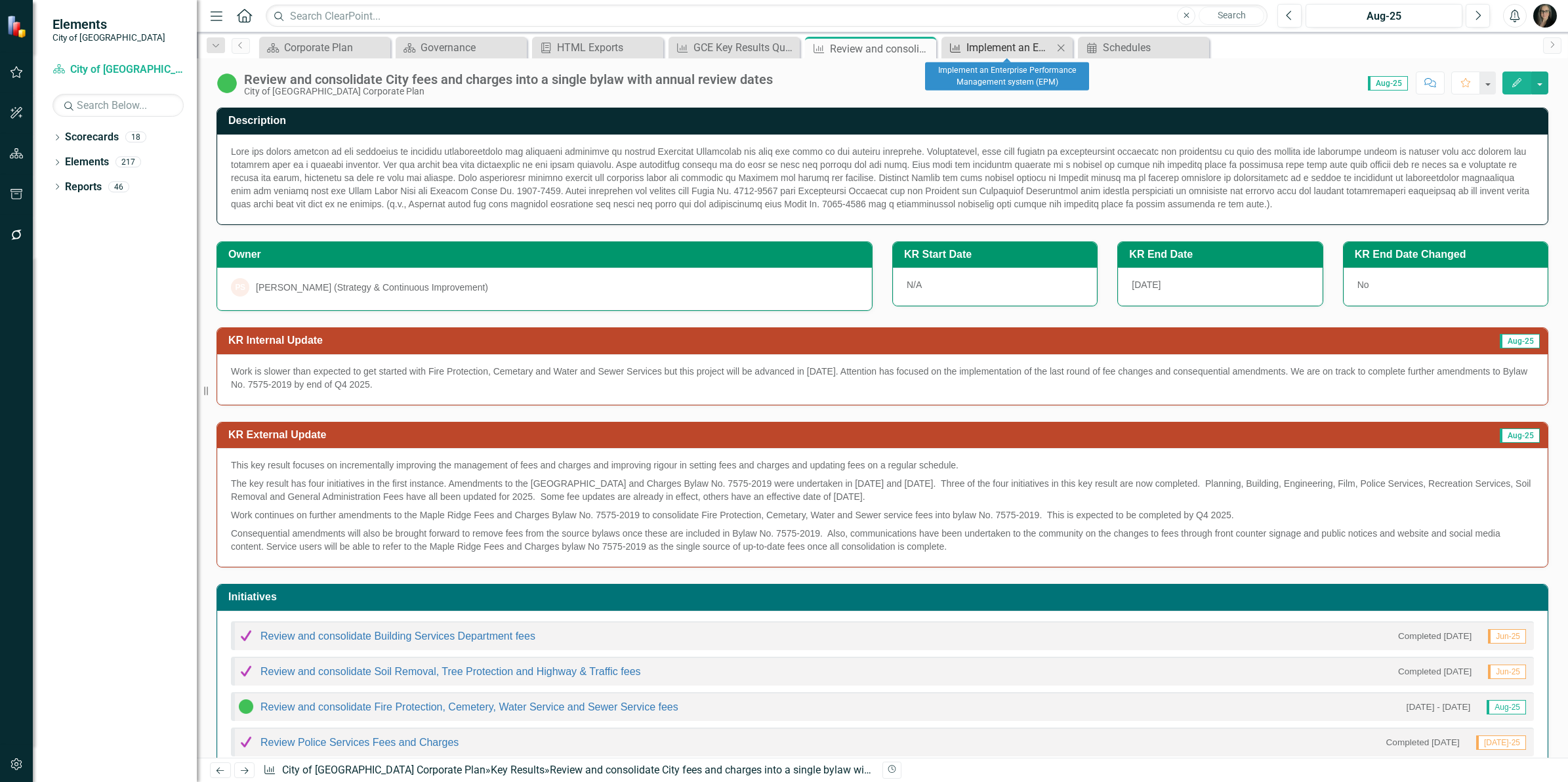
click at [1012, 49] on div "Implement an Enterprise Performance Management system (EPM)" at bounding box center [1009, 47] width 87 height 16
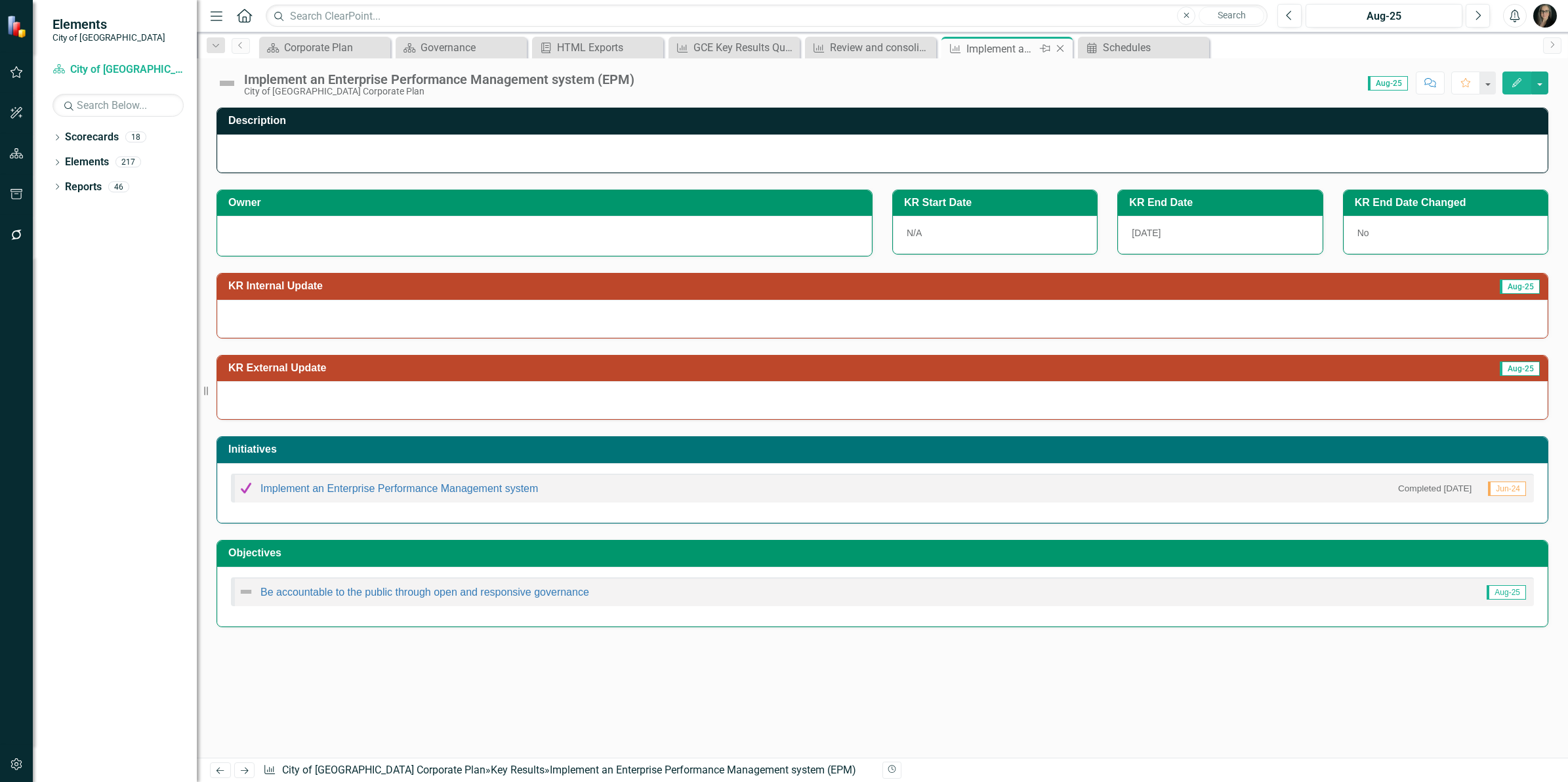
click at [1057, 53] on icon "Close" at bounding box center [1060, 49] width 13 height 10
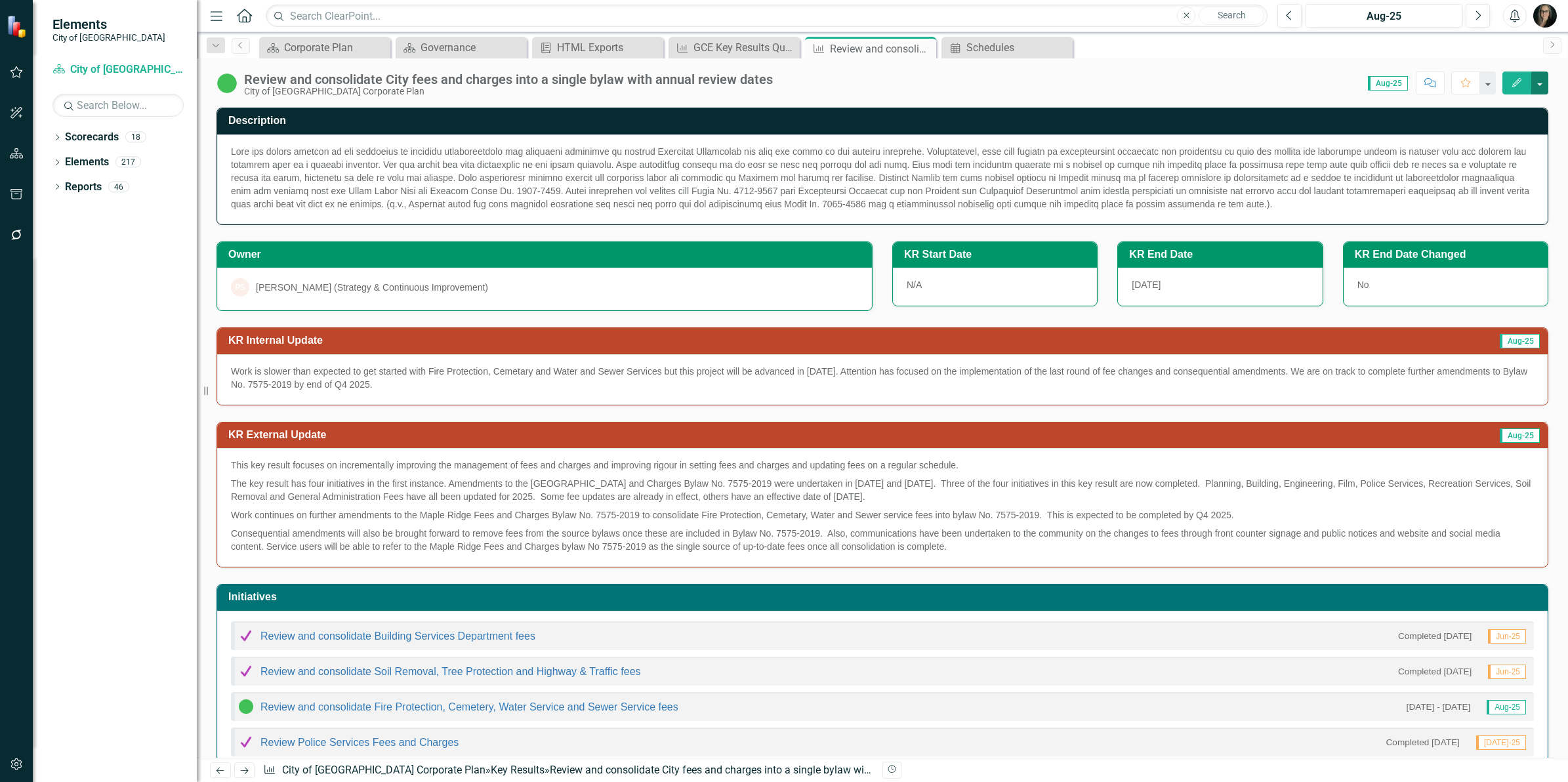
click at [1537, 81] on button "button" at bounding box center [1540, 82] width 17 height 23
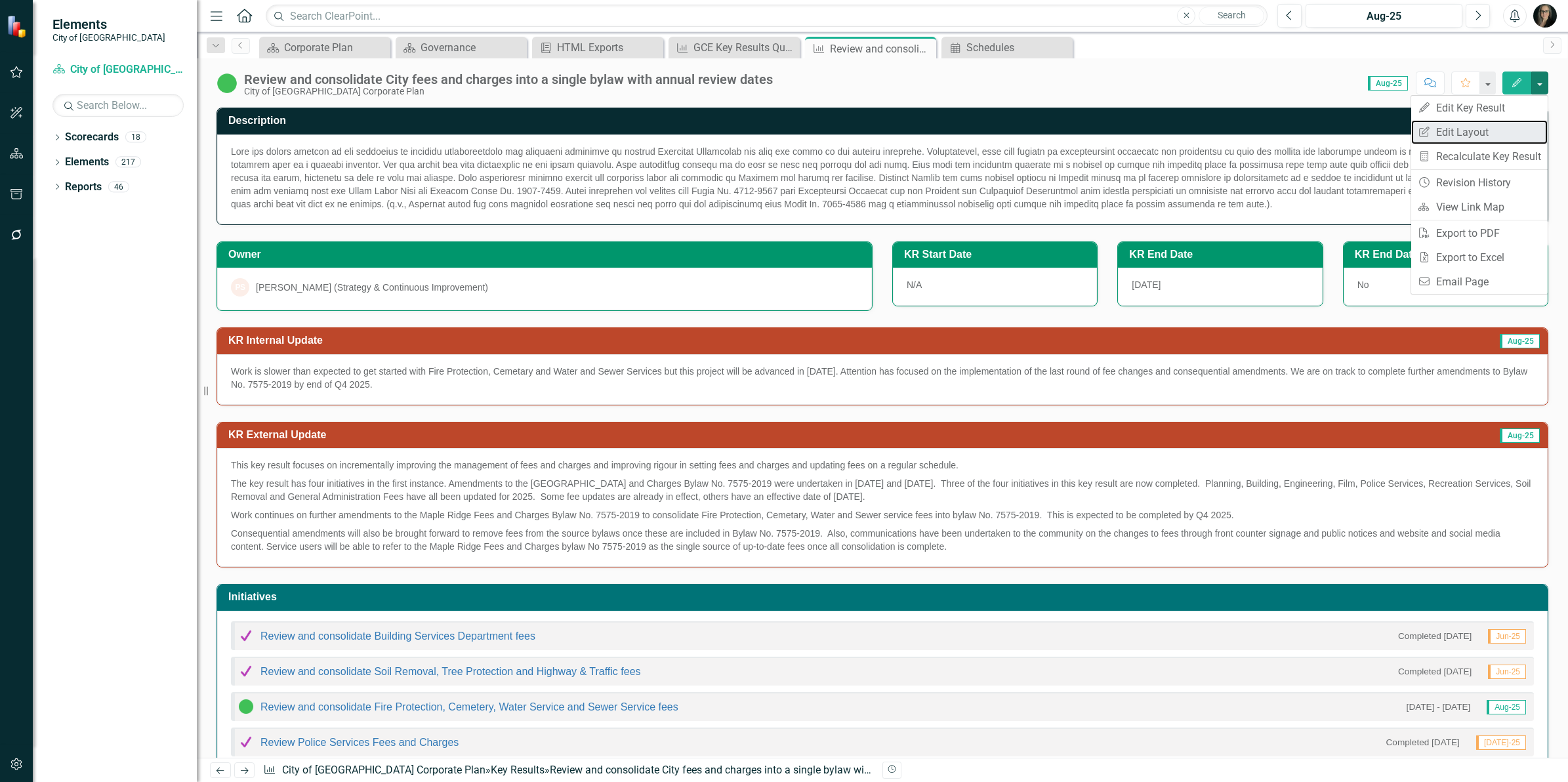
click at [1476, 131] on link "Edit Report Edit Layout" at bounding box center [1479, 132] width 136 height 24
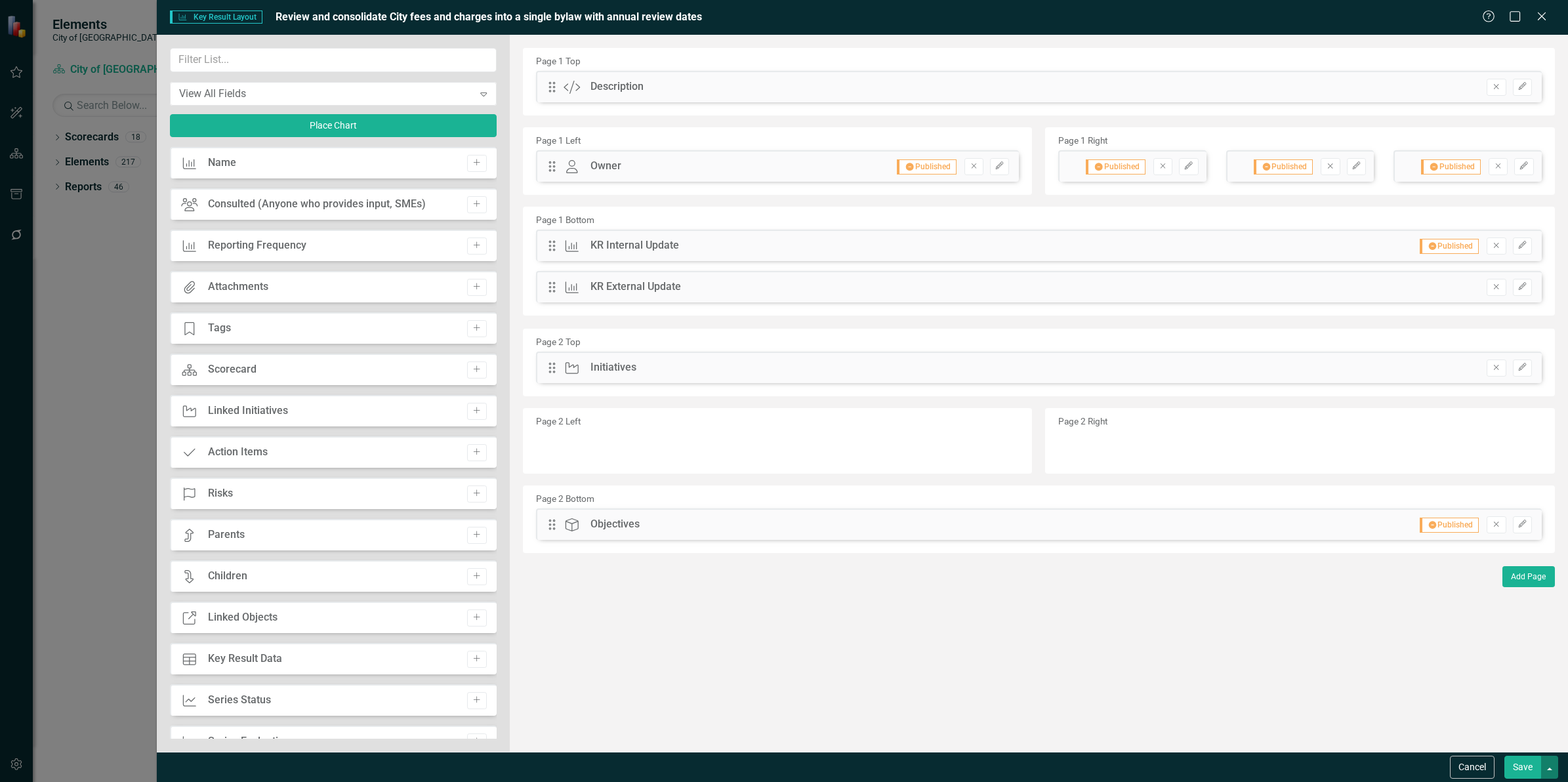
click at [1557, 759] on button "button" at bounding box center [1550, 766] width 17 height 23
click at [1476, 695] on link "Update all Key Results in this Scorecard" at bounding box center [1427, 694] width 261 height 24
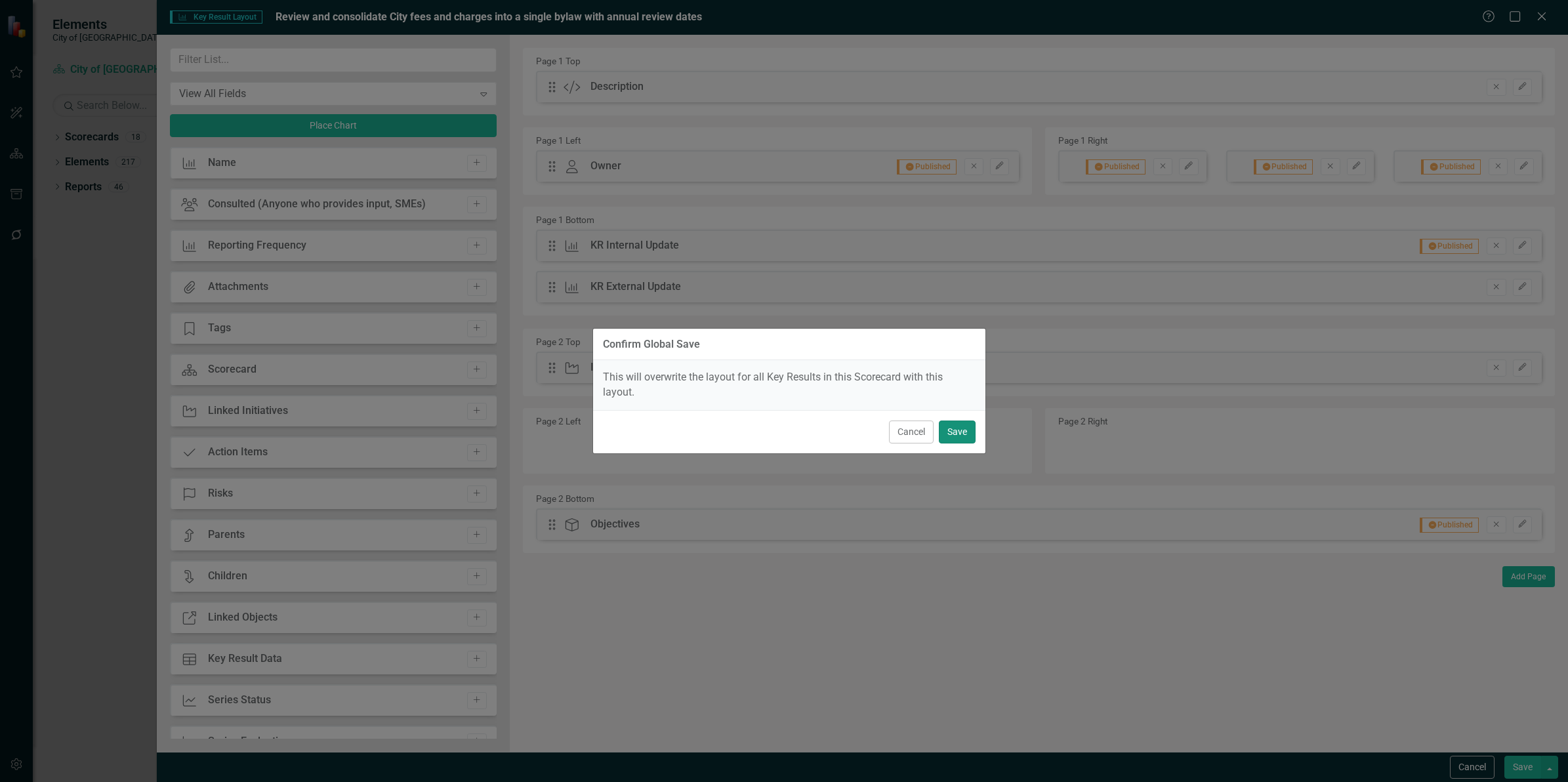
drag, startPoint x: 956, startPoint y: 430, endPoint x: 976, endPoint y: 438, distance: 21.5
click at [955, 430] on button "Save" at bounding box center [957, 432] width 36 height 23
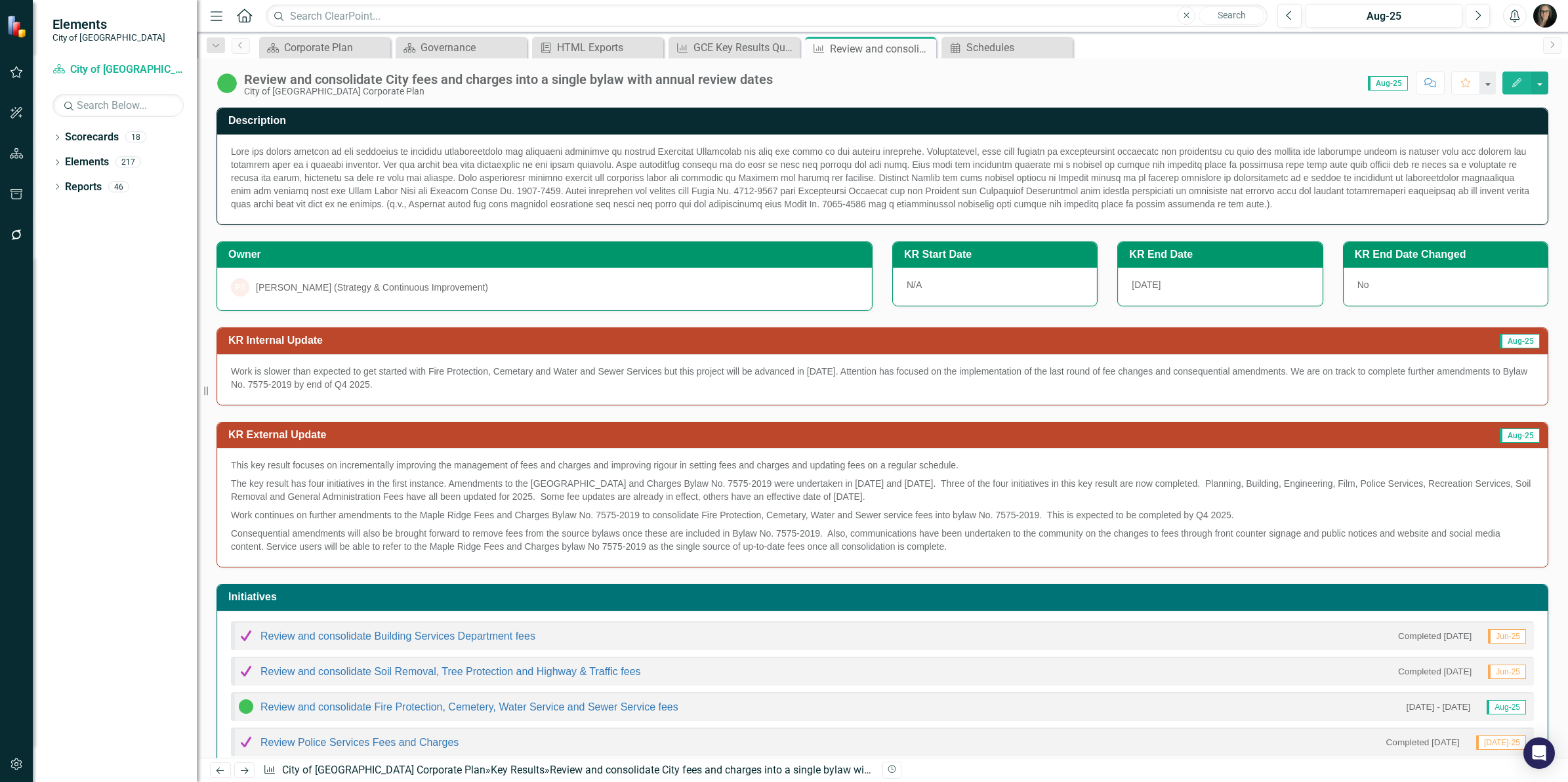
click at [818, 143] on div at bounding box center [882, 179] width 1330 height 90
click at [1532, 87] on button "button" at bounding box center [1540, 82] width 17 height 23
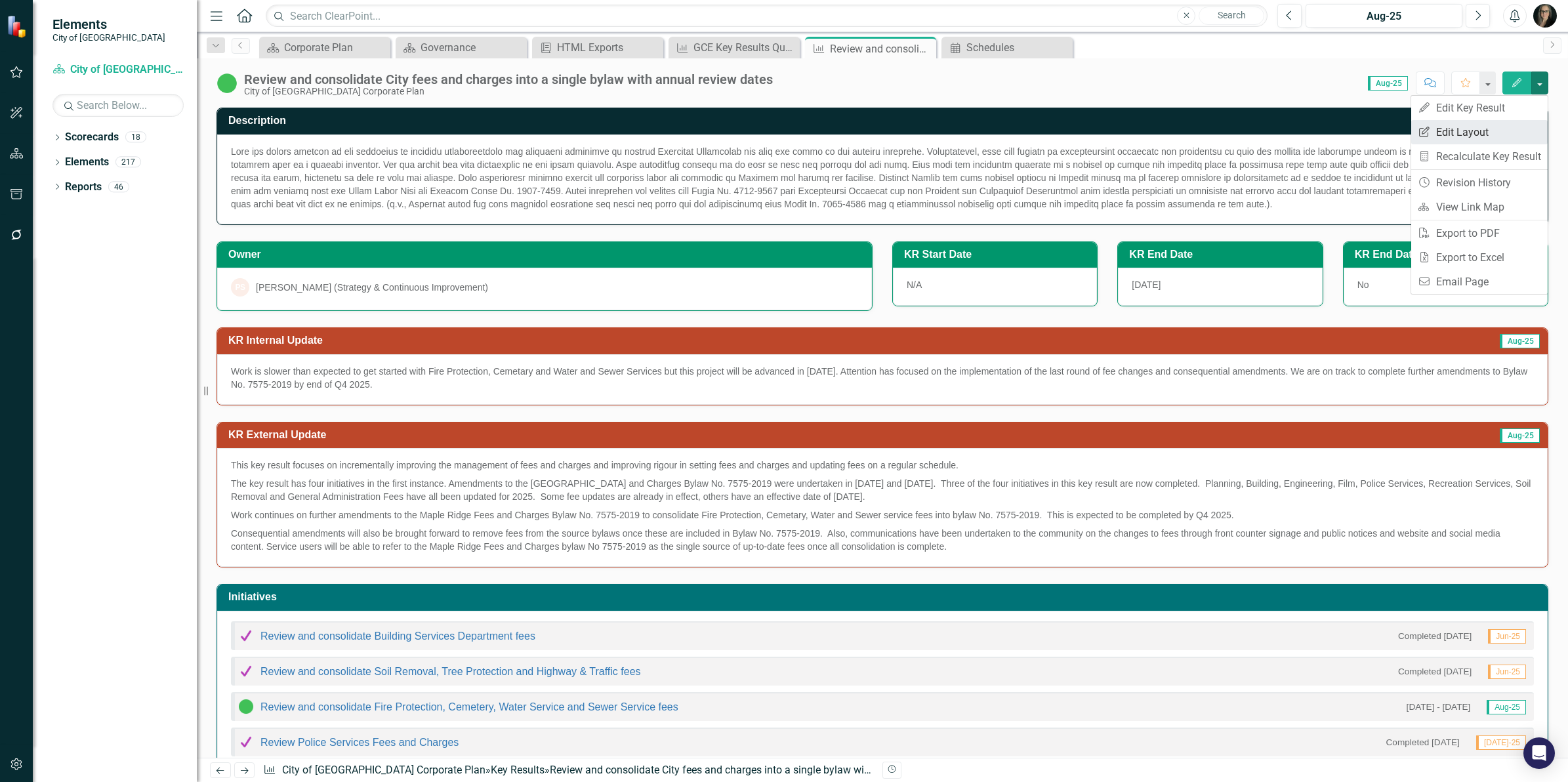
click at [1465, 125] on link "Edit Report Edit Layout" at bounding box center [1479, 132] width 136 height 24
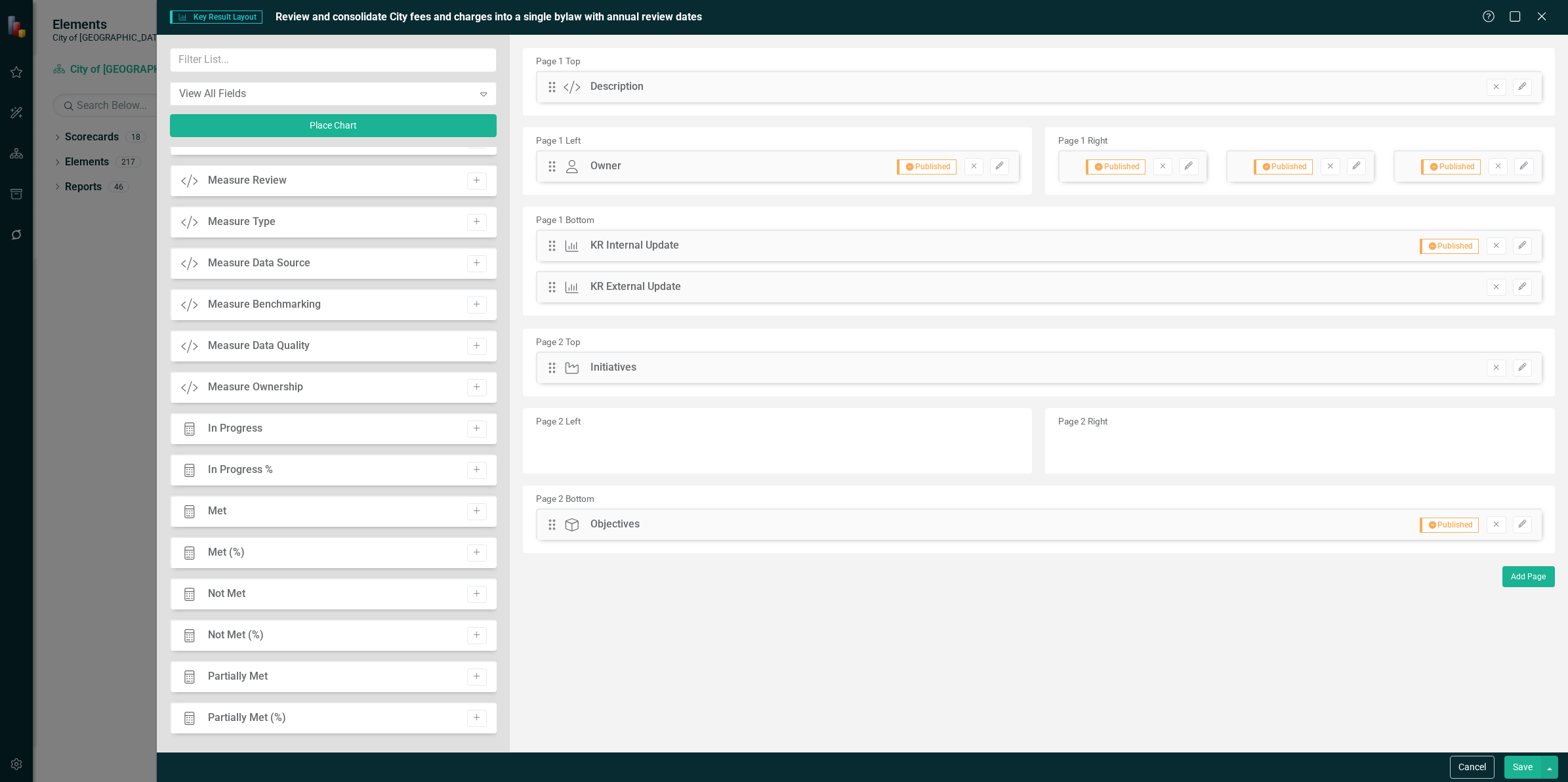
scroll to position [1020, 0]
click at [1467, 771] on button "Cancel" at bounding box center [1472, 766] width 44 height 23
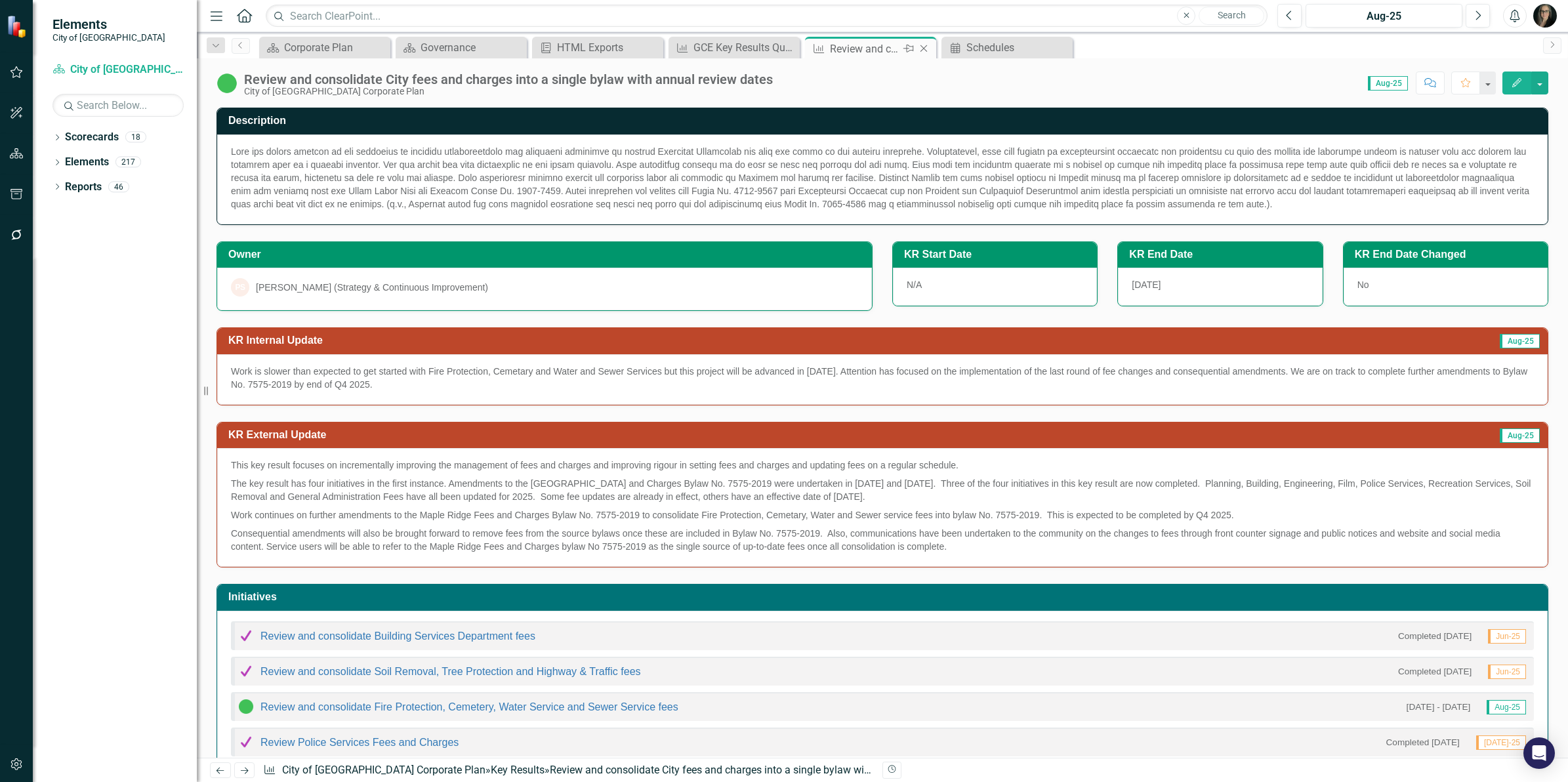
click at [920, 47] on icon "Close" at bounding box center [924, 49] width 13 height 10
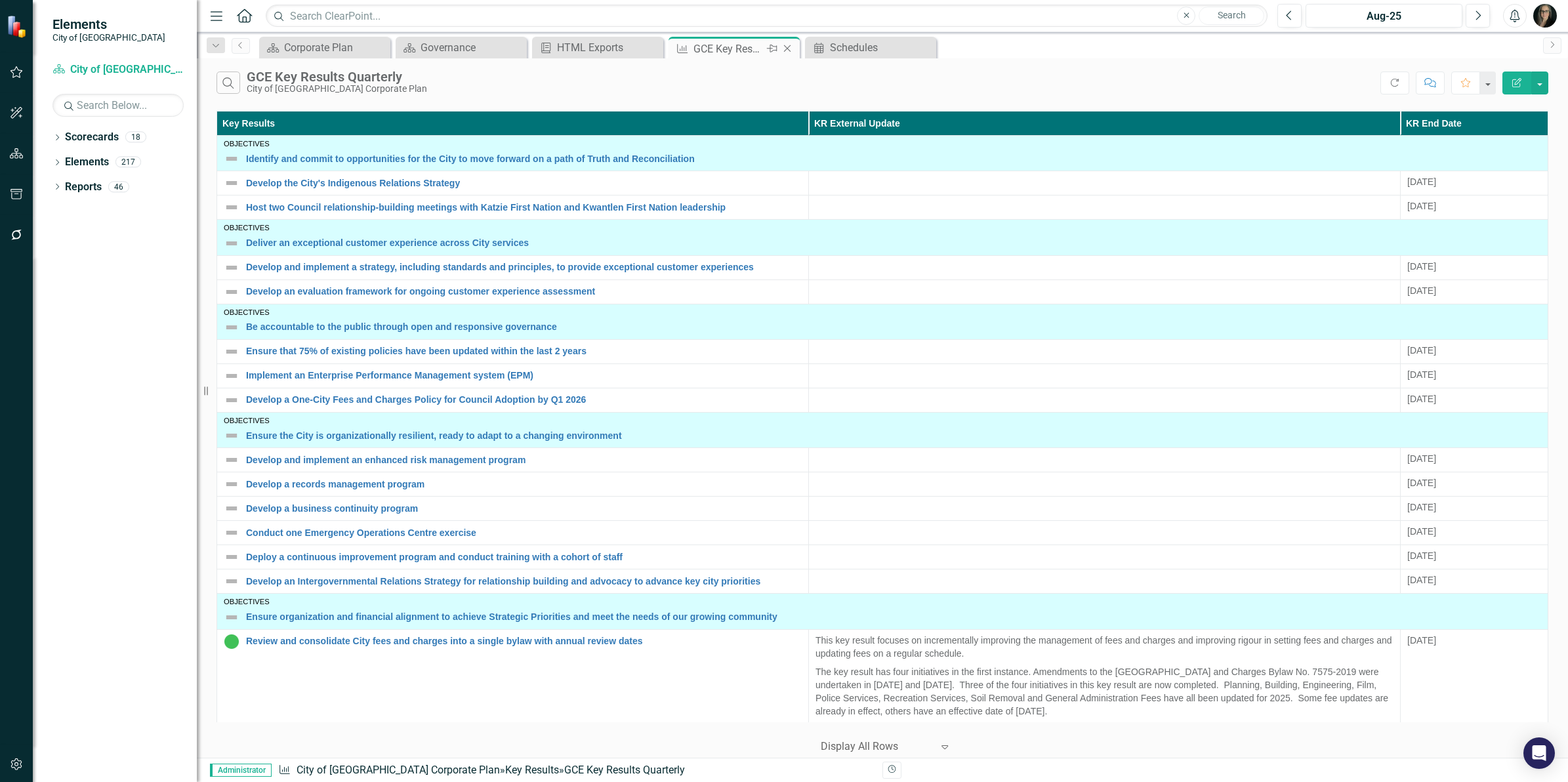
click at [788, 47] on icon at bounding box center [787, 49] width 7 height 7
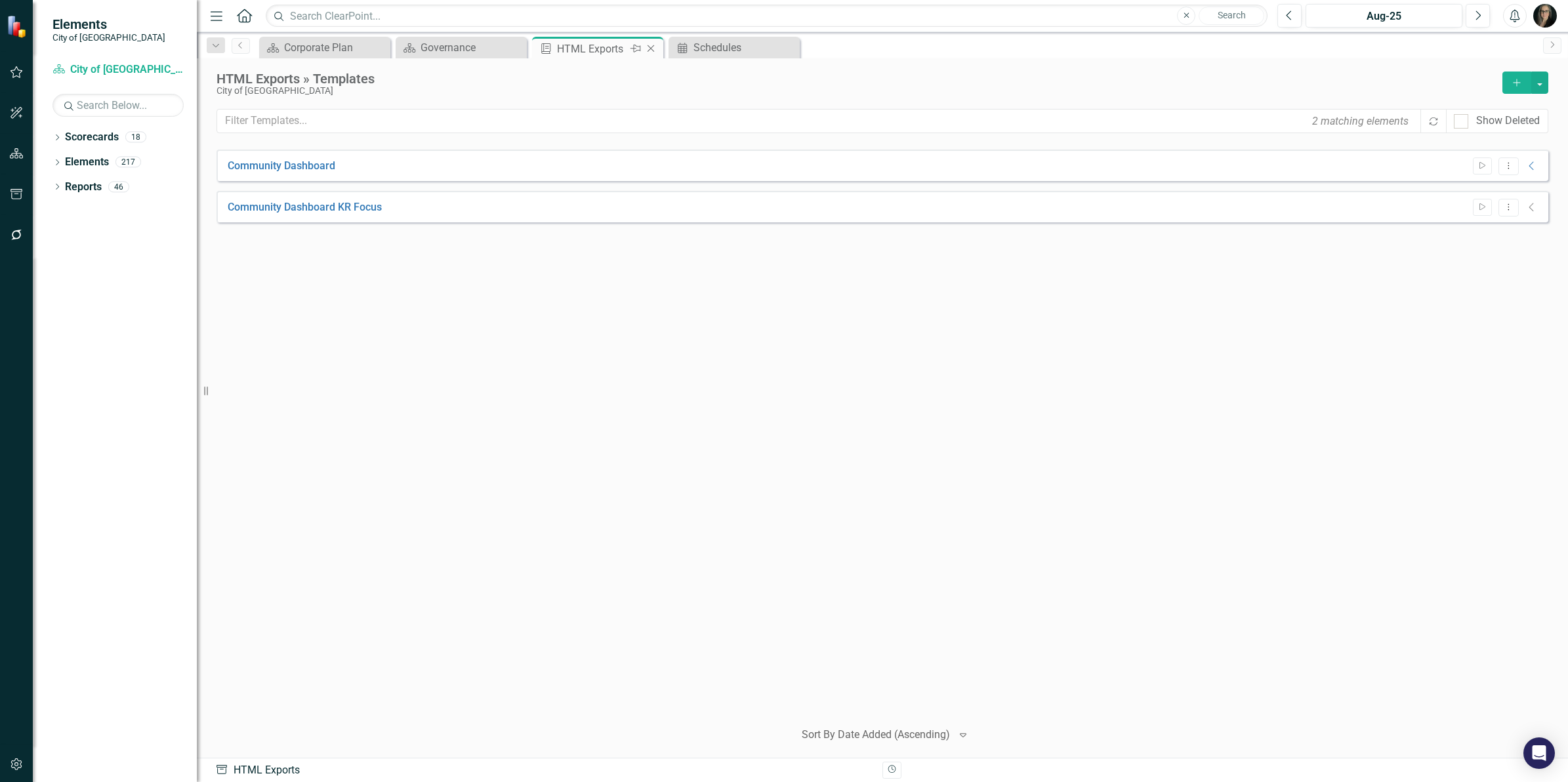
click at [650, 49] on icon "Close" at bounding box center [650, 49] width 13 height 10
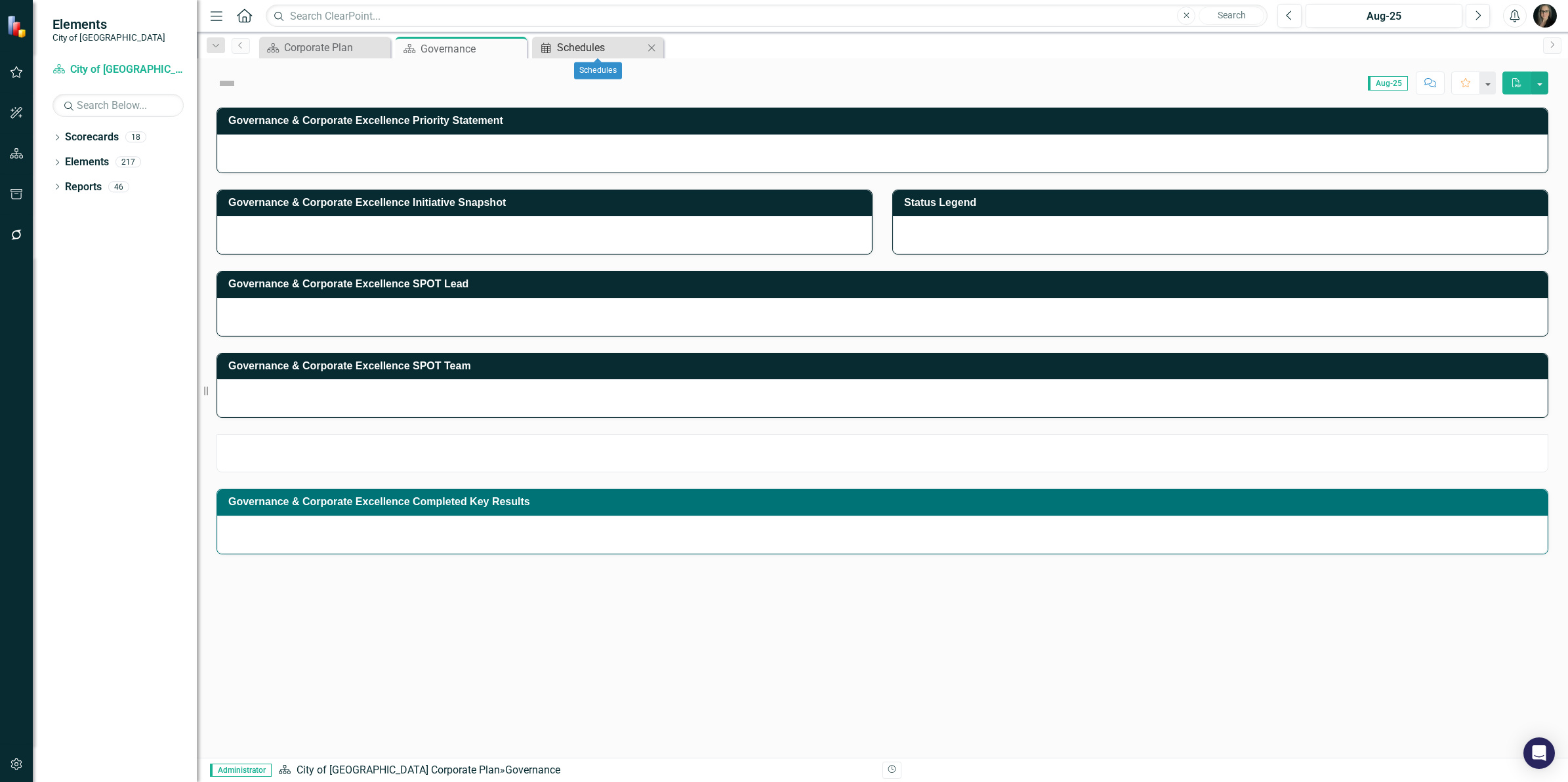
click at [591, 49] on div "Schedules" at bounding box center [600, 47] width 87 height 16
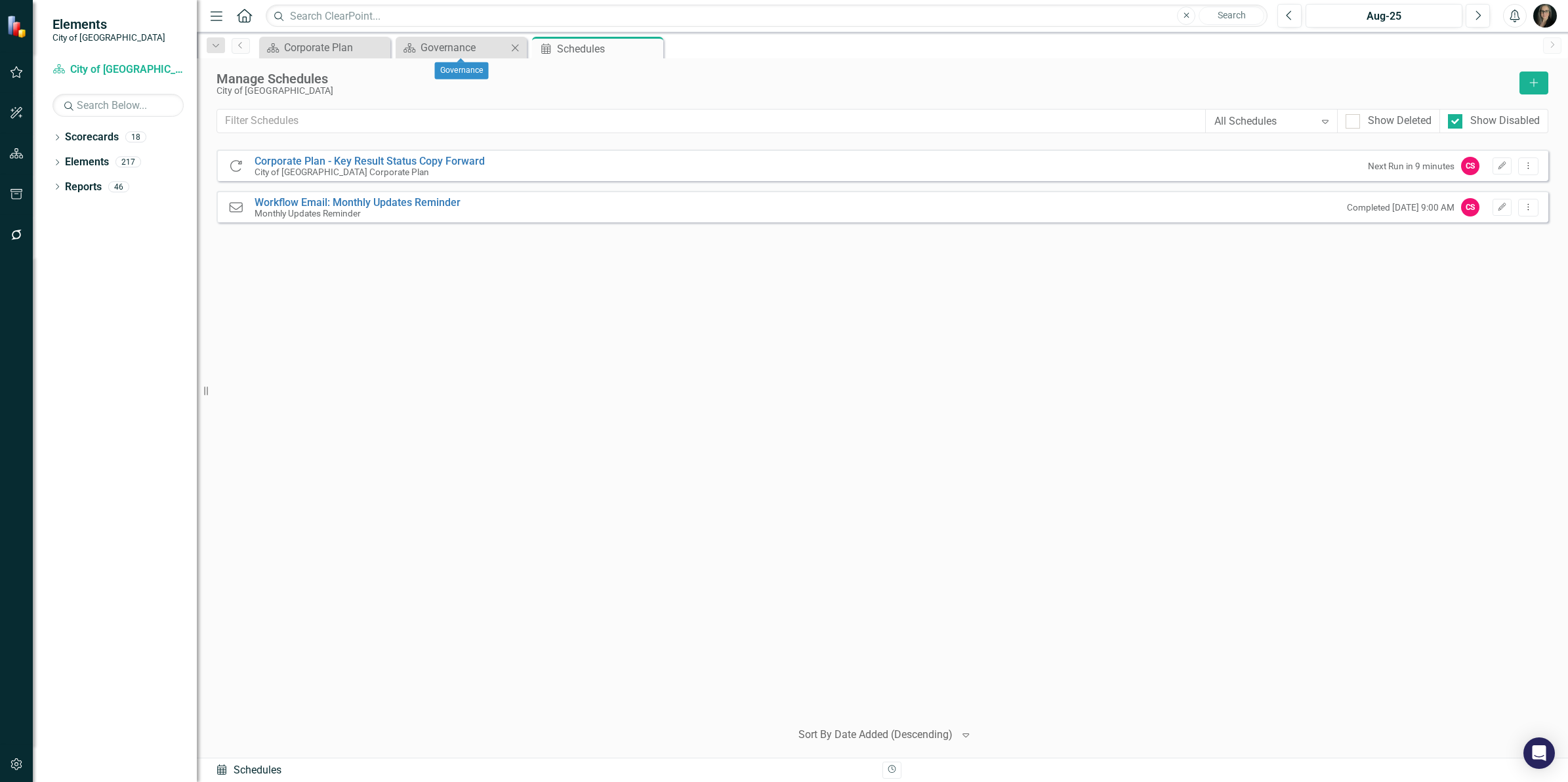
click at [515, 48] on icon at bounding box center [515, 48] width 7 height 7
click at [529, 335] on div "Copy Forward Corporate Plan - Key Result Status Copy Forward City of Maple Ridg…" at bounding box center [883, 428] width 1332 height 559
click at [635, 343] on div "Copy Forward Corporate Plan - Key Result Status Copy Forward City of Maple Ridg…" at bounding box center [883, 428] width 1332 height 559
click at [318, 48] on div "Corporate Plan" at bounding box center [328, 47] width 87 height 16
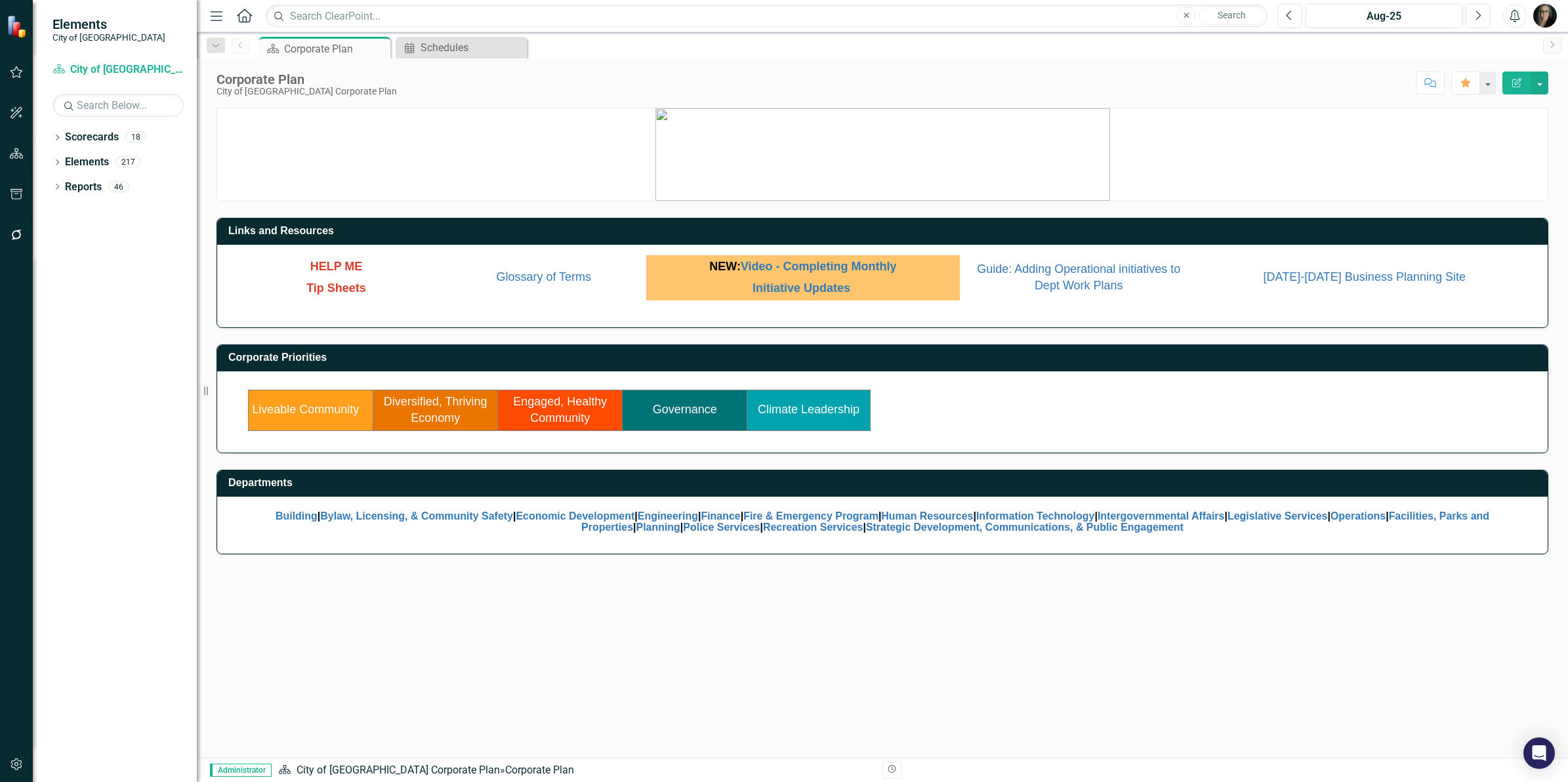
click at [694, 411] on link "Governance" at bounding box center [685, 408] width 64 height 13
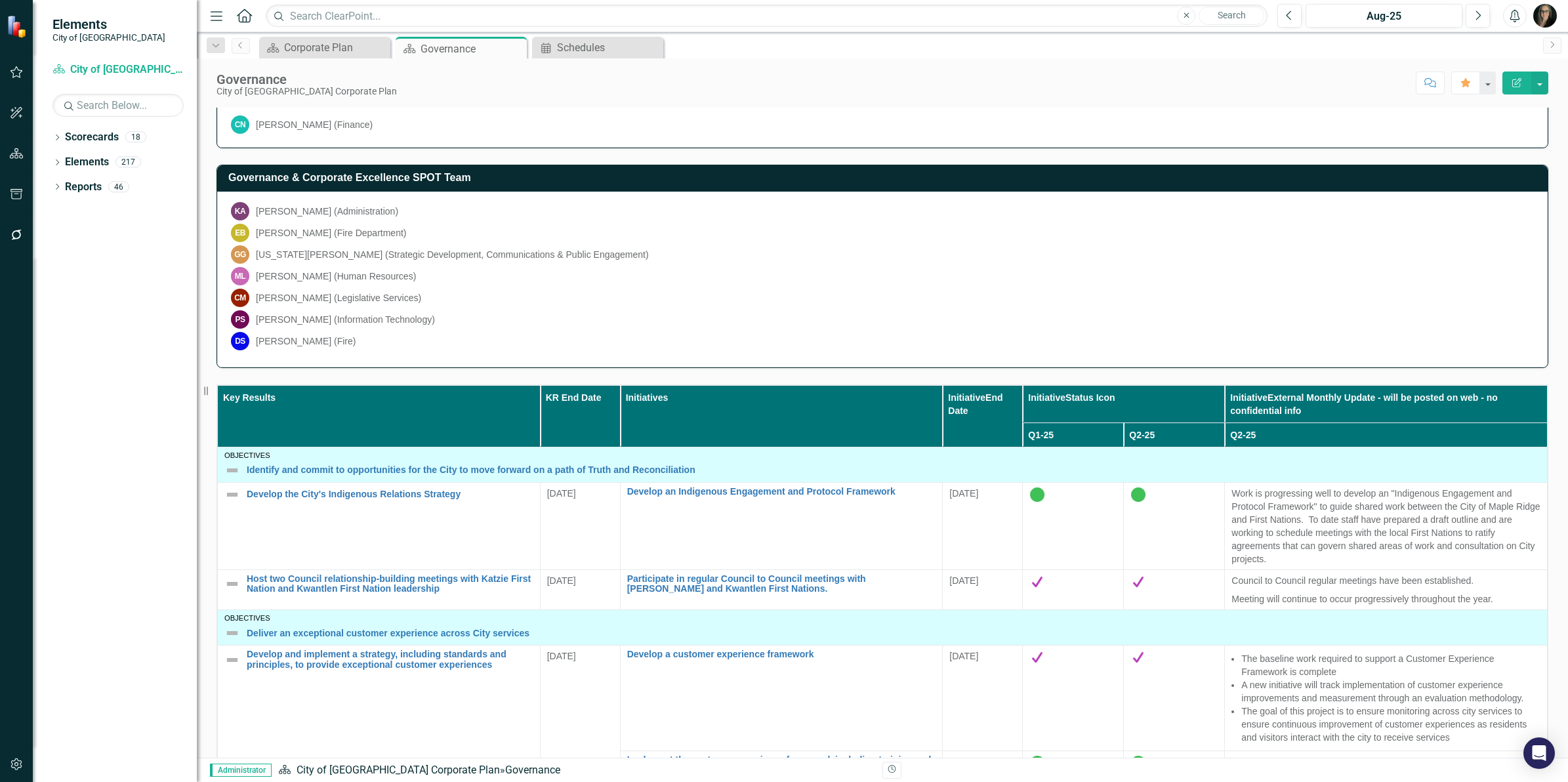
scroll to position [538, 0]
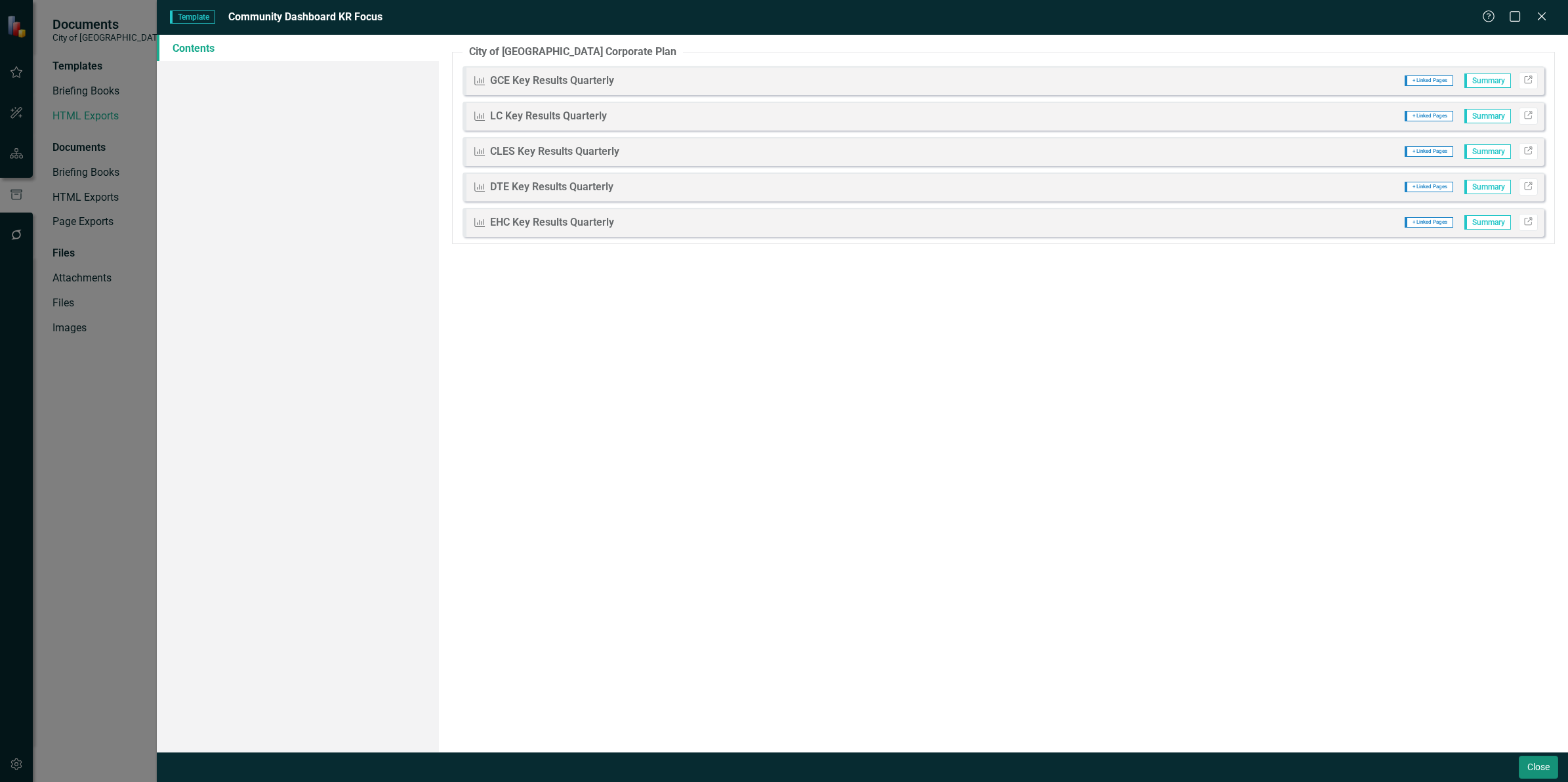
click at [1524, 764] on button "Close" at bounding box center [1538, 766] width 39 height 23
